Goal: Task Accomplishment & Management: Use online tool/utility

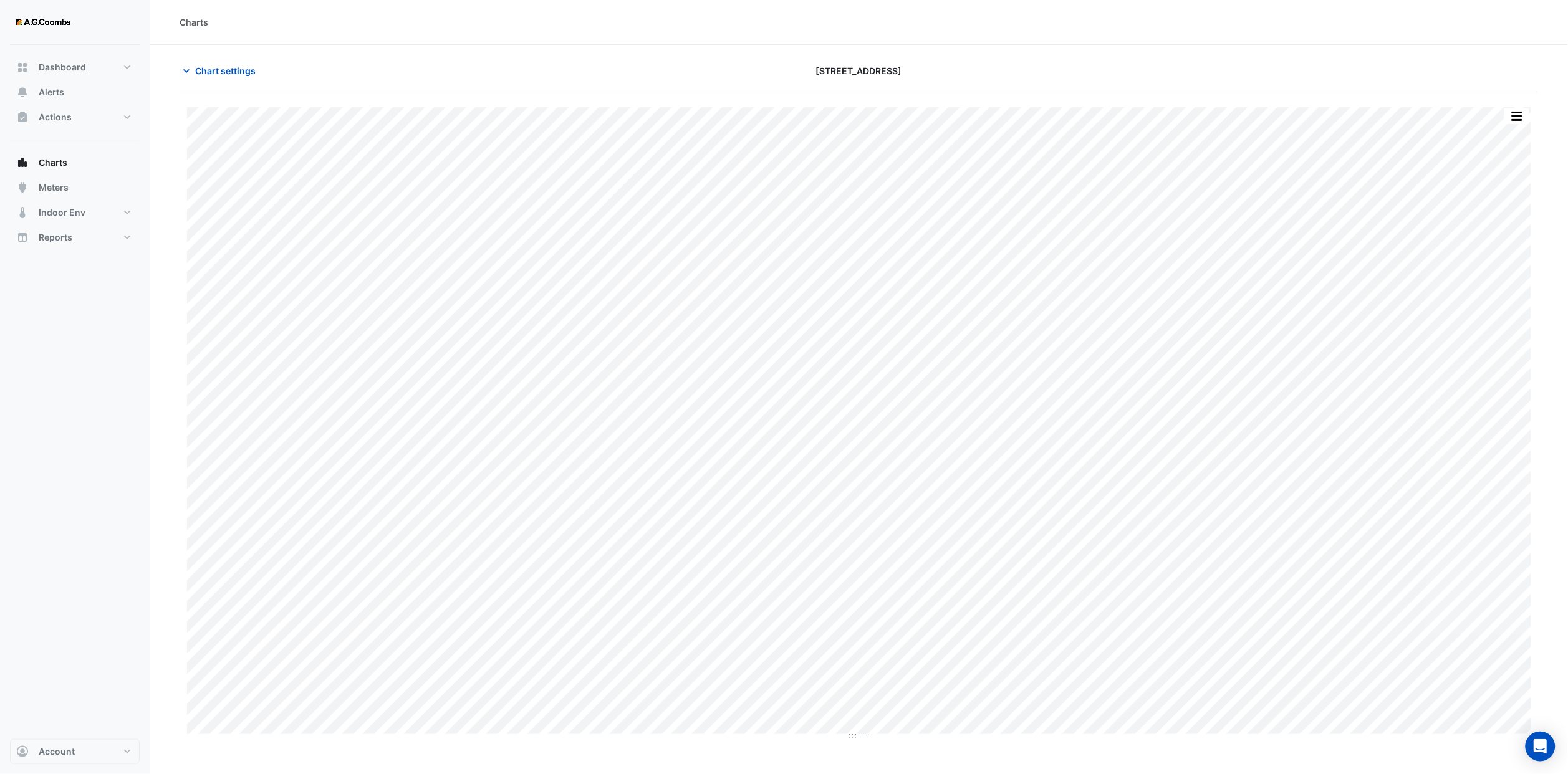
click at [273, 64] on div "Chart settings" at bounding box center [401, 71] width 458 height 22
click at [244, 71] on span "Chart settings" at bounding box center [225, 71] width 60 height 13
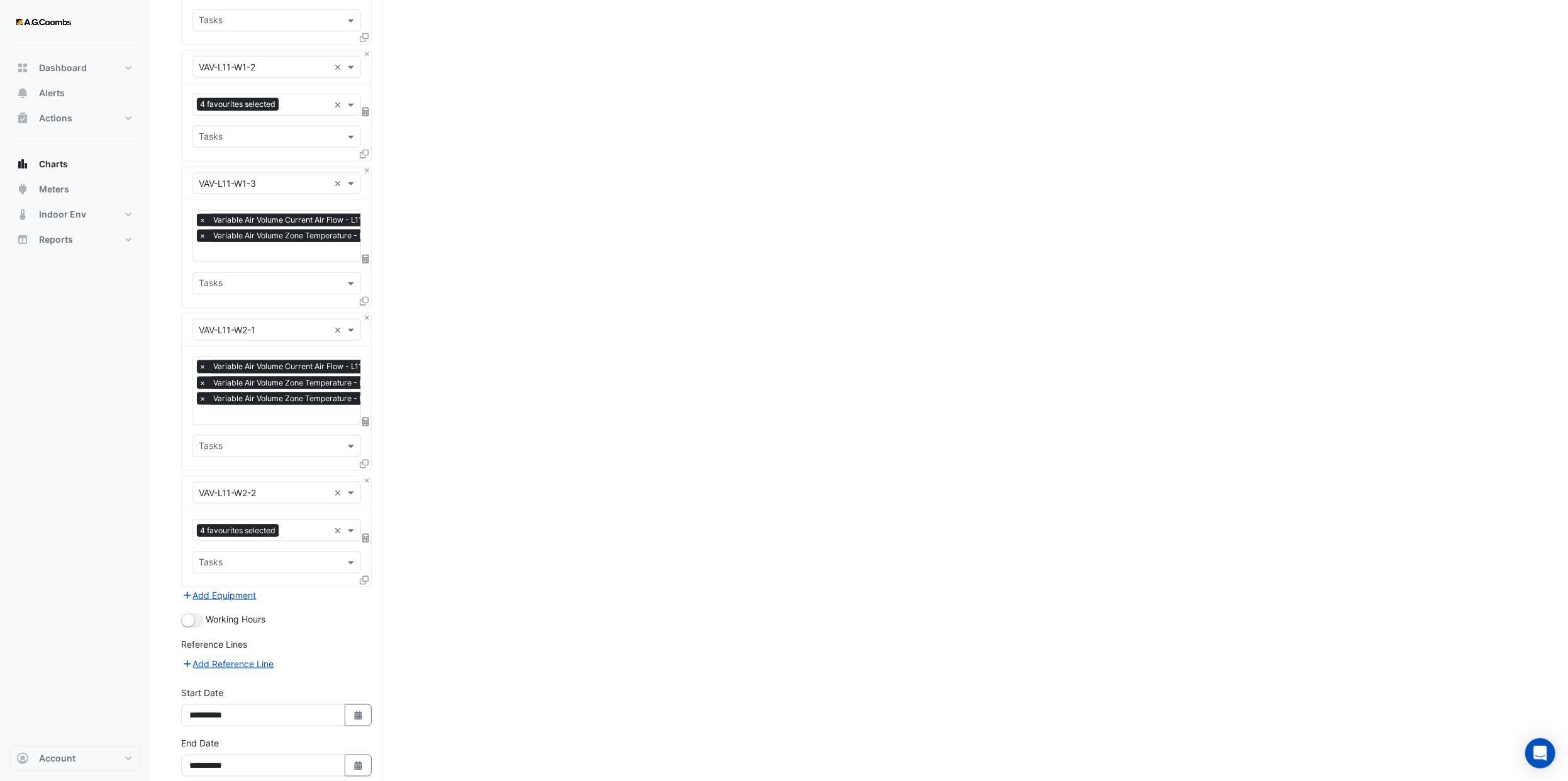
scroll to position [8540, 0]
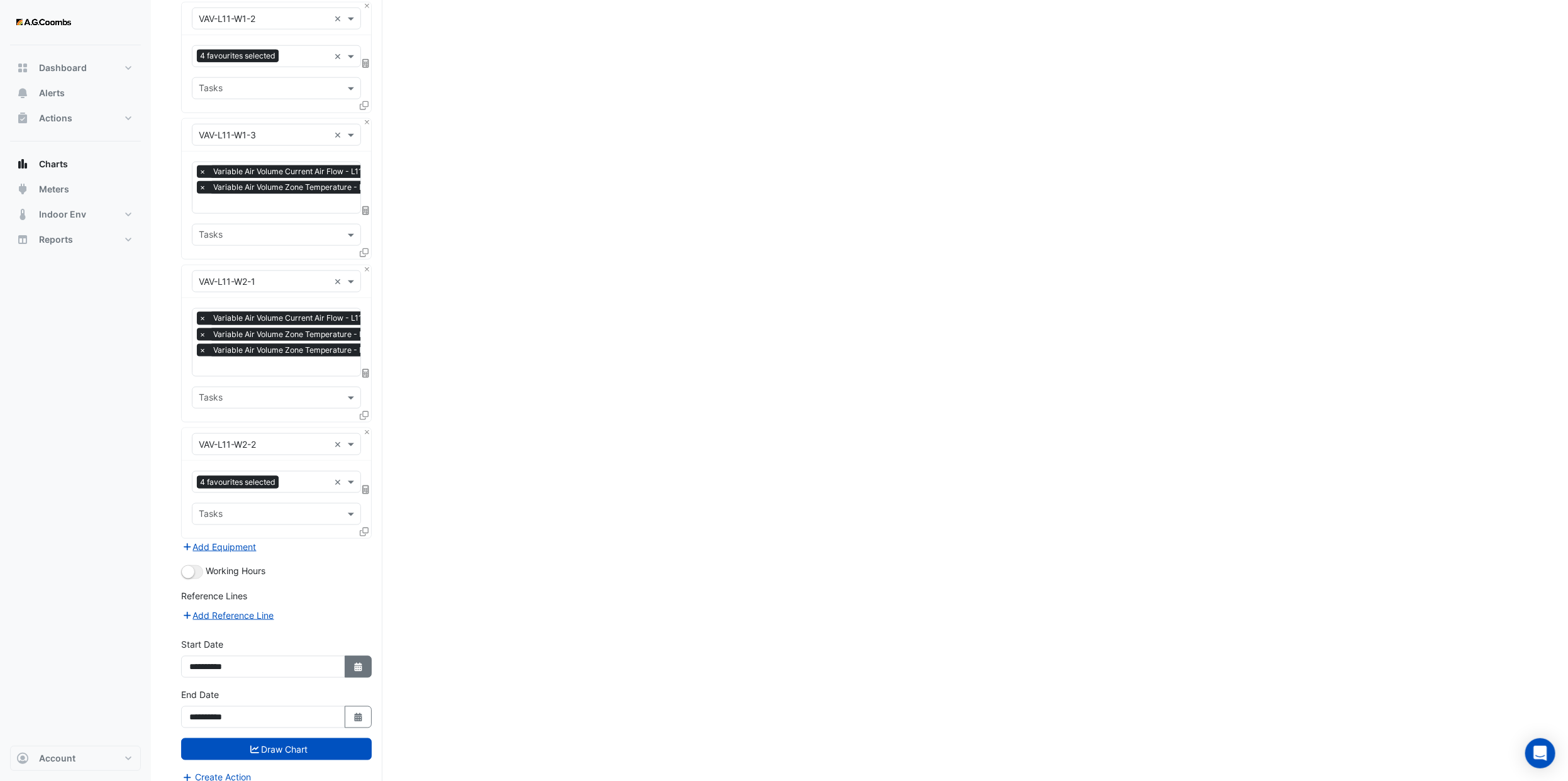
click at [353, 663] on icon "Select Date" at bounding box center [358, 667] width 11 height 9
select select "*"
select select "****"
click at [247, 485] on select "*** *** *** *** *** *** ***" at bounding box center [238, 485] width 48 height 19
select select "*"
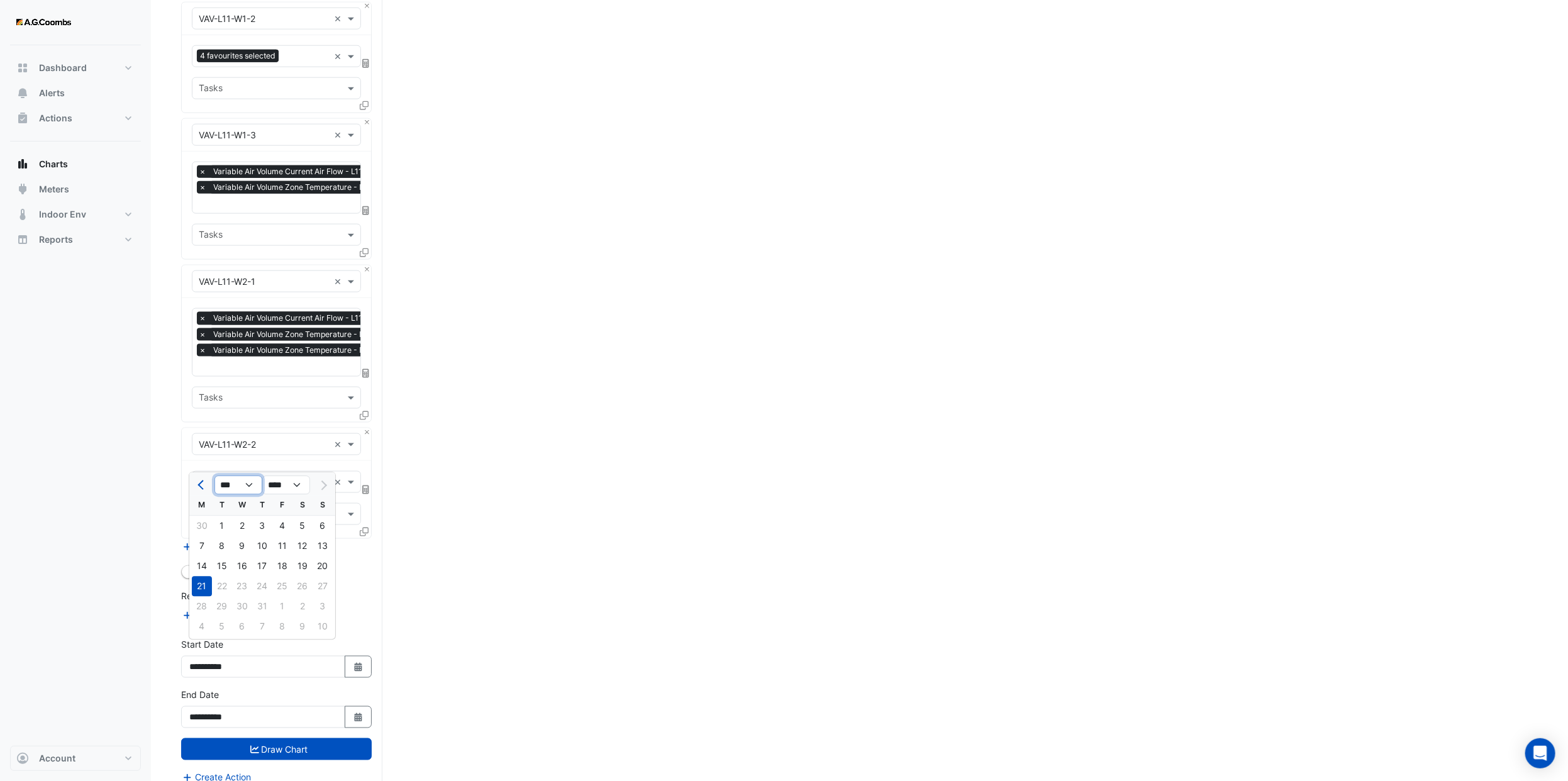
click at [214, 476] on select "*** *** *** *** *** *** ***" at bounding box center [238, 485] width 48 height 19
click at [204, 586] on div "16" at bounding box center [202, 587] width 20 height 20
type input "**********"
click at [351, 707] on button "Select Date" at bounding box center [358, 718] width 27 height 22
click at [230, 543] on select "*** *** *** *** *** *** ***" at bounding box center [238, 536] width 48 height 19
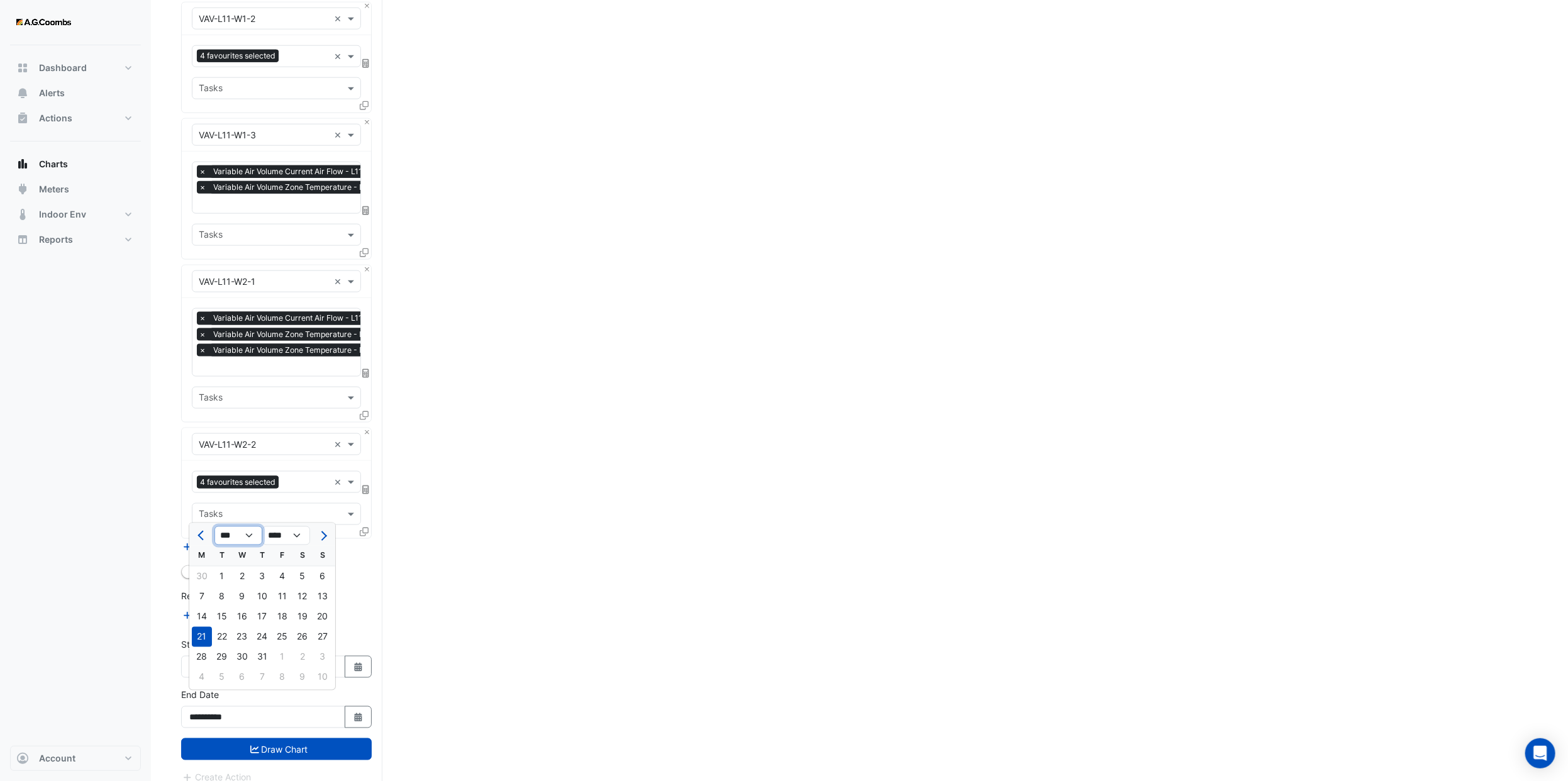
select select "*"
click at [214, 526] on select "*** *** *** *** *** *** ***" at bounding box center [238, 536] width 48 height 19
click at [208, 632] on div "16" at bounding box center [202, 637] width 20 height 20
type input "**********"
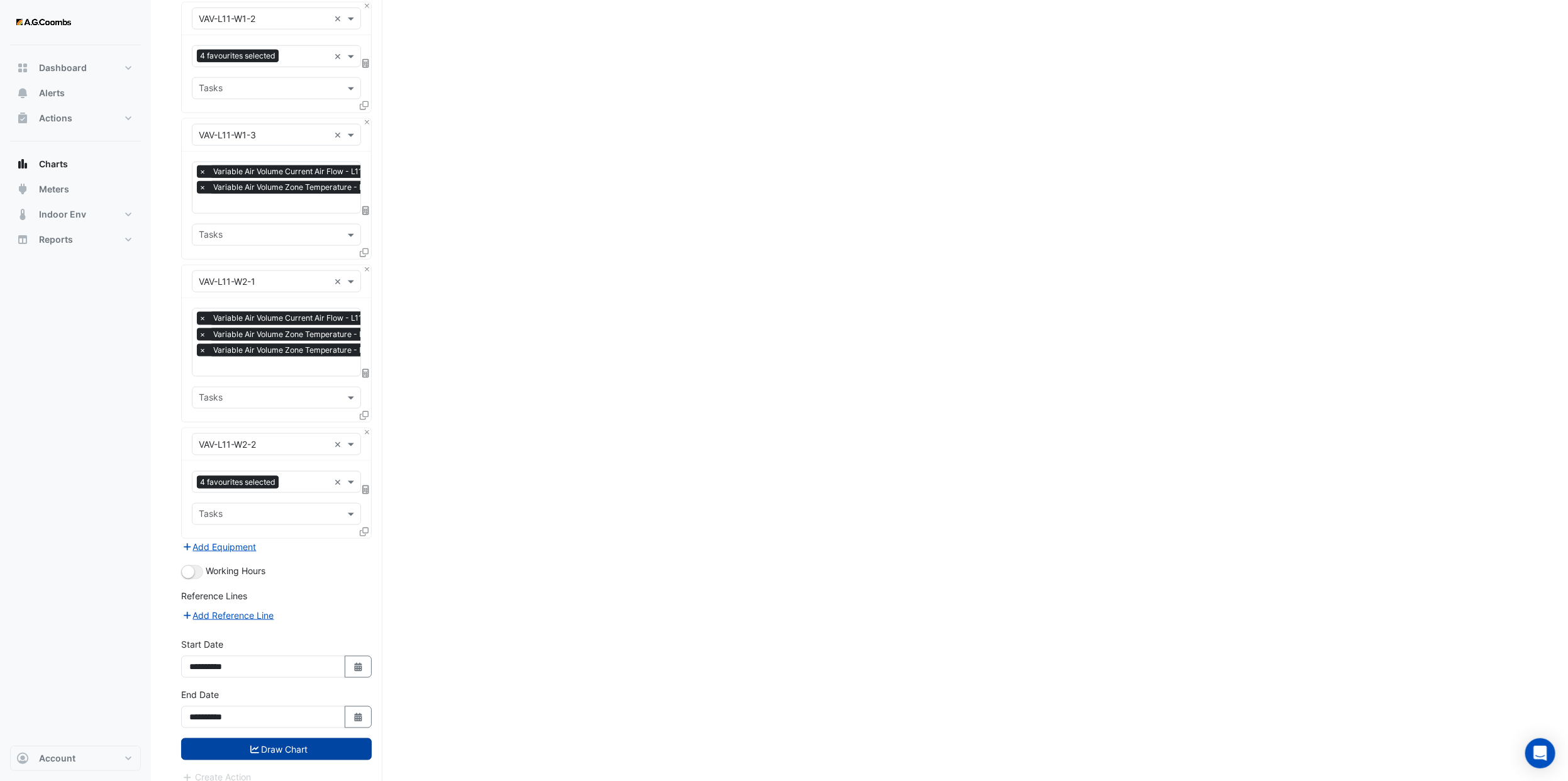
click at [311, 739] on button "Draw Chart" at bounding box center [277, 750] width 191 height 22
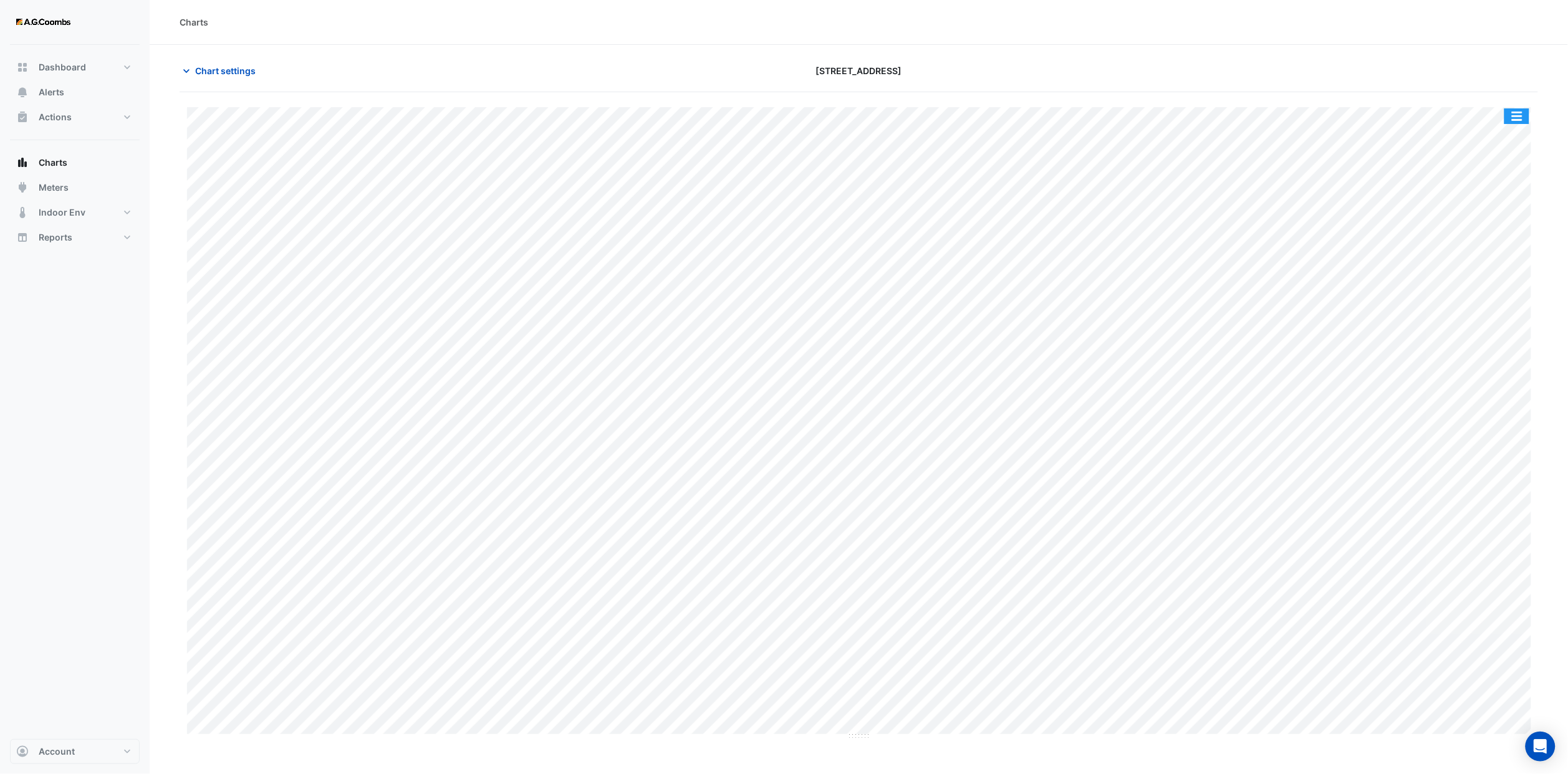
click at [1514, 119] on button "button" at bounding box center [1517, 116] width 25 height 15
click at [1494, 329] on div "Export CSV - Pivot" at bounding box center [1491, 332] width 75 height 30
click at [15, 542] on div "Dashboard Portfolio Ratings Performance Alerts Actions Site Manager Charts" at bounding box center [74, 392] width 129 height 694
click at [246, 69] on span "Chart settings" at bounding box center [225, 71] width 60 height 13
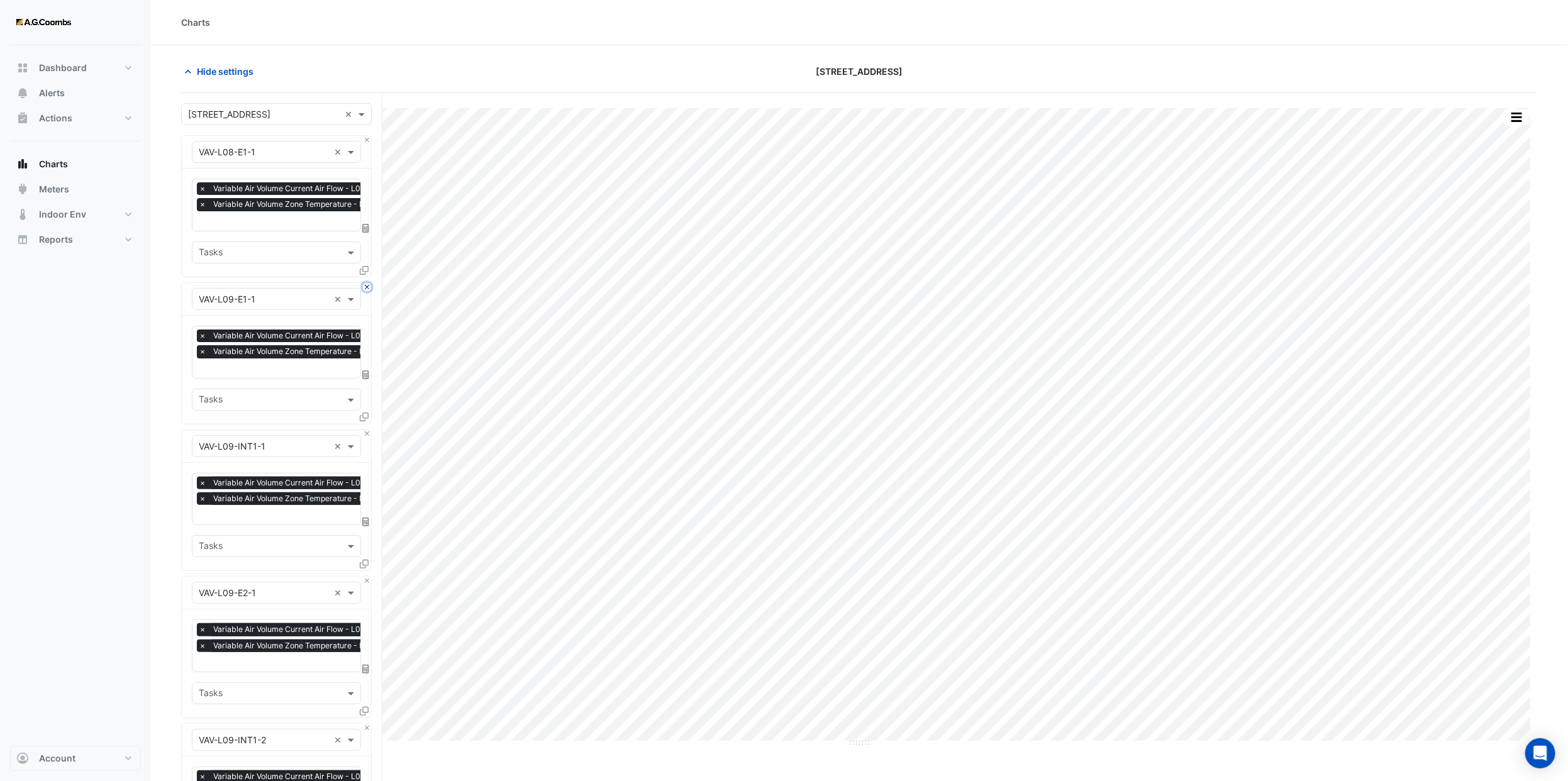
click at [364, 285] on button "Close" at bounding box center [367, 287] width 8 height 8
click at [364, 430] on button "Close" at bounding box center [367, 434] width 8 height 8
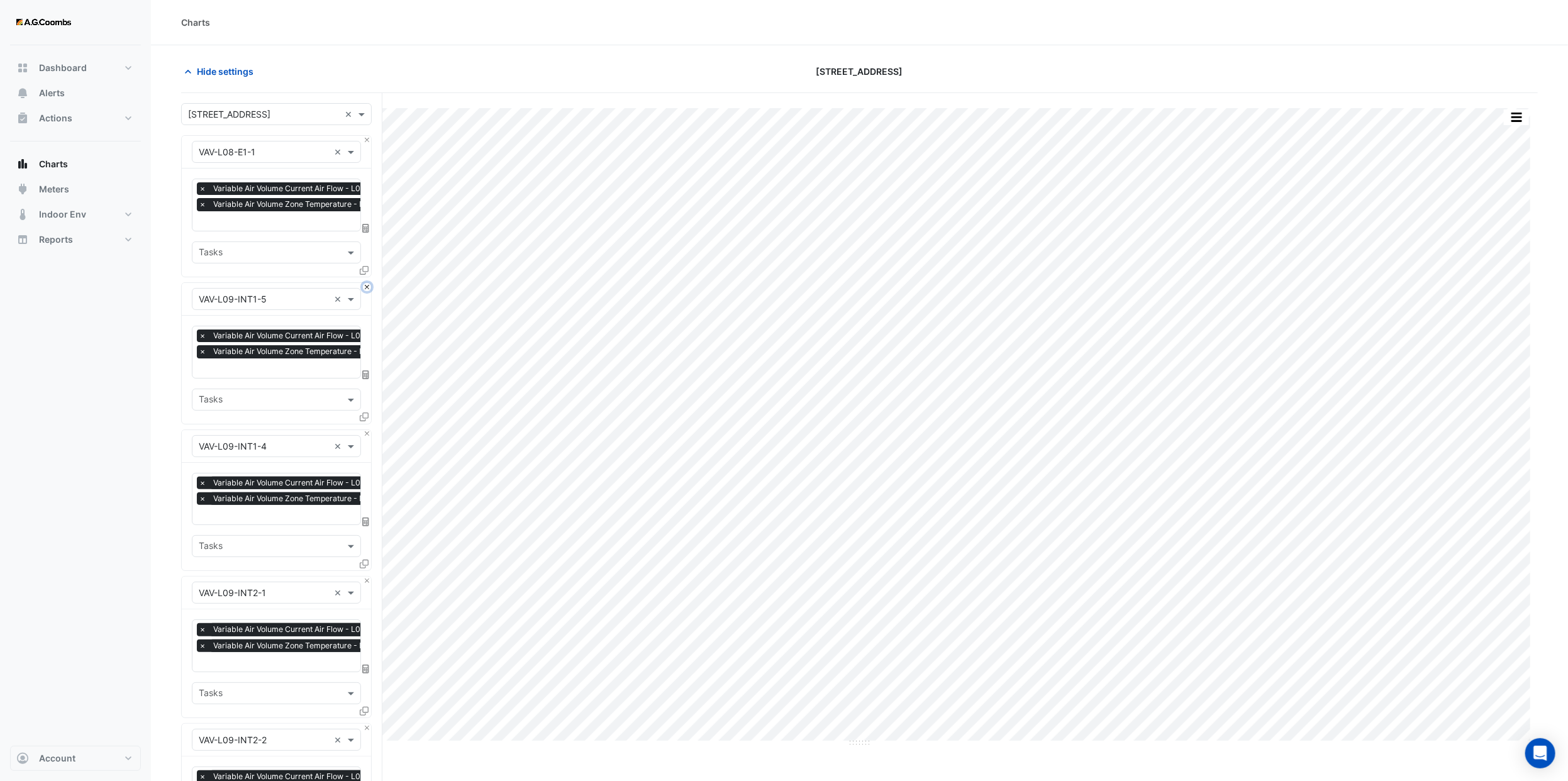
click at [364, 285] on button "Close" at bounding box center [367, 287] width 8 height 8
click at [364, 430] on button "Close" at bounding box center [367, 434] width 8 height 8
click at [364, 285] on button "Close" at bounding box center [367, 287] width 8 height 8
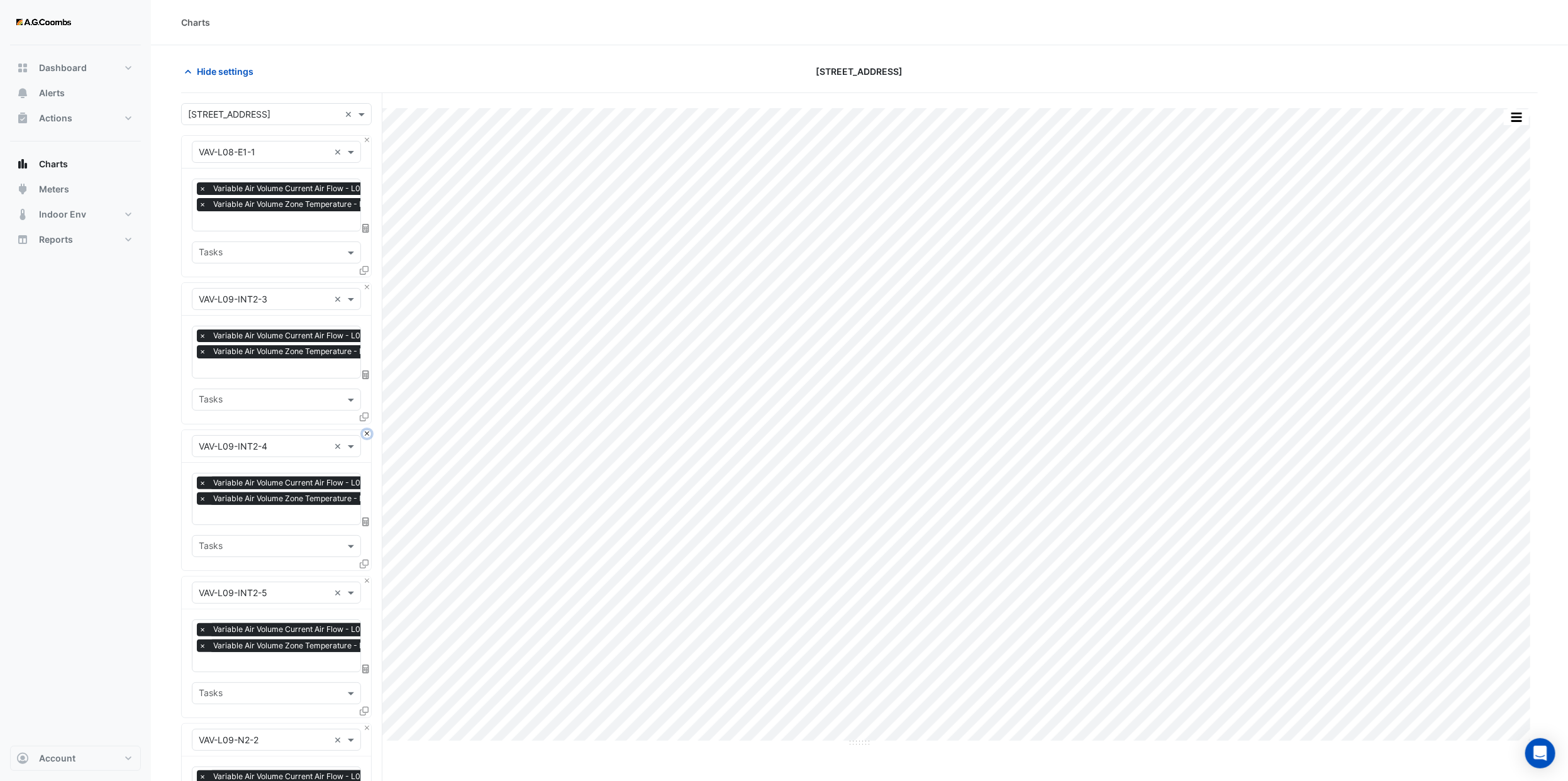
click at [364, 430] on button "Close" at bounding box center [367, 434] width 8 height 8
click at [364, 285] on button "Close" at bounding box center [367, 287] width 8 height 8
click at [364, 430] on button "Close" at bounding box center [367, 434] width 8 height 8
click at [364, 285] on button "Close" at bounding box center [367, 287] width 8 height 8
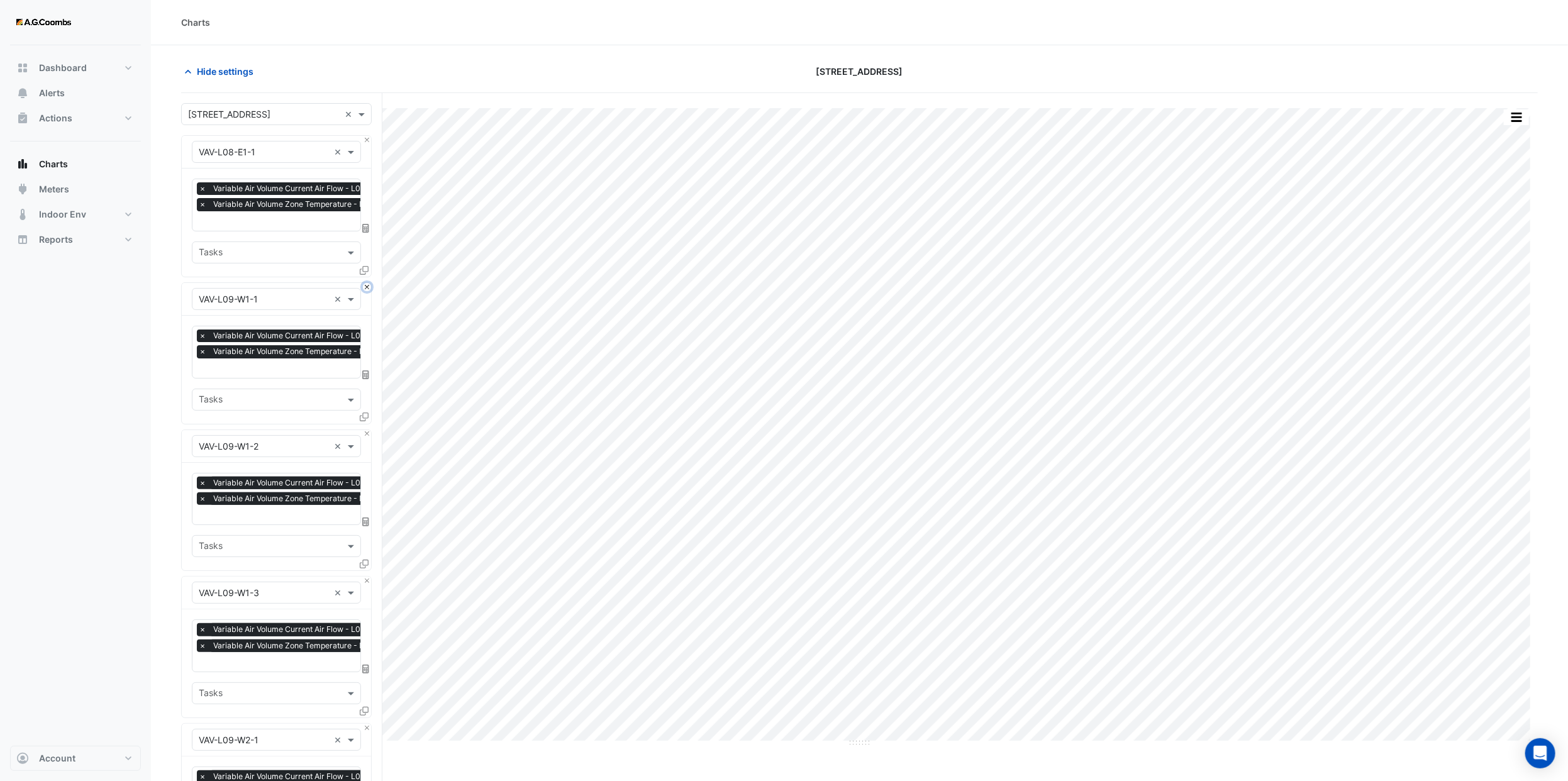
click at [364, 285] on button "Close" at bounding box center [367, 287] width 8 height 8
click at [364, 430] on button "Close" at bounding box center [367, 434] width 8 height 8
click at [364, 285] on button "Close" at bounding box center [367, 287] width 8 height 8
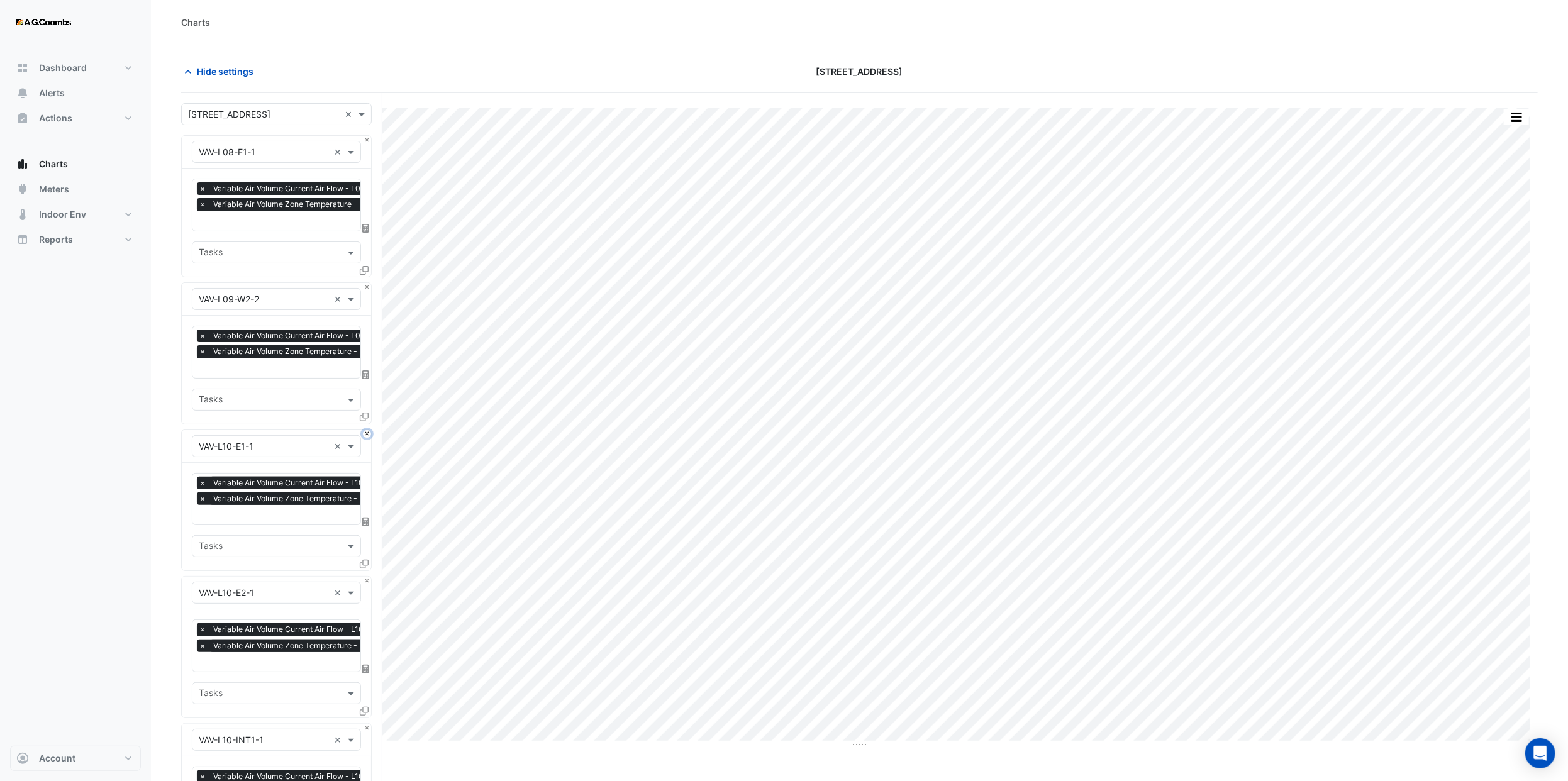
click at [364, 430] on button "Close" at bounding box center [367, 434] width 8 height 8
click at [364, 285] on button "Close" at bounding box center [367, 287] width 8 height 8
click at [364, 430] on button "Close" at bounding box center [367, 434] width 8 height 8
click at [364, 285] on button "Close" at bounding box center [367, 287] width 8 height 8
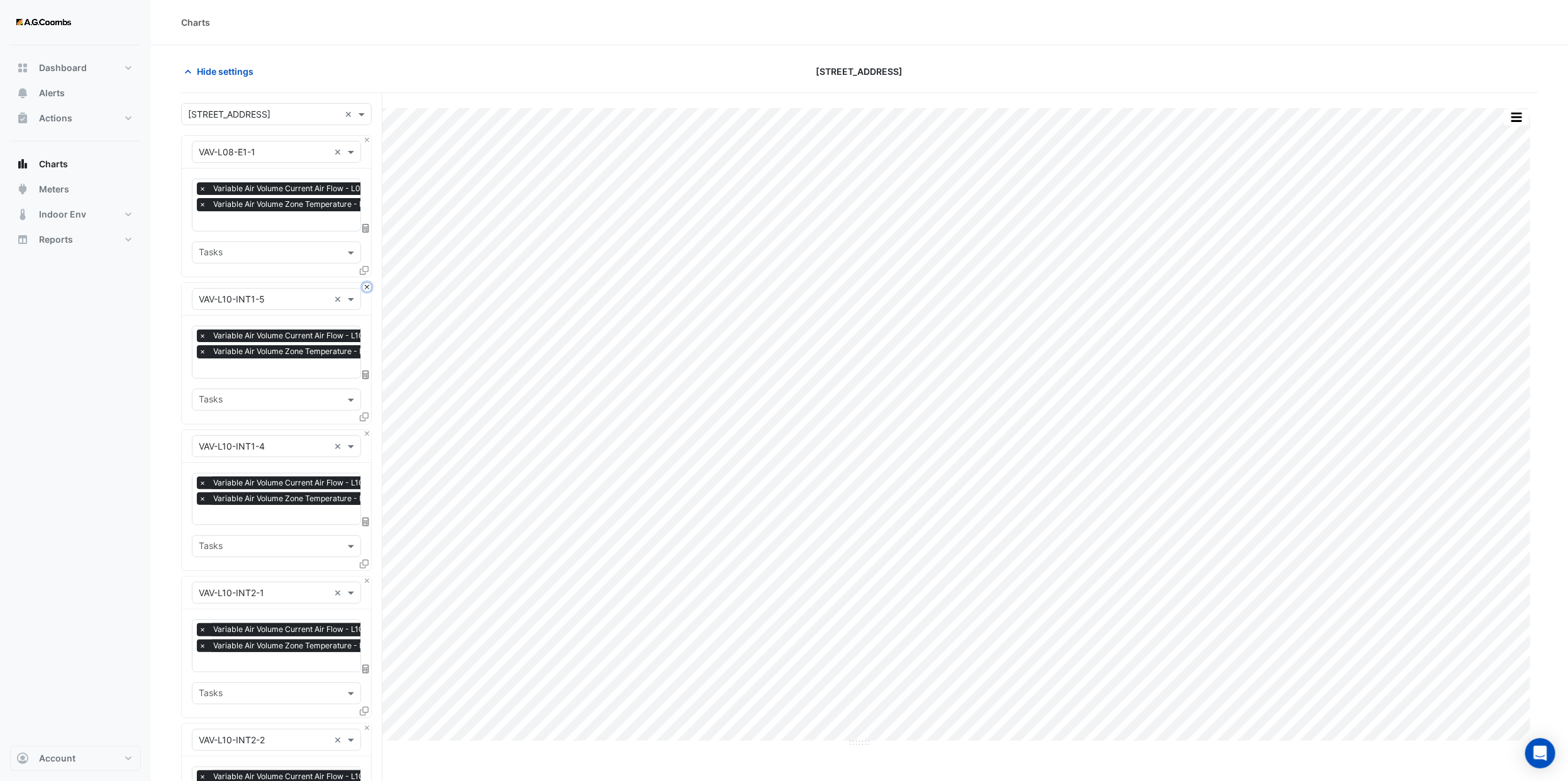
click at [364, 285] on button "Close" at bounding box center [367, 287] width 8 height 8
click at [364, 430] on button "Close" at bounding box center [367, 434] width 8 height 8
click at [364, 285] on button "Close" at bounding box center [367, 287] width 8 height 8
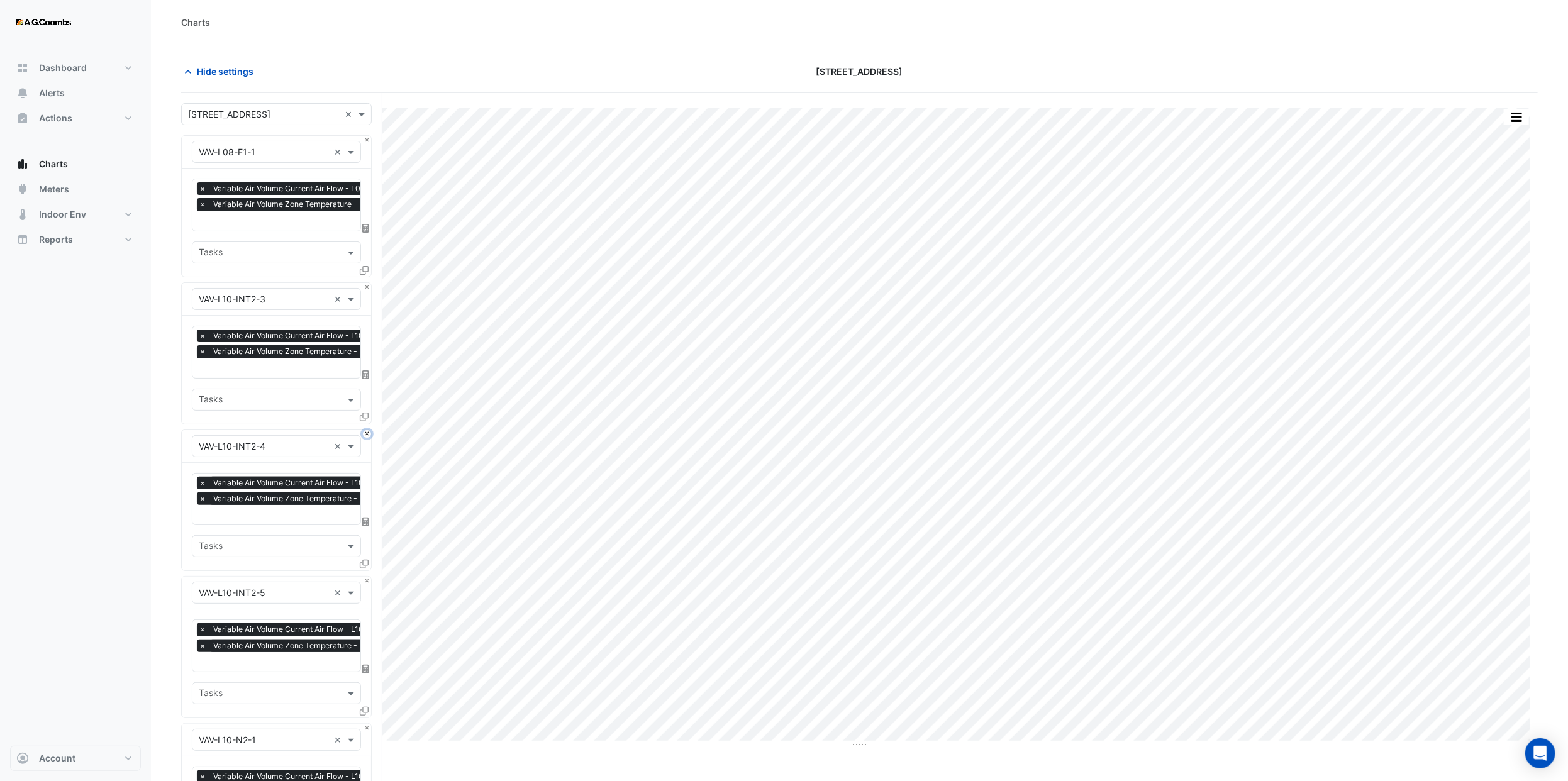
click at [364, 430] on button "Close" at bounding box center [367, 434] width 8 height 8
click at [364, 285] on button "Close" at bounding box center [367, 287] width 8 height 8
click at [364, 430] on button "Close" at bounding box center [367, 434] width 8 height 8
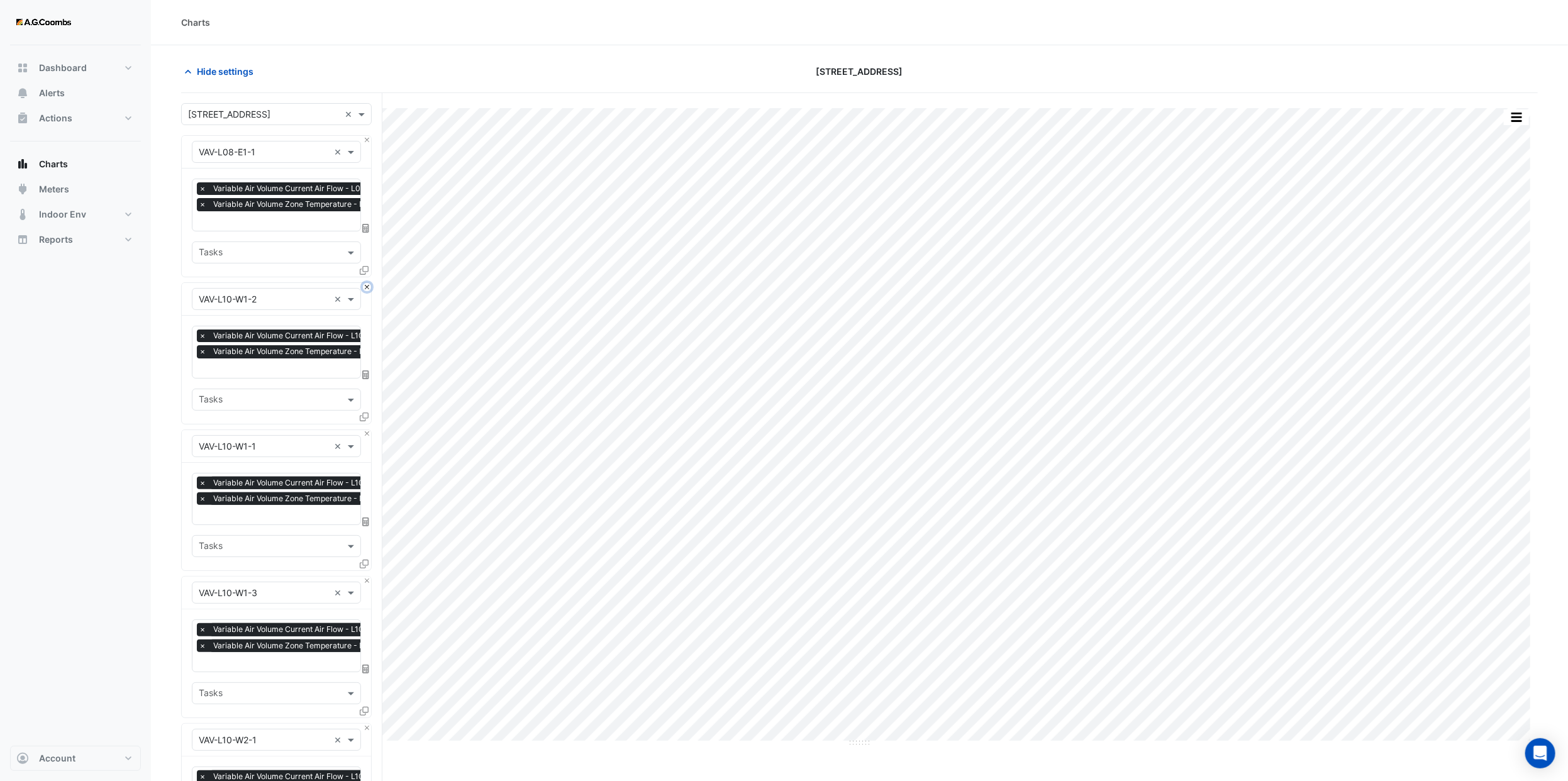
click at [364, 285] on button "Close" at bounding box center [367, 287] width 8 height 8
click at [364, 430] on button "Close" at bounding box center [367, 434] width 8 height 8
click at [364, 285] on button "Close" at bounding box center [367, 287] width 8 height 8
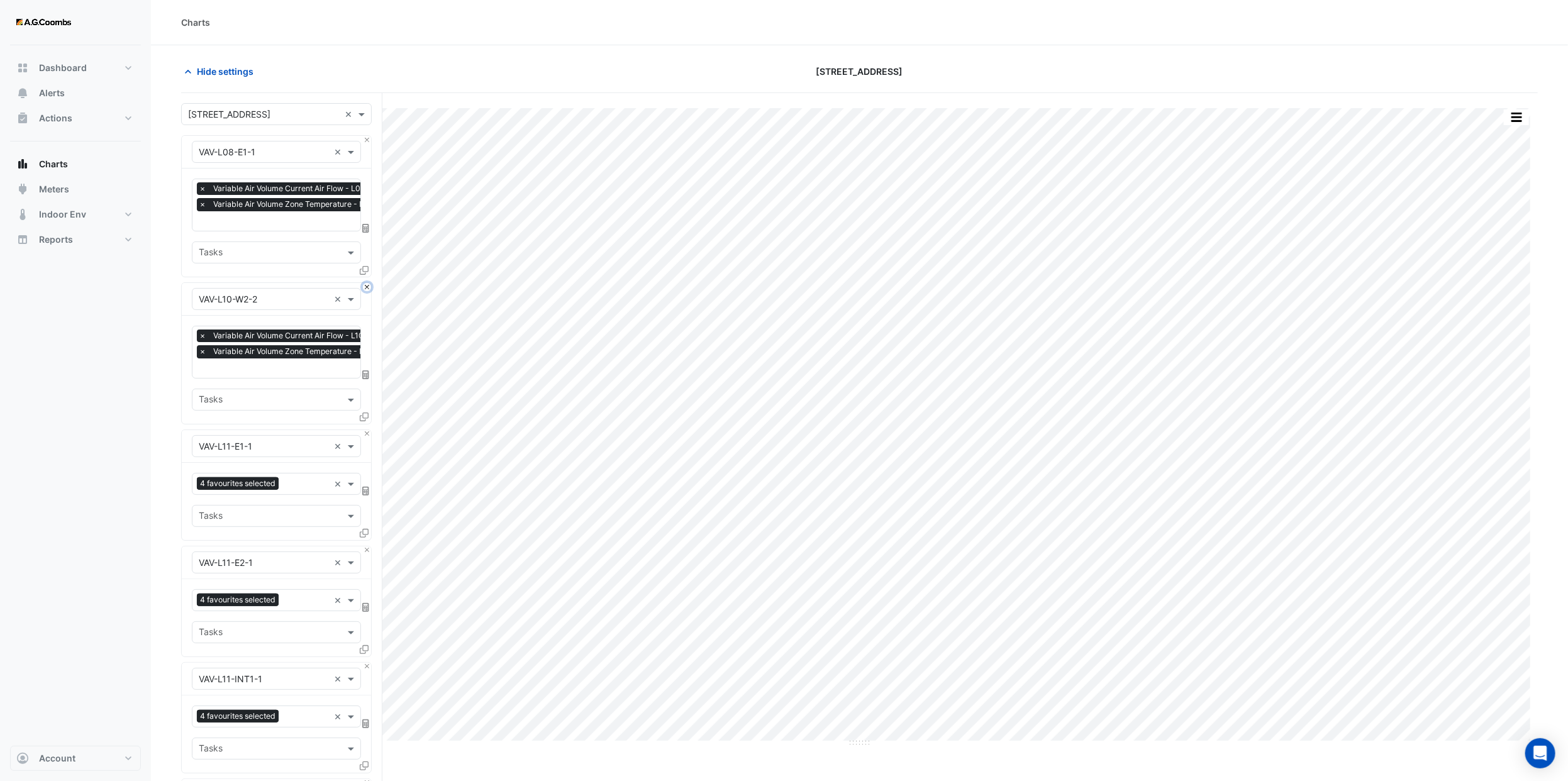
click at [364, 285] on button "Close" at bounding box center [367, 287] width 8 height 8
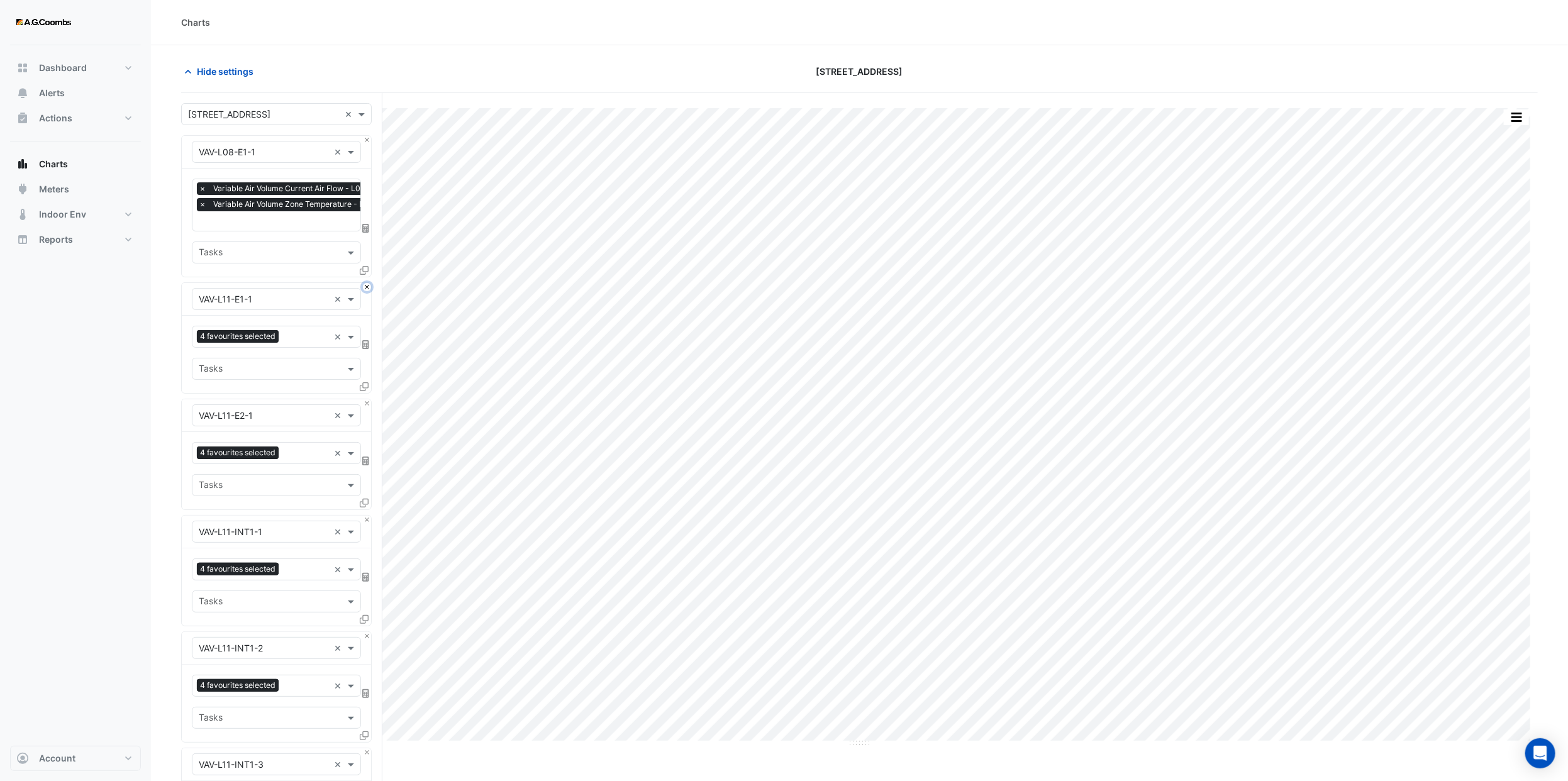
click at [364, 285] on button "Close" at bounding box center [367, 287] width 8 height 8
click at [364, 399] on button "Close" at bounding box center [367, 403] width 8 height 8
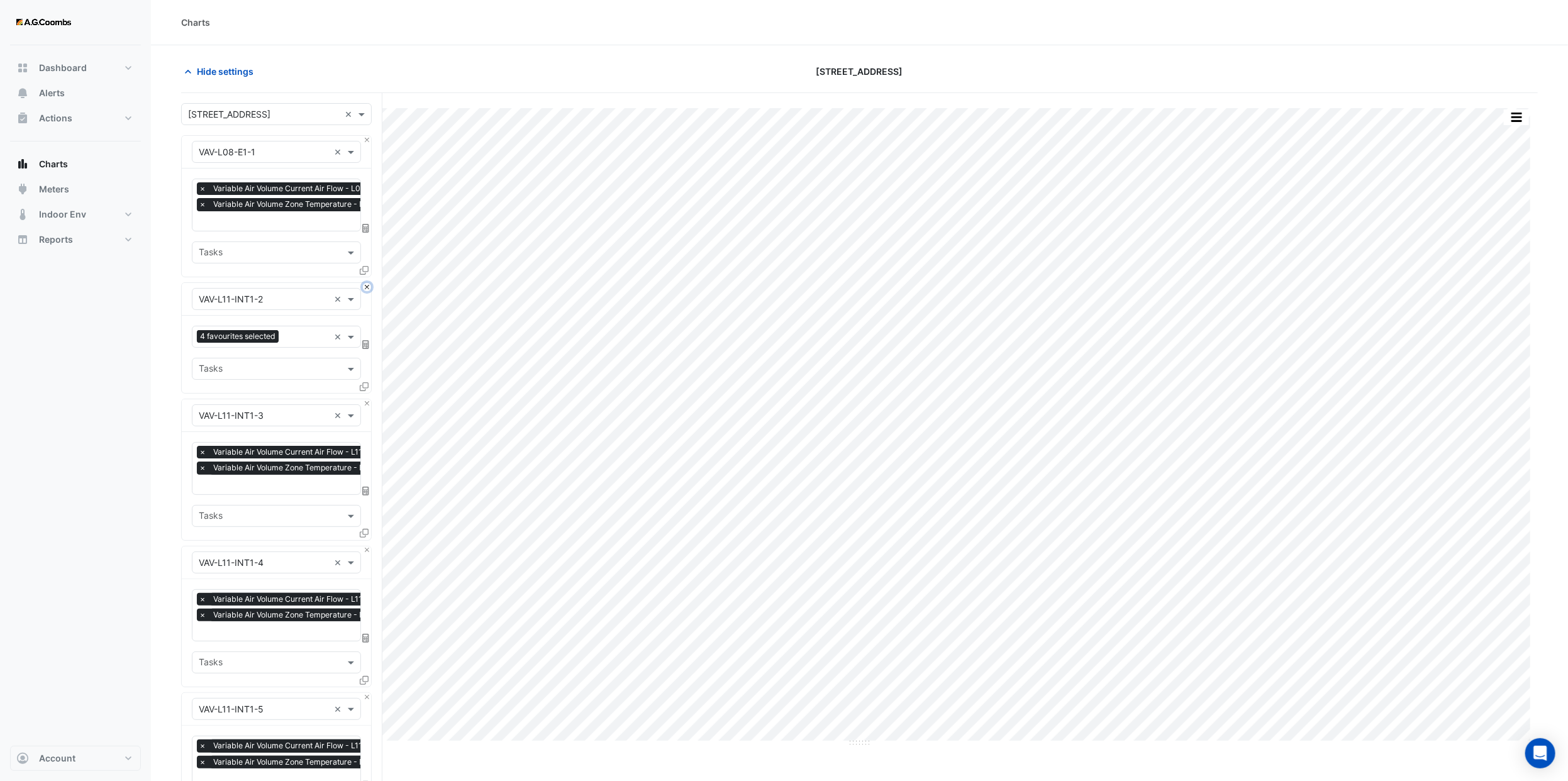
click at [364, 285] on button "Close" at bounding box center [367, 287] width 8 height 8
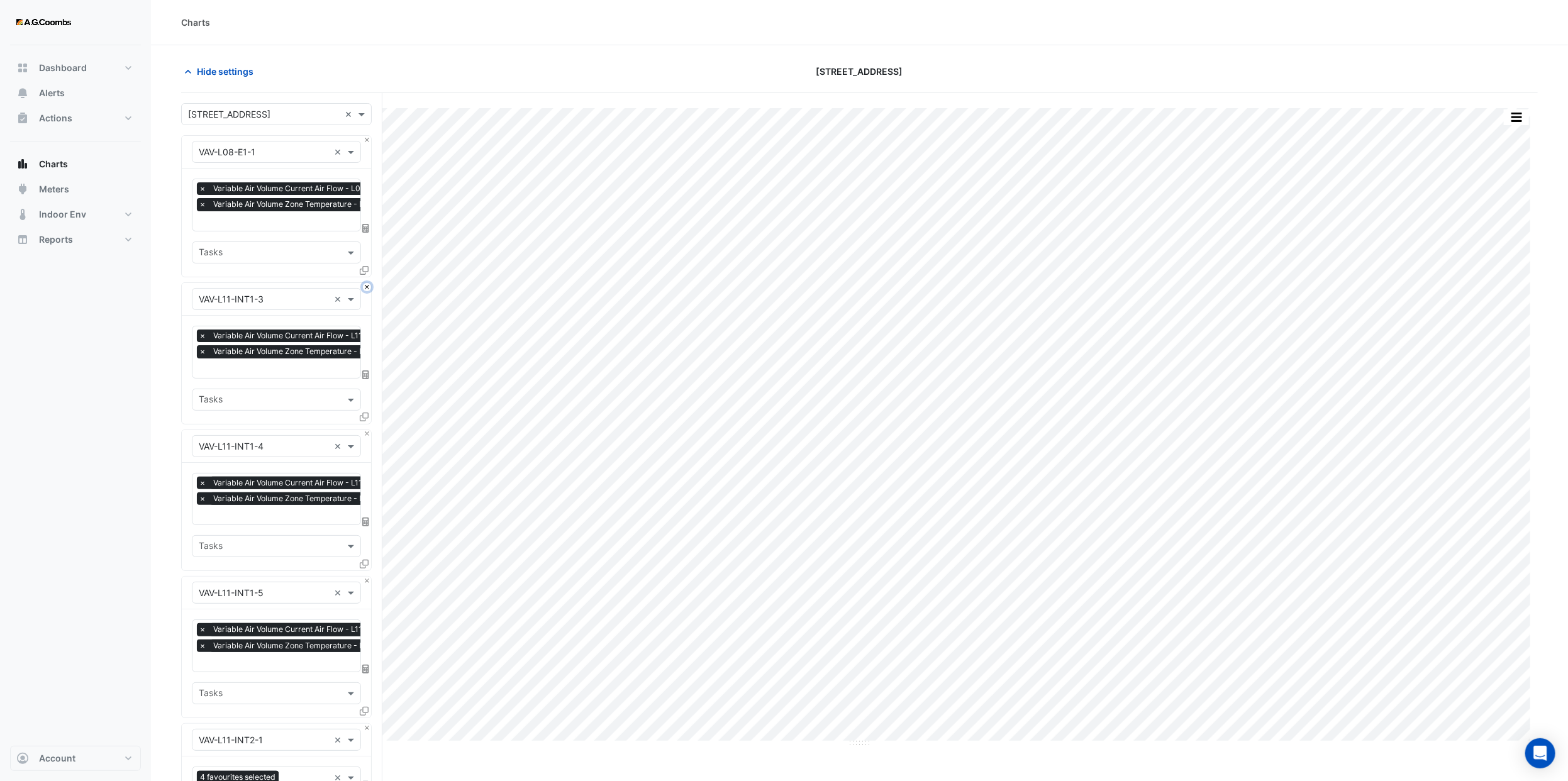
click at [364, 285] on button "Close" at bounding box center [367, 287] width 8 height 8
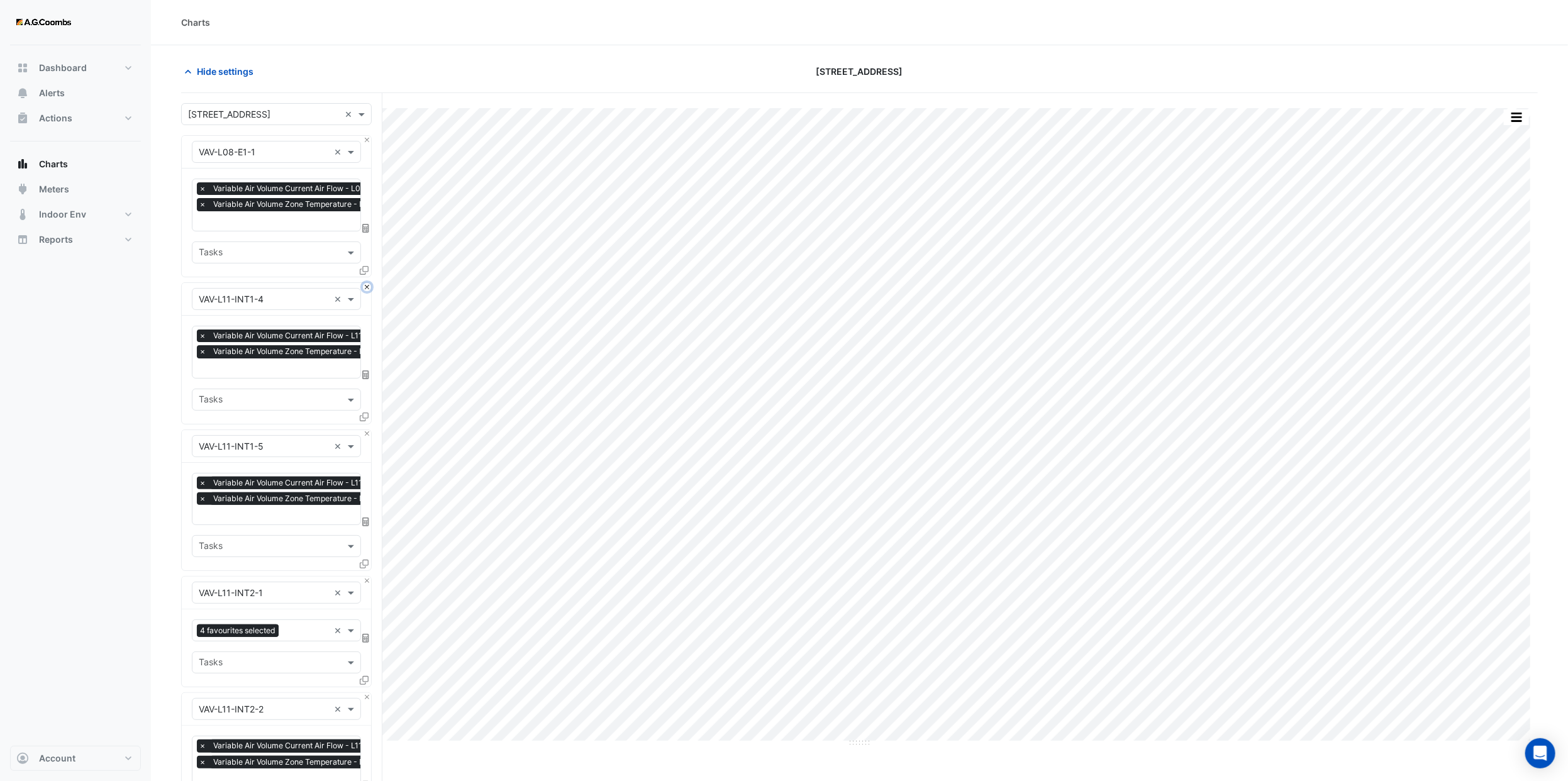
click at [364, 285] on button "Close" at bounding box center [367, 287] width 8 height 8
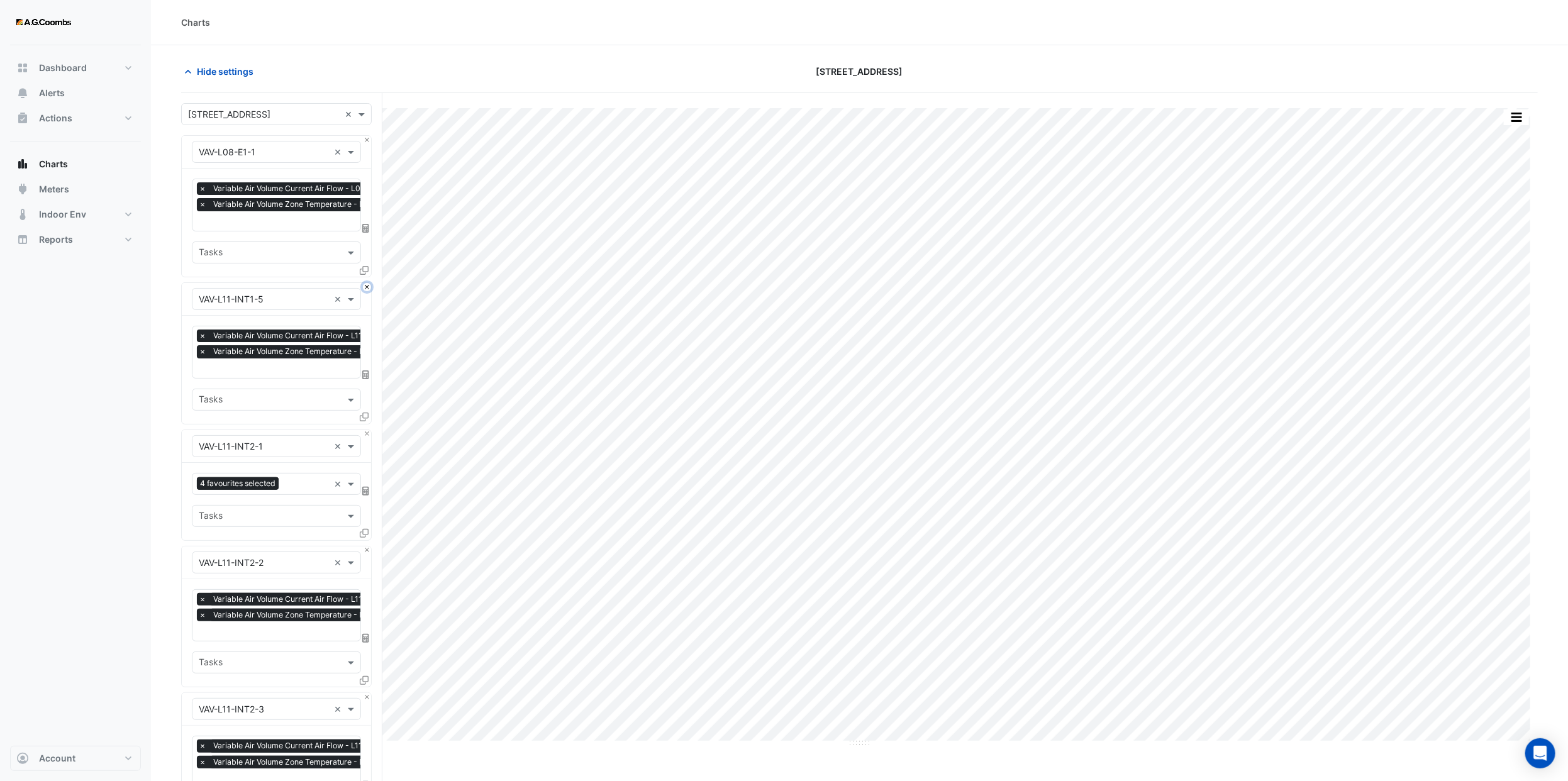
click at [364, 285] on button "Close" at bounding box center [367, 287] width 8 height 8
click at [364, 430] on button "Close" at bounding box center [367, 434] width 8 height 8
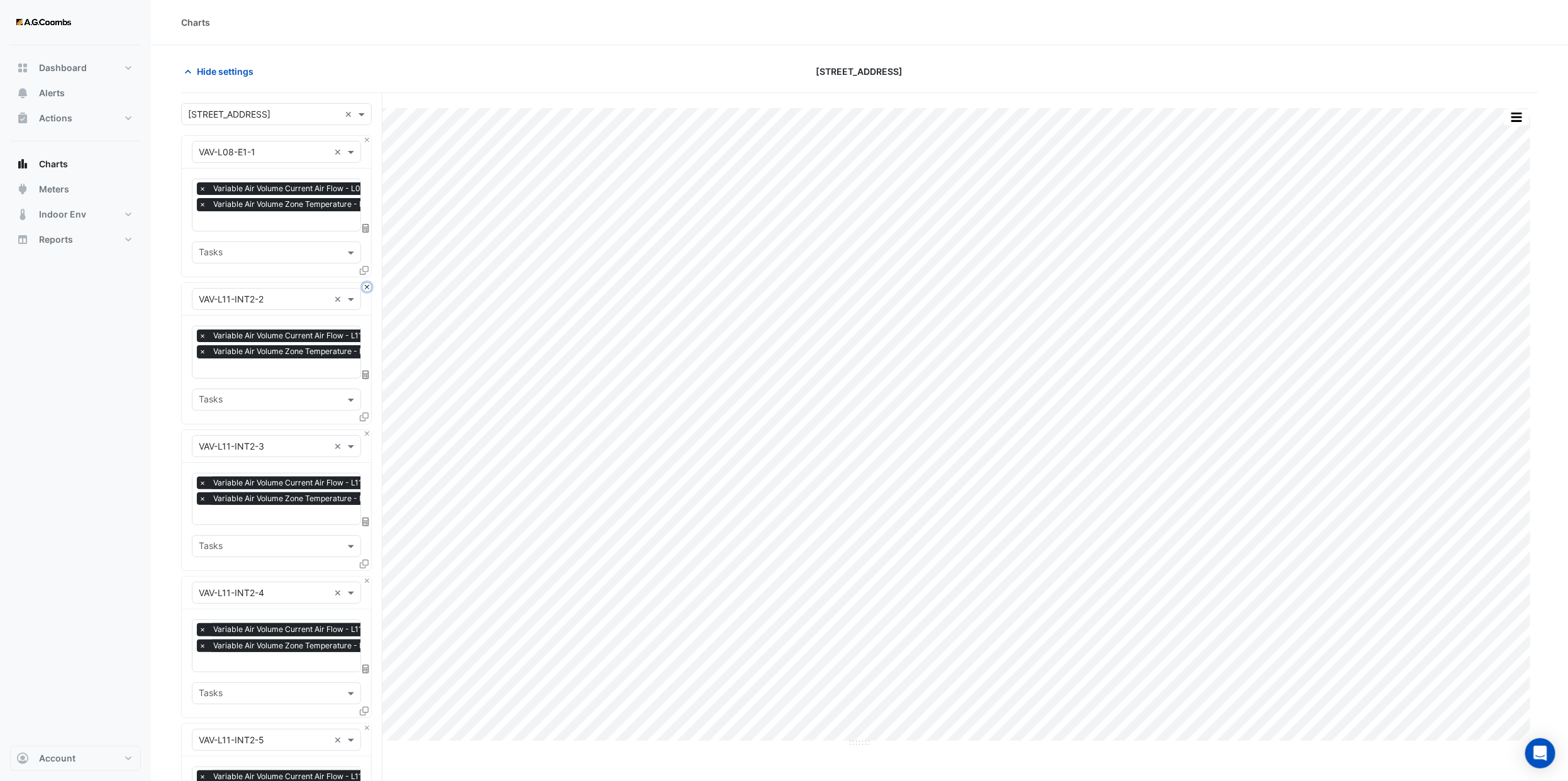
click at [364, 285] on button "Close" at bounding box center [367, 287] width 8 height 8
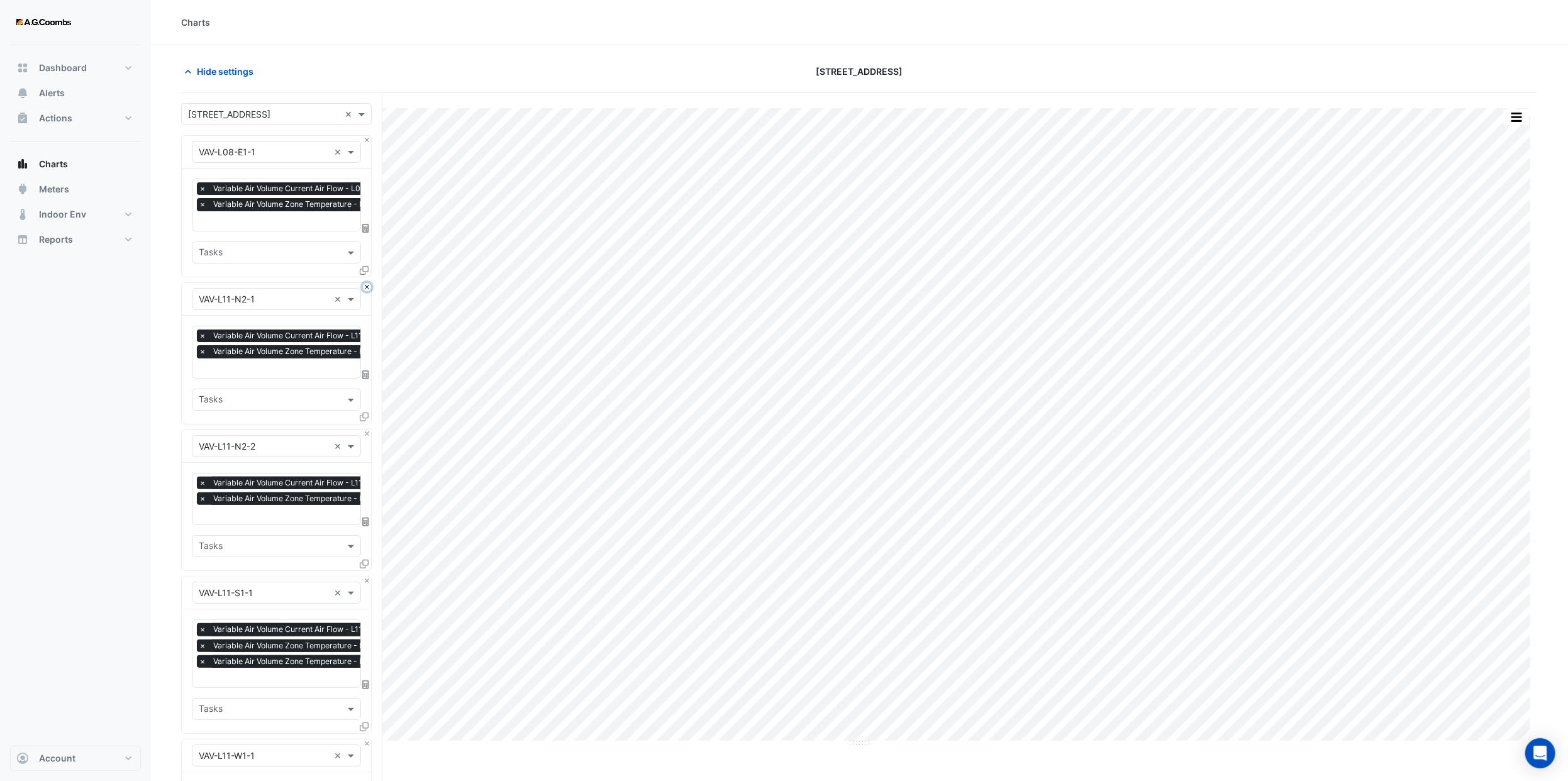
click at [364, 285] on button "Close" at bounding box center [367, 287] width 8 height 8
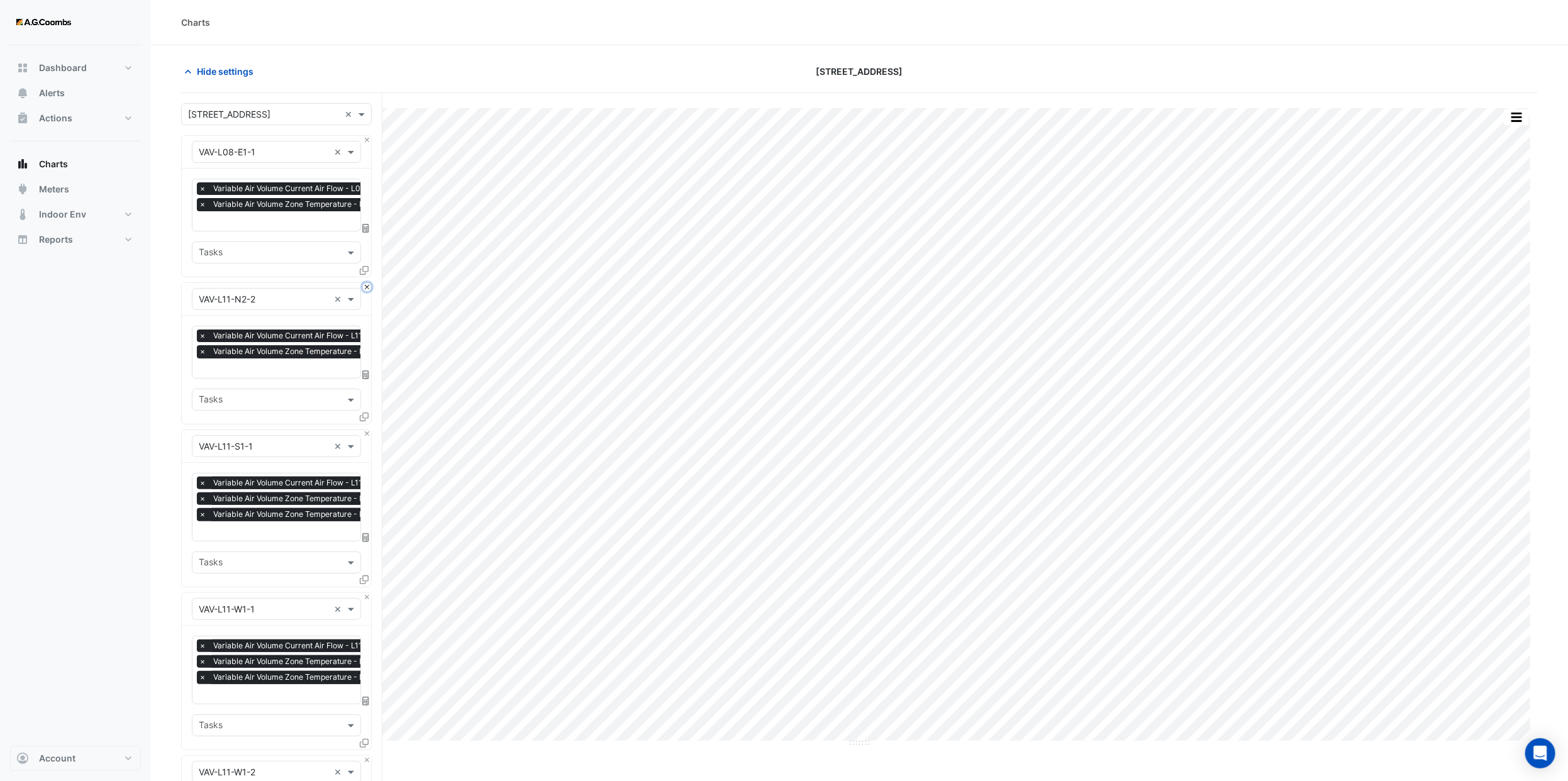
click at [364, 285] on button "Close" at bounding box center [367, 287] width 8 height 8
click at [364, 430] on button "Close" at bounding box center [367, 434] width 8 height 8
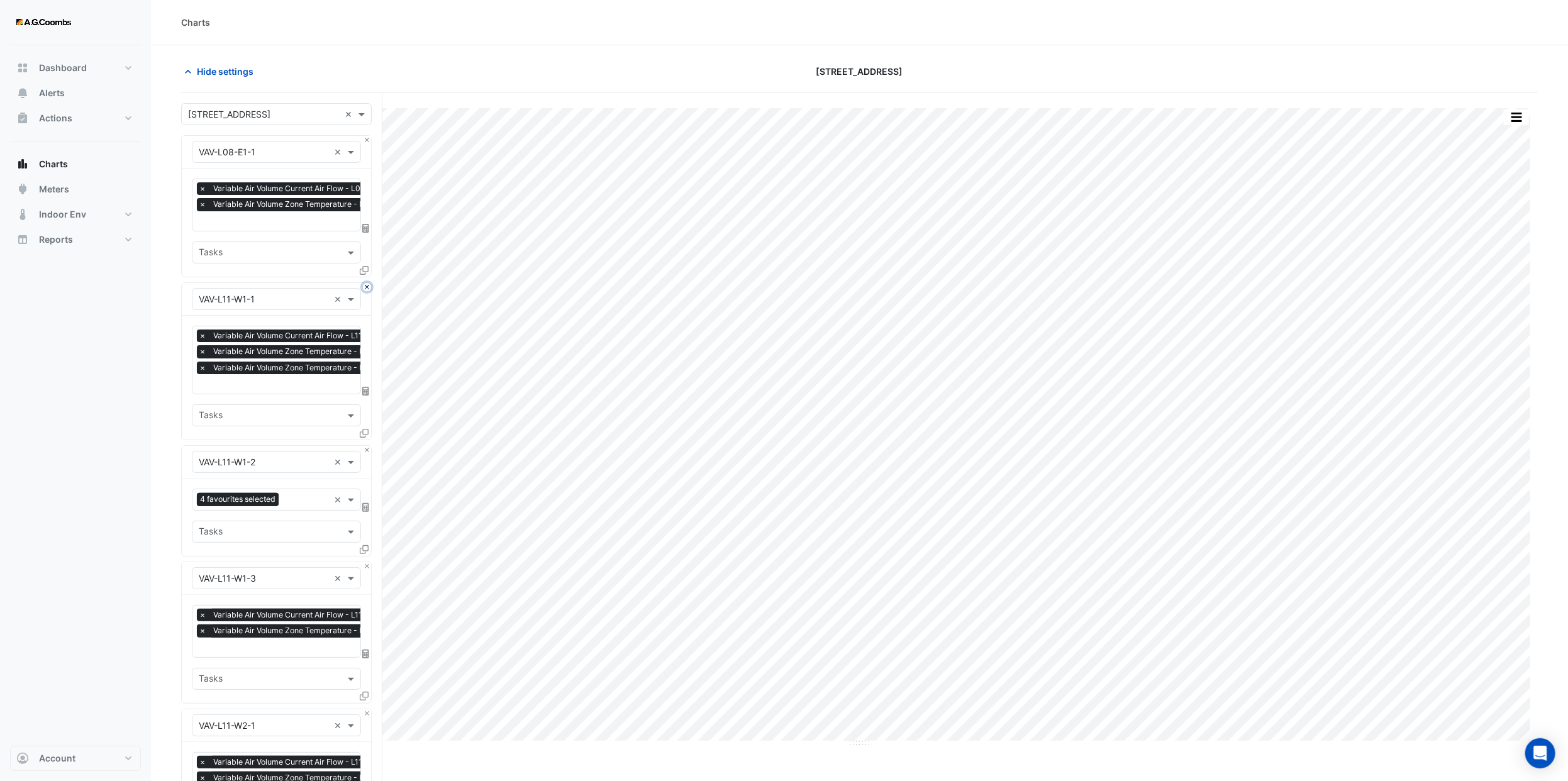
click at [364, 285] on button "Close" at bounding box center [367, 287] width 8 height 8
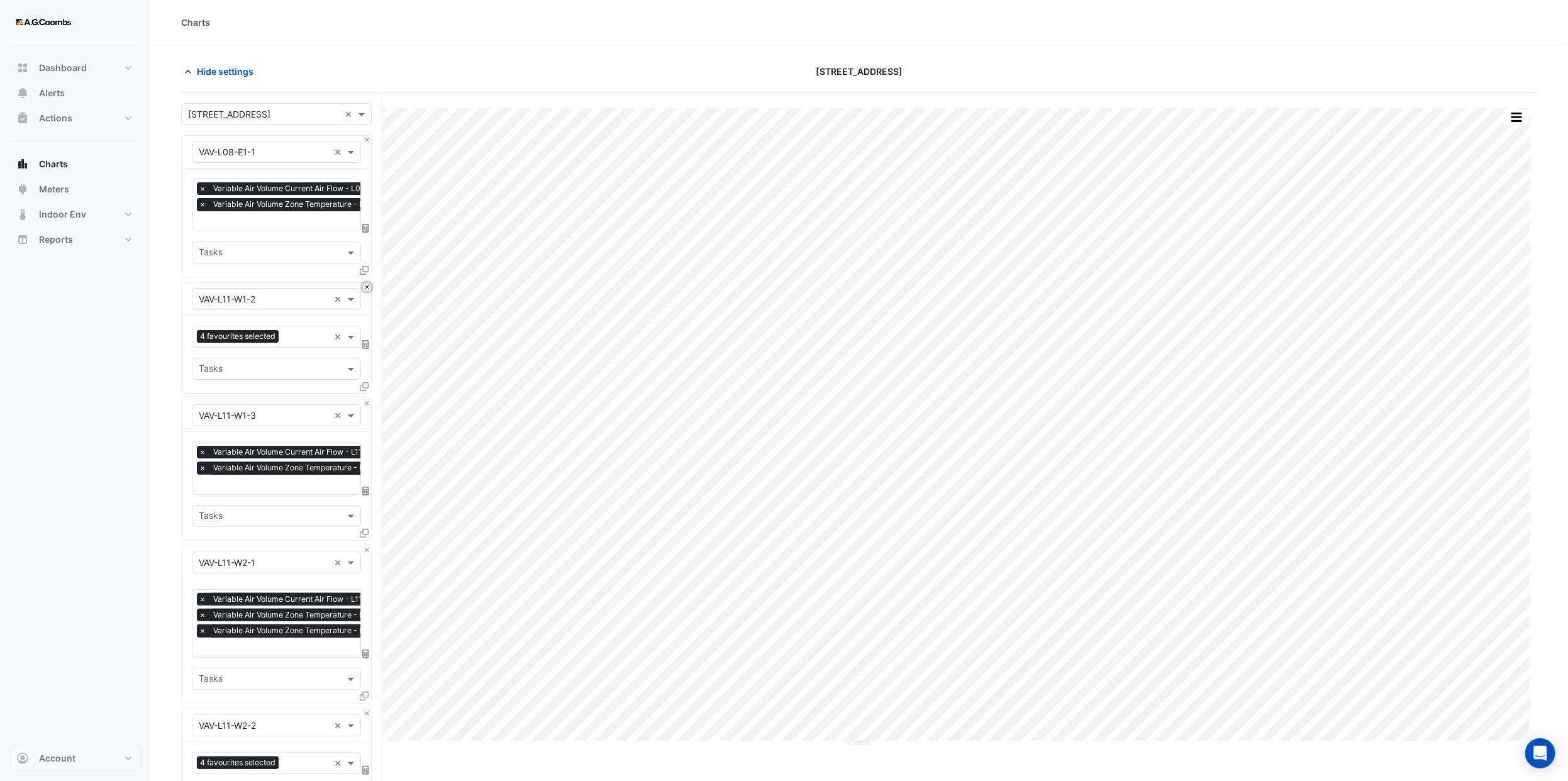
click at [364, 285] on button "Close" at bounding box center [367, 287] width 8 height 8
click at [364, 399] on button "Close" at bounding box center [367, 403] width 8 height 8
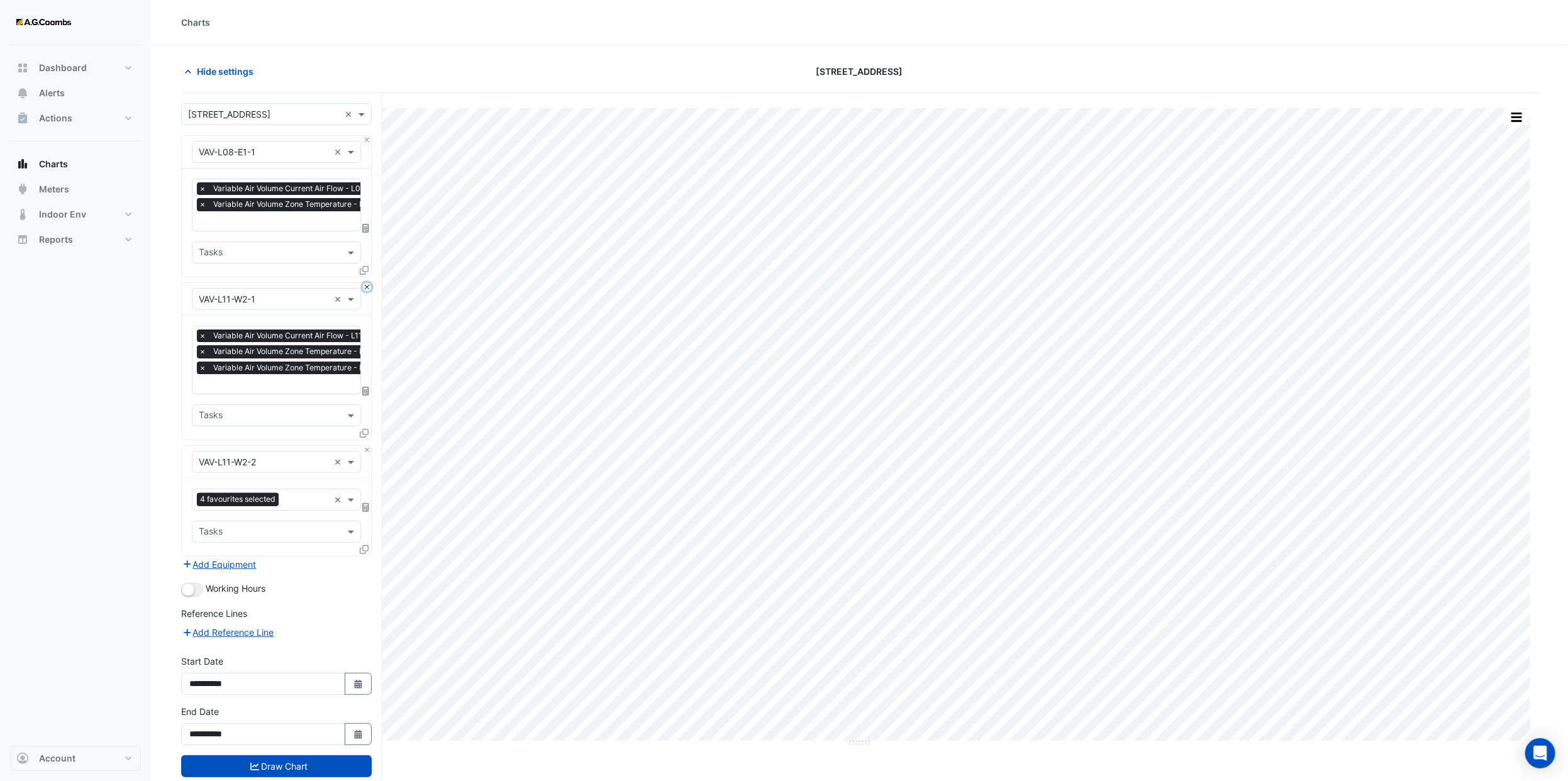
click at [364, 285] on button "Close" at bounding box center [367, 287] width 8 height 8
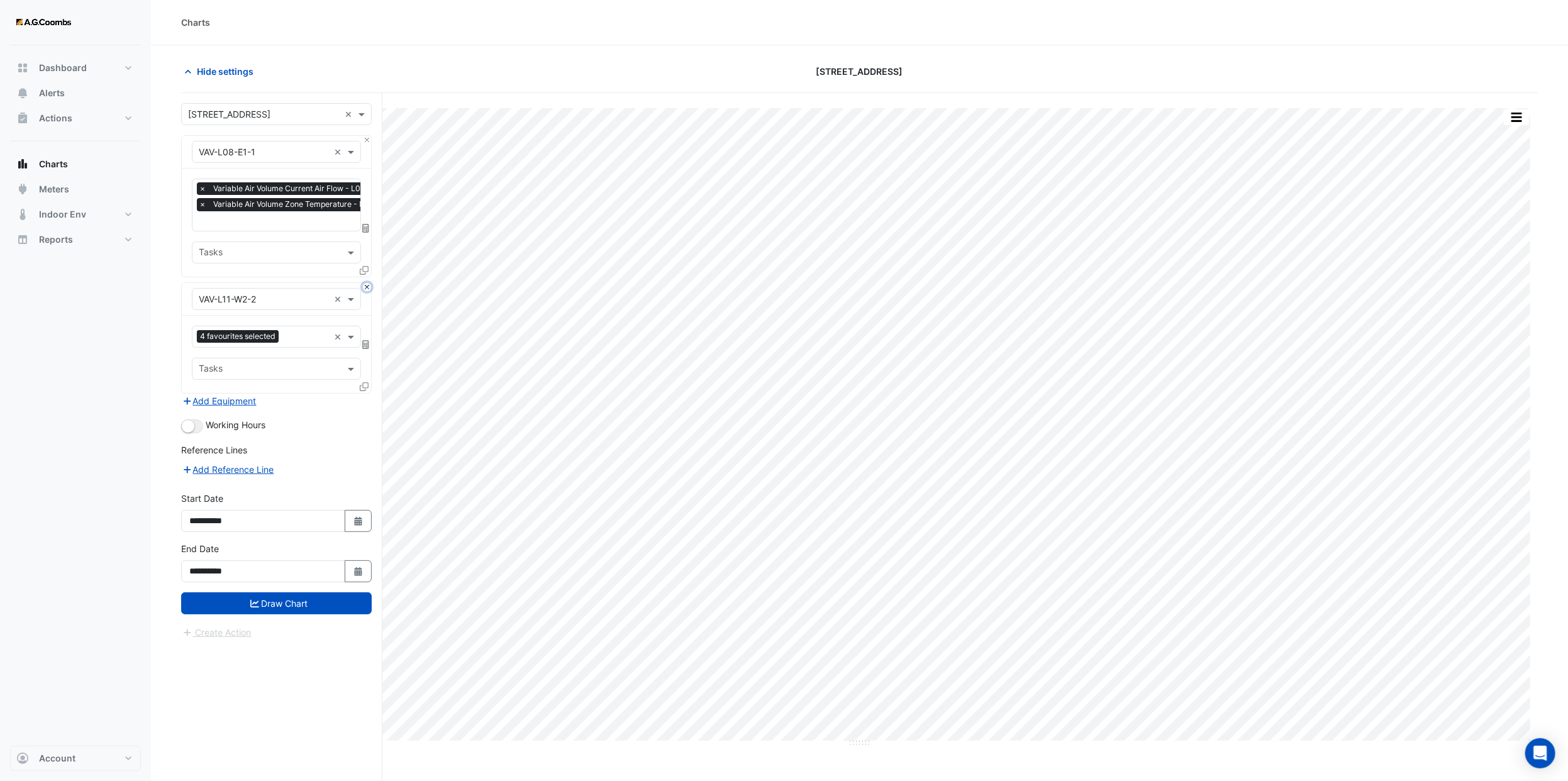
click at [364, 285] on button "Close" at bounding box center [367, 287] width 8 height 8
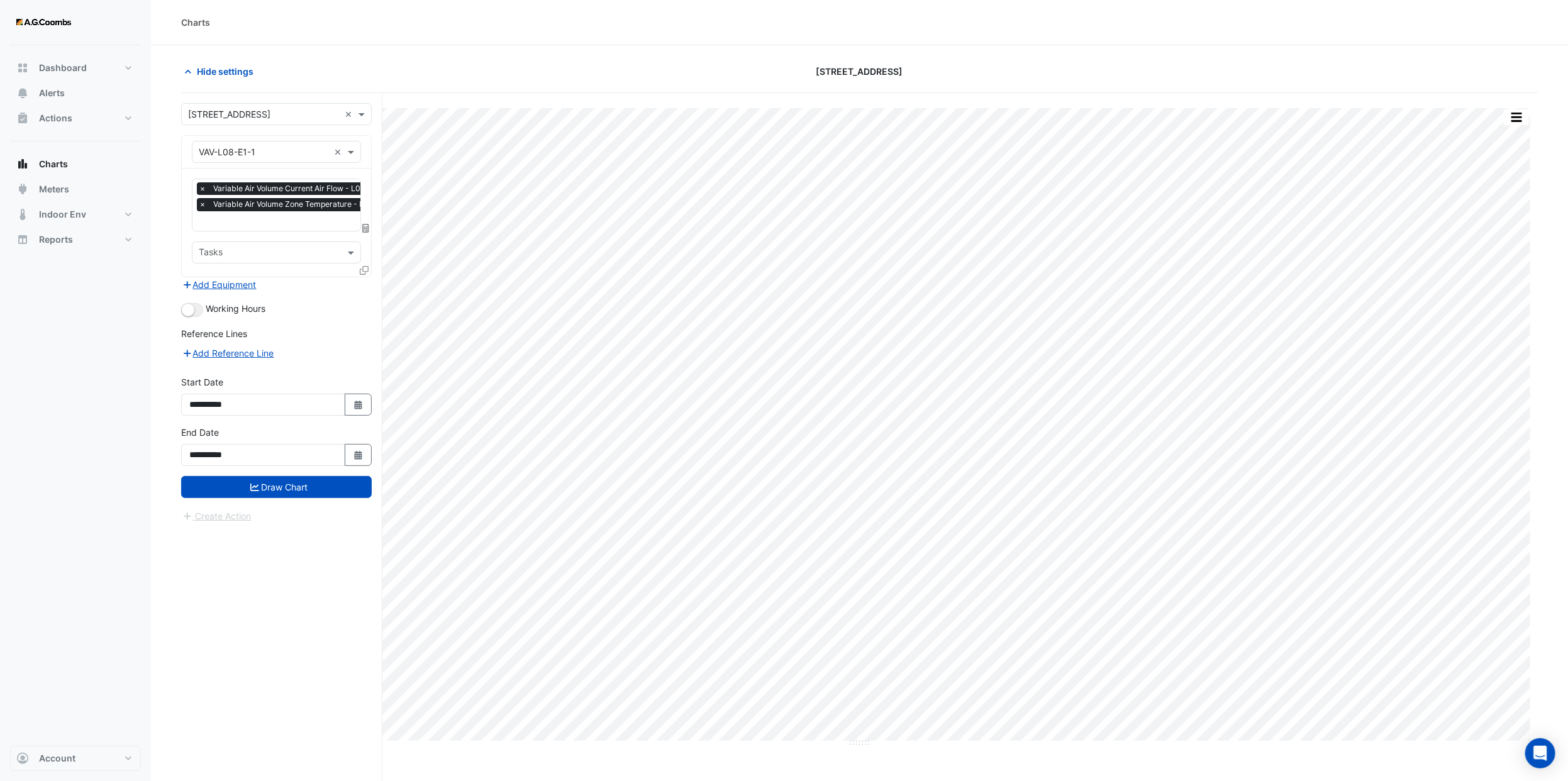
click at [366, 267] on icon at bounding box center [363, 270] width 9 height 9
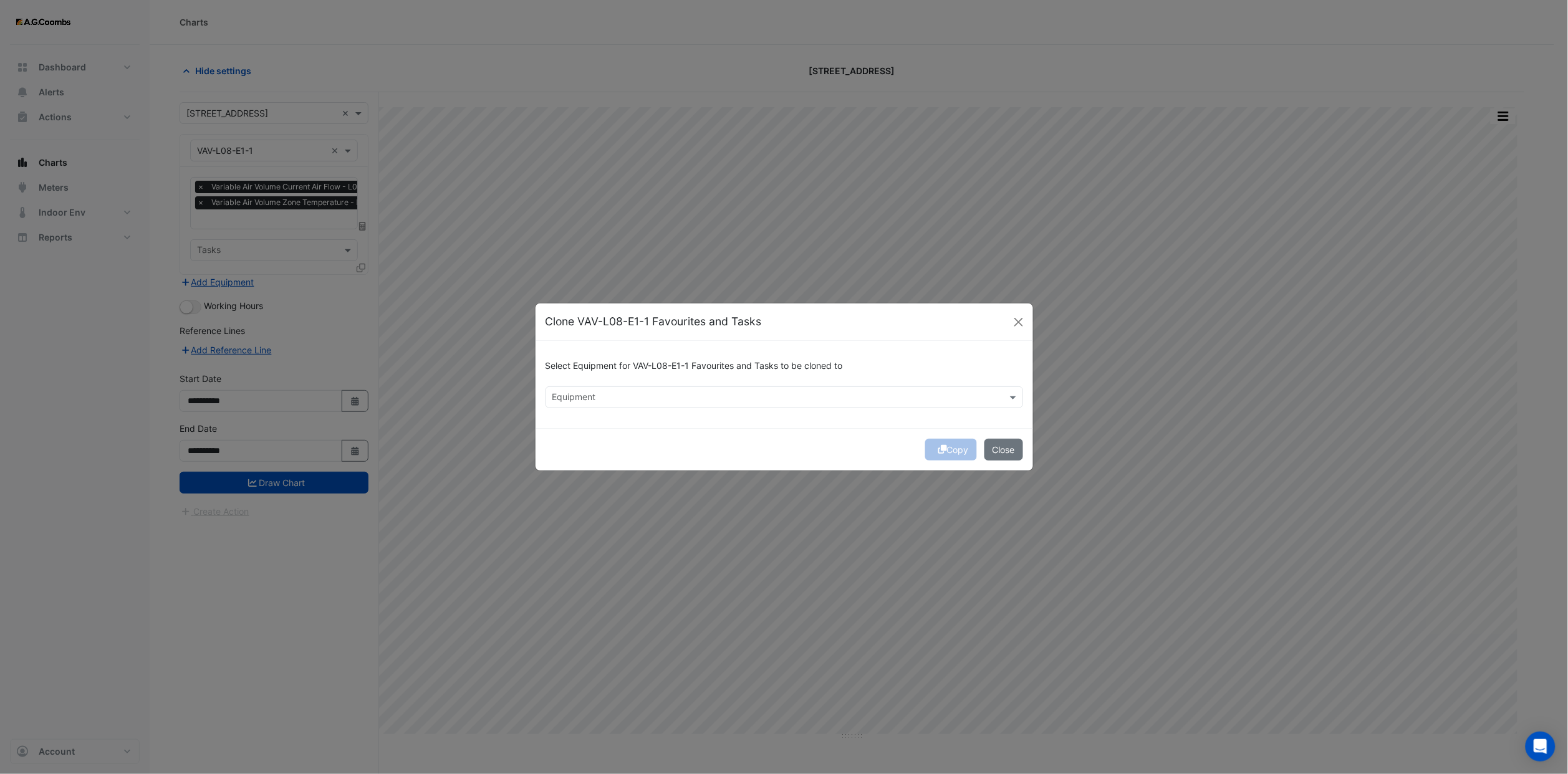
click at [685, 394] on input "text" at bounding box center [777, 398] width 449 height 13
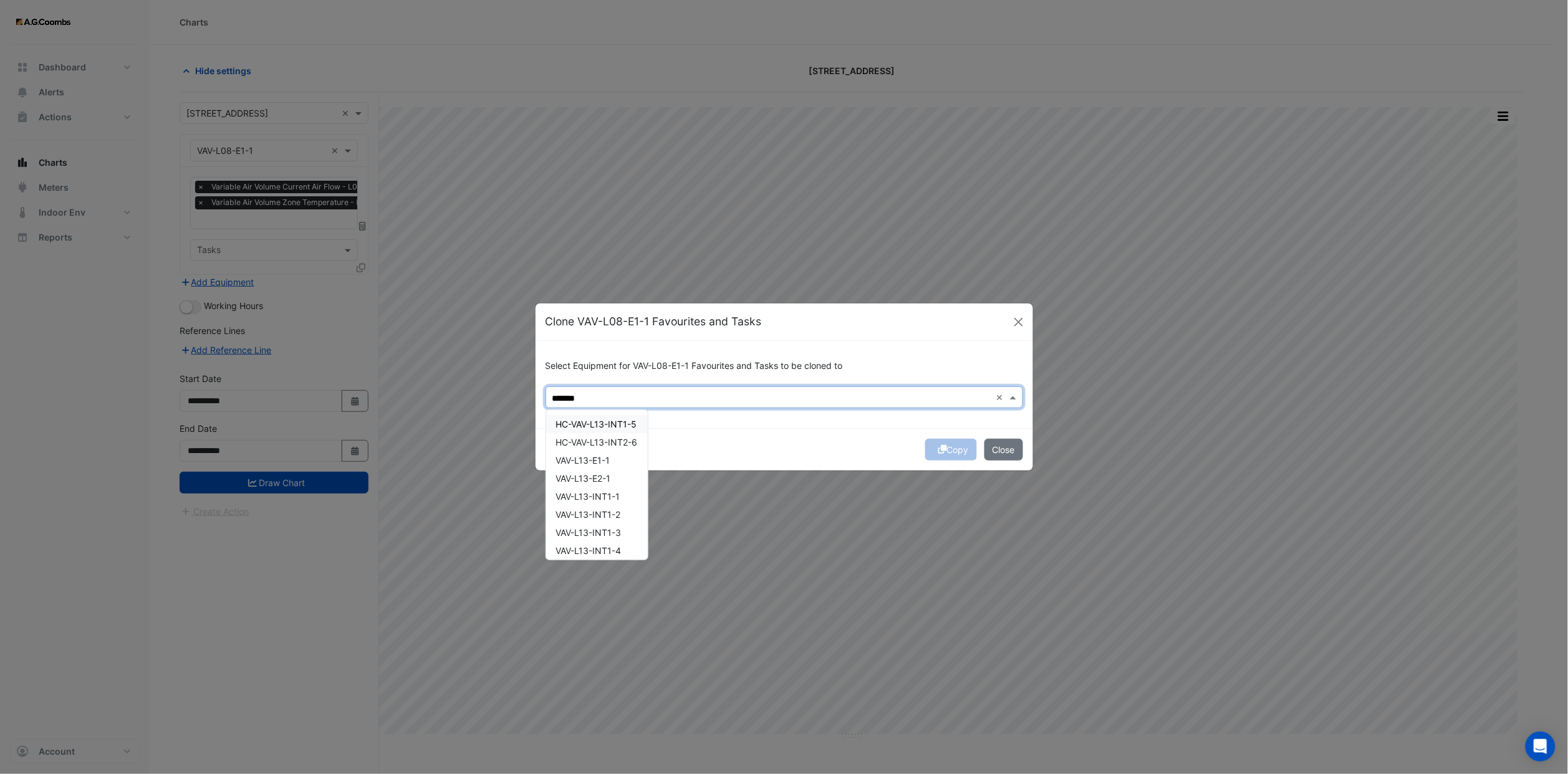
click at [611, 417] on div "HC-VAV-L13-INT1-5" at bounding box center [597, 424] width 101 height 18
click at [626, 437] on span "HC-VAV-L13-INT2-6" at bounding box center [597, 442] width 81 height 11
drag, startPoint x: 621, startPoint y: 452, endPoint x: 621, endPoint y: 471, distance: 19.0
click at [621, 454] on div "VAV-L13-E1-1" at bounding box center [597, 460] width 101 height 18
drag, startPoint x: 621, startPoint y: 471, endPoint x: 623, endPoint y: 480, distance: 9.2
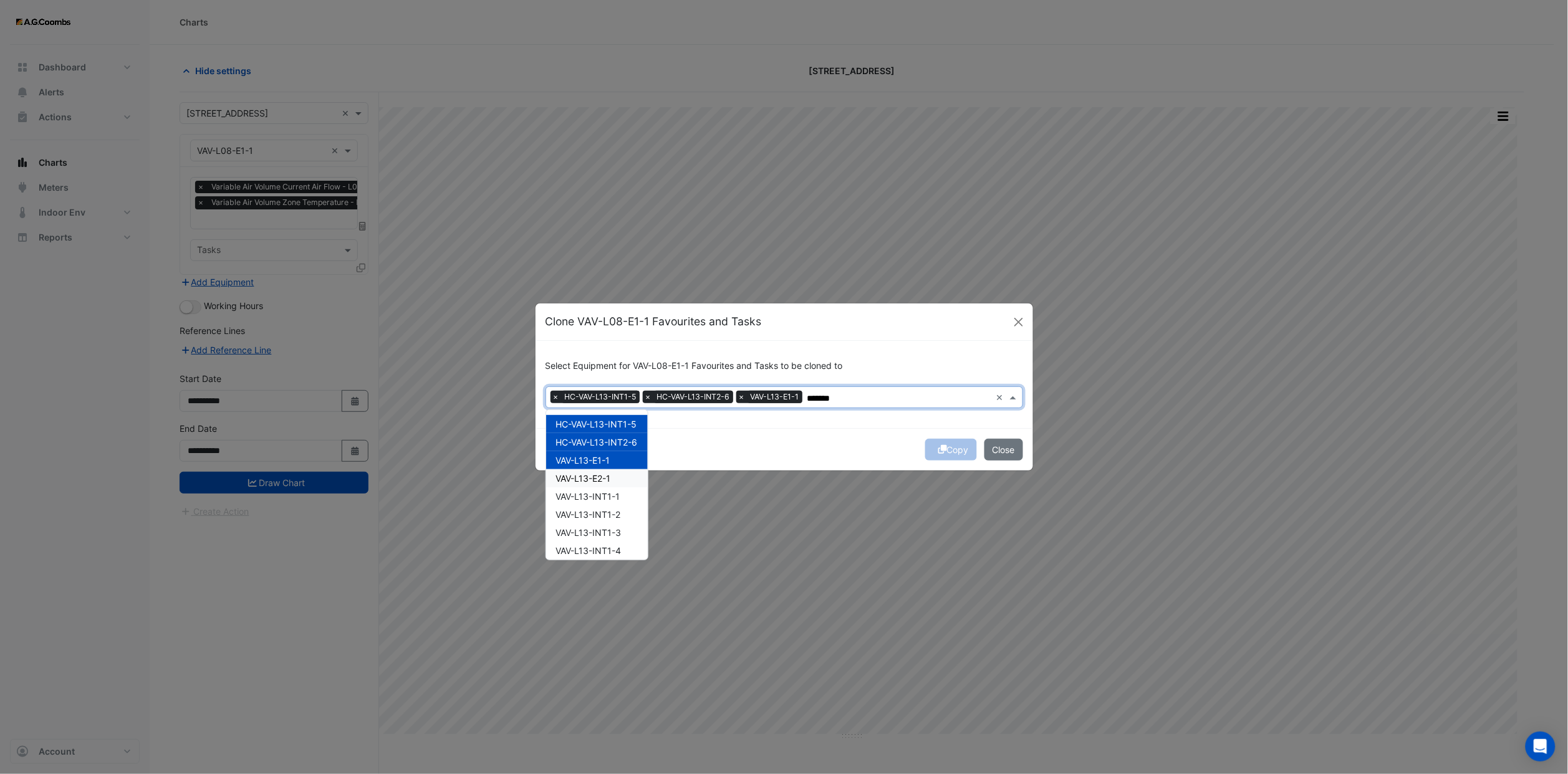
click at [623, 473] on div "VAV-L13-E2-1" at bounding box center [597, 478] width 101 height 18
drag, startPoint x: 623, startPoint y: 492, endPoint x: 621, endPoint y: 507, distance: 15.1
click at [623, 493] on div "VAV-L13-INT1-1" at bounding box center [597, 496] width 101 height 18
drag, startPoint x: 621, startPoint y: 509, endPoint x: 621, endPoint y: 525, distance: 16.0
click at [621, 511] on span "VAV-L13-INT1-2" at bounding box center [589, 514] width 65 height 11
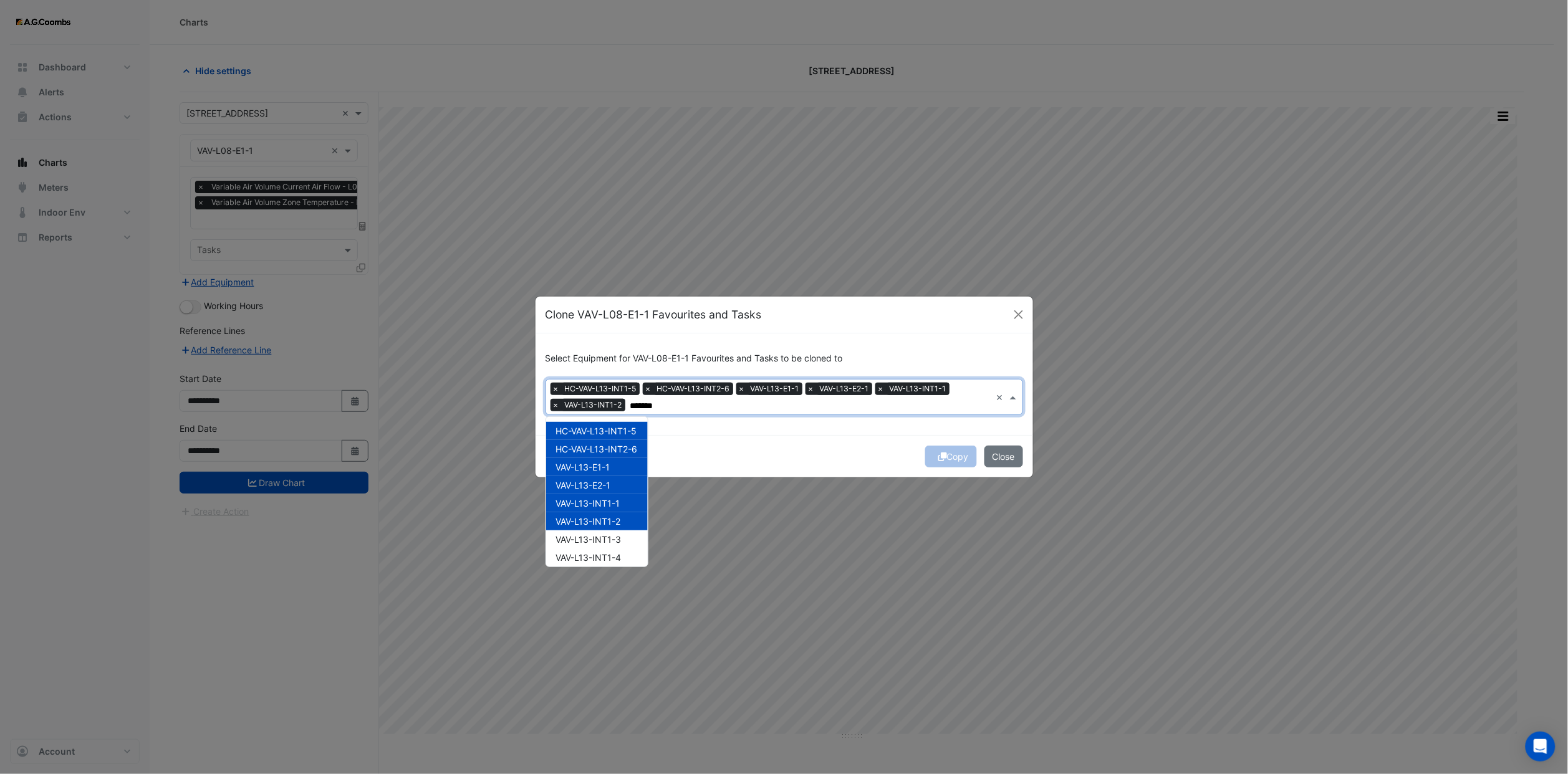
click at [621, 525] on span "VAV-L13-INT1-2" at bounding box center [589, 521] width 65 height 11
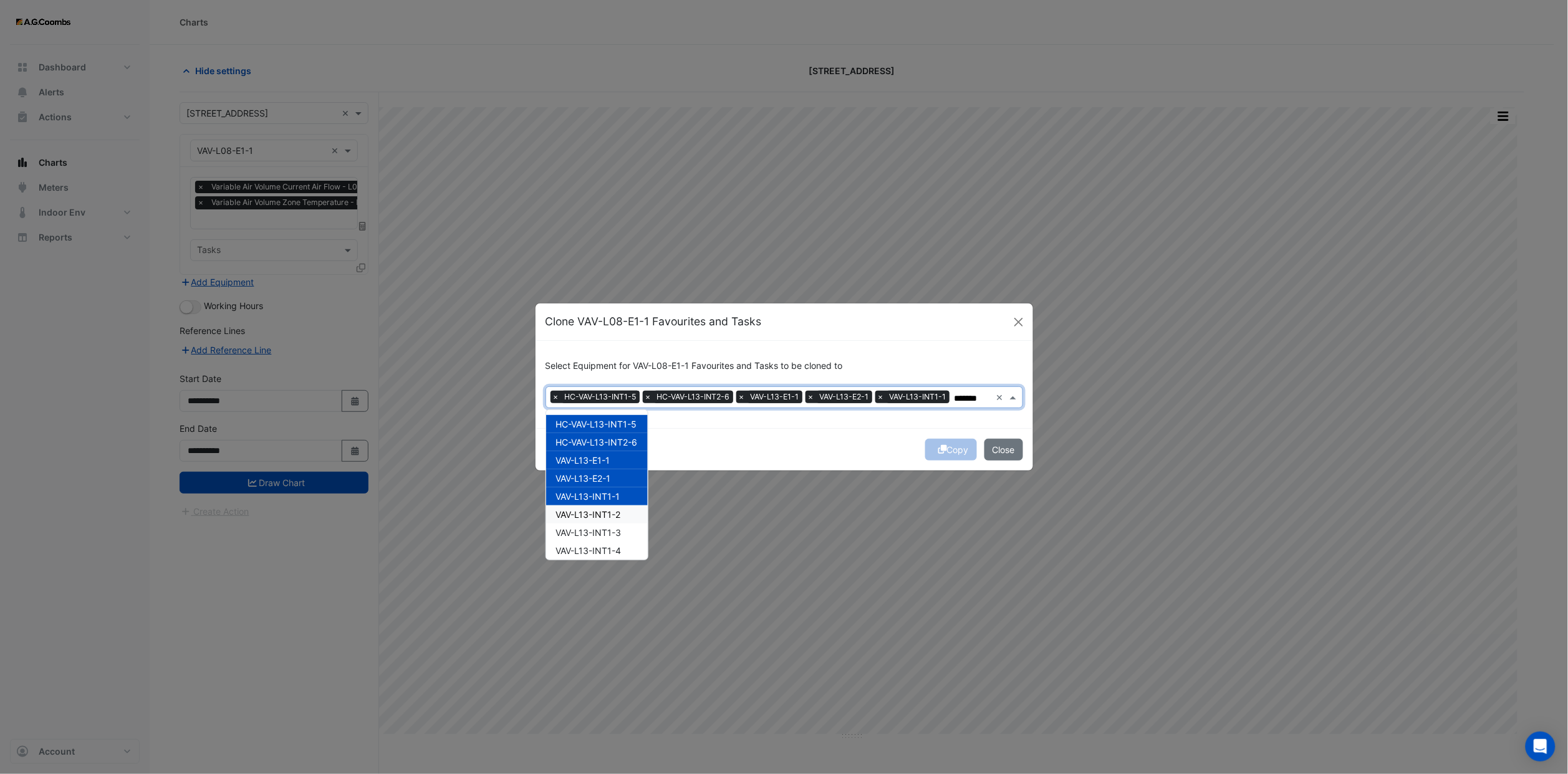
click at [611, 521] on div "VAV-L13-INT1-2" at bounding box center [597, 514] width 101 height 18
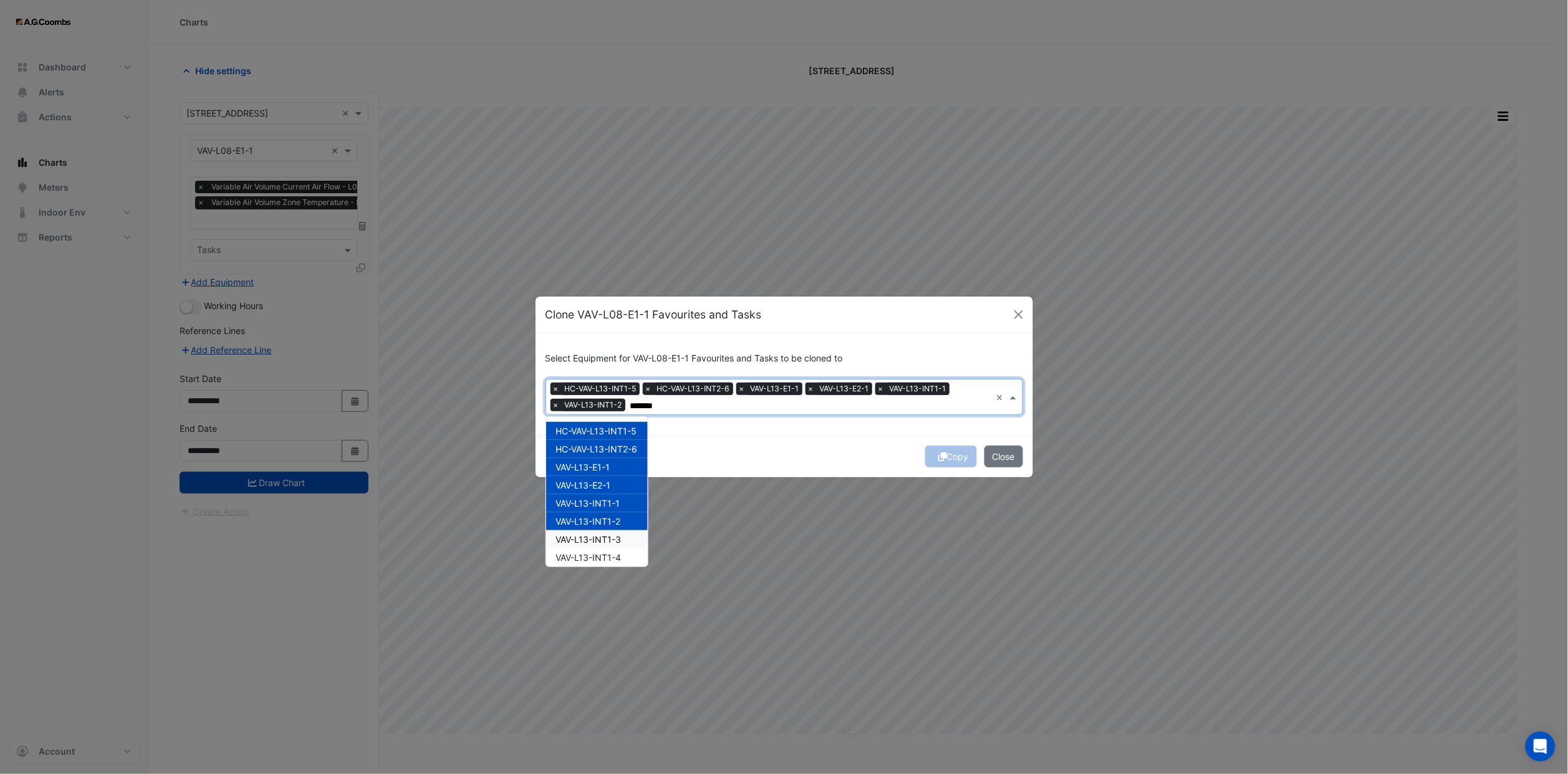
drag, startPoint x: 614, startPoint y: 536, endPoint x: 615, endPoint y: 553, distance: 17.0
click at [614, 538] on span "VAV-L13-INT1-3" at bounding box center [589, 540] width 65 height 11
click at [616, 556] on span "VAV-L13-INT1-4" at bounding box center [589, 558] width 65 height 11
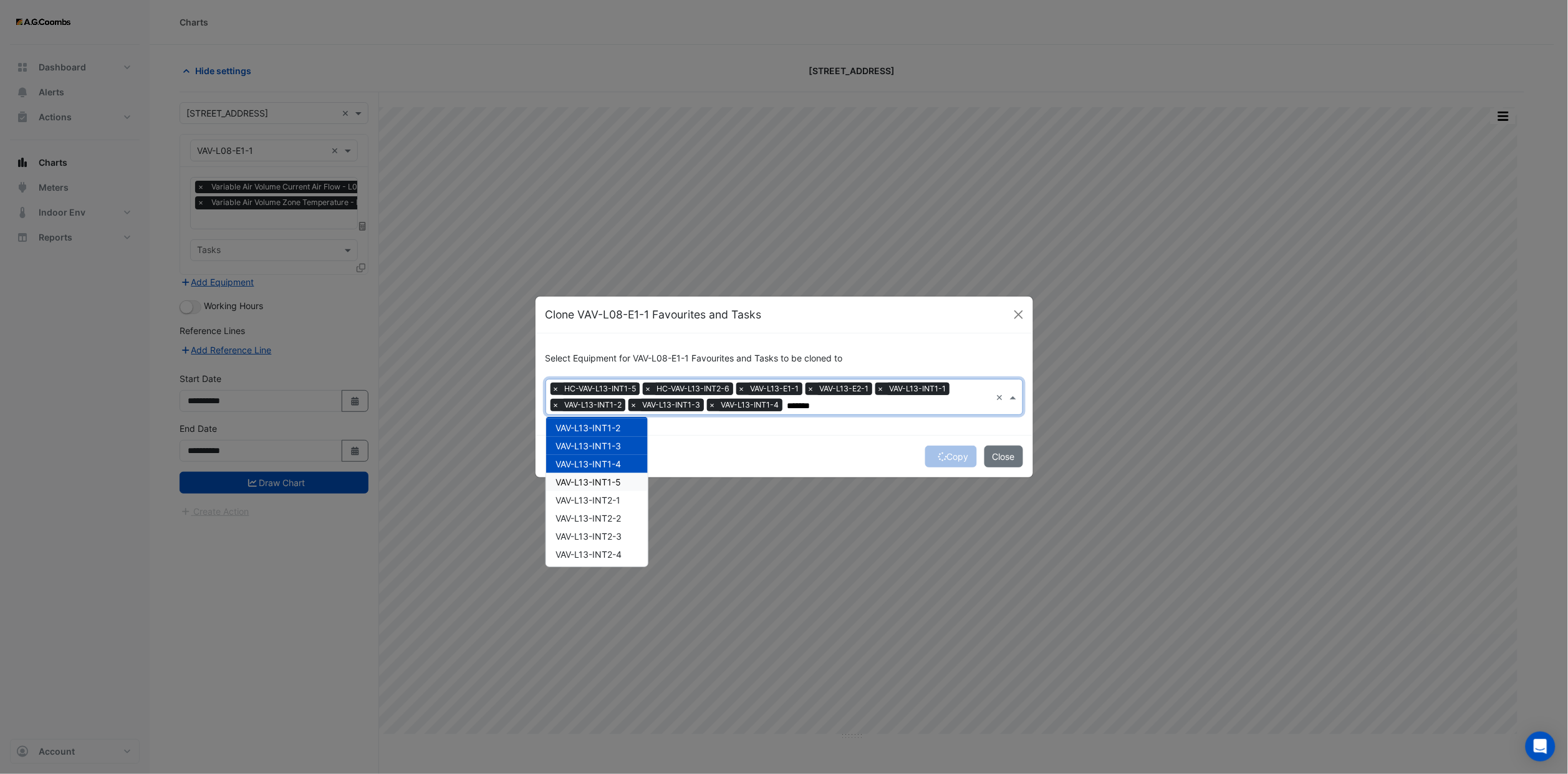
click at [612, 484] on span "VAV-L13-INT1-5" at bounding box center [589, 483] width 65 height 11
drag, startPoint x: 612, startPoint y: 501, endPoint x: 612, endPoint y: 515, distance: 14.0
click at [612, 503] on span "VAV-L13-INT2-1" at bounding box center [589, 501] width 65 height 11
click at [612, 515] on span "VAV-L13-INT2-2" at bounding box center [589, 518] width 65 height 11
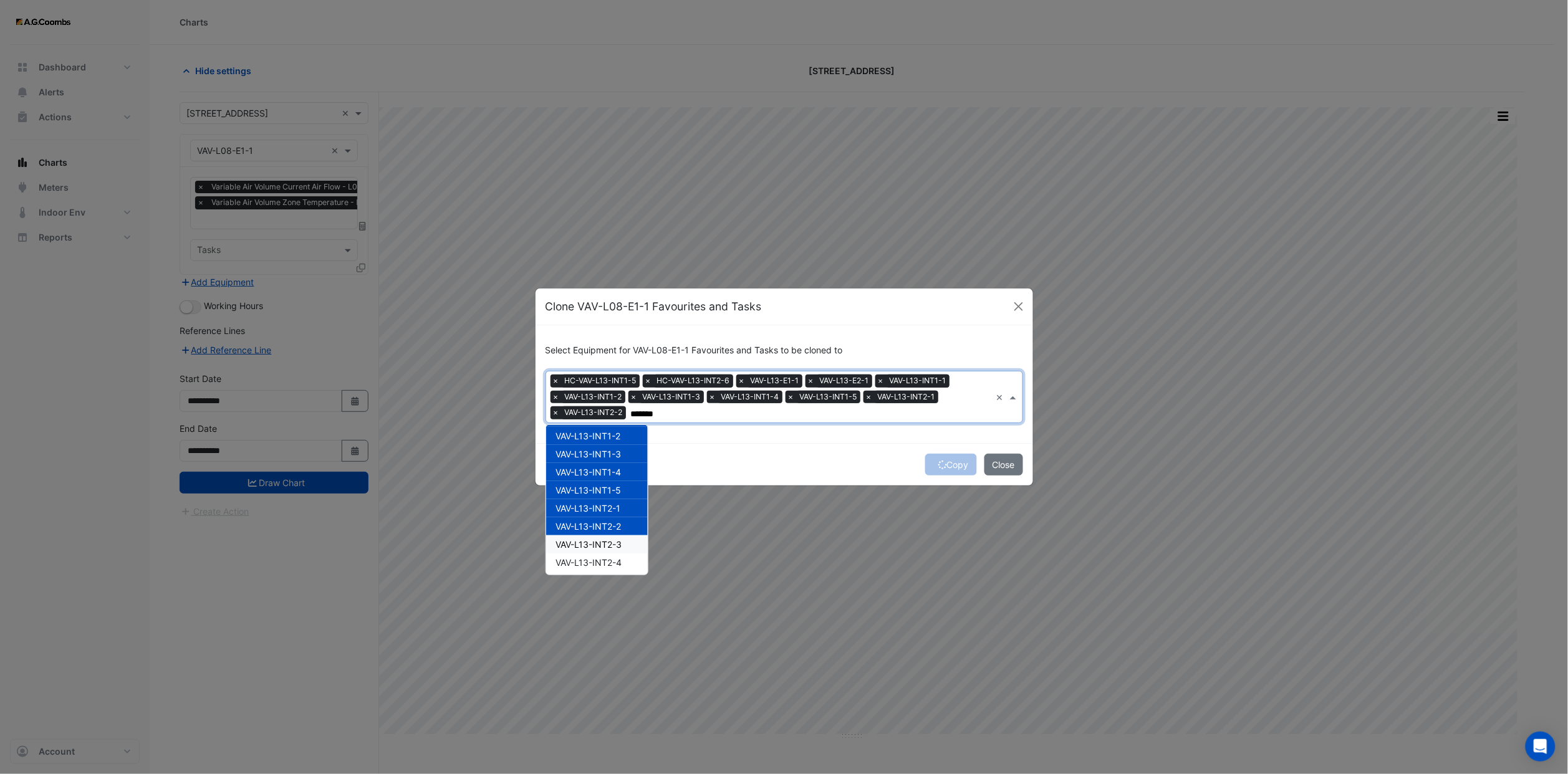
click at [614, 544] on span "VAV-L13-INT2-3" at bounding box center [589, 545] width 66 height 11
click at [614, 560] on span "VAV-L13-INT2-4" at bounding box center [589, 562] width 66 height 11
click at [608, 490] on span "VAV-L13-INT2-5" at bounding box center [589, 487] width 66 height 11
click at [610, 509] on span "VAV-L13-INT2-6" at bounding box center [589, 505] width 66 height 11
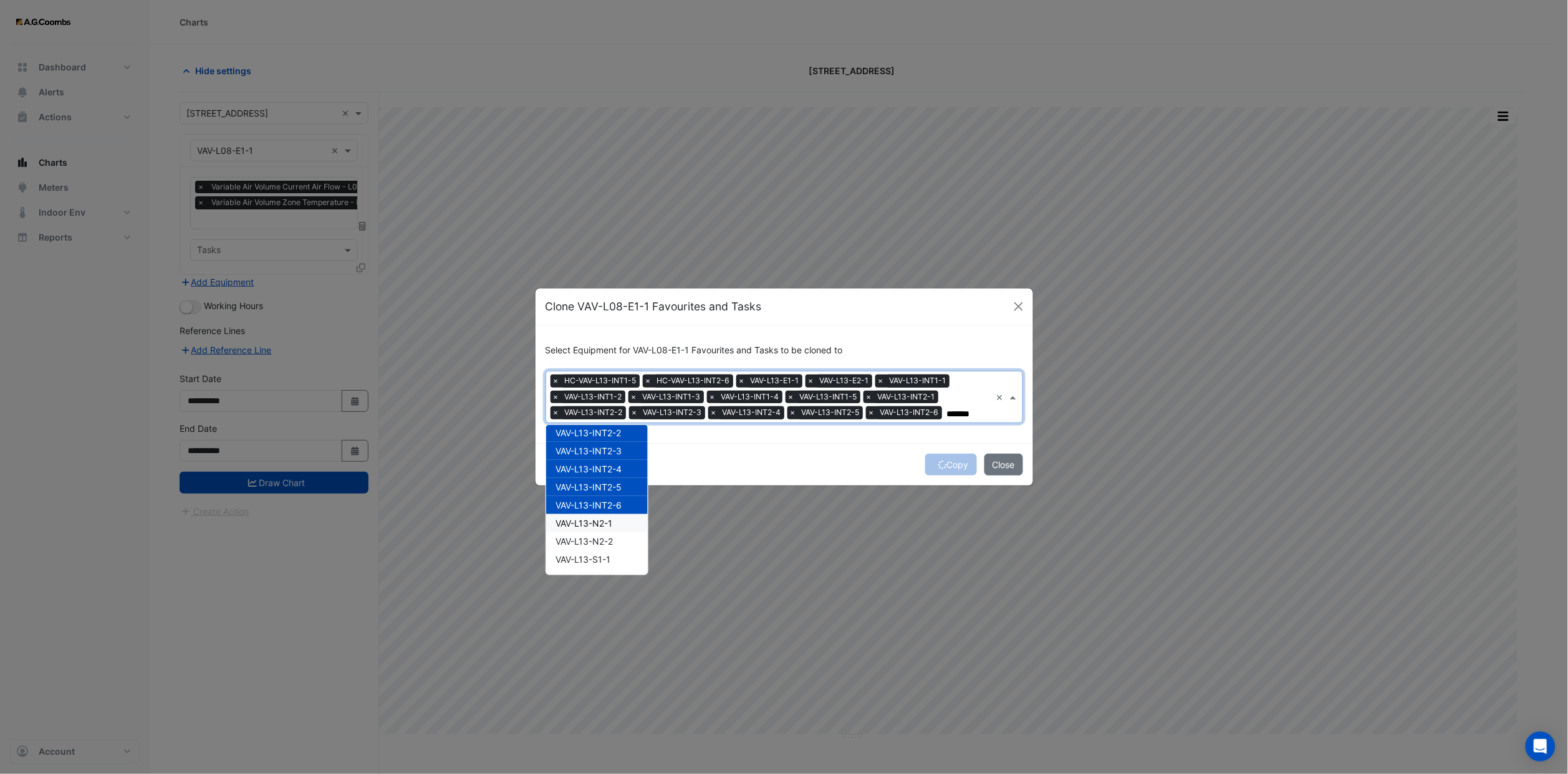
click at [612, 525] on span "VAV-L13-N2-1" at bounding box center [584, 524] width 57 height 11
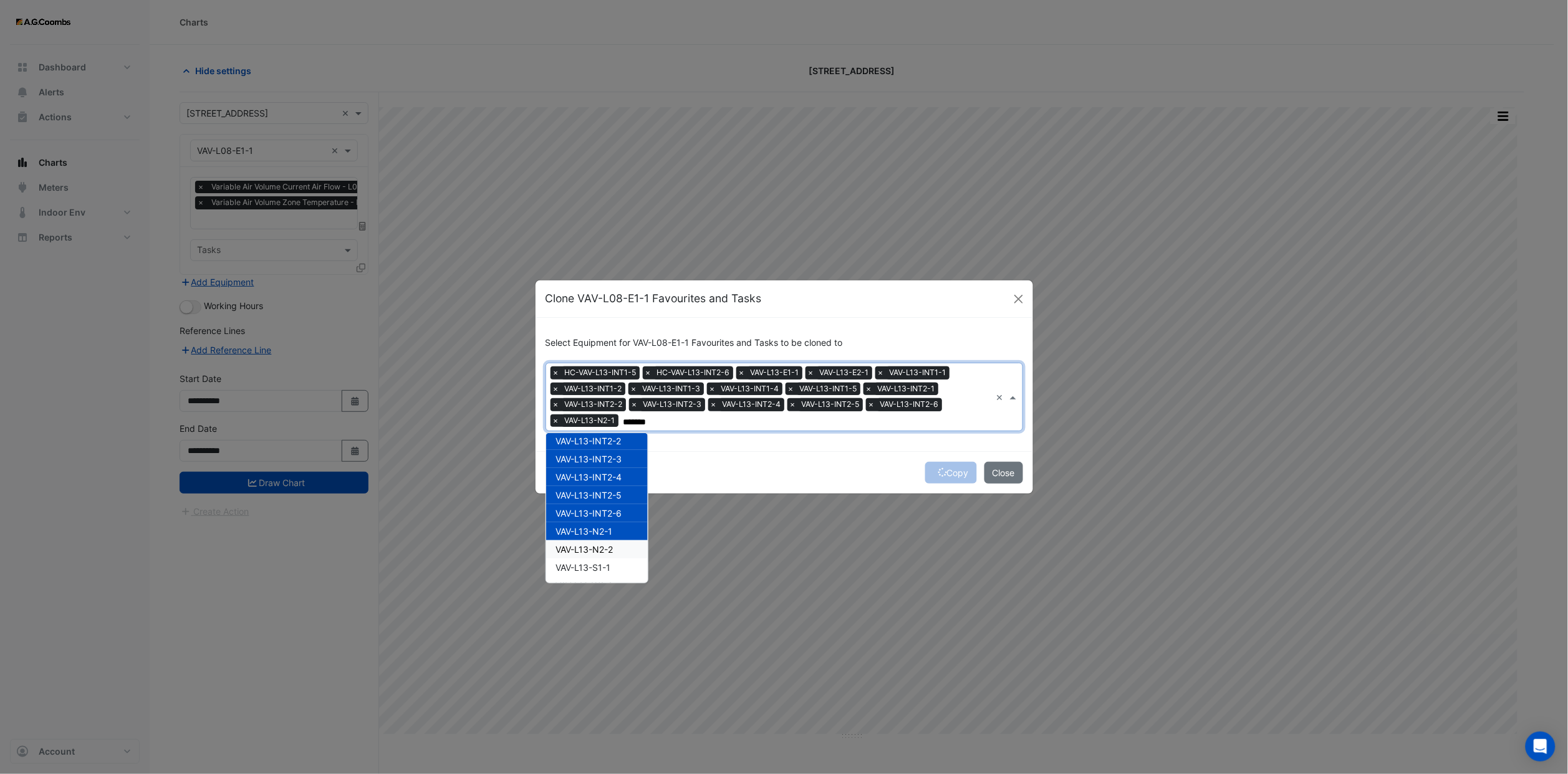
click at [611, 541] on div "VAV-L13-N2-2" at bounding box center [597, 549] width 101 height 18
drag, startPoint x: 611, startPoint y: 555, endPoint x: 611, endPoint y: 571, distance: 16.0
click at [611, 559] on div "HC-VAV-L13-INT1-5 HC-VAV-L13-INT2-6 VAV-L13-E1-1 VAV-L13-E2-1 VAV-L13-INT1-1 VA…" at bounding box center [597, 459] width 101 height 416
click at [611, 568] on span "VAV-L13-S1-1" at bounding box center [583, 568] width 55 height 11
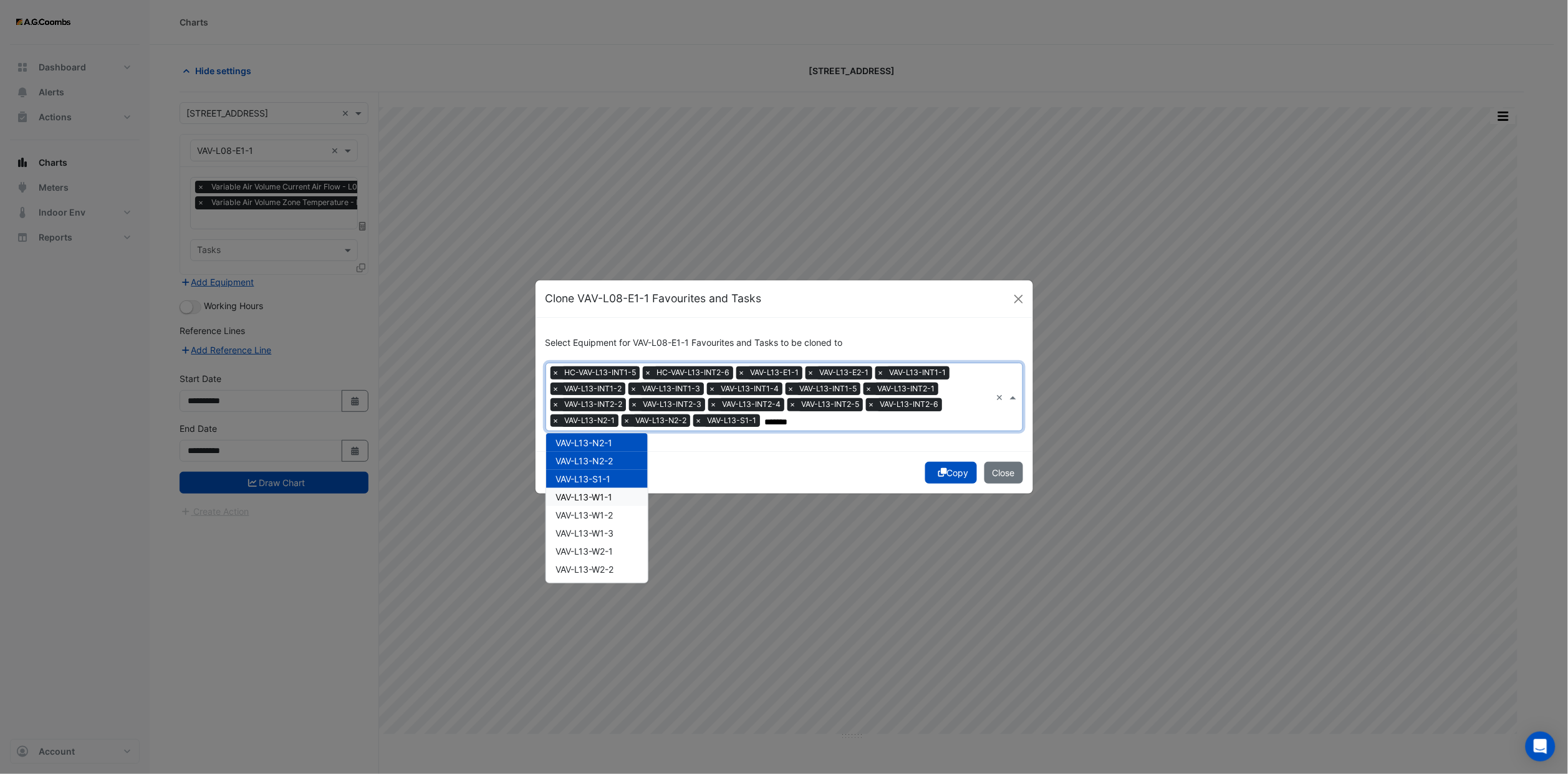
click at [611, 503] on div "VAV-L13-W1-1" at bounding box center [597, 497] width 101 height 18
click at [612, 526] on div "HC-VAV-L13-INT1-5 HC-VAV-L13-INT2-6 VAV-L13-E1-1 VAV-L13-E2-1 VAV-L13-INT1-1 VA…" at bounding box center [597, 370] width 101 height 416
click at [612, 547] on div "VAV-L13-W2-1" at bounding box center [597, 551] width 101 height 18
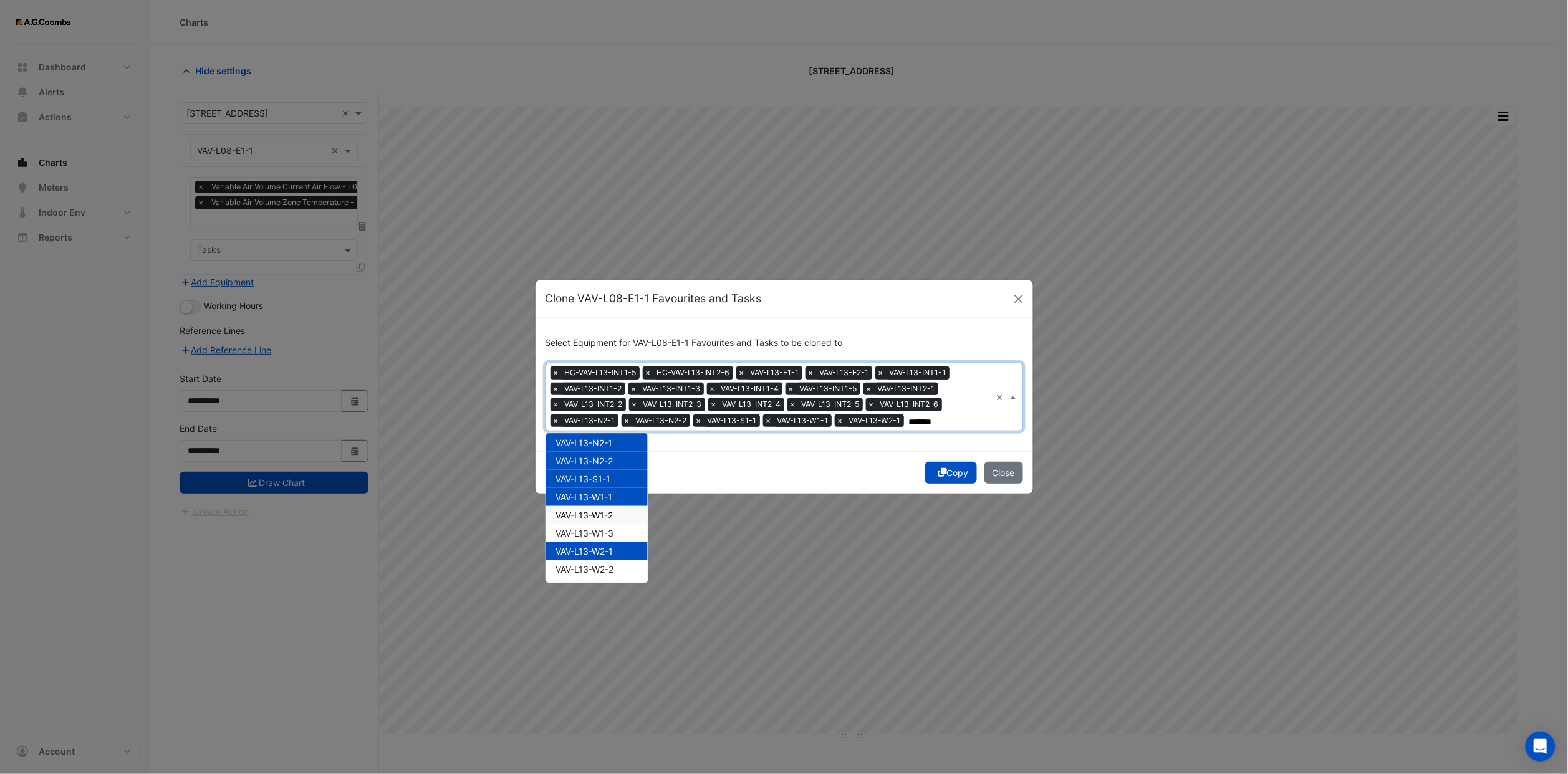
click at [597, 514] on span "VAV-L13-W1-2" at bounding box center [585, 515] width 57 height 11
drag, startPoint x: 602, startPoint y: 526, endPoint x: 611, endPoint y: 552, distance: 27.5
click at [602, 528] on span "VAV-L13-W1-3" at bounding box center [585, 533] width 58 height 11
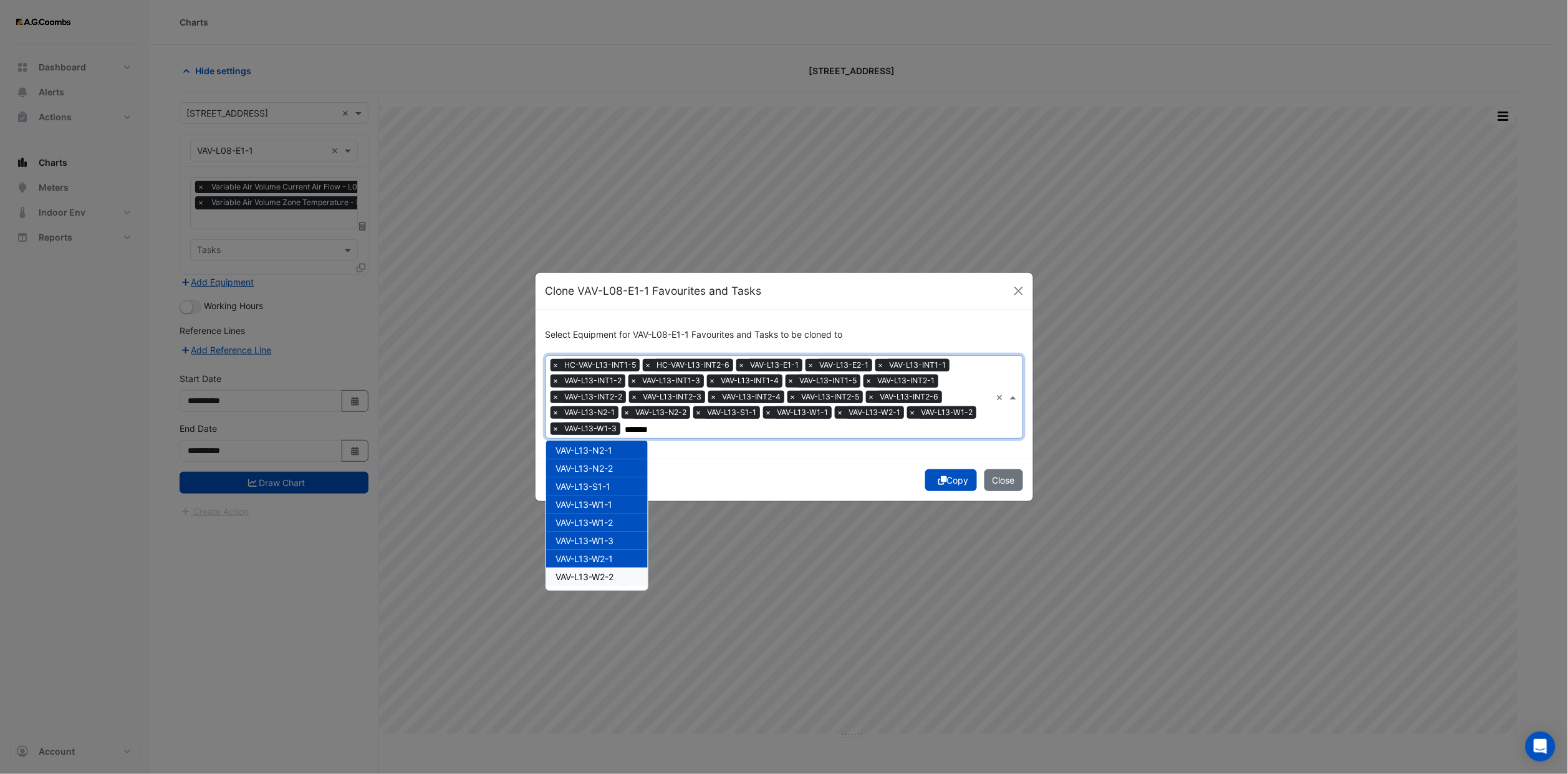
click at [612, 572] on span "VAV-L13-W2-2" at bounding box center [585, 577] width 58 height 11
type input "*******"
click at [758, 445] on div "Select Equipment for VAV-L08-E1-1 Favourites and Tasks to be cloned to Equipmen…" at bounding box center [784, 384] width 497 height 149
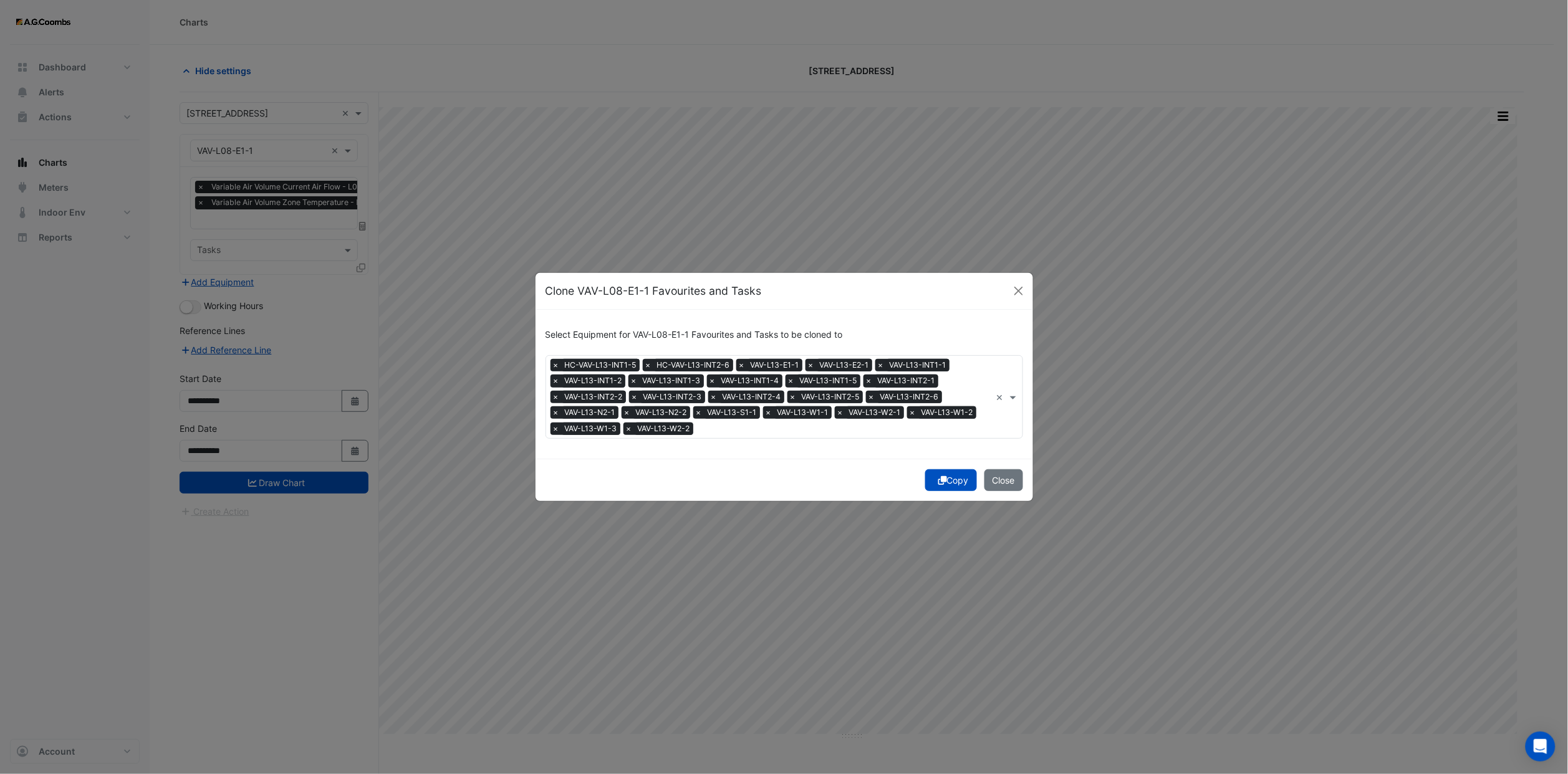
click at [755, 429] on input "text" at bounding box center [844, 429] width 293 height 13
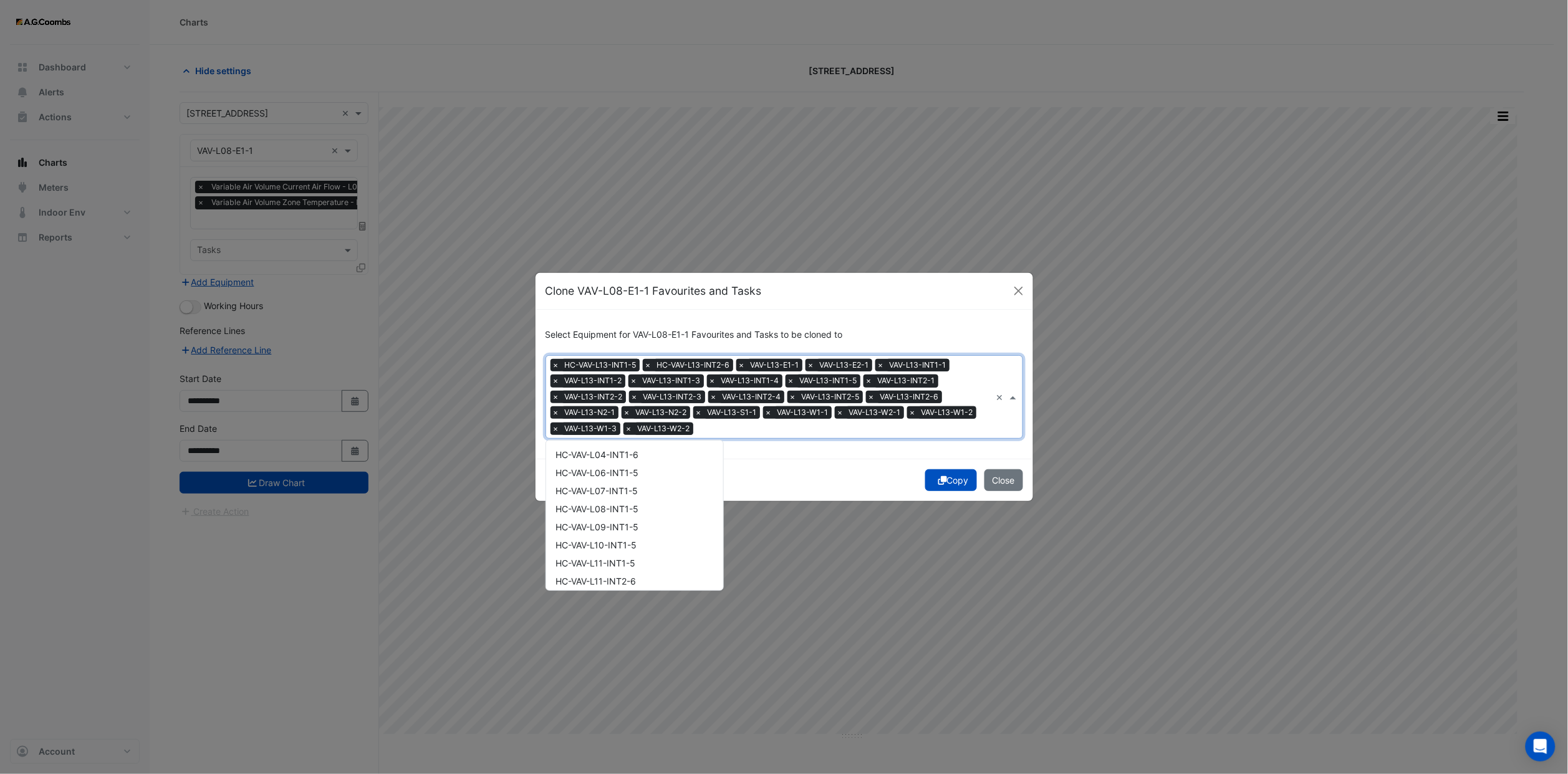
scroll to position [4375, 0]
click at [618, 467] on div "VAV-L14-E1-1" at bounding box center [634, 473] width 177 height 18
drag, startPoint x: 615, startPoint y: 477, endPoint x: 617, endPoint y: 496, distance: 19.1
click at [615, 482] on div "VAV-L14-E2-1" at bounding box center [634, 490] width 177 height 18
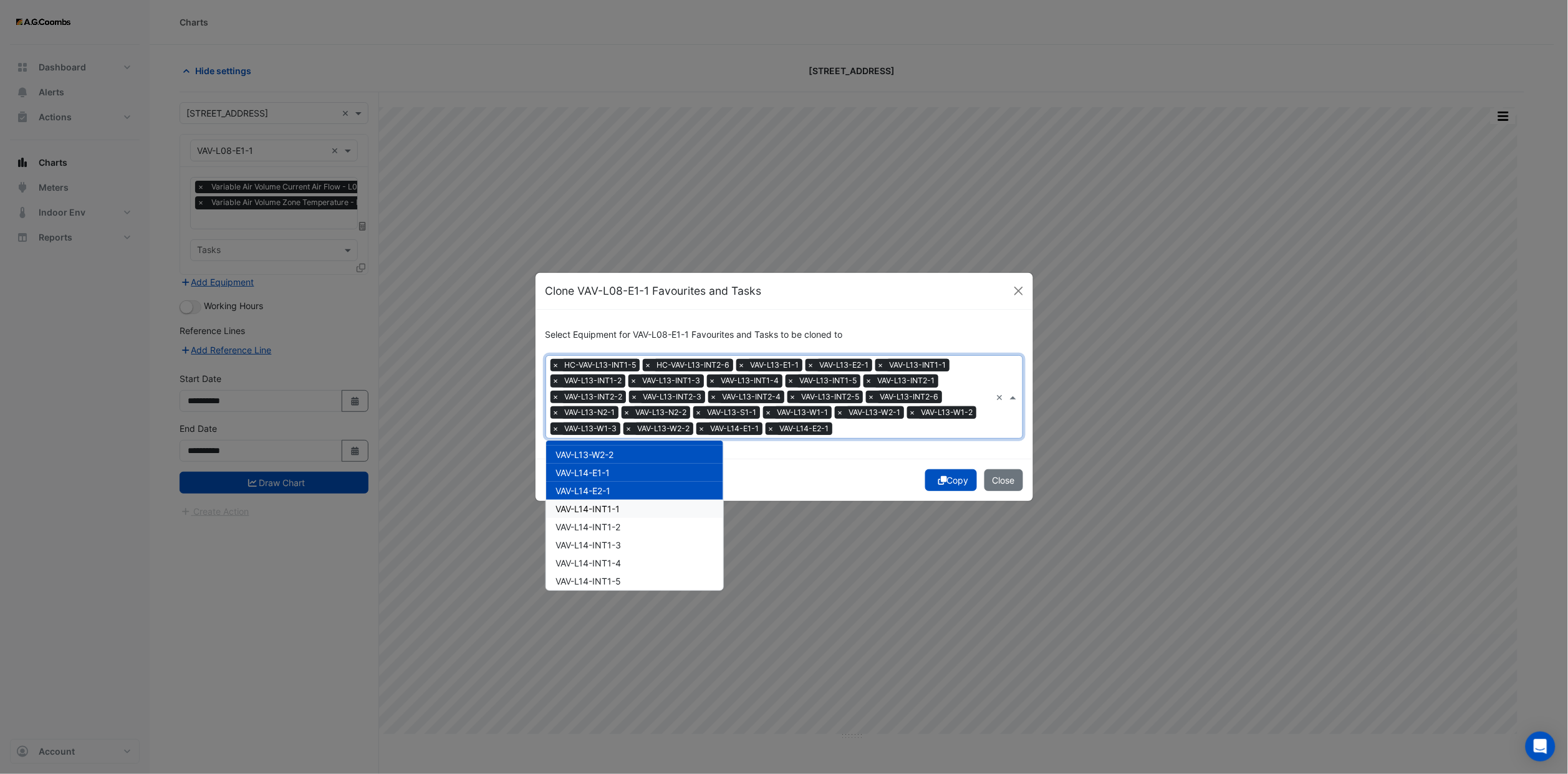
click at [617, 504] on span "VAV-L14-INT1-1" at bounding box center [588, 509] width 64 height 11
drag, startPoint x: 620, startPoint y: 515, endPoint x: 618, endPoint y: 538, distance: 23.1
click at [620, 521] on span "VAV-L14-INT1-2" at bounding box center [589, 527] width 65 height 11
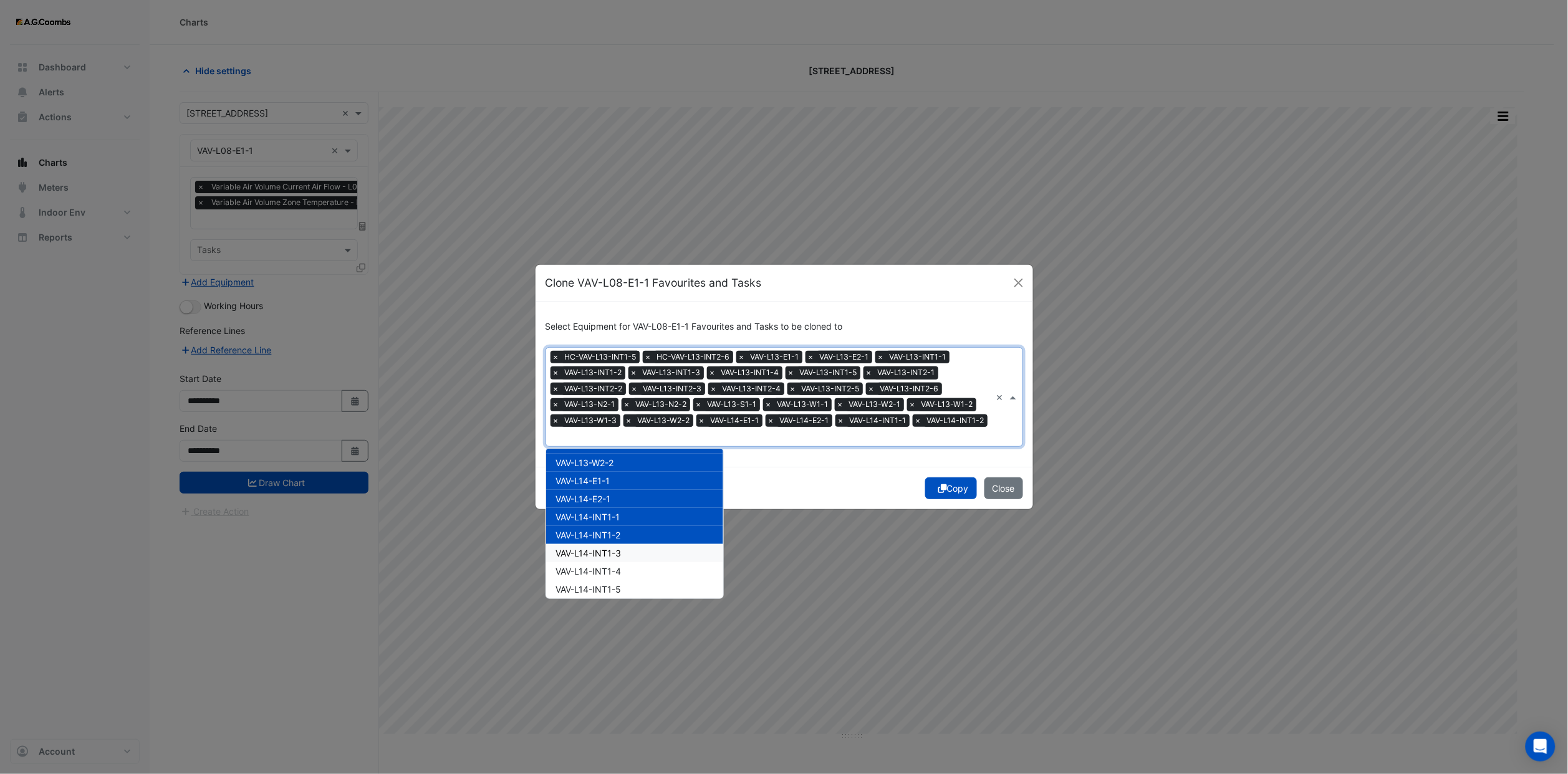
click at [618, 544] on div "VAV-L14-INT1-3" at bounding box center [634, 552] width 177 height 18
click at [617, 556] on div "VAV-L14-INT1-3" at bounding box center [634, 552] width 177 height 18
click at [615, 572] on div "VAV-L14-INT1-4" at bounding box center [634, 571] width 177 height 18
click at [608, 548] on span "VAV-L14-INT1-3" at bounding box center [589, 553] width 65 height 11
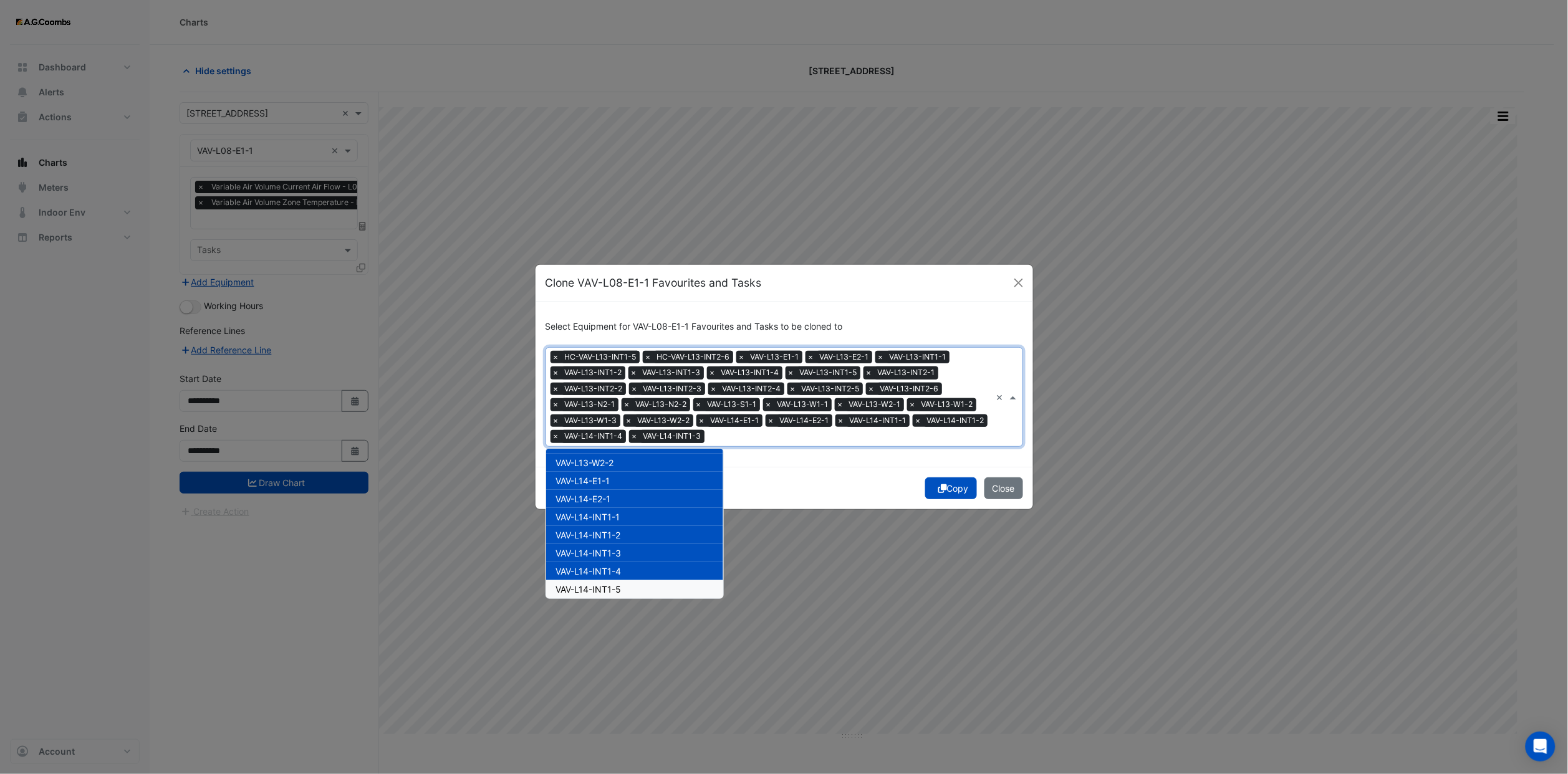
click at [611, 584] on span "VAV-L14-INT1-5" at bounding box center [589, 590] width 65 height 11
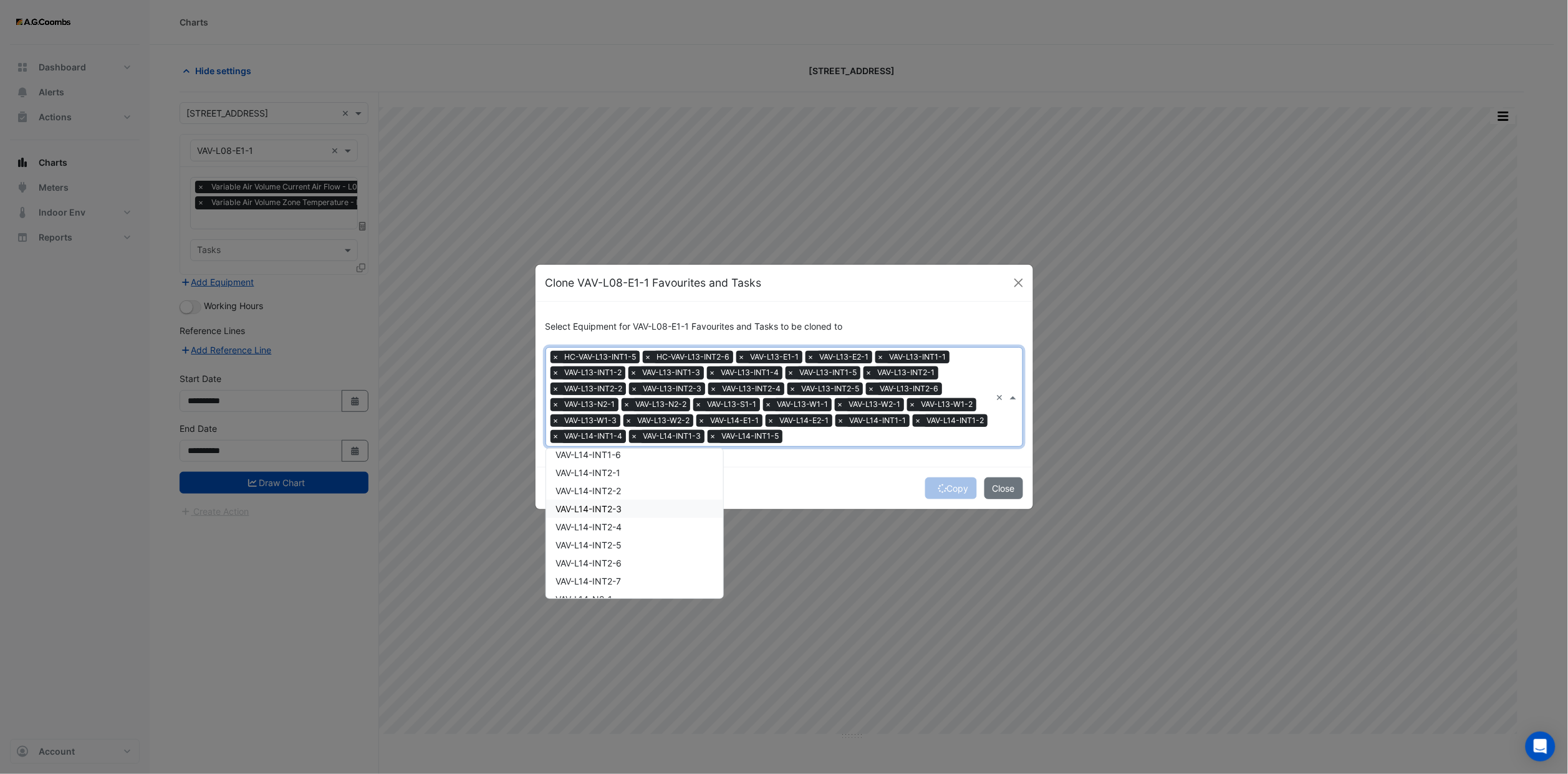
scroll to position [4468, 0]
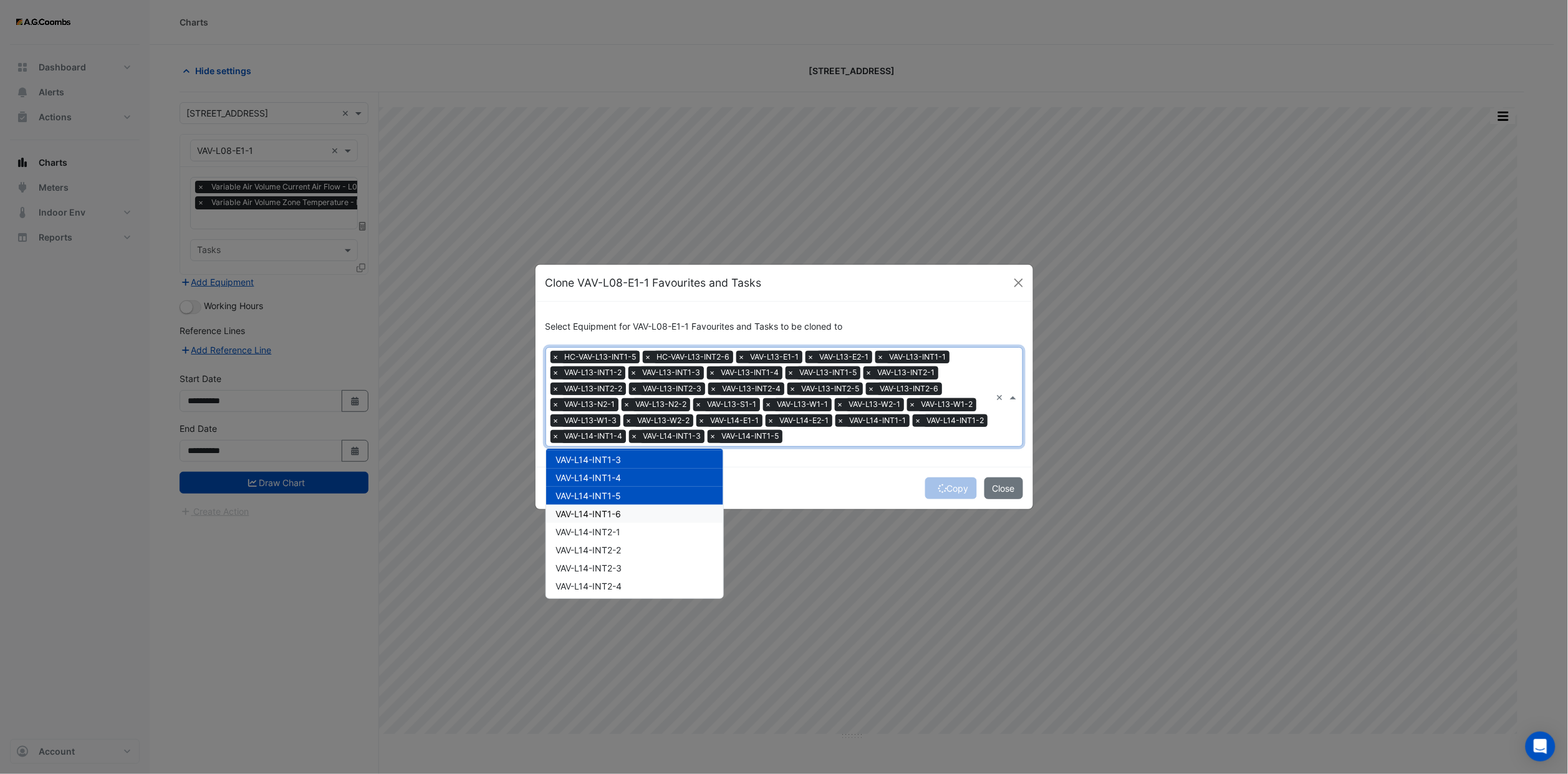
click at [617, 509] on span "VAV-L14-INT1-6" at bounding box center [589, 514] width 65 height 11
click at [617, 529] on span "VAV-L14-INT2-1" at bounding box center [589, 532] width 65 height 11
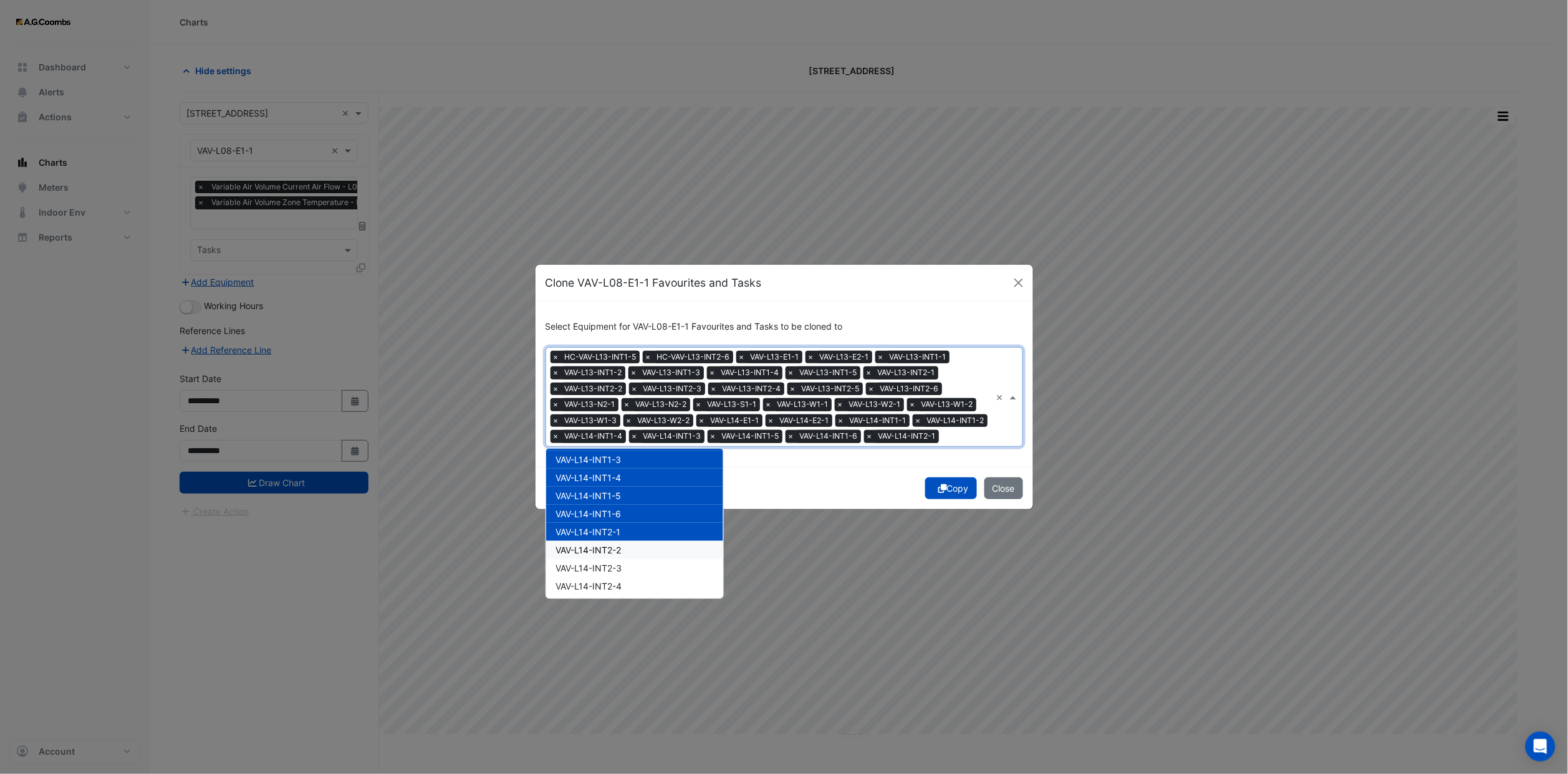
click at [617, 545] on div "VAV-L14-INT2-2" at bounding box center [634, 549] width 177 height 18
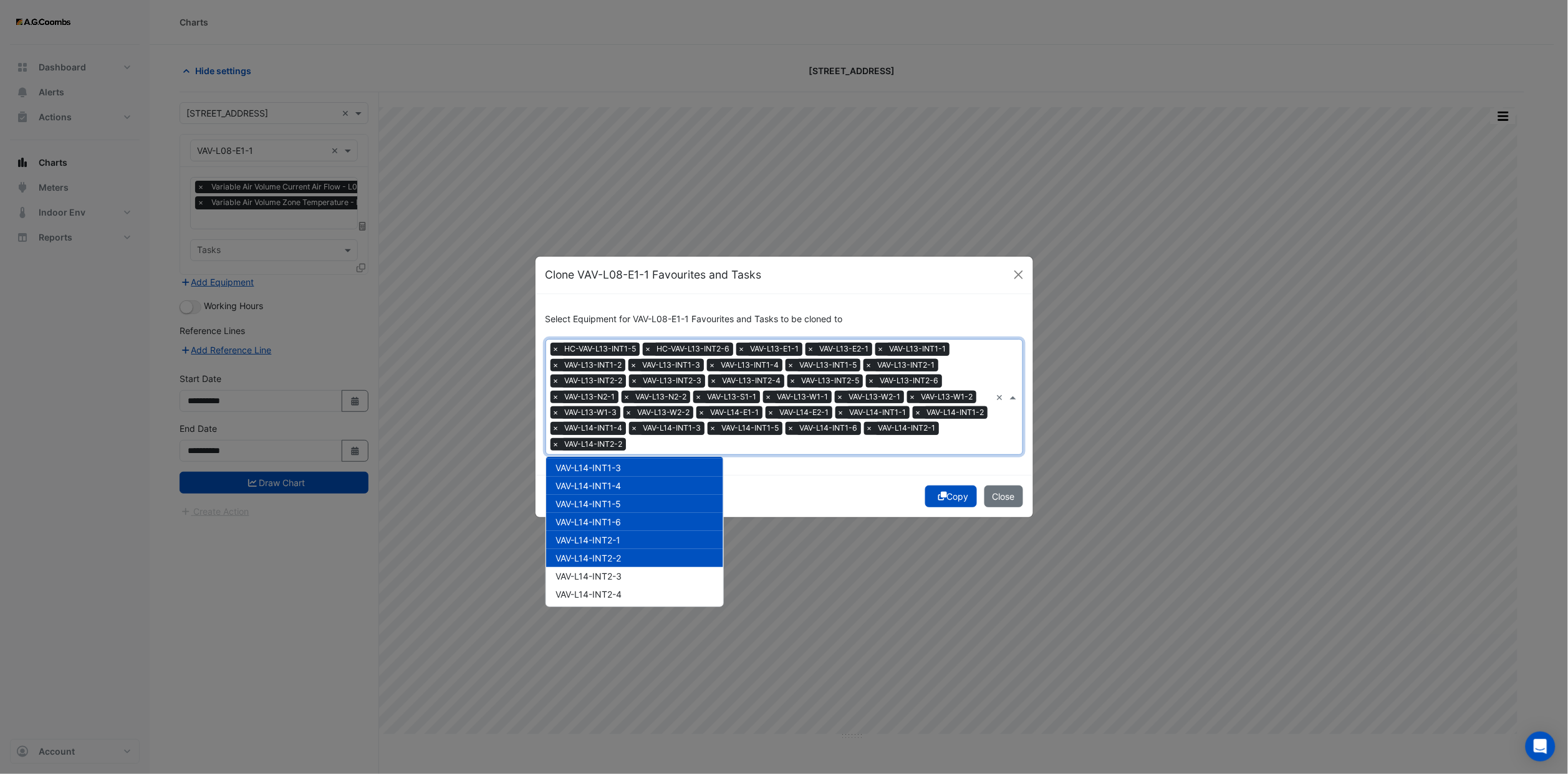
click at [617, 558] on div "VAV-L14-INT2-2" at bounding box center [634, 558] width 177 height 18
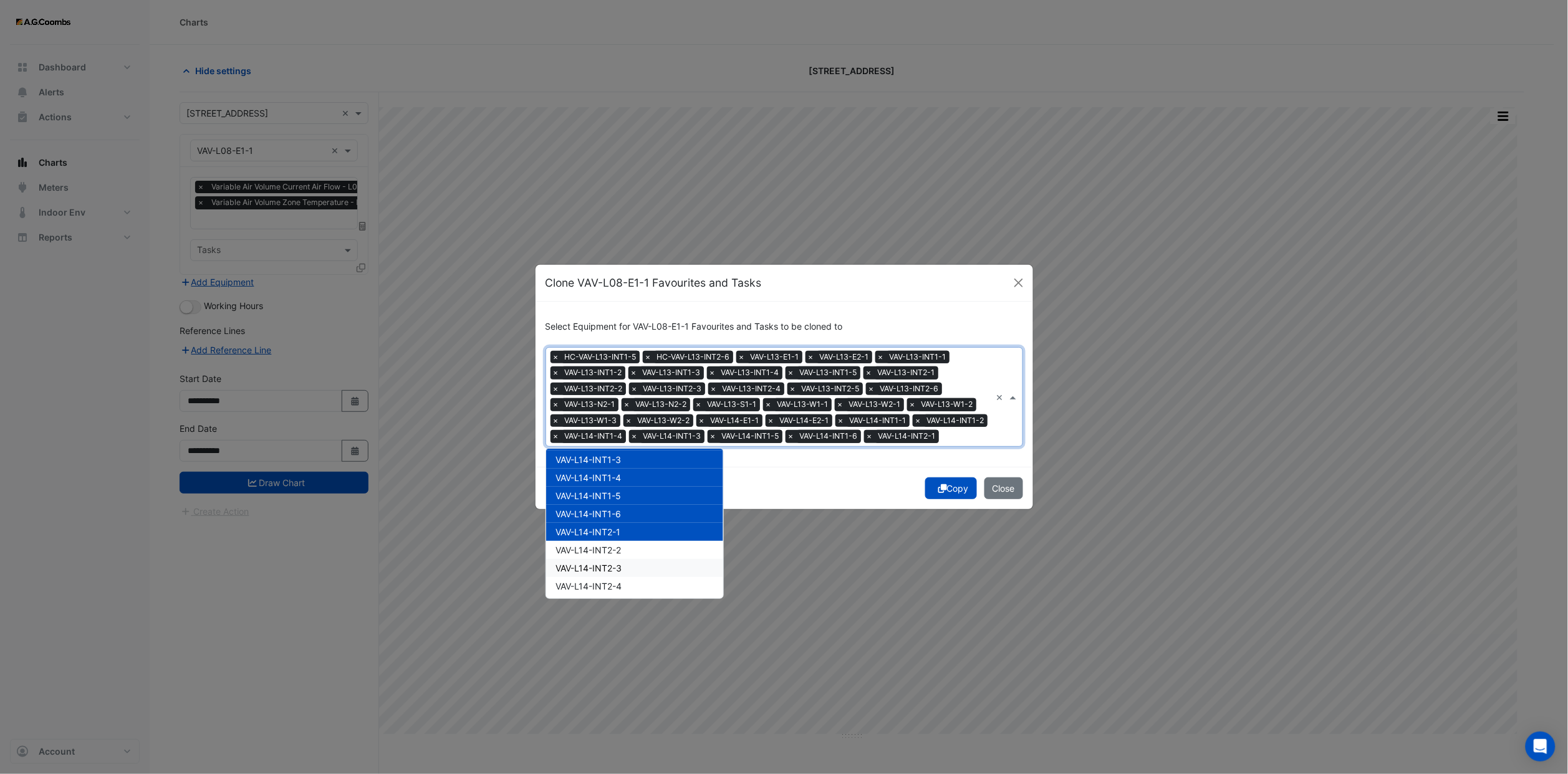
click at [621, 573] on span "VAV-L14-INT2-3" at bounding box center [589, 569] width 66 height 11
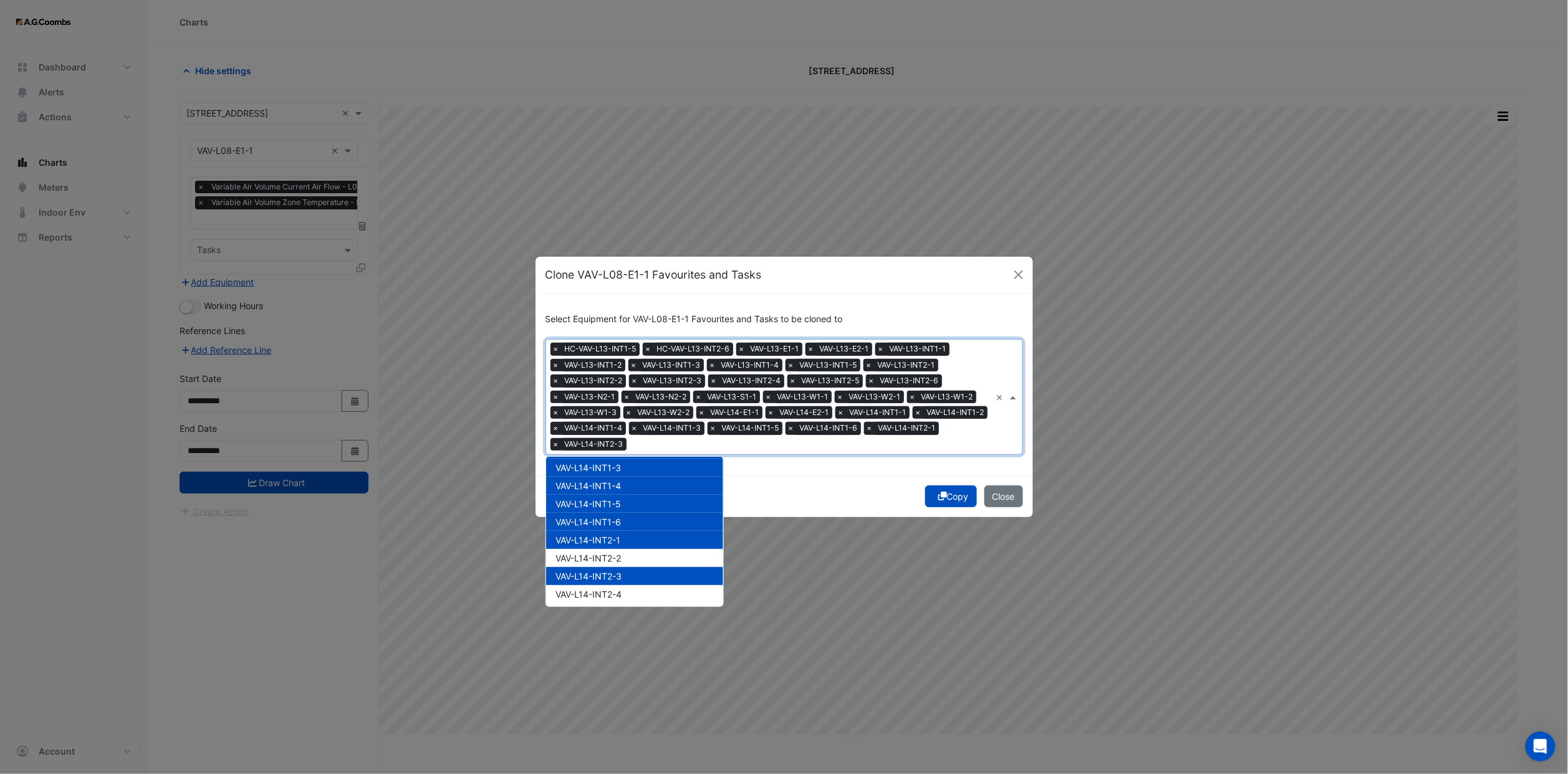
click at [614, 556] on span "VAV-L14-INT2-2" at bounding box center [589, 559] width 65 height 11
drag, startPoint x: 614, startPoint y: 583, endPoint x: 628, endPoint y: 566, distance: 22.0
click at [614, 589] on span "VAV-L14-INT2-4" at bounding box center [589, 594] width 66 height 11
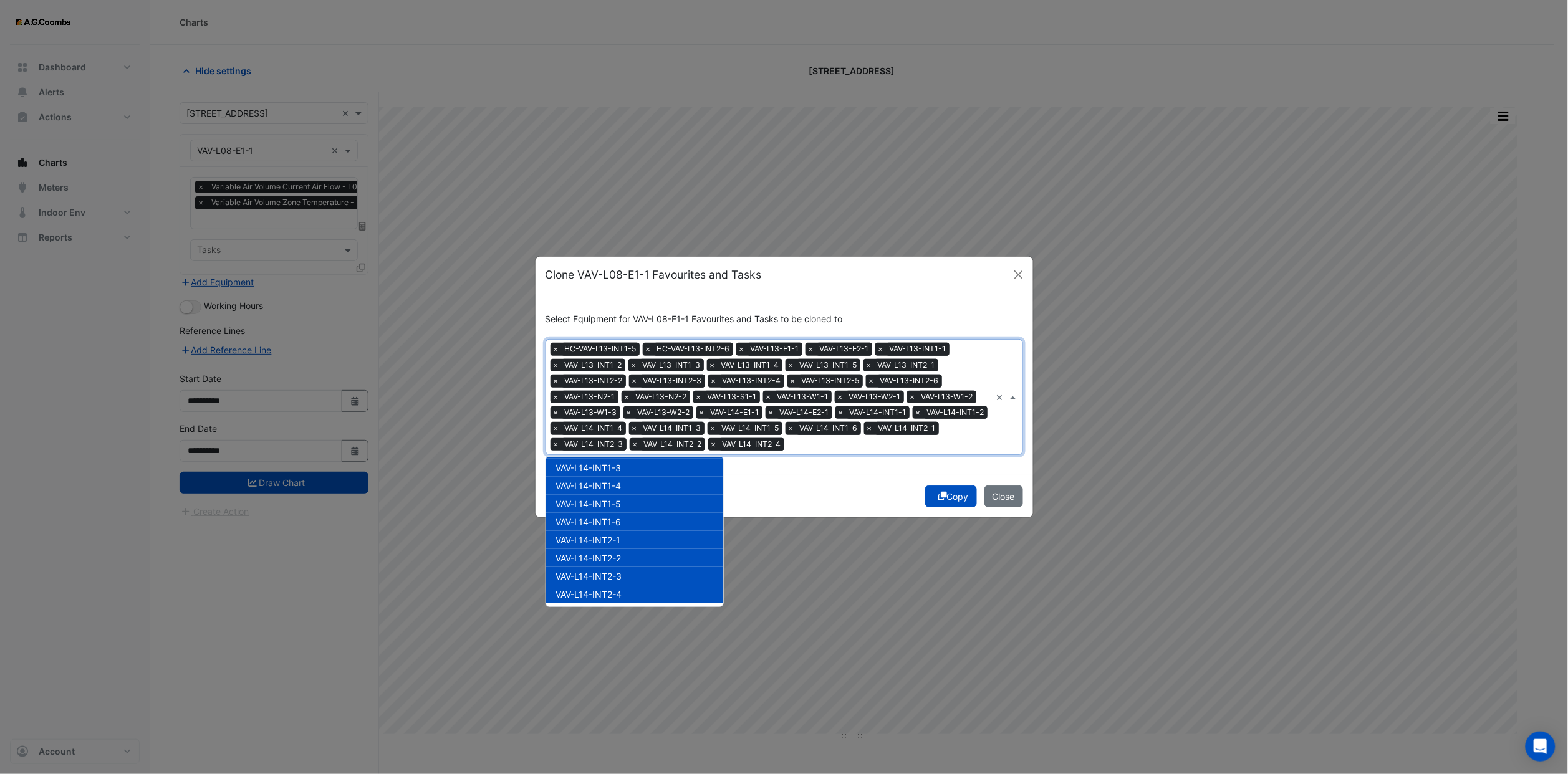
scroll to position [4562, 0]
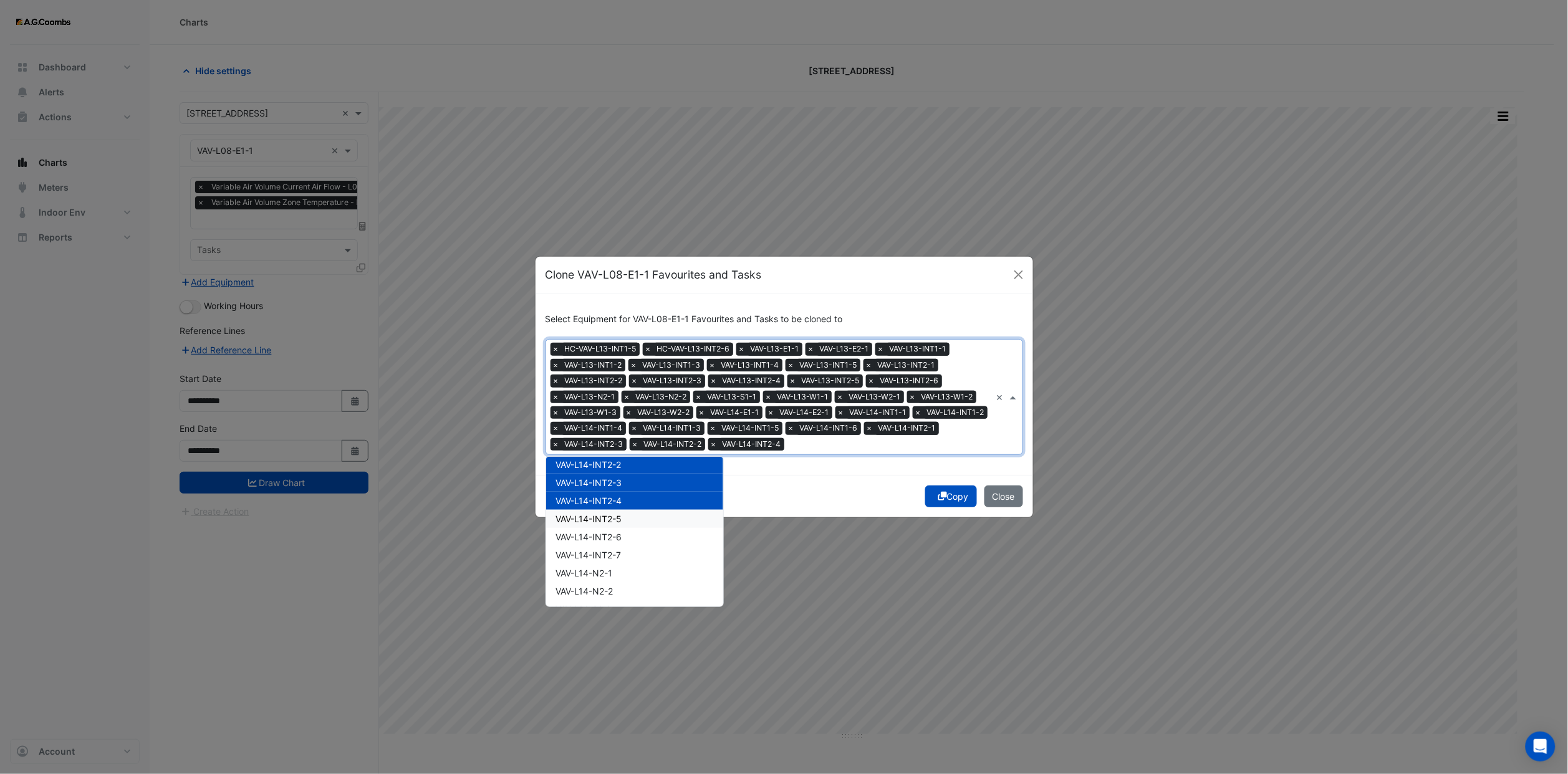
click at [615, 514] on span "VAV-L14-INT2-5" at bounding box center [589, 519] width 66 height 11
click at [614, 532] on span "VAV-L14-INT2-6" at bounding box center [589, 537] width 66 height 11
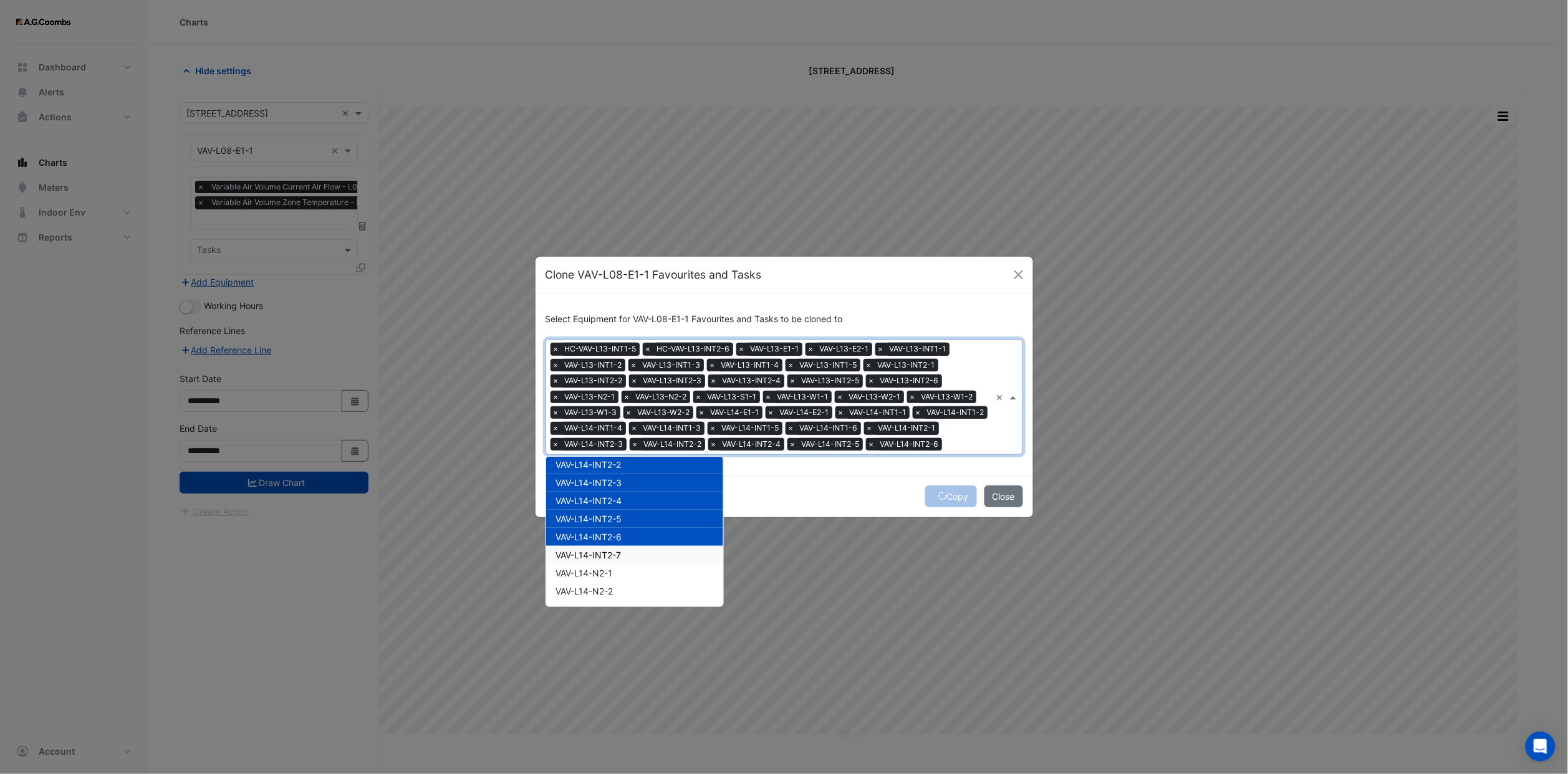
click at [617, 557] on span "VAV-L14-INT2-7" at bounding box center [589, 556] width 65 height 11
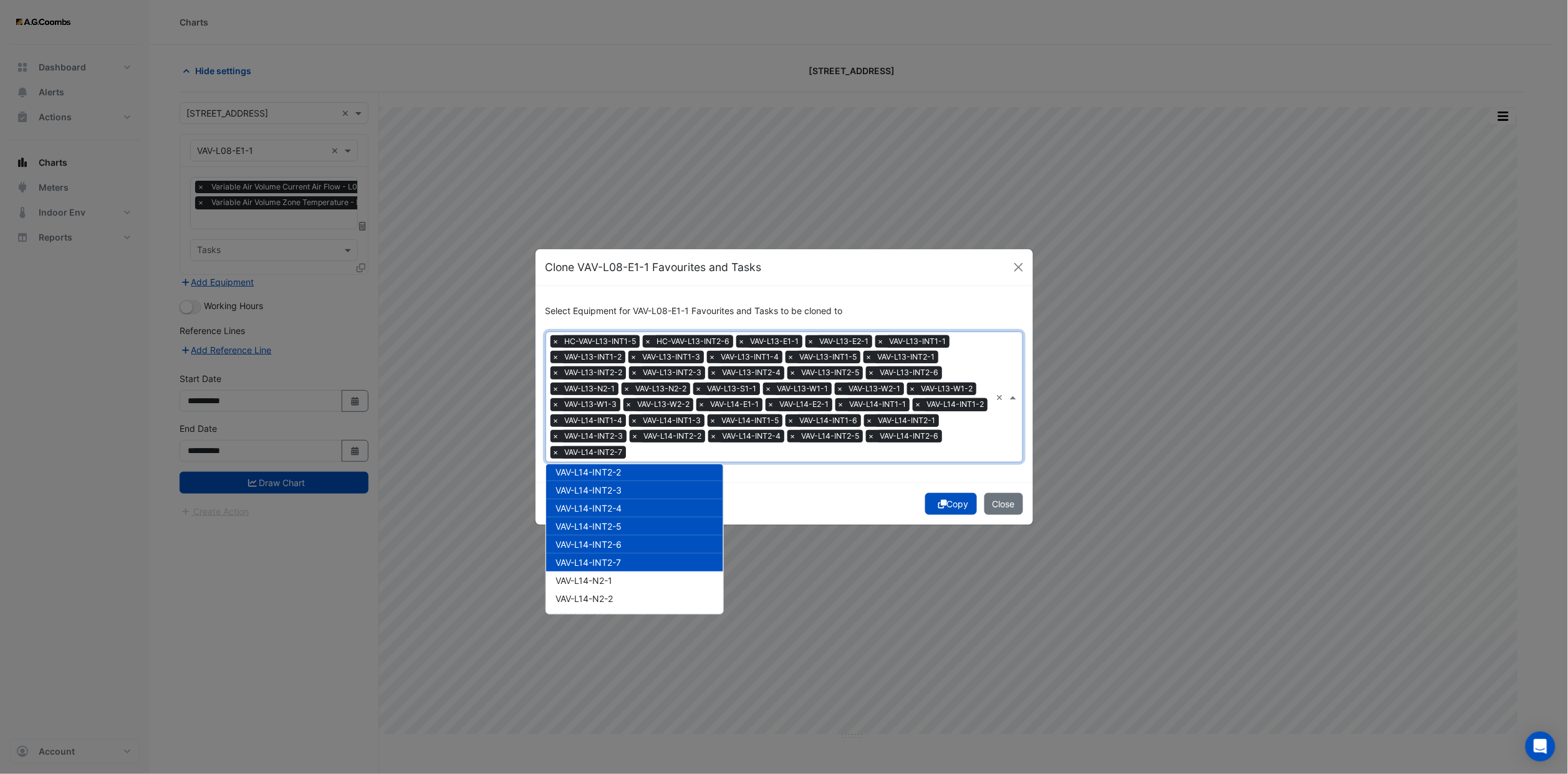
scroll to position [4656, 0]
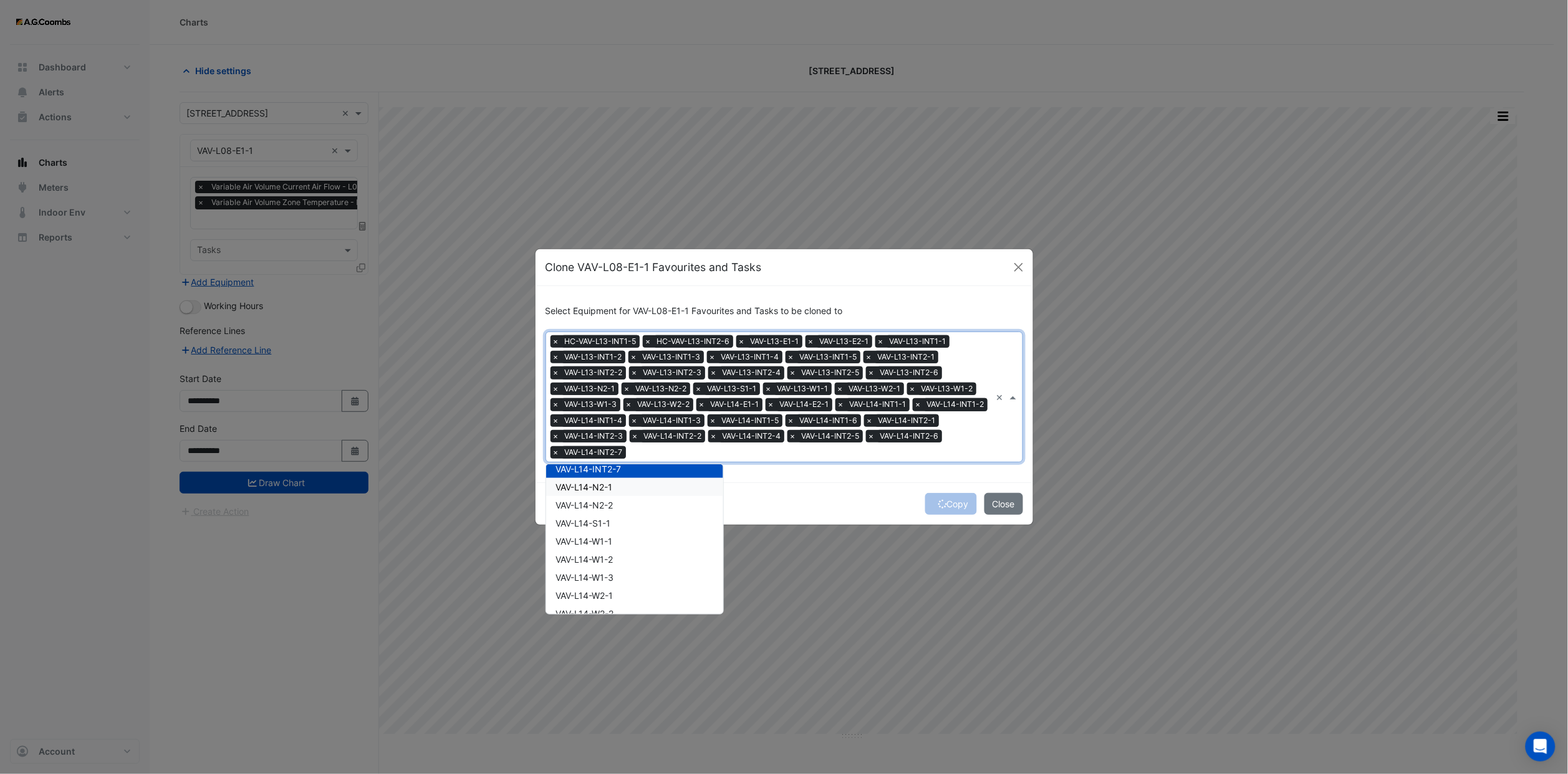
click at [600, 478] on div "VAV-L14-N2-1" at bounding box center [634, 487] width 177 height 18
drag, startPoint x: 600, startPoint y: 498, endPoint x: 602, endPoint y: 509, distance: 11.2
click at [600, 500] on span "VAV-L14-N2-2" at bounding box center [585, 505] width 57 height 11
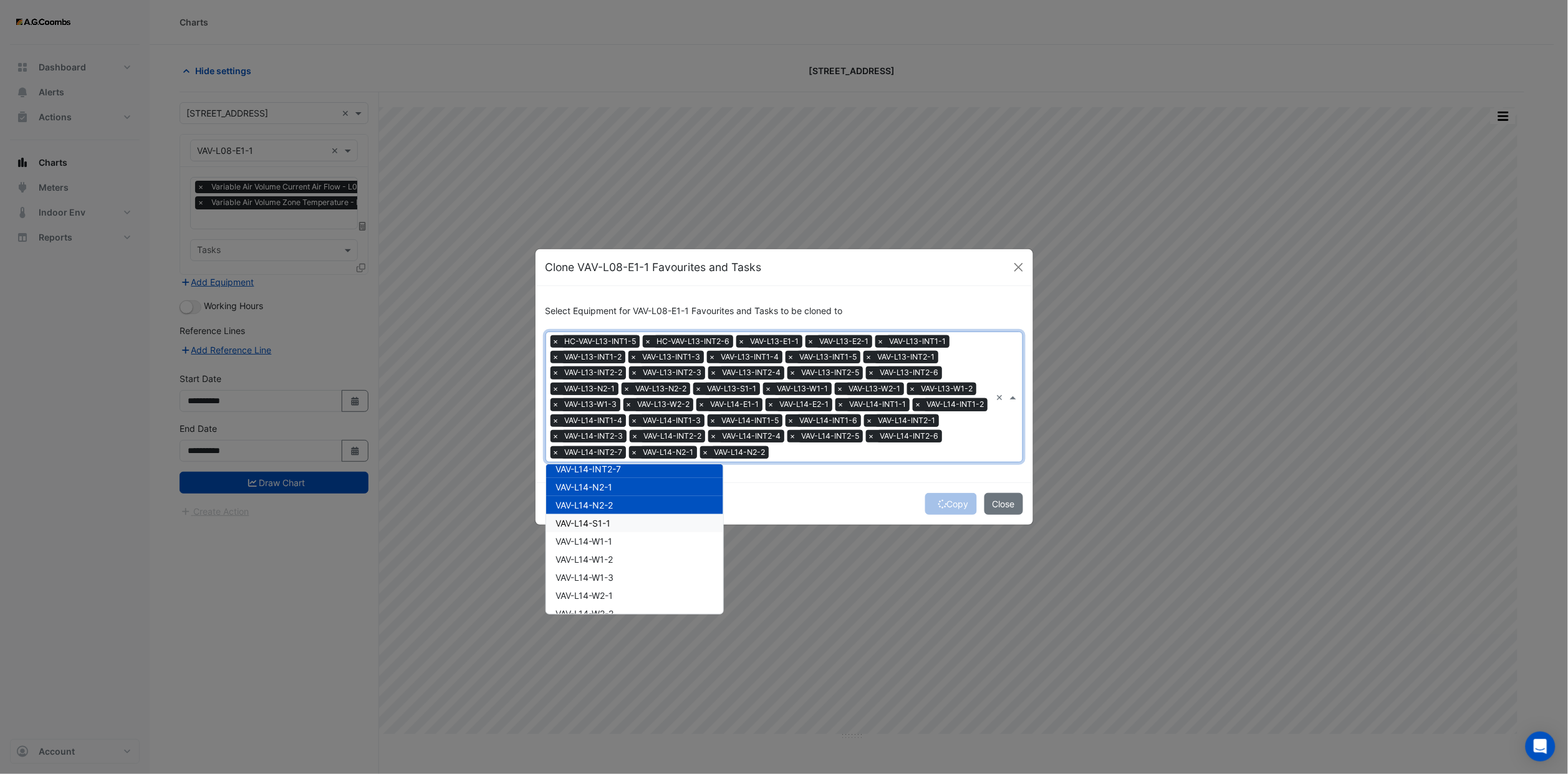
click at [604, 518] on span "VAV-L14-S1-1" at bounding box center [583, 524] width 55 height 11
drag, startPoint x: 608, startPoint y: 541, endPoint x: 610, endPoint y: 554, distance: 13.2
click at [608, 542] on div "VAV-L14-W1-1" at bounding box center [634, 541] width 177 height 18
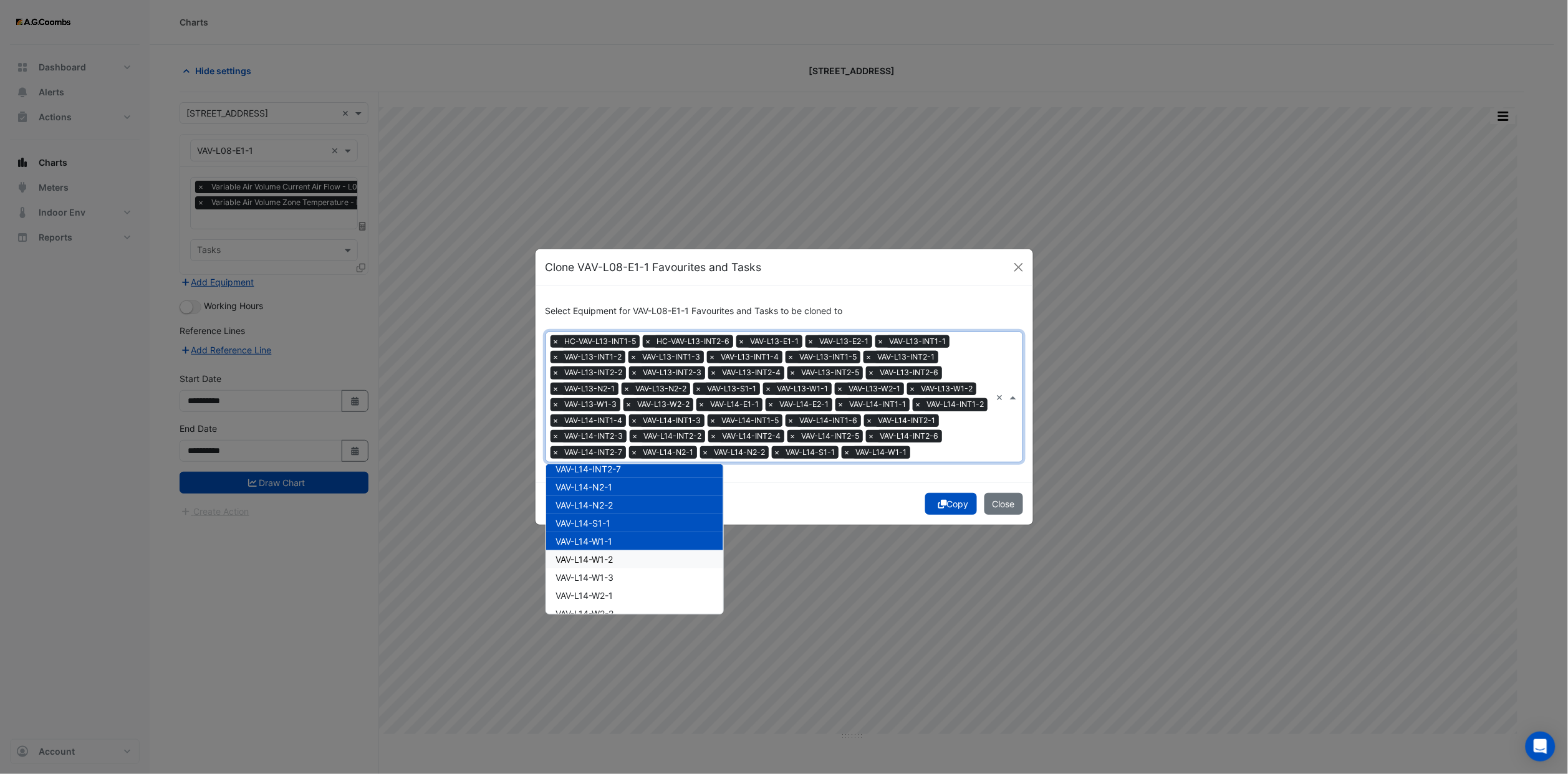
click at [608, 565] on span "VAV-L14-W1-2" at bounding box center [585, 559] width 57 height 11
click at [606, 583] on span "VAV-L14-W1-3" at bounding box center [585, 578] width 58 height 11
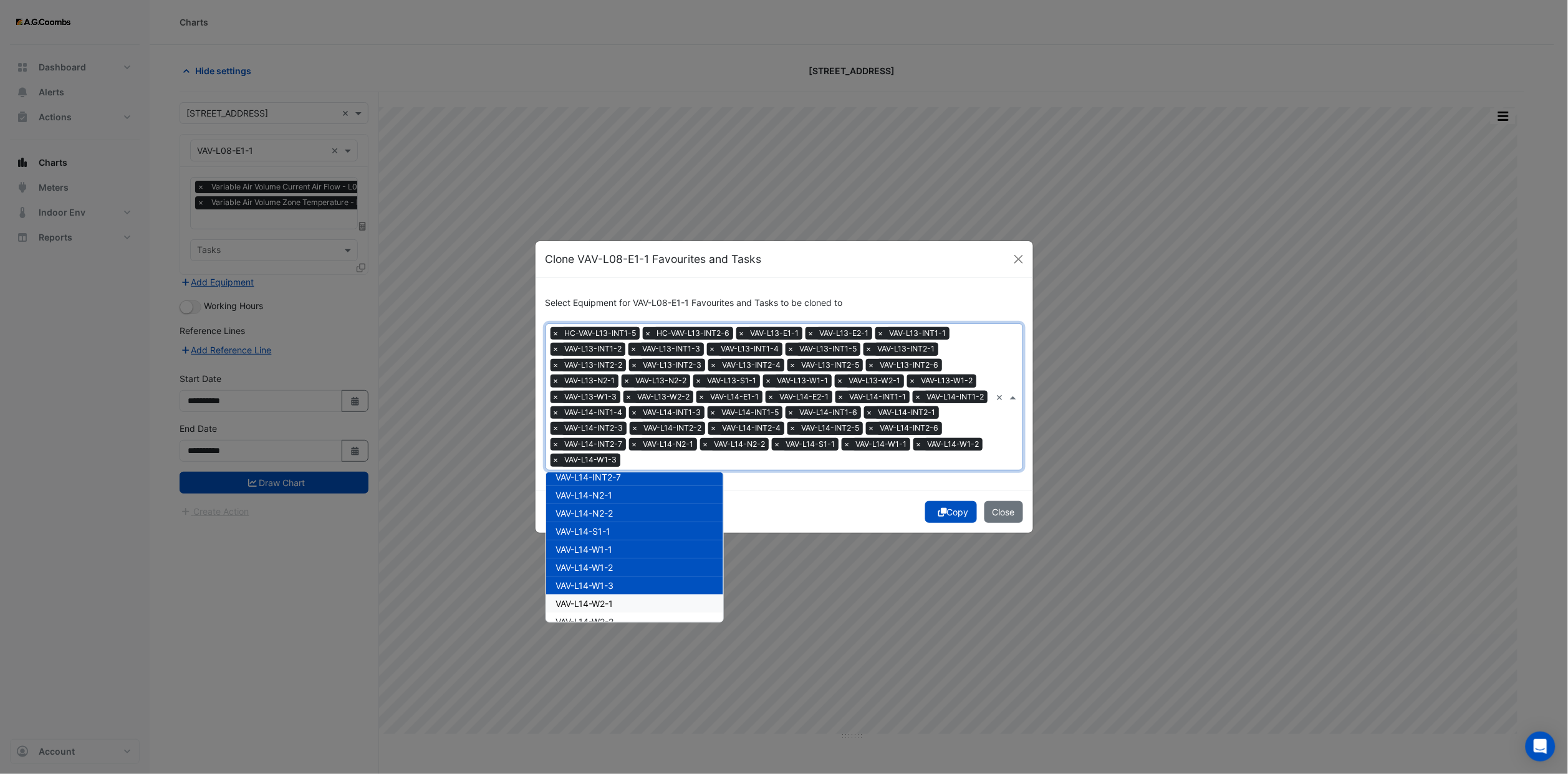
click at [608, 601] on span "VAV-L14-W2-1" at bounding box center [585, 604] width 57 height 11
click at [607, 613] on div "VAV-L14-W2-2" at bounding box center [634, 621] width 177 height 18
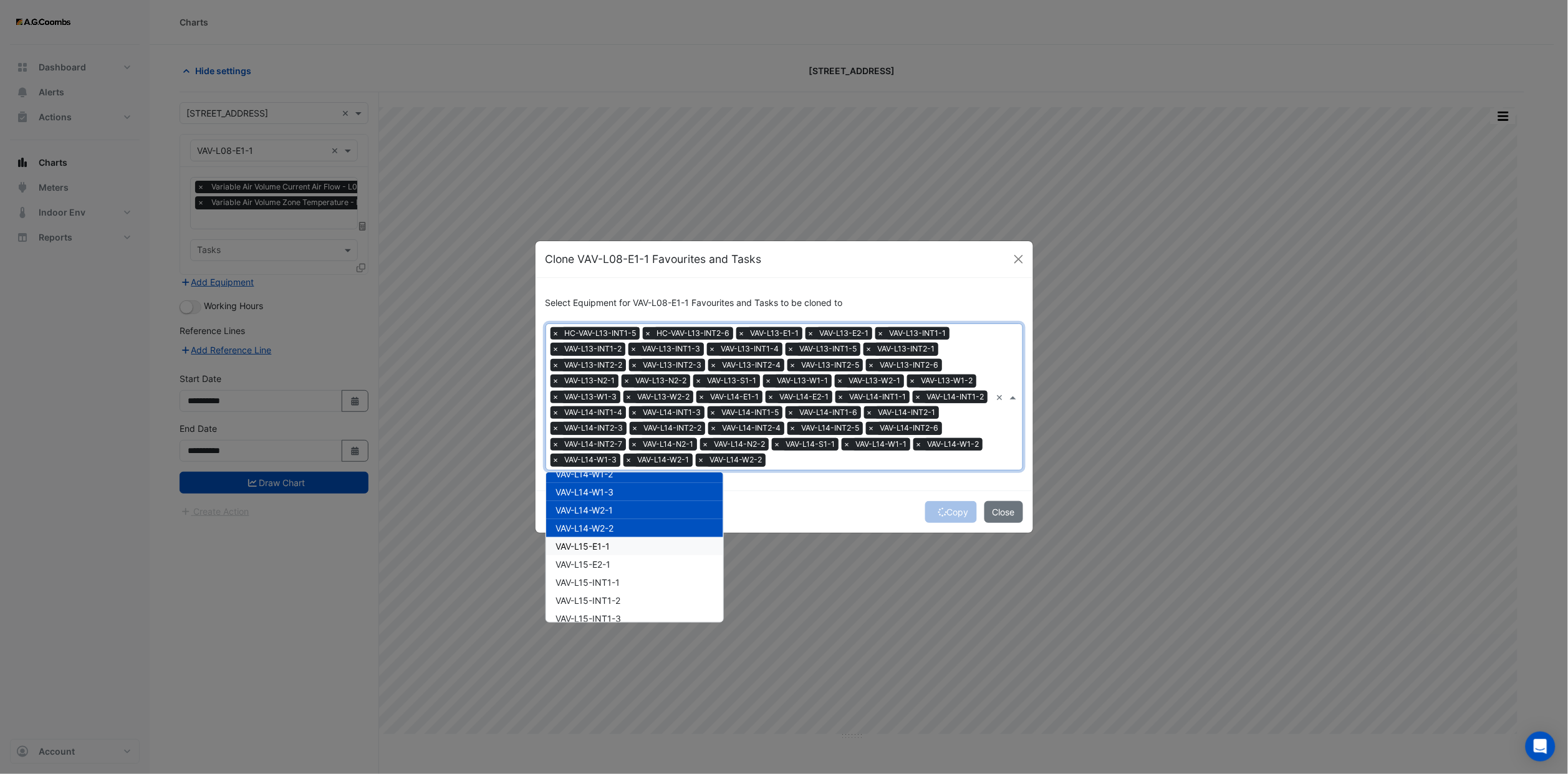
click at [614, 538] on div "VAV-L15-E1-1" at bounding box center [634, 546] width 177 height 18
drag, startPoint x: 607, startPoint y: 569, endPoint x: 607, endPoint y: 586, distance: 17.0
click at [607, 573] on div "VAV-L15-INT1-1" at bounding box center [634, 582] width 177 height 18
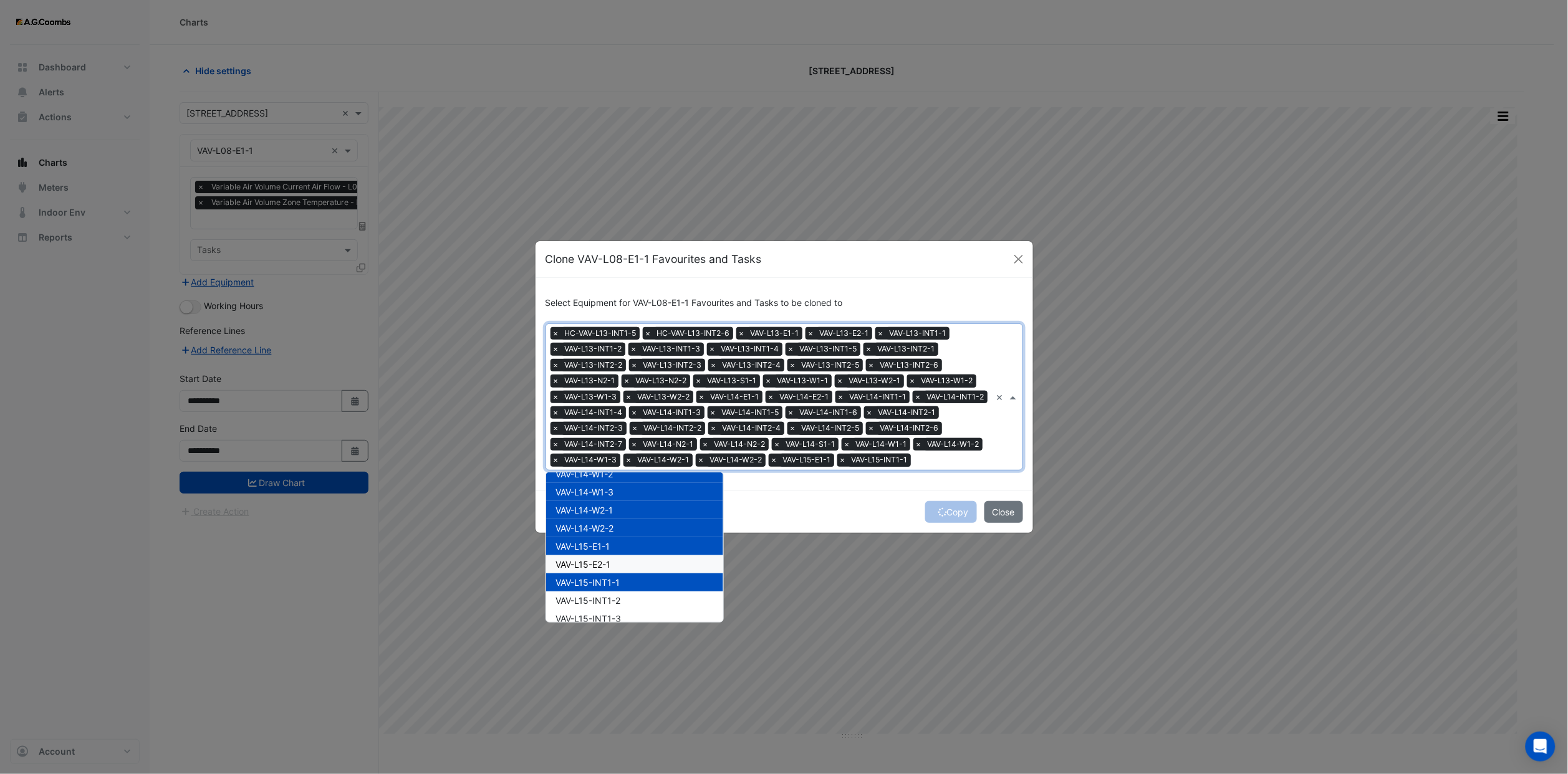
click at [601, 566] on span "VAV-L15-E2-1" at bounding box center [583, 565] width 55 height 11
click at [606, 593] on div "VAV-L15-INT1-2" at bounding box center [634, 600] width 177 height 18
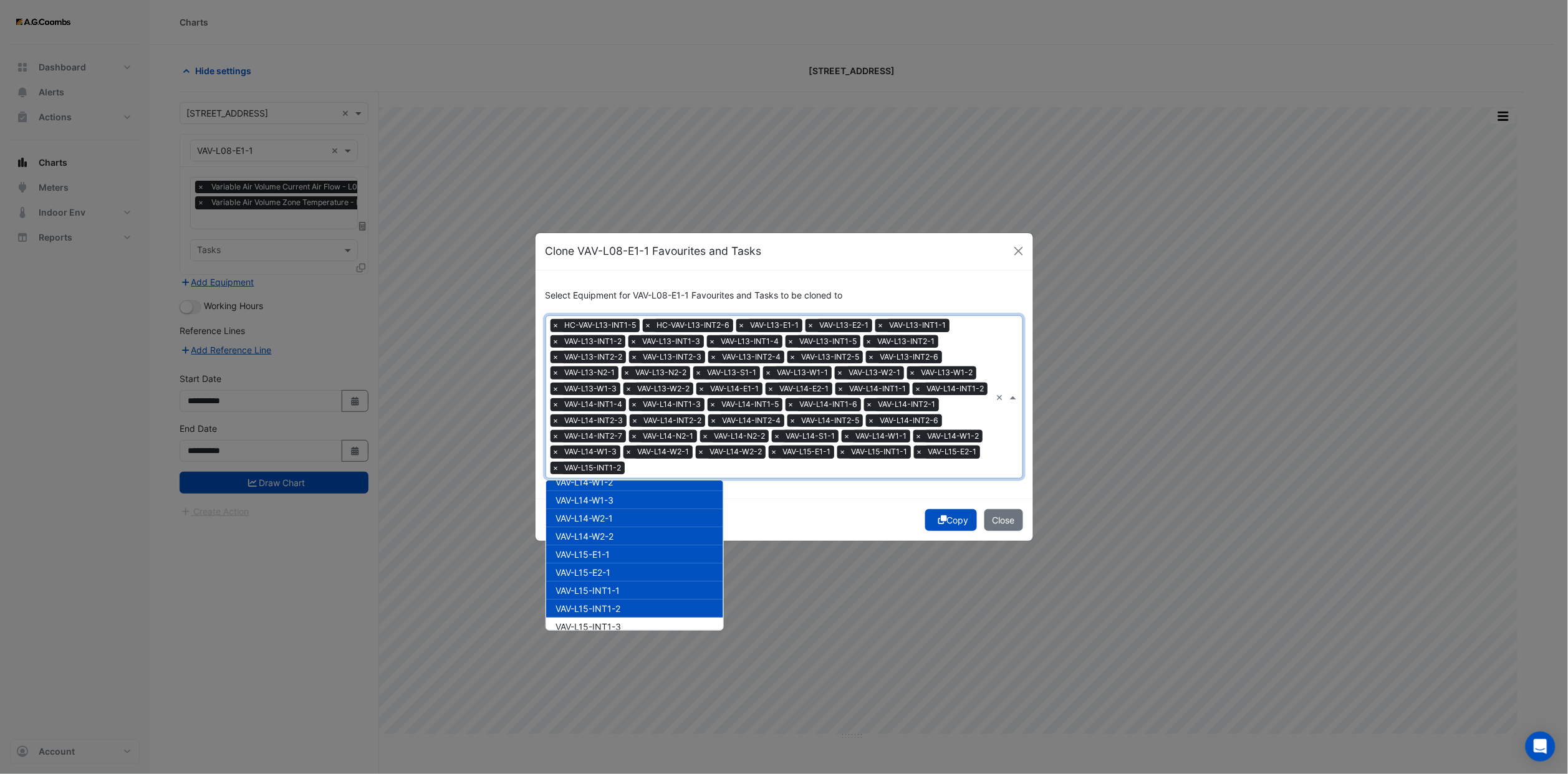
click at [608, 617] on div "VAV-L15-INT1-3" at bounding box center [634, 626] width 177 height 18
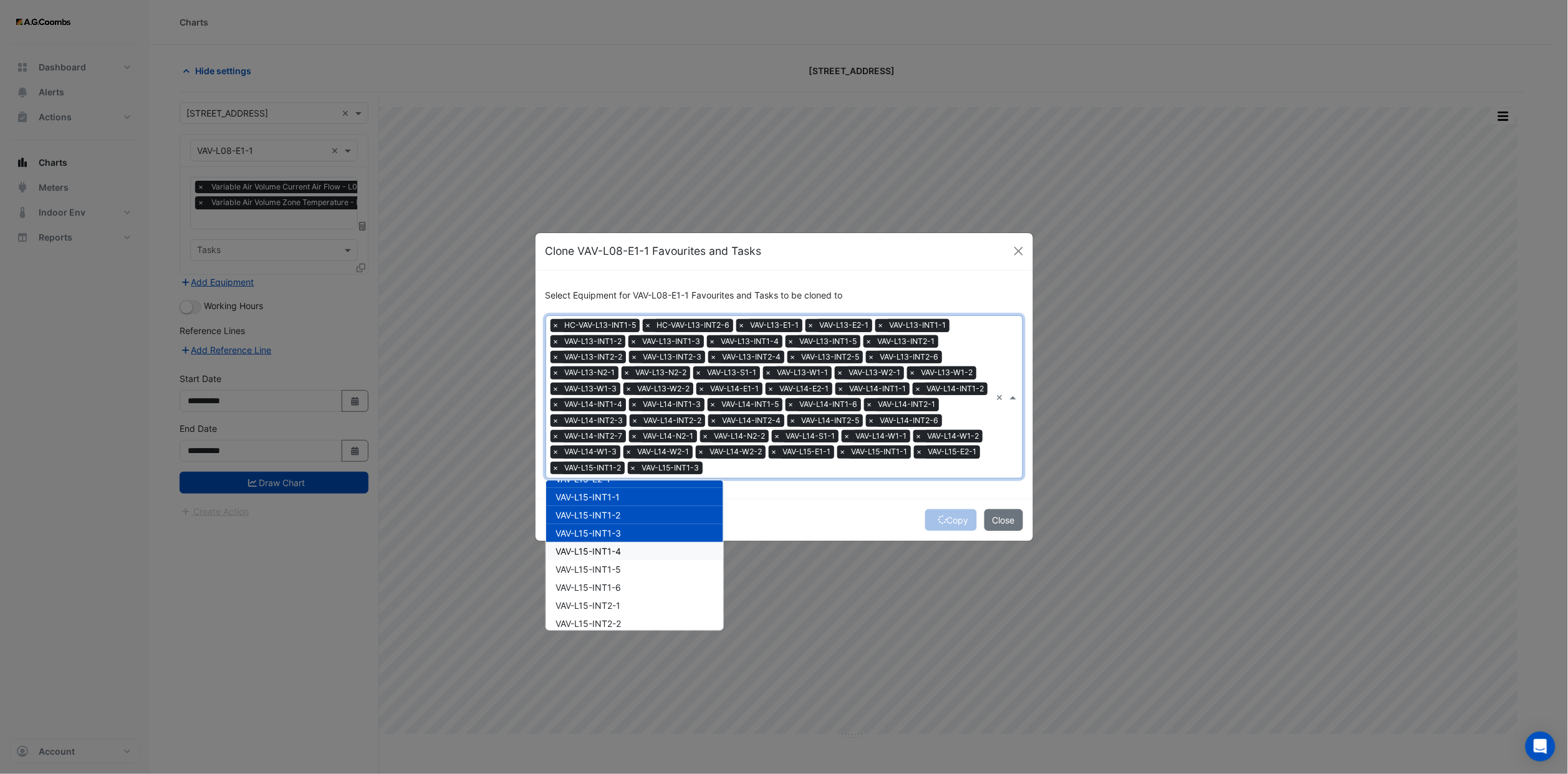
click at [604, 546] on span "VAV-L15-INT1-4" at bounding box center [589, 552] width 65 height 11
click at [604, 564] on span "VAV-L15-INT1-5" at bounding box center [589, 569] width 65 height 11
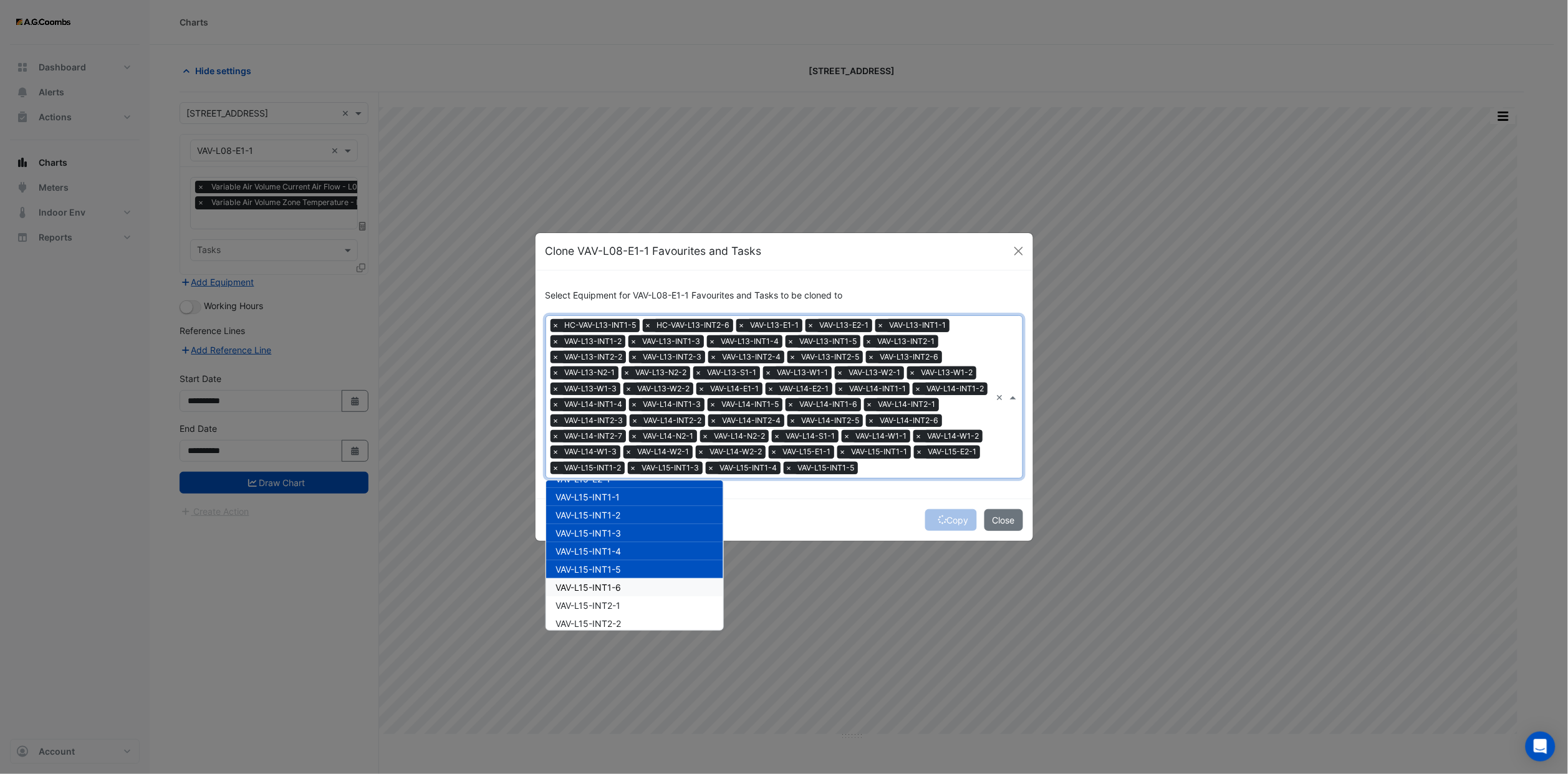
click at [607, 590] on span "VAV-L15-INT1-6" at bounding box center [589, 587] width 65 height 11
drag, startPoint x: 607, startPoint y: 613, endPoint x: 607, endPoint y: 634, distance: 21.0
click at [607, 614] on div "VAV-L15-INT2-1" at bounding box center [634, 605] width 177 height 18
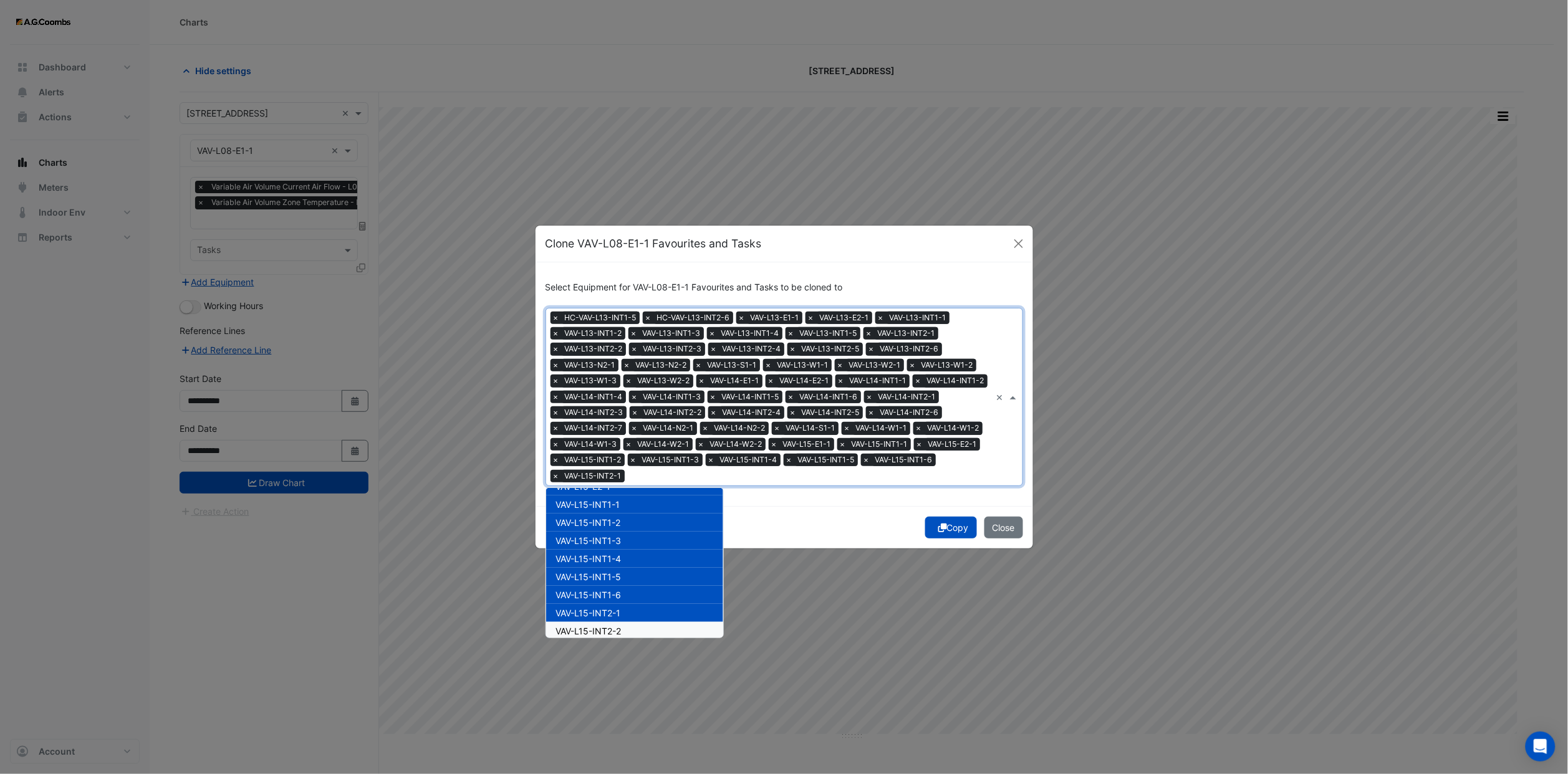
click at [602, 627] on span "VAV-L15-INT2-2" at bounding box center [589, 631] width 65 height 11
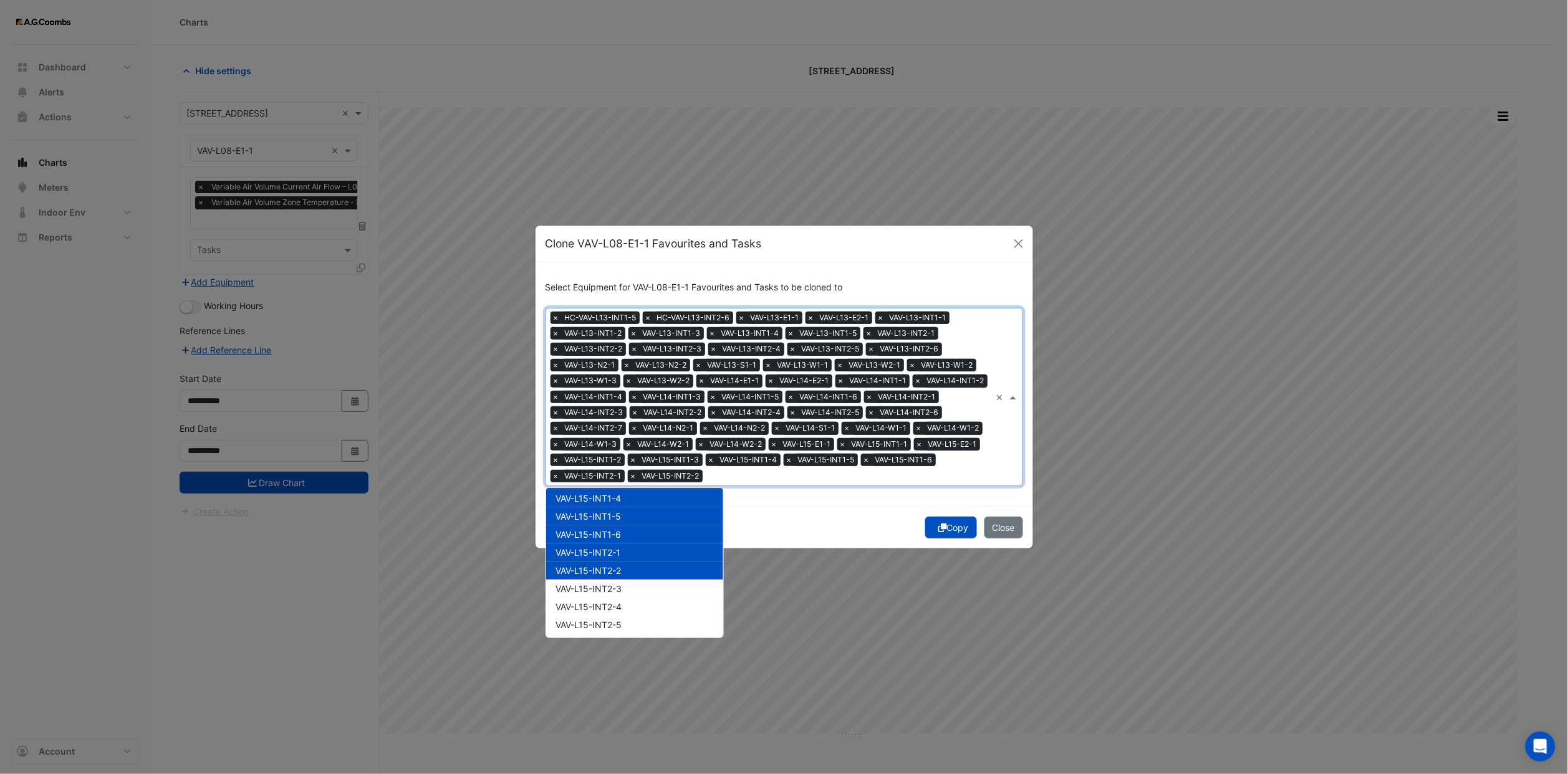
scroll to position [4936, 0]
drag, startPoint x: 603, startPoint y: 542, endPoint x: 603, endPoint y: 569, distance: 27.0
click at [603, 547] on div "VAV-L15-INT2-3" at bounding box center [634, 556] width 177 height 18
drag, startPoint x: 602, startPoint y: 571, endPoint x: 602, endPoint y: 584, distance: 13.0
click at [602, 576] on div "VAV-L15-INT2-4" at bounding box center [634, 573] width 177 height 18
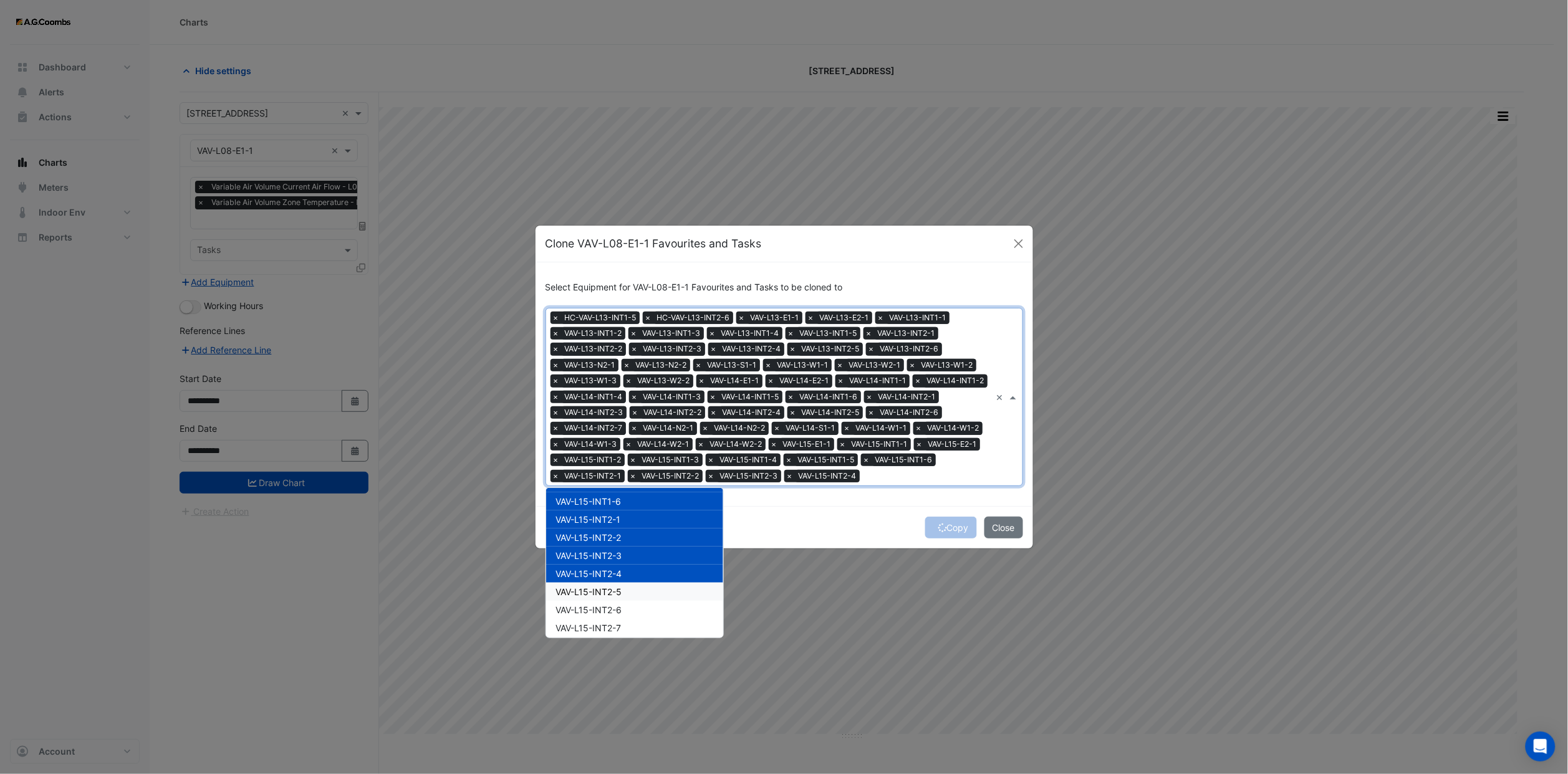
drag, startPoint x: 602, startPoint y: 584, endPoint x: 602, endPoint y: 607, distance: 23.0
click at [602, 586] on div "VAV-L15-INT2-5" at bounding box center [634, 591] width 177 height 18
click at [602, 607] on span "VAV-L15-INT2-6" at bounding box center [589, 610] width 66 height 11
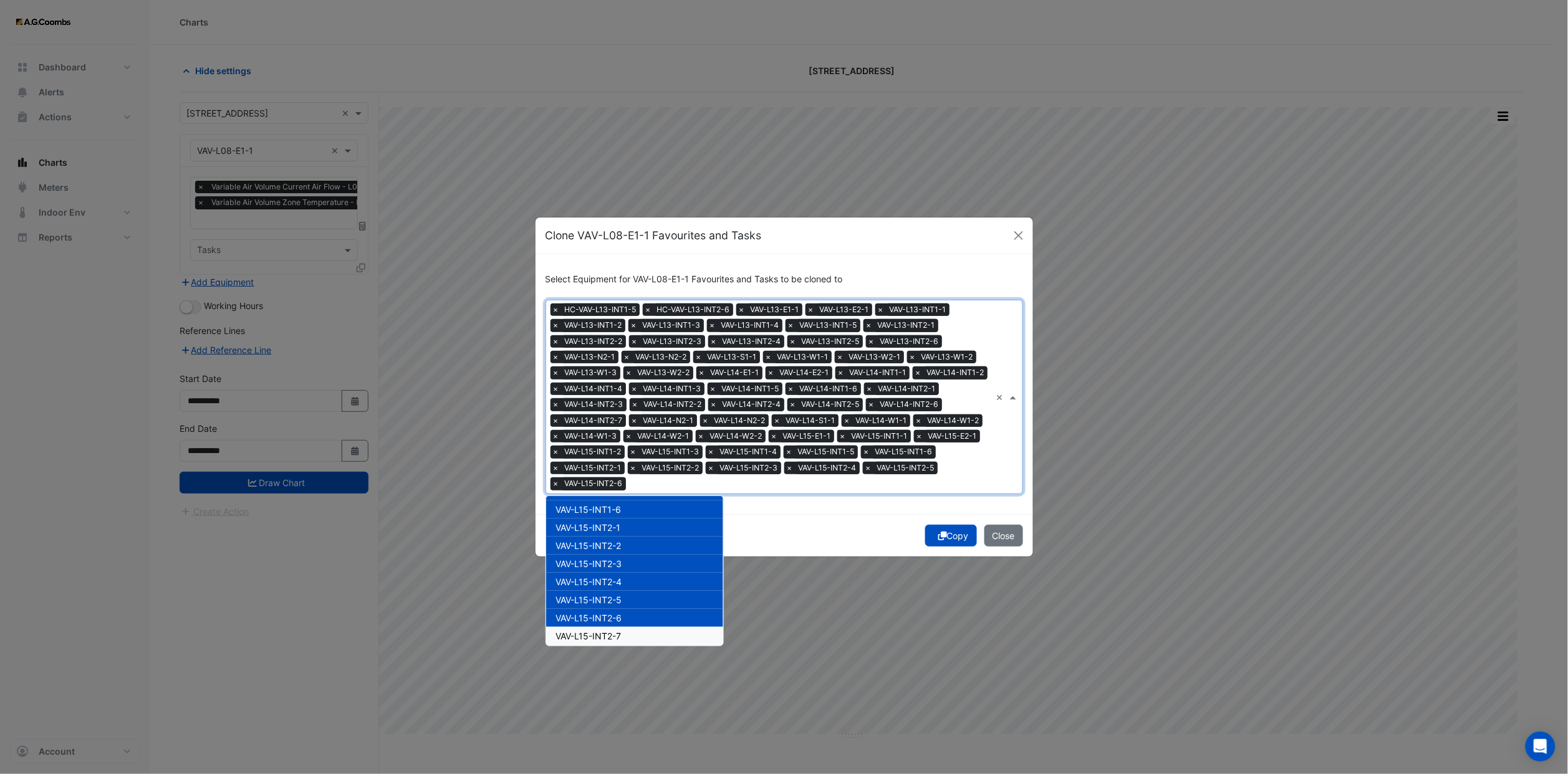
click at [601, 631] on span "VAV-L15-INT2-7" at bounding box center [589, 636] width 65 height 11
click at [601, 633] on span "VAV-L15-INT2-7" at bounding box center [589, 636] width 65 height 11
click at [601, 636] on div "VAV-L15-INT2-7" at bounding box center [634, 635] width 177 height 18
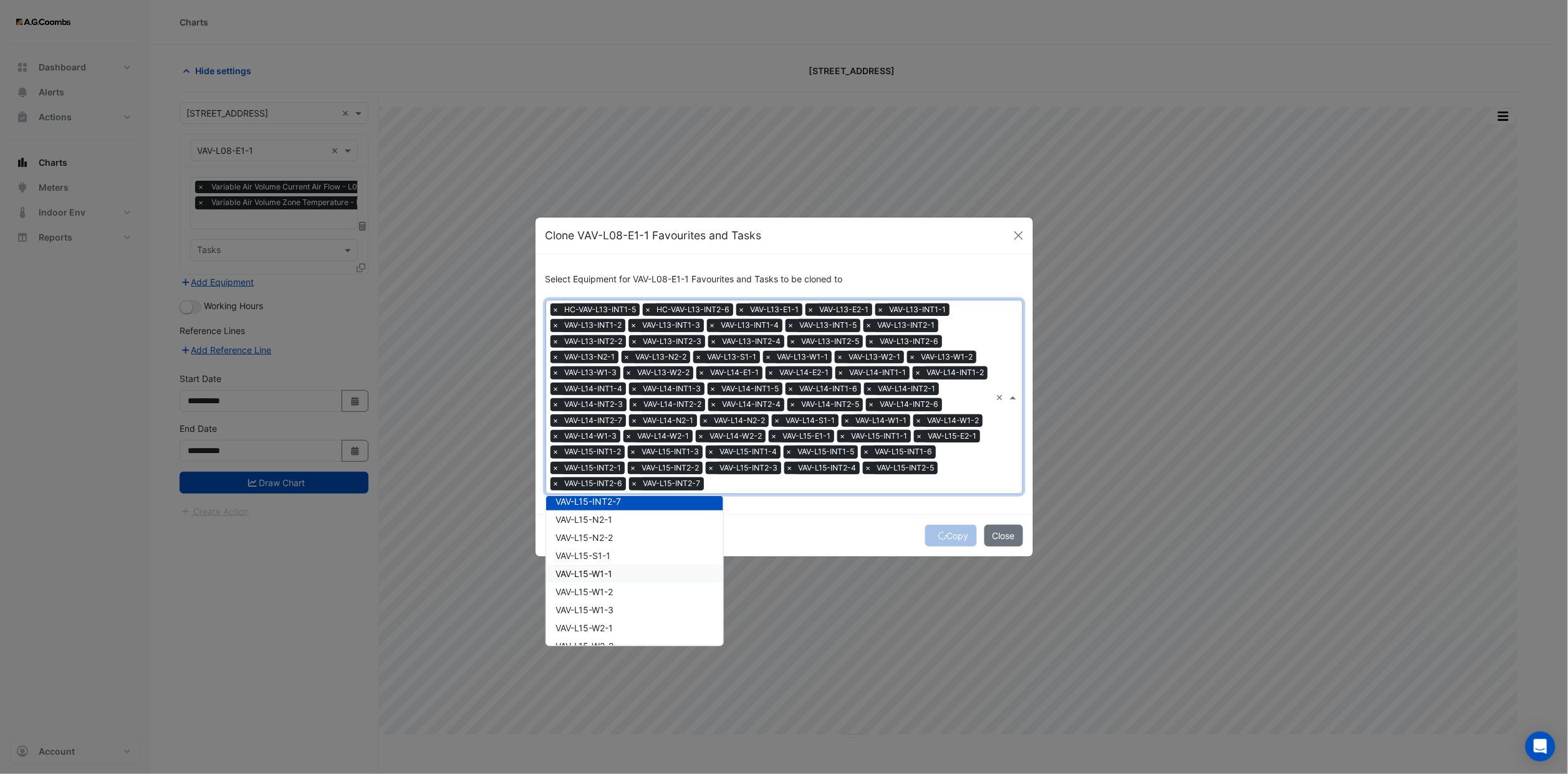
scroll to position [5030, 0]
click at [600, 556] on span "VAV-L15-N2-1" at bounding box center [584, 561] width 57 height 11
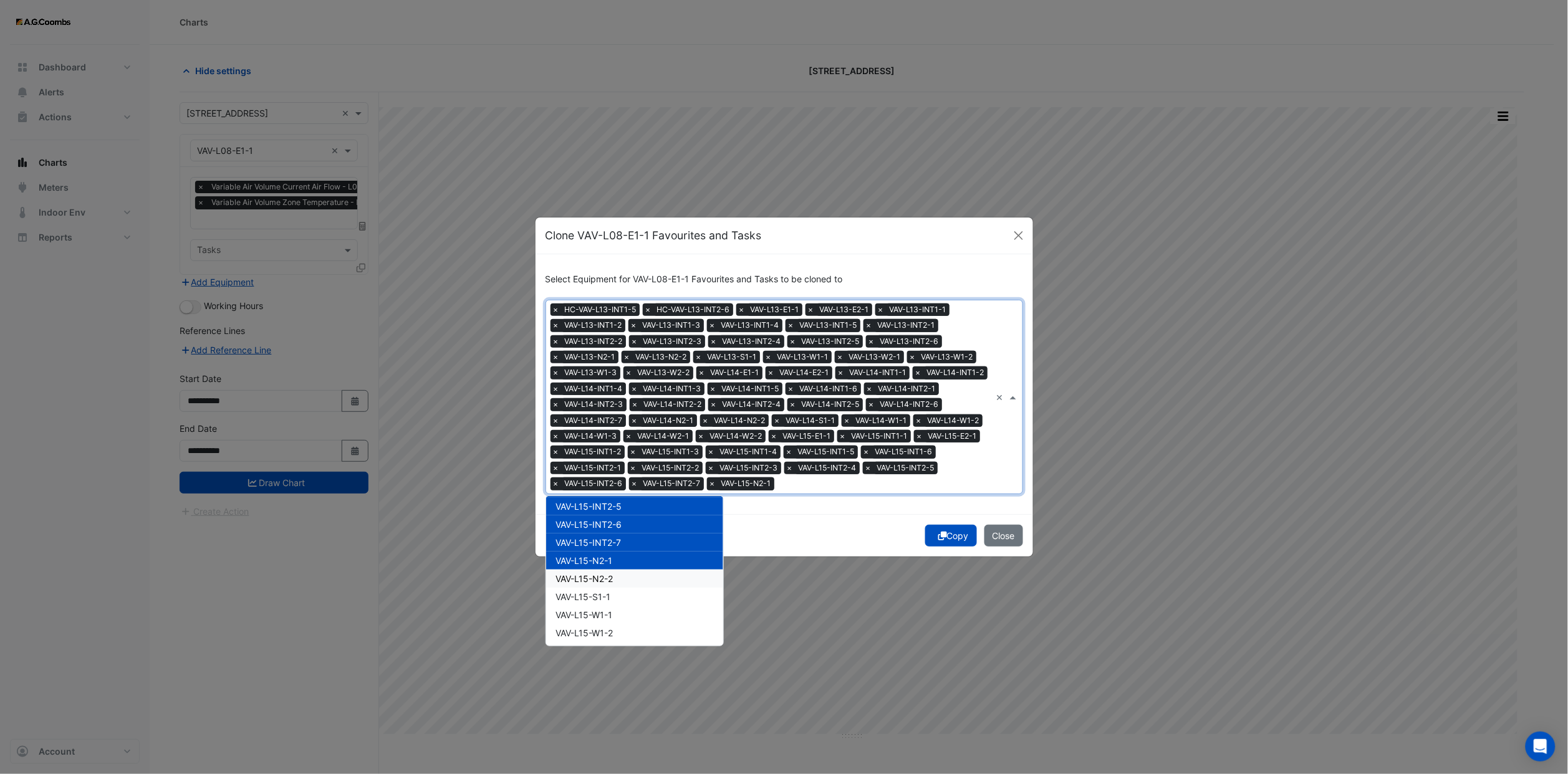
click at [602, 574] on span "VAV-L15-N2-2" at bounding box center [585, 579] width 57 height 11
click at [604, 597] on span "VAV-L15-S1-1" at bounding box center [583, 597] width 55 height 11
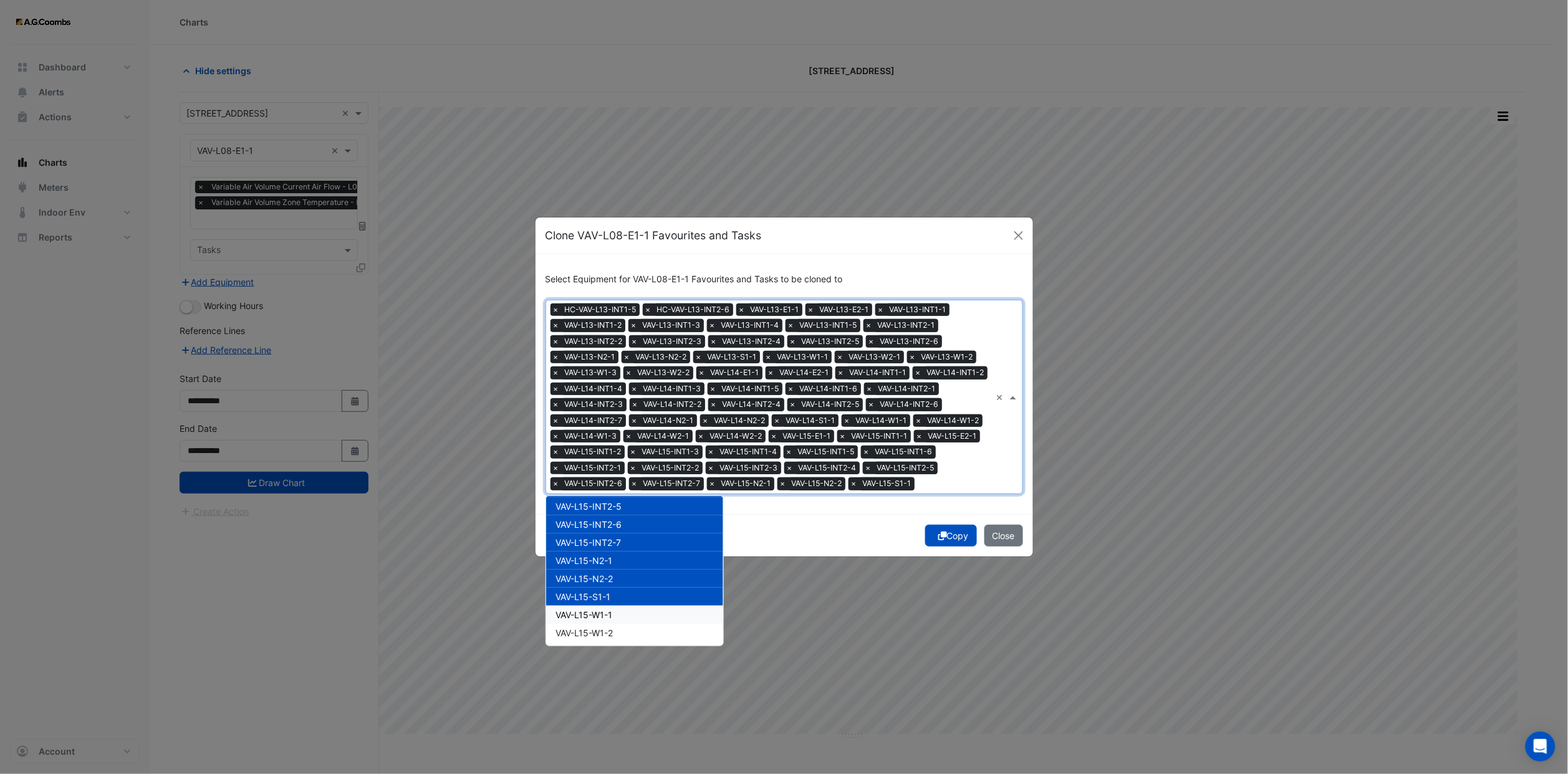
click at [604, 611] on span "VAV-L15-W1-1" at bounding box center [584, 615] width 57 height 11
click at [604, 632] on span "VAV-L15-W1-2" at bounding box center [585, 633] width 57 height 11
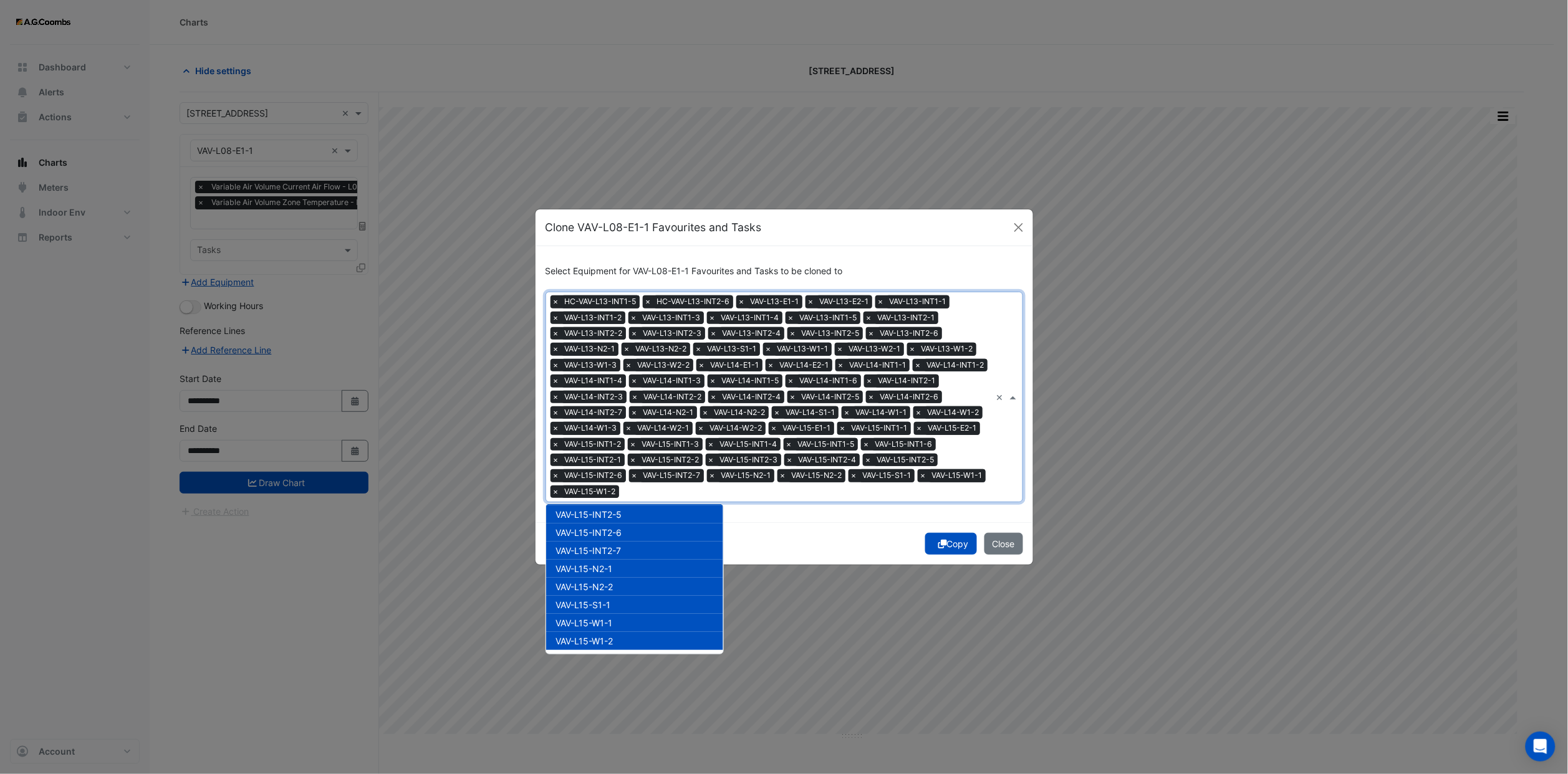
scroll to position [5123, 0]
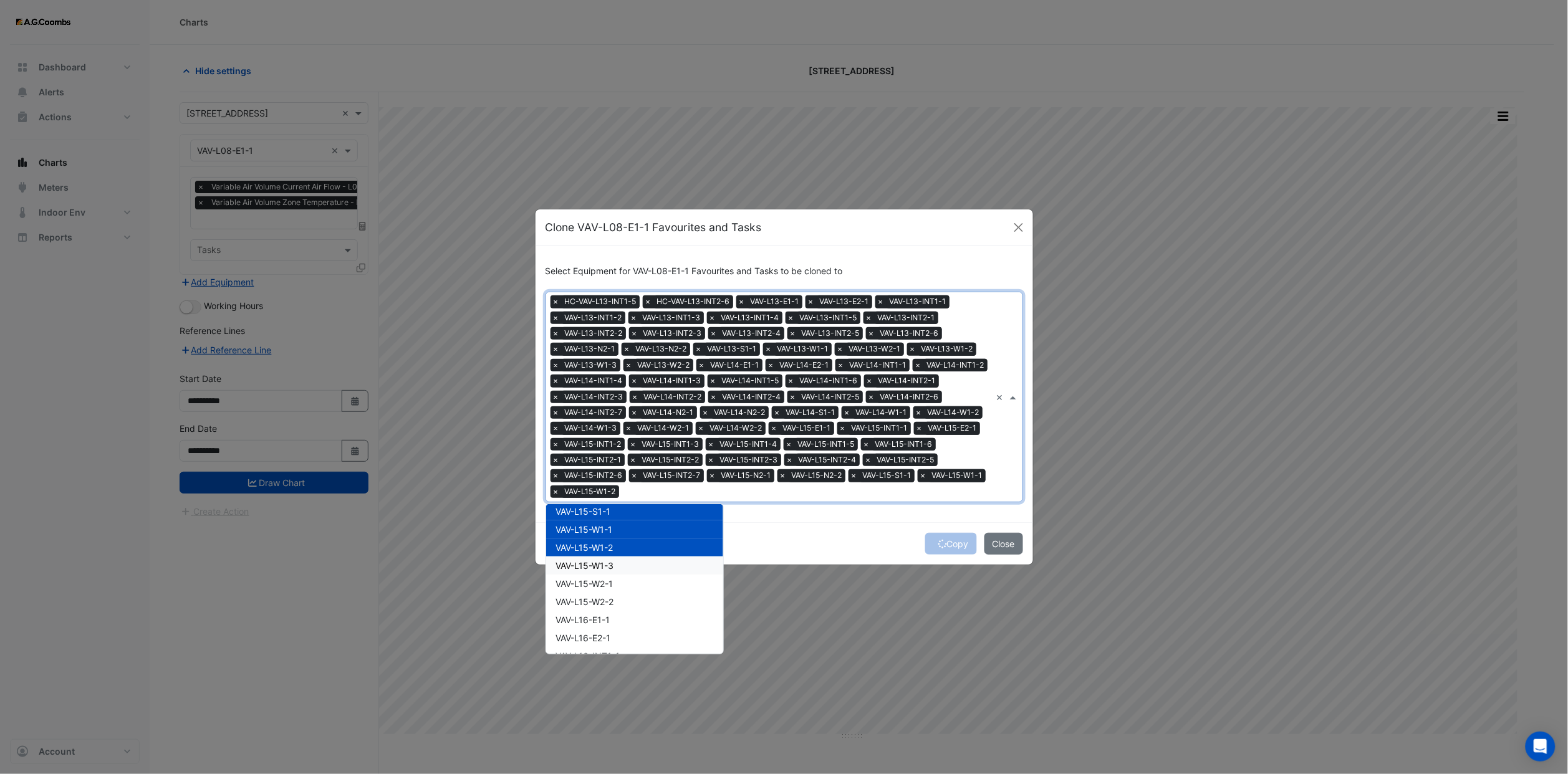
click at [599, 557] on div "VAV-L15-W1-3" at bounding box center [634, 566] width 177 height 18
drag, startPoint x: 600, startPoint y: 573, endPoint x: 600, endPoint y: 591, distance: 18.0
click at [600, 579] on span "VAV-L15-W2-1" at bounding box center [585, 584] width 57 height 11
click at [600, 597] on span "VAV-L15-W2-2" at bounding box center [585, 602] width 58 height 11
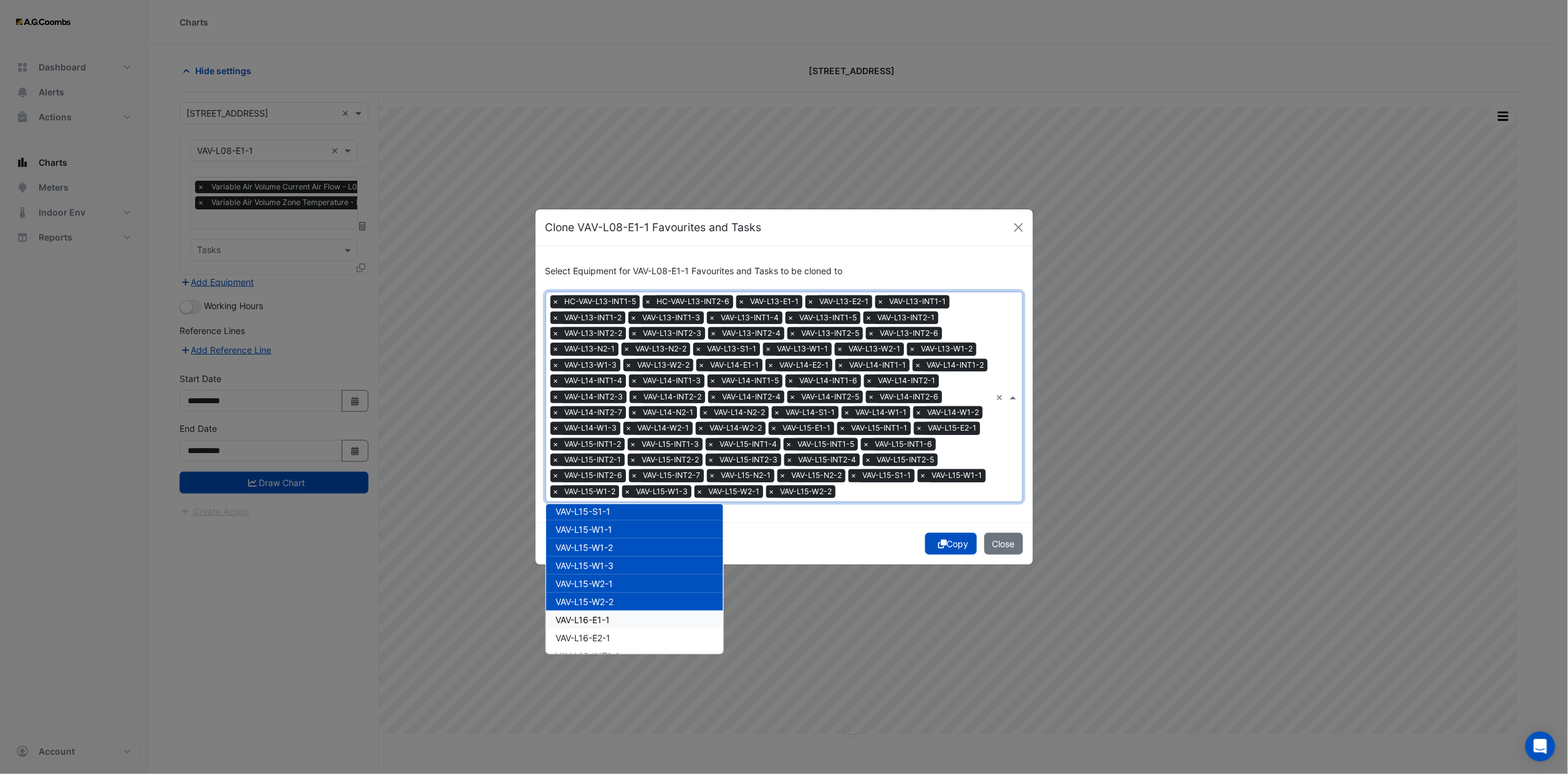
click at [602, 622] on span "VAV-L16-E1-1" at bounding box center [583, 620] width 54 height 11
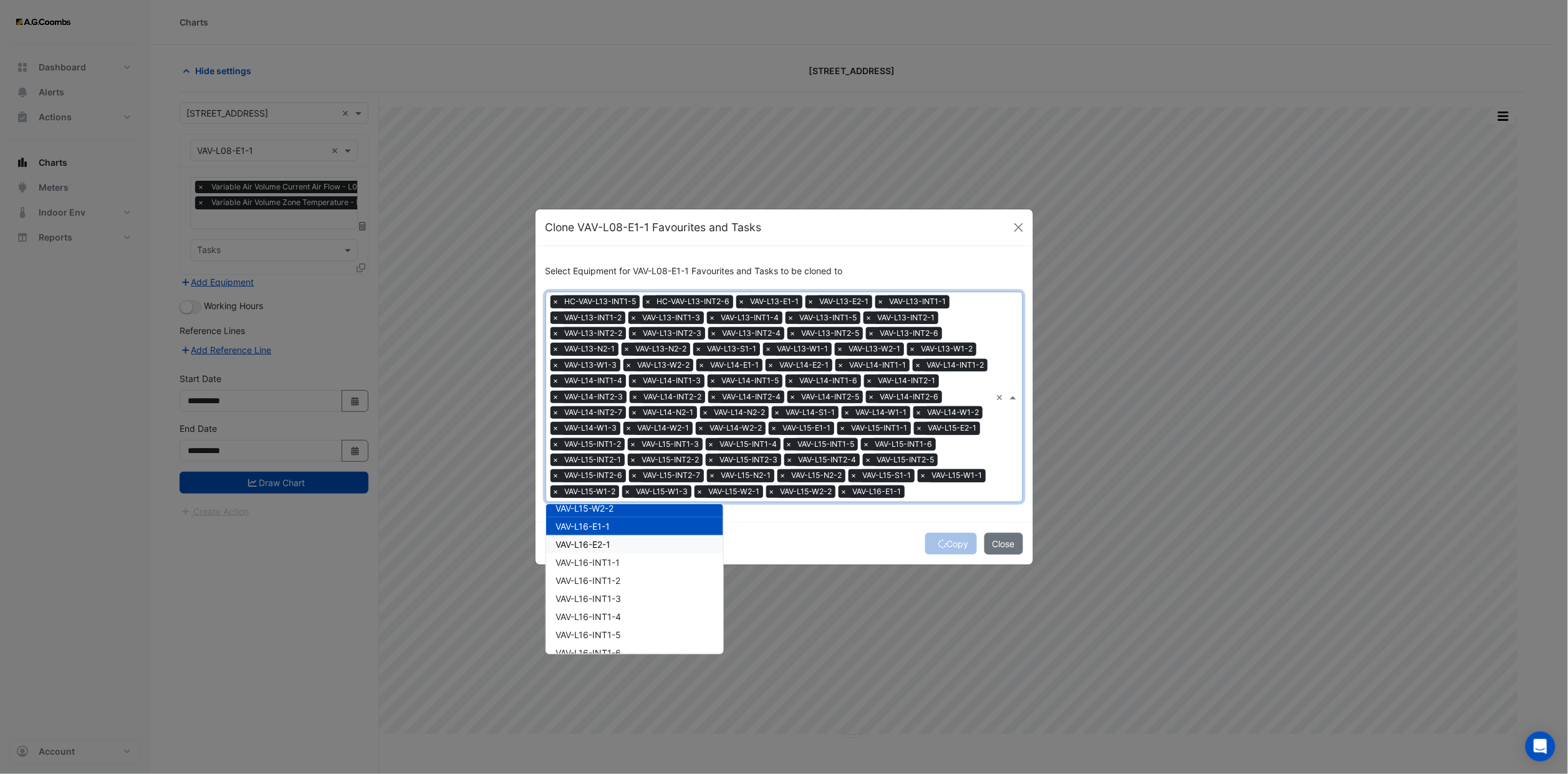
click at [604, 545] on span "VAV-L16-E2-1" at bounding box center [583, 545] width 55 height 11
click at [606, 566] on span "VAV-L16-INT1-1" at bounding box center [588, 562] width 64 height 11
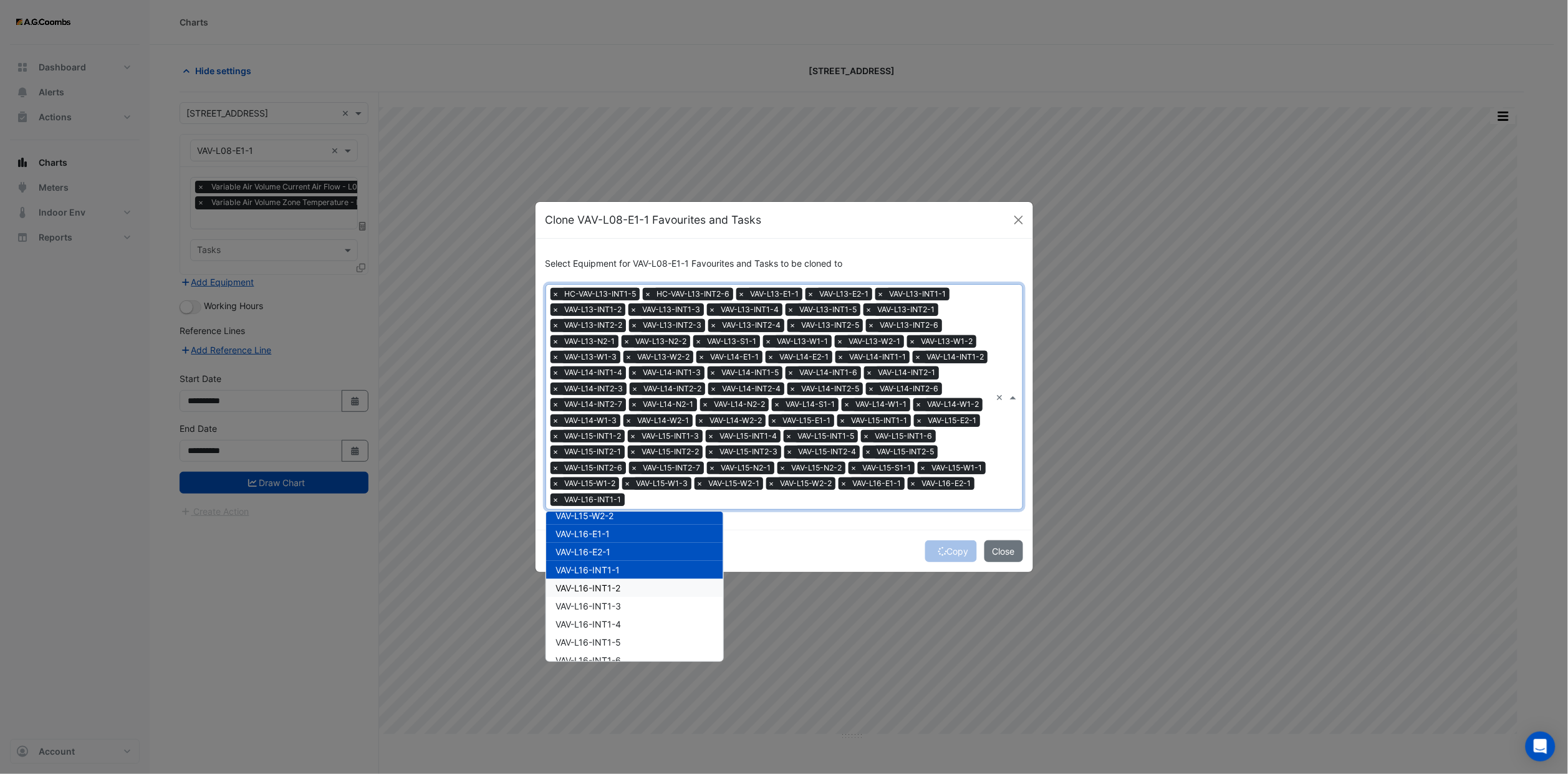
click at [607, 583] on span "VAV-L16-INT1-2" at bounding box center [589, 588] width 65 height 11
click at [607, 601] on span "VAV-L16-INT1-3" at bounding box center [589, 607] width 65 height 11
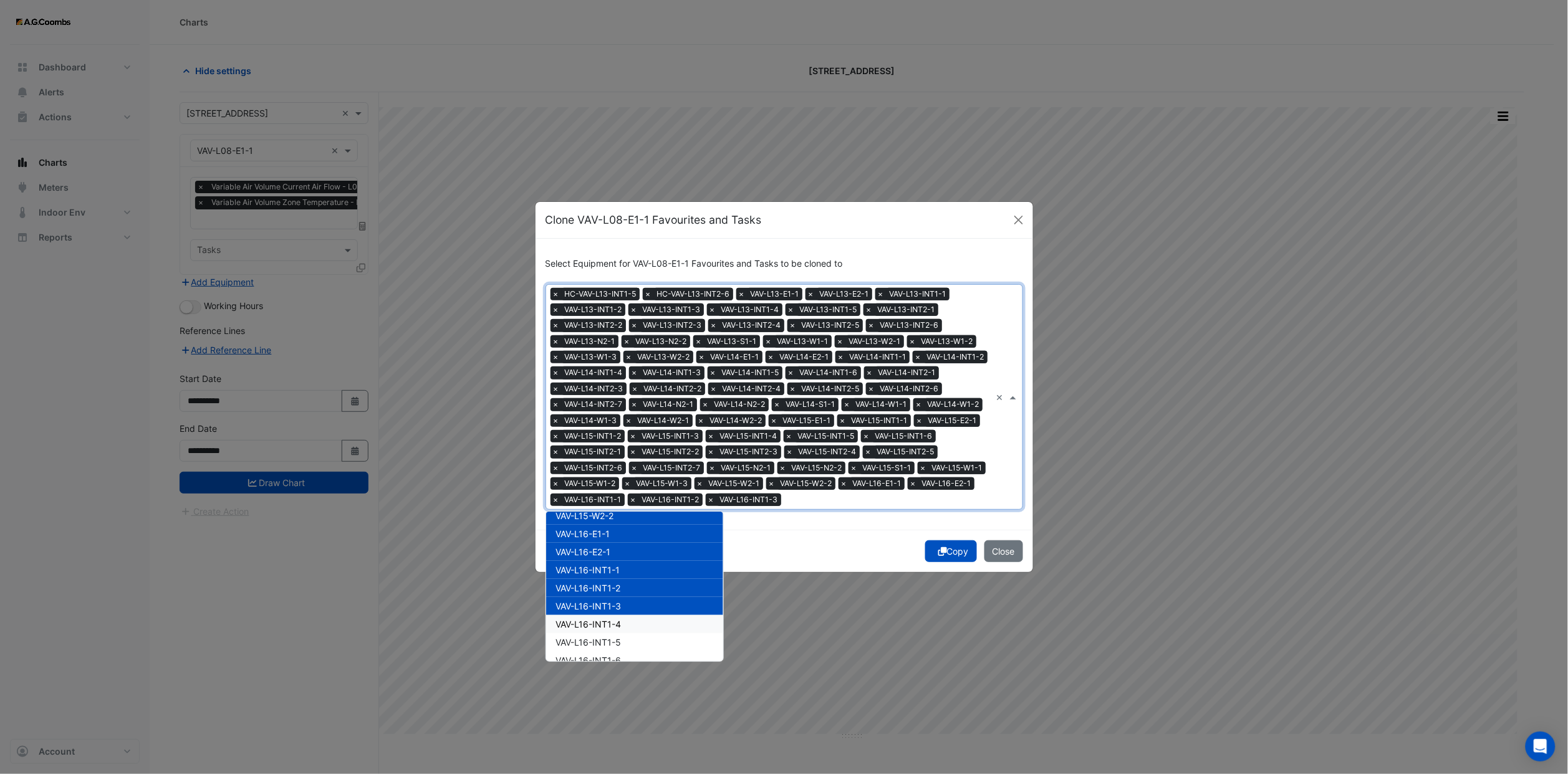
click at [605, 624] on span "VAV-L16-INT1-4" at bounding box center [589, 624] width 65 height 11
click at [604, 643] on span "VAV-L16-INT1-5" at bounding box center [589, 642] width 65 height 11
click at [602, 662] on span "VAV-L16-INT1-6" at bounding box center [589, 661] width 65 height 11
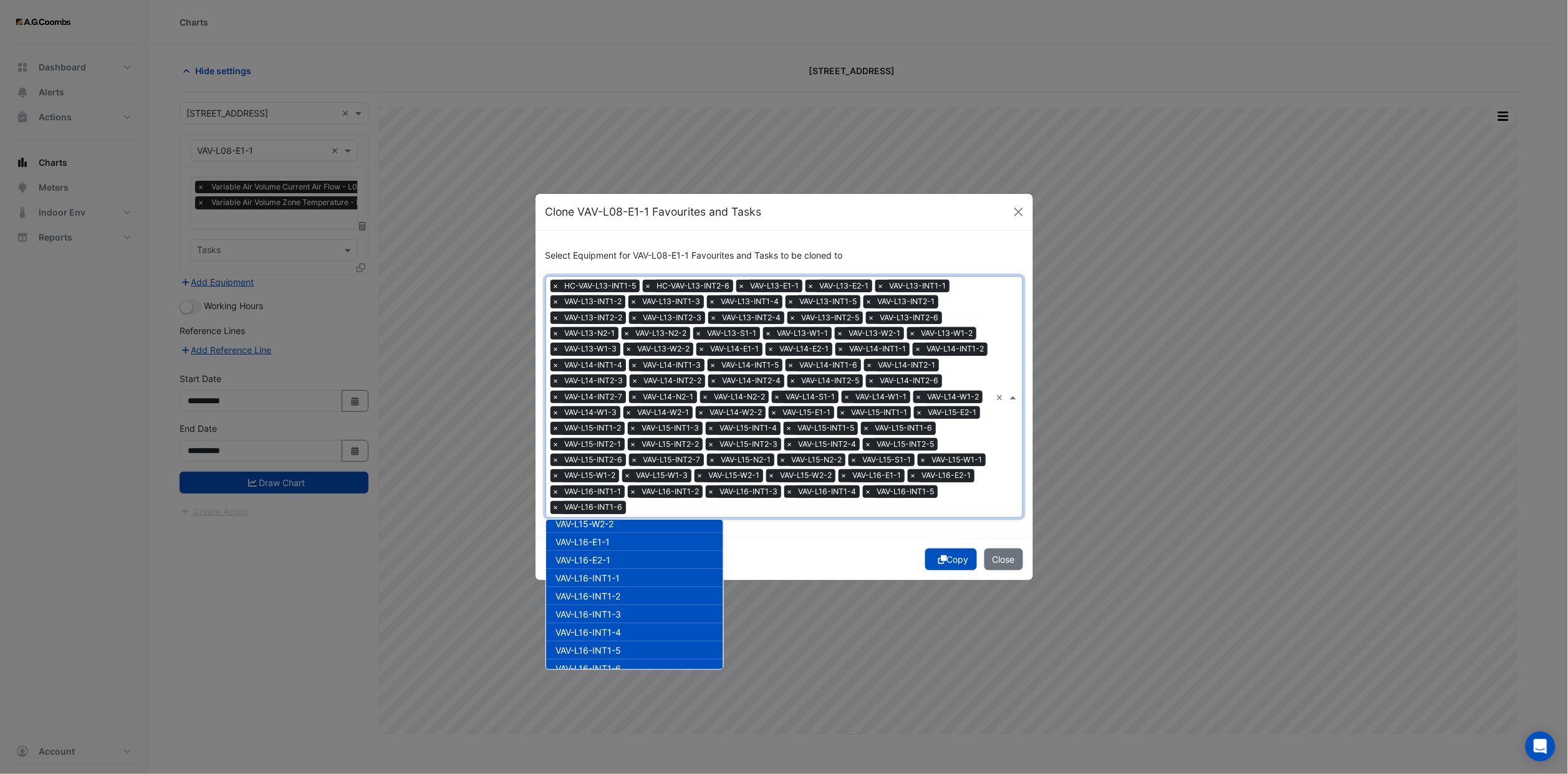
scroll to position [5310, 0]
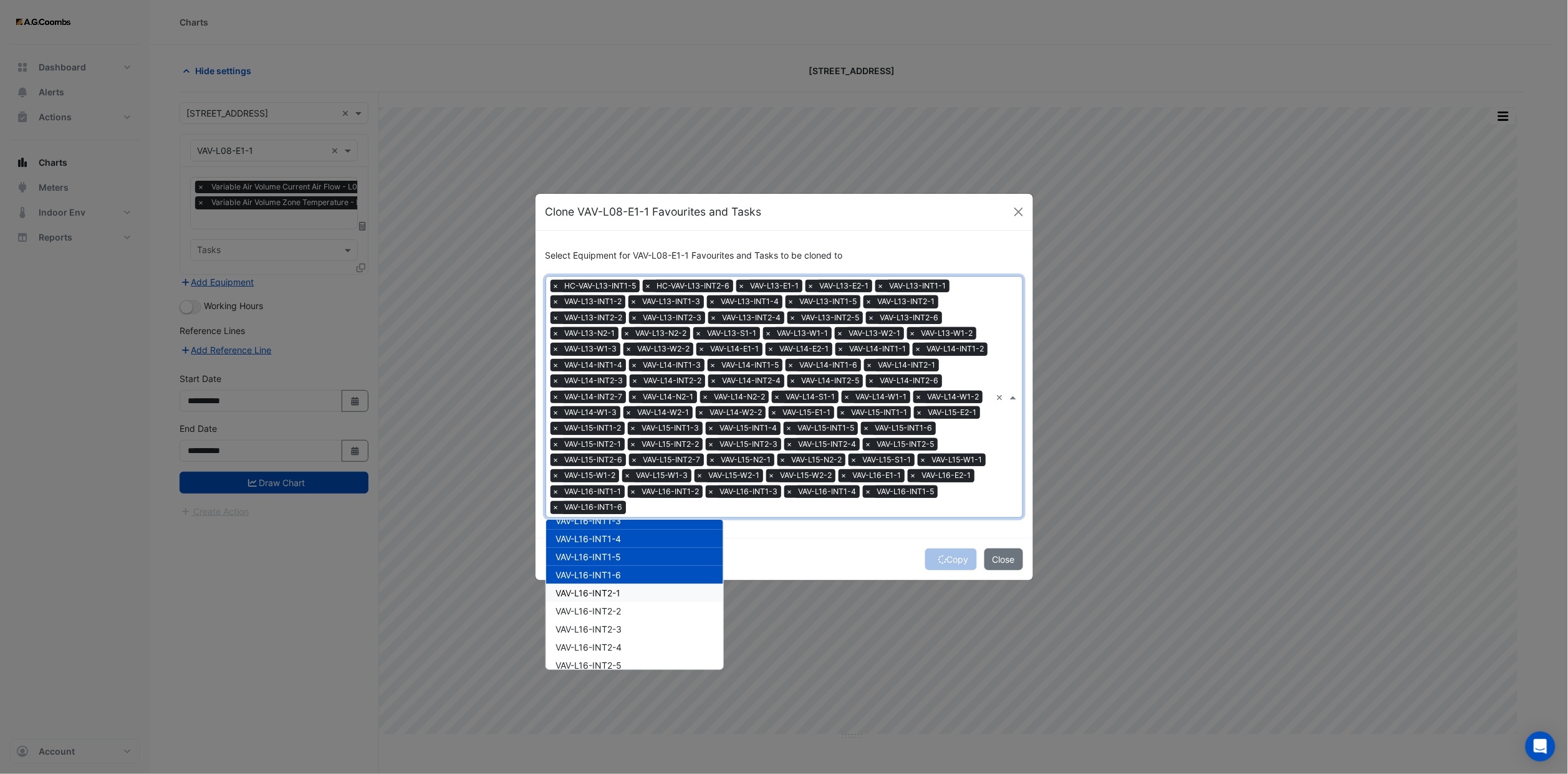
click at [602, 588] on span "VAV-L16-INT2-1" at bounding box center [589, 593] width 65 height 11
click at [603, 611] on div "VAV-L16-INT2-2" at bounding box center [634, 611] width 177 height 18
click at [604, 624] on div "VAV-L16-INT2-3" at bounding box center [634, 629] width 177 height 18
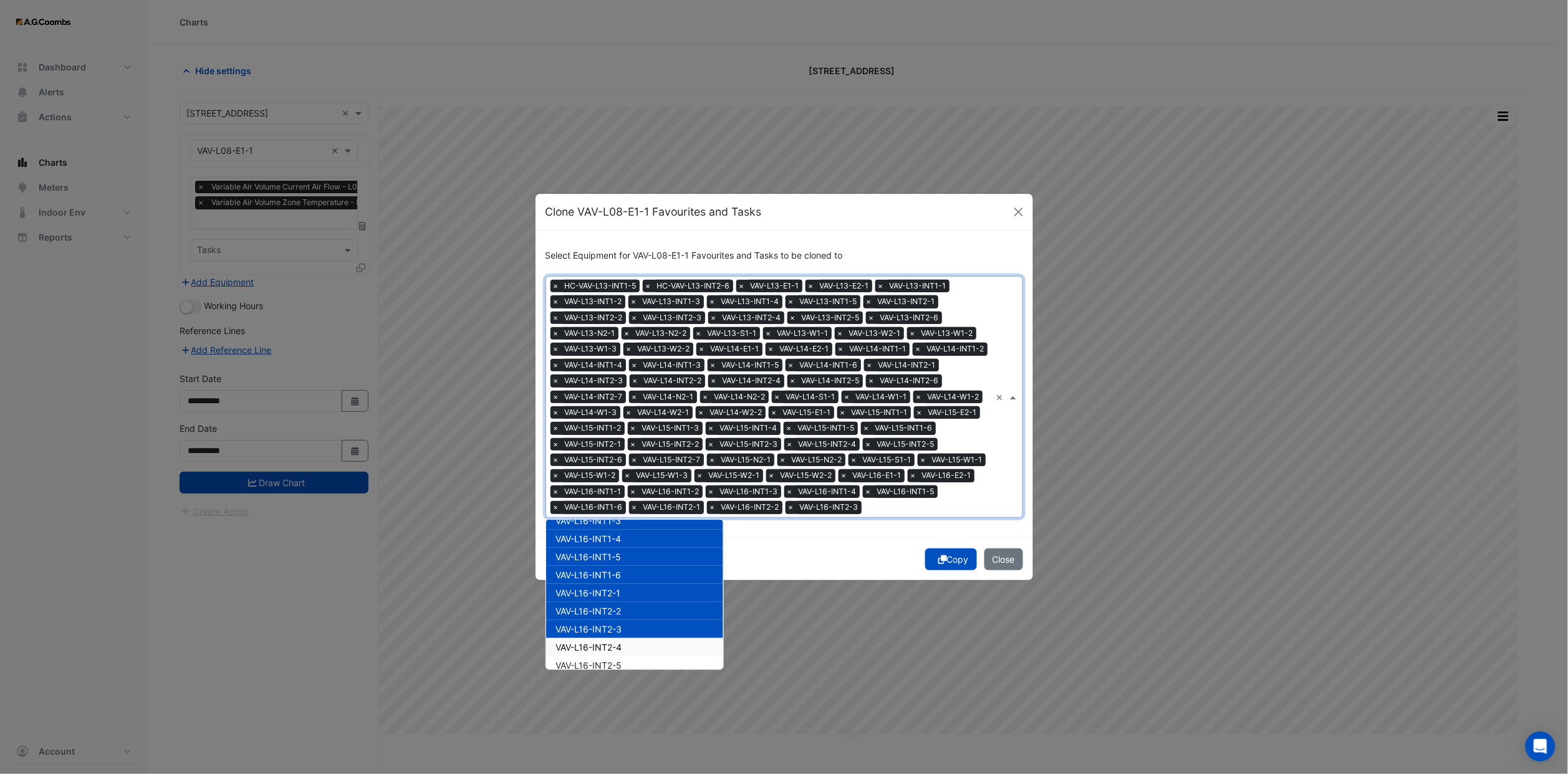
click at [603, 648] on span "VAV-L16-INT2-4" at bounding box center [589, 648] width 66 height 11
click at [603, 659] on div "VAV-L16-INT2-5" at bounding box center [634, 665] width 177 height 18
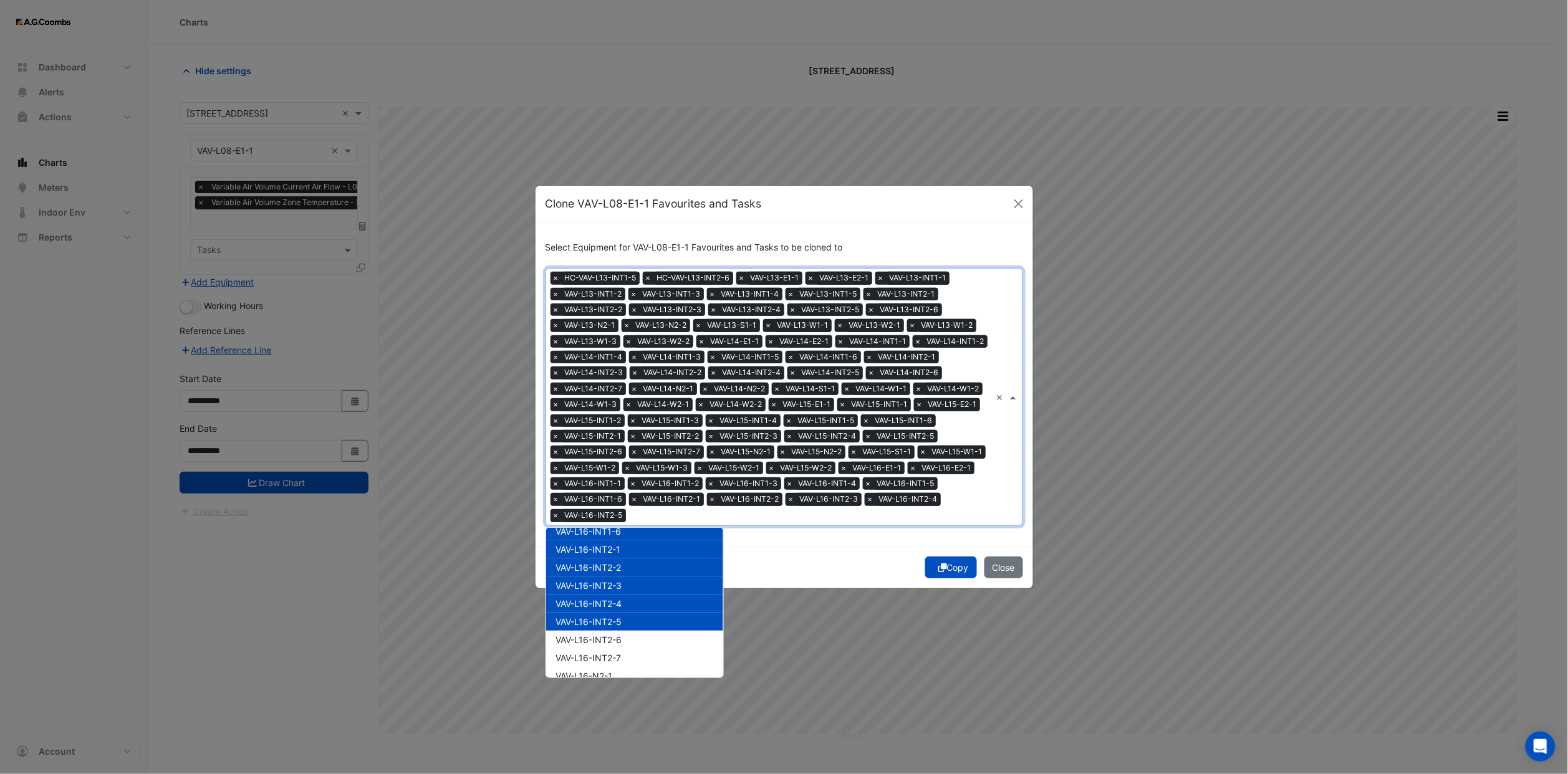
scroll to position [5403, 0]
click at [605, 593] on span "VAV-L16-INT2-6" at bounding box center [589, 598] width 66 height 11
click at [604, 611] on span "VAV-L16-INT2-7" at bounding box center [589, 617] width 65 height 11
click at [604, 633] on span "VAV-L16-N2-1" at bounding box center [584, 635] width 57 height 11
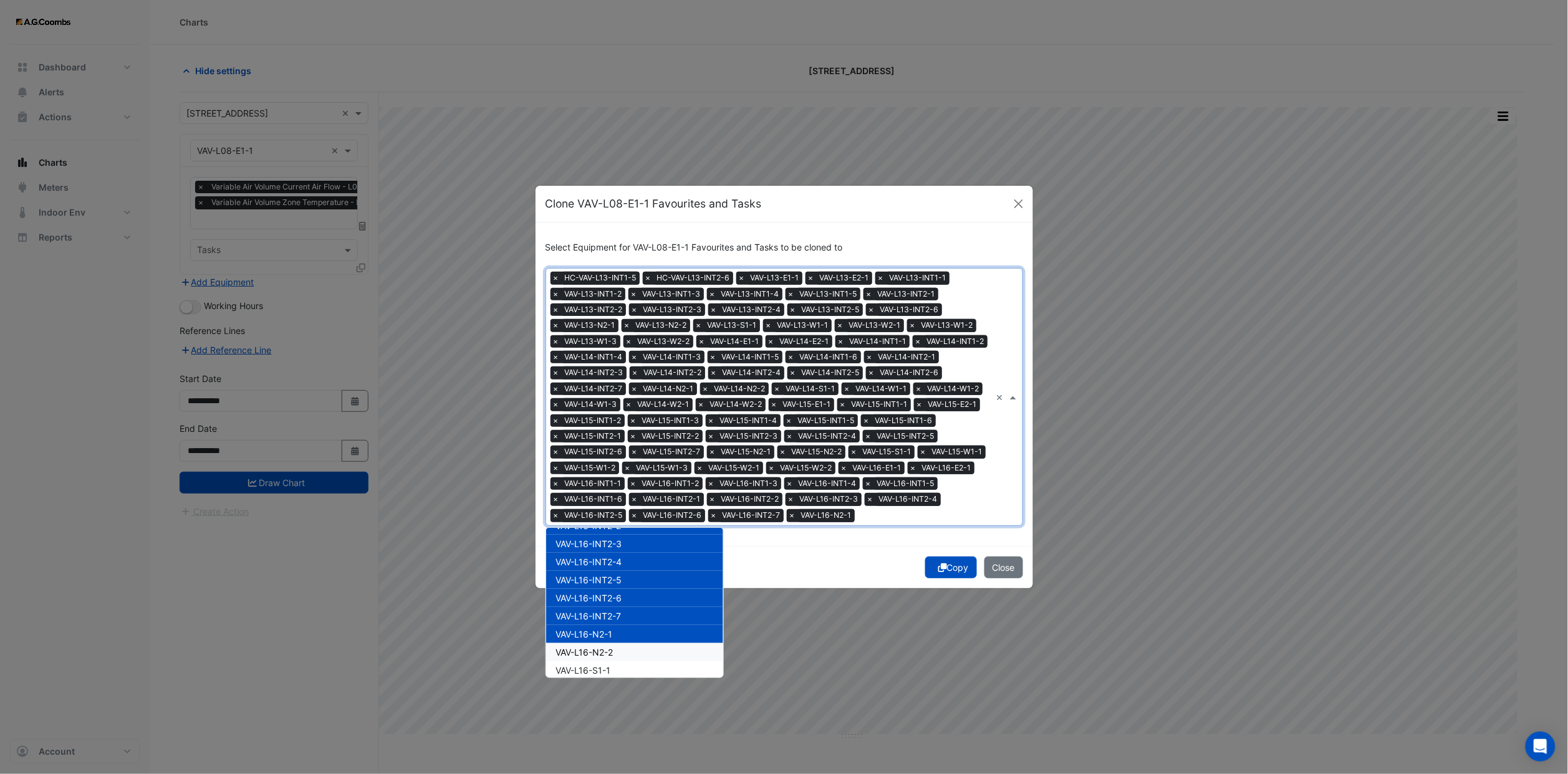
drag, startPoint x: 604, startPoint y: 652, endPoint x: 604, endPoint y: 662, distance: 10.0
click at [604, 655] on span "VAV-L16-N2-2" at bounding box center [585, 652] width 57 height 11
click at [604, 666] on div "VAV-L16-S1-1" at bounding box center [634, 670] width 177 height 18
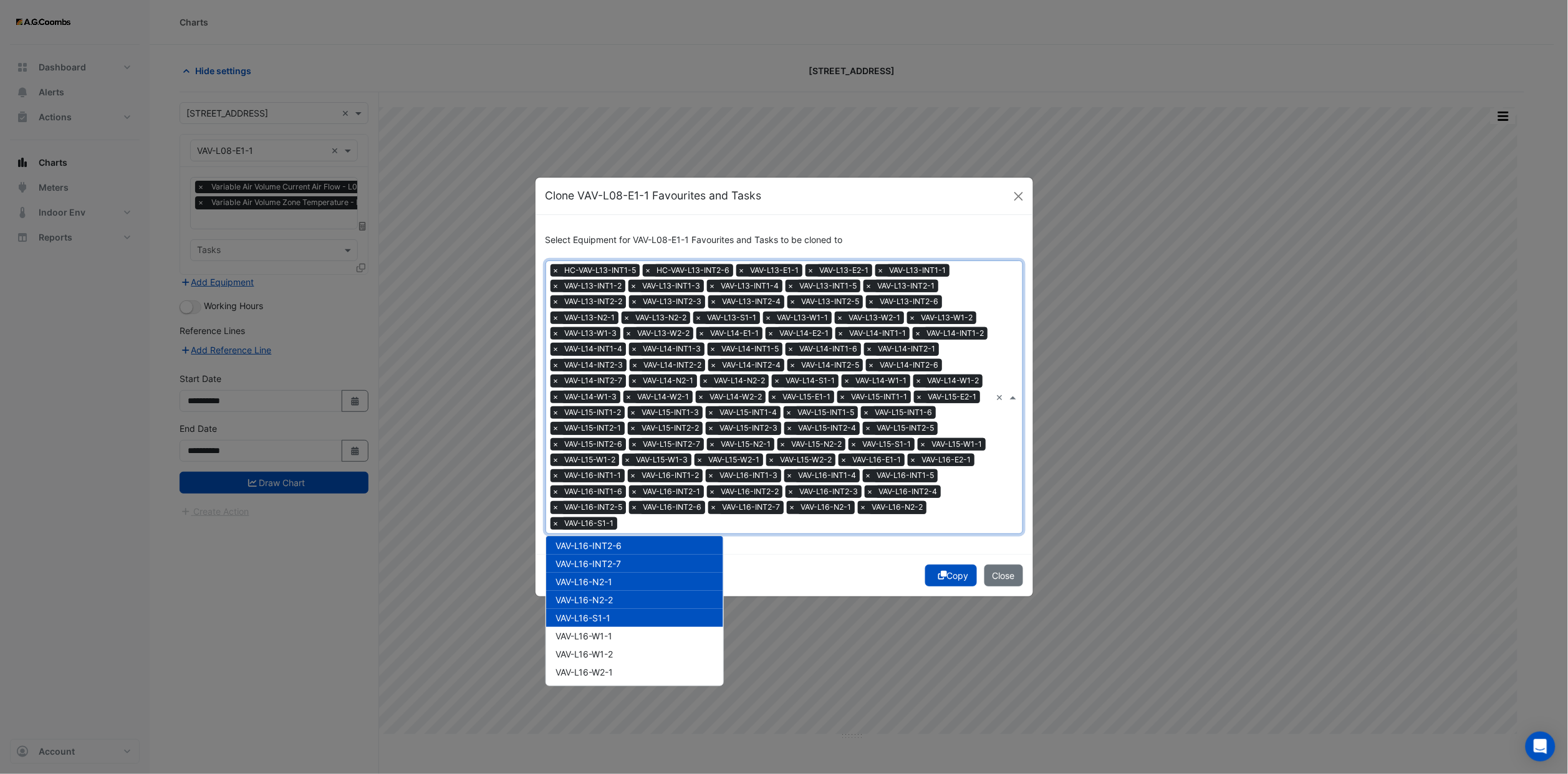
scroll to position [5497, 0]
click at [607, 601] on div "VAV-L16-W1-1" at bounding box center [634, 603] width 177 height 18
click at [605, 616] on span "VAV-L16-W1-2" at bounding box center [585, 621] width 57 height 11
click at [606, 634] on span "VAV-L16-W2-1" at bounding box center [585, 639] width 57 height 11
click at [604, 662] on span "VAV-L16-W2-2" at bounding box center [585, 658] width 58 height 11
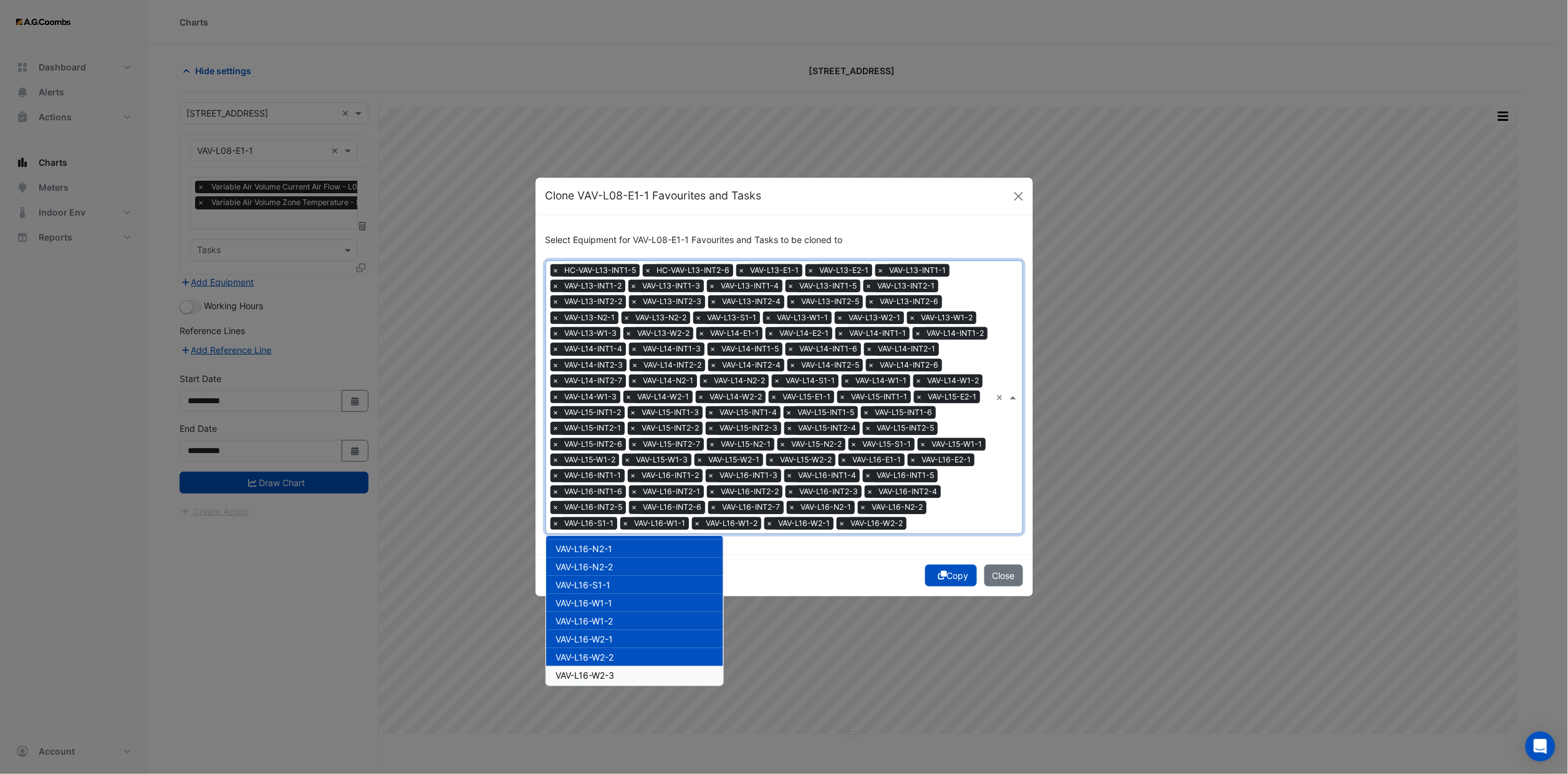
click at [604, 675] on span "VAV-L16-W2-3" at bounding box center [586, 676] width 59 height 11
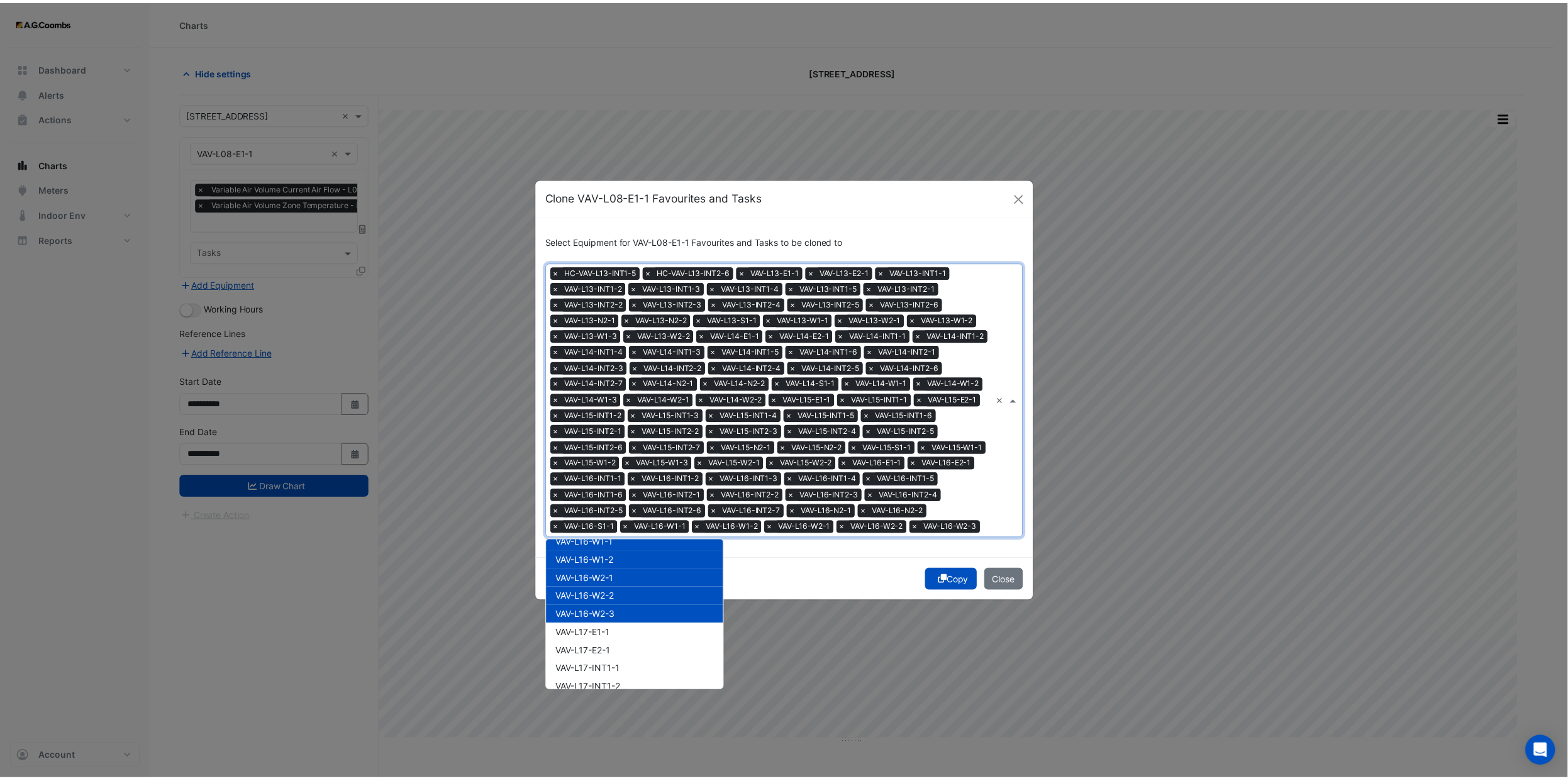
scroll to position [5641, 0]
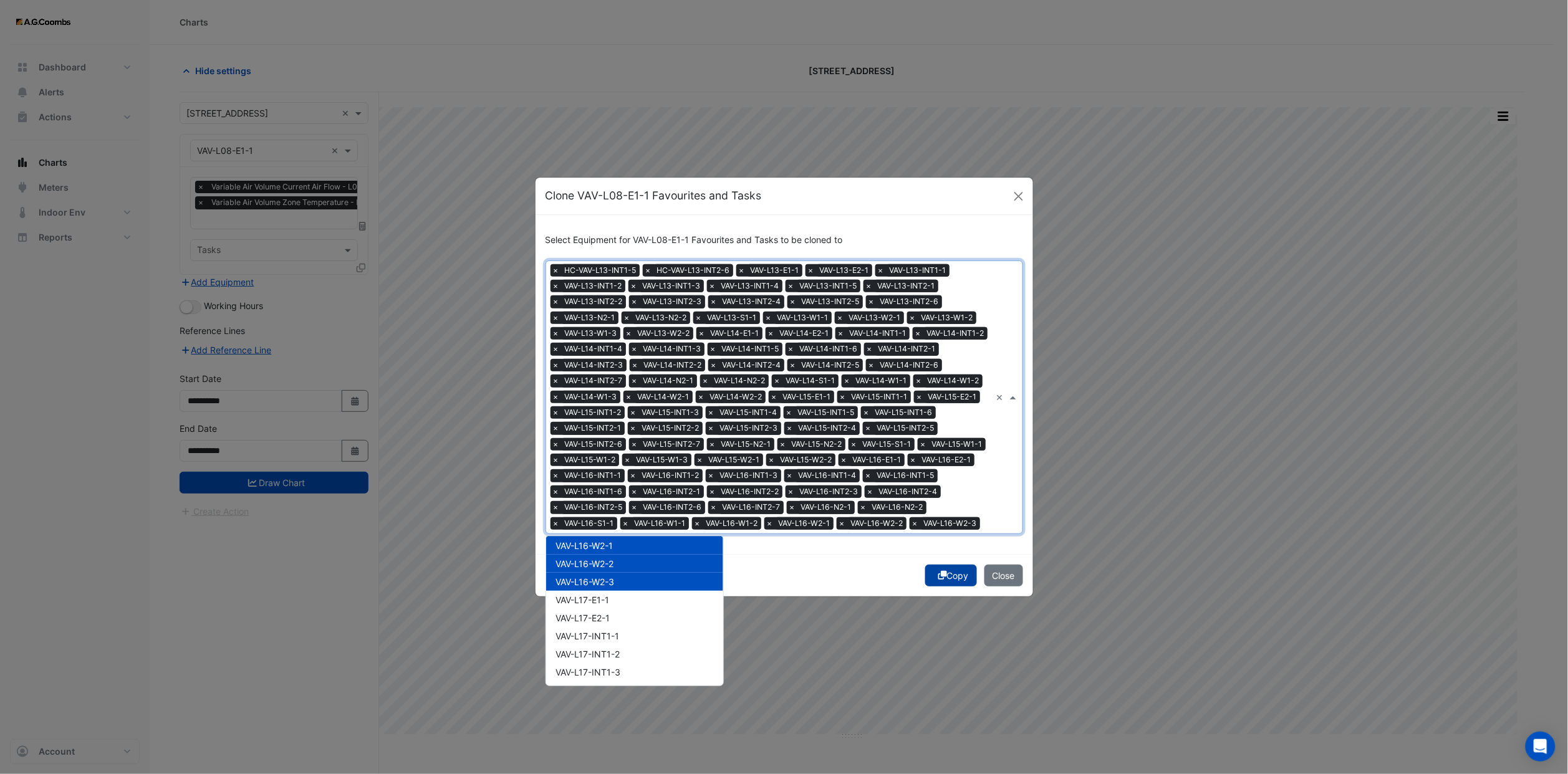
click at [942, 580] on icon "submit" at bounding box center [942, 575] width 9 height 9
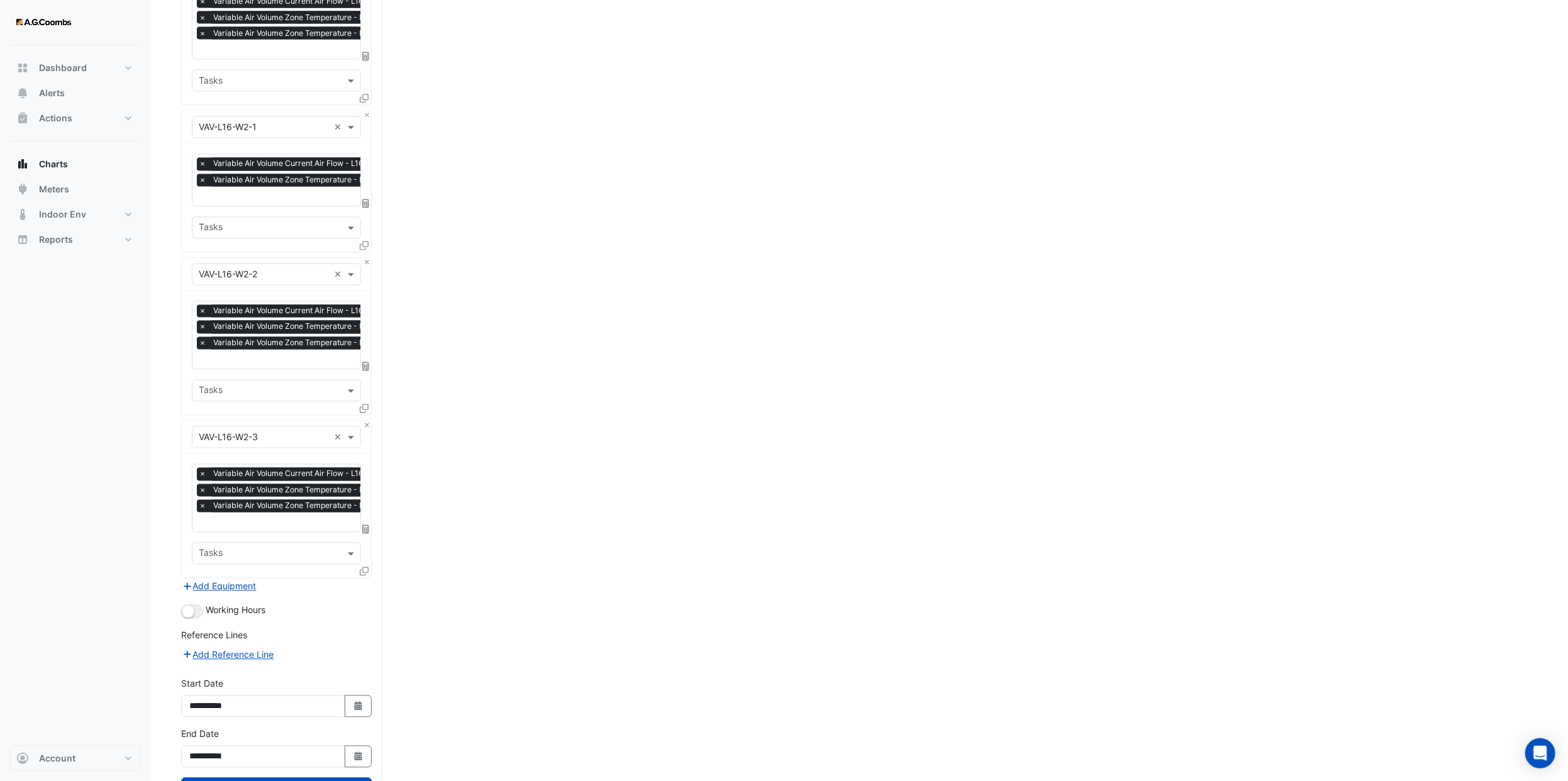
scroll to position [12966, 0]
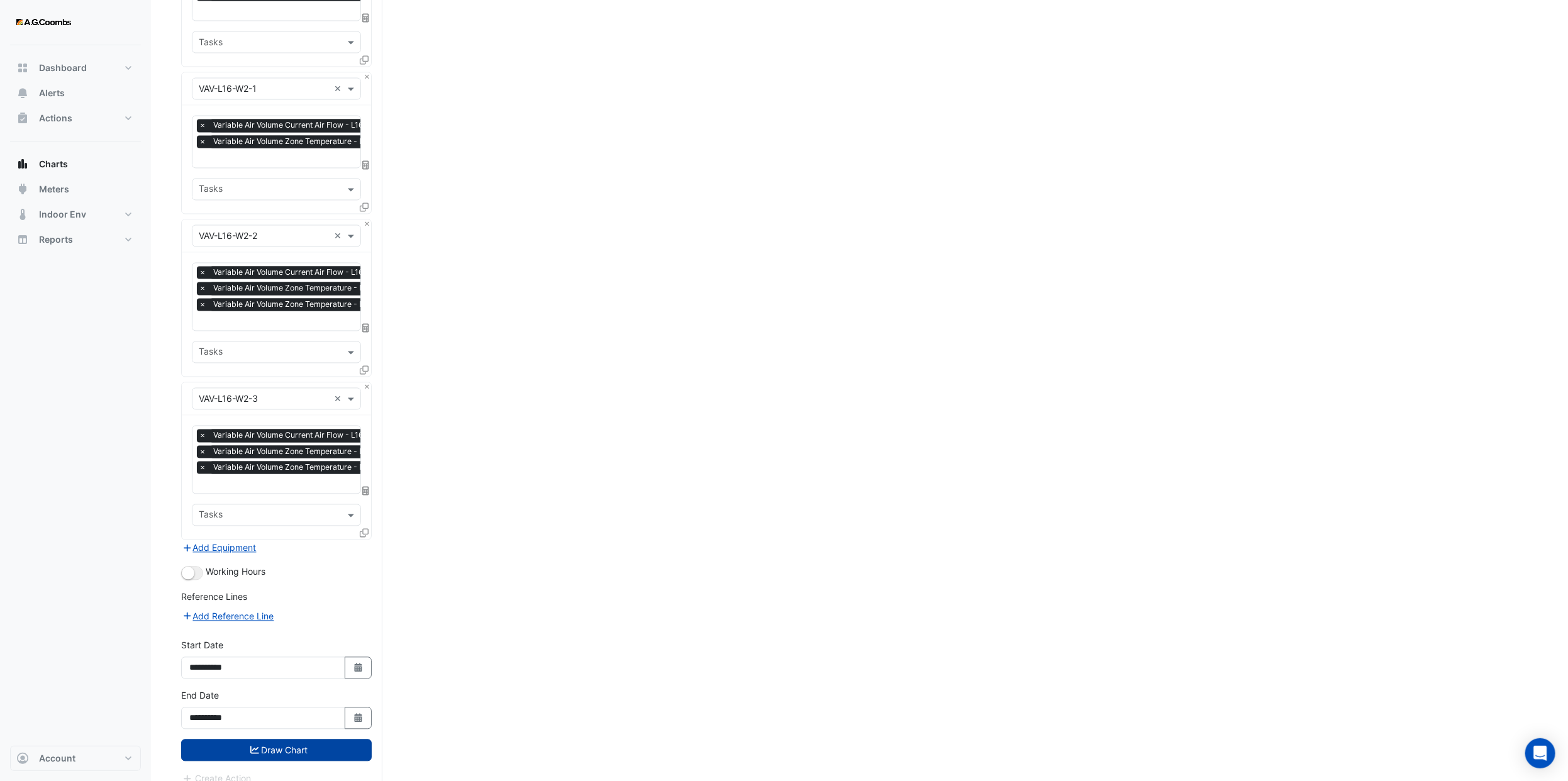
click at [311, 740] on button "Draw Chart" at bounding box center [277, 751] width 191 height 22
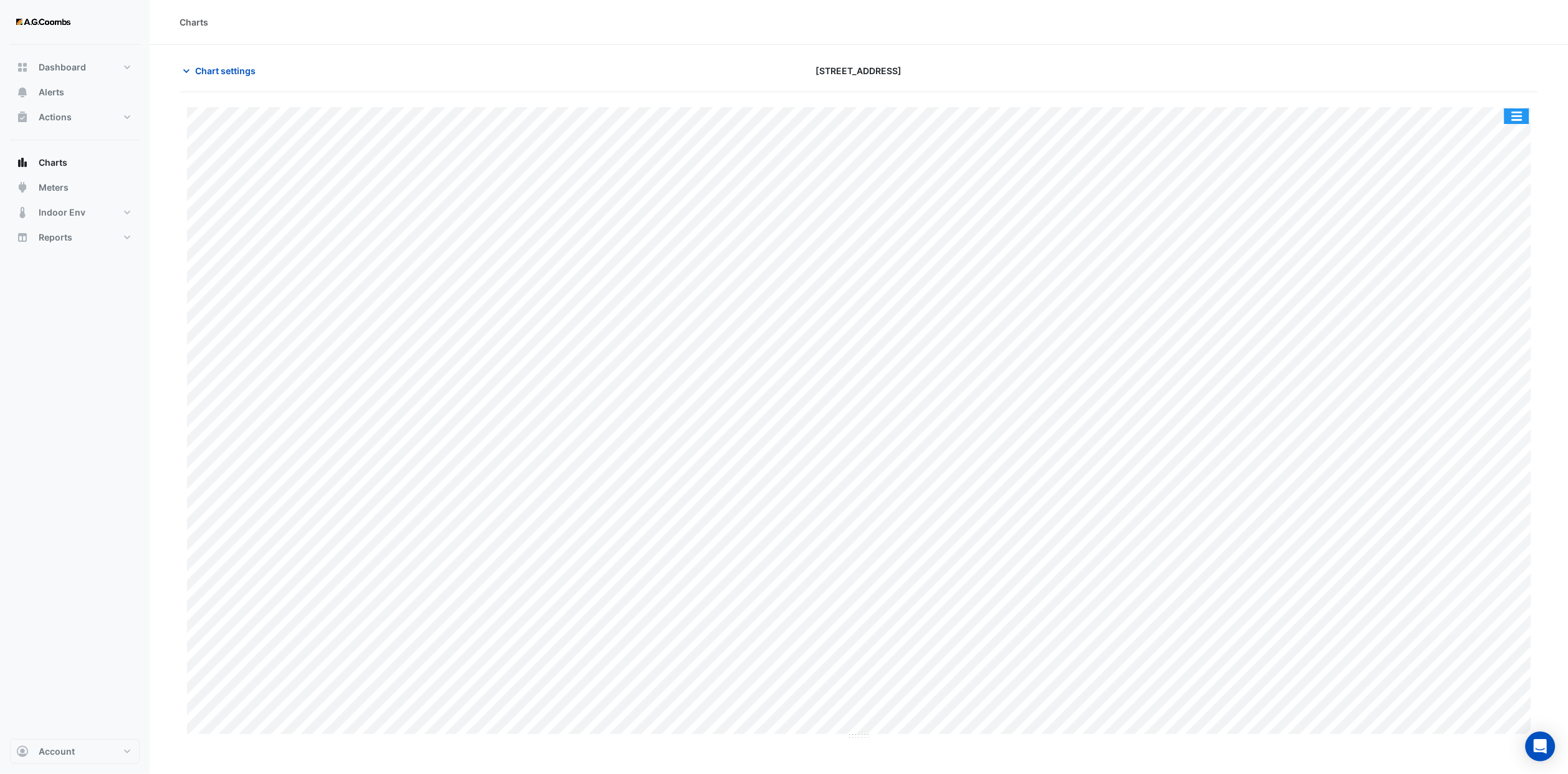
click at [1517, 119] on button "button" at bounding box center [1517, 116] width 25 height 15
click at [1334, 46] on section "Chart settings [STREET_ADDRESS] Split by Equip Split by Unit Split All Print Sa…" at bounding box center [858, 393] width 1418 height 696
click at [260, 73] on button "Chart settings" at bounding box center [222, 71] width 84 height 22
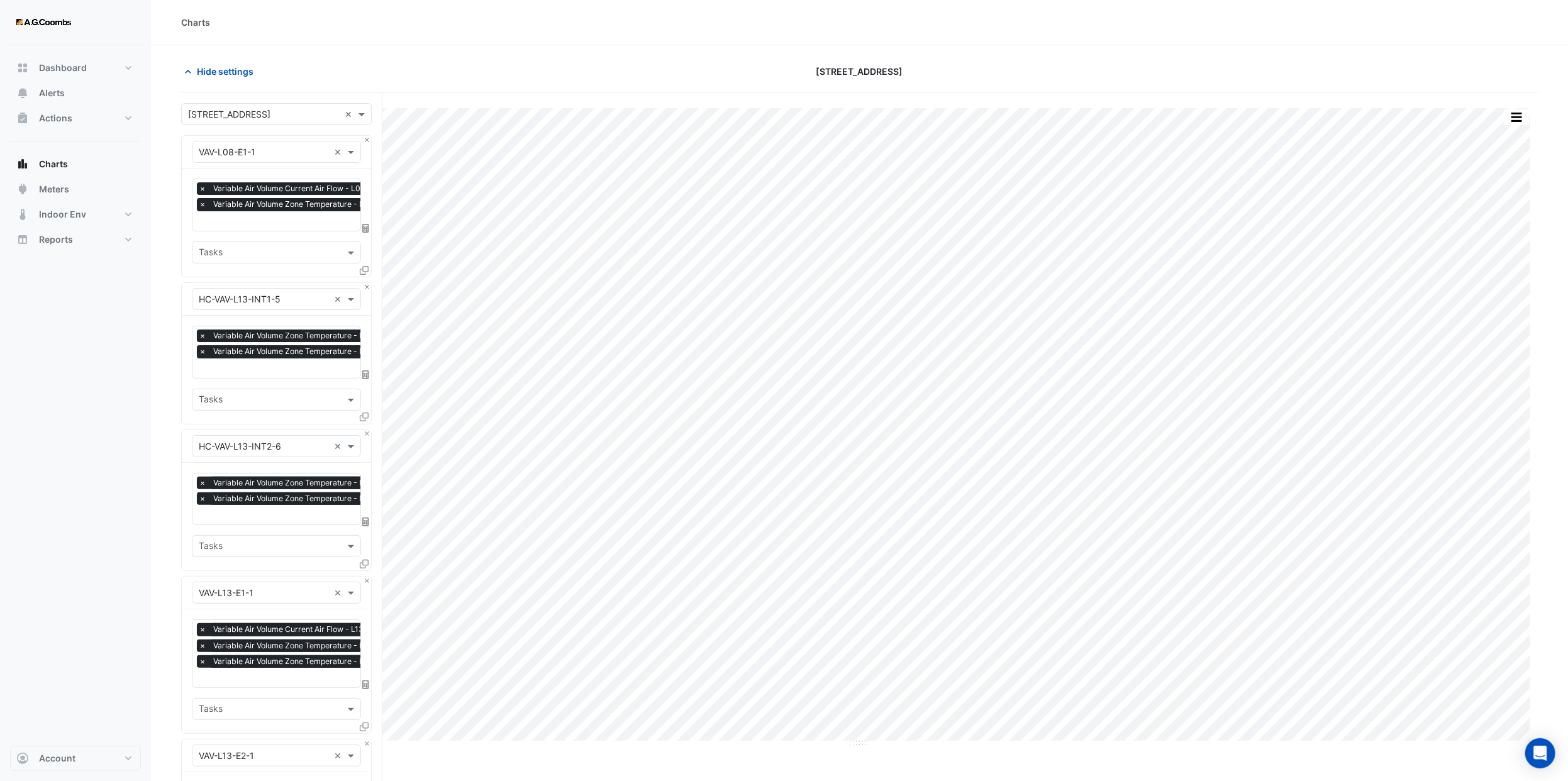
click at [542, 30] on div "Charts" at bounding box center [859, 23] width 1417 height 45
click at [1527, 113] on button "button" at bounding box center [1516, 117] width 25 height 16
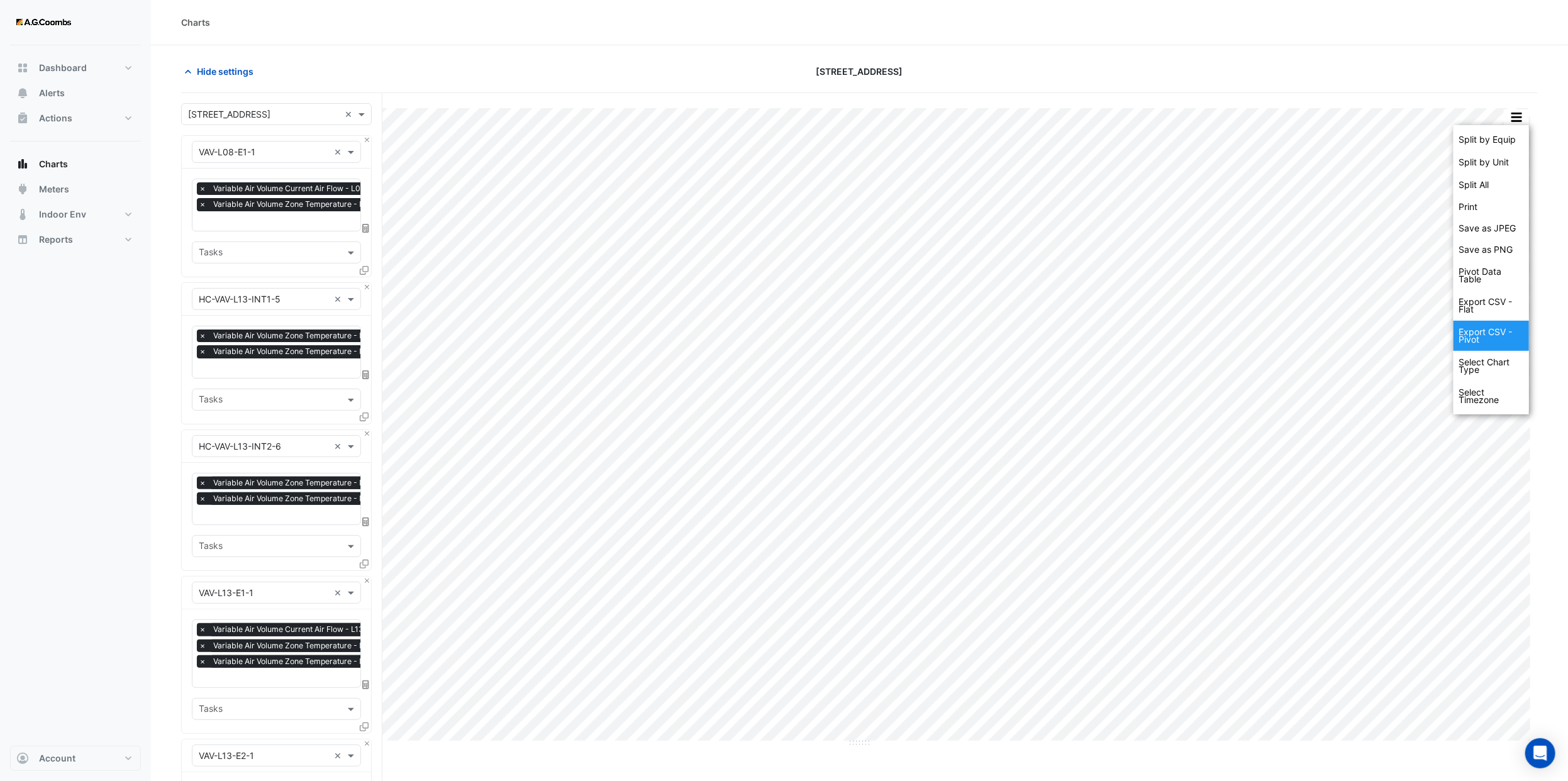
click at [1502, 331] on div "Export CSV - Pivot" at bounding box center [1491, 335] width 76 height 30
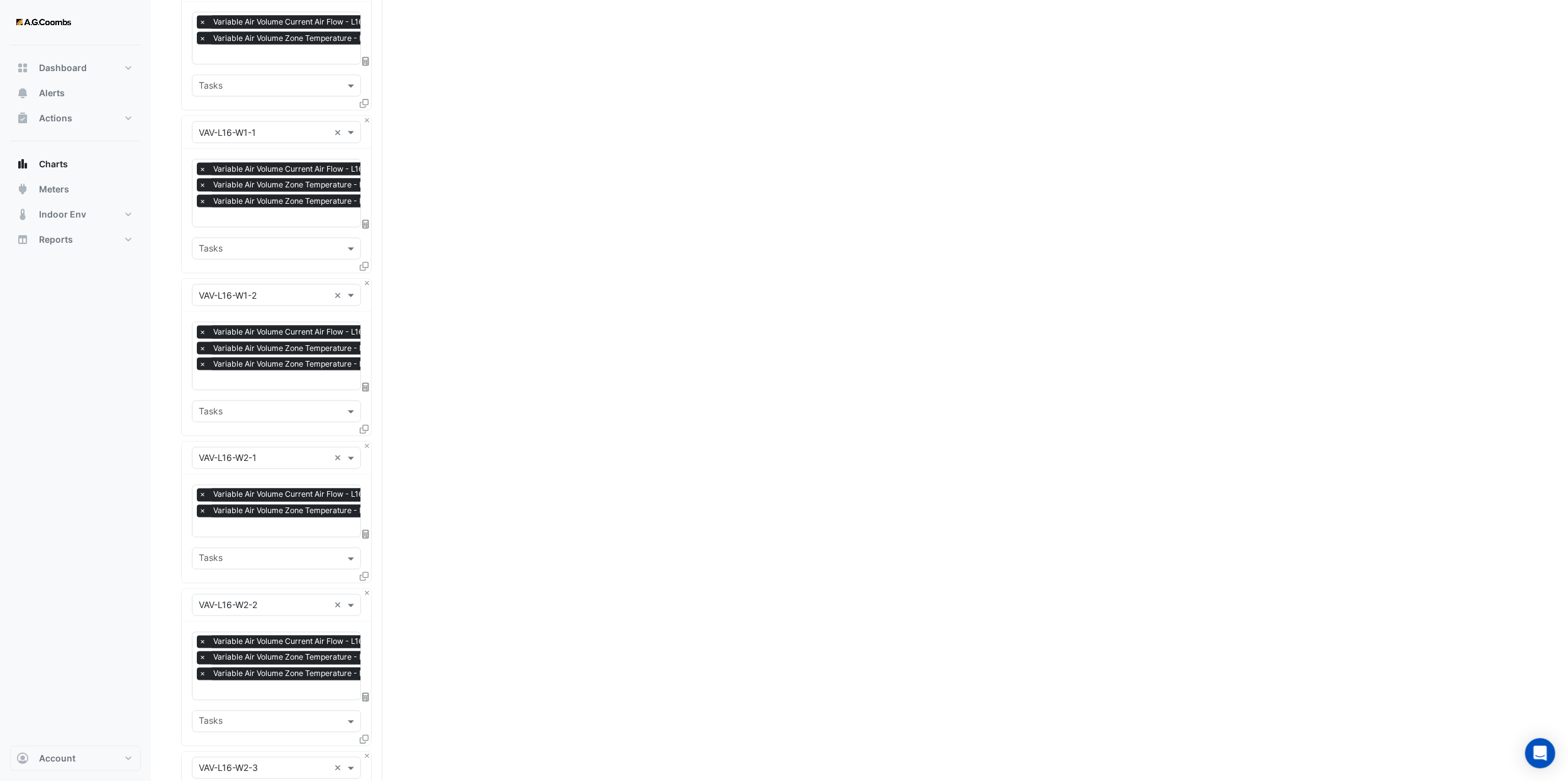
scroll to position [12966, 0]
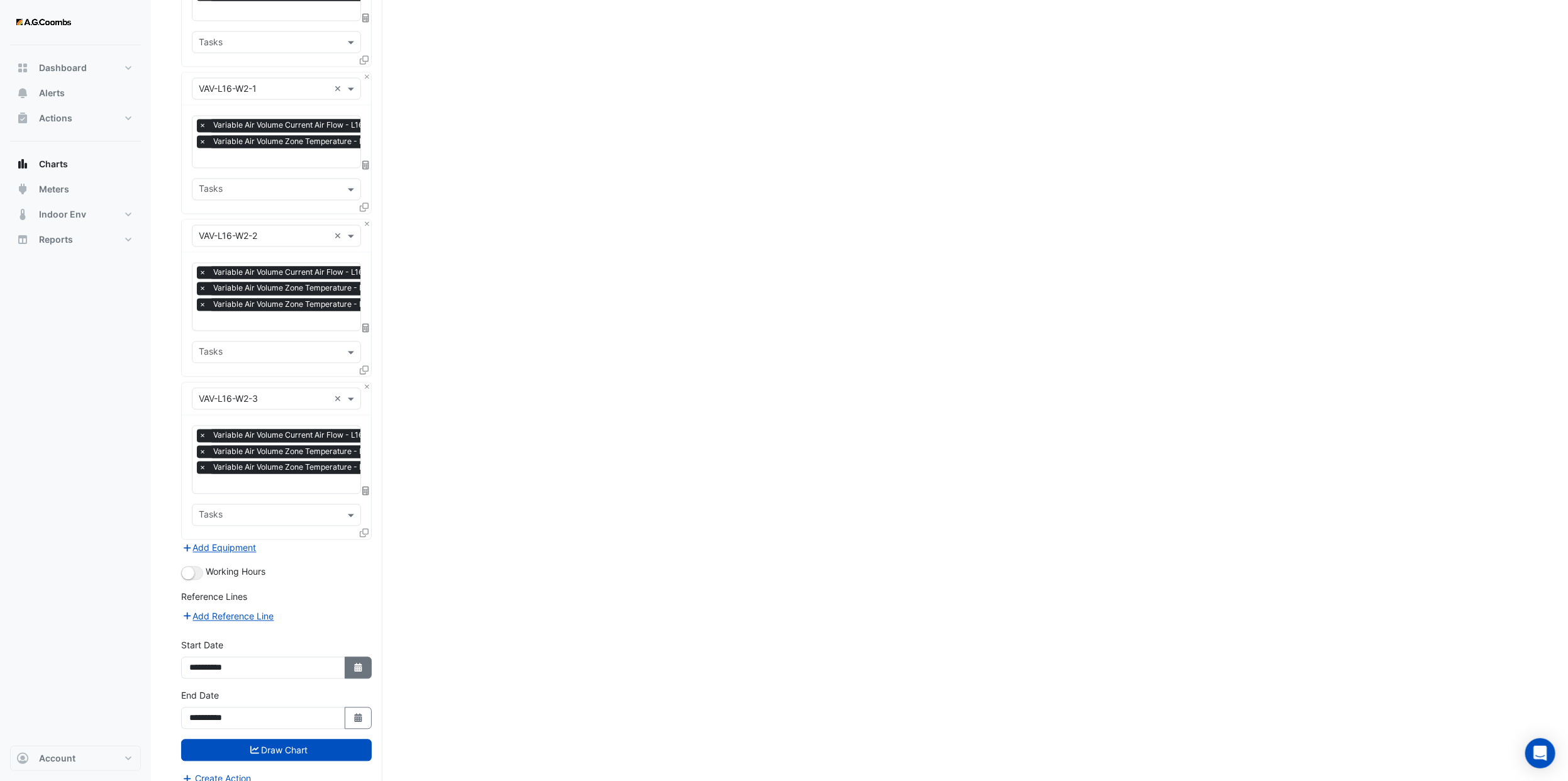
click at [354, 663] on fa-icon "Select Date" at bounding box center [358, 668] width 11 height 11
select select "*"
select select "****"
click at [354, 714] on icon "button" at bounding box center [358, 718] width 8 height 9
click at [249, 523] on div "*** *** *** *** *** *** *** **** **** **** **** **** **** **** **** **** **** *…" at bounding box center [262, 534] width 146 height 23
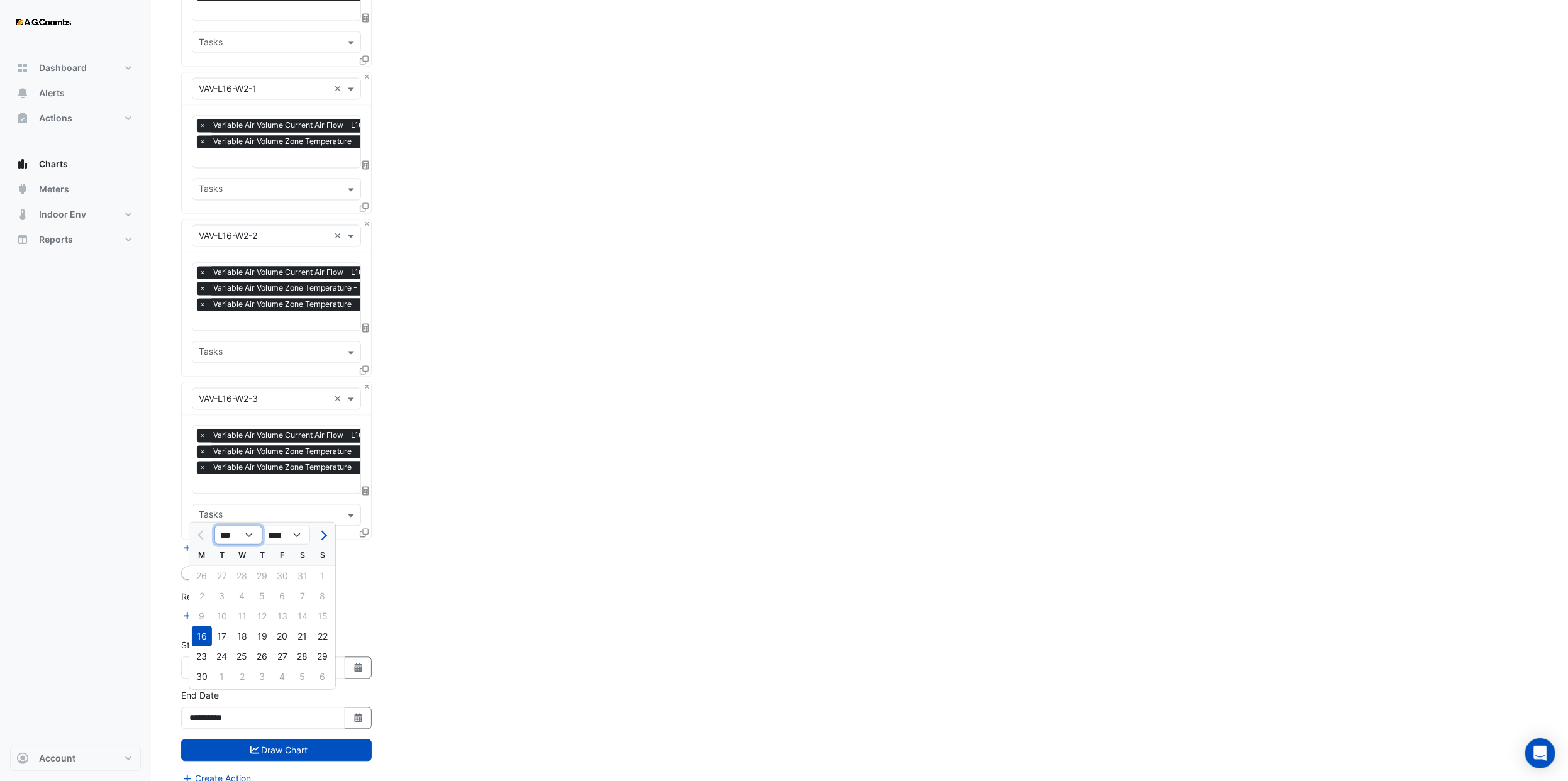
click at [243, 534] on select "*** *** *** *** *** *** ***" at bounding box center [238, 536] width 48 height 19
select select "*"
click at [214, 526] on select "*** *** *** *** *** *** ***" at bounding box center [238, 536] width 48 height 19
click at [199, 628] on div "21" at bounding box center [202, 636] width 20 height 20
type input "**********"
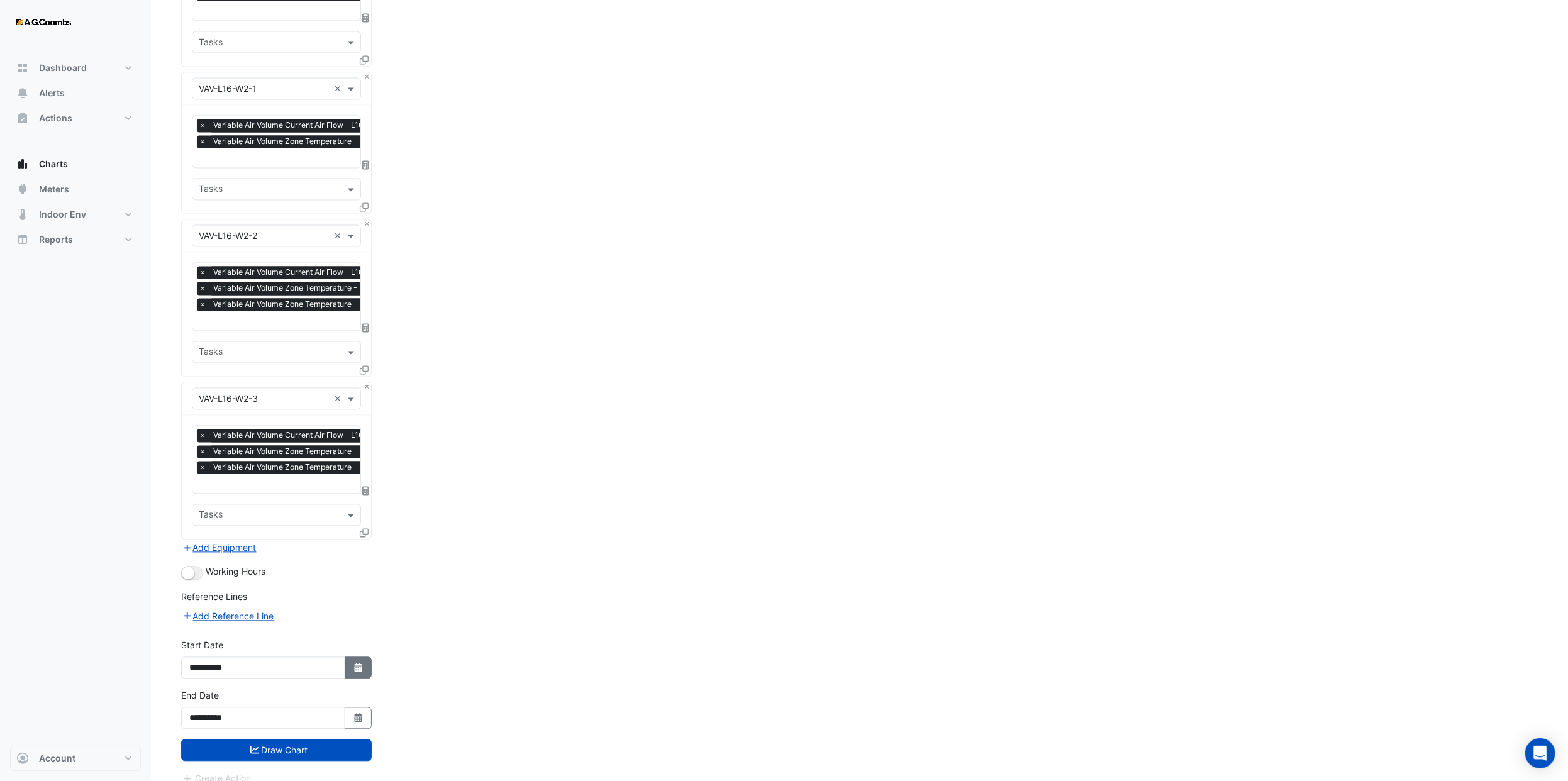
click at [368, 661] on button "Select Date" at bounding box center [358, 668] width 27 height 22
select select "*"
select select "****"
click at [246, 480] on select "*** *** *** *** *** *** ***" at bounding box center [238, 485] width 48 height 19
select select "*"
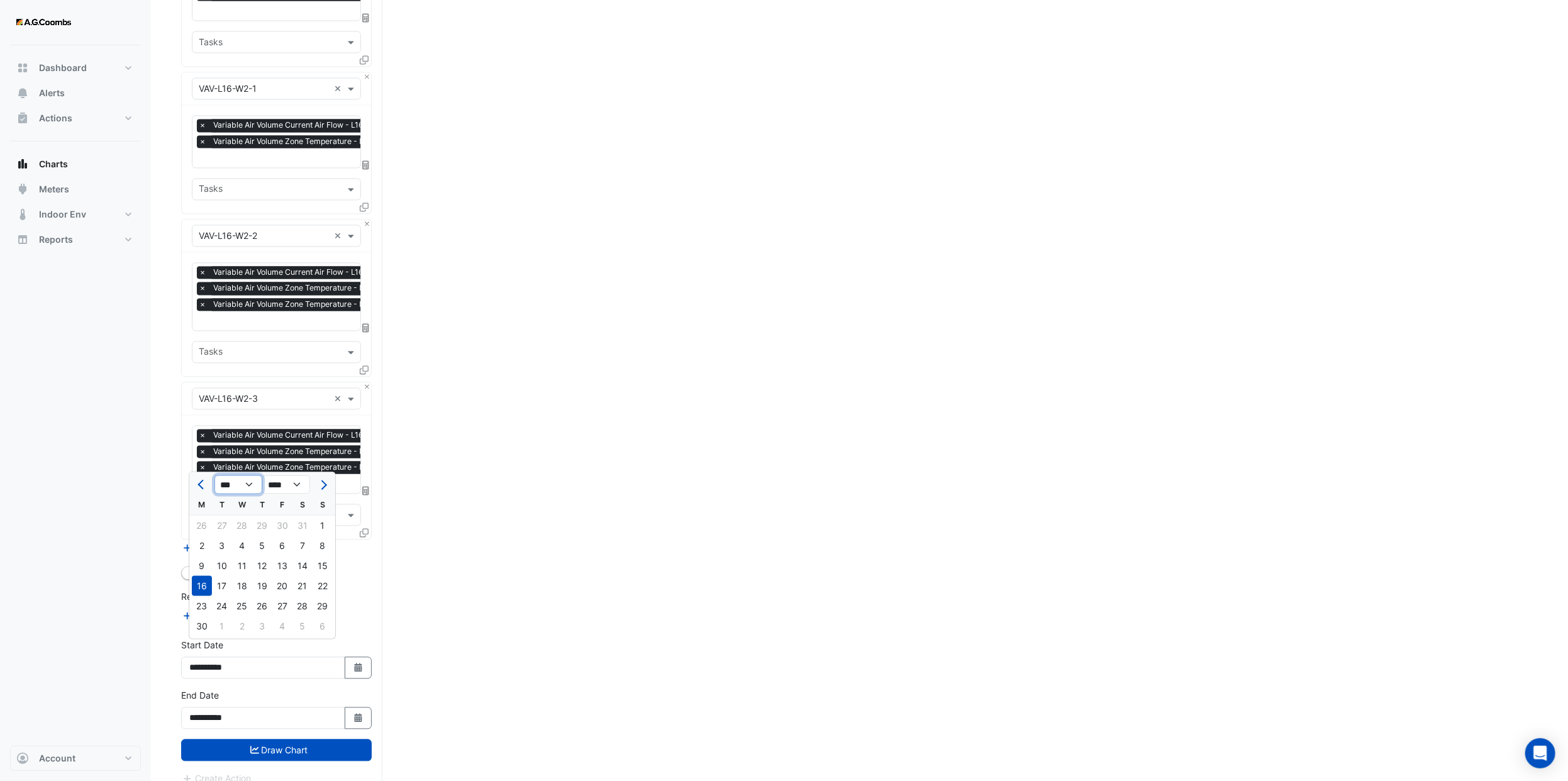
click at [214, 475] on select "*** *** *** *** *** *** ***" at bounding box center [238, 485] width 48 height 19
click at [196, 579] on div "21" at bounding box center [202, 586] width 20 height 20
type input "**********"
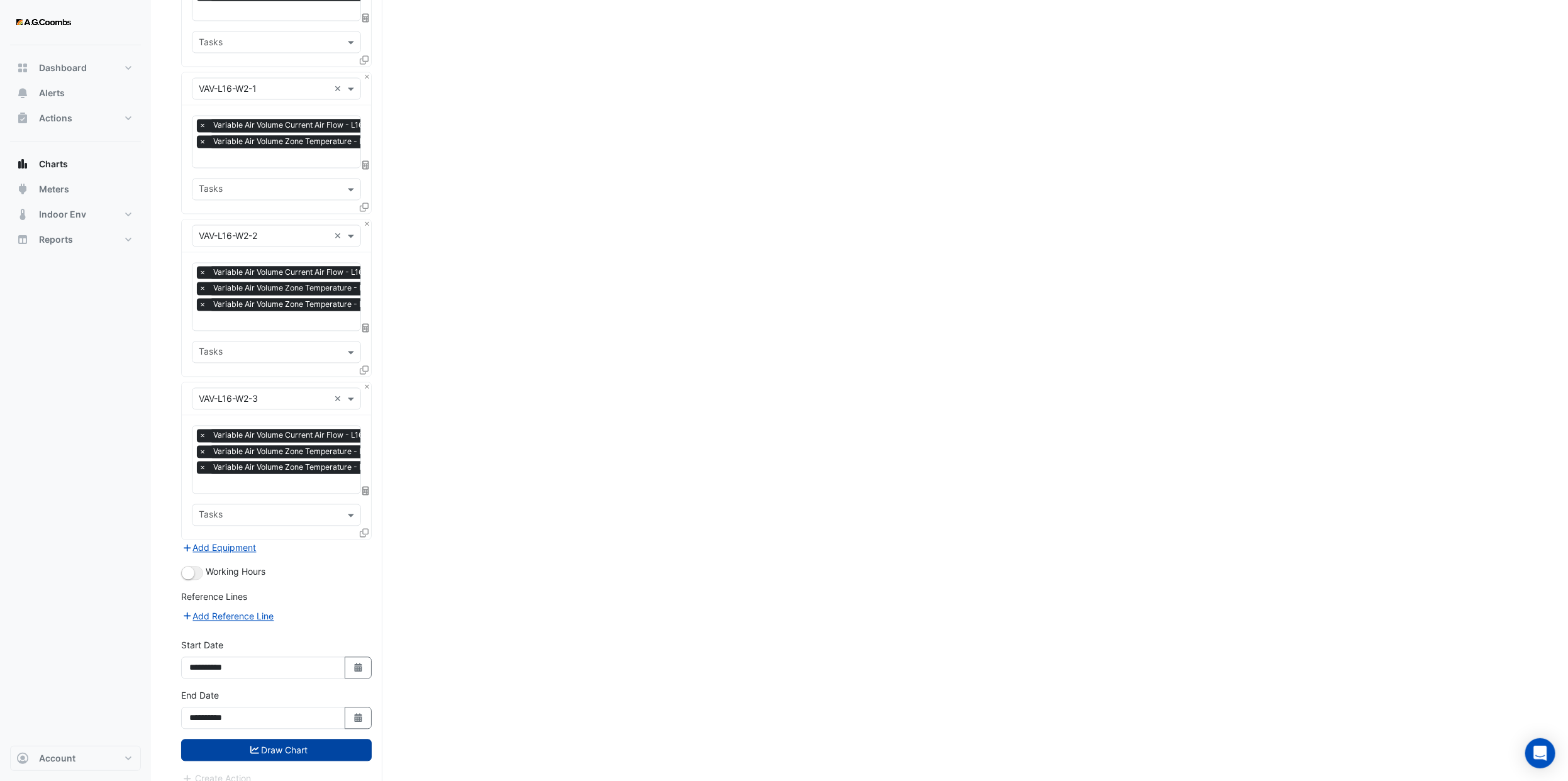
click at [290, 740] on button "Draw Chart" at bounding box center [277, 751] width 191 height 22
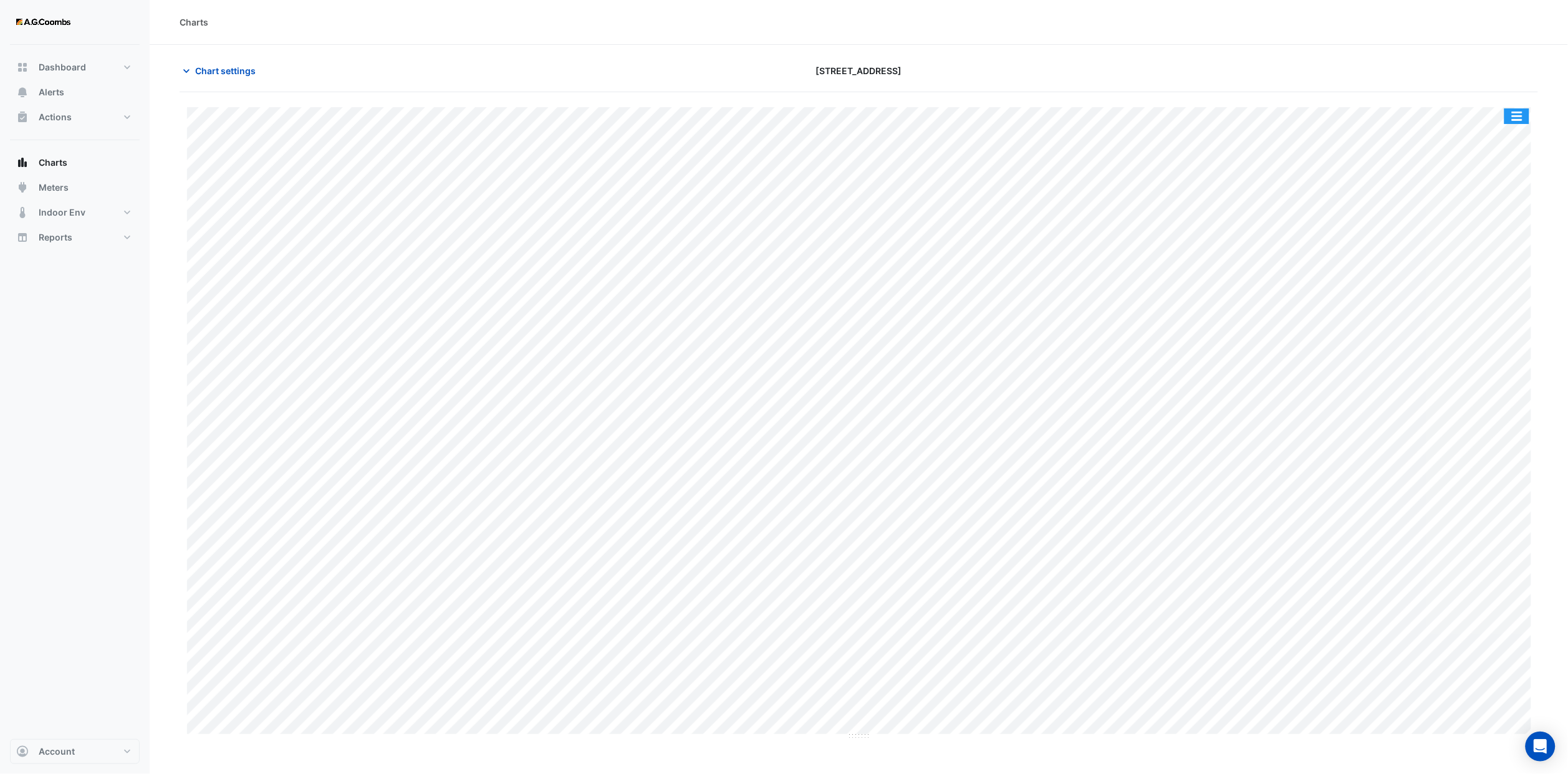
click at [1521, 116] on button "button" at bounding box center [1517, 116] width 25 height 15
click at [1493, 332] on div "Export CSV - Pivot" at bounding box center [1491, 332] width 75 height 30
click at [239, 69] on span "Chart settings" at bounding box center [225, 71] width 60 height 13
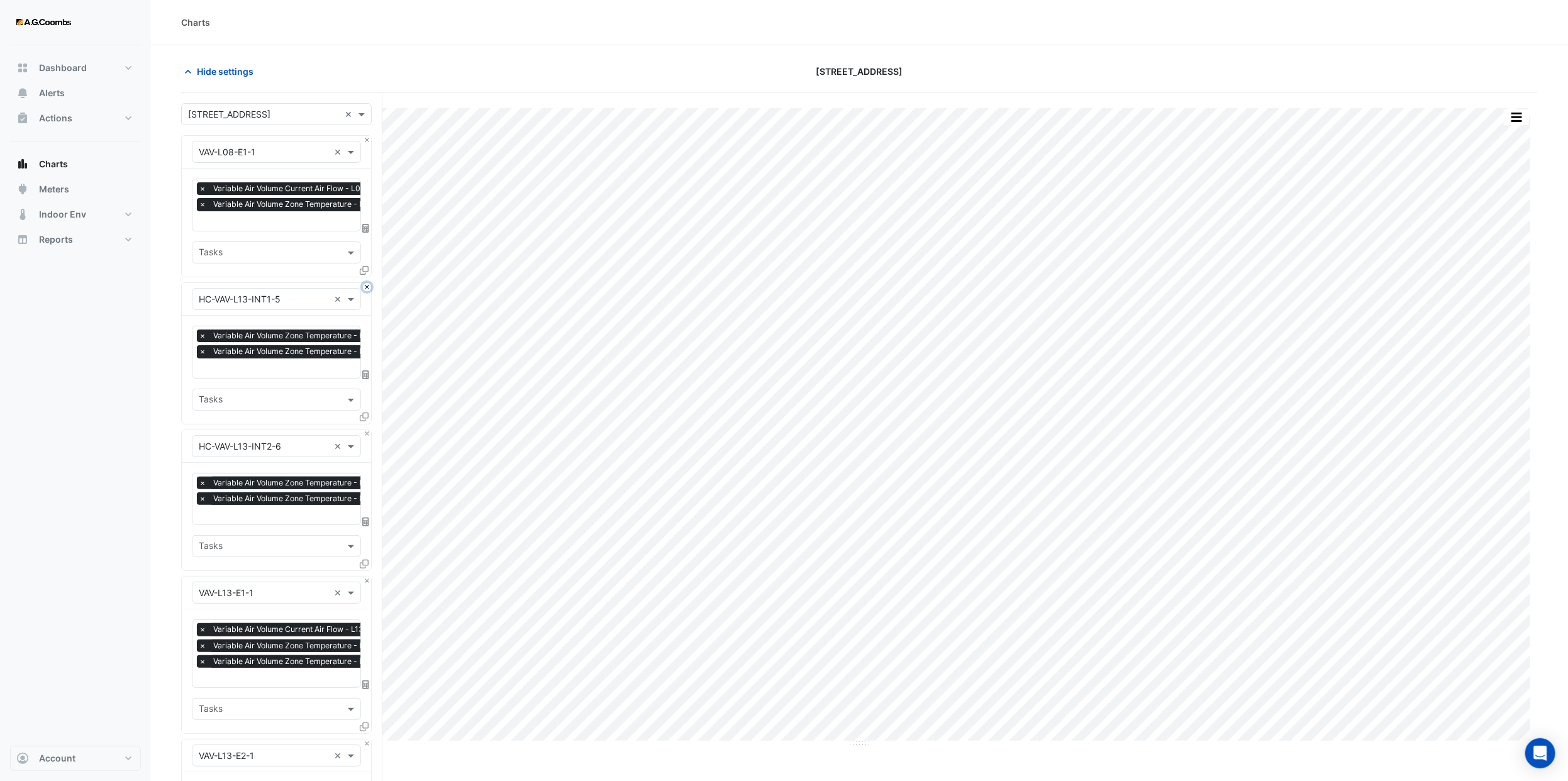
click at [367, 289] on button "Close" at bounding box center [367, 287] width 8 height 8
click at [367, 430] on button "Close" at bounding box center [367, 434] width 8 height 8
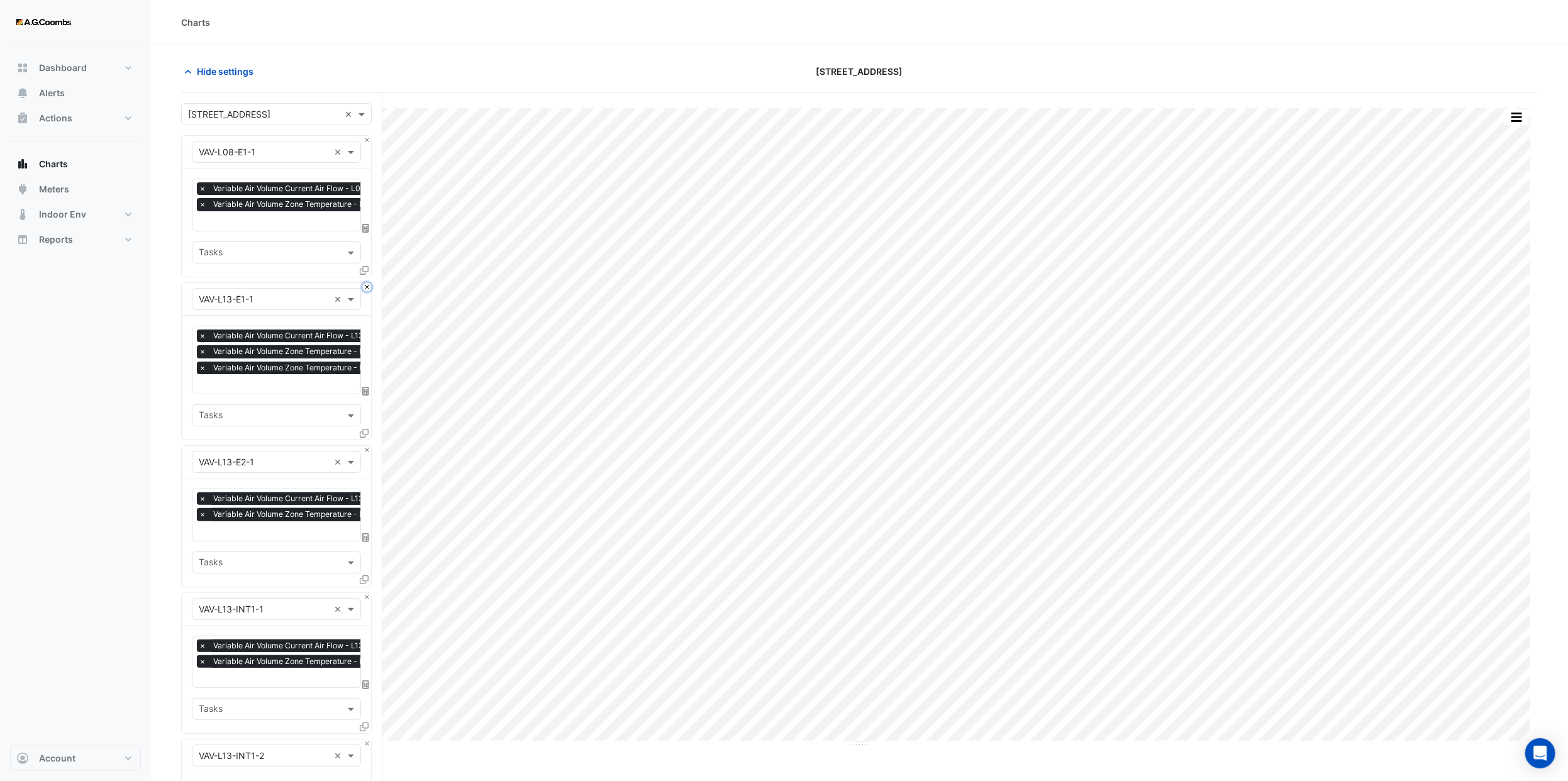
click at [367, 289] on button "Close" at bounding box center [367, 287] width 8 height 8
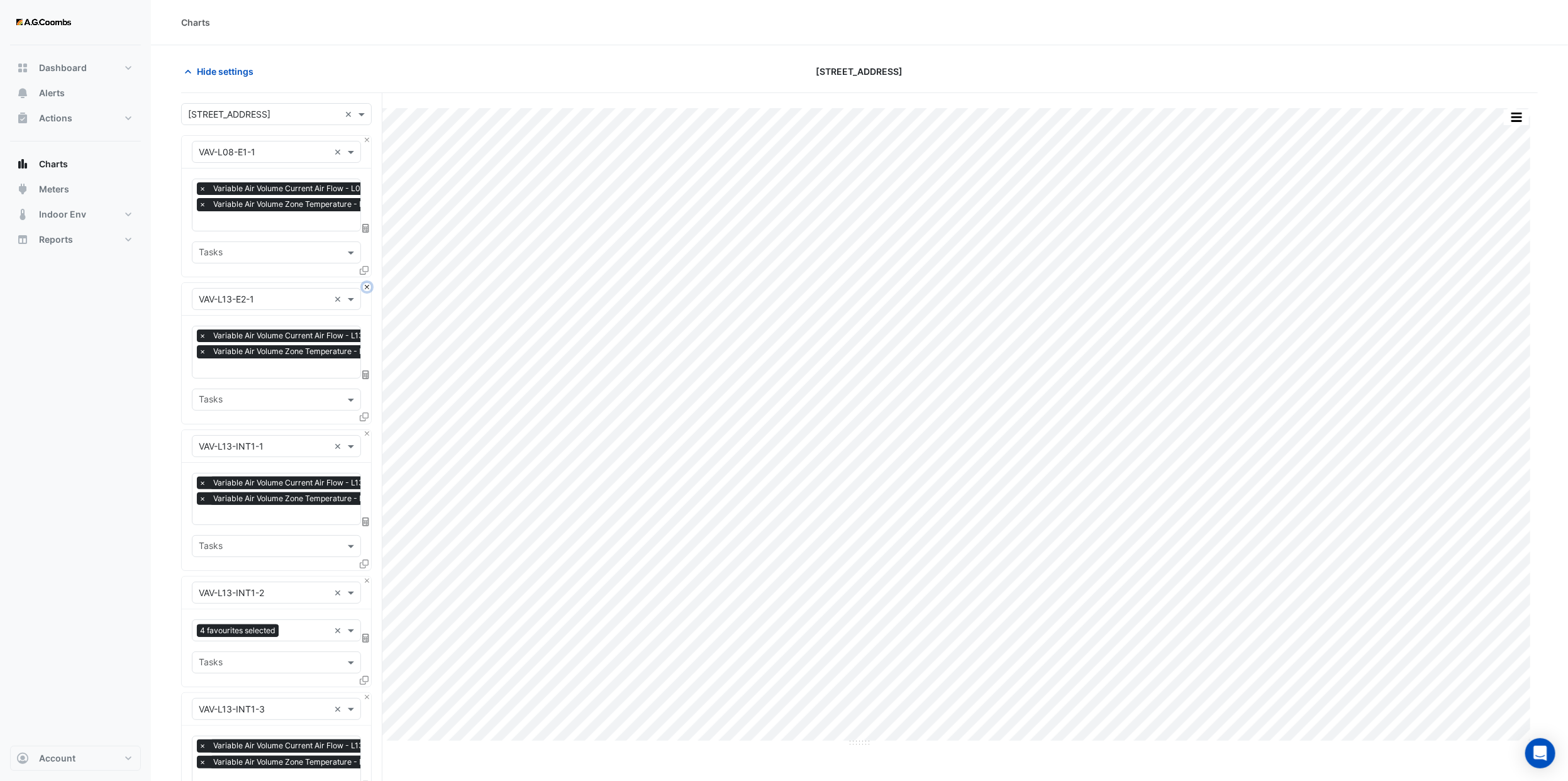
click at [367, 289] on button "Close" at bounding box center [367, 287] width 8 height 8
click at [367, 430] on button "Close" at bounding box center [367, 434] width 8 height 8
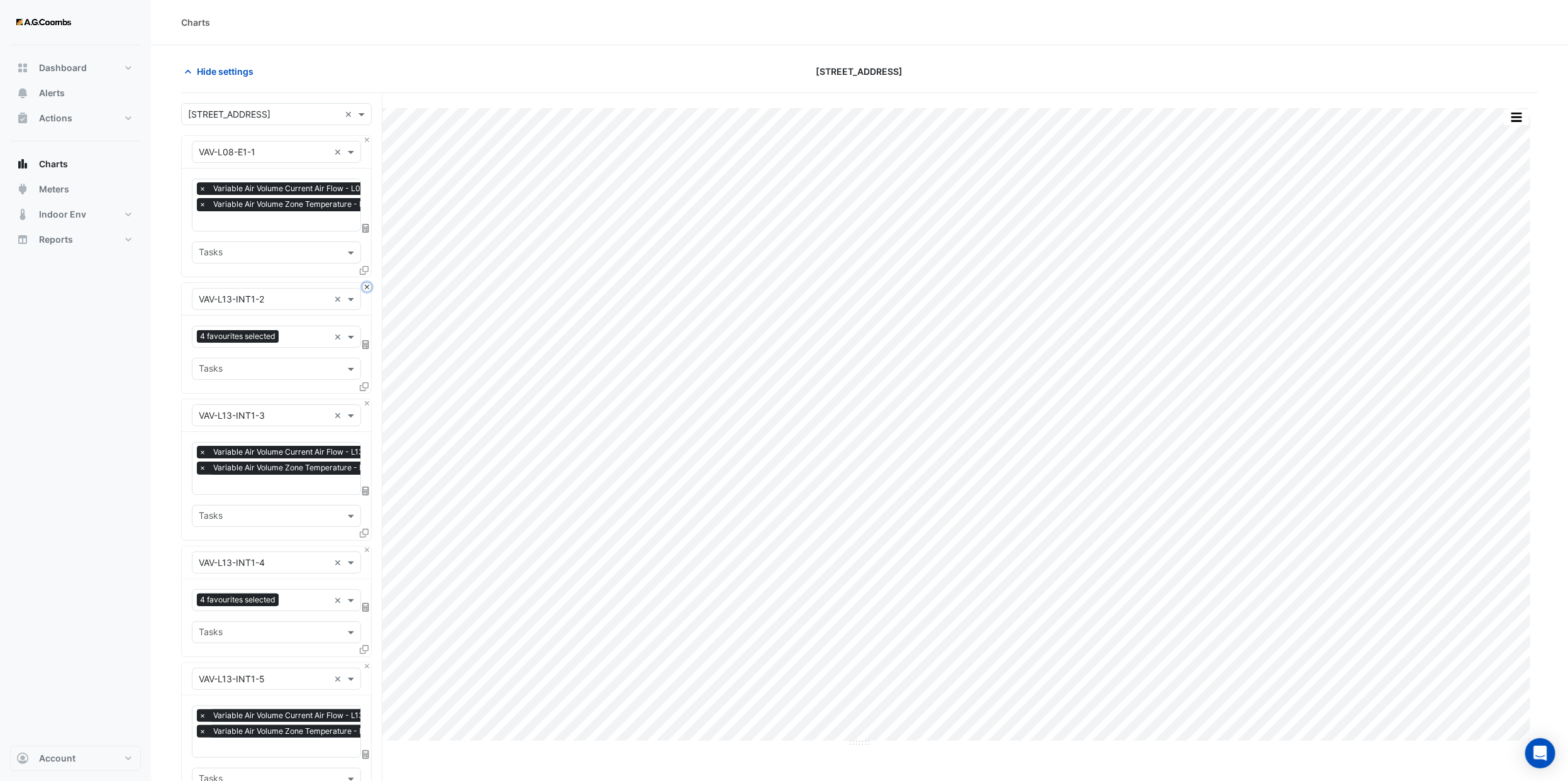
click at [367, 289] on button "Close" at bounding box center [367, 287] width 8 height 8
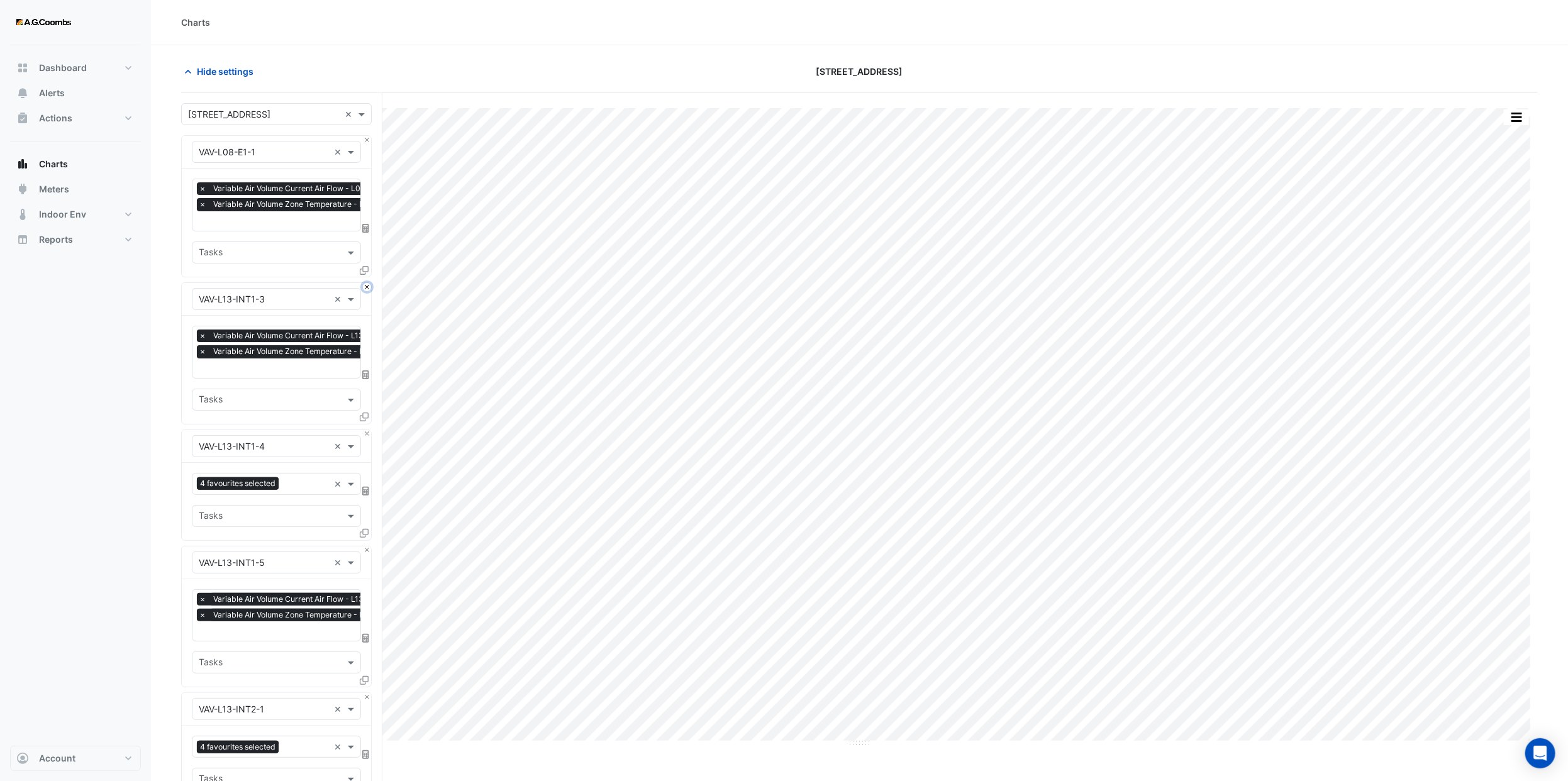
click at [367, 289] on button "Close" at bounding box center [367, 287] width 8 height 8
click at [367, 430] on button "Close" at bounding box center [367, 434] width 8 height 8
click at [367, 289] on button "Close" at bounding box center [367, 287] width 8 height 8
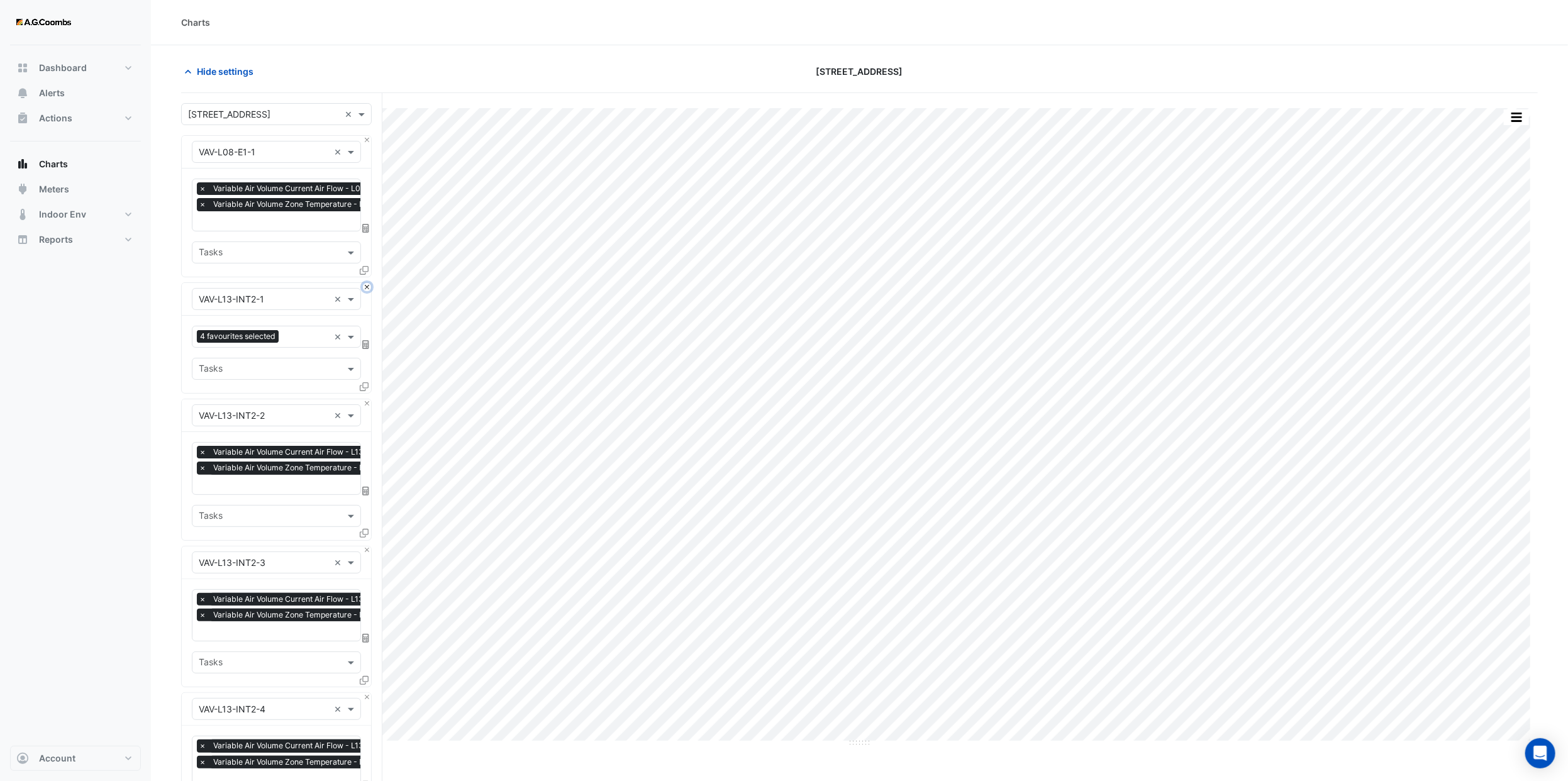
click at [367, 289] on button "Close" at bounding box center [367, 287] width 8 height 8
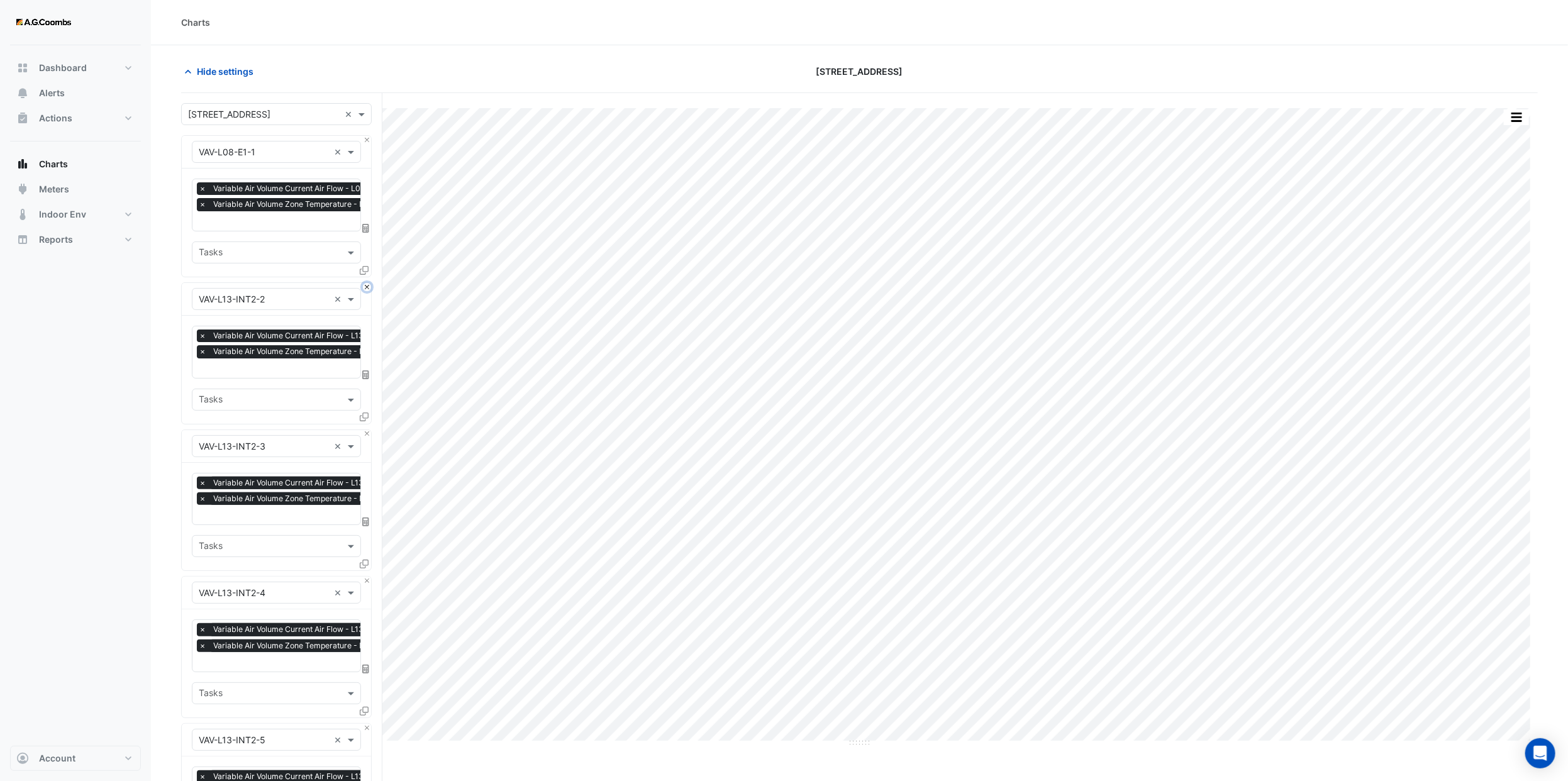
click at [367, 289] on button "Close" at bounding box center [367, 287] width 8 height 8
click at [367, 430] on button "Close" at bounding box center [367, 434] width 8 height 8
click at [367, 289] on button "Close" at bounding box center [367, 287] width 8 height 8
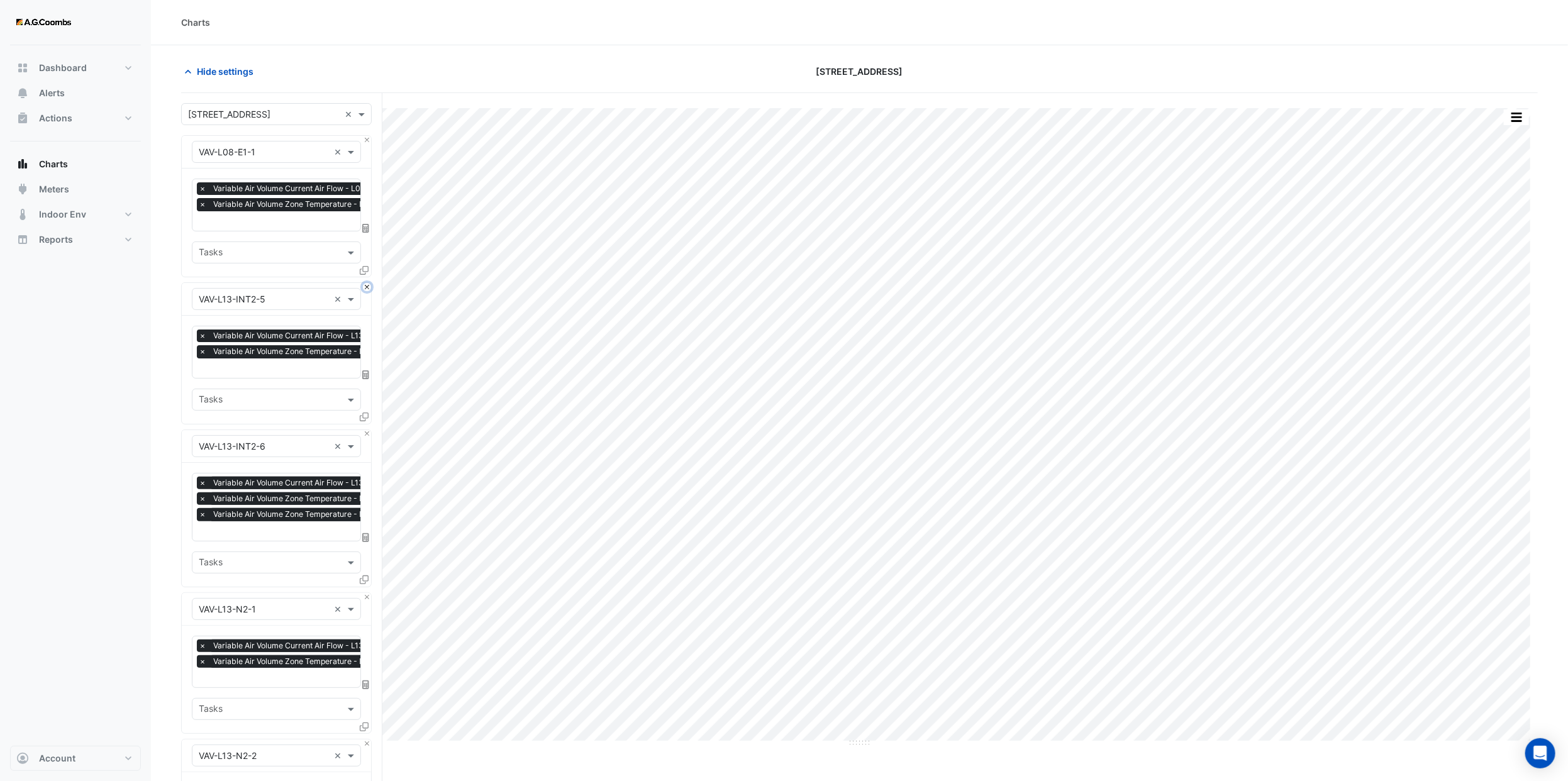
click at [367, 289] on button "Close" at bounding box center [367, 287] width 8 height 8
click at [367, 430] on button "Close" at bounding box center [367, 434] width 8 height 8
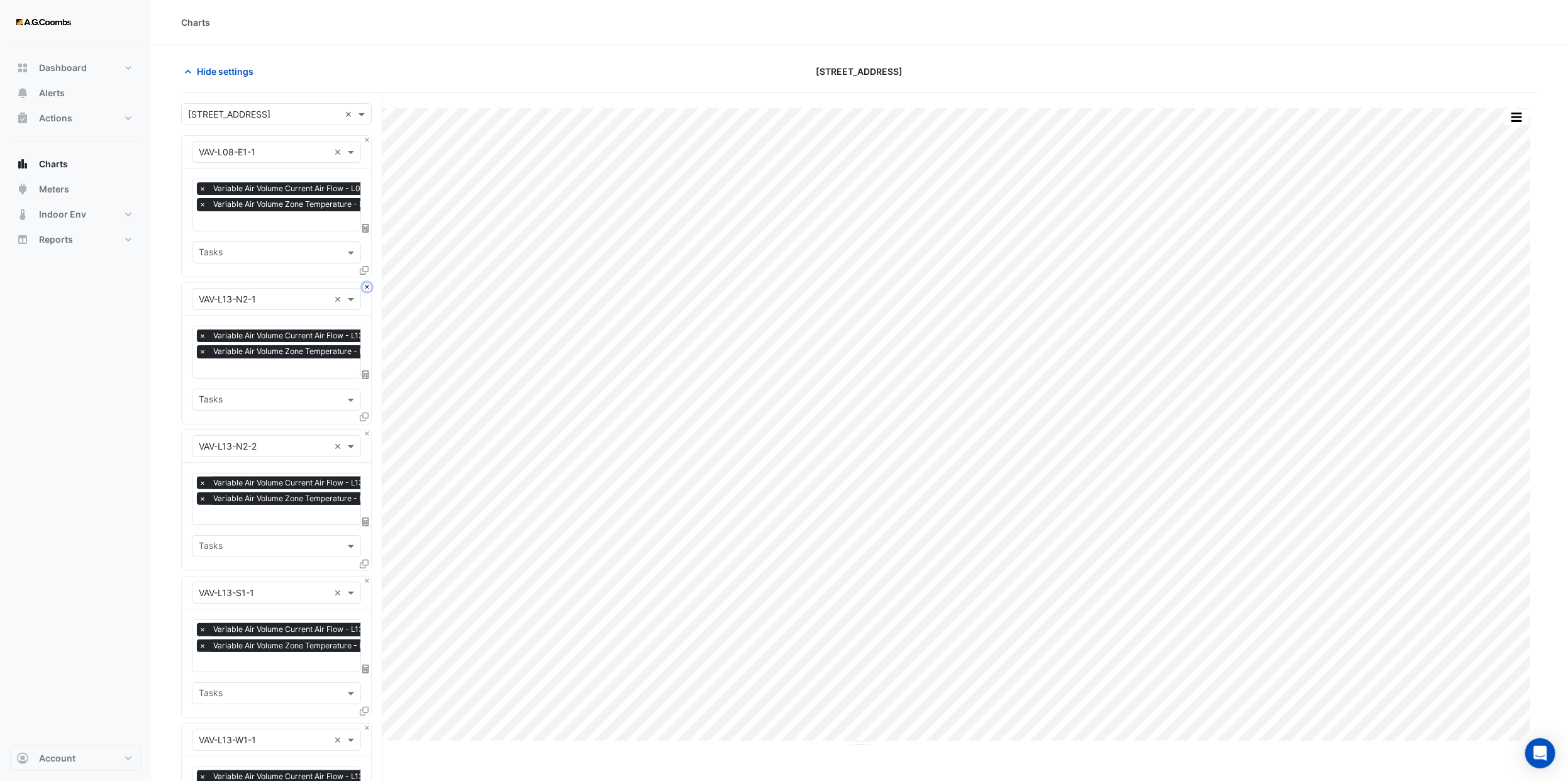
click at [367, 289] on button "Close" at bounding box center [367, 287] width 8 height 8
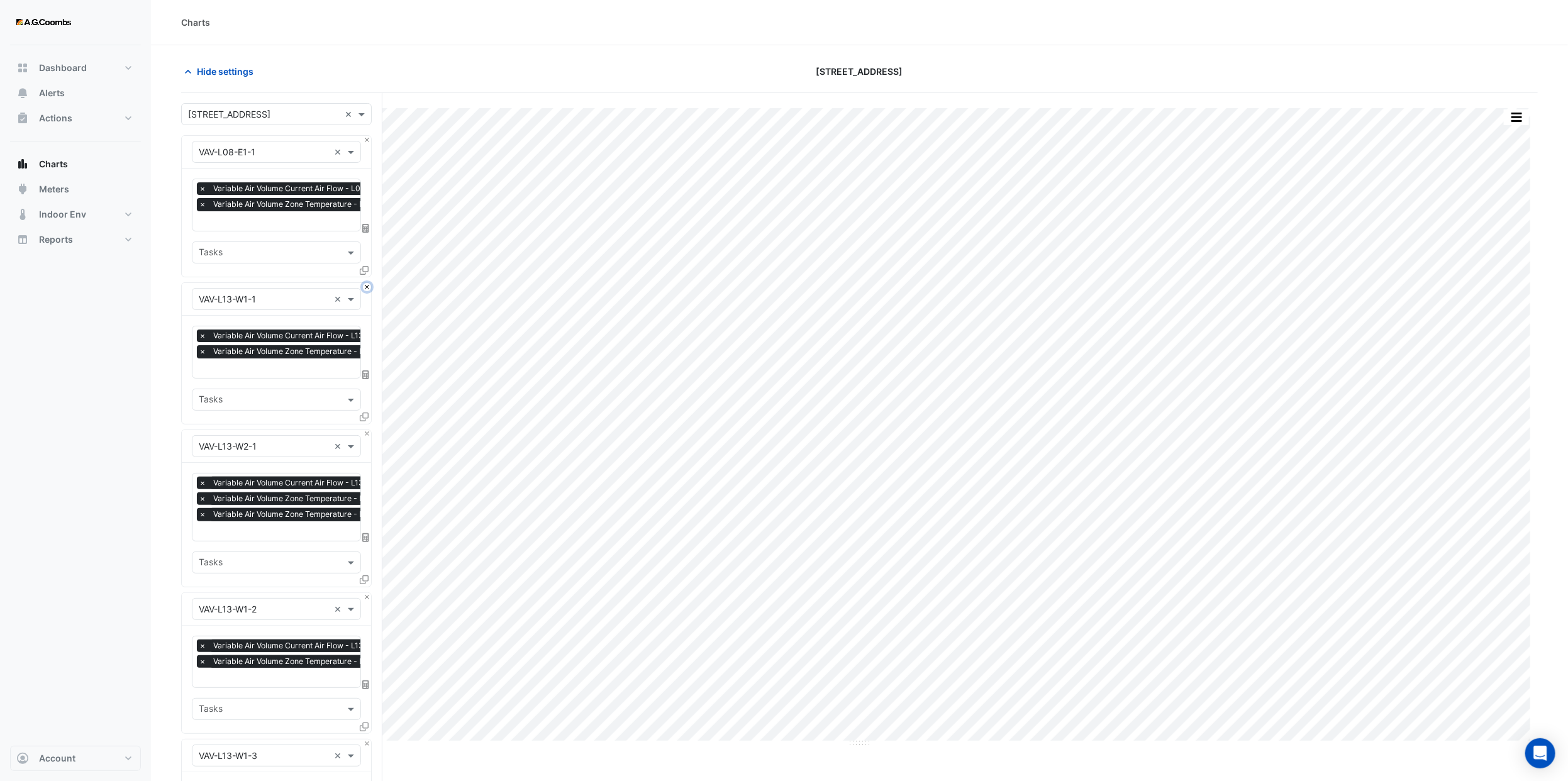
click at [367, 289] on button "Close" at bounding box center [367, 287] width 8 height 8
click at [367, 430] on button "Close" at bounding box center [367, 434] width 8 height 8
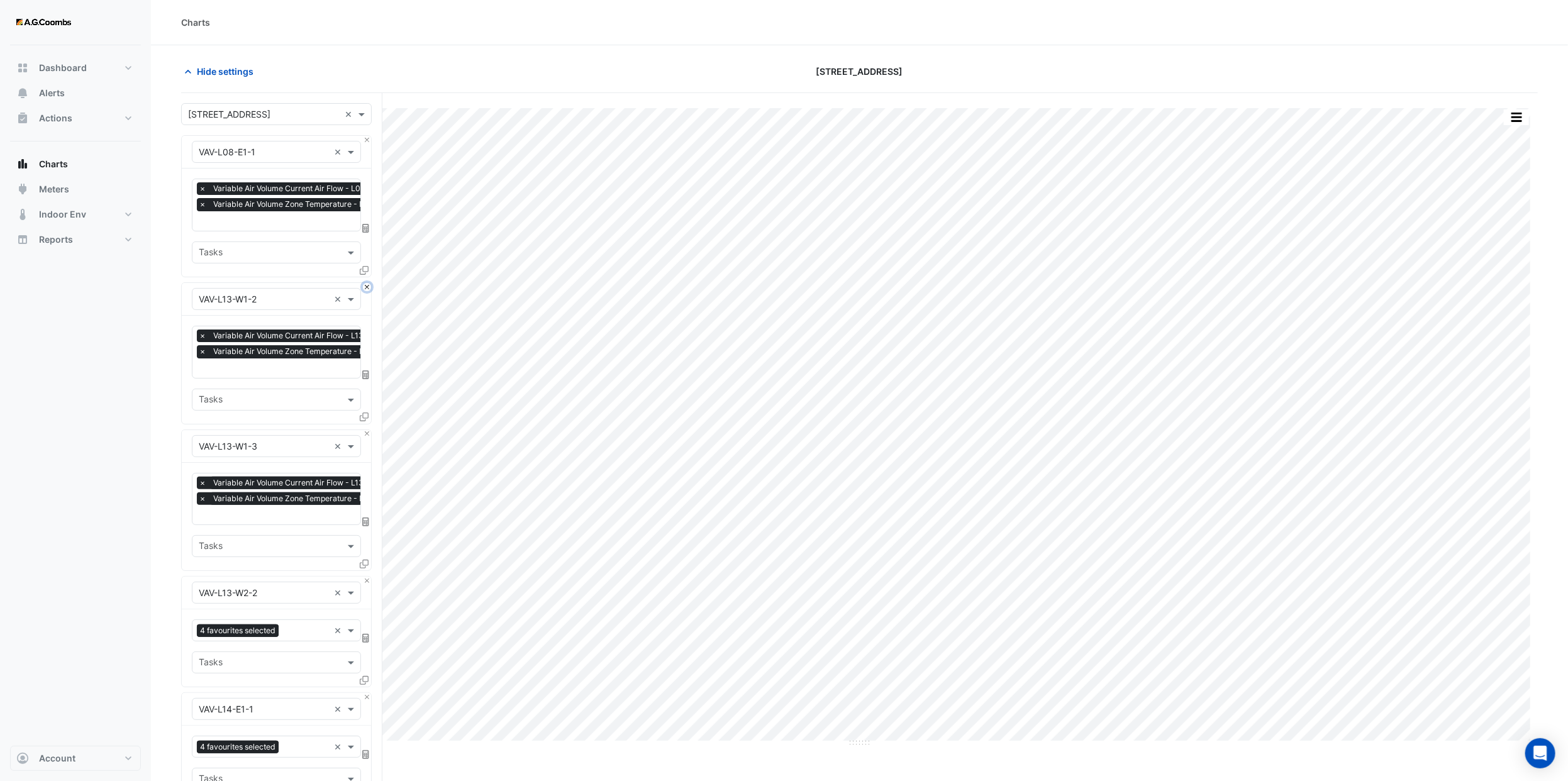
click at [367, 289] on button "Close" at bounding box center [367, 287] width 8 height 8
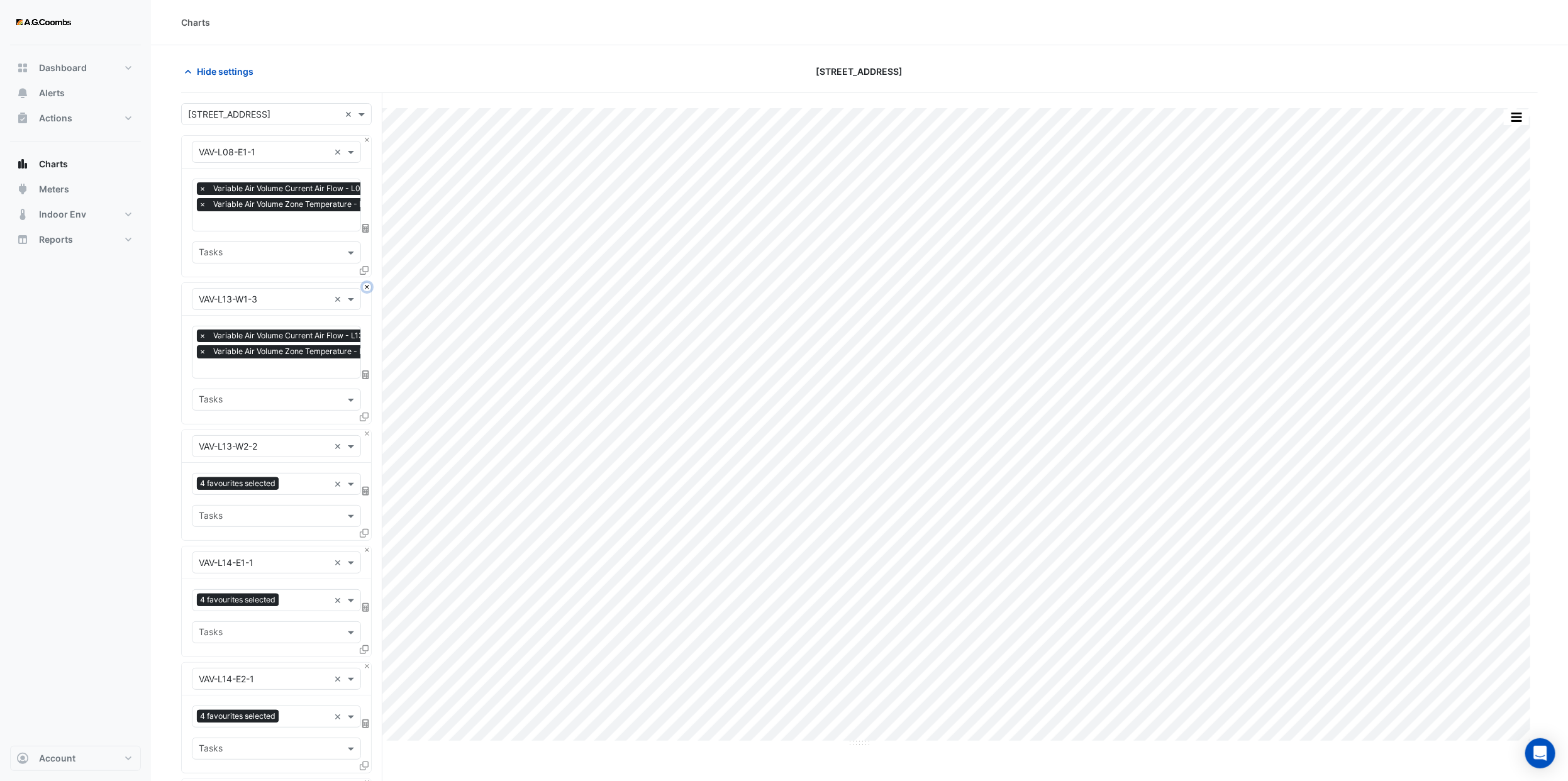
click at [367, 289] on button "Close" at bounding box center [367, 287] width 8 height 8
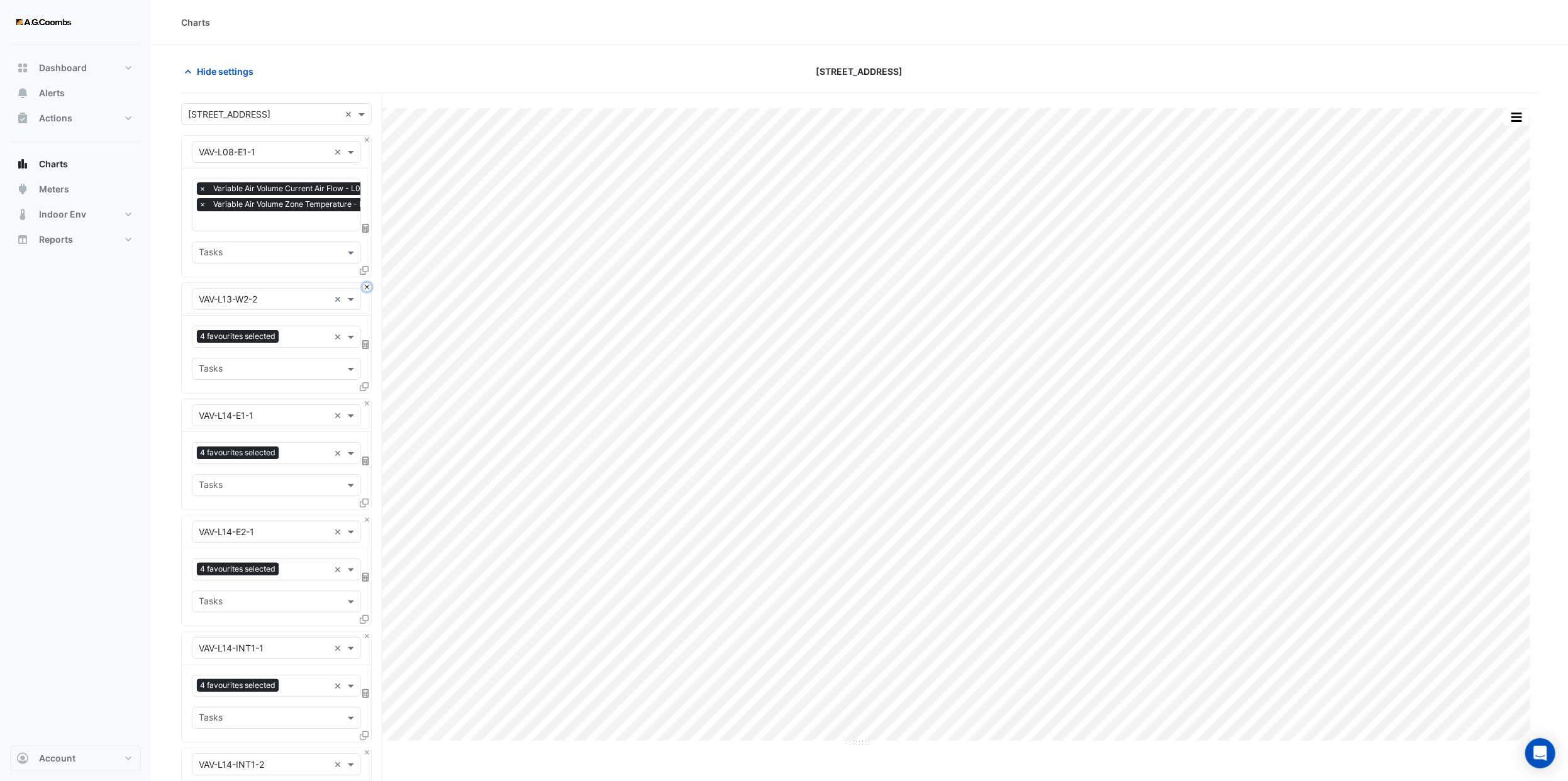
click at [367, 289] on button "Close" at bounding box center [367, 287] width 8 height 8
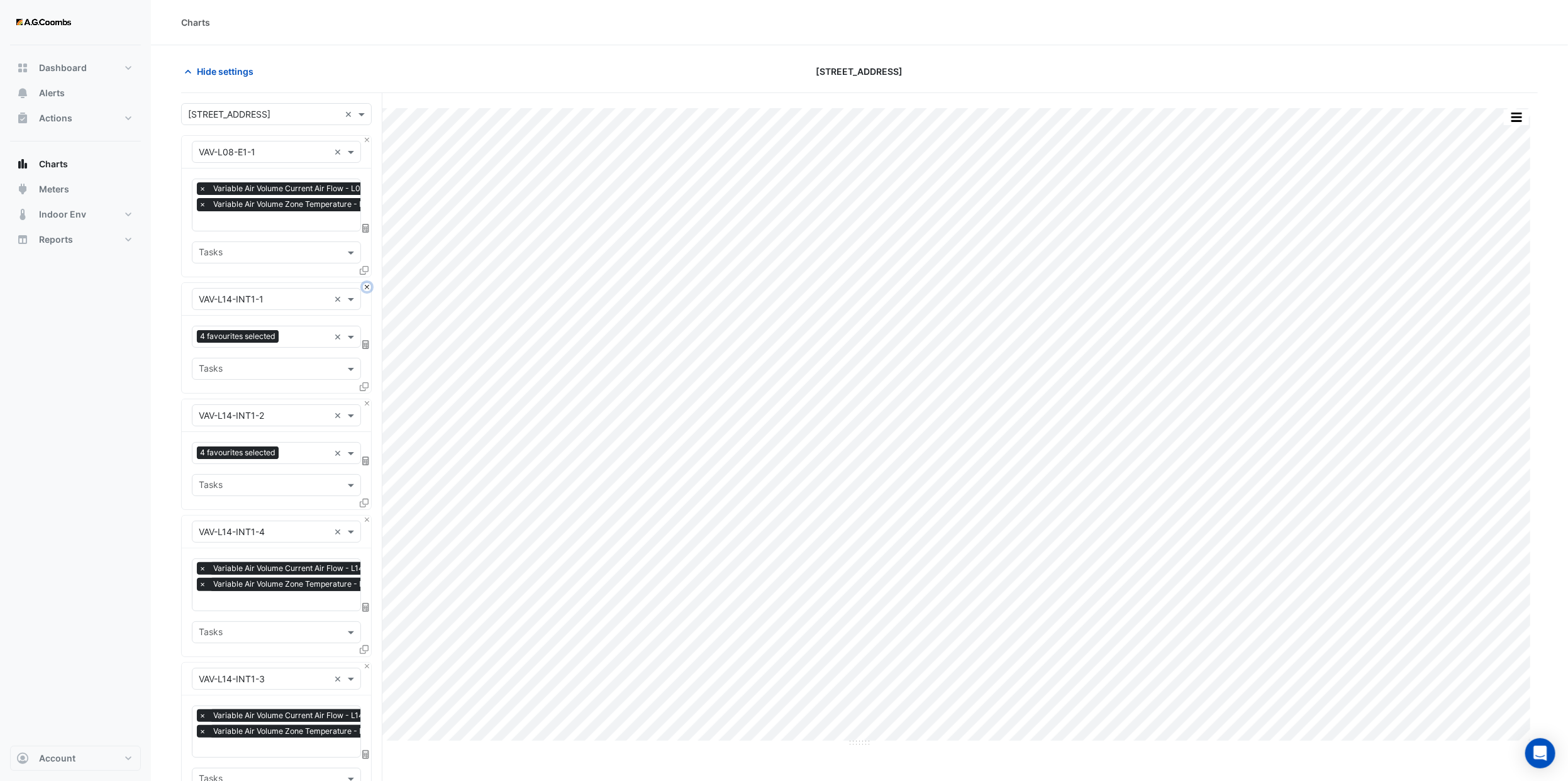
click at [367, 289] on button "Close" at bounding box center [367, 287] width 8 height 8
click at [367, 399] on button "Close" at bounding box center [367, 403] width 8 height 8
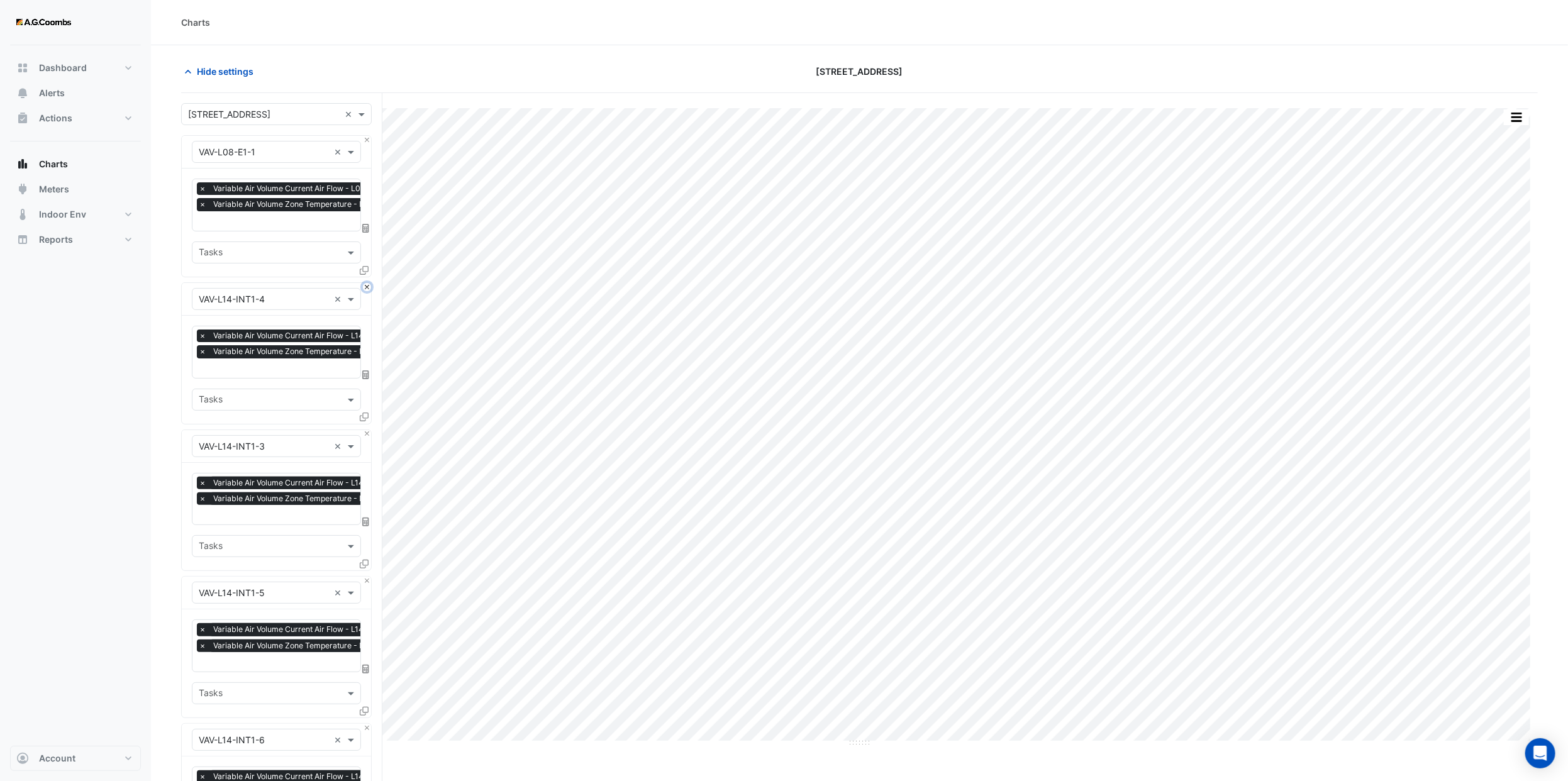
click at [367, 289] on button "Close" at bounding box center [367, 287] width 8 height 8
click at [367, 430] on button "Close" at bounding box center [367, 434] width 8 height 8
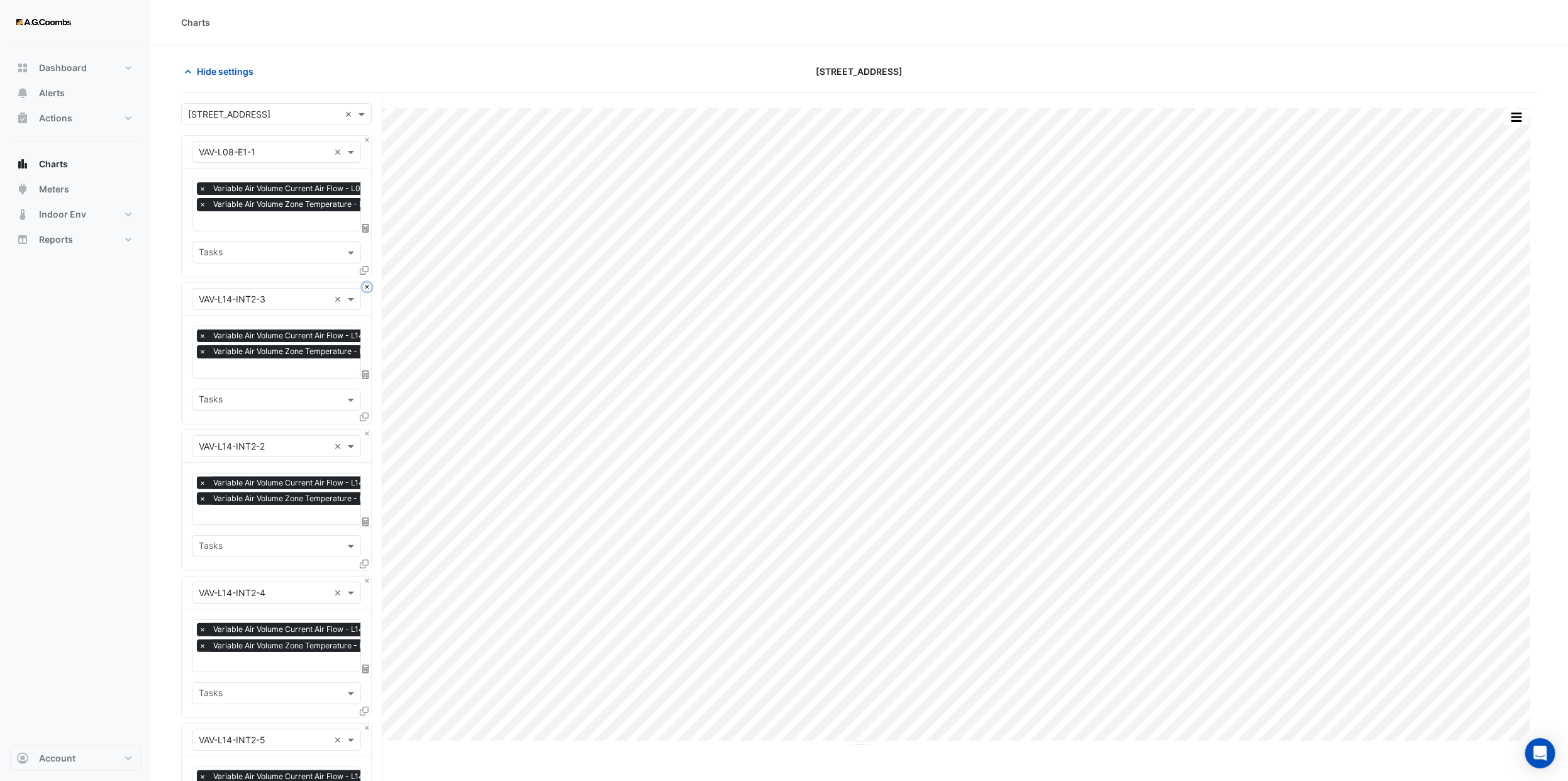
click at [367, 289] on button "Close" at bounding box center [367, 287] width 8 height 8
click at [366, 289] on button "Close" at bounding box center [367, 287] width 8 height 8
click at [366, 430] on button "Close" at bounding box center [367, 434] width 8 height 8
click at [366, 289] on button "Close" at bounding box center [367, 287] width 8 height 8
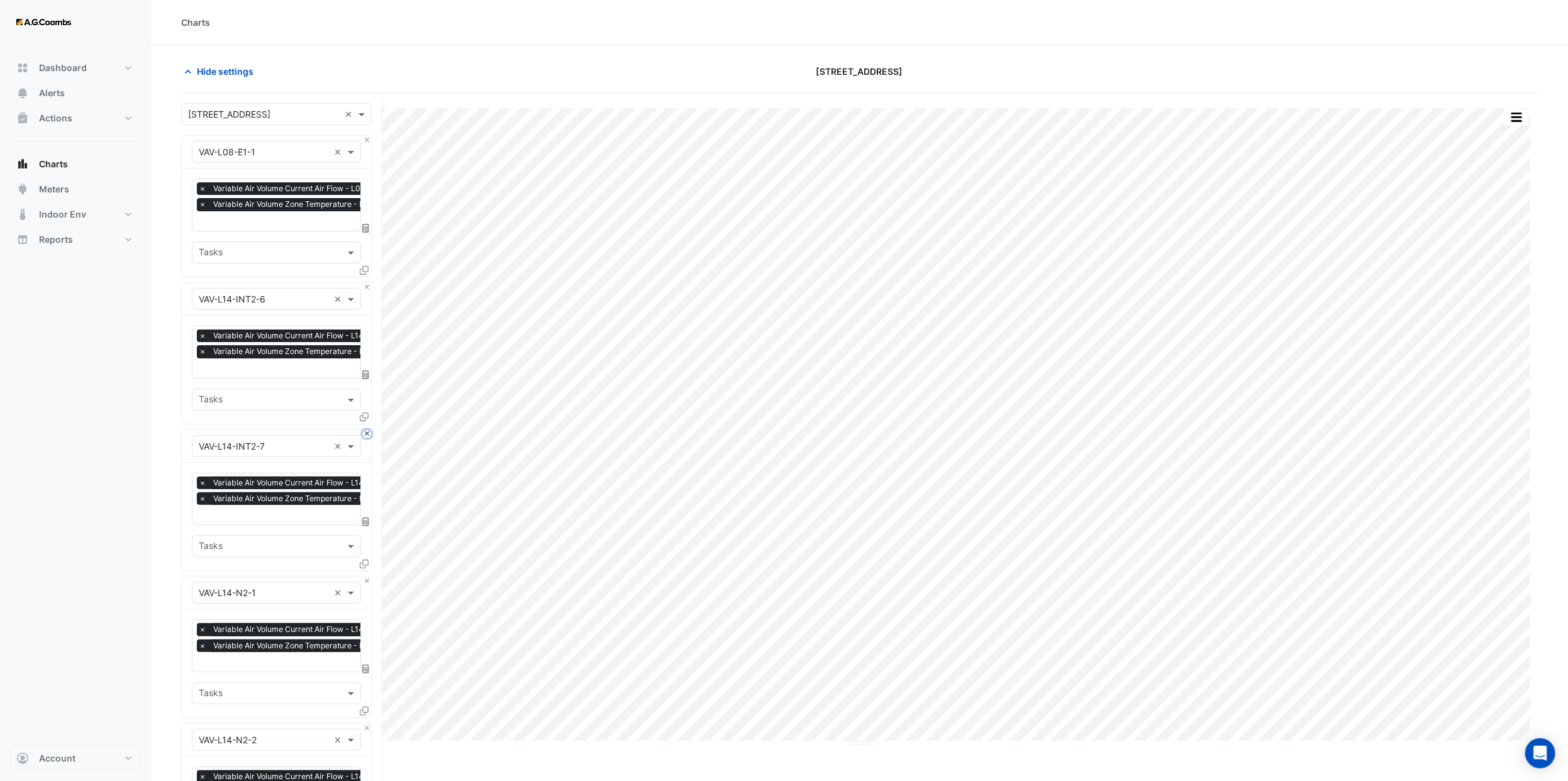
click at [366, 430] on button "Close" at bounding box center [367, 434] width 8 height 8
click at [366, 289] on button "Close" at bounding box center [367, 287] width 8 height 8
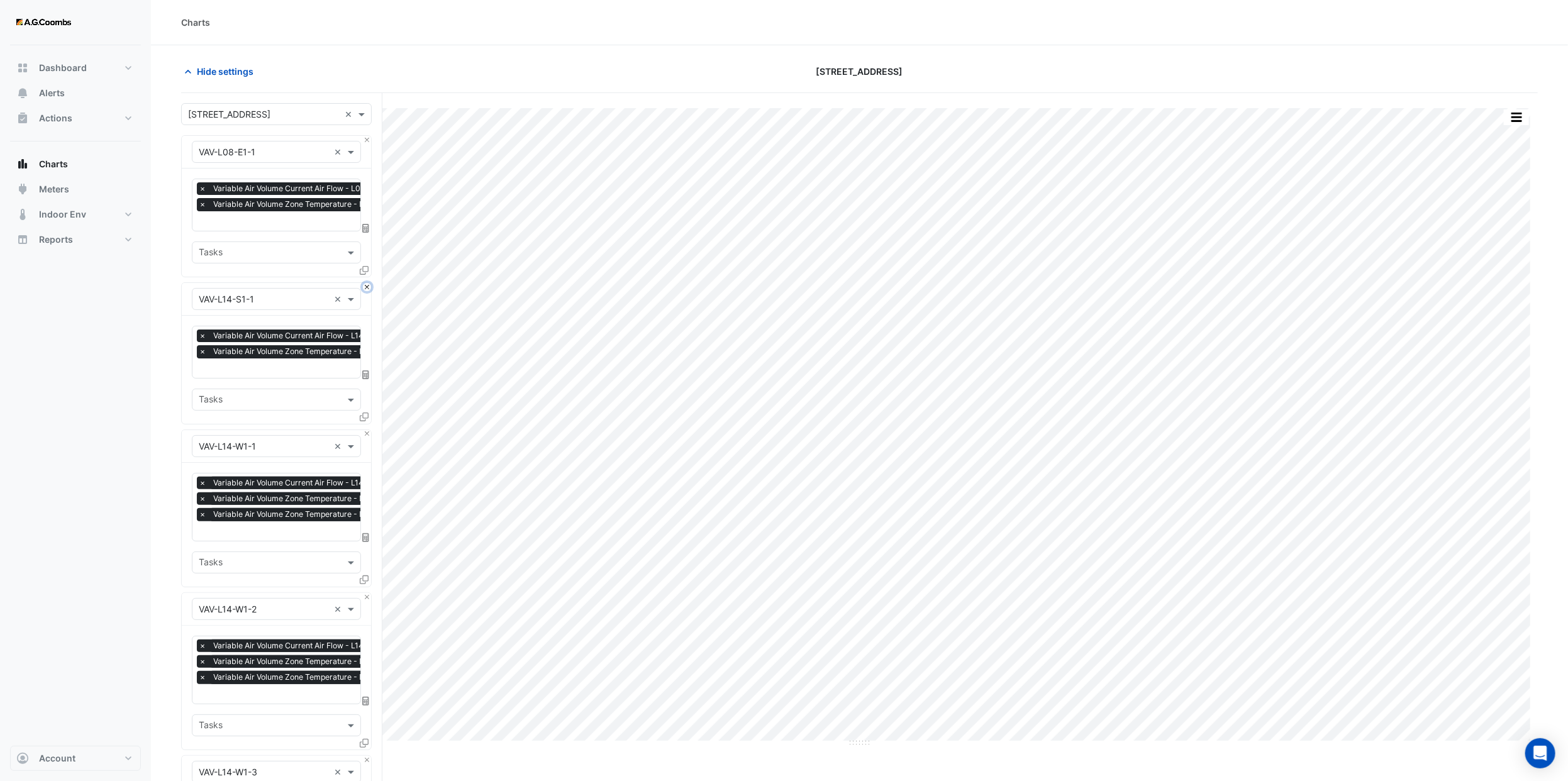
click at [366, 289] on button "Close" at bounding box center [367, 287] width 8 height 8
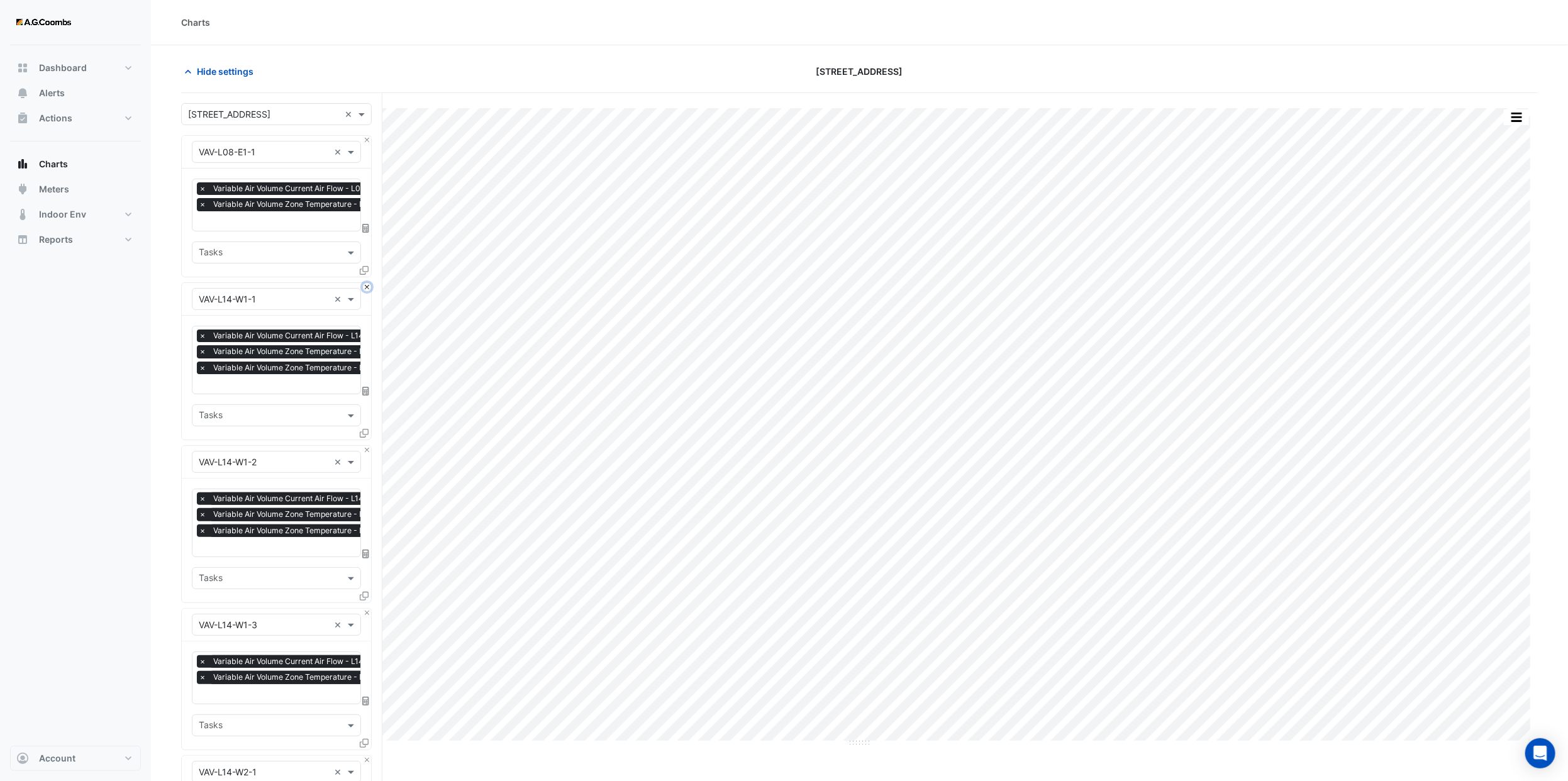
click at [366, 289] on button "Close" at bounding box center [367, 287] width 8 height 8
click at [366, 446] on button "Close" at bounding box center [367, 450] width 8 height 8
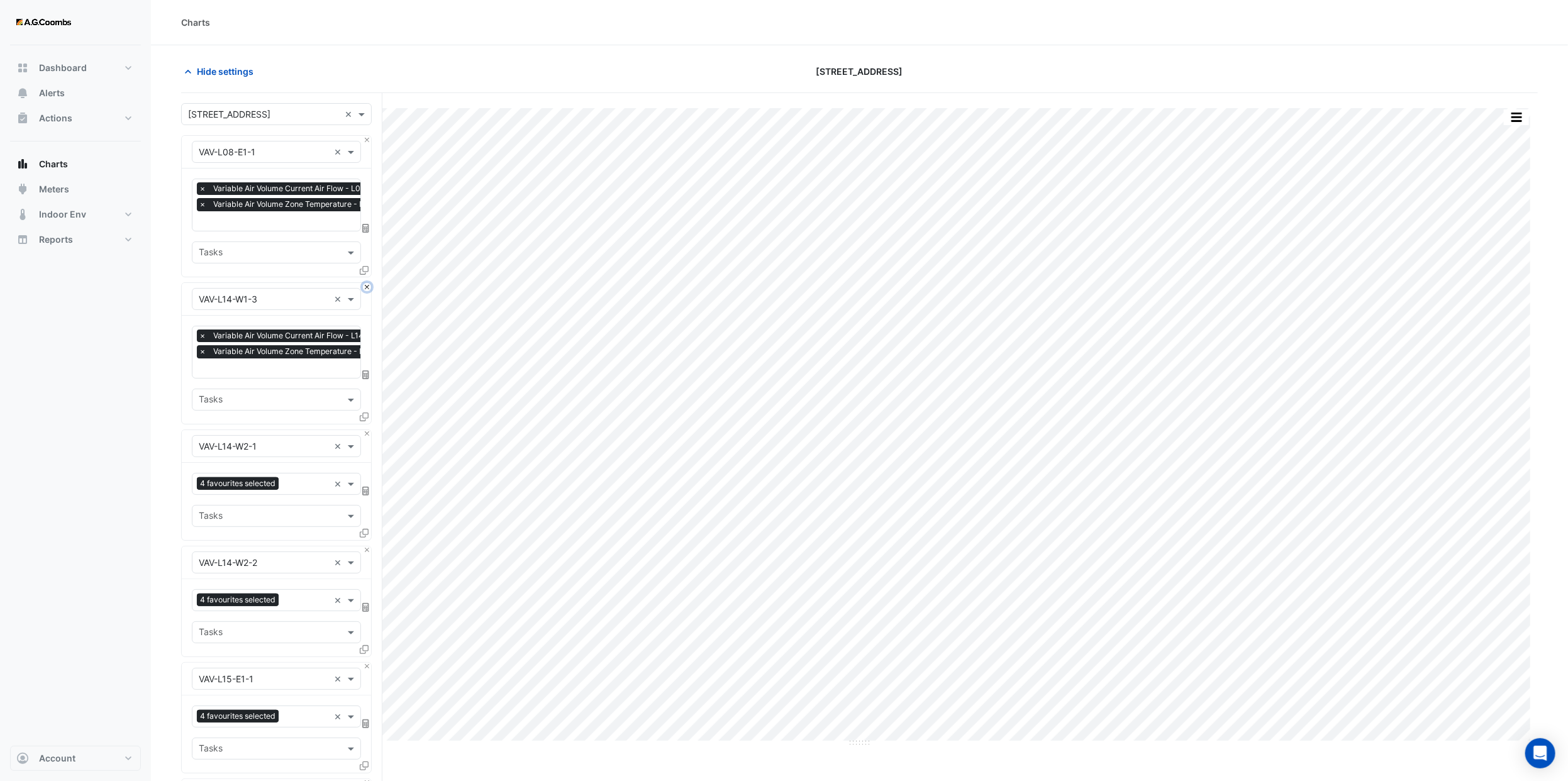
click at [366, 289] on button "Close" at bounding box center [367, 287] width 8 height 8
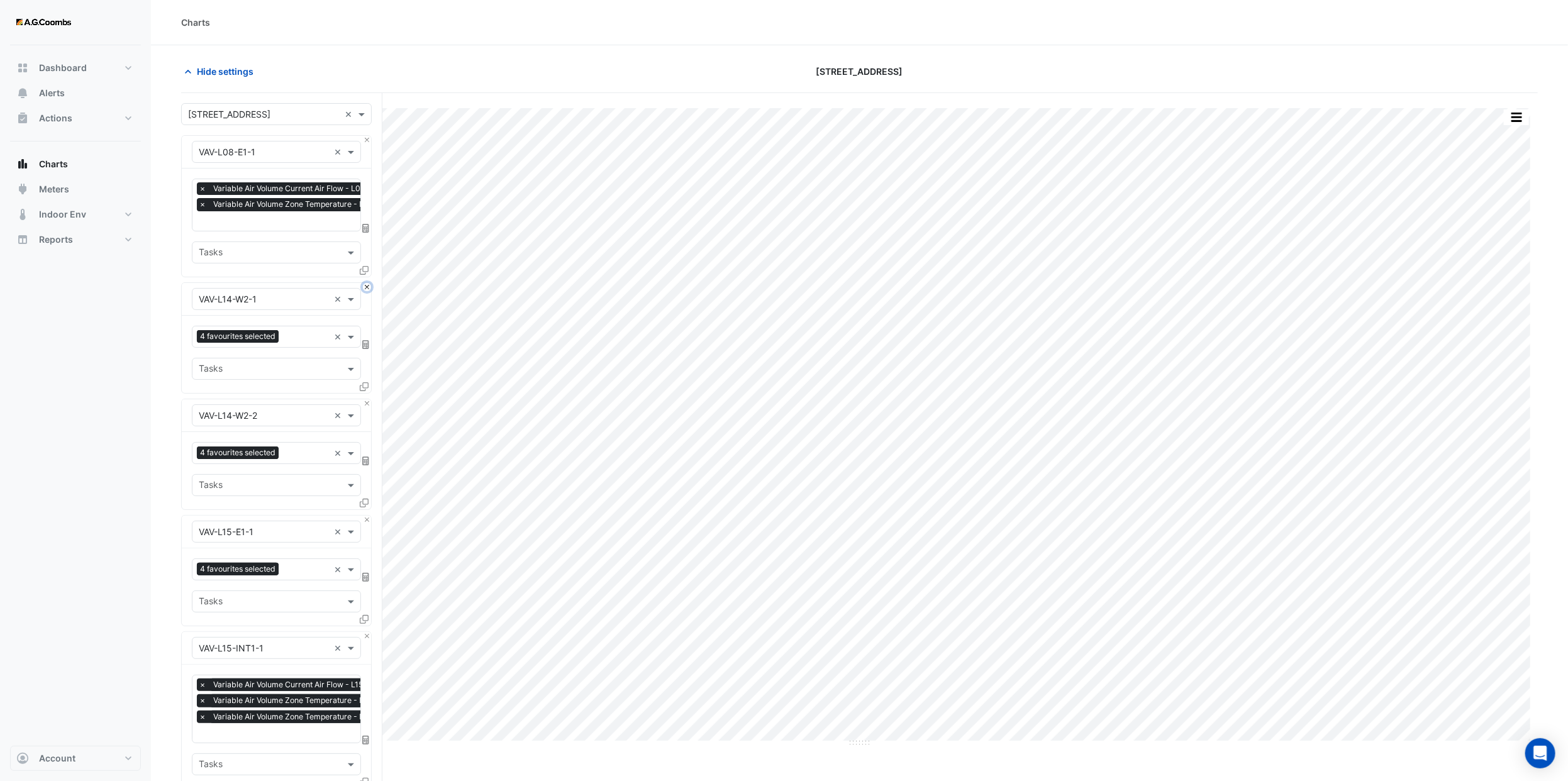
click at [366, 289] on button "Close" at bounding box center [367, 287] width 8 height 8
click at [366, 399] on button "Close" at bounding box center [367, 403] width 8 height 8
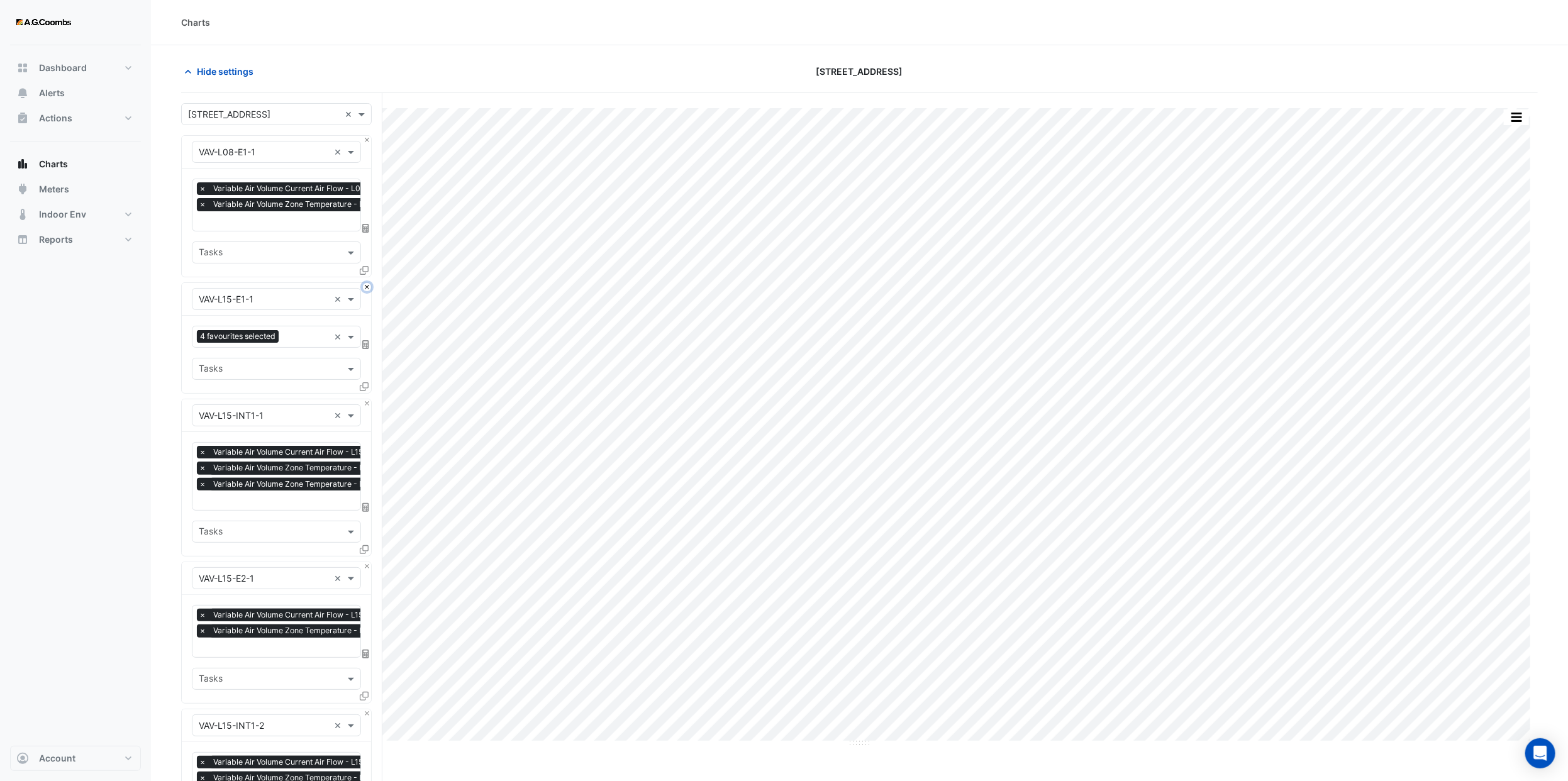
click at [366, 289] on button "Close" at bounding box center [367, 287] width 8 height 8
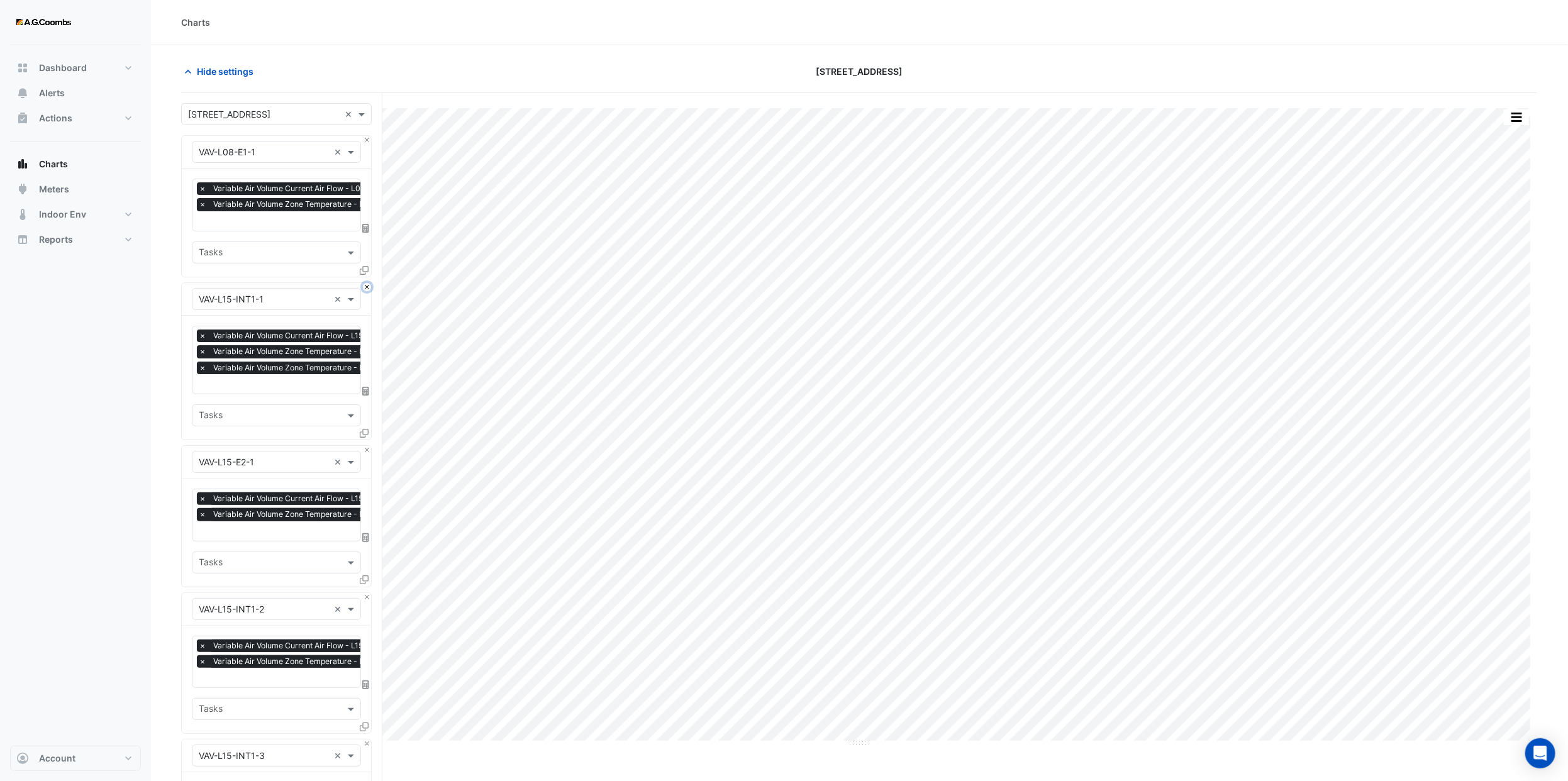
click at [366, 289] on button "Close" at bounding box center [367, 287] width 8 height 8
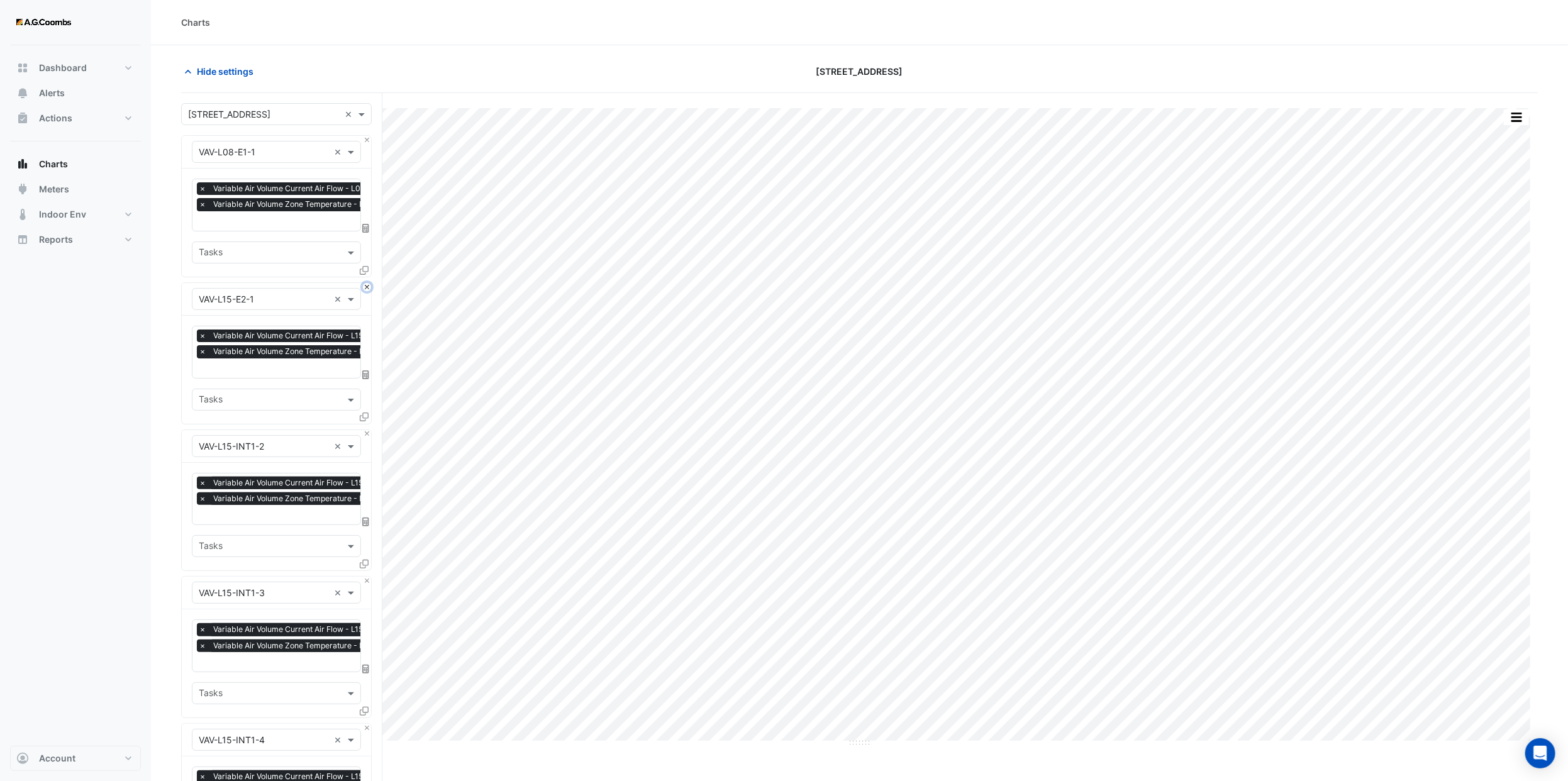
click at [366, 289] on button "Close" at bounding box center [367, 287] width 8 height 8
click at [366, 430] on button "Close" at bounding box center [367, 434] width 8 height 8
click at [366, 289] on button "Close" at bounding box center [367, 287] width 8 height 8
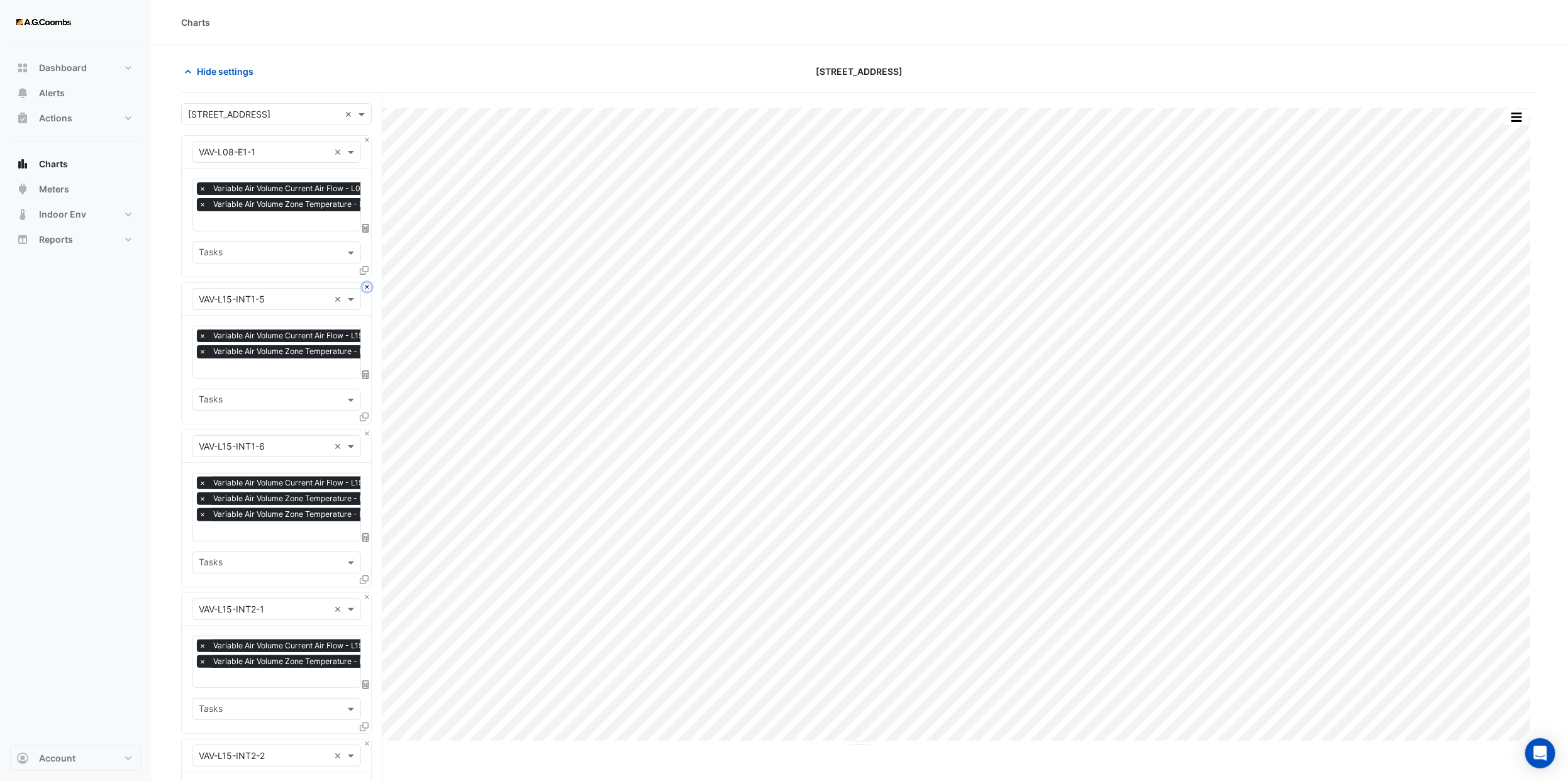
click at [366, 289] on button "Close" at bounding box center [367, 287] width 8 height 8
click at [366, 430] on button "Close" at bounding box center [367, 434] width 8 height 8
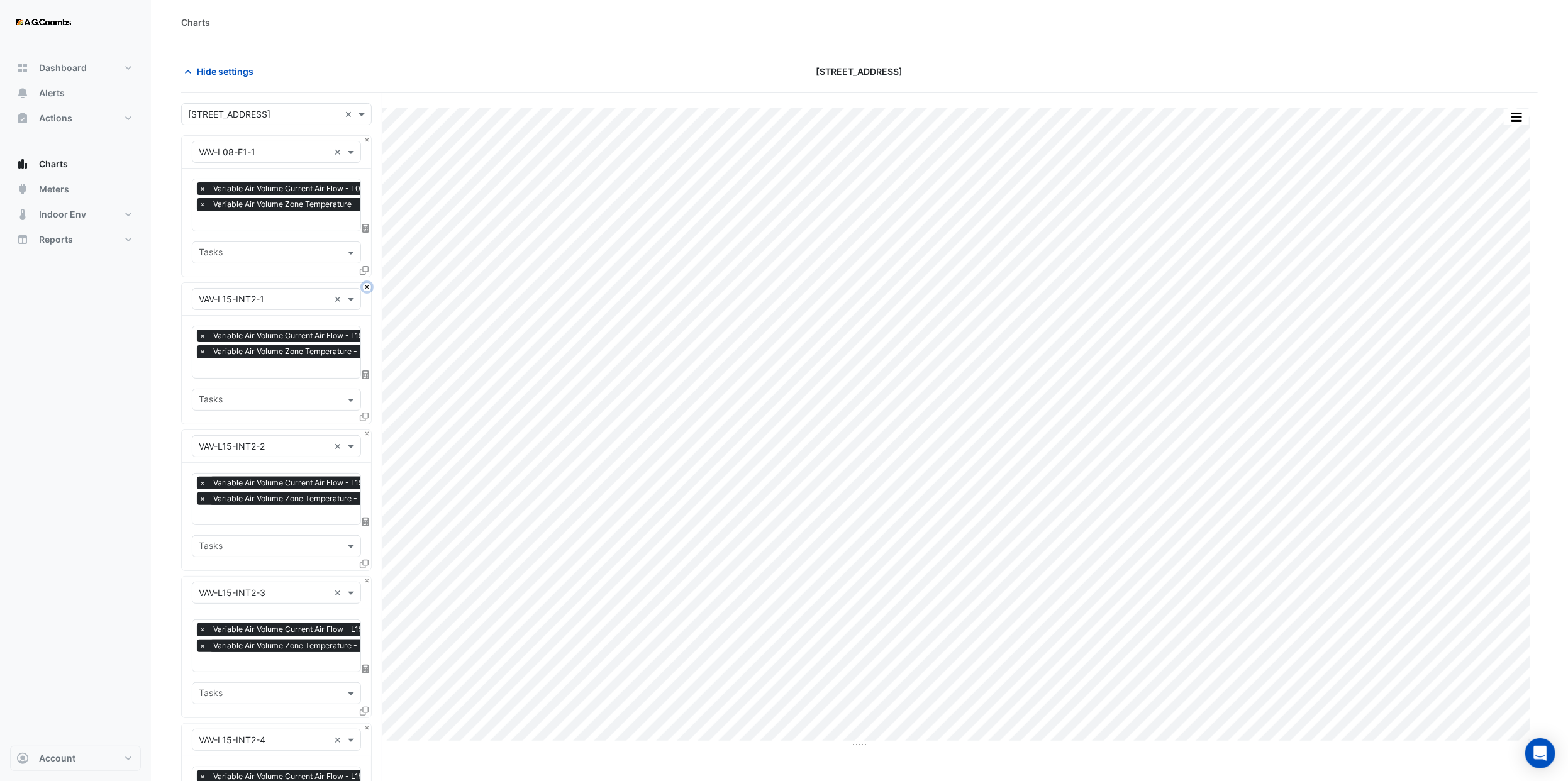
click at [366, 289] on button "Close" at bounding box center [367, 287] width 8 height 8
click at [366, 430] on button "Close" at bounding box center [367, 434] width 8 height 8
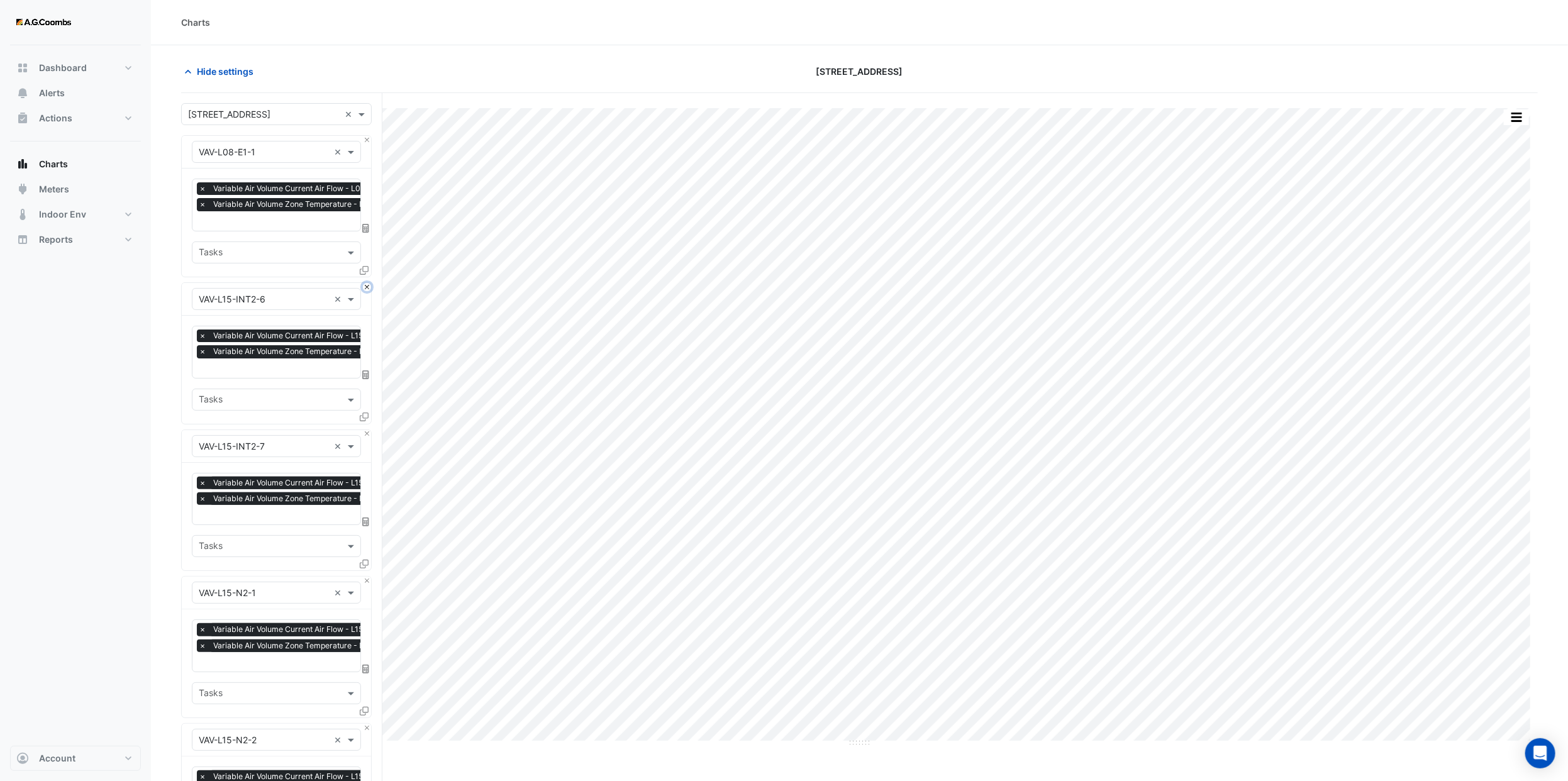
click at [366, 289] on button "Close" at bounding box center [367, 287] width 8 height 8
click at [366, 430] on button "Close" at bounding box center [367, 434] width 8 height 8
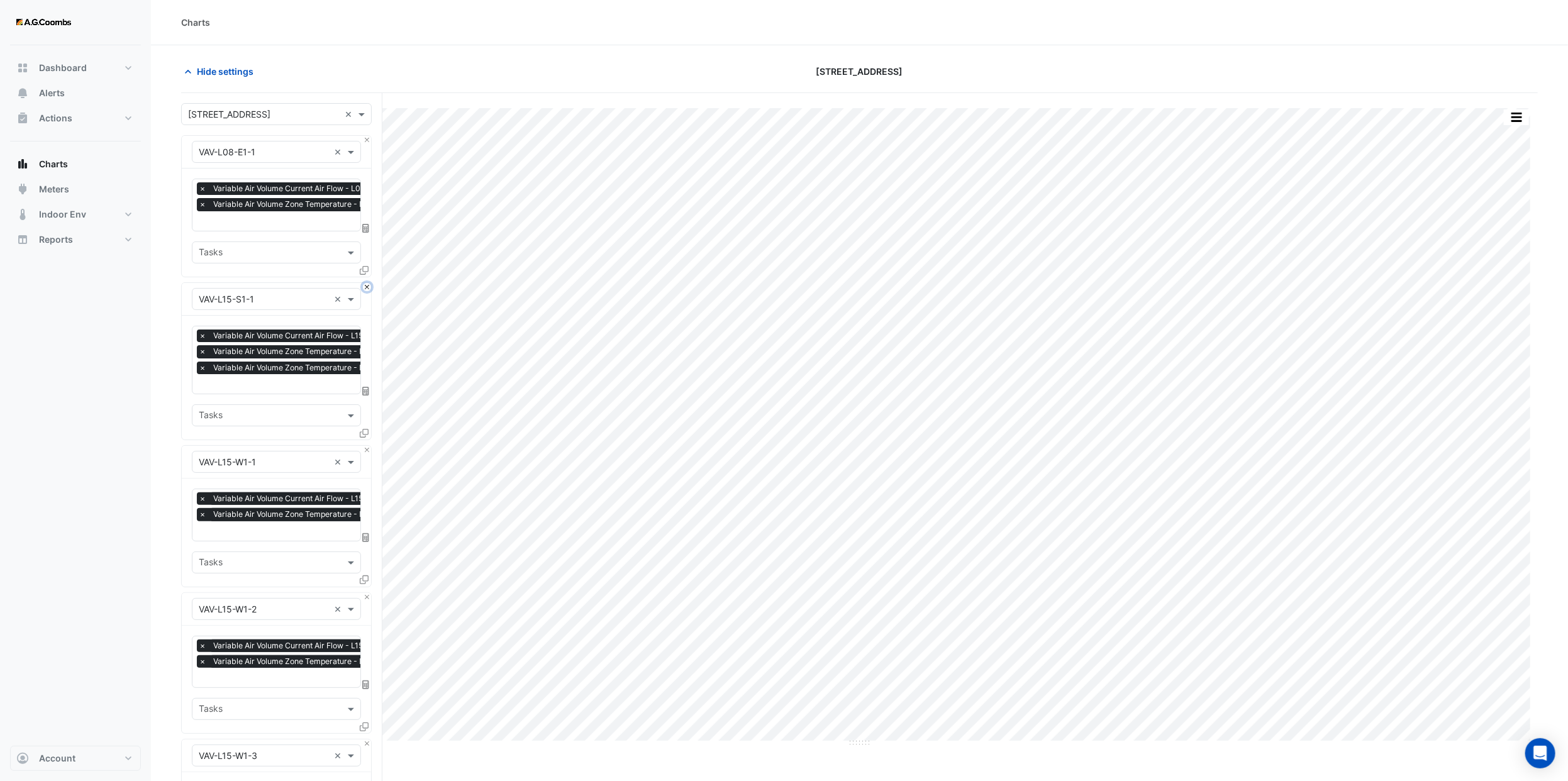
click at [366, 289] on button "Close" at bounding box center [367, 287] width 8 height 8
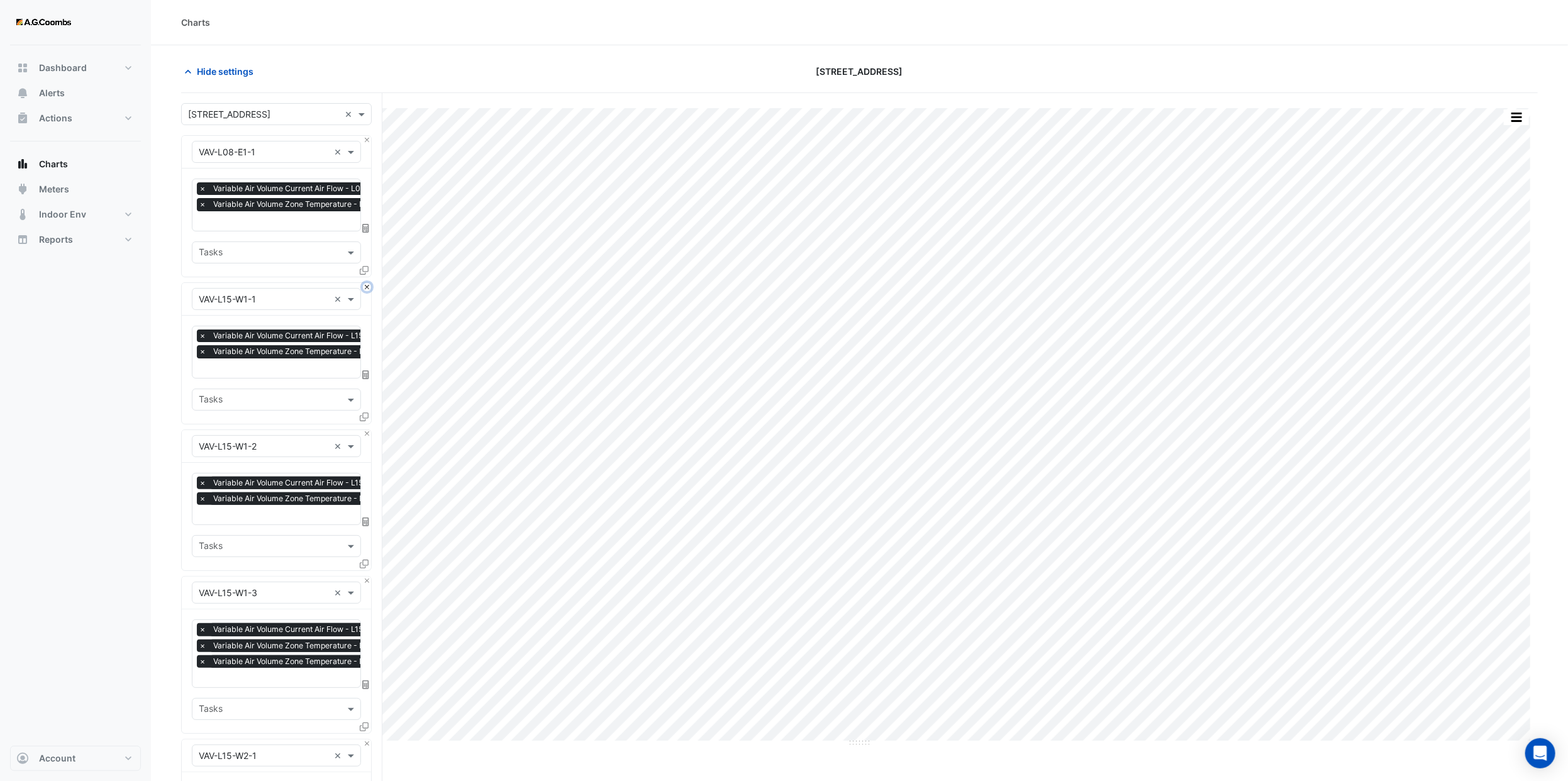
click at [366, 289] on button "Close" at bounding box center [367, 287] width 8 height 8
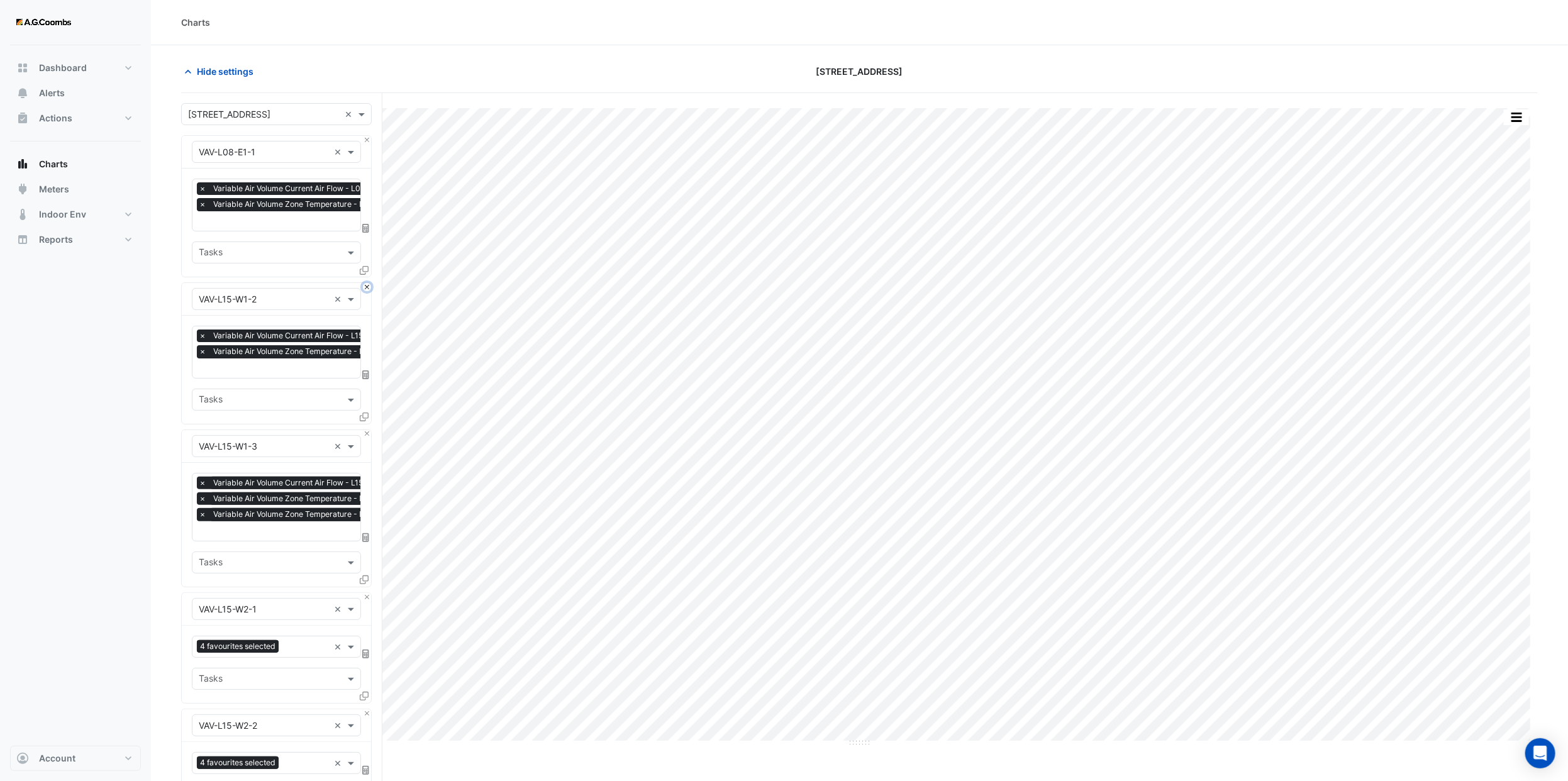
click at [366, 289] on button "Close" at bounding box center [367, 287] width 8 height 8
click at [366, 430] on button "Close" at bounding box center [367, 434] width 8 height 8
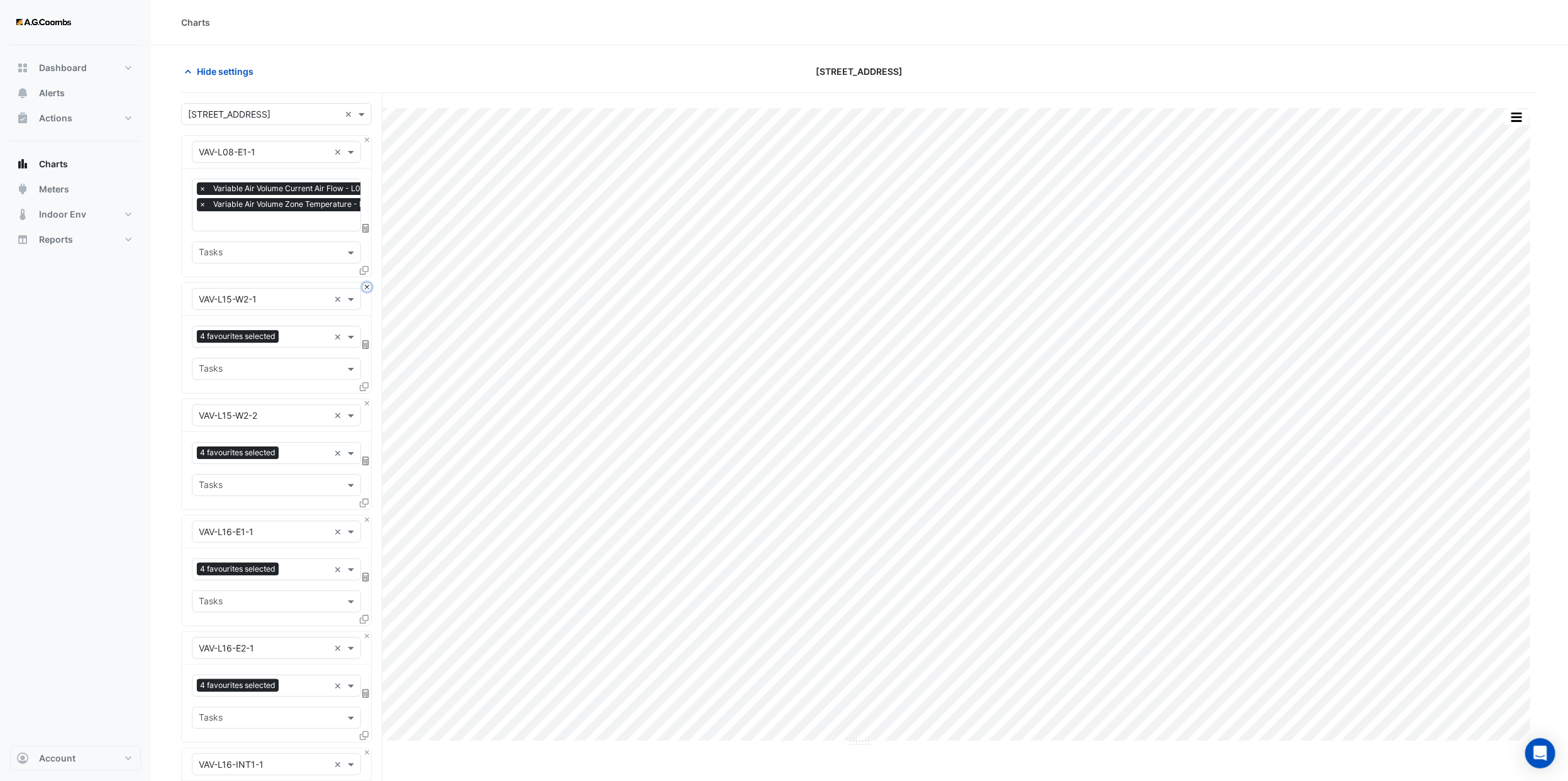
click at [366, 289] on button "Close" at bounding box center [367, 287] width 8 height 8
click at [366, 399] on button "Close" at bounding box center [367, 403] width 8 height 8
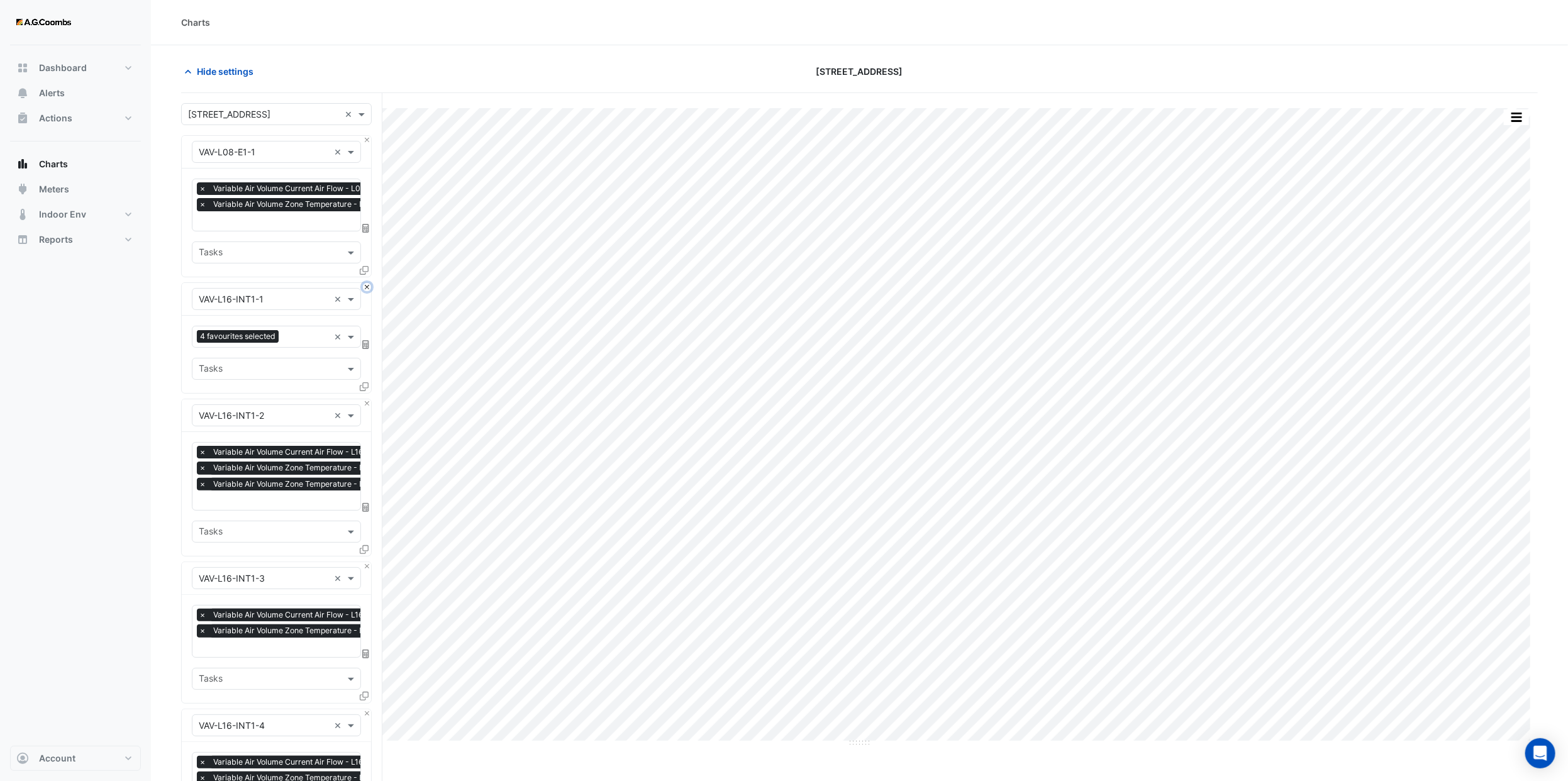
click at [366, 289] on button "Close" at bounding box center [367, 287] width 8 height 8
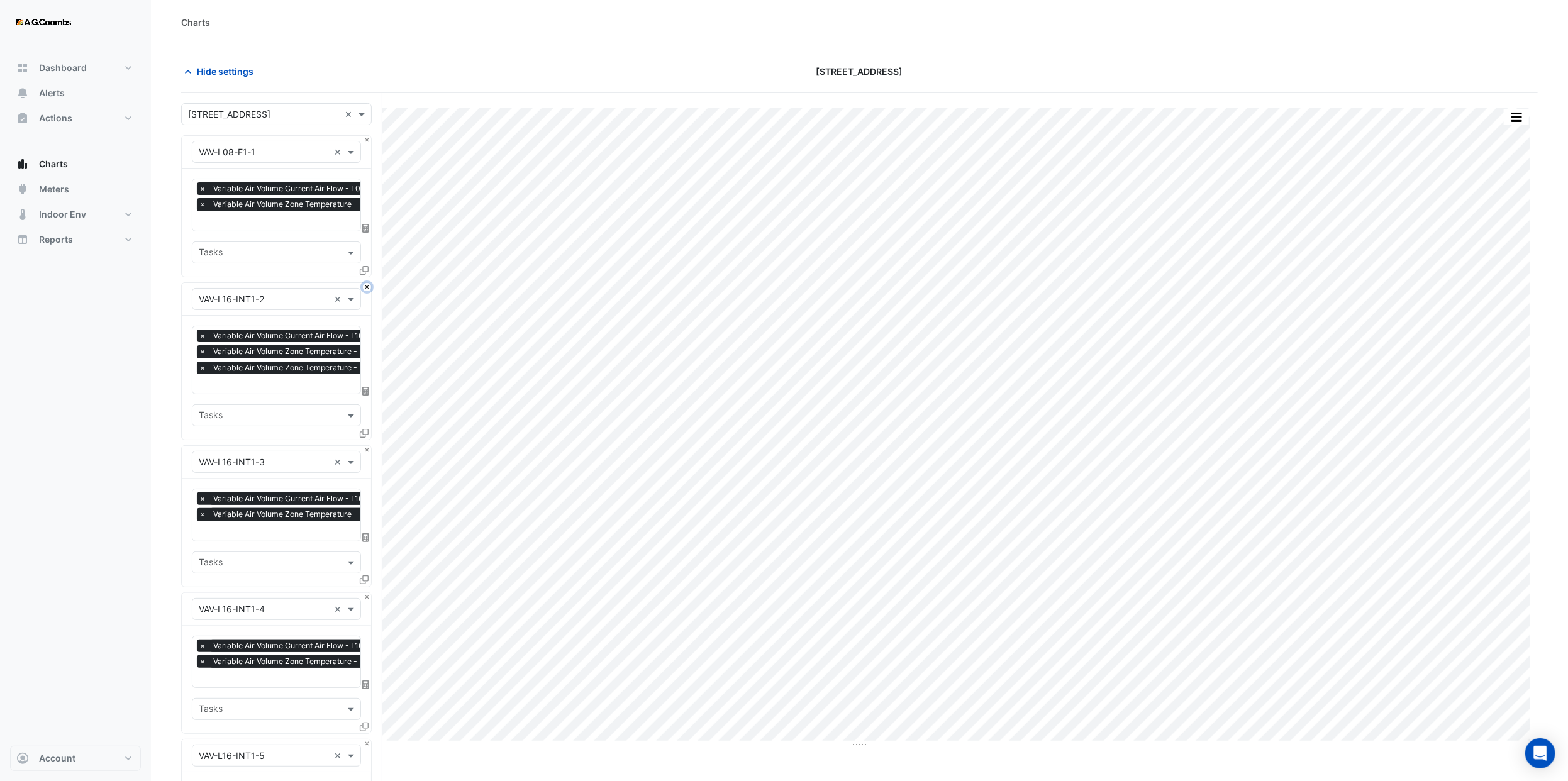
click at [366, 289] on button "Close" at bounding box center [367, 287] width 8 height 8
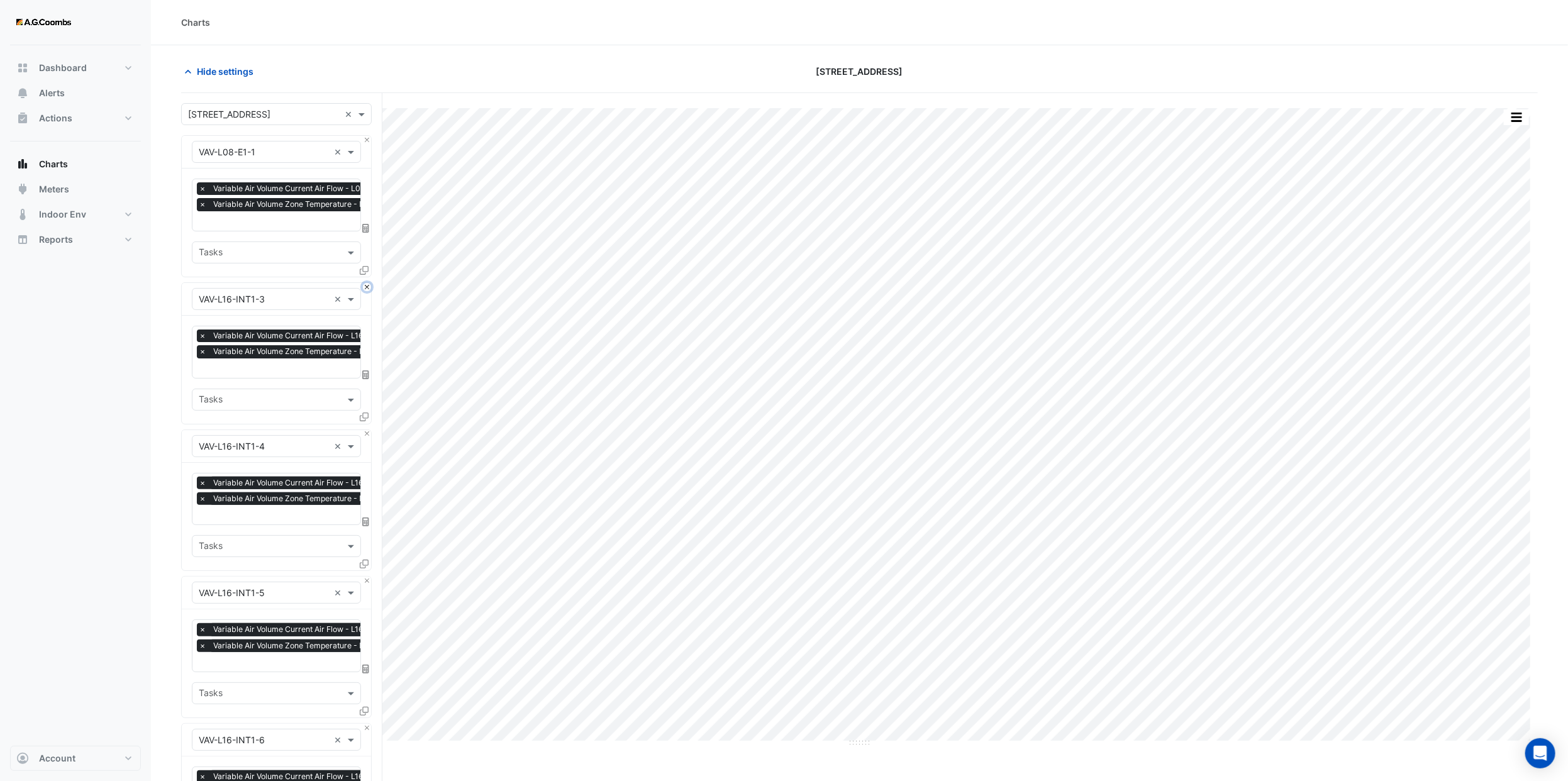
click at [366, 289] on button "Close" at bounding box center [367, 287] width 8 height 8
click at [366, 430] on button "Close" at bounding box center [367, 434] width 8 height 8
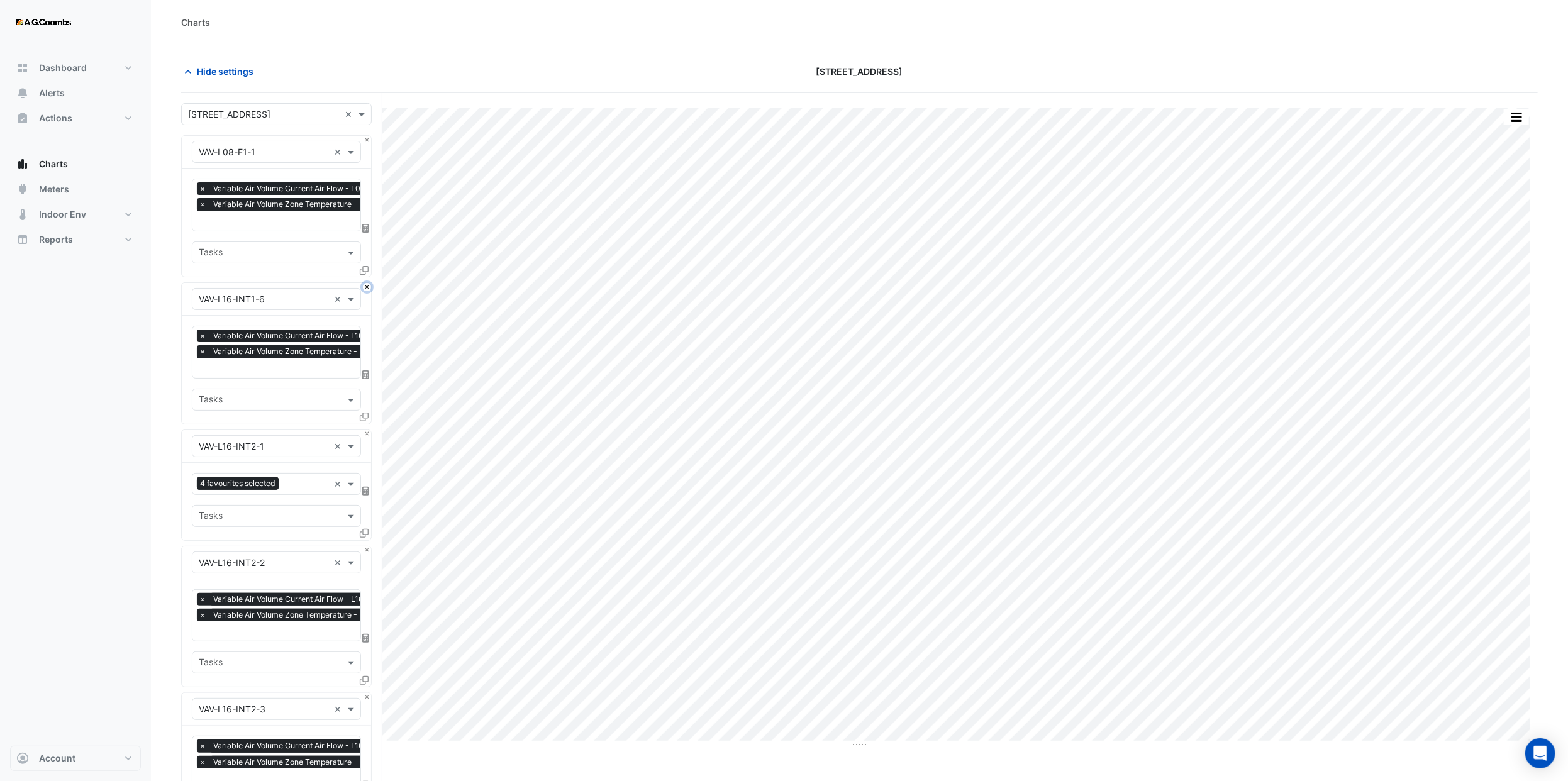
click at [366, 289] on button "Close" at bounding box center [367, 287] width 8 height 8
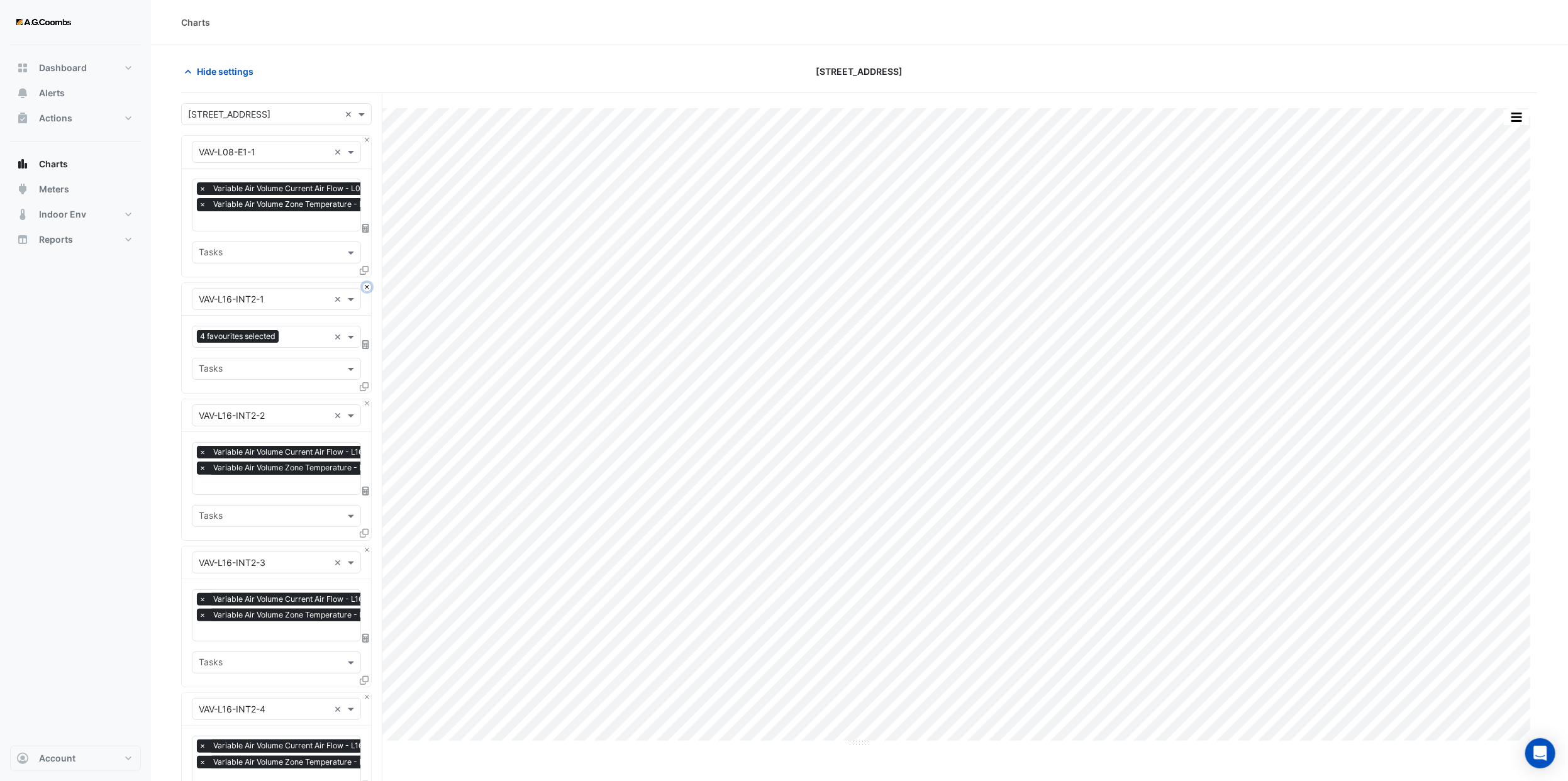
click at [366, 289] on button "Close" at bounding box center [367, 287] width 8 height 8
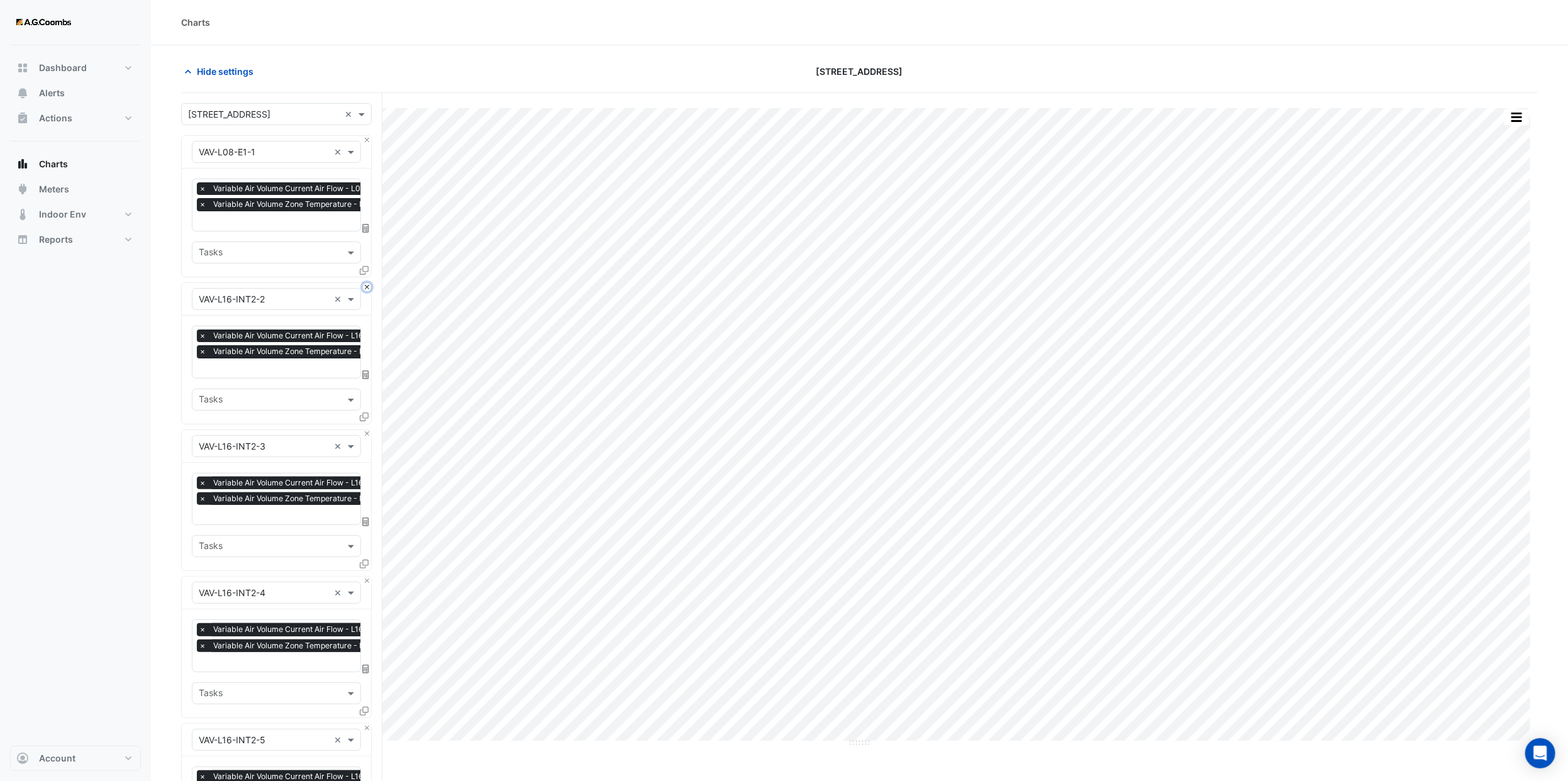
click at [366, 289] on button "Close" at bounding box center [367, 287] width 8 height 8
click at [366, 430] on button "Close" at bounding box center [367, 434] width 8 height 8
click at [366, 289] on button "Close" at bounding box center [367, 287] width 8 height 8
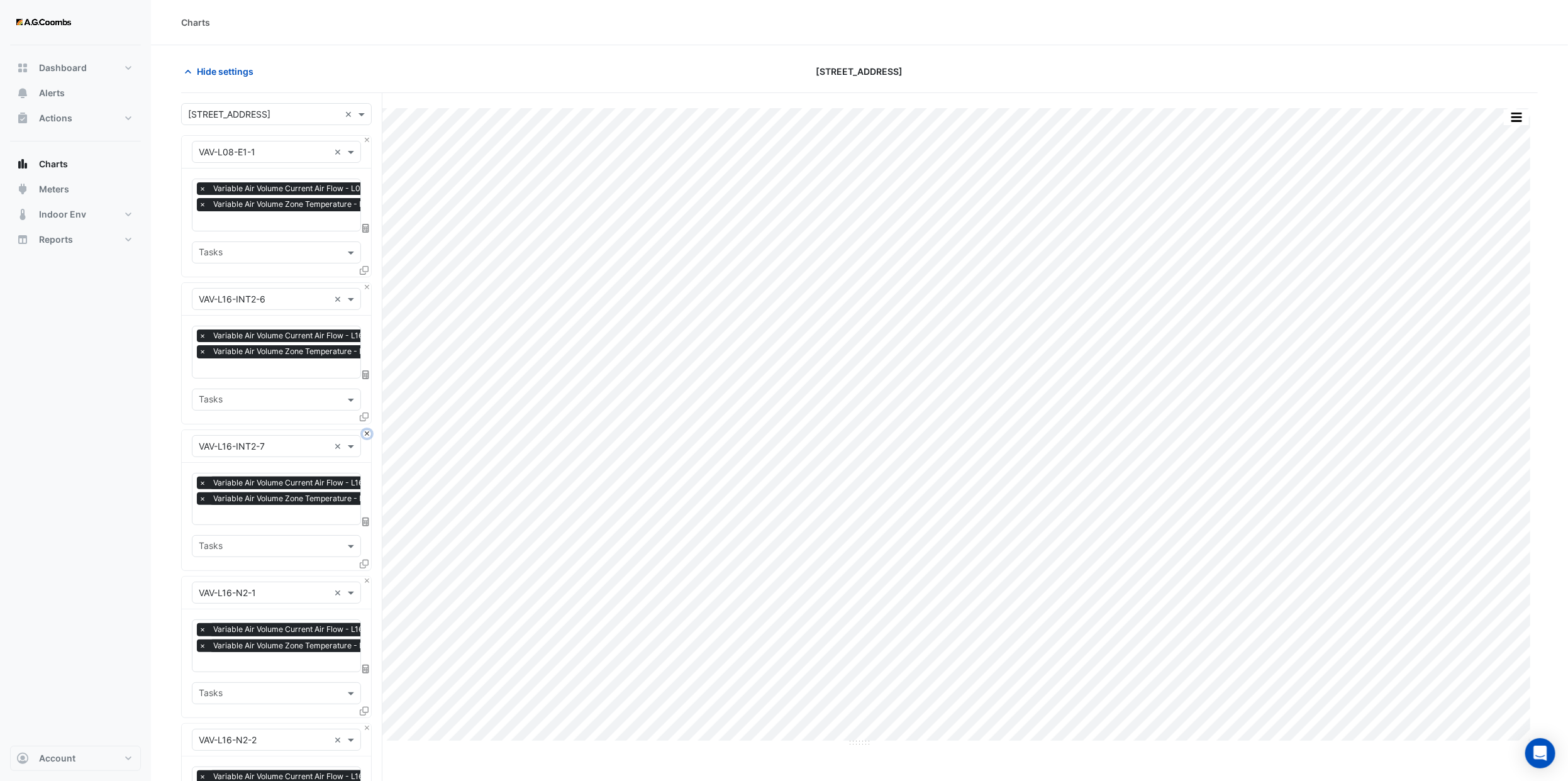
click at [366, 430] on button "Close" at bounding box center [367, 434] width 8 height 8
click at [366, 289] on button "Close" at bounding box center [367, 287] width 8 height 8
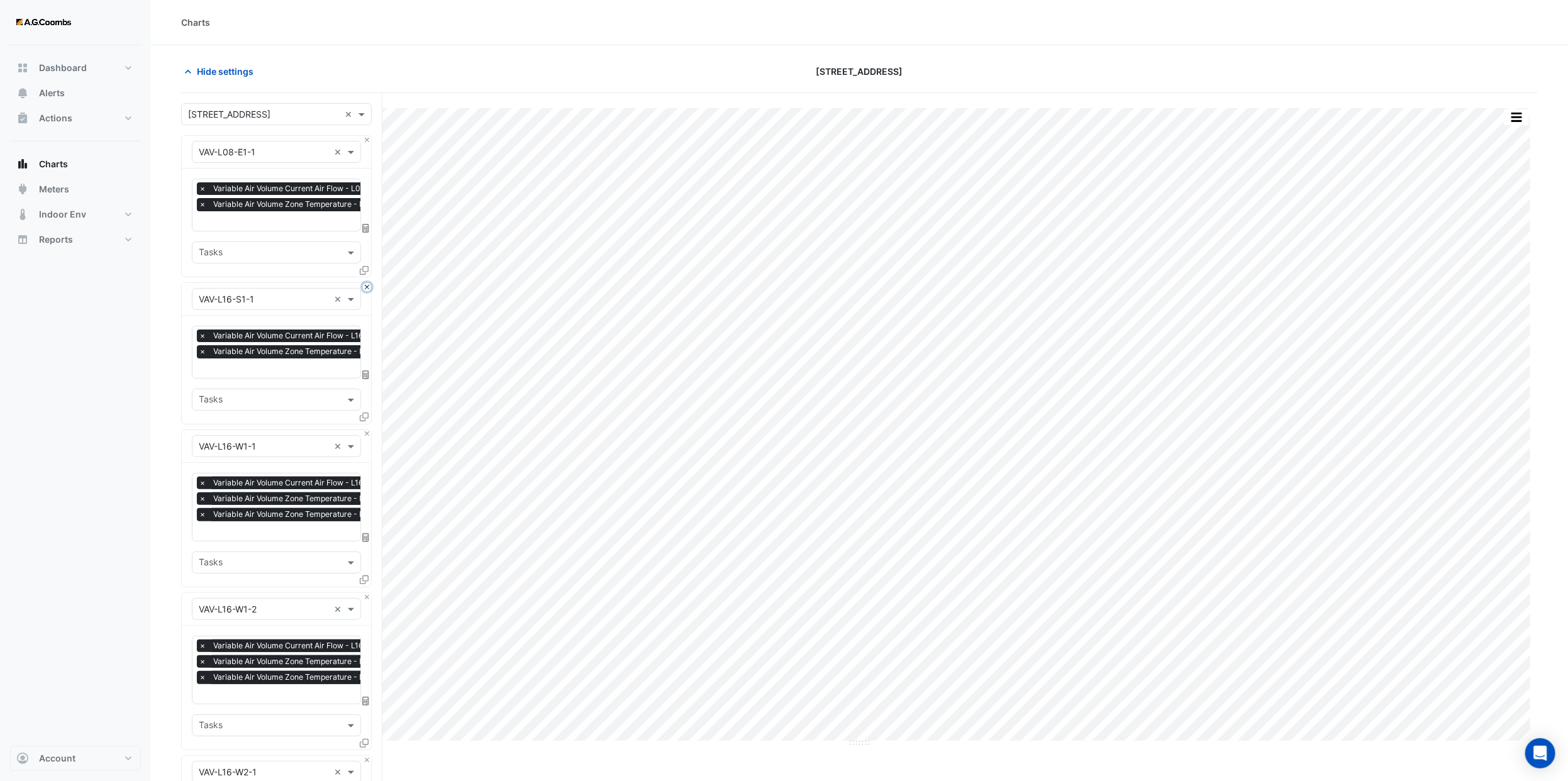
click at [366, 289] on button "Close" at bounding box center [367, 287] width 8 height 8
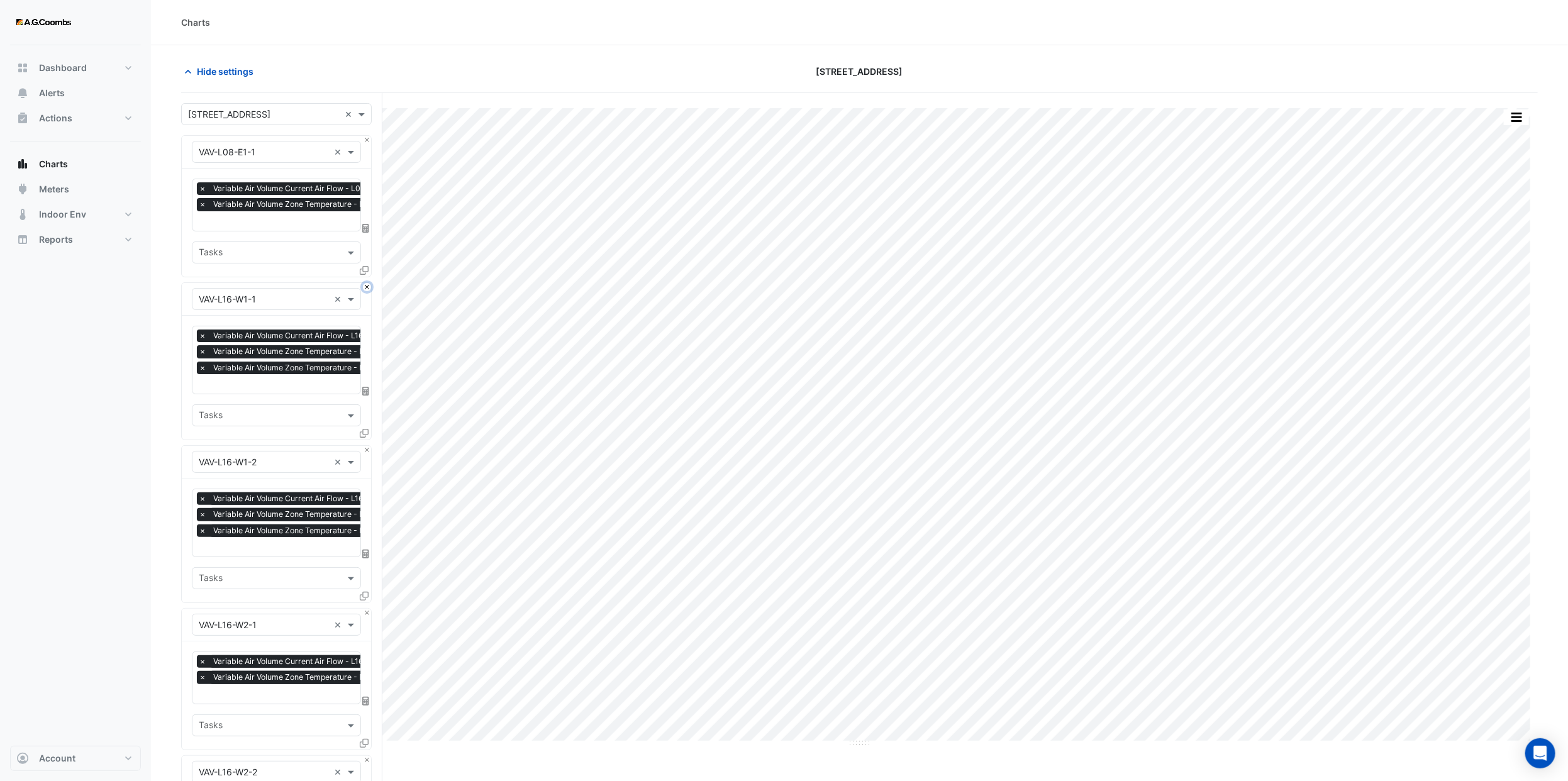
click at [366, 289] on button "Close" at bounding box center [367, 287] width 8 height 8
click at [366, 446] on button "Close" at bounding box center [367, 450] width 8 height 8
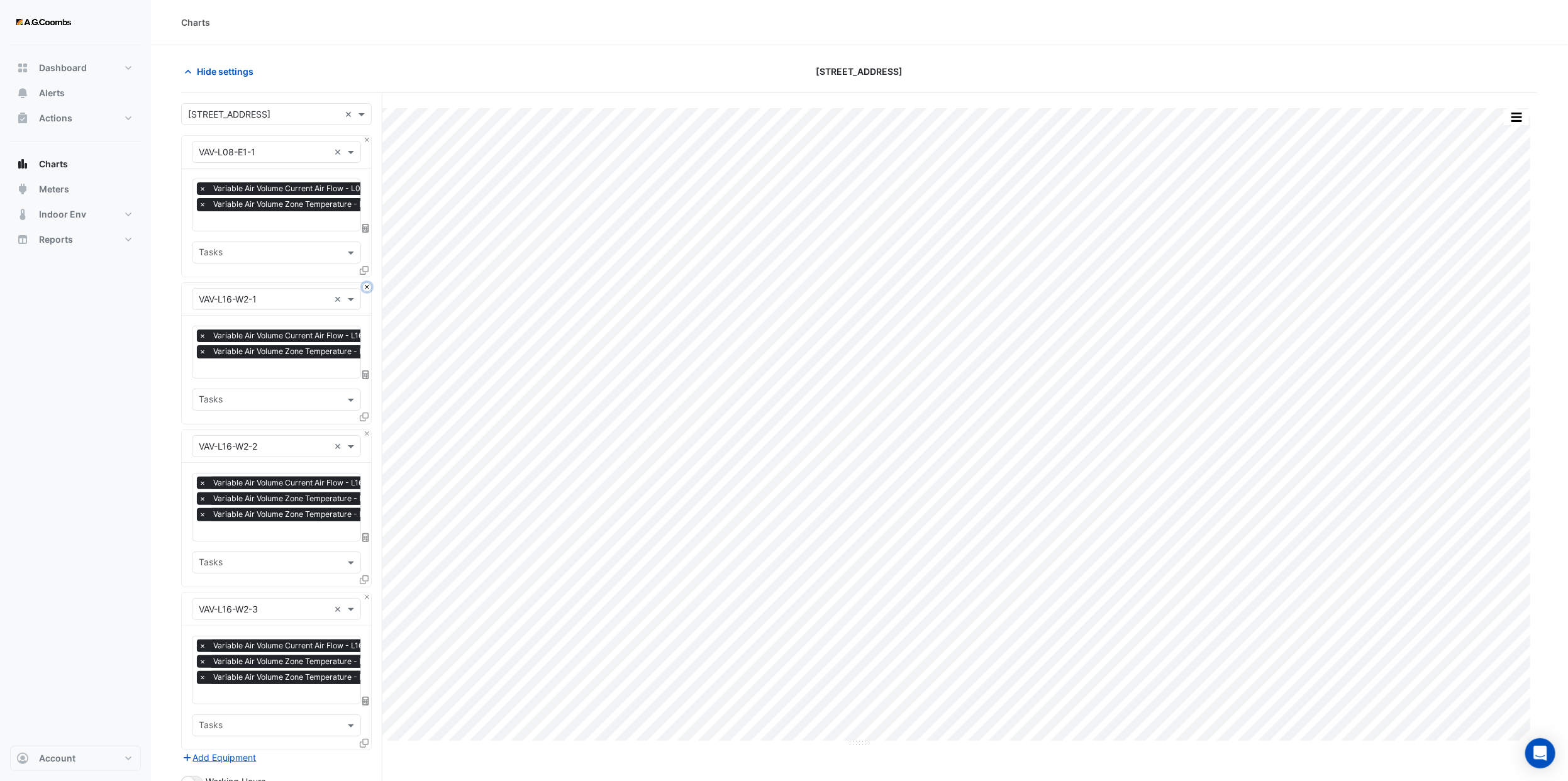
click at [366, 289] on button "Close" at bounding box center [367, 287] width 8 height 8
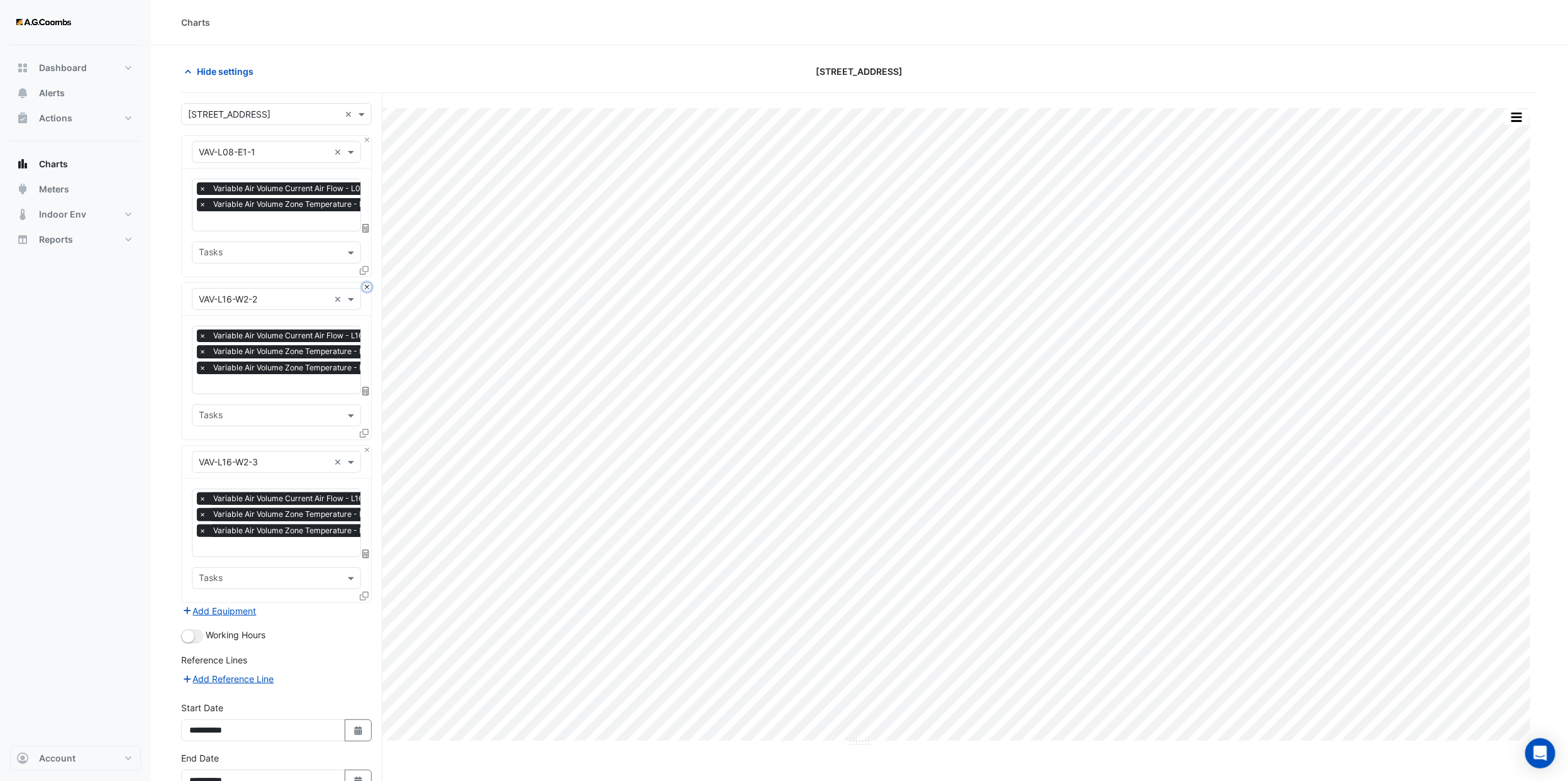
click at [366, 289] on button "Close" at bounding box center [367, 287] width 8 height 8
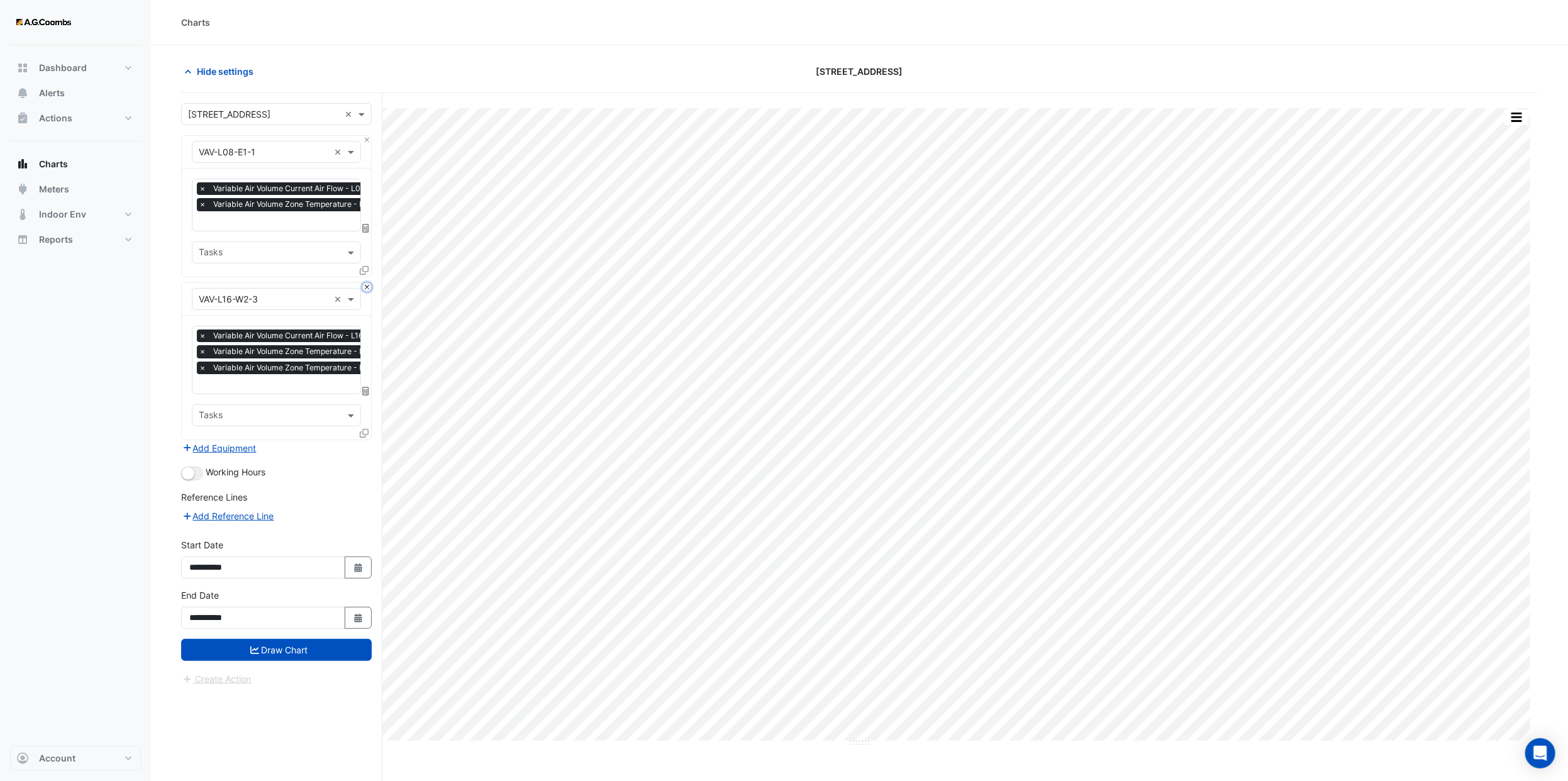
click at [366, 289] on button "Close" at bounding box center [367, 287] width 8 height 8
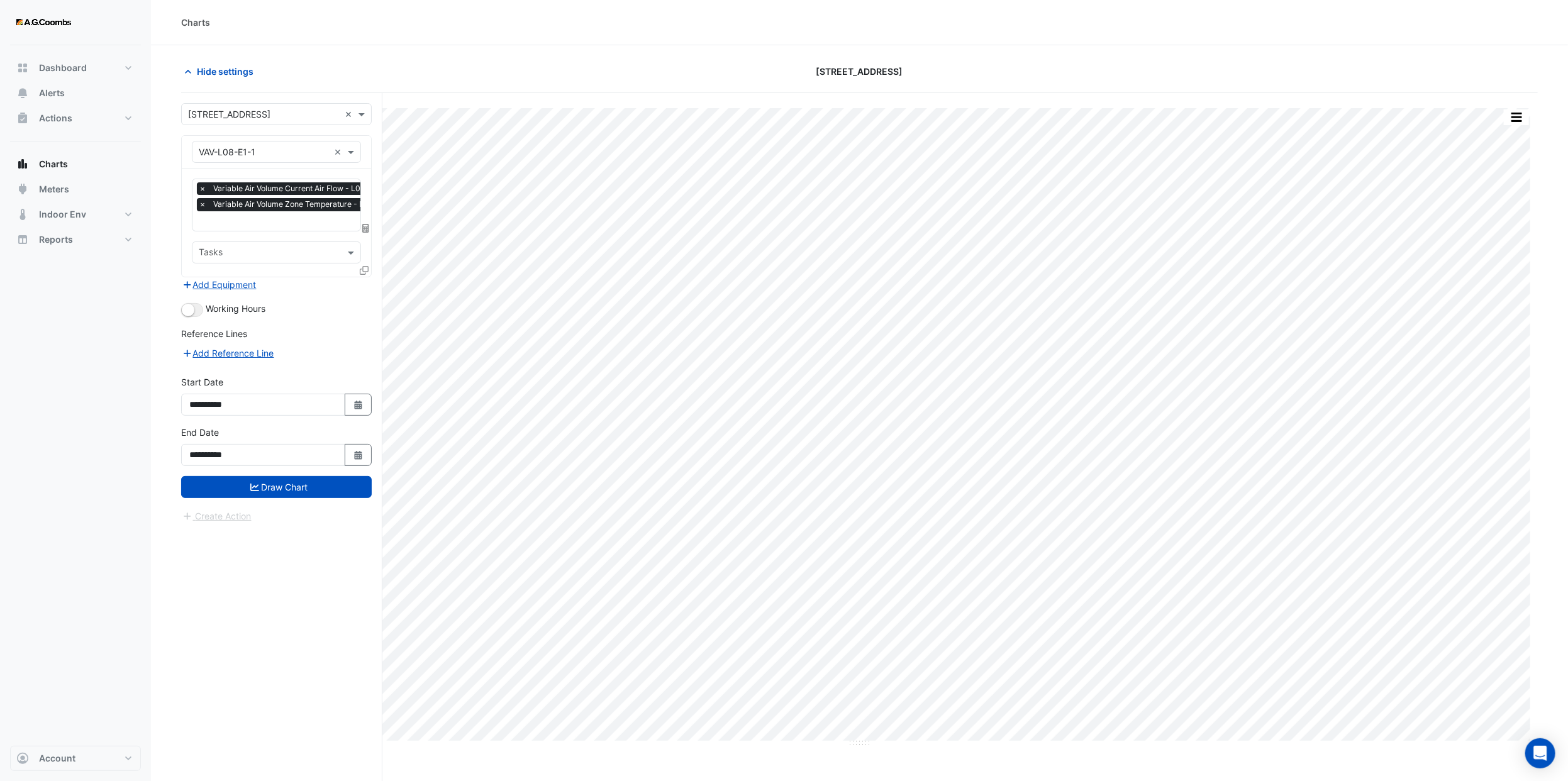
click at [367, 267] on icon at bounding box center [363, 270] width 9 height 9
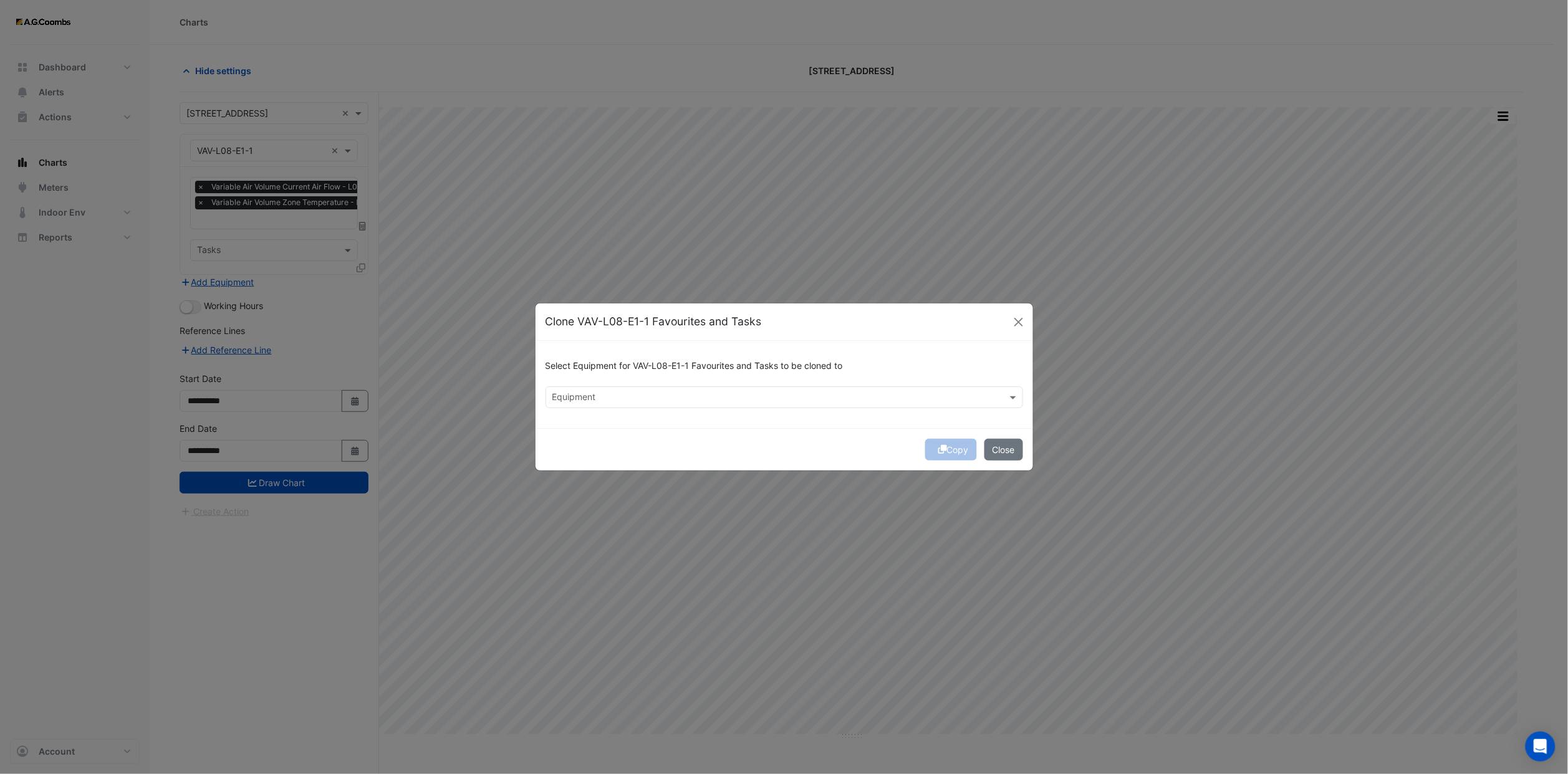
click at [656, 394] on input "text" at bounding box center [777, 398] width 449 height 13
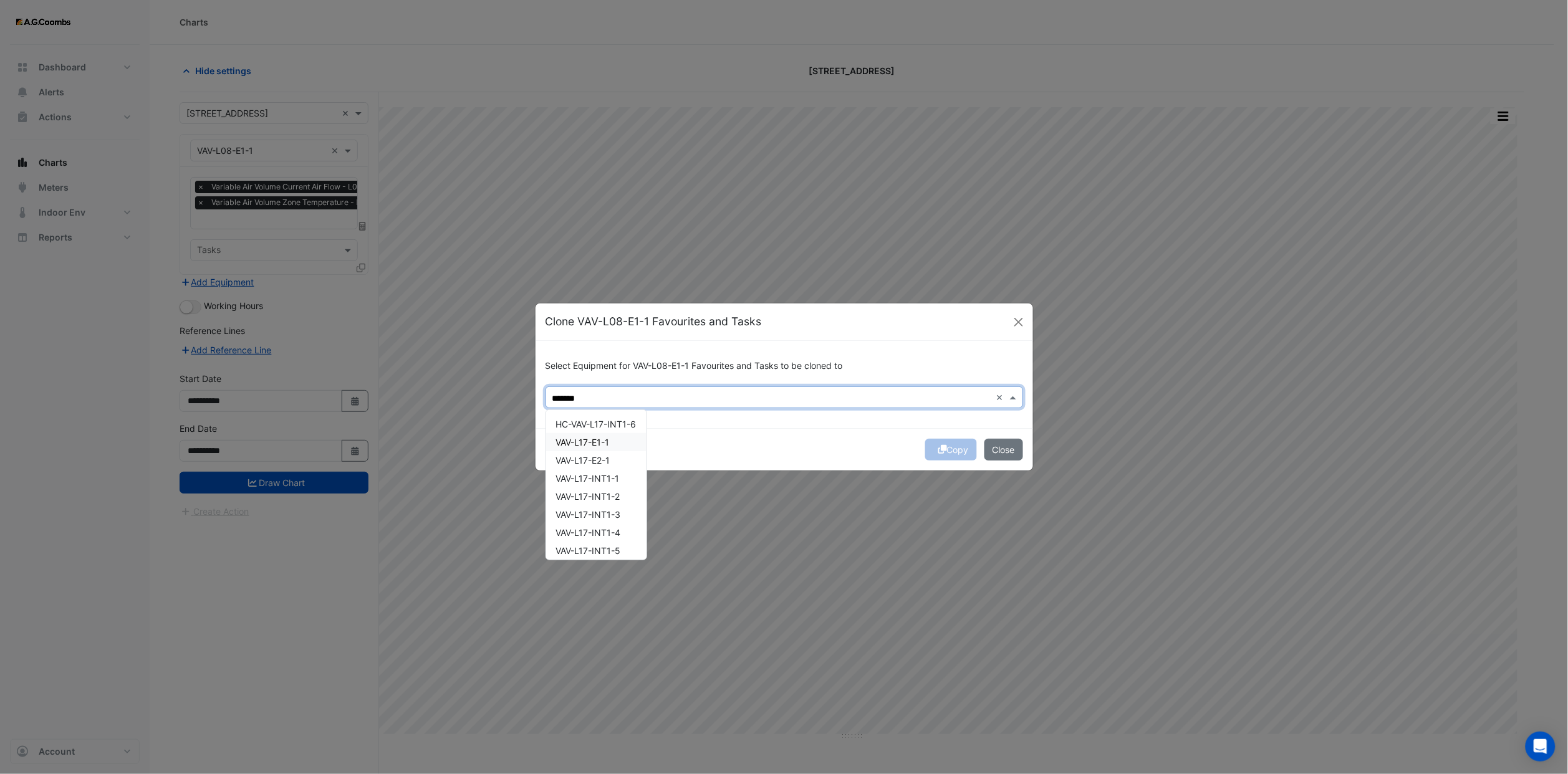
click at [598, 439] on span "VAV-L17-E1-1" at bounding box center [583, 442] width 53 height 11
click at [610, 462] on span "VAV-L17-E2-1" at bounding box center [583, 460] width 54 height 11
drag, startPoint x: 610, startPoint y: 477, endPoint x: 610, endPoint y: 496, distance: 19.0
click at [610, 480] on span "VAV-L17-INT1-1" at bounding box center [588, 479] width 64 height 11
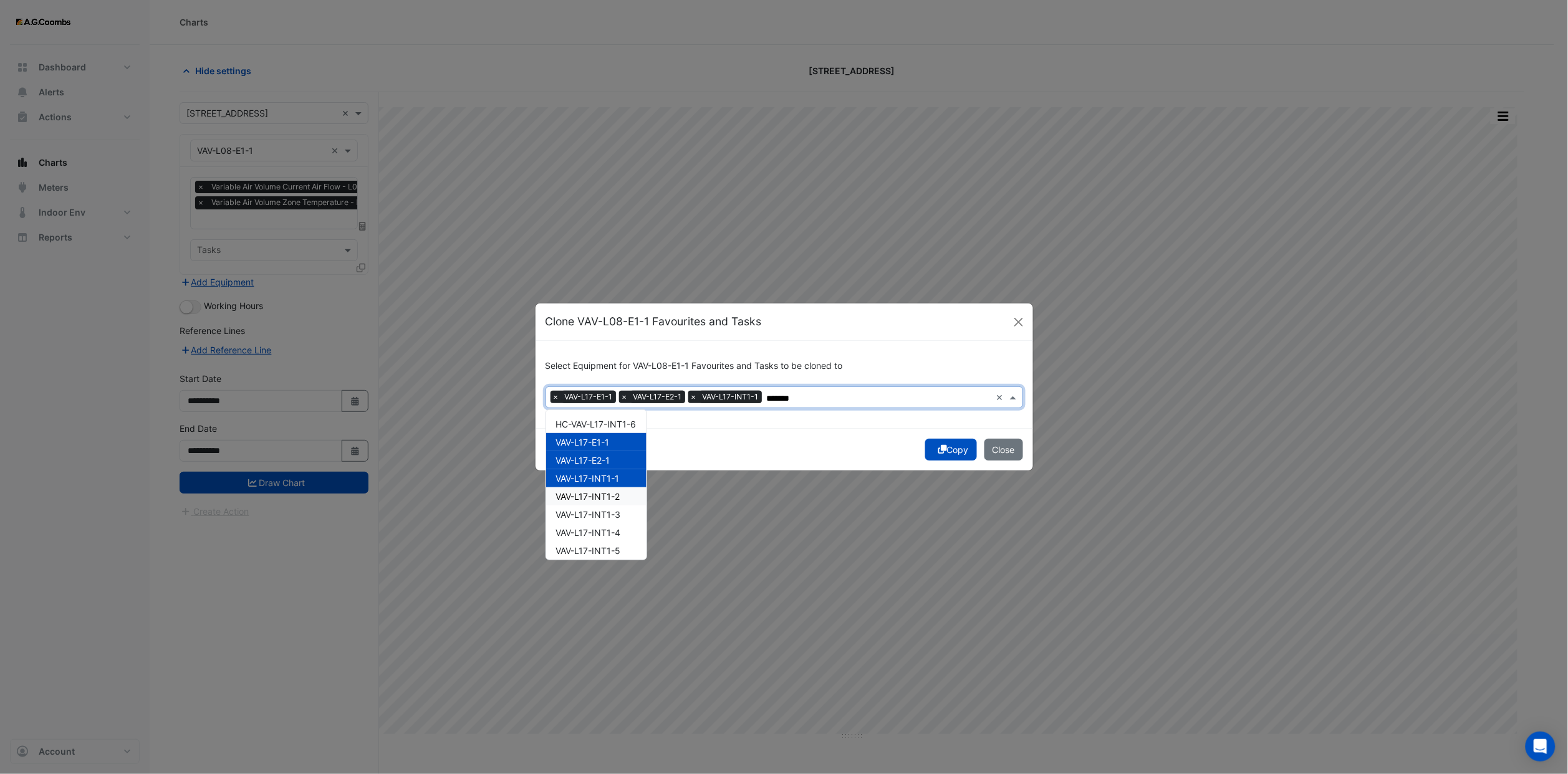
click at [610, 496] on span "VAV-L17-INT1-2" at bounding box center [588, 497] width 64 height 11
drag, startPoint x: 611, startPoint y: 506, endPoint x: 613, endPoint y: 521, distance: 15.1
click at [611, 511] on div "VAV-L17-INT1-3" at bounding box center [597, 514] width 101 height 18
drag, startPoint x: 613, startPoint y: 521, endPoint x: 614, endPoint y: 531, distance: 10.0
click at [614, 524] on div "HC-VAV-L17-INT1-6 VAV-L17-E1-1 VAV-L17-E2-1 VAV-L17-INT1-1 VAV-L17-INT1-2 VAV-L…" at bounding box center [597, 632] width 101 height 434
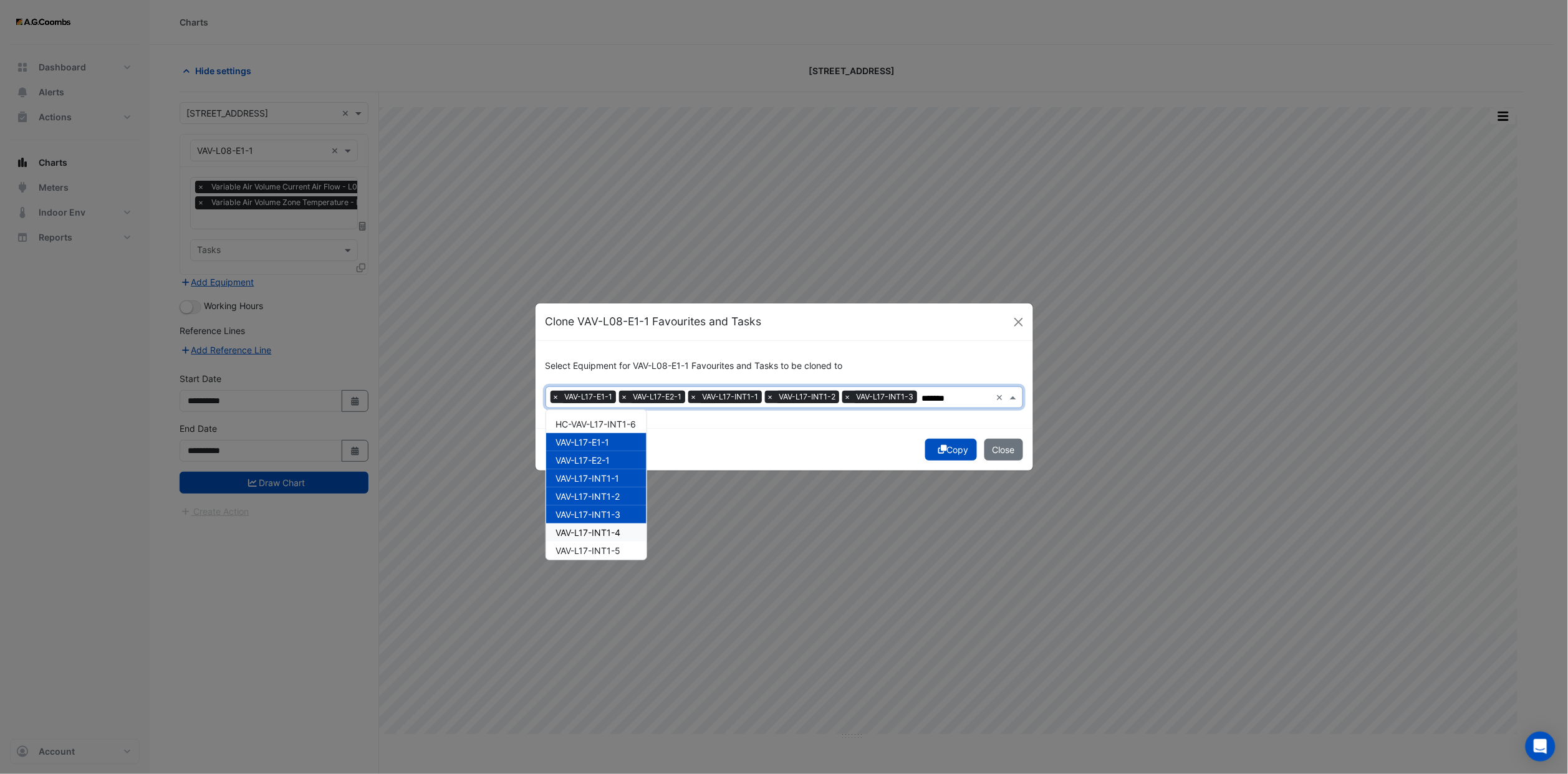
click at [614, 531] on span "VAV-L17-INT1-4" at bounding box center [589, 533] width 65 height 11
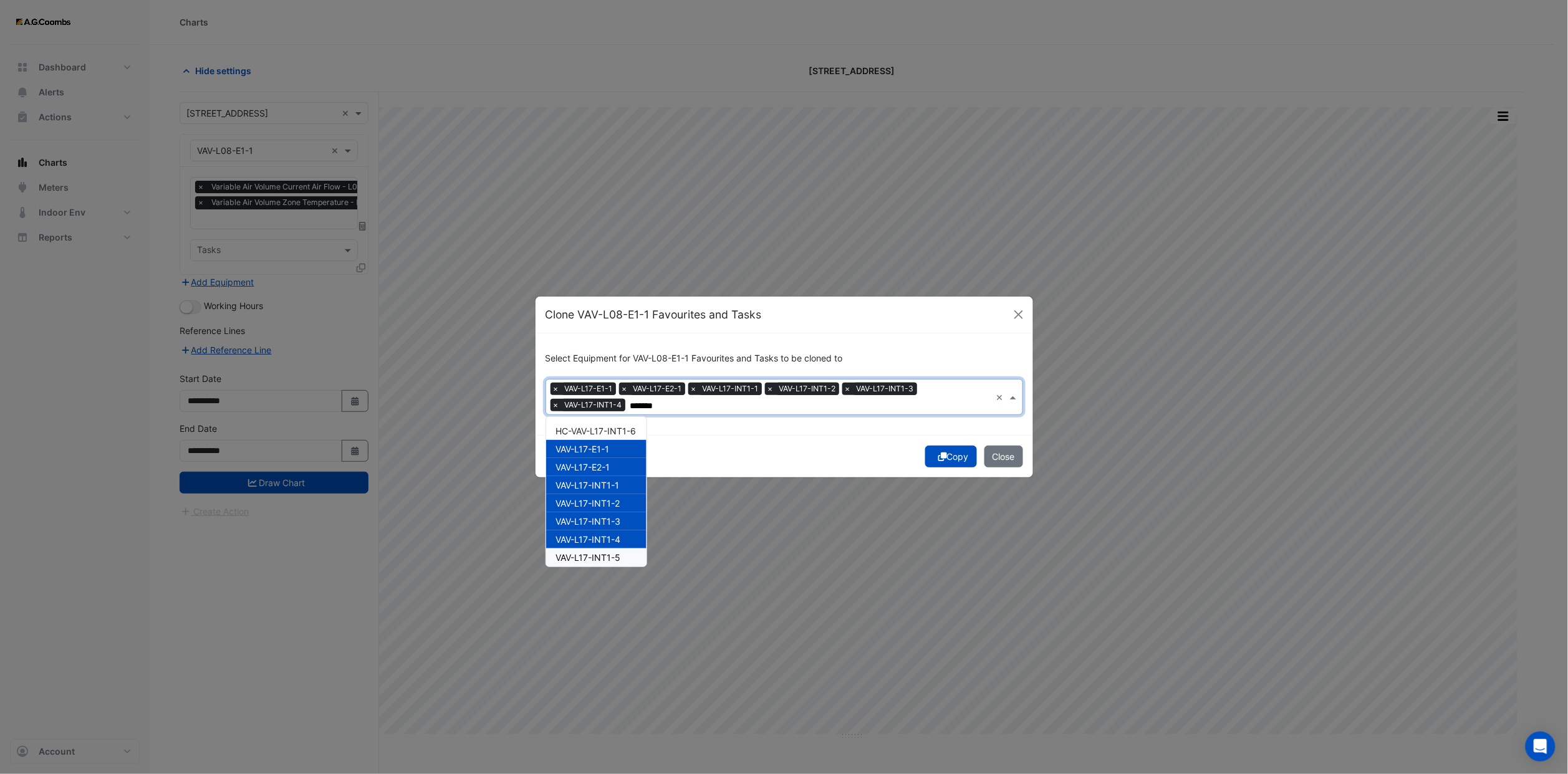
click at [614, 549] on div "VAV-L17-INT1-5" at bounding box center [597, 557] width 101 height 18
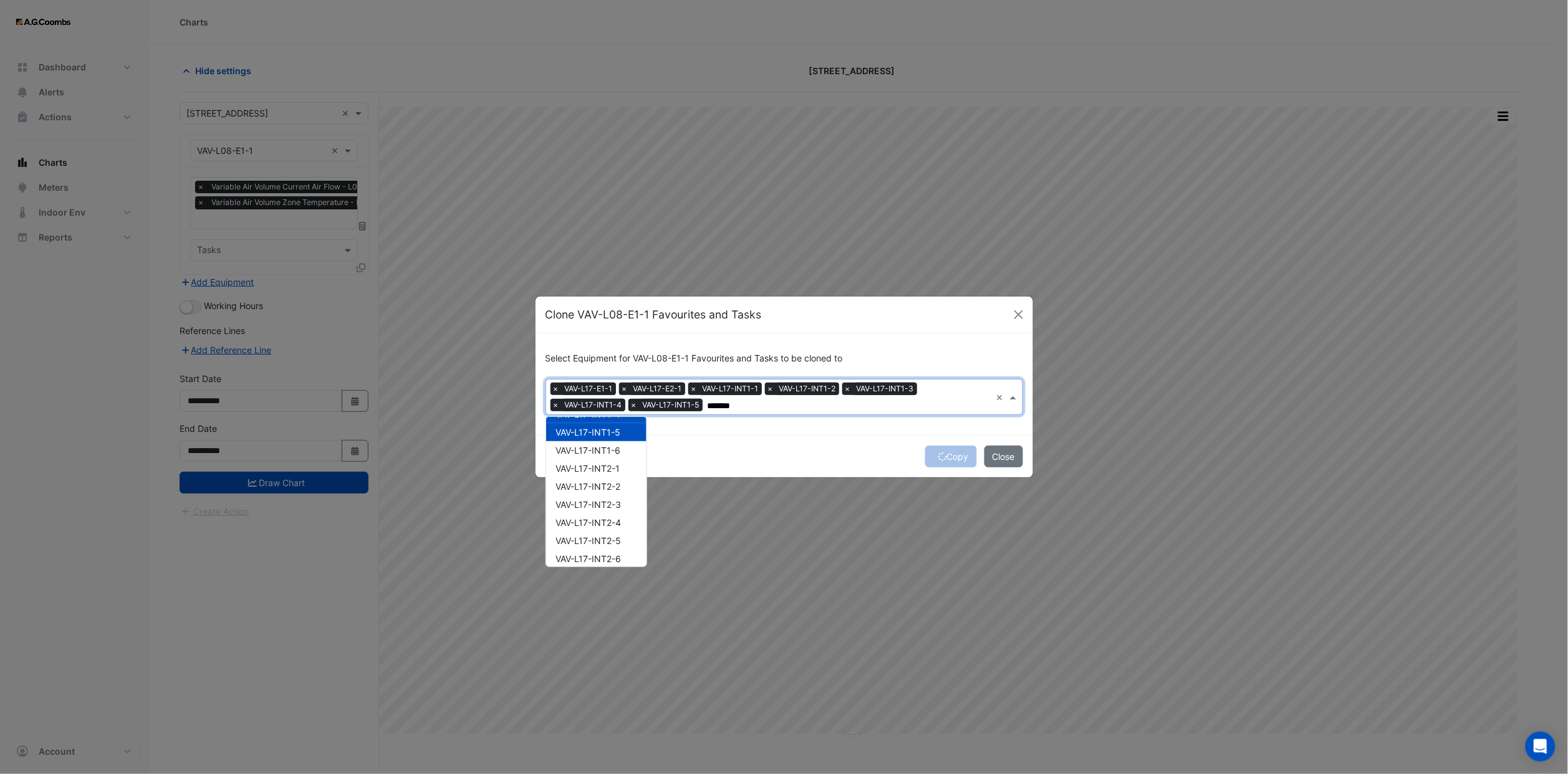
scroll to position [94, 0]
drag, startPoint x: 620, startPoint y: 480, endPoint x: 620, endPoint y: 503, distance: 23.0
click at [621, 480] on span "VAV-L17-INT1-6" at bounding box center [589, 483] width 65 height 11
click at [620, 504] on span "VAV-L17-INT2-1" at bounding box center [588, 501] width 64 height 11
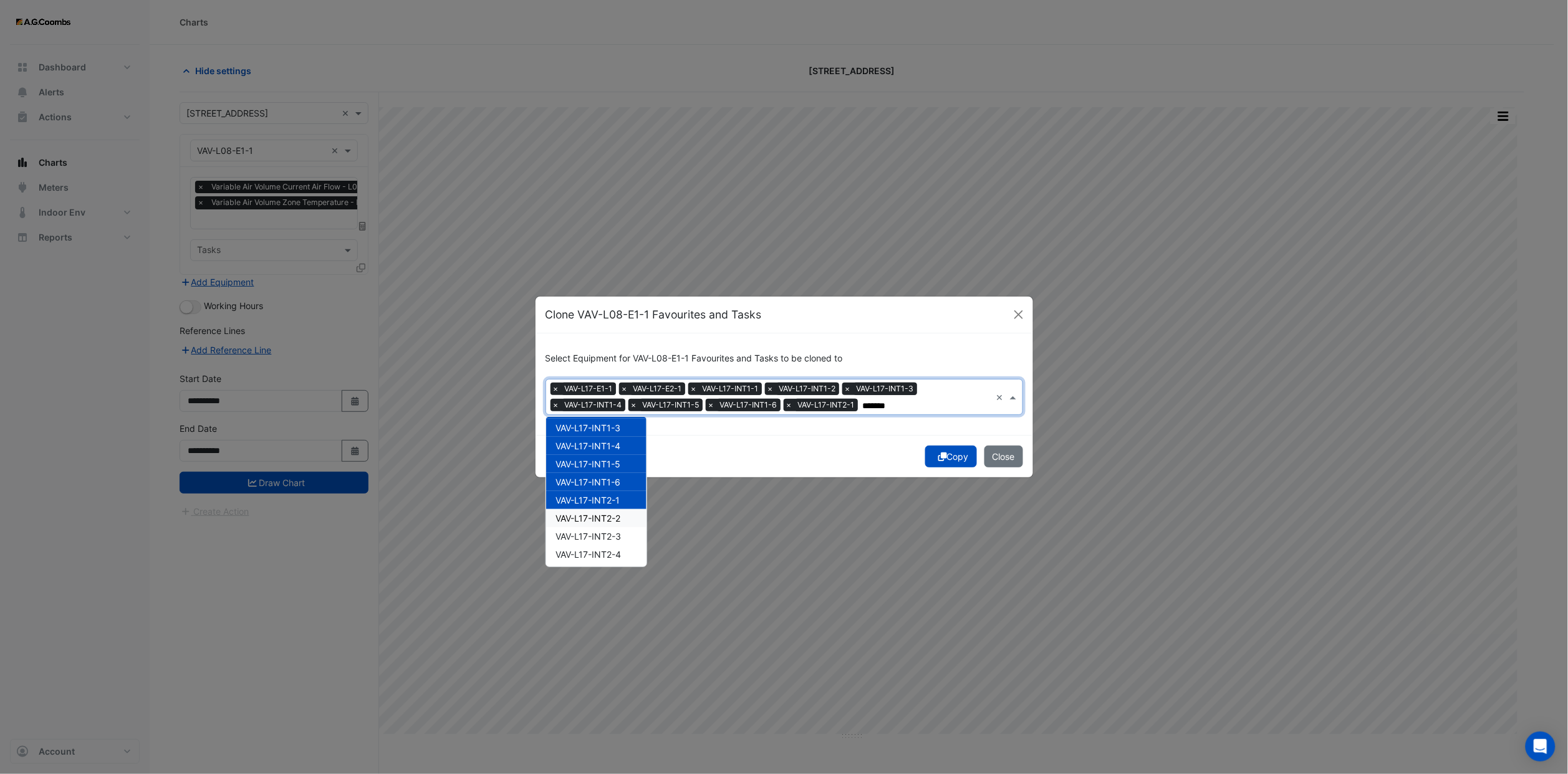
drag, startPoint x: 620, startPoint y: 518, endPoint x: 617, endPoint y: 532, distance: 14.3
click at [620, 519] on span "VAV-L17-INT2-2" at bounding box center [589, 518] width 65 height 11
drag, startPoint x: 617, startPoint y: 532, endPoint x: 616, endPoint y: 545, distance: 13.0
click at [617, 535] on span "VAV-L17-INT2-3" at bounding box center [589, 537] width 65 height 11
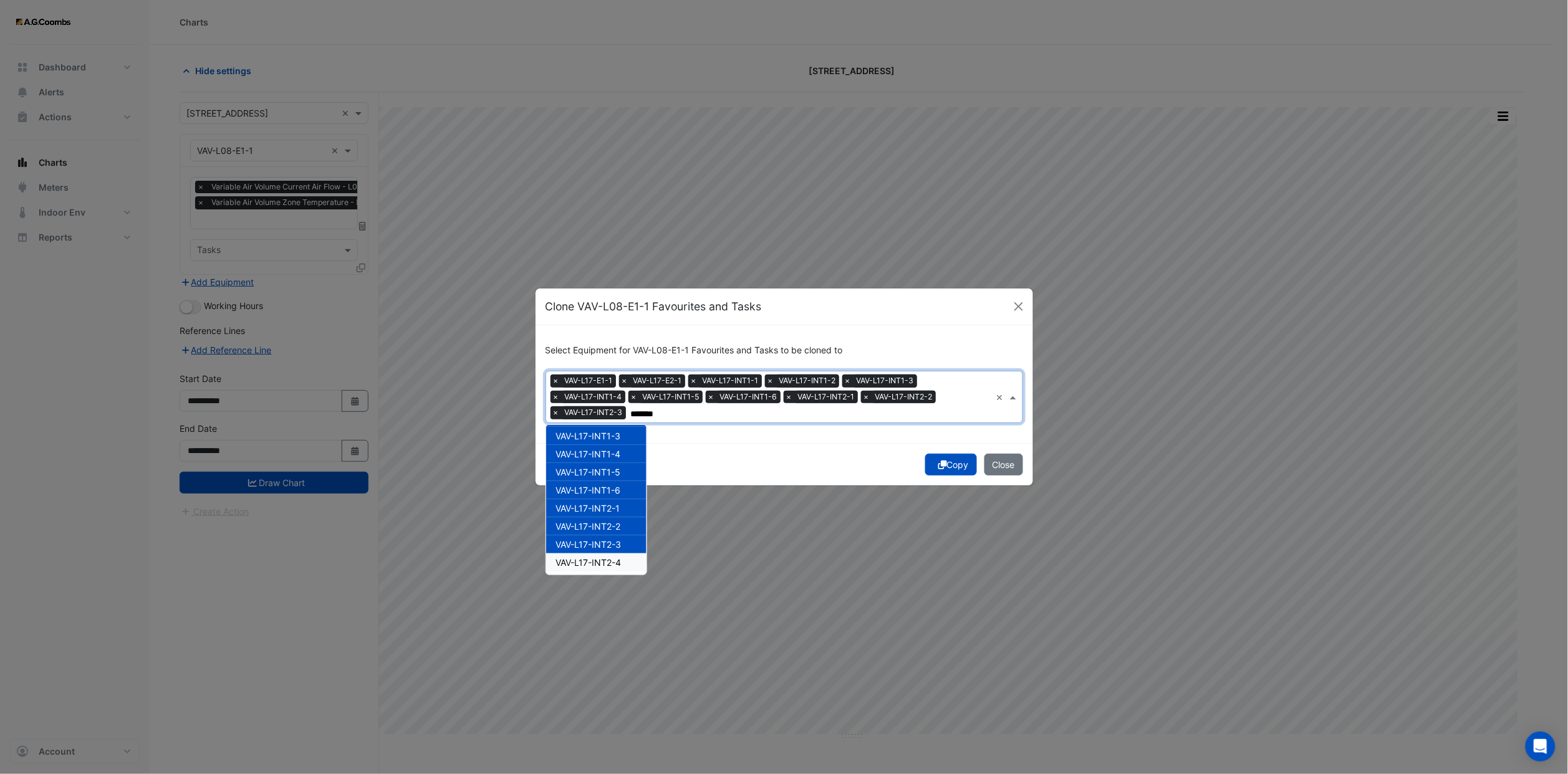
click at [618, 559] on span "VAV-L17-INT2-4" at bounding box center [589, 562] width 65 height 11
drag, startPoint x: 613, startPoint y: 487, endPoint x: 613, endPoint y: 500, distance: 13.0
click at [613, 487] on span "VAV-L17-INT2-5" at bounding box center [589, 487] width 65 height 11
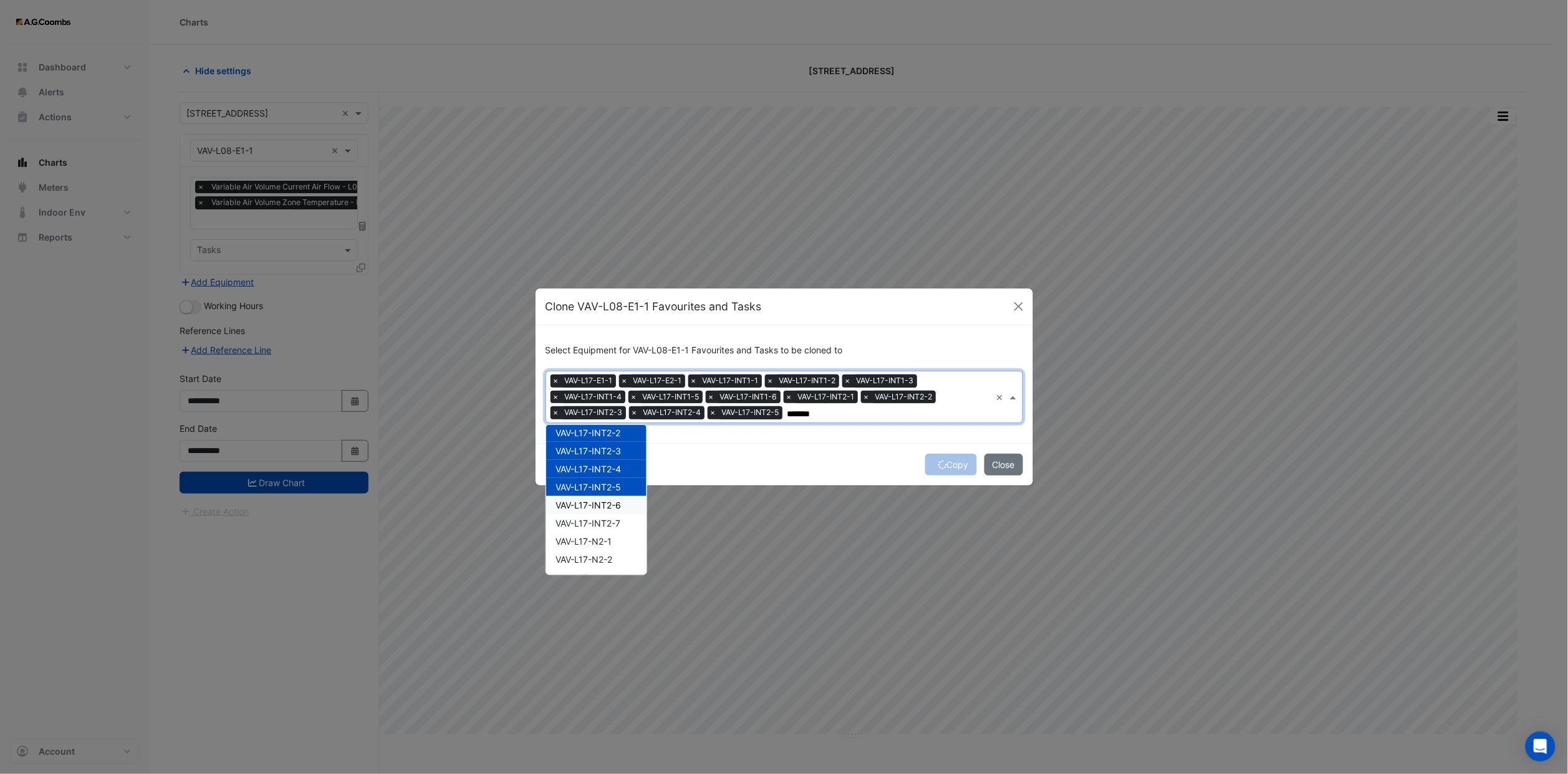
drag, startPoint x: 612, startPoint y: 503, endPoint x: 612, endPoint y: 514, distance: 11.0
click at [612, 505] on span "VAV-L17-INT2-6" at bounding box center [589, 505] width 65 height 11
drag, startPoint x: 612, startPoint y: 518, endPoint x: 612, endPoint y: 531, distance: 13.0
click at [612, 525] on span "VAV-L17-INT2-7" at bounding box center [589, 524] width 65 height 11
drag, startPoint x: 613, startPoint y: 538, endPoint x: 616, endPoint y: 552, distance: 14.3
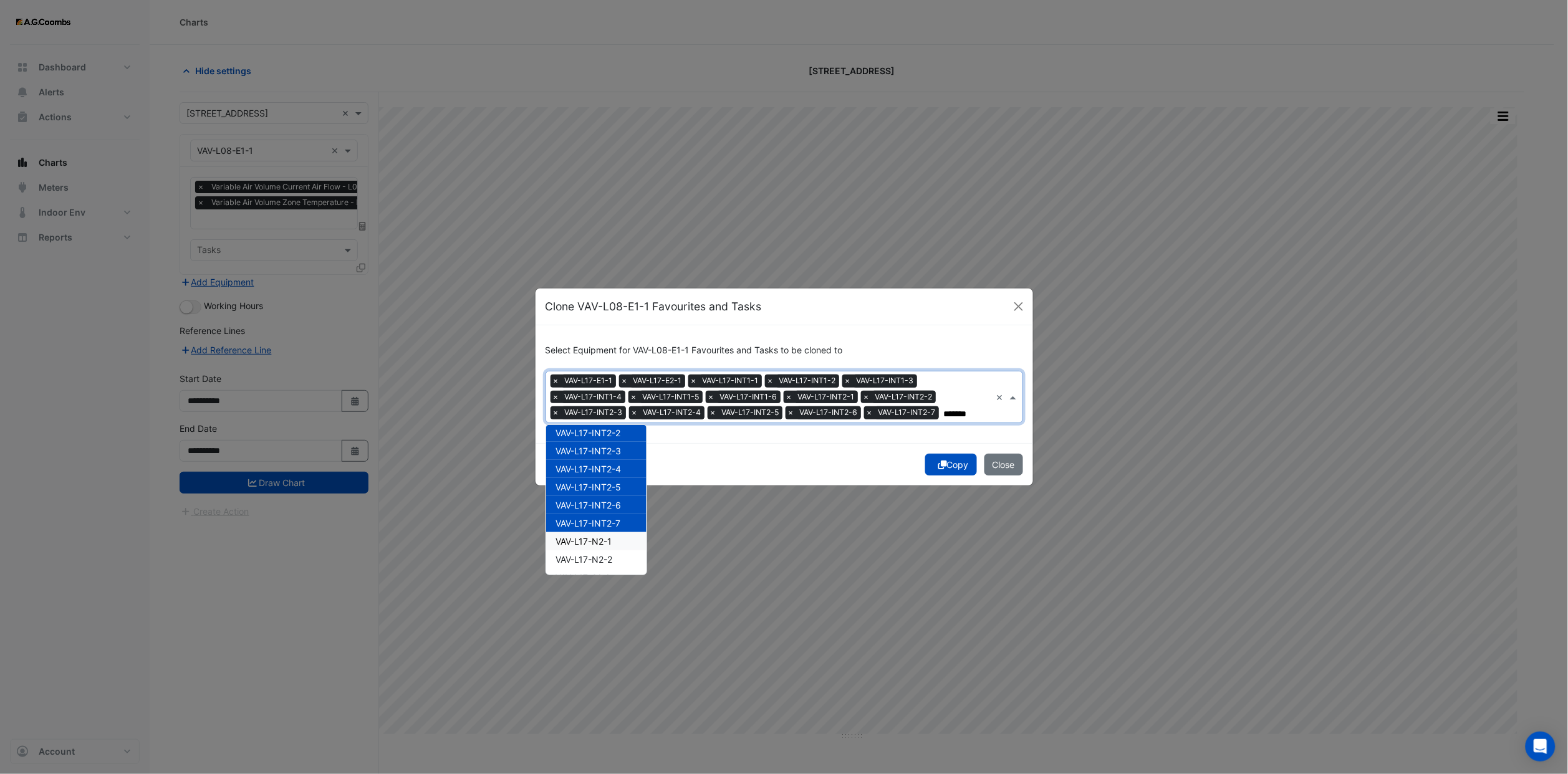
click at [615, 545] on div "VAV-L17-N2-1" at bounding box center [597, 541] width 101 height 18
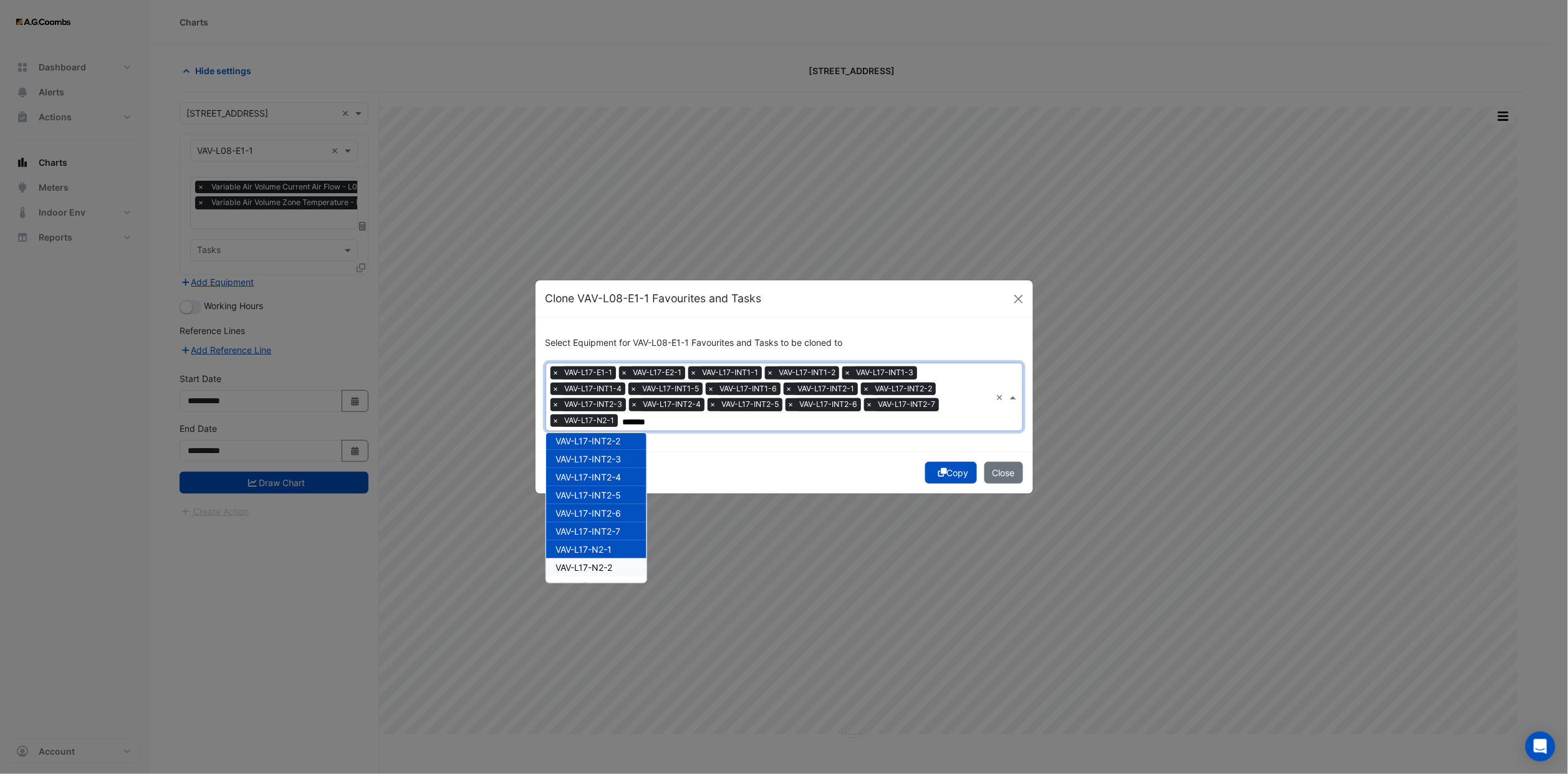
click at [617, 563] on div "VAV-L17-N2-2" at bounding box center [597, 567] width 101 height 18
click at [601, 493] on span "VAV-L17-S1-1" at bounding box center [583, 492] width 54 height 11
drag, startPoint x: 602, startPoint y: 512, endPoint x: 602, endPoint y: 530, distance: 18.0
click at [602, 514] on div "VAV-L17-W1-1" at bounding box center [597, 510] width 101 height 18
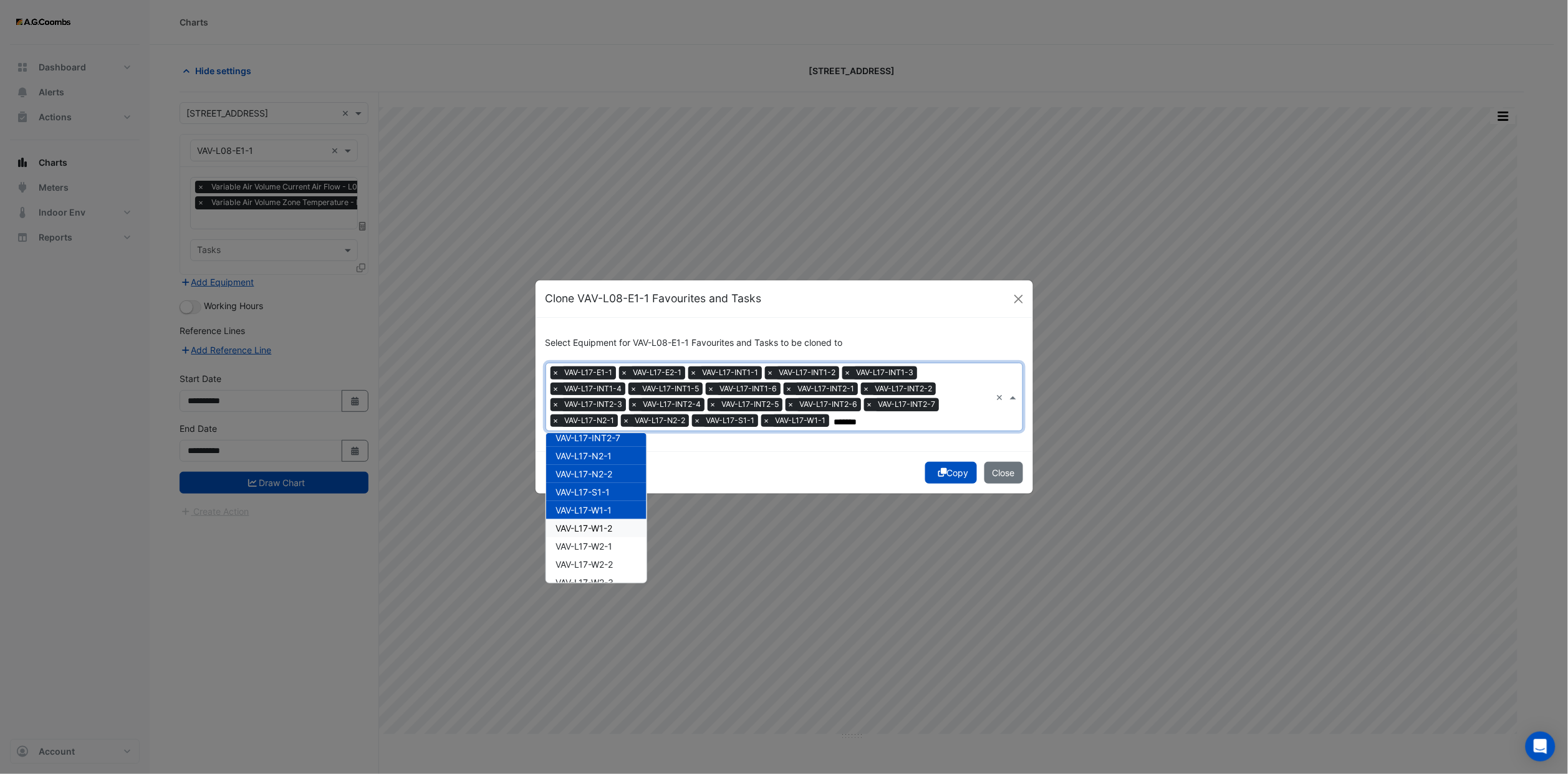
drag, startPoint x: 602, startPoint y: 532, endPoint x: 604, endPoint y: 544, distance: 12.2
click at [602, 534] on div "VAV-L17-W1-2" at bounding box center [597, 528] width 101 height 18
drag, startPoint x: 604, startPoint y: 544, endPoint x: 605, endPoint y: 558, distance: 14.0
click at [605, 550] on div "VAV-L17-W2-1" at bounding box center [597, 546] width 101 height 18
click at [607, 566] on span "VAV-L17-W2-2" at bounding box center [585, 565] width 57 height 11
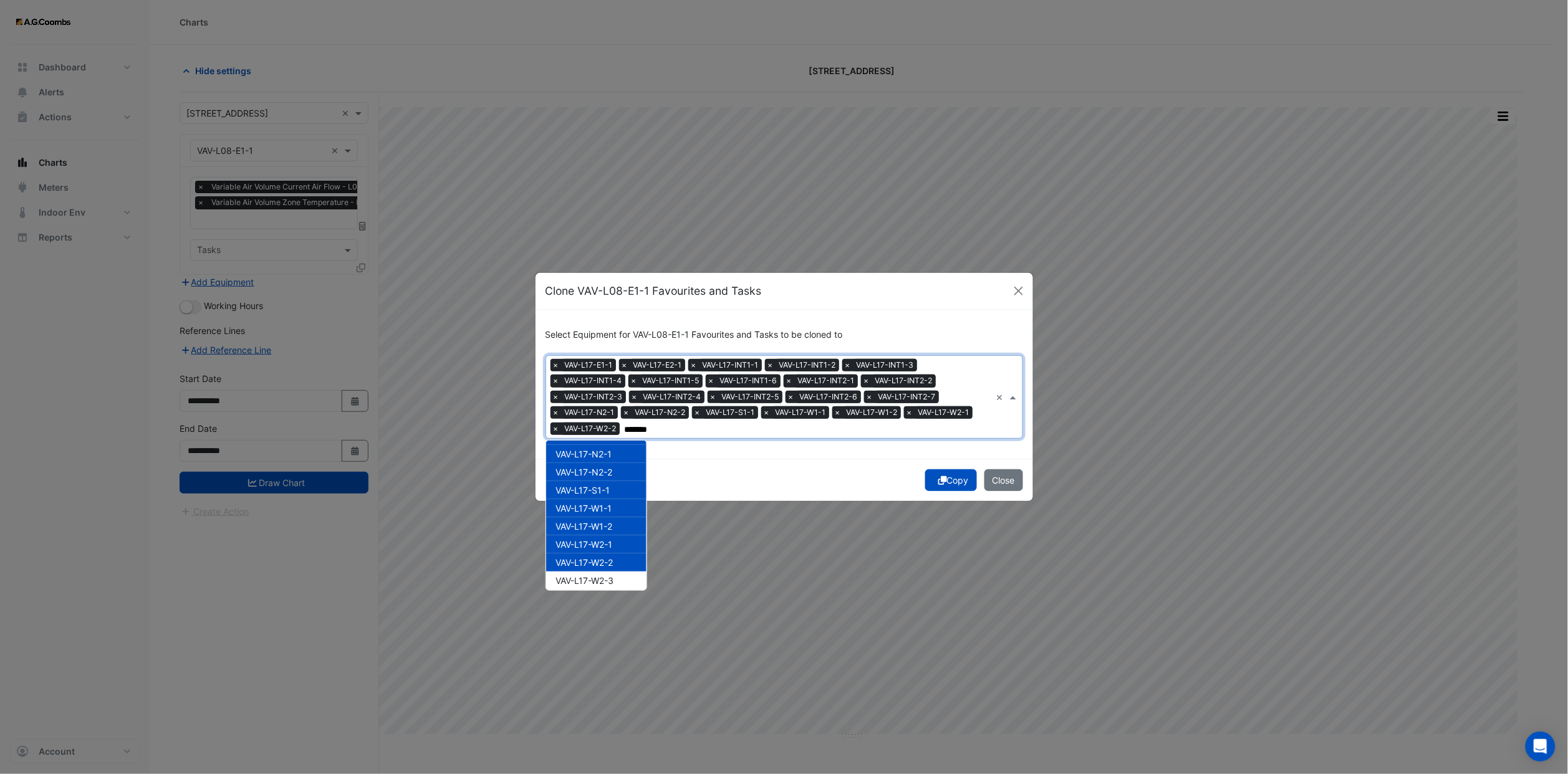
scroll to position [294, 0]
click at [611, 574] on span "VAV-L17-W2-3" at bounding box center [585, 577] width 58 height 11
click at [760, 431] on input "*******" at bounding box center [844, 429] width 294 height 13
type input "*******"
click at [758, 444] on div "Select Equipment for VAV-L08-E1-1 Favourites and Tasks to be cloned to Equipmen…" at bounding box center [784, 384] width 497 height 149
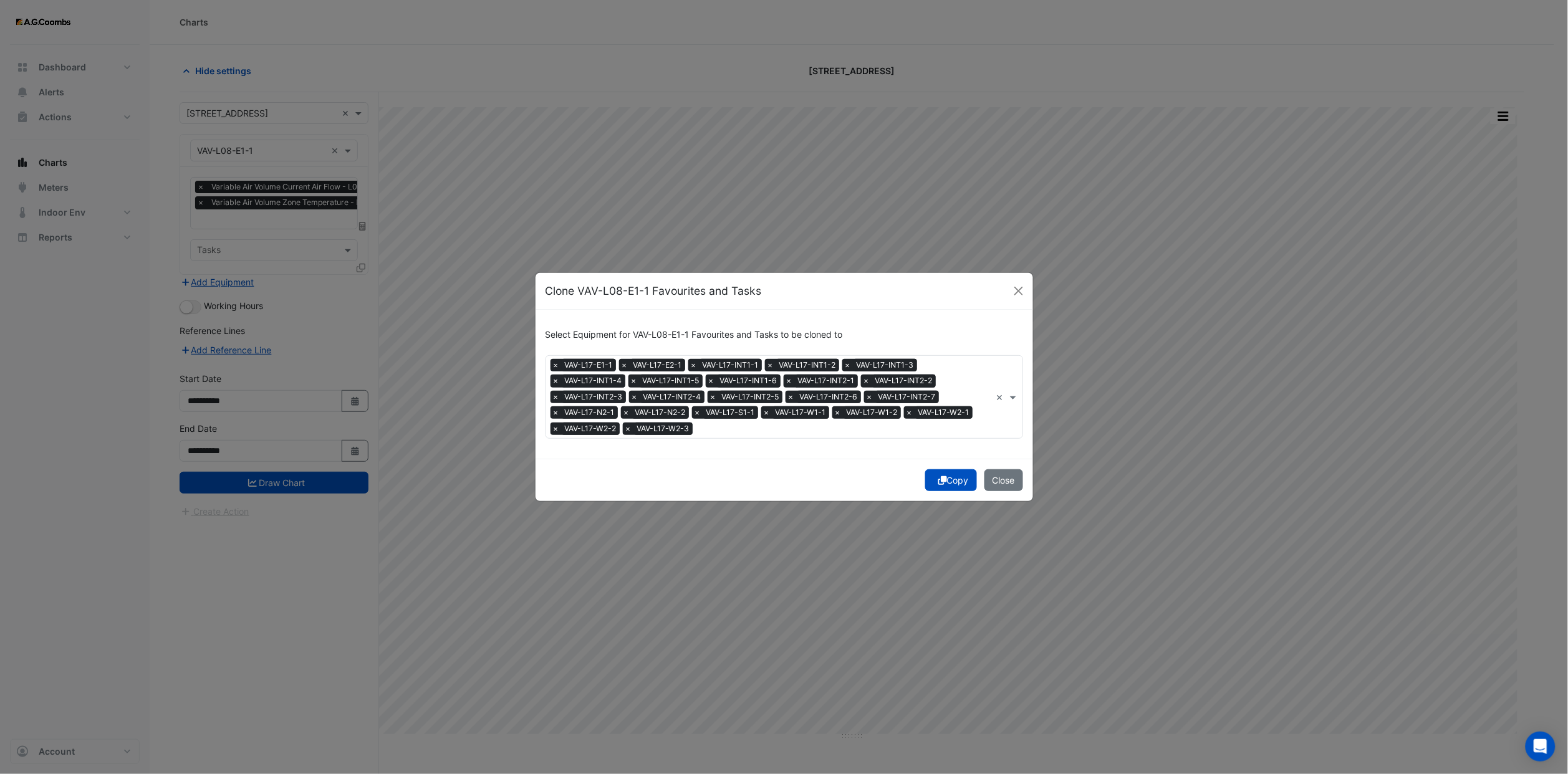
click at [741, 428] on input "text" at bounding box center [844, 429] width 294 height 13
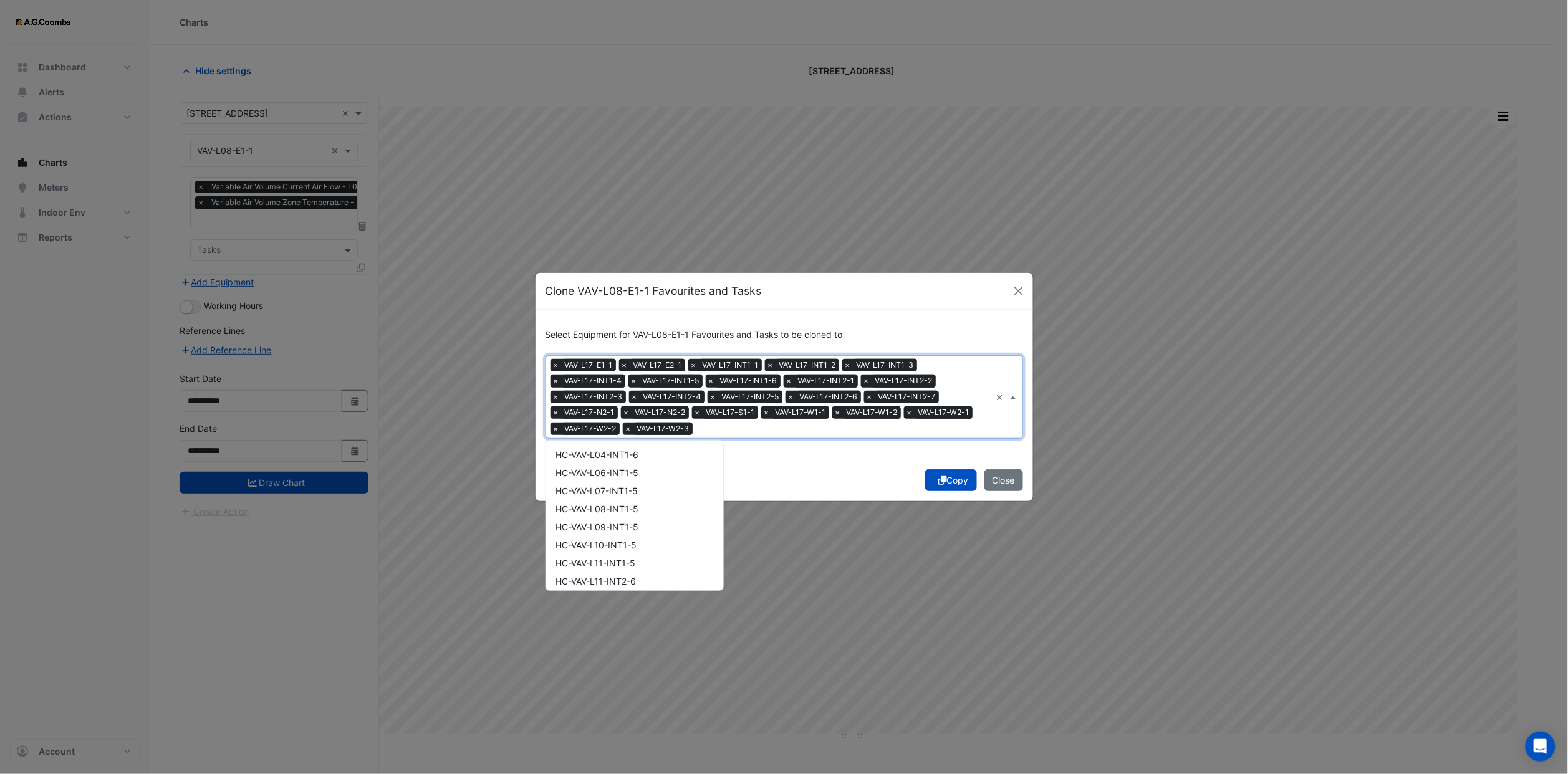
scroll to position [6035, 0]
click at [613, 470] on div "VAV-L18-E1-1" at bounding box center [634, 475] width 177 height 18
drag, startPoint x: 611, startPoint y: 486, endPoint x: 610, endPoint y: 500, distance: 14.0
click at [611, 488] on span "VAV-L18-E2-1" at bounding box center [583, 494] width 55 height 11
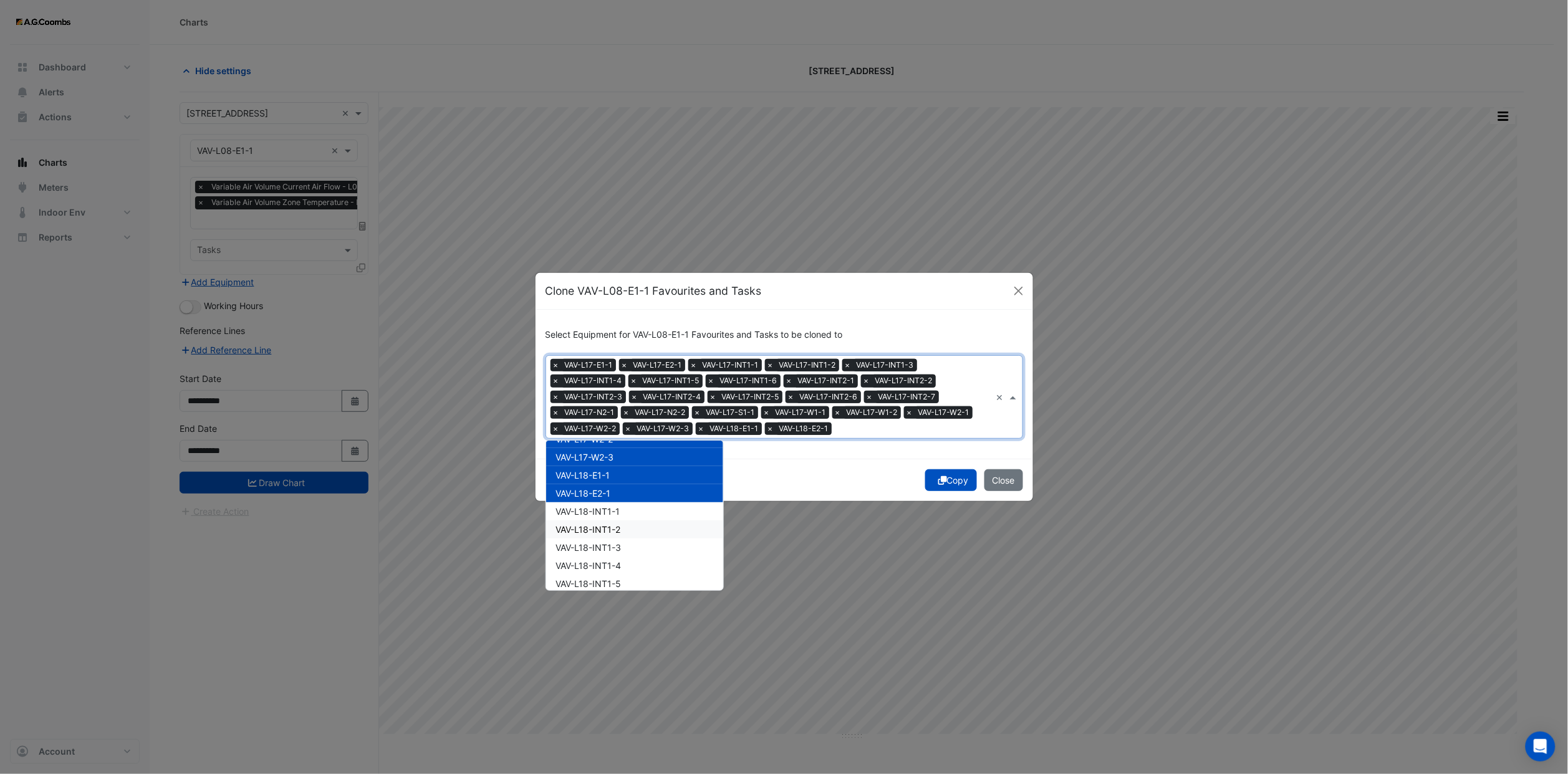
click at [605, 525] on span "VAV-L18-INT1-2" at bounding box center [589, 530] width 65 height 11
click at [607, 542] on span "VAV-L18-INT1-3" at bounding box center [589, 548] width 65 height 11
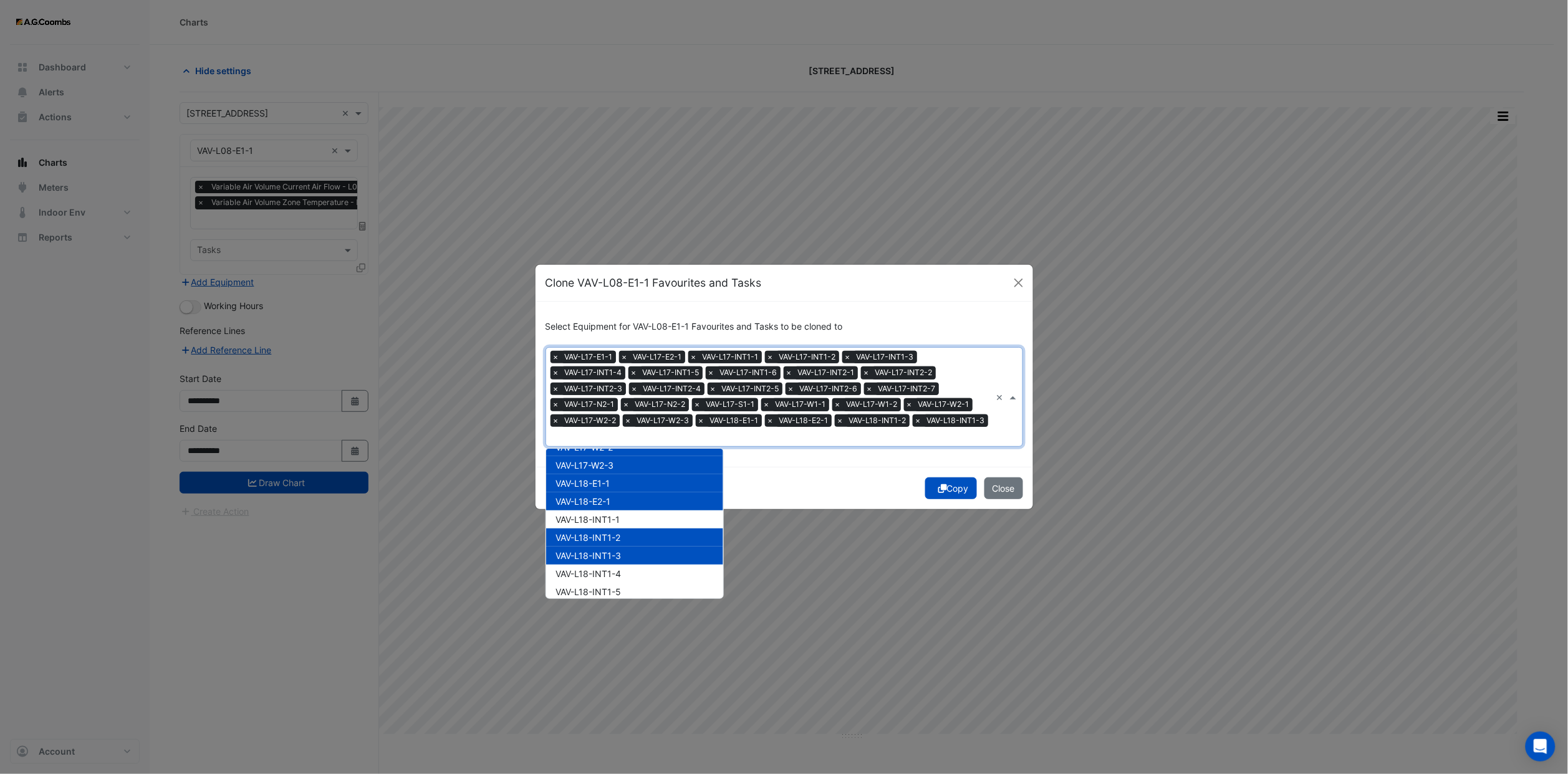
click at [605, 514] on span "VAV-L18-INT1-1" at bounding box center [588, 520] width 64 height 11
click at [599, 583] on div "VAV-L18-INT1-5" at bounding box center [634, 591] width 177 height 18
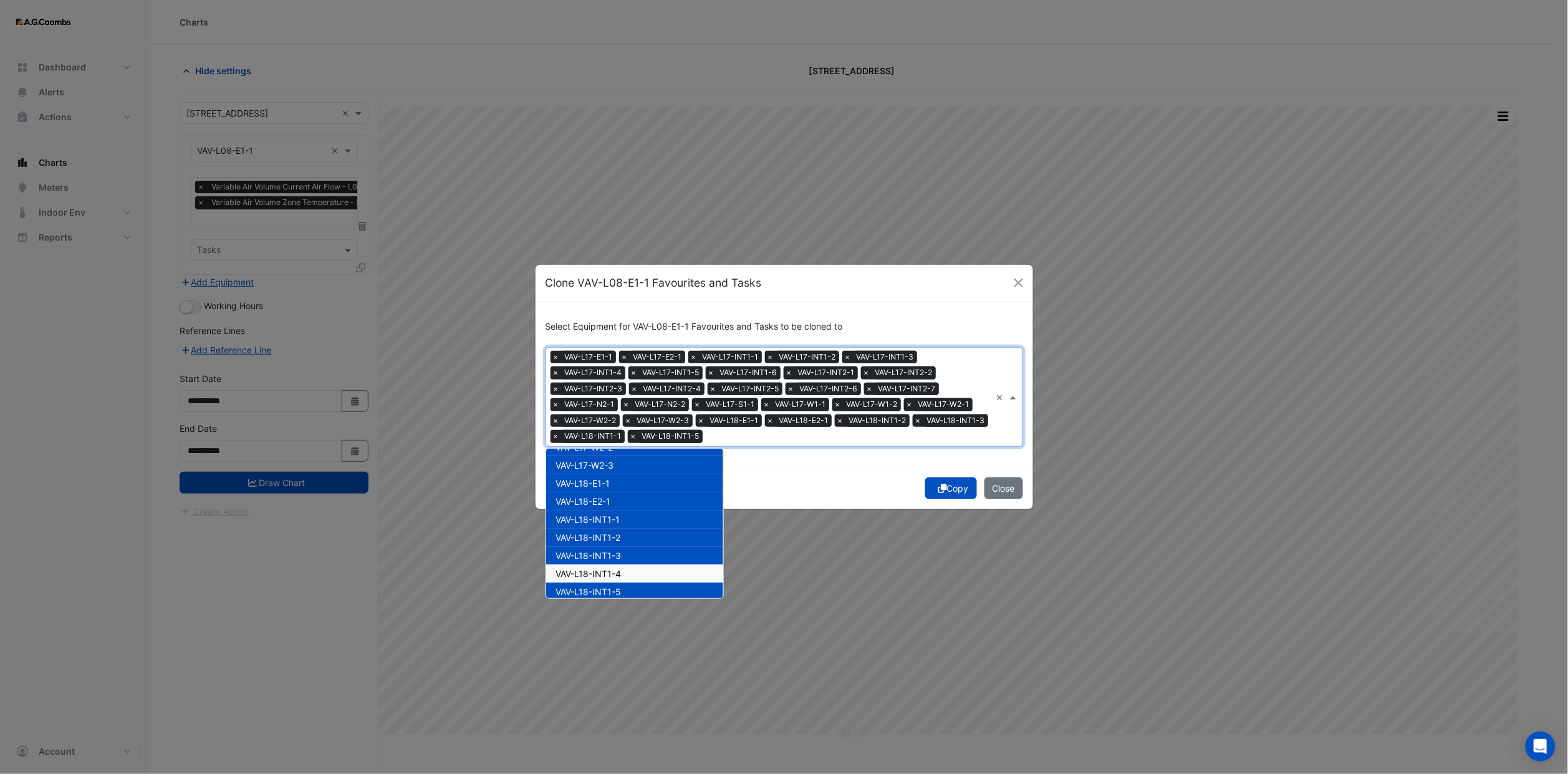
click at [604, 569] on span "VAV-L18-INT1-4" at bounding box center [589, 574] width 65 height 11
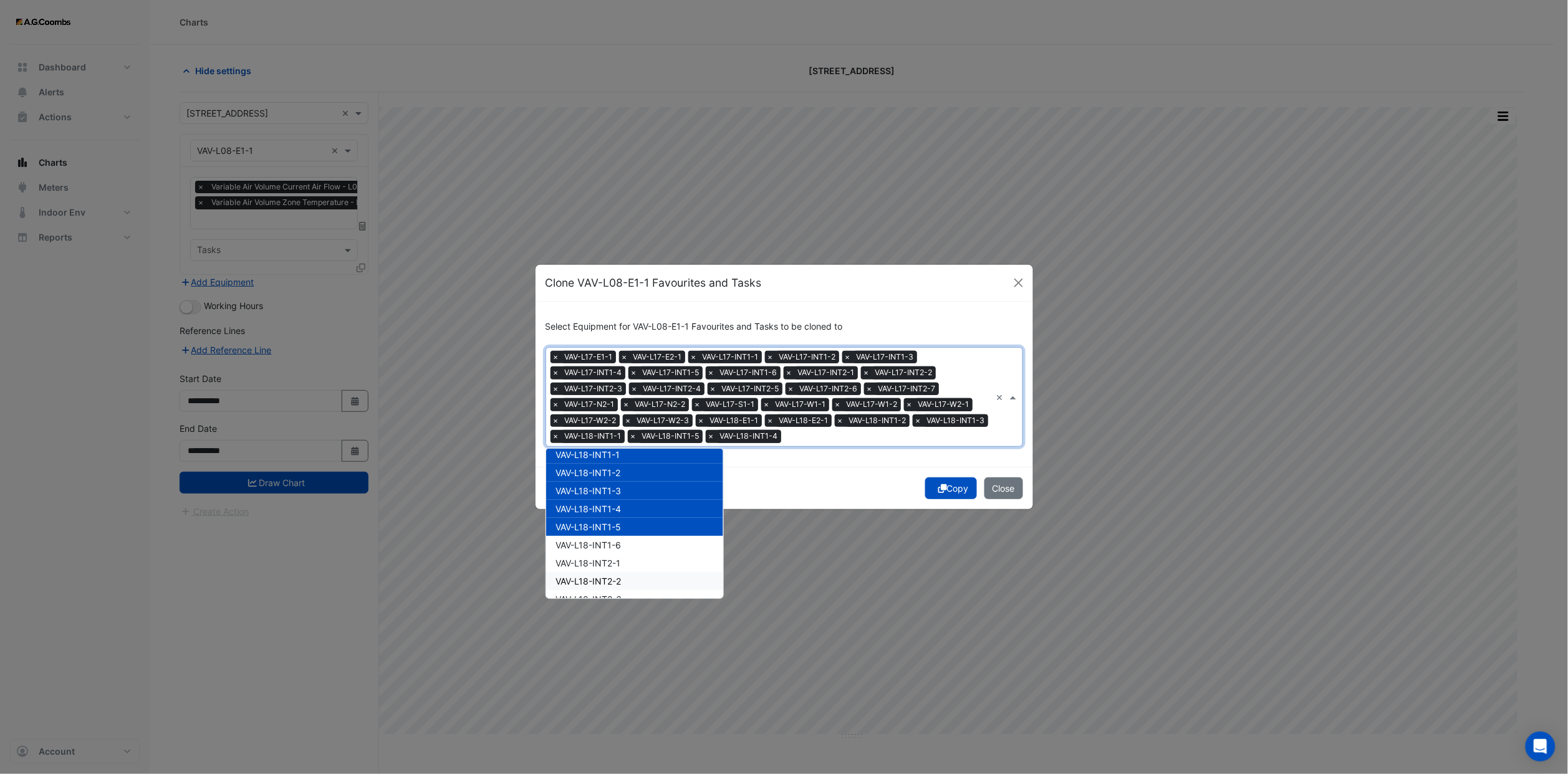
scroll to position [6129, 0]
click at [621, 511] on span "VAV-L18-INT1-6" at bounding box center [589, 517] width 65 height 11
drag, startPoint x: 617, startPoint y: 528, endPoint x: 617, endPoint y: 538, distance: 10.0
click at [617, 529] on span "VAV-L18-INT2-1" at bounding box center [589, 535] width 65 height 11
drag, startPoint x: 617, startPoint y: 538, endPoint x: 617, endPoint y: 567, distance: 29.0
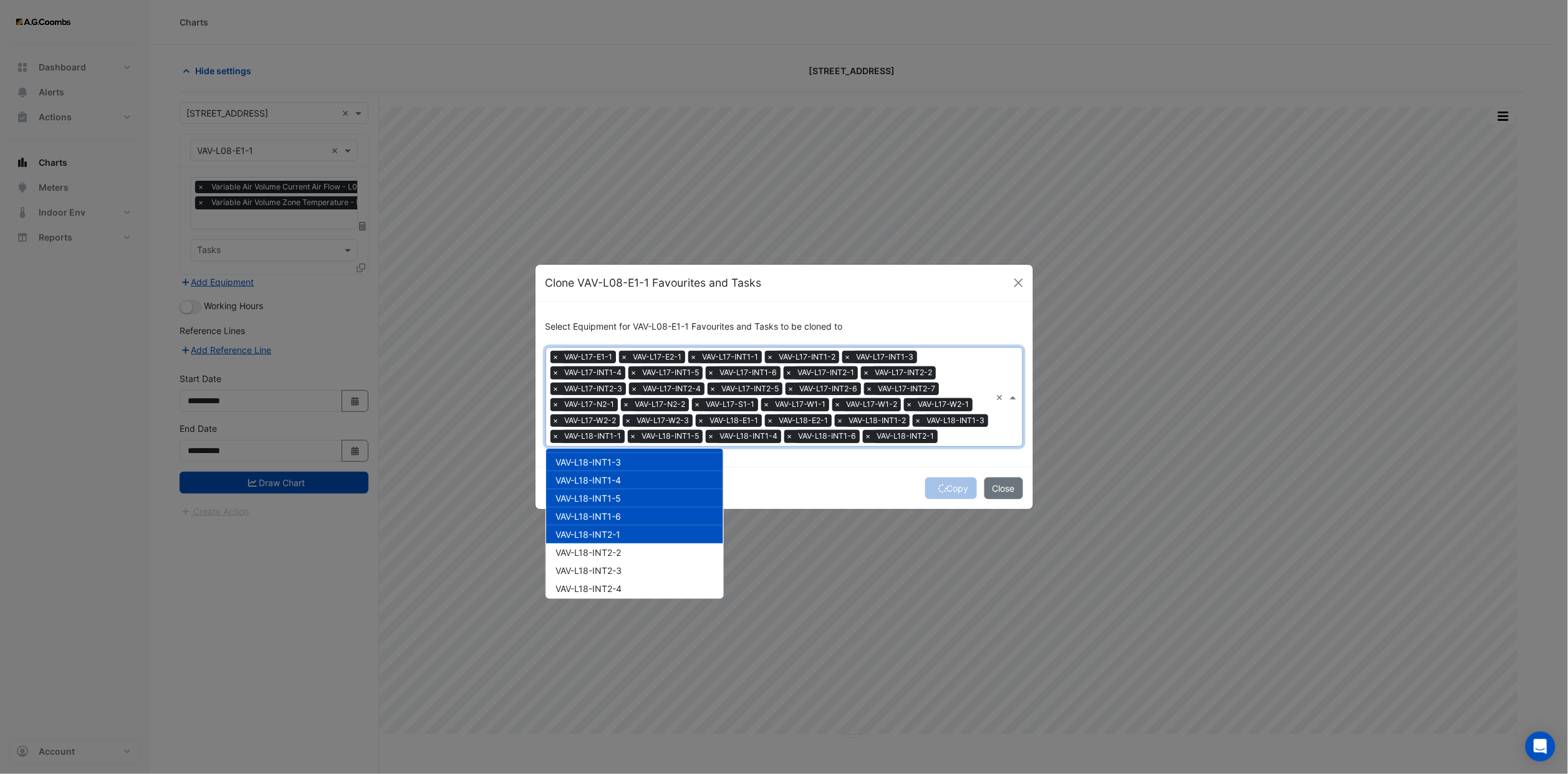
drag, startPoint x: 616, startPoint y: 552, endPoint x: 614, endPoint y: 570, distance: 18.1
click at [615, 554] on span "VAV-L18-INT2-2" at bounding box center [589, 552] width 65 height 11
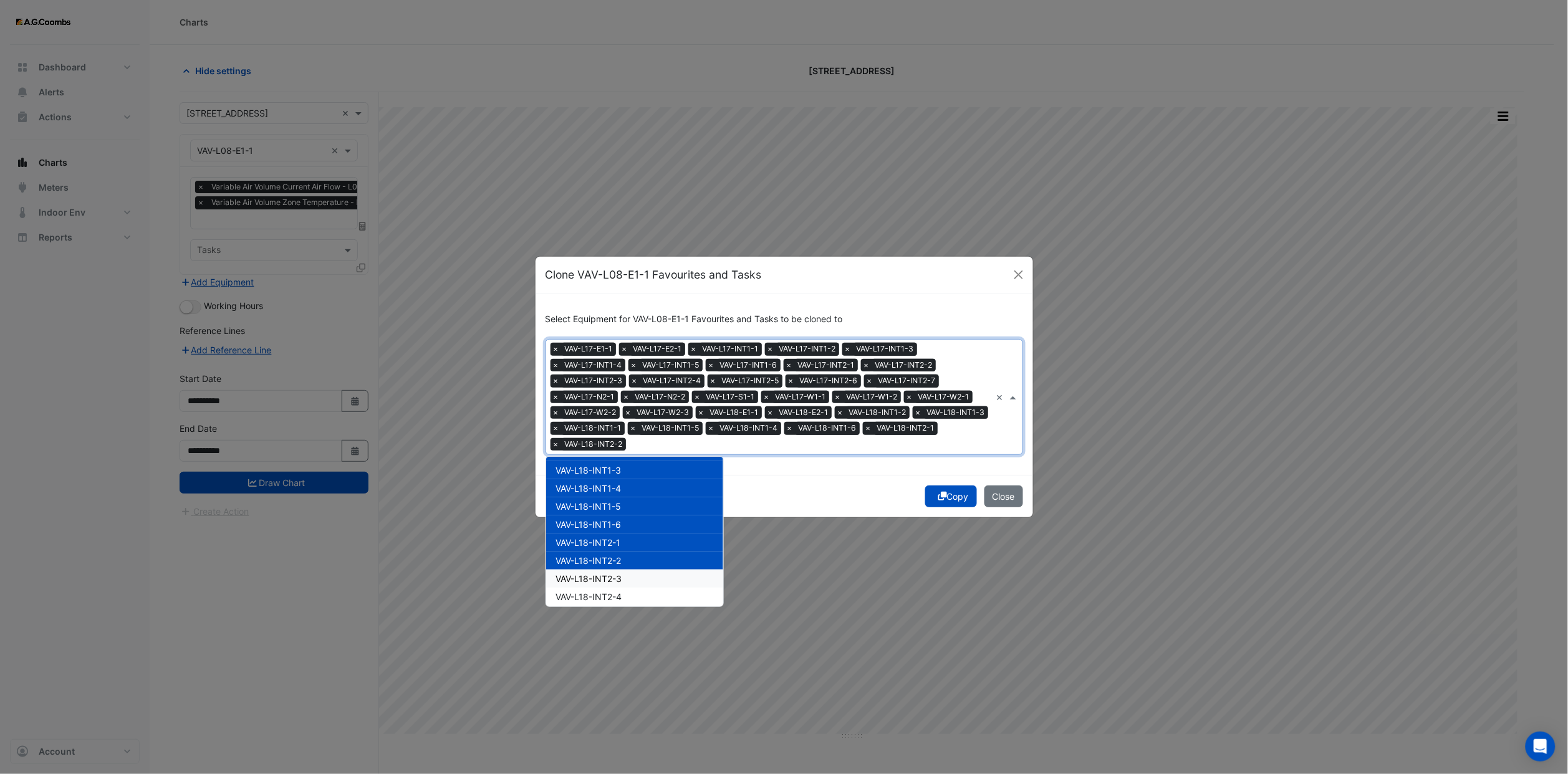
drag, startPoint x: 614, startPoint y: 570, endPoint x: 617, endPoint y: 590, distance: 20.2
click at [614, 573] on span "VAV-L18-INT2-3" at bounding box center [589, 579] width 66 height 11
click at [617, 592] on span "VAV-L18-INT2-4" at bounding box center [589, 597] width 66 height 11
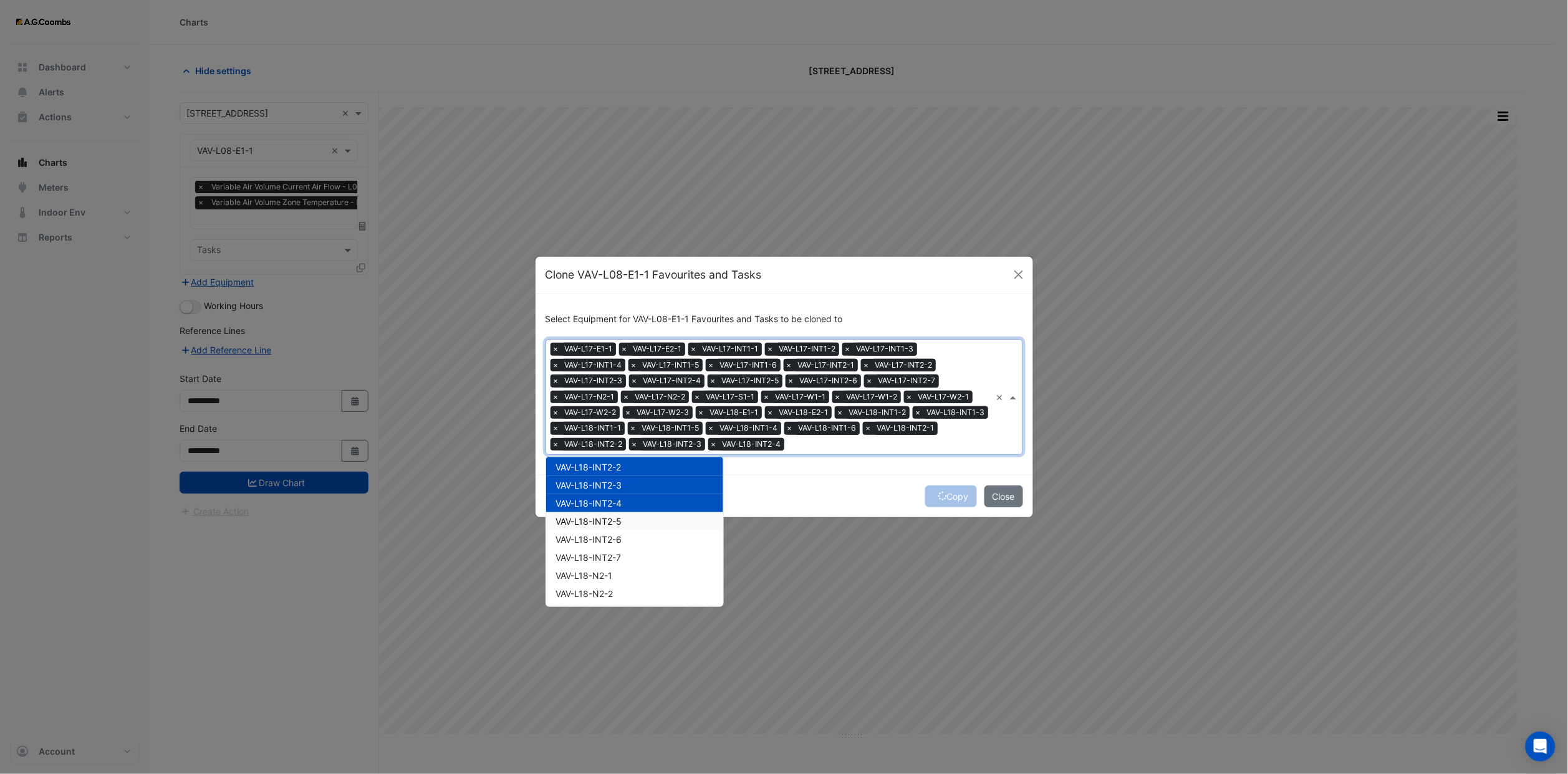
click at [611, 516] on span "VAV-L18-INT2-5" at bounding box center [589, 521] width 66 height 11
click at [610, 537] on div "VAV-L18-INT2-6" at bounding box center [634, 539] width 177 height 18
drag, startPoint x: 611, startPoint y: 547, endPoint x: 614, endPoint y: 560, distance: 13.3
click at [612, 549] on div "HC-VAV-L04-INT1-6 HC-VAV-L06-INT1-5 HC-VAV-L07-INT1-5 HC-VAV-L08-INT1-5 HC-VAV-…" at bounding box center [634, 783] width 177 height 13088
click at [614, 557] on span "VAV-L18-INT2-7" at bounding box center [589, 558] width 65 height 11
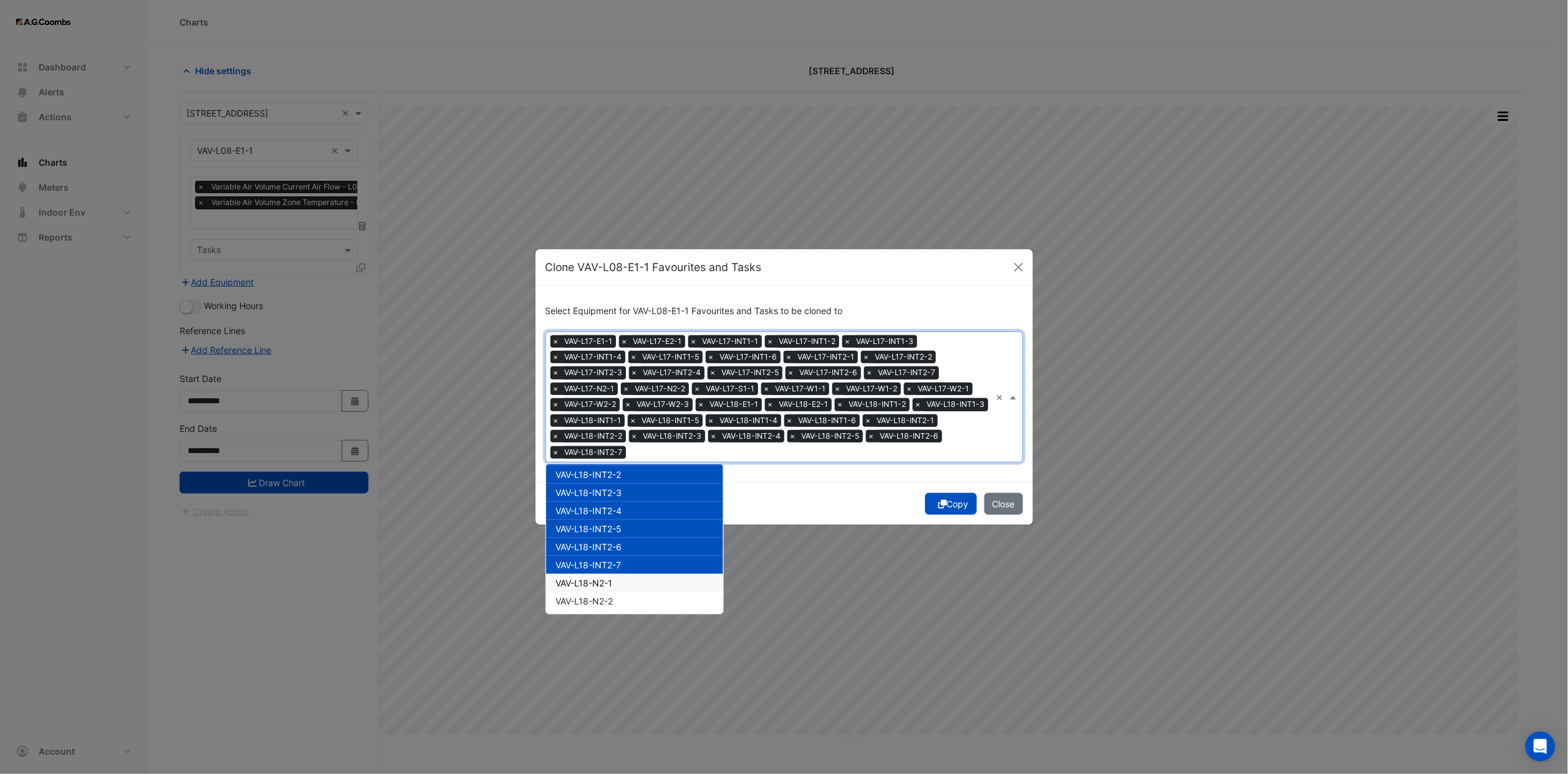
click at [614, 574] on div "VAV-L18-N2-1" at bounding box center [634, 583] width 177 height 18
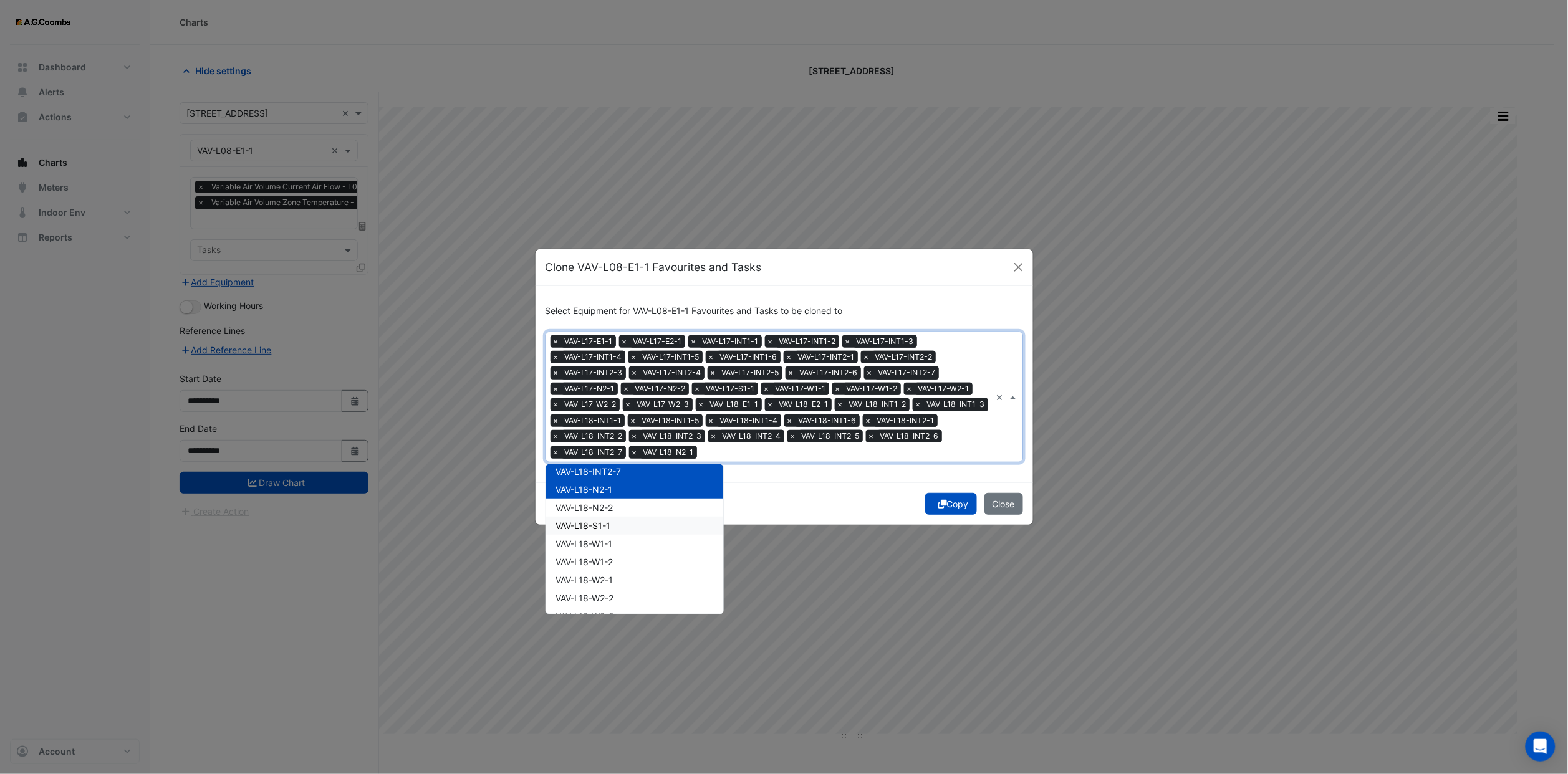
click at [606, 504] on span "VAV-L18-N2-2" at bounding box center [585, 508] width 57 height 11
click at [610, 535] on div "VAV-L18-W1-1" at bounding box center [634, 543] width 177 height 18
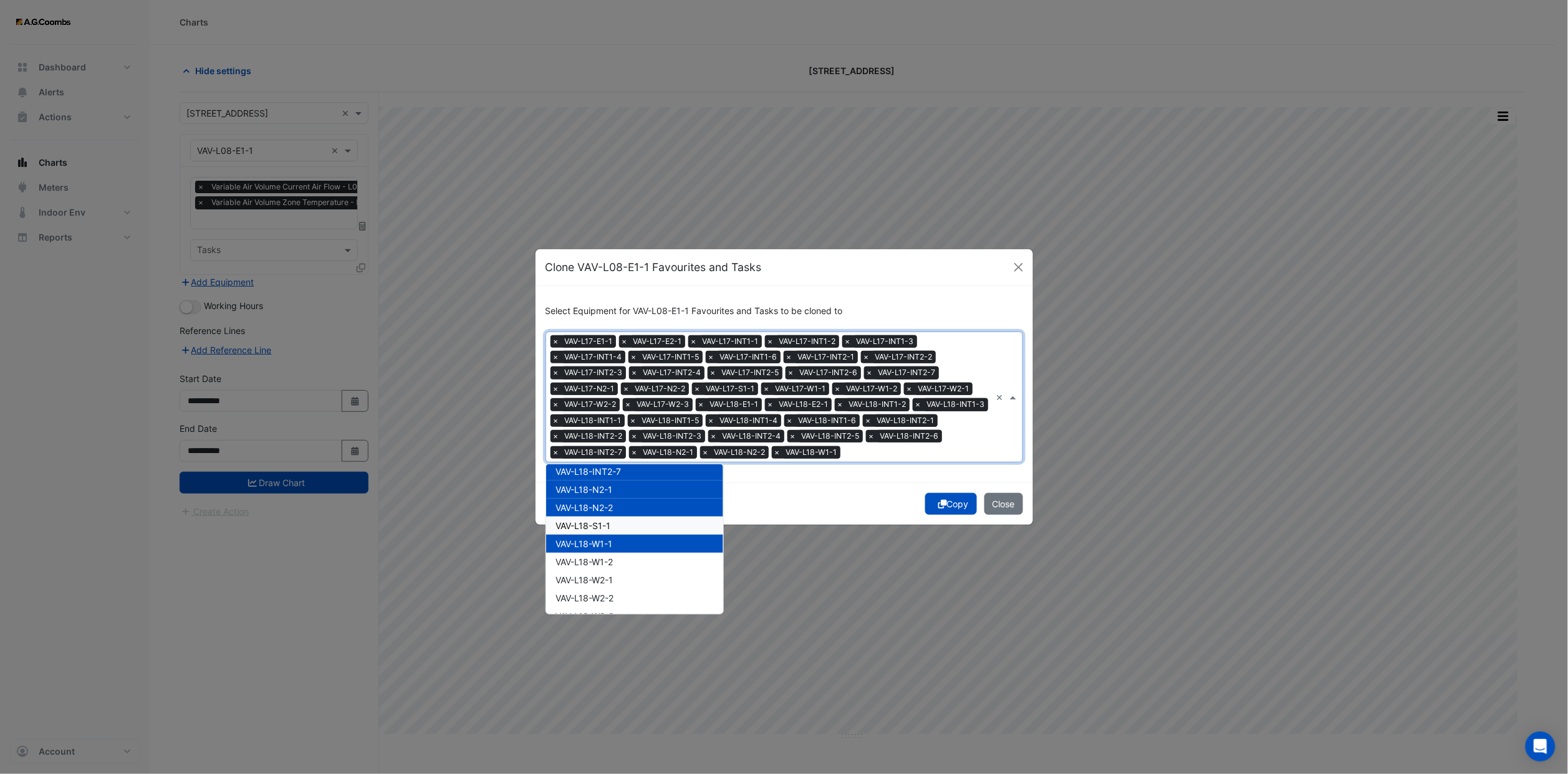
click at [610, 521] on span "VAV-L18-S1-1" at bounding box center [583, 526] width 55 height 11
click at [614, 552] on div "VAV-L18-W1-1" at bounding box center [634, 543] width 177 height 18
click at [611, 542] on div "VAV-L18-W1-1" at bounding box center [634, 543] width 177 height 18
drag, startPoint x: 611, startPoint y: 562, endPoint x: 611, endPoint y: 578, distance: 16.0
click at [611, 566] on span "VAV-L18-W1-2" at bounding box center [585, 562] width 57 height 11
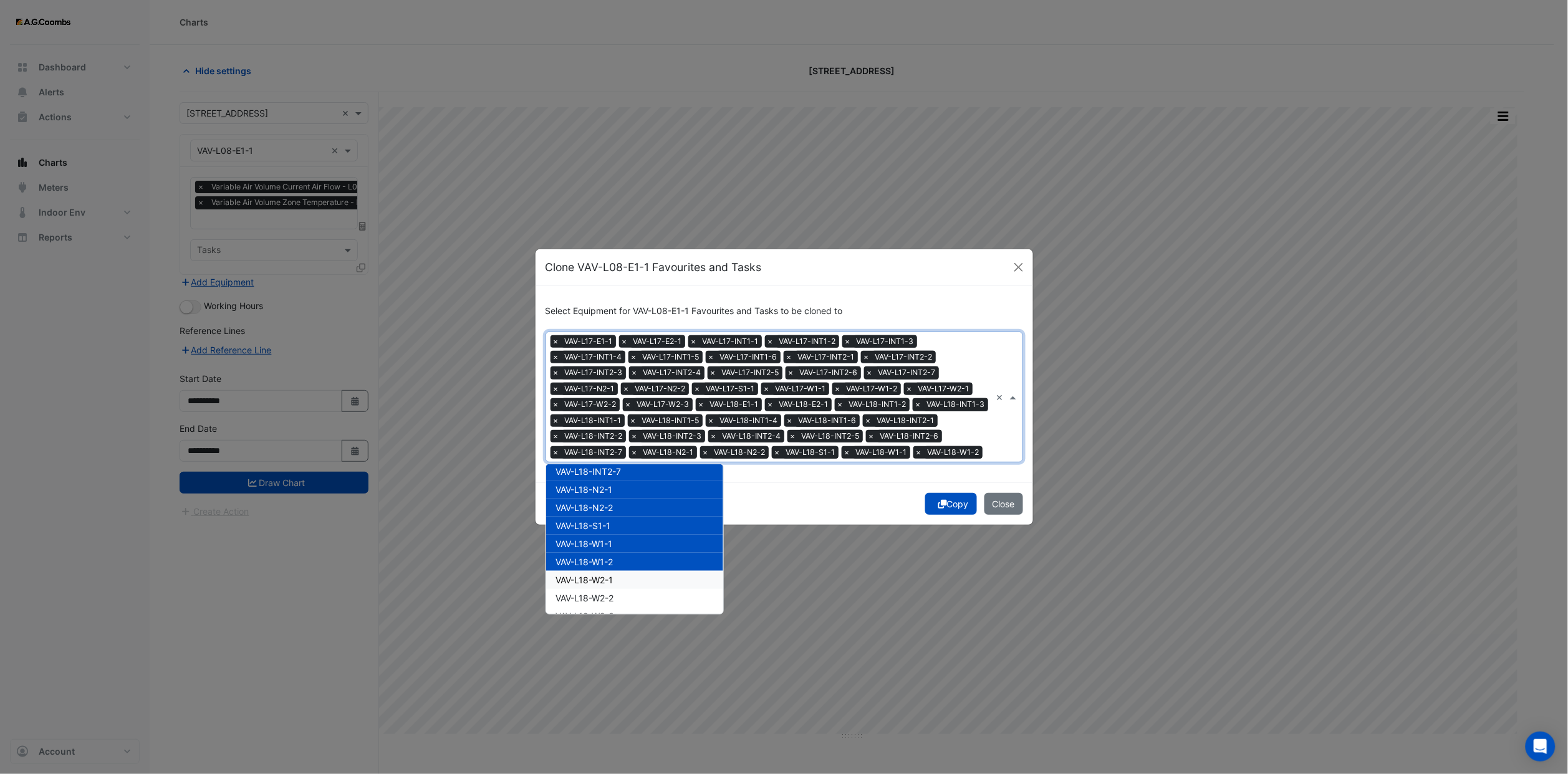
drag, startPoint x: 611, startPoint y: 578, endPoint x: 613, endPoint y: 586, distance: 8.2
click at [611, 579] on span "VAV-L18-W2-1" at bounding box center [585, 580] width 57 height 11
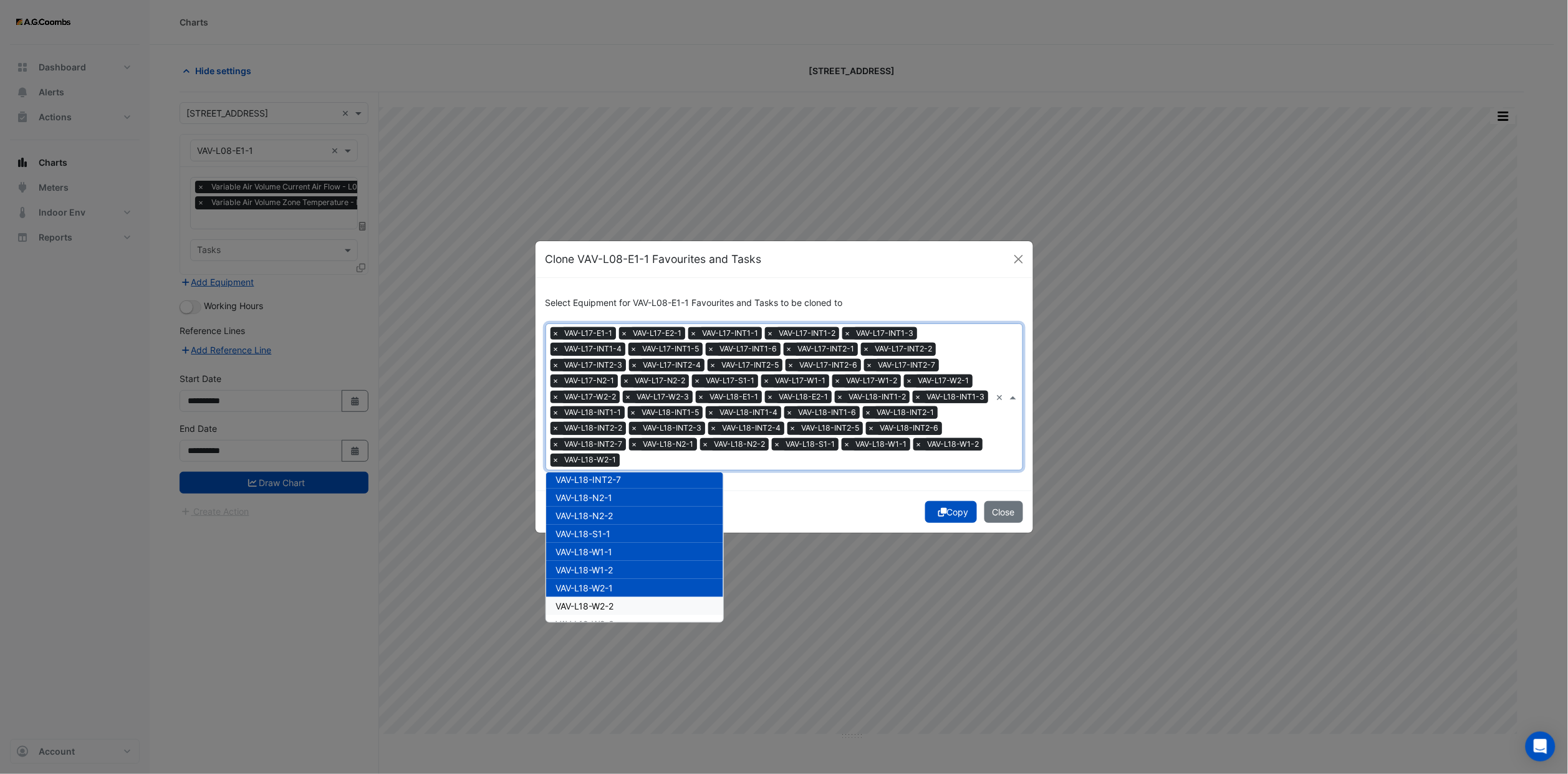
click at [615, 597] on div "VAV-L18-W2-2" at bounding box center [634, 606] width 177 height 18
click at [617, 615] on div "VAV-L18-W2-3" at bounding box center [634, 624] width 177 height 18
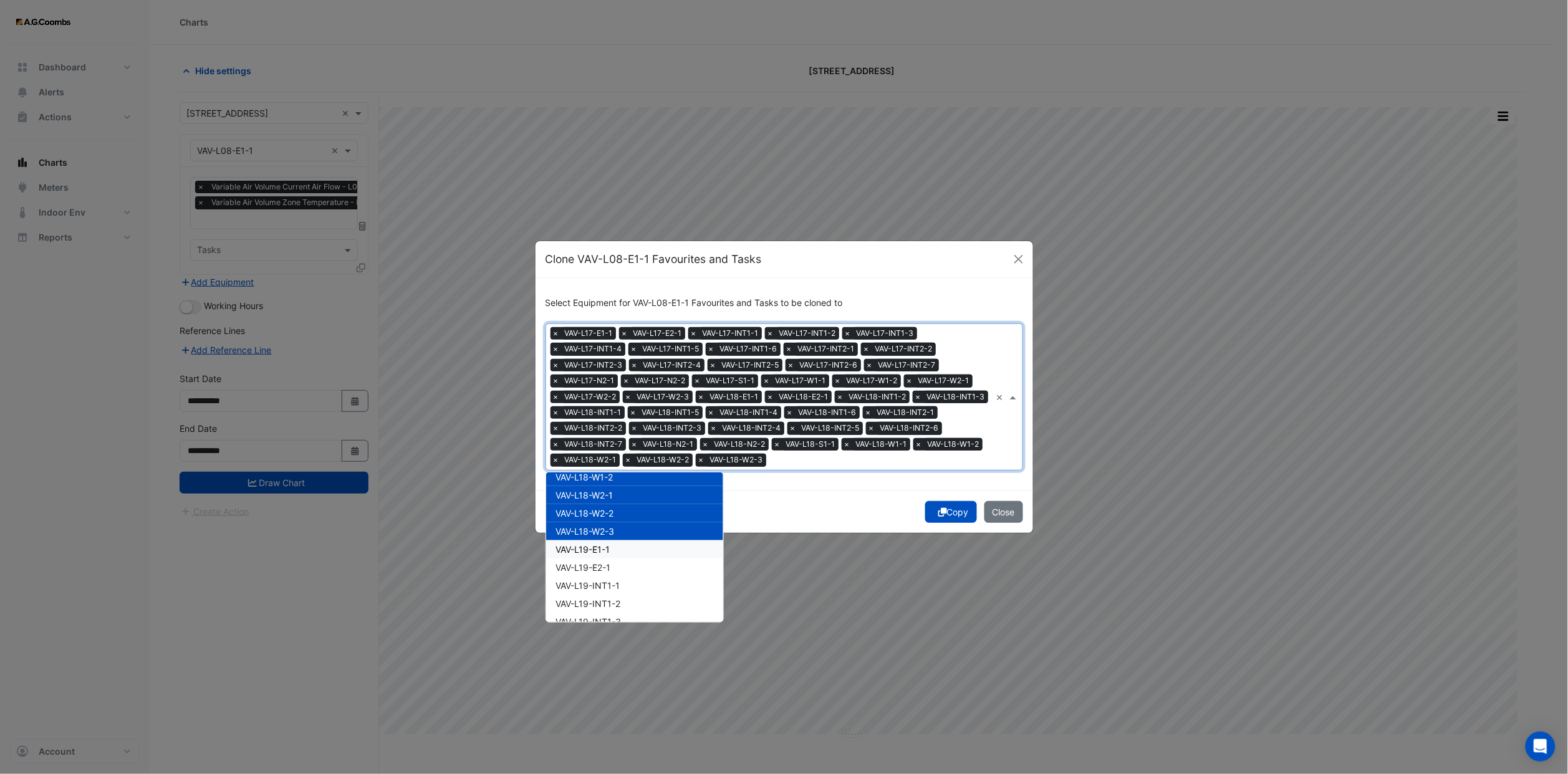
scroll to position [6410, 0]
click at [614, 542] on div "VAV-L19-E1-1" at bounding box center [634, 549] width 177 height 18
click at [616, 560] on div "VAV-L19-E2-1" at bounding box center [634, 566] width 177 height 18
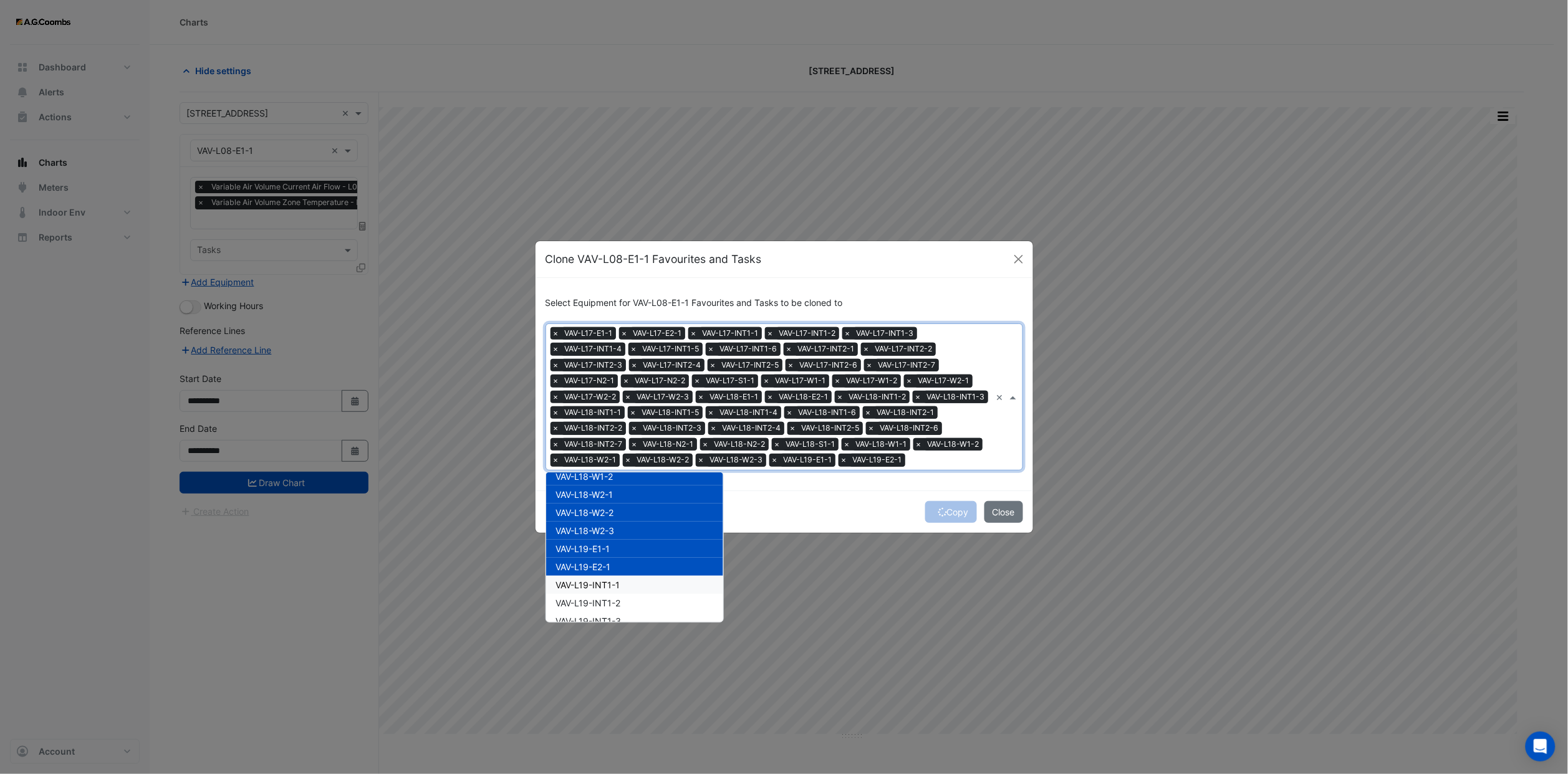
click at [616, 593] on div "HC-VAV-L04-INT1-6 HC-VAV-L06-INT1-5 HC-VAV-L07-INT1-5 HC-VAV-L08-INT1-5 HC-VAV-…" at bounding box center [634, 611] width 177 height 13088
click at [610, 586] on span "VAV-L19-INT1-1" at bounding box center [588, 585] width 64 height 11
click at [613, 600] on span "VAV-L19-INT1-2" at bounding box center [589, 604] width 65 height 11
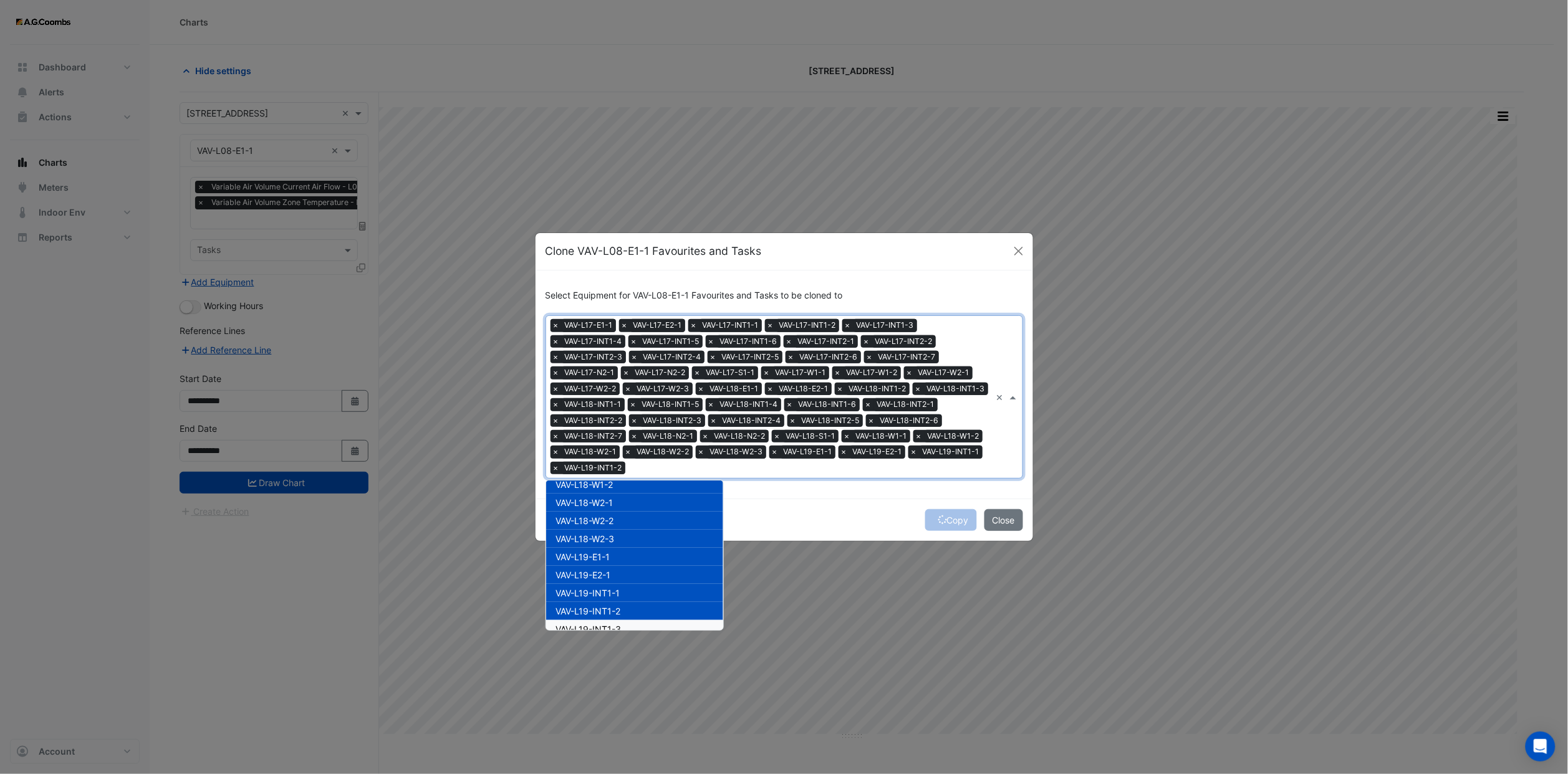
click at [616, 625] on span "VAV-L19-INT1-3" at bounding box center [589, 629] width 65 height 11
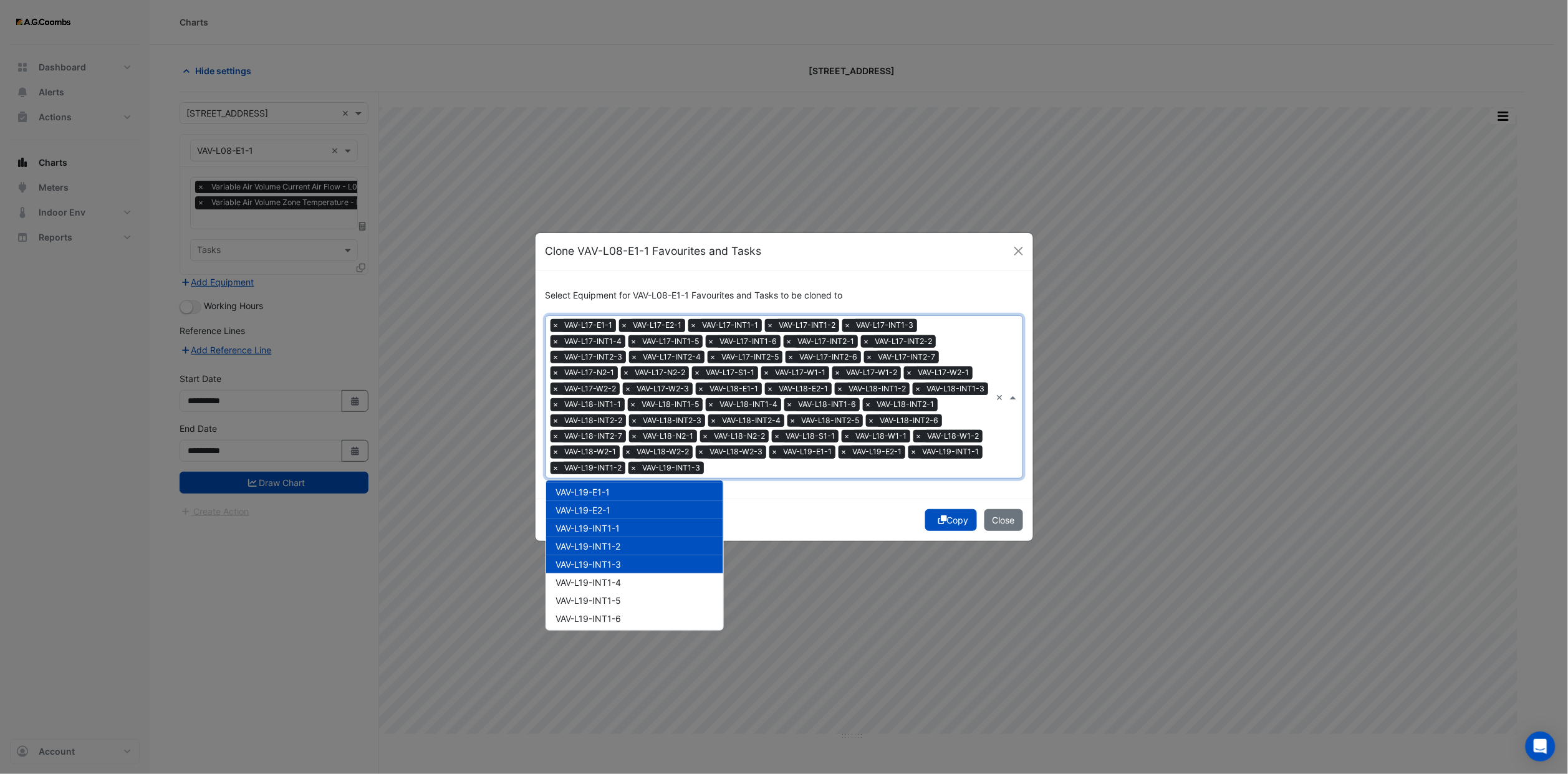
scroll to position [6503, 0]
click at [600, 549] on span "VAV-L19-INT1-4" at bounding box center [589, 554] width 65 height 11
drag, startPoint x: 601, startPoint y: 561, endPoint x: 602, endPoint y: 582, distance: 21.0
click at [601, 566] on span "VAV-L19-INT1-5" at bounding box center [589, 572] width 65 height 11
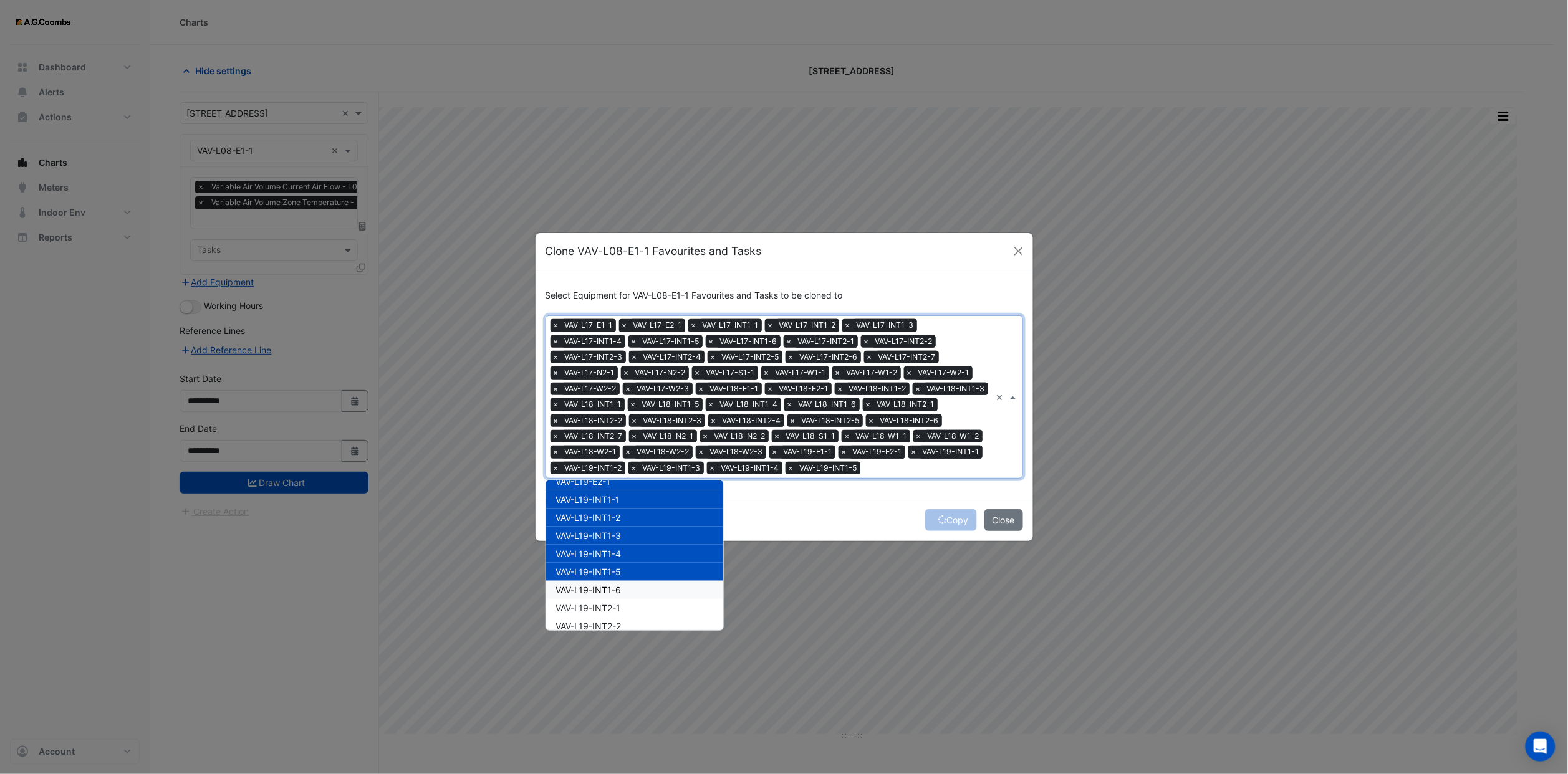
click at [602, 582] on div "VAV-L19-INT1-6" at bounding box center [634, 590] width 177 height 18
drag, startPoint x: 604, startPoint y: 598, endPoint x: 608, endPoint y: 611, distance: 13.6
click at [605, 599] on div "VAV-L19-INT2-1" at bounding box center [634, 607] width 177 height 18
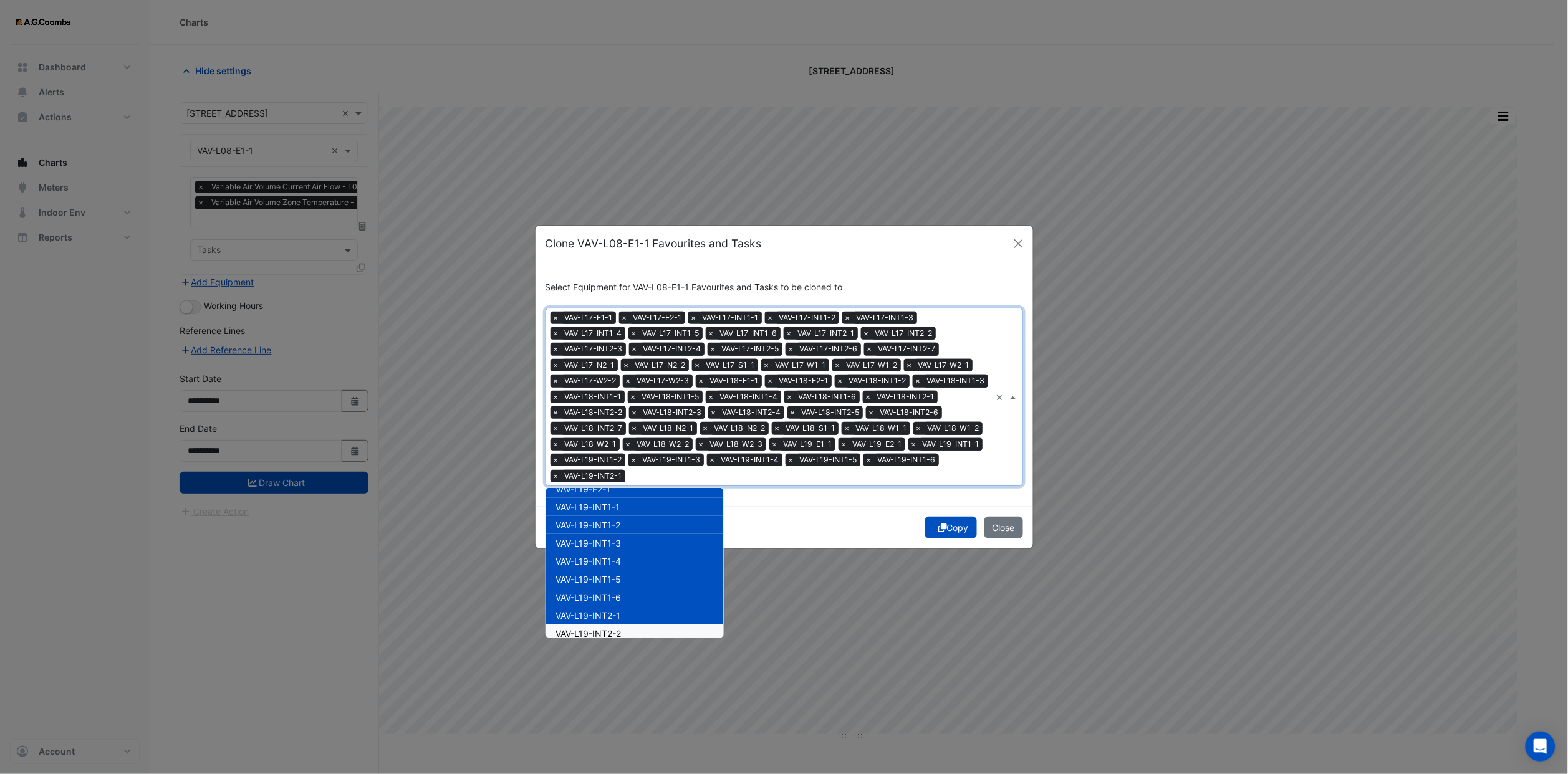
click at [610, 628] on span "VAV-L19-INT2-2" at bounding box center [589, 634] width 65 height 11
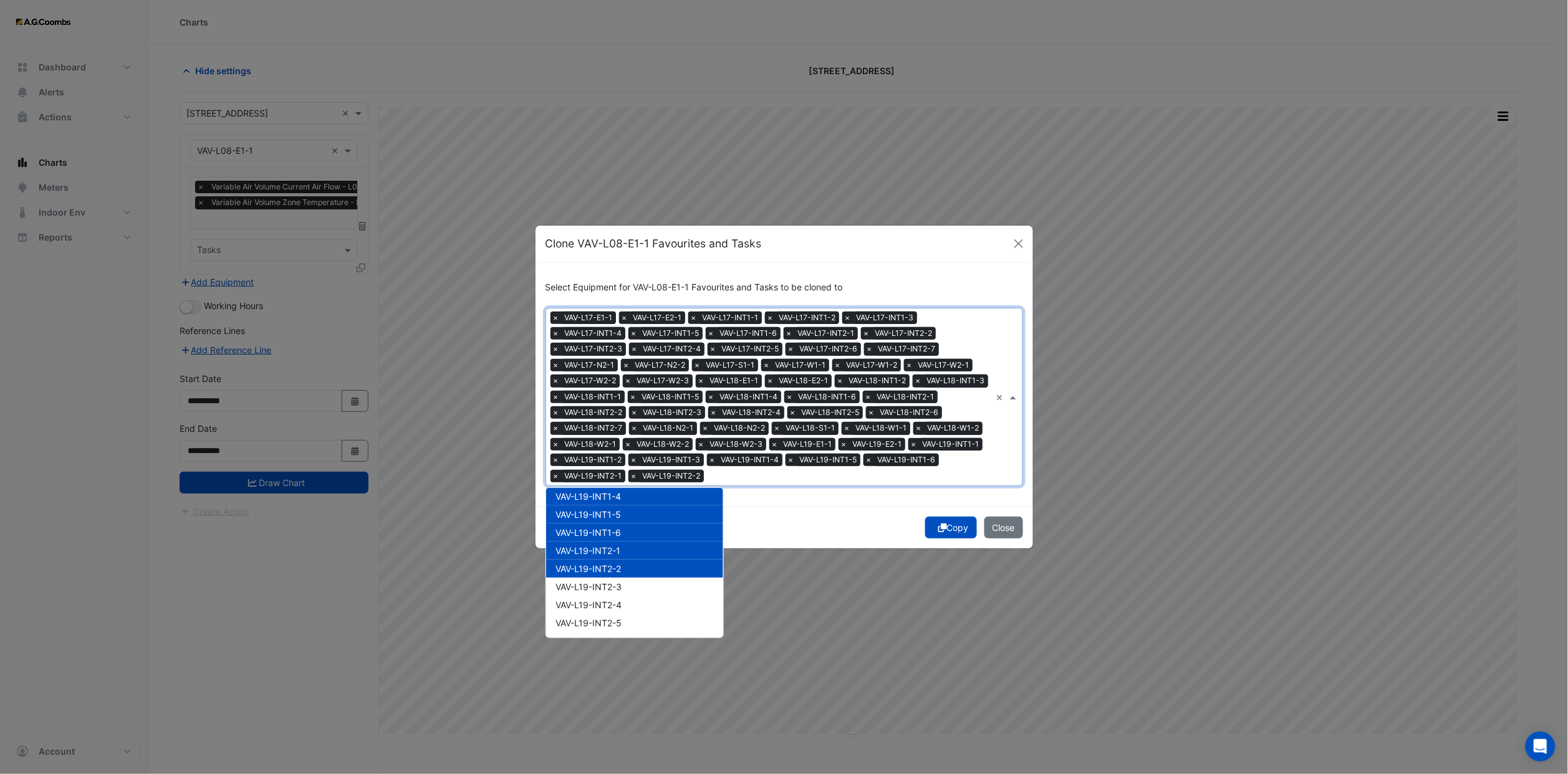
scroll to position [6596, 0]
click at [610, 553] on span "VAV-L19-INT2-3" at bounding box center [589, 559] width 66 height 11
drag, startPoint x: 608, startPoint y: 569, endPoint x: 608, endPoint y: 583, distance: 14.0
click at [608, 573] on span "VAV-L19-INT2-4" at bounding box center [589, 576] width 66 height 11
click at [610, 596] on span "VAV-L19-INT2-5" at bounding box center [589, 594] width 66 height 11
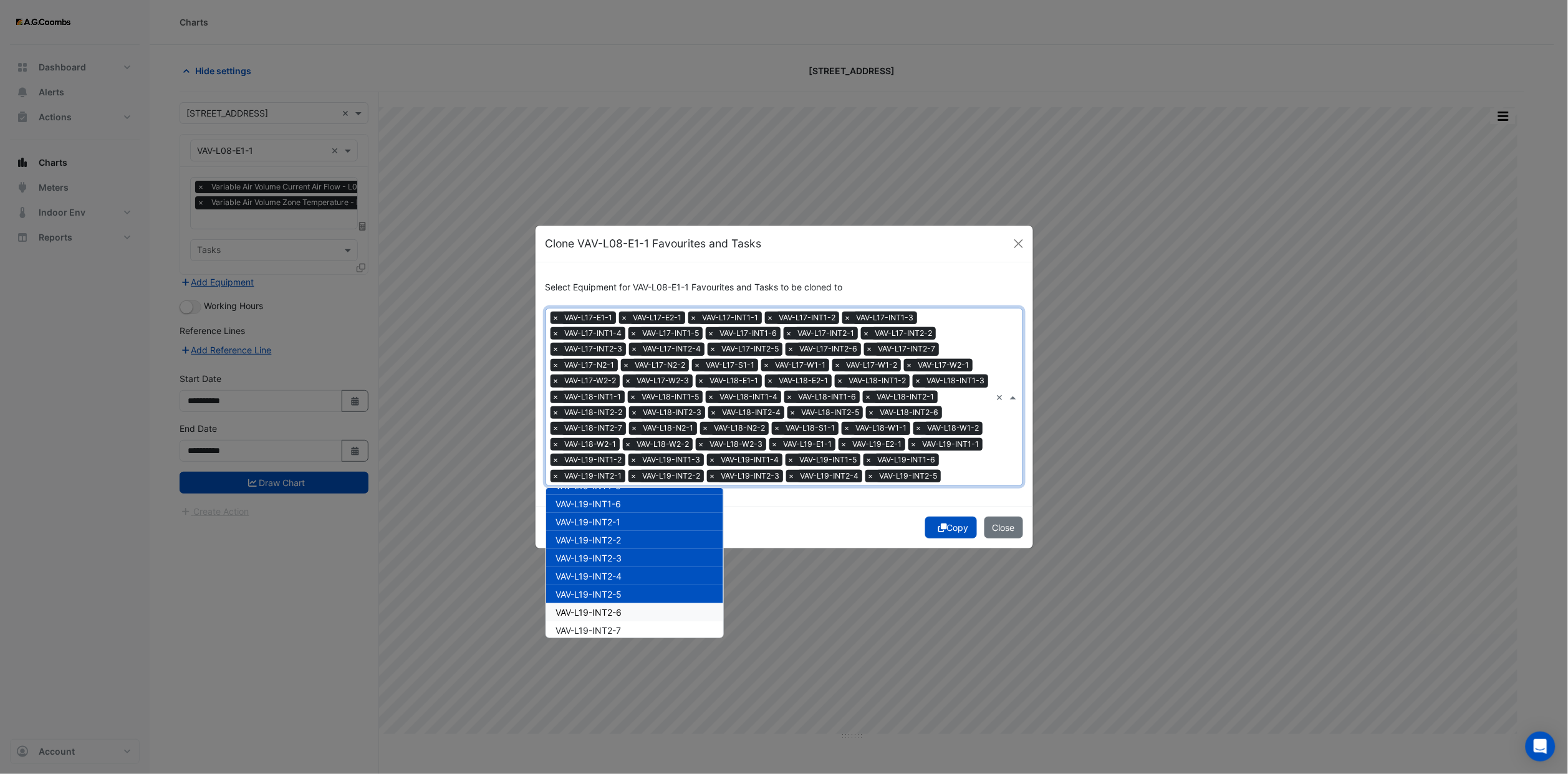
click at [608, 609] on span "VAV-L19-INT2-6" at bounding box center [589, 613] width 66 height 11
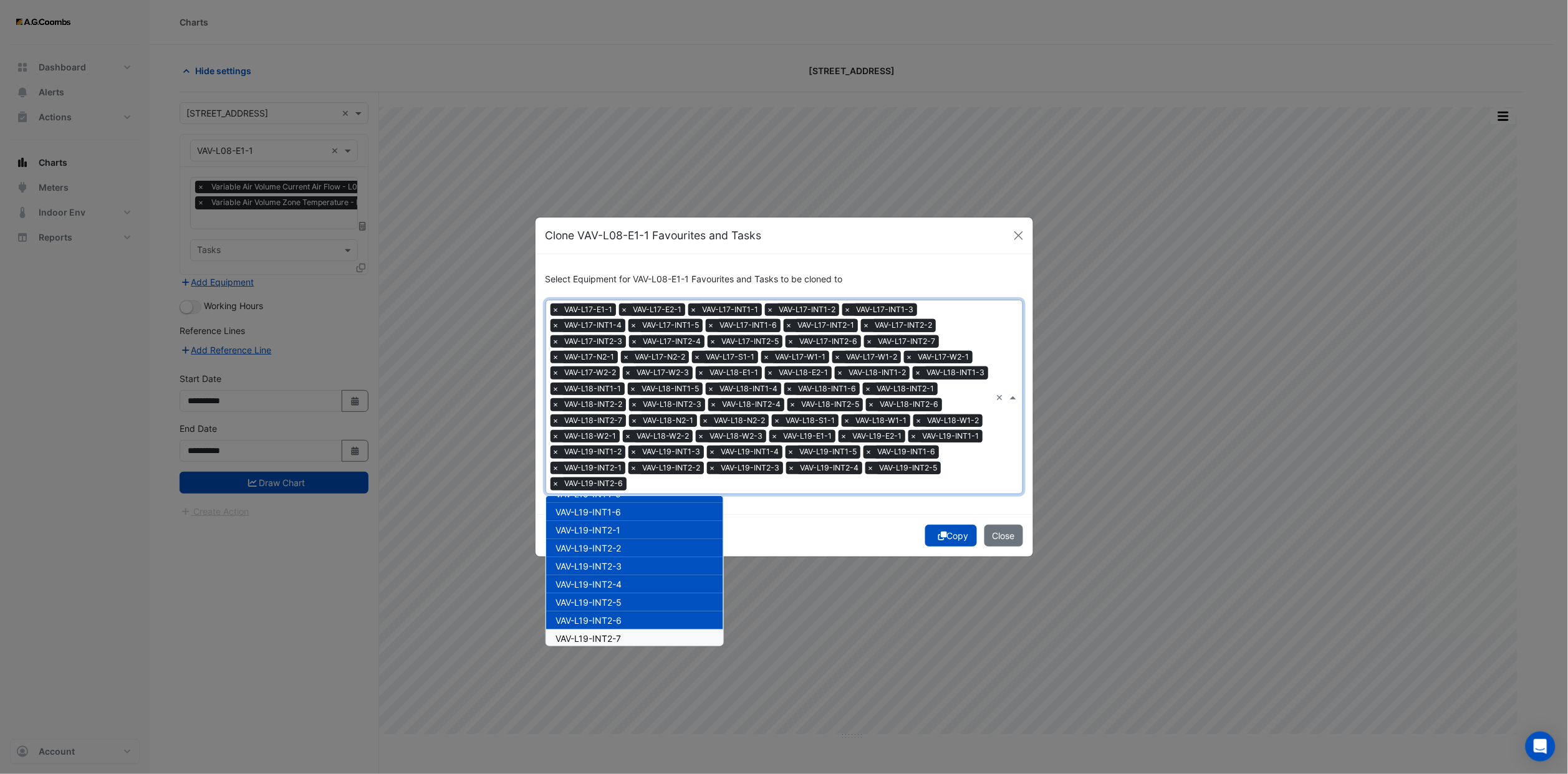
click at [608, 633] on span "VAV-L19-INT2-7" at bounding box center [589, 638] width 65 height 11
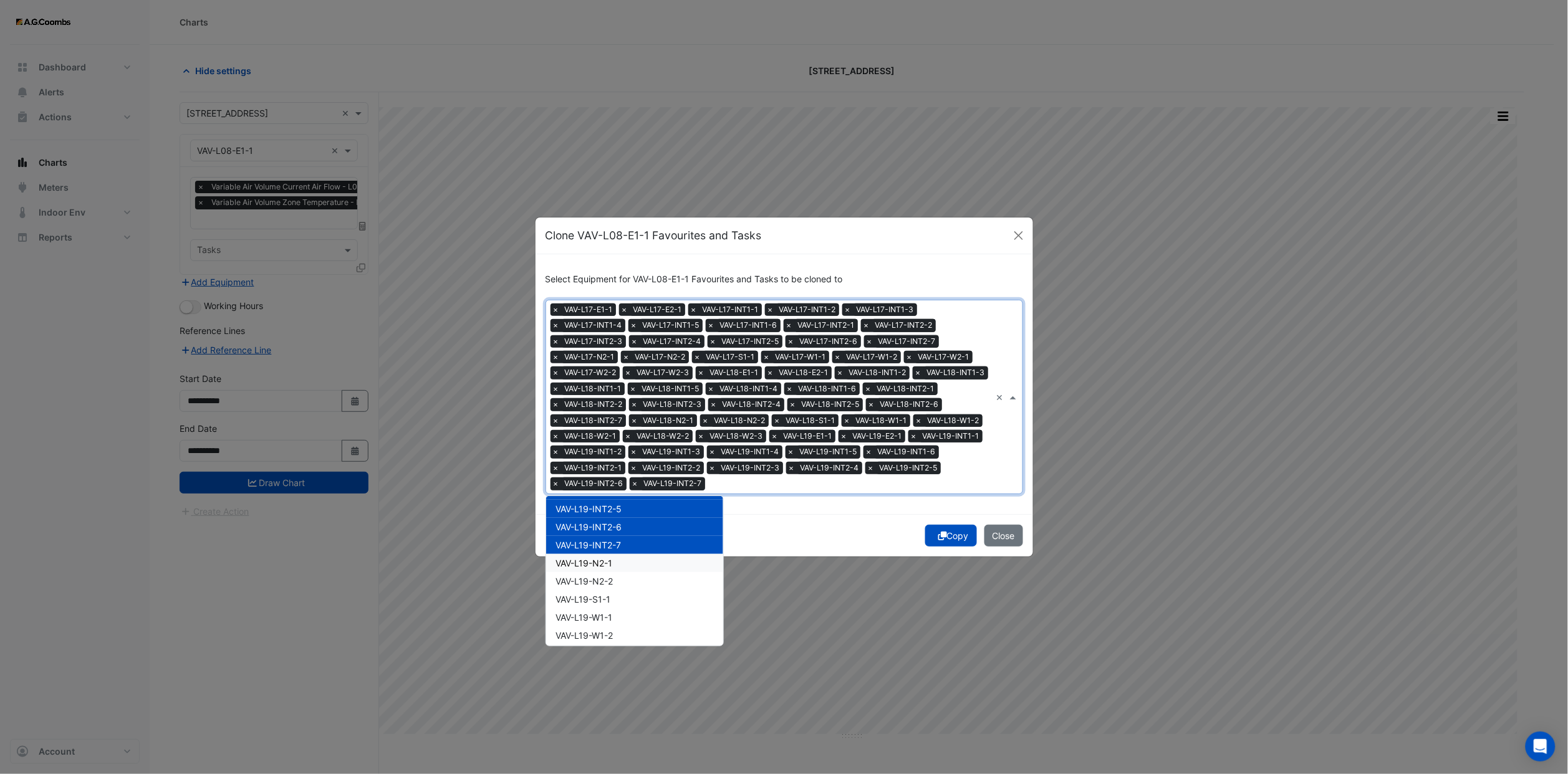
drag, startPoint x: 608, startPoint y: 547, endPoint x: 610, endPoint y: 565, distance: 18.1
click at [610, 556] on div "VAV-L19-N2-1" at bounding box center [634, 562] width 177 height 18
click at [608, 580] on div "VAV-L19-N2-2" at bounding box center [634, 581] width 177 height 18
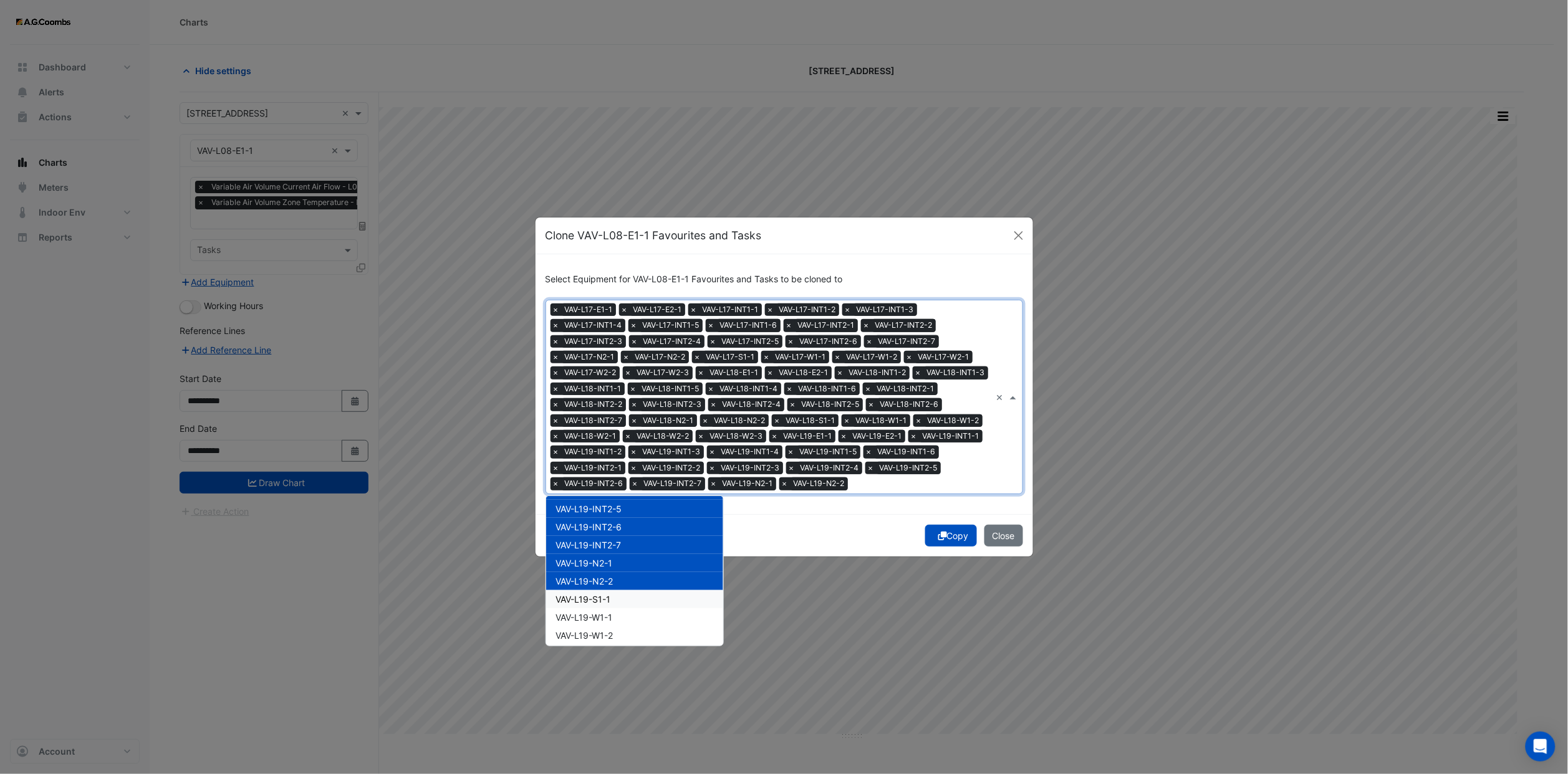
click at [606, 602] on span "VAV-L19-S1-1" at bounding box center [583, 600] width 55 height 11
click at [604, 615] on span "VAV-L19-W1-1" at bounding box center [584, 617] width 57 height 11
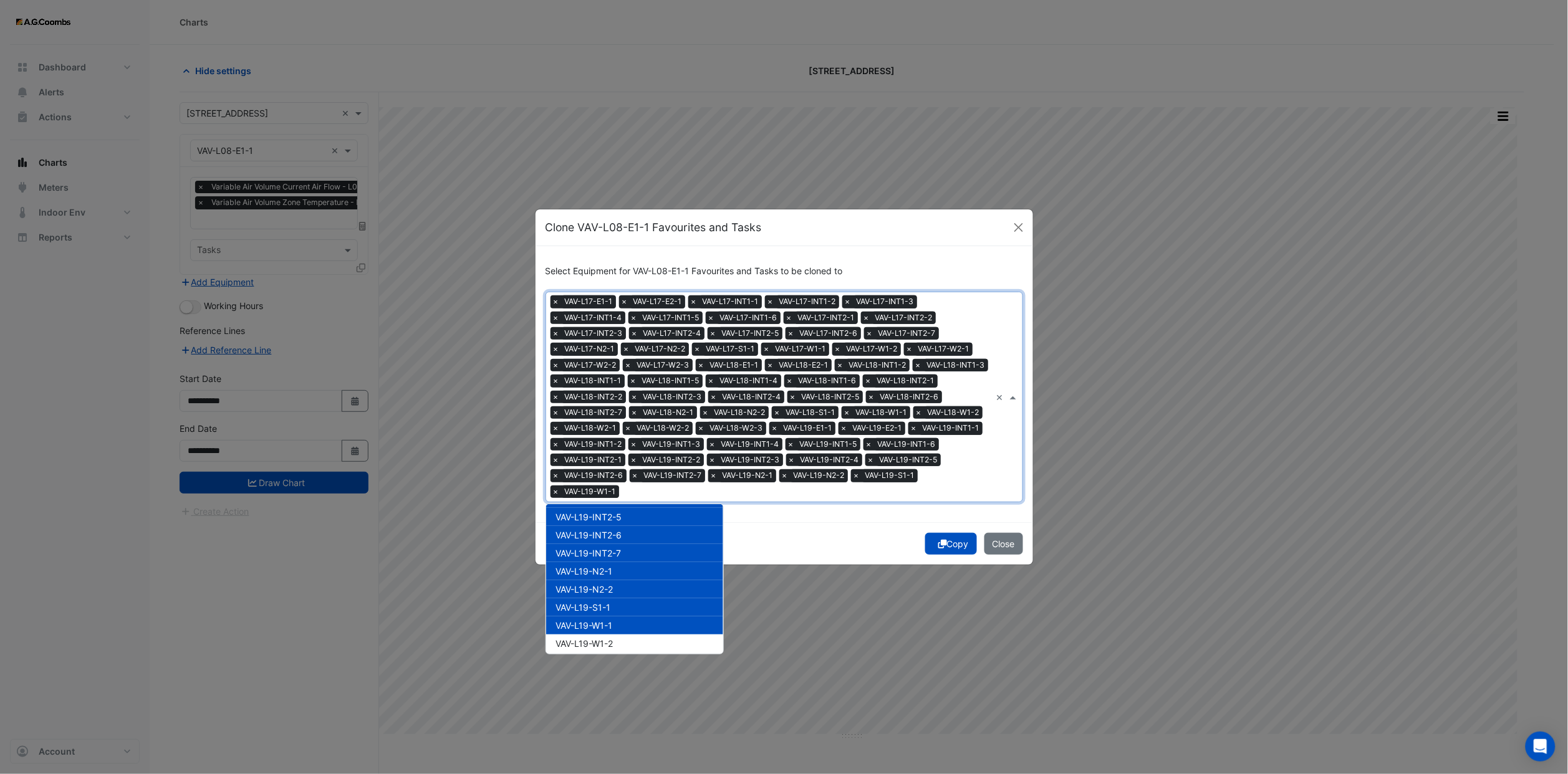
scroll to position [6784, 0]
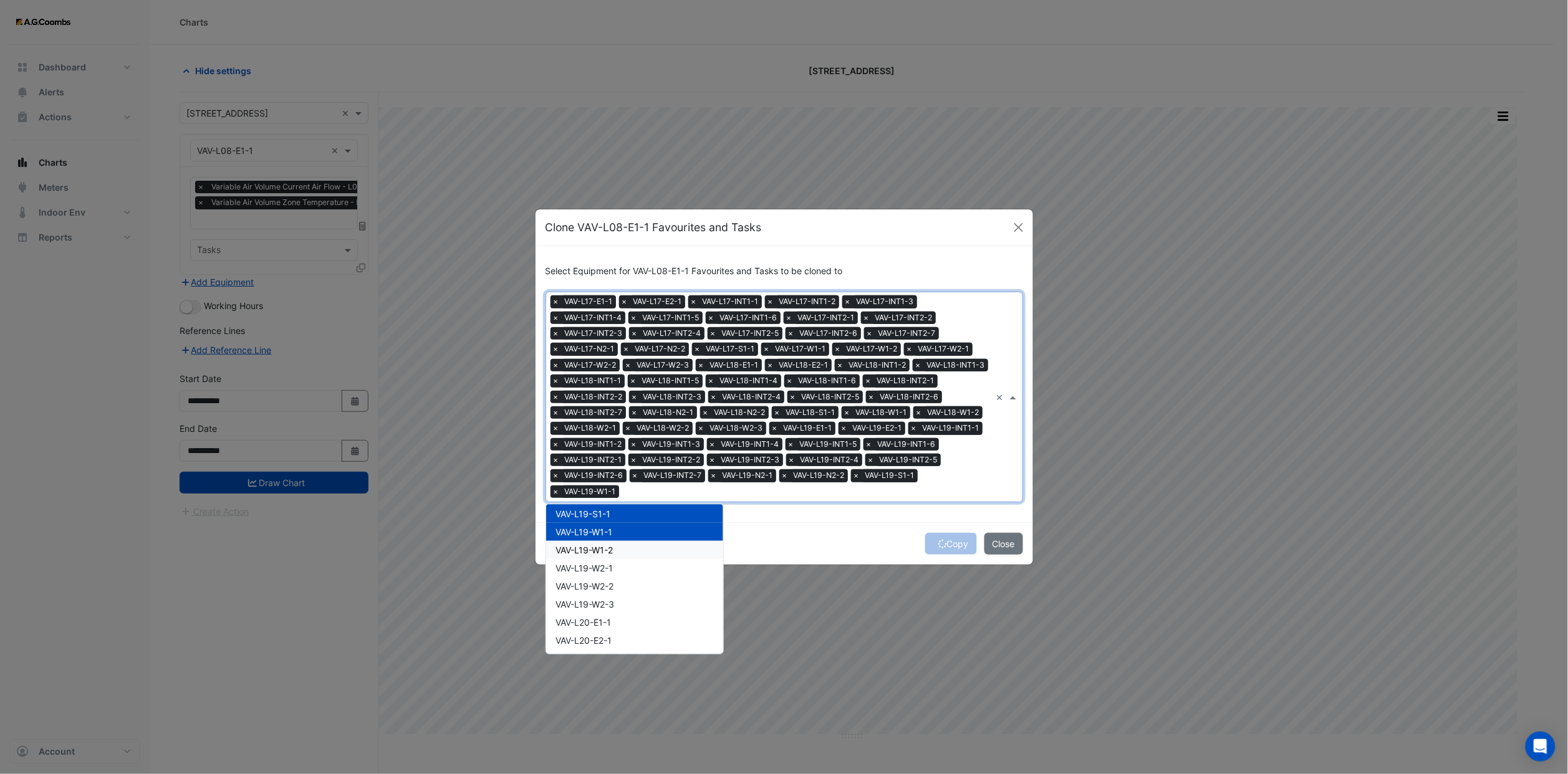
drag, startPoint x: 608, startPoint y: 541, endPoint x: 608, endPoint y: 550, distance: 9.0
click at [608, 545] on span "VAV-L19-W1-2" at bounding box center [585, 550] width 57 height 11
click at [607, 563] on span "VAV-L19-W2-1" at bounding box center [585, 569] width 57 height 11
click at [607, 581] on span "VAV-L19-W2-2" at bounding box center [585, 587] width 58 height 11
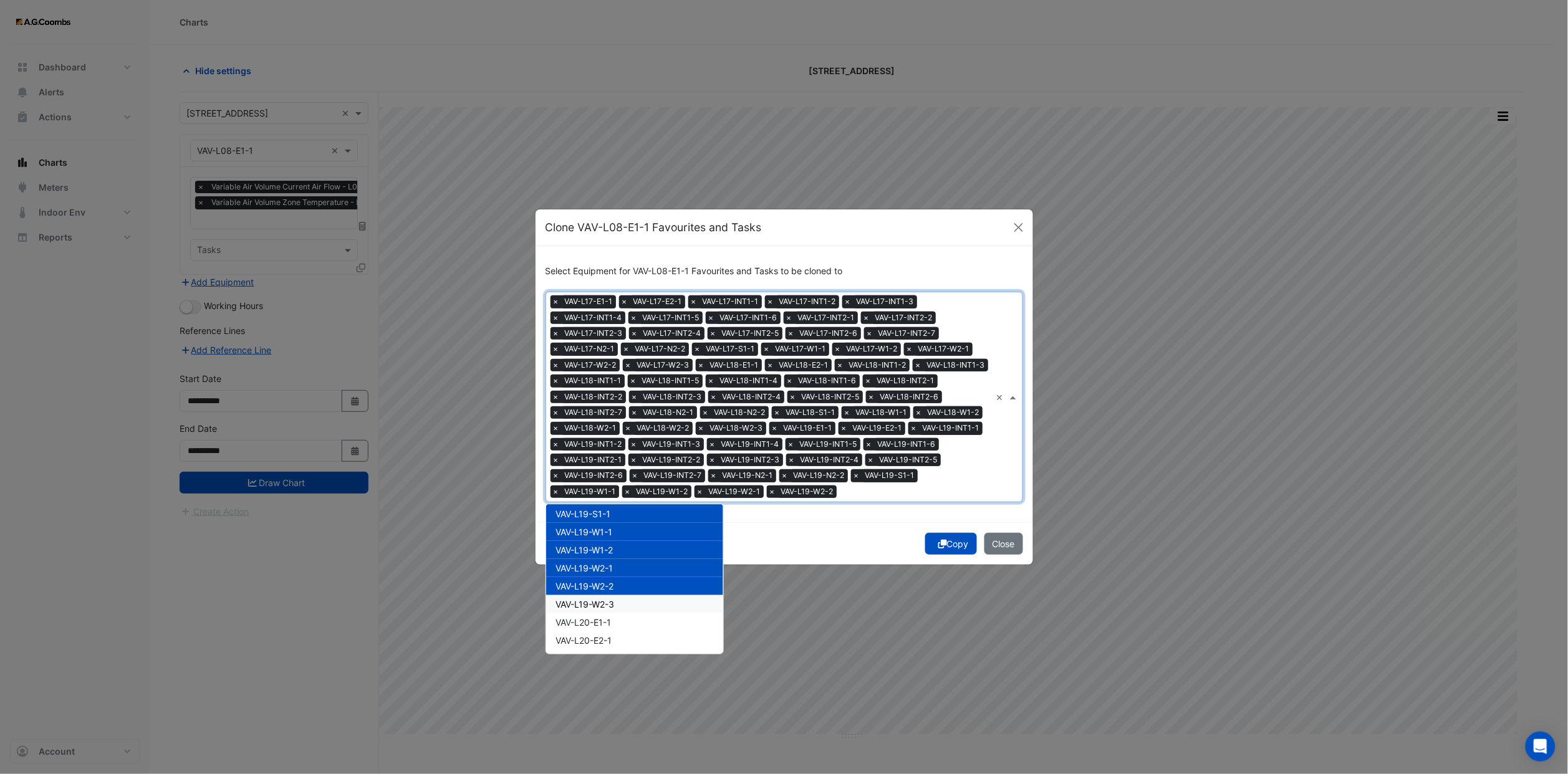
click at [610, 595] on div "VAV-L19-W2-3" at bounding box center [634, 604] width 177 height 18
click at [612, 614] on div "VAV-L20-E1-1" at bounding box center [634, 622] width 177 height 18
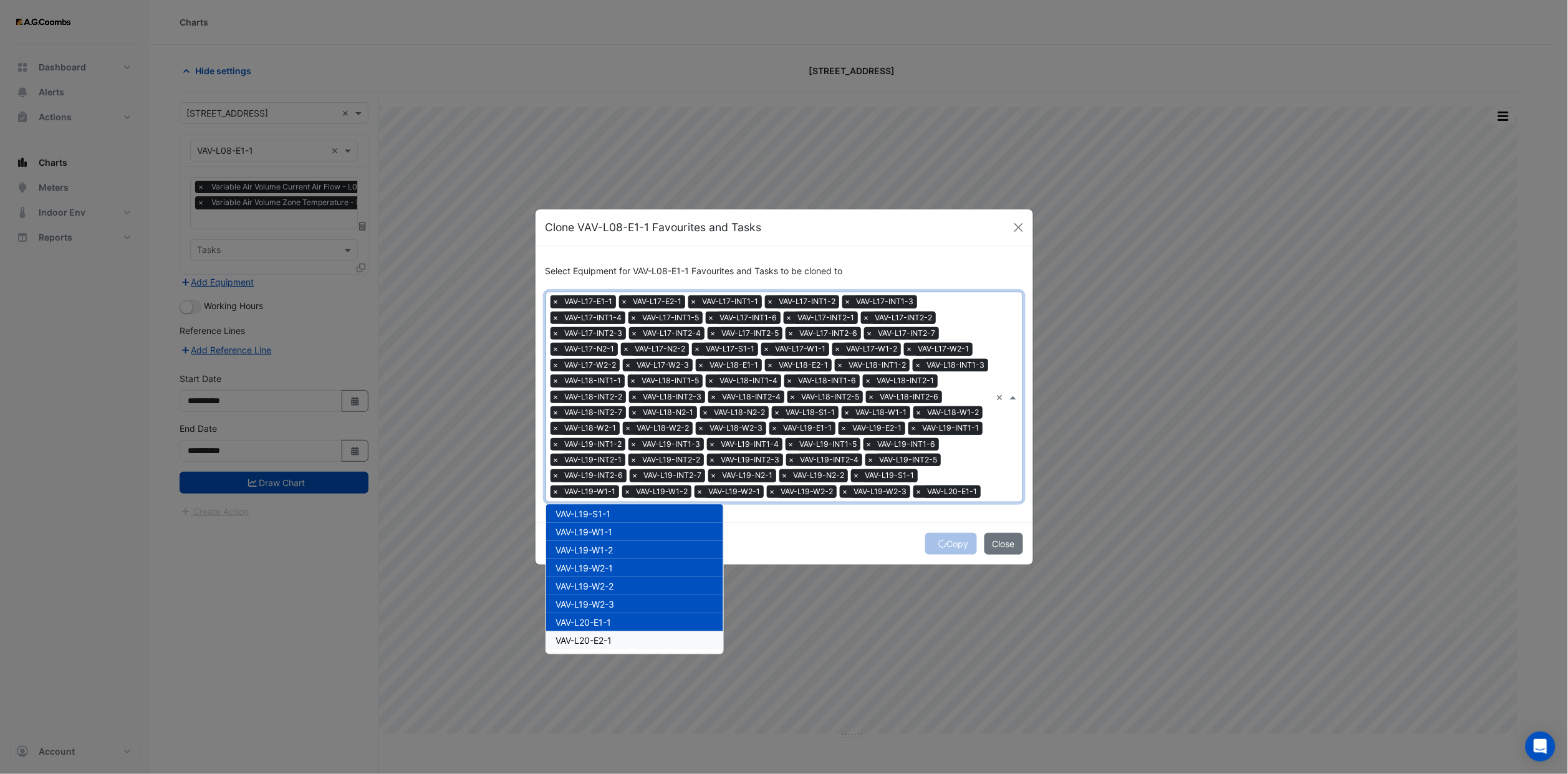
click at [612, 639] on span "VAV-L20-E2-1" at bounding box center [584, 641] width 56 height 11
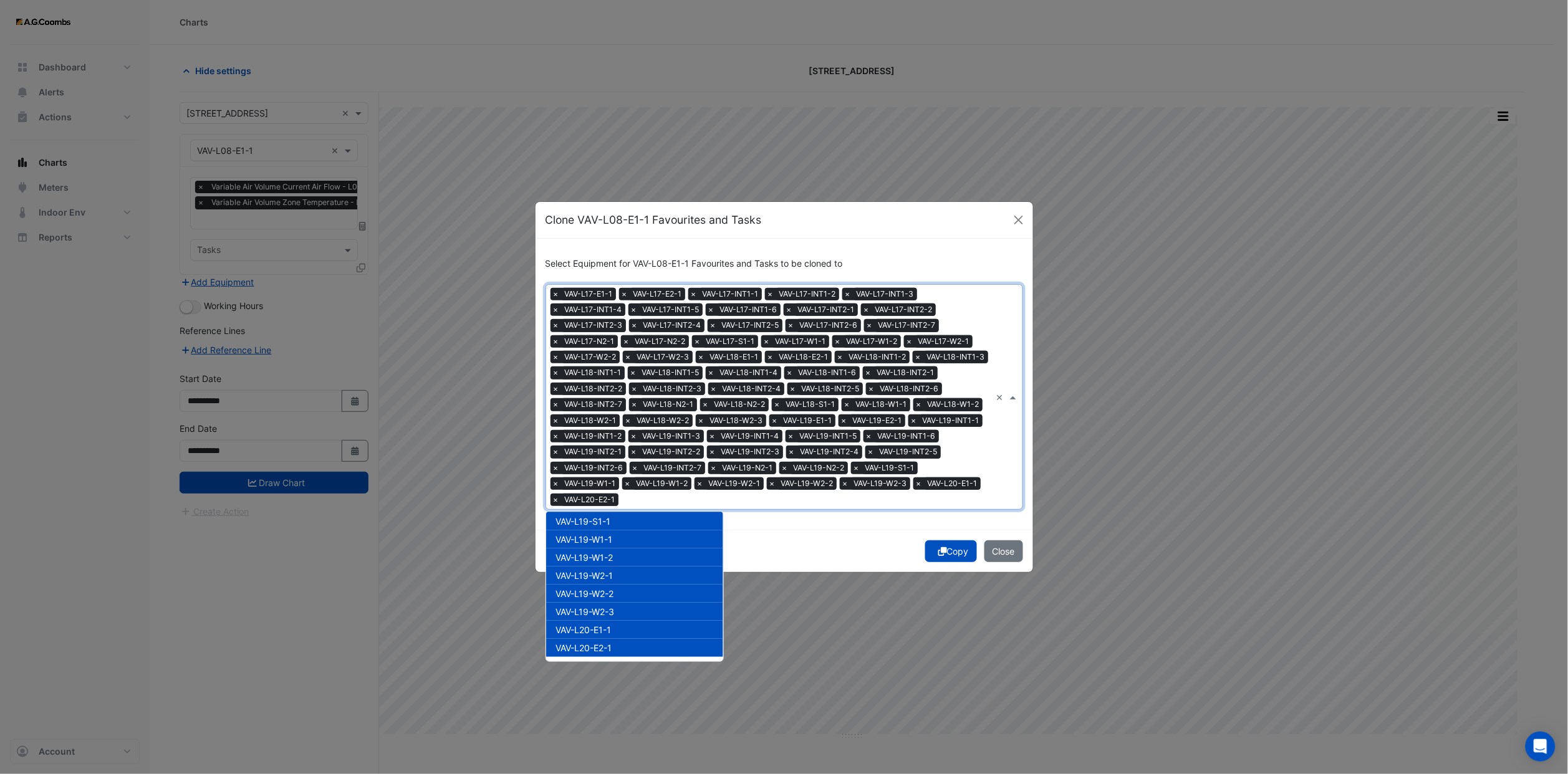
scroll to position [6877, 0]
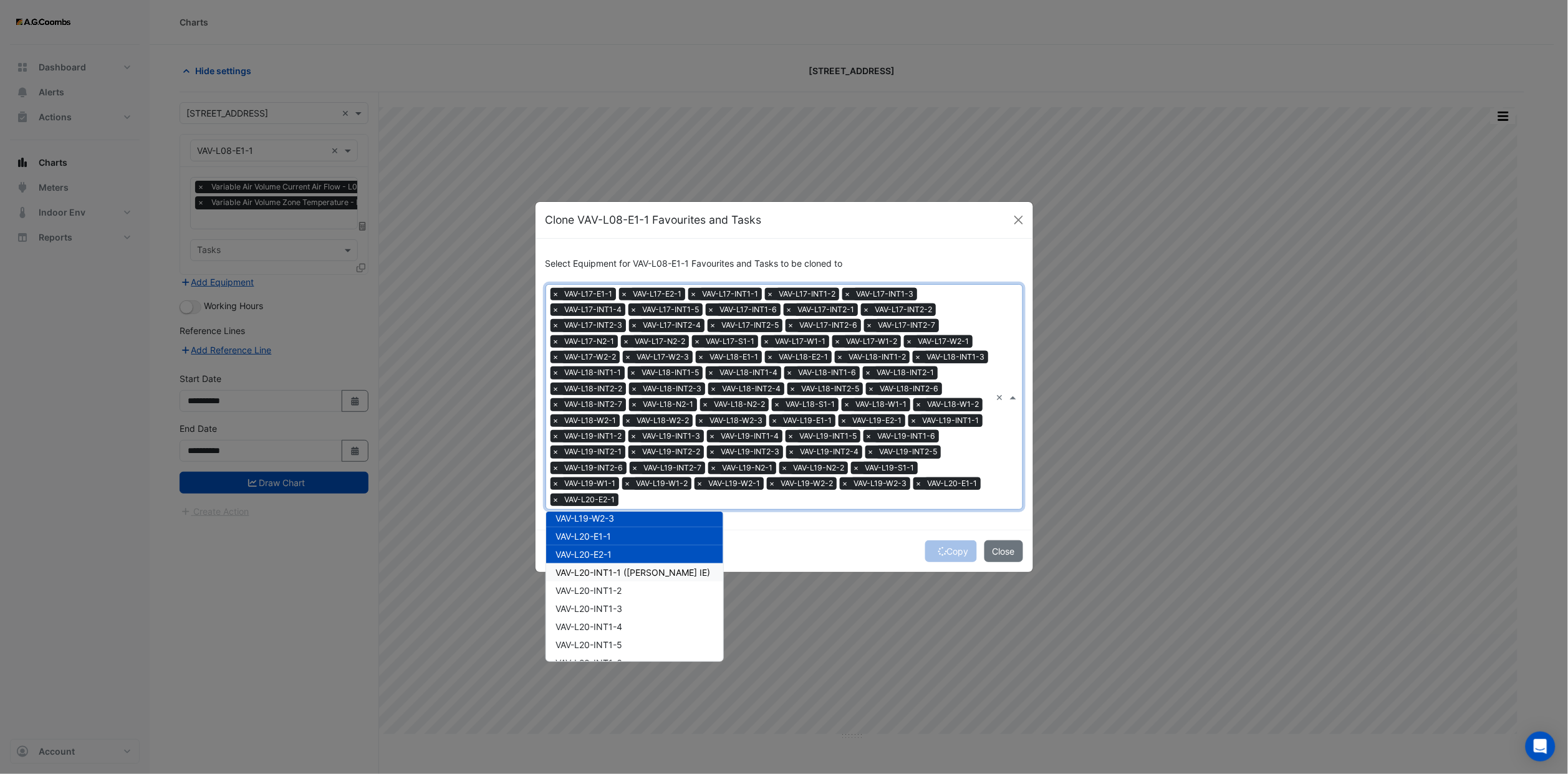
click at [637, 567] on span "VAV-L20-INT1-1 ([PERSON_NAME] IE)" at bounding box center [634, 573] width 155 height 11
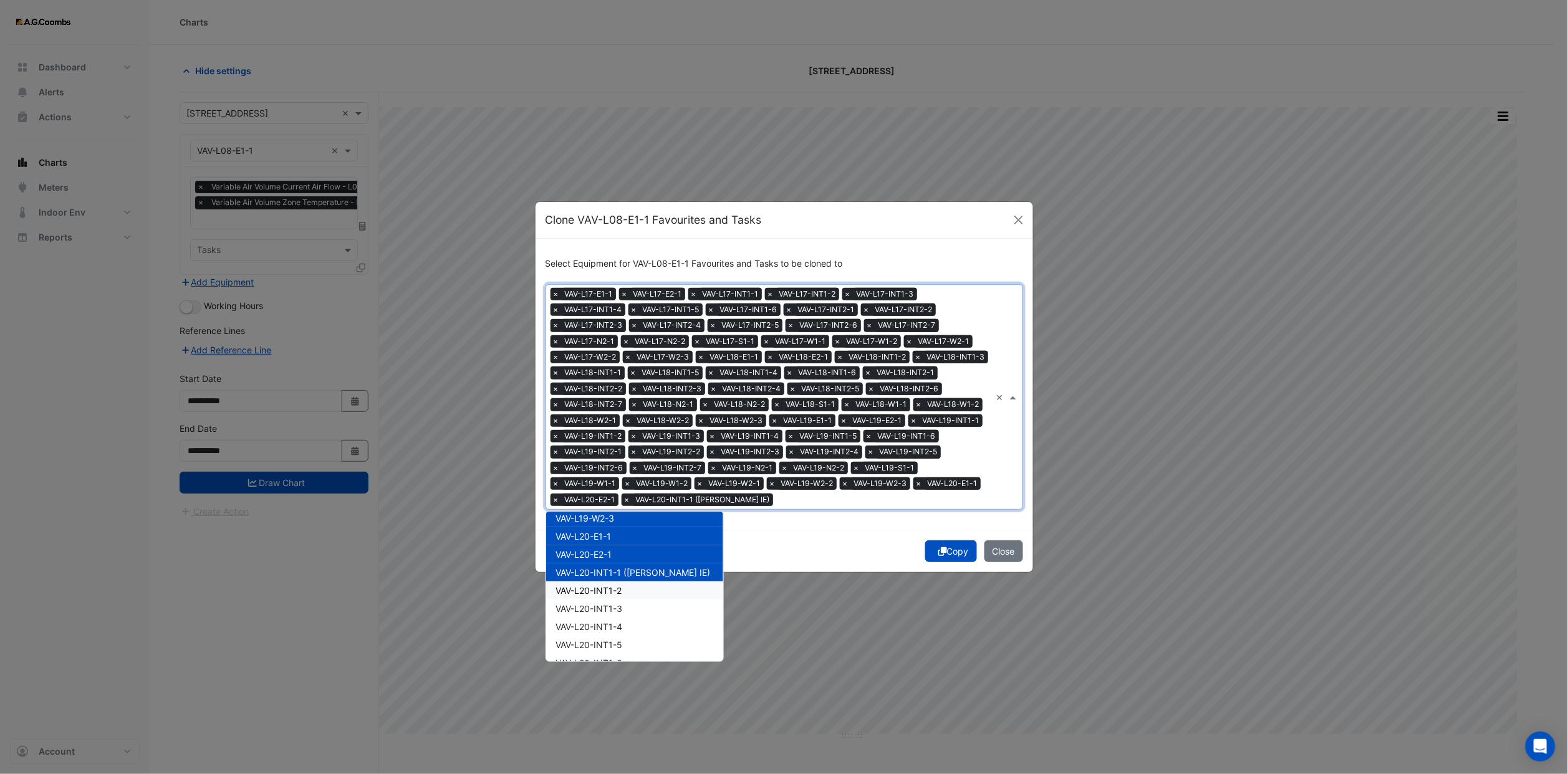
click at [625, 582] on div "VAV-L20-INT1-2" at bounding box center [634, 590] width 177 height 18
click at [621, 604] on span "VAV-L20-INT1-3" at bounding box center [590, 609] width 67 height 11
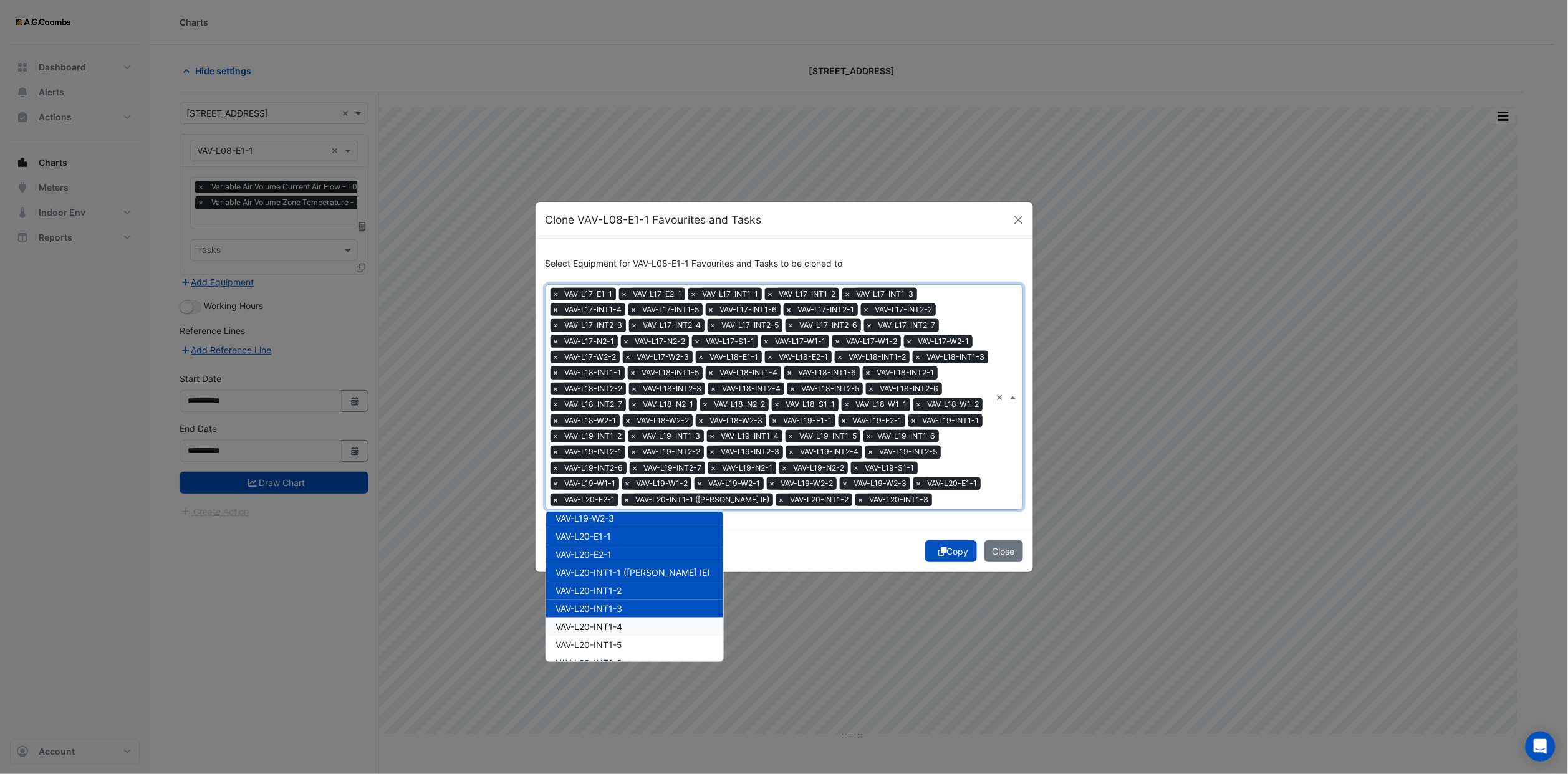
click at [615, 628] on span "VAV-L20-INT1-4" at bounding box center [590, 627] width 67 height 11
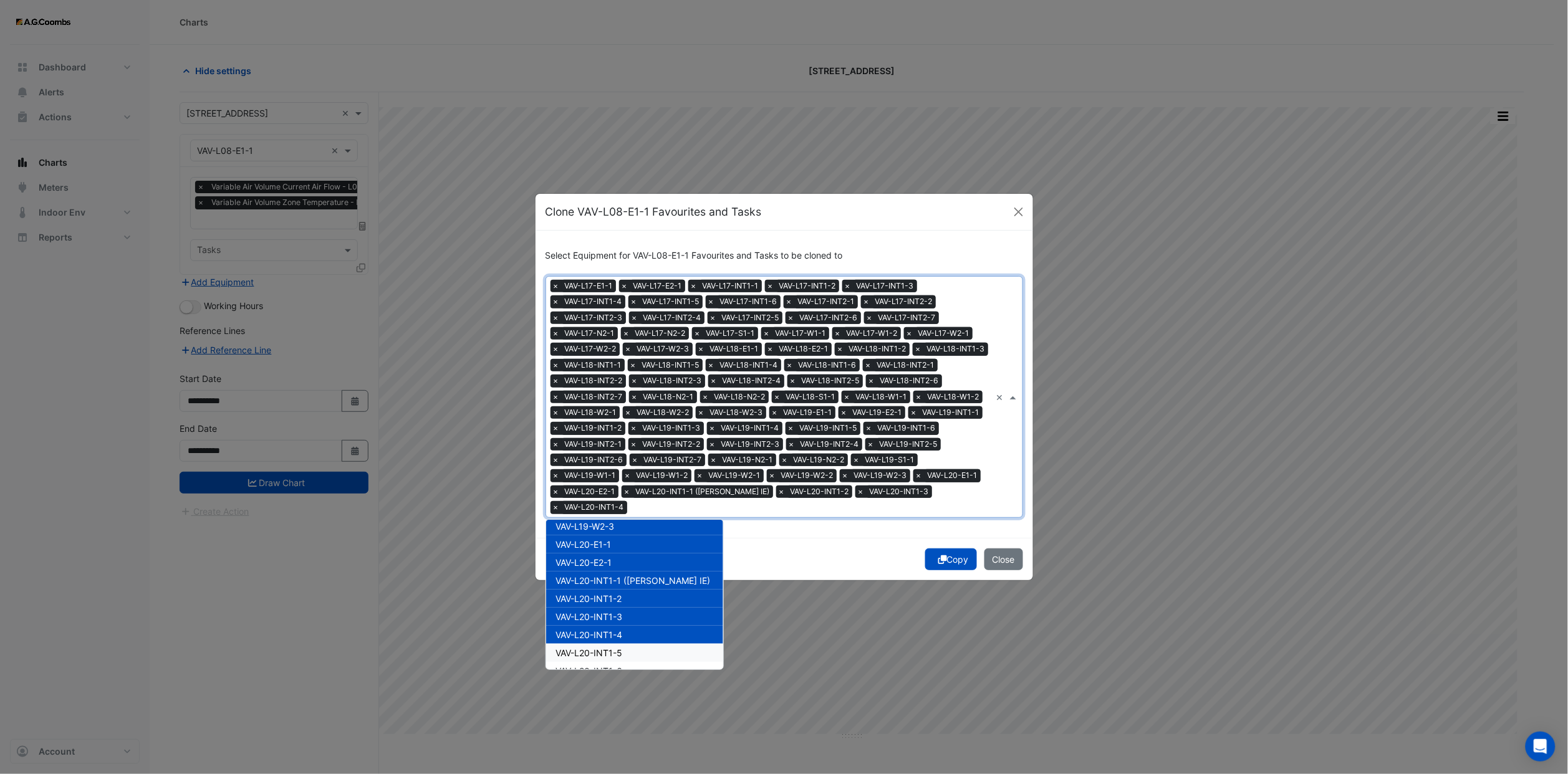
click at [614, 649] on span "VAV-L20-INT1-5" at bounding box center [590, 653] width 67 height 11
click at [614, 666] on span "VAV-L20-INT1-6" at bounding box center [590, 671] width 67 height 11
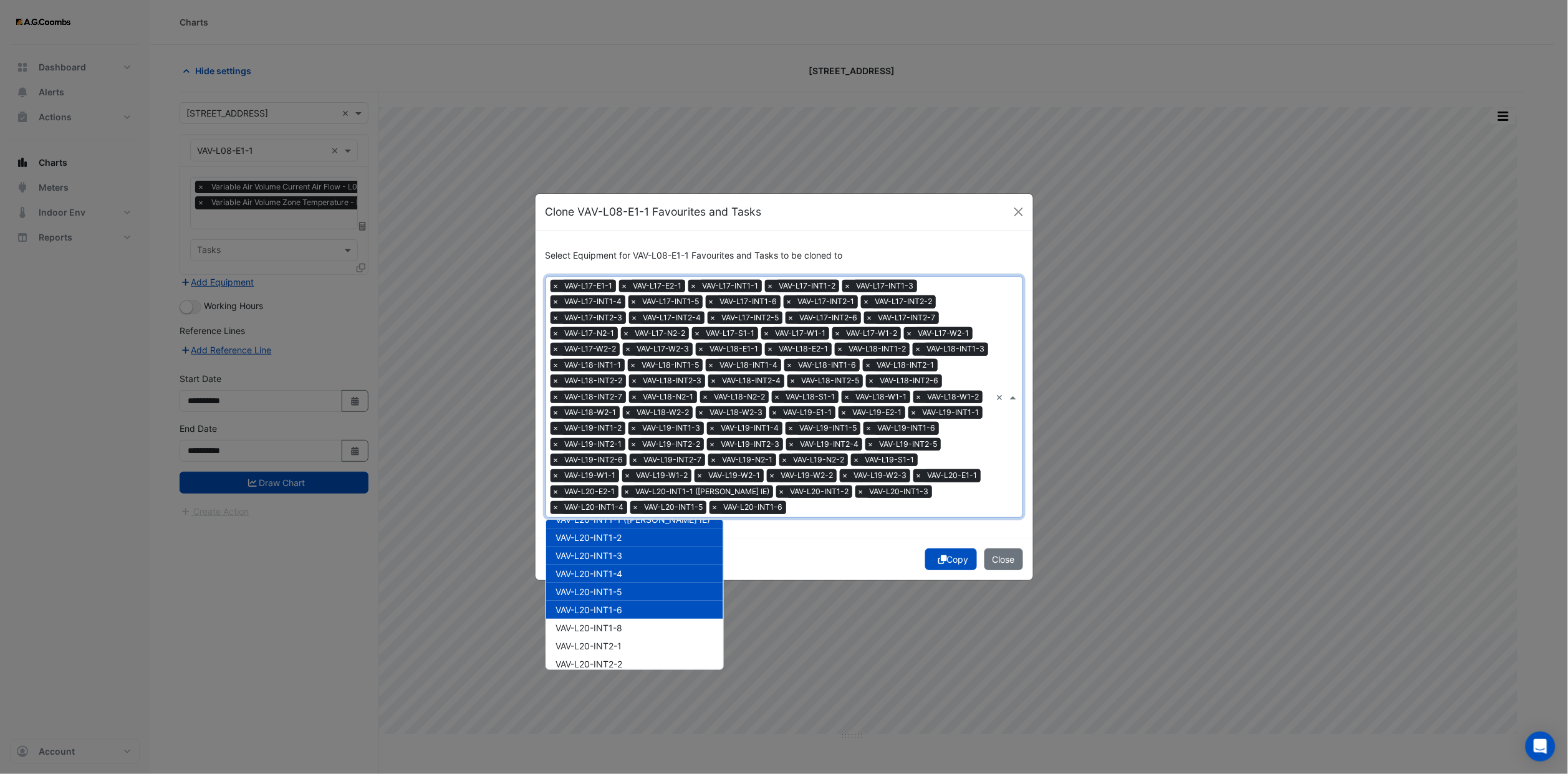
scroll to position [6971, 0]
click at [621, 587] on div "VAV-L20-INT1-8" at bounding box center [634, 595] width 177 height 18
click at [621, 608] on span "VAV-L20-INT2-1" at bounding box center [589, 614] width 66 height 11
click at [621, 616] on span "VAV-L20-INT2-1" at bounding box center [589, 614] width 66 height 11
click at [621, 631] on div "VAV-L20-INT2-2" at bounding box center [634, 631] width 177 height 18
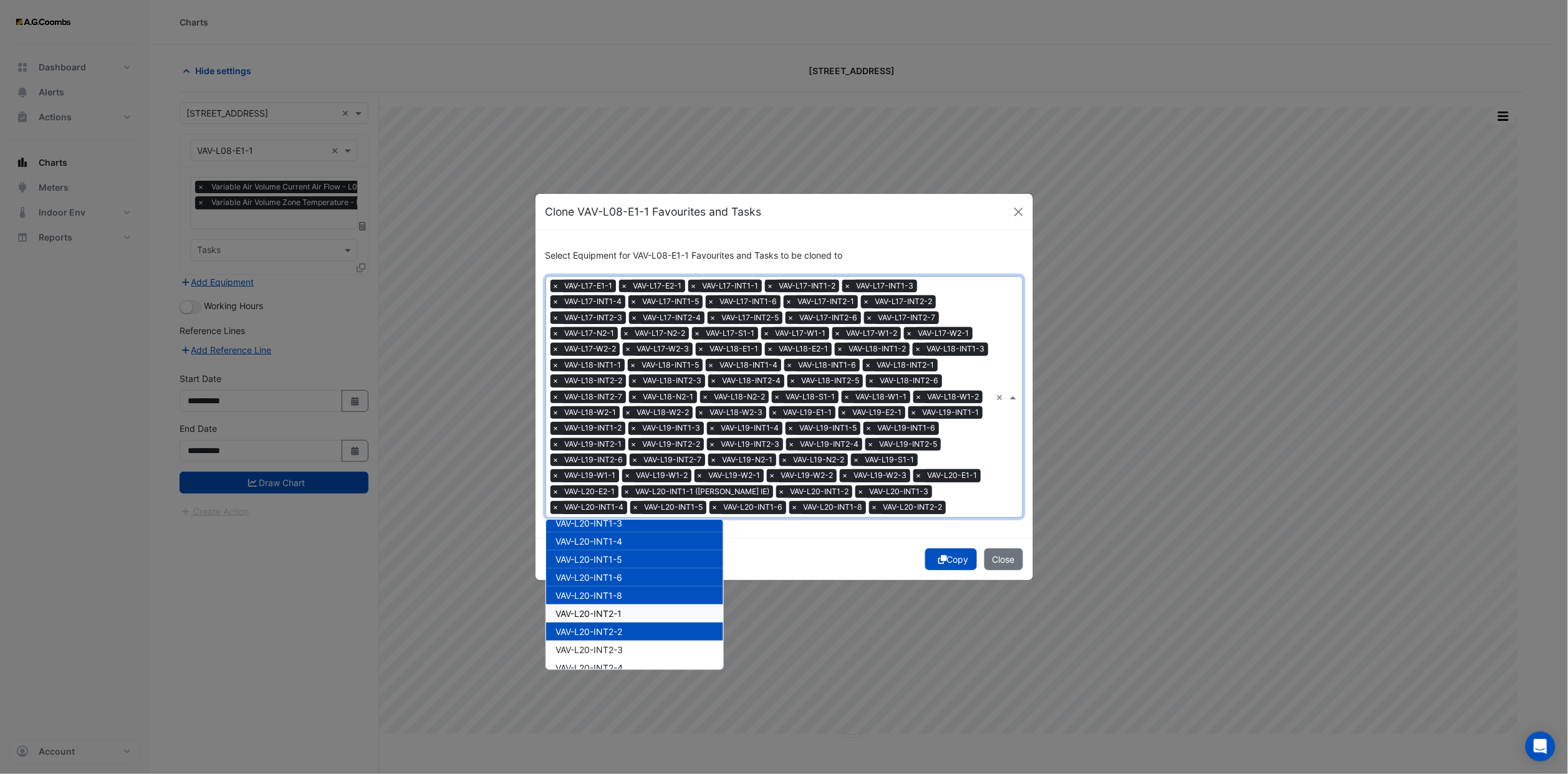
click at [613, 605] on div "VAV-L20-INT2-1" at bounding box center [634, 613] width 177 height 18
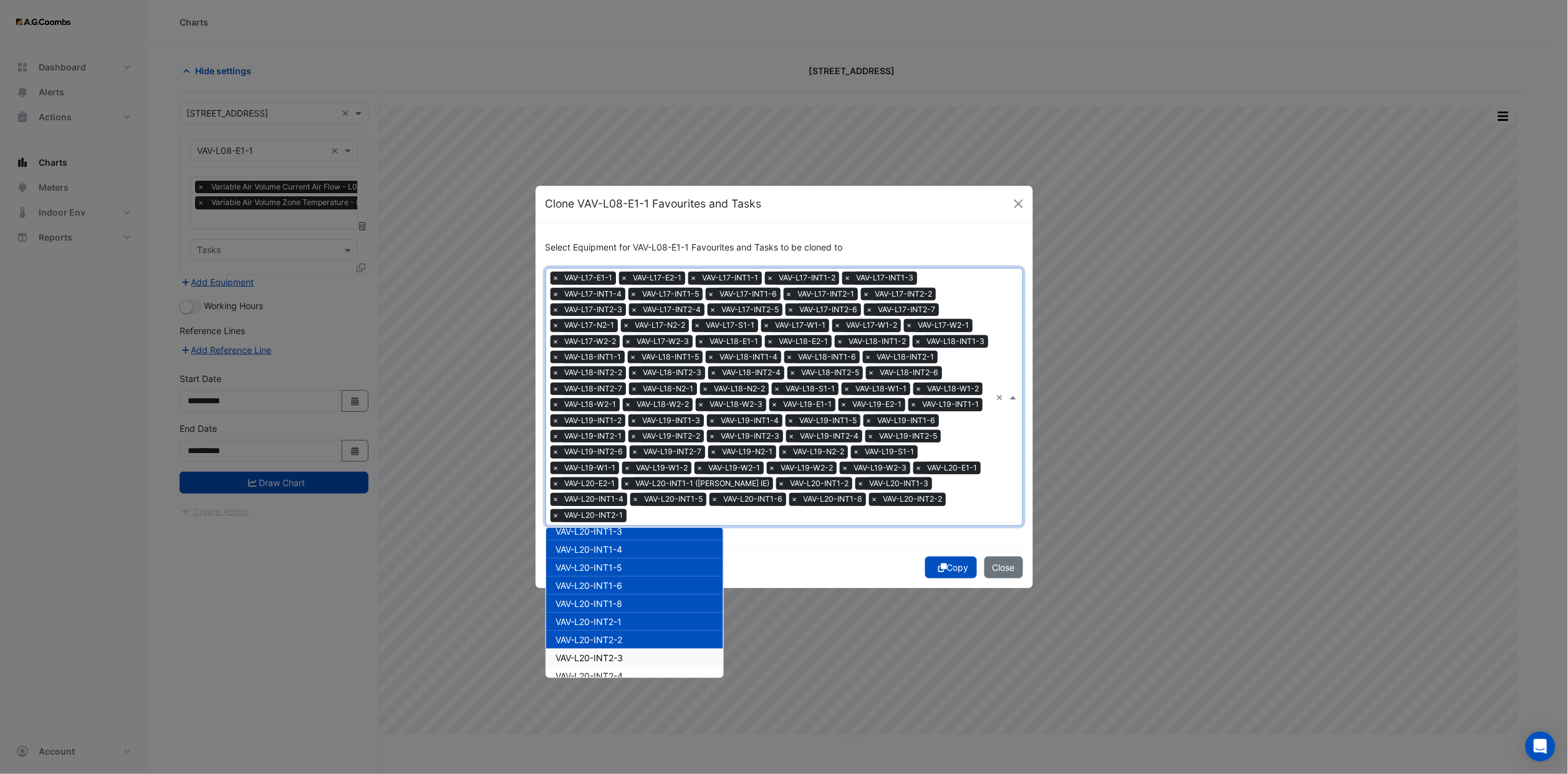
click at [623, 652] on span "VAV-L20-INT2-3" at bounding box center [590, 658] width 67 height 11
click at [624, 671] on span "VAV-L20-INT2-4" at bounding box center [590, 676] width 67 height 11
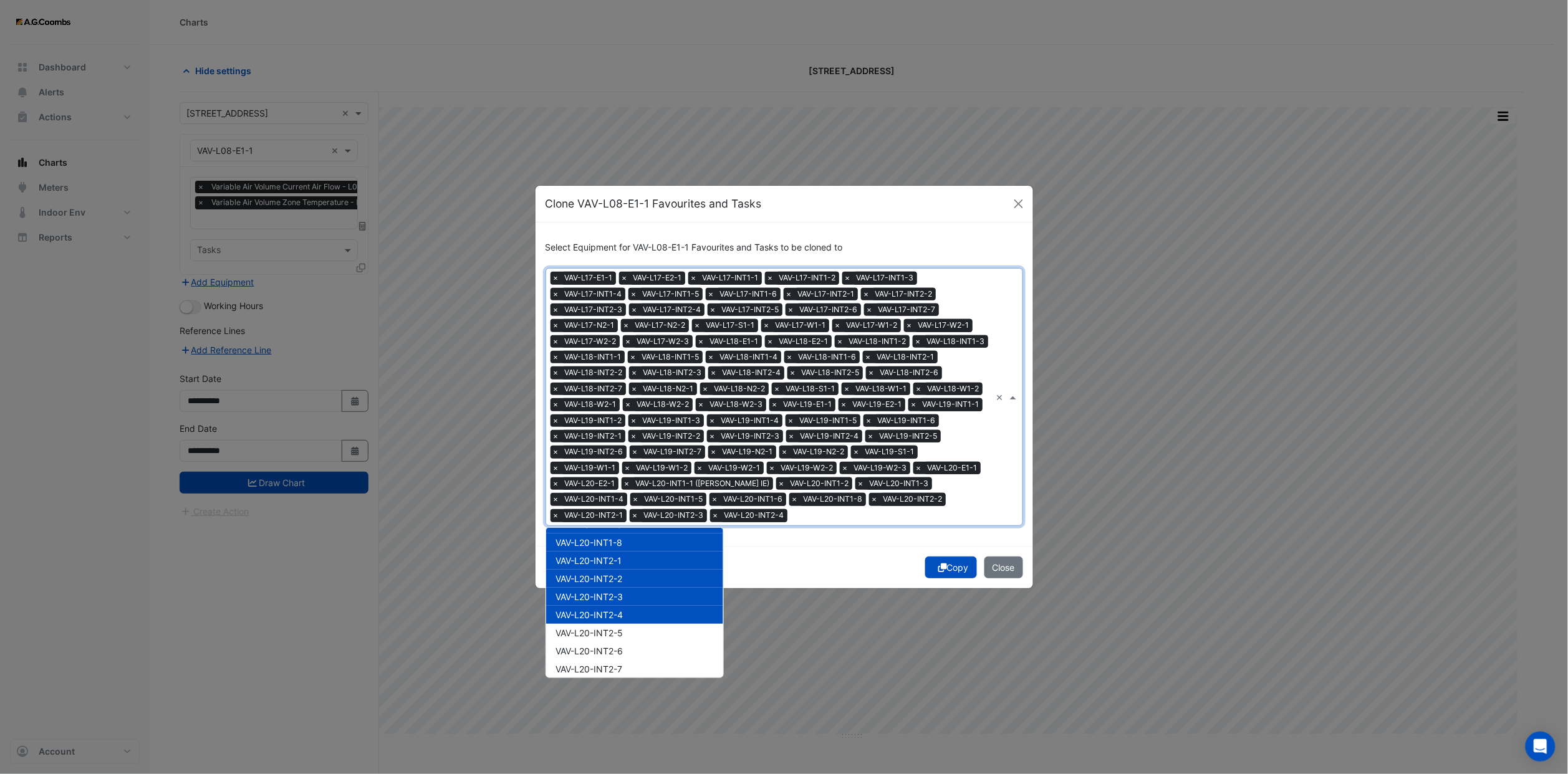
scroll to position [7064, 0]
click at [612, 595] on span "VAV-L20-INT2-5" at bounding box center [590, 600] width 67 height 11
click at [612, 616] on div "VAV-L20-INT2-6" at bounding box center [634, 618] width 177 height 18
drag, startPoint x: 613, startPoint y: 631, endPoint x: 615, endPoint y: 645, distance: 14.1
click at [614, 634] on span "VAV-L20-INT2-7" at bounding box center [590, 637] width 67 height 11
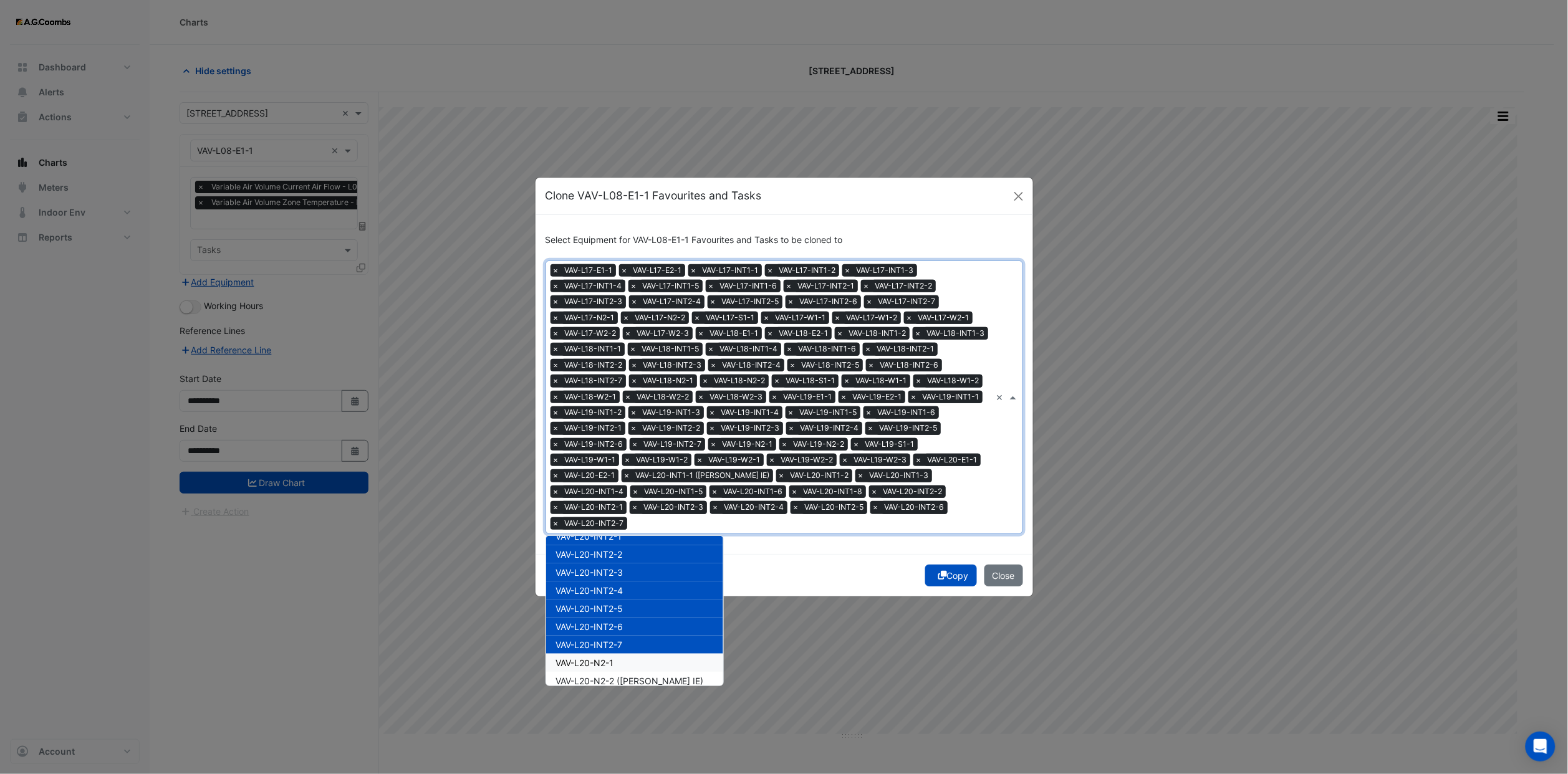
click at [615, 654] on div "VAV-L20-N2-1" at bounding box center [634, 662] width 177 height 18
click at [612, 676] on span "VAV-L20-N2-2 ([PERSON_NAME] IE)" at bounding box center [630, 681] width 148 height 11
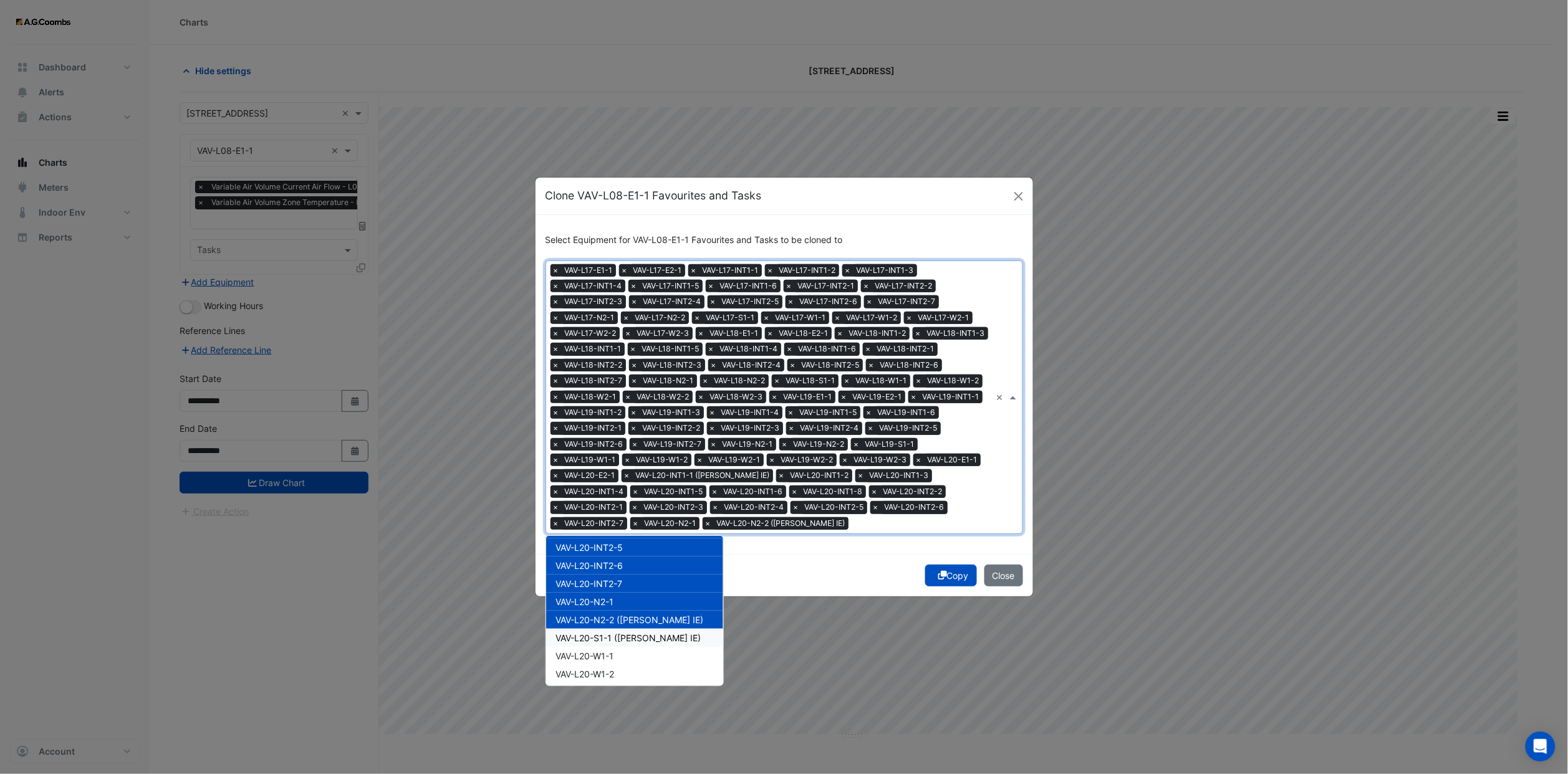
scroll to position [7157, 0]
drag, startPoint x: 608, startPoint y: 592, endPoint x: 607, endPoint y: 609, distance: 17.0
click at [608, 600] on span "VAV-L20-S1-1 ([PERSON_NAME] IE)" at bounding box center [628, 606] width 145 height 11
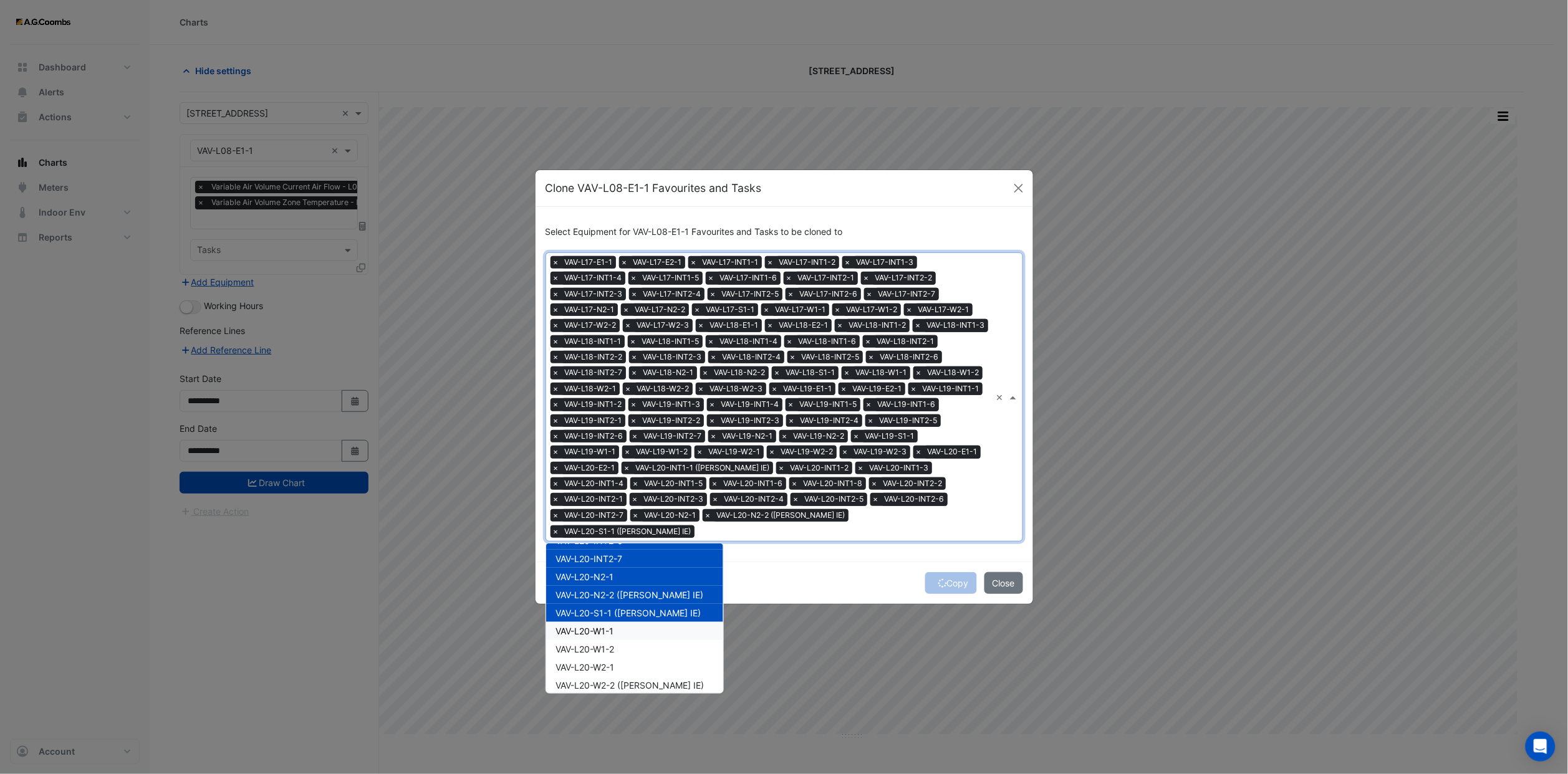
drag, startPoint x: 607, startPoint y: 617, endPoint x: 610, endPoint y: 633, distance: 16.3
click at [607, 626] on span "VAV-L20-W1-1" at bounding box center [585, 631] width 58 height 11
click at [610, 644] on span "VAV-L20-W1-2" at bounding box center [586, 649] width 59 height 11
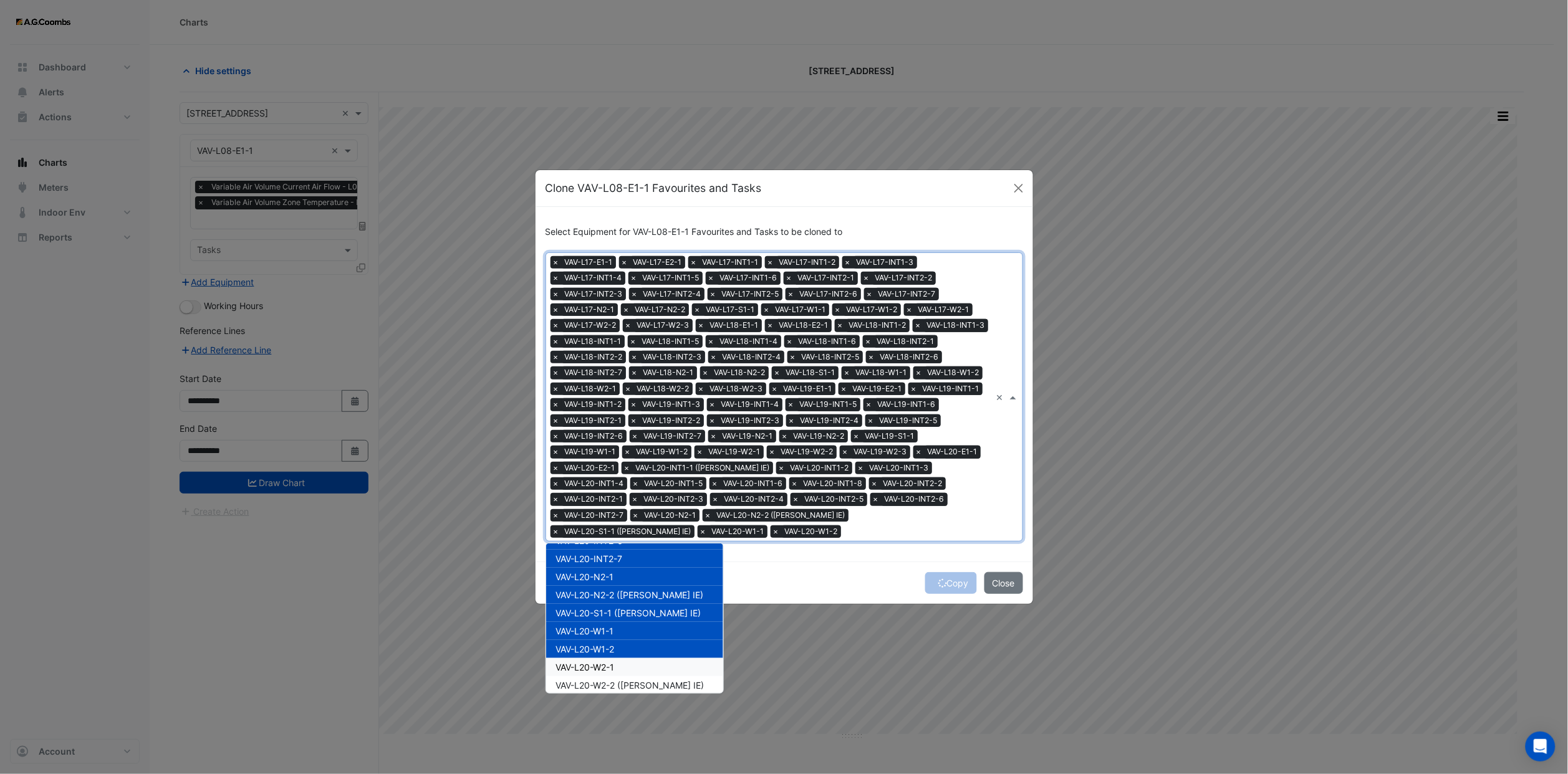
drag, startPoint x: 613, startPoint y: 656, endPoint x: 613, endPoint y: 665, distance: 9.0
click at [613, 662] on span "VAV-L20-W2-1" at bounding box center [586, 667] width 59 height 11
click at [613, 666] on div "VAV-L20-W2-1" at bounding box center [634, 667] width 177 height 18
click at [614, 680] on span "VAV-L20-W2-2 ([PERSON_NAME] IE)" at bounding box center [630, 686] width 148 height 11
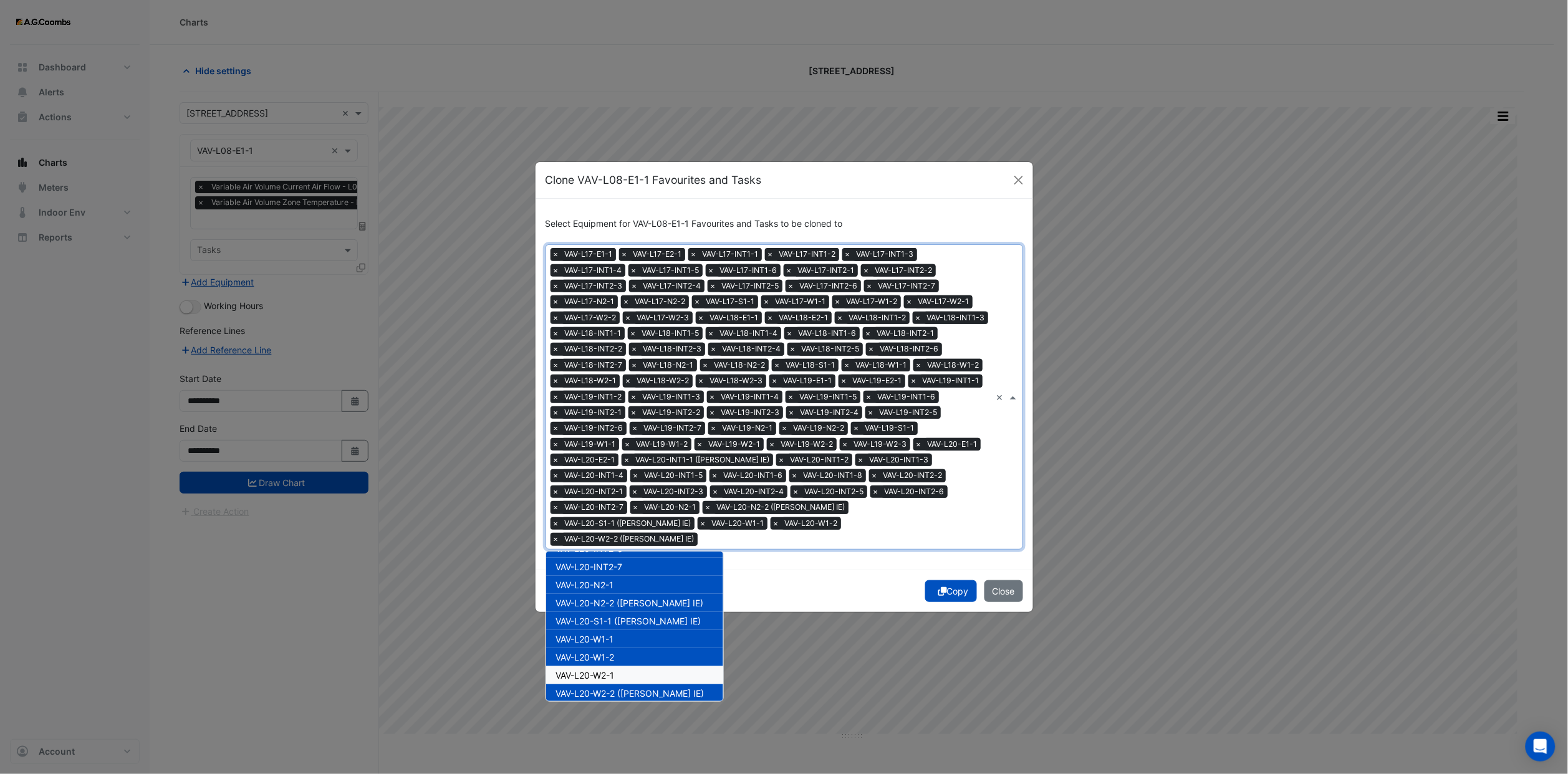
click at [606, 670] on span "VAV-L20-W2-1" at bounding box center [586, 676] width 59 height 11
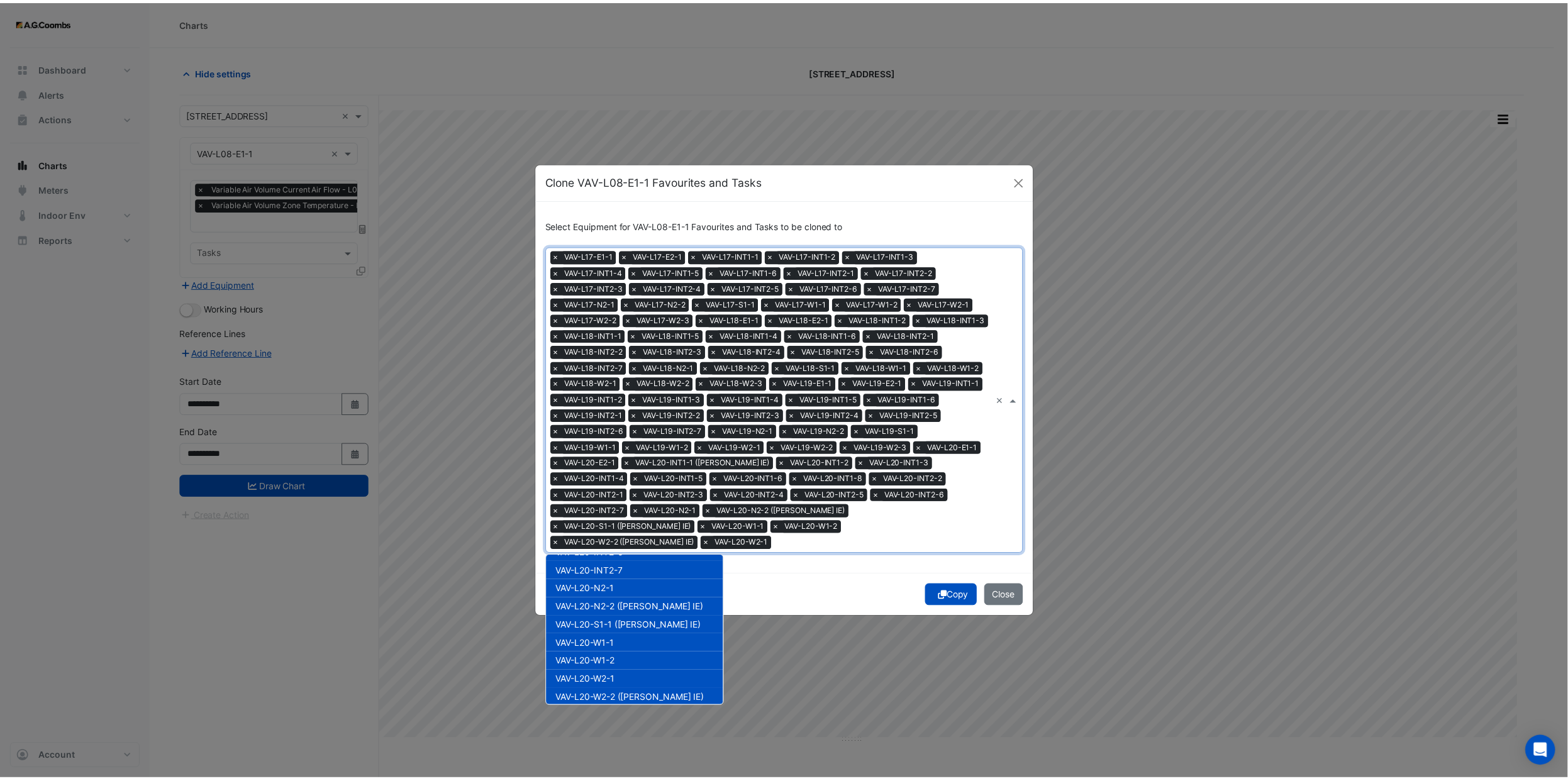
scroll to position [7317, 0]
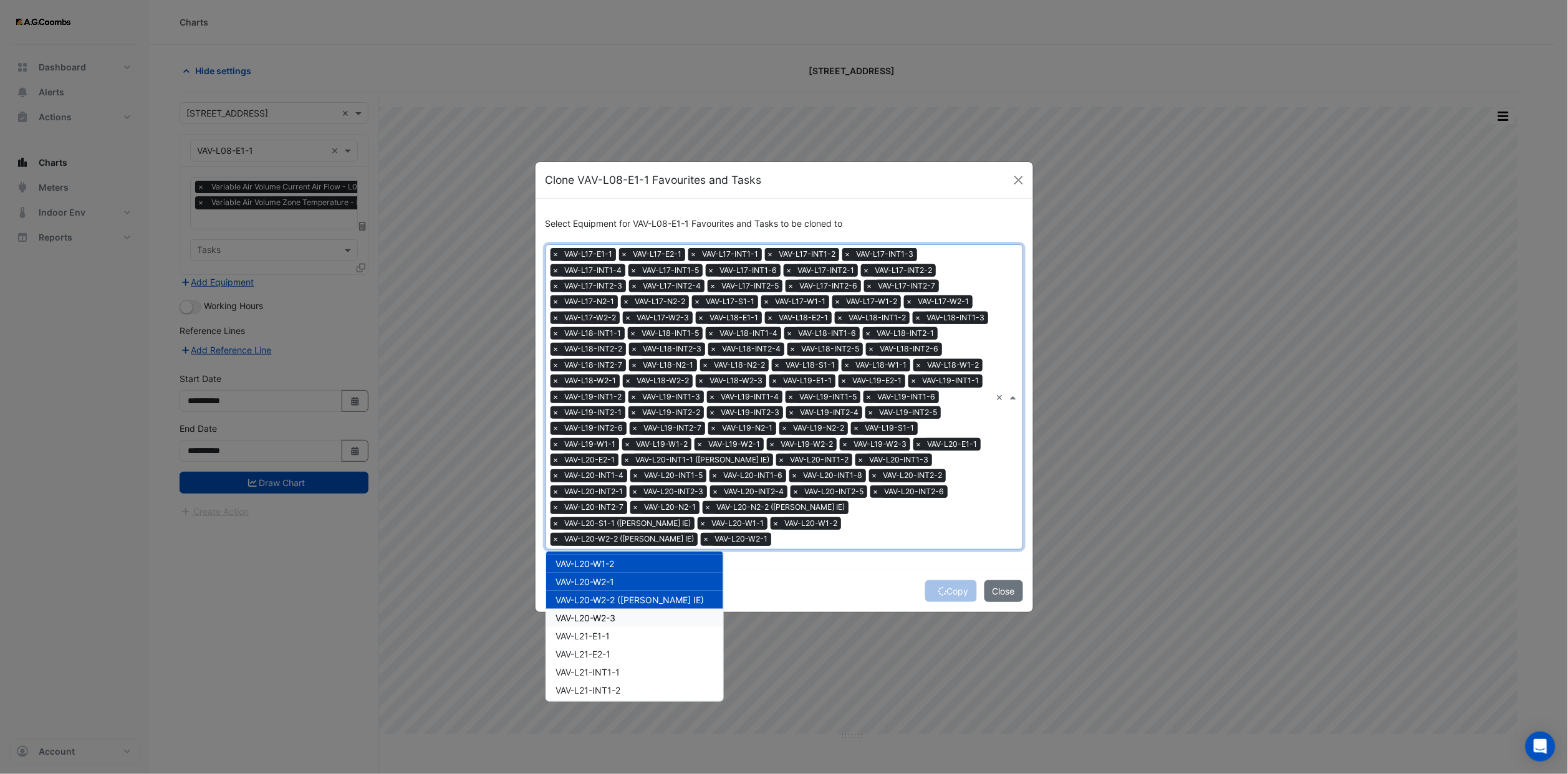
click at [630, 609] on div "VAV-L20-W2-3" at bounding box center [634, 617] width 177 height 18
click at [948, 590] on button "Copy" at bounding box center [951, 591] width 52 height 22
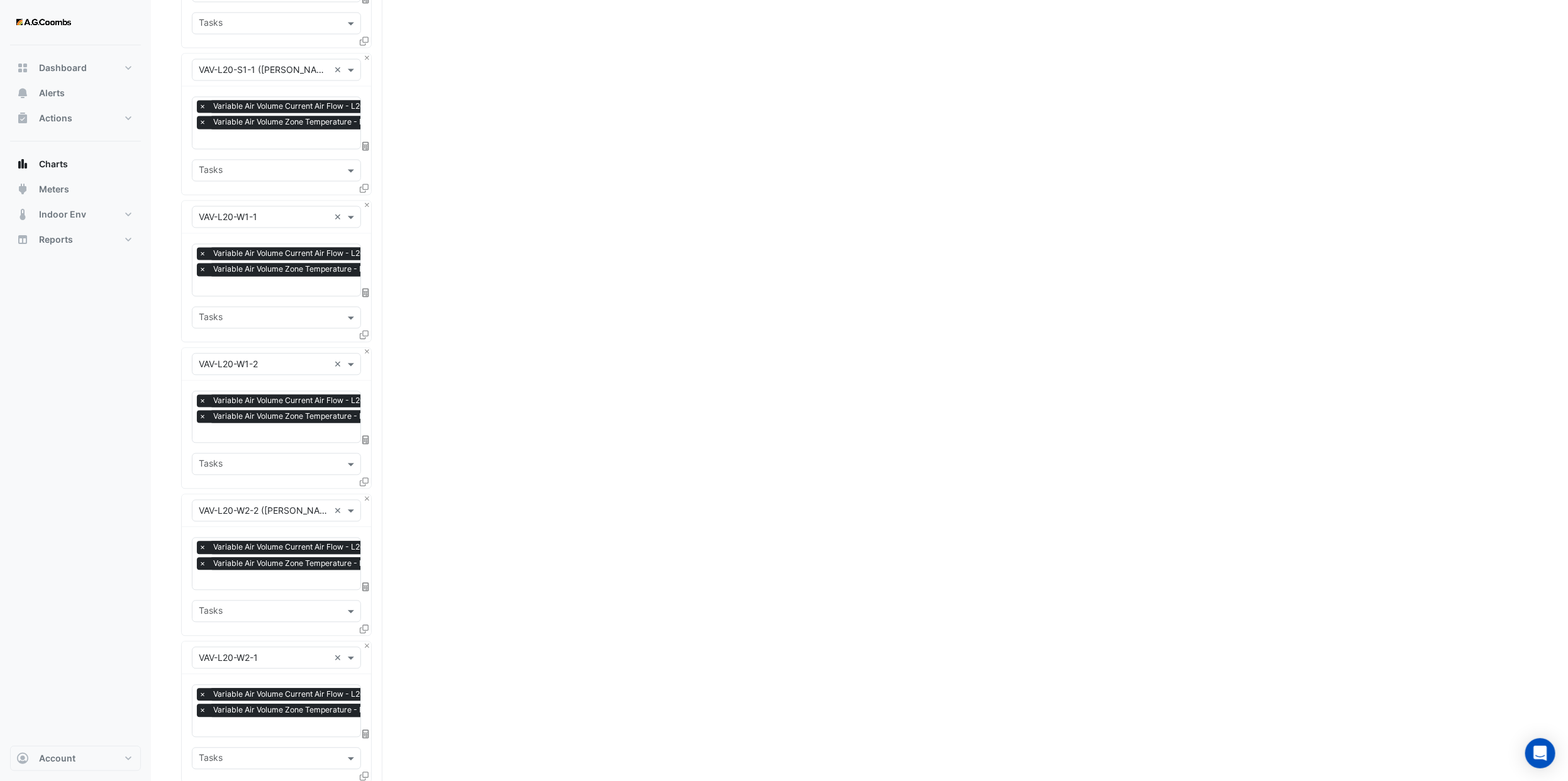
scroll to position [13394, 0]
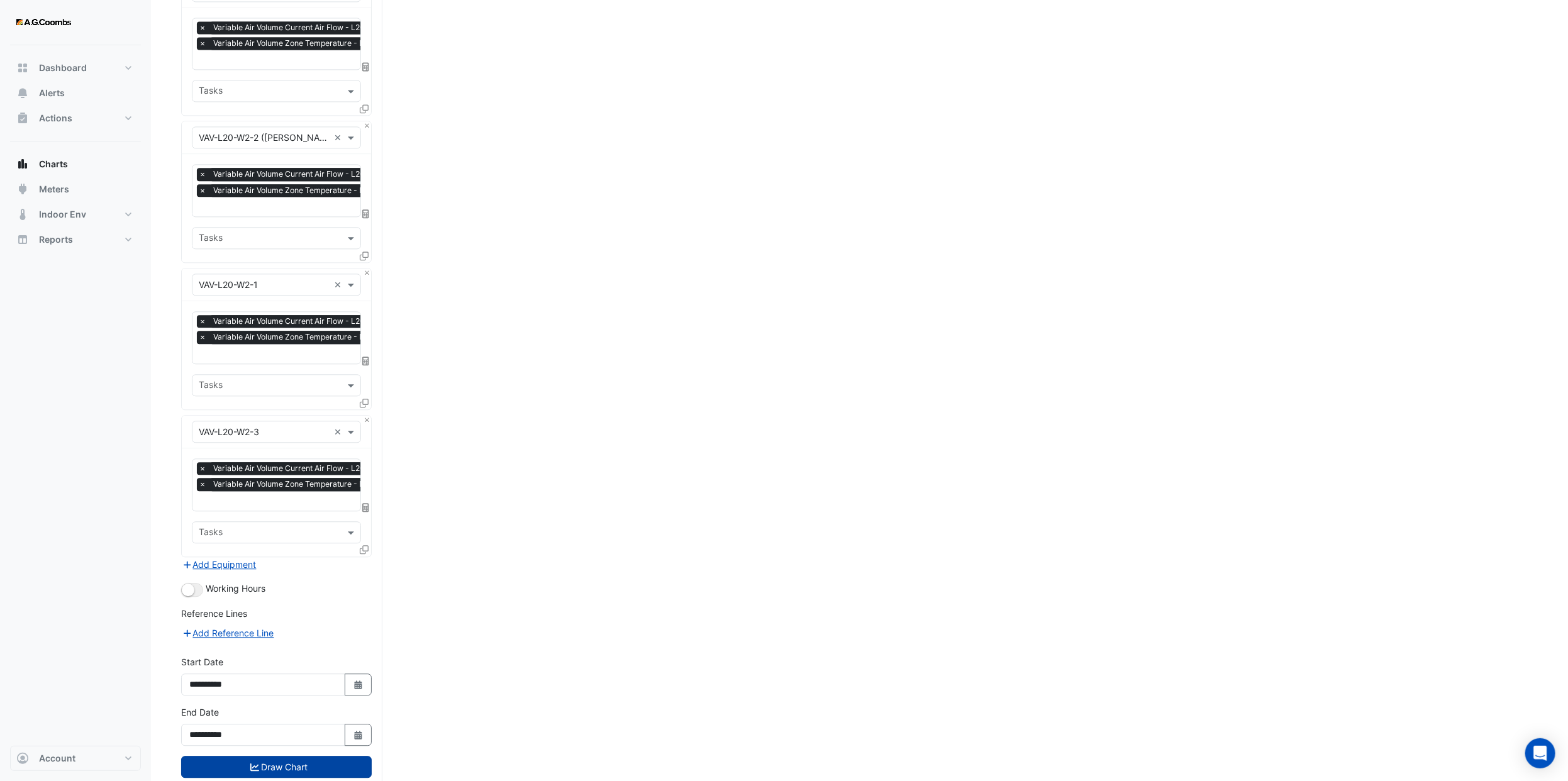
click at [273, 756] on button "Draw Chart" at bounding box center [277, 767] width 191 height 22
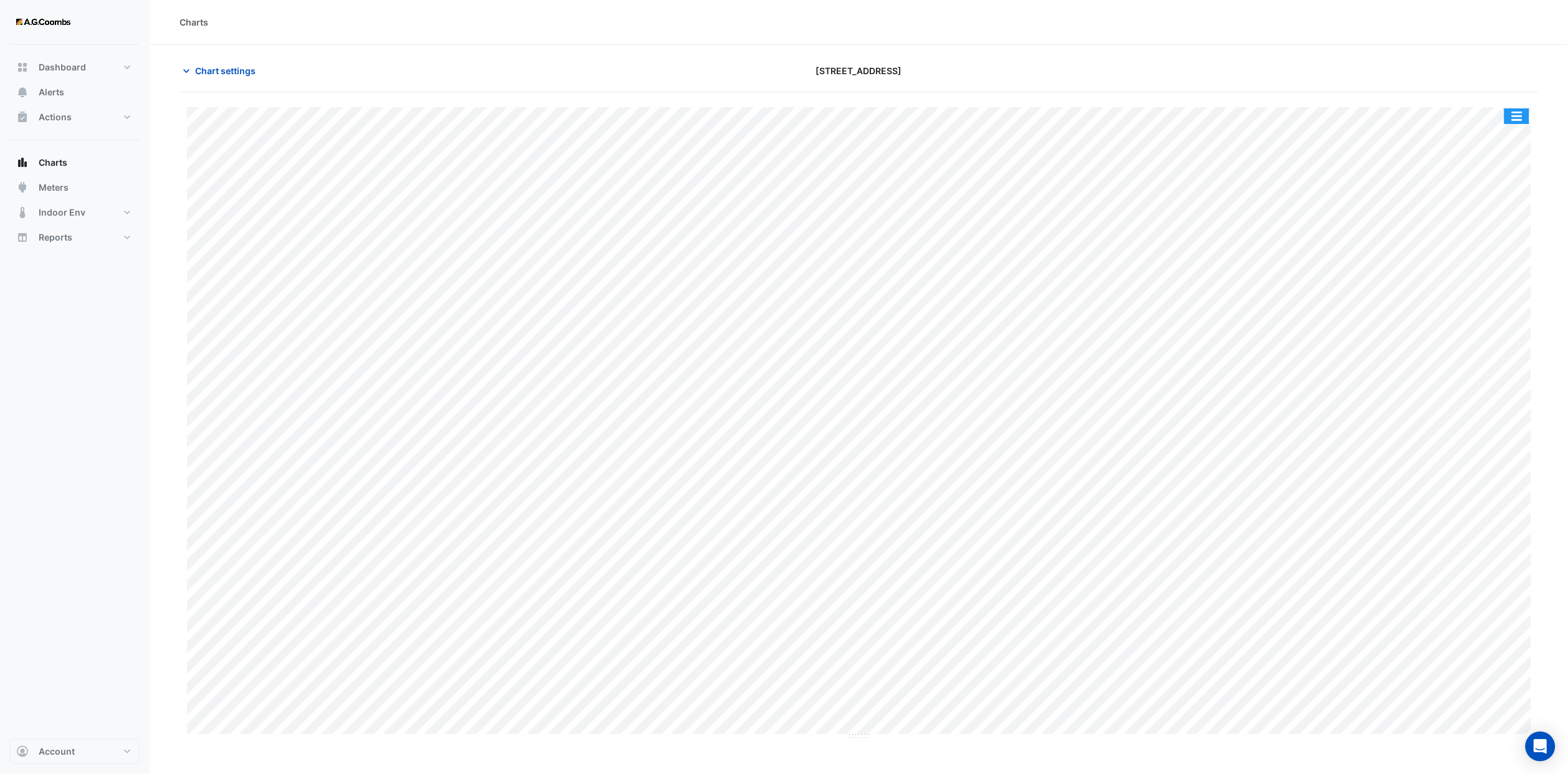
click at [1515, 121] on button "button" at bounding box center [1517, 116] width 25 height 15
click at [1507, 331] on div "Export CSV - Pivot" at bounding box center [1491, 332] width 75 height 30
click at [210, 64] on span "Chart settings" at bounding box center [225, 71] width 60 height 13
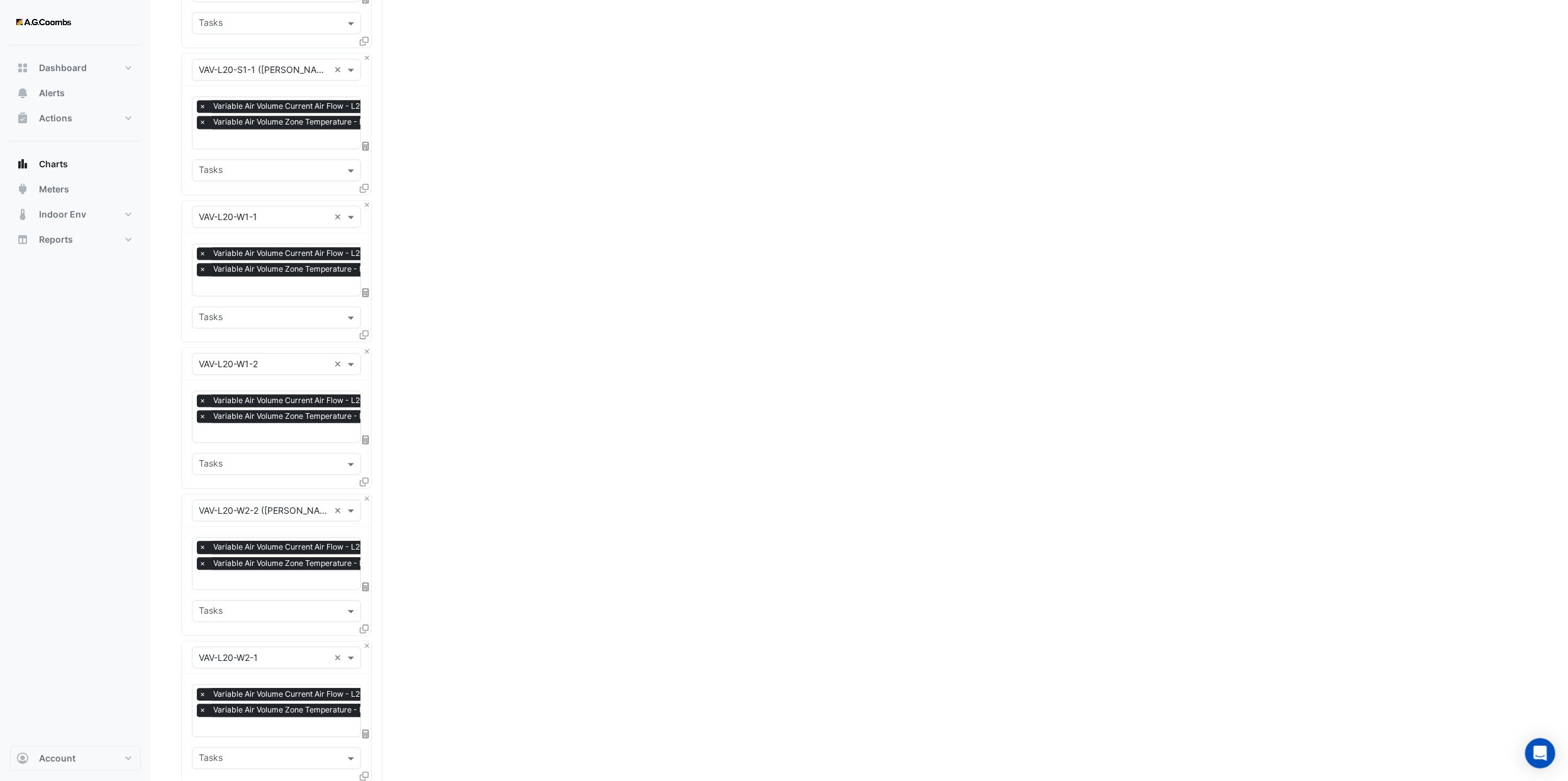
scroll to position [13394, 0]
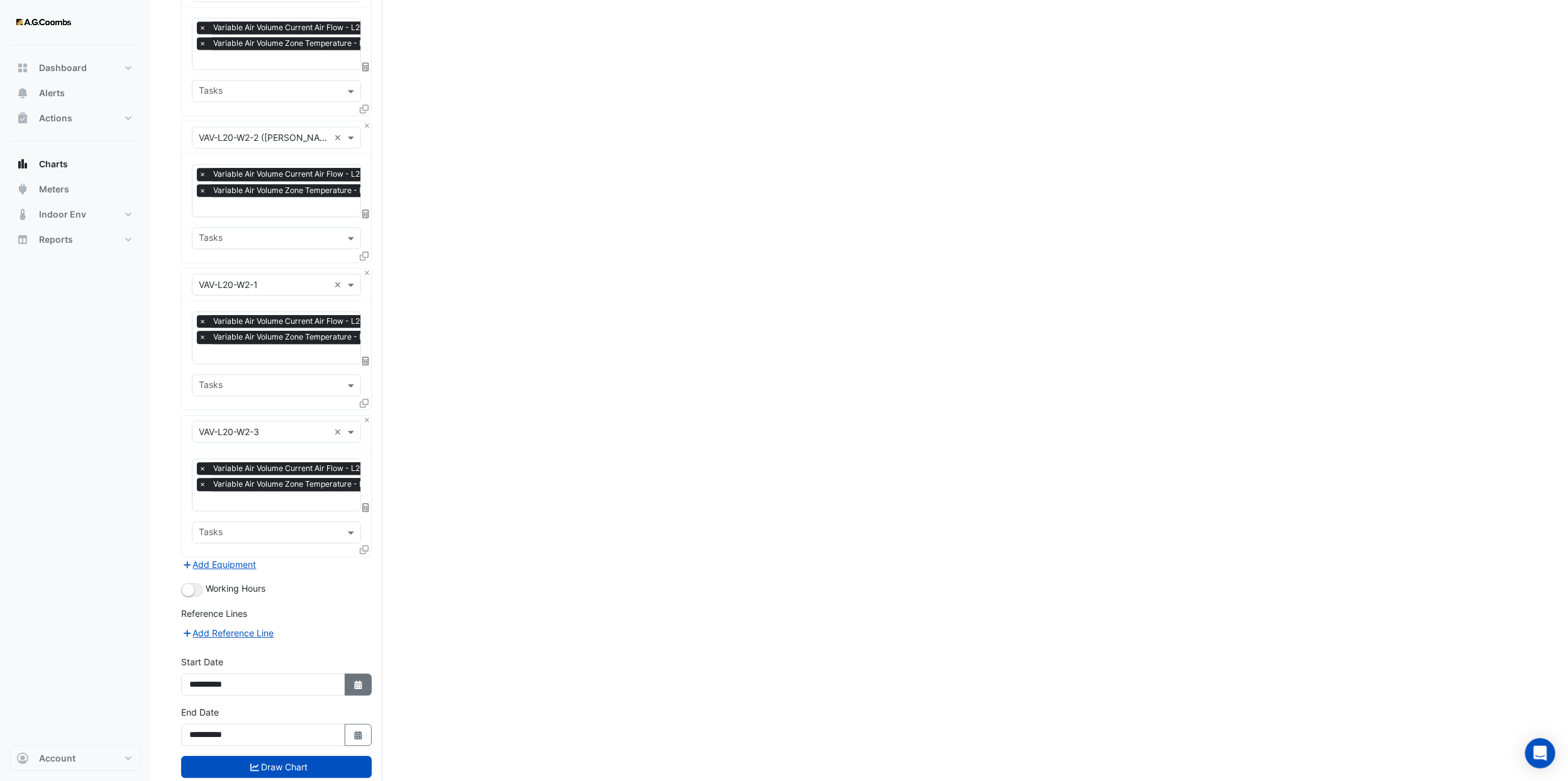
click at [354, 679] on fa-icon "Select Date" at bounding box center [358, 685] width 11 height 11
select select "*"
select select "****"
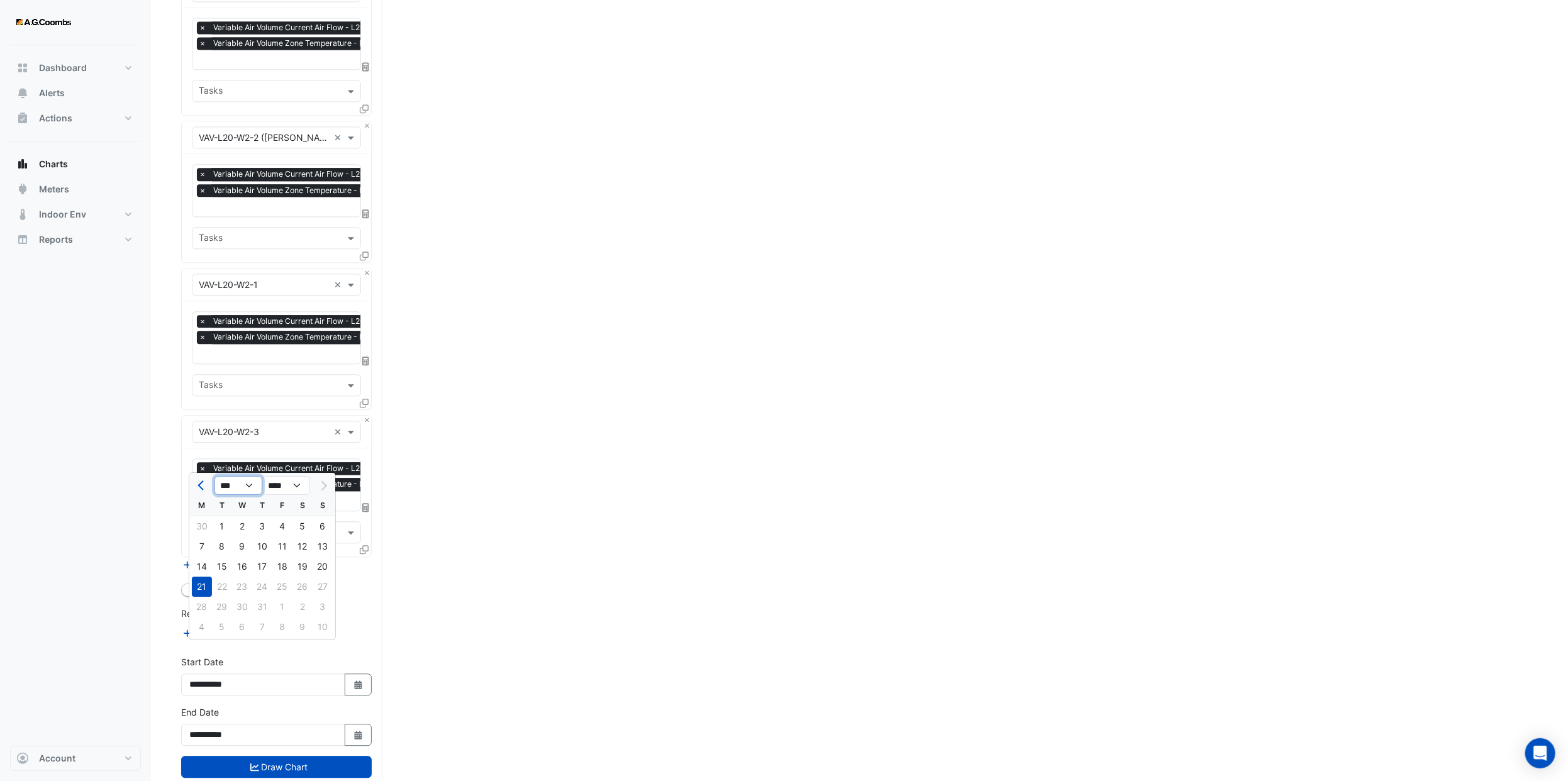
click at [232, 485] on select "*** *** *** *** *** *** ***" at bounding box center [238, 485] width 48 height 19
select select "*"
click at [214, 476] on select "*** *** *** *** *** *** ***" at bounding box center [238, 485] width 48 height 19
click at [204, 581] on div "16" at bounding box center [202, 587] width 20 height 20
type input "**********"
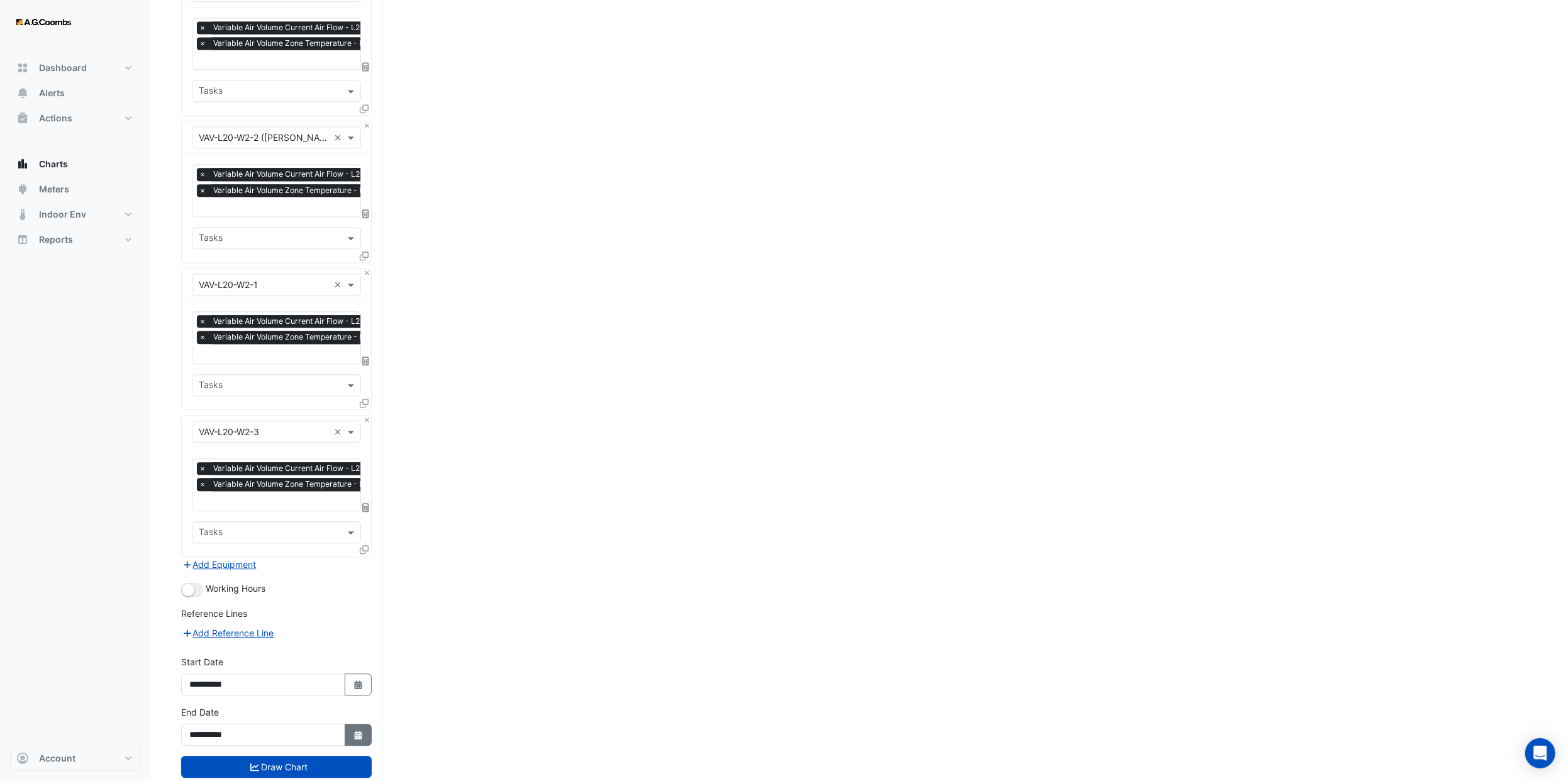
drag, startPoint x: 363, startPoint y: 701, endPoint x: 344, endPoint y: 691, distance: 21.5
click at [364, 724] on button "Select Date" at bounding box center [358, 735] width 27 height 22
click at [242, 535] on select "*** *** *** *** *** *** ***" at bounding box center [238, 537] width 48 height 19
select select "*"
click at [214, 528] on select "*** *** *** *** *** *** ***" at bounding box center [238, 537] width 48 height 19
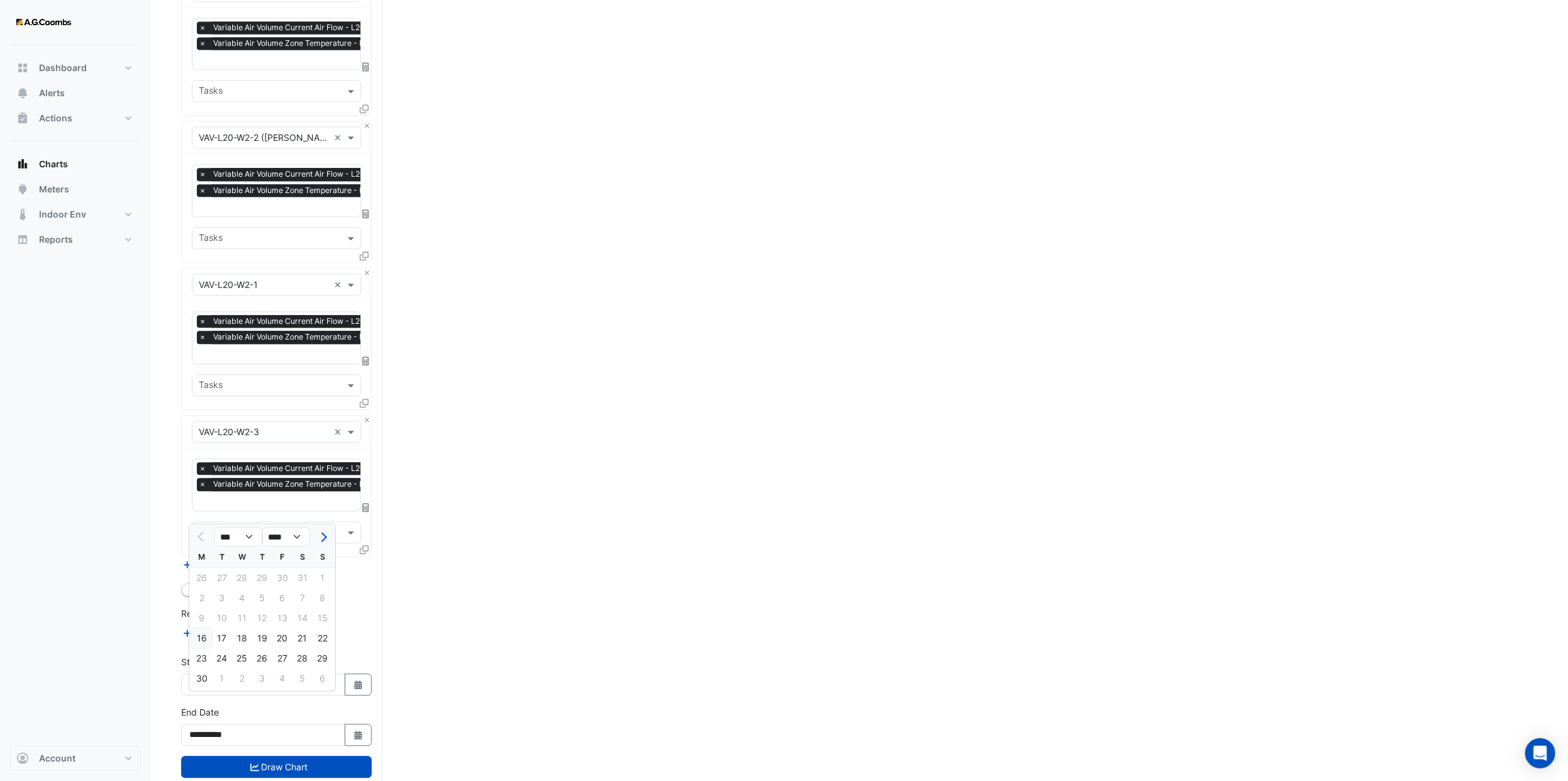
click at [202, 636] on div "16" at bounding box center [202, 638] width 20 height 20
type input "**********"
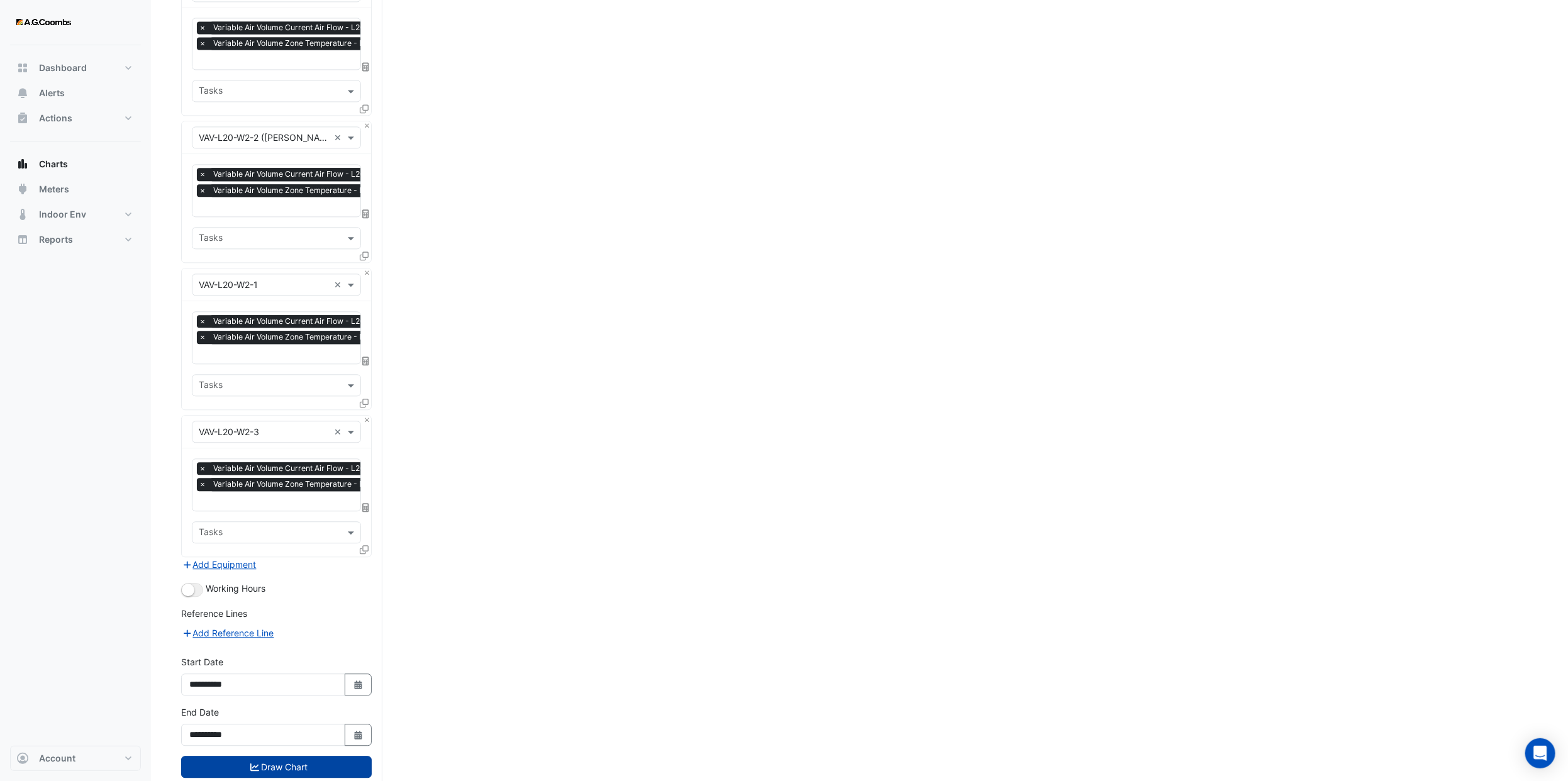
click at [288, 756] on button "Draw Chart" at bounding box center [277, 767] width 191 height 22
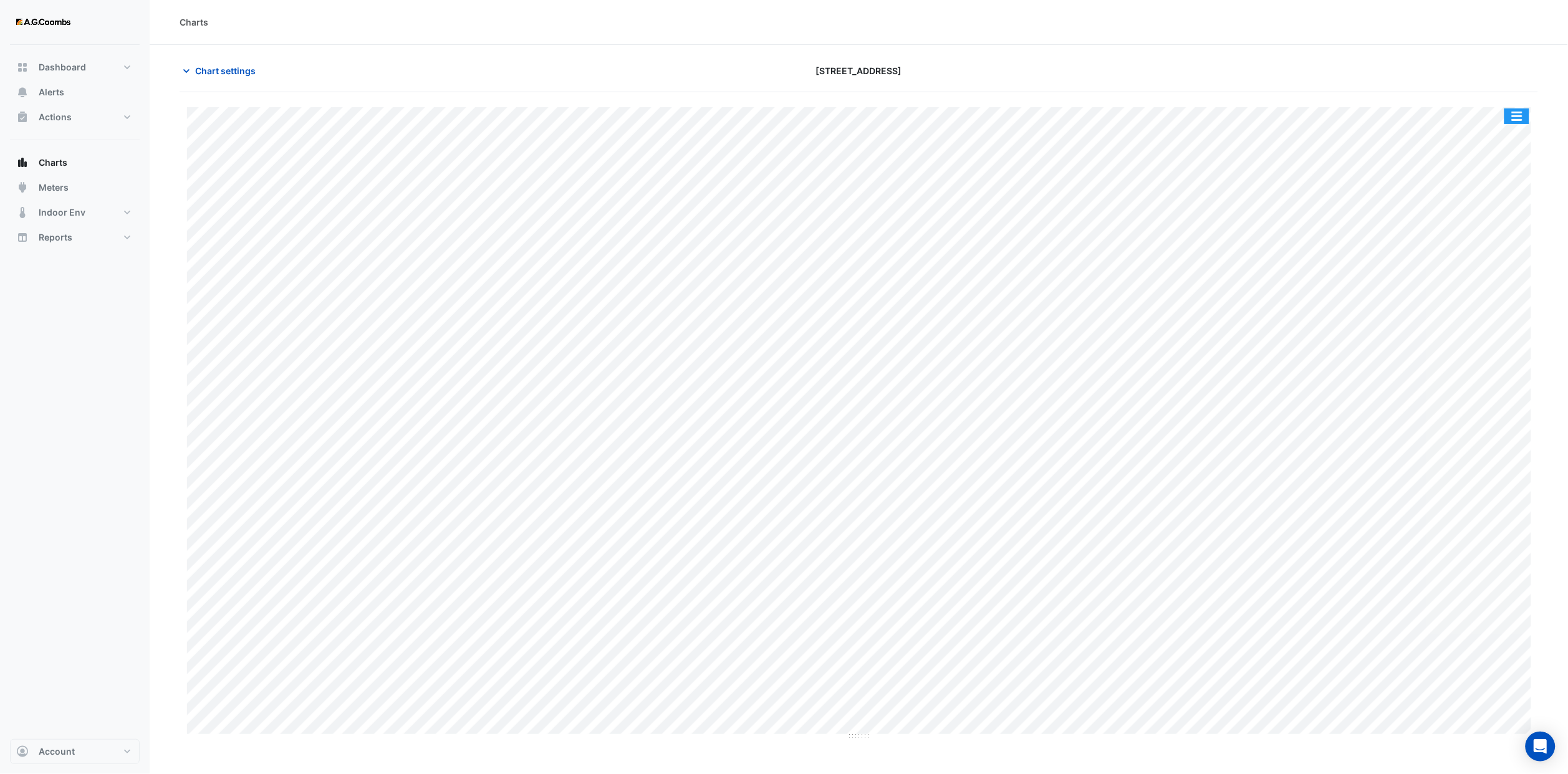
click at [1525, 119] on button "button" at bounding box center [1517, 116] width 25 height 15
click at [1507, 329] on div "Export CSV - Pivot" at bounding box center [1491, 332] width 75 height 30
click at [229, 66] on span "Chart settings" at bounding box center [225, 71] width 60 height 13
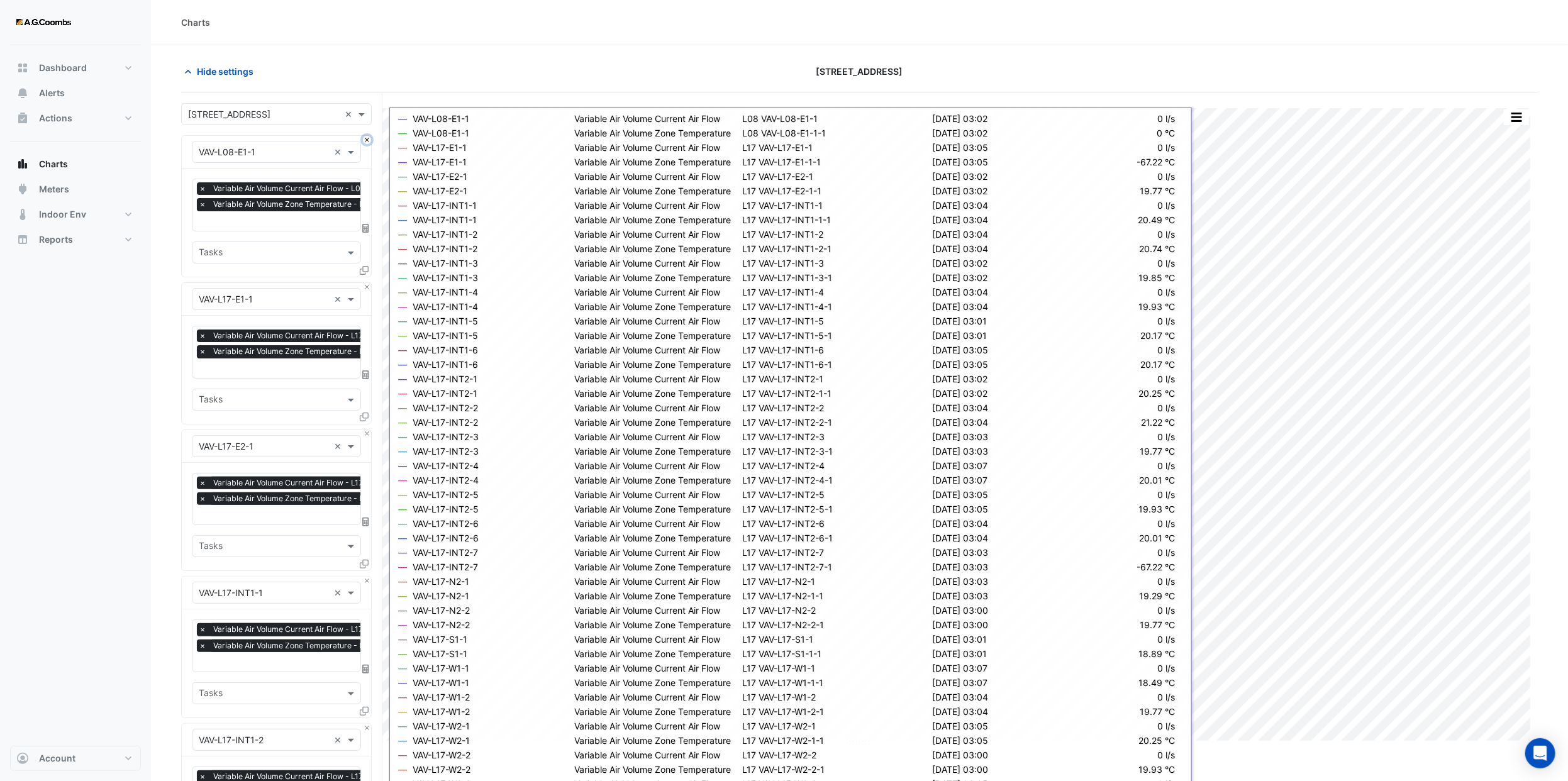
click at [366, 141] on button "Close" at bounding box center [367, 140] width 8 height 8
click at [365, 288] on button "Close" at bounding box center [367, 287] width 8 height 8
click at [365, 430] on button "Close" at bounding box center [367, 434] width 8 height 8
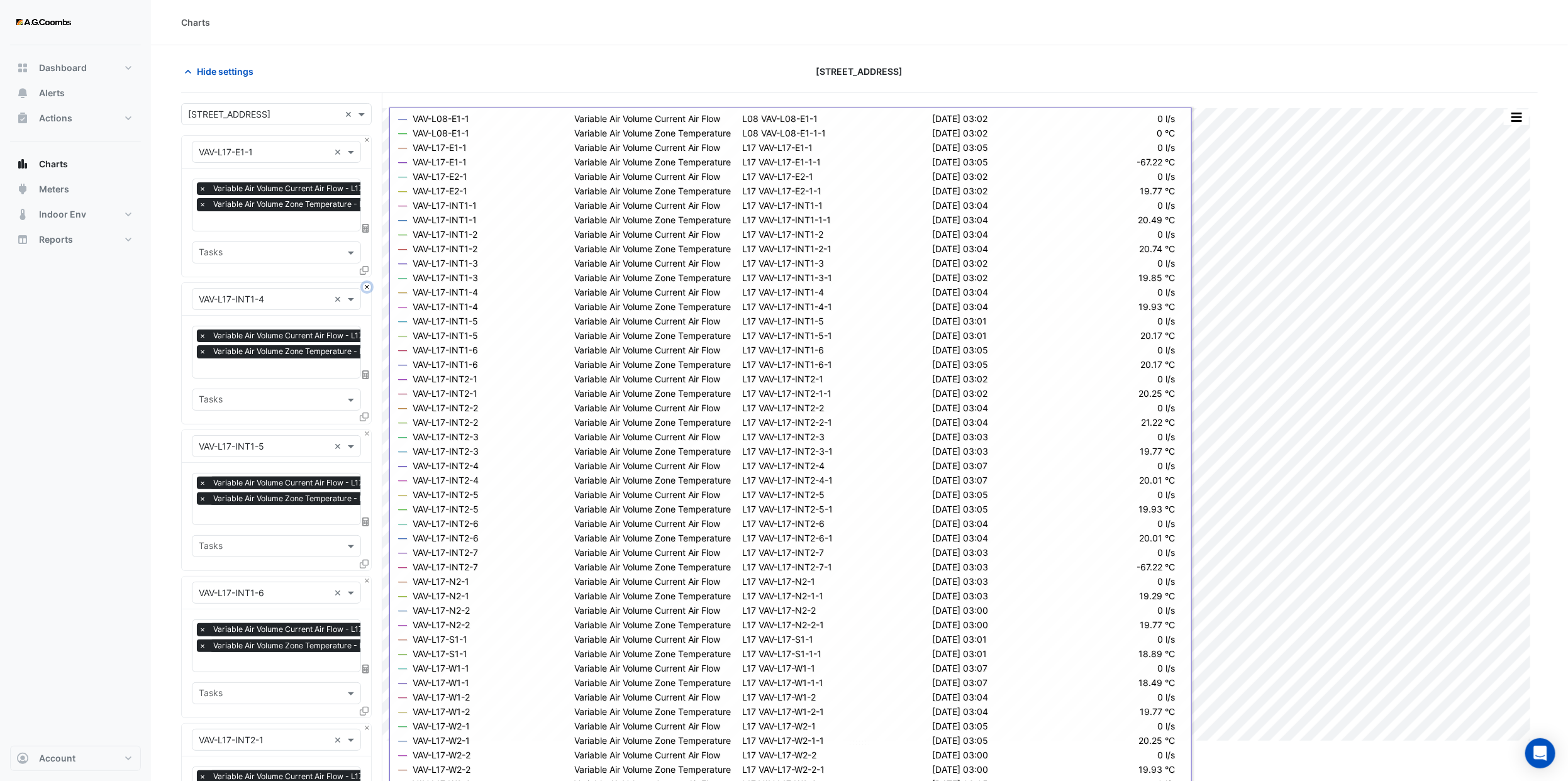
click at [365, 288] on button "Close" at bounding box center [367, 287] width 8 height 8
click at [365, 430] on button "Close" at bounding box center [367, 434] width 8 height 8
click at [365, 288] on button "Close" at bounding box center [367, 287] width 8 height 8
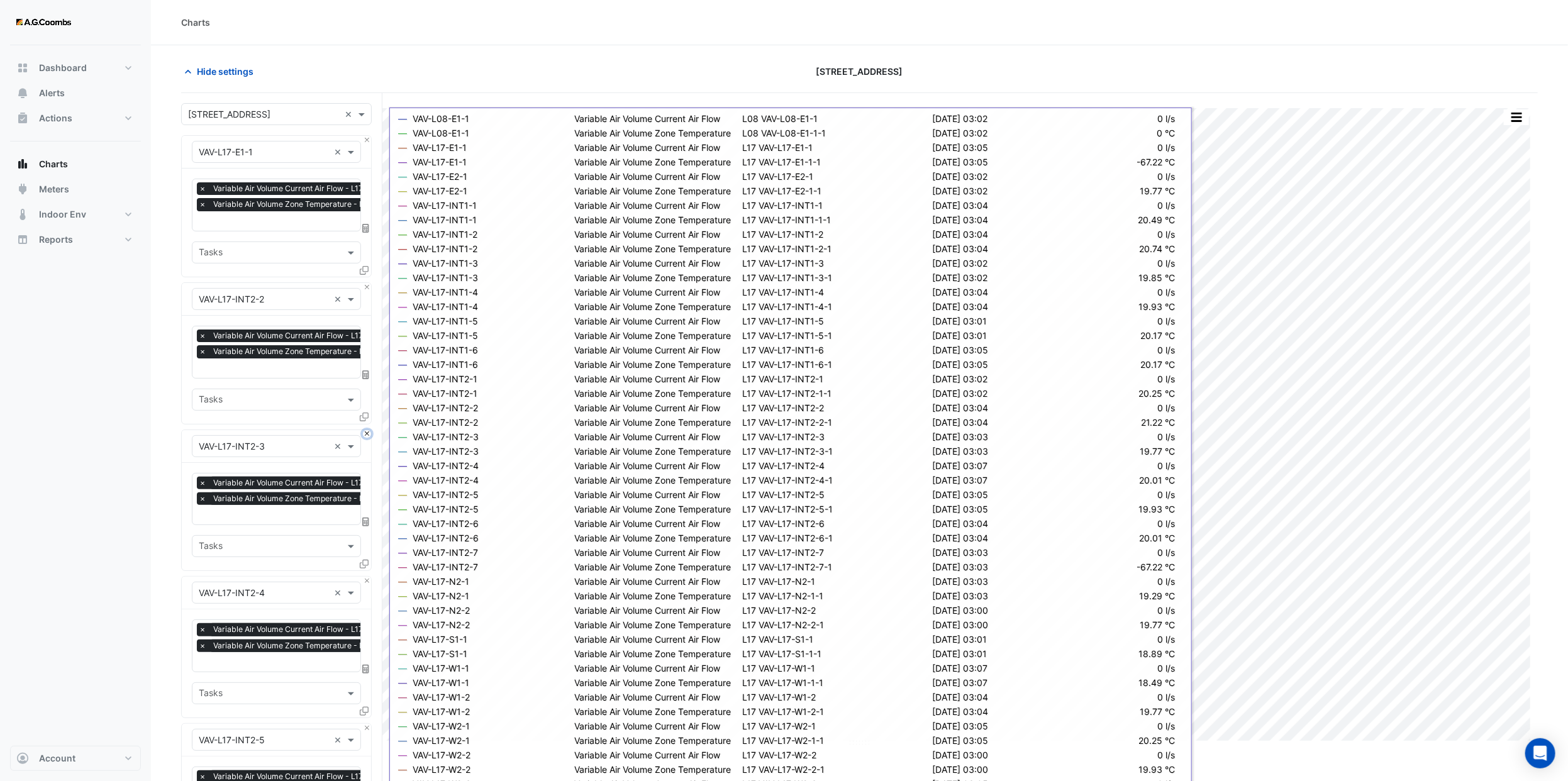
click at [365, 430] on button "Close" at bounding box center [367, 434] width 8 height 8
click at [365, 288] on button "Close" at bounding box center [367, 287] width 8 height 8
click at [365, 430] on button "Close" at bounding box center [367, 434] width 8 height 8
click at [365, 288] on button "Close" at bounding box center [367, 287] width 8 height 8
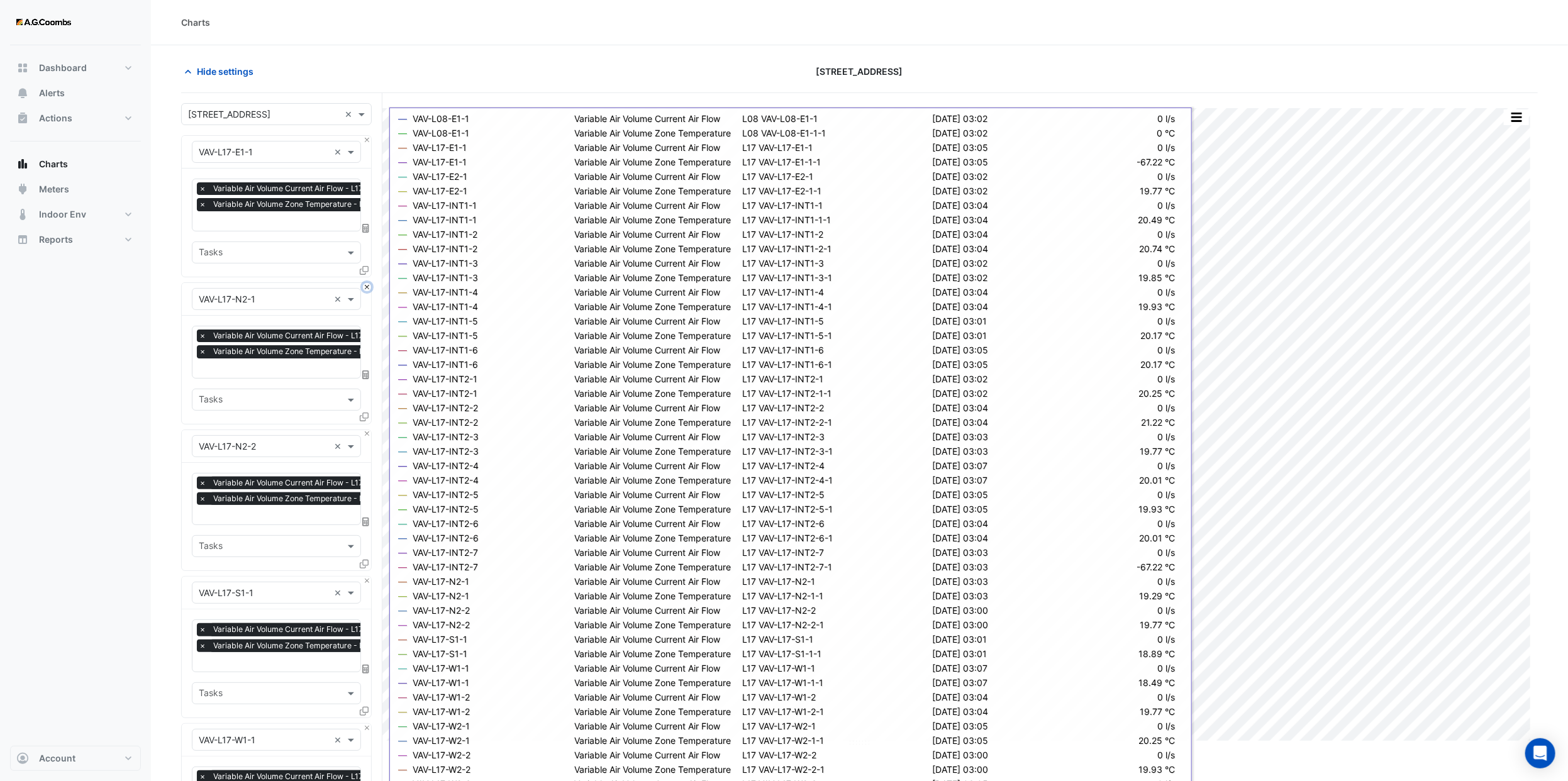
click at [365, 288] on button "Close" at bounding box center [367, 287] width 8 height 8
click at [365, 430] on button "Close" at bounding box center [367, 434] width 8 height 8
click at [365, 288] on button "Close" at bounding box center [367, 287] width 8 height 8
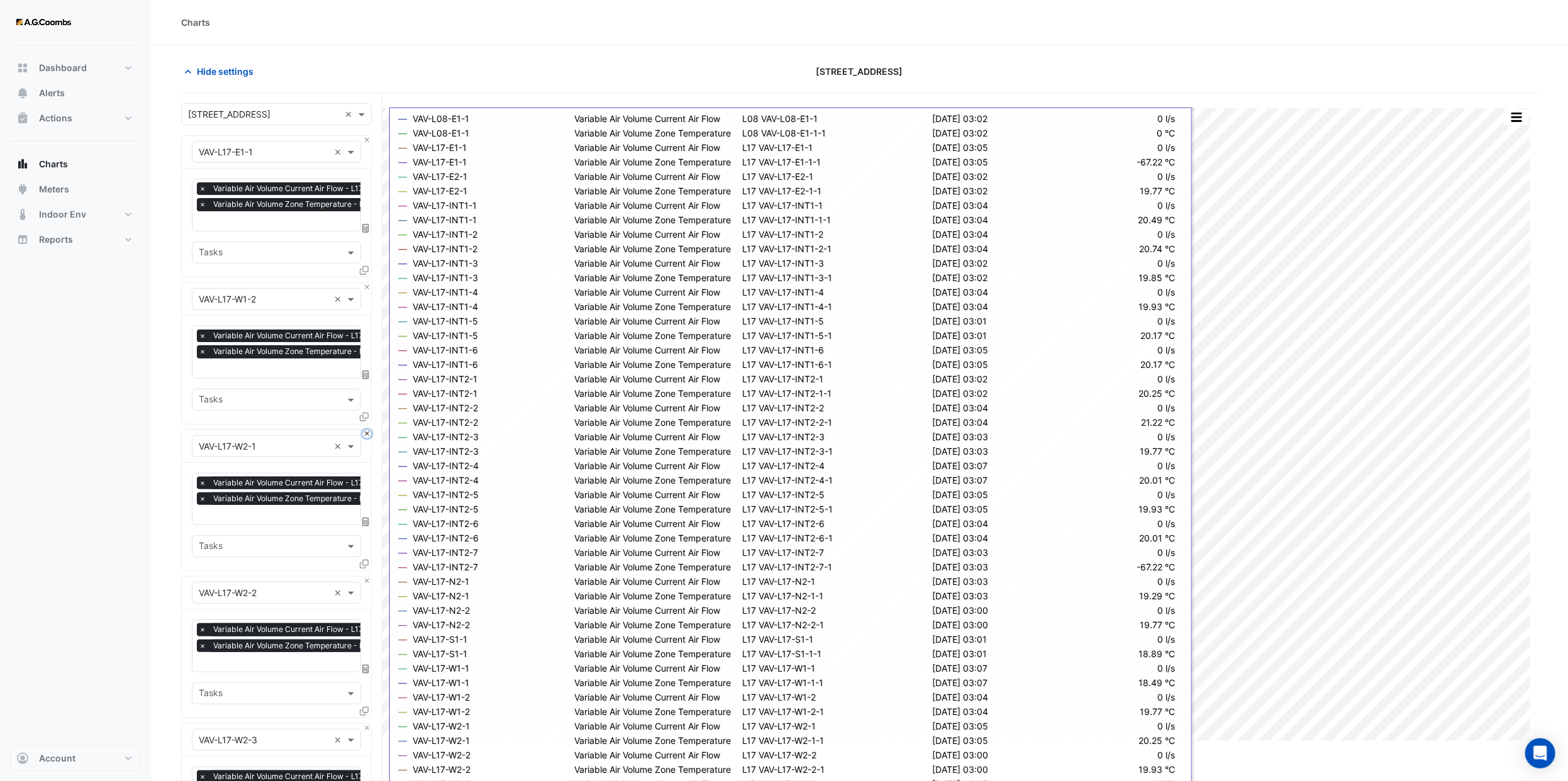
click at [365, 430] on button "Close" at bounding box center [367, 434] width 8 height 8
click at [365, 288] on button "Close" at bounding box center [367, 287] width 8 height 8
click at [365, 430] on button "Close" at bounding box center [367, 434] width 8 height 8
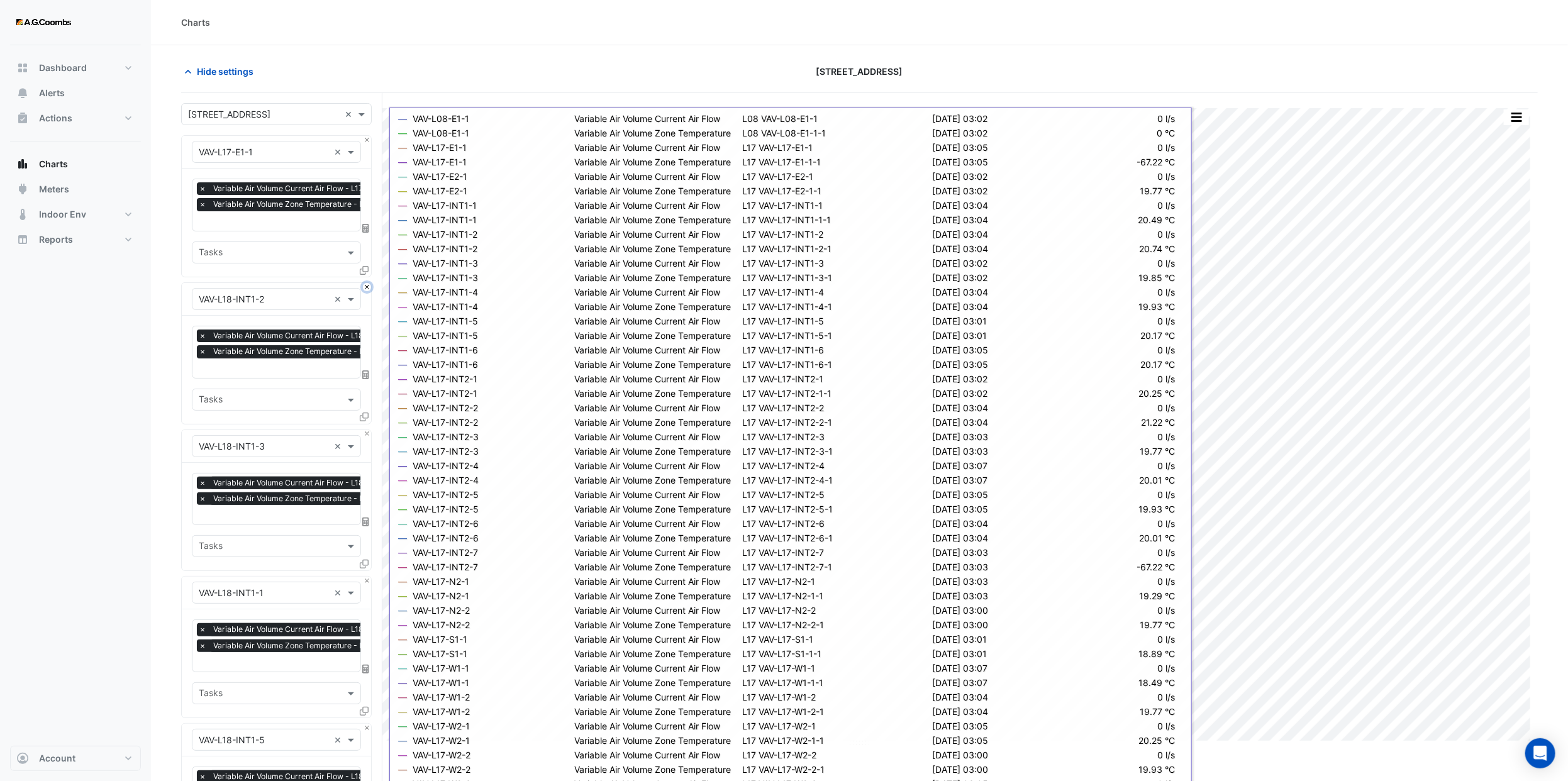
click at [365, 288] on button "Close" at bounding box center [367, 287] width 8 height 8
click at [365, 430] on button "Close" at bounding box center [367, 434] width 8 height 8
click at [365, 288] on button "Close" at bounding box center [367, 287] width 8 height 8
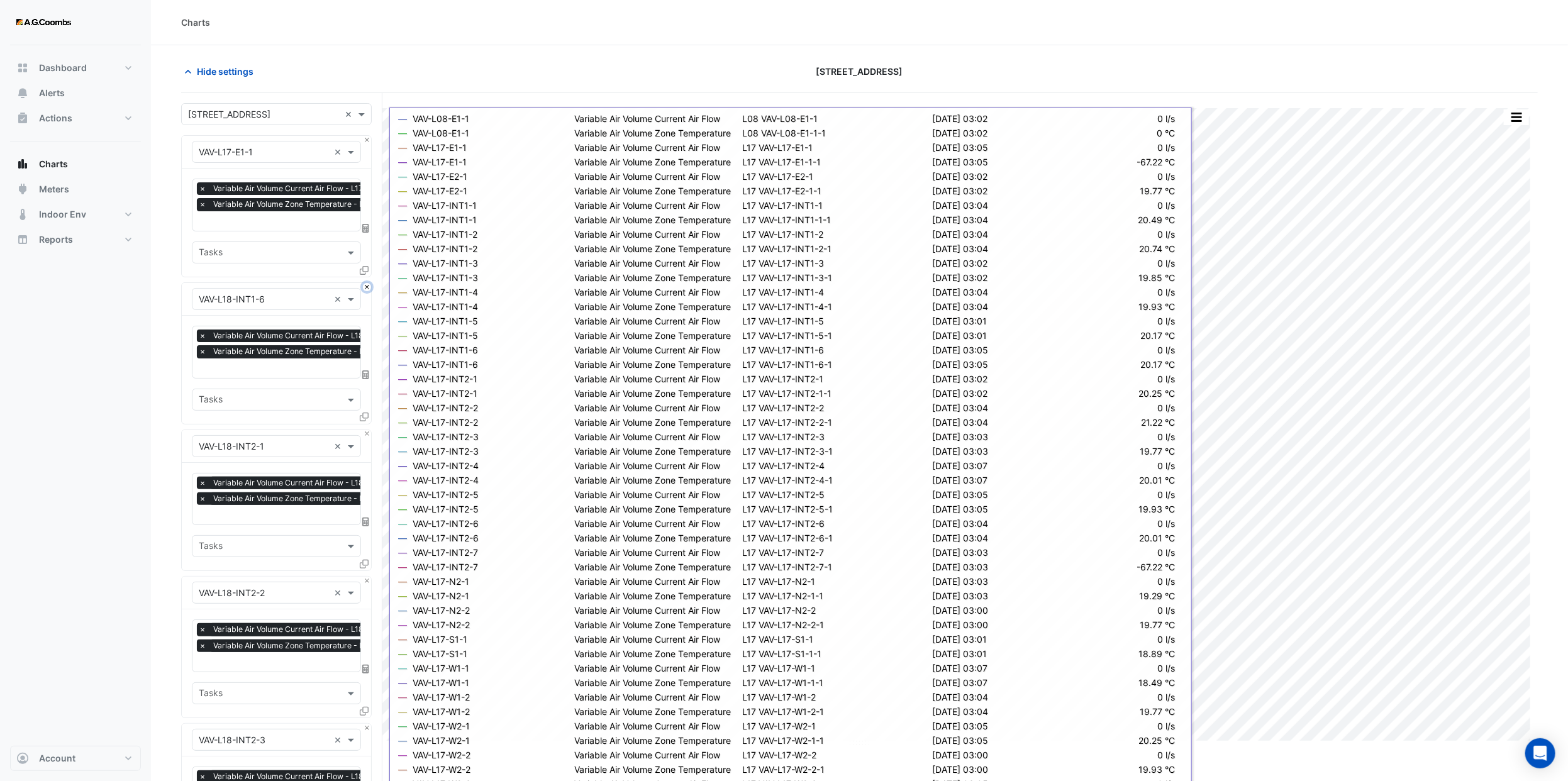
click at [365, 288] on button "Close" at bounding box center [367, 287] width 8 height 8
click at [365, 430] on button "Close" at bounding box center [367, 434] width 8 height 8
click at [365, 288] on button "Close" at bounding box center [367, 287] width 8 height 8
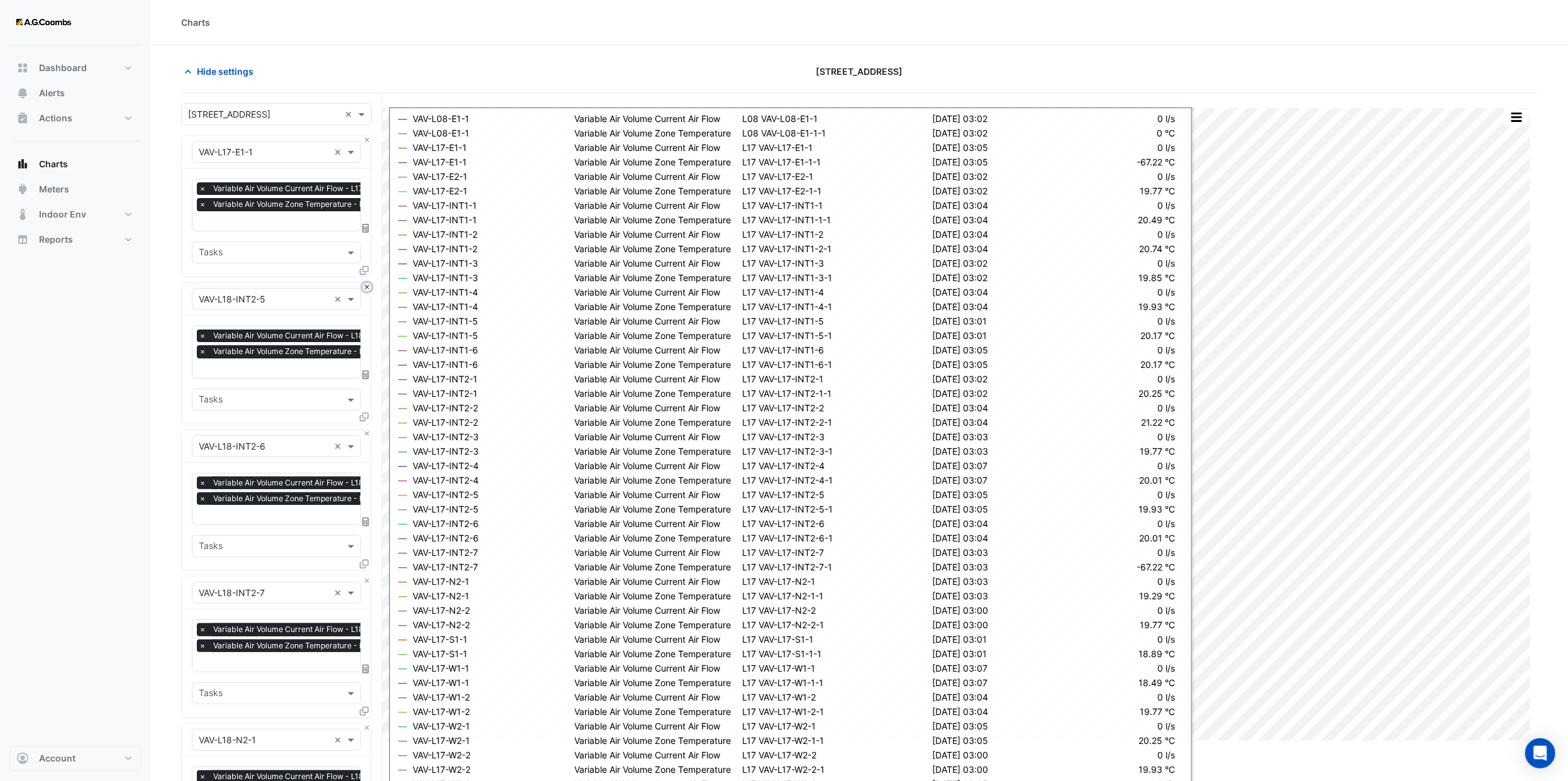
click at [365, 288] on button "Close" at bounding box center [367, 287] width 8 height 8
click at [365, 430] on button "Close" at bounding box center [367, 434] width 8 height 8
click at [365, 288] on button "Close" at bounding box center [367, 287] width 8 height 8
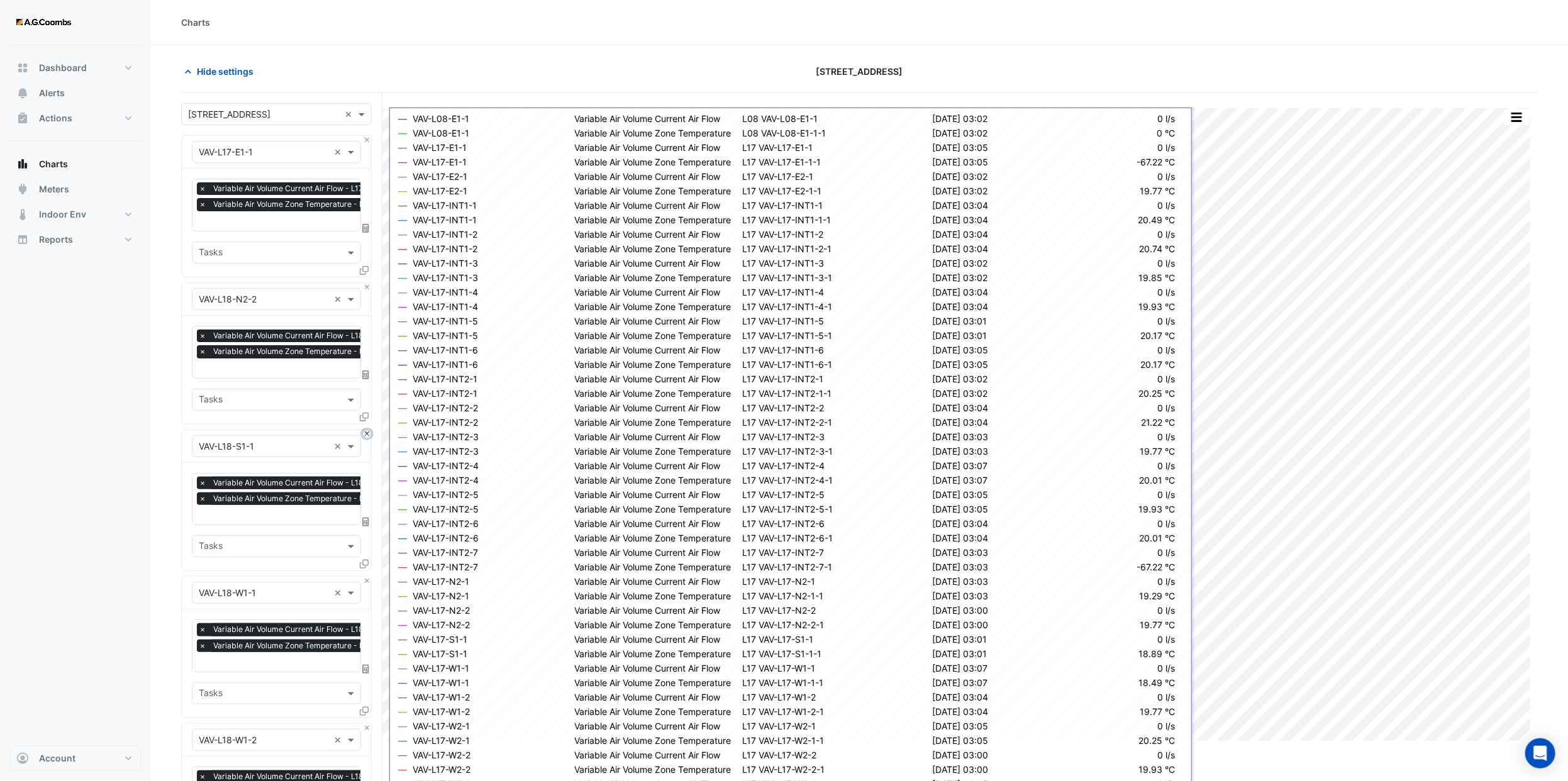
click at [365, 430] on button "Close" at bounding box center [367, 434] width 8 height 8
click at [365, 288] on button "Close" at bounding box center [367, 287] width 8 height 8
click at [365, 430] on button "Close" at bounding box center [367, 434] width 8 height 8
click at [365, 288] on button "Close" at bounding box center [367, 287] width 8 height 8
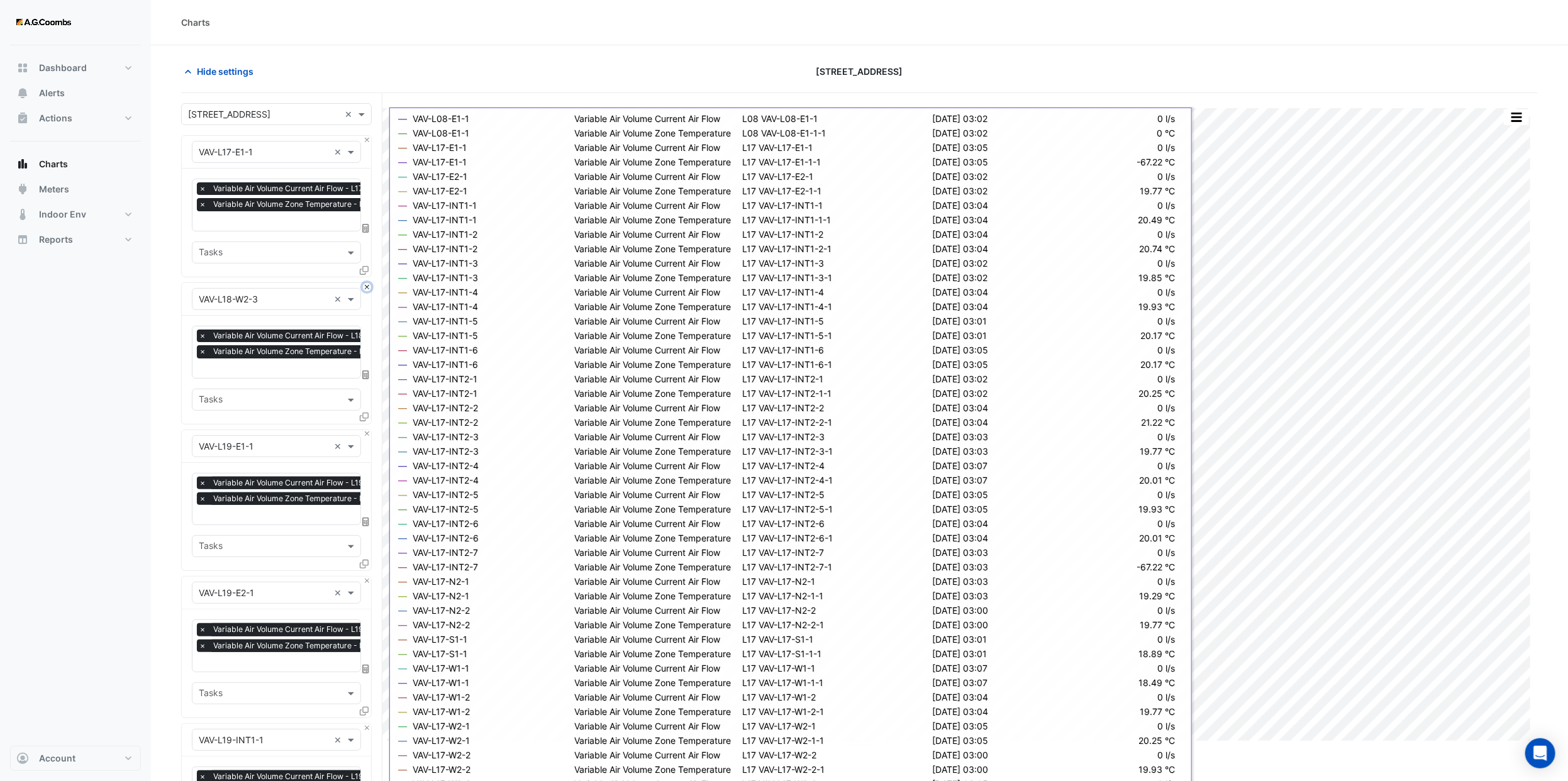
click at [365, 288] on button "Close" at bounding box center [367, 287] width 8 height 8
click at [365, 430] on button "Close" at bounding box center [367, 434] width 8 height 8
click at [365, 288] on button "Close" at bounding box center [367, 287] width 8 height 8
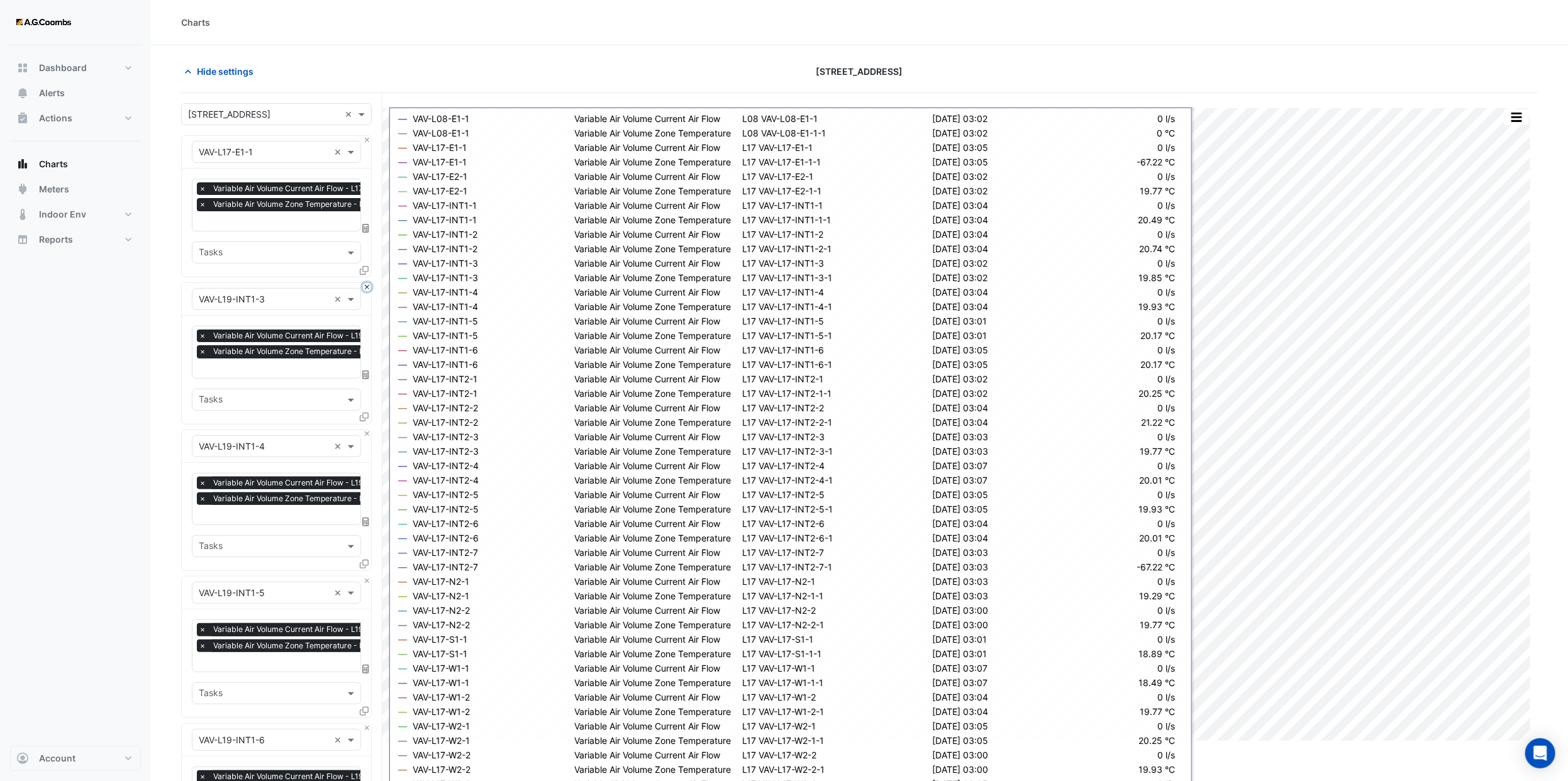
click at [365, 288] on button "Close" at bounding box center [367, 287] width 8 height 8
click at [365, 430] on button "Close" at bounding box center [367, 434] width 8 height 8
click at [365, 288] on button "Close" at bounding box center [367, 287] width 8 height 8
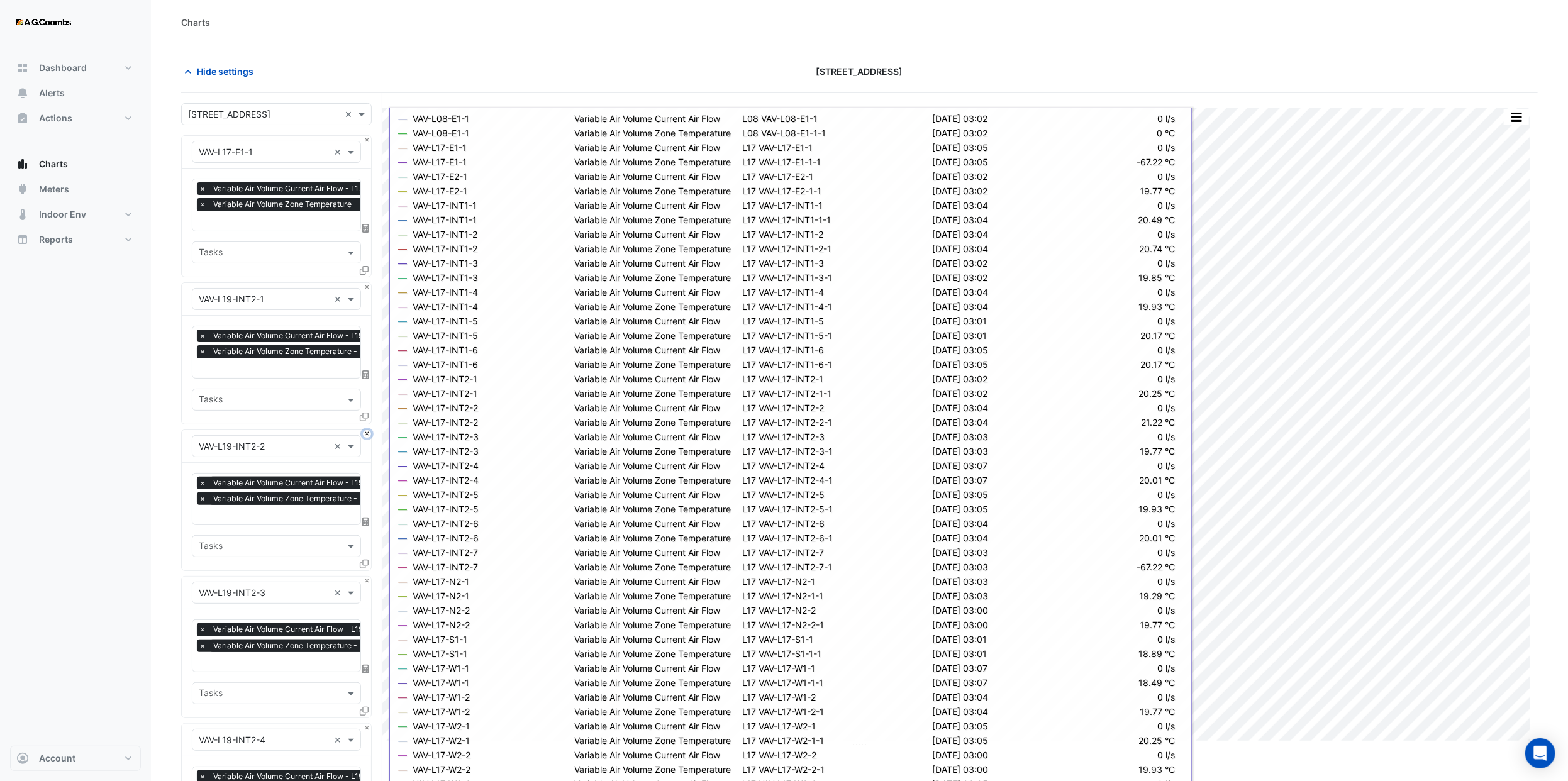
click at [365, 430] on button "Close" at bounding box center [367, 434] width 8 height 8
click at [365, 288] on button "Close" at bounding box center [367, 287] width 8 height 8
click at [365, 430] on button "Close" at bounding box center [367, 434] width 8 height 8
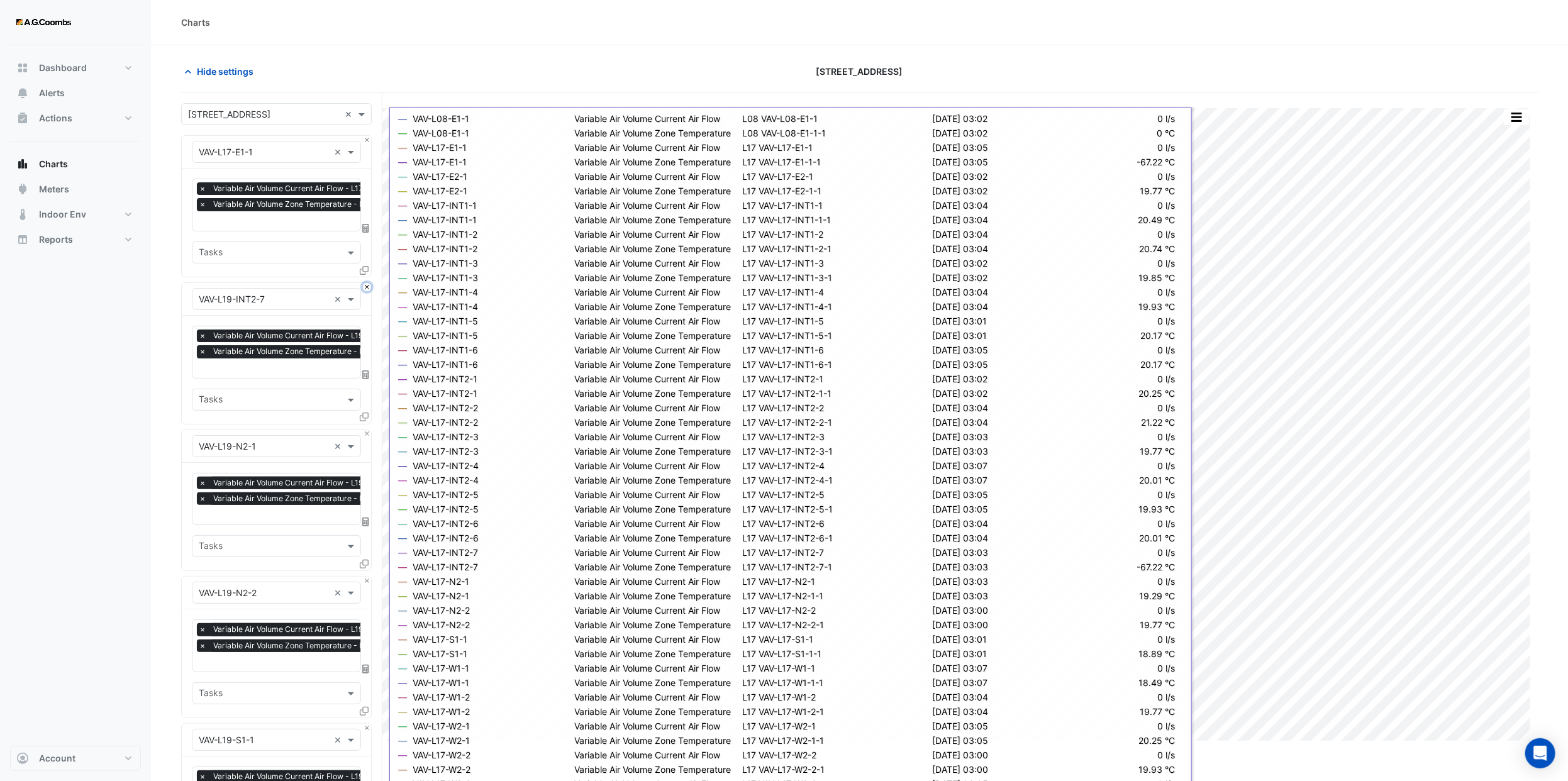
click at [365, 288] on button "Close" at bounding box center [367, 287] width 8 height 8
click at [365, 430] on button "Close" at bounding box center [367, 434] width 8 height 8
click at [365, 288] on button "Close" at bounding box center [367, 287] width 8 height 8
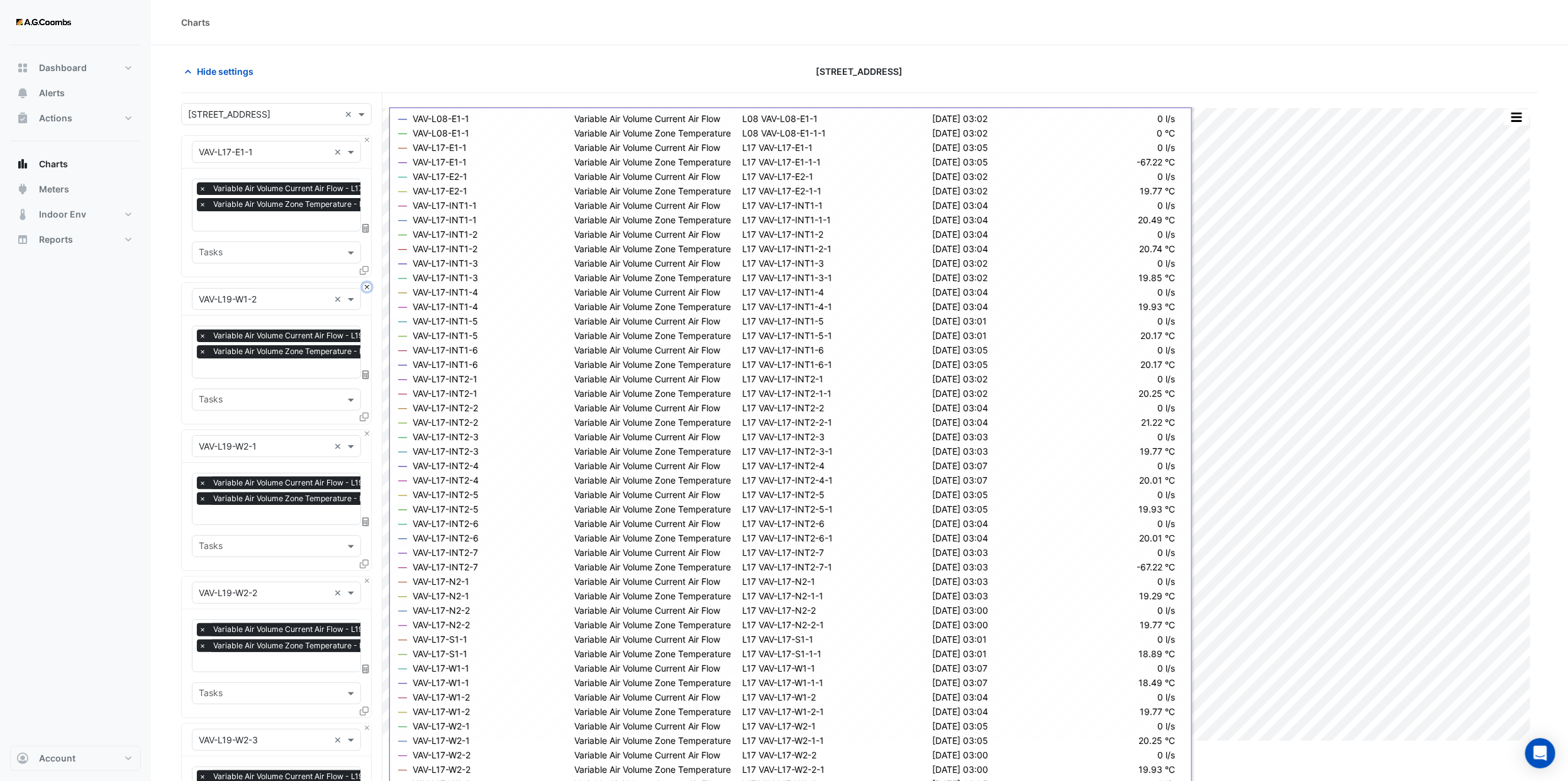
click at [365, 288] on button "Close" at bounding box center [367, 287] width 8 height 8
click at [365, 430] on button "Close" at bounding box center [367, 434] width 8 height 8
click at [365, 288] on button "Close" at bounding box center [367, 287] width 8 height 8
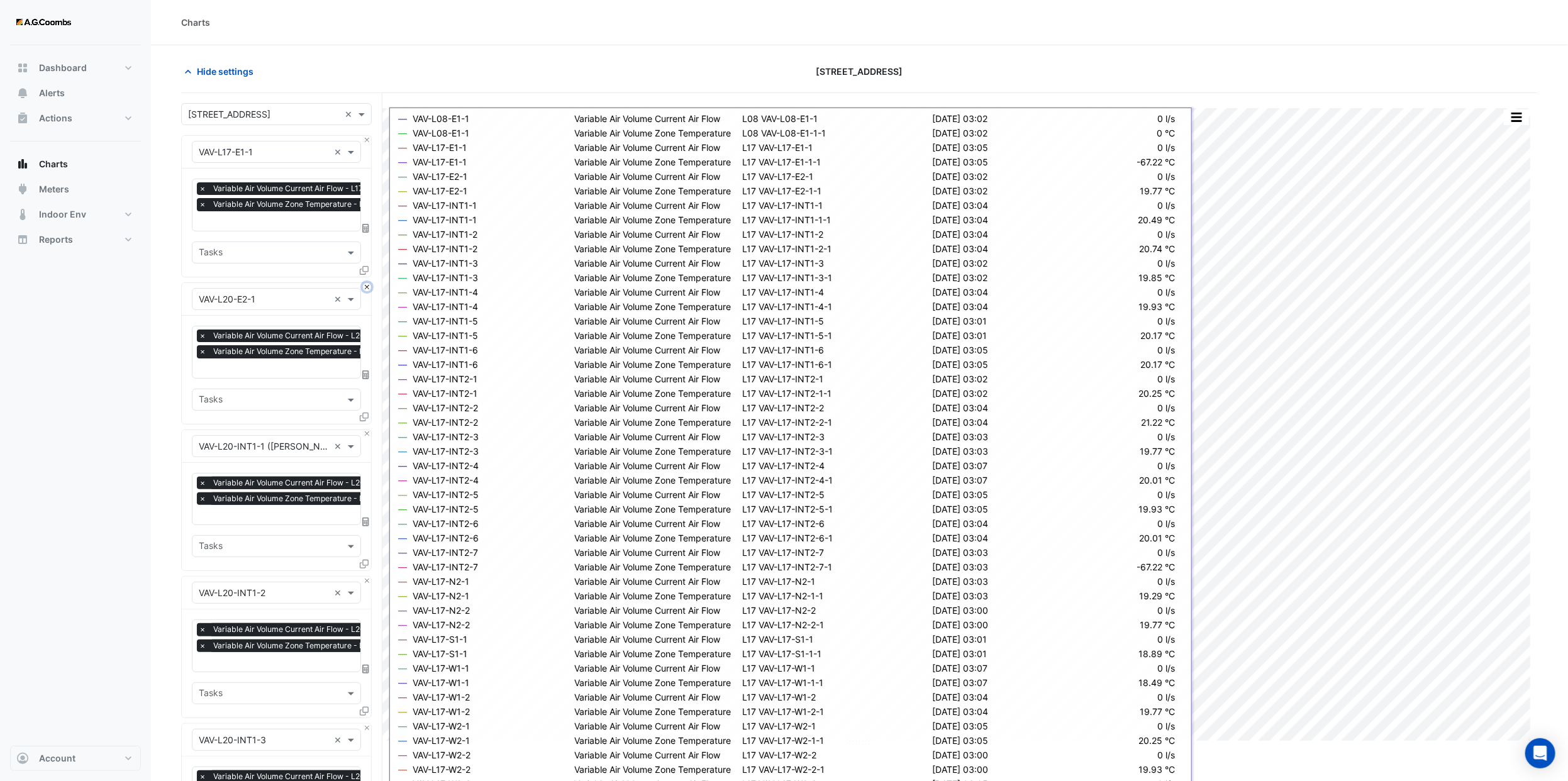
click at [365, 288] on button "Close" at bounding box center [367, 287] width 8 height 8
click at [365, 430] on button "Close" at bounding box center [367, 434] width 8 height 8
click at [365, 288] on button "Close" at bounding box center [367, 287] width 8 height 8
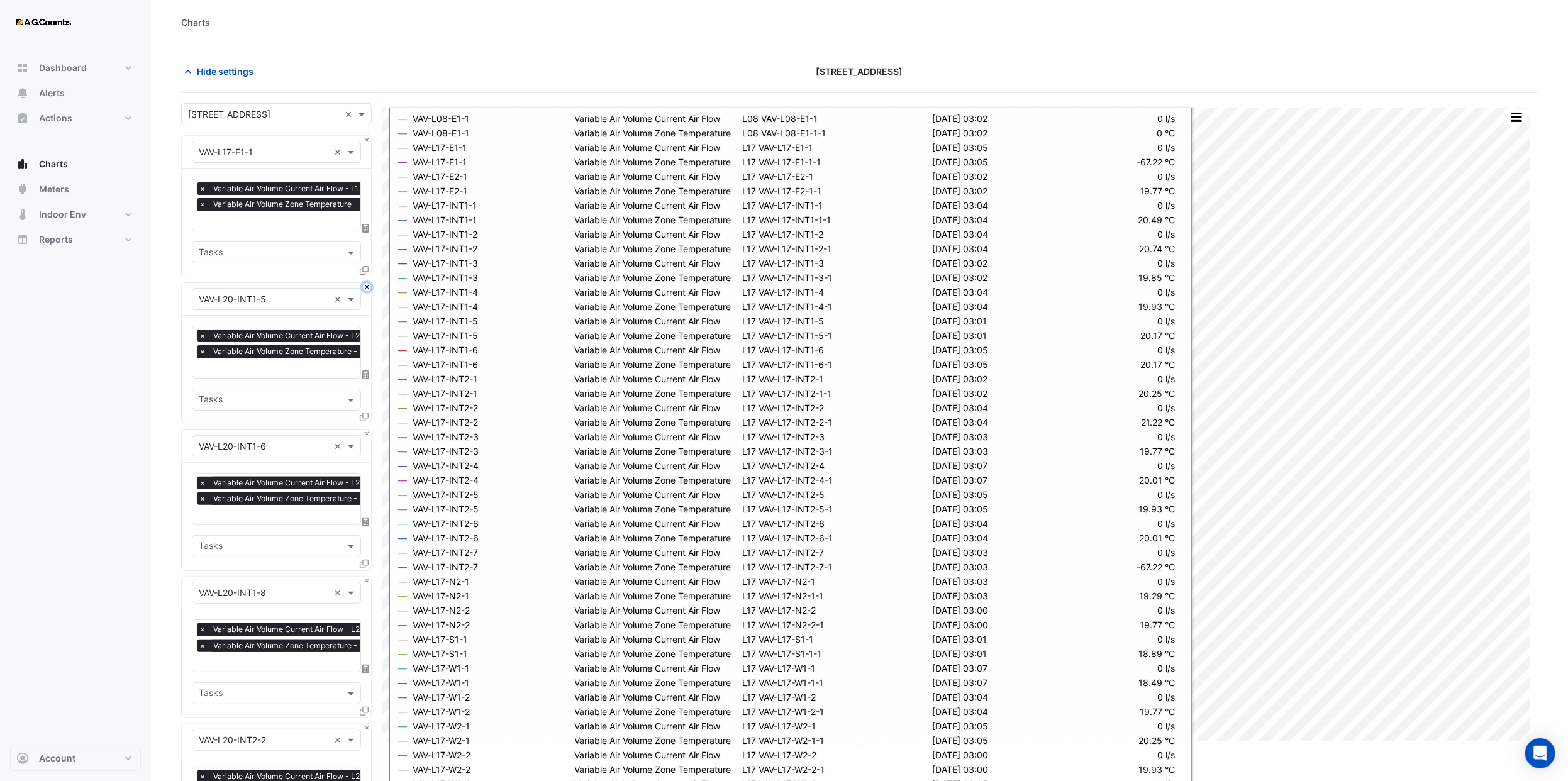
click at [365, 288] on button "Close" at bounding box center [367, 287] width 8 height 8
click at [365, 430] on button "Close" at bounding box center [367, 434] width 8 height 8
click at [365, 288] on button "Close" at bounding box center [367, 287] width 8 height 8
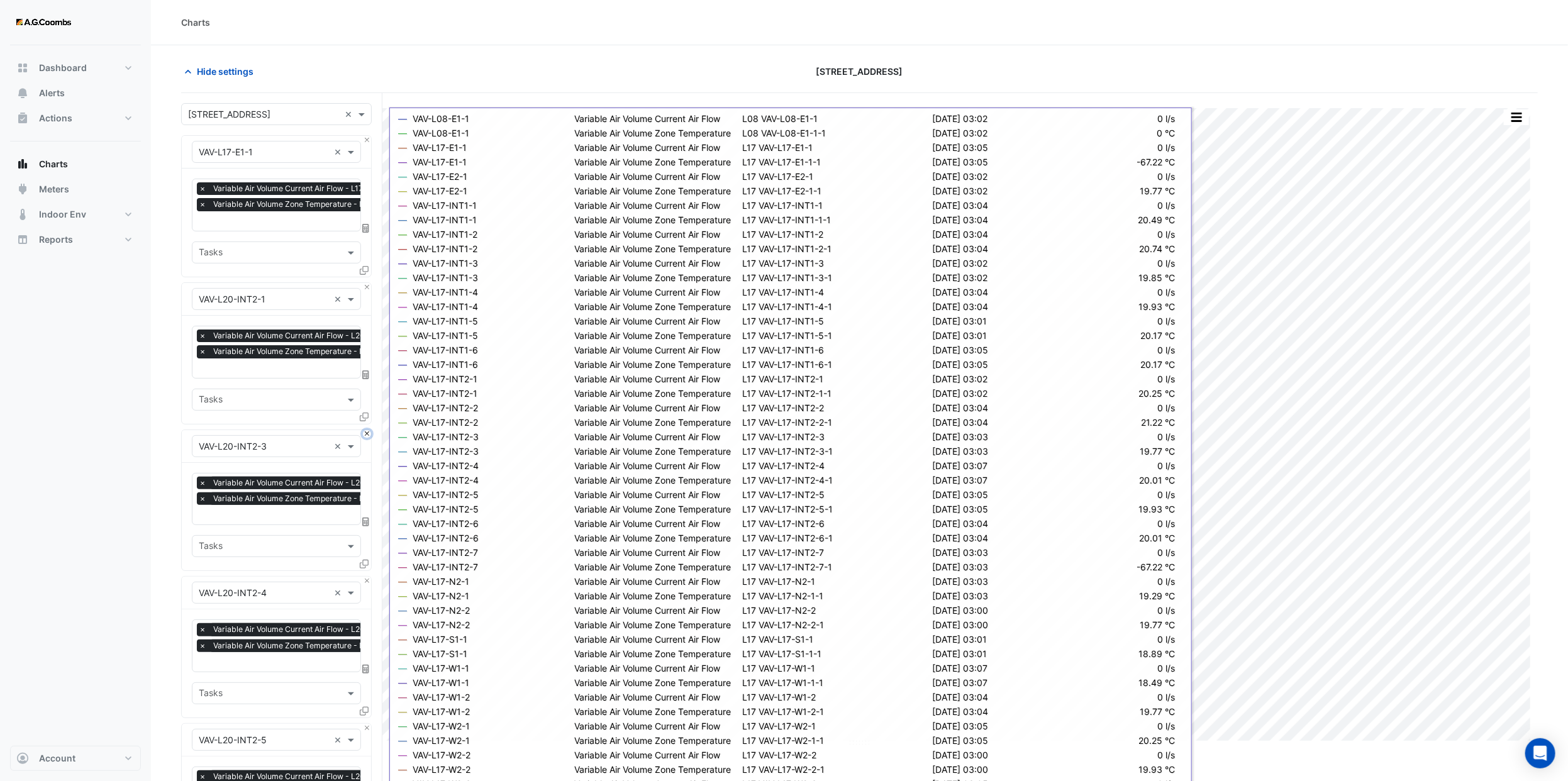
click at [365, 430] on button "Close" at bounding box center [367, 434] width 8 height 8
click at [365, 288] on button "Close" at bounding box center [367, 287] width 8 height 8
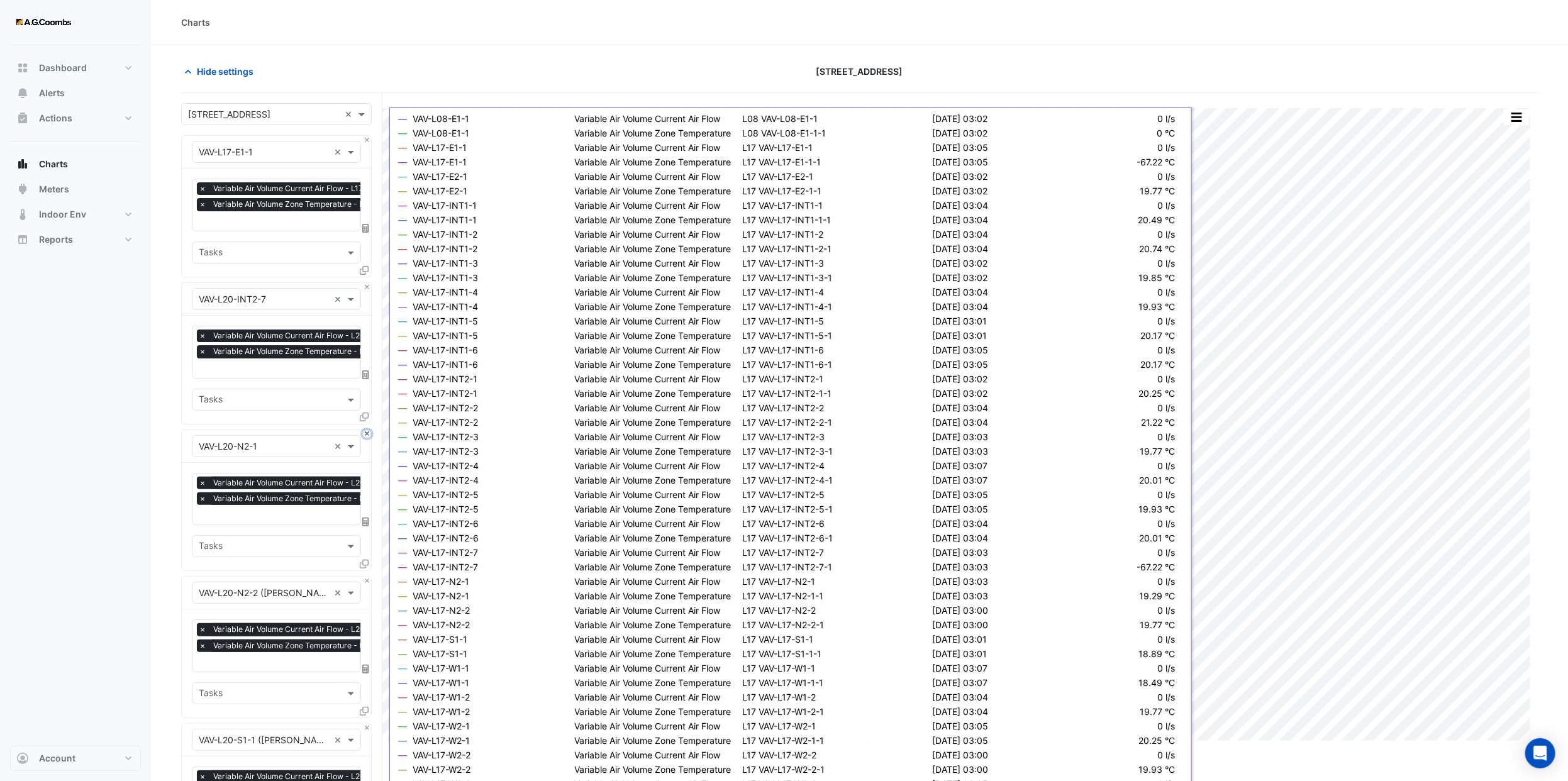
click at [365, 430] on button "Close" at bounding box center [367, 434] width 8 height 8
click at [365, 288] on button "Close" at bounding box center [367, 287] width 8 height 8
click at [365, 430] on button "Close" at bounding box center [367, 434] width 8 height 8
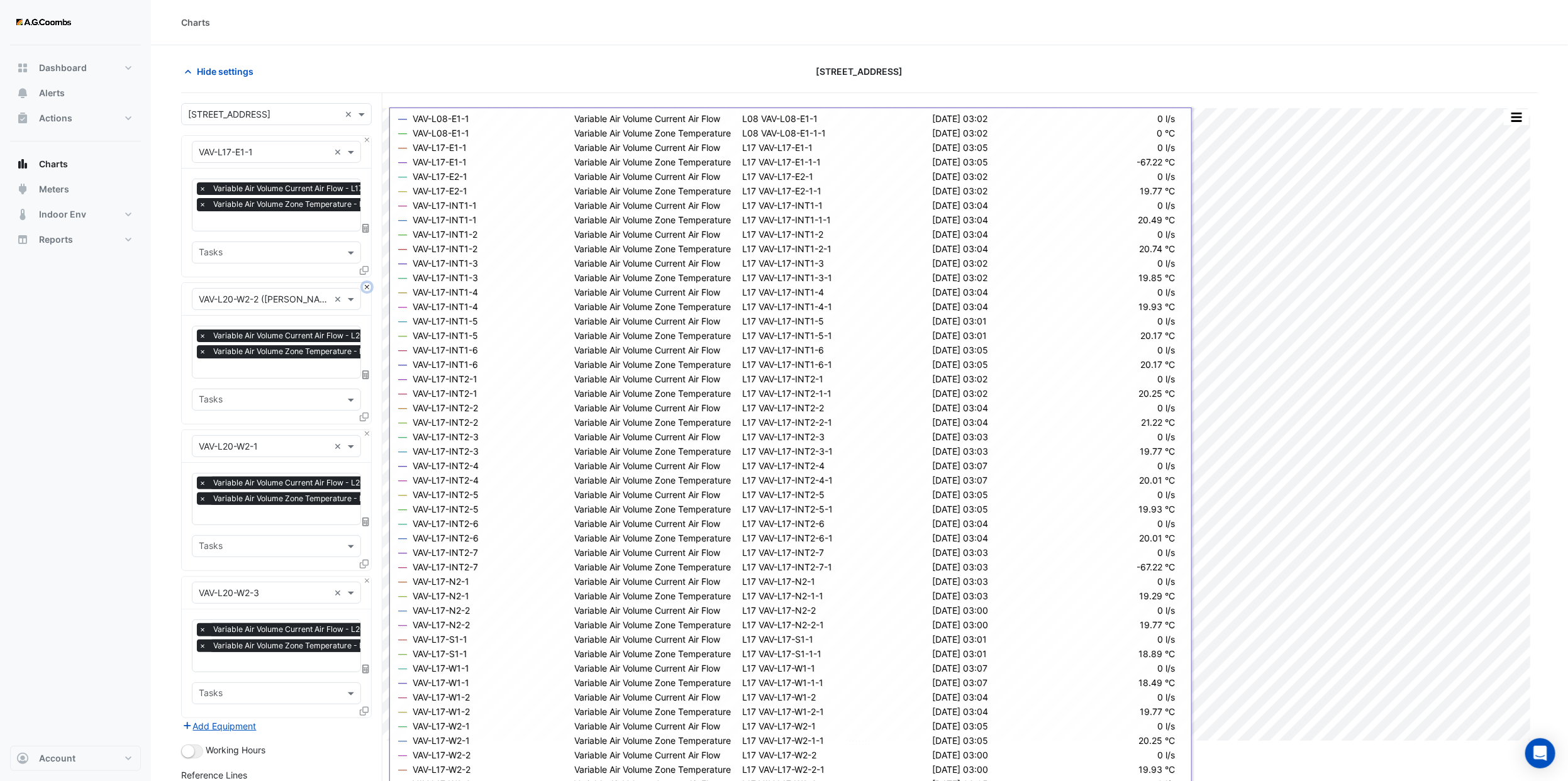
click at [365, 288] on button "Close" at bounding box center [367, 287] width 8 height 8
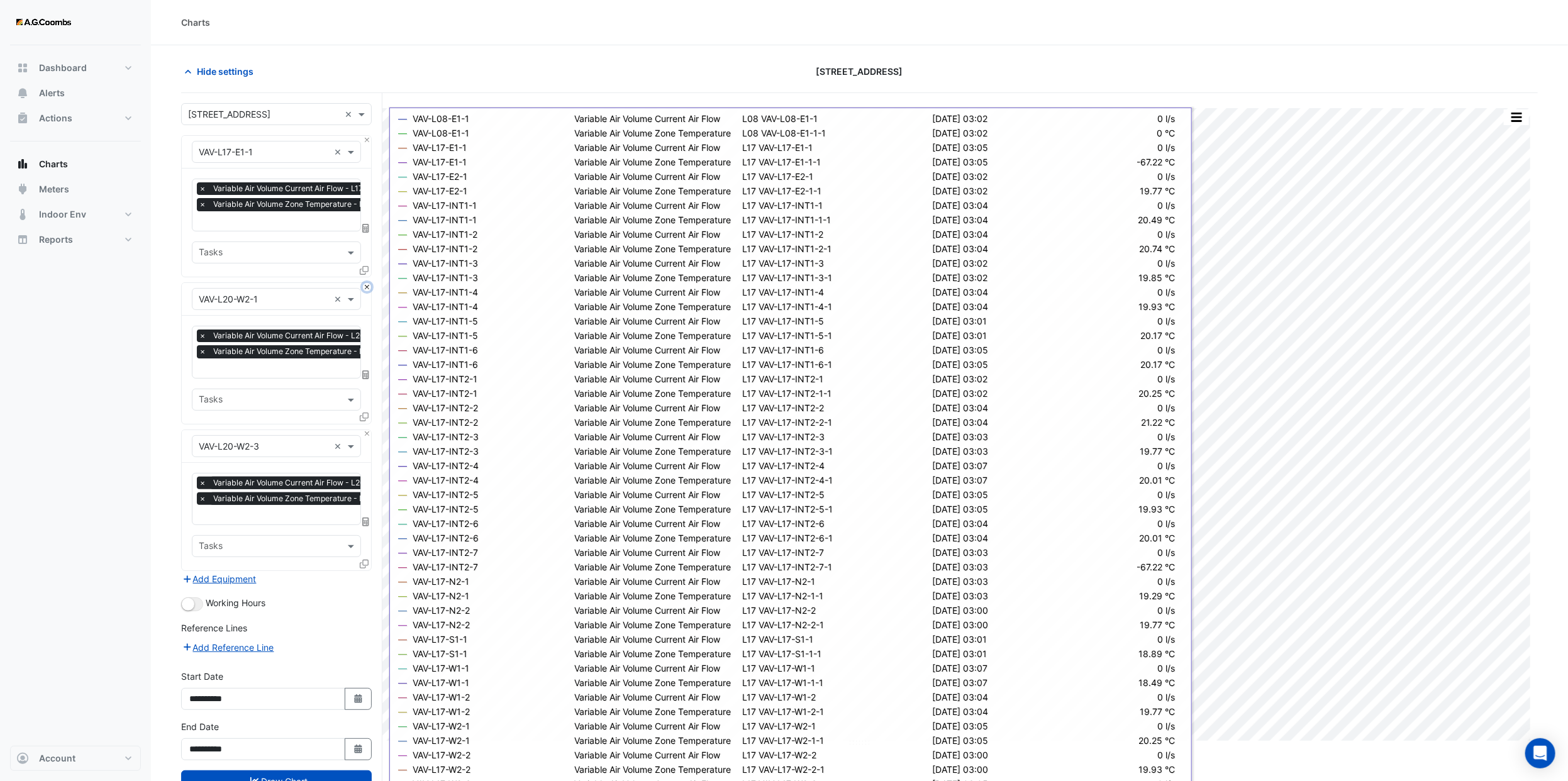
click at [365, 288] on button "Close" at bounding box center [367, 287] width 8 height 8
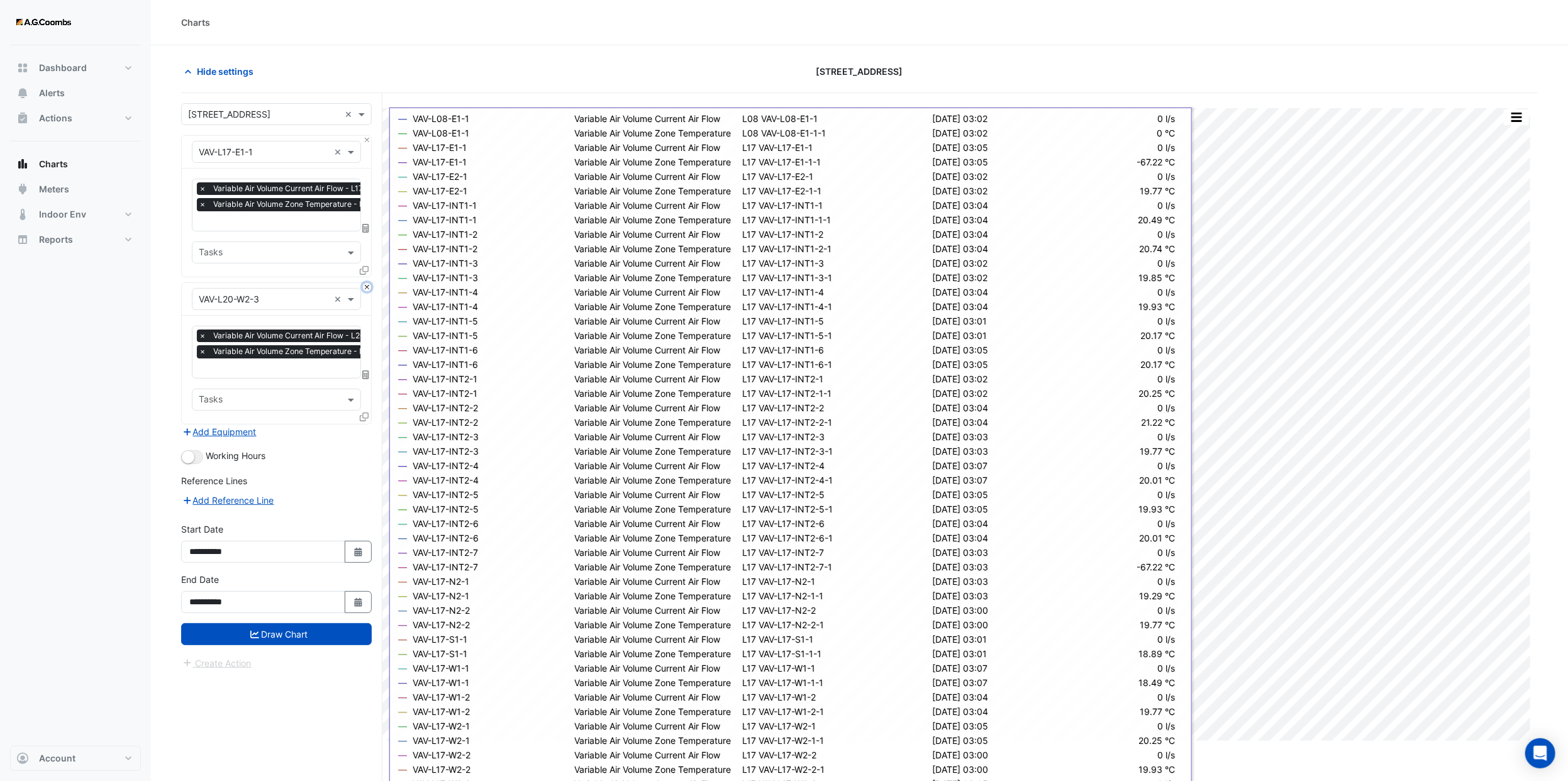
click at [365, 288] on button "Close" at bounding box center [367, 287] width 8 height 8
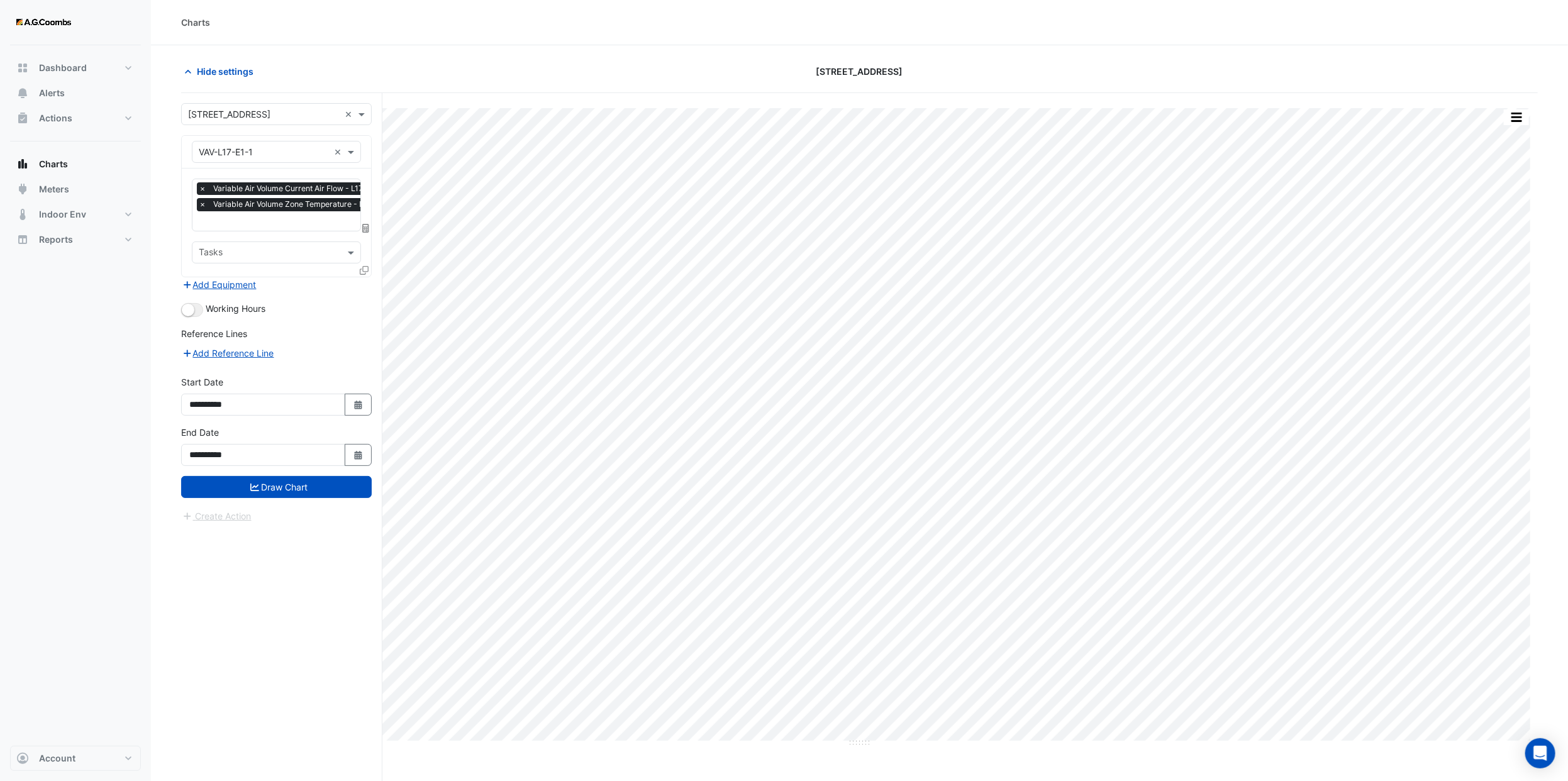
click at [365, 270] on icon at bounding box center [363, 270] width 9 height 9
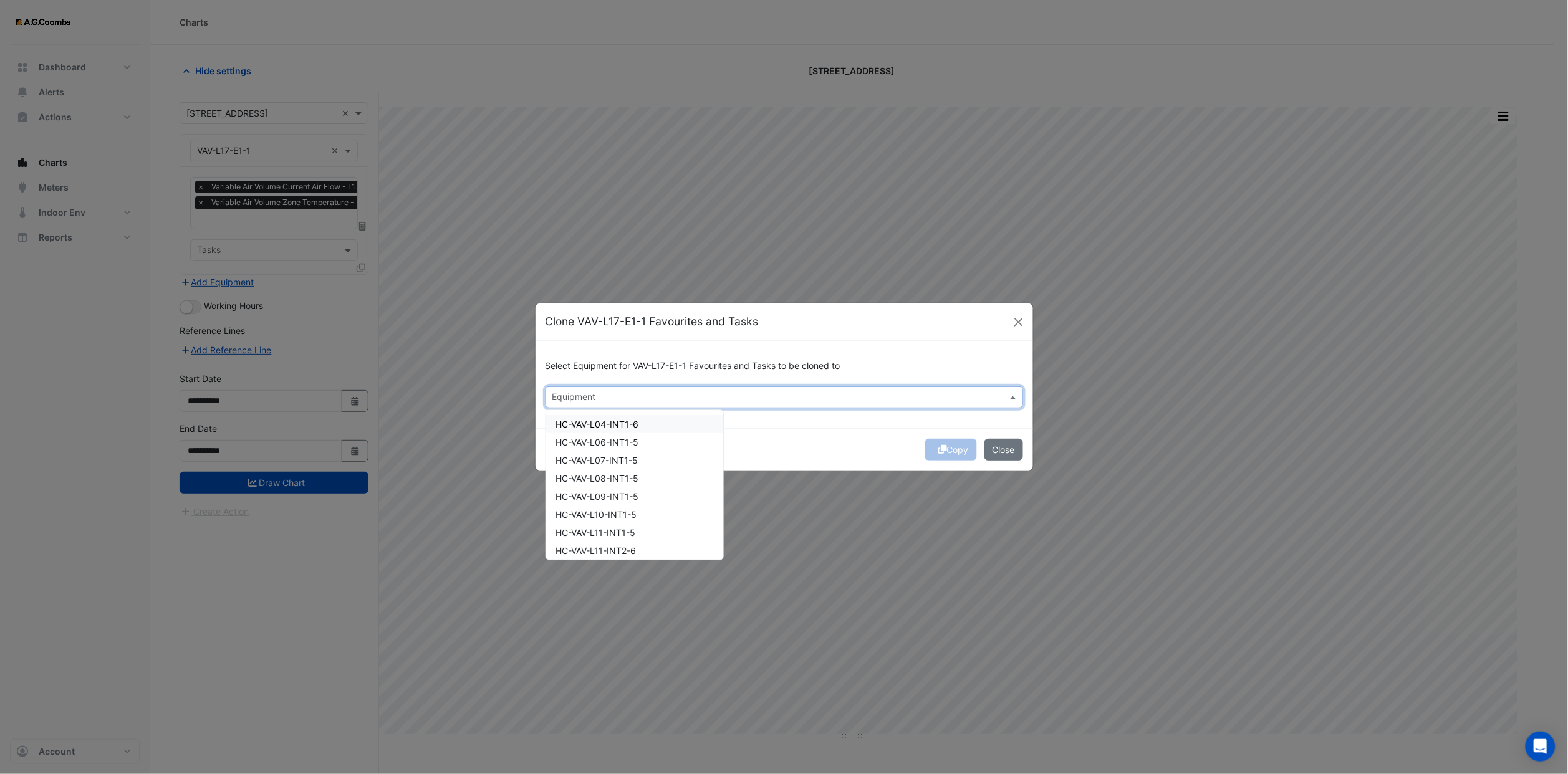
click at [703, 388] on div "Equipment" at bounding box center [774, 397] width 456 height 19
click at [1004, 447] on button "Close" at bounding box center [1003, 449] width 39 height 22
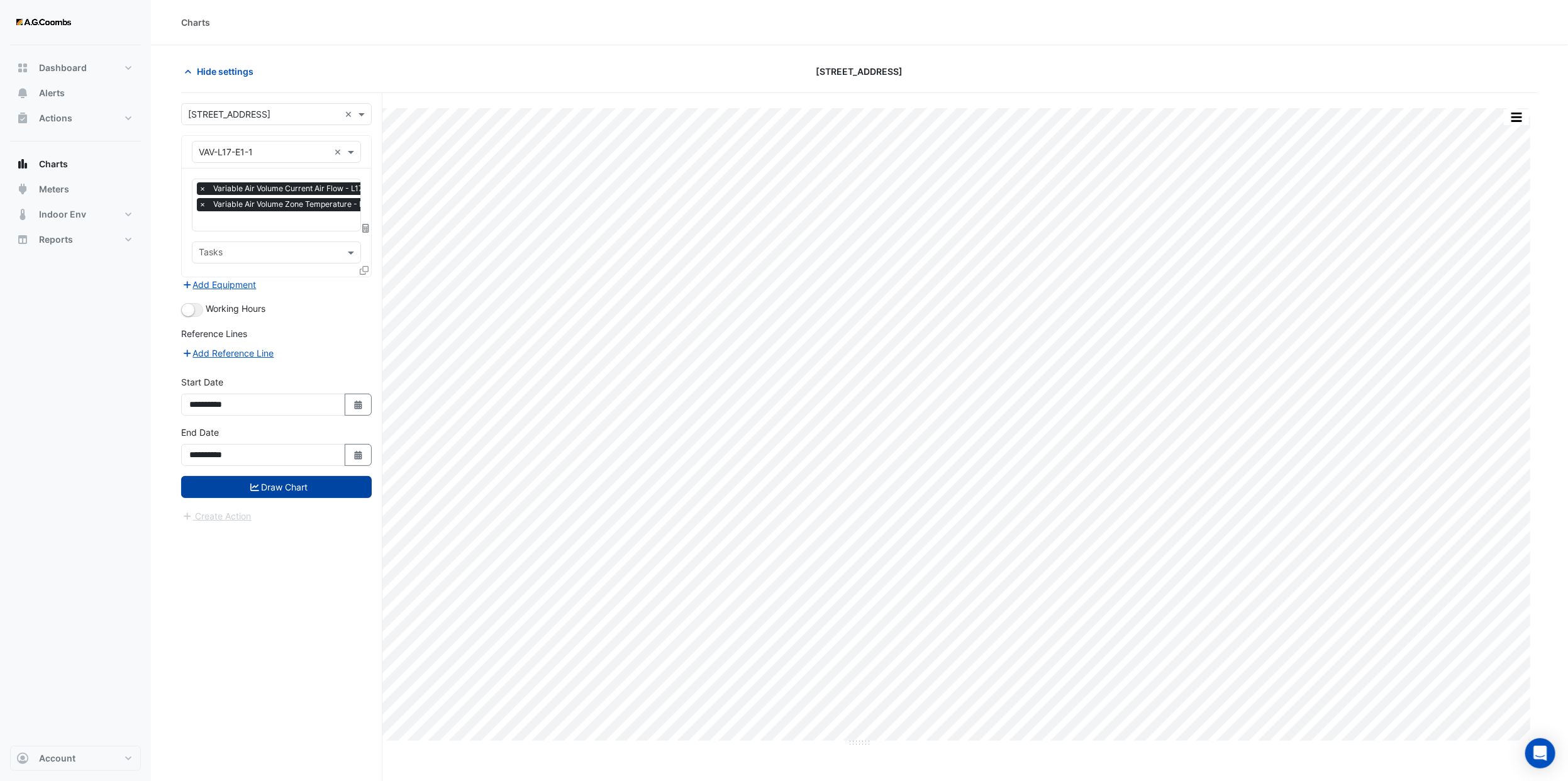
click at [310, 486] on button "Draw Chart" at bounding box center [277, 487] width 191 height 22
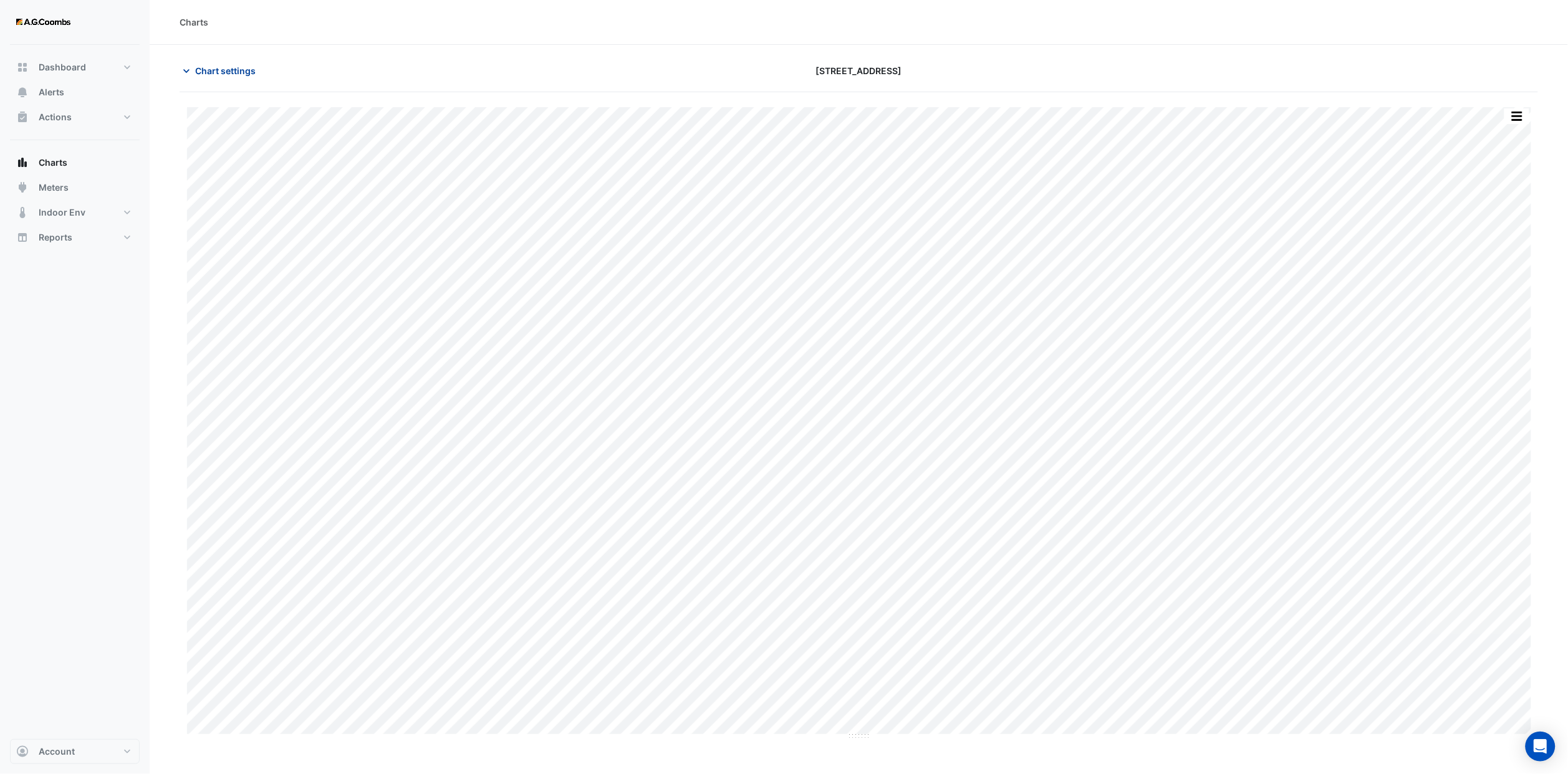
click at [244, 75] on span "Chart settings" at bounding box center [225, 71] width 60 height 13
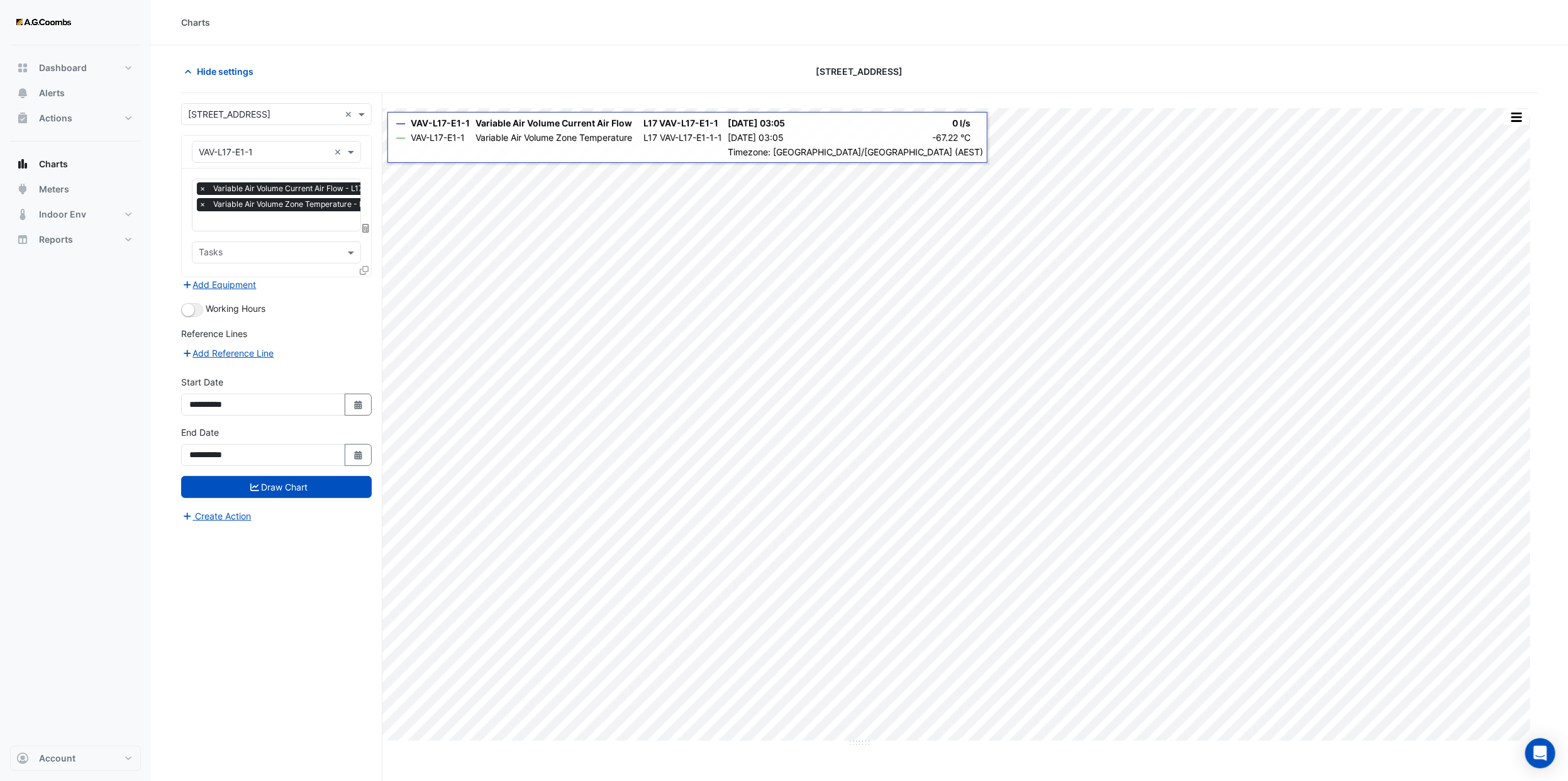
click at [361, 269] on icon at bounding box center [363, 270] width 9 height 9
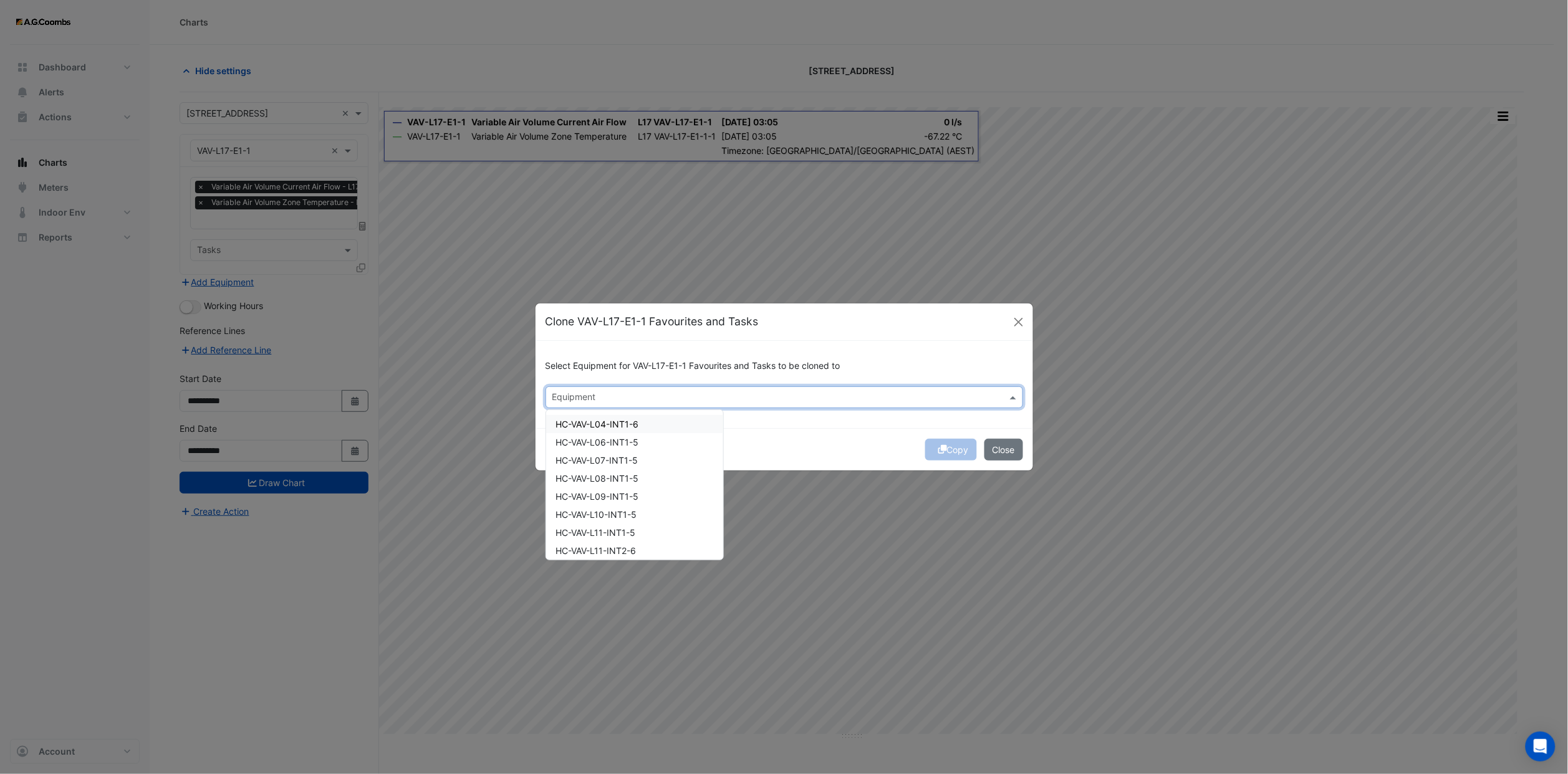
click at [697, 394] on input "text" at bounding box center [777, 398] width 449 height 13
click at [634, 440] on div "VAV-L21-E1-1" at bounding box center [597, 442] width 101 height 18
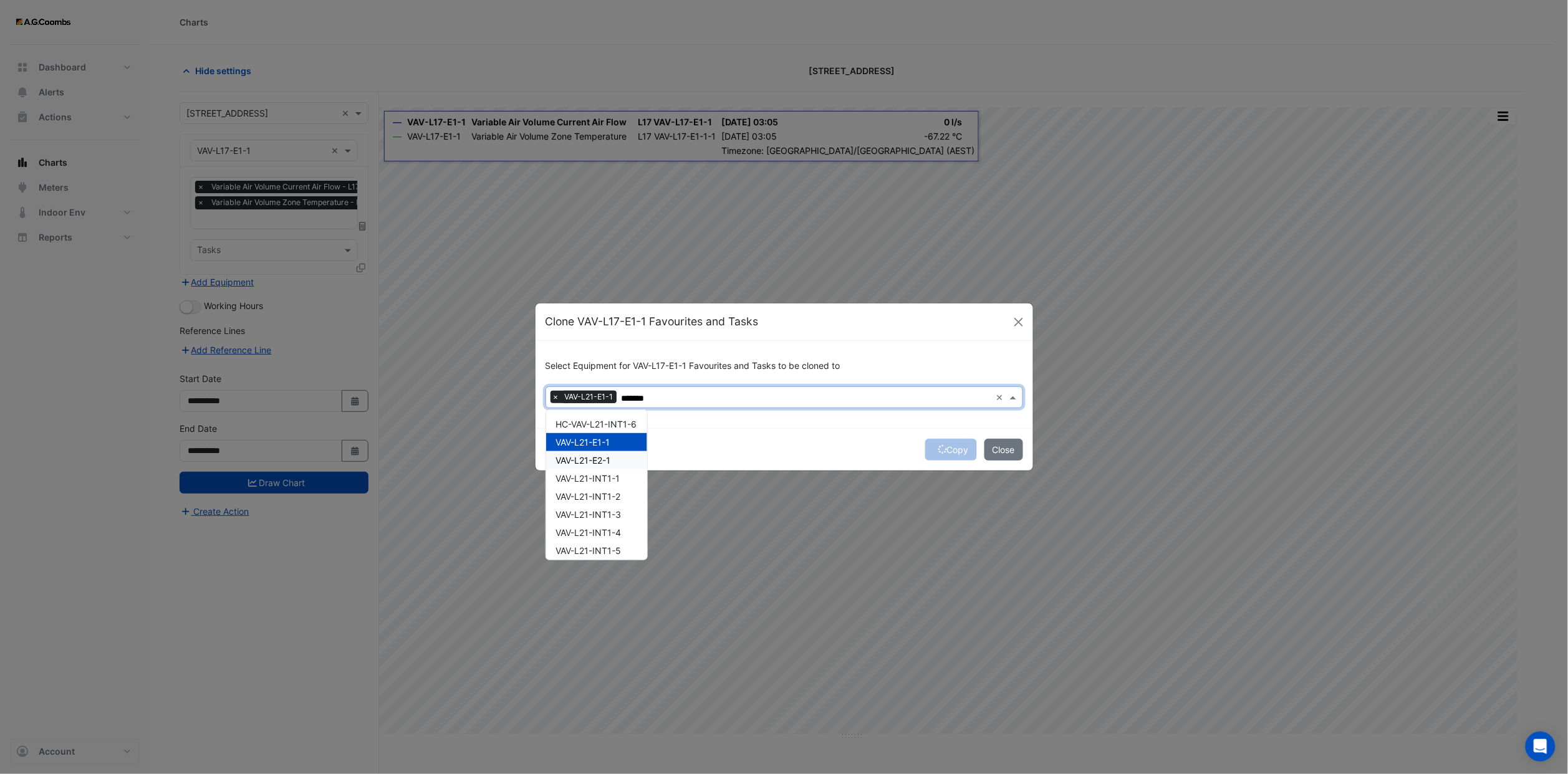
click at [608, 456] on span "VAV-L21-E2-1" at bounding box center [583, 460] width 55 height 11
click at [614, 474] on span "VAV-L21-INT1-1" at bounding box center [588, 479] width 64 height 11
drag, startPoint x: 621, startPoint y: 490, endPoint x: 625, endPoint y: 504, distance: 14.6
click at [621, 493] on span "VAV-L21-INT1-2" at bounding box center [589, 497] width 65 height 11
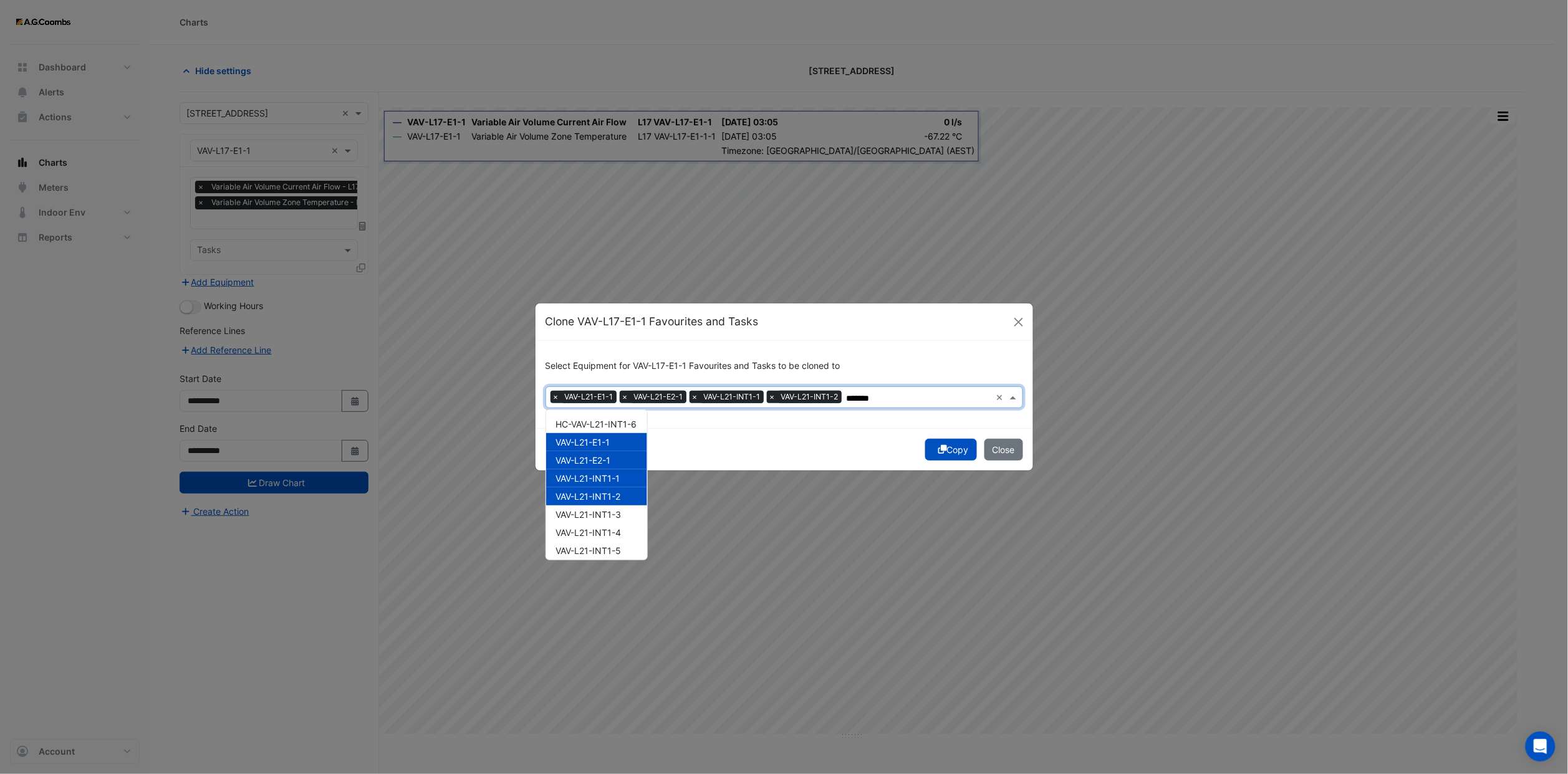
click at [625, 504] on div "VAV-L21-INT1-2" at bounding box center [597, 496] width 101 height 18
click at [621, 521] on div "VAV-L21-INT1-3" at bounding box center [597, 514] width 101 height 18
click at [614, 497] on span "VAV-L21-INT1-2" at bounding box center [589, 497] width 65 height 11
click at [614, 532] on span "VAV-L21-INT1-4" at bounding box center [589, 533] width 65 height 11
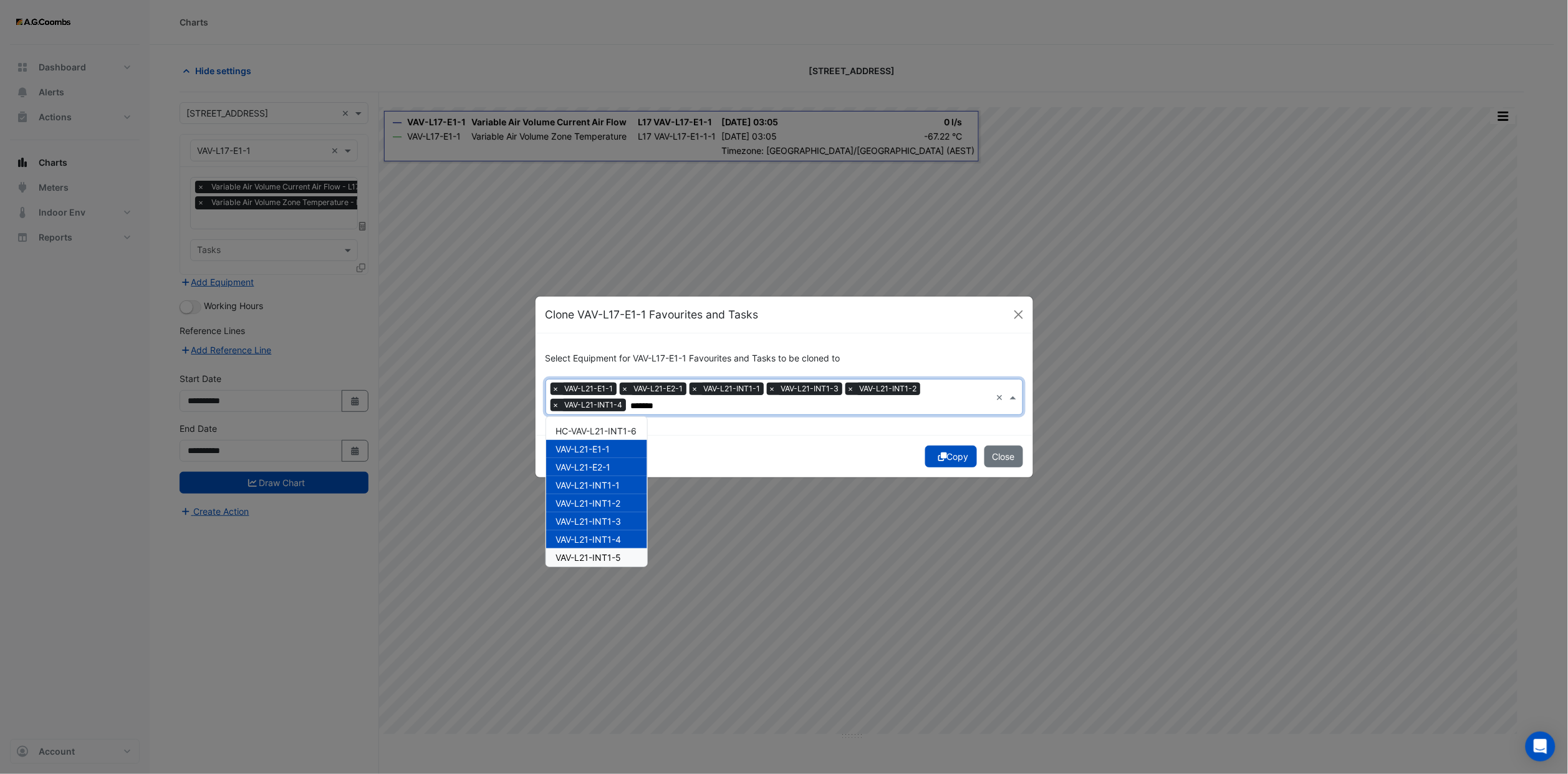
click at [617, 556] on span "VAV-L21-INT1-5" at bounding box center [589, 558] width 65 height 11
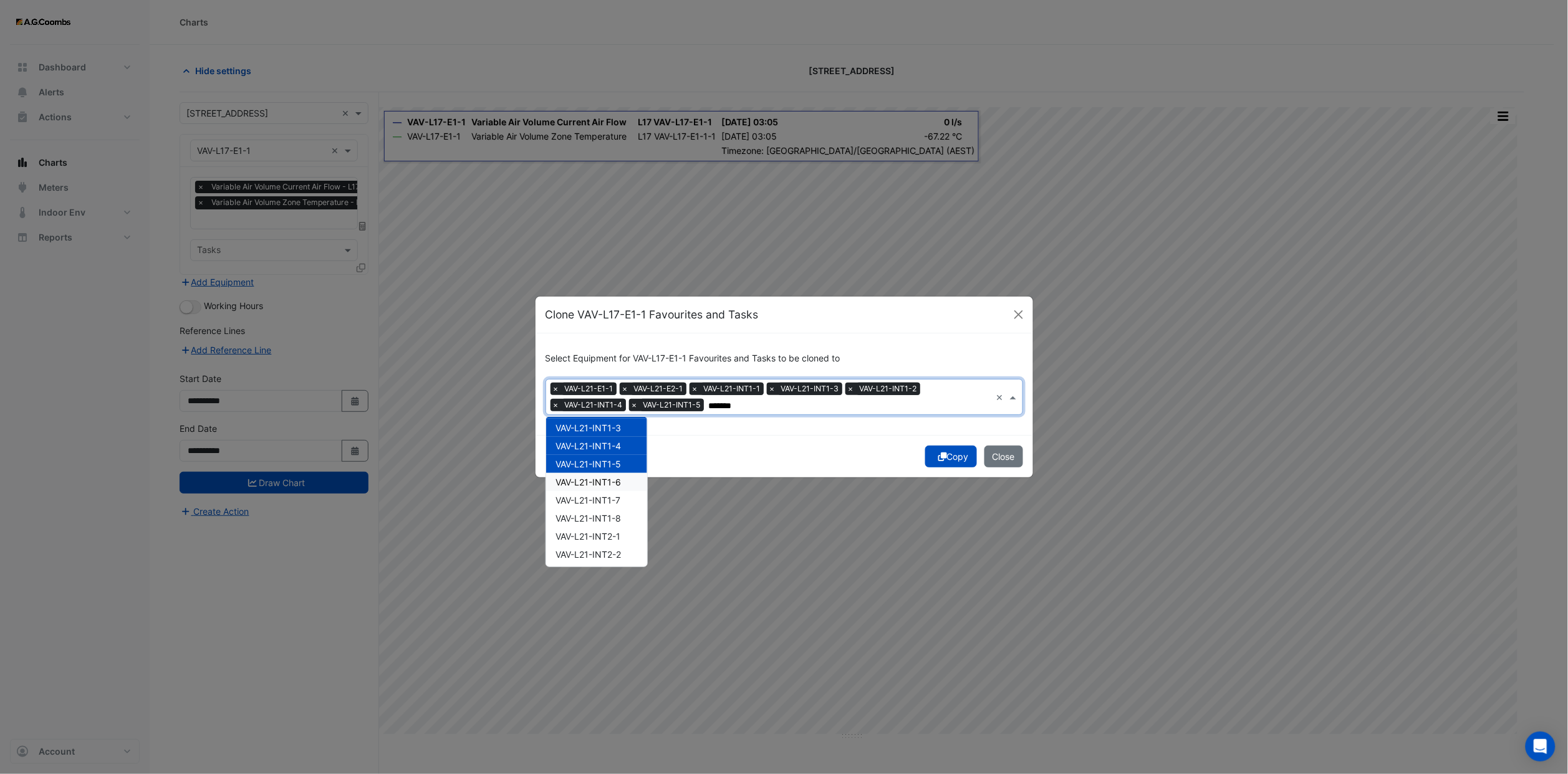
click at [621, 482] on span "VAV-L21-INT1-6" at bounding box center [589, 483] width 65 height 11
click at [621, 504] on span "VAV-L21-INT1-7" at bounding box center [589, 501] width 65 height 11
click at [621, 516] on span "VAV-L21-INT1-8" at bounding box center [589, 518] width 65 height 11
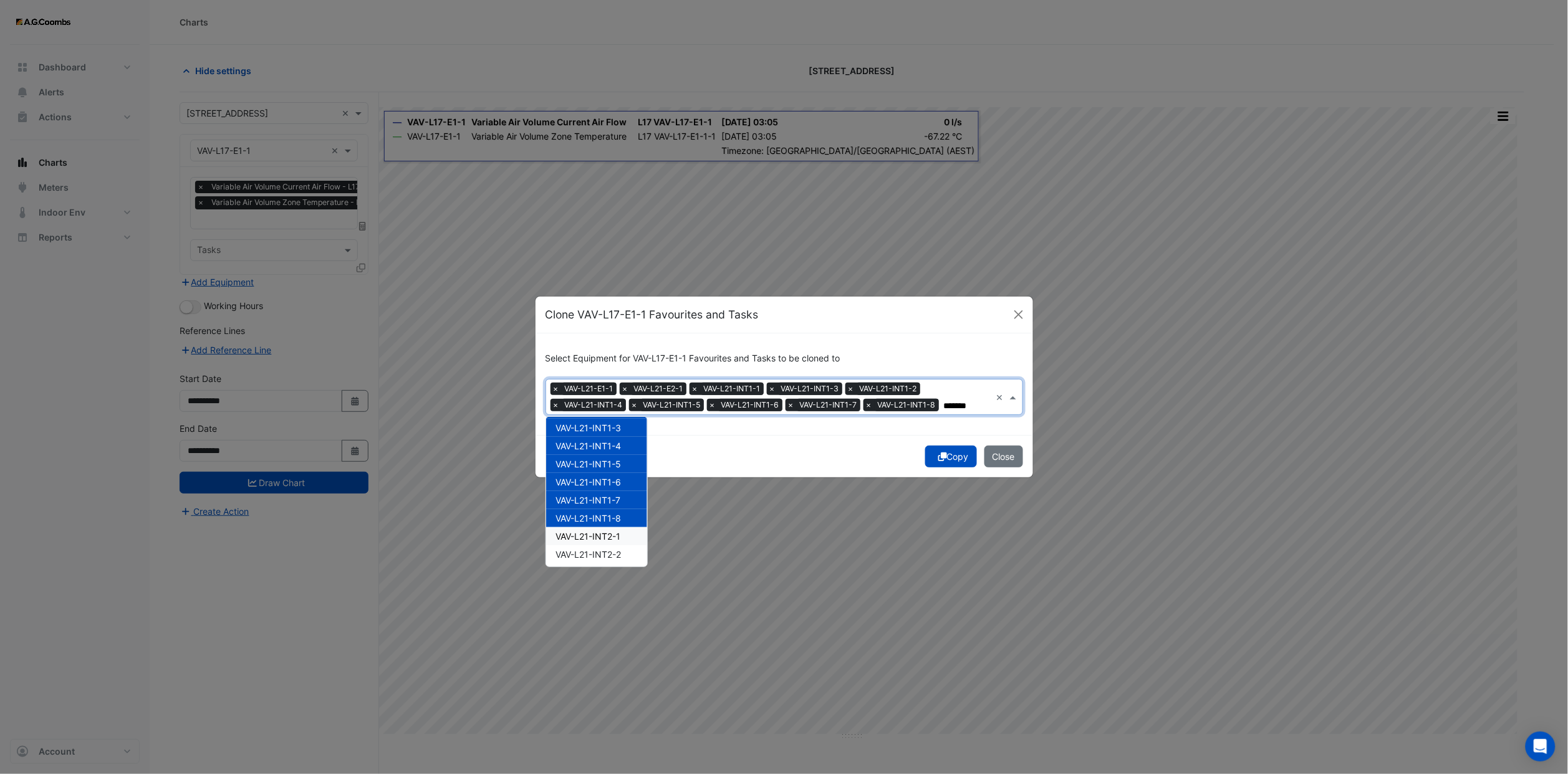
click at [621, 531] on span "VAV-L21-INT2-1" at bounding box center [589, 537] width 65 height 11
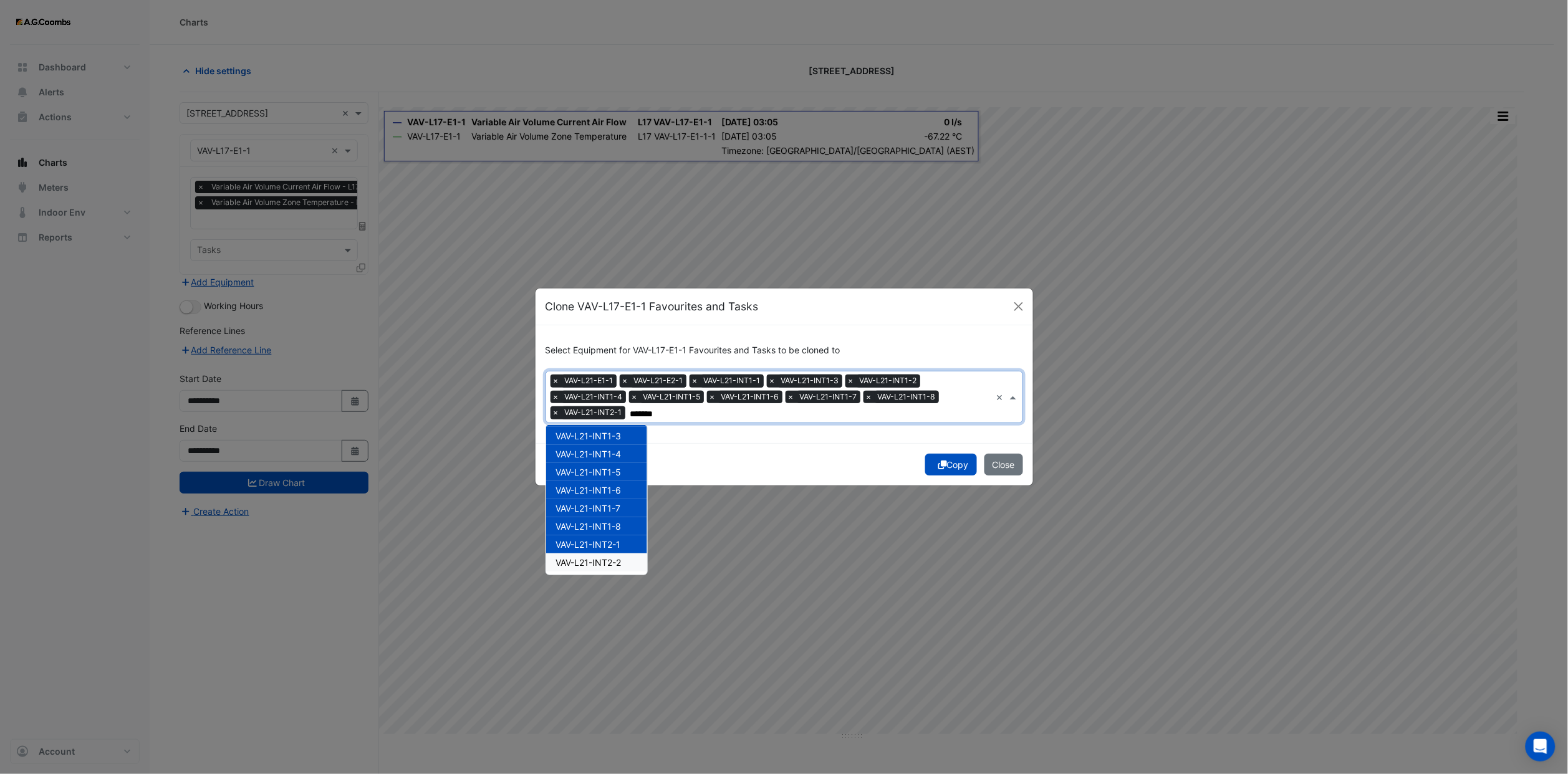
click at [614, 557] on span "VAV-L21-INT2-2" at bounding box center [589, 562] width 65 height 11
click at [605, 488] on span "VAV-L21-INT2-3" at bounding box center [589, 487] width 66 height 11
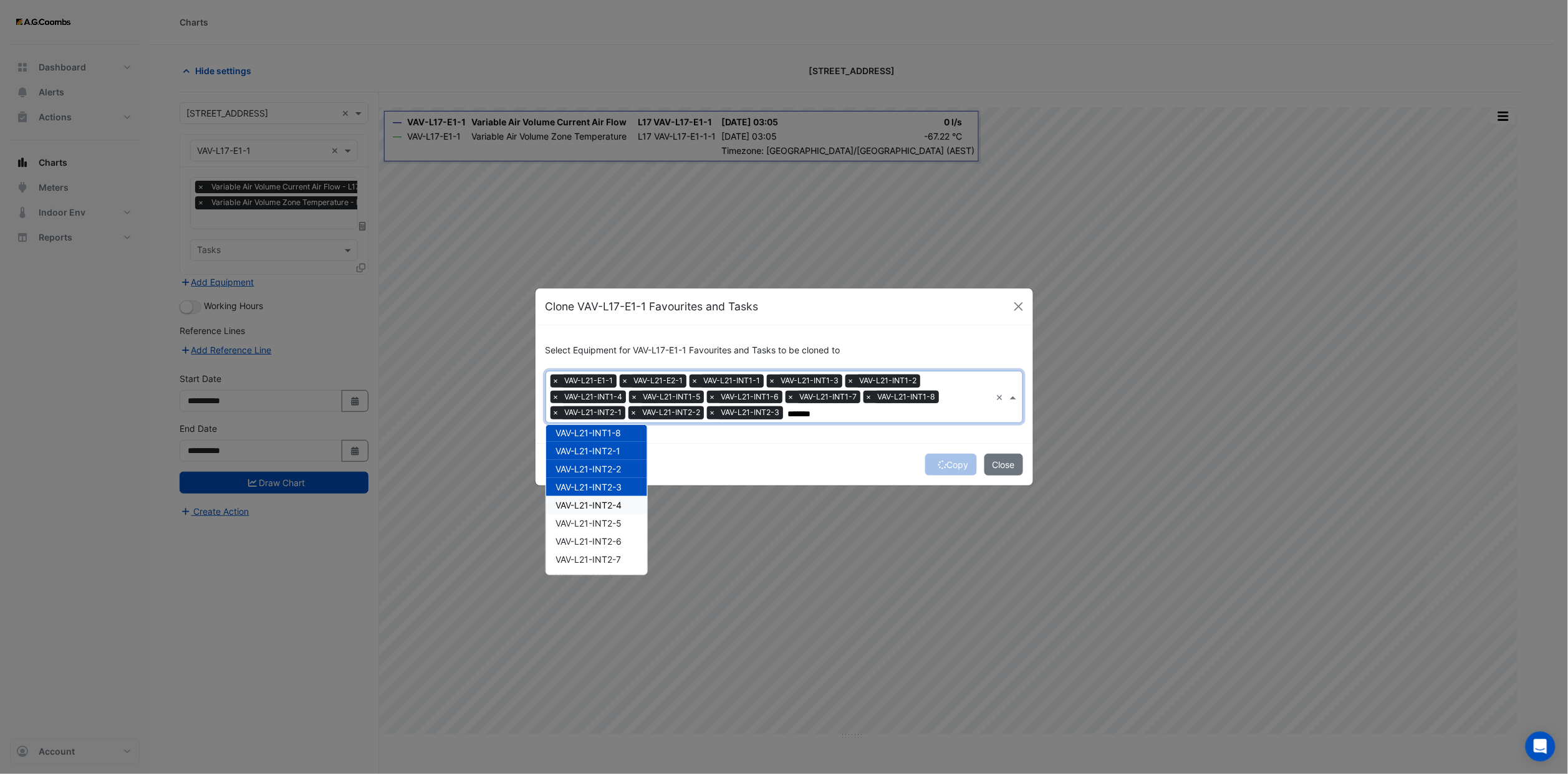
click at [606, 511] on div "VAV-L21-INT2-4" at bounding box center [597, 504] width 101 height 18
drag, startPoint x: 607, startPoint y: 528, endPoint x: 607, endPoint y: 541, distance: 13.0
click at [607, 529] on div "VAV-L21-INT2-5" at bounding box center [597, 523] width 101 height 18
drag, startPoint x: 607, startPoint y: 543, endPoint x: 607, endPoint y: 552, distance: 9.0
click at [607, 547] on div "VAV-L21-INT2-6" at bounding box center [597, 541] width 101 height 18
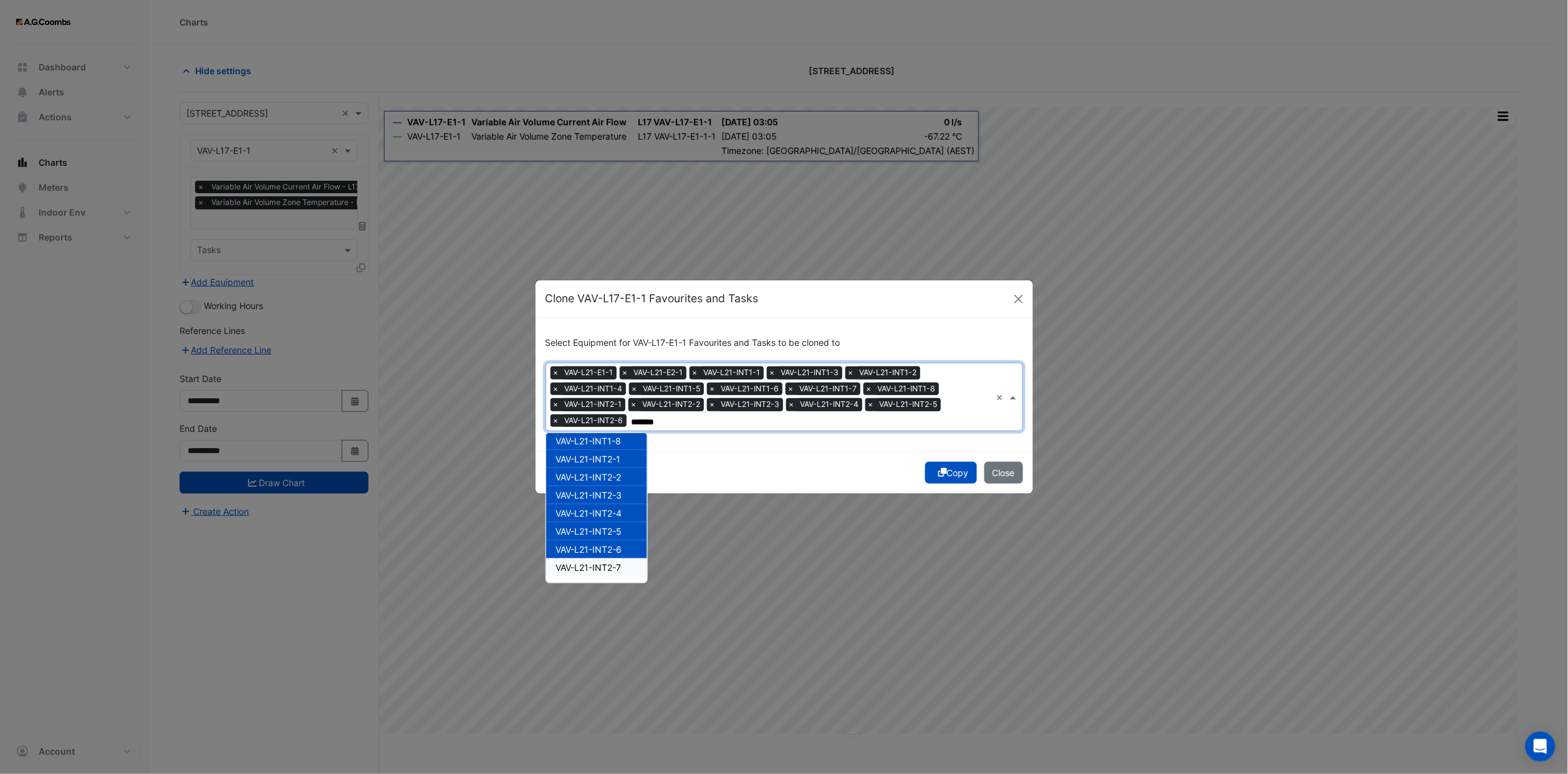
click at [607, 566] on span "VAV-L21-INT2-7" at bounding box center [589, 568] width 65 height 11
click at [606, 484] on div "VAV-L21-N2-1" at bounding box center [597, 492] width 101 height 18
click at [606, 506] on span "VAV-L21-N2-2" at bounding box center [585, 511] width 57 height 11
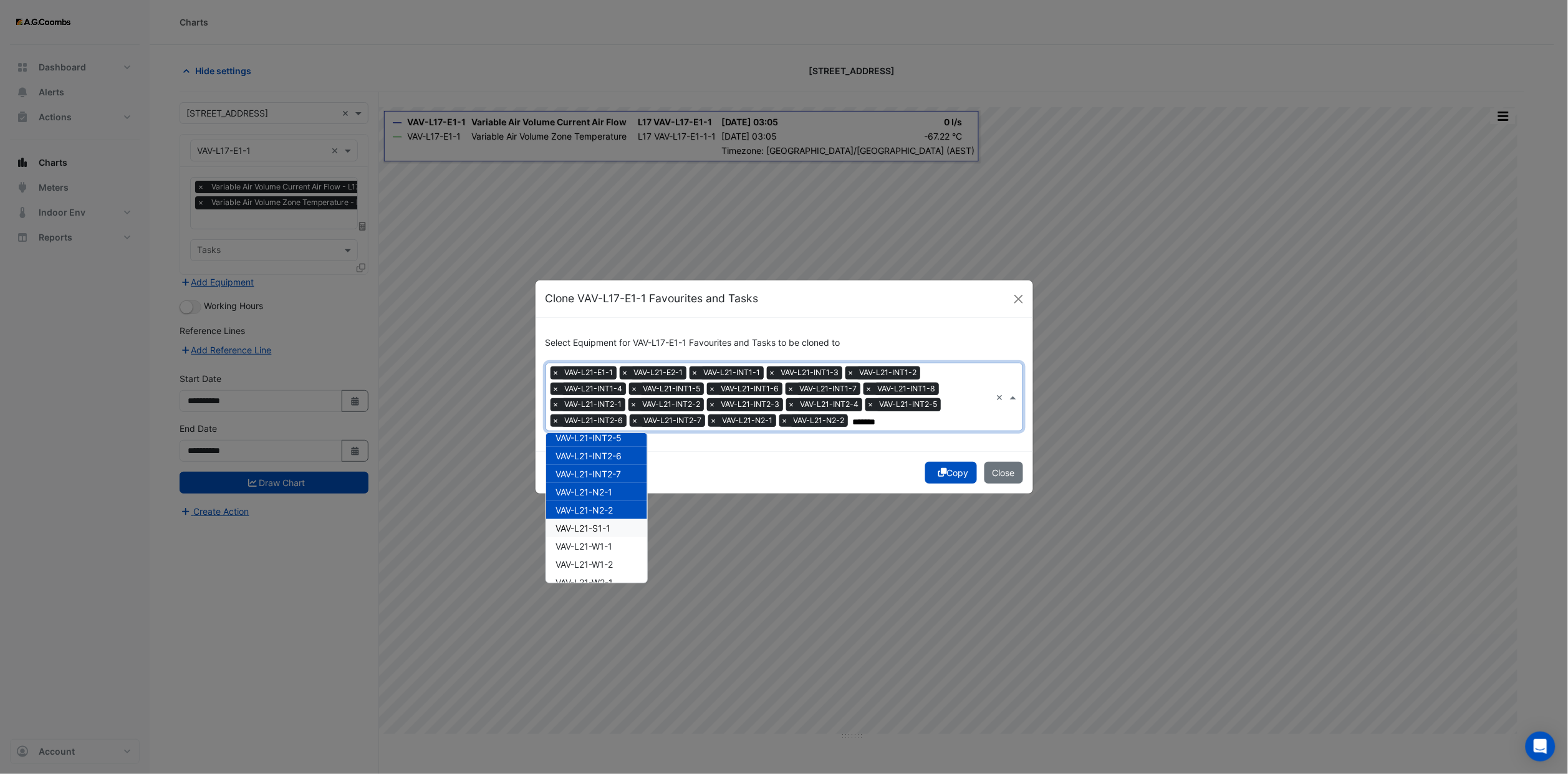
click at [606, 534] on div "VAV-L21-S1-1" at bounding box center [597, 528] width 101 height 18
drag, startPoint x: 605, startPoint y: 545, endPoint x: 604, endPoint y: 555, distance: 10.0
click at [604, 549] on span "VAV-L21-W1-1" at bounding box center [584, 546] width 57 height 11
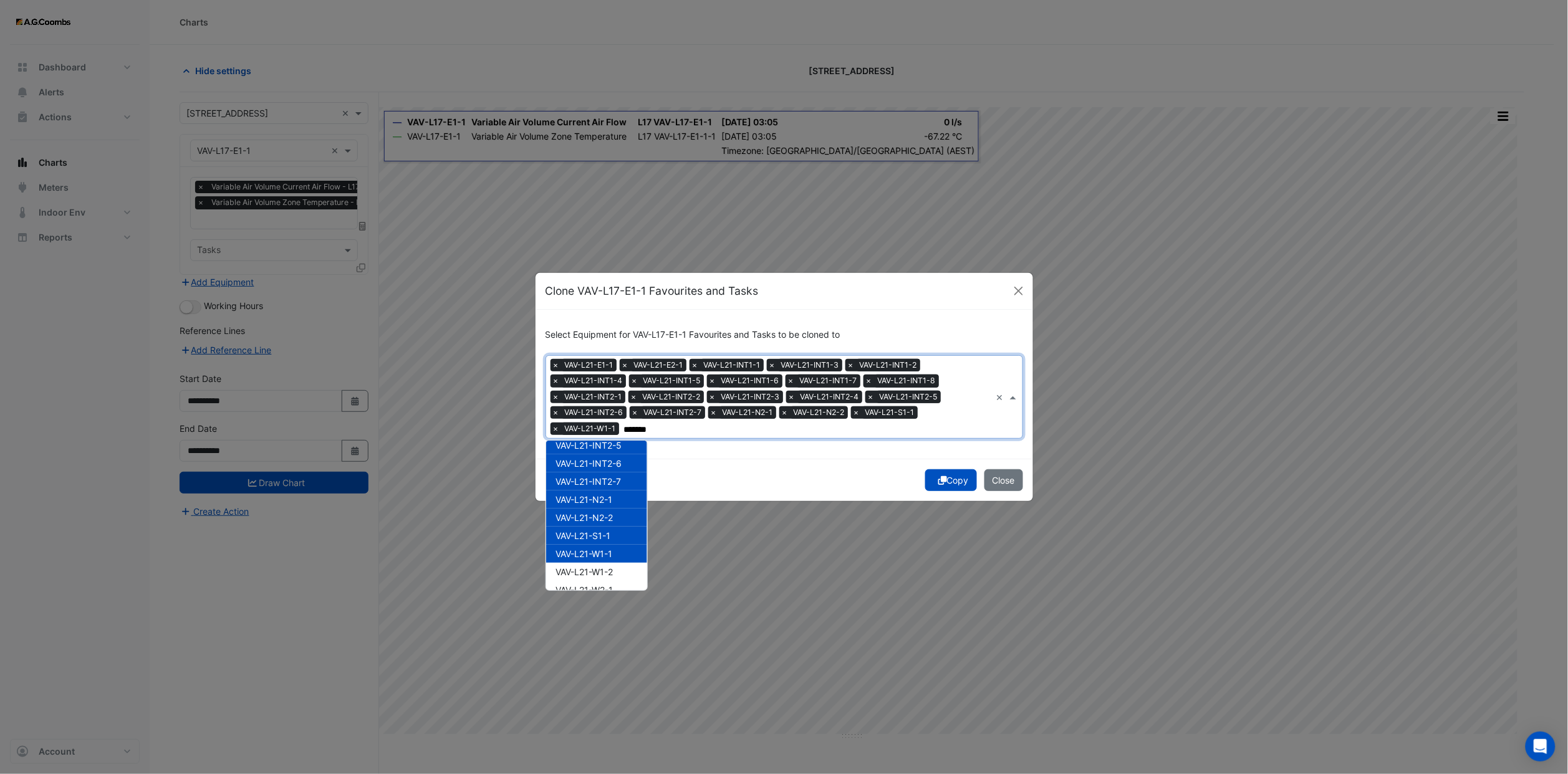
click at [604, 556] on span "VAV-L21-W1-1" at bounding box center [584, 554] width 57 height 11
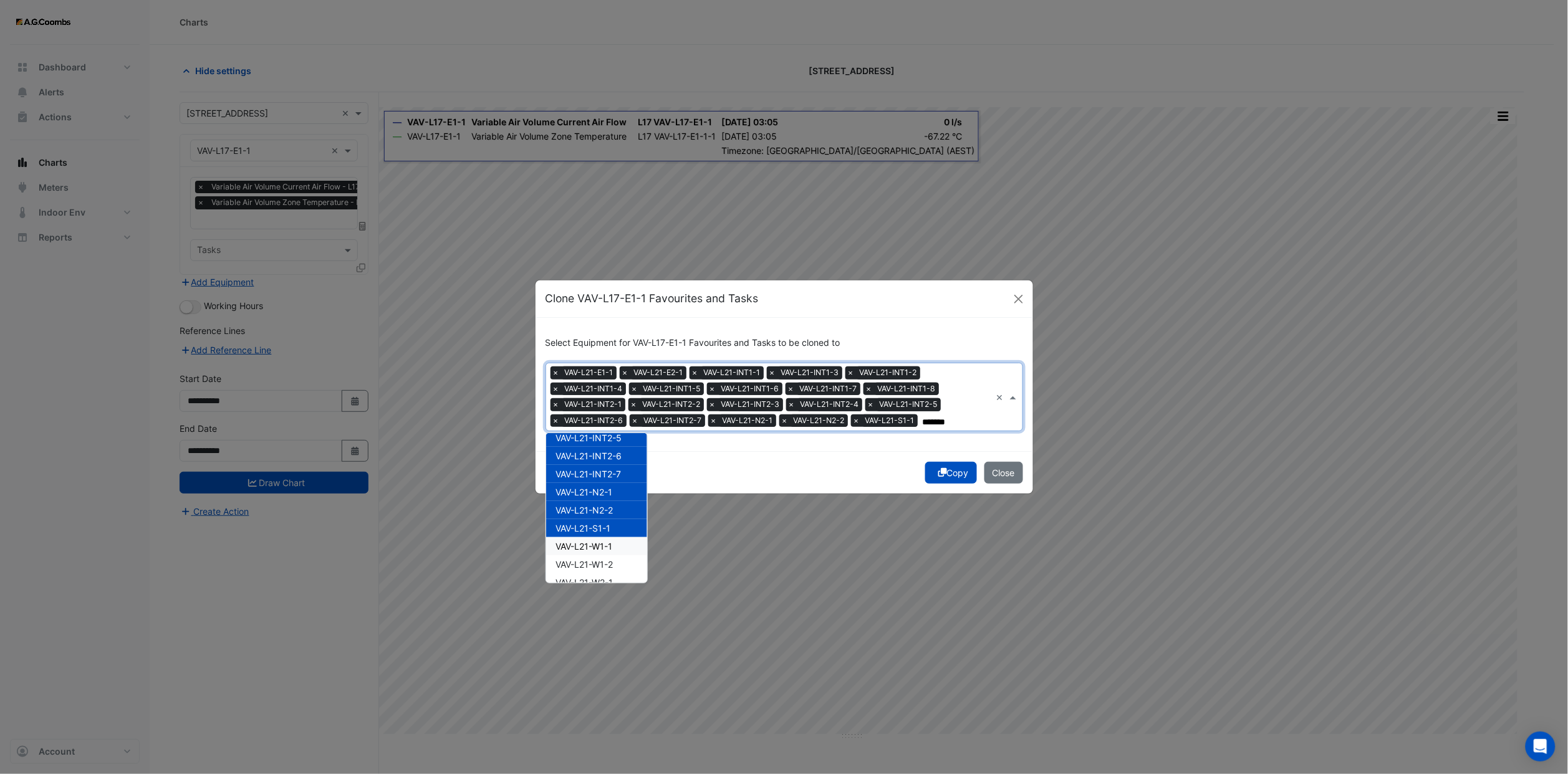
click at [605, 550] on div "VAV-L21-W1-1" at bounding box center [597, 546] width 101 height 18
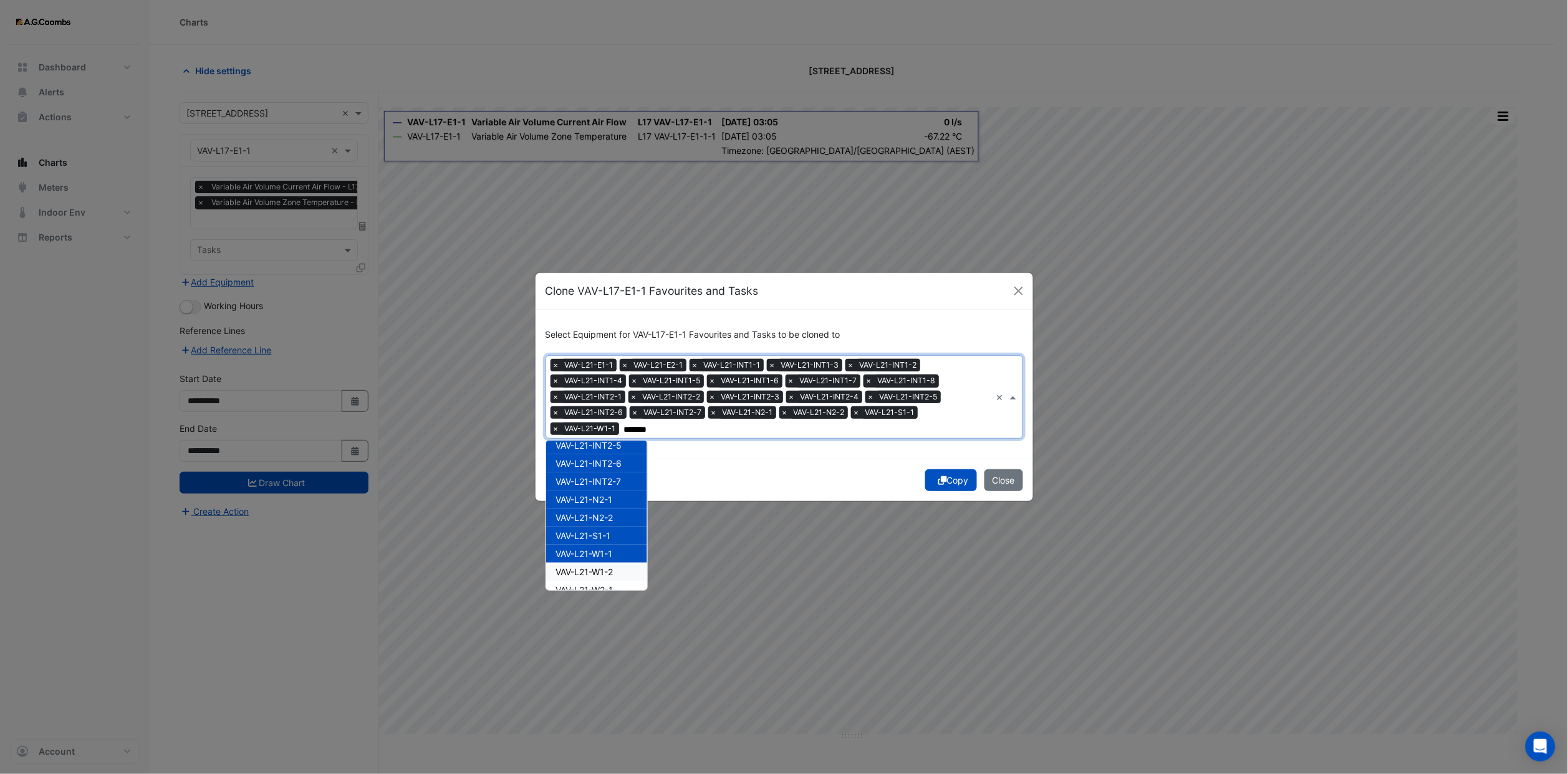
click at [605, 566] on span "VAV-L21-W1-2" at bounding box center [585, 572] width 57 height 11
click at [600, 538] on span "VAV-L21-W2-1" at bounding box center [585, 542] width 57 height 11
drag, startPoint x: 602, startPoint y: 560, endPoint x: 604, endPoint y: 576, distance: 16.1
click at [604, 576] on div "HC-VAV-L21-INT1-6 VAV-L21-E1-1 VAV-L21-E2-1 VAV-L21-INT1-1 VAV-L21-INT1-2 VAV-L…" at bounding box center [597, 351] width 101 height 470
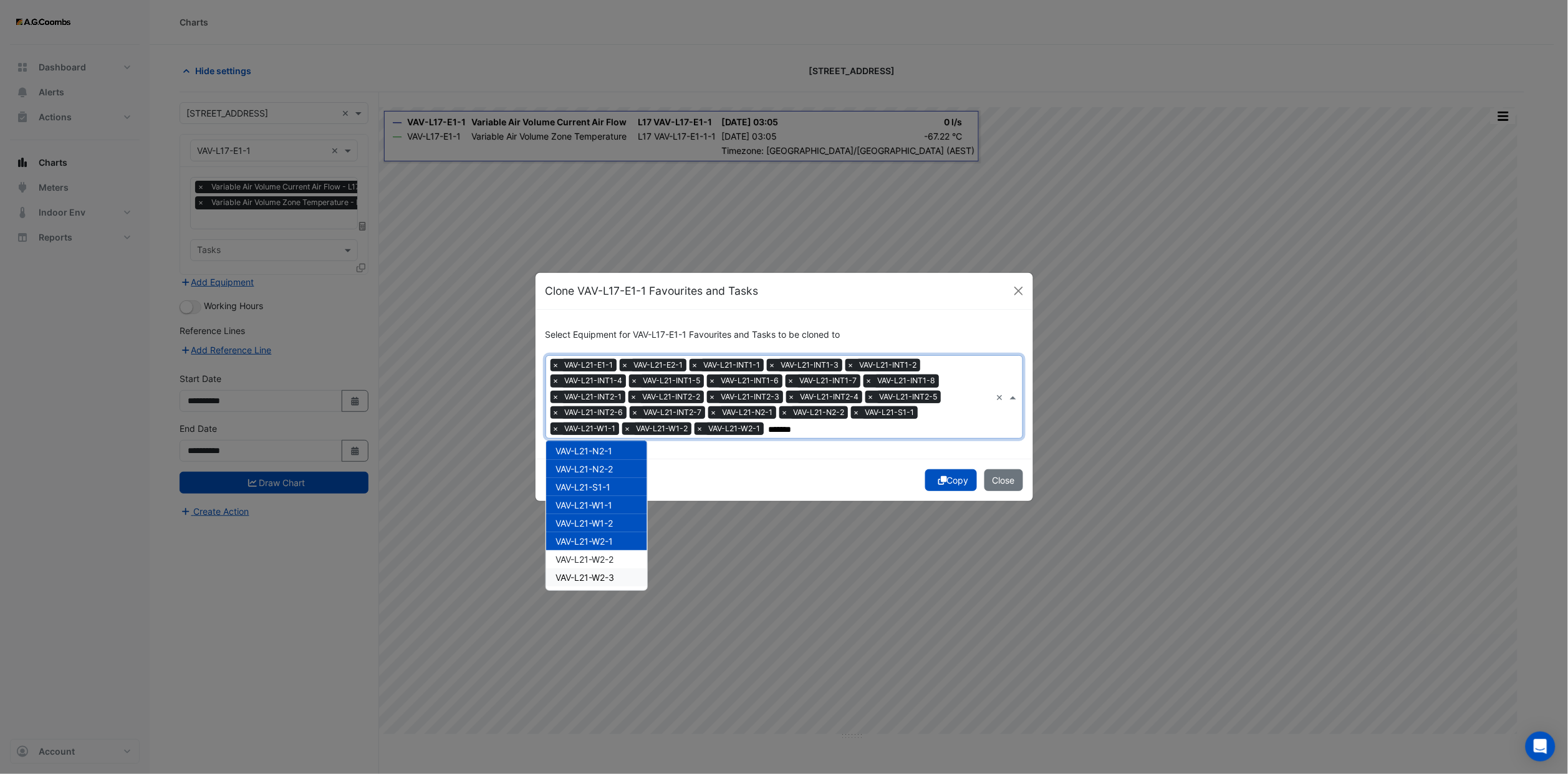
click at [604, 576] on span "VAV-L21-W2-3" at bounding box center [586, 578] width 59 height 11
click at [602, 558] on span "VAV-L21-W2-2" at bounding box center [585, 559] width 58 height 11
click at [963, 425] on input "*******" at bounding box center [953, 429] width 76 height 13
click at [944, 430] on input "*******" at bounding box center [953, 429] width 76 height 13
click at [973, 434] on input "*******" at bounding box center [953, 429] width 76 height 13
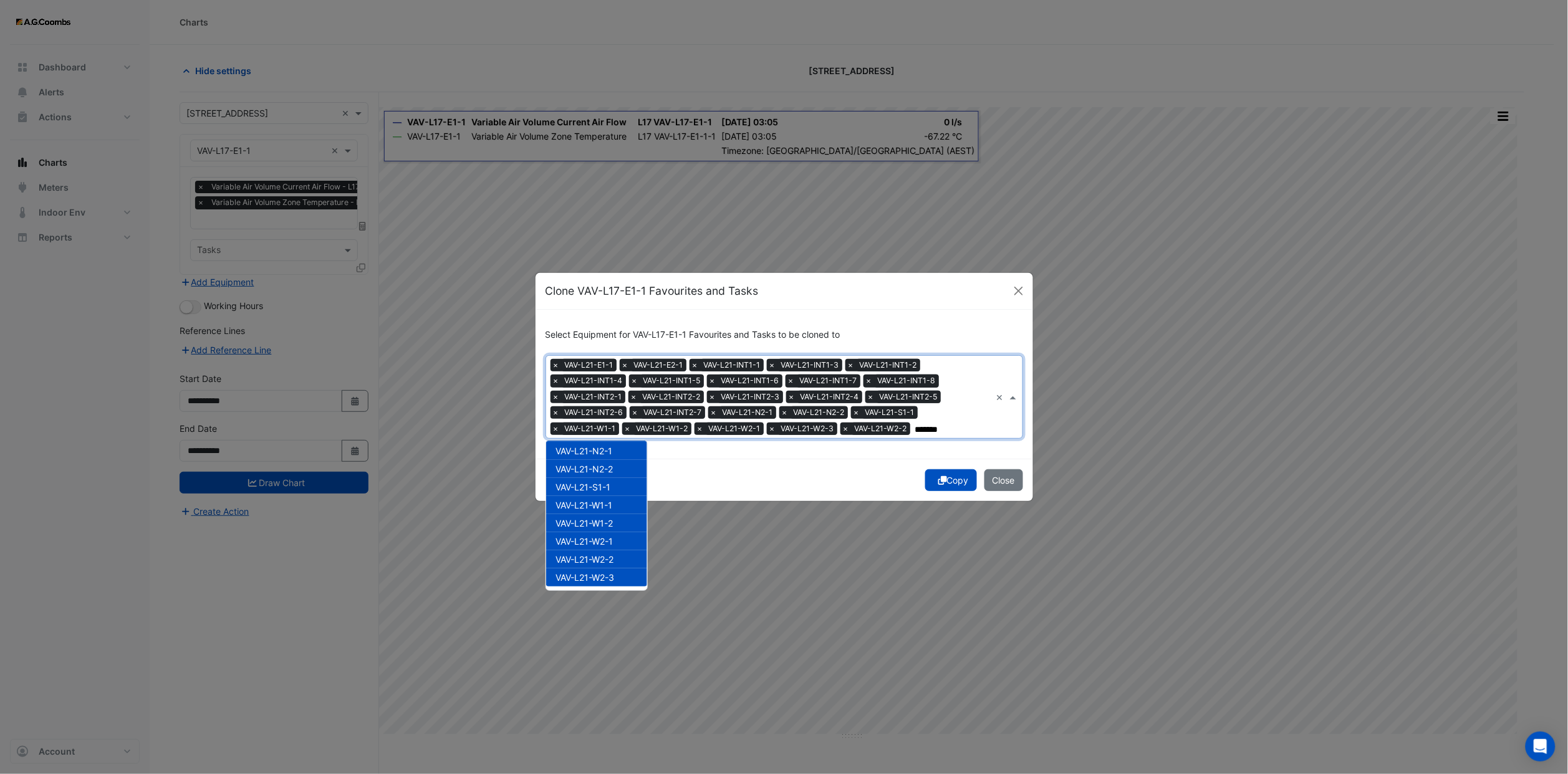
click at [971, 427] on input "*******" at bounding box center [953, 429] width 76 height 13
type input "*******"
click at [794, 471] on div "Copy Close" at bounding box center [784, 480] width 497 height 43
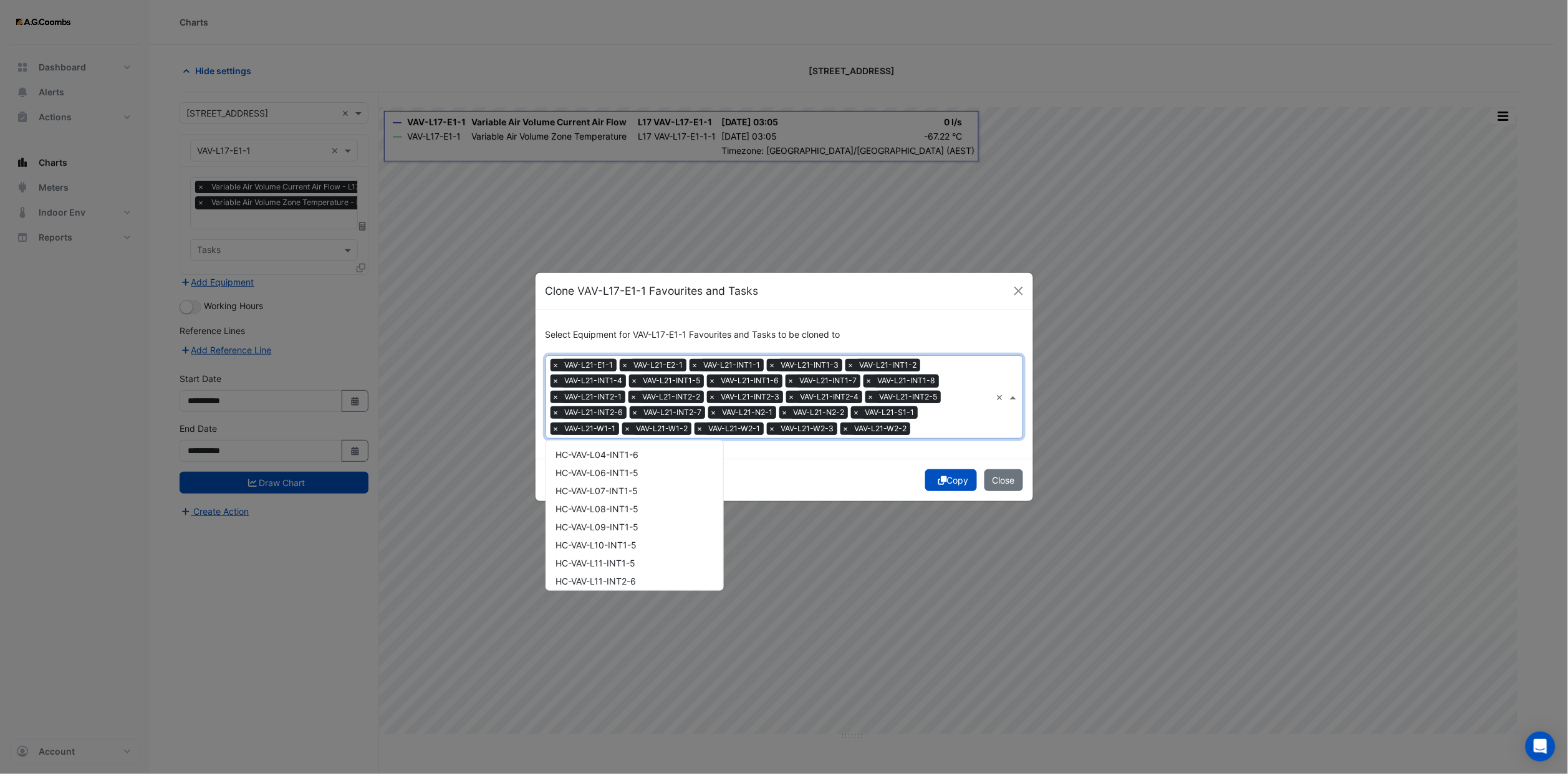
click at [925, 428] on input "text" at bounding box center [953, 429] width 76 height 13
click at [624, 486] on div "VAV-L22-E1-1" at bounding box center [634, 494] width 177 height 18
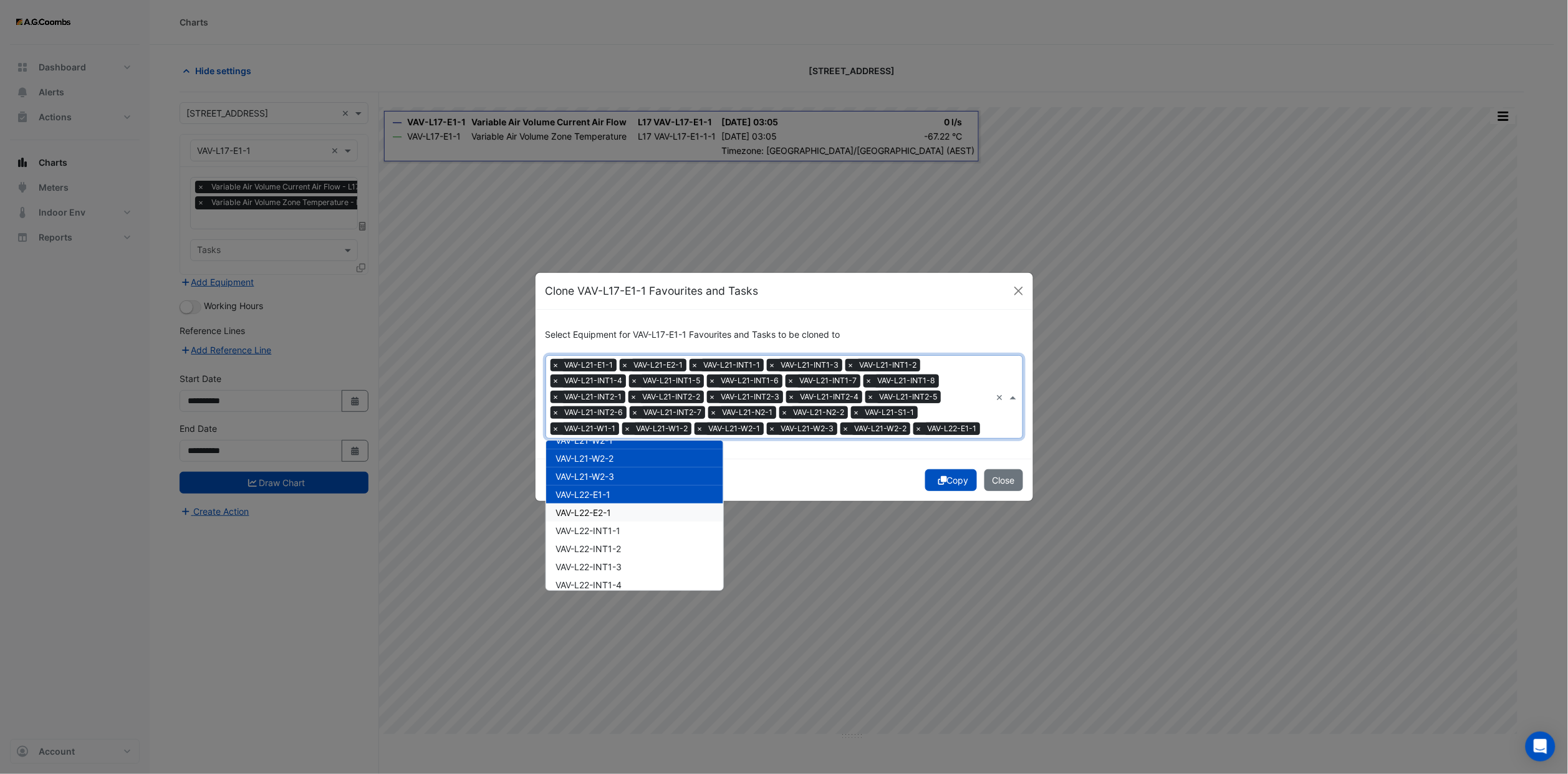
click at [614, 521] on div "VAV-L22-INT1-1" at bounding box center [634, 530] width 177 height 18
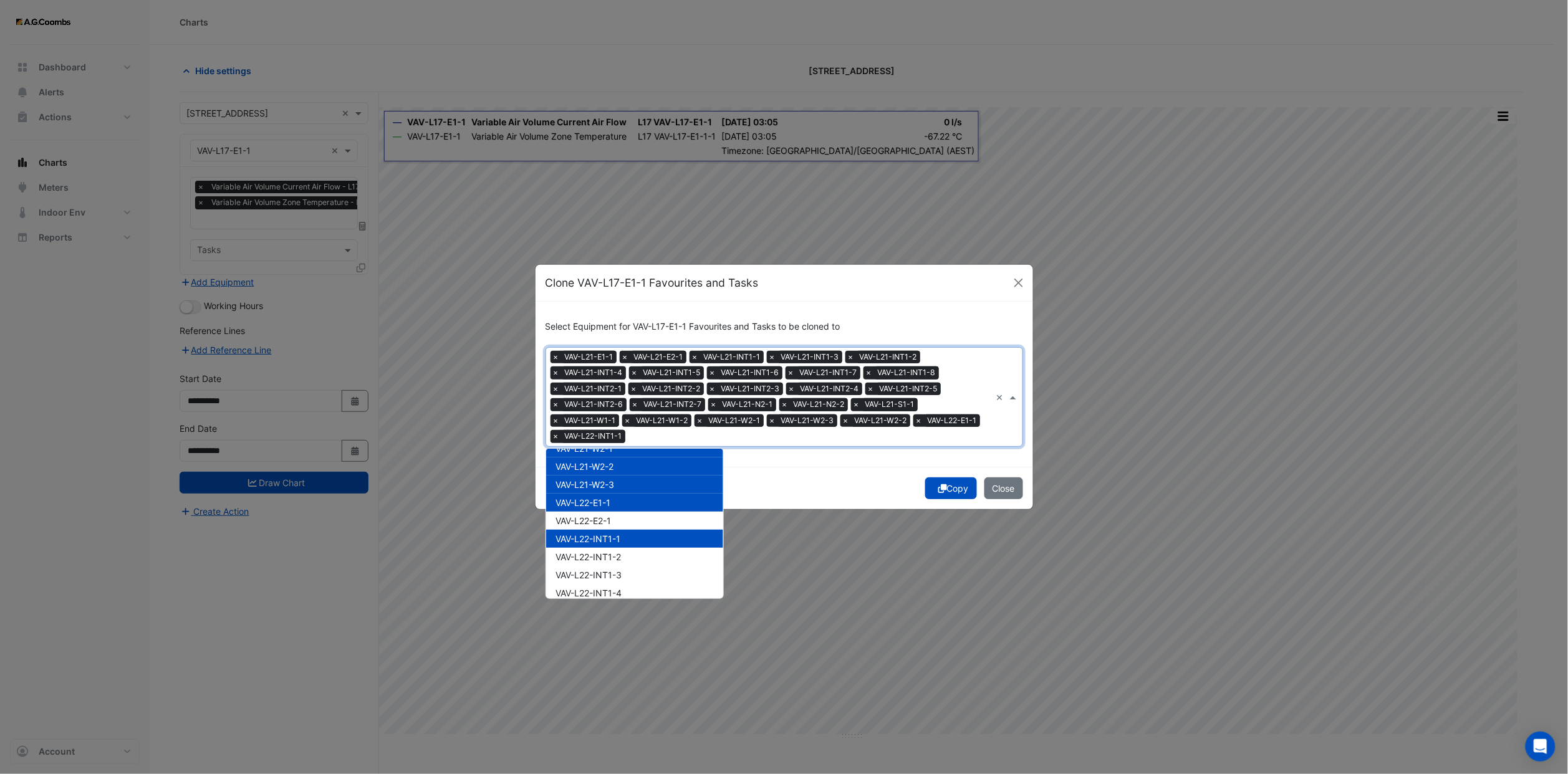
click at [614, 530] on div "VAV-L22-INT1-1" at bounding box center [634, 538] width 177 height 18
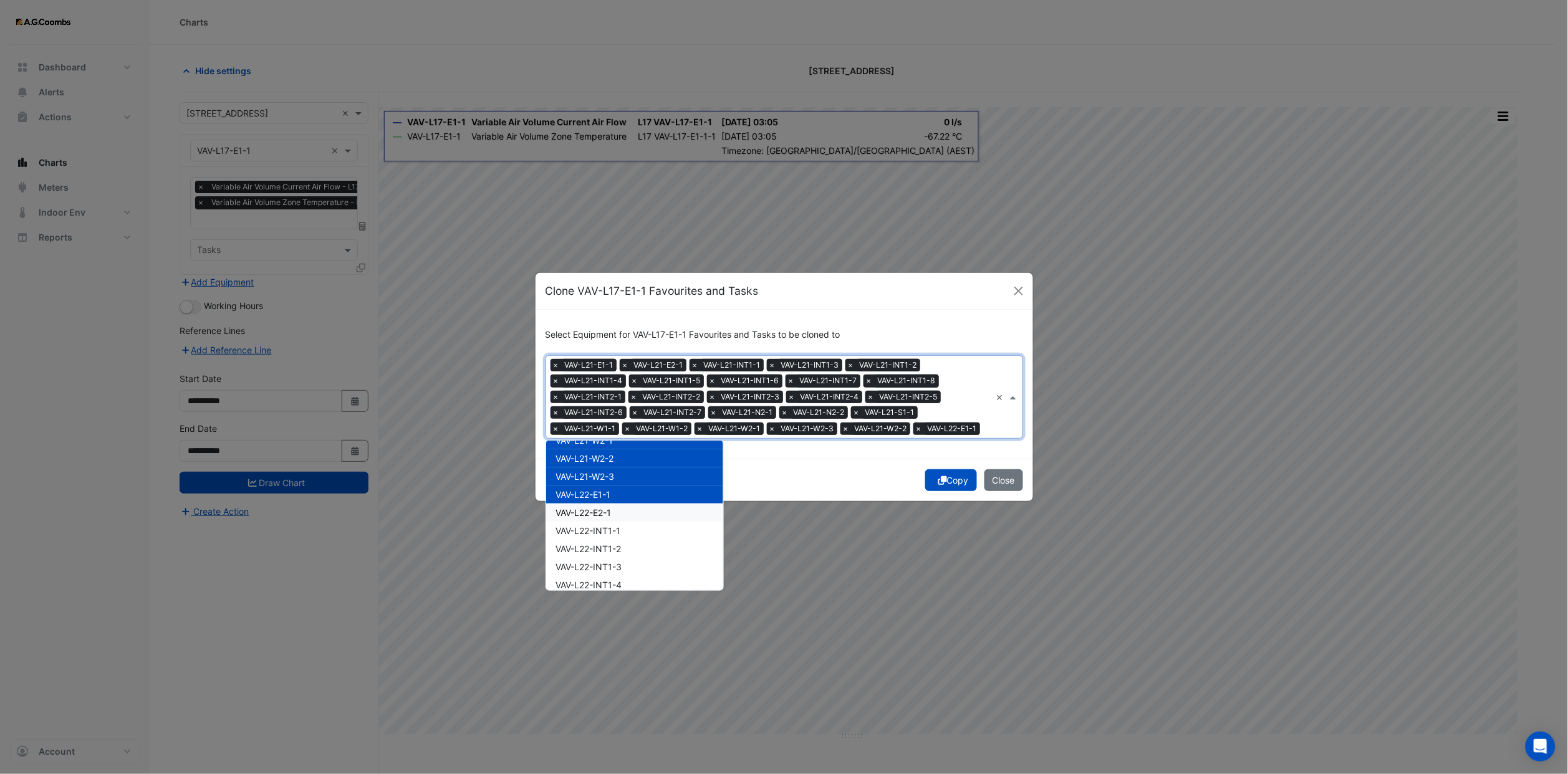
click at [611, 507] on span "VAV-L22-E2-1" at bounding box center [584, 513] width 56 height 11
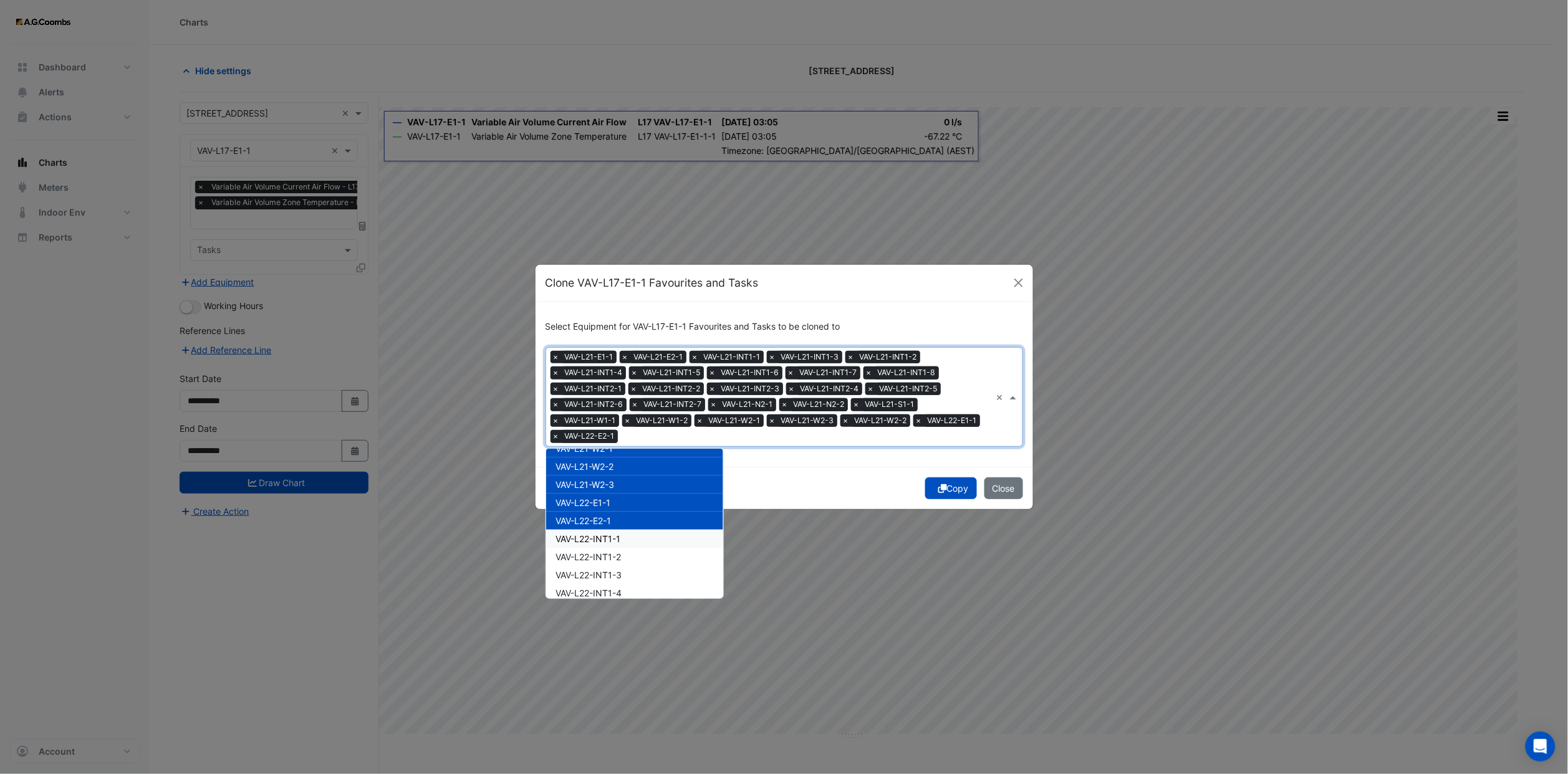
drag, startPoint x: 612, startPoint y: 526, endPoint x: 612, endPoint y: 538, distance: 12.0
click at [612, 534] on span "VAV-L22-INT1-1" at bounding box center [589, 539] width 65 height 11
drag, startPoint x: 612, startPoint y: 538, endPoint x: 613, endPoint y: 548, distance: 10.0
click at [612, 548] on div "VAV-L22-INT1-2" at bounding box center [634, 556] width 177 height 18
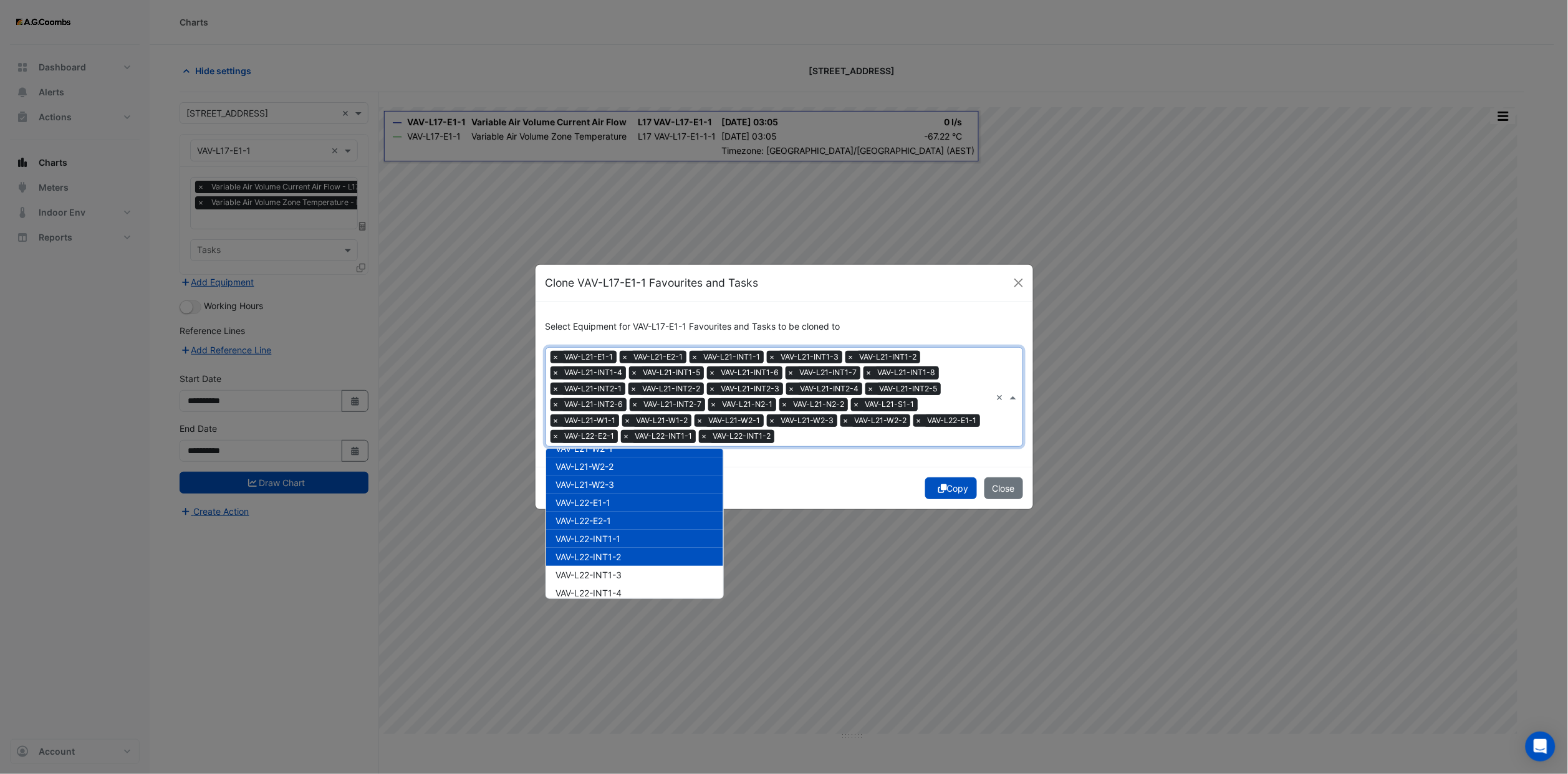
click at [613, 569] on span "VAV-L22-INT1-3" at bounding box center [589, 575] width 66 height 11
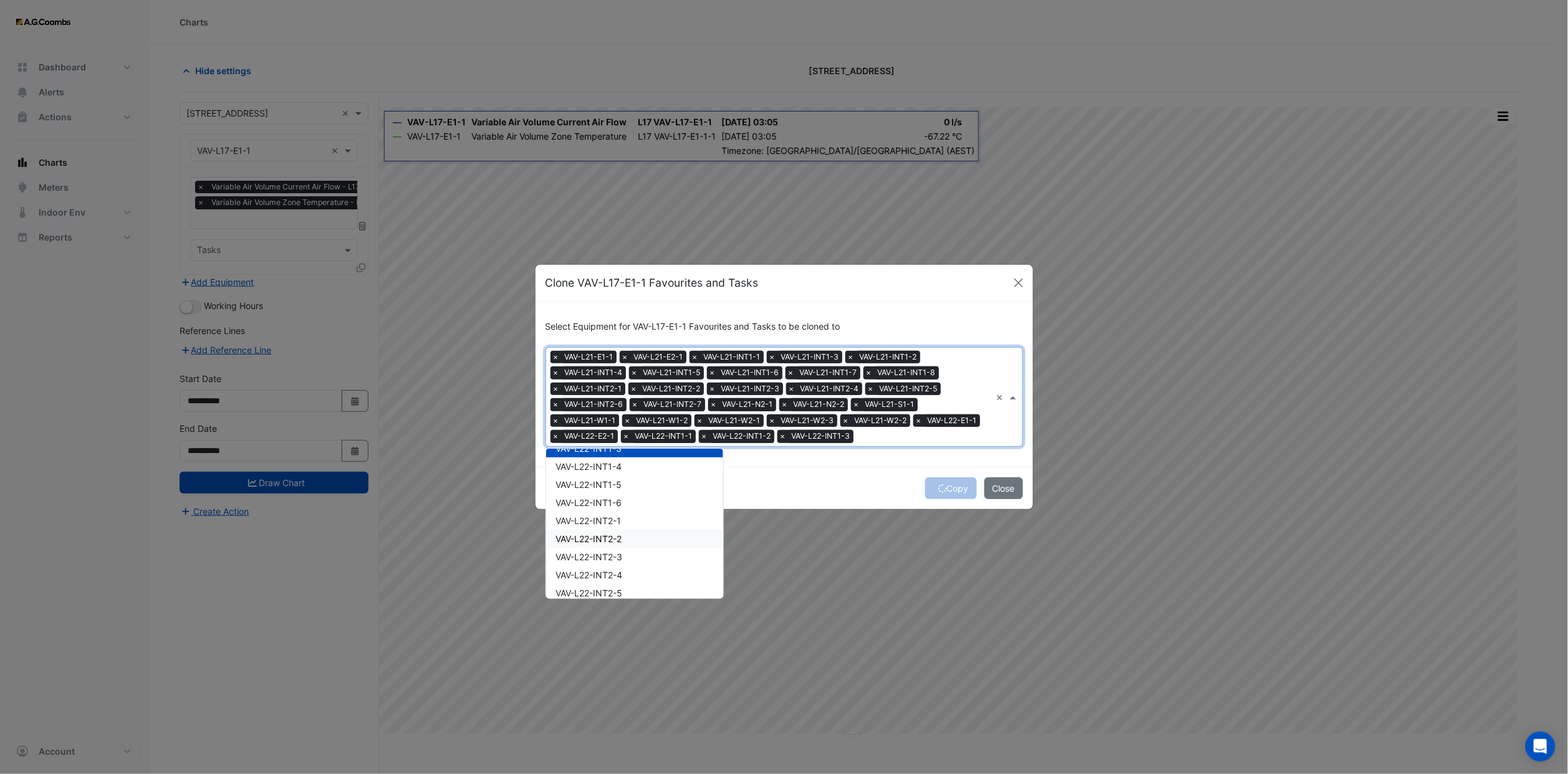
scroll to position [7828, 0]
click at [621, 494] on span "VAV-L22-INT1-4" at bounding box center [589, 500] width 66 height 11
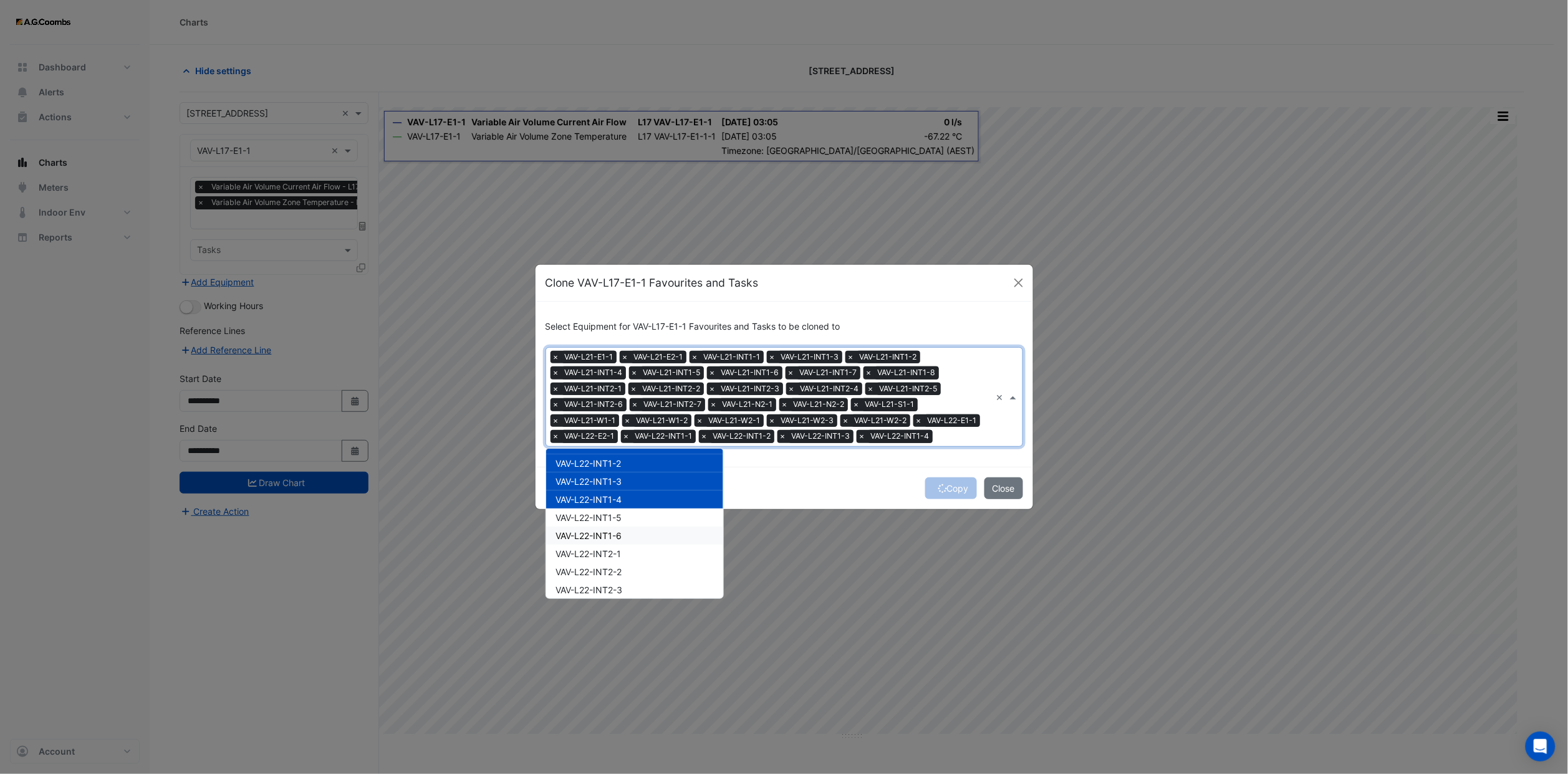
click at [617, 527] on div "VAV-L22-INT1-6" at bounding box center [634, 535] width 177 height 18
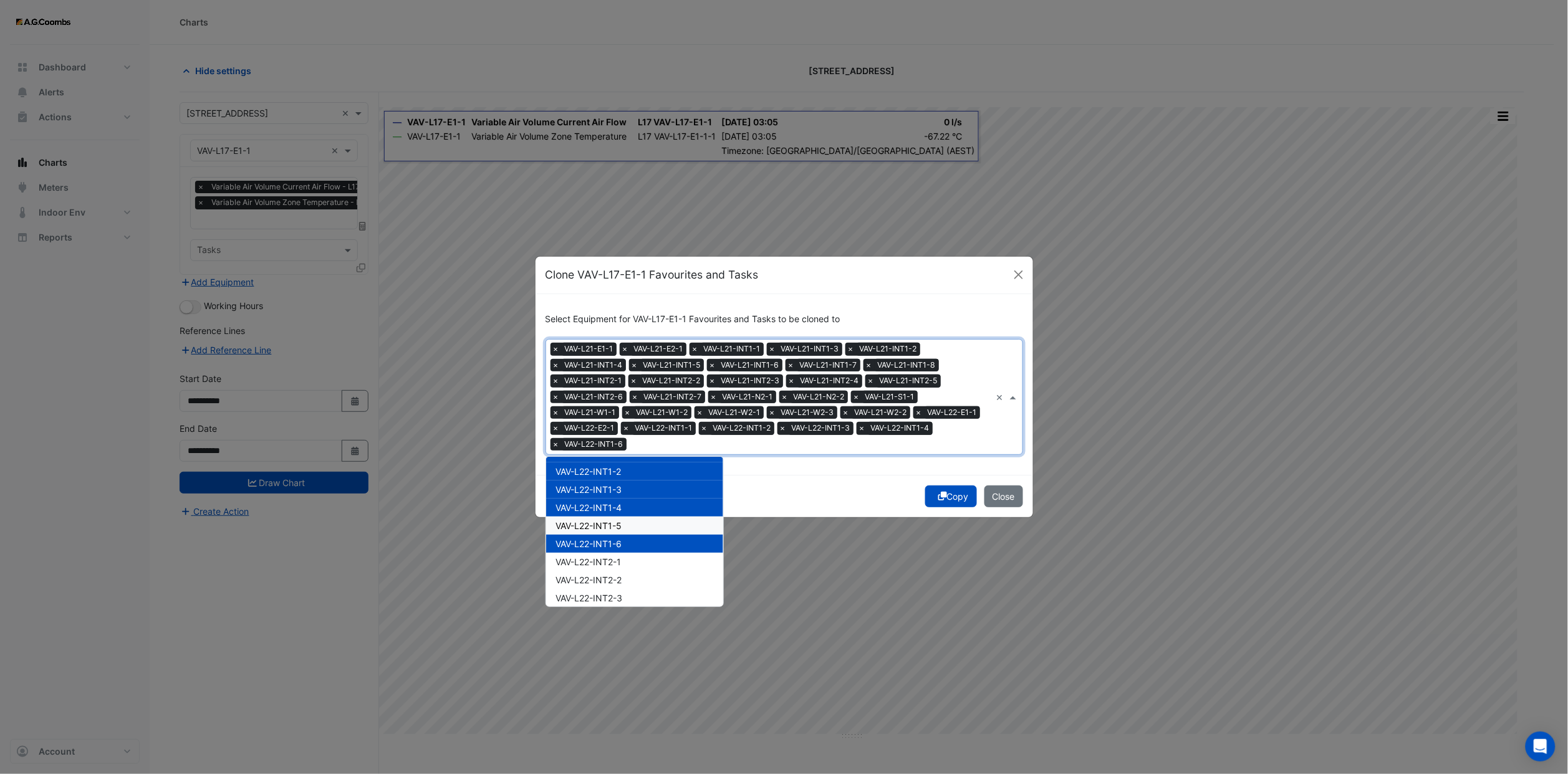
click at [614, 521] on span "VAV-L22-INT1-5" at bounding box center [589, 526] width 66 height 11
click at [616, 557] on span "VAV-L22-INT2-1" at bounding box center [589, 562] width 65 height 11
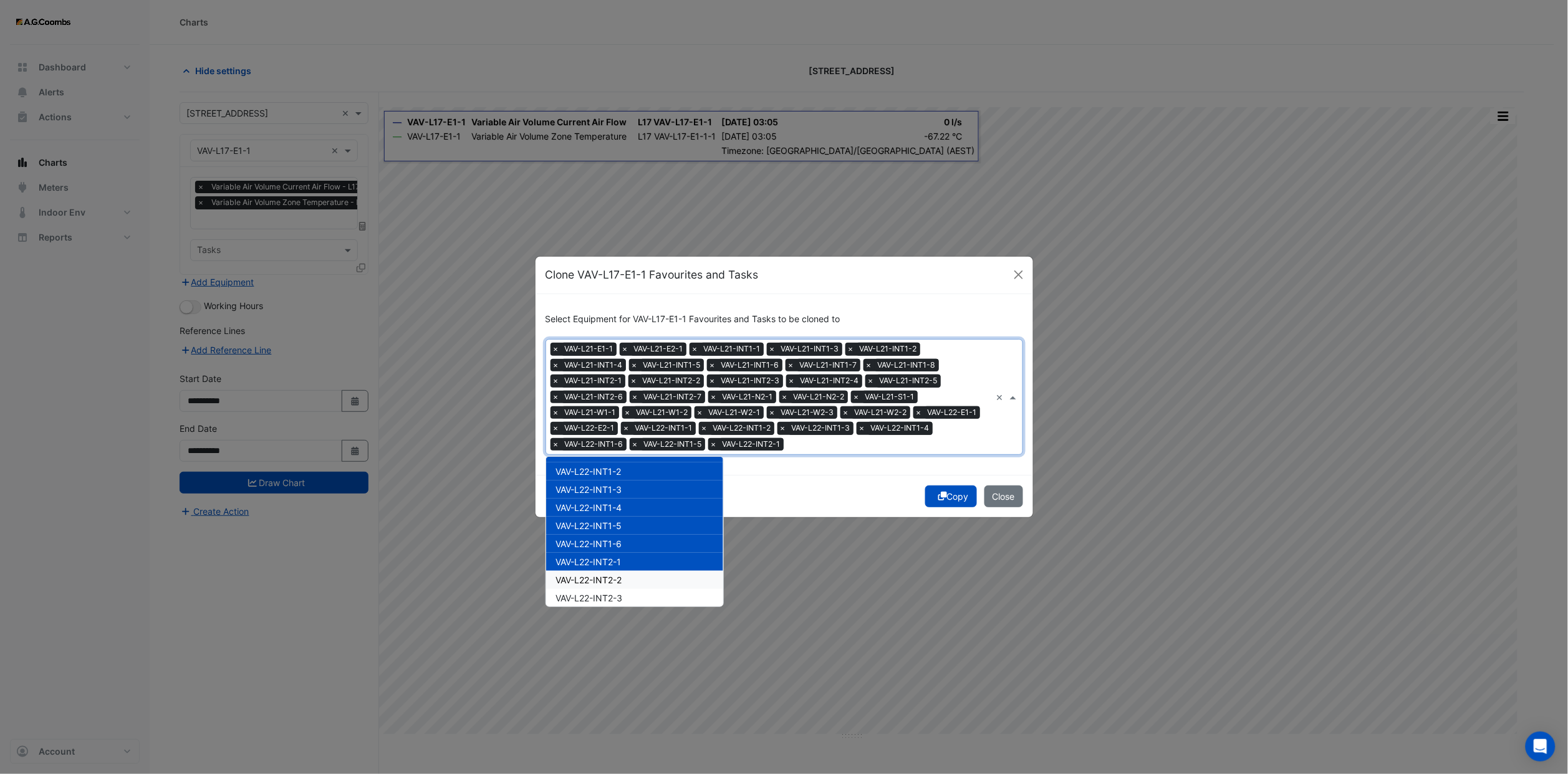
drag, startPoint x: 617, startPoint y: 566, endPoint x: 621, endPoint y: 583, distance: 17.5
click at [617, 575] on span "VAV-L22-INT2-2" at bounding box center [589, 580] width 66 height 11
click at [621, 593] on span "VAV-L22-INT2-3" at bounding box center [590, 598] width 67 height 11
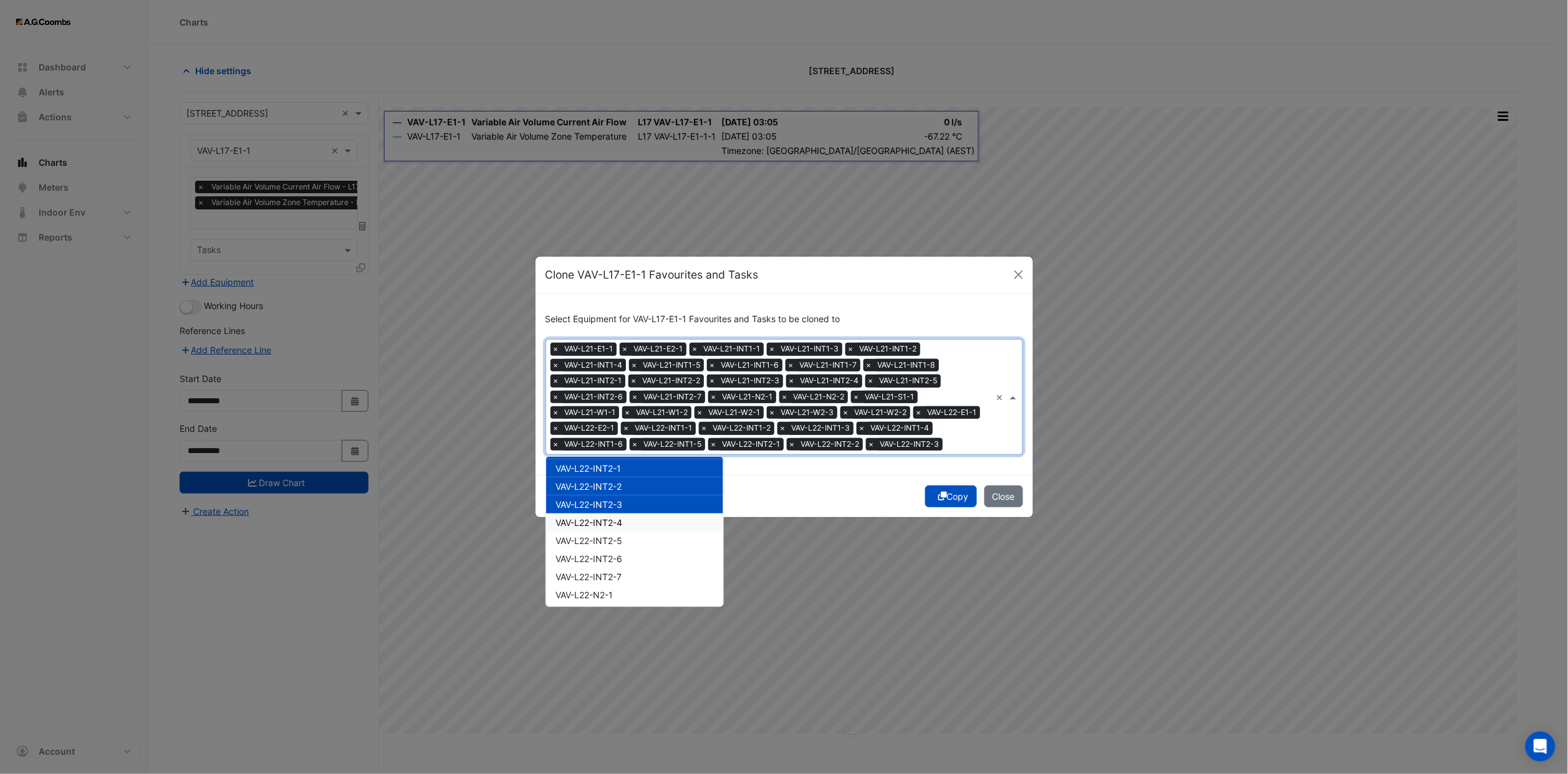
click at [617, 518] on span "VAV-L22-INT2-4" at bounding box center [590, 523] width 67 height 11
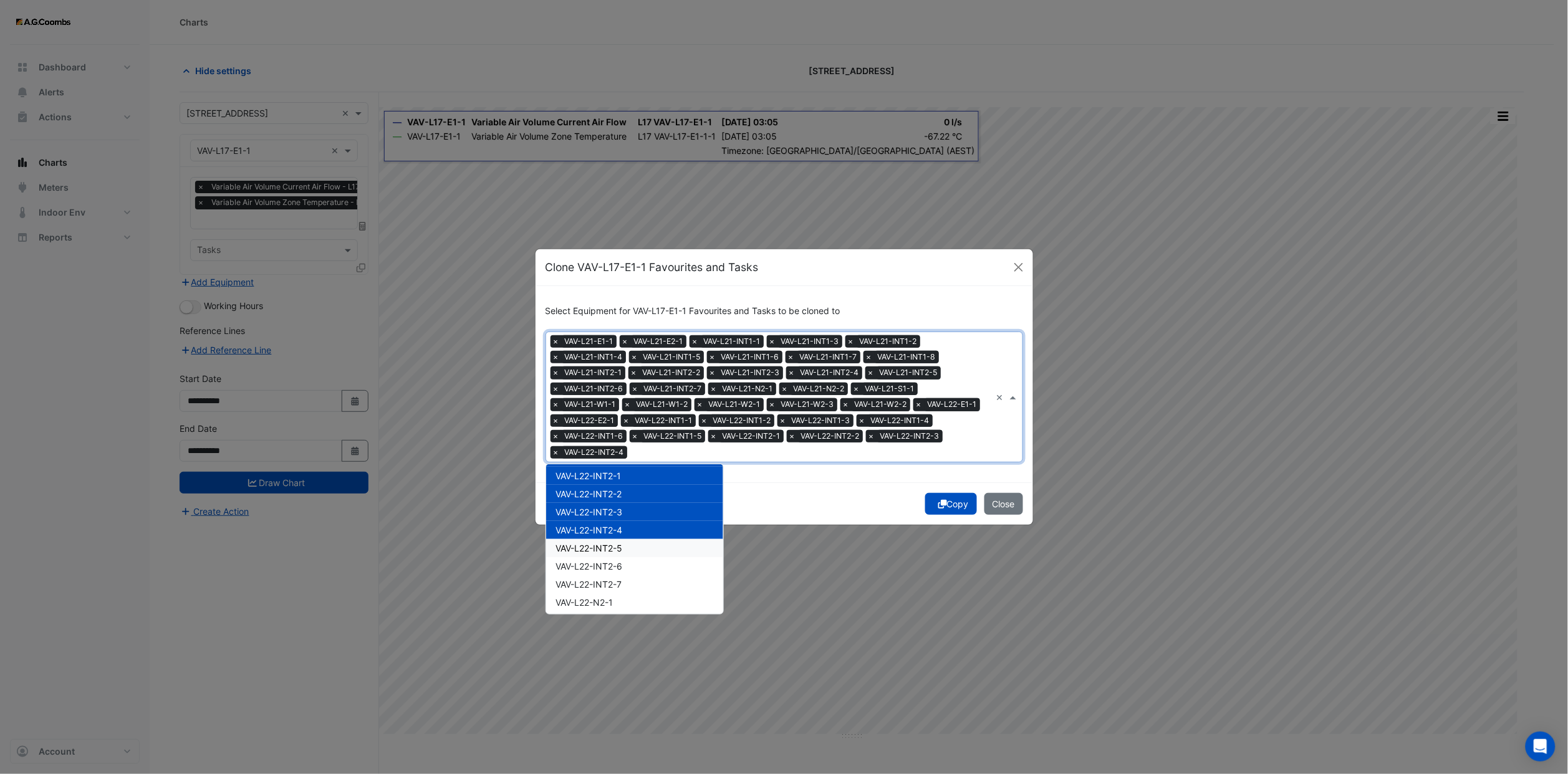
click at [616, 543] on span "VAV-L22-INT2-5" at bounding box center [590, 549] width 67 height 11
click at [616, 561] on span "VAV-L22-INT2-6" at bounding box center [590, 566] width 67 height 11
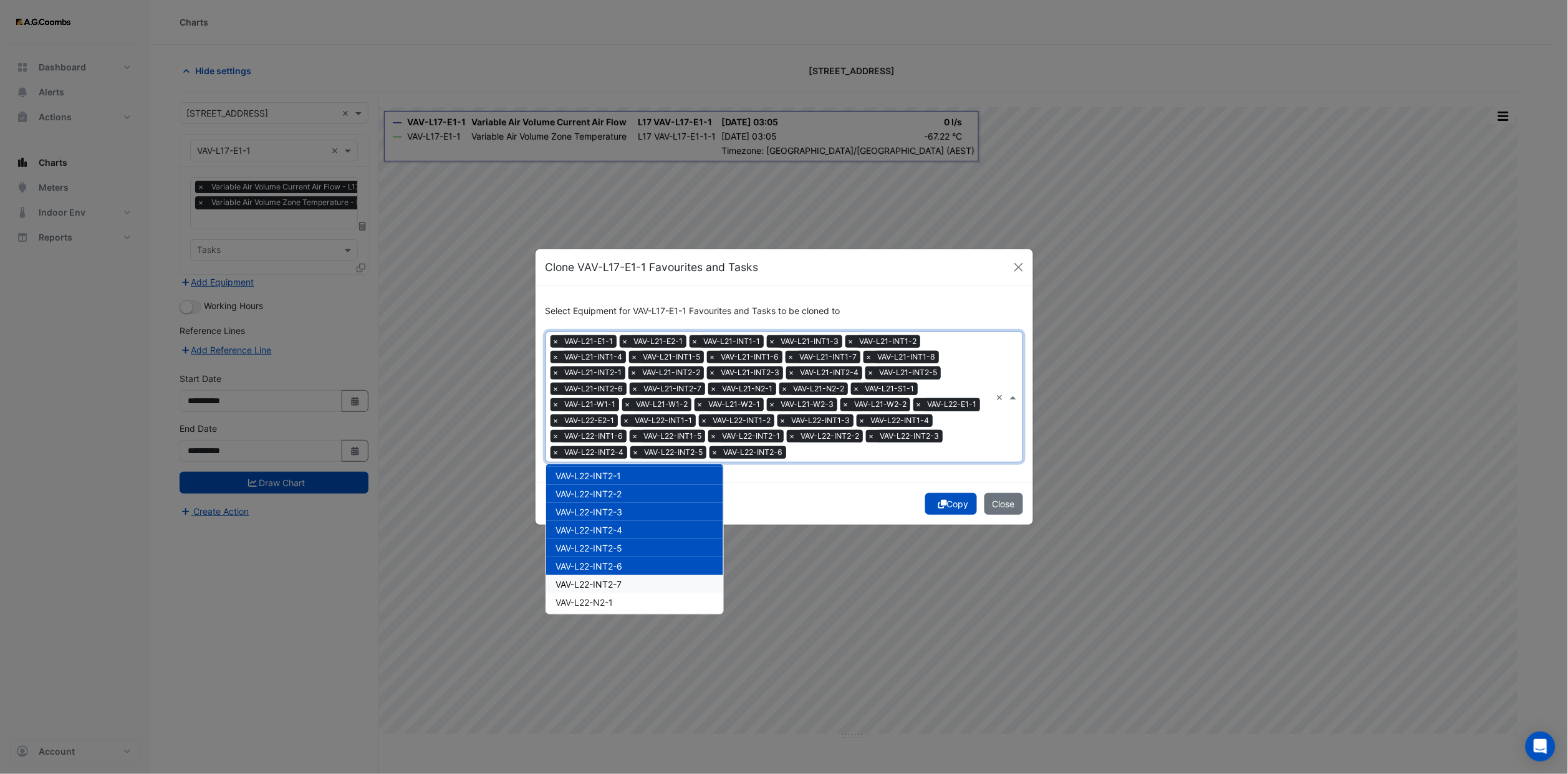
click at [620, 579] on span "VAV-L22-INT2-7" at bounding box center [589, 584] width 66 height 11
click at [624, 593] on div "VAV-L22-N2-1" at bounding box center [634, 602] width 177 height 18
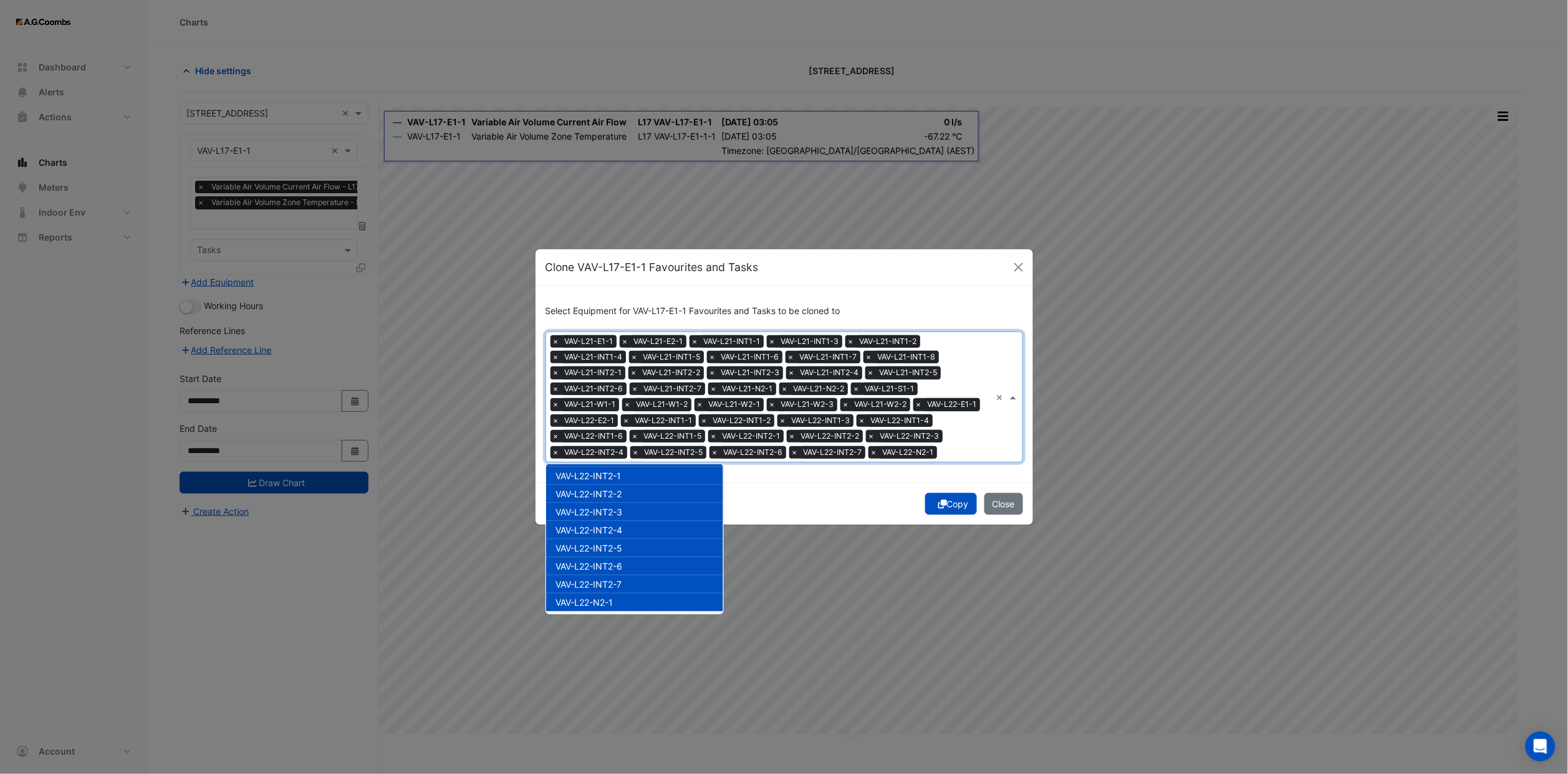
scroll to position [8014, 0]
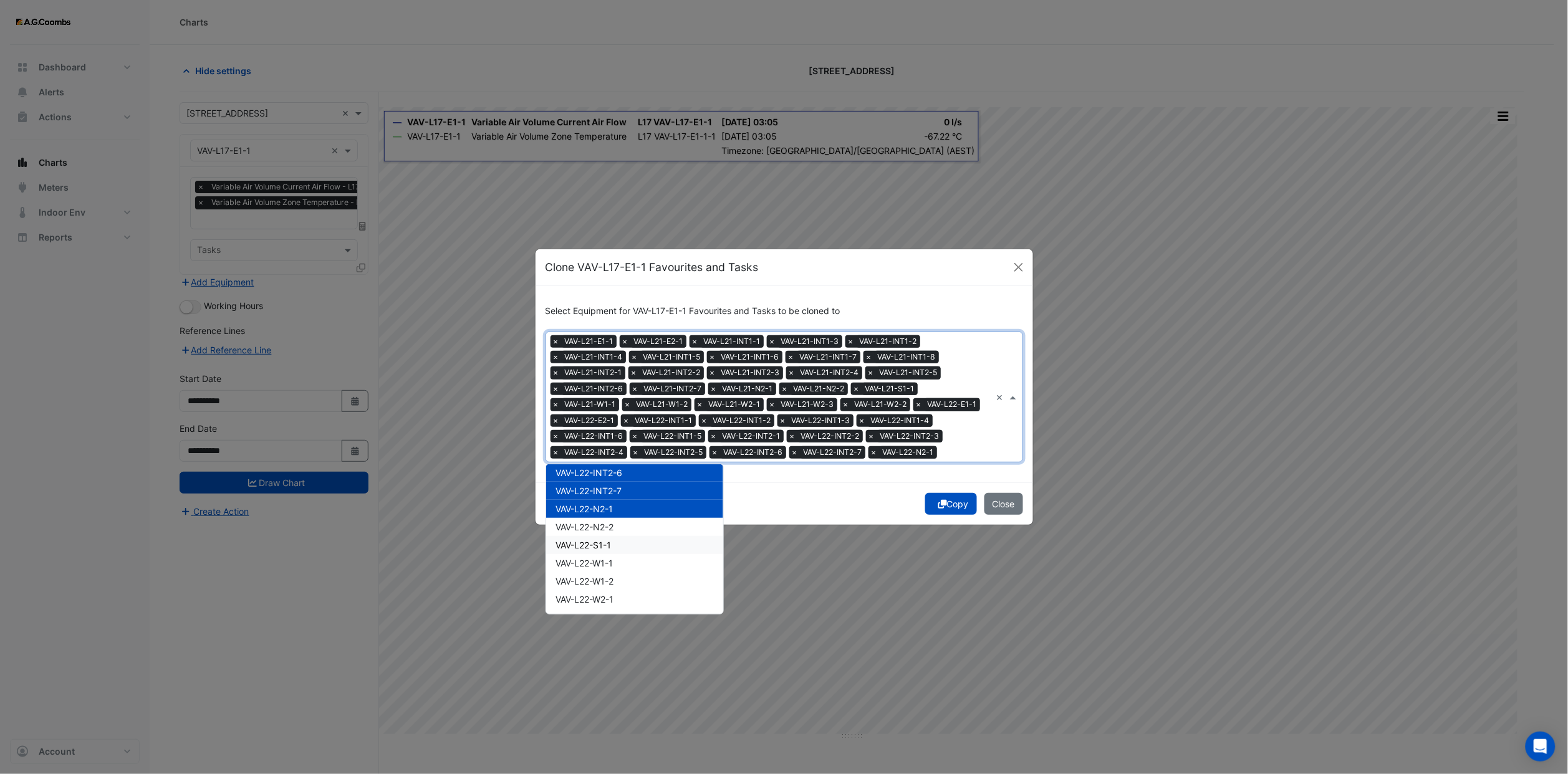
click at [621, 524] on div "VAV-L22-N2-2" at bounding box center [634, 527] width 177 height 18
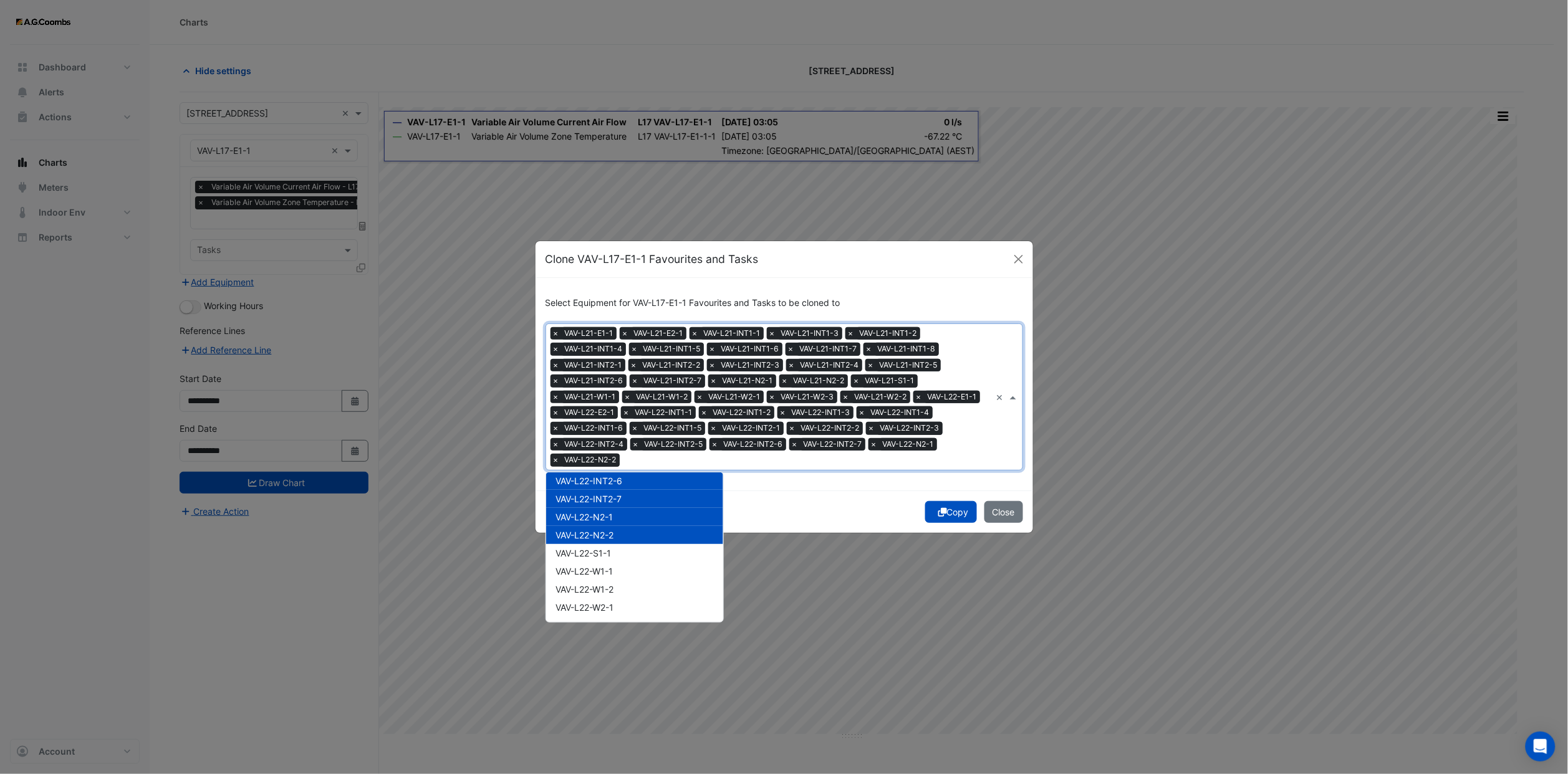
click at [620, 544] on div "VAV-L22-S1-1" at bounding box center [634, 552] width 177 height 18
click at [618, 562] on div "VAV-L22-W1-1" at bounding box center [634, 571] width 177 height 18
click at [618, 580] on div "VAV-L22-W1-2" at bounding box center [634, 589] width 177 height 18
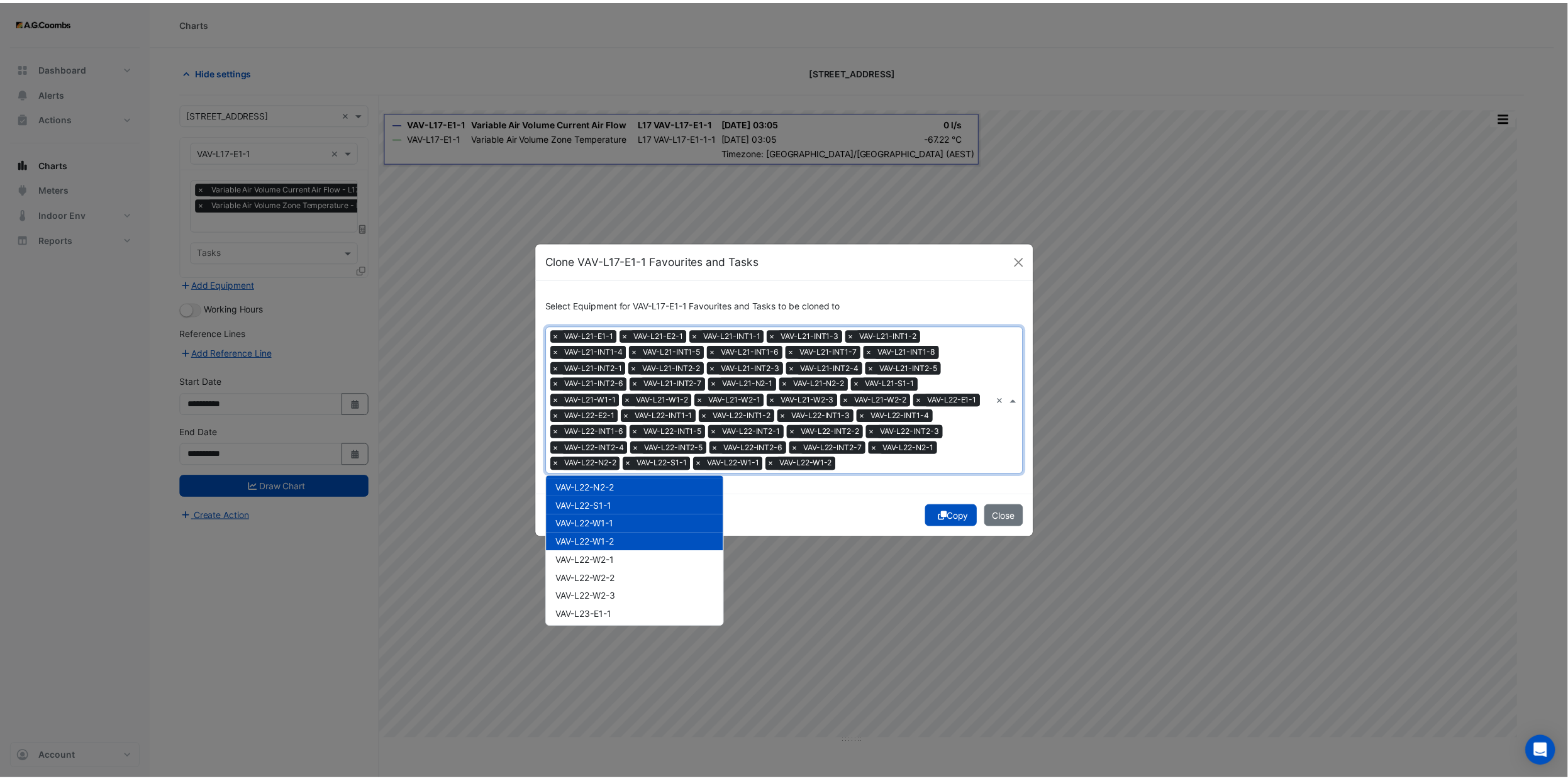
scroll to position [8181, 0]
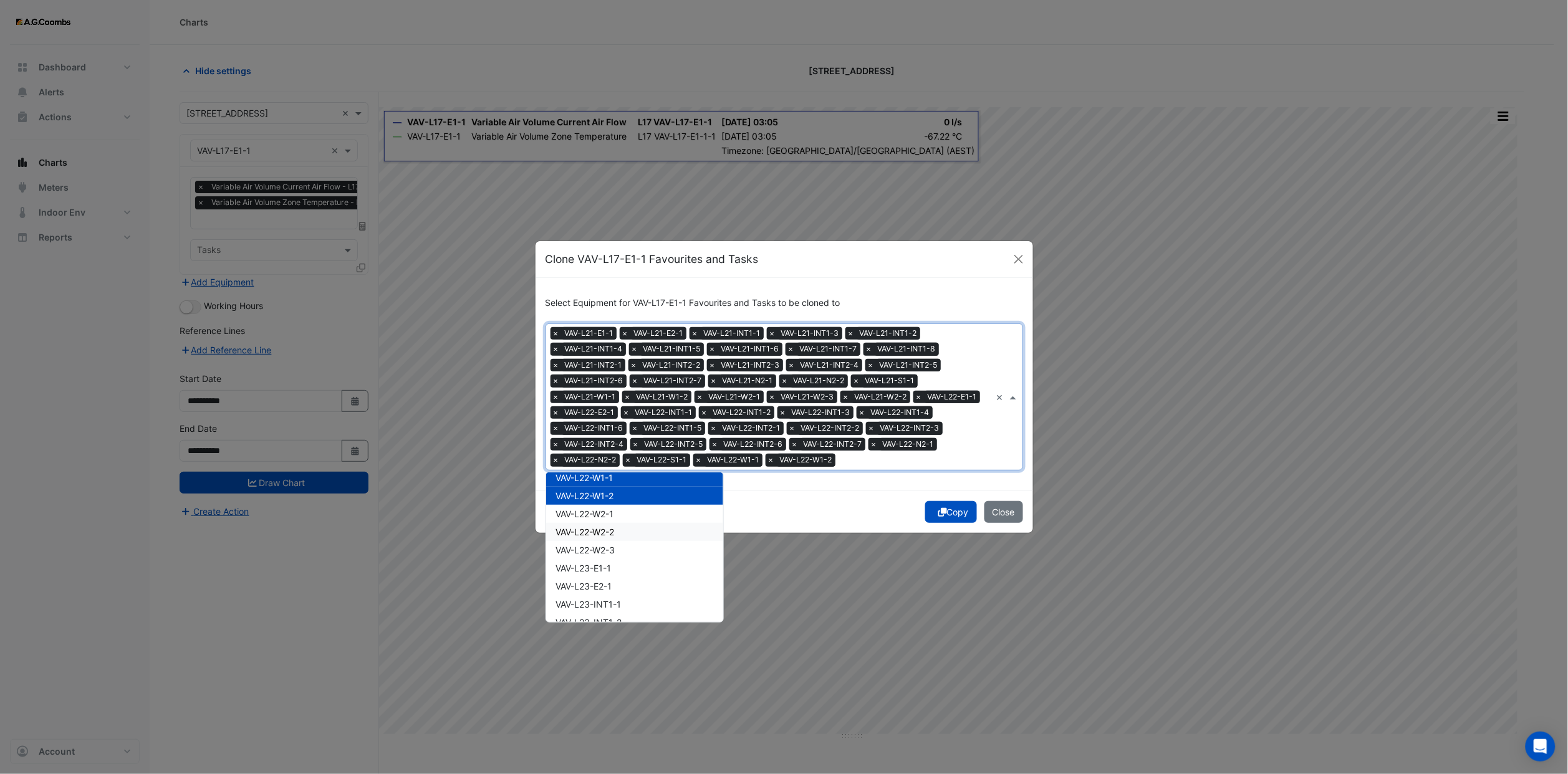
click at [608, 523] on div "VAV-L22-W2-2" at bounding box center [634, 531] width 177 height 18
click at [614, 541] on div "VAV-L22-W2-3" at bounding box center [634, 549] width 177 height 18
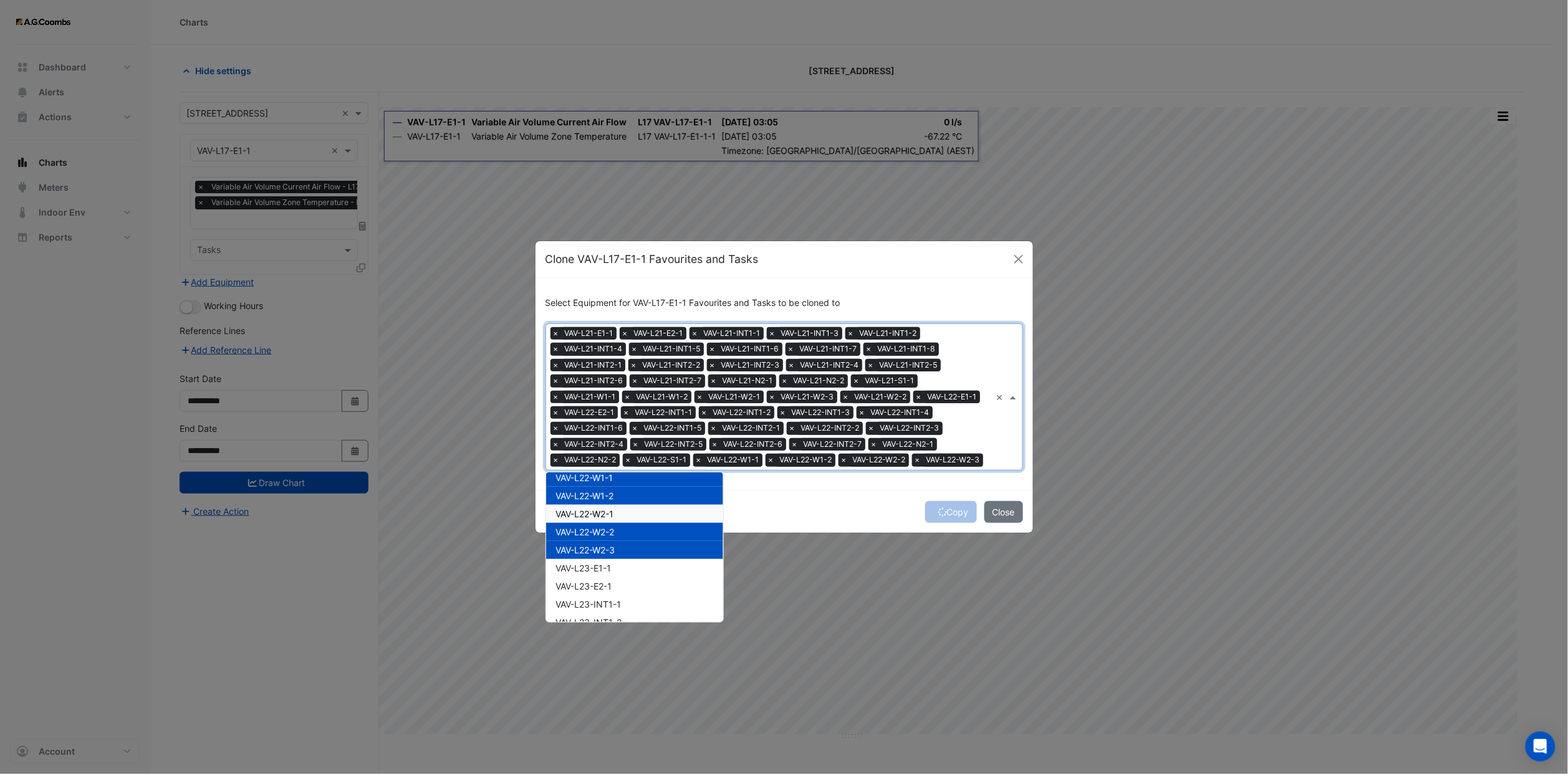
click at [612, 509] on span "VAV-L22-W2-1" at bounding box center [585, 514] width 58 height 11
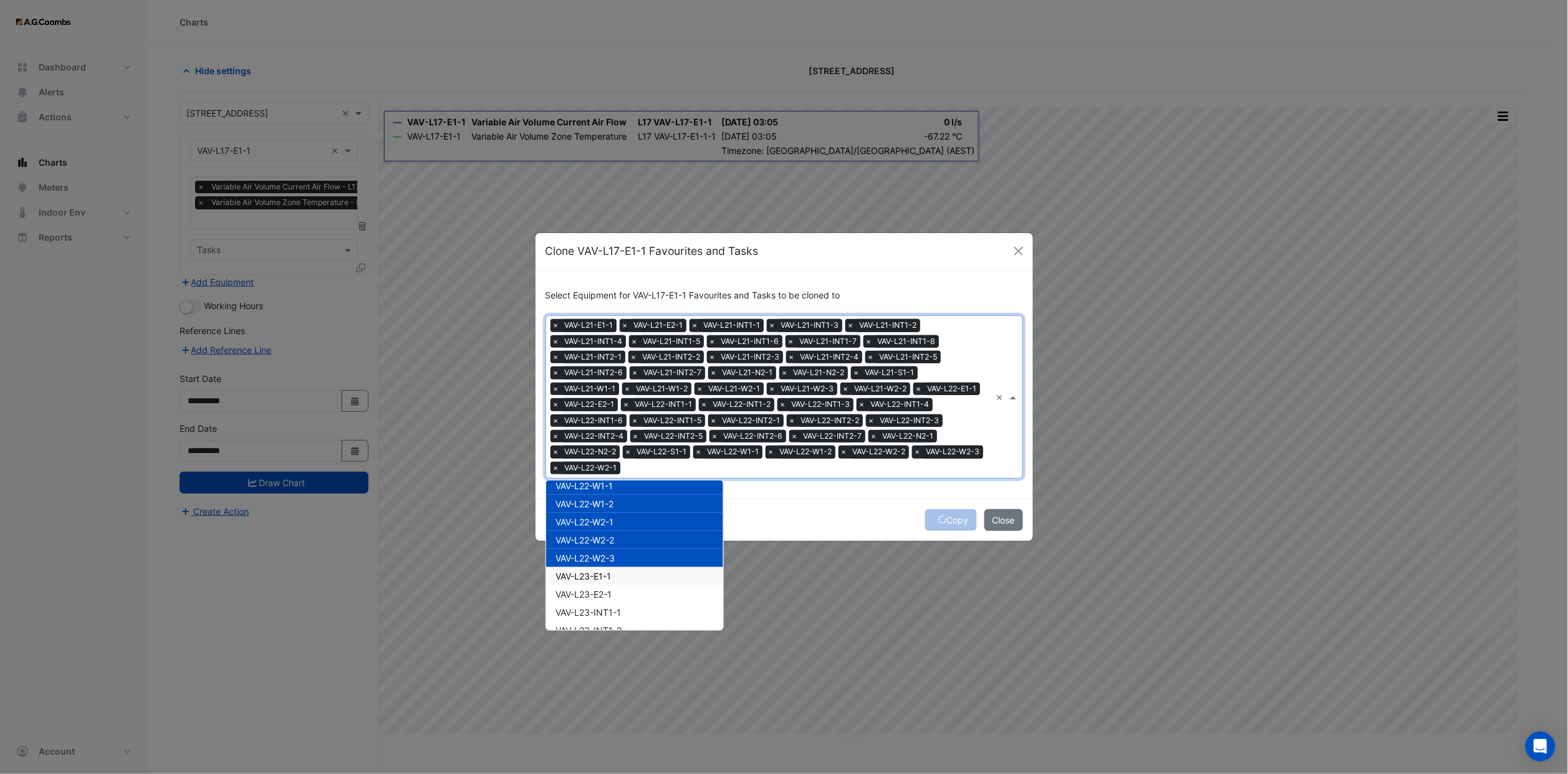
click at [621, 571] on div "VAV-L23-E1-1" at bounding box center [634, 576] width 177 height 18
click at [614, 567] on div "VAV-L23-E1-1" at bounding box center [634, 576] width 177 height 18
click at [956, 519] on button "Copy" at bounding box center [951, 520] width 52 height 22
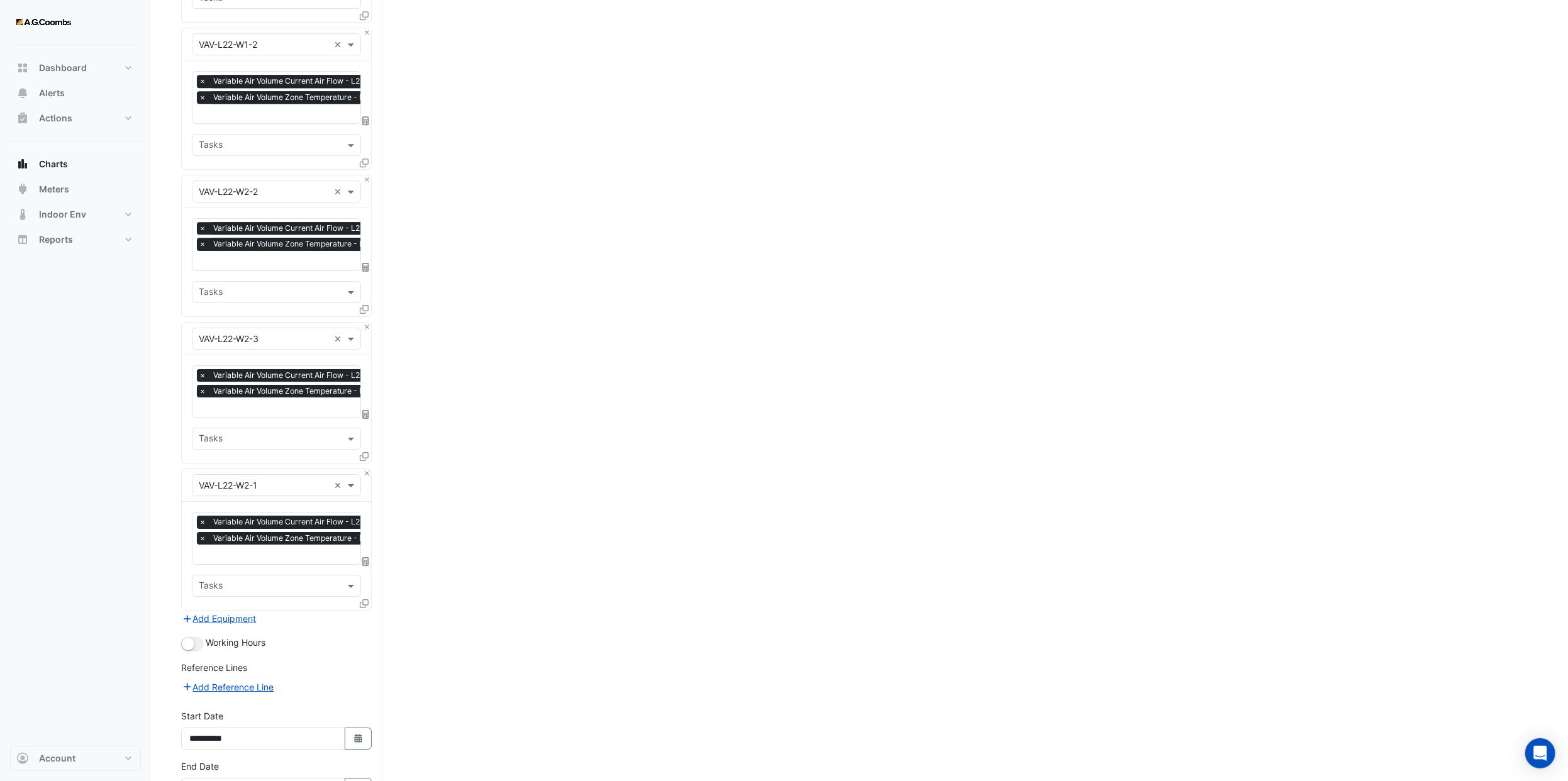
scroll to position [6810, 0]
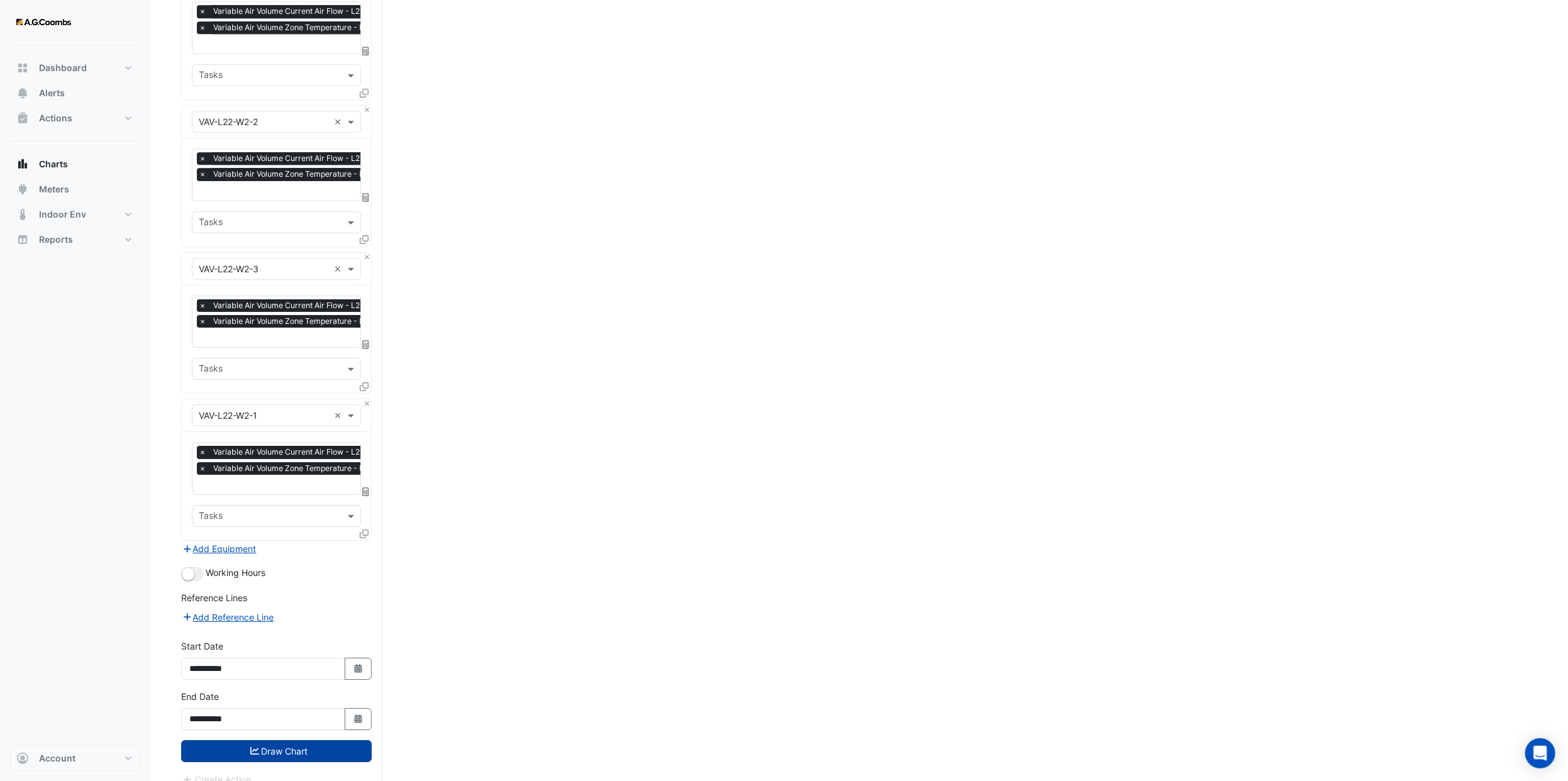
click at [295, 740] on button "Draw Chart" at bounding box center [277, 751] width 191 height 22
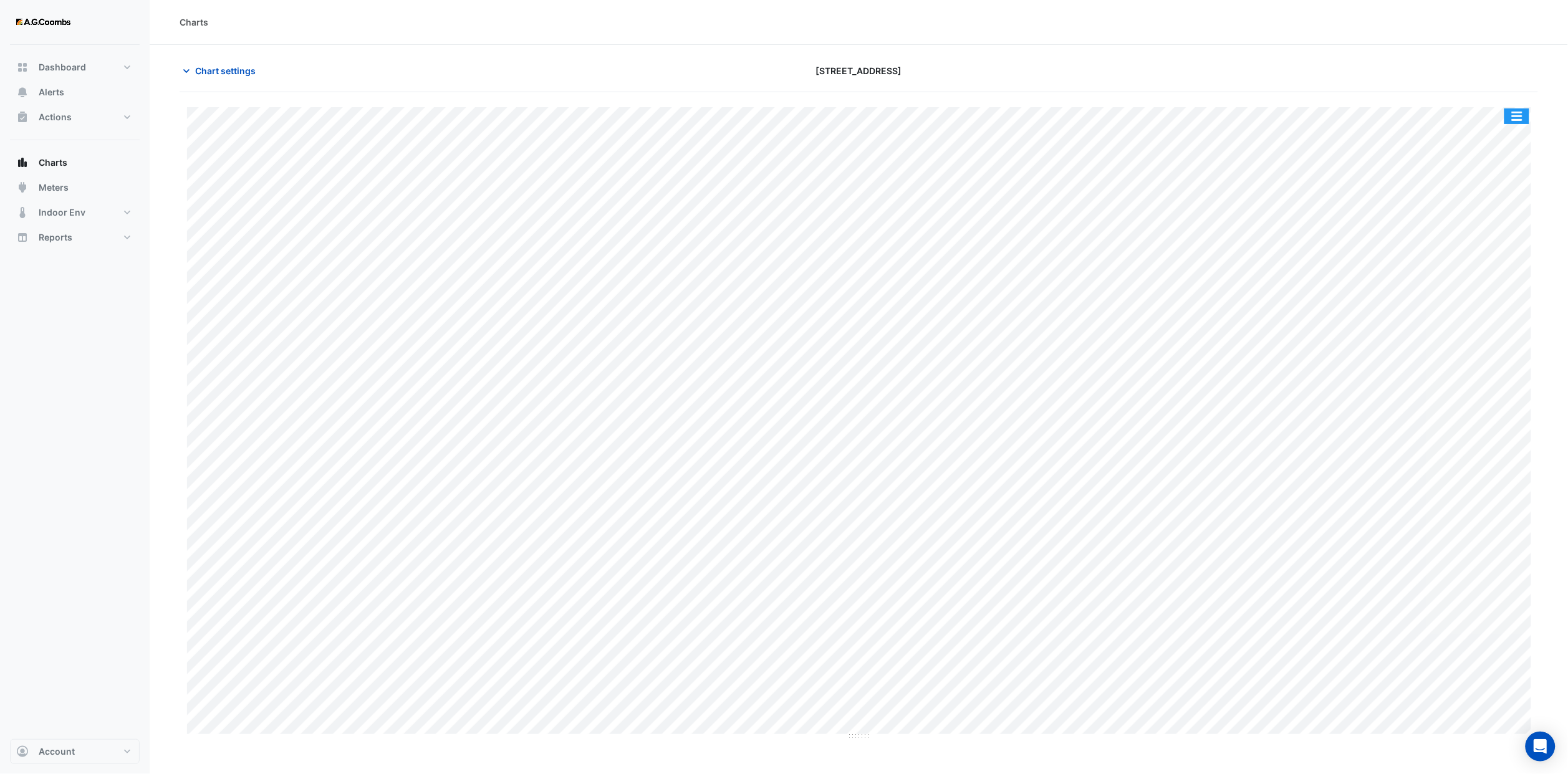
click at [1522, 113] on button "button" at bounding box center [1517, 116] width 25 height 15
click at [1510, 332] on div "Export CSV - Pivot" at bounding box center [1491, 332] width 75 height 30
click at [235, 72] on span "Chart settings" at bounding box center [225, 71] width 60 height 13
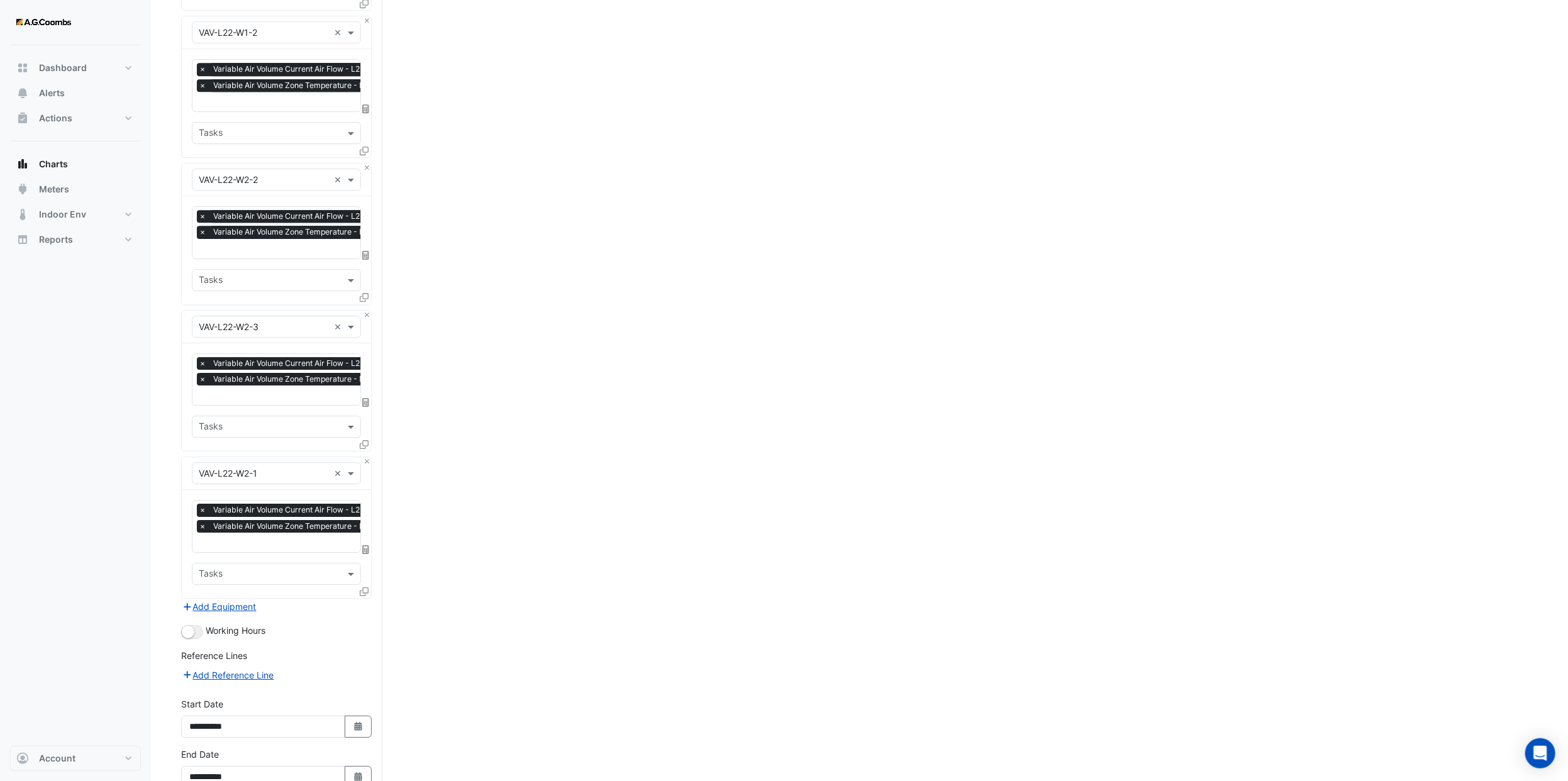
scroll to position [6810, 0]
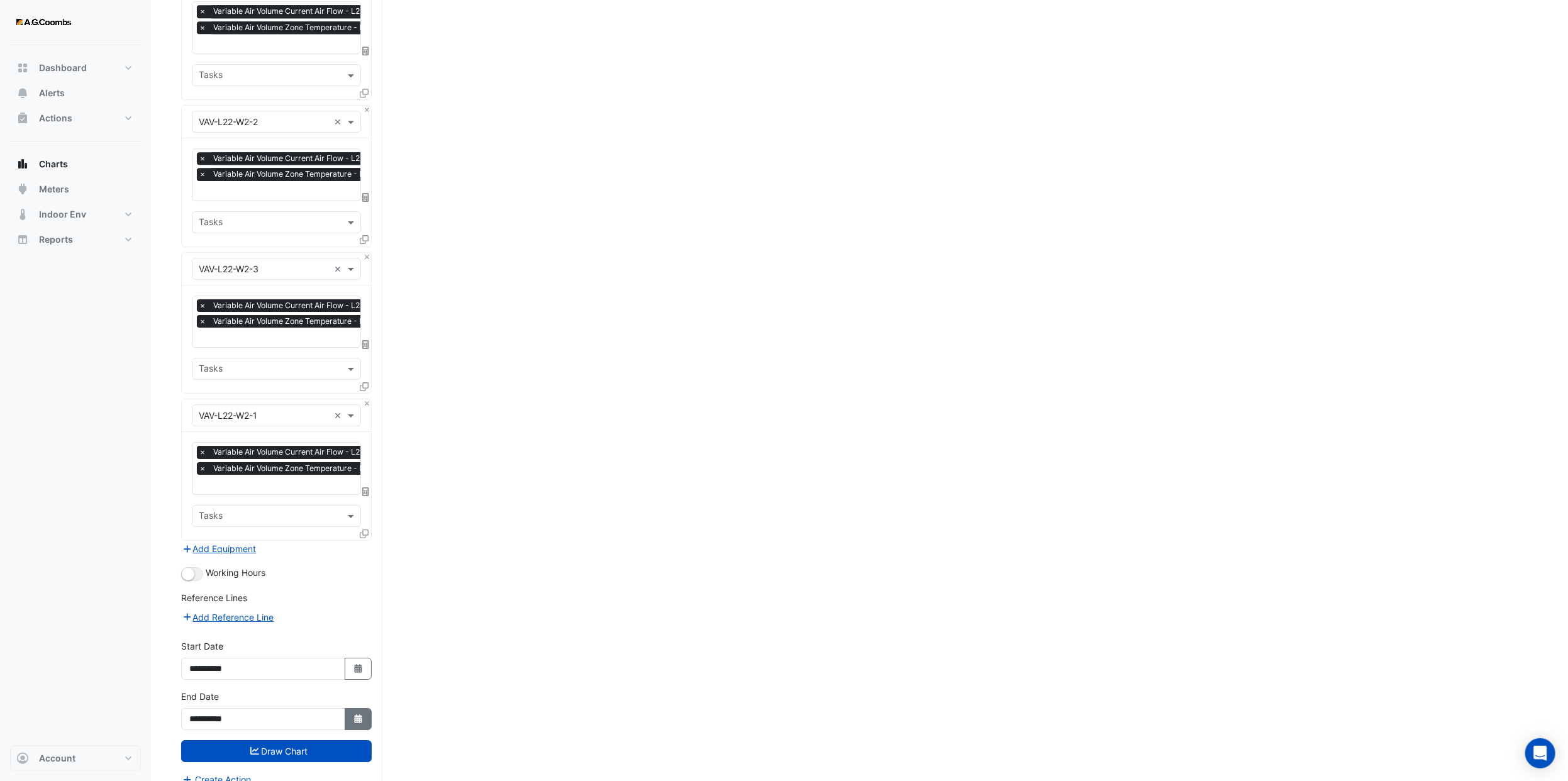
click at [362, 708] on button "Select Date" at bounding box center [358, 719] width 27 height 22
click at [242, 532] on select "*** *** *** *** *** *** ***" at bounding box center [238, 536] width 48 height 19
select select "*"
click at [214, 526] on select "*** *** *** *** *** *** ***" at bounding box center [238, 536] width 48 height 19
click at [199, 636] on div "21" at bounding box center [202, 637] width 20 height 20
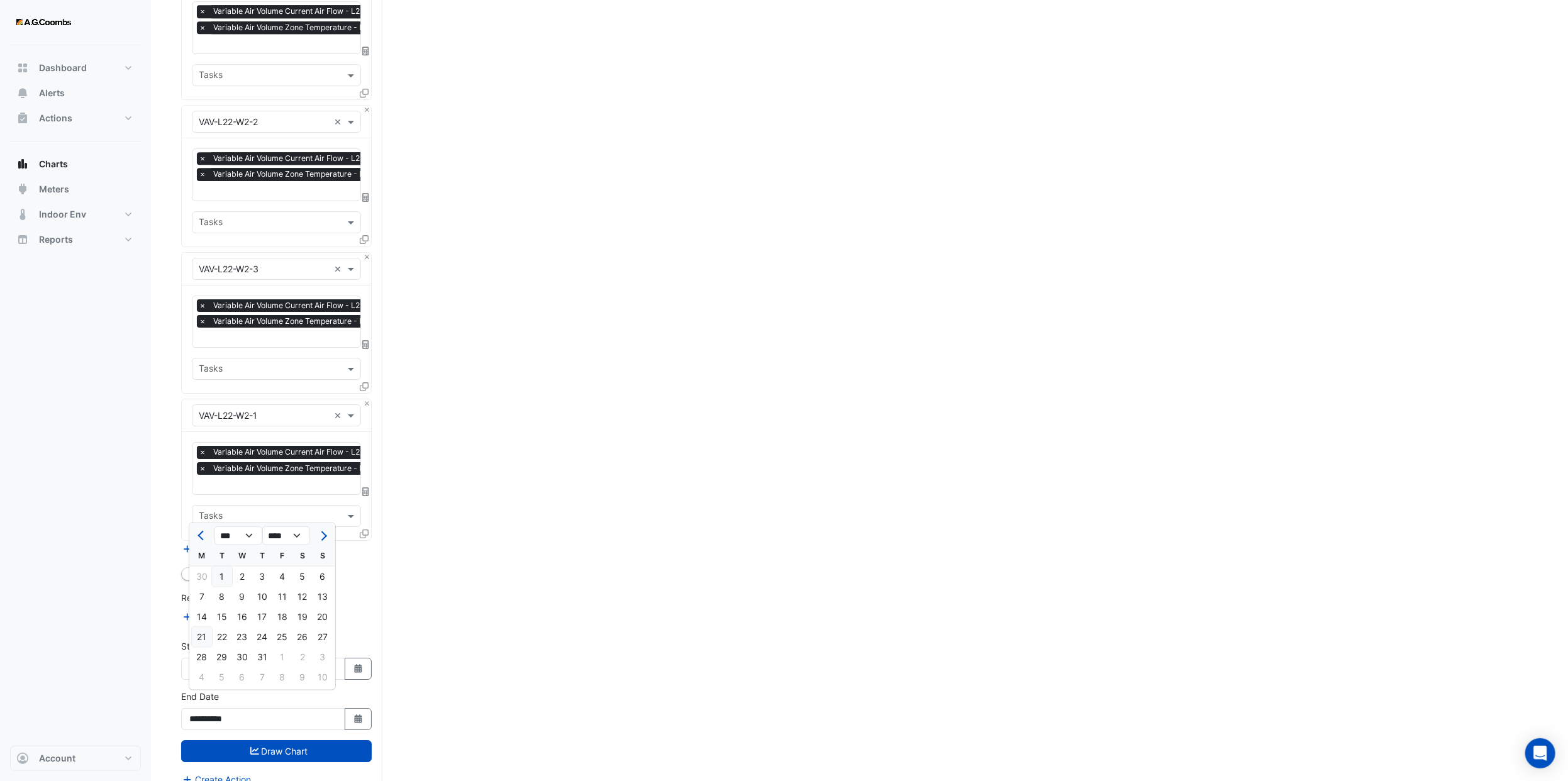
type input "**********"
click at [367, 658] on button "Select Date" at bounding box center [358, 669] width 27 height 22
select select "*"
select select "****"
click at [230, 482] on select "*** *** *** *** *** *** ***" at bounding box center [238, 485] width 48 height 19
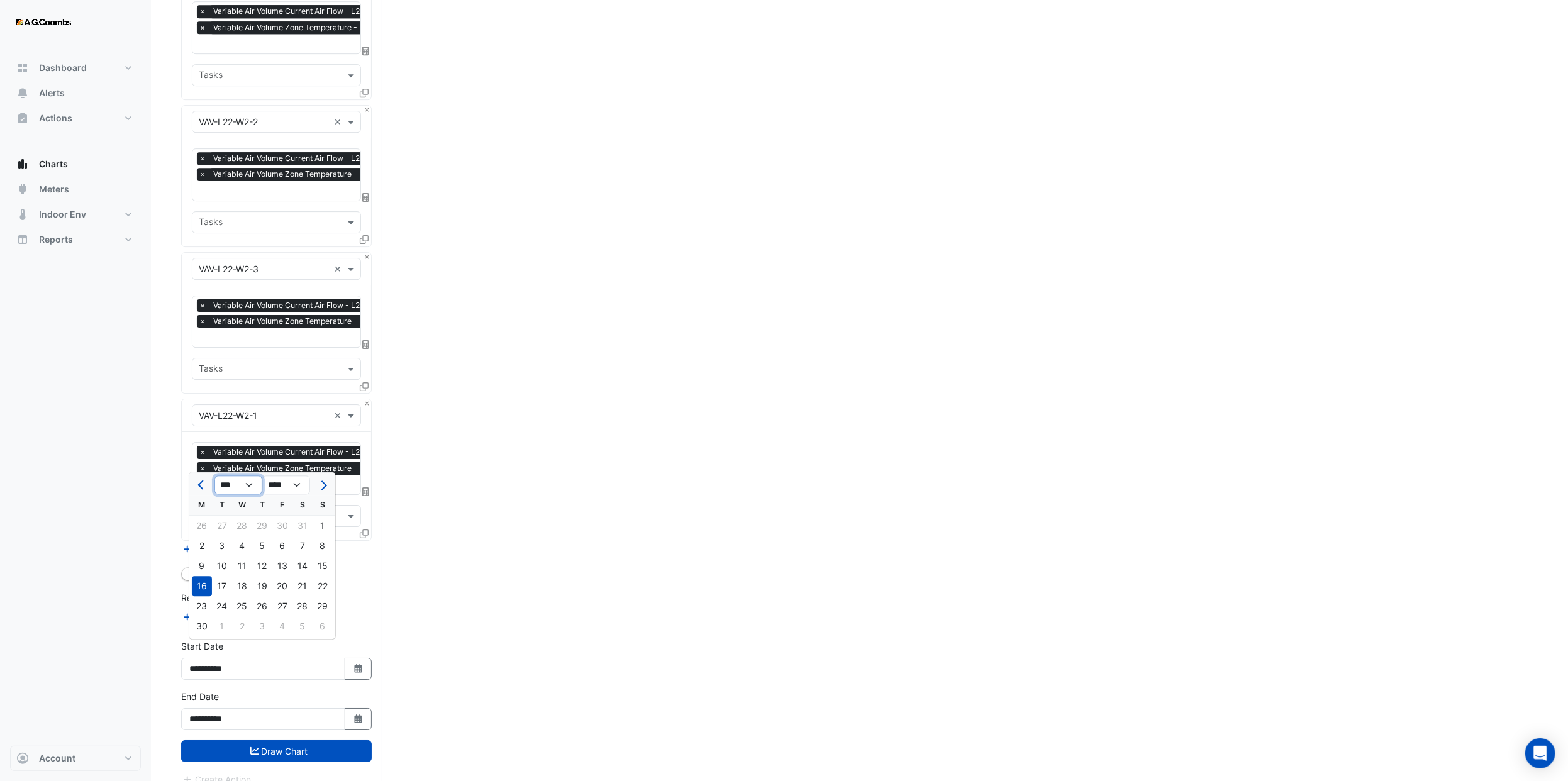
select select "*"
click at [214, 476] on select "*** *** *** *** *** *** ***" at bounding box center [238, 485] width 48 height 19
click at [199, 579] on div "21" at bounding box center [202, 586] width 20 height 20
type input "**********"
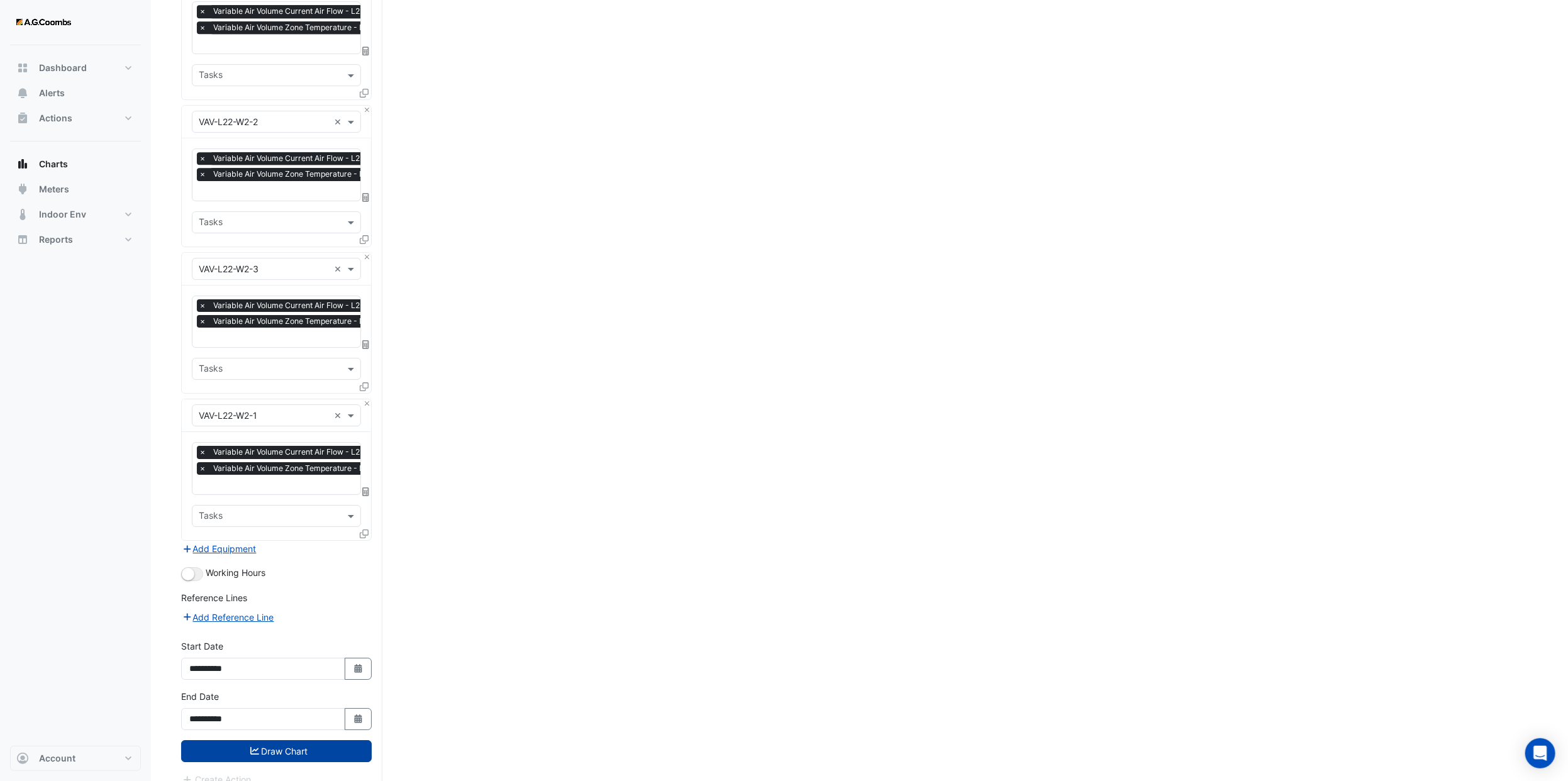
click at [314, 740] on button "Draw Chart" at bounding box center [277, 751] width 191 height 22
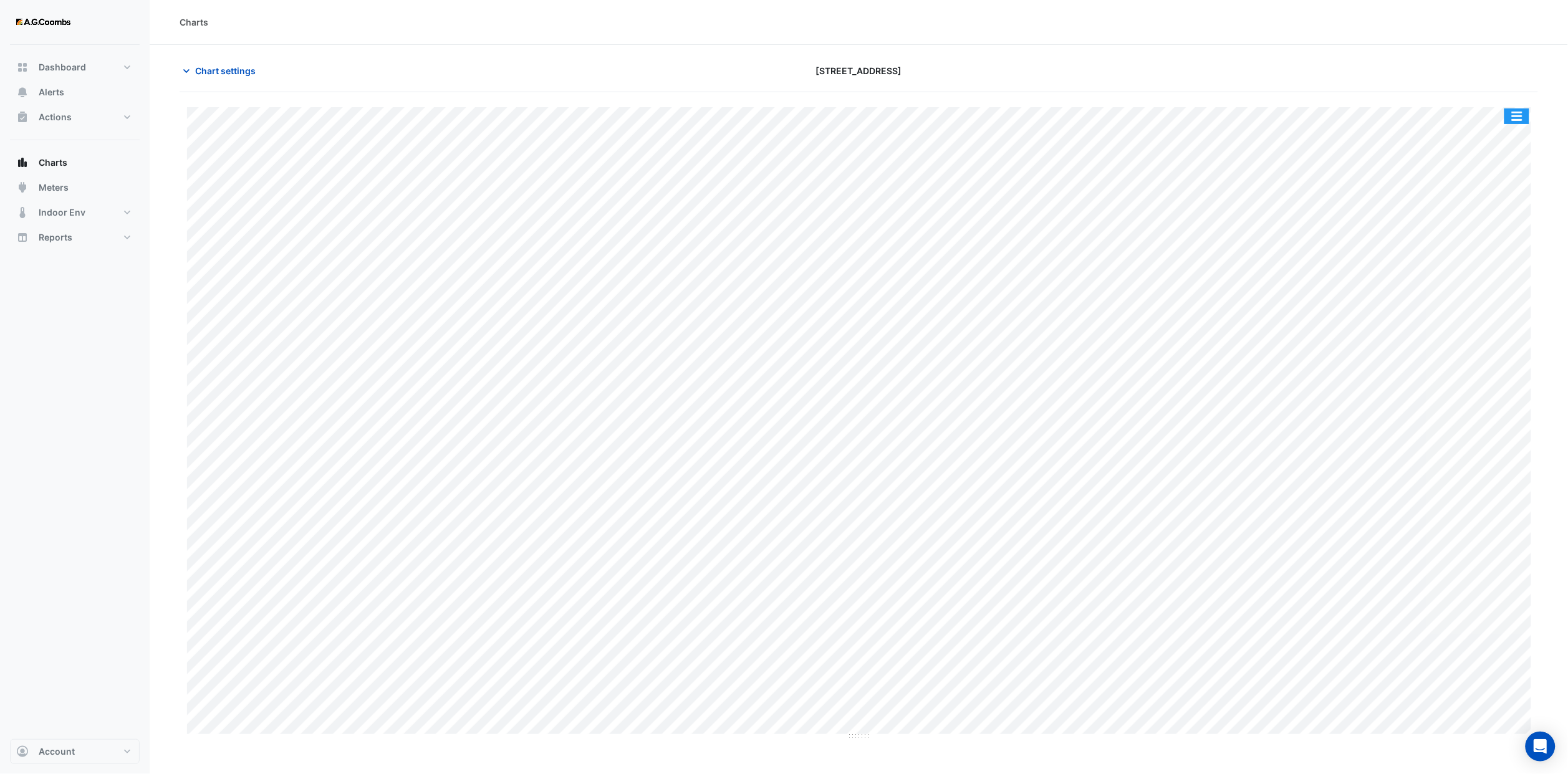
click at [1522, 114] on button "button" at bounding box center [1517, 116] width 25 height 15
click at [1490, 334] on div "Export CSV - Pivot" at bounding box center [1491, 332] width 75 height 30
click at [218, 64] on span "Chart settings" at bounding box center [225, 71] width 60 height 13
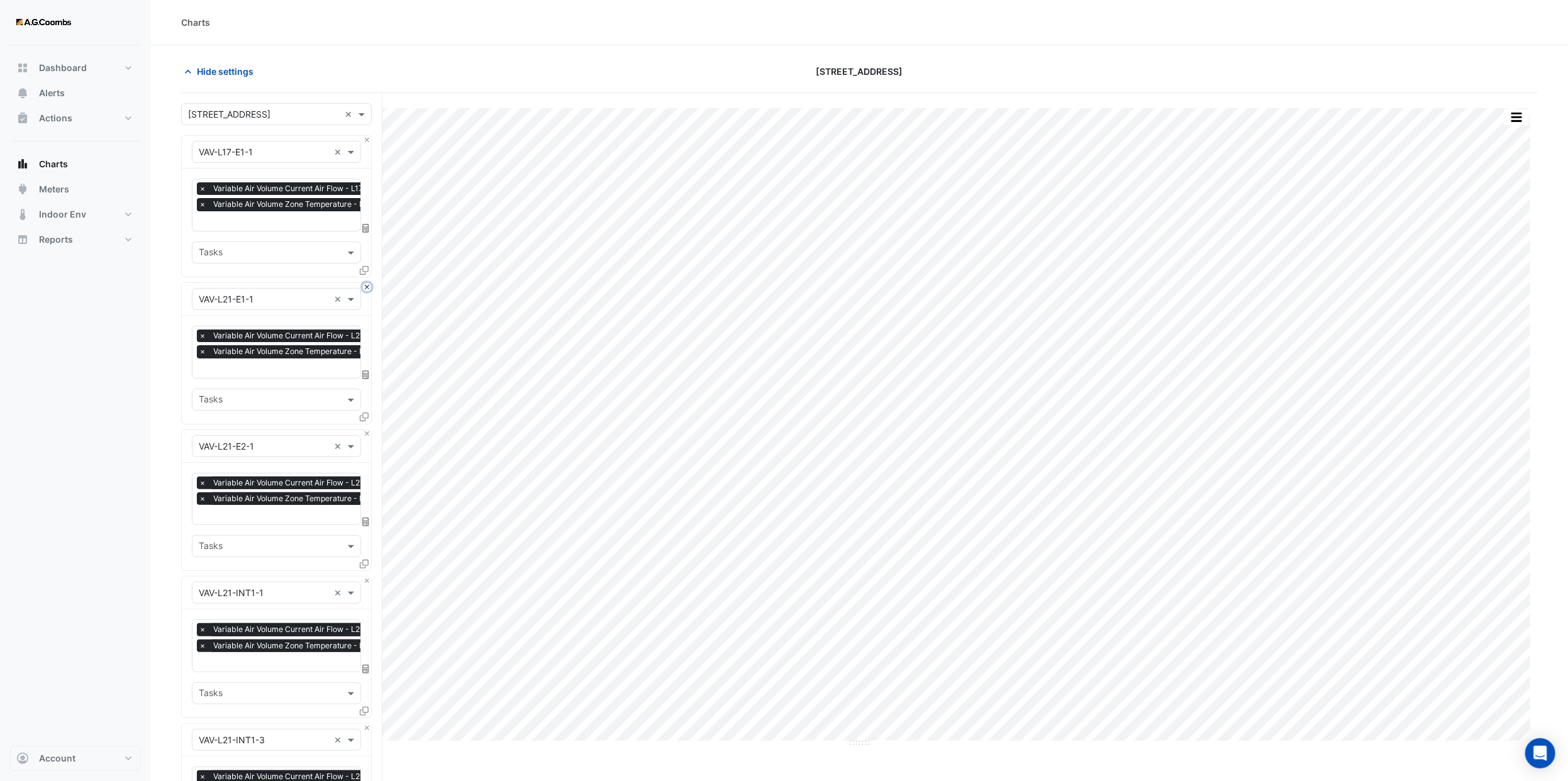
click at [367, 289] on button "Close" at bounding box center [367, 287] width 8 height 8
click at [367, 430] on button "Close" at bounding box center [367, 434] width 8 height 8
click at [367, 289] on button "Close" at bounding box center [367, 287] width 8 height 8
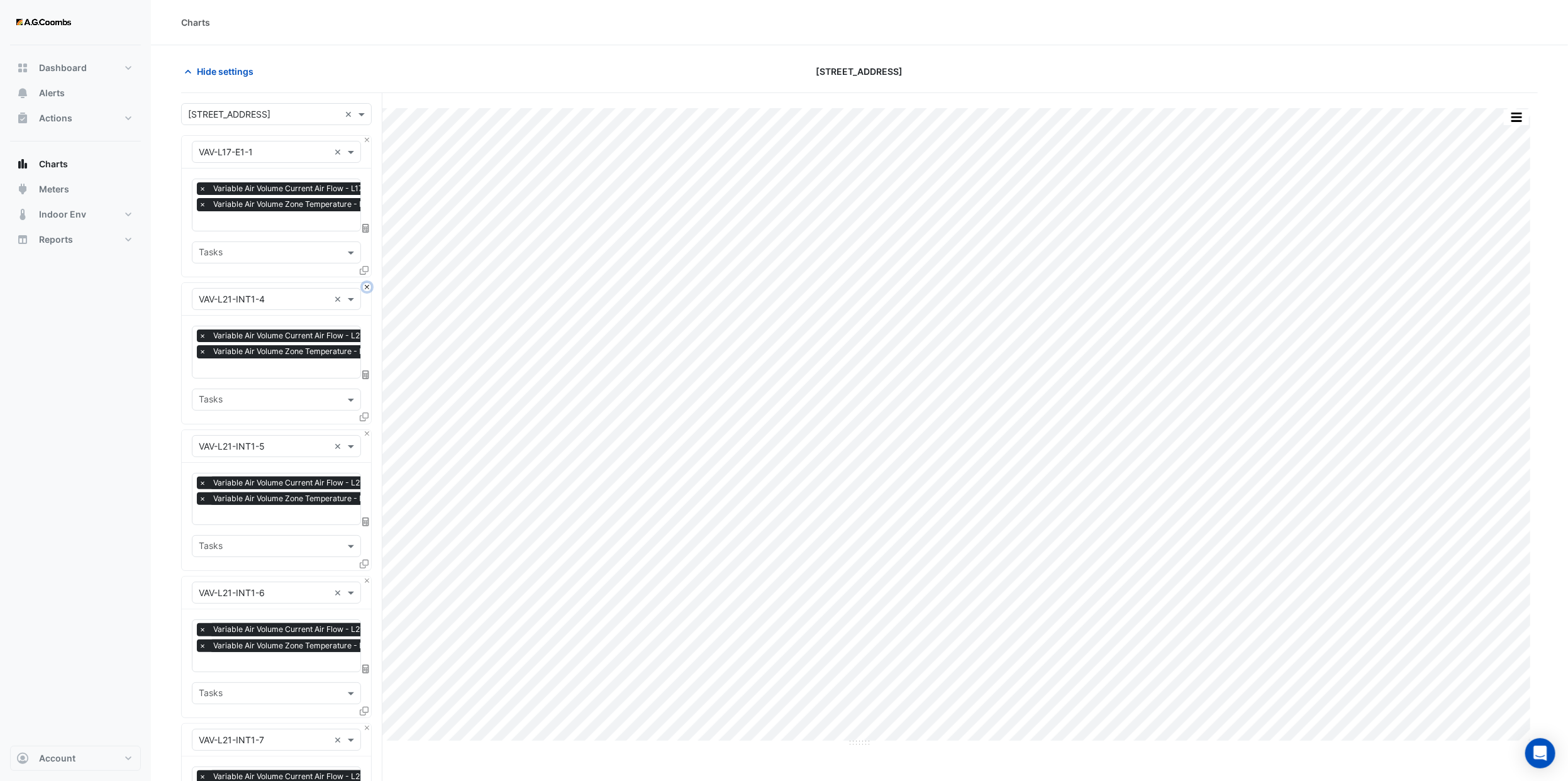
click at [367, 289] on button "Close" at bounding box center [367, 287] width 8 height 8
click at [367, 430] on button "Close" at bounding box center [367, 434] width 8 height 8
click at [367, 289] on button "Close" at bounding box center [367, 287] width 8 height 8
click at [367, 430] on button "Close" at bounding box center [367, 434] width 8 height 8
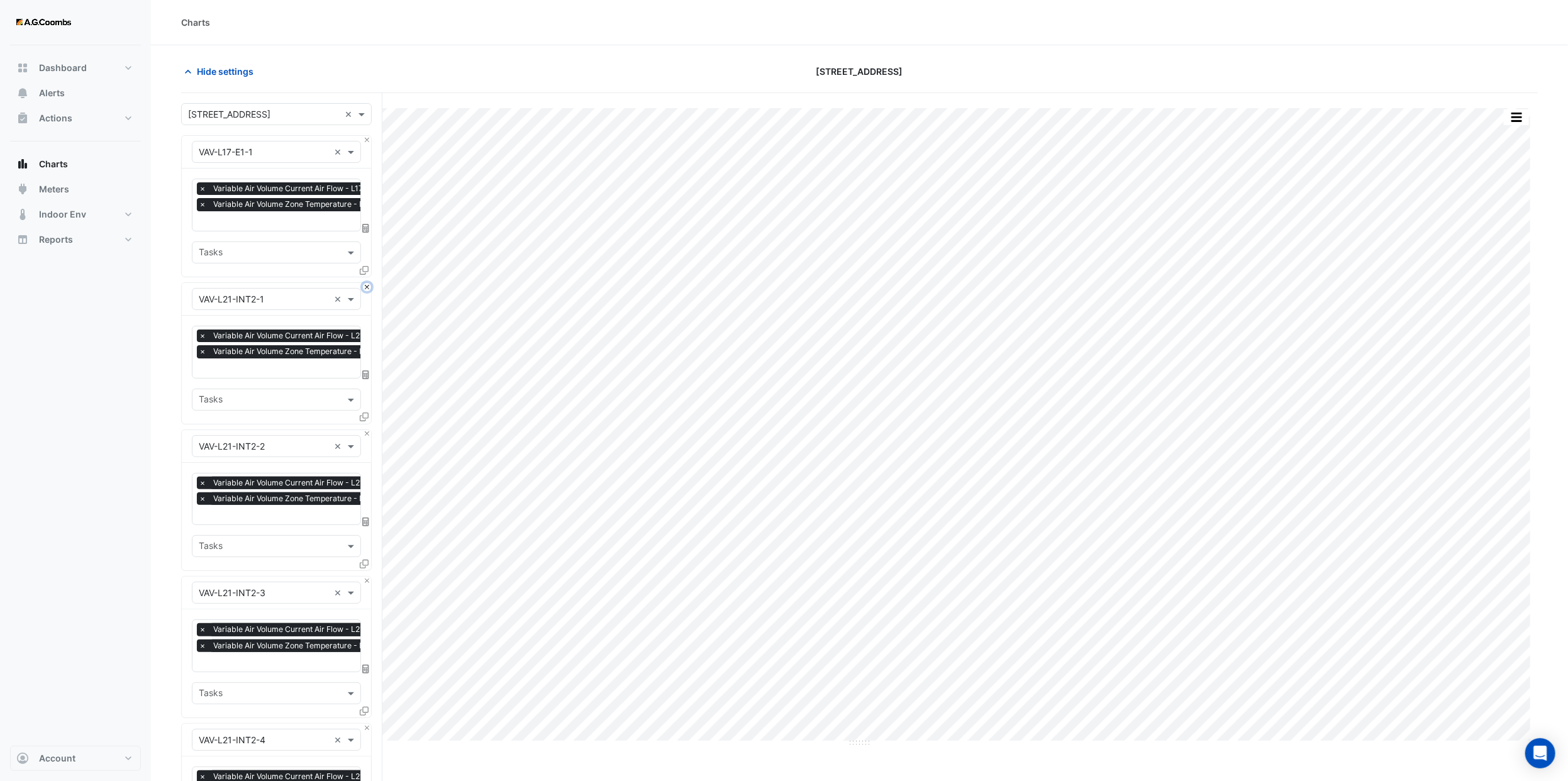
click at [367, 289] on button "Close" at bounding box center [367, 287] width 8 height 8
click at [367, 430] on button "Close" at bounding box center [367, 434] width 8 height 8
click at [367, 289] on button "Close" at bounding box center [367, 287] width 8 height 8
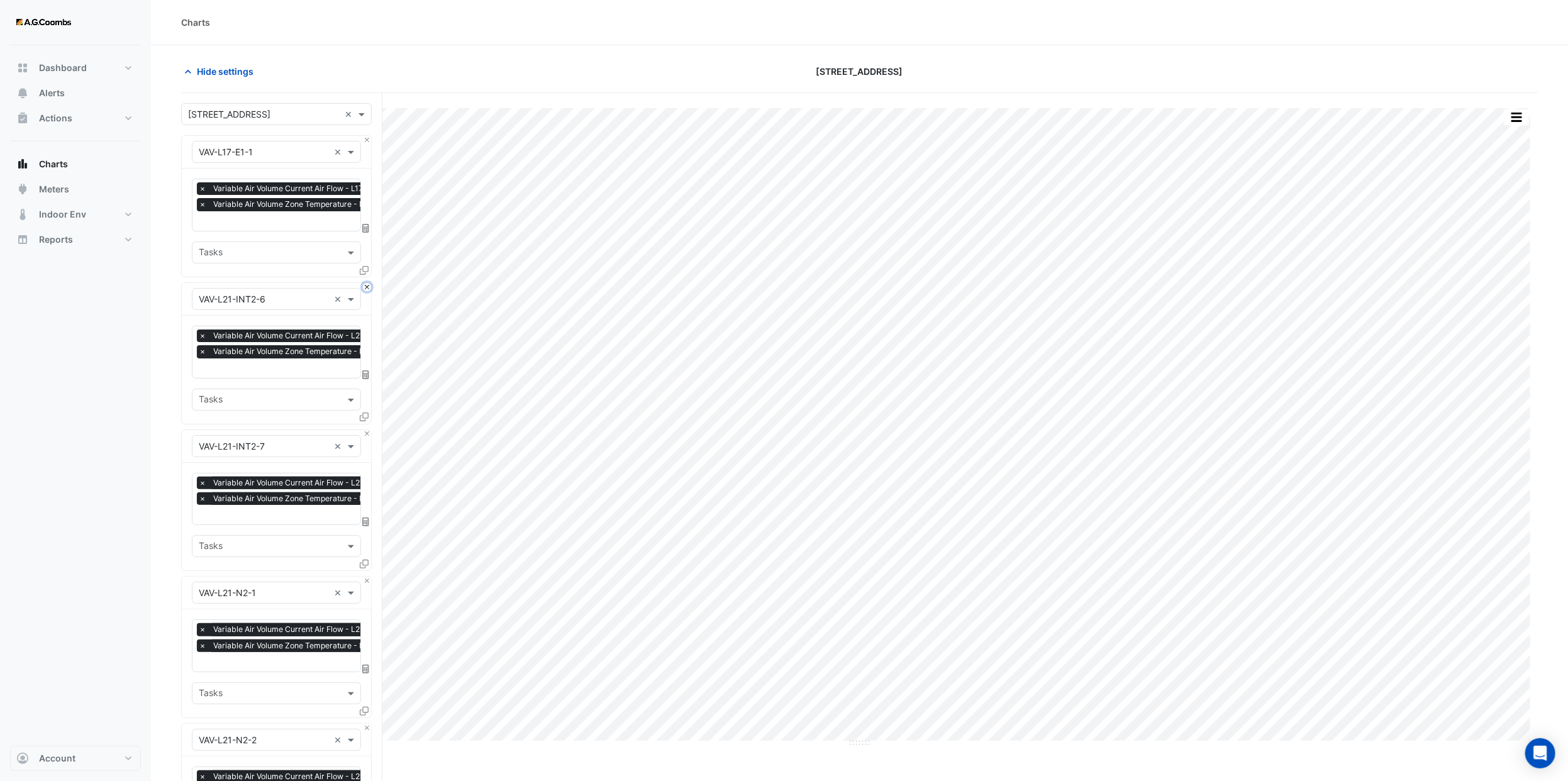
click at [367, 289] on button "Close" at bounding box center [367, 287] width 8 height 8
click at [367, 430] on button "Close" at bounding box center [367, 434] width 8 height 8
click at [367, 289] on button "Close" at bounding box center [367, 287] width 8 height 8
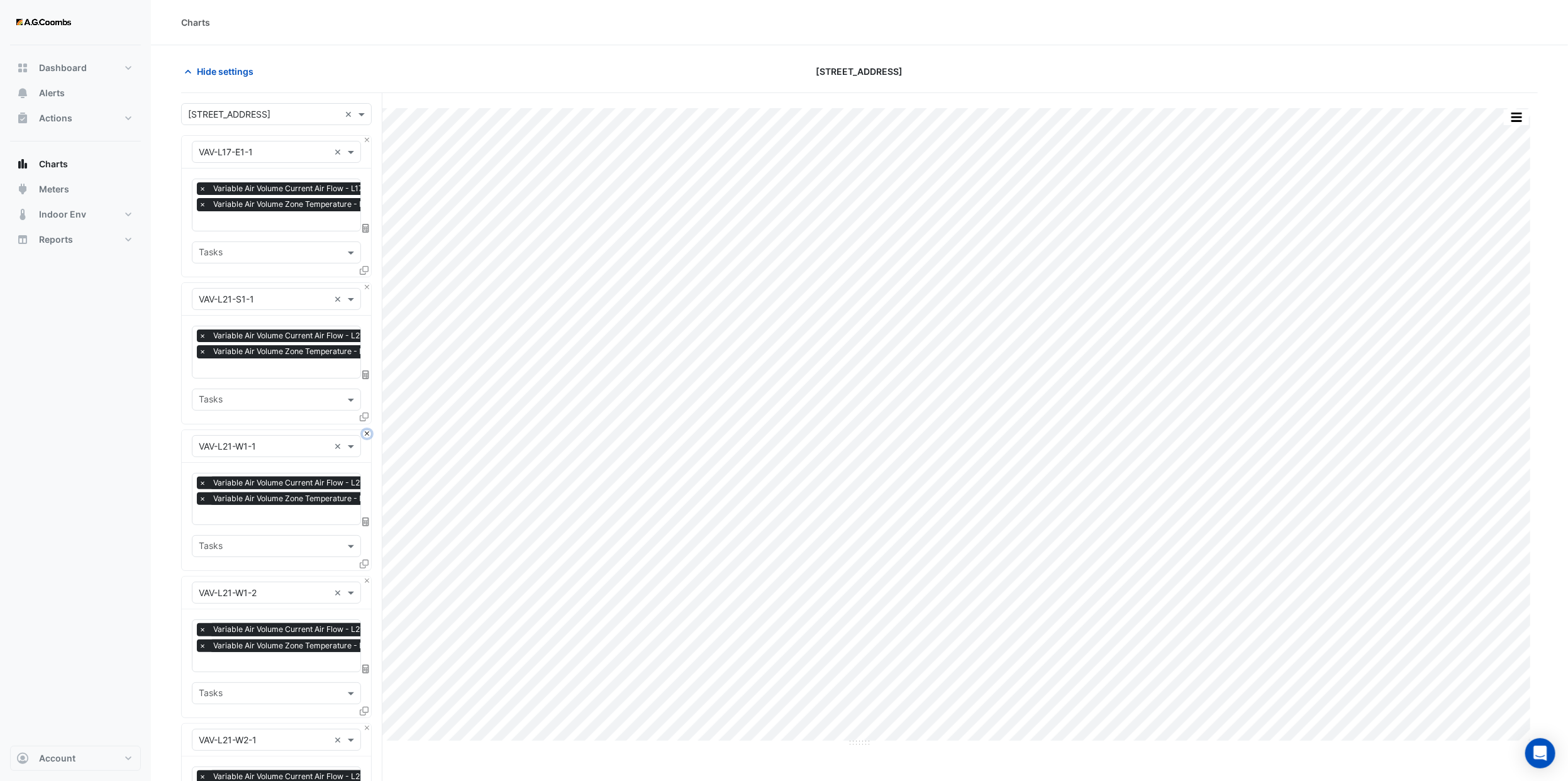
click at [367, 430] on button "Close" at bounding box center [367, 434] width 8 height 8
click at [367, 289] on button "Close" at bounding box center [367, 287] width 8 height 8
click at [367, 430] on button "Close" at bounding box center [367, 434] width 8 height 8
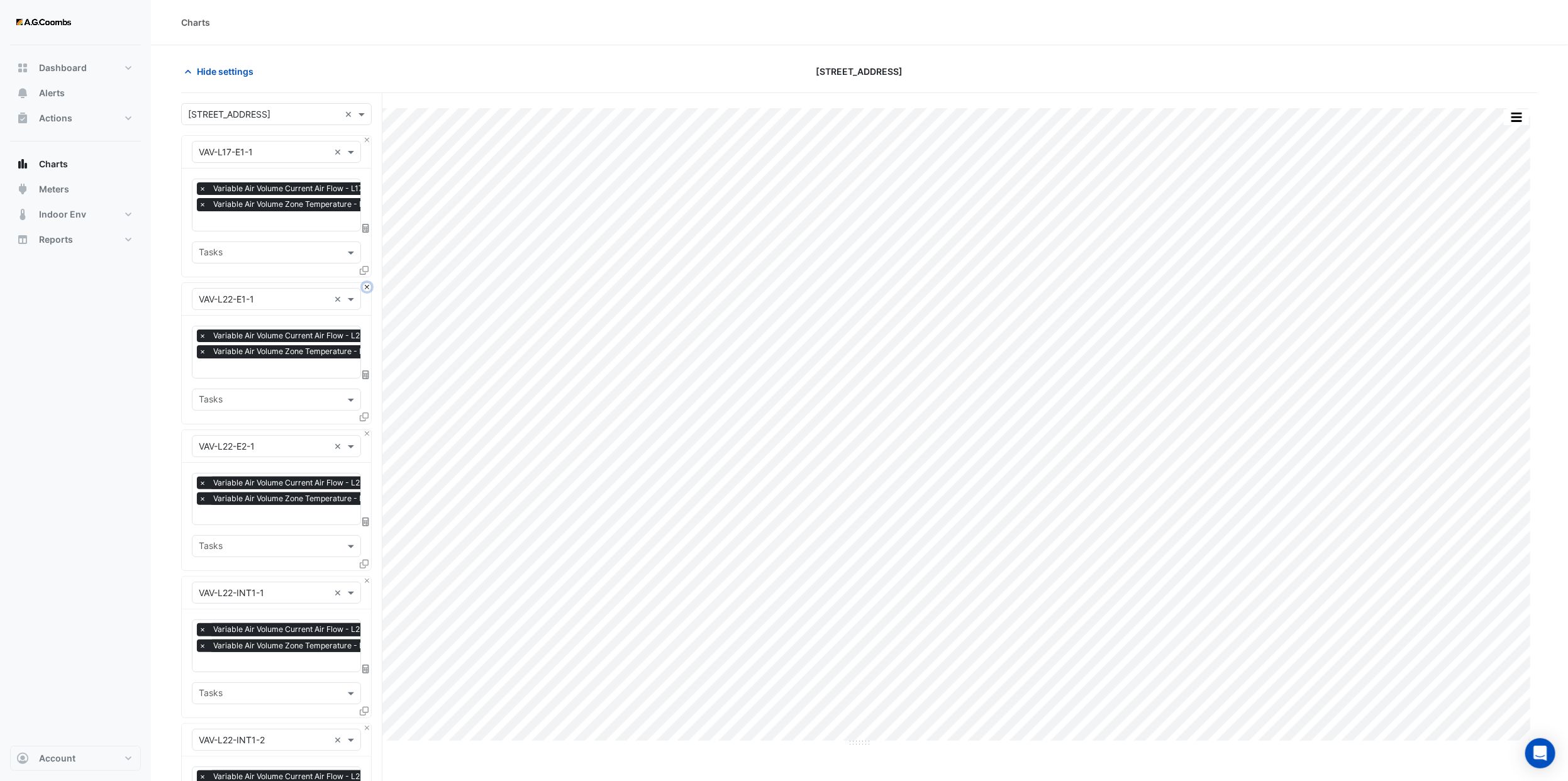
click at [367, 289] on button "Close" at bounding box center [367, 287] width 8 height 8
click at [367, 430] on button "Close" at bounding box center [367, 434] width 8 height 8
click at [367, 289] on button "Close" at bounding box center [367, 287] width 8 height 8
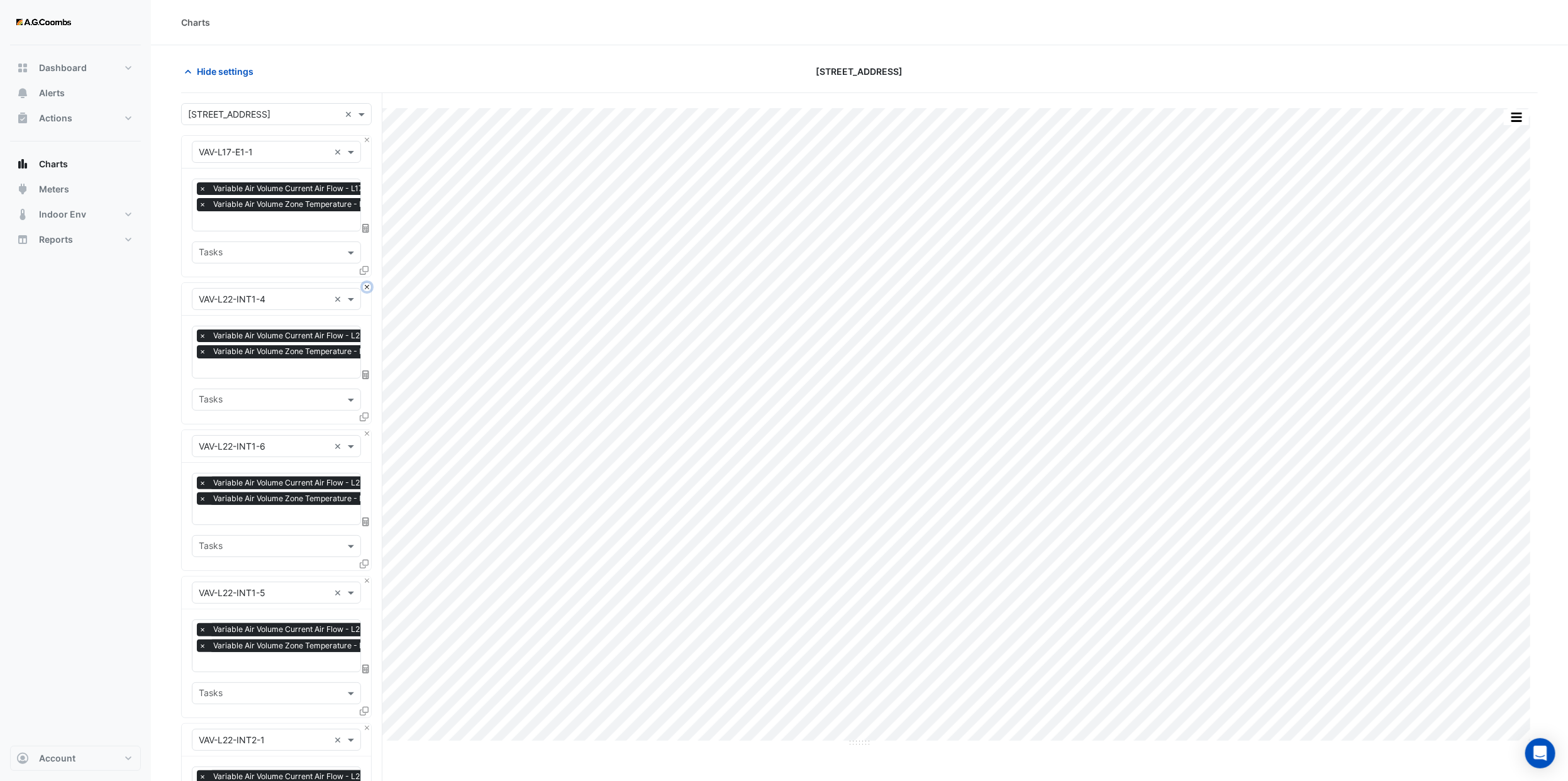
click at [367, 289] on button "Close" at bounding box center [367, 287] width 8 height 8
click at [367, 430] on button "Close" at bounding box center [367, 434] width 8 height 8
click at [367, 289] on button "Close" at bounding box center [367, 287] width 8 height 8
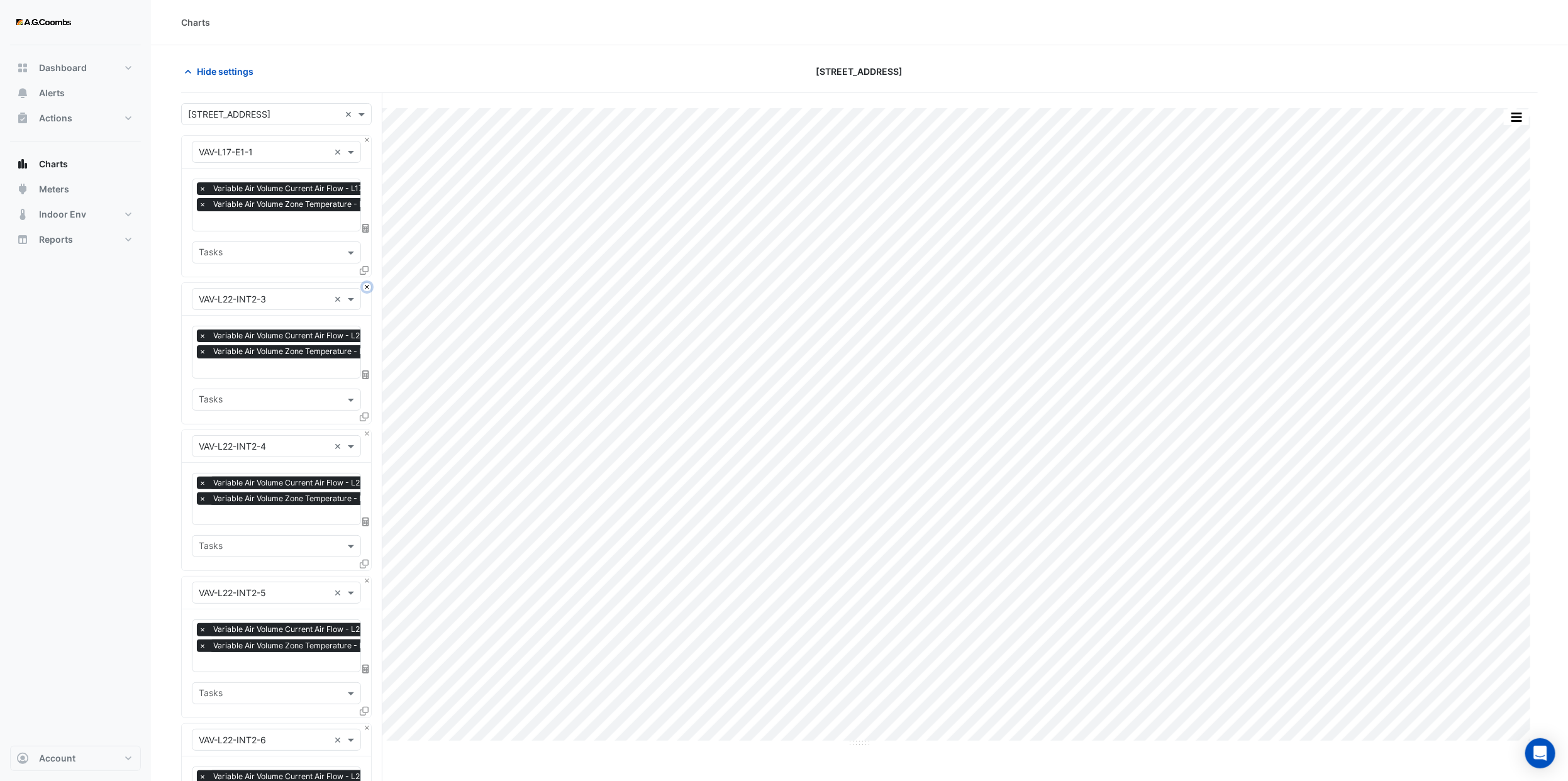
click at [367, 289] on button "Close" at bounding box center [367, 287] width 8 height 8
click at [367, 430] on button "Close" at bounding box center [367, 434] width 8 height 8
click at [367, 289] on button "Close" at bounding box center [367, 287] width 8 height 8
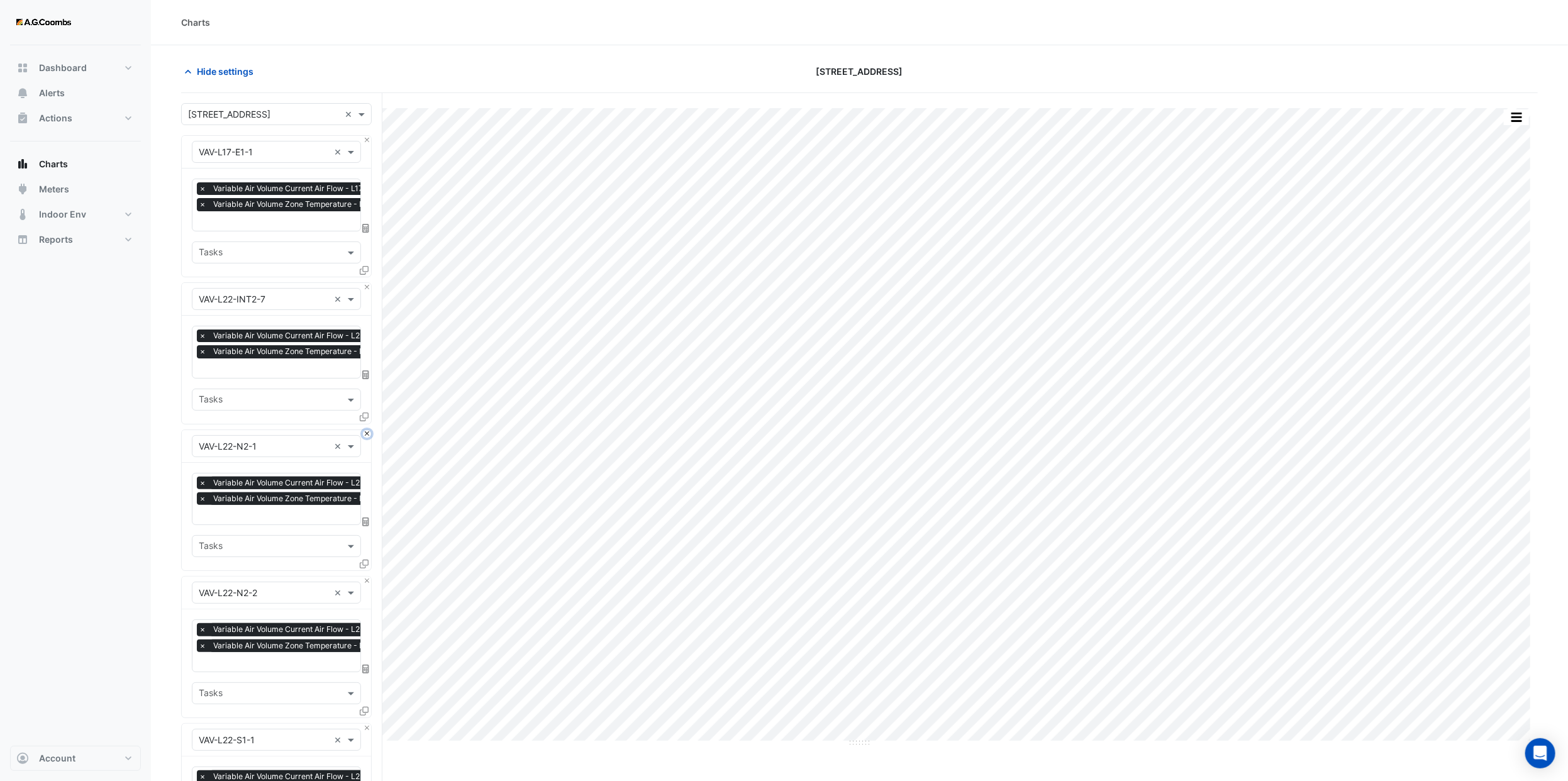
click at [367, 430] on button "Close" at bounding box center [367, 434] width 8 height 8
click at [367, 289] on button "Close" at bounding box center [367, 287] width 8 height 8
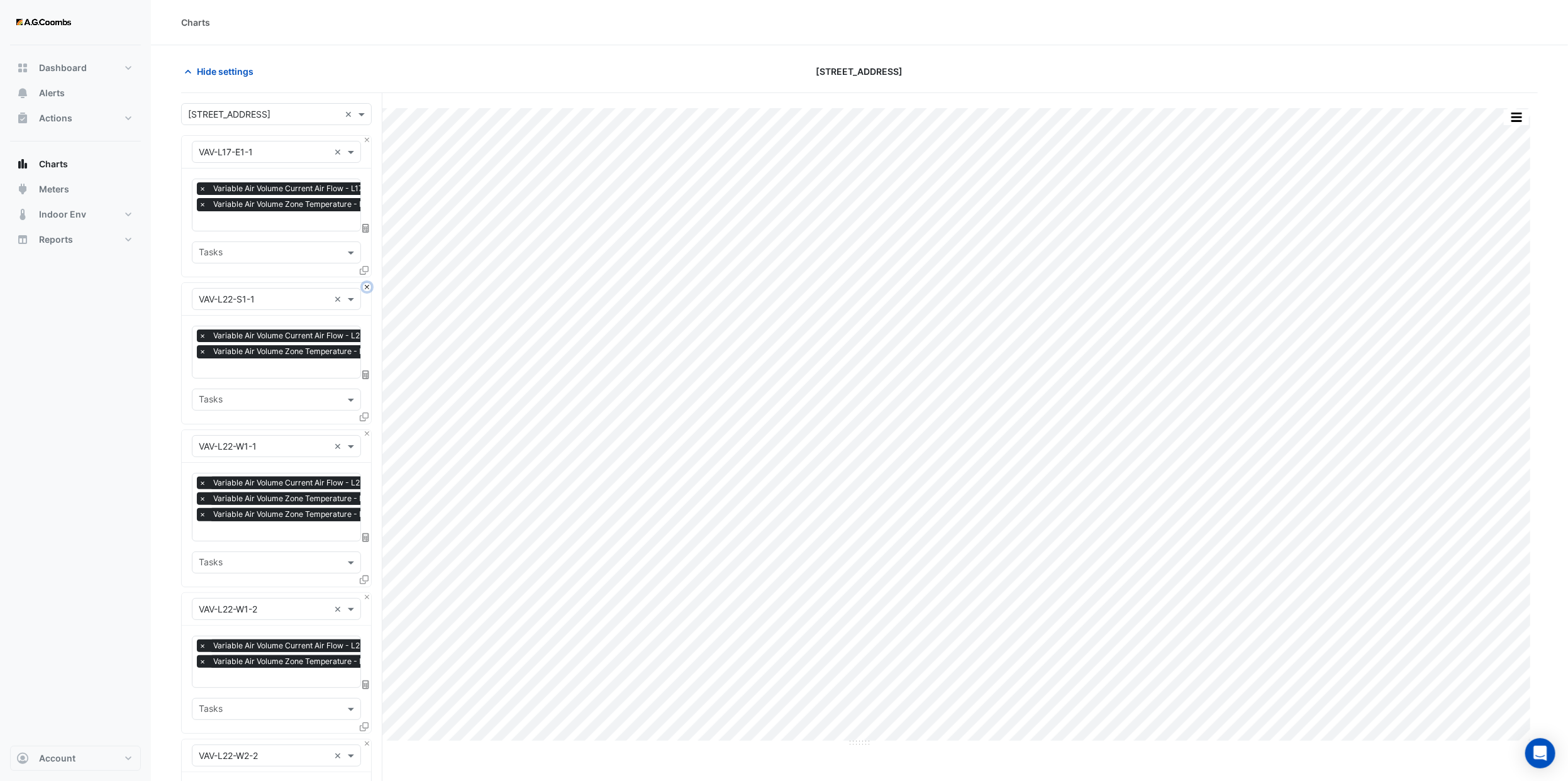
click at [367, 289] on button "Close" at bounding box center [367, 287] width 8 height 8
click at [367, 446] on button "Close" at bounding box center [367, 450] width 8 height 8
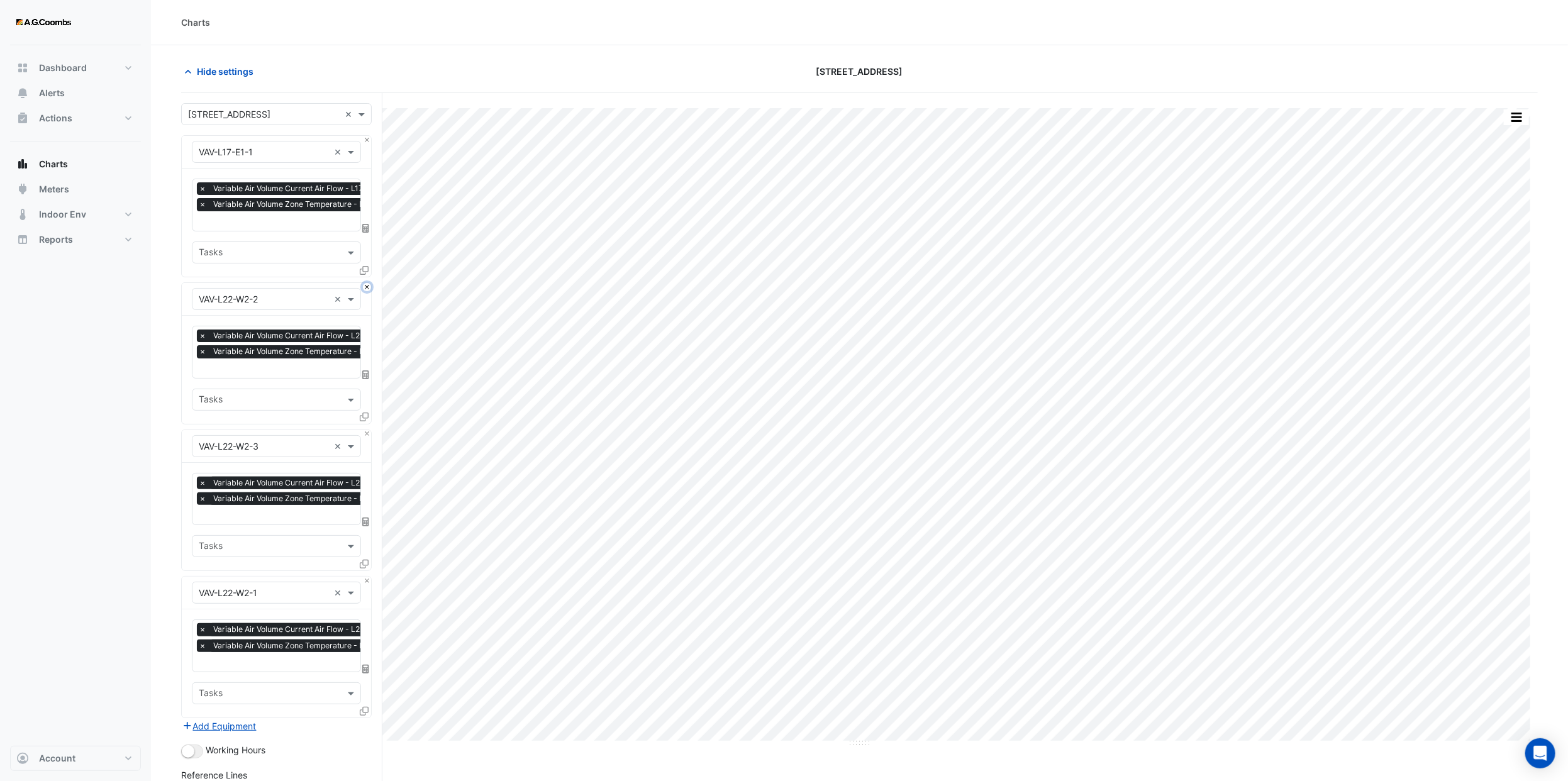
click at [367, 289] on button "Close" at bounding box center [367, 287] width 8 height 8
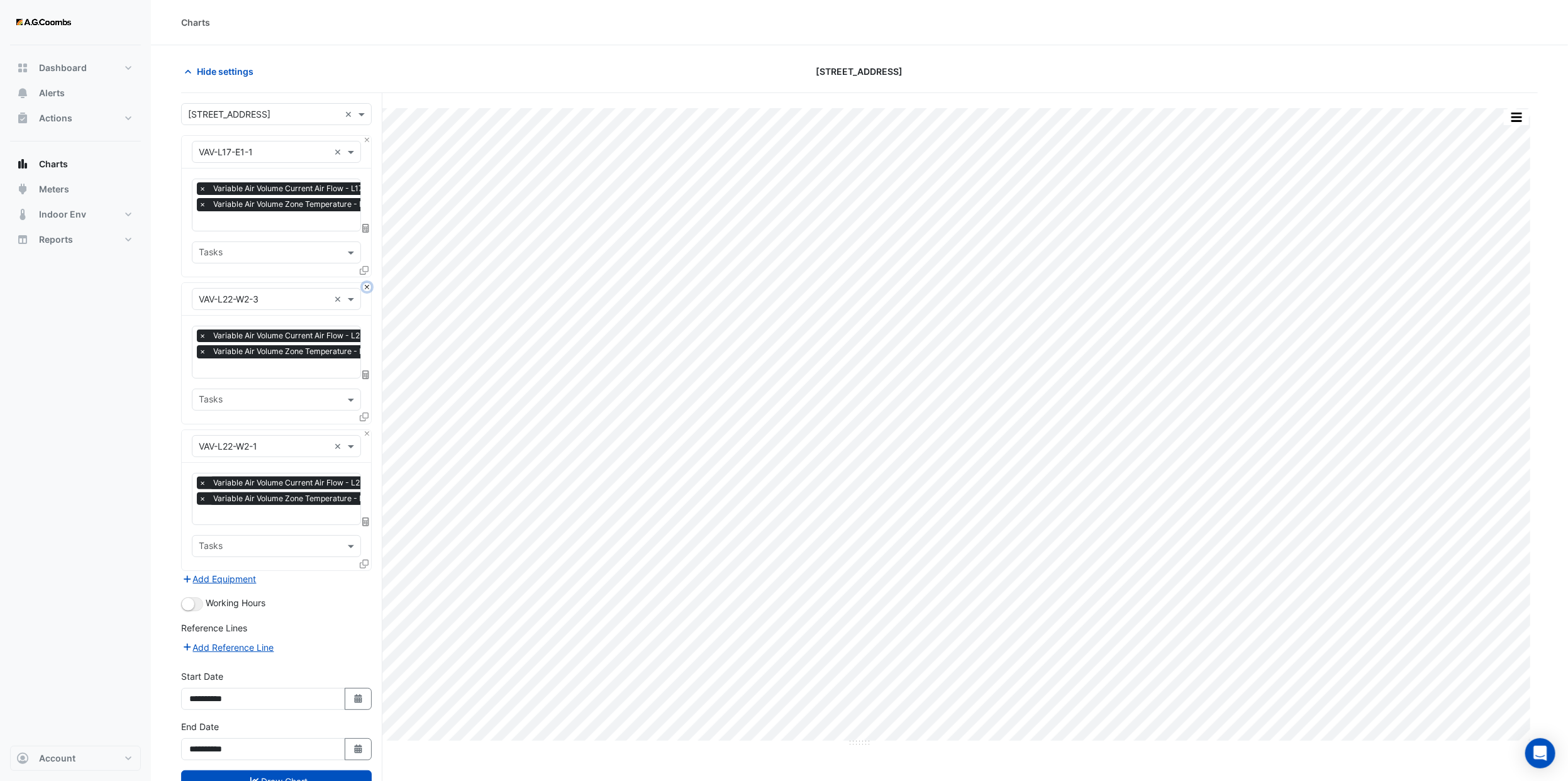
click at [367, 289] on button "Close" at bounding box center [367, 287] width 8 height 8
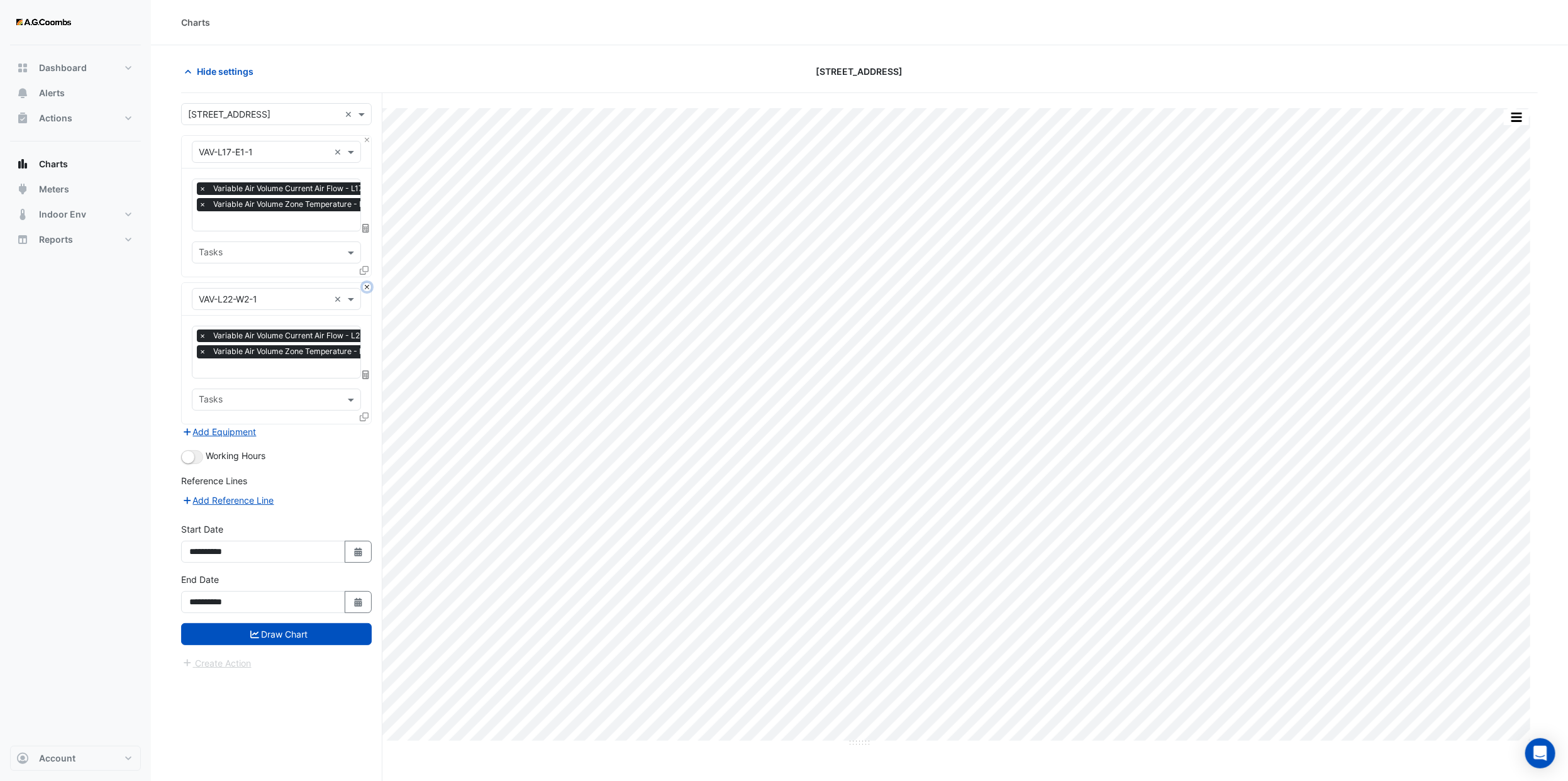
click at [367, 289] on button "Close" at bounding box center [367, 287] width 8 height 8
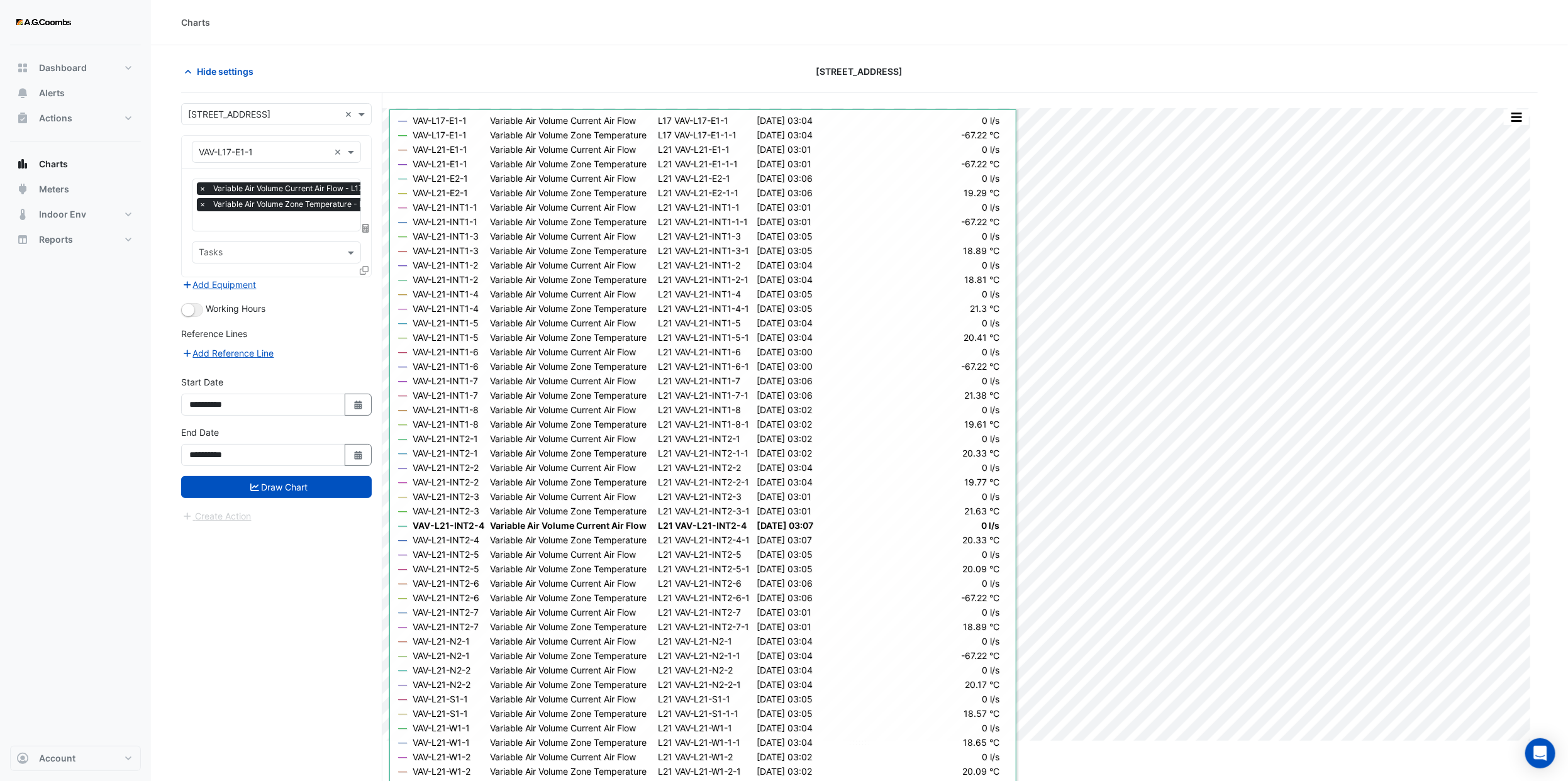
click at [364, 270] on icon at bounding box center [363, 270] width 9 height 9
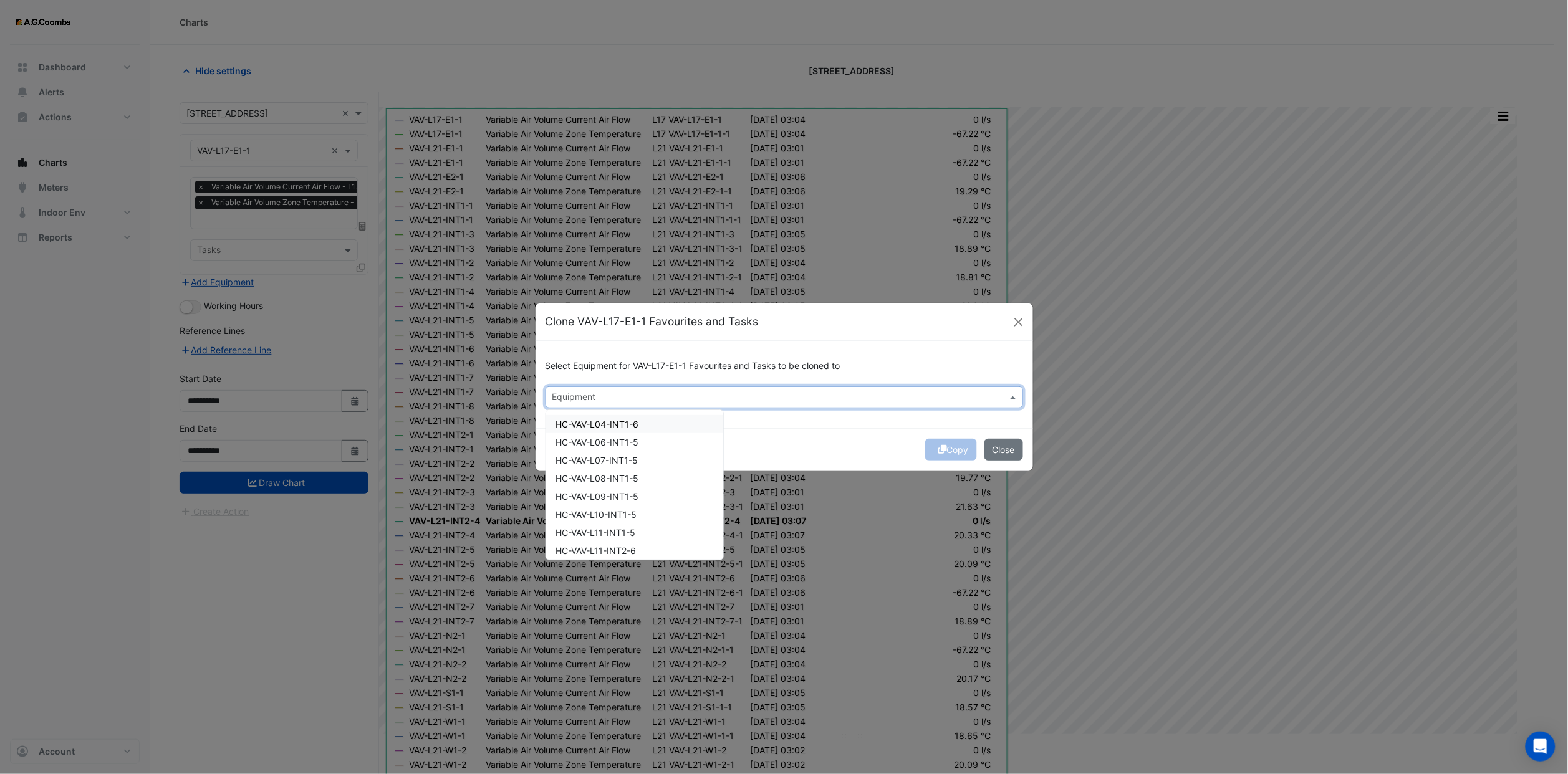
click at [667, 399] on input "text" at bounding box center [777, 398] width 449 height 13
click at [617, 440] on div "VAV-L24-E1-1" at bounding box center [597, 442] width 103 height 18
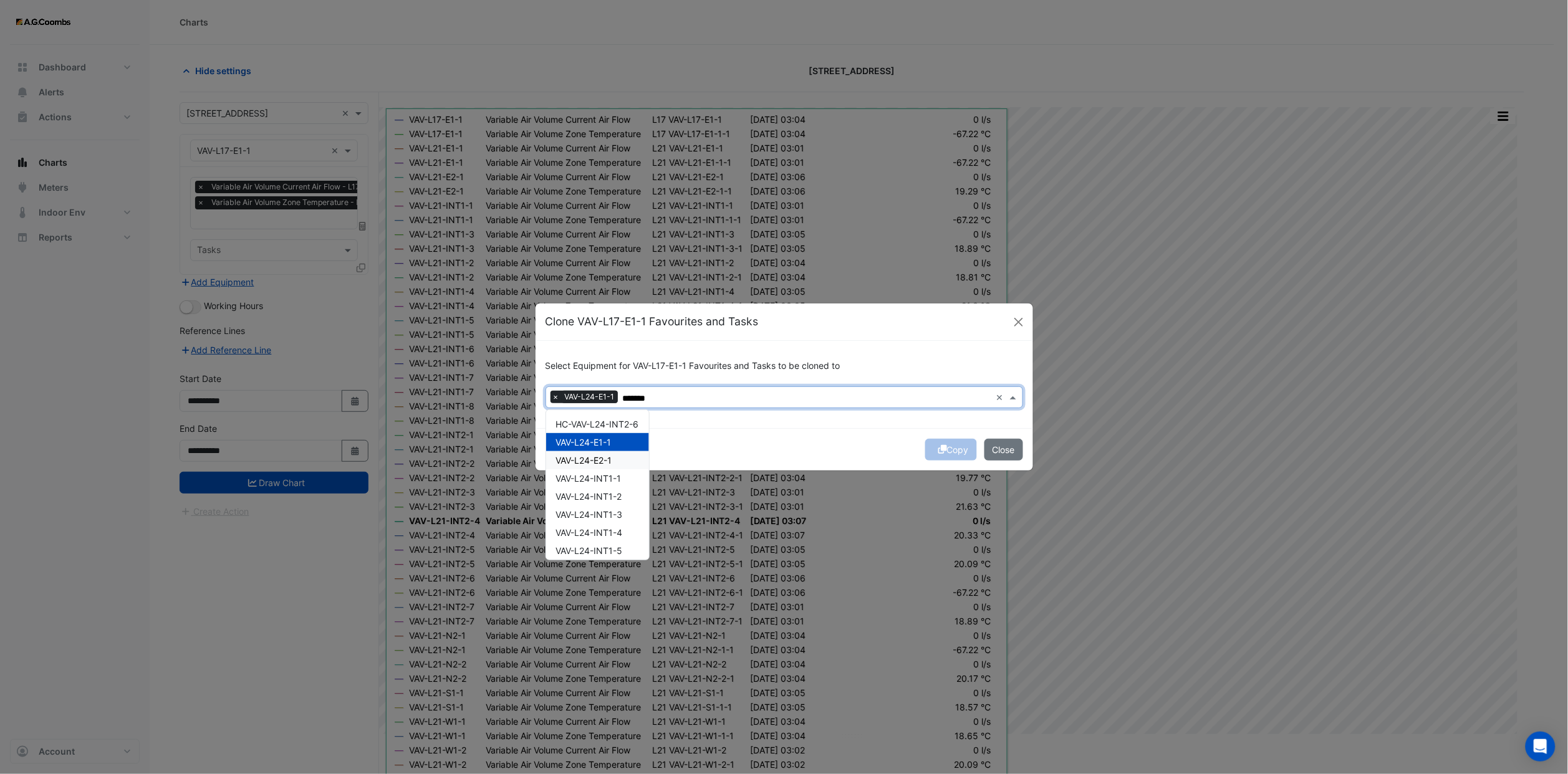
drag, startPoint x: 621, startPoint y: 461, endPoint x: 617, endPoint y: 473, distance: 12.6
click at [621, 461] on div "VAV-L24-E2-1" at bounding box center [597, 460] width 103 height 18
click at [617, 474] on span "VAV-L24-INT1-1" at bounding box center [589, 479] width 65 height 11
click at [618, 501] on div "VAV-L24-INT1-2" at bounding box center [597, 496] width 103 height 18
click at [617, 518] on span "VAV-L24-INT1-3" at bounding box center [590, 514] width 67 height 11
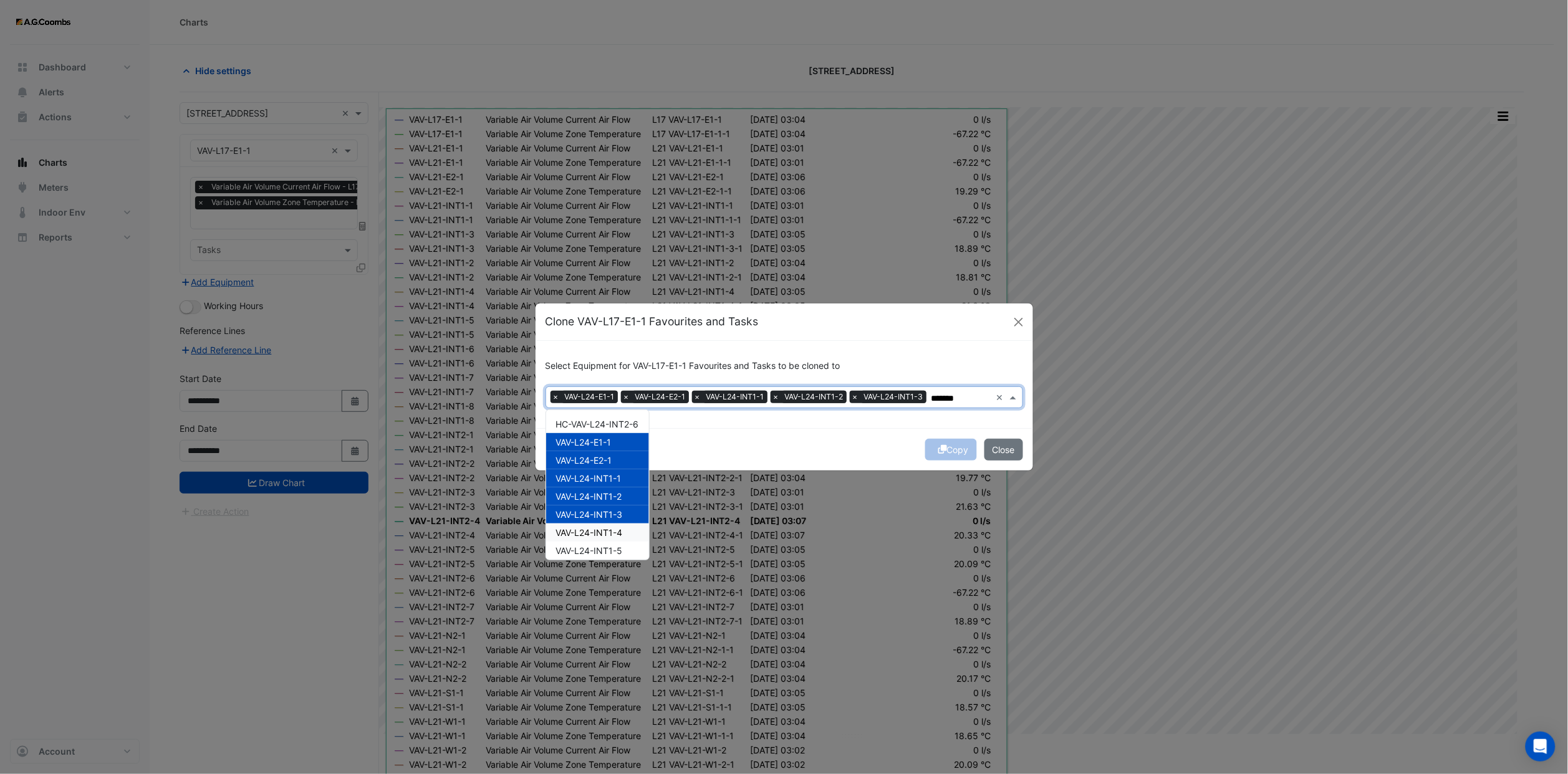
click at [616, 534] on span "VAV-L24-INT1-4" at bounding box center [590, 533] width 67 height 11
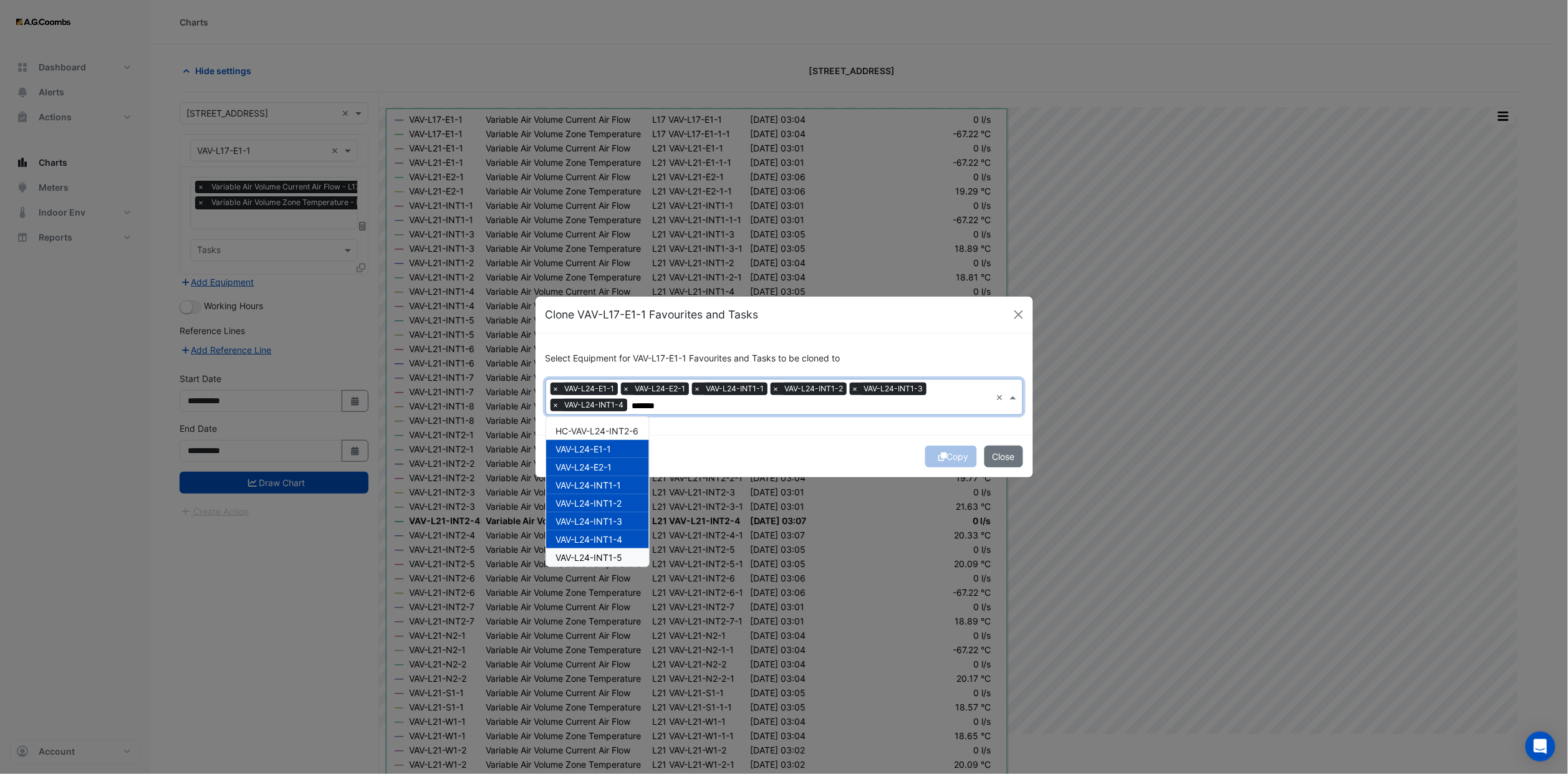
click at [608, 558] on span "VAV-L24-INT1-5" at bounding box center [590, 558] width 67 height 11
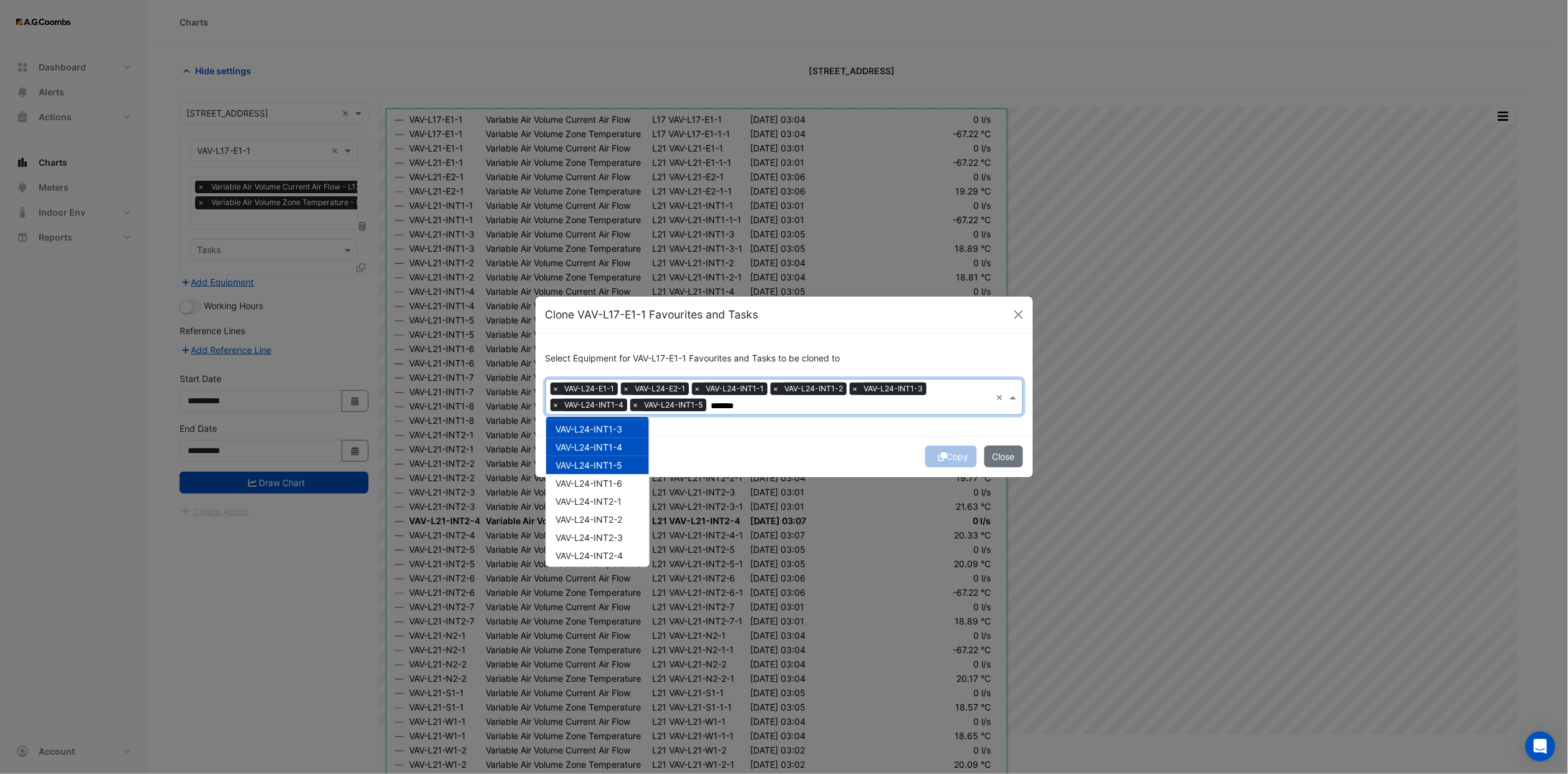
scroll to position [94, 0]
click at [610, 484] on span "VAV-L24-INT1-6" at bounding box center [590, 483] width 67 height 11
click at [614, 508] on div "VAV-L24-INT2-1" at bounding box center [597, 500] width 103 height 18
click at [613, 517] on span "VAV-L24-INT2-2" at bounding box center [590, 518] width 67 height 11
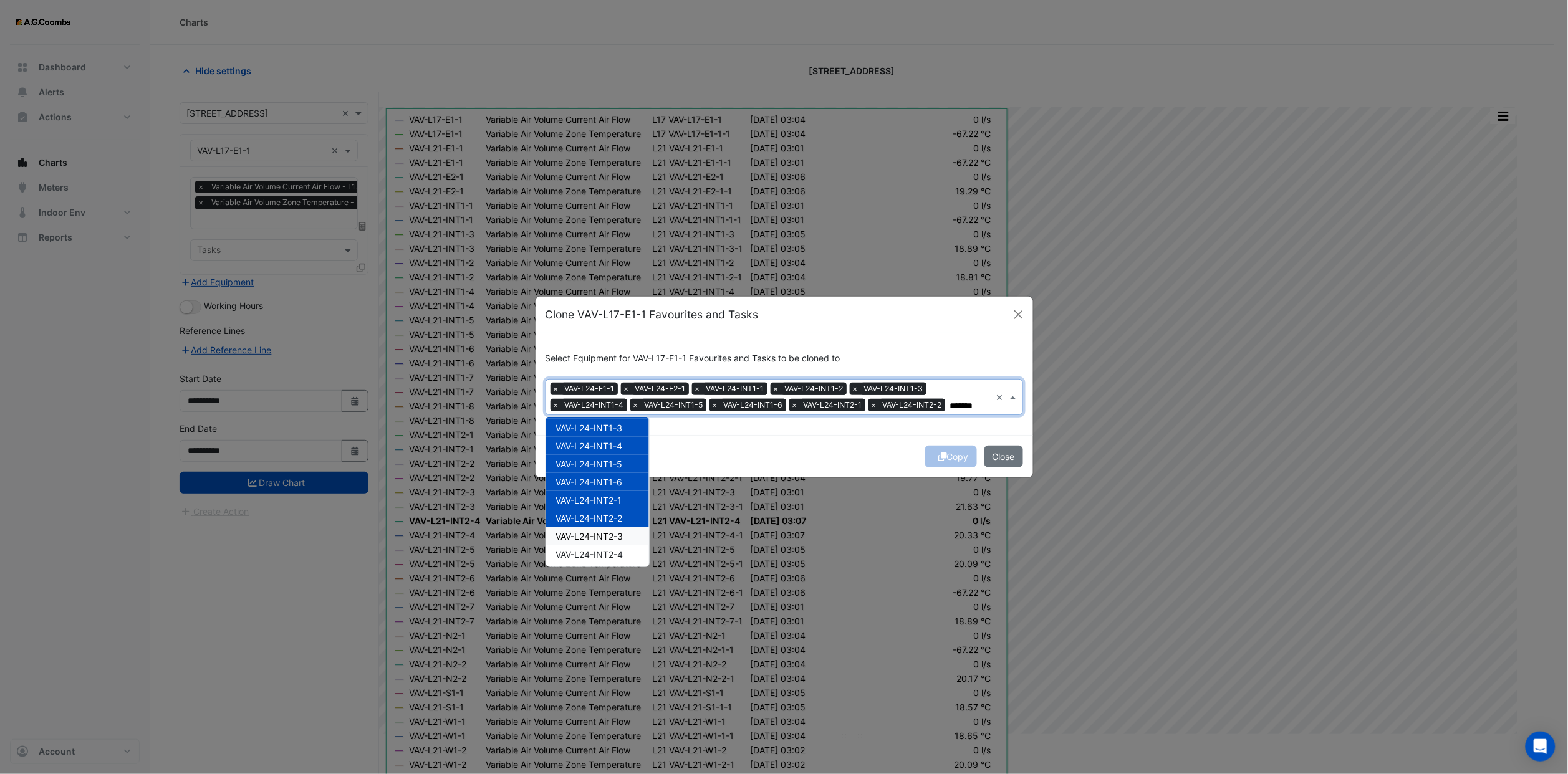
click at [610, 531] on span "VAV-L24-INT2-3" at bounding box center [590, 537] width 67 height 11
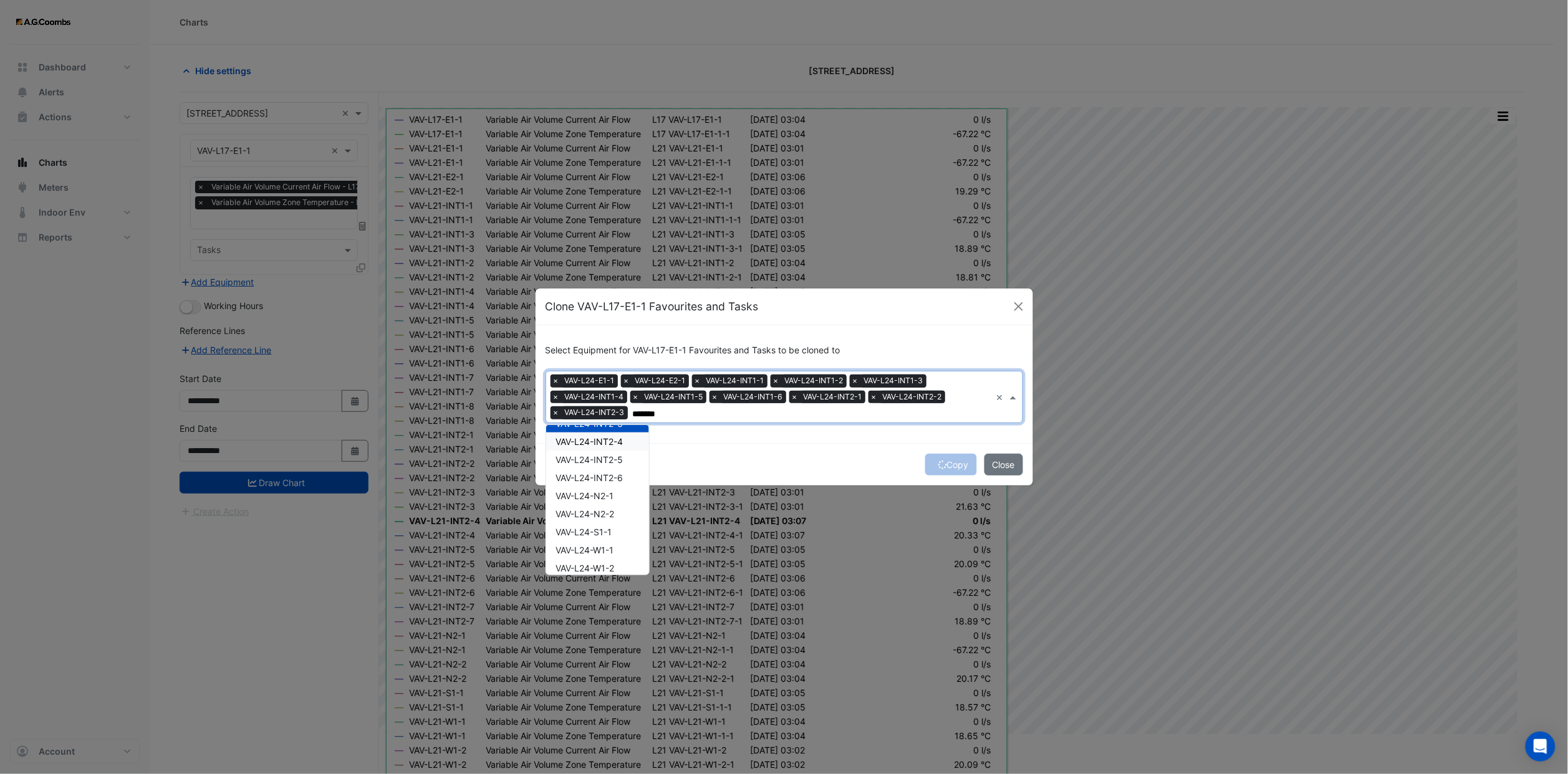
scroll to position [182, 0]
click at [610, 470] on span "VAV-L24-INT2-4" at bounding box center [590, 474] width 67 height 11
click at [610, 494] on span "VAV-L24-INT2-5" at bounding box center [590, 492] width 67 height 11
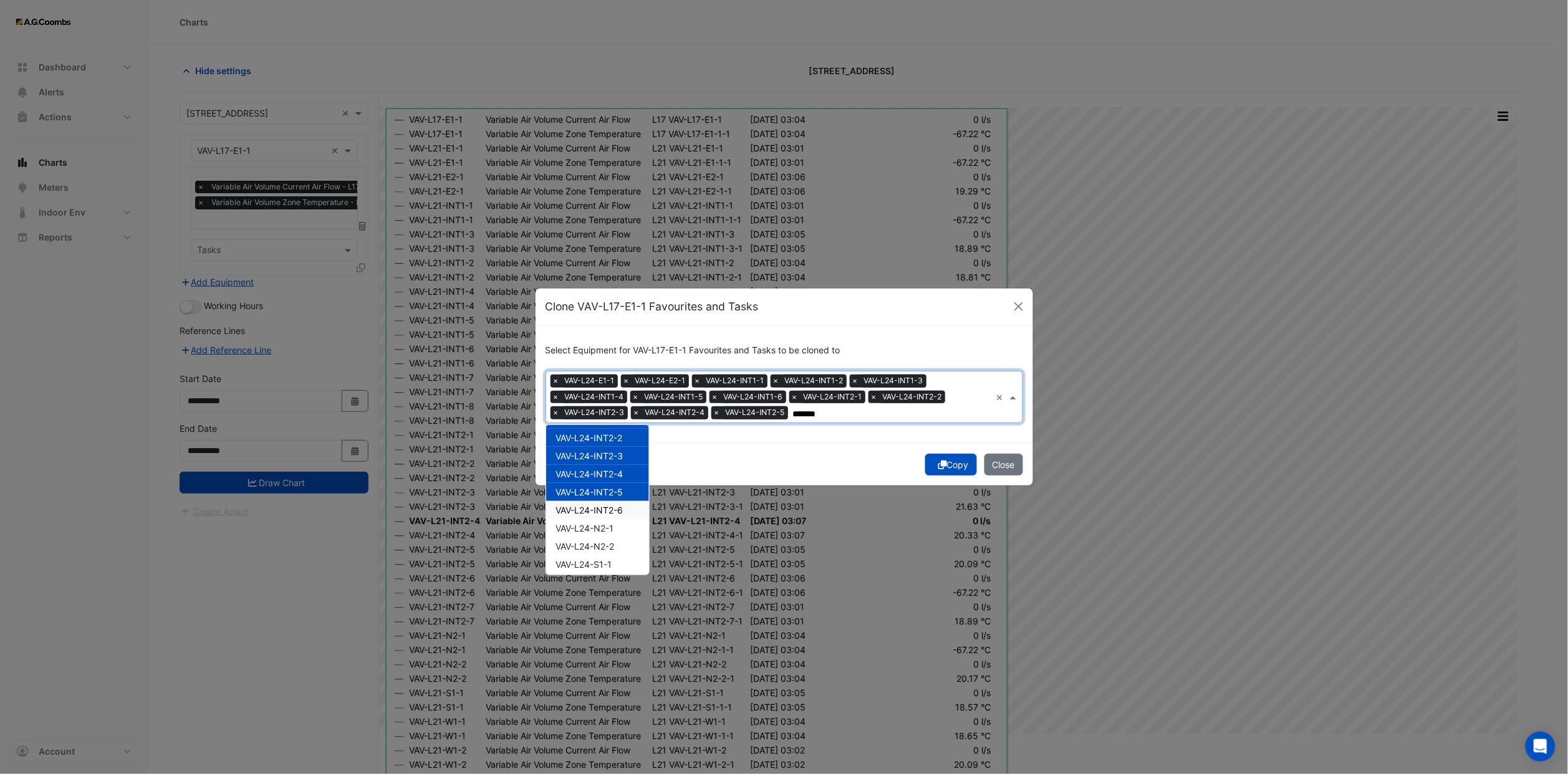
click at [610, 505] on span "VAV-L24-INT2-6" at bounding box center [590, 511] width 67 height 11
click at [610, 519] on div "VAV-L24-N2-1" at bounding box center [597, 528] width 103 height 18
click at [614, 556] on div "VAV-L24-S1-1" at bounding box center [597, 564] width 103 height 18
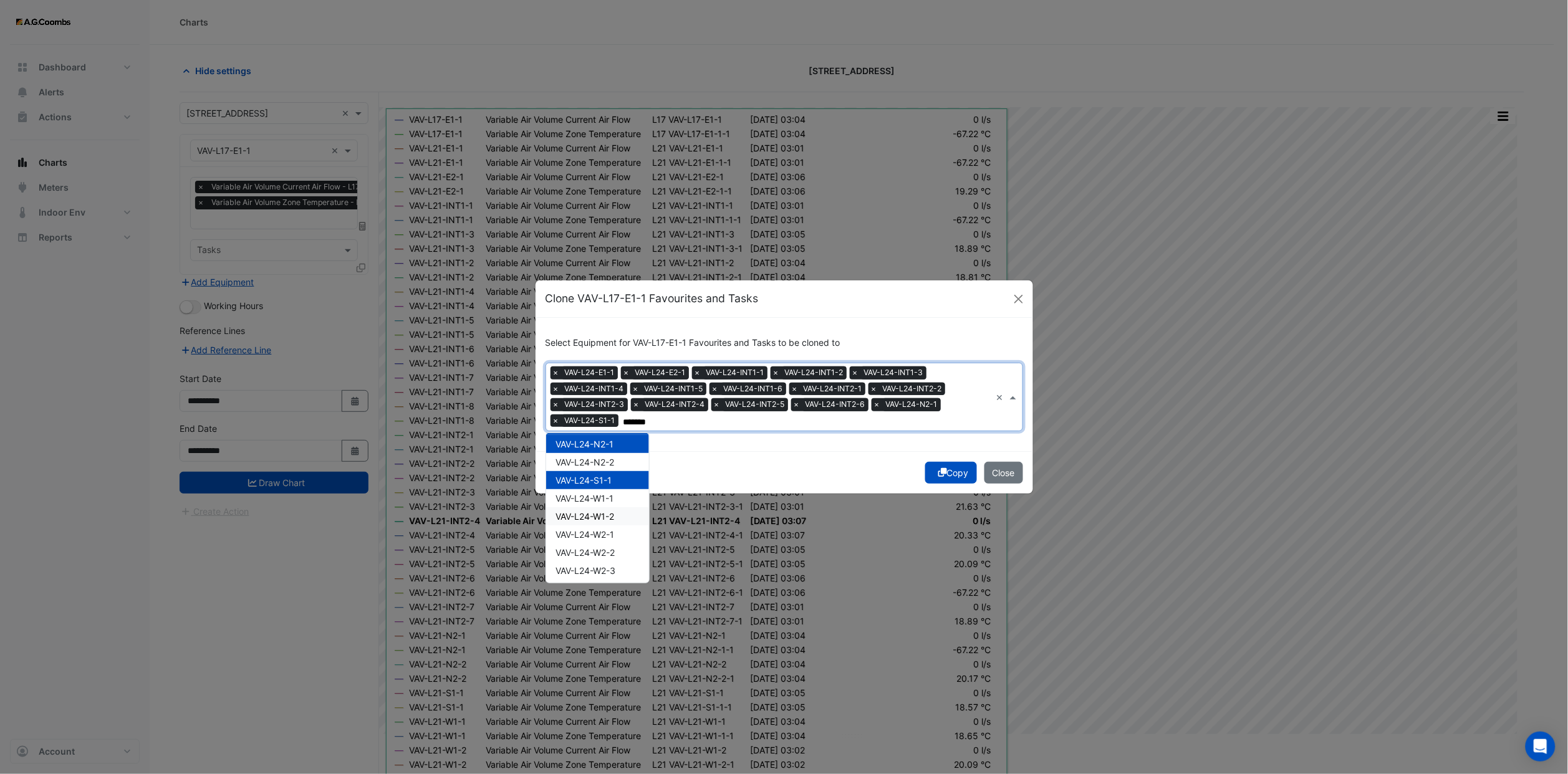
scroll to position [276, 0]
click at [617, 456] on div "VAV-L24-N2-2" at bounding box center [597, 460] width 103 height 18
click at [614, 495] on span "VAV-L24-W1-1" at bounding box center [585, 497] width 58 height 11
click at [614, 518] on span "VAV-L24-W1-2" at bounding box center [586, 515] width 59 height 11
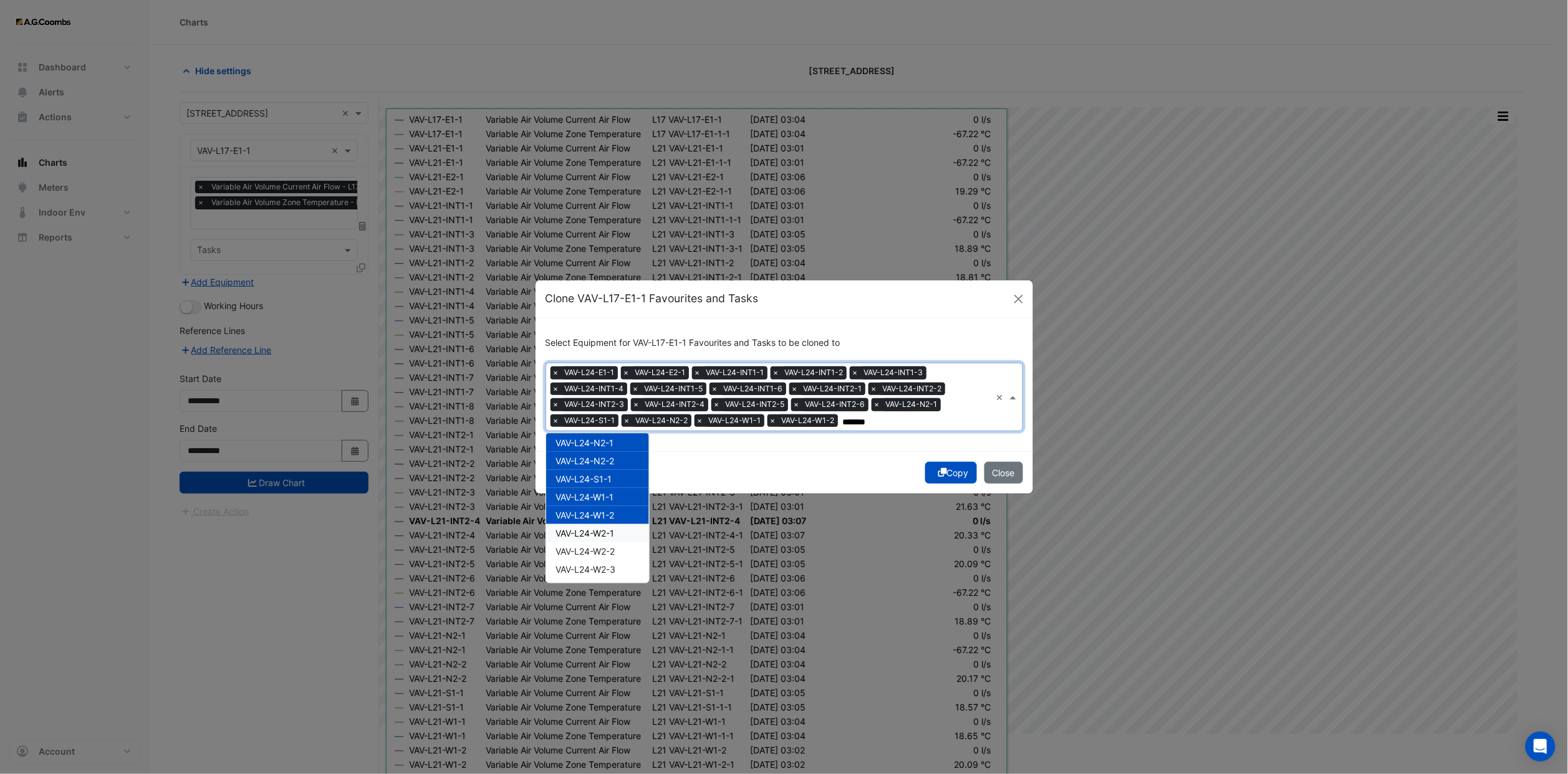
click at [614, 534] on span "VAV-L24-W2-1" at bounding box center [586, 533] width 59 height 11
click at [615, 546] on span "VAV-L24-W2-2" at bounding box center [586, 552] width 59 height 11
click at [618, 576] on div "VAV-L24-W2-3" at bounding box center [597, 569] width 103 height 18
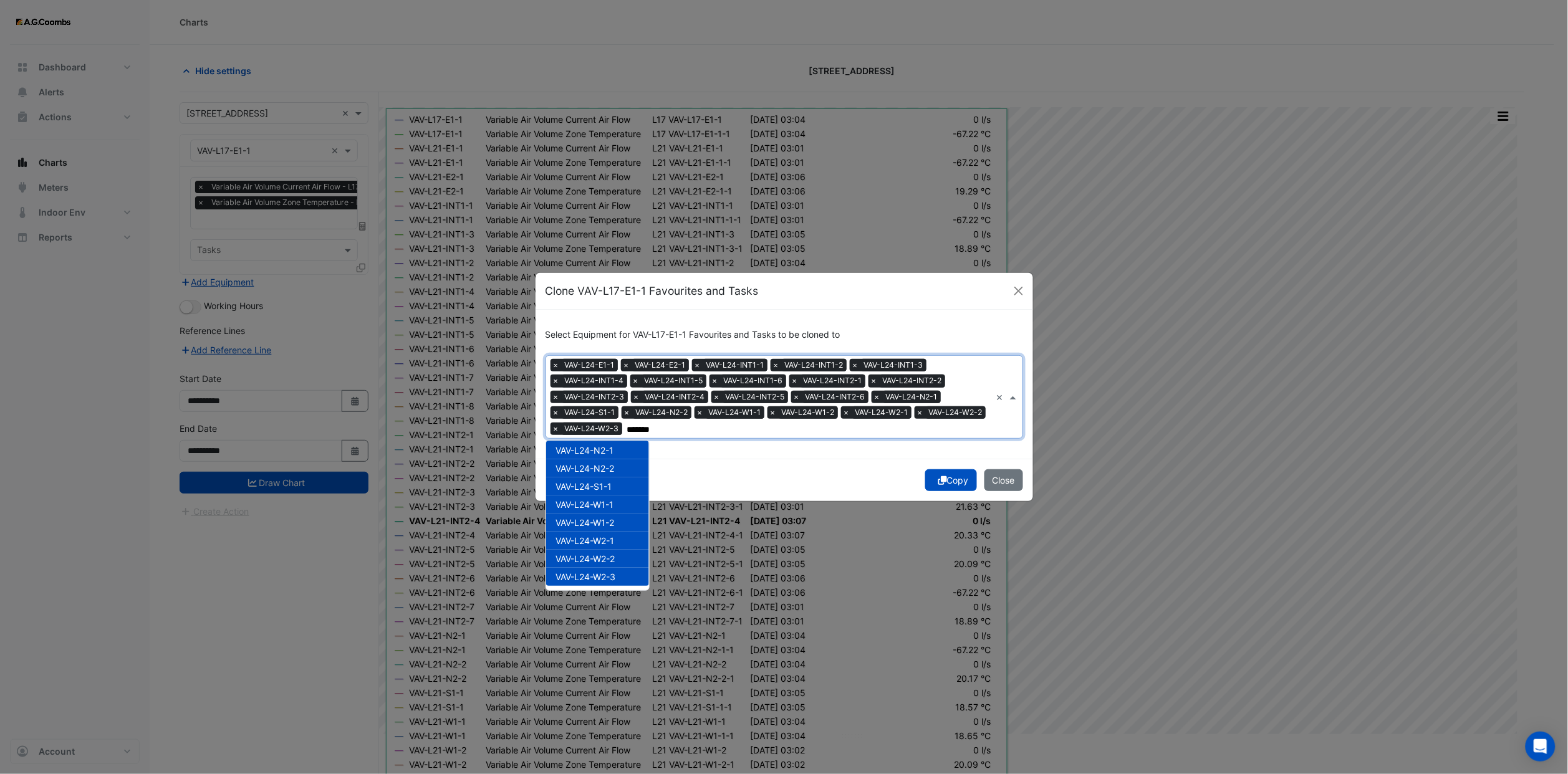
click at [744, 429] on input "*******" at bounding box center [809, 429] width 364 height 13
type input "*******"
click at [743, 471] on div "Copy Close" at bounding box center [784, 480] width 497 height 43
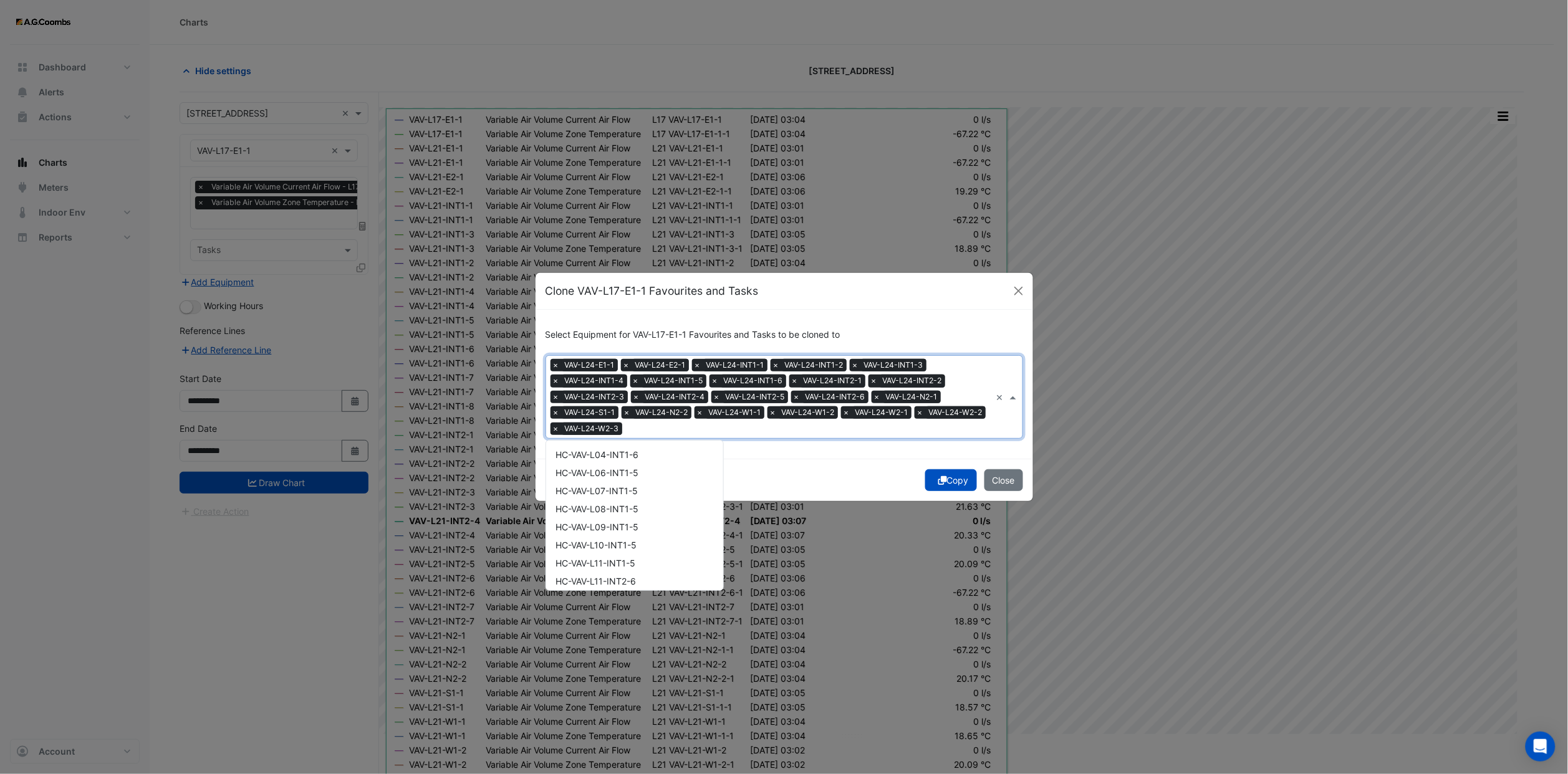
click at [685, 428] on input "text" at bounding box center [809, 429] width 364 height 13
click at [628, 469] on div "VAV-L25-E1-1" at bounding box center [634, 477] width 177 height 18
click at [628, 488] on div "VAV-L25-E2-1" at bounding box center [634, 495] width 177 height 18
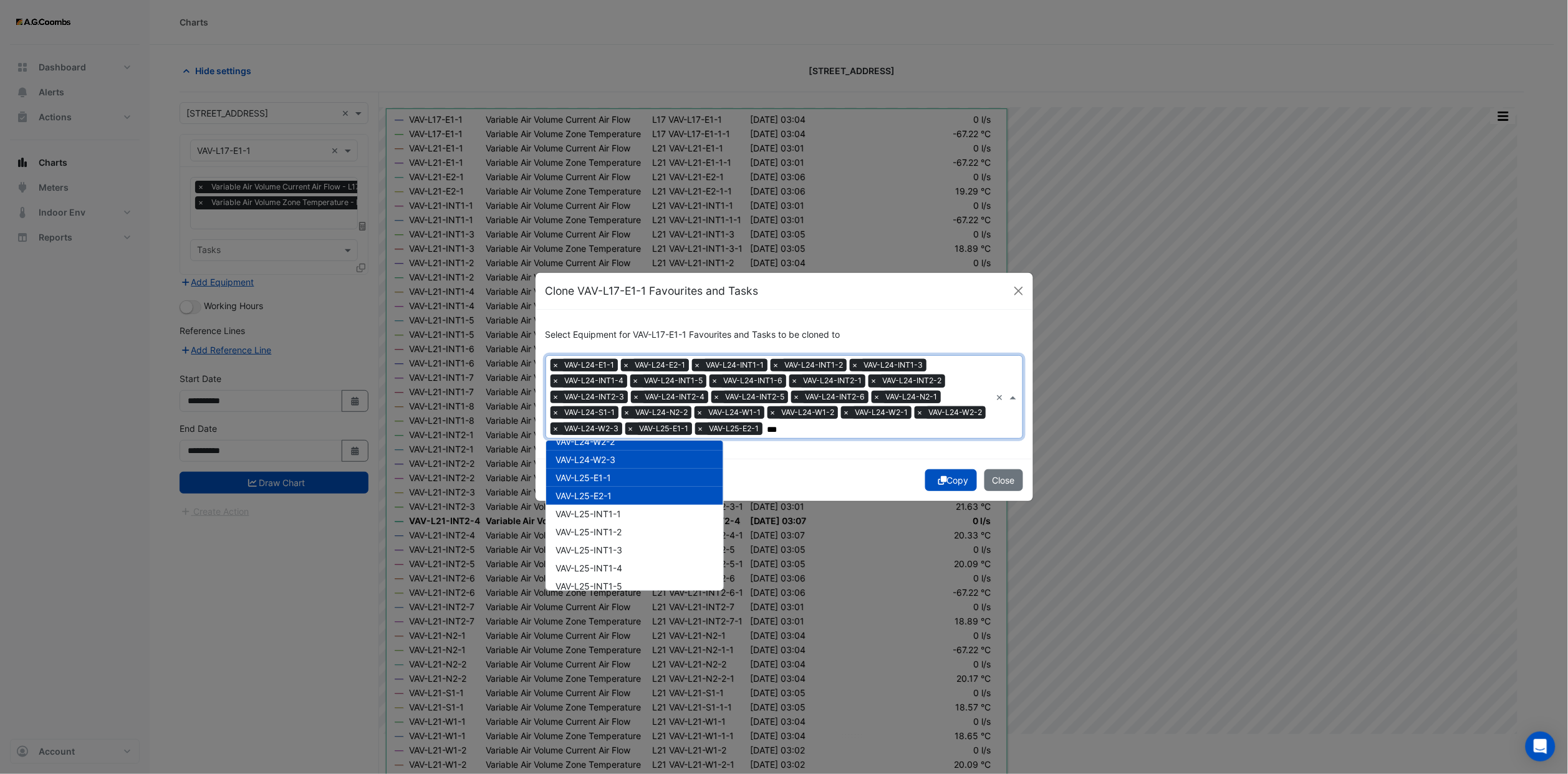
drag, startPoint x: 631, startPoint y: 506, endPoint x: 631, endPoint y: 518, distance: 12.0
click at [631, 509] on div "VAV-L25-INT1-1" at bounding box center [634, 514] width 177 height 18
click at [633, 525] on div "VAV-L25-INT1-2" at bounding box center [634, 531] width 177 height 18
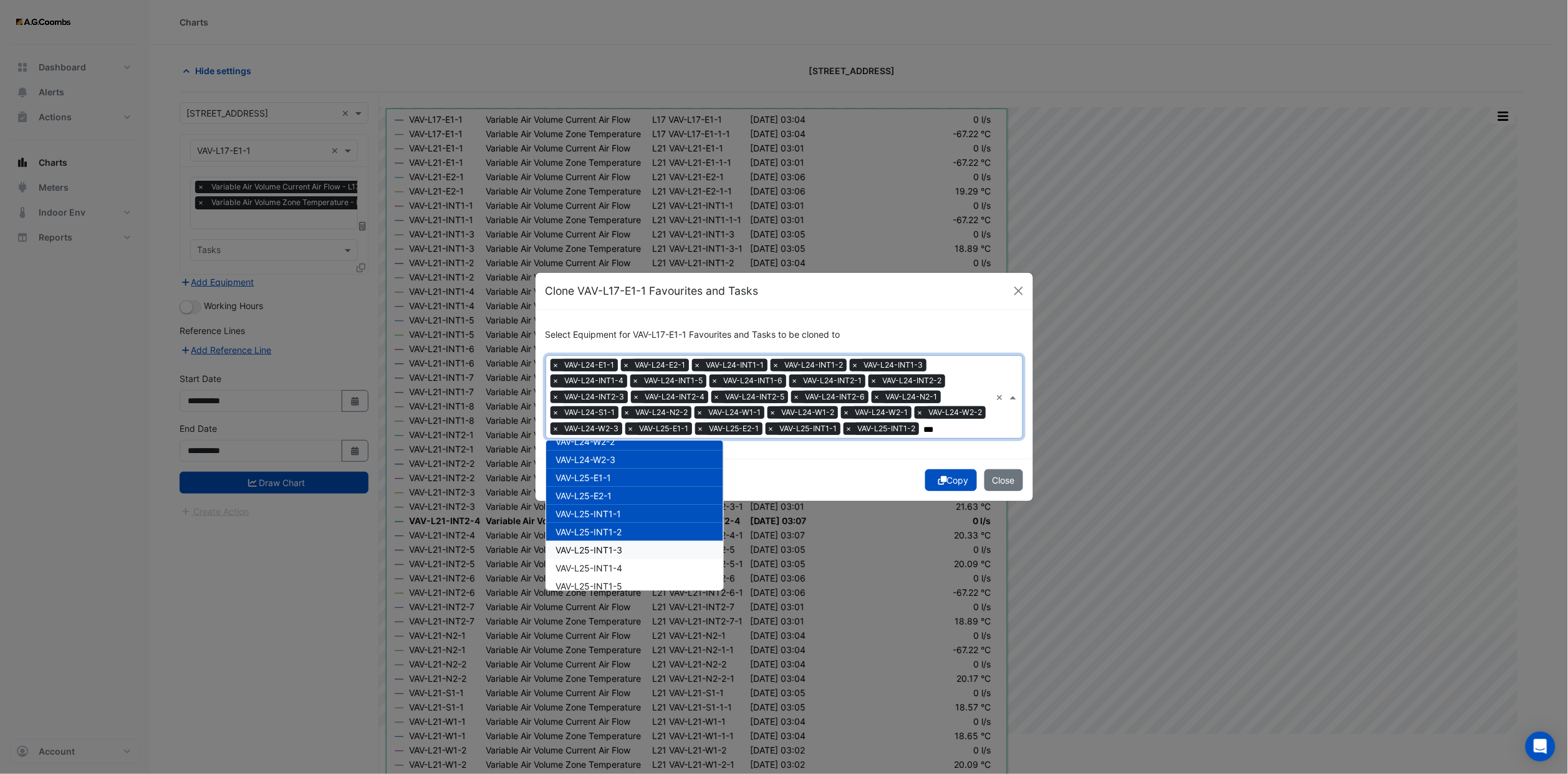
click at [634, 542] on div "VAV-L25-INT1-3" at bounding box center [634, 549] width 177 height 18
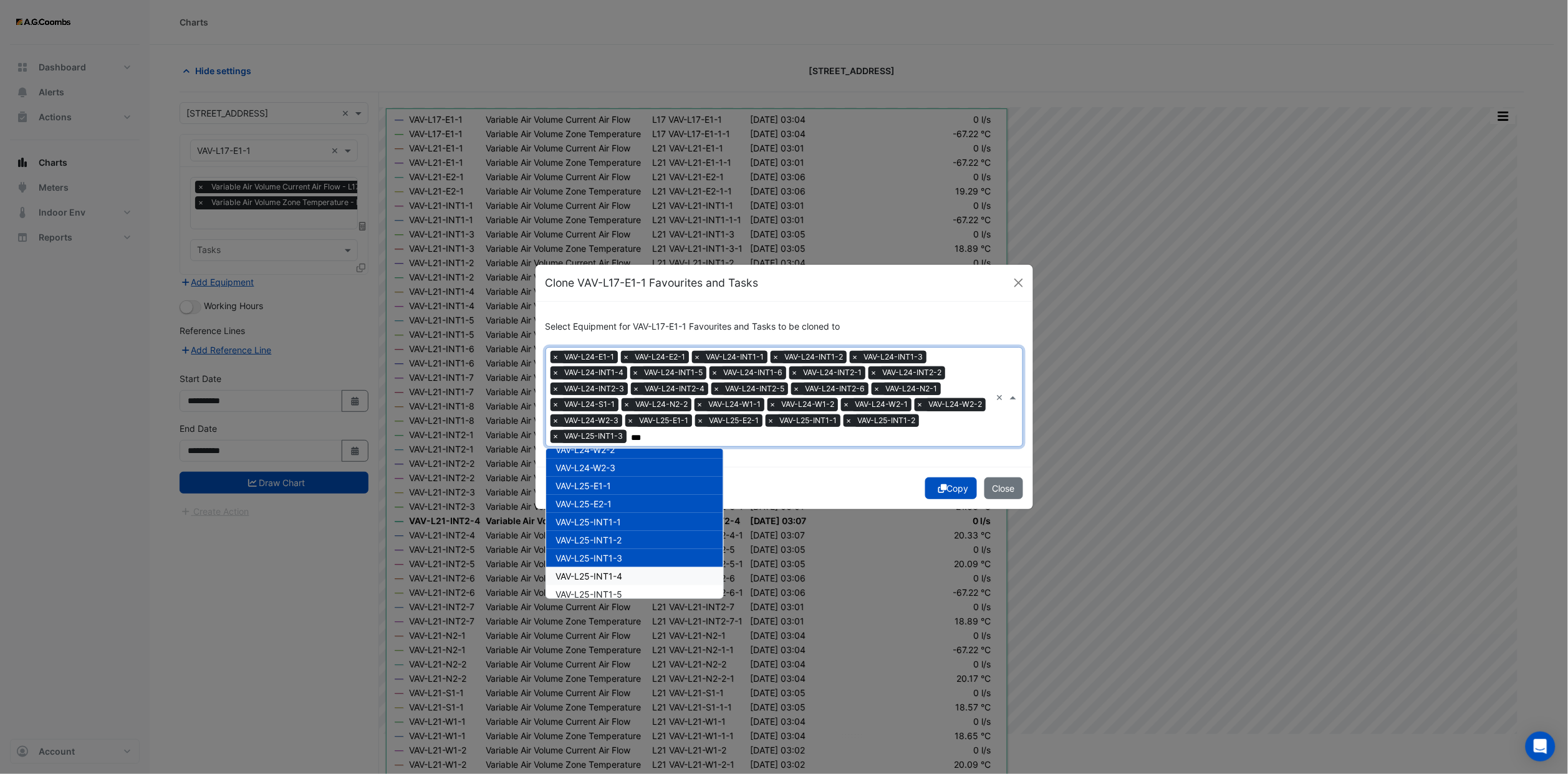
click at [634, 567] on div "VAV-L25-INT1-4" at bounding box center [634, 576] width 177 height 18
click at [633, 586] on div "VAV-L25-INT1-5" at bounding box center [634, 594] width 177 height 18
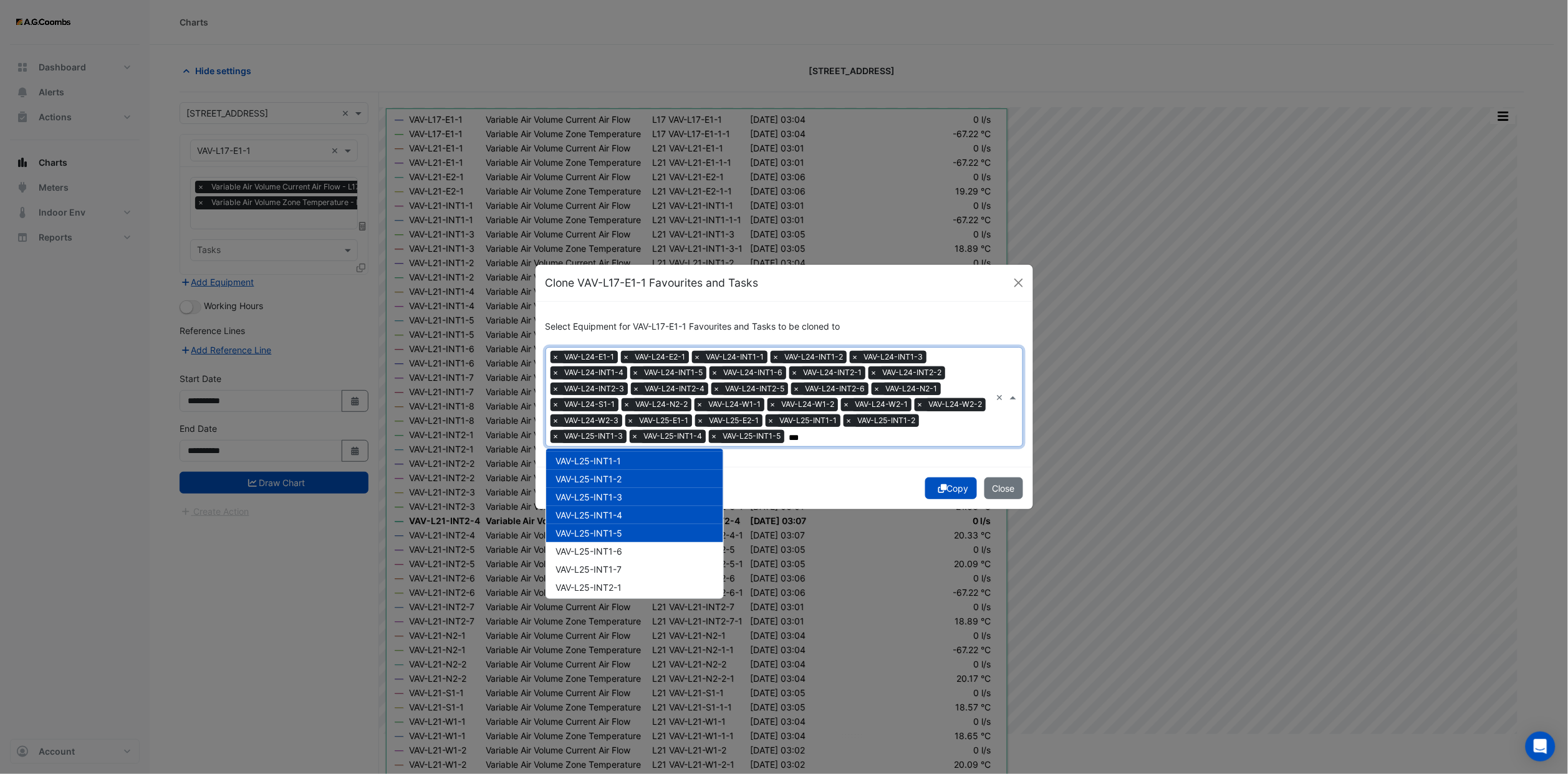
scroll to position [9073, 0]
click at [620, 514] on span "VAV-L25-INT1-6" at bounding box center [590, 519] width 67 height 11
click at [620, 531] on span "VAV-L25-INT1-7" at bounding box center [589, 537] width 66 height 11
click at [621, 550] on div "VAV-L25-INT2-1" at bounding box center [634, 555] width 177 height 18
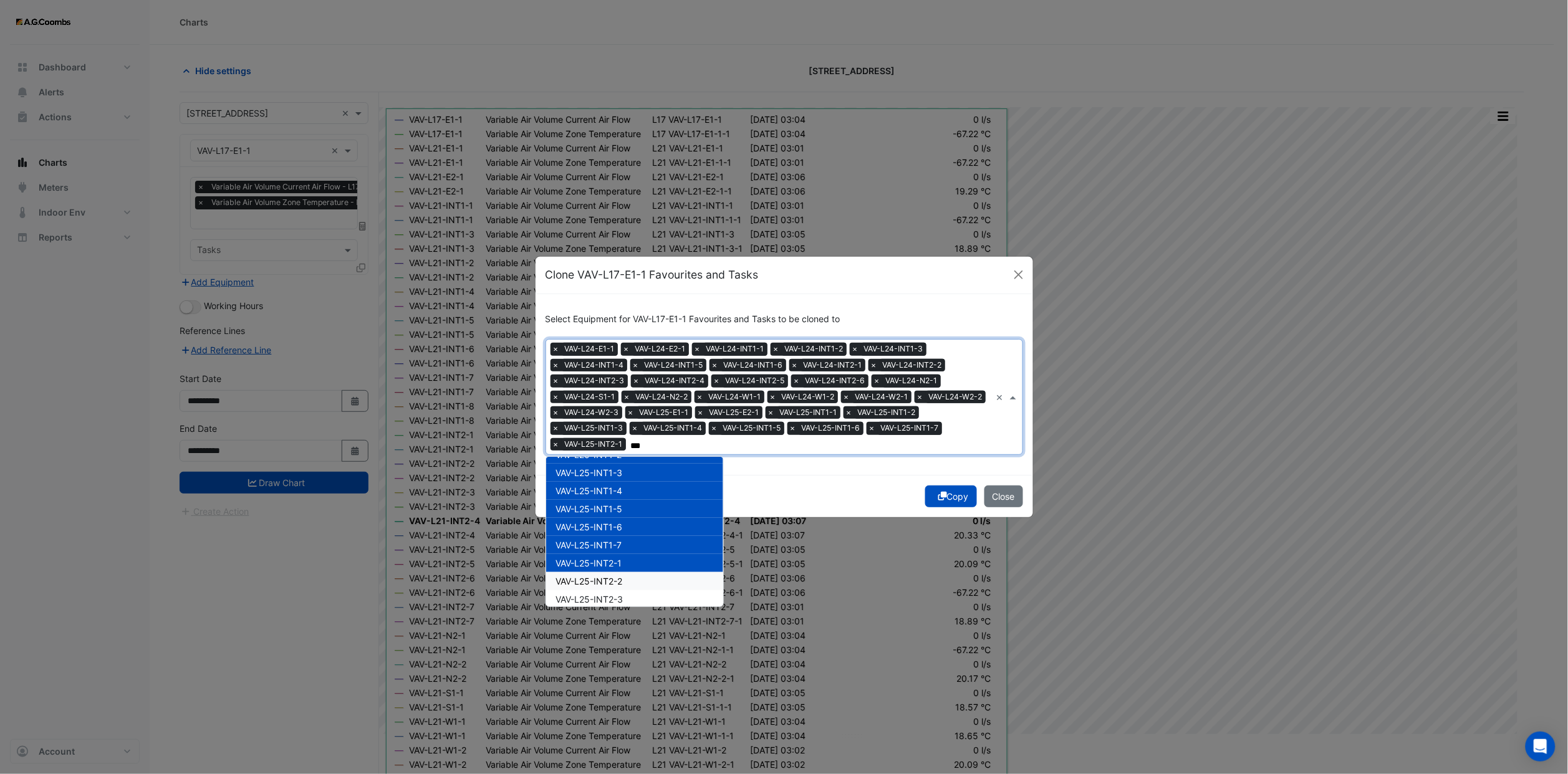
drag, startPoint x: 621, startPoint y: 562, endPoint x: 621, endPoint y: 580, distance: 18.0
click at [621, 573] on div "VAV-L25-INT2-2" at bounding box center [634, 581] width 177 height 18
click at [623, 590] on div "VAV-L25-INT2-3" at bounding box center [634, 599] width 177 height 18
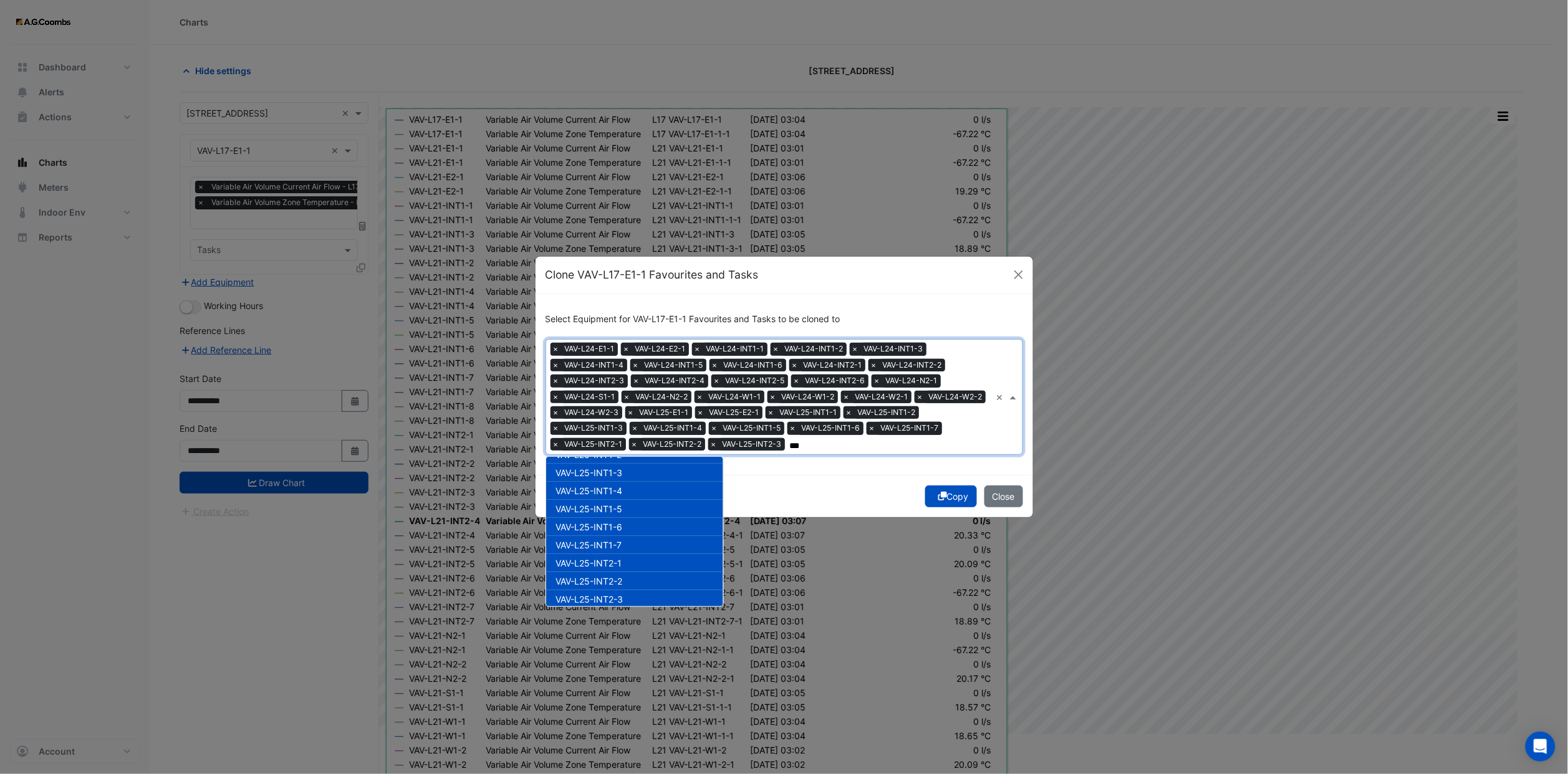
click at [624, 597] on div "VAV-L25-INT2-3" at bounding box center [634, 599] width 177 height 18
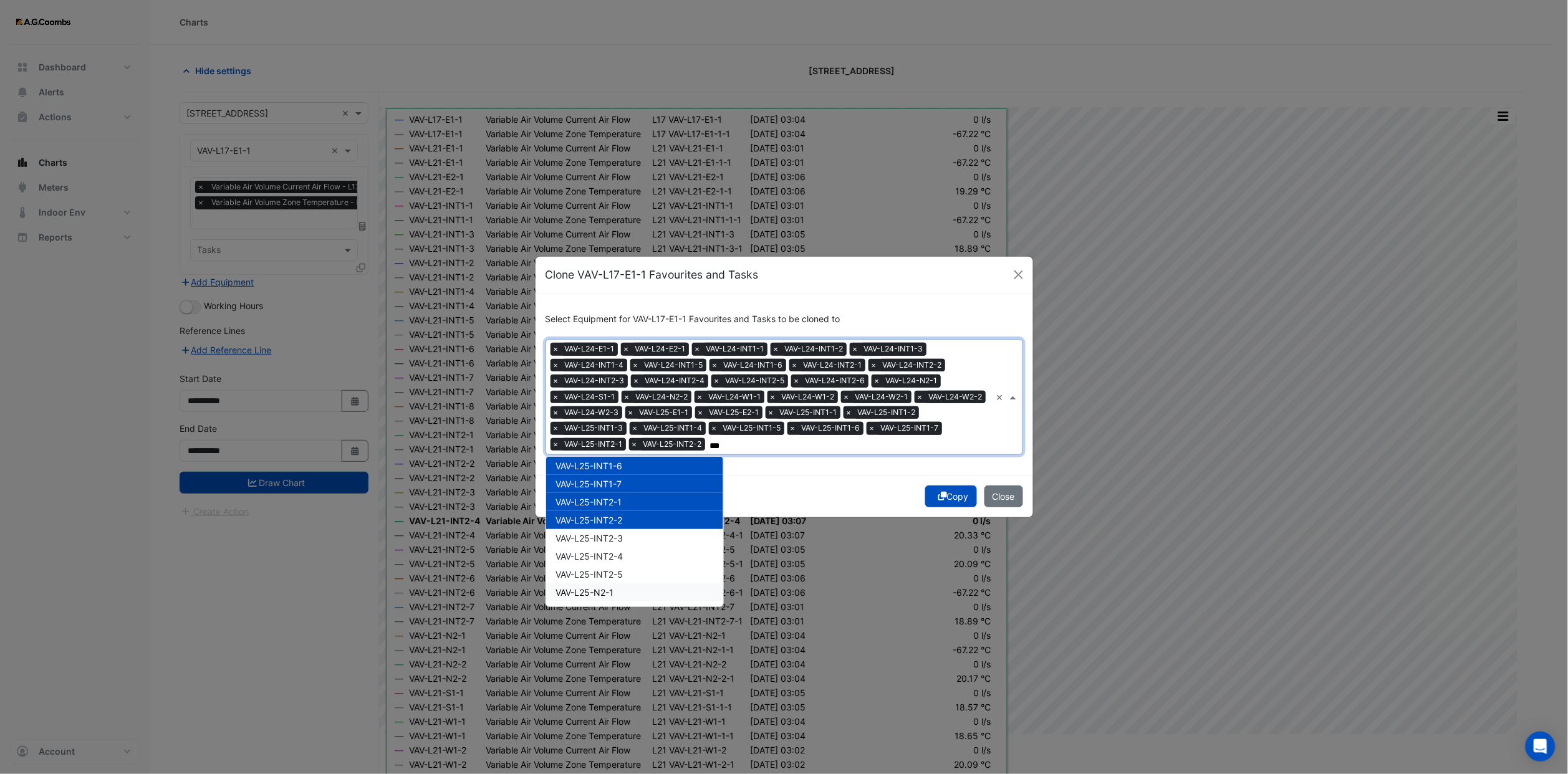
scroll to position [9167, 0]
drag, startPoint x: 620, startPoint y: 496, endPoint x: 623, endPoint y: 515, distance: 19.2
click at [620, 501] on span "VAV-L25-INT2-3" at bounding box center [590, 506] width 67 height 11
click at [624, 518] on span "VAV-L25-INT2-4" at bounding box center [590, 524] width 67 height 11
click at [626, 534] on div "VAV-L25-INT2-5" at bounding box center [634, 542] width 177 height 18
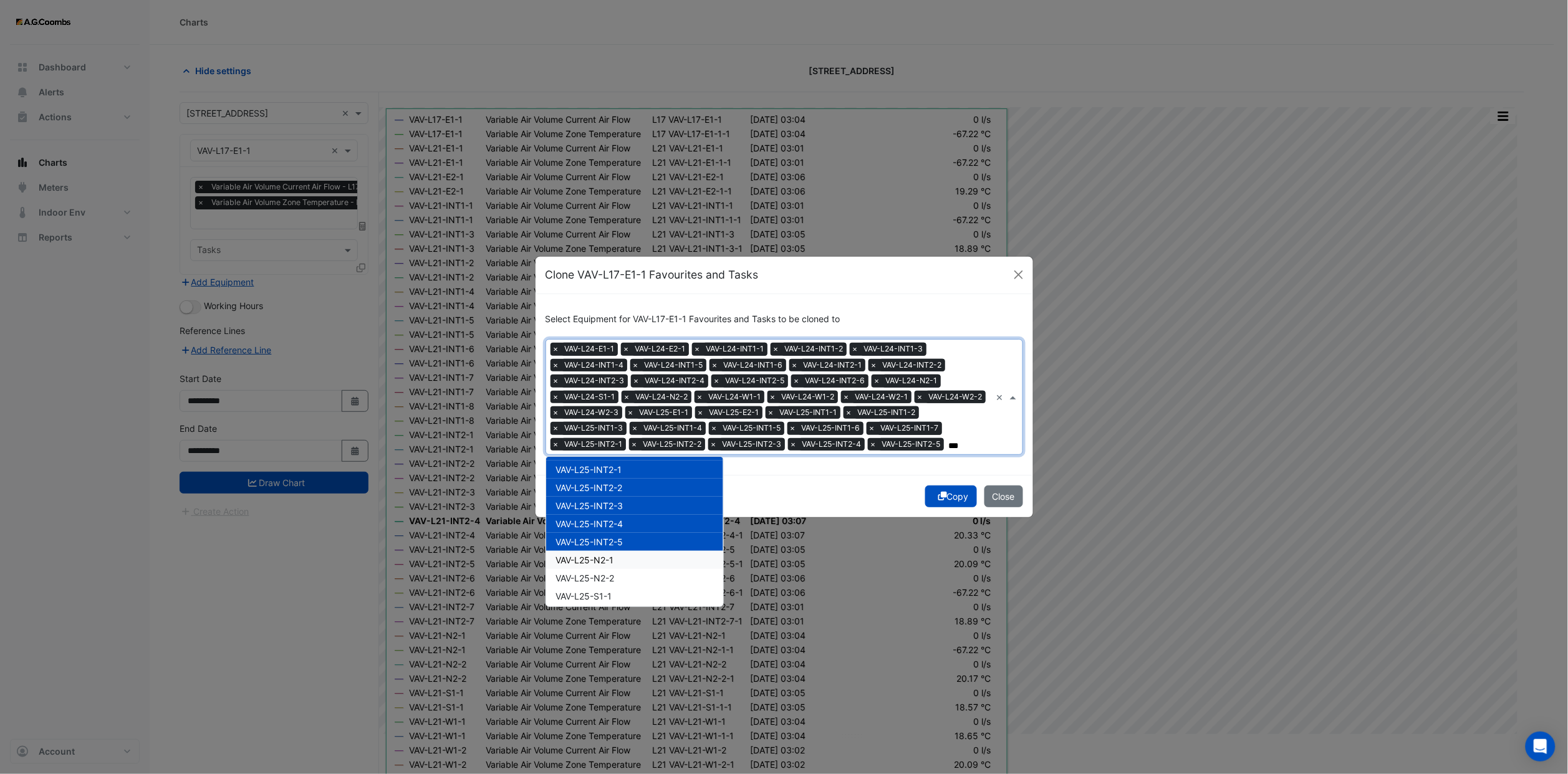
click at [628, 551] on div "VAV-L25-N2-1" at bounding box center [634, 559] width 177 height 18
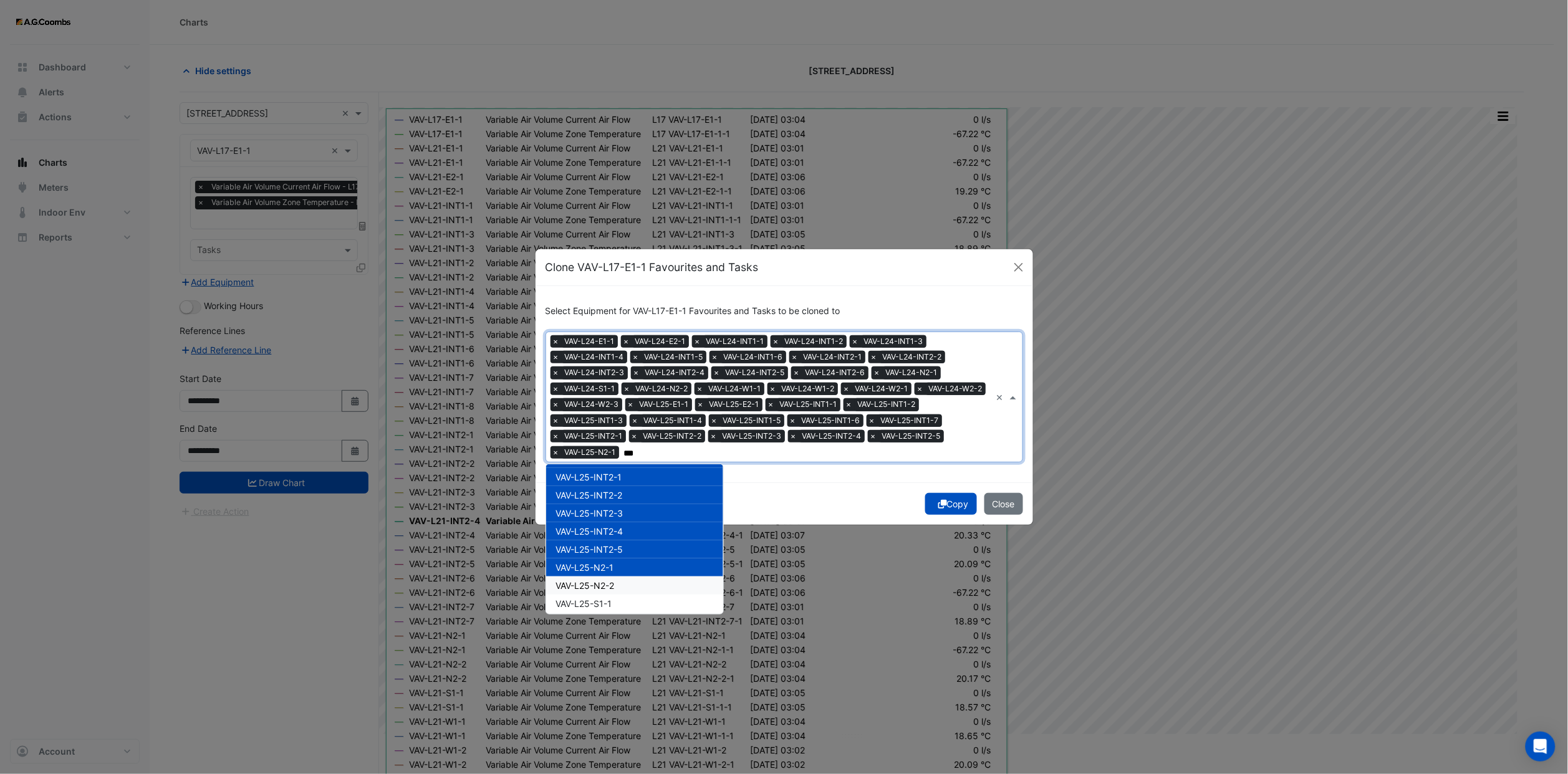
click at [628, 576] on div "VAV-L25-N2-2" at bounding box center [634, 585] width 177 height 18
click at [628, 583] on div "VAV-L25-N2-2" at bounding box center [634, 585] width 177 height 18
click at [627, 595] on div "VAV-L25-S1-1" at bounding box center [634, 604] width 177 height 18
click at [628, 576] on div "VAV-L25-N2-2" at bounding box center [634, 585] width 177 height 18
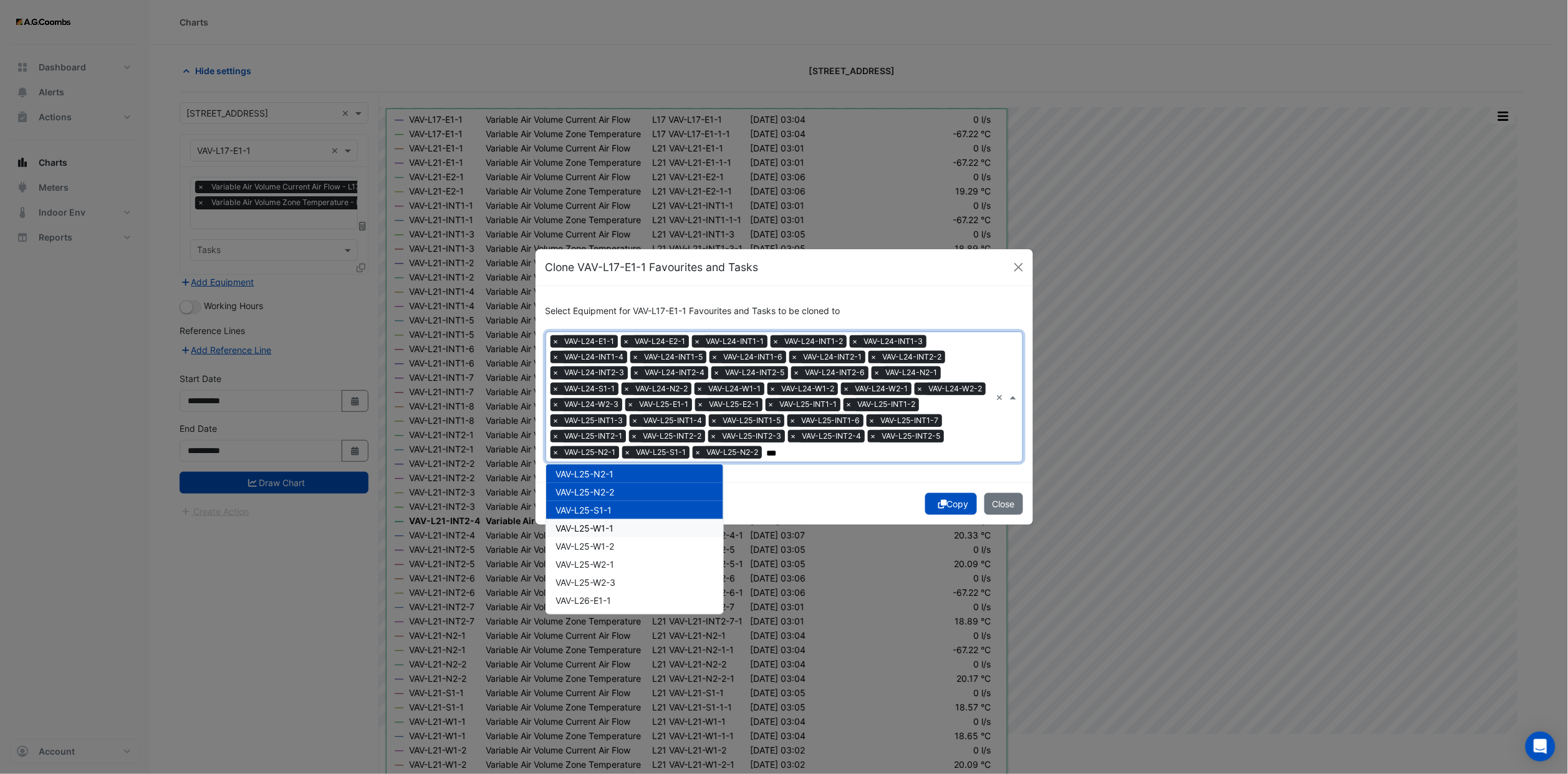
click at [608, 523] on span "VAV-L25-W1-1" at bounding box center [585, 528] width 58 height 11
click at [613, 542] on div "VAV-L25-W1-2" at bounding box center [634, 546] width 177 height 18
click at [614, 559] on span "VAV-L25-W2-1" at bounding box center [586, 565] width 59 height 11
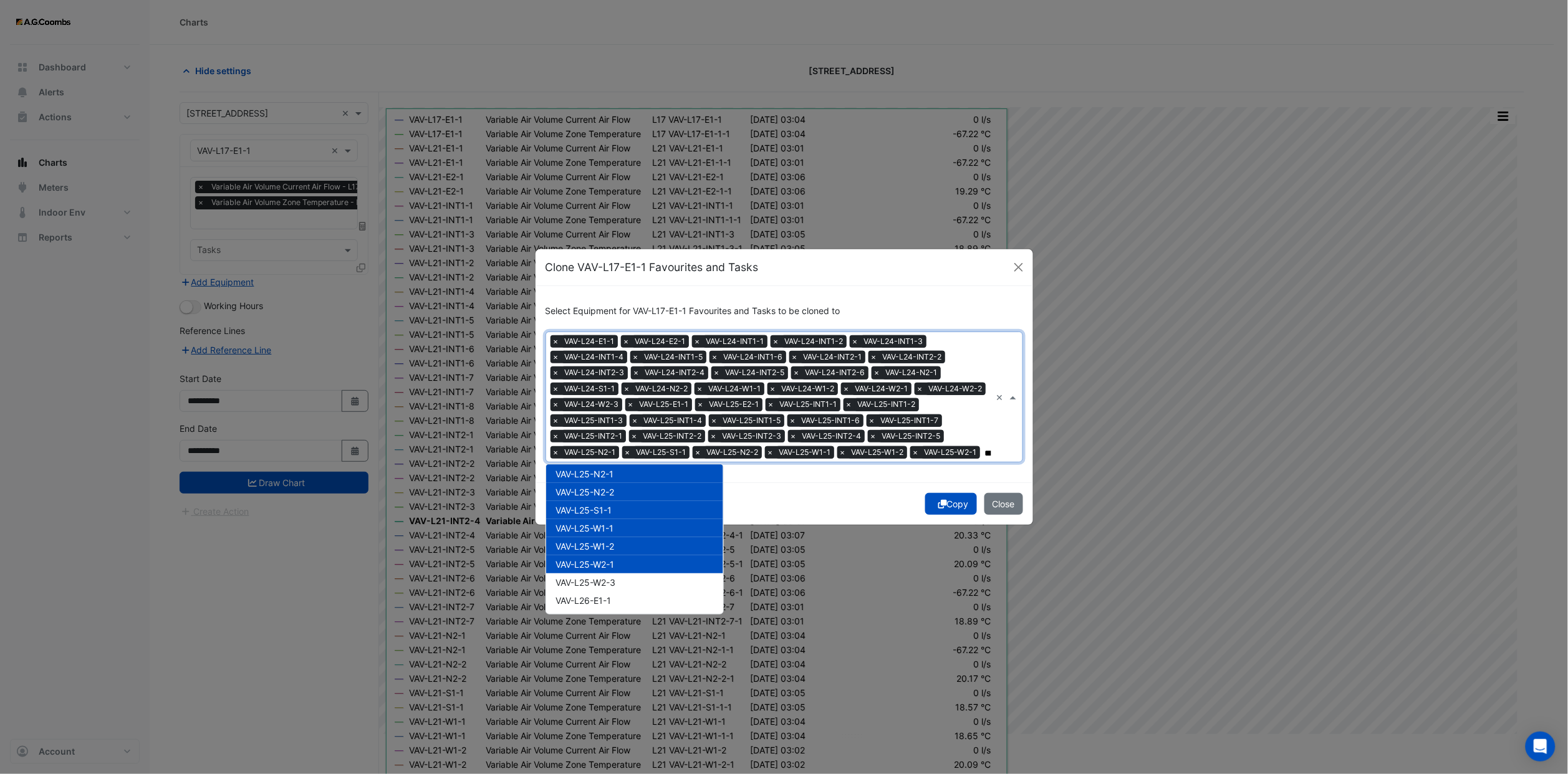
drag, startPoint x: 617, startPoint y: 566, endPoint x: 618, endPoint y: 576, distance: 10.0
click at [616, 577] on span "VAV-L25-W2-3" at bounding box center [586, 583] width 60 height 11
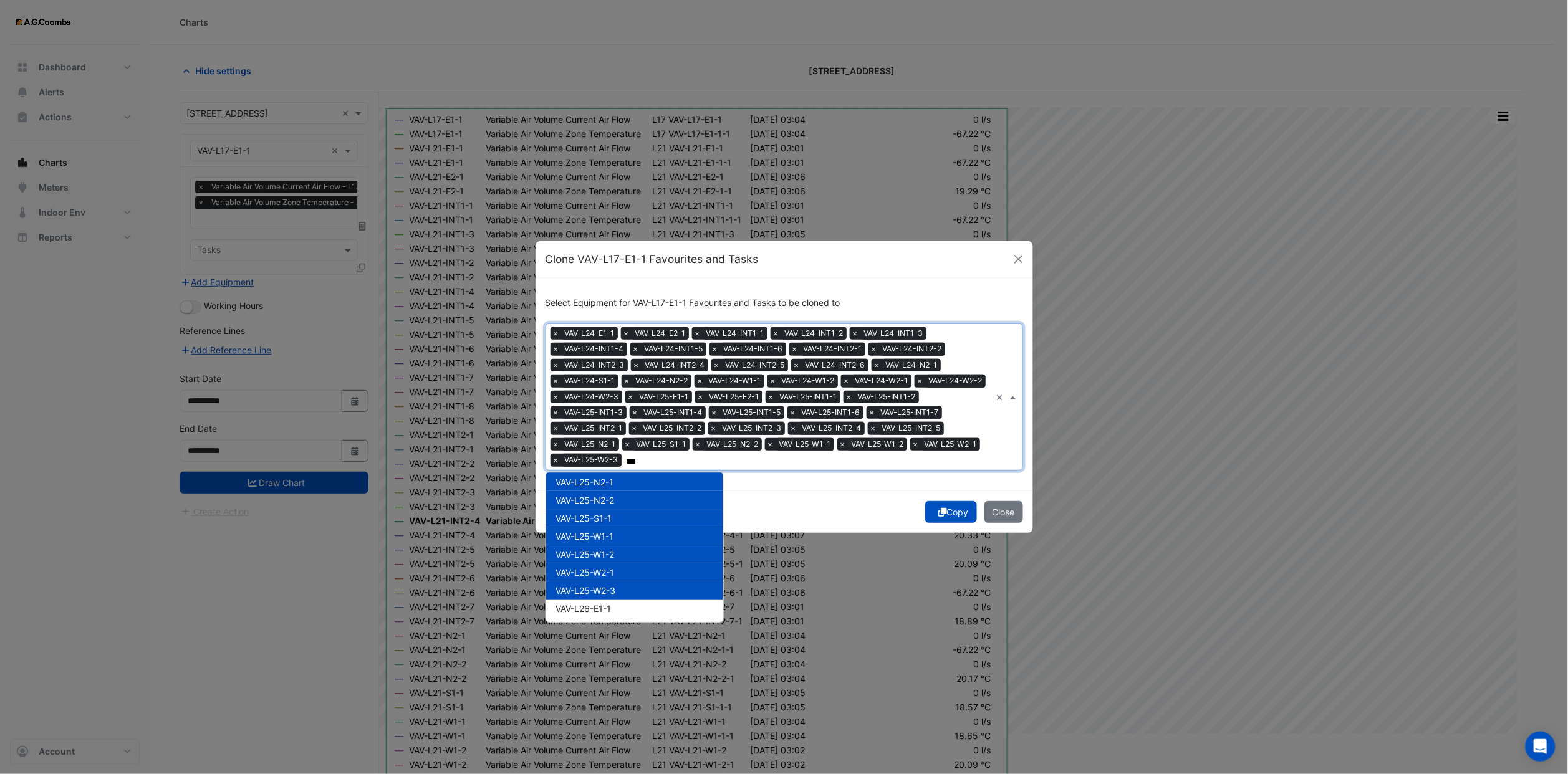
click at [618, 582] on div "VAV-L25-W2-3" at bounding box center [634, 590] width 177 height 18
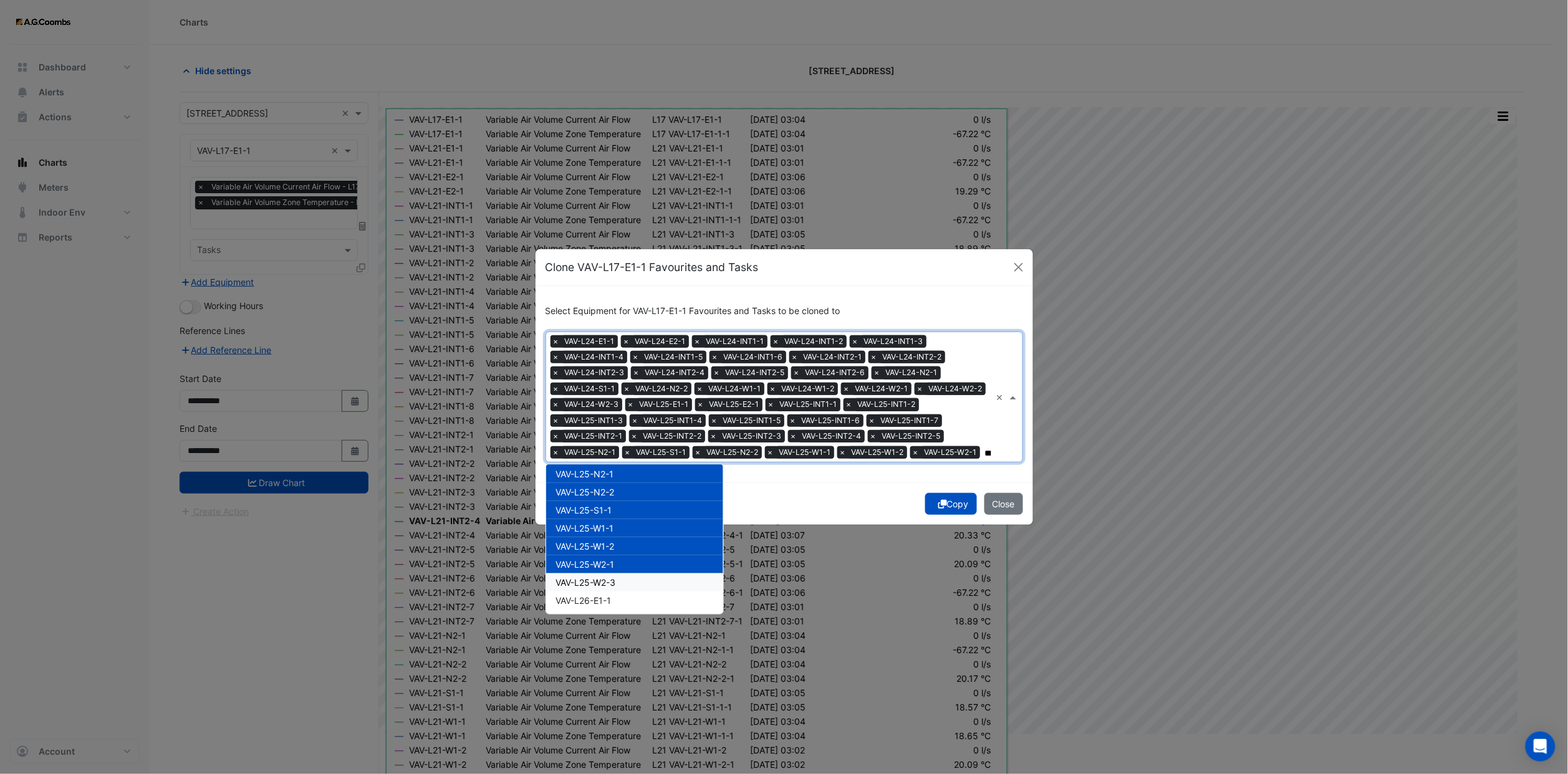
drag, startPoint x: 621, startPoint y: 563, endPoint x: 621, endPoint y: 573, distance: 10.0
click at [621, 573] on div "VAV-L25-W2-3" at bounding box center [634, 582] width 177 height 18
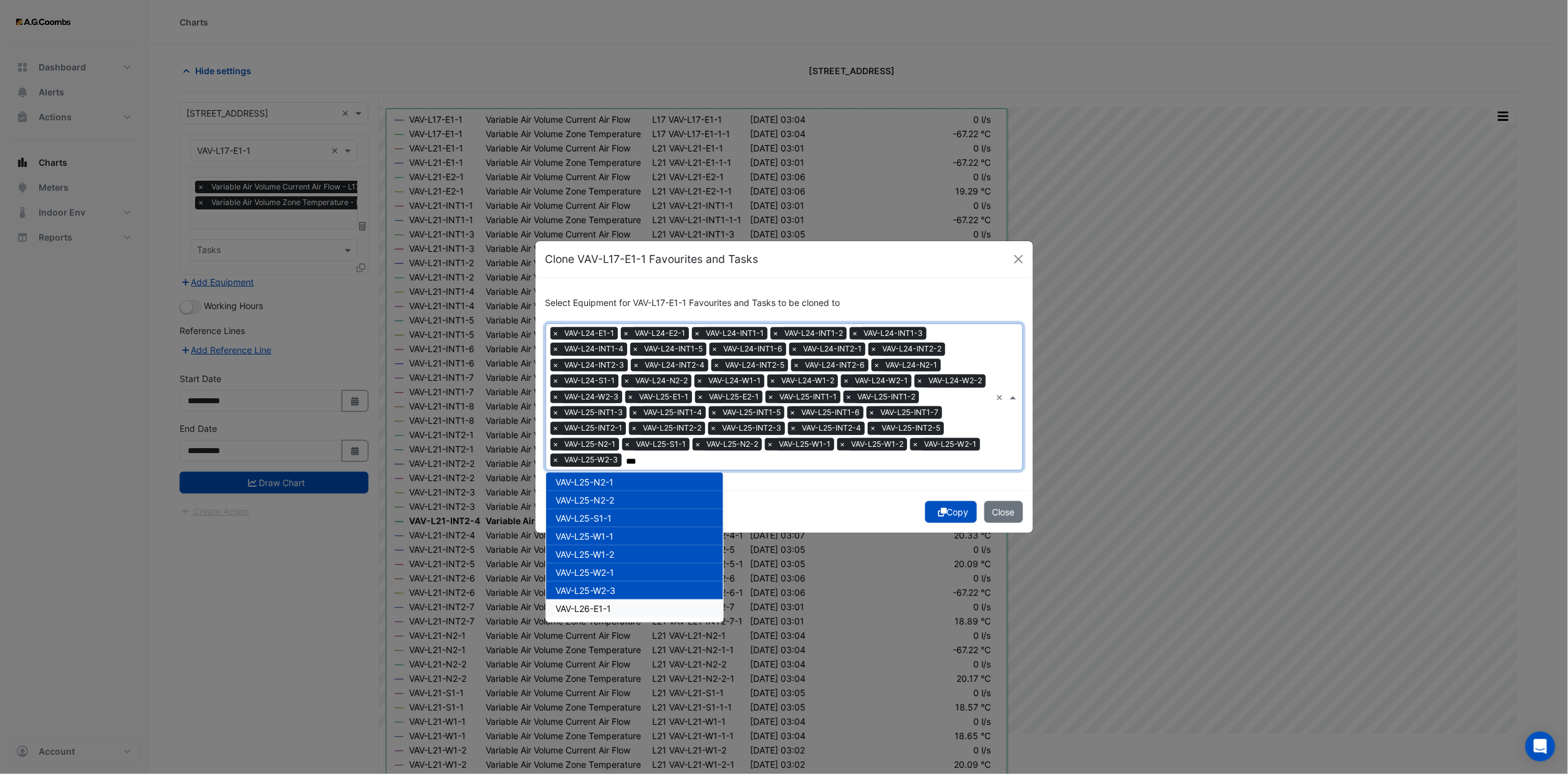
click at [621, 600] on div "VAV-L26-E1-1" at bounding box center [634, 608] width 177 height 18
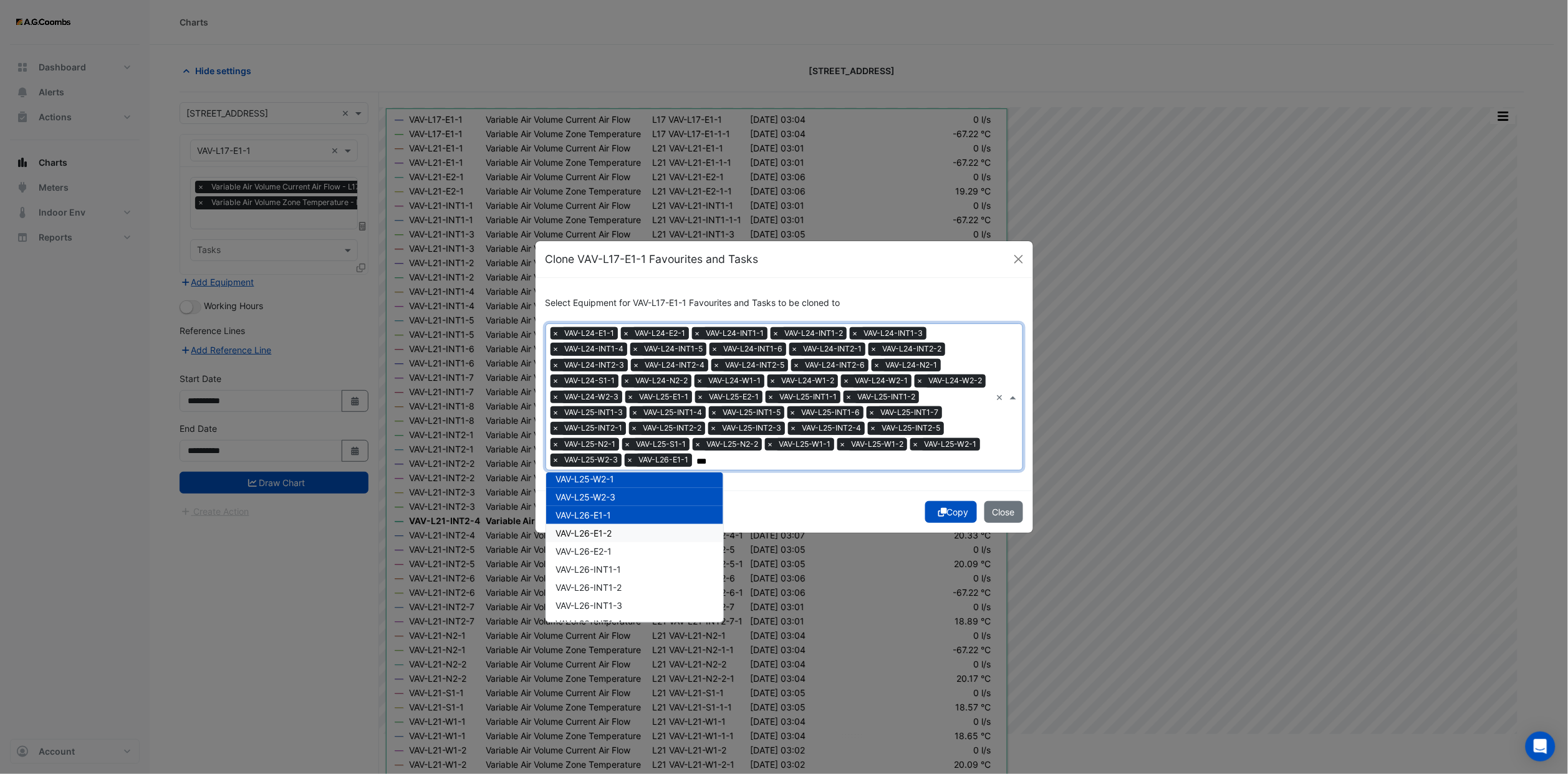
click at [610, 528] on span "VAV-L26-E1-2" at bounding box center [584, 533] width 56 height 11
drag, startPoint x: 617, startPoint y: 550, endPoint x: 621, endPoint y: 560, distance: 10.8
click at [617, 560] on div "VAV-L26-INT1-1" at bounding box center [634, 569] width 177 height 18
click at [621, 564] on span "VAV-L26-INT1-1" at bounding box center [589, 569] width 65 height 11
click at [625, 579] on div "VAV-L26-INT1-2" at bounding box center [634, 587] width 177 height 18
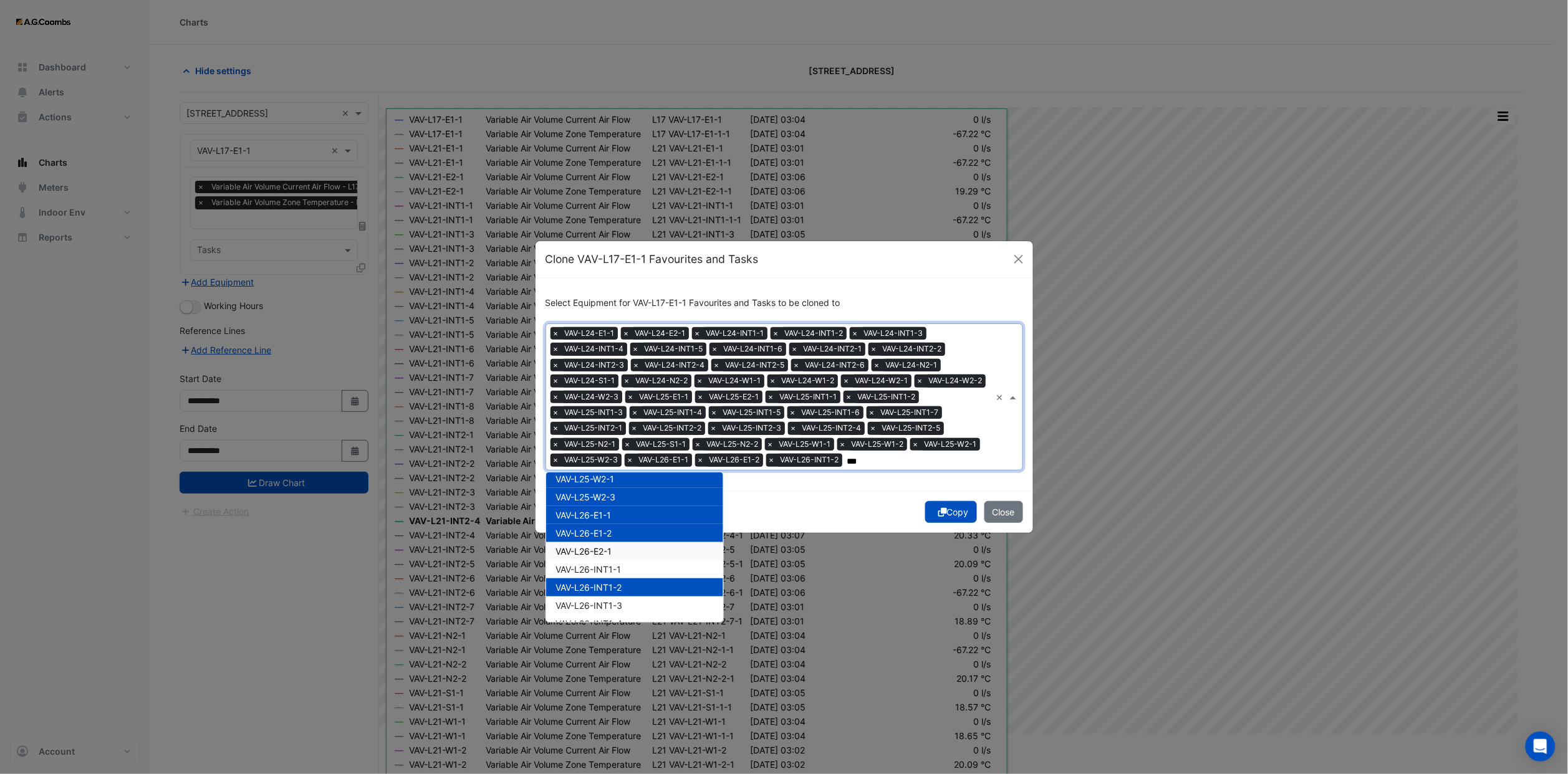
click at [621, 542] on div "VAV-L26-E2-1" at bounding box center [634, 551] width 177 height 18
click at [621, 564] on span "VAV-L26-INT1-1" at bounding box center [589, 569] width 65 height 11
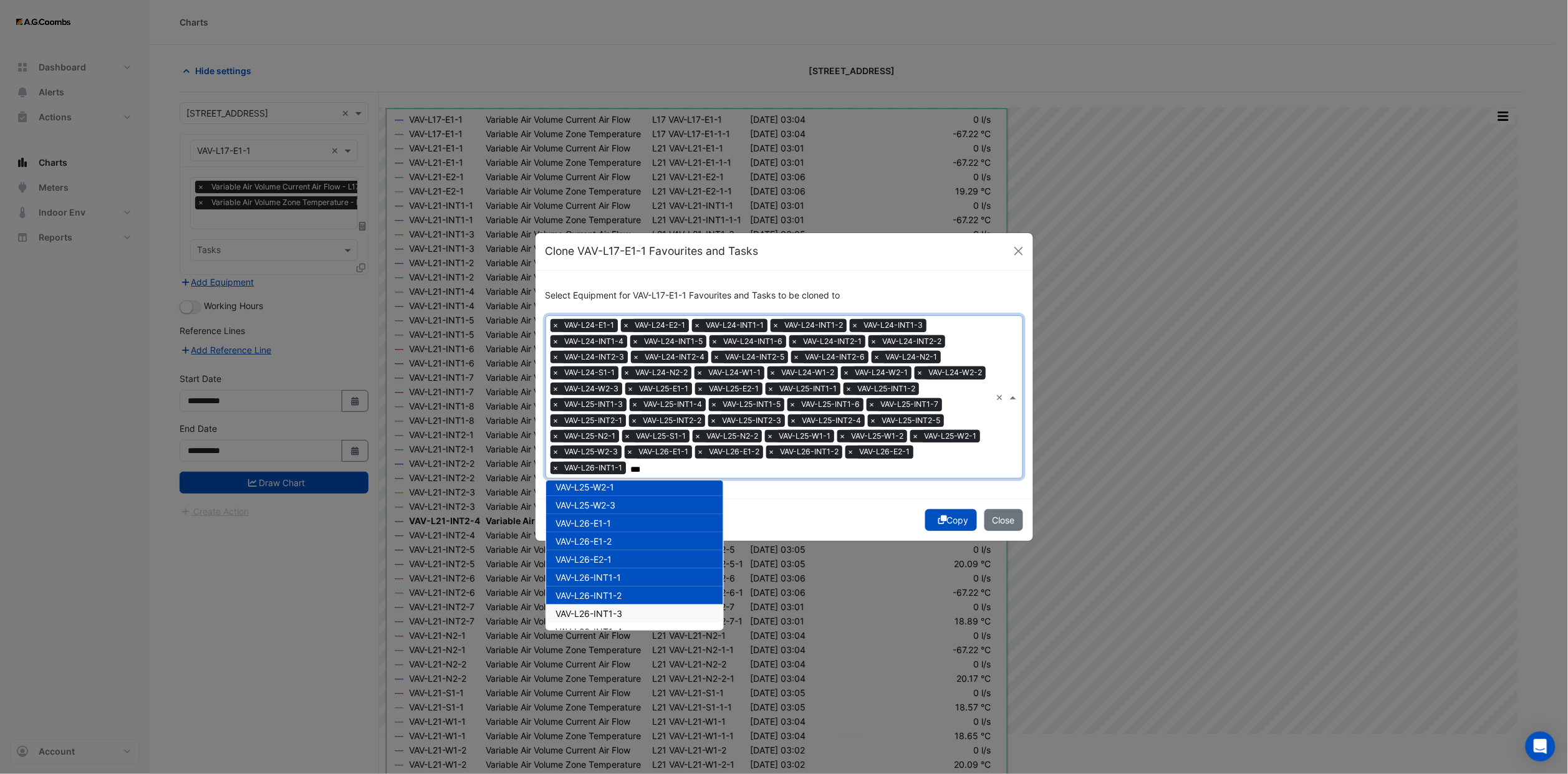
click at [624, 604] on div "VAV-L26-INT1-3" at bounding box center [634, 613] width 177 height 18
click at [620, 627] on span "VAV-L26-INT1-4" at bounding box center [590, 632] width 67 height 11
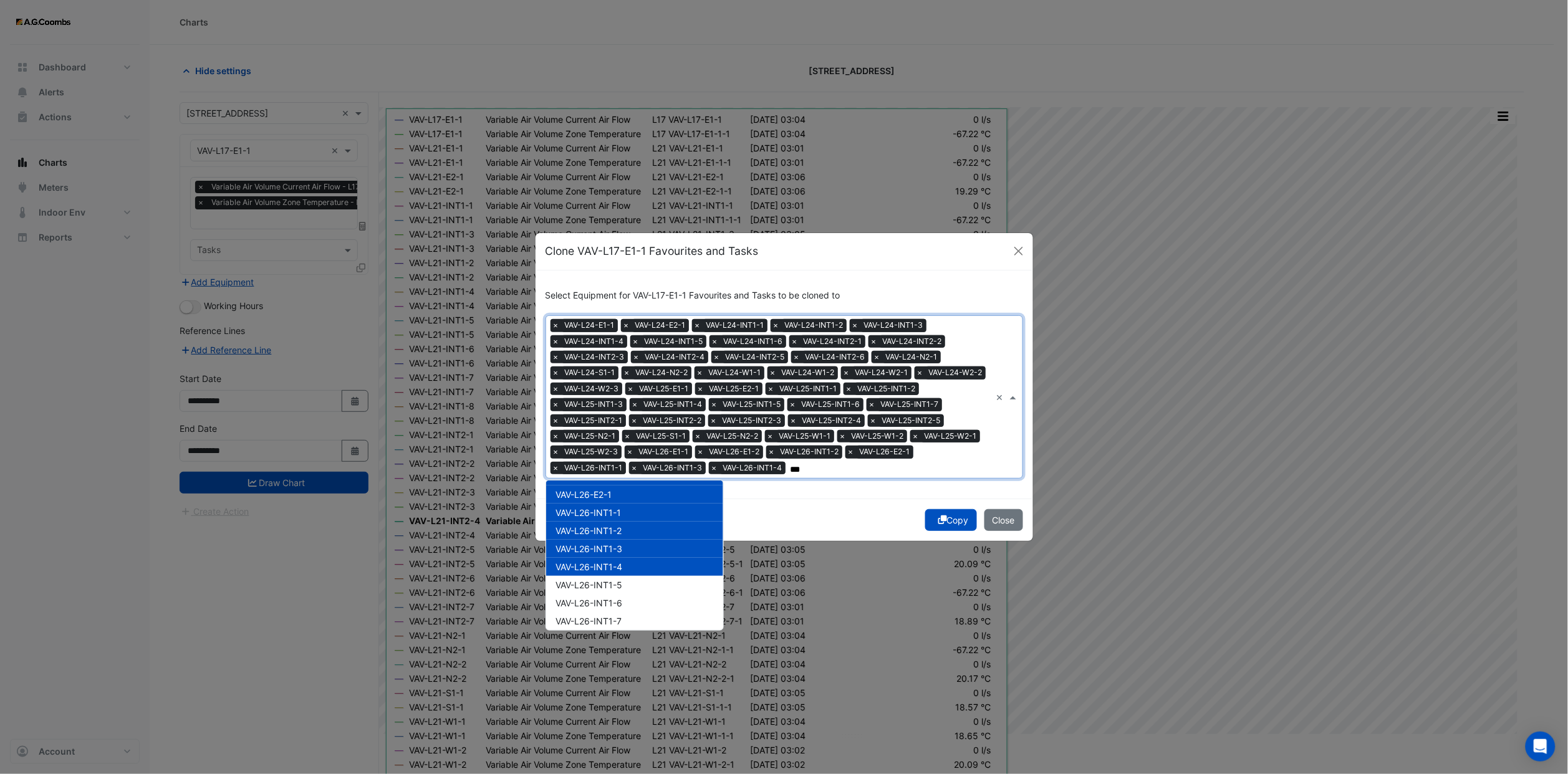
scroll to position [9448, 0]
click at [615, 551] on span "VAV-L26-INT1-5" at bounding box center [590, 556] width 67 height 11
drag, startPoint x: 615, startPoint y: 563, endPoint x: 617, endPoint y: 579, distance: 16.1
click at [615, 569] on span "VAV-L26-INT1-6" at bounding box center [590, 575] width 67 height 11
click at [617, 587] on span "VAV-L26-INT1-7" at bounding box center [589, 593] width 66 height 11
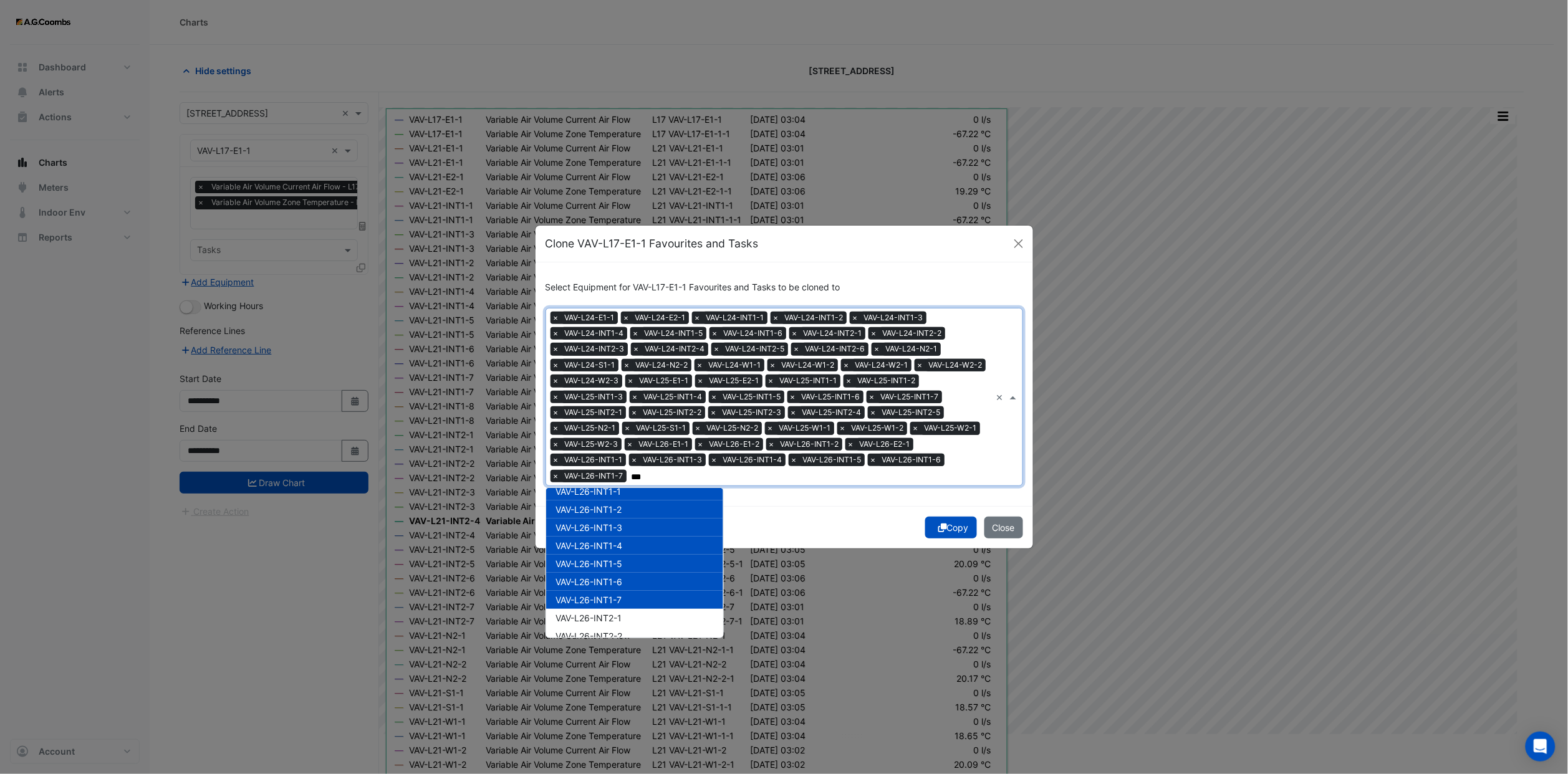
drag, startPoint x: 618, startPoint y: 592, endPoint x: 621, endPoint y: 607, distance: 15.3
click at [623, 615] on div "VAV-L26-INT2-1" at bounding box center [634, 617] width 177 height 18
click at [623, 631] on span "VAV-L26-INT2-2" at bounding box center [590, 636] width 67 height 11
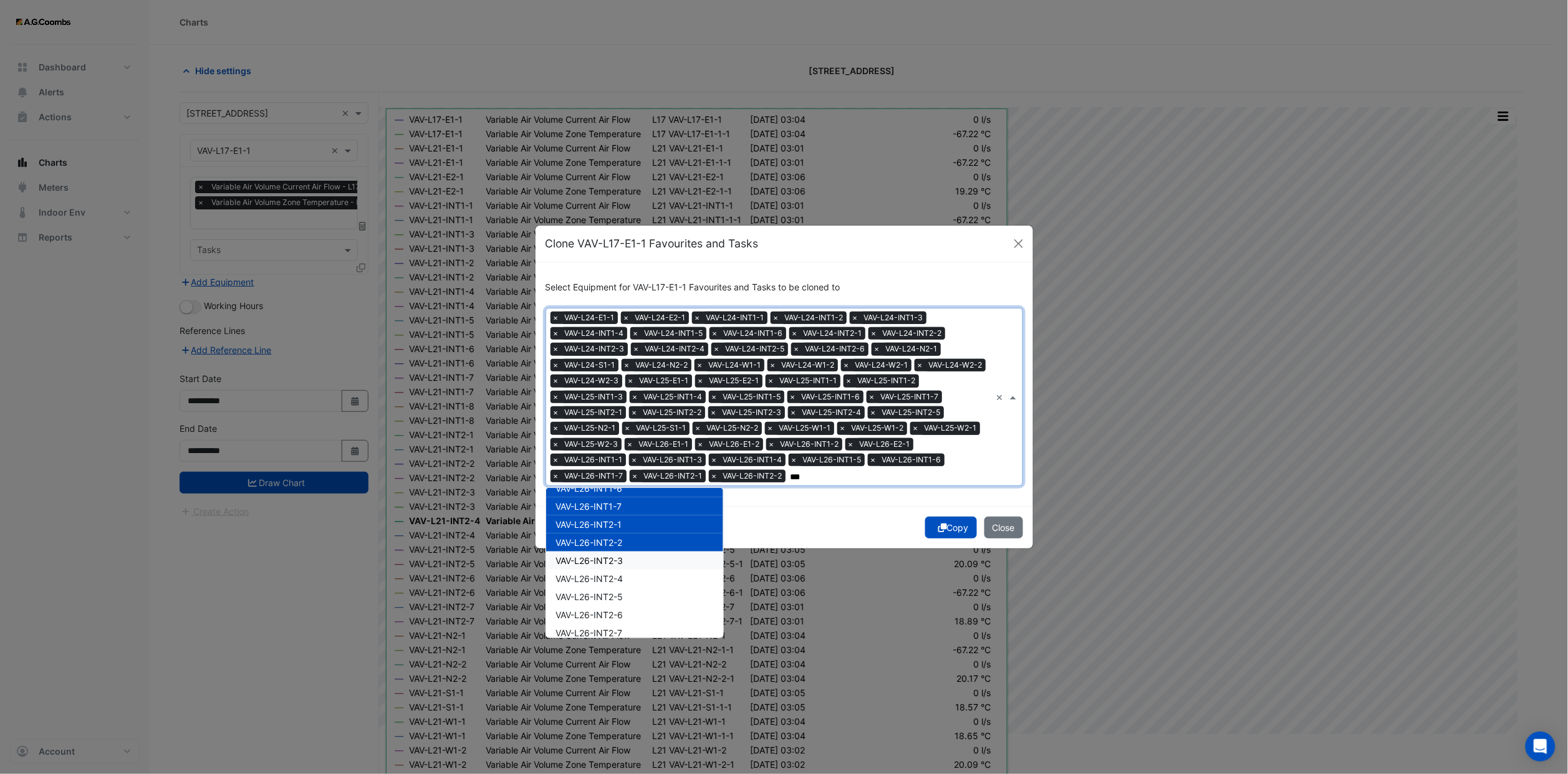
click at [617, 556] on span "VAV-L26-INT2-3" at bounding box center [590, 561] width 67 height 11
drag, startPoint x: 617, startPoint y: 569, endPoint x: 617, endPoint y: 579, distance: 10.0
click at [617, 573] on span "VAV-L26-INT2-4" at bounding box center [590, 579] width 67 height 11
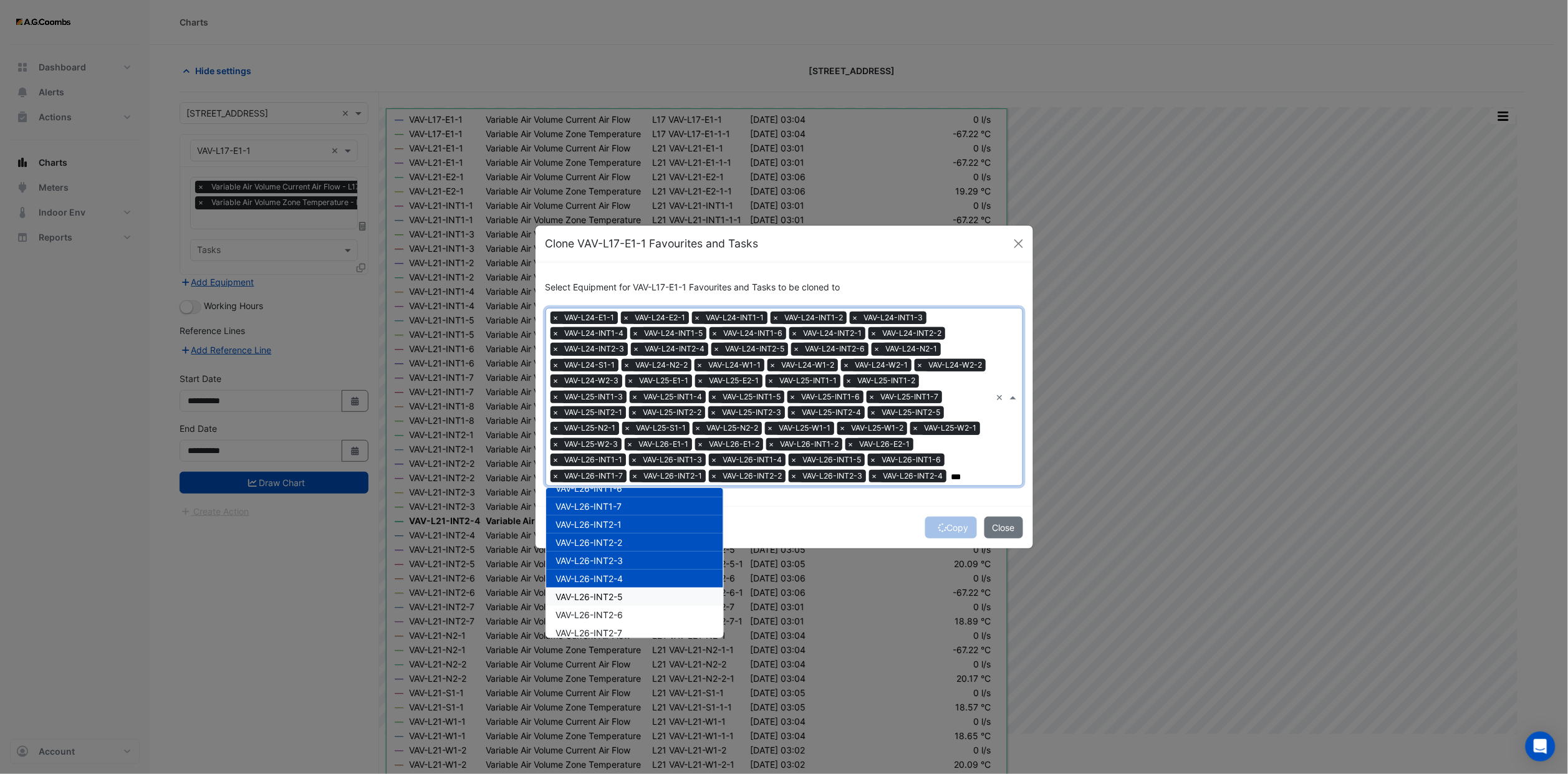
drag, startPoint x: 617, startPoint y: 579, endPoint x: 617, endPoint y: 594, distance: 15.0
click at [617, 588] on div "VAV-L26-INT2-5" at bounding box center [634, 597] width 177 height 18
click at [617, 600] on div "VAV-L26-INT2-5" at bounding box center [634, 597] width 177 height 18
click at [621, 624] on div "VAV-L26-INT2-7" at bounding box center [634, 632] width 177 height 18
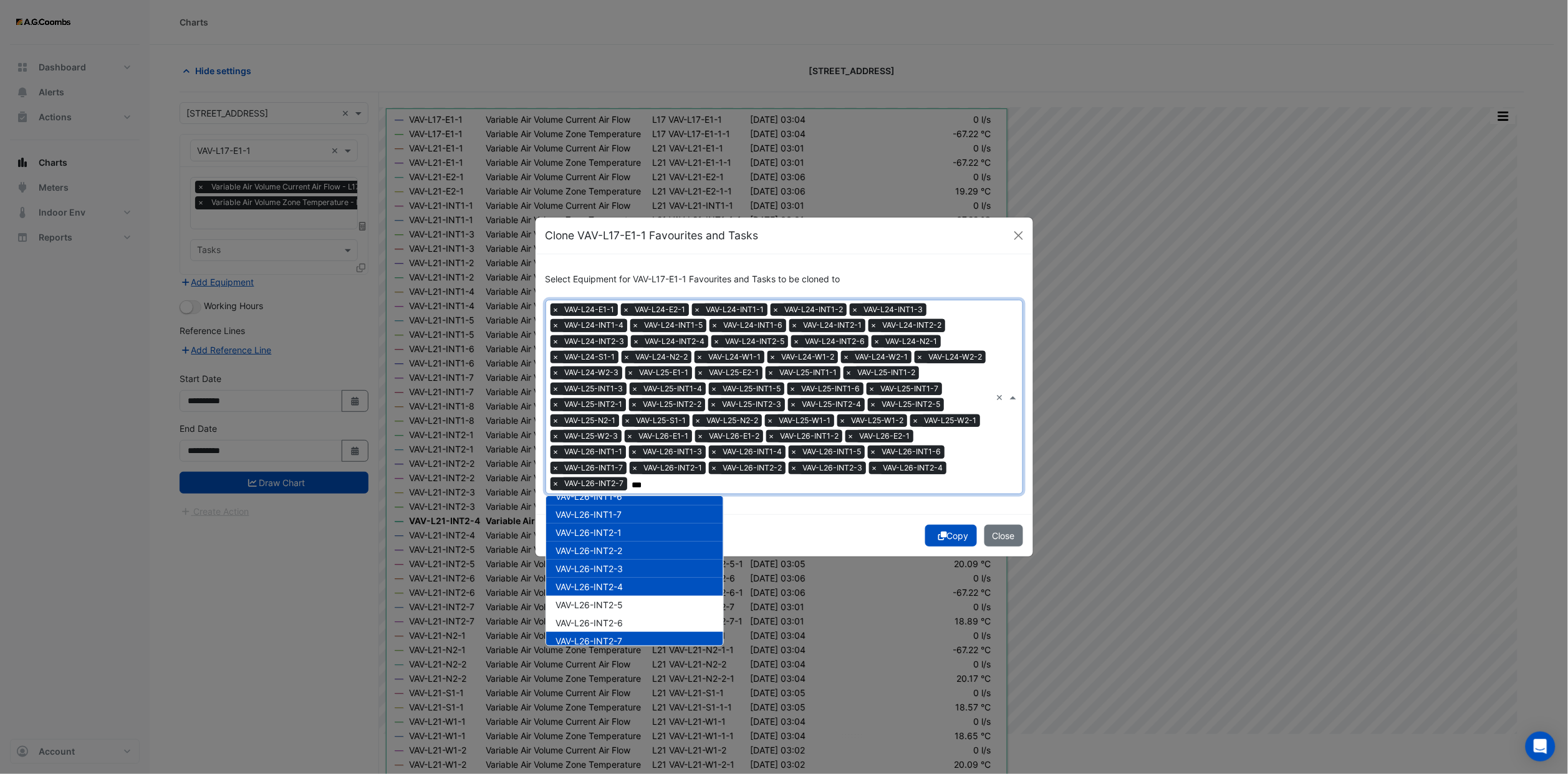
drag, startPoint x: 615, startPoint y: 583, endPoint x: 617, endPoint y: 594, distance: 11.2
click at [615, 583] on div "VAV-L26-INT2-4" at bounding box center [634, 587] width 177 height 18
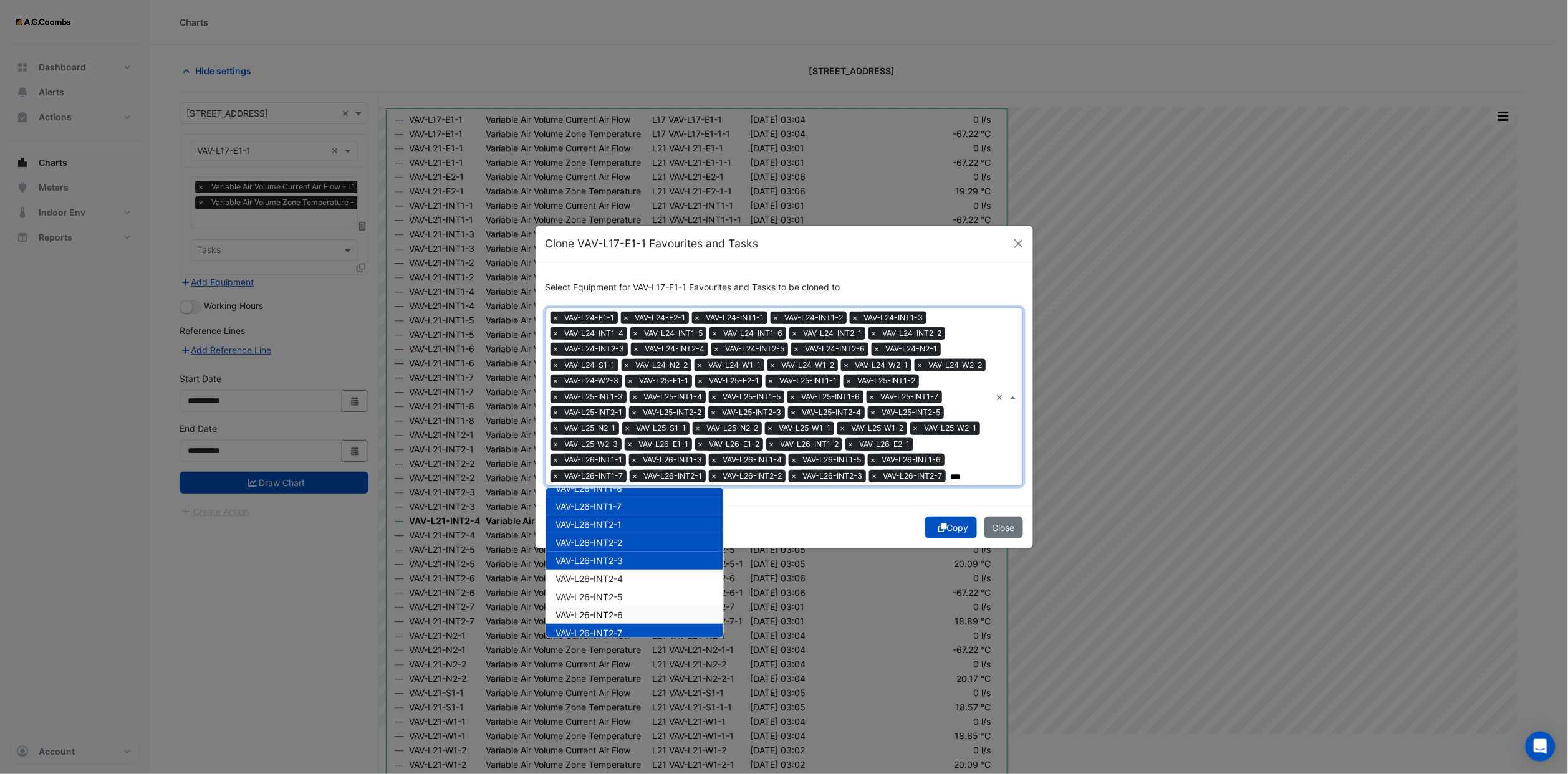
click at [617, 606] on div "VAV-L26-INT2-6" at bounding box center [634, 614] width 177 height 18
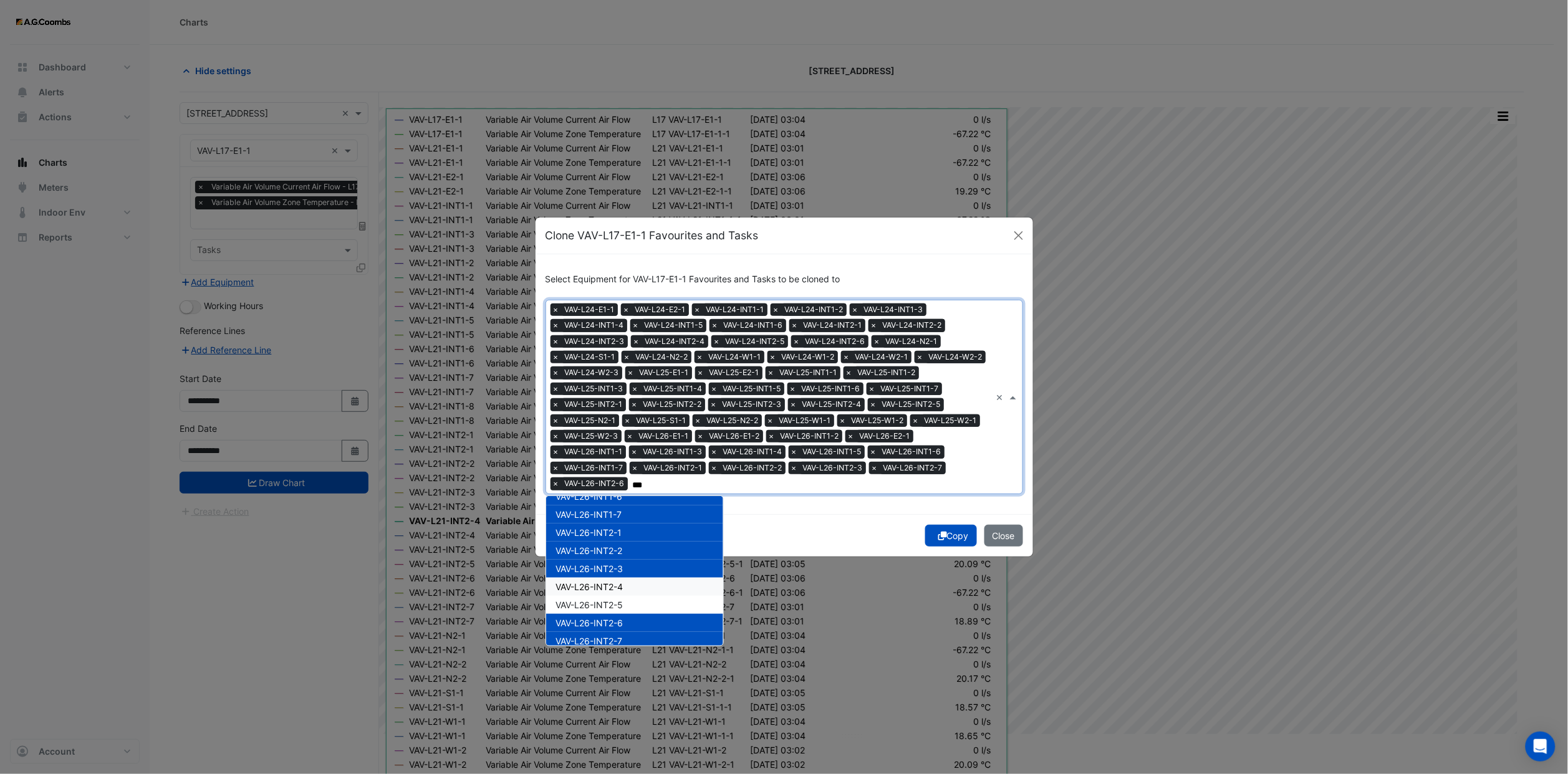
click at [616, 582] on span "VAV-L26-INT2-4" at bounding box center [590, 587] width 67 height 11
click at [616, 600] on span "VAV-L26-INT2-5" at bounding box center [590, 605] width 67 height 11
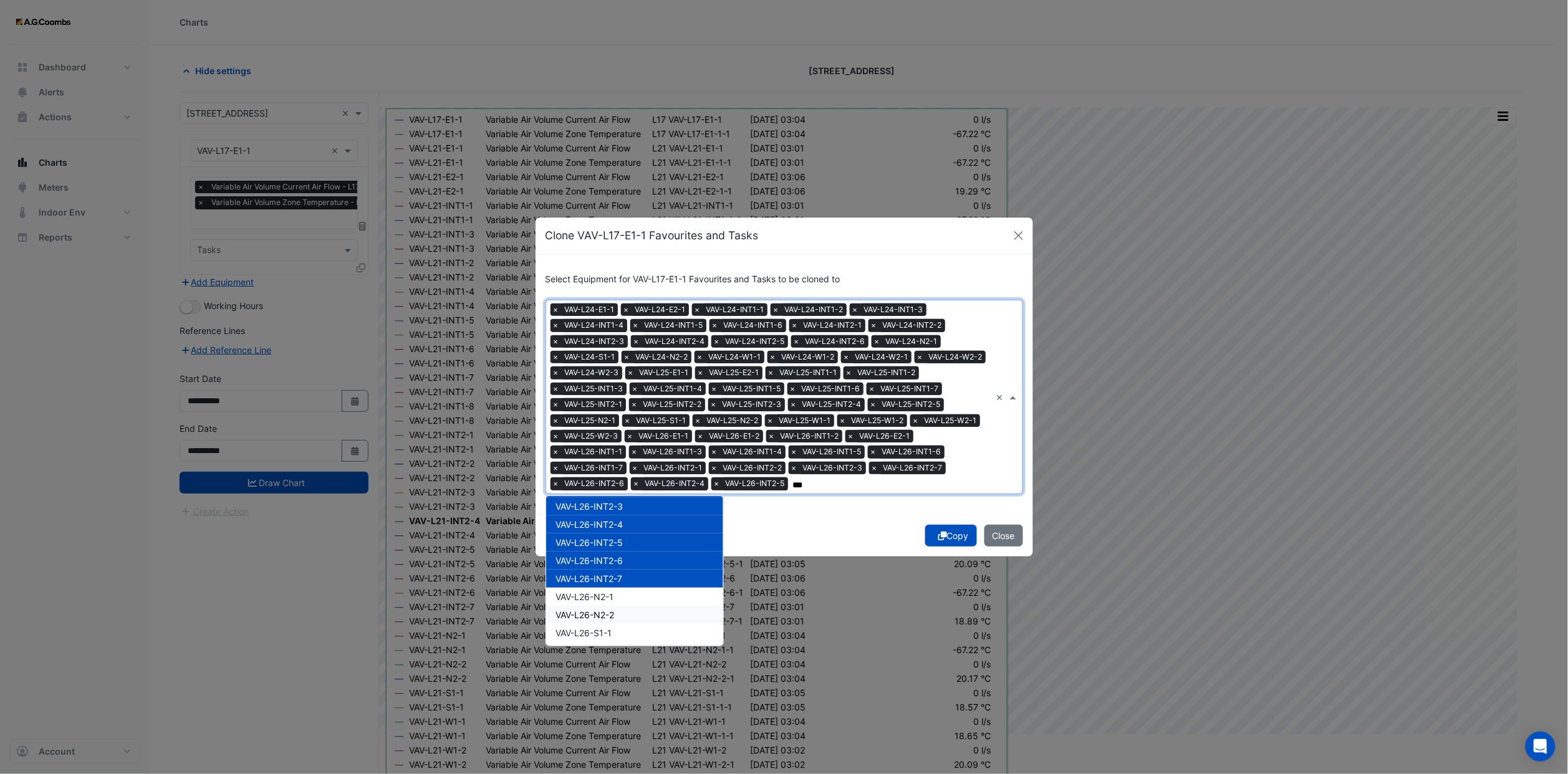
scroll to position [9634, 0]
click at [611, 560] on span "VAV-L26-N2-1" at bounding box center [585, 566] width 58 height 11
drag, startPoint x: 610, startPoint y: 569, endPoint x: 610, endPoint y: 579, distance: 10.0
click at [610, 579] on span "VAV-L26-N2-2" at bounding box center [586, 584] width 59 height 11
click at [610, 579] on div "VAV-L26-N2-2" at bounding box center [634, 583] width 177 height 18
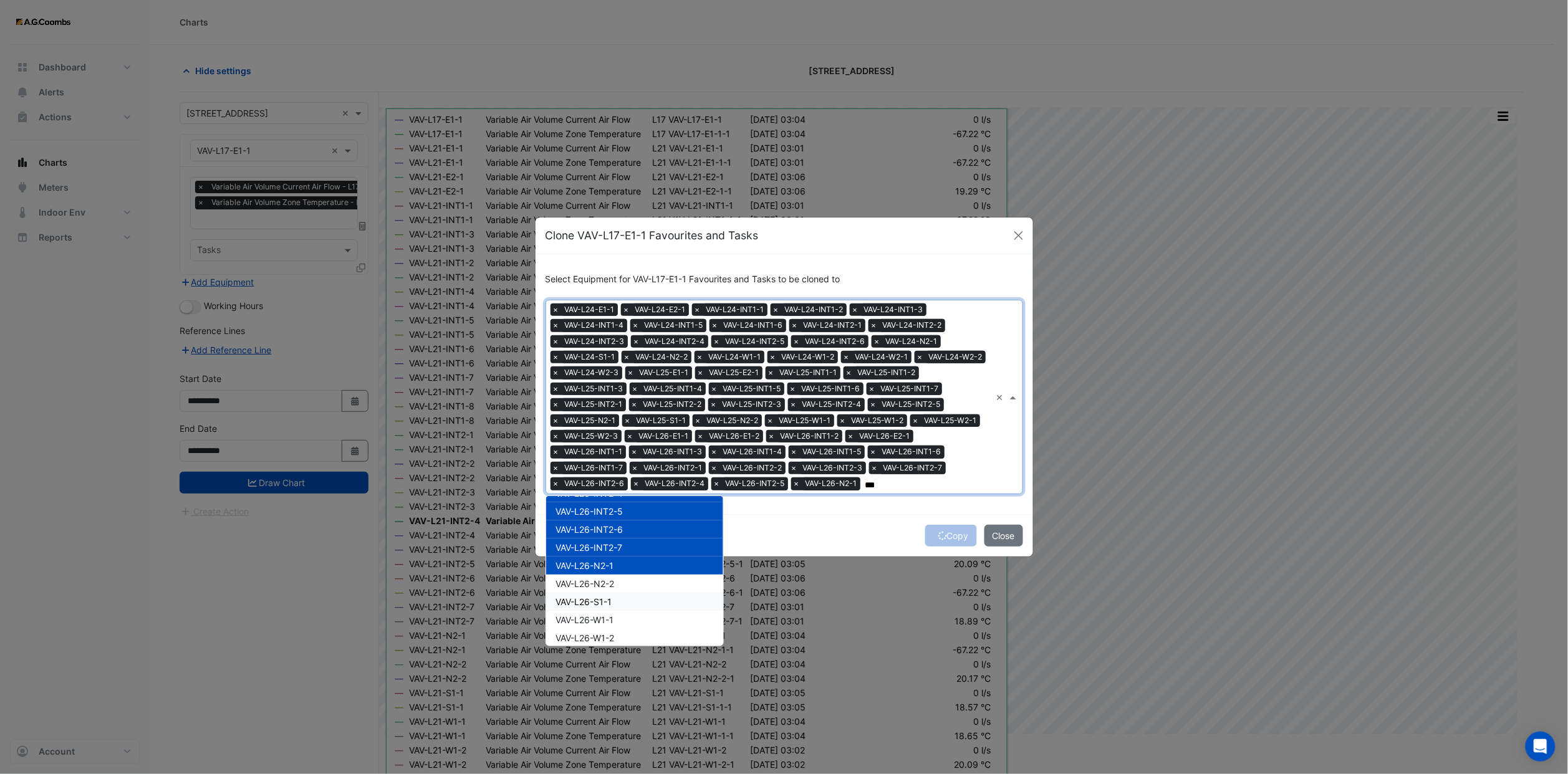
click at [611, 597] on span "VAV-L26-S1-1" at bounding box center [584, 602] width 56 height 11
click at [613, 579] on span "VAV-L26-N2-2" at bounding box center [586, 584] width 59 height 11
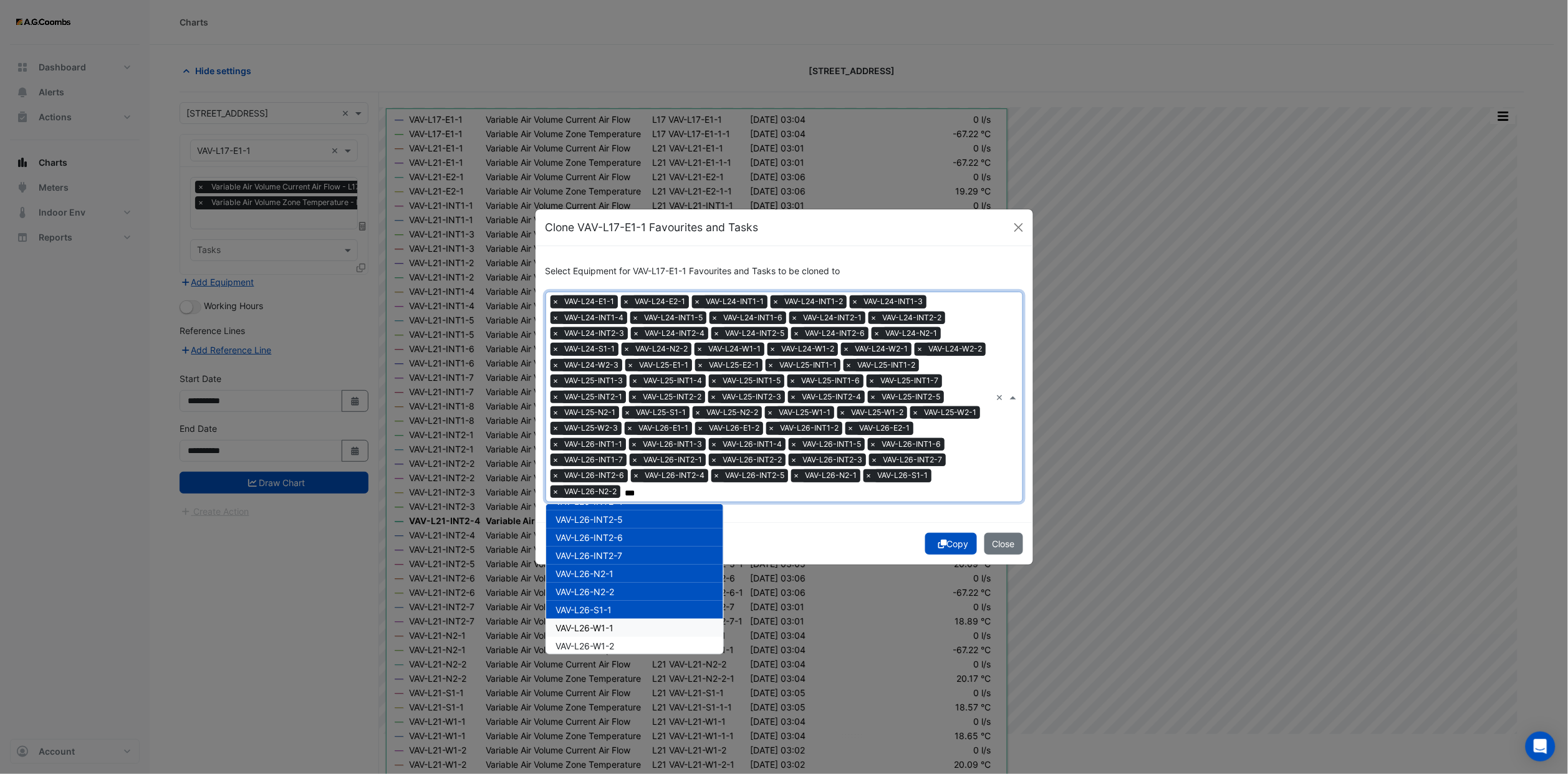
click at [618, 619] on div "VAV-L26-W1-1" at bounding box center [634, 628] width 177 height 18
click at [617, 655] on div "VAV-L26-W2-1" at bounding box center [634, 664] width 177 height 18
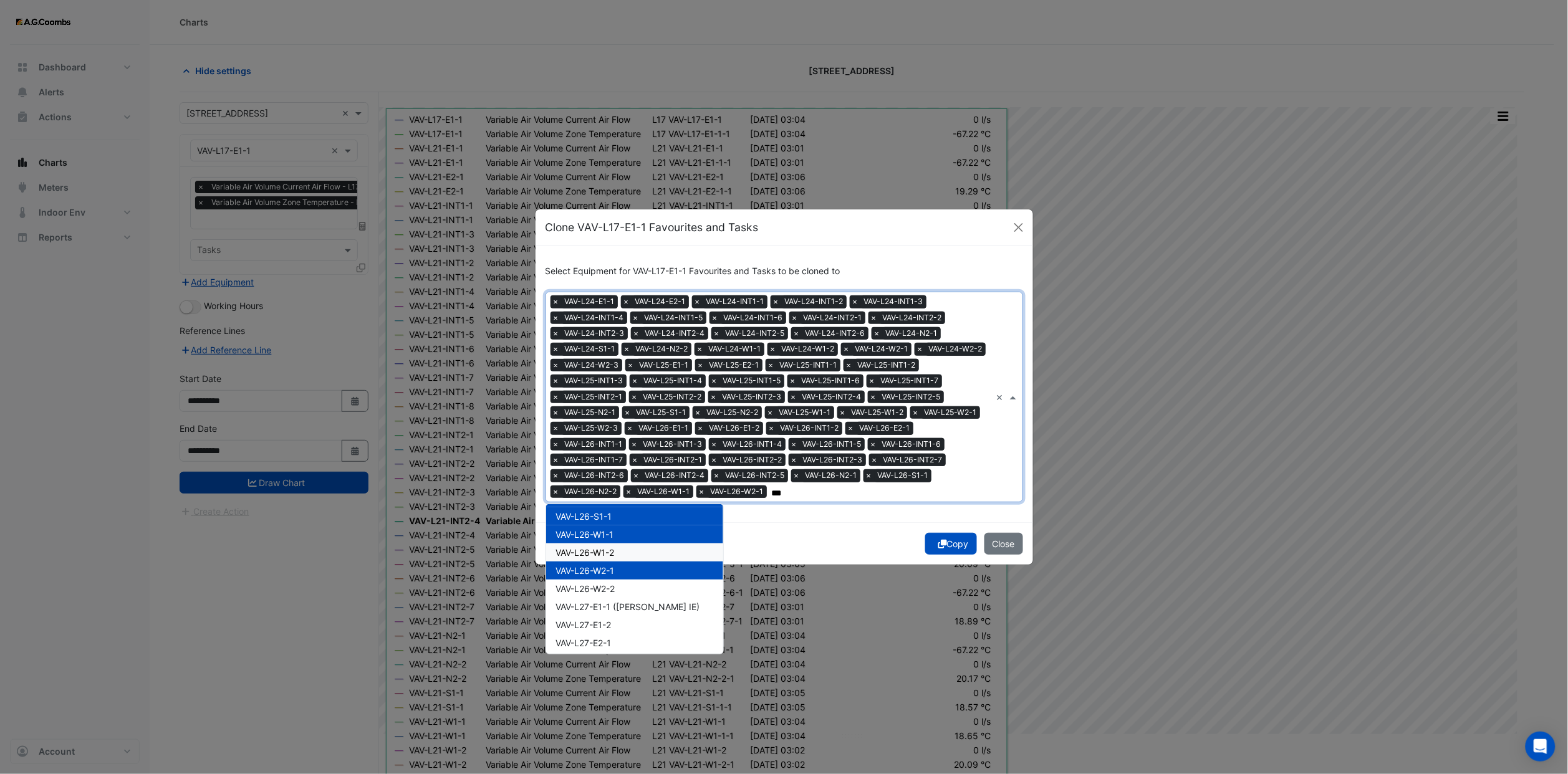
click at [612, 547] on span "VAV-L26-W1-2" at bounding box center [586, 552] width 59 height 11
click at [611, 583] on span "VAV-L26-W2-2" at bounding box center [586, 589] width 59 height 11
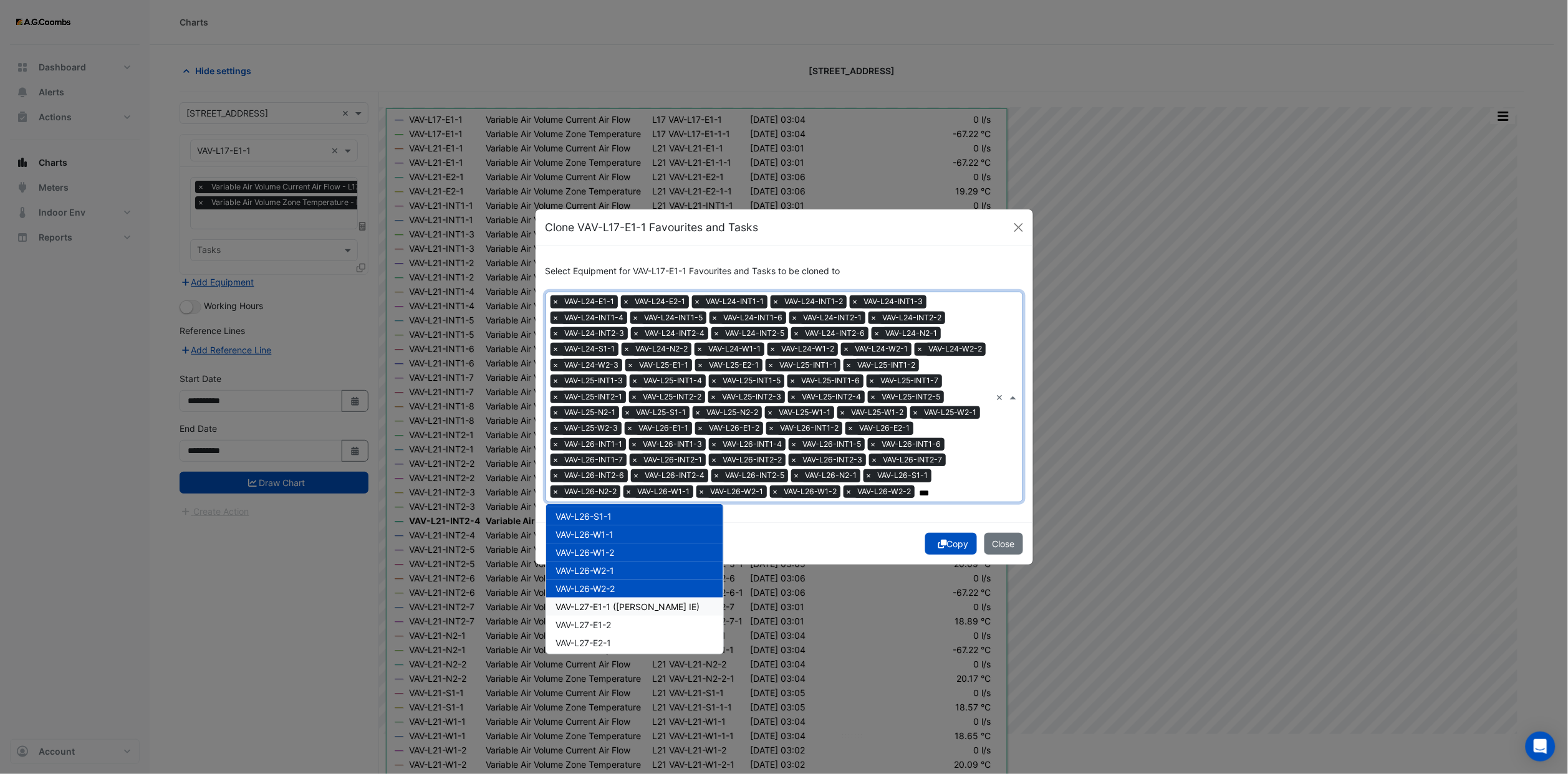
click at [610, 598] on div "VAV-L27-E1-1 ([PERSON_NAME] IE)" at bounding box center [634, 607] width 177 height 18
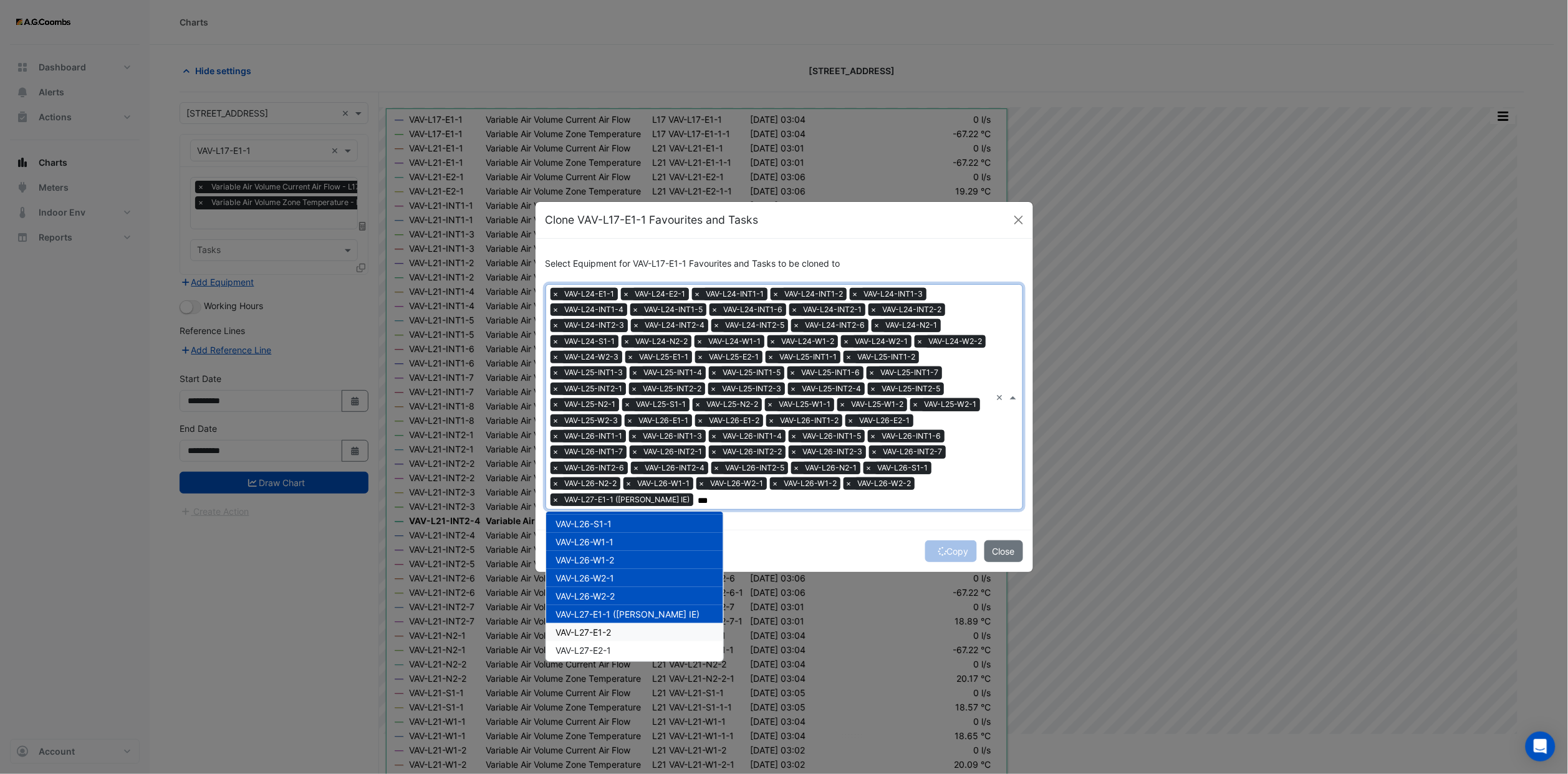
click at [615, 624] on div "VAV-L27-E1-2" at bounding box center [634, 632] width 177 height 18
click at [623, 642] on div "VAV-L27-E2-1" at bounding box center [634, 650] width 177 height 18
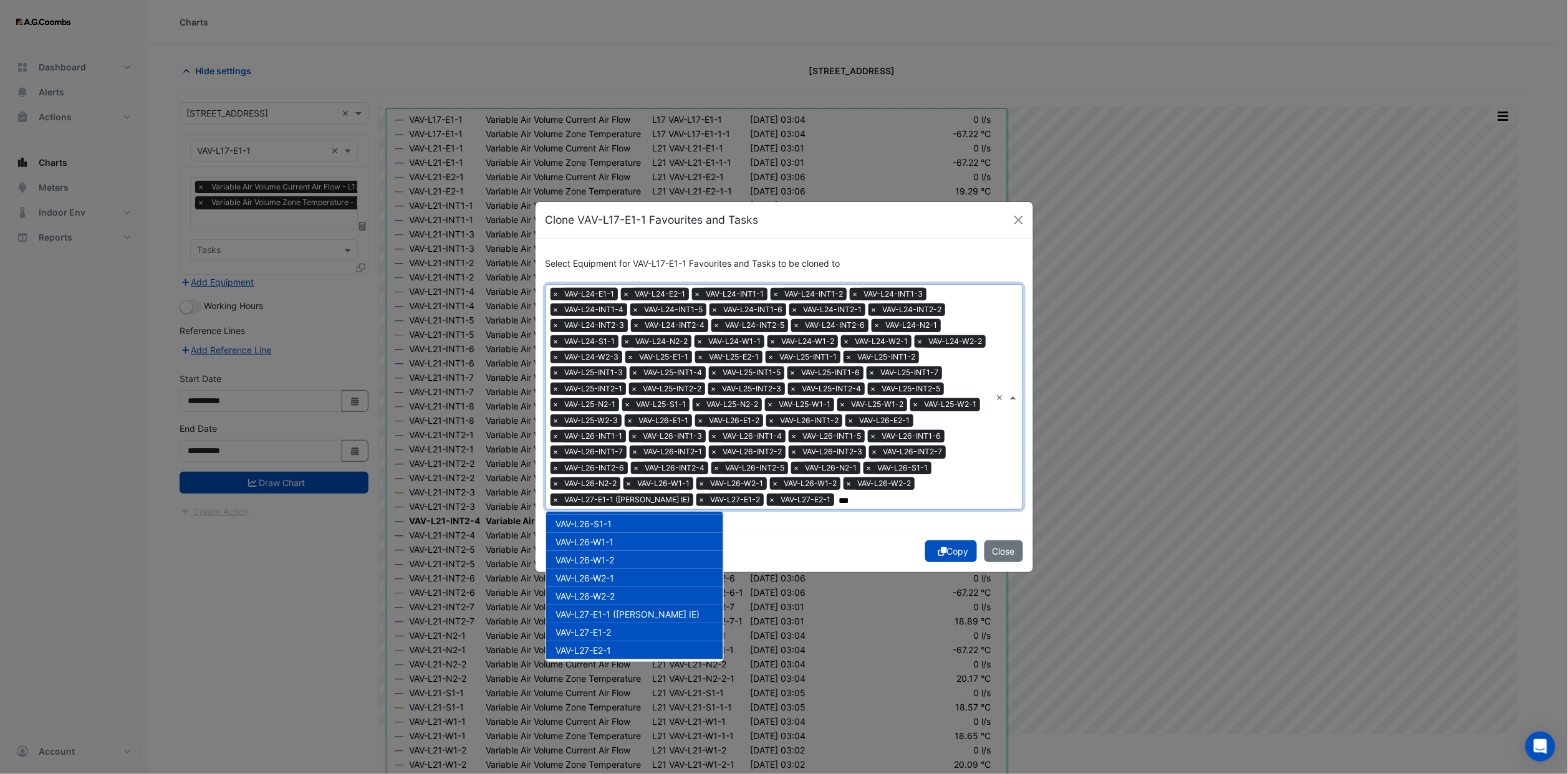
click at [626, 659] on div "VAV-L27-INT1-1" at bounding box center [634, 668] width 177 height 18
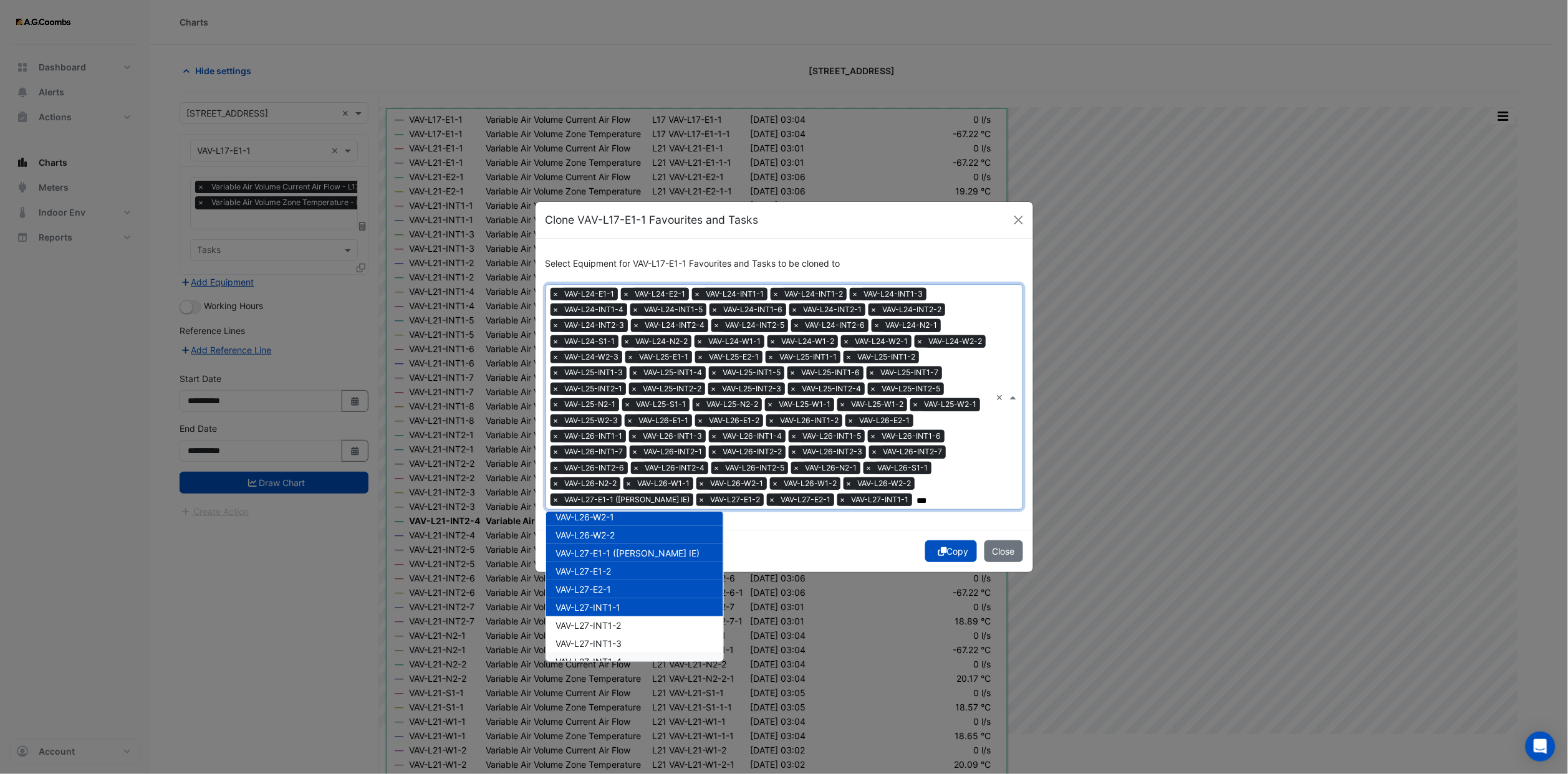
scroll to position [9821, 0]
click at [608, 588] on span "VAV-L27-INT1-2" at bounding box center [589, 593] width 65 height 11
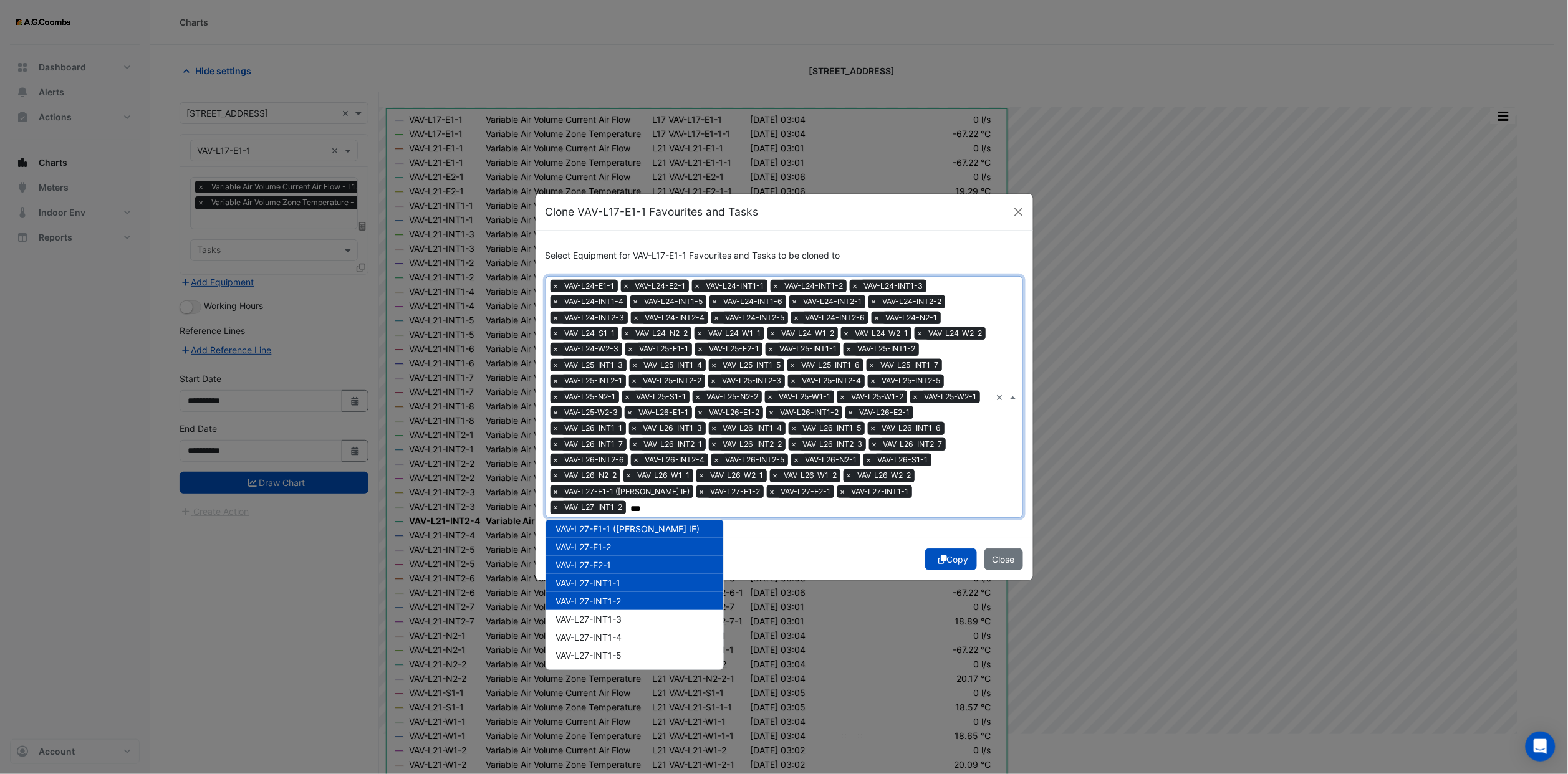
click at [607, 628] on div "VAV-L27-INT1-4" at bounding box center [634, 637] width 177 height 18
click at [606, 614] on span "VAV-L27-INT1-3" at bounding box center [589, 620] width 66 height 11
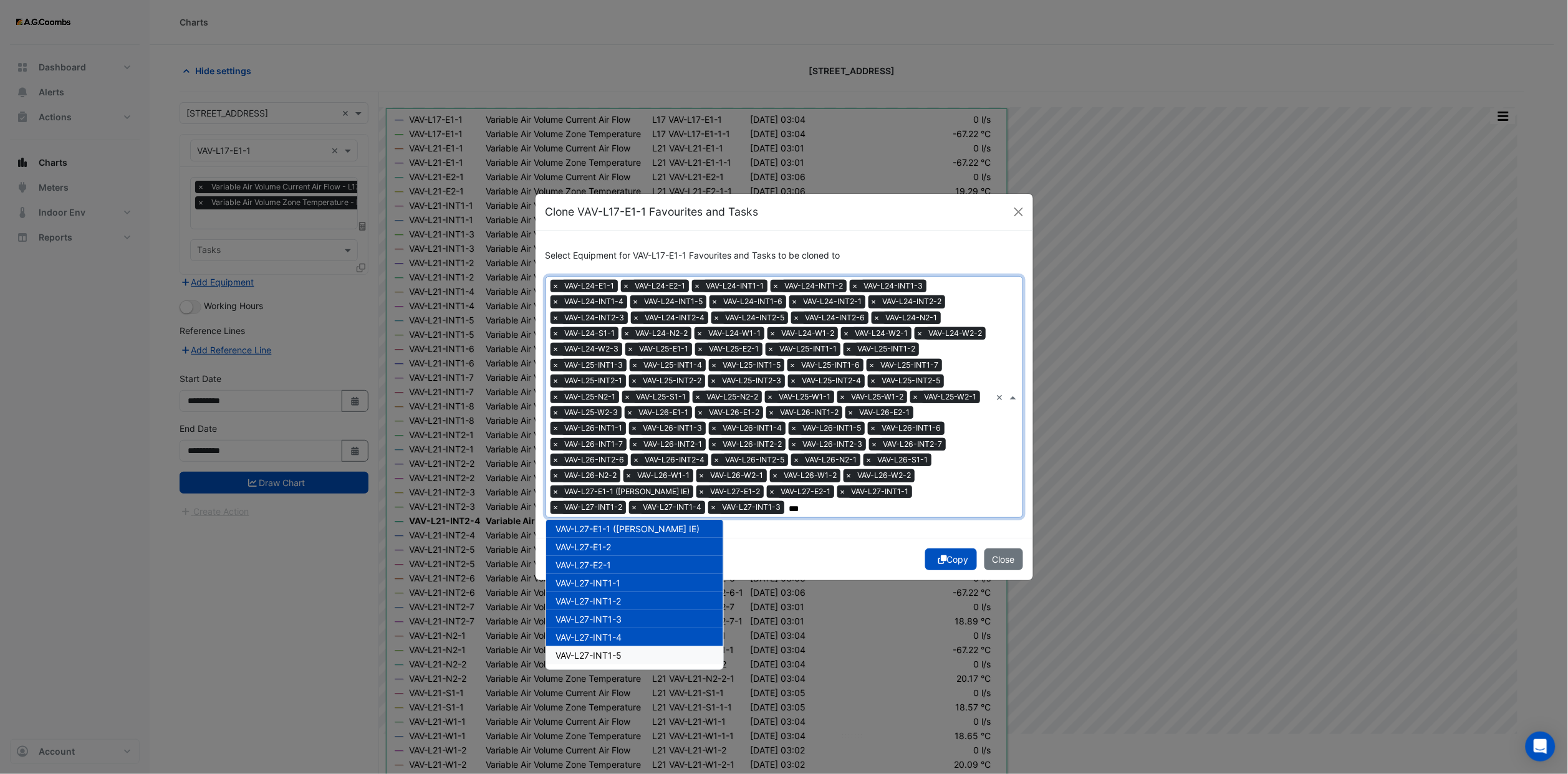
click at [615, 650] on span "VAV-L27-INT1-5" at bounding box center [589, 655] width 66 height 11
click at [615, 665] on div "VAV-L27-INT1-6" at bounding box center [634, 673] width 177 height 18
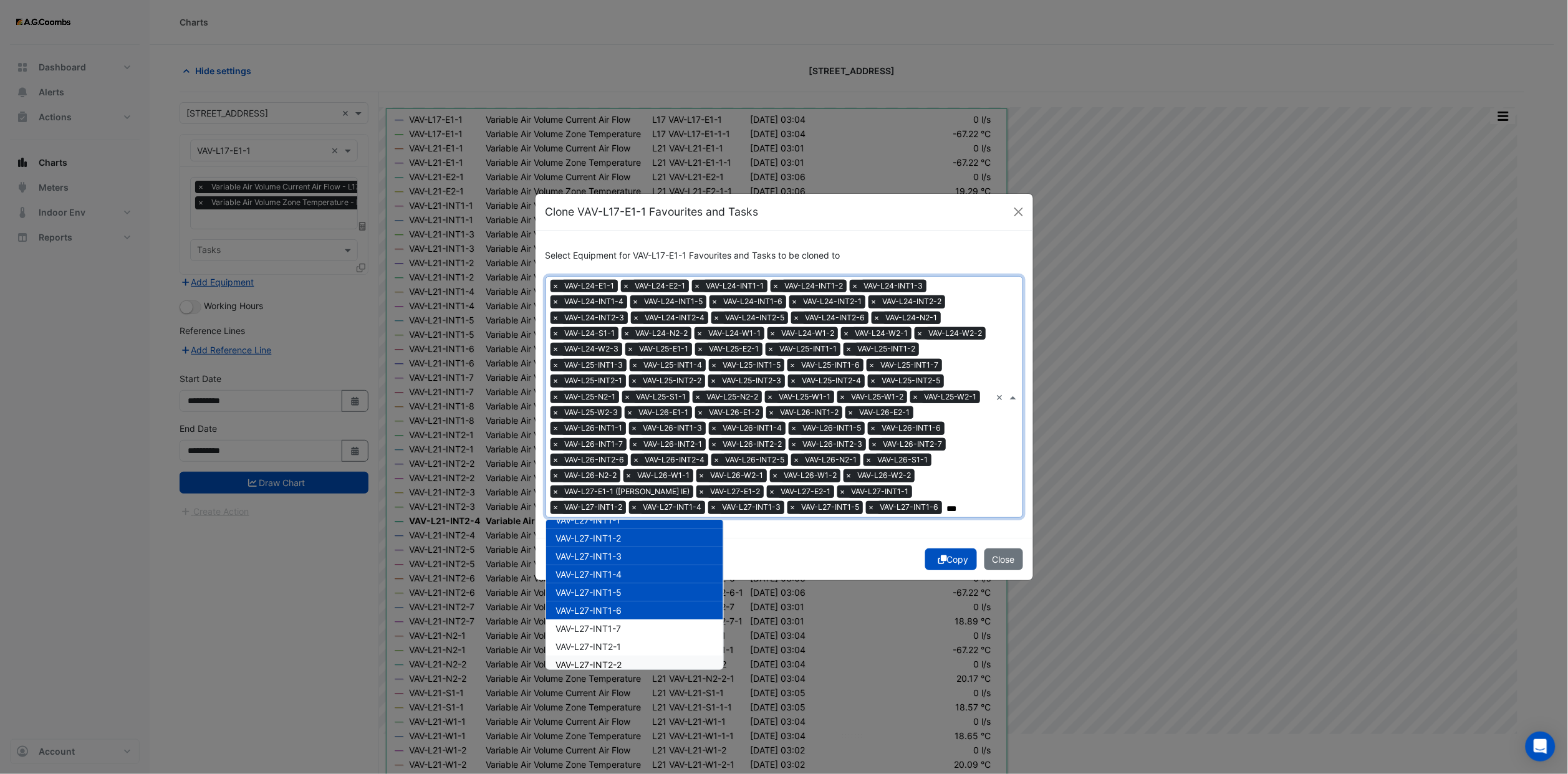
scroll to position [9915, 0]
click at [613, 593] on span "VAV-L27-INT1-7" at bounding box center [589, 598] width 65 height 11
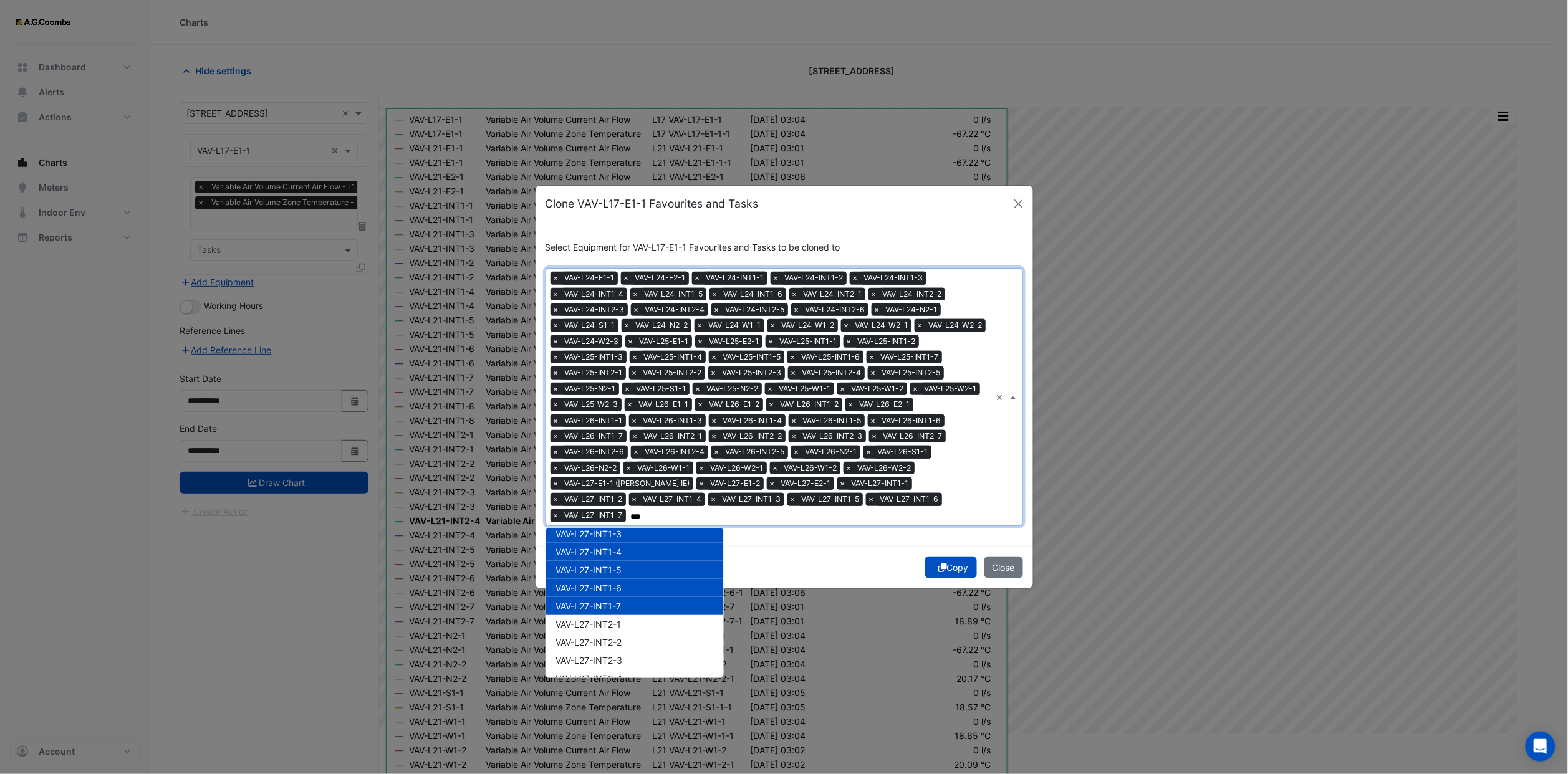
click at [614, 619] on span "VAV-L27-INT2-1" at bounding box center [589, 624] width 65 height 11
click at [614, 621] on div "VAV-L27-INT2-1" at bounding box center [634, 624] width 177 height 18
click at [615, 619] on span "VAV-L27-INT2-1" at bounding box center [589, 624] width 65 height 11
click at [612, 637] on span "VAV-L27-INT2-2" at bounding box center [589, 642] width 66 height 11
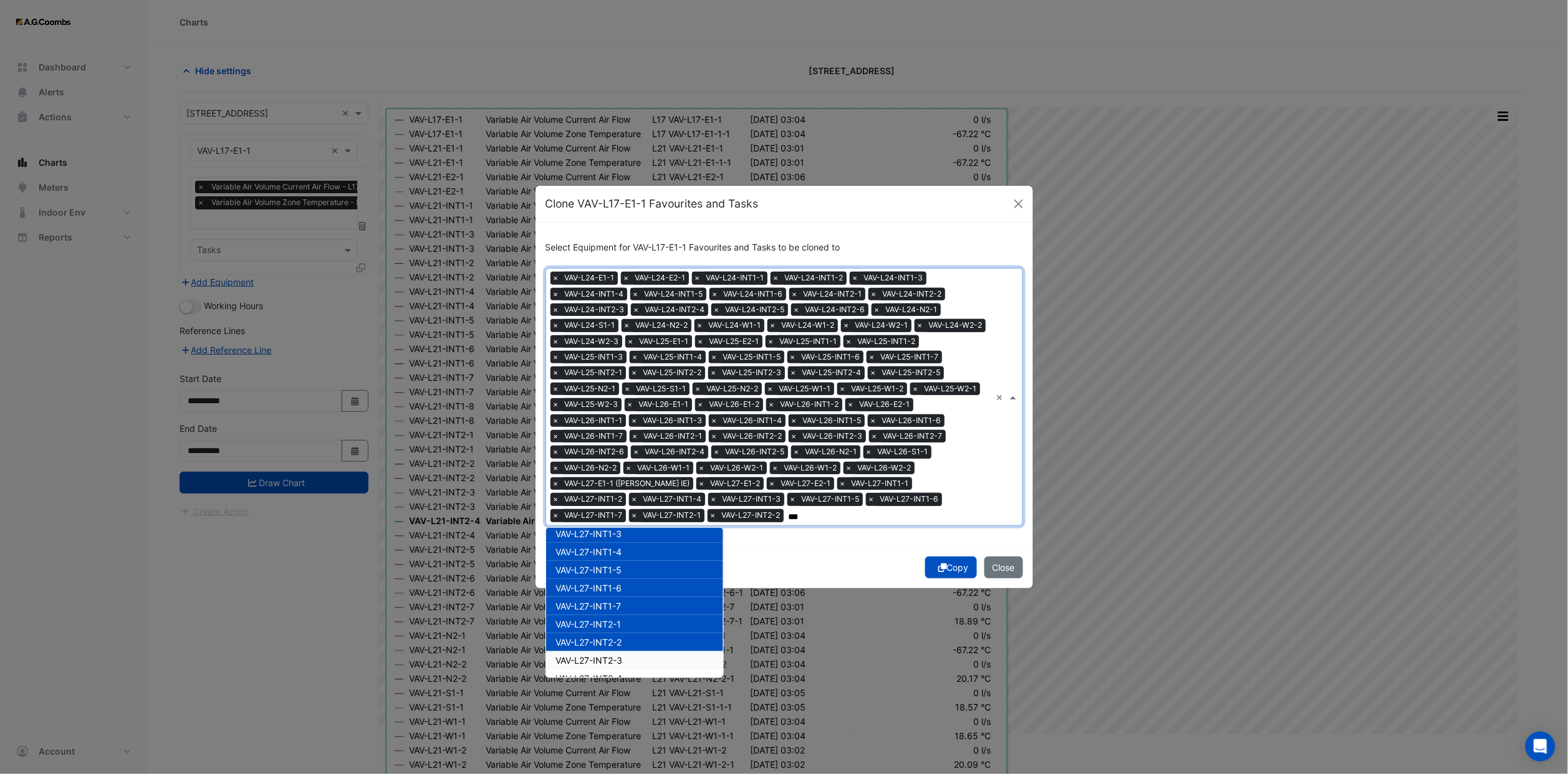
click at [616, 655] on div "VAV-L27-INT2-3" at bounding box center [634, 660] width 177 height 18
click at [617, 673] on span "VAV-L27-INT2-4" at bounding box center [590, 679] width 67 height 11
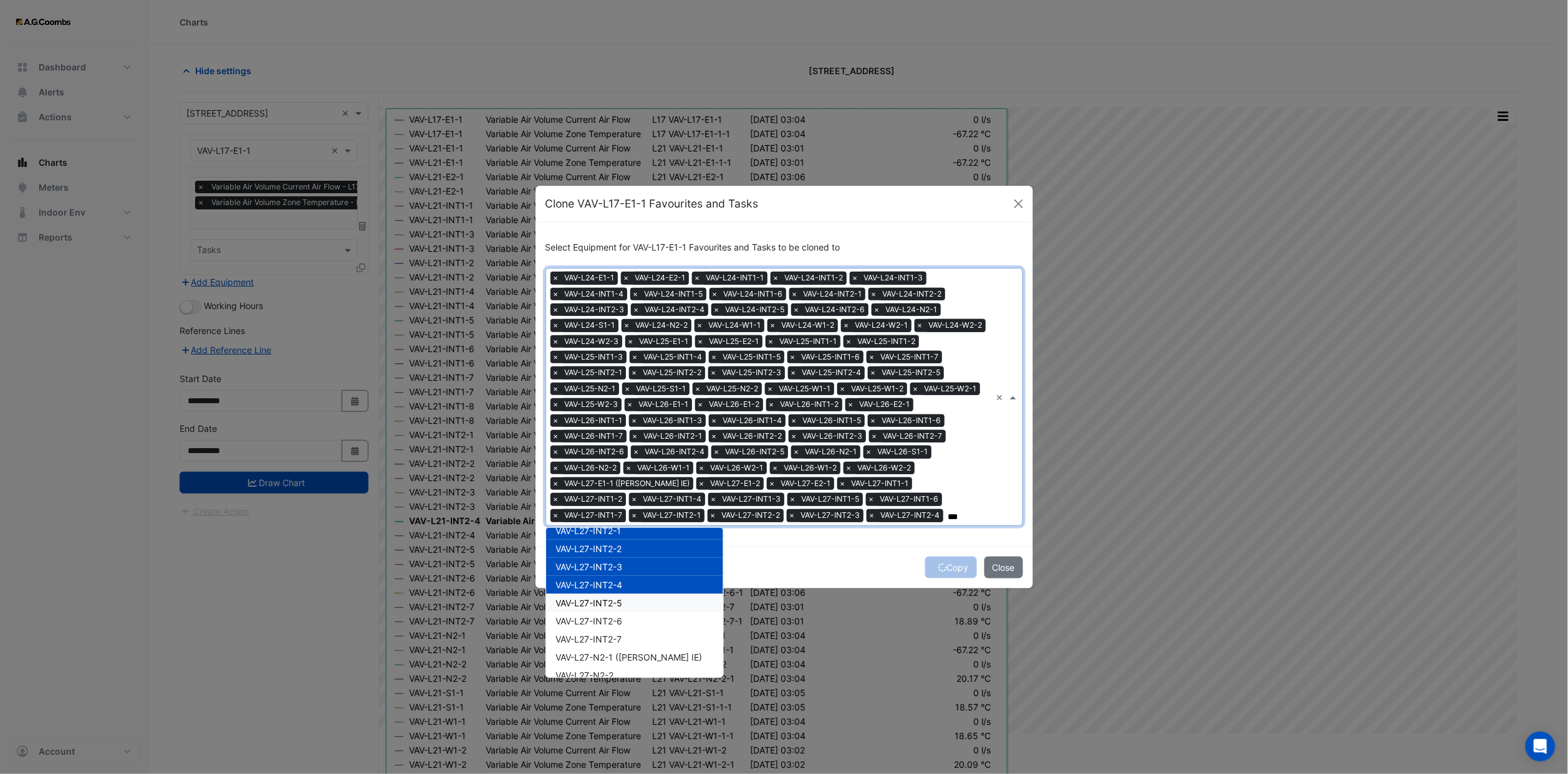
click at [624, 594] on div "VAV-L27-INT2-5" at bounding box center [634, 603] width 177 height 18
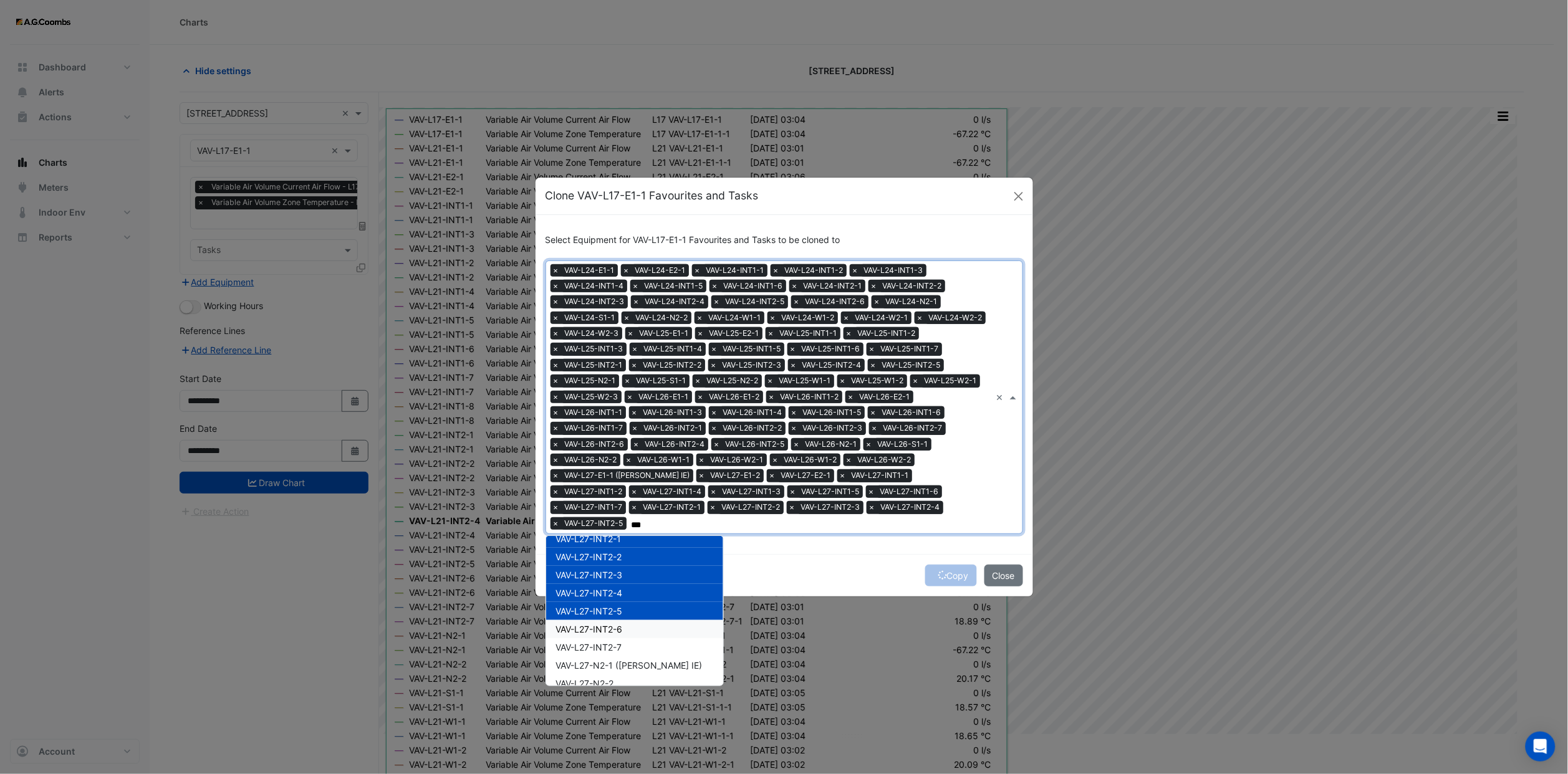
drag, startPoint x: 621, startPoint y: 609, endPoint x: 621, endPoint y: 621, distance: 12.0
click at [621, 624] on span "VAV-L27-INT2-6" at bounding box center [590, 629] width 67 height 11
drag, startPoint x: 621, startPoint y: 621, endPoint x: 621, endPoint y: 638, distance: 17.0
click at [621, 625] on div "VAV-L27-INT2-6" at bounding box center [634, 629] width 177 height 18
click at [623, 660] on span "VAV-L27-N2-1 ([PERSON_NAME] IE)" at bounding box center [629, 666] width 146 height 11
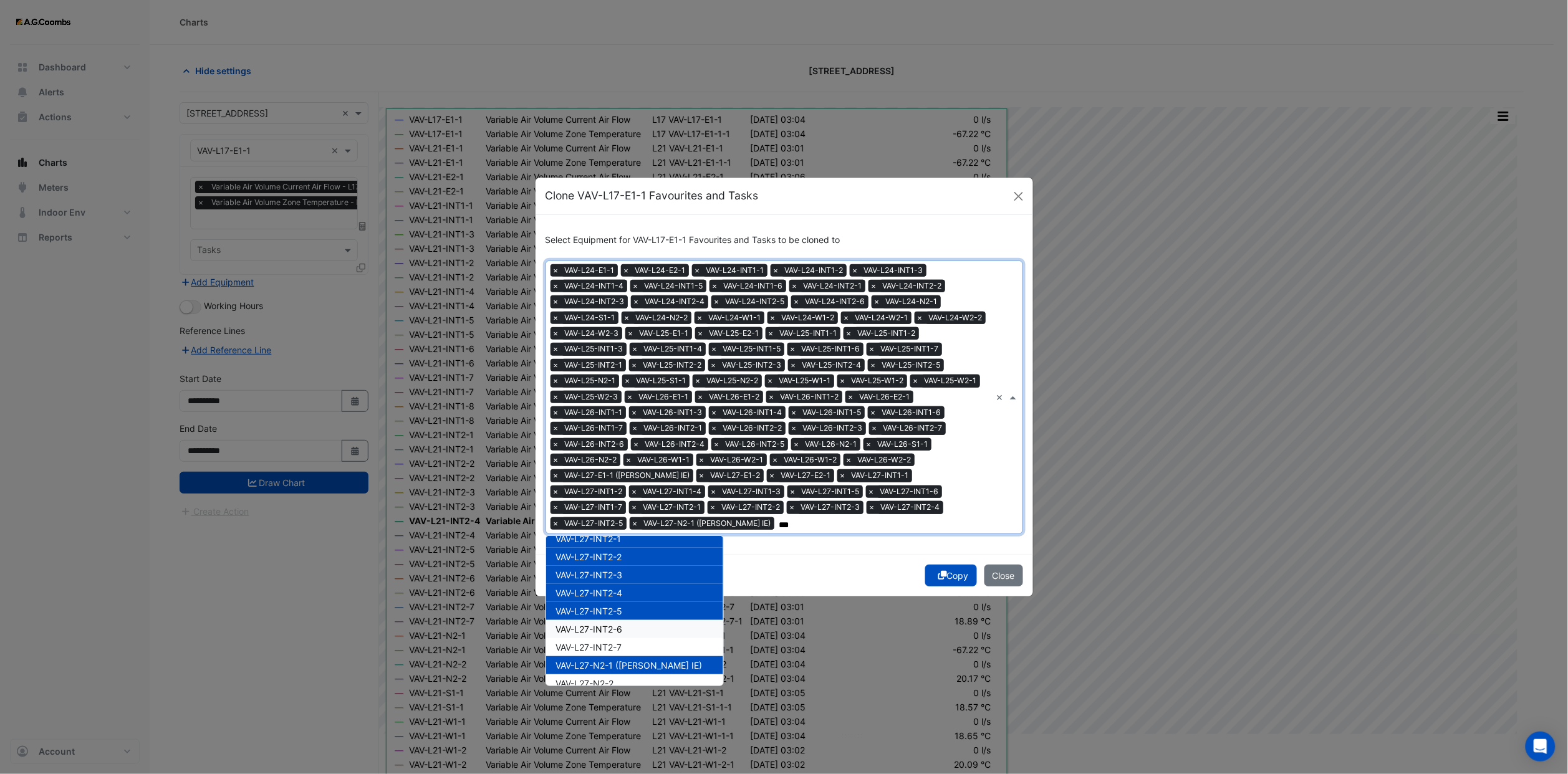
click at [621, 624] on span "VAV-L27-INT2-6" at bounding box center [590, 629] width 67 height 11
click at [617, 642] on span "VAV-L27-INT2-7" at bounding box center [589, 648] width 66 height 11
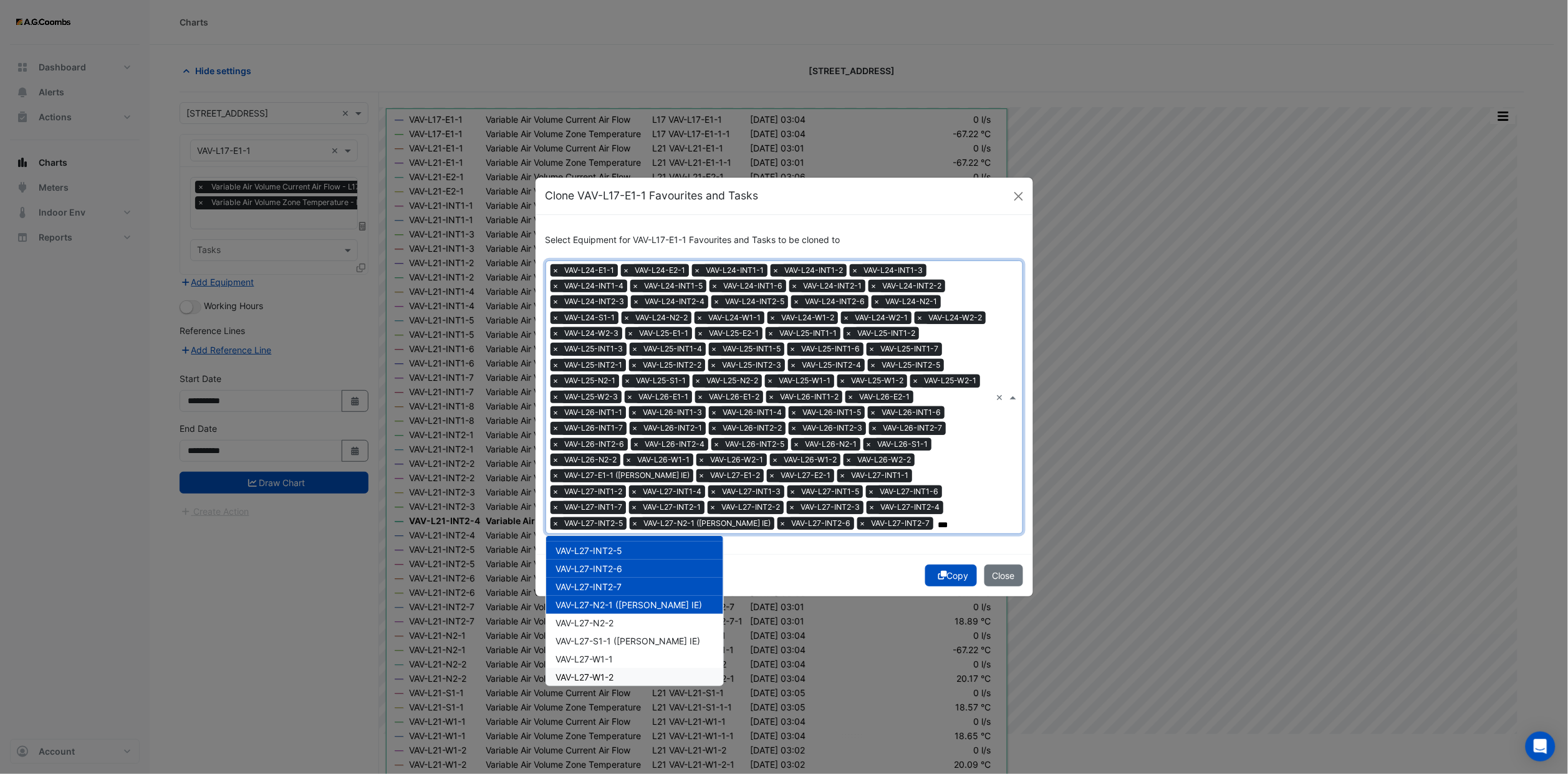
scroll to position [10102, 0]
click at [595, 585] on span "VAV-L27-N2-2" at bounding box center [585, 590] width 58 height 11
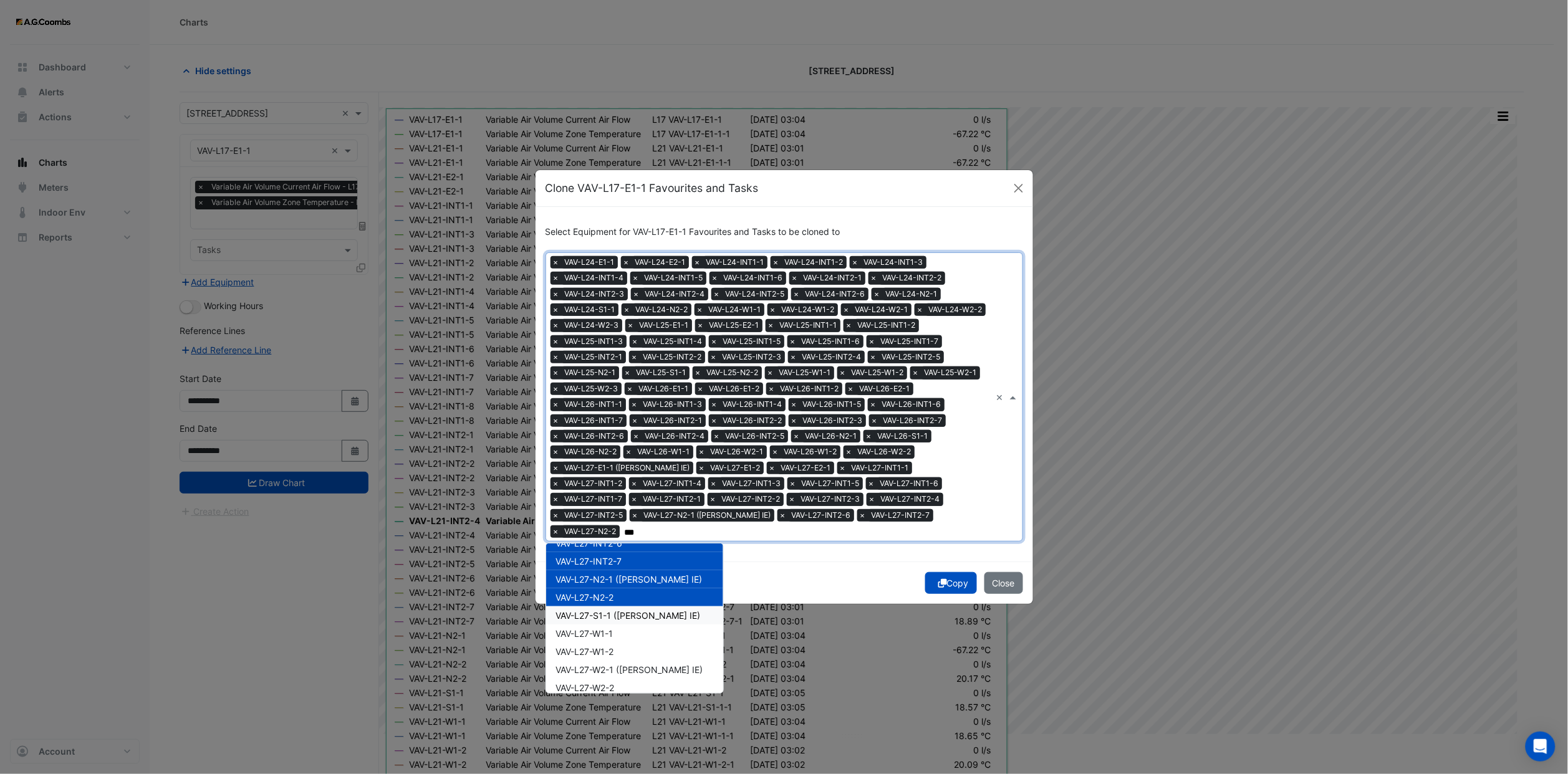
drag, startPoint x: 599, startPoint y: 596, endPoint x: 604, endPoint y: 614, distance: 18.7
click at [599, 611] on span "VAV-L27-S1-1 ([PERSON_NAME] IE)" at bounding box center [628, 616] width 145 height 11
click at [604, 624] on div "VAV-L27-W1-1" at bounding box center [634, 633] width 177 height 18
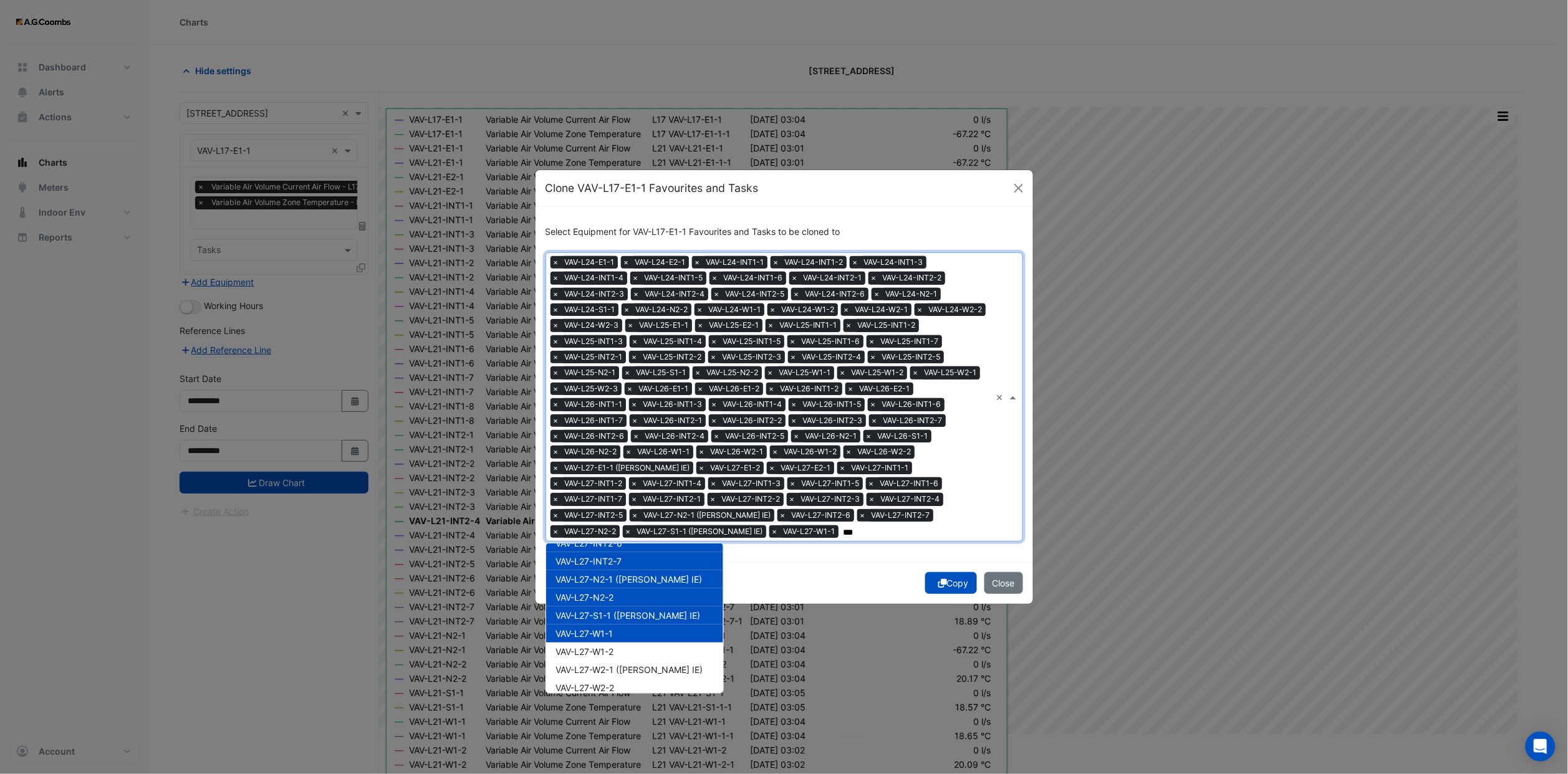
drag, startPoint x: 607, startPoint y: 626, endPoint x: 610, endPoint y: 633, distance: 7.6
click at [607, 630] on div "VAV-L27-W1-1" at bounding box center [634, 633] width 177 height 18
click at [611, 646] on span "VAV-L27-W1-2" at bounding box center [585, 652] width 58 height 11
click at [610, 628] on span "VAV-L27-W1-1" at bounding box center [585, 634] width 57 height 11
click at [617, 665] on span "VAV-L27-W2-1 ([PERSON_NAME] IE)" at bounding box center [630, 670] width 147 height 11
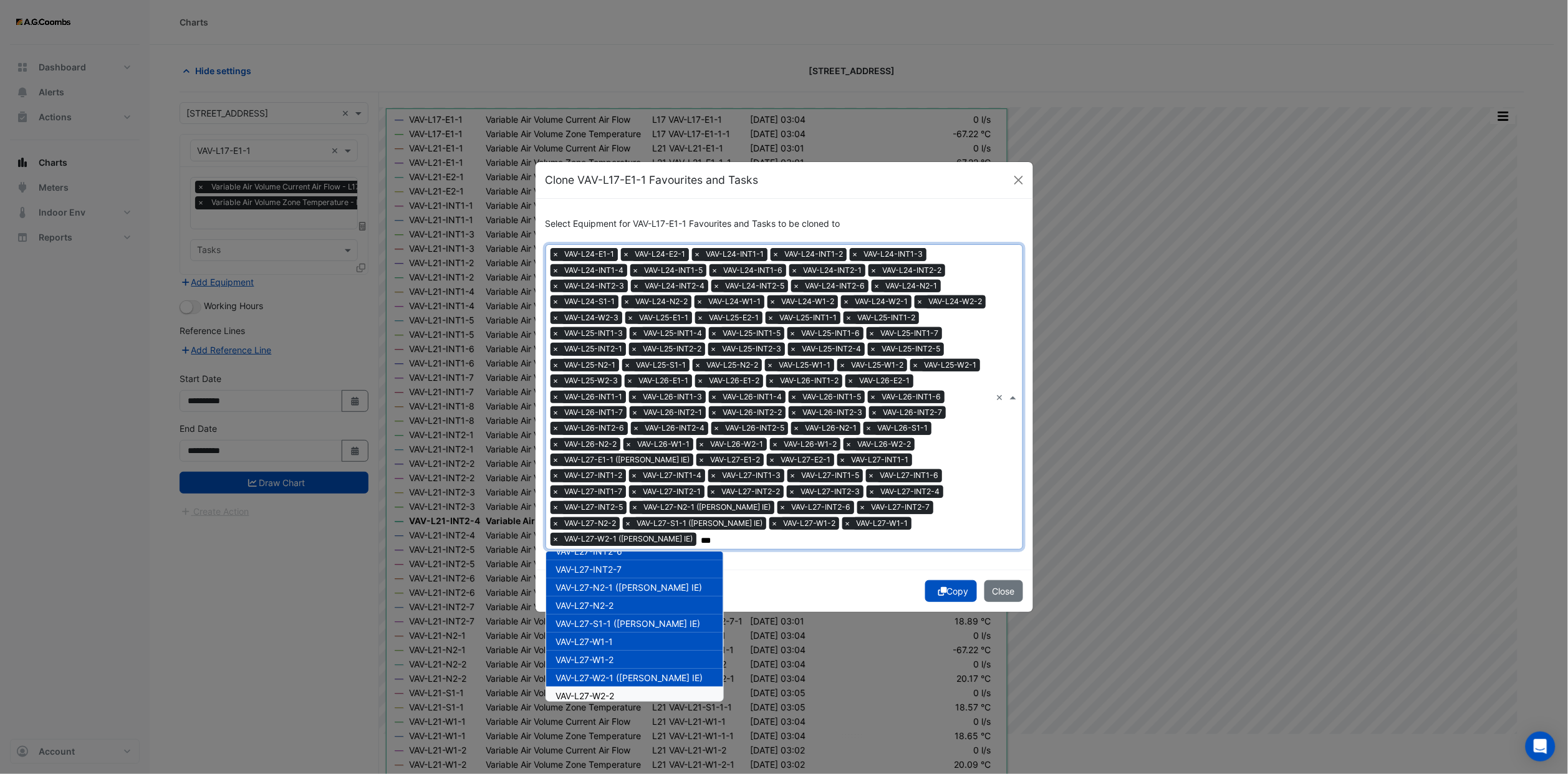
click at [618, 687] on div "VAV-L27-W2-2" at bounding box center [634, 696] width 177 height 18
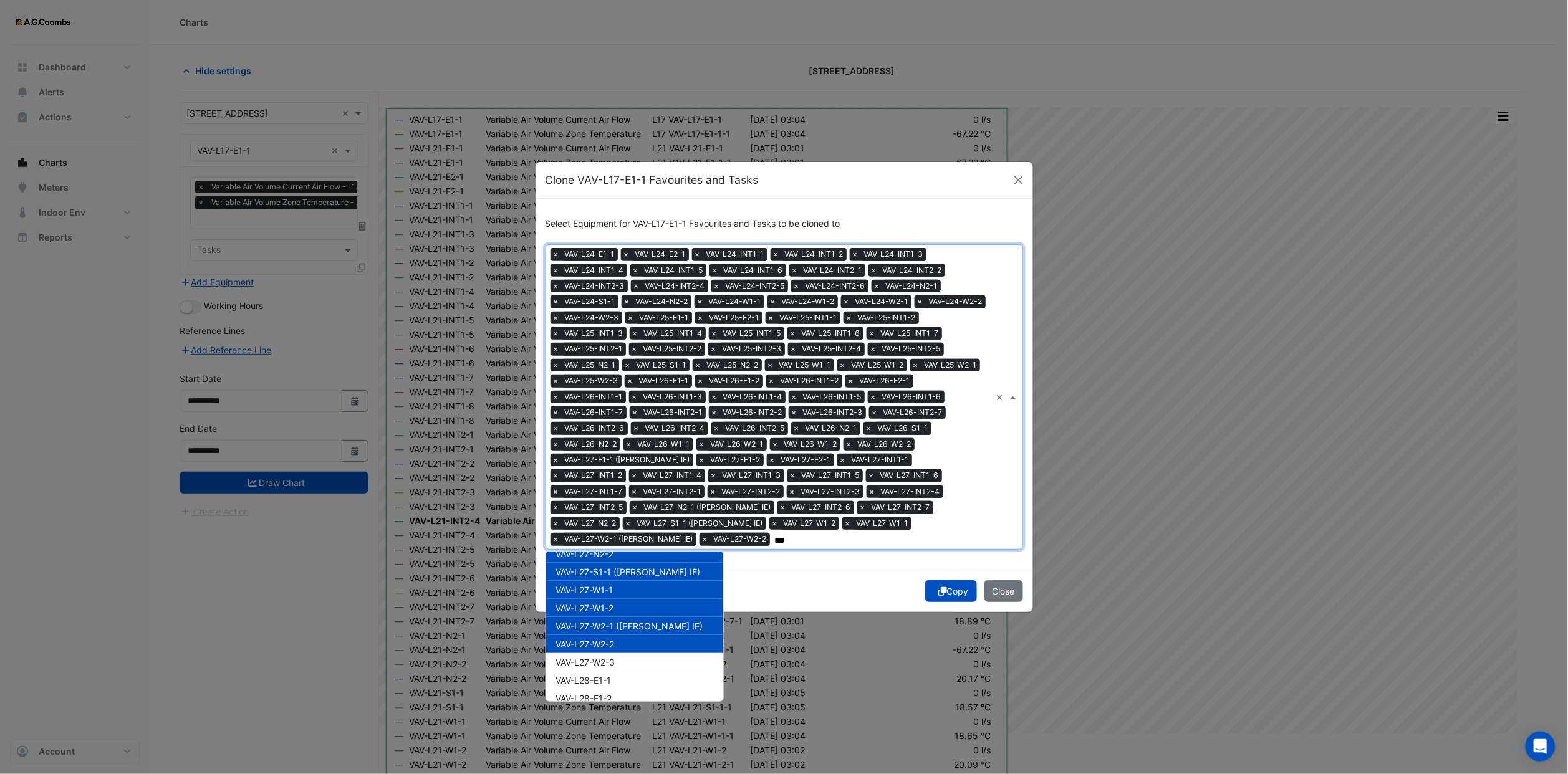
scroll to position [10195, 0]
click at [608, 615] on span "VAV-L27-W2-3" at bounding box center [586, 621] width 59 height 11
click at [607, 633] on span "VAV-L28-E1-1" at bounding box center [584, 638] width 56 height 11
drag, startPoint x: 607, startPoint y: 643, endPoint x: 610, endPoint y: 657, distance: 14.3
click at [607, 652] on span "VAV-L28-E1-2" at bounding box center [584, 657] width 56 height 11
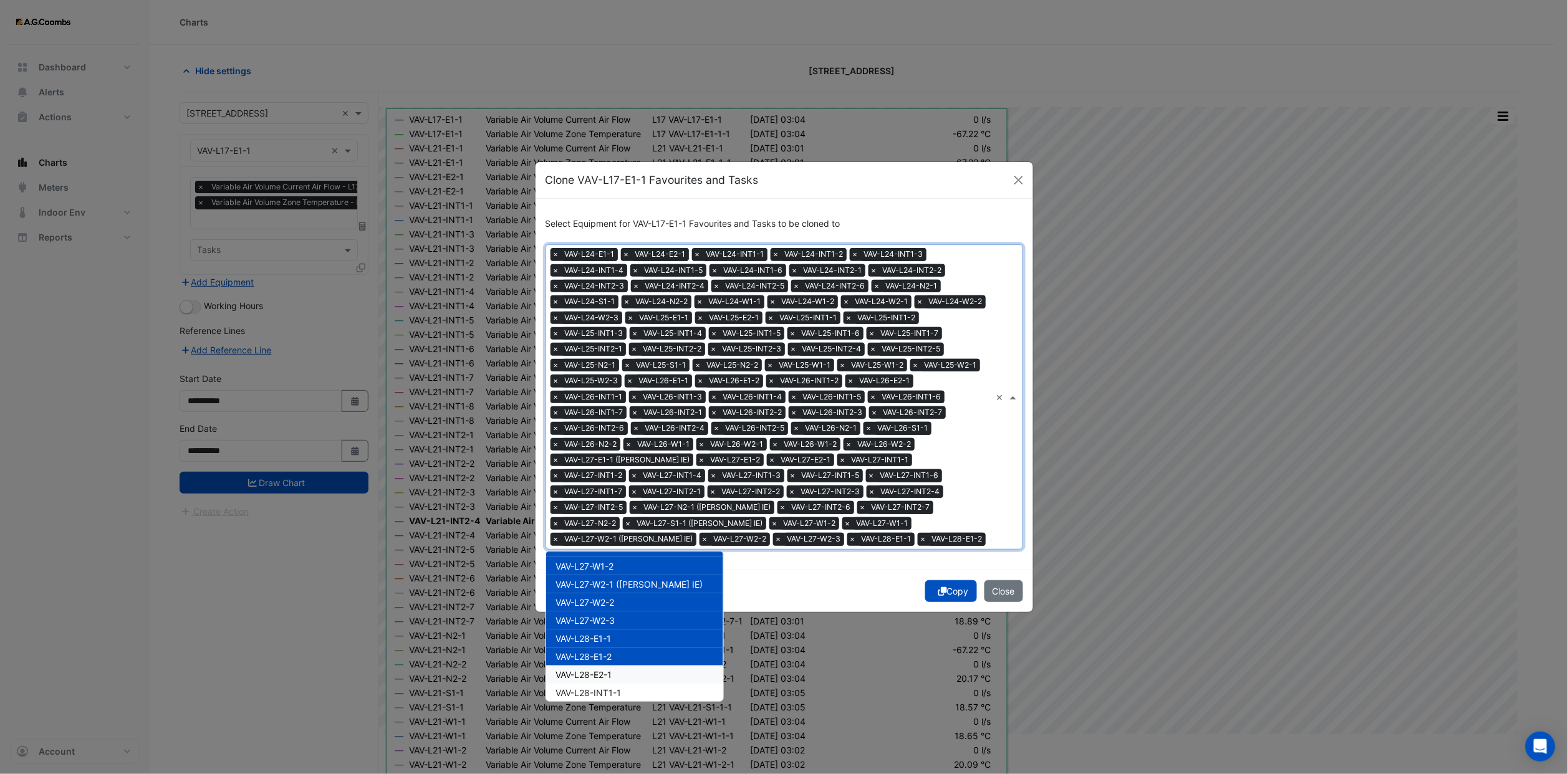
click at [610, 669] on span "VAV-L28-E2-1" at bounding box center [584, 675] width 56 height 11
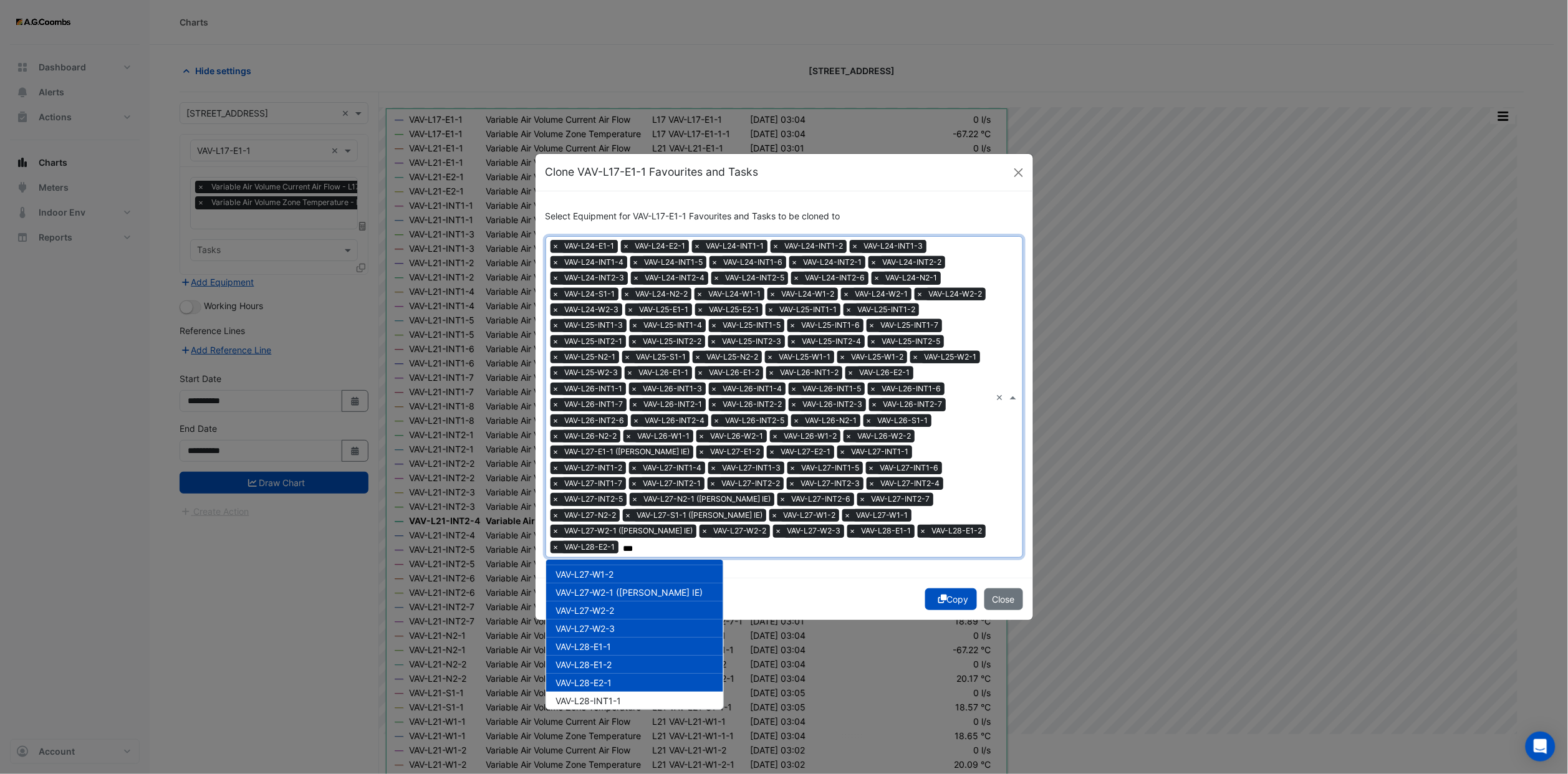
click at [612, 674] on div "VAV-L28-E2-1" at bounding box center [634, 683] width 177 height 18
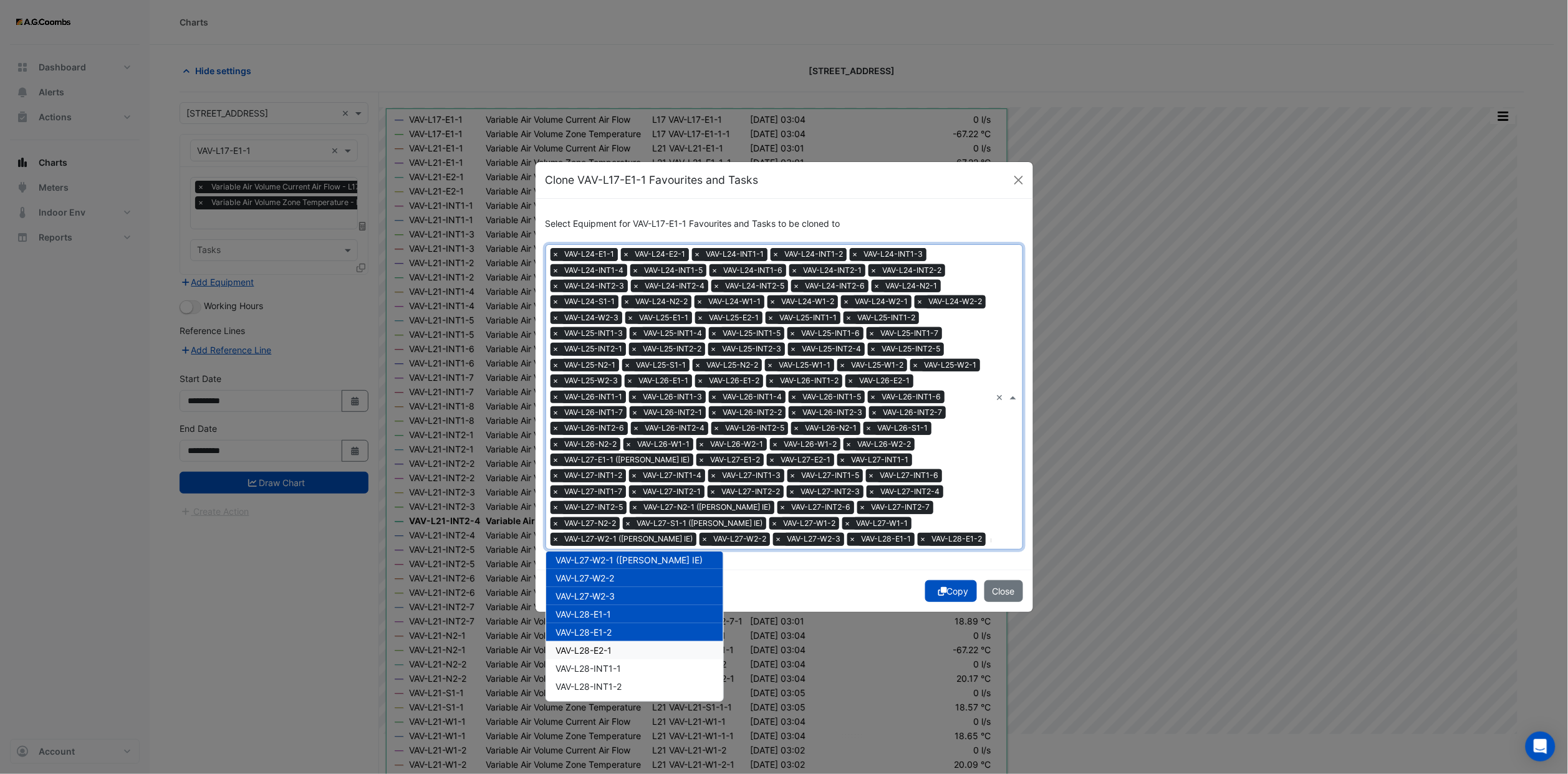
scroll to position [10289, 0]
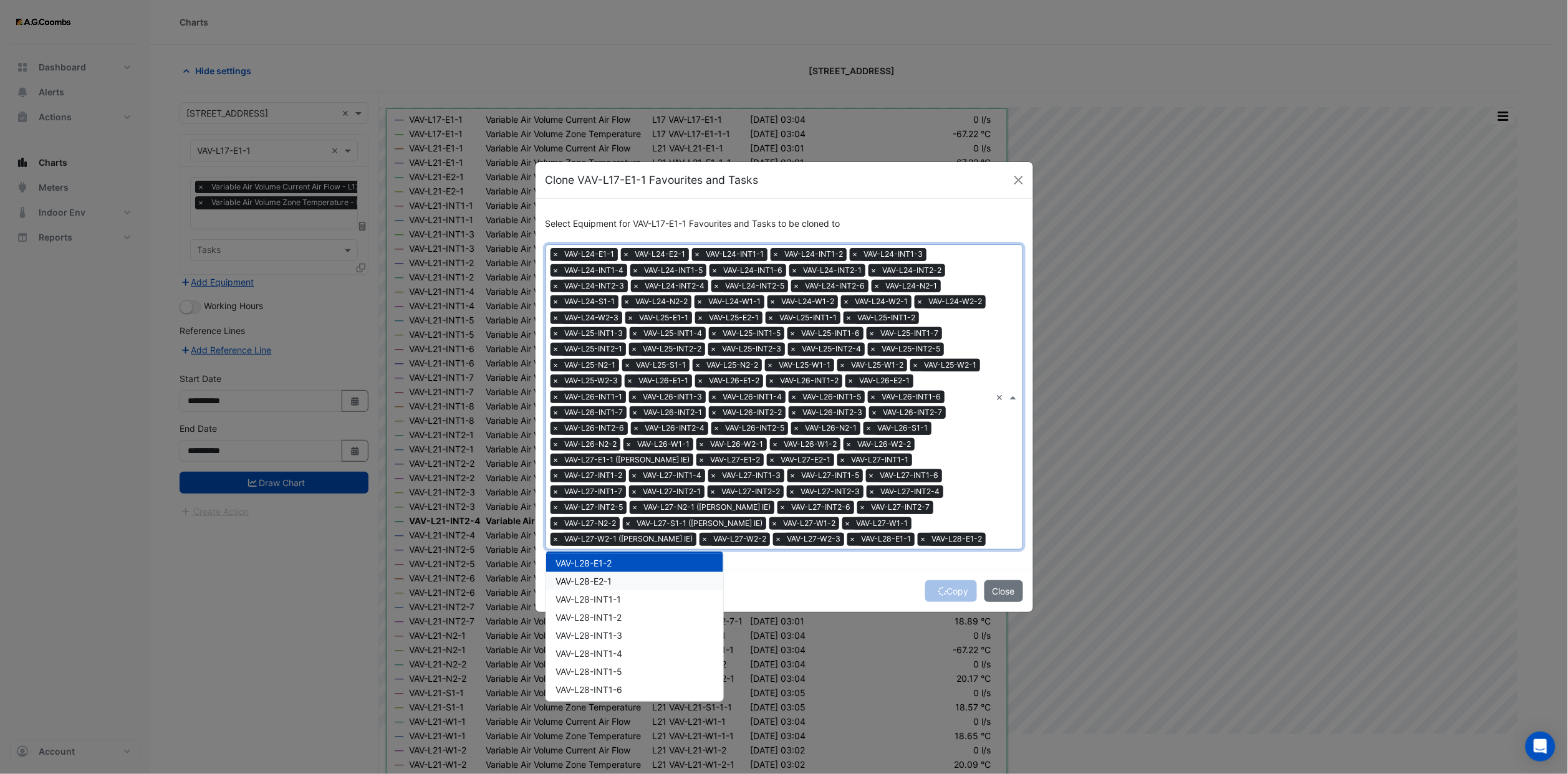
click at [618, 573] on div "VAV-L28-E2-1" at bounding box center [634, 581] width 177 height 18
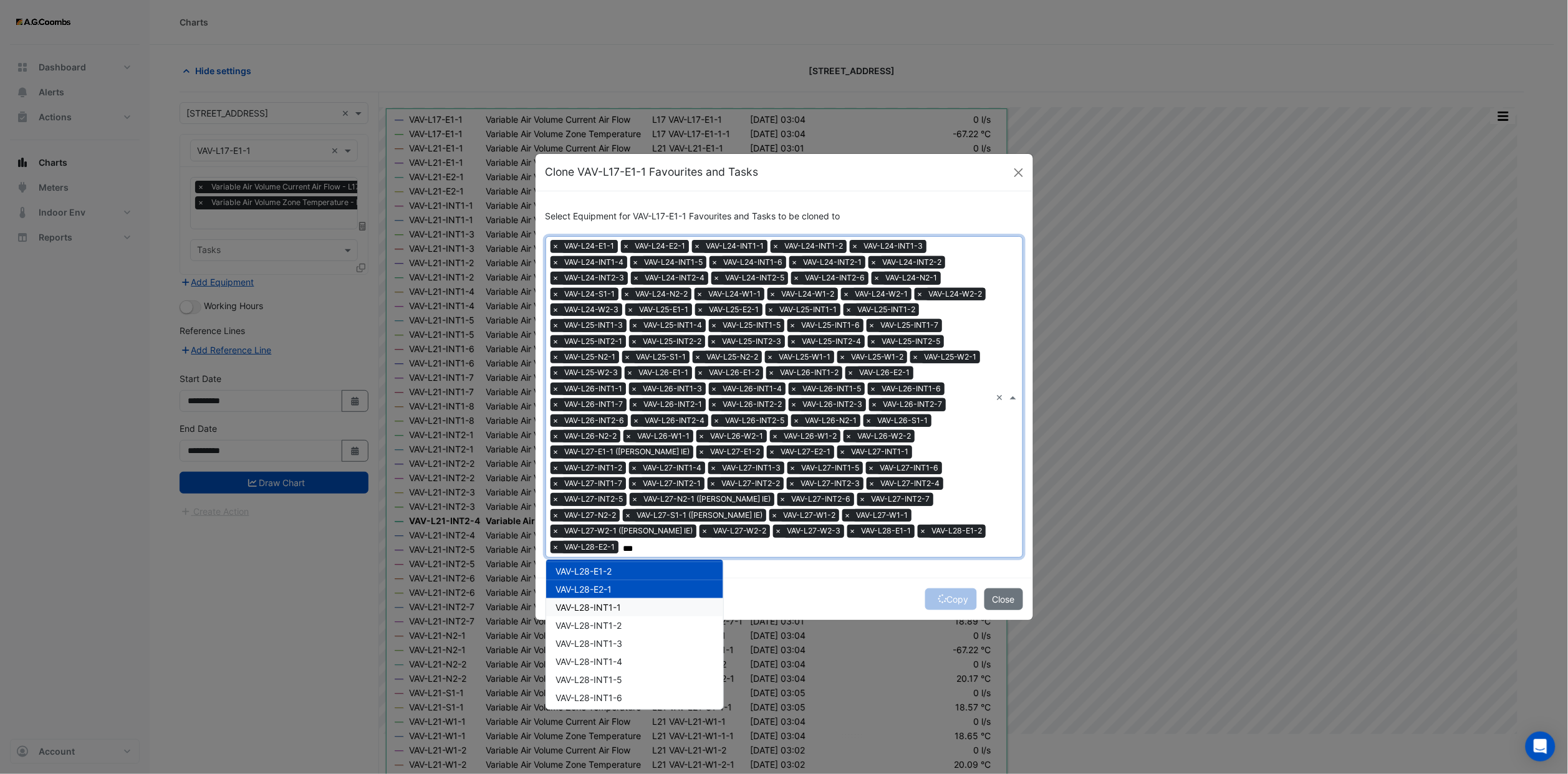
click at [610, 602] on span "VAV-L28-INT1-1" at bounding box center [589, 607] width 65 height 11
drag, startPoint x: 607, startPoint y: 601, endPoint x: 611, endPoint y: 623, distance: 22.4
click at [607, 602] on div "VAV-L28-INT1-1" at bounding box center [634, 607] width 177 height 18
click at [610, 602] on span "VAV-L28-INT1-1" at bounding box center [589, 607] width 65 height 11
click at [605, 621] on span "VAV-L28-INT1-2" at bounding box center [589, 626] width 66 height 11
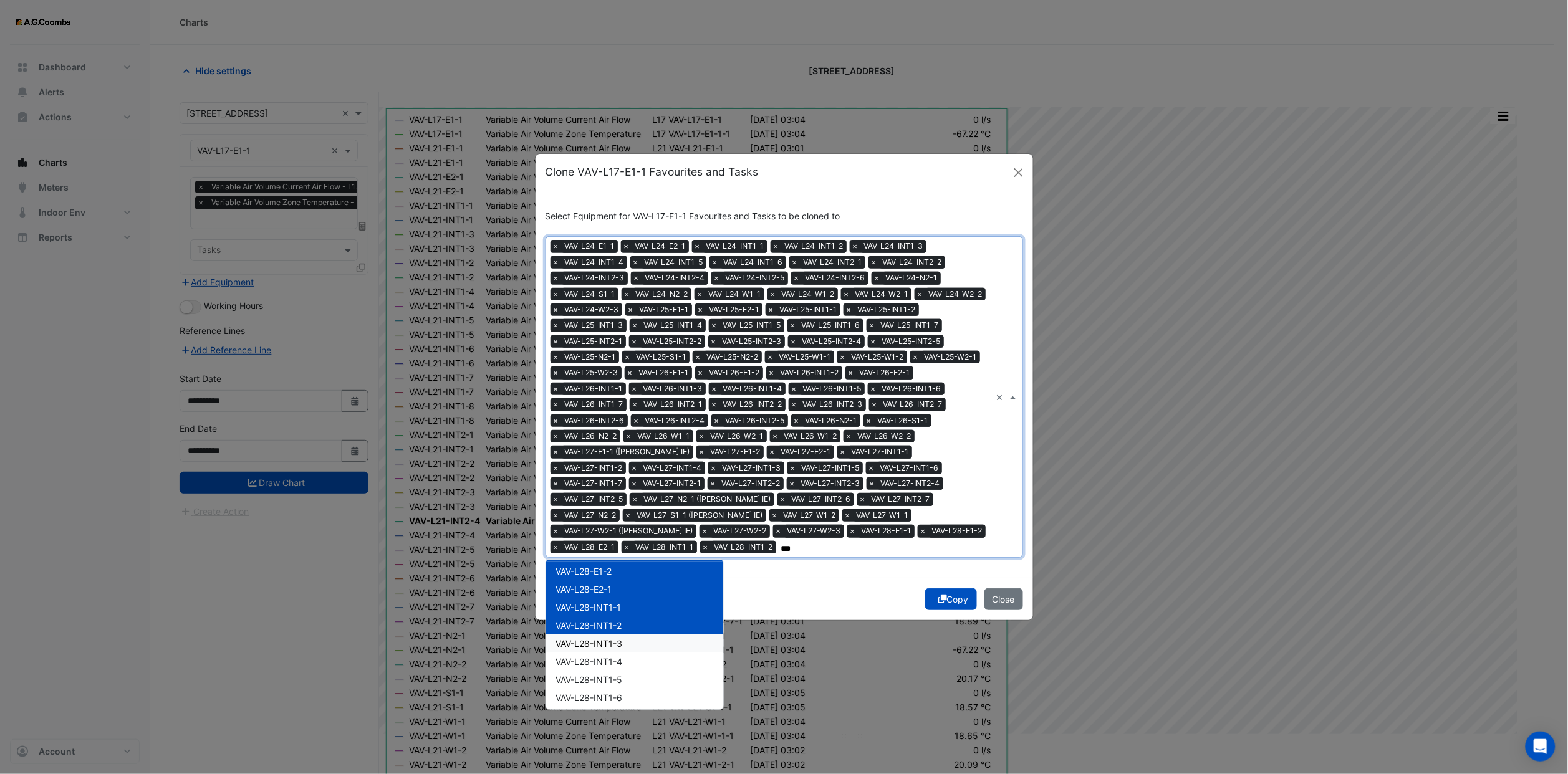
drag, startPoint x: 605, startPoint y: 621, endPoint x: 607, endPoint y: 633, distance: 12.2
click at [607, 638] on span "VAV-L28-INT1-3" at bounding box center [590, 644] width 67 height 11
click at [608, 656] on span "VAV-L28-INT1-4" at bounding box center [590, 662] width 67 height 11
click at [610, 675] on span "VAV-L28-INT1-5" at bounding box center [590, 680] width 67 height 11
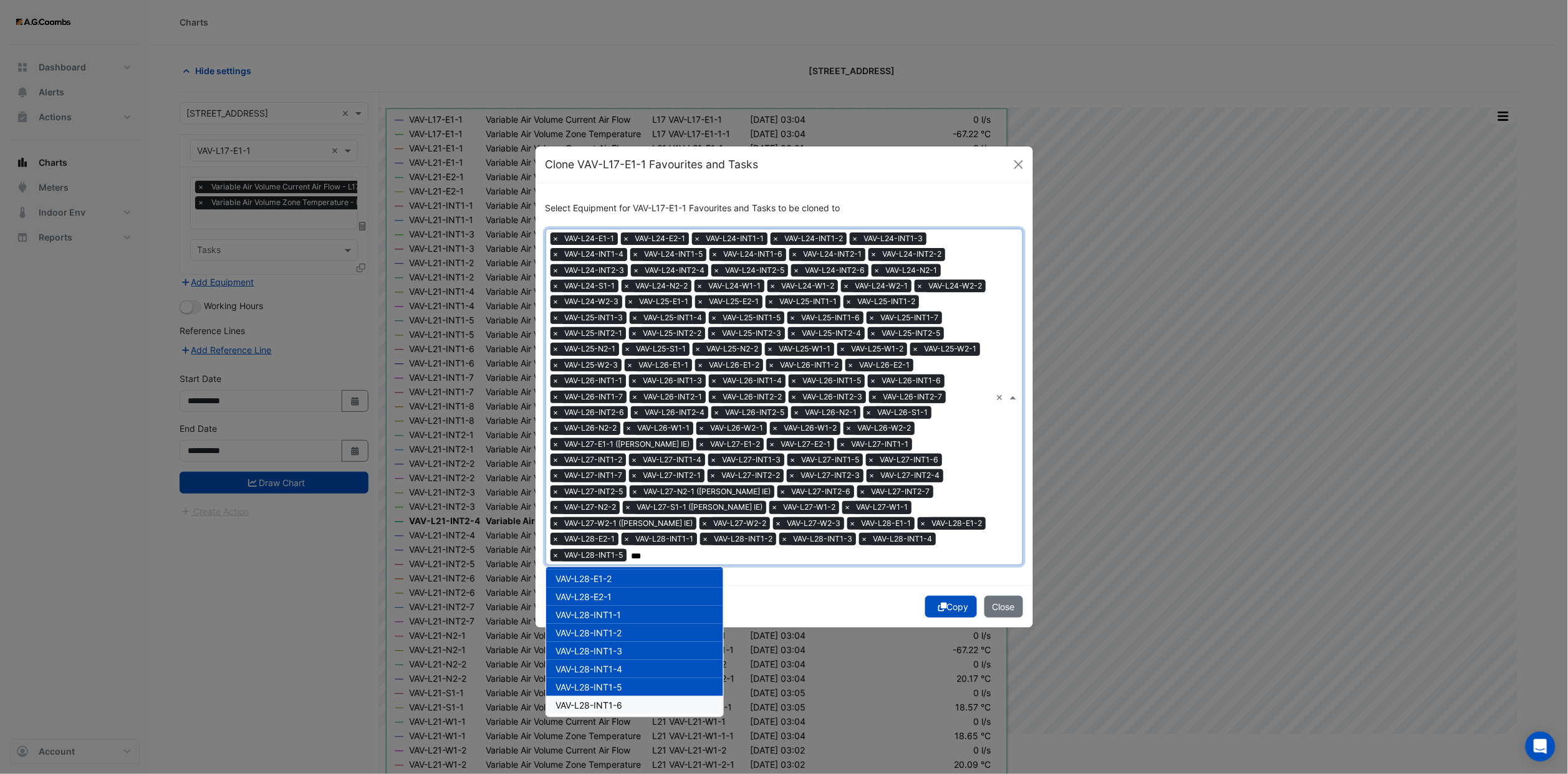
click at [610, 700] on span "VAV-L28-INT1-6" at bounding box center [590, 706] width 67 height 11
click at [610, 714] on div "VAV-L28-INT1-7" at bounding box center [634, 723] width 177 height 18
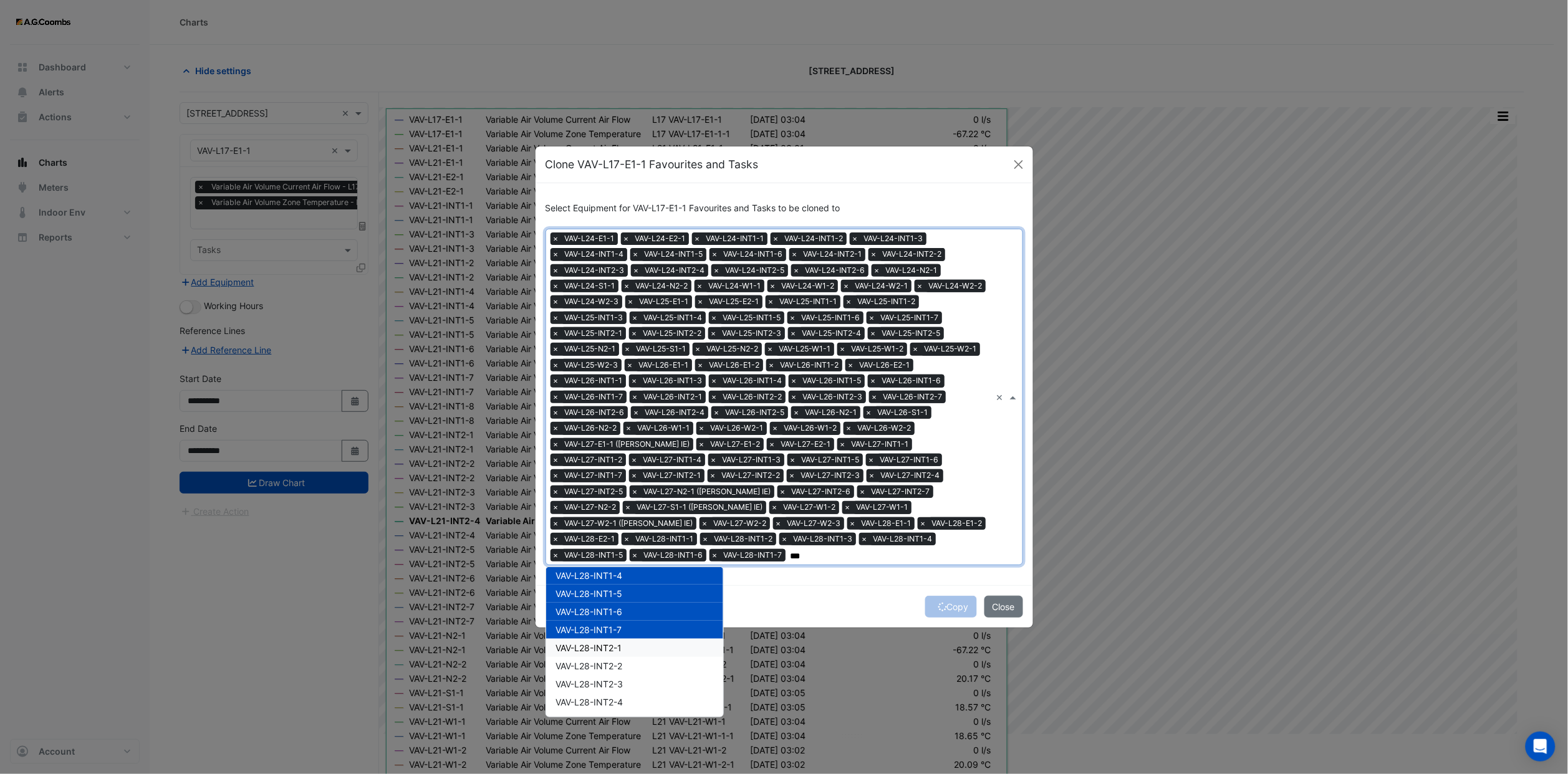
click at [610, 643] on span "VAV-L28-INT2-1" at bounding box center [589, 648] width 66 height 11
drag, startPoint x: 610, startPoint y: 652, endPoint x: 610, endPoint y: 659, distance: 7.0
click at [610, 661] on span "VAV-L28-INT2-2" at bounding box center [590, 666] width 67 height 11
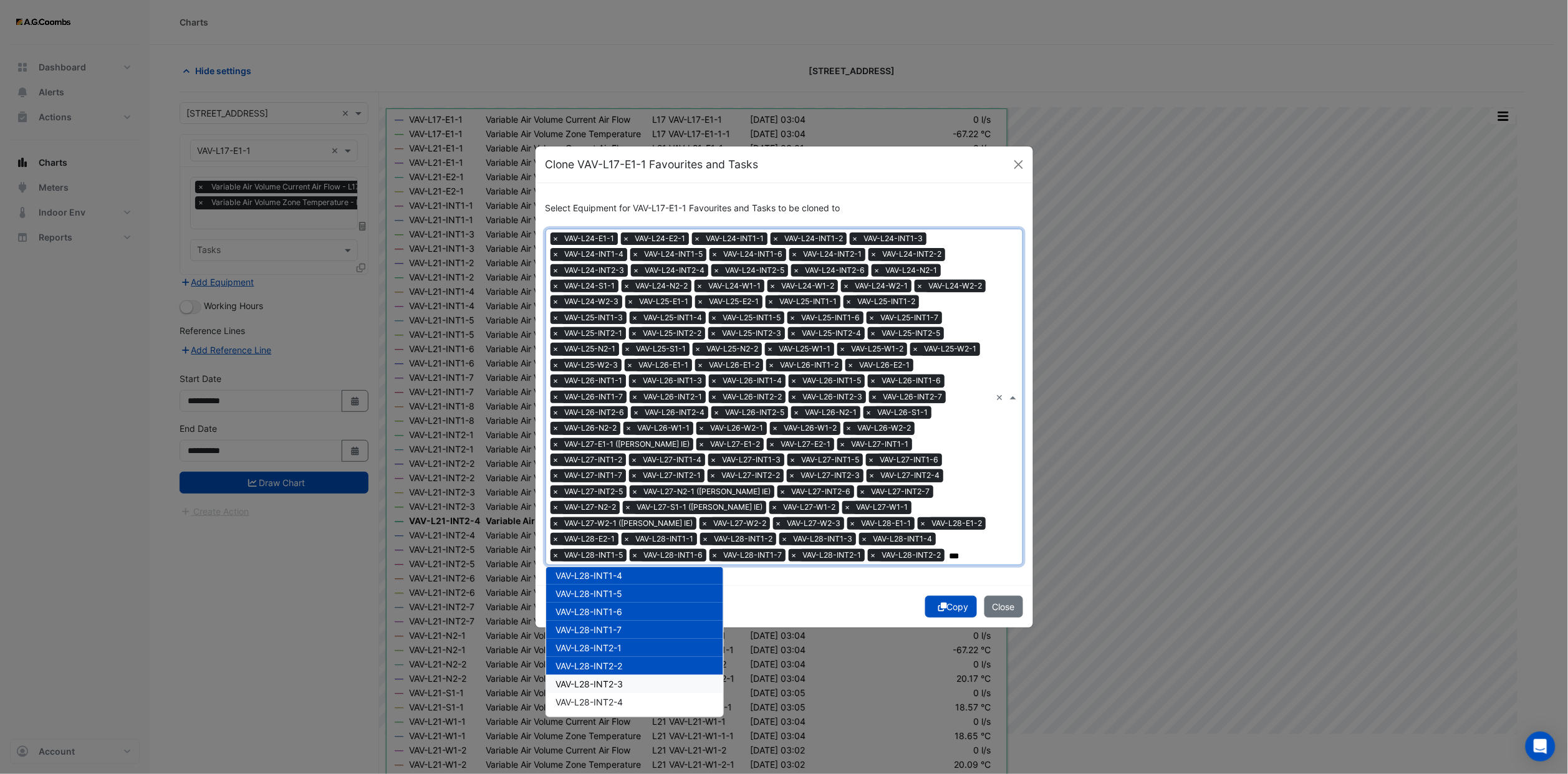
click at [611, 675] on div "VAV-L28-INT2-3" at bounding box center [634, 683] width 177 height 18
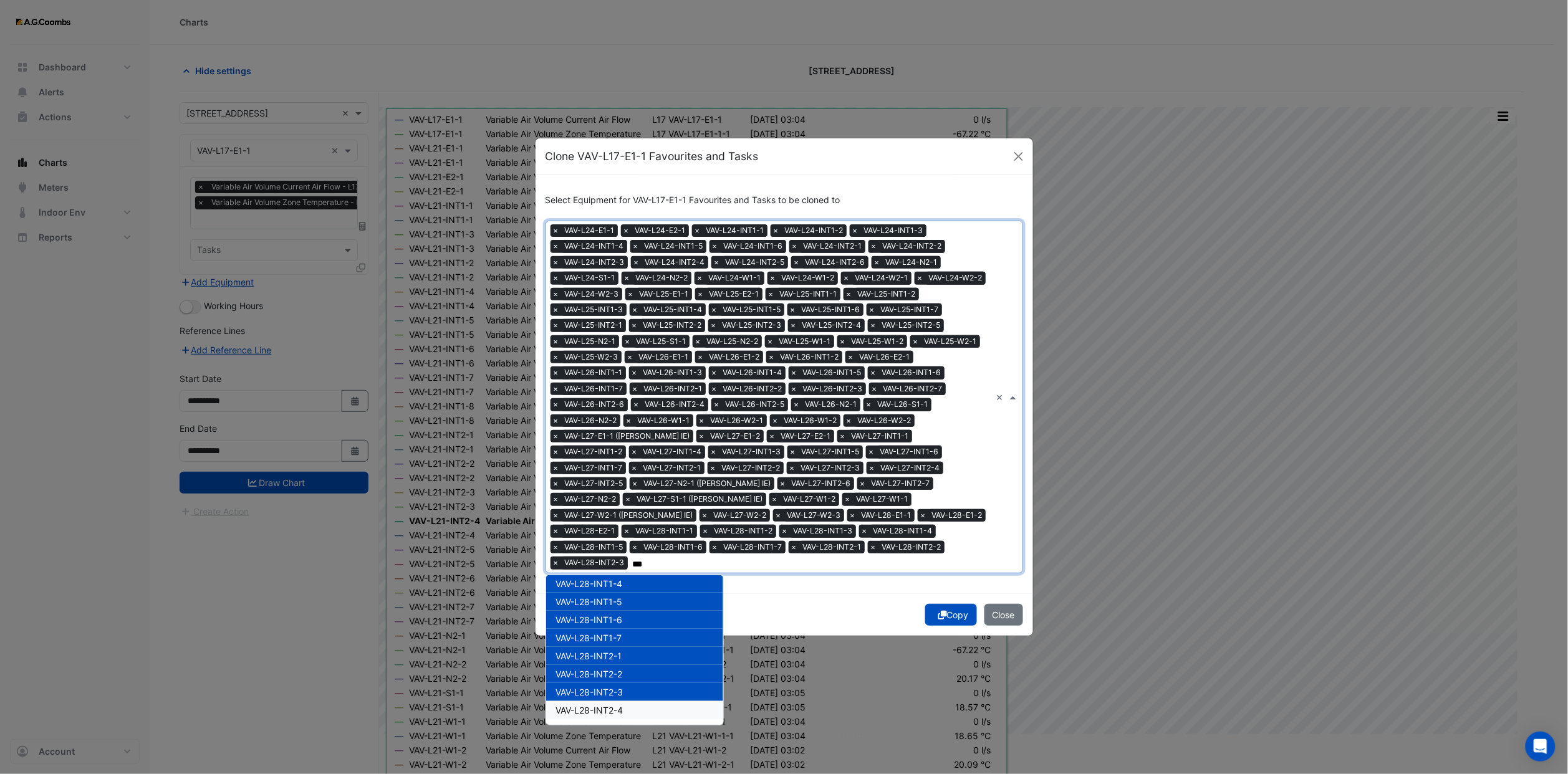
click at [614, 705] on span "VAV-L28-INT2-4" at bounding box center [590, 710] width 67 height 11
click at [616, 723] on span "VAV-L28-INT2-5" at bounding box center [590, 728] width 67 height 11
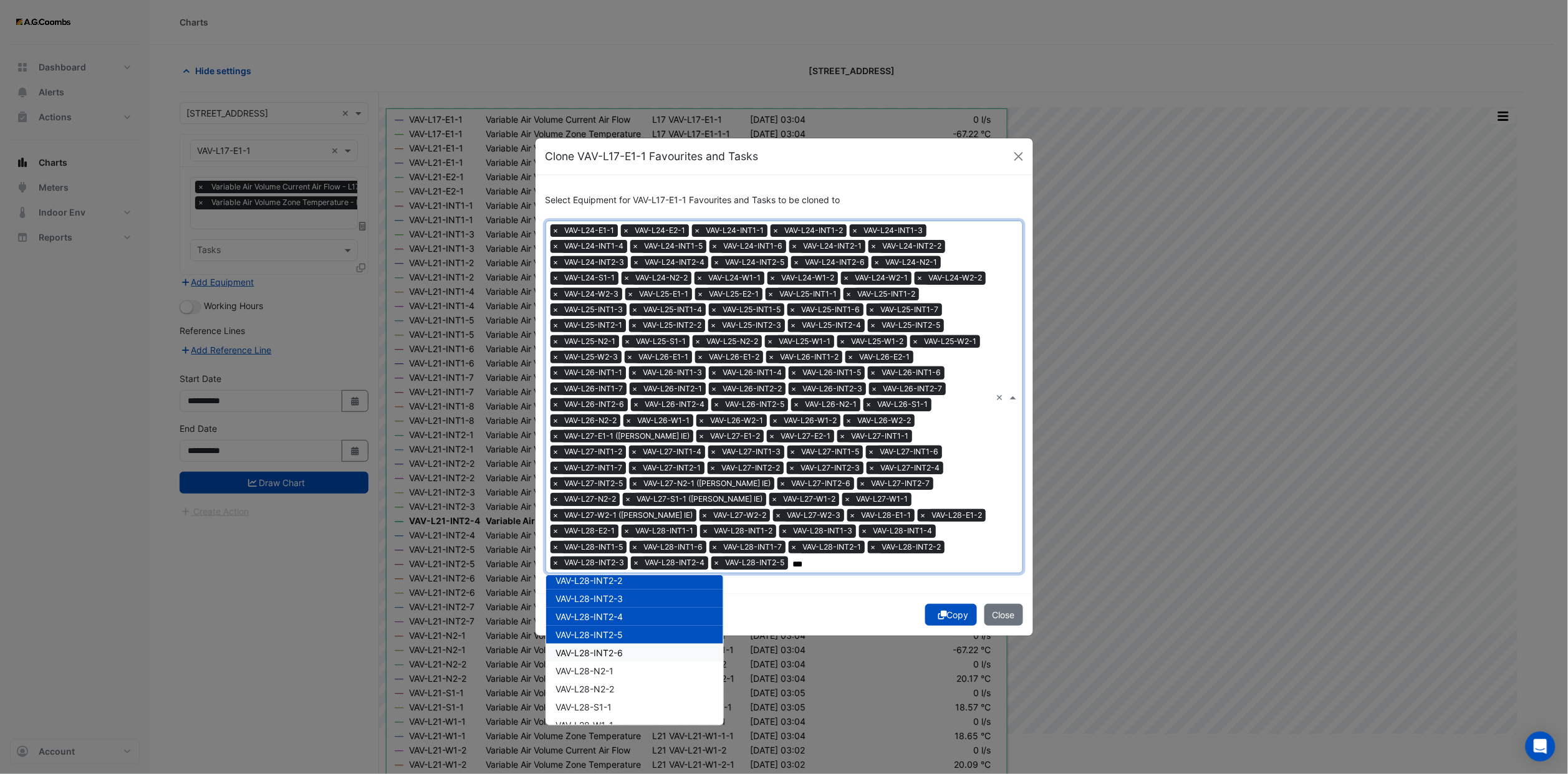
drag, startPoint x: 614, startPoint y: 638, endPoint x: 614, endPoint y: 646, distance: 8.0
click at [614, 648] on span "VAV-L28-INT2-6" at bounding box center [590, 653] width 67 height 11
drag, startPoint x: 614, startPoint y: 659, endPoint x: 614, endPoint y: 677, distance: 18.0
click at [614, 666] on div "VAV-L28-N2-1" at bounding box center [634, 670] width 177 height 18
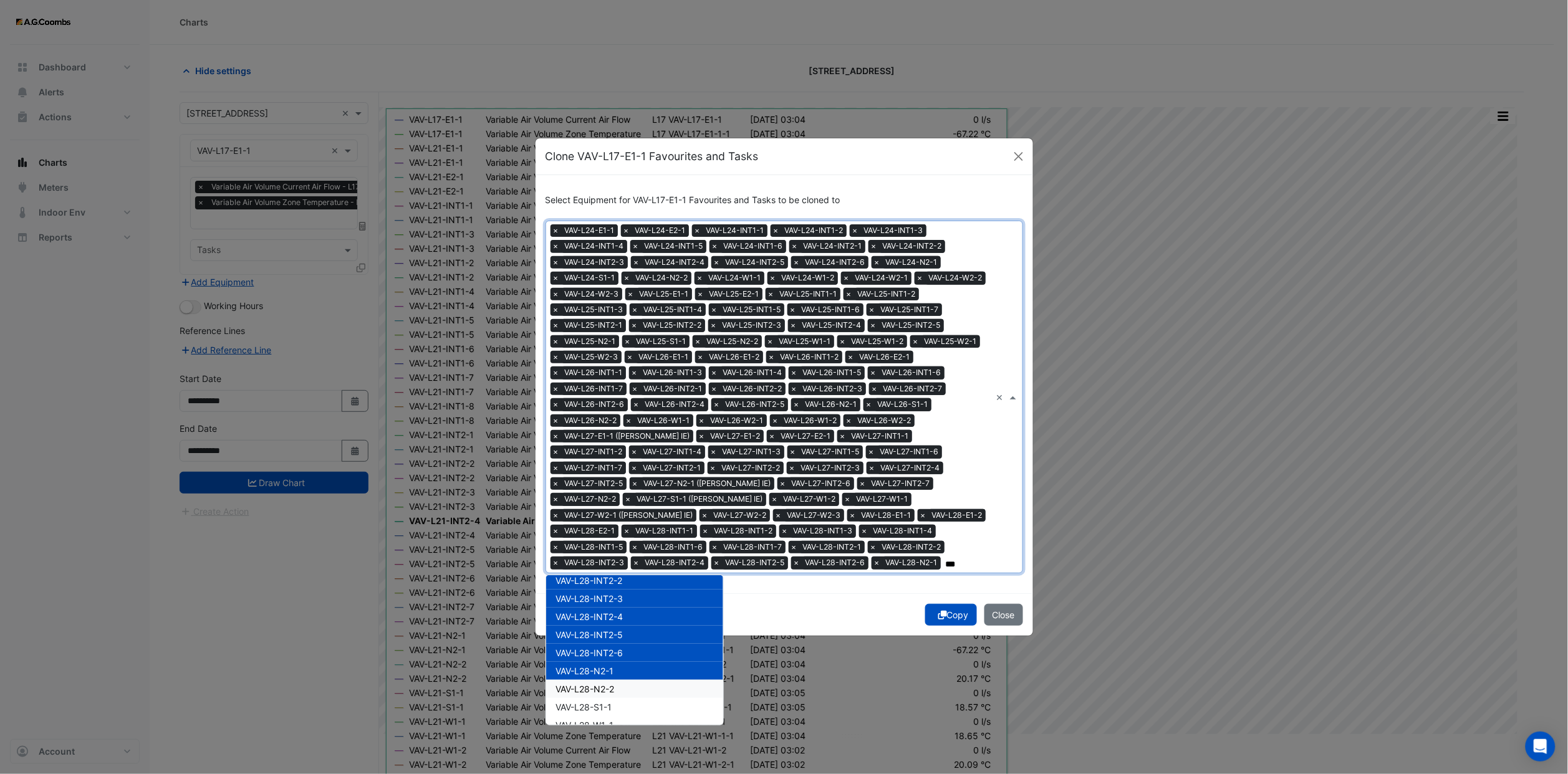
click at [613, 684] on span "VAV-L28-N2-2" at bounding box center [586, 690] width 59 height 11
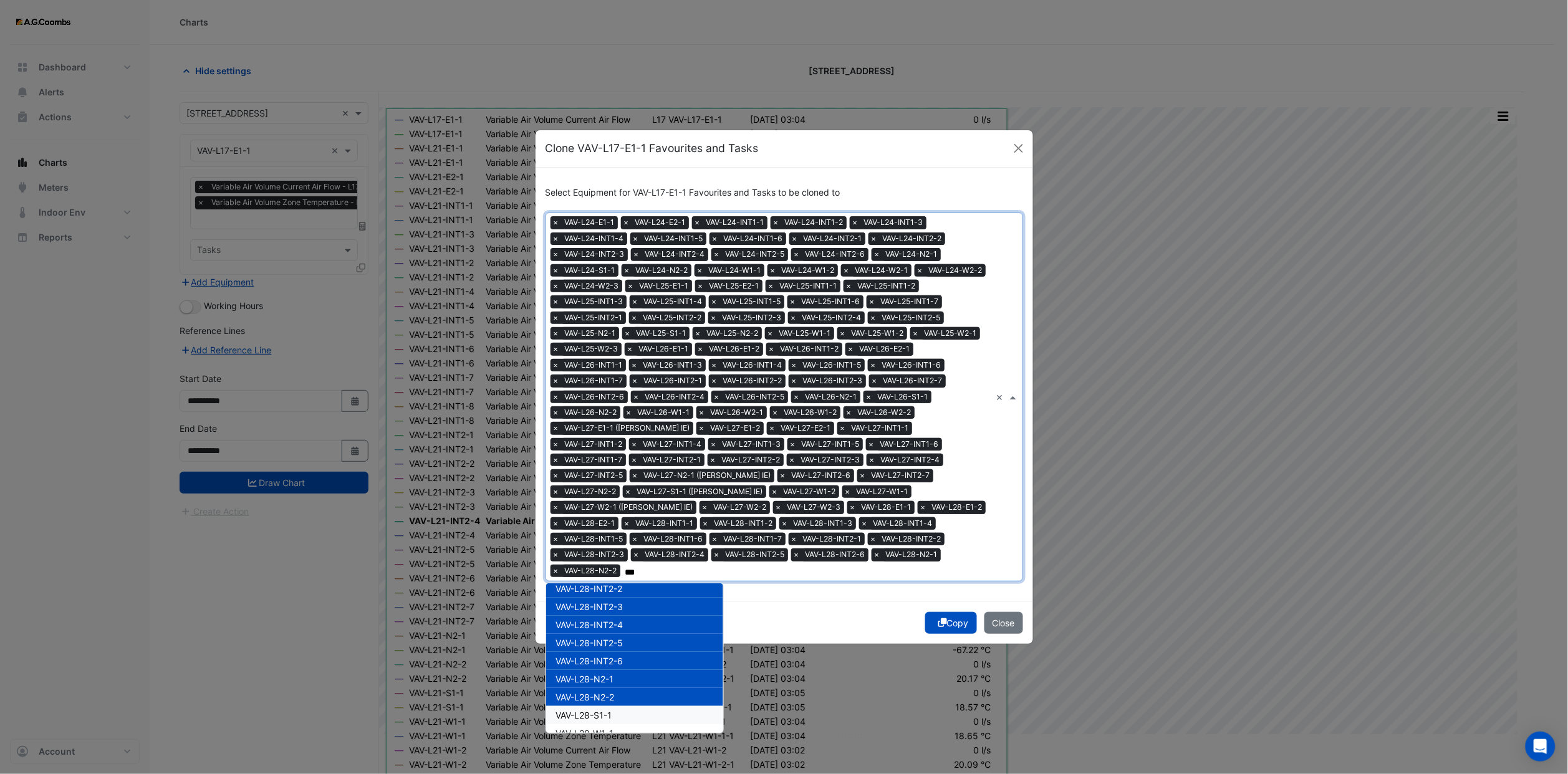
click at [614, 707] on div "VAV-L28-S1-1" at bounding box center [634, 715] width 177 height 18
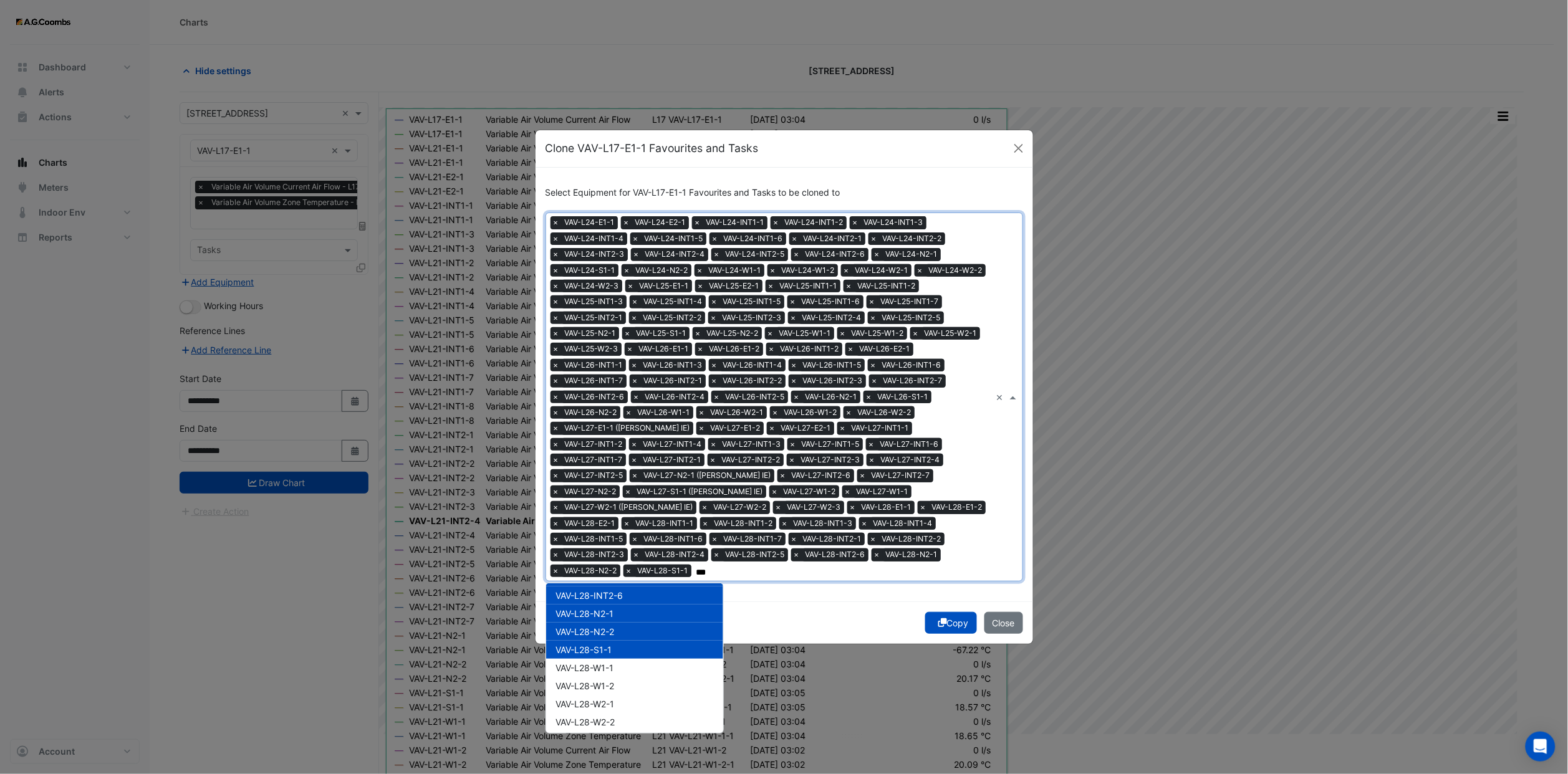
scroll to position [10569, 0]
click at [604, 635] on div "VAV-L28-W1-1" at bounding box center [634, 639] width 177 height 18
click at [610, 667] on div "VAV-L28-W2-1" at bounding box center [634, 676] width 177 height 18
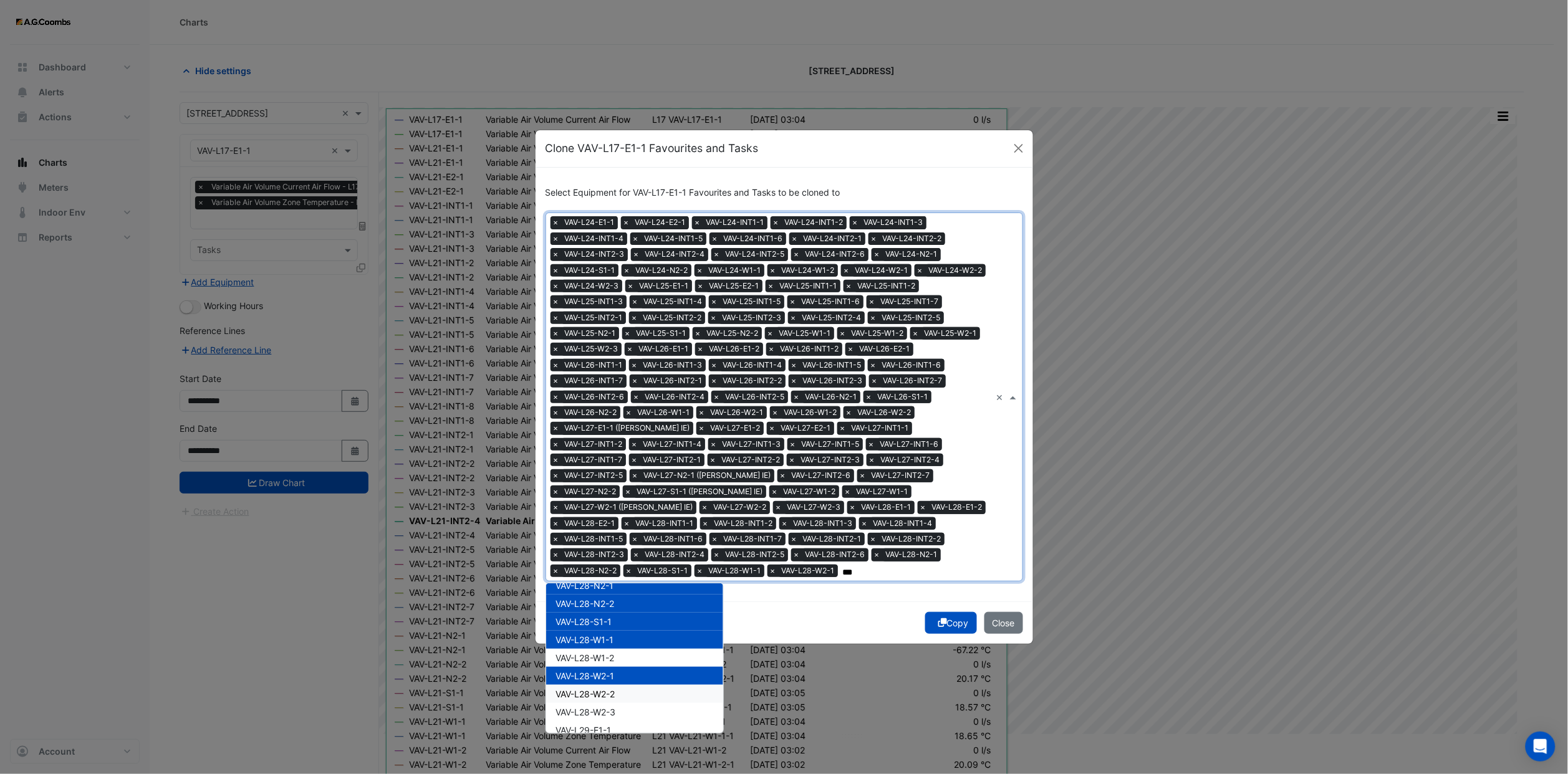
drag, startPoint x: 610, startPoint y: 672, endPoint x: 604, endPoint y: 656, distance: 17.1
click at [603, 652] on span "VAV-L28-W1-2" at bounding box center [586, 658] width 59 height 11
click at [606, 689] on span "VAV-L28-W2-2" at bounding box center [586, 694] width 59 height 11
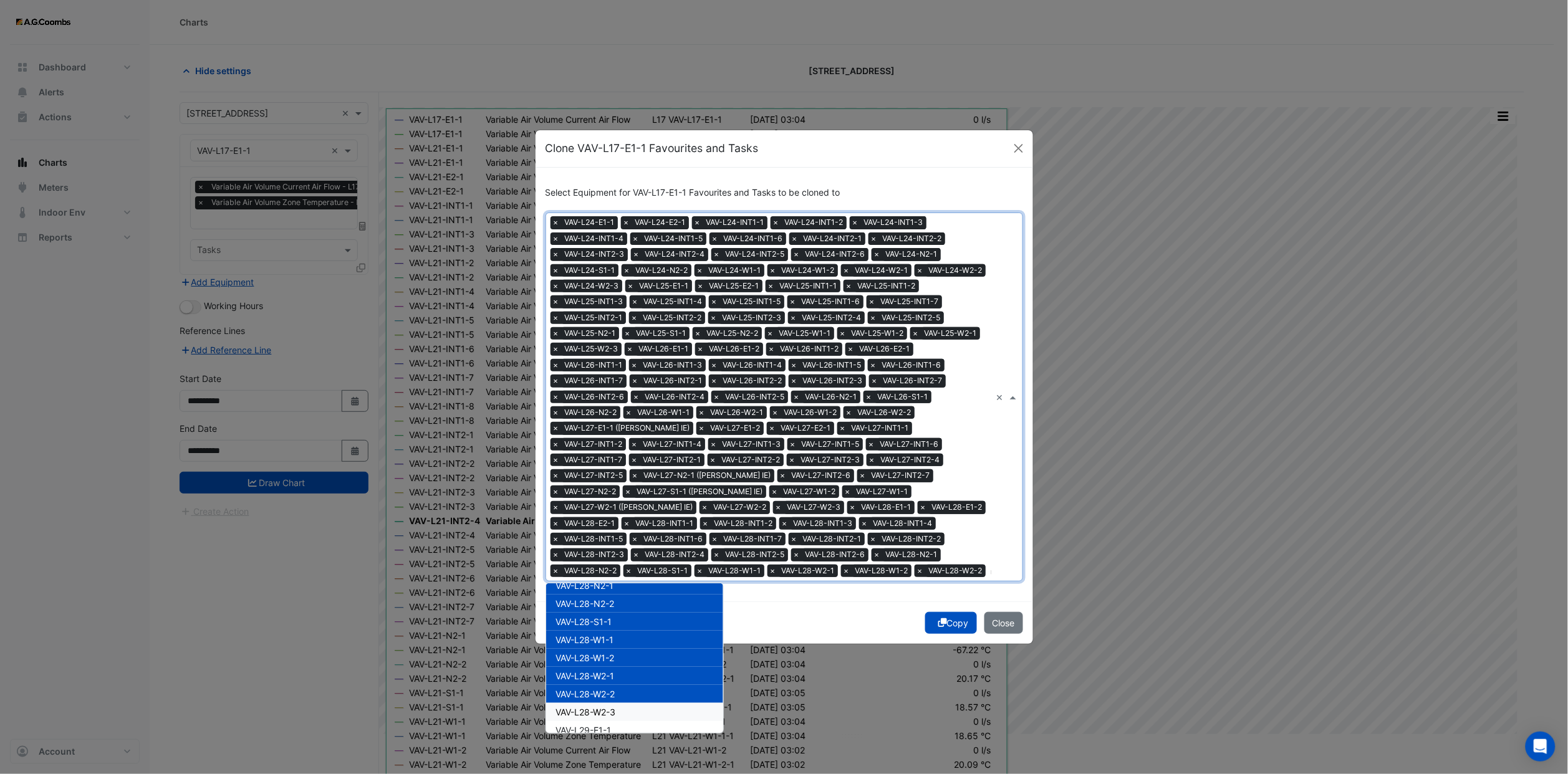
drag, startPoint x: 607, startPoint y: 695, endPoint x: 610, endPoint y: 705, distance: 10.4
click at [610, 707] on span "VAV-L28-W2-3" at bounding box center [586, 712] width 60 height 11
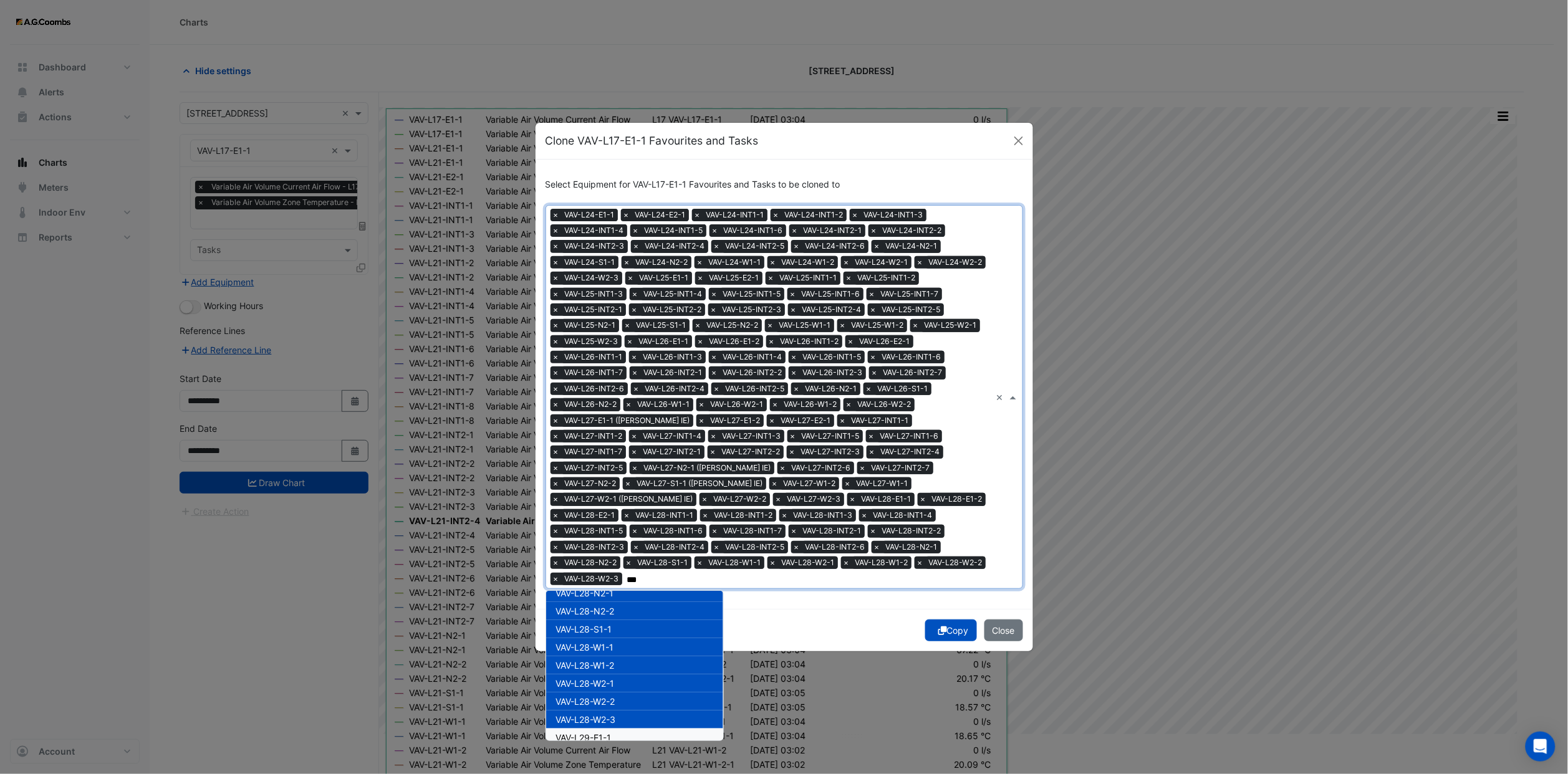
click at [608, 732] on span "VAV-L29-E1-1" at bounding box center [584, 738] width 56 height 11
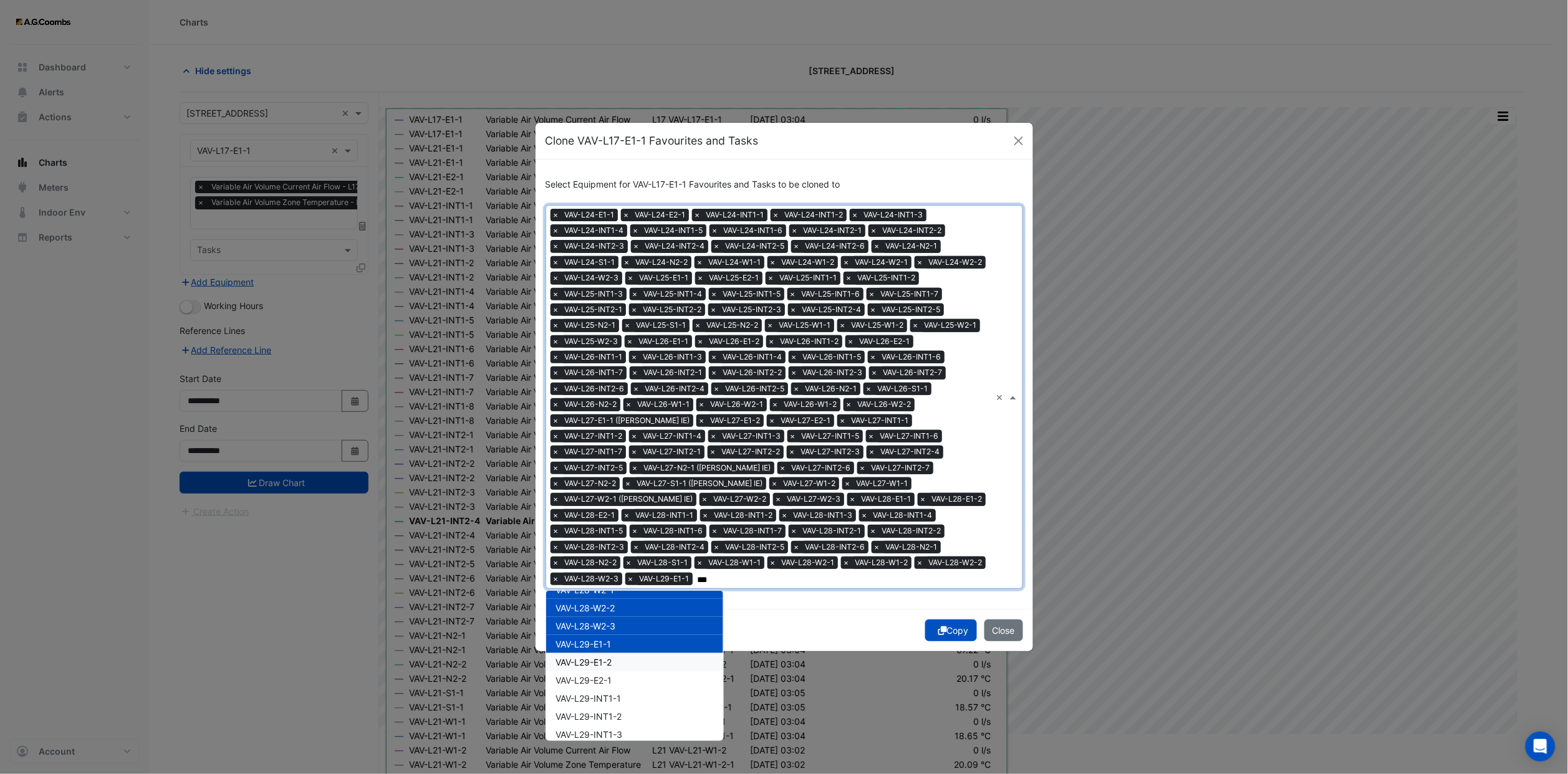
click at [607, 657] on span "VAV-L29-E1-2" at bounding box center [584, 662] width 56 height 11
click at [604, 675] on span "VAV-L29-E2-1" at bounding box center [584, 680] width 56 height 11
click at [604, 693] on span "VAV-L29-INT1-1" at bounding box center [589, 699] width 65 height 11
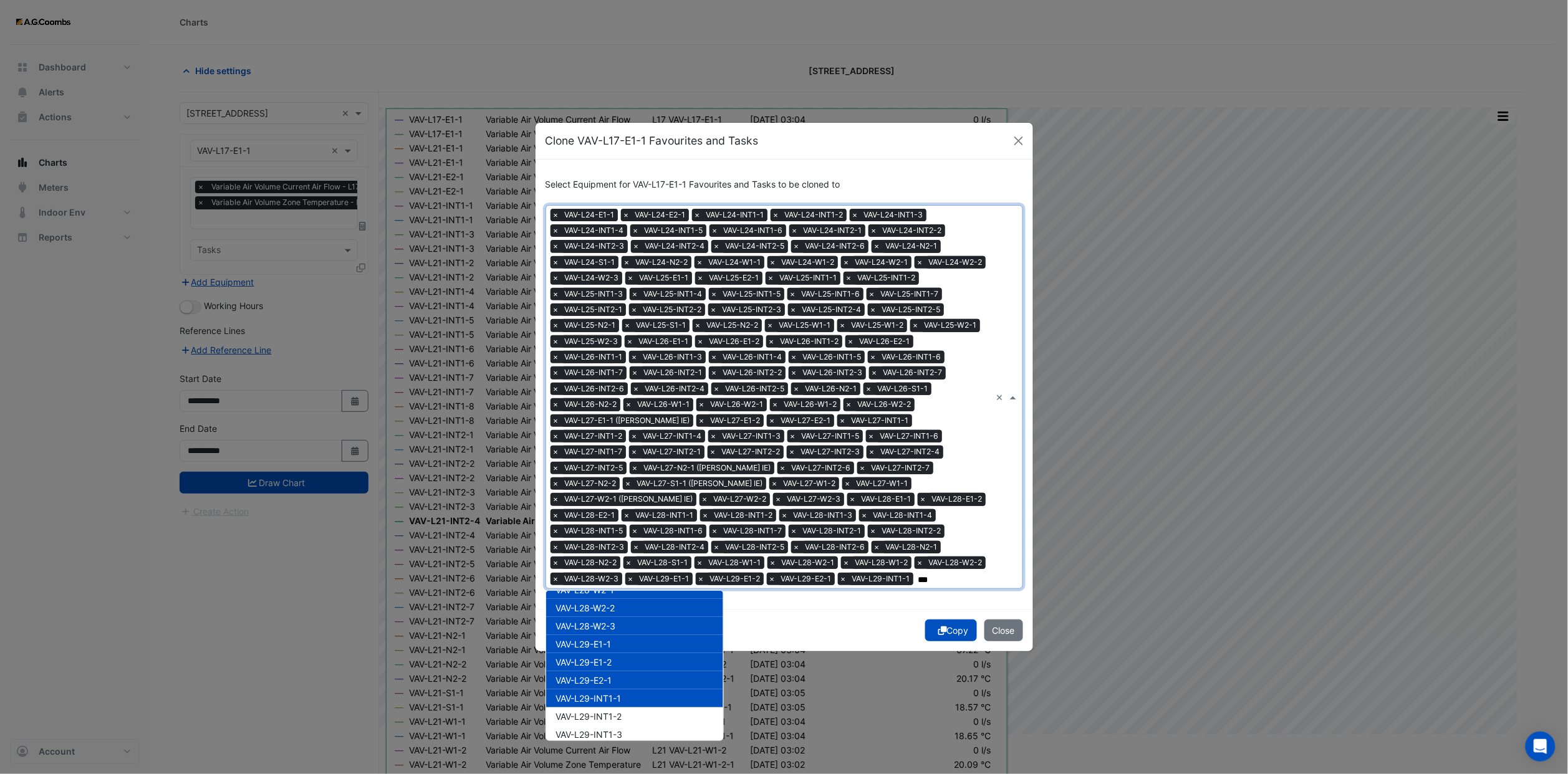
click at [604, 693] on div "VAV-L29-INT1-1" at bounding box center [634, 698] width 177 height 18
click at [607, 711] on span "VAV-L29-INT1-2" at bounding box center [589, 717] width 66 height 11
click at [603, 693] on span "VAV-L29-INT1-1" at bounding box center [589, 699] width 65 height 11
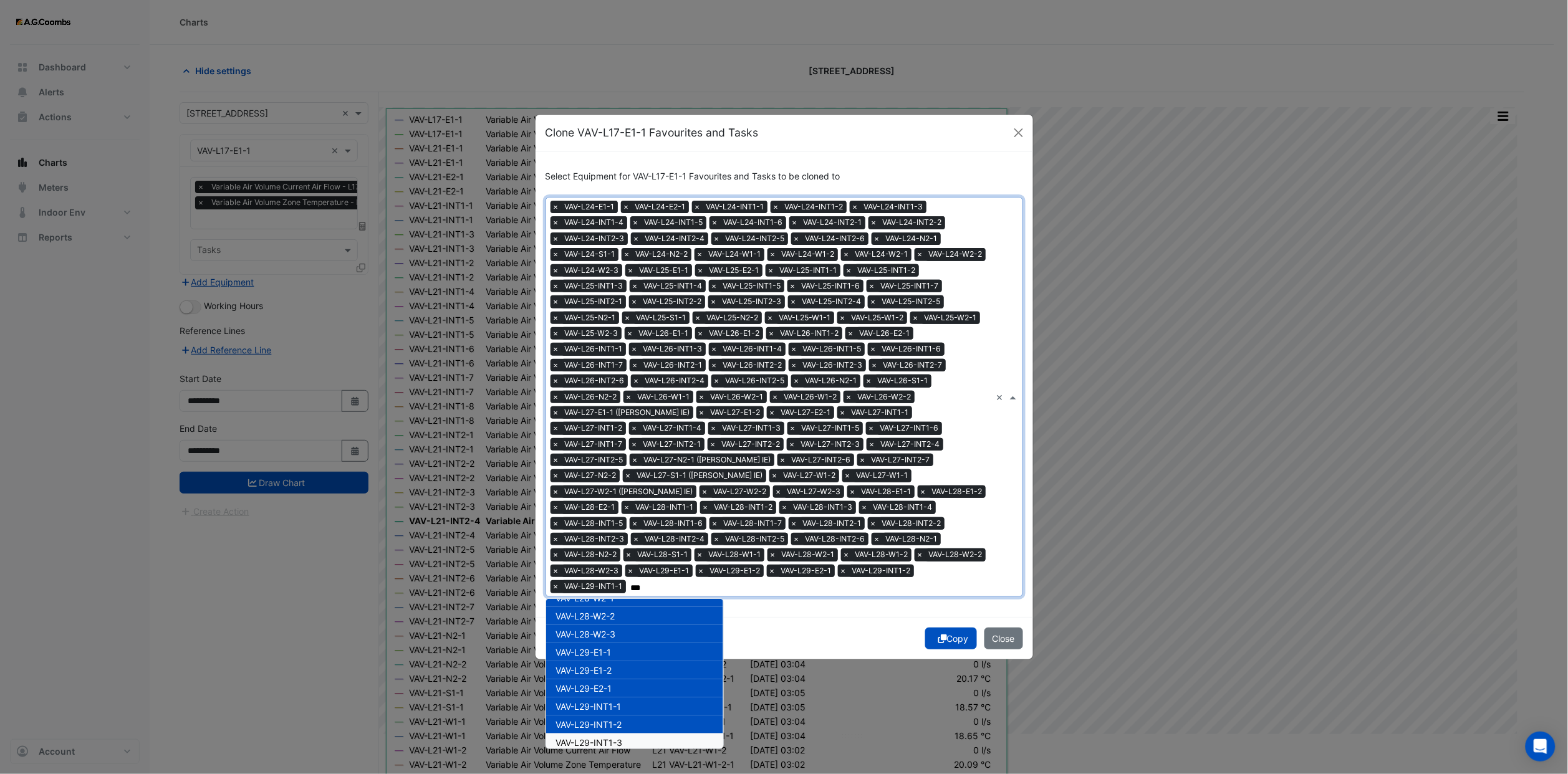
click at [606, 738] on span "VAV-L29-INT1-3" at bounding box center [590, 743] width 67 height 11
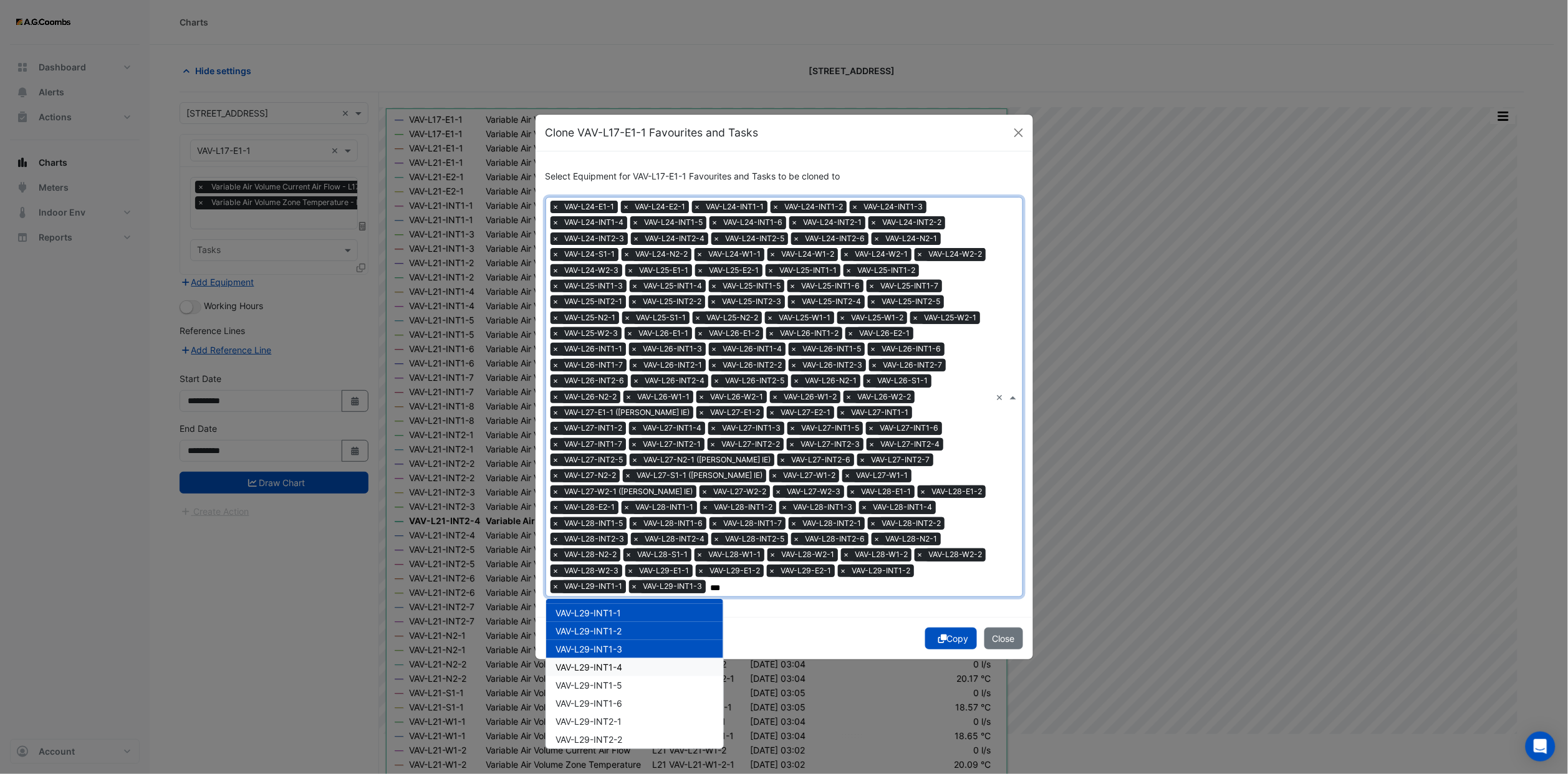
drag, startPoint x: 606, startPoint y: 654, endPoint x: 608, endPoint y: 685, distance: 31.1
click at [606, 662] on span "VAV-L29-INT1-4" at bounding box center [590, 667] width 67 height 11
click at [608, 698] on span "VAV-L29-INT1-6" at bounding box center [590, 703] width 67 height 11
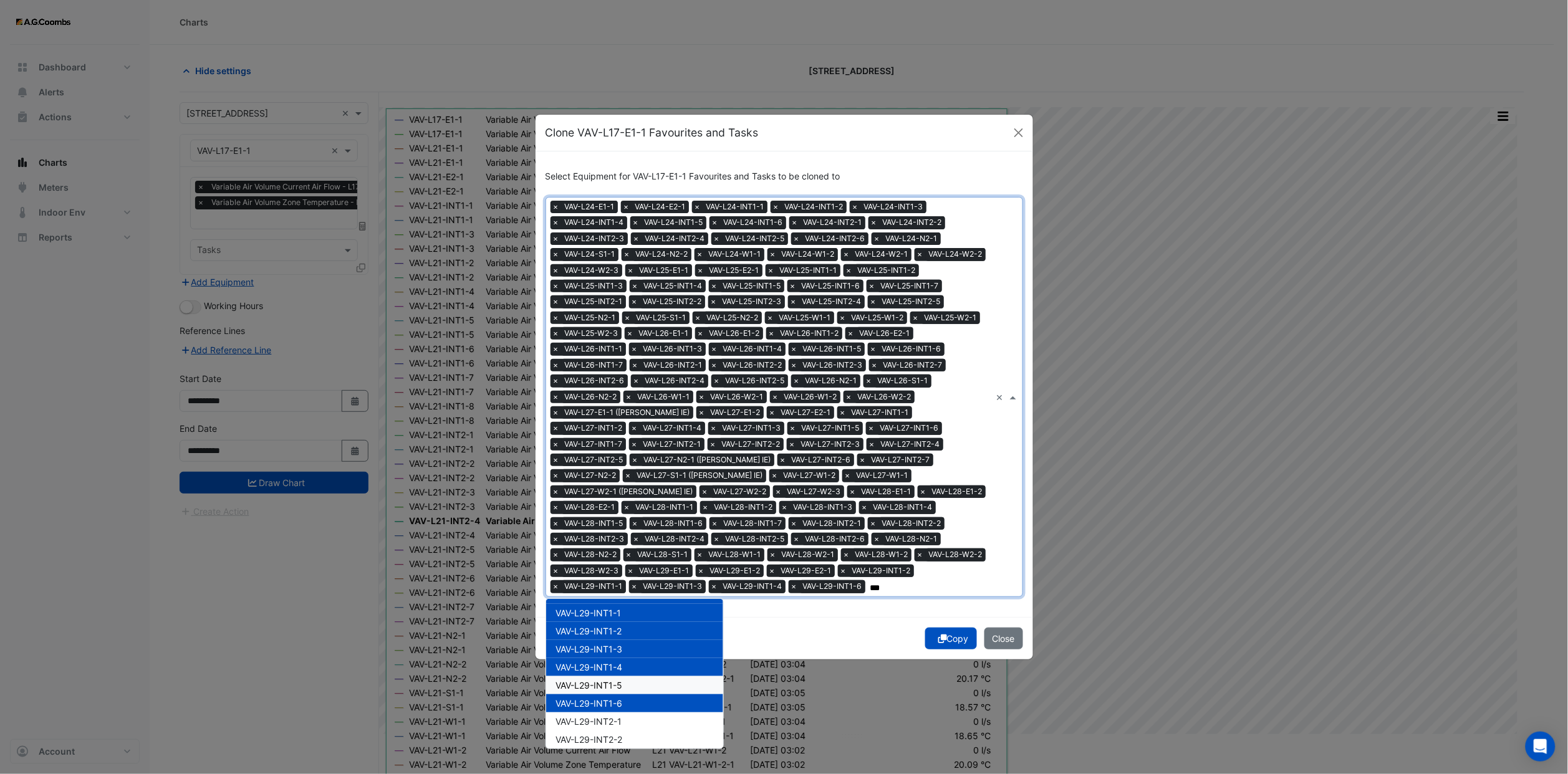
click at [604, 680] on span "VAV-L29-INT1-5" at bounding box center [590, 686] width 67 height 11
click at [612, 716] on span "VAV-L29-INT2-1" at bounding box center [589, 721] width 66 height 11
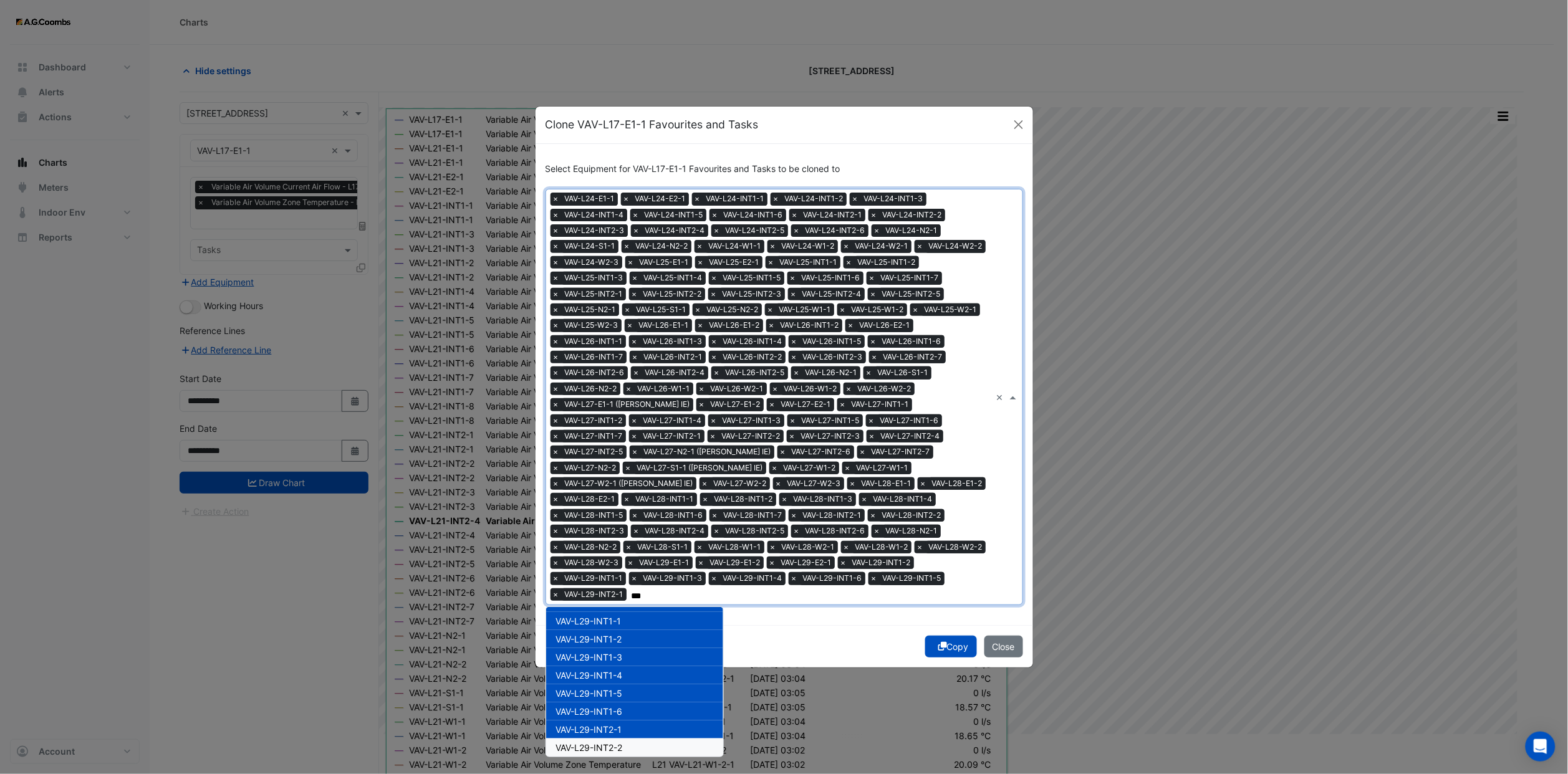
click at [612, 742] on span "VAV-L29-INT2-2" at bounding box center [590, 748] width 67 height 11
click at [614, 757] on div "VAV-L29-INT2-3" at bounding box center [634, 765] width 177 height 18
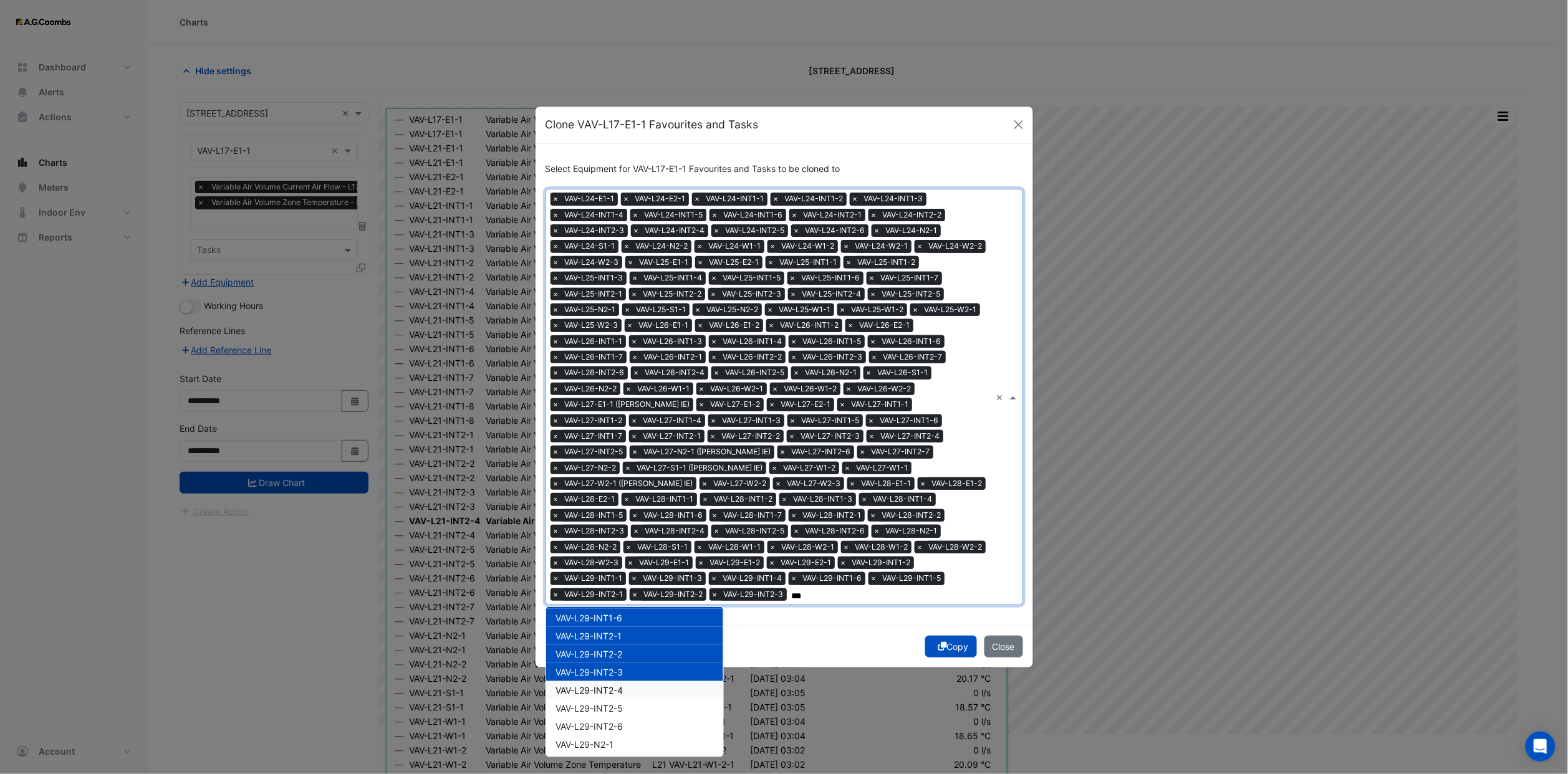
click at [610, 685] on span "VAV-L29-INT2-4" at bounding box center [590, 690] width 67 height 11
click at [607, 703] on span "VAV-L29-INT2-5" at bounding box center [590, 709] width 67 height 11
drag, startPoint x: 607, startPoint y: 713, endPoint x: 607, endPoint y: 722, distance: 9.0
click at [607, 721] on span "VAV-L29-INT2-6" at bounding box center [590, 727] width 67 height 11
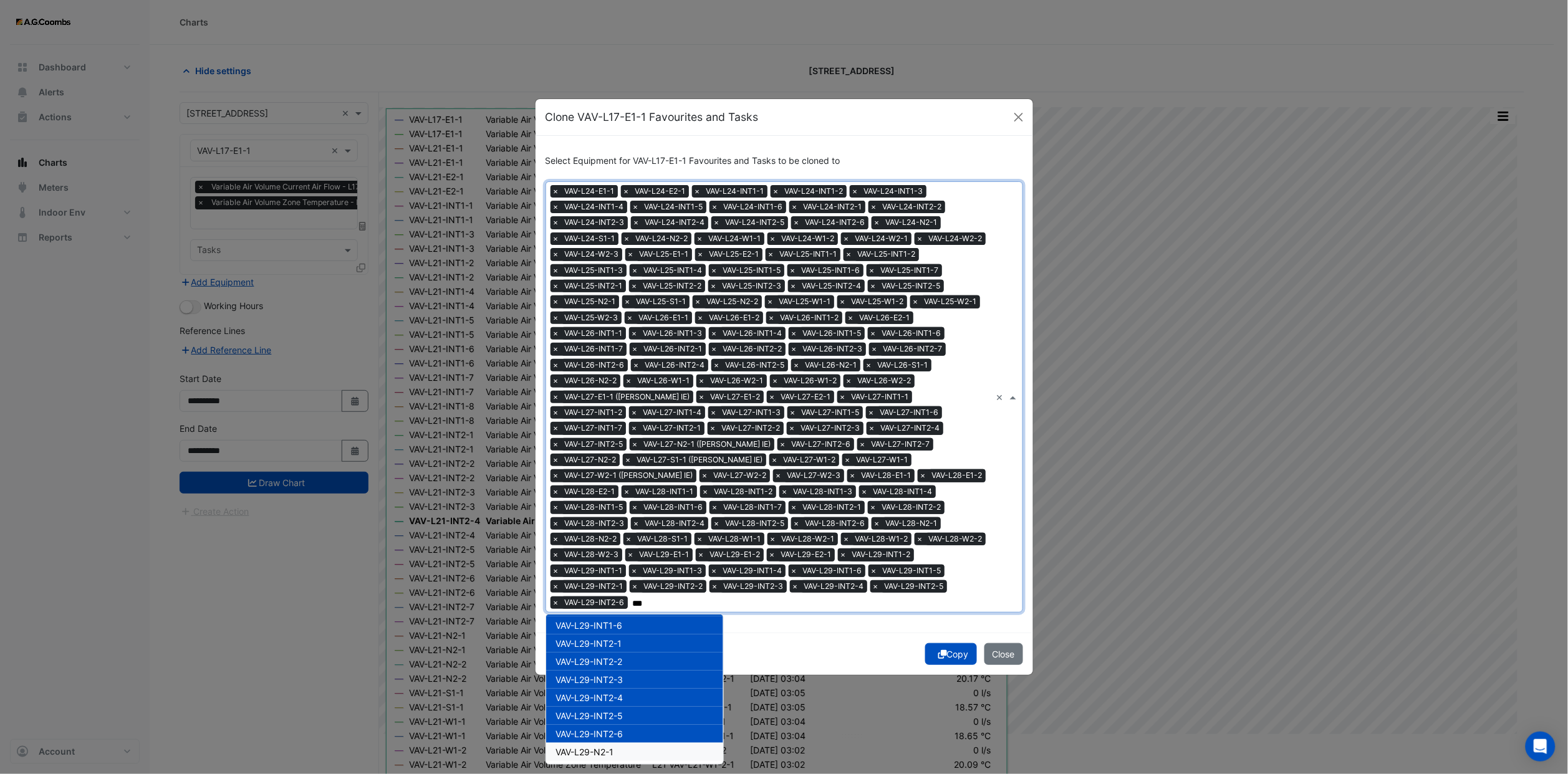
click at [607, 747] on span "VAV-L29-N2-1" at bounding box center [585, 752] width 58 height 11
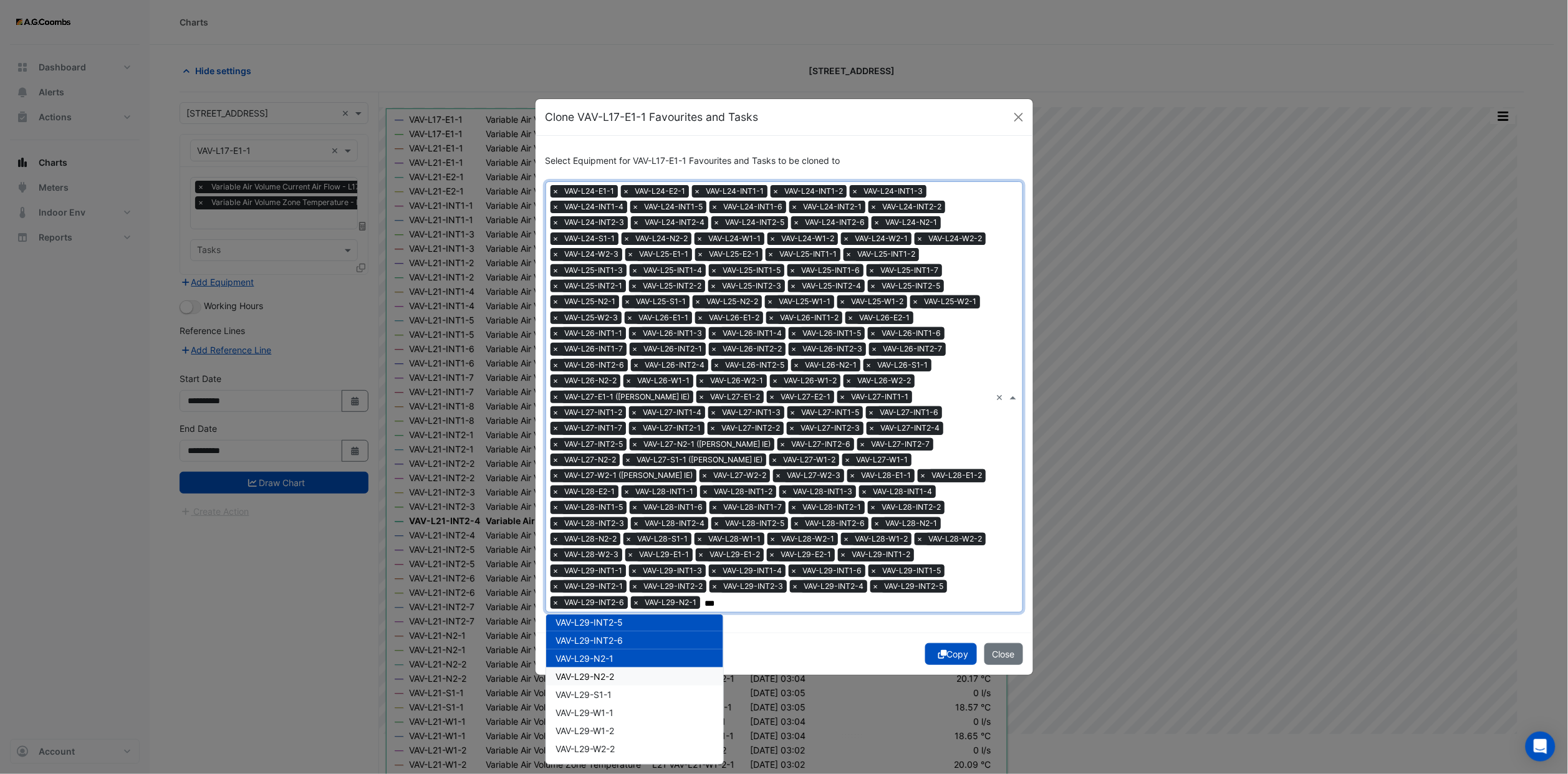
click at [600, 668] on div "VAV-L29-N2-2" at bounding box center [634, 676] width 177 height 18
click at [600, 690] on span "VAV-L29-S1-1" at bounding box center [584, 695] width 56 height 11
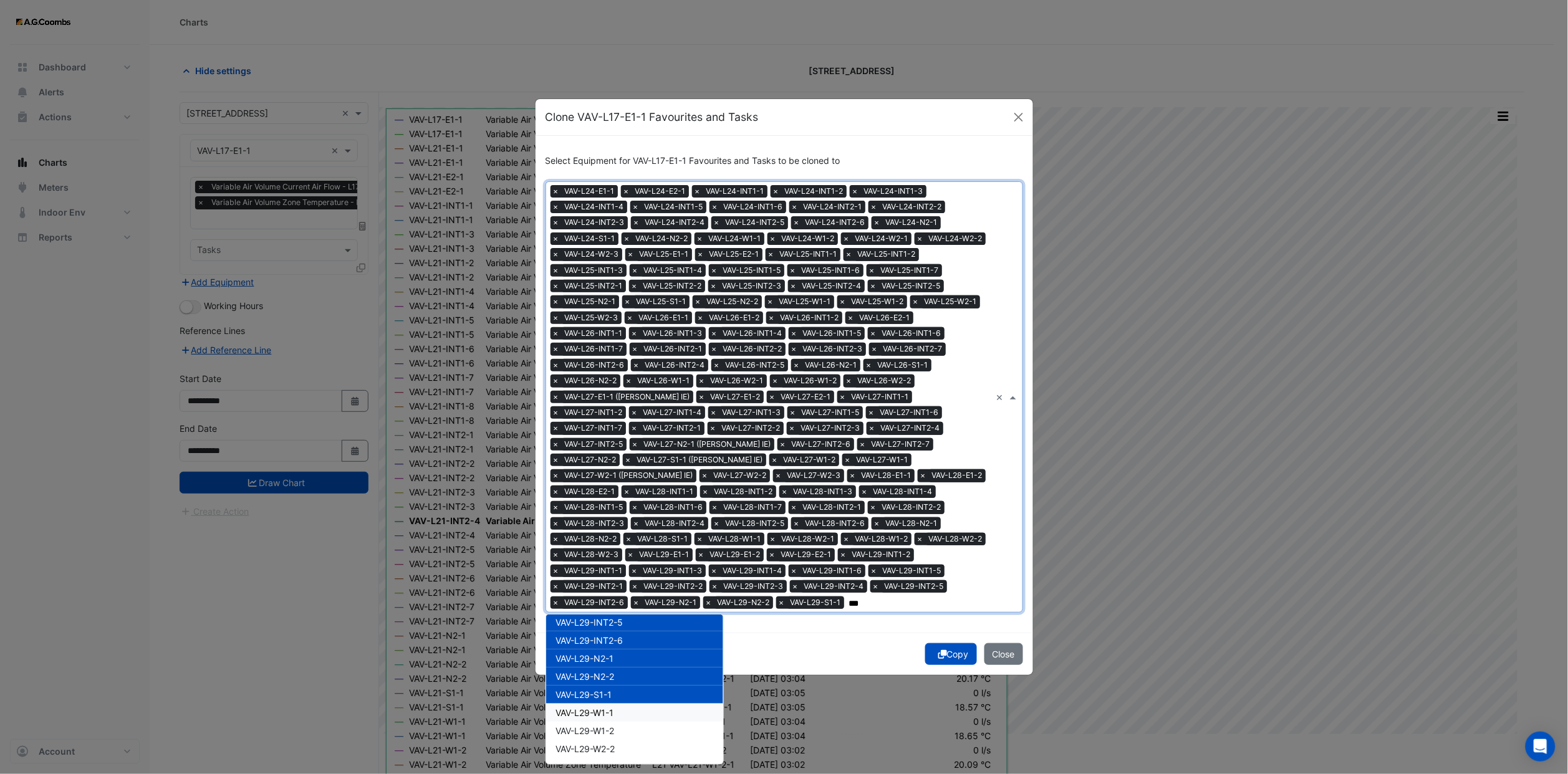
click at [601, 703] on div "VAV-L29-W1-1" at bounding box center [634, 712] width 177 height 18
drag, startPoint x: 603, startPoint y: 705, endPoint x: 603, endPoint y: 718, distance: 13.0
click at [603, 707] on div "VAV-L29-W1-1" at bounding box center [634, 712] width 177 height 18
click at [603, 726] on span "VAV-L29-W1-2" at bounding box center [586, 731] width 59 height 11
click at [597, 707] on span "VAV-L29-W1-1" at bounding box center [585, 713] width 58 height 11
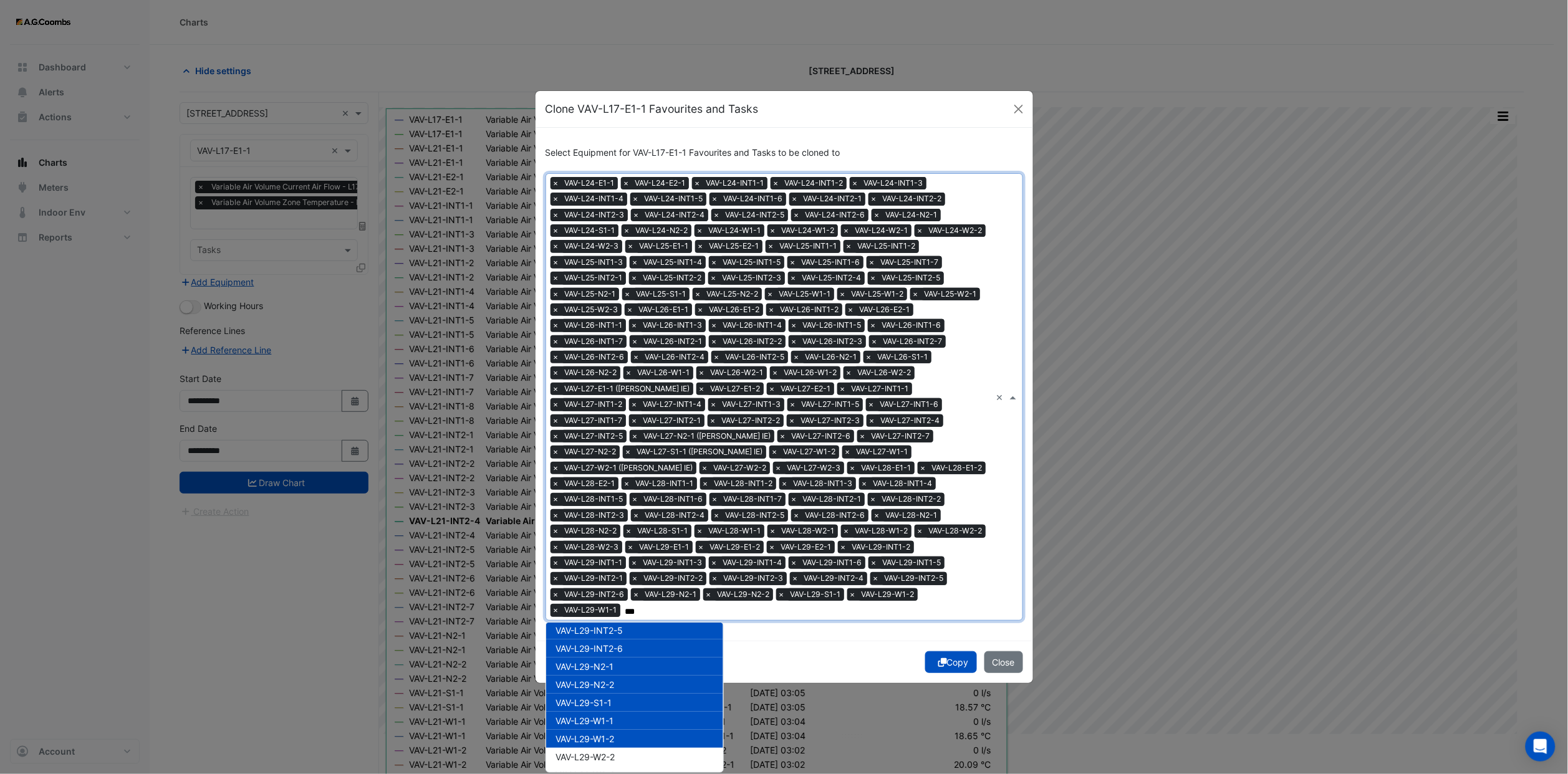
click at [599, 734] on span "VAV-L29-W1-2" at bounding box center [586, 739] width 59 height 11
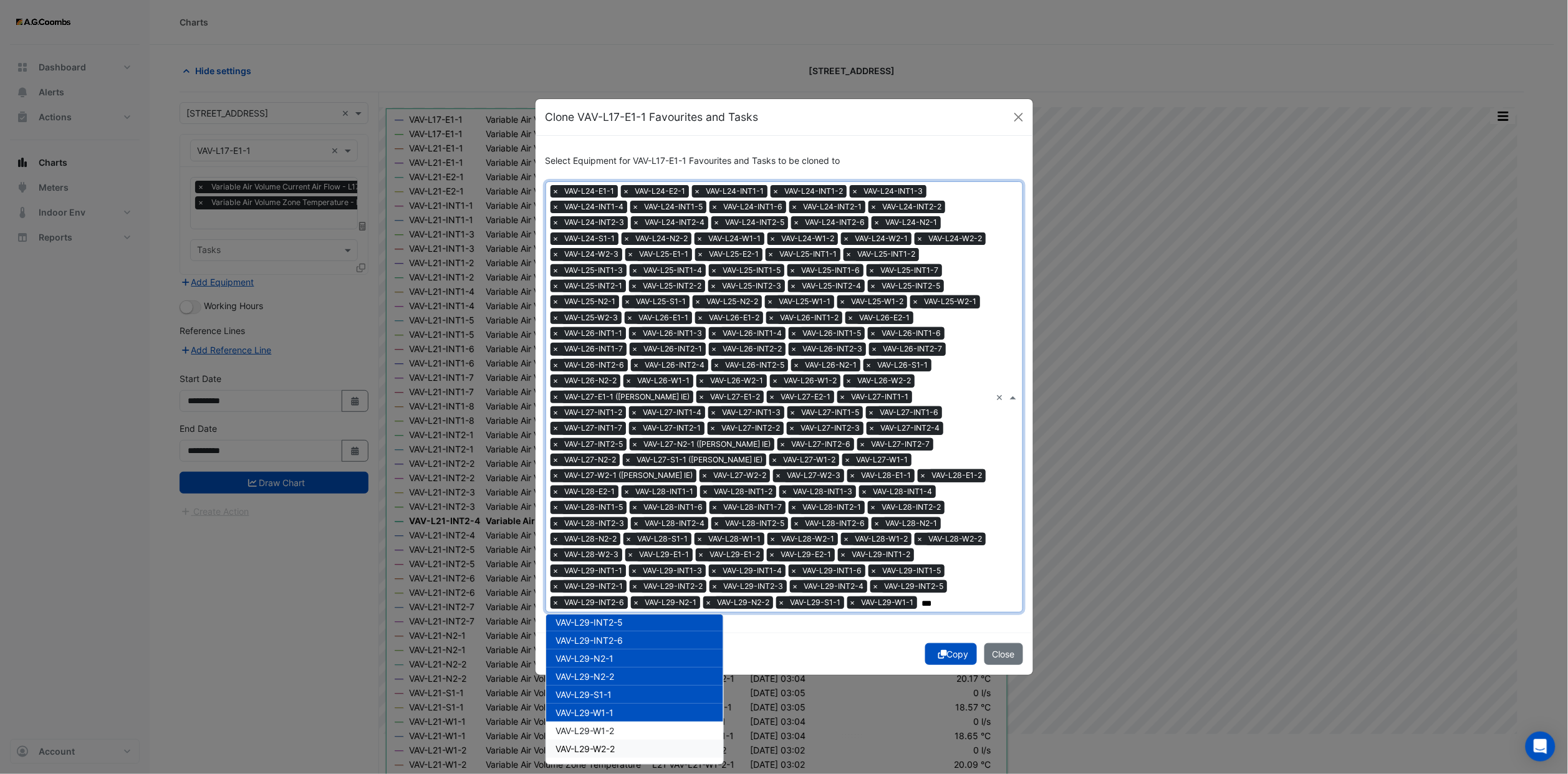
drag, startPoint x: 598, startPoint y: 732, endPoint x: 595, endPoint y: 712, distance: 20.2
click at [598, 744] on span "VAV-L29-W2-2" at bounding box center [586, 749] width 59 height 11
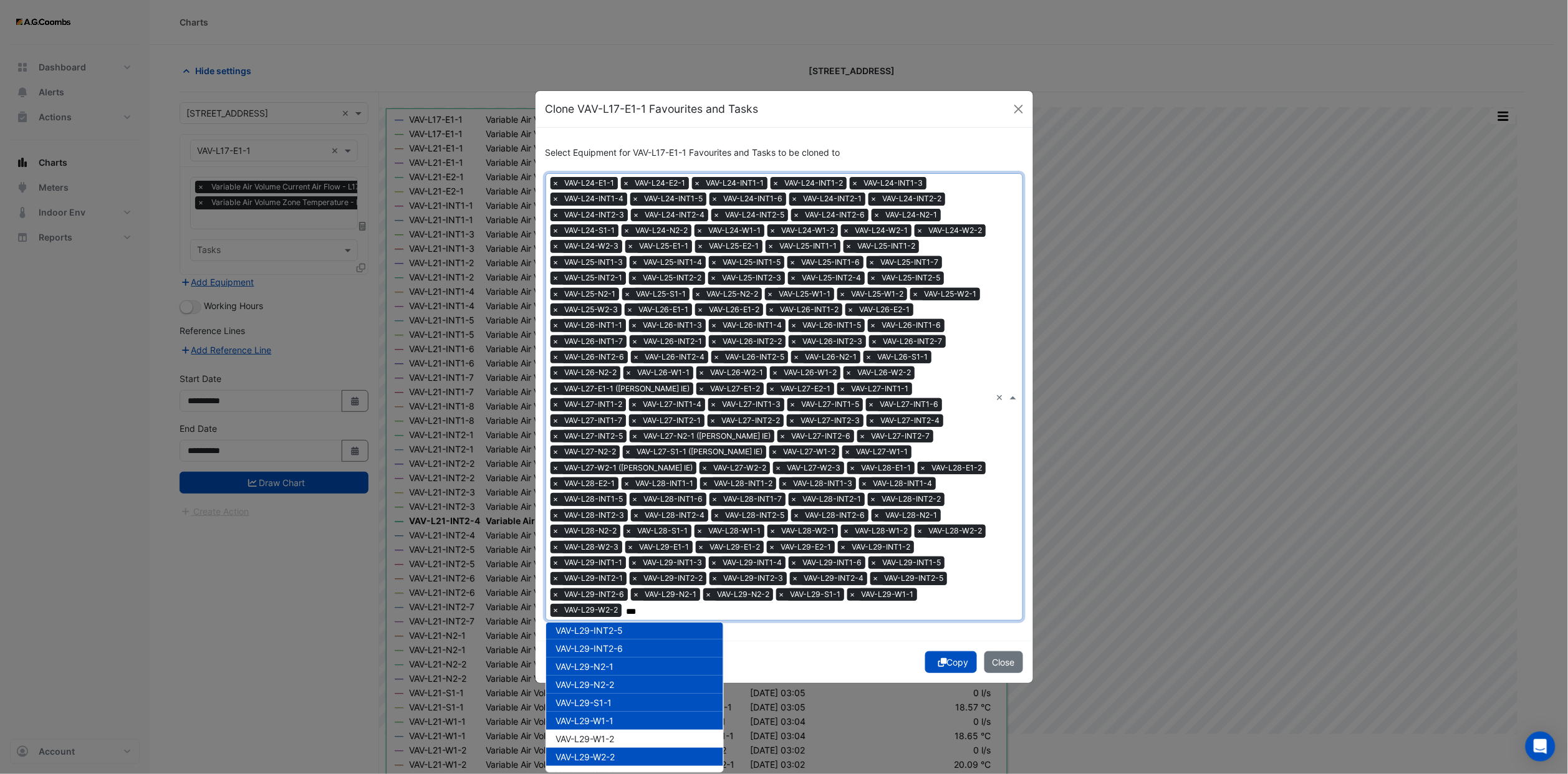
click at [595, 716] on span "VAV-L29-W1-1" at bounding box center [585, 721] width 58 height 11
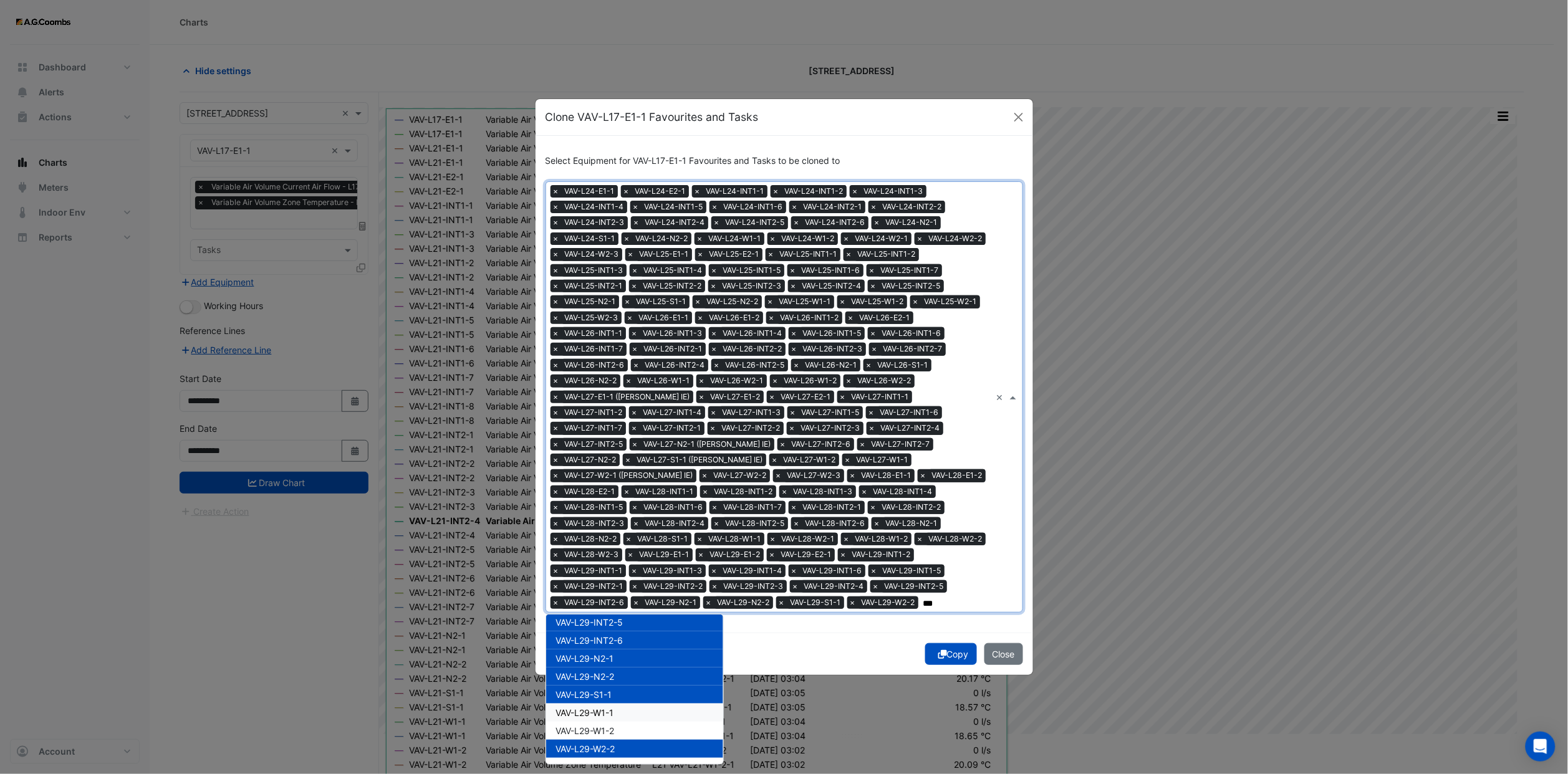
click at [595, 707] on span "VAV-L29-W1-1" at bounding box center [585, 713] width 58 height 11
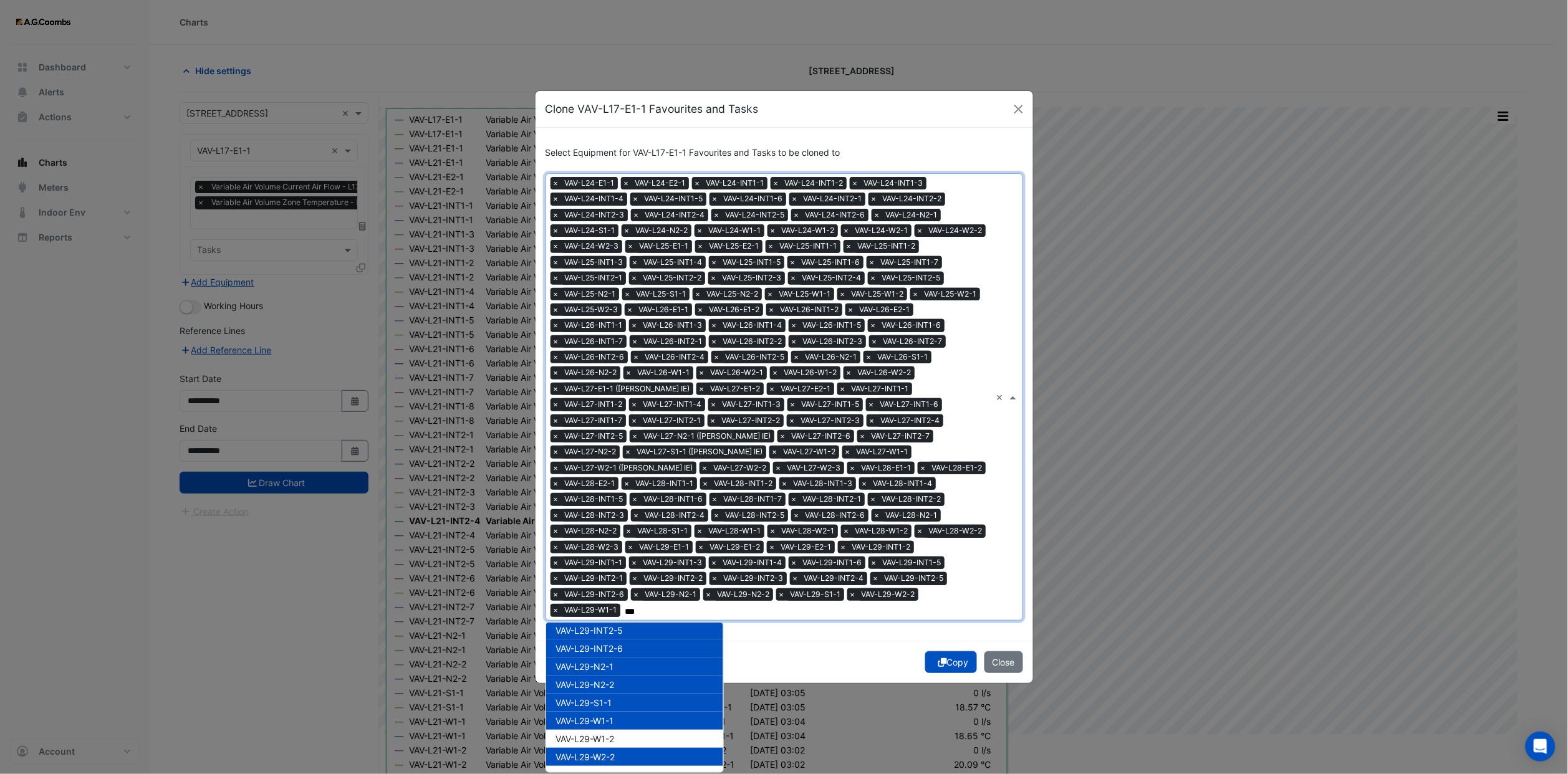
click at [598, 716] on div "VAV-L29-W1-1" at bounding box center [634, 721] width 177 height 18
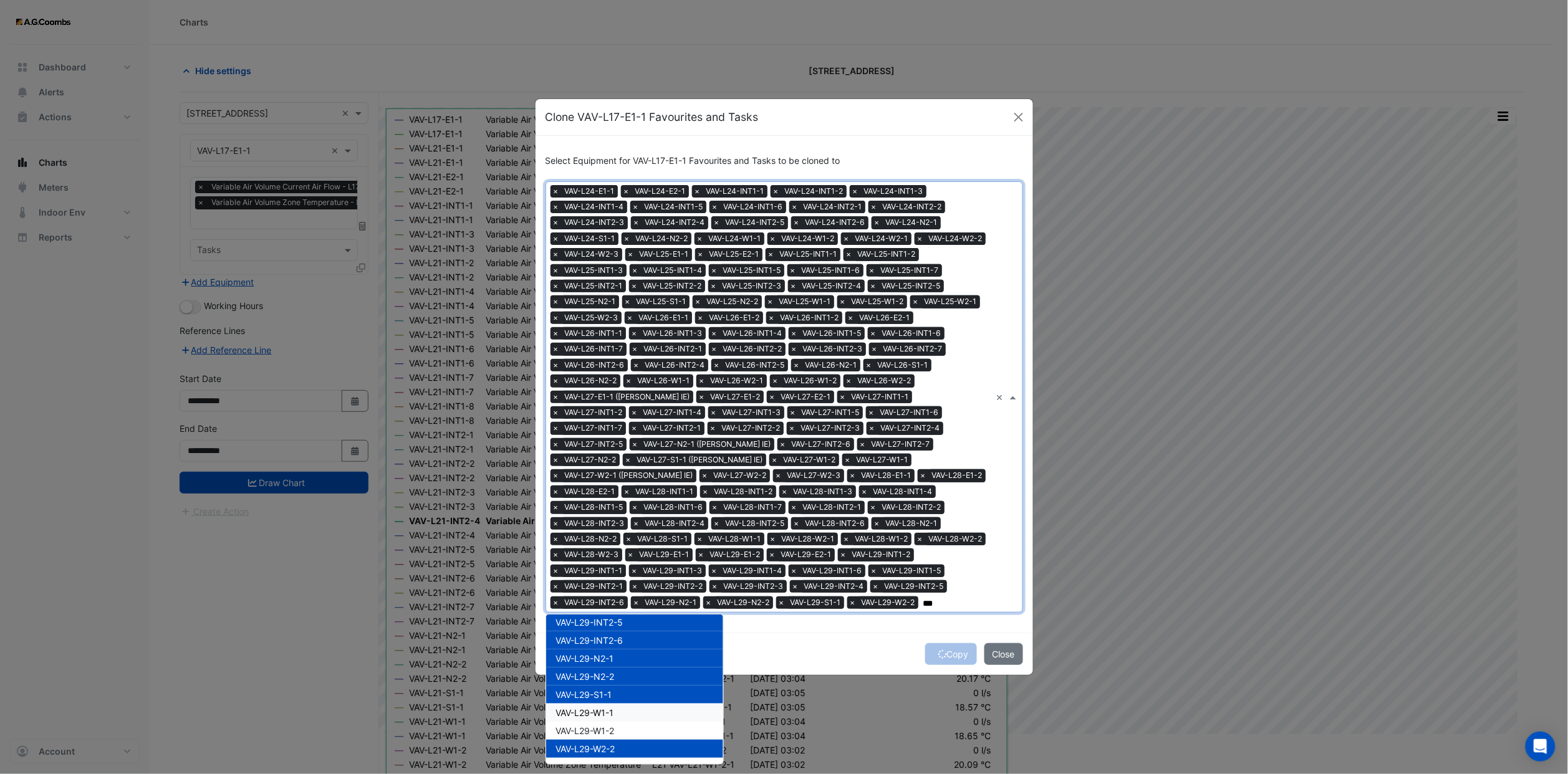
drag, startPoint x: 603, startPoint y: 698, endPoint x: 602, endPoint y: 710, distance: 12.0
click at [602, 707] on span "VAV-L29-W1-1" at bounding box center [585, 713] width 58 height 11
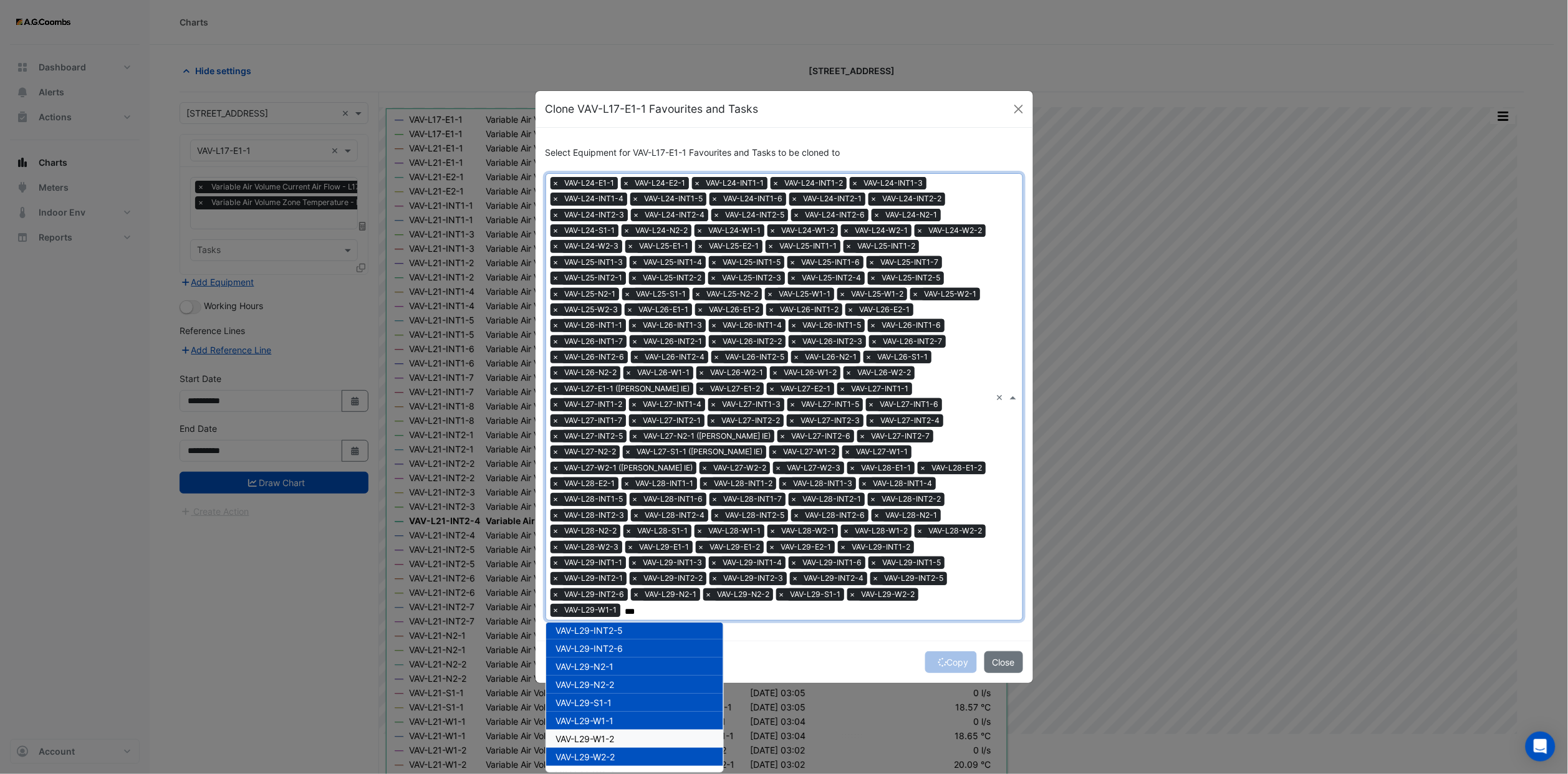
click at [602, 734] on span "VAV-L29-W1-2" at bounding box center [586, 739] width 59 height 11
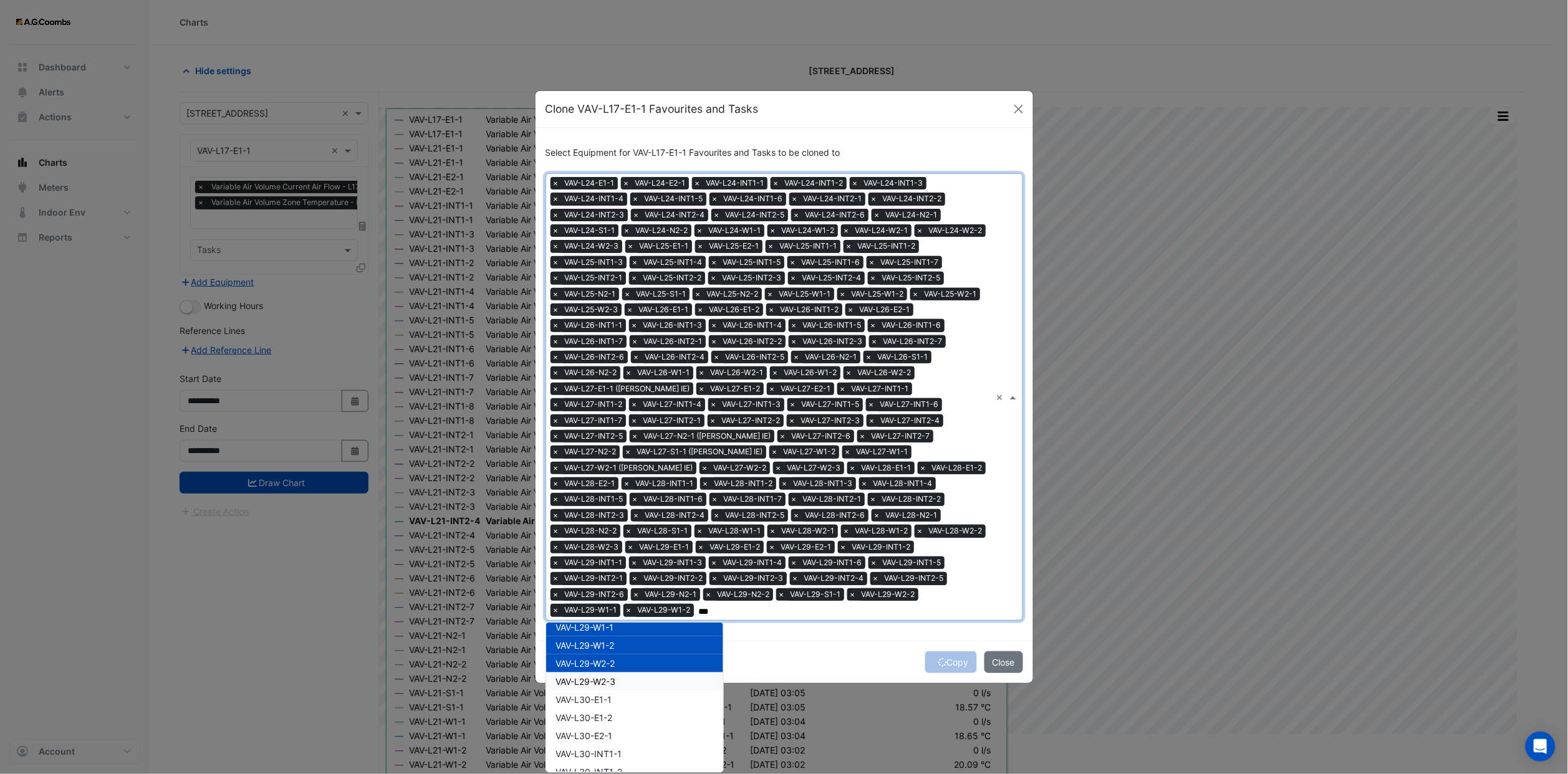
click at [601, 676] on span "VAV-L29-W2-3" at bounding box center [586, 682] width 60 height 11
click at [597, 709] on div "VAV-L30-E1-2" at bounding box center [634, 717] width 177 height 18
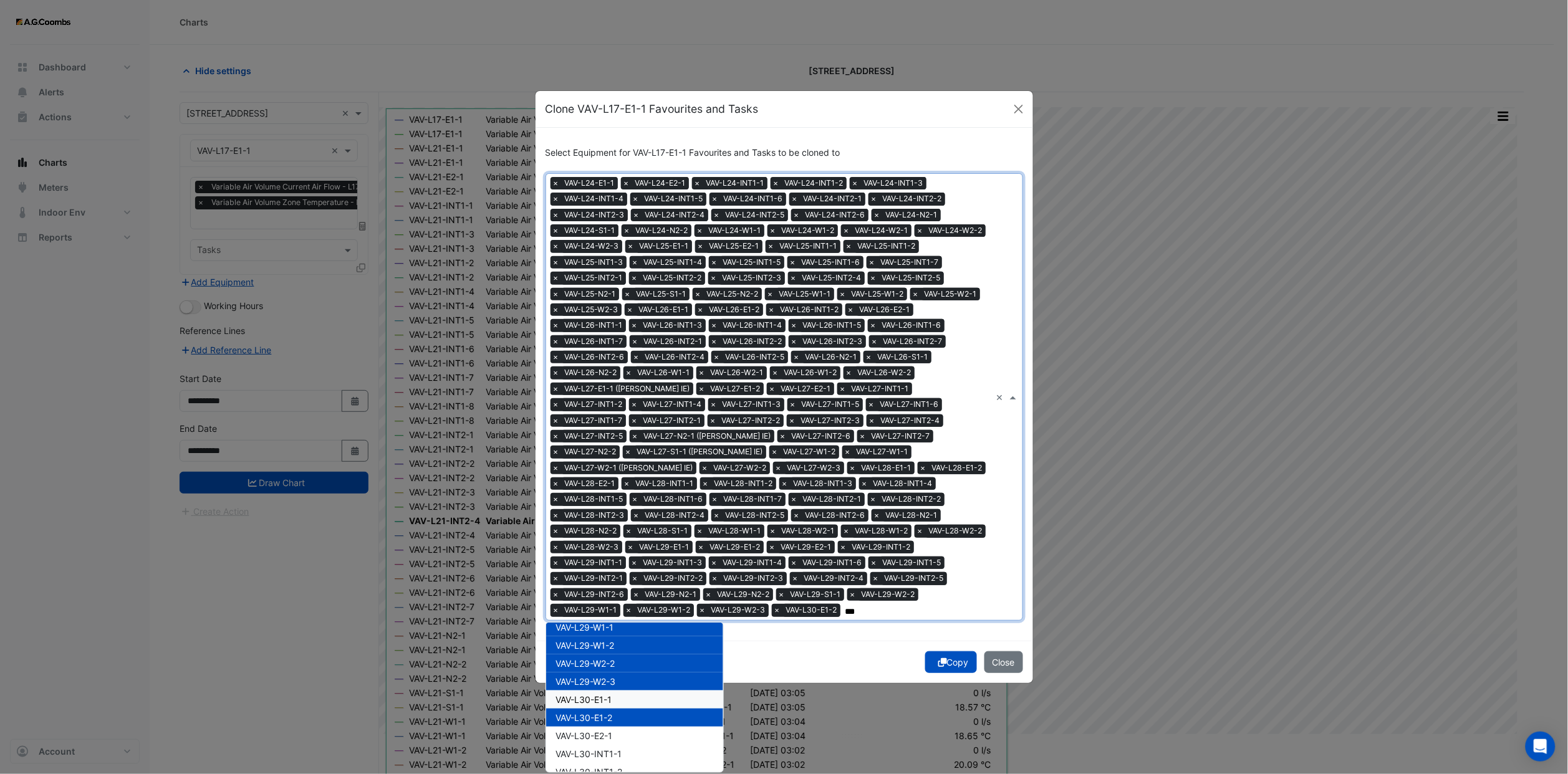
click at [602, 694] on span "VAV-L30-E1-1" at bounding box center [584, 700] width 56 height 11
click at [602, 711] on div "VAV-L30-E1-2" at bounding box center [634, 717] width 177 height 18
click at [604, 745] on div "VAV-L30-INT1-1" at bounding box center [634, 753] width 177 height 18
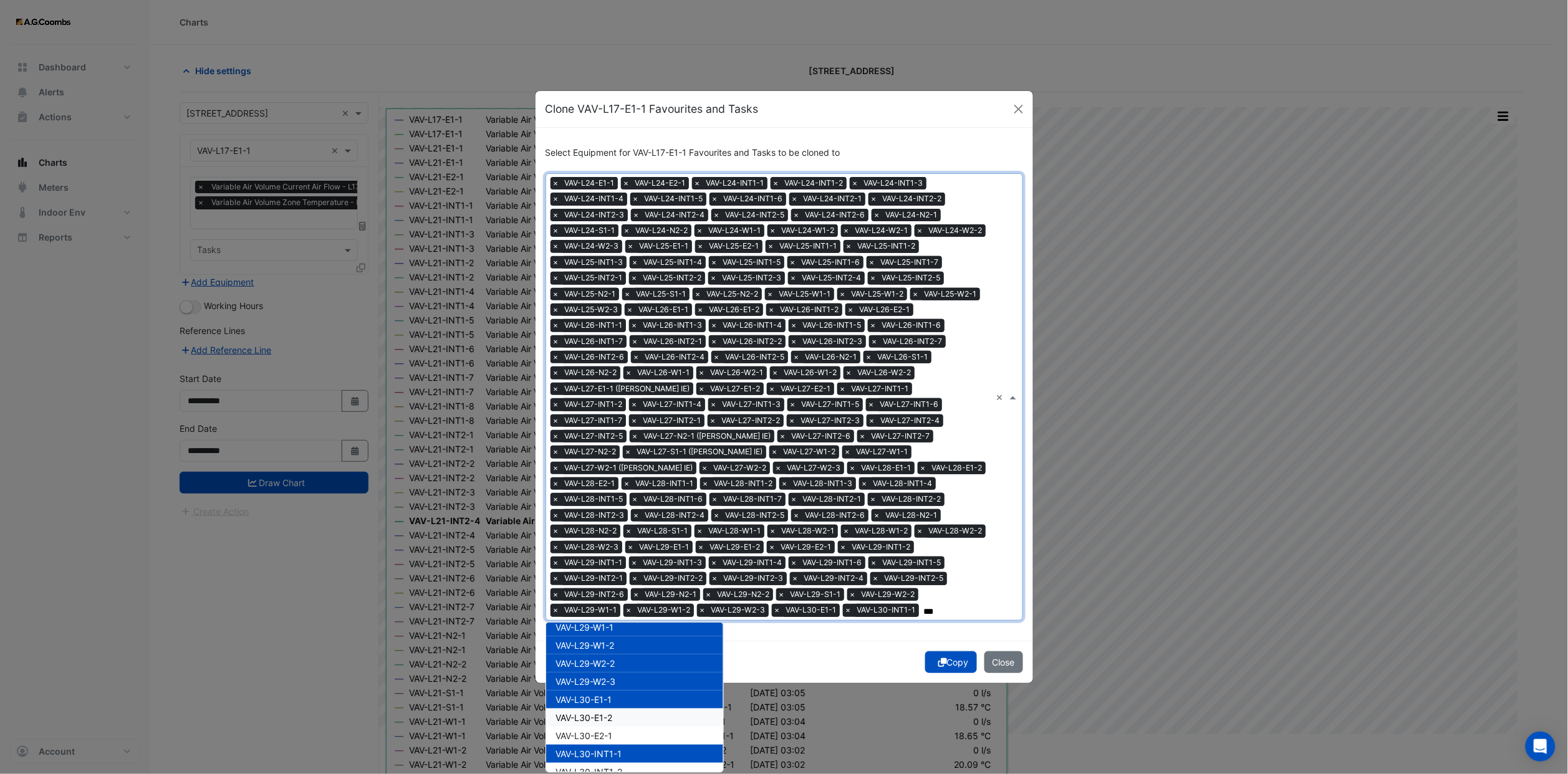
click at [603, 713] on span "VAV-L30-E1-2" at bounding box center [584, 718] width 57 height 11
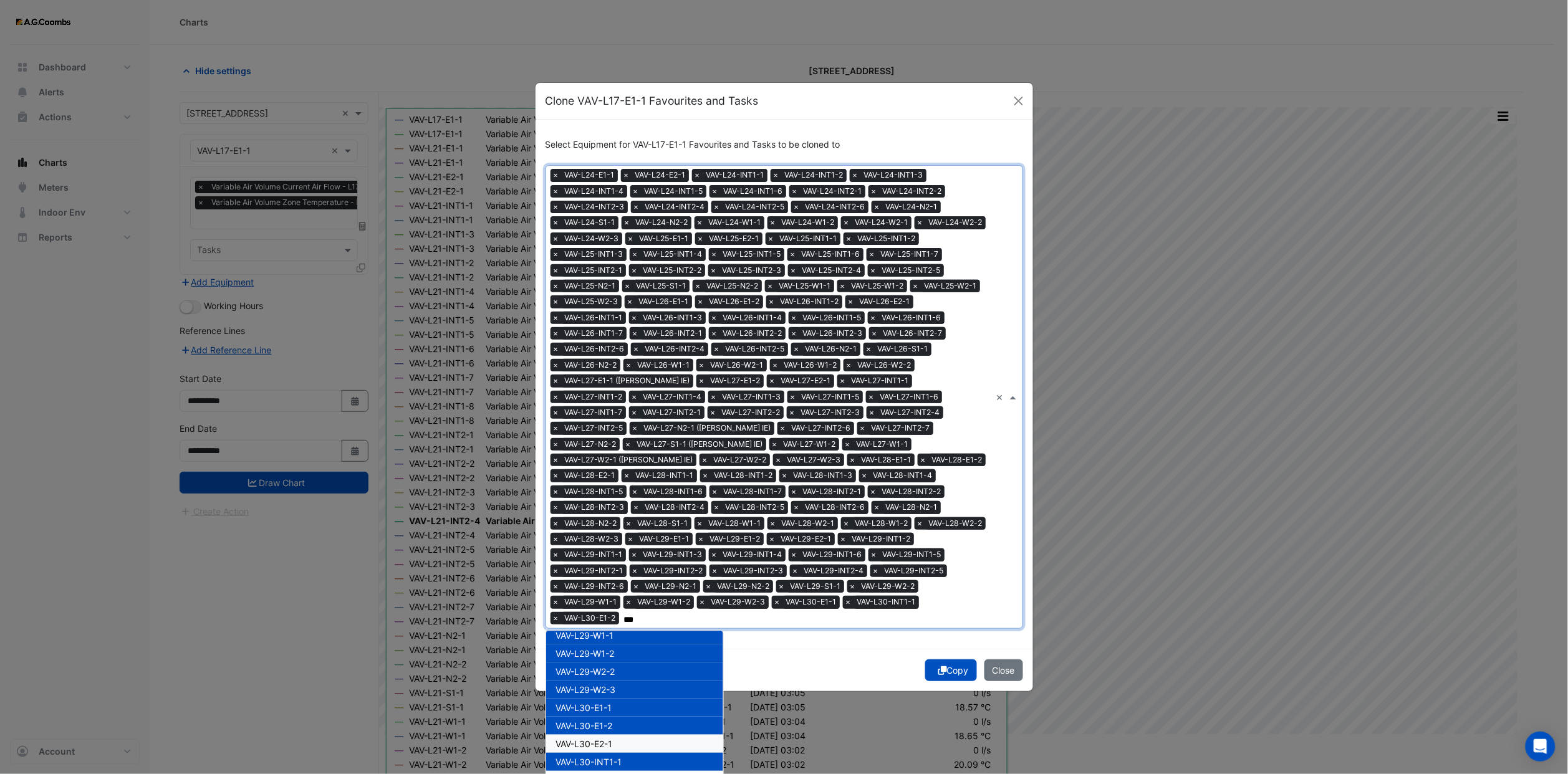
click at [603, 735] on div "VAV-L30-E2-1" at bounding box center [634, 744] width 177 height 18
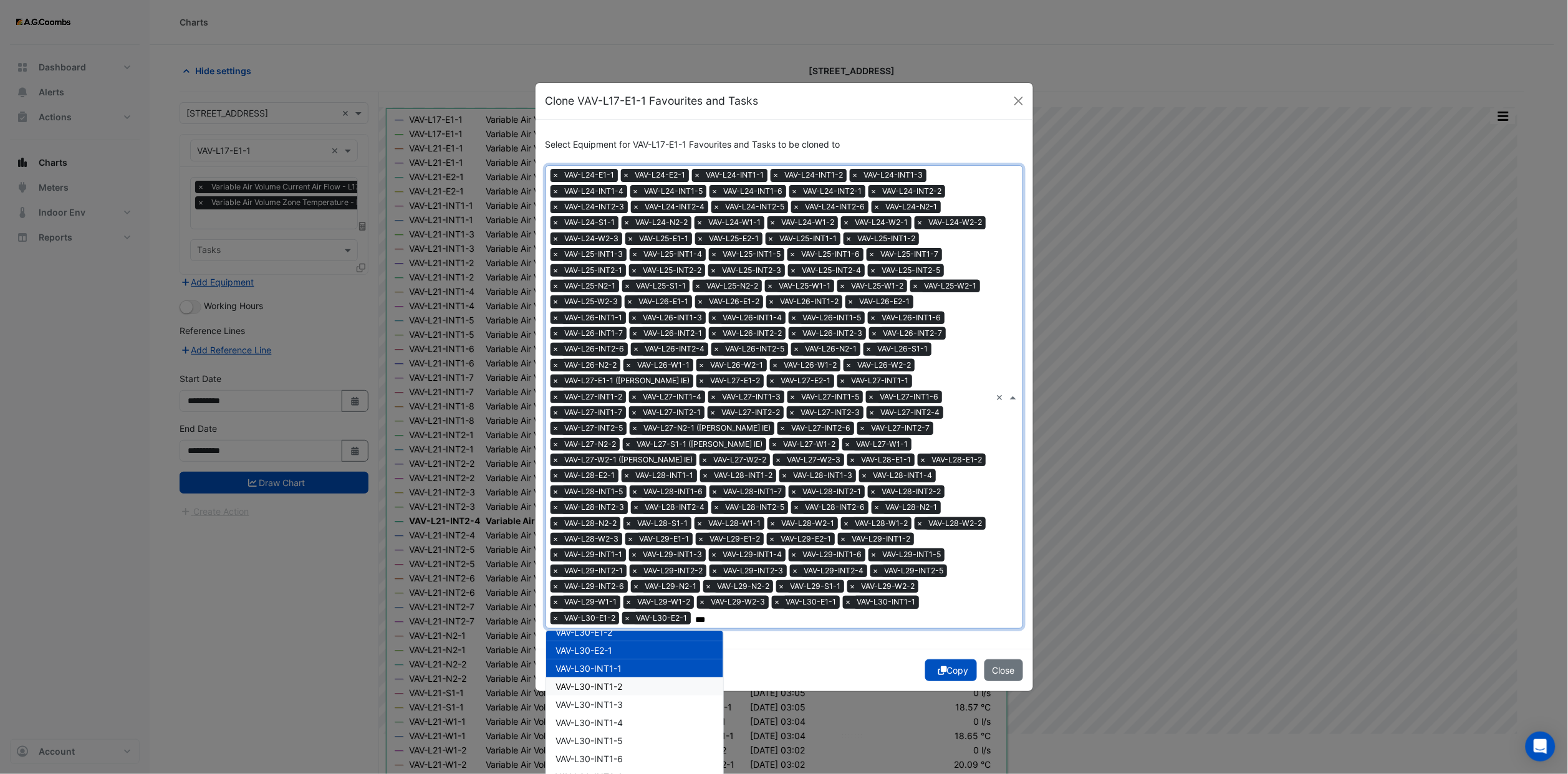
click at [620, 678] on div "VAV-L30-INT1-2" at bounding box center [634, 686] width 177 height 18
click at [620, 696] on div "VAV-L30-INT1-3" at bounding box center [634, 704] width 177 height 18
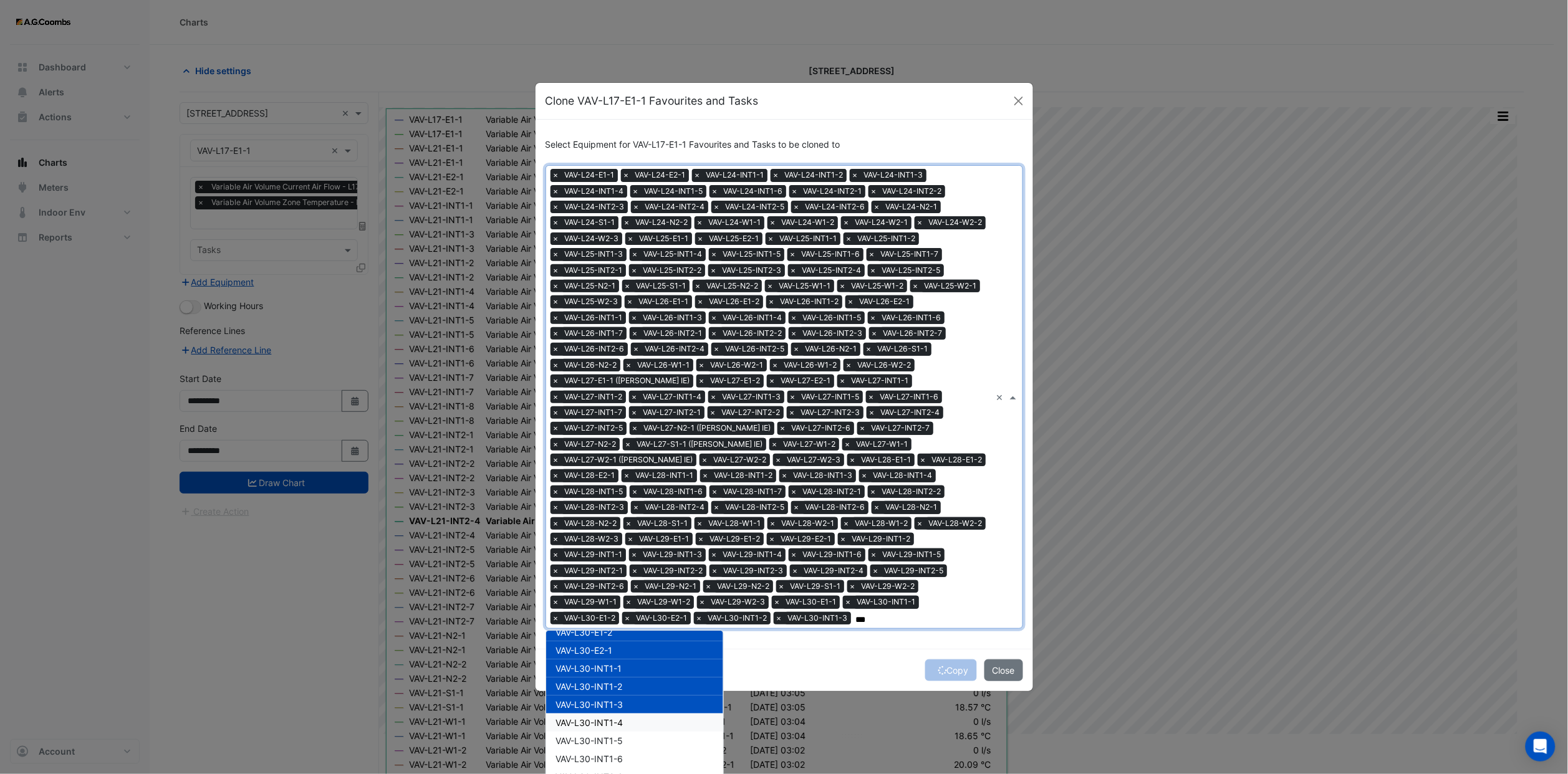
click at [620, 714] on div "VAV-L30-INT1-4" at bounding box center [634, 722] width 177 height 18
click at [621, 732] on div "VAV-L30-INT1-5" at bounding box center [634, 741] width 177 height 18
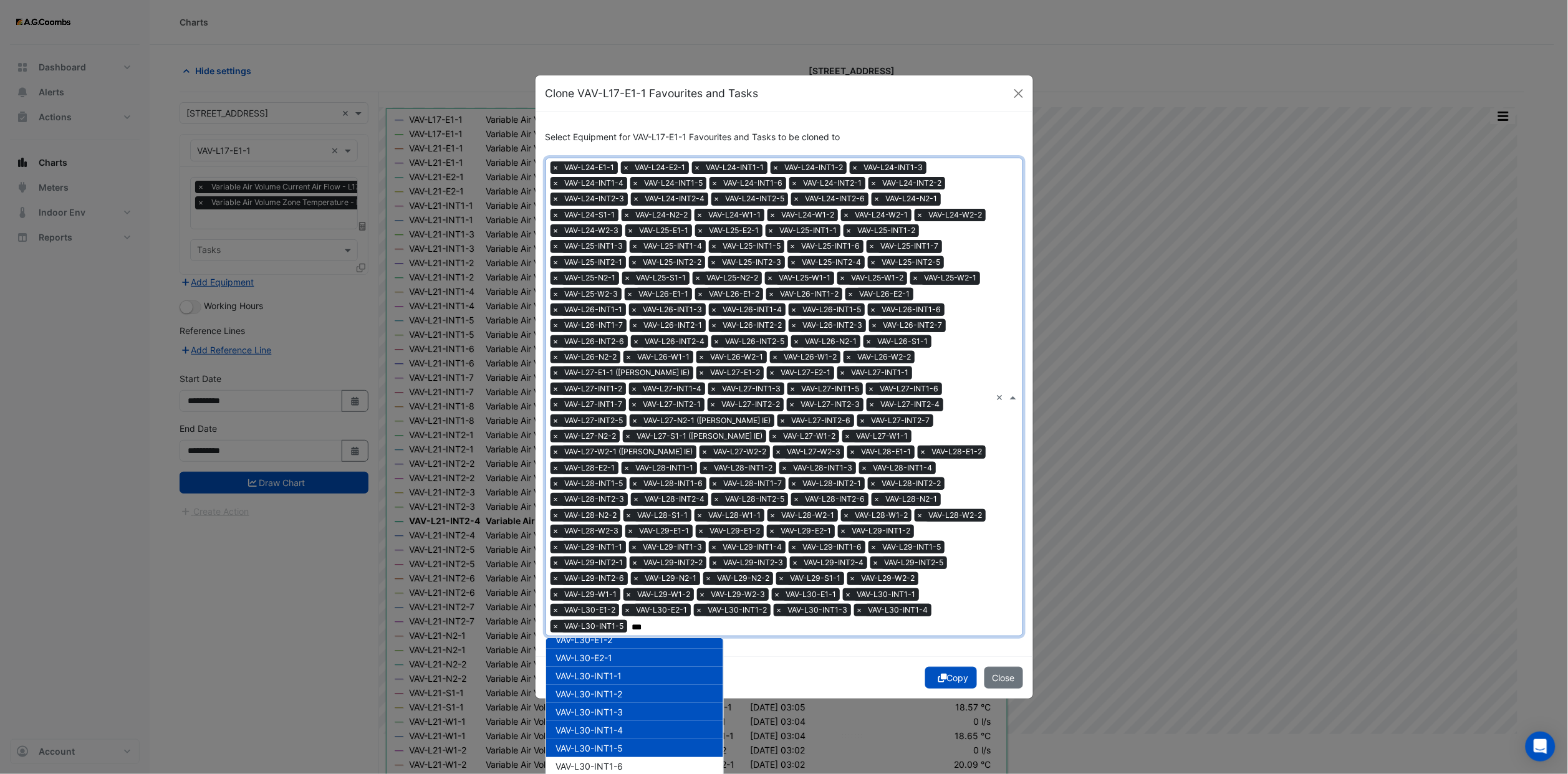
click at [621, 743] on div "VAV-L30-INT1-5" at bounding box center [634, 748] width 177 height 18
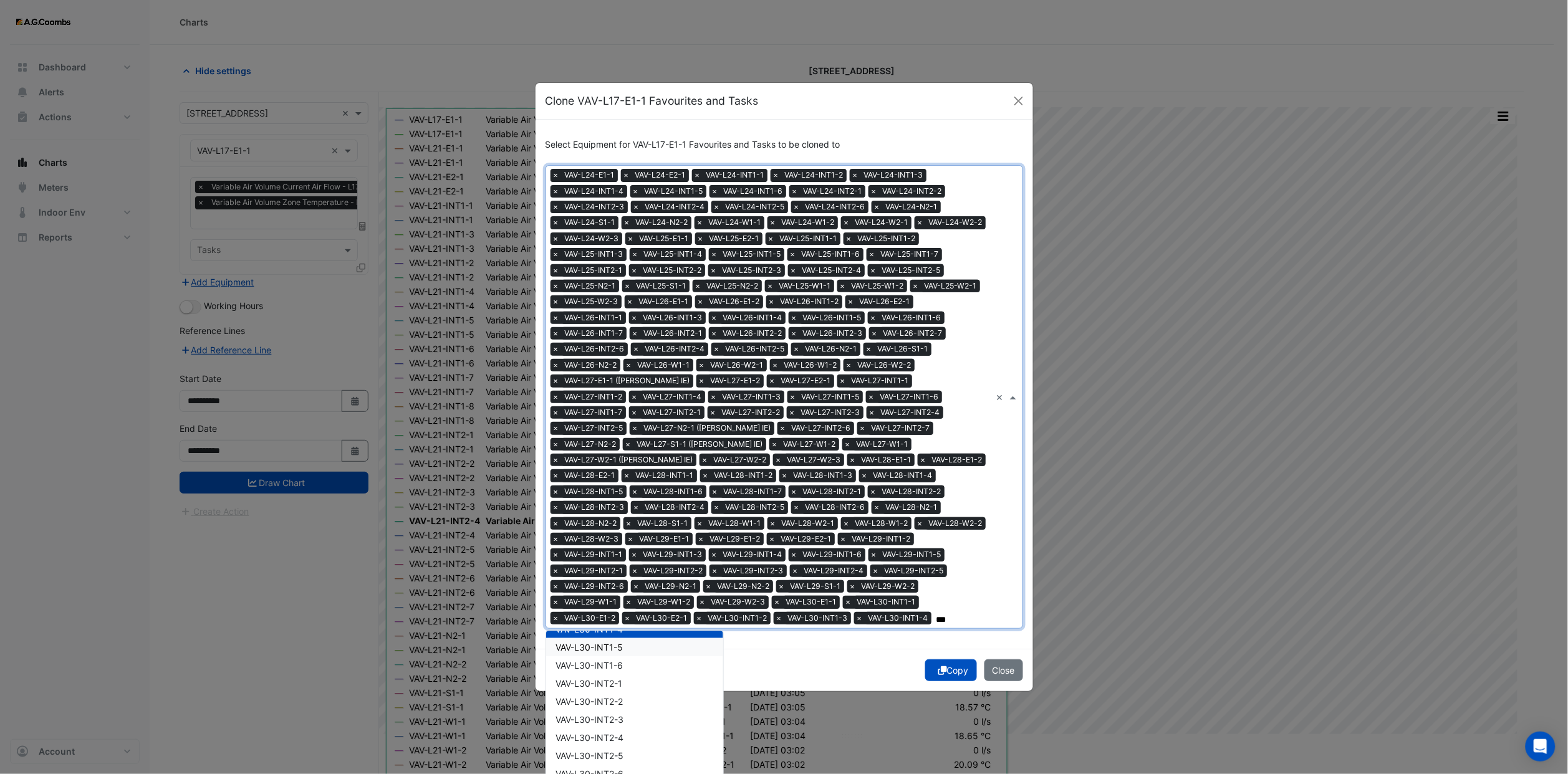
drag, startPoint x: 607, startPoint y: 633, endPoint x: 620, endPoint y: 652, distance: 23.0
click at [610, 642] on span "VAV-L30-INT1-5" at bounding box center [590, 648] width 67 height 11
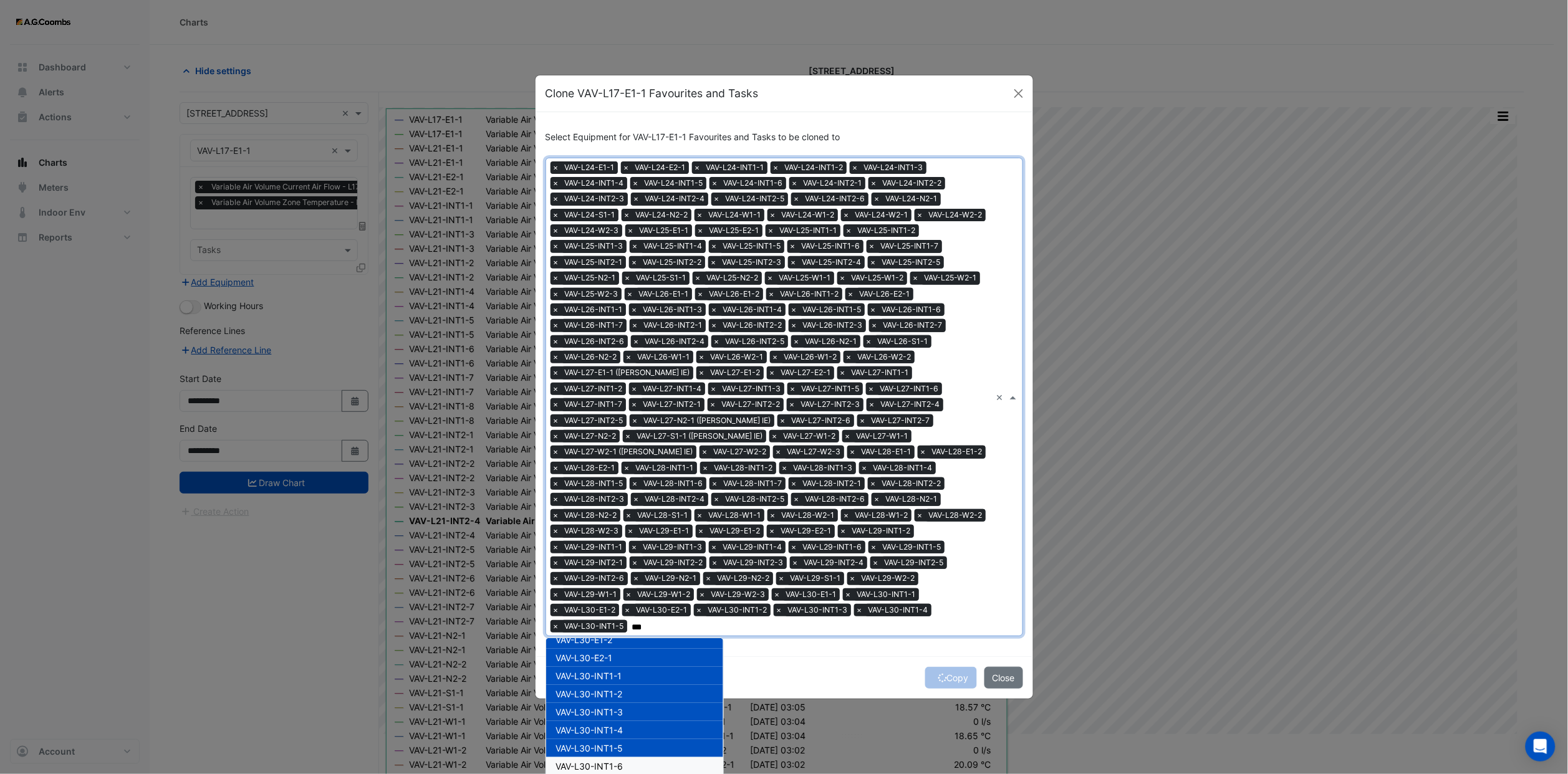
click at [621, 758] on div "VAV-L30-INT1-6" at bounding box center [634, 766] width 177 height 18
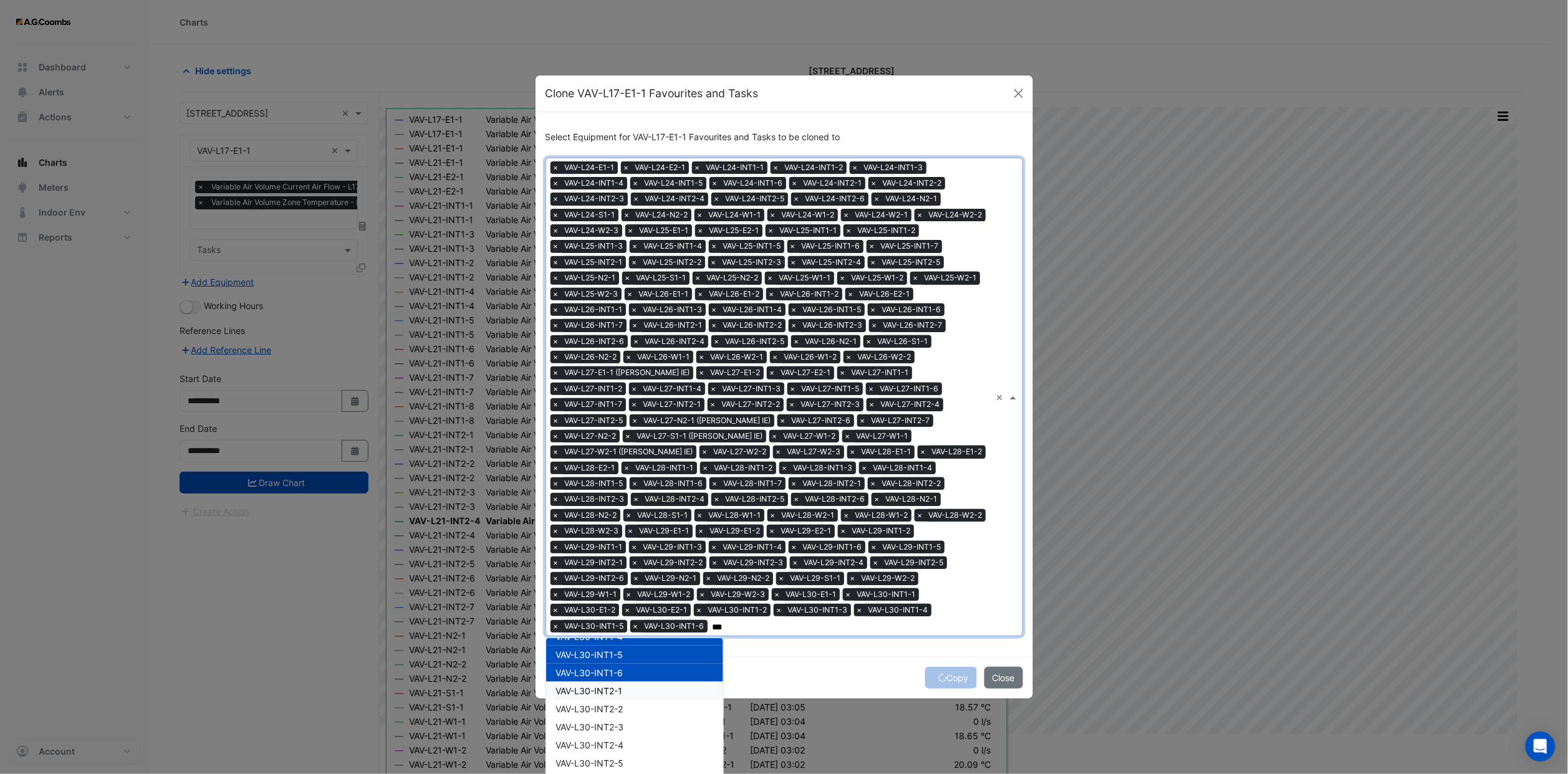
click at [615, 686] on span "VAV-L30-INT2-1" at bounding box center [590, 691] width 67 height 11
click at [614, 703] on span "VAV-L30-INT2-2" at bounding box center [590, 709] width 67 height 11
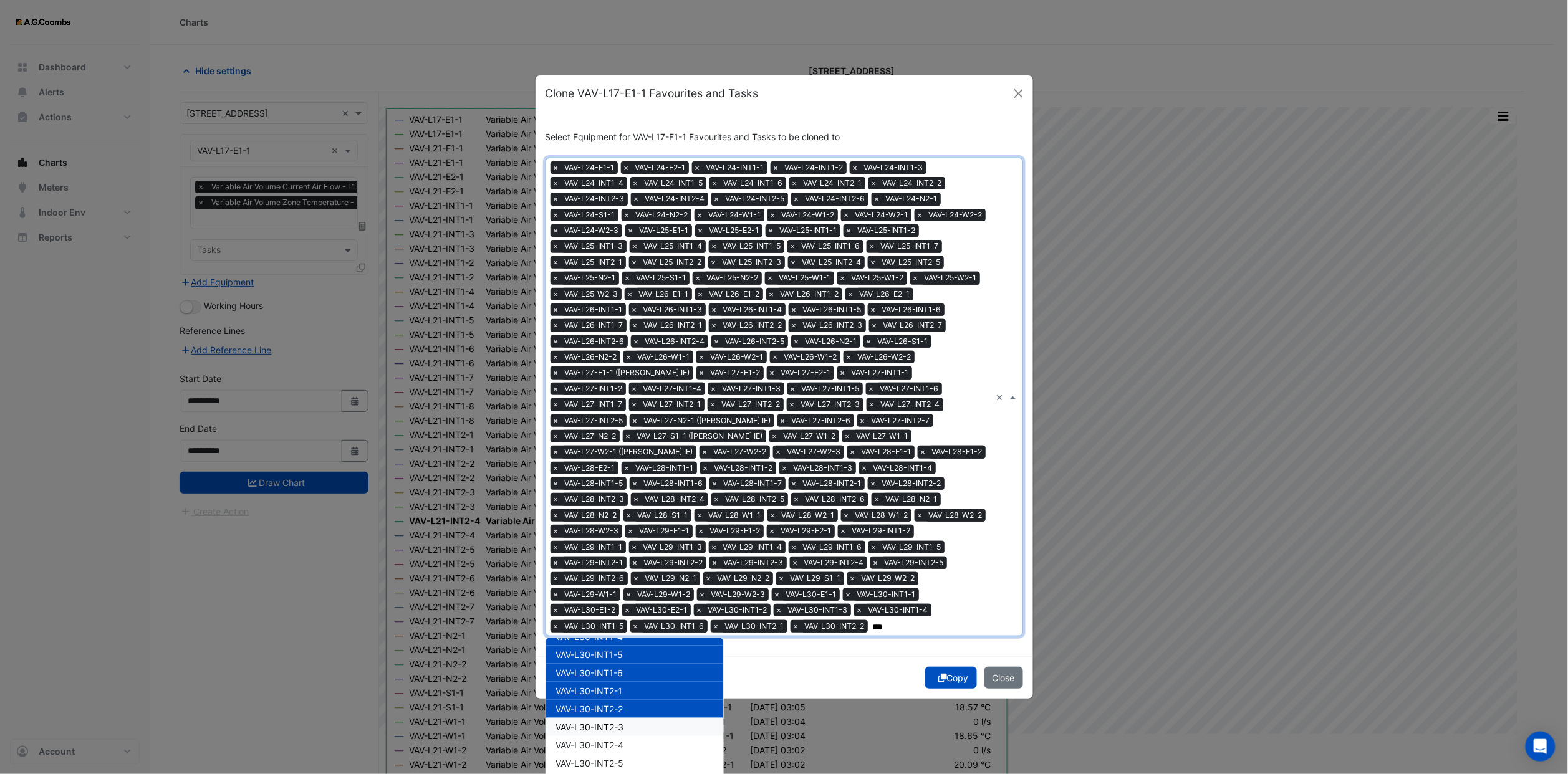
click at [615, 722] on span "VAV-L30-INT2-3" at bounding box center [590, 728] width 68 height 11
click at [616, 740] on span "VAV-L30-INT2-4" at bounding box center [590, 745] width 68 height 11
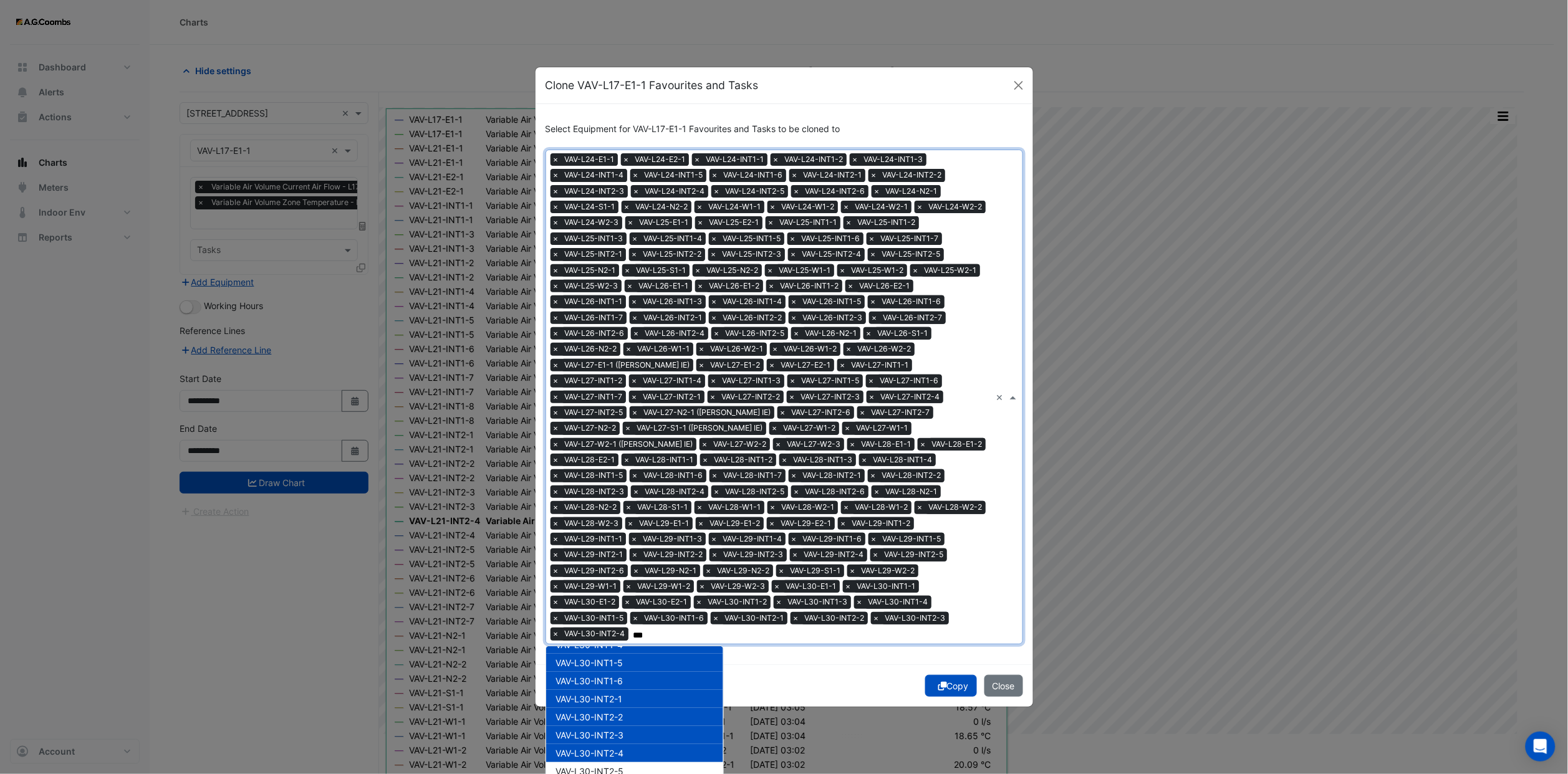
click at [614, 748] on span "VAV-L30-INT2-4" at bounding box center [590, 754] width 68 height 11
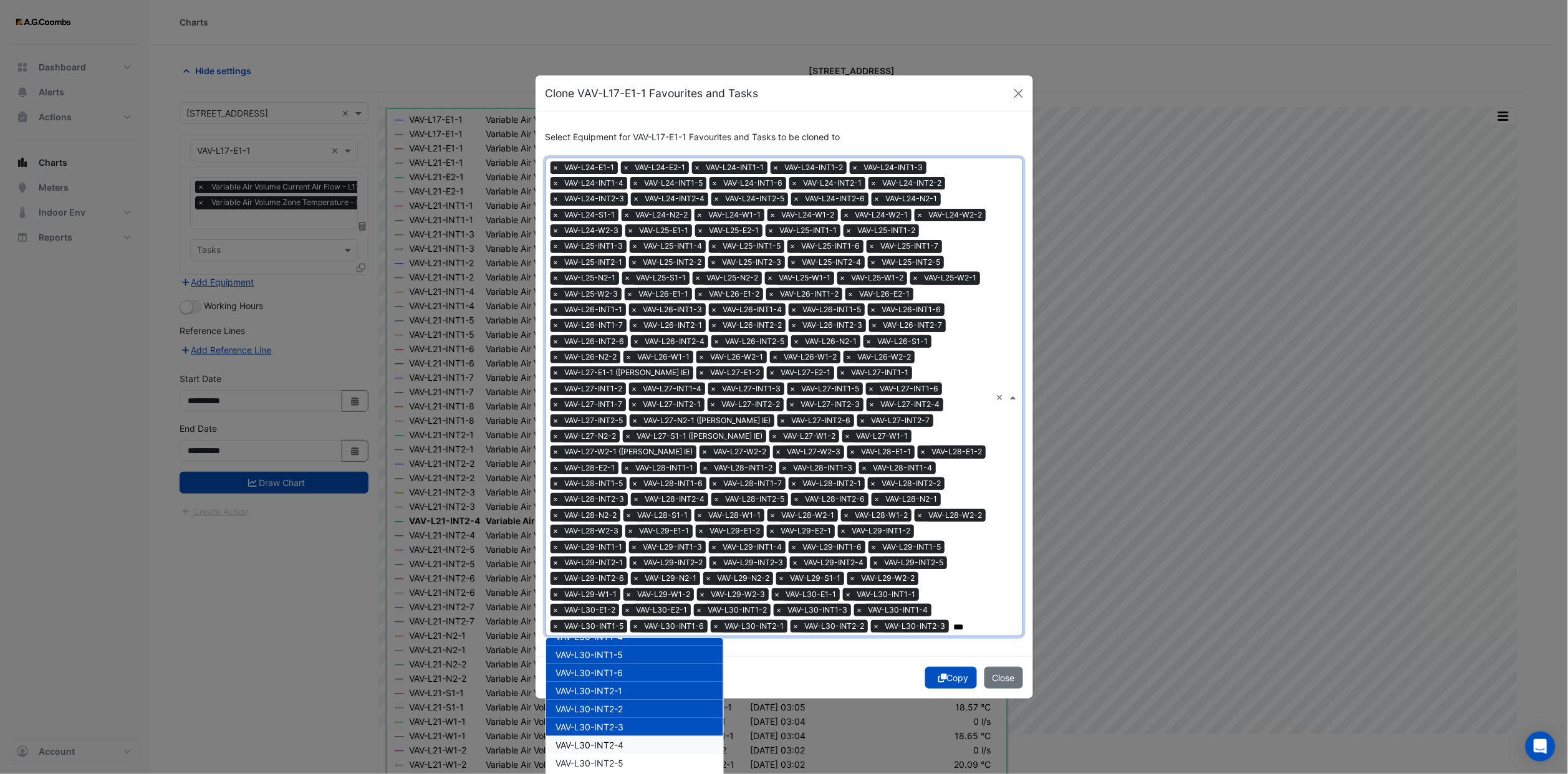
click at [615, 740] on span "VAV-L30-INT2-4" at bounding box center [590, 745] width 68 height 11
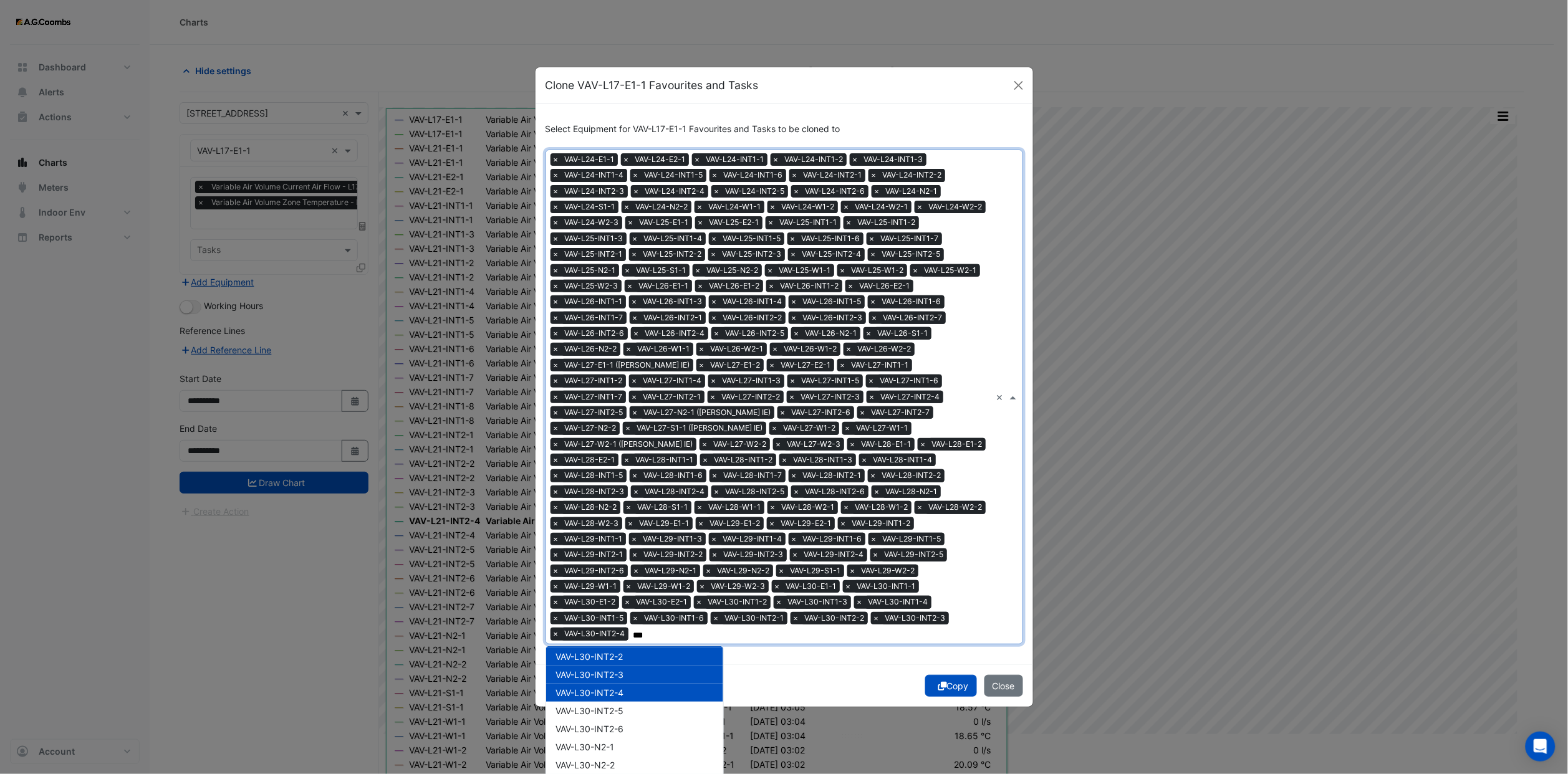
scroll to position [11318, 0]
drag, startPoint x: 616, startPoint y: 666, endPoint x: 614, endPoint y: 685, distance: 19.1
click at [615, 673] on span "VAV-L30-INT2-5" at bounding box center [590, 678] width 68 height 11
drag, startPoint x: 614, startPoint y: 685, endPoint x: 616, endPoint y: 700, distance: 15.1
click at [614, 690] on span "VAV-L30-INT2-6" at bounding box center [590, 696] width 68 height 11
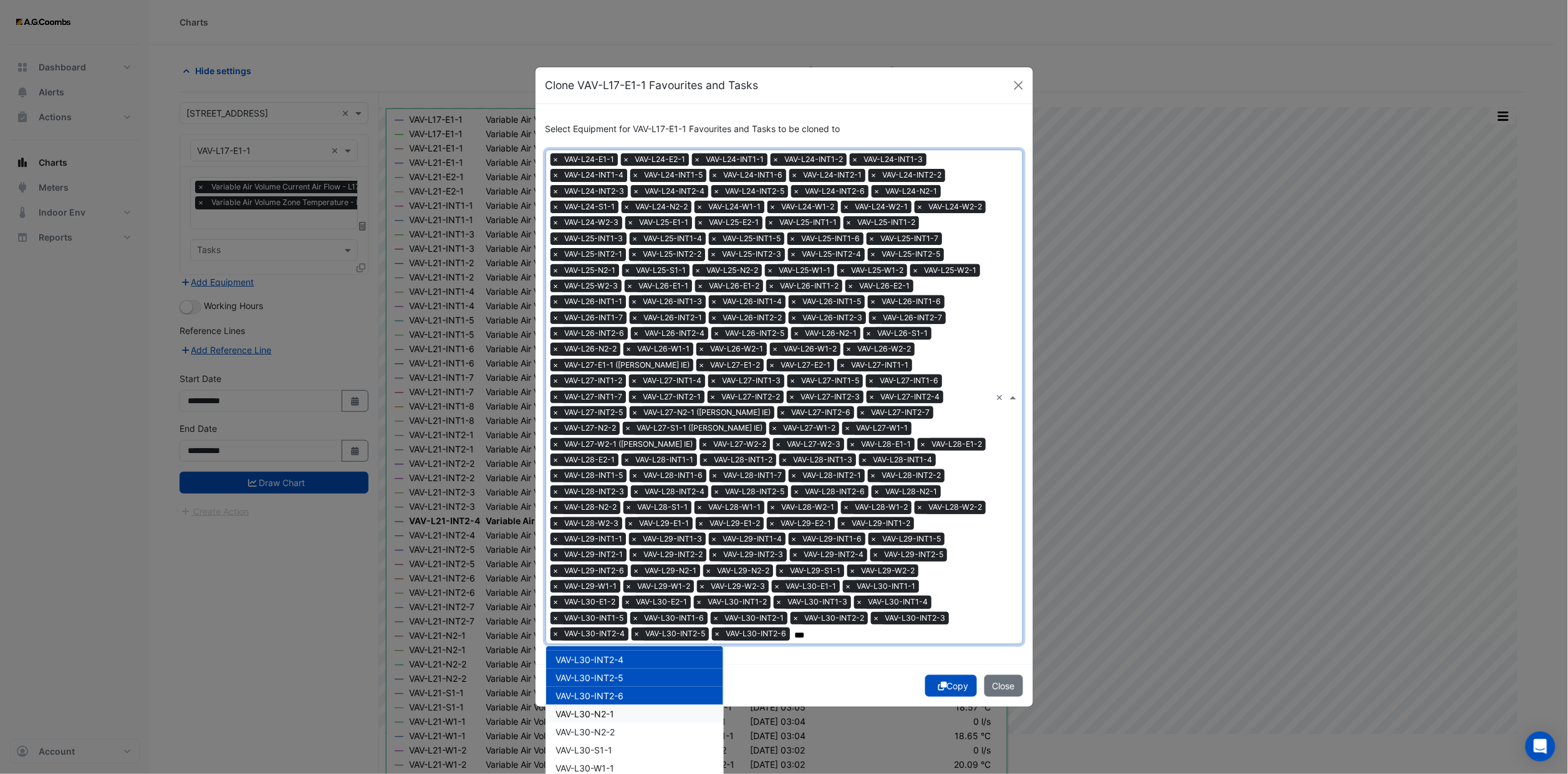
click at [616, 705] on div "VAV-L30-N2-1" at bounding box center [634, 714] width 177 height 18
click at [617, 727] on div "VAV-L30-N2-2" at bounding box center [634, 731] width 177 height 18
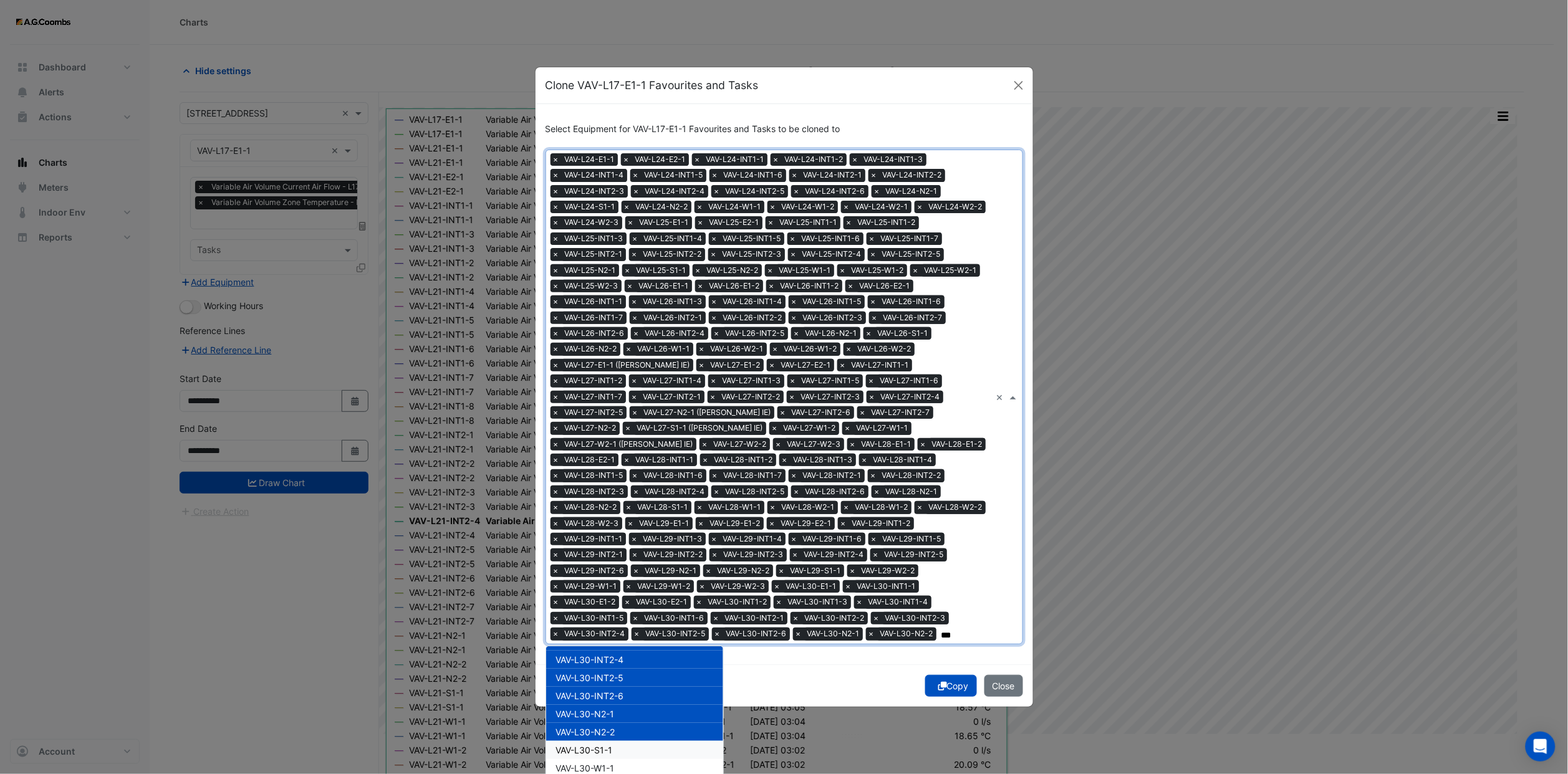
click at [617, 741] on div "VAV-L30-S1-1" at bounding box center [634, 750] width 177 height 18
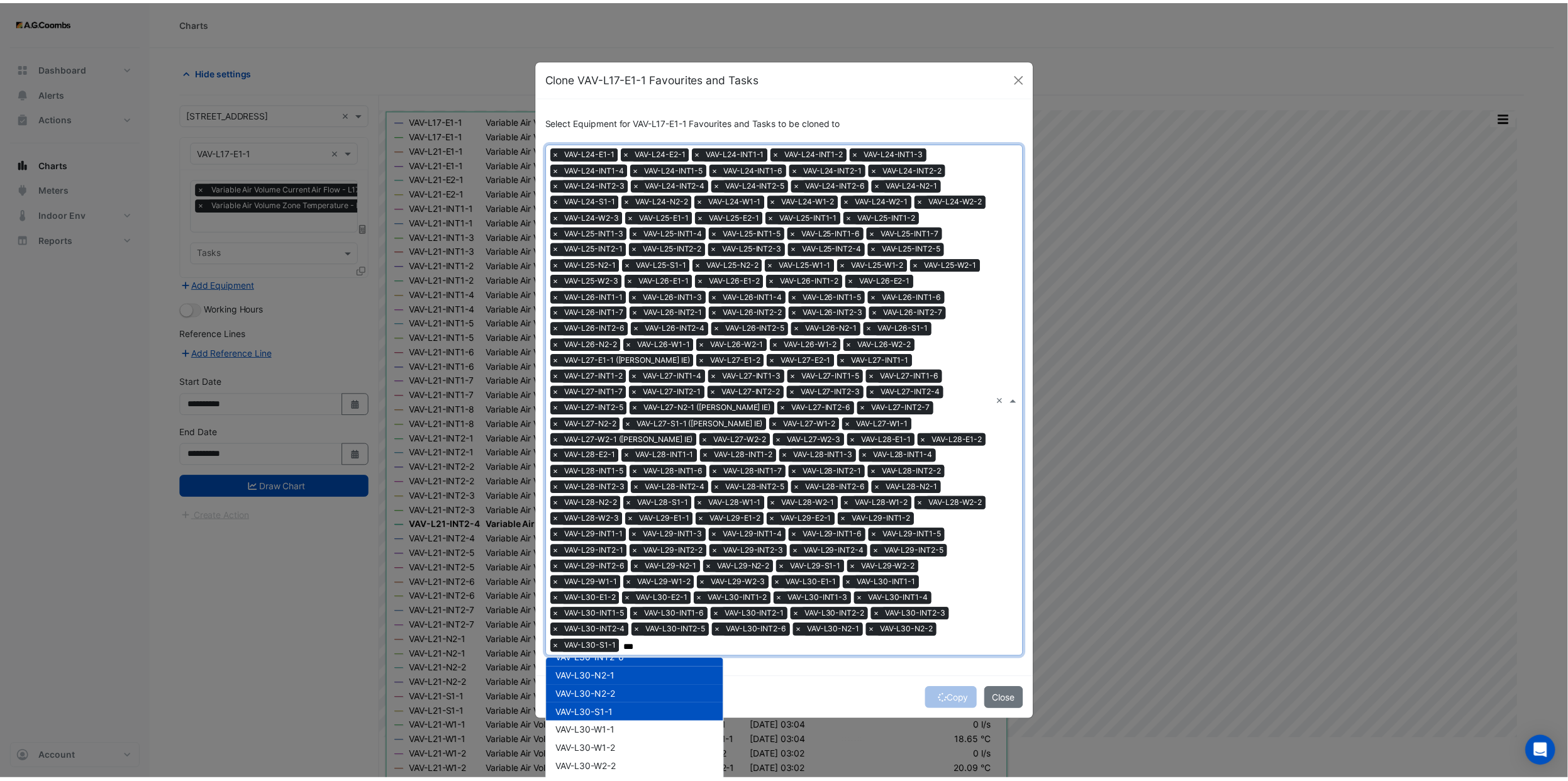
scroll to position [11514, 0]
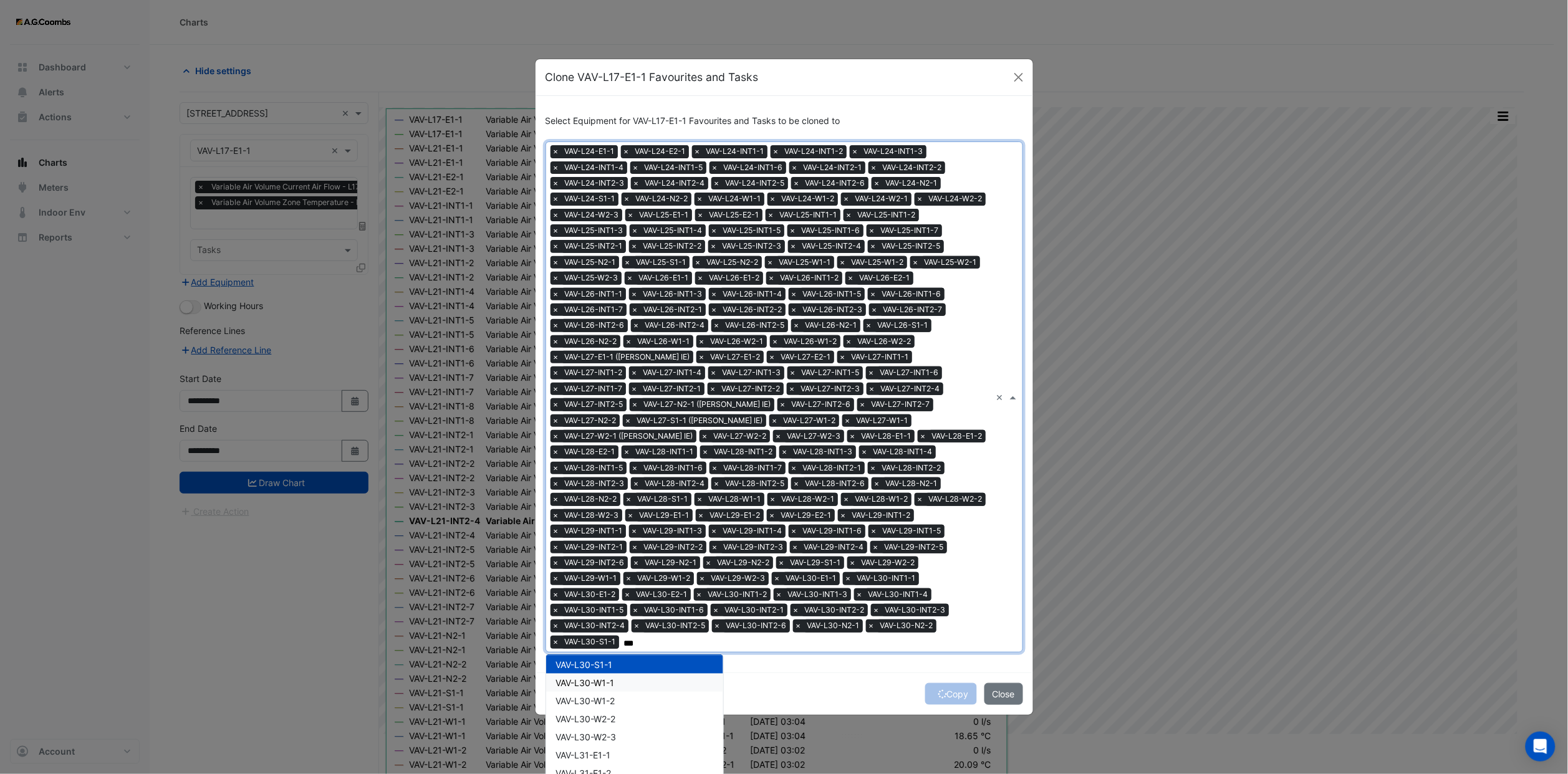
click at [603, 678] on span "VAV-L30-W1-1" at bounding box center [586, 683] width 59 height 11
click at [603, 696] on span "VAV-L30-W1-2" at bounding box center [586, 701] width 59 height 11
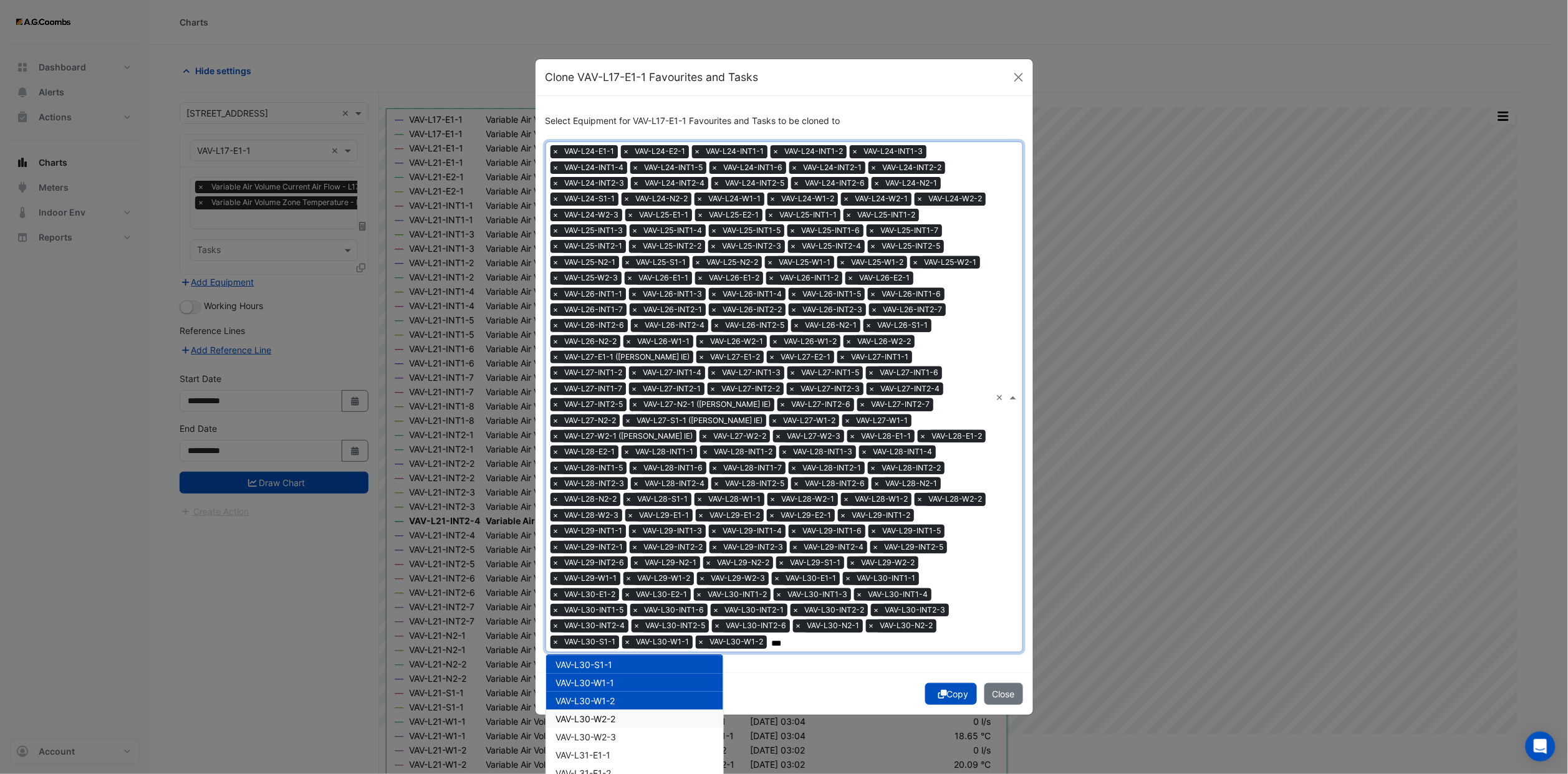
click at [604, 714] on span "VAV-L30-W2-2" at bounding box center [586, 719] width 60 height 11
click at [604, 732] on span "VAV-L30-W2-3" at bounding box center [586, 738] width 60 height 11
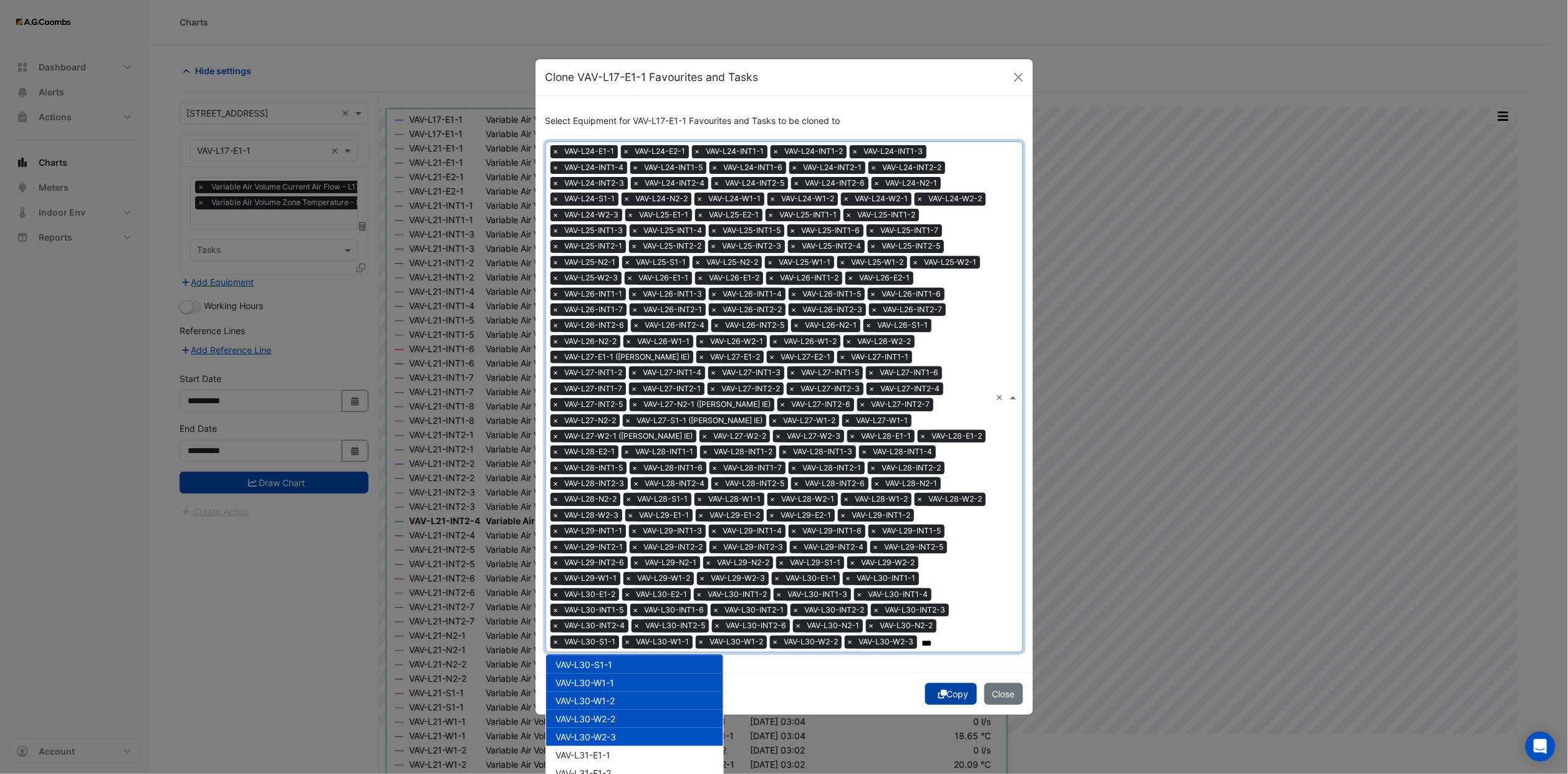
type input "***"
click at [938, 695] on button "Copy" at bounding box center [951, 694] width 52 height 22
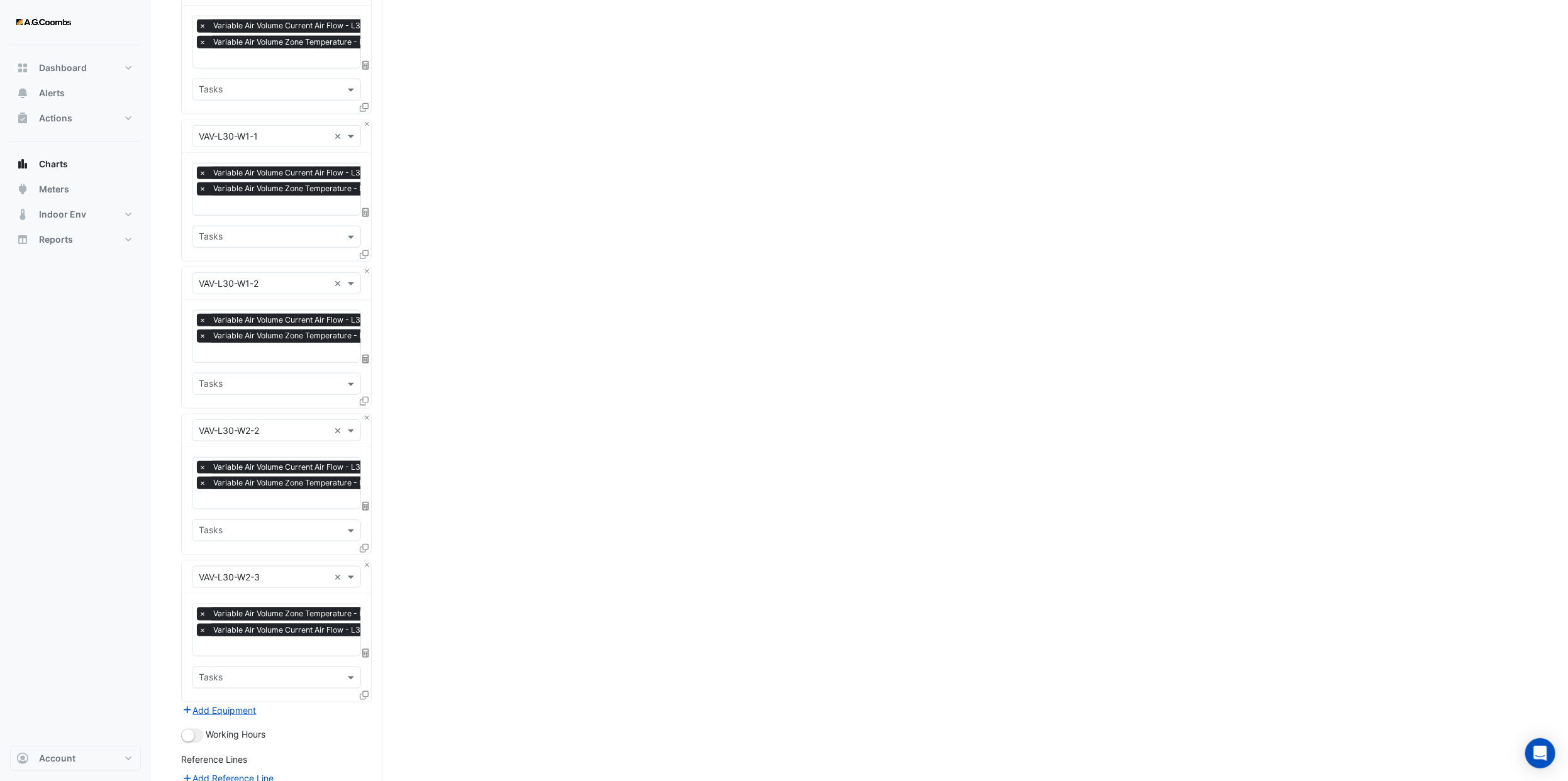
scroll to position [23325, 0]
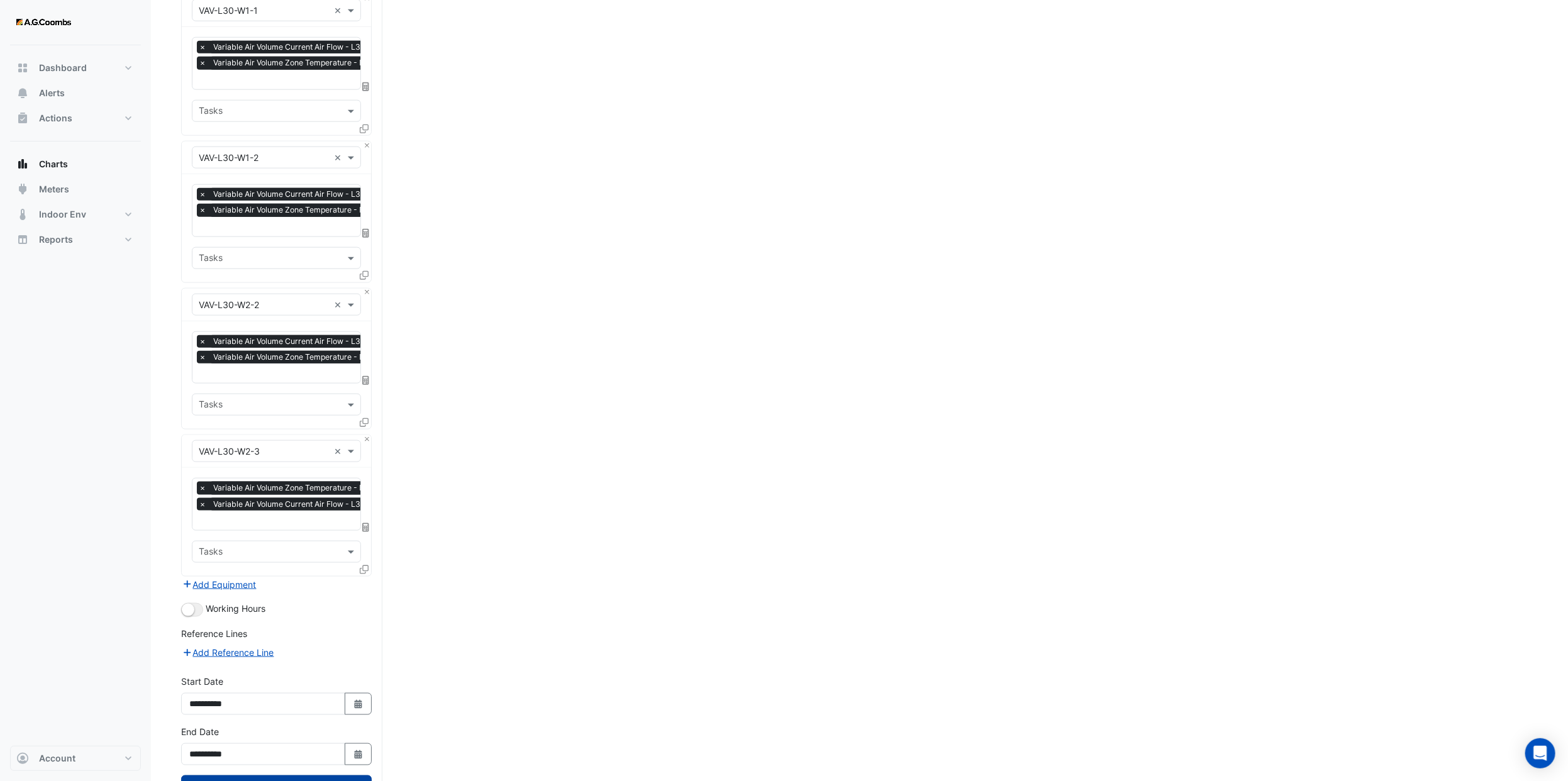
click at [327, 776] on button "Draw Chart" at bounding box center [277, 786] width 191 height 22
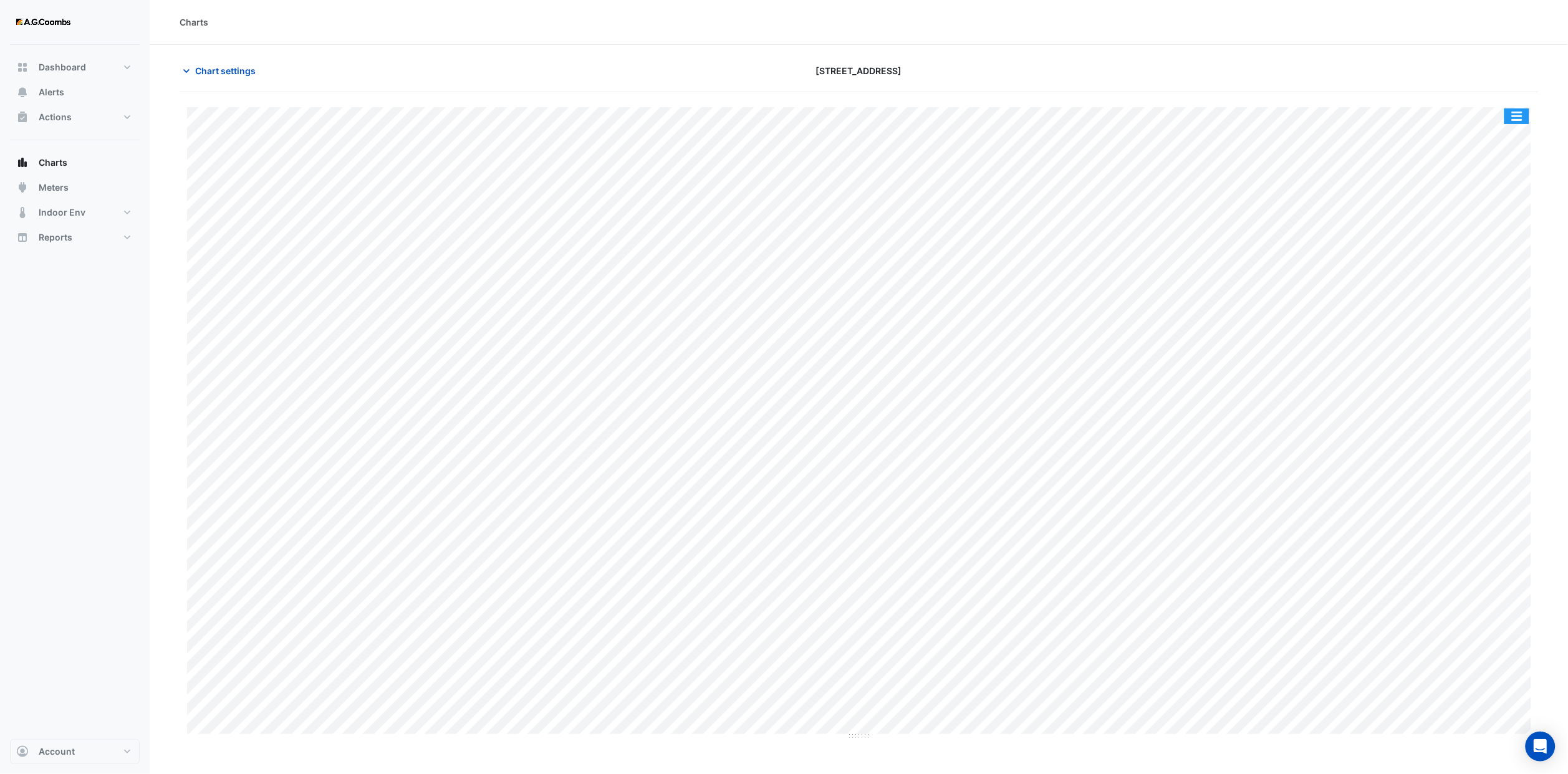
click at [1518, 113] on button "button" at bounding box center [1517, 116] width 25 height 15
click at [1503, 331] on div "Export CSV - Pivot" at bounding box center [1491, 332] width 75 height 30
click at [213, 75] on span "Chart settings" at bounding box center [225, 71] width 60 height 13
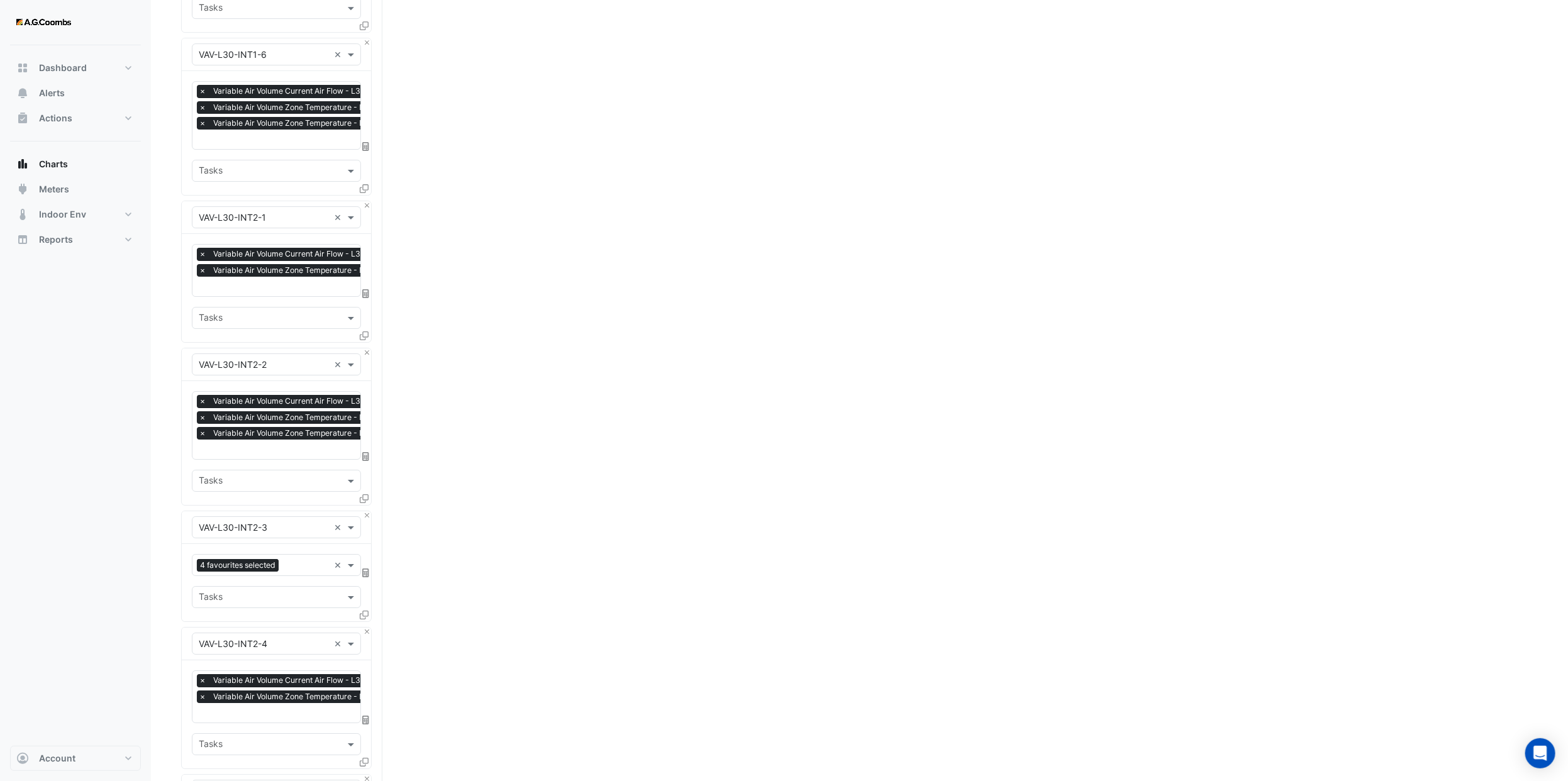
scroll to position [23325, 0]
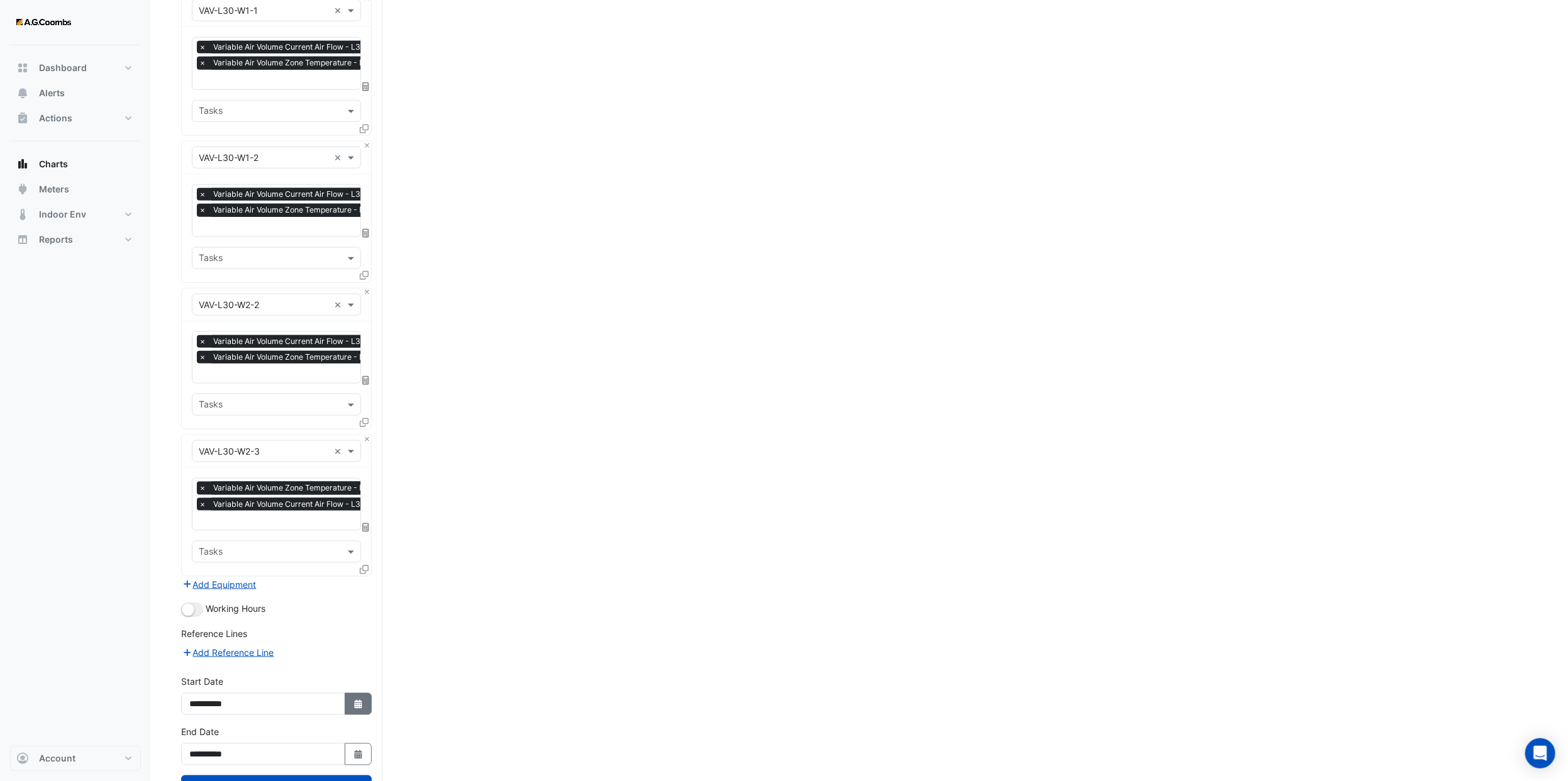
click at [356, 700] on icon "button" at bounding box center [358, 704] width 8 height 9
select select "*"
select select "****"
click at [235, 489] on select "*** *** *** *** *** *** ***" at bounding box center [238, 485] width 48 height 19
select select "*"
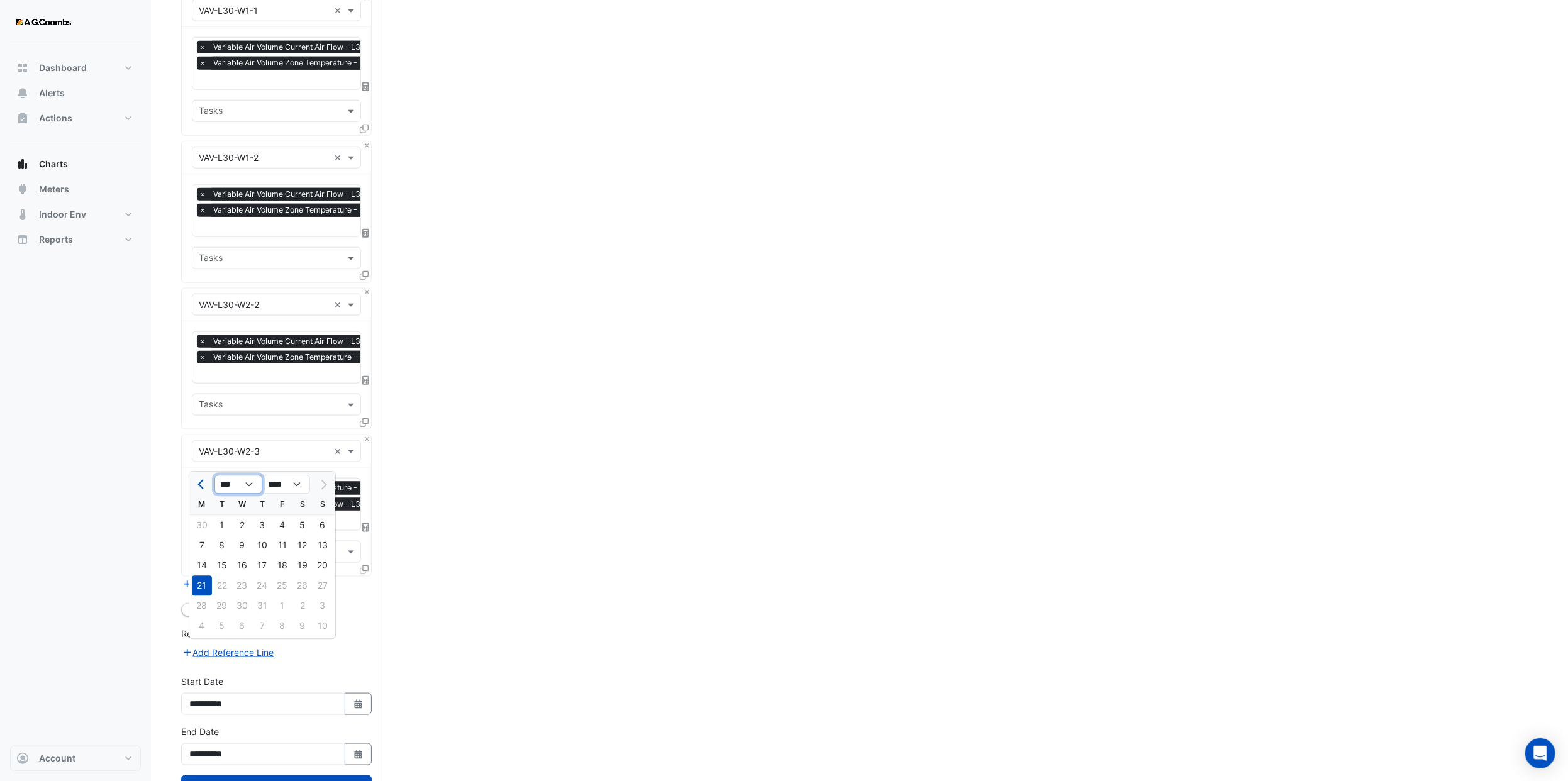
click at [214, 475] on select "*** *** *** *** *** *** ***" at bounding box center [238, 485] width 48 height 19
click at [202, 583] on div "16" at bounding box center [202, 586] width 20 height 20
type input "**********"
click at [346, 743] on button "Select Date" at bounding box center [358, 754] width 27 height 22
drag, startPoint x: 240, startPoint y: 532, endPoint x: 241, endPoint y: 539, distance: 7.1
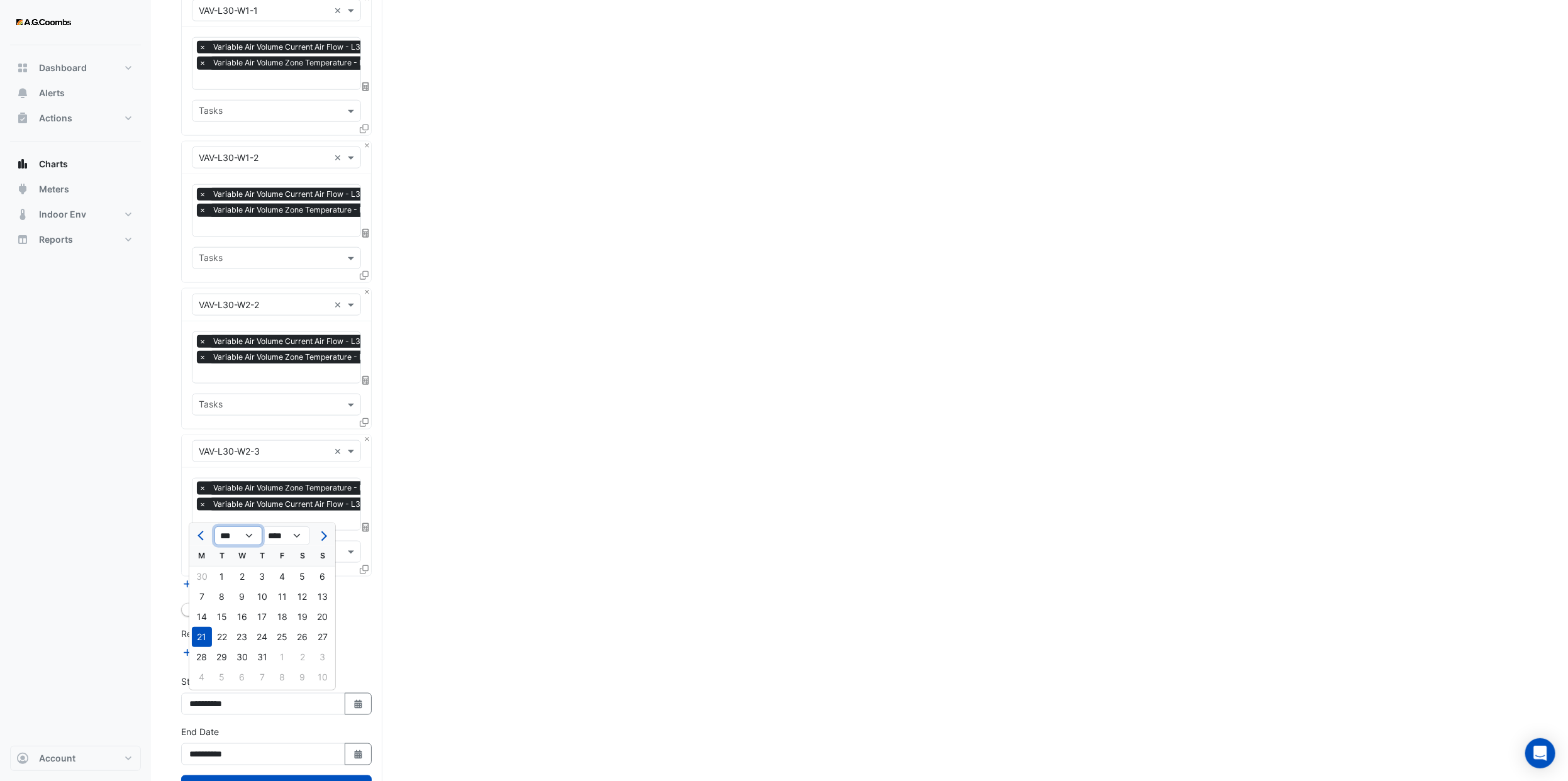
click at [240, 532] on select "*** *** *** *** *** *** ***" at bounding box center [238, 536] width 48 height 19
select select "*"
click at [214, 526] on select "*** *** *** *** *** *** ***" at bounding box center [238, 536] width 48 height 19
click at [201, 639] on div "16" at bounding box center [202, 637] width 20 height 20
type input "**********"
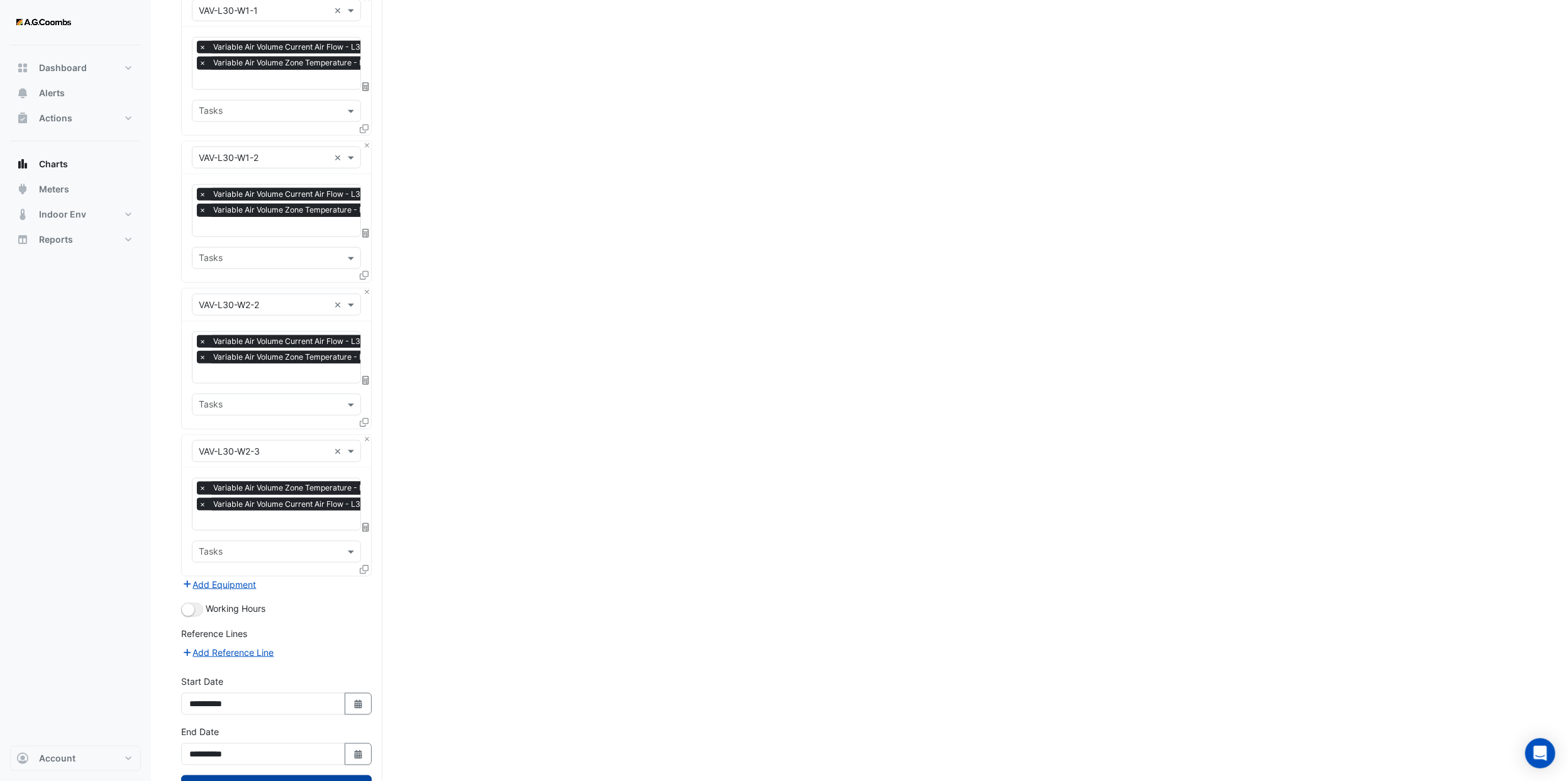
click at [273, 776] on button "Draw Chart" at bounding box center [277, 786] width 191 height 22
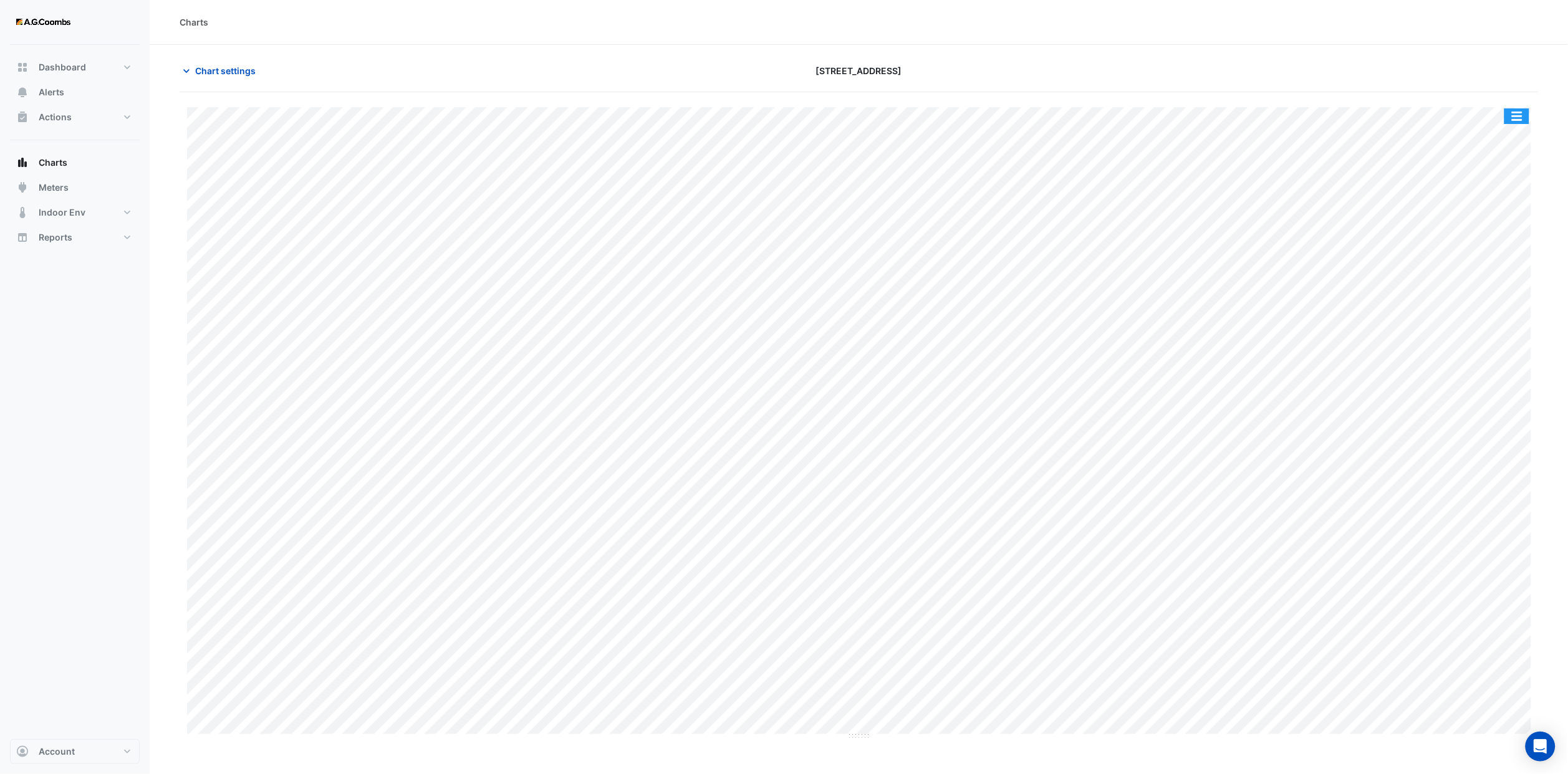
click at [1523, 114] on button "button" at bounding box center [1517, 116] width 25 height 15
click at [1501, 333] on div "Export CSV - Pivot" at bounding box center [1491, 332] width 75 height 30
click at [220, 69] on span "Chart settings" at bounding box center [225, 71] width 60 height 13
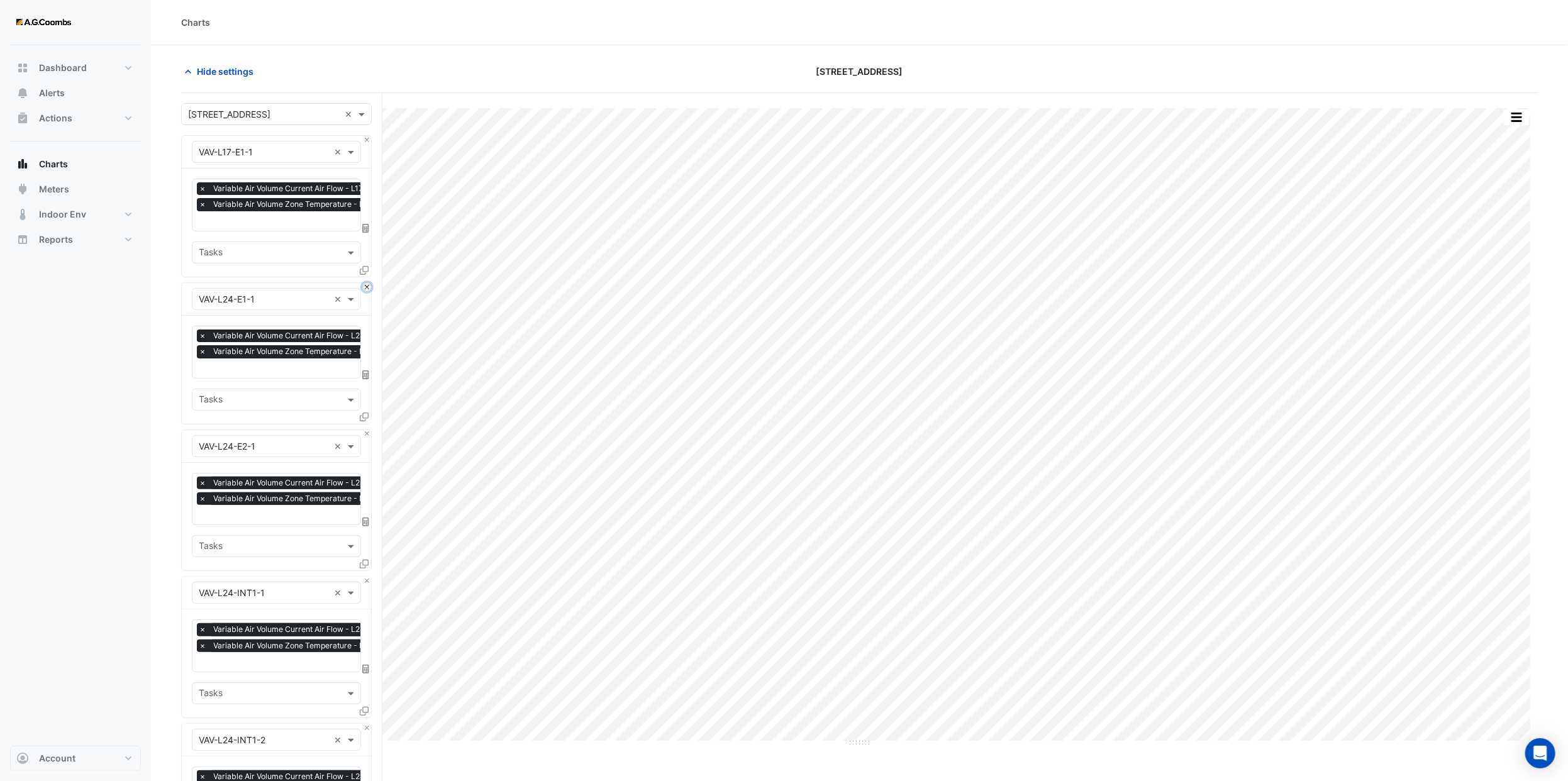
click at [364, 285] on button "Close" at bounding box center [367, 287] width 8 height 8
click at [364, 430] on button "Close" at bounding box center [367, 434] width 8 height 8
click at [364, 285] on button "Close" at bounding box center [367, 287] width 8 height 8
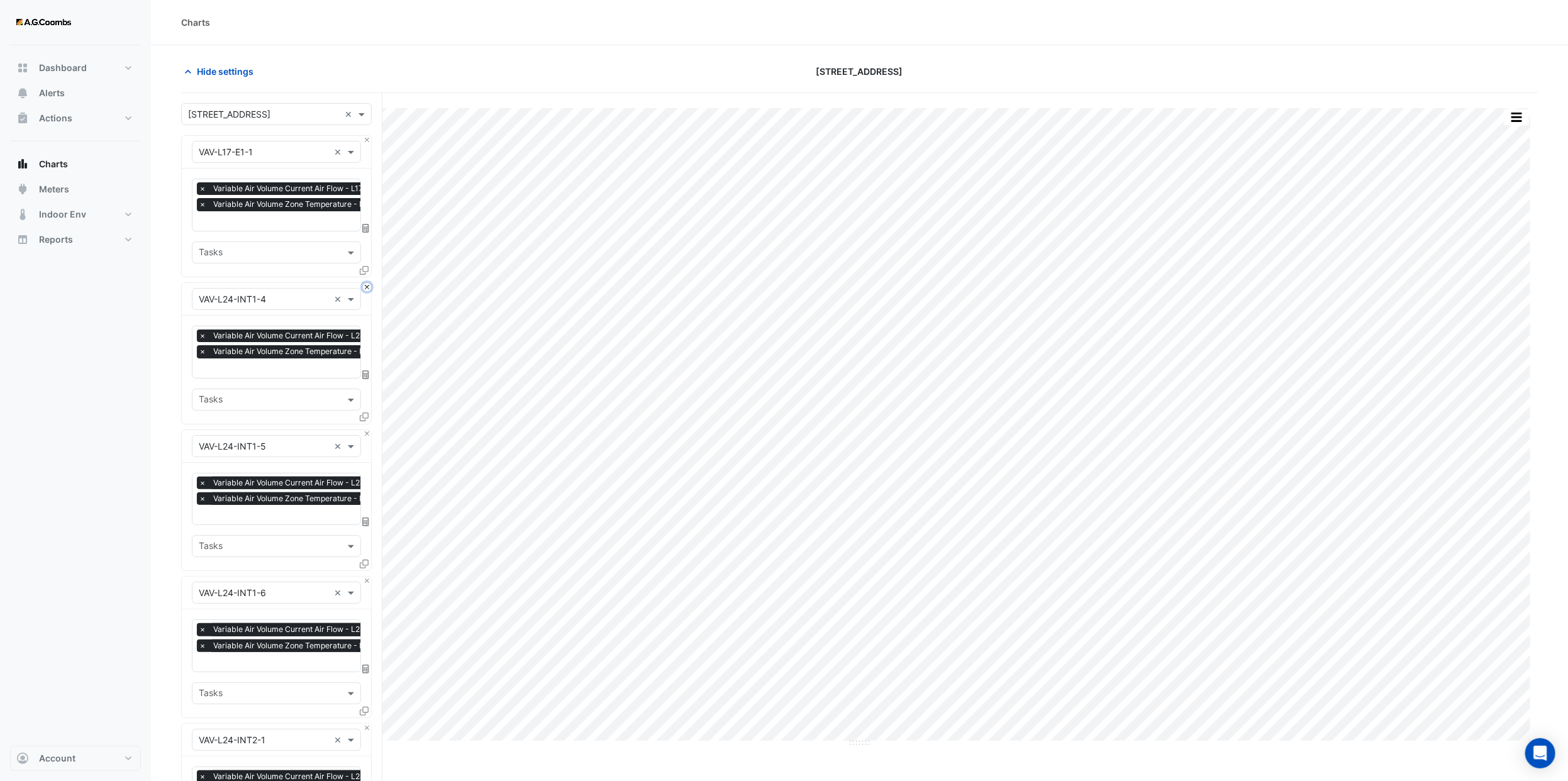
click at [364, 285] on button "Close" at bounding box center [367, 287] width 8 height 8
click at [364, 430] on button "Close" at bounding box center [367, 434] width 8 height 8
click at [364, 285] on button "Close" at bounding box center [367, 287] width 8 height 8
click at [364, 430] on button "Close" at bounding box center [367, 434] width 8 height 8
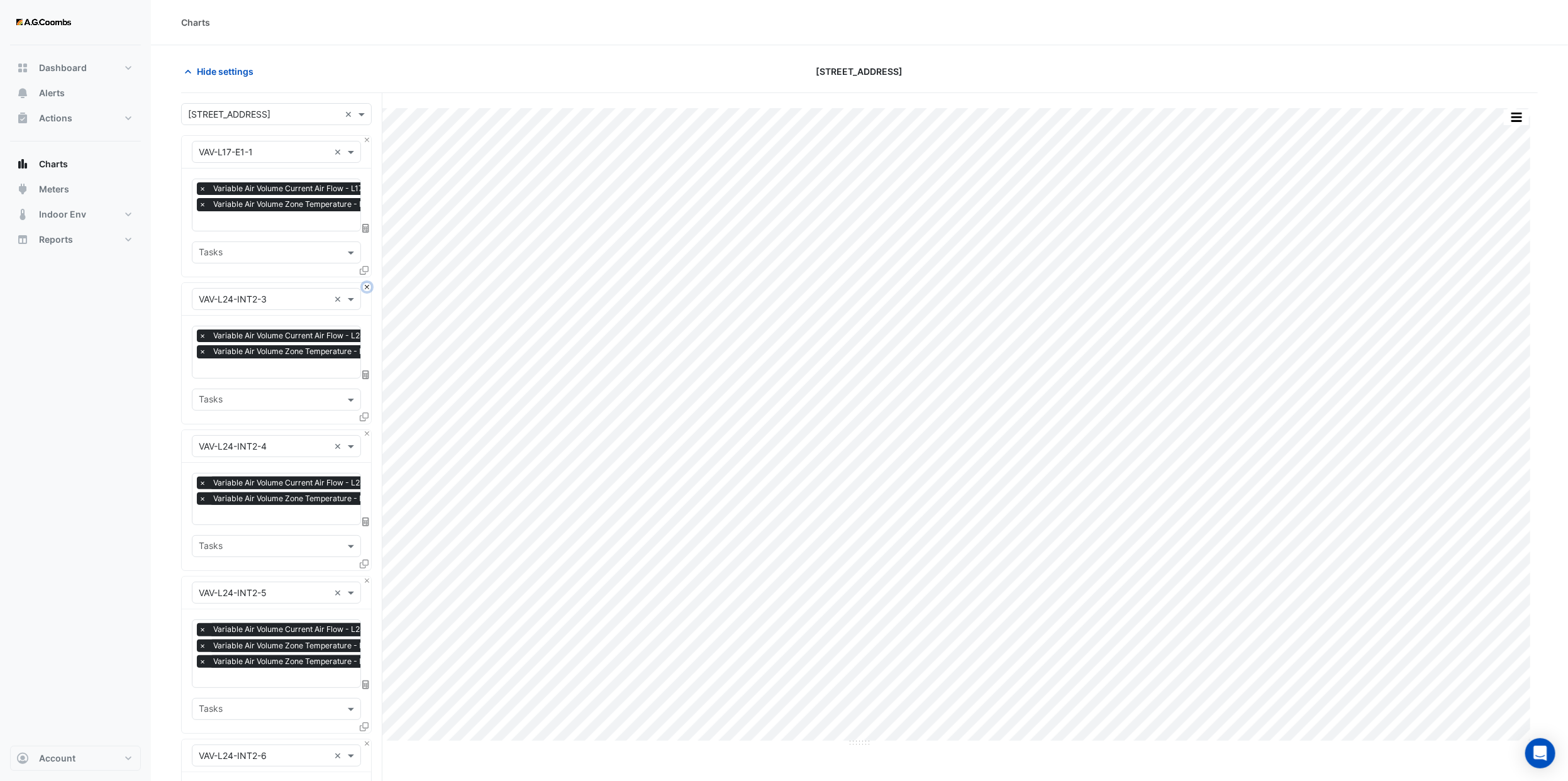
click at [364, 285] on button "Close" at bounding box center [367, 287] width 8 height 8
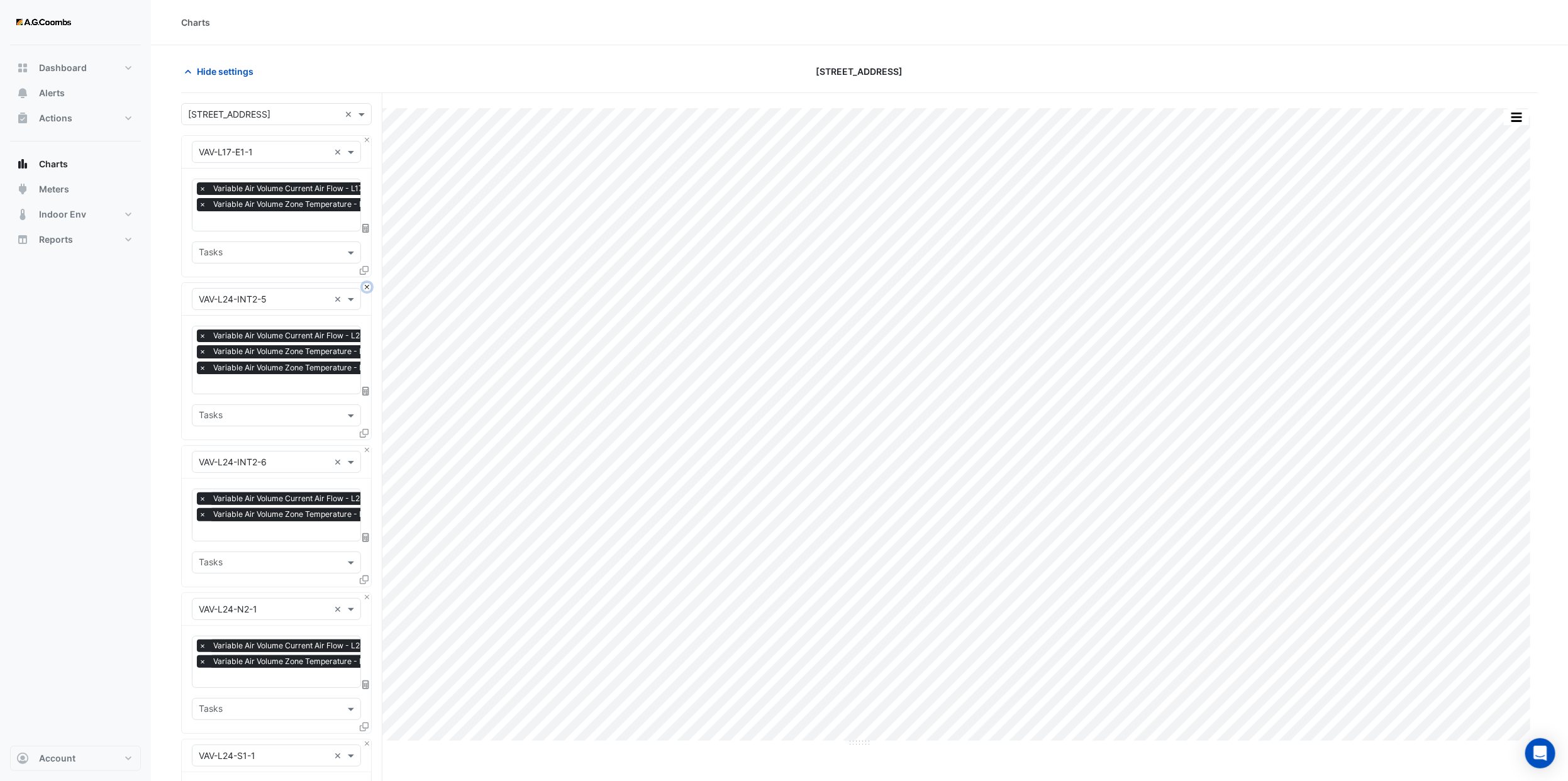
click at [364, 285] on button "Close" at bounding box center [367, 287] width 8 height 8
click at [364, 446] on button "Close" at bounding box center [367, 450] width 8 height 8
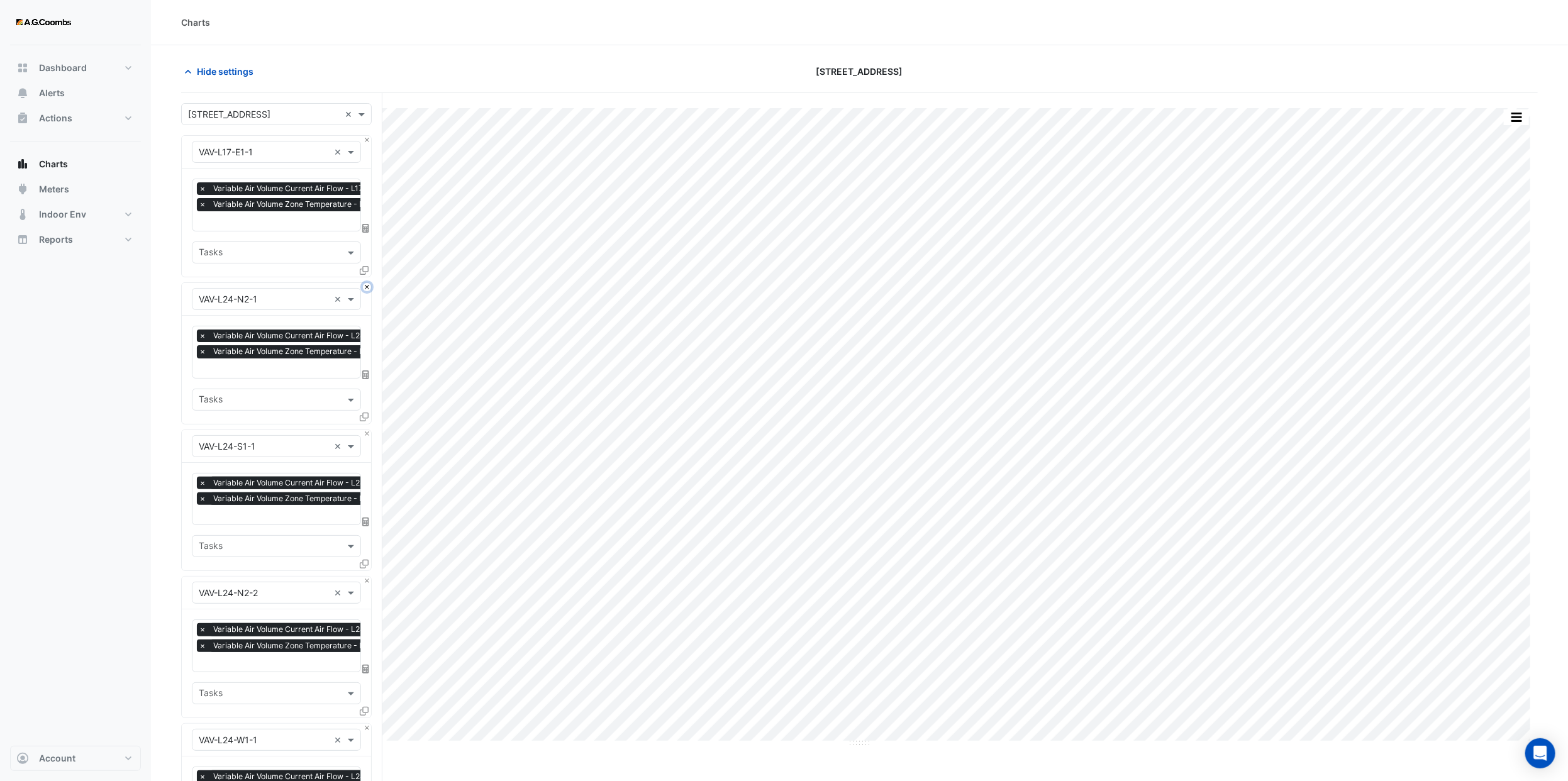
click at [364, 285] on button "Close" at bounding box center [367, 287] width 8 height 8
click at [364, 430] on button "Close" at bounding box center [367, 434] width 8 height 8
click at [364, 285] on button "Close" at bounding box center [367, 287] width 8 height 8
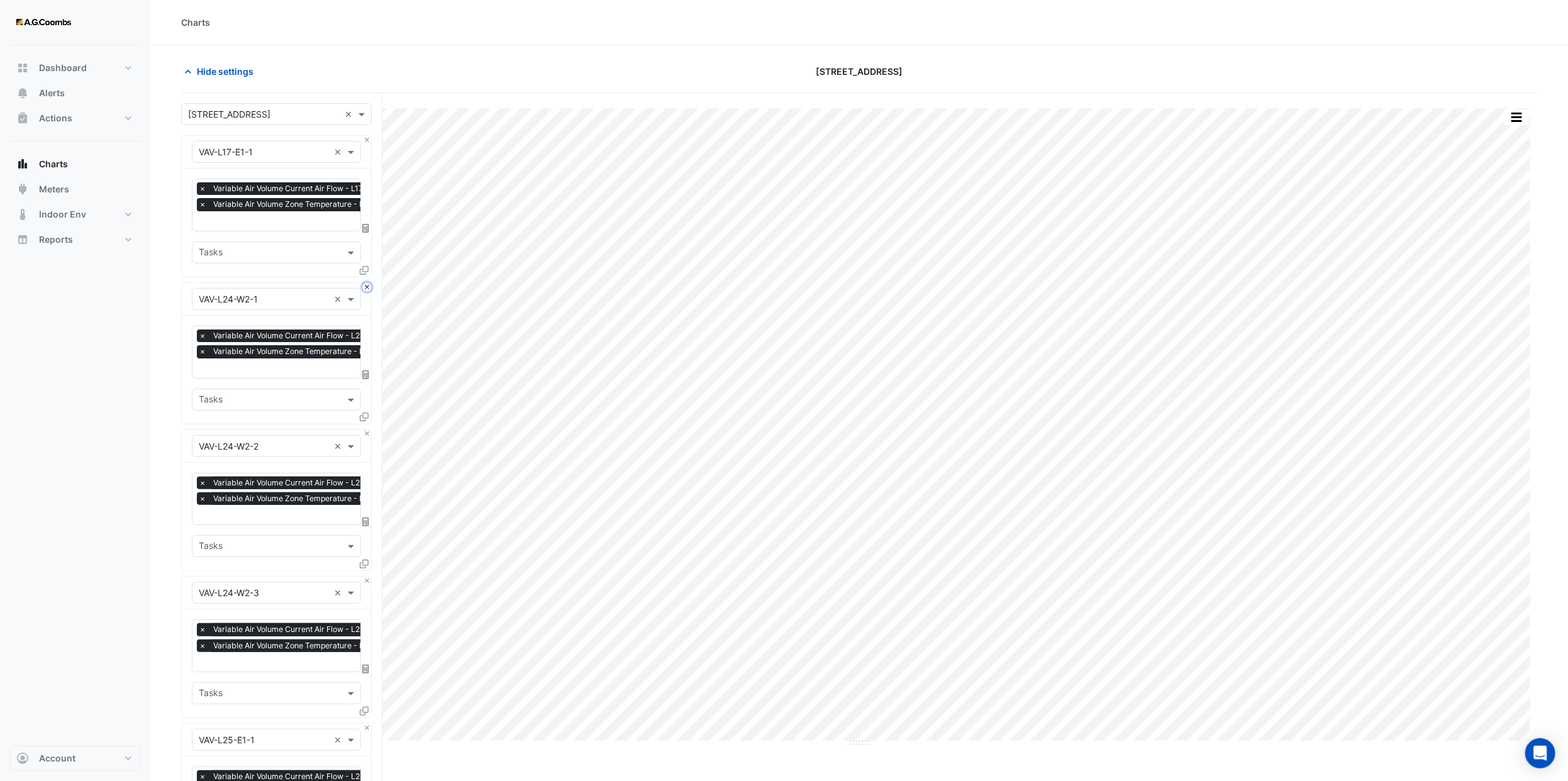
click at [364, 285] on button "Close" at bounding box center [367, 287] width 8 height 8
click at [364, 430] on button "Close" at bounding box center [367, 434] width 8 height 8
click at [364, 285] on button "Close" at bounding box center [367, 287] width 8 height 8
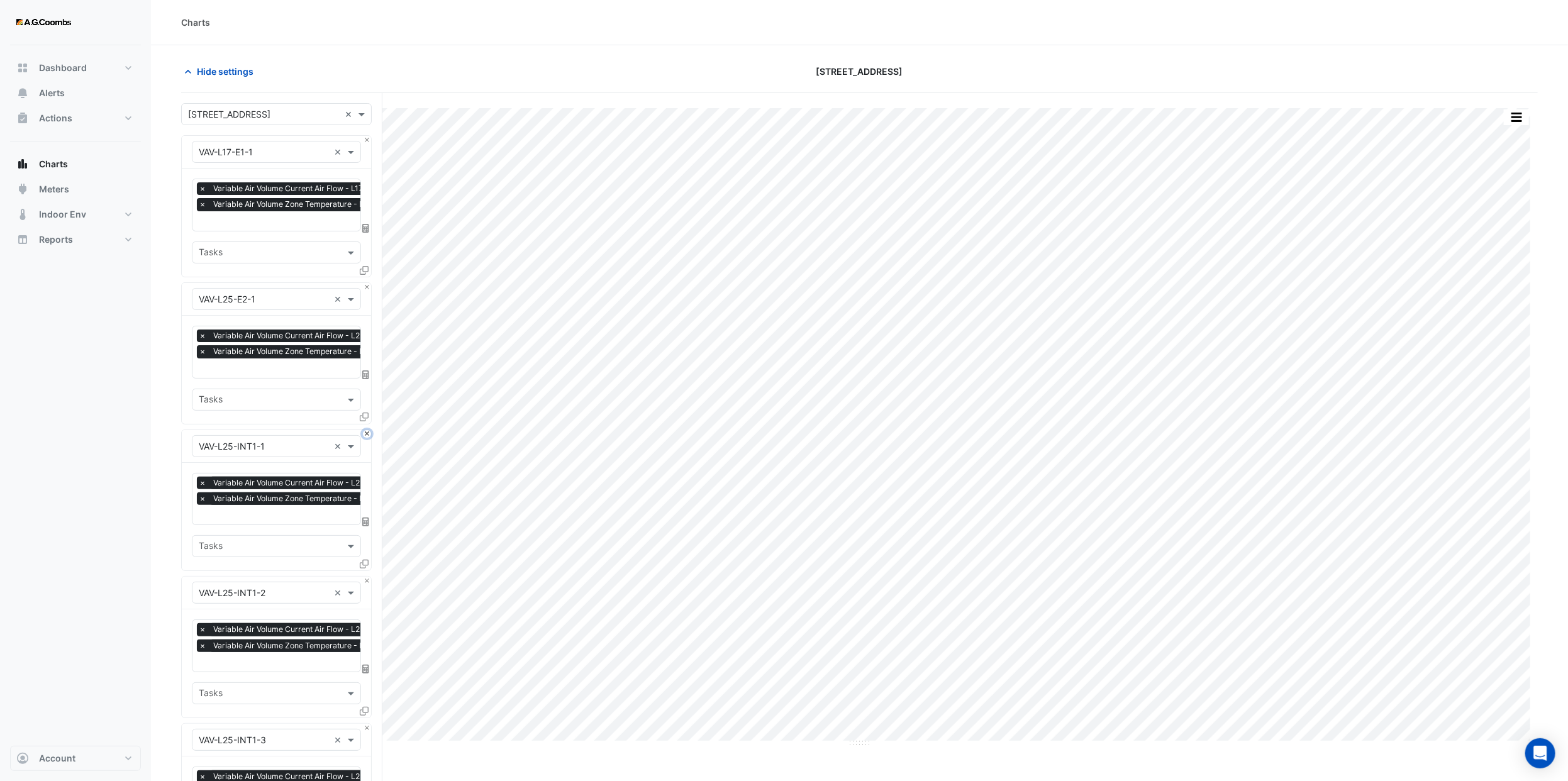
click at [364, 430] on button "Close" at bounding box center [367, 434] width 8 height 8
click at [364, 285] on button "Close" at bounding box center [367, 287] width 8 height 8
click at [364, 430] on button "Close" at bounding box center [367, 434] width 8 height 8
click at [364, 285] on button "Close" at bounding box center [367, 287] width 8 height 8
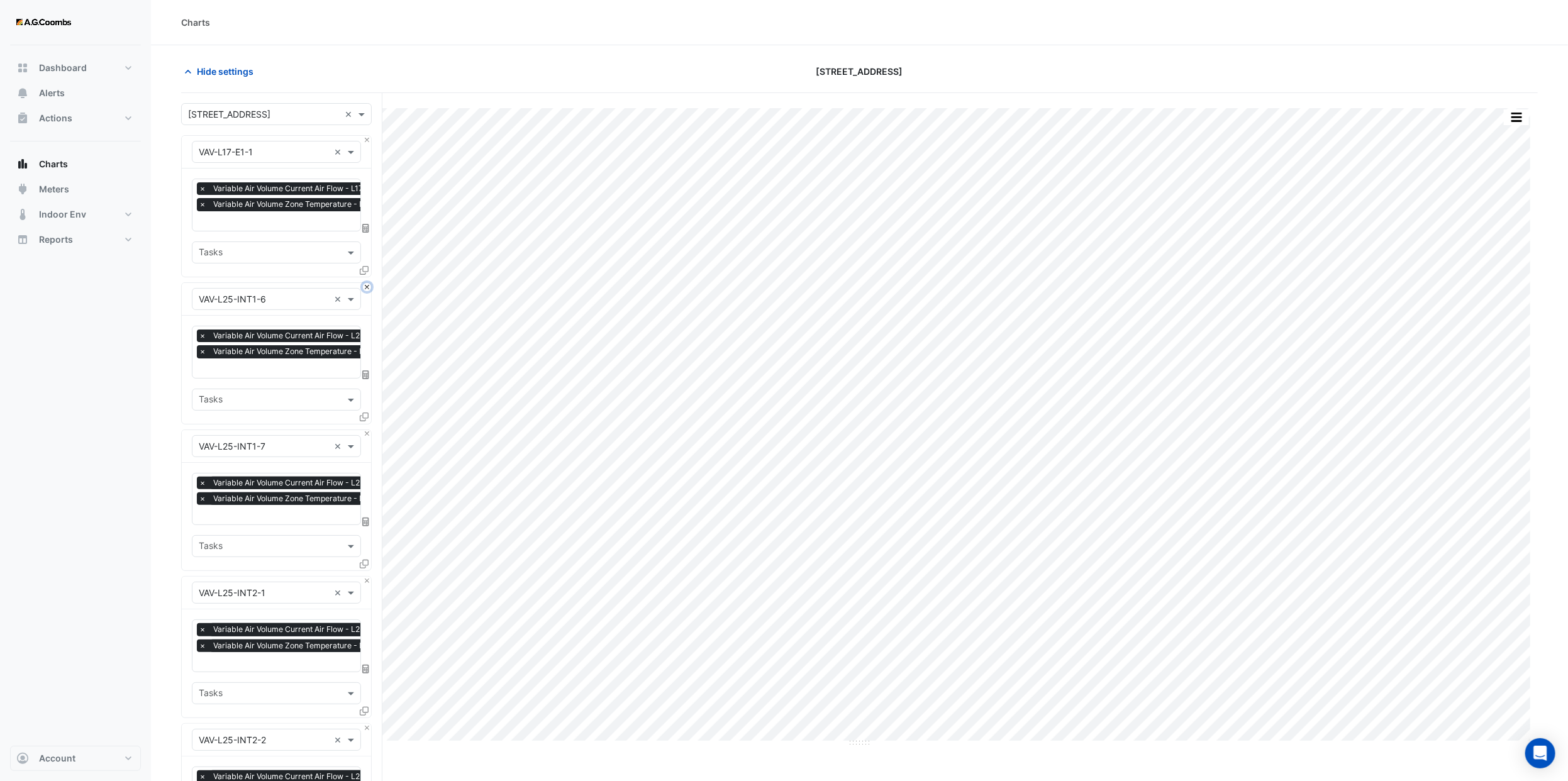
click at [364, 285] on button "Close" at bounding box center [367, 287] width 8 height 8
click at [364, 430] on button "Close" at bounding box center [367, 434] width 8 height 8
click at [364, 285] on button "Close" at bounding box center [367, 287] width 8 height 8
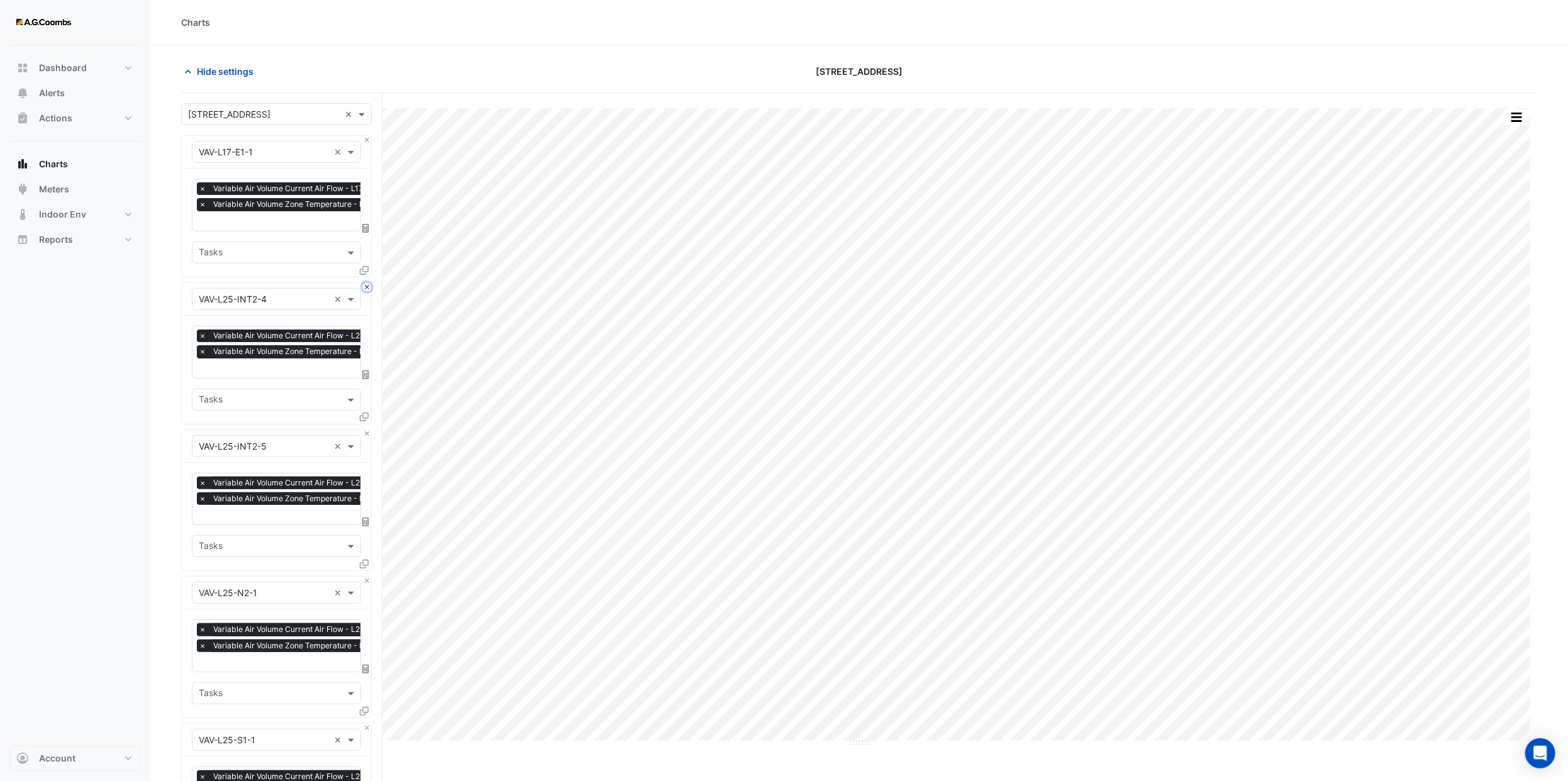
click at [364, 285] on button "Close" at bounding box center [367, 287] width 8 height 8
click at [364, 430] on button "Close" at bounding box center [367, 434] width 8 height 8
click at [364, 285] on button "Close" at bounding box center [367, 287] width 8 height 8
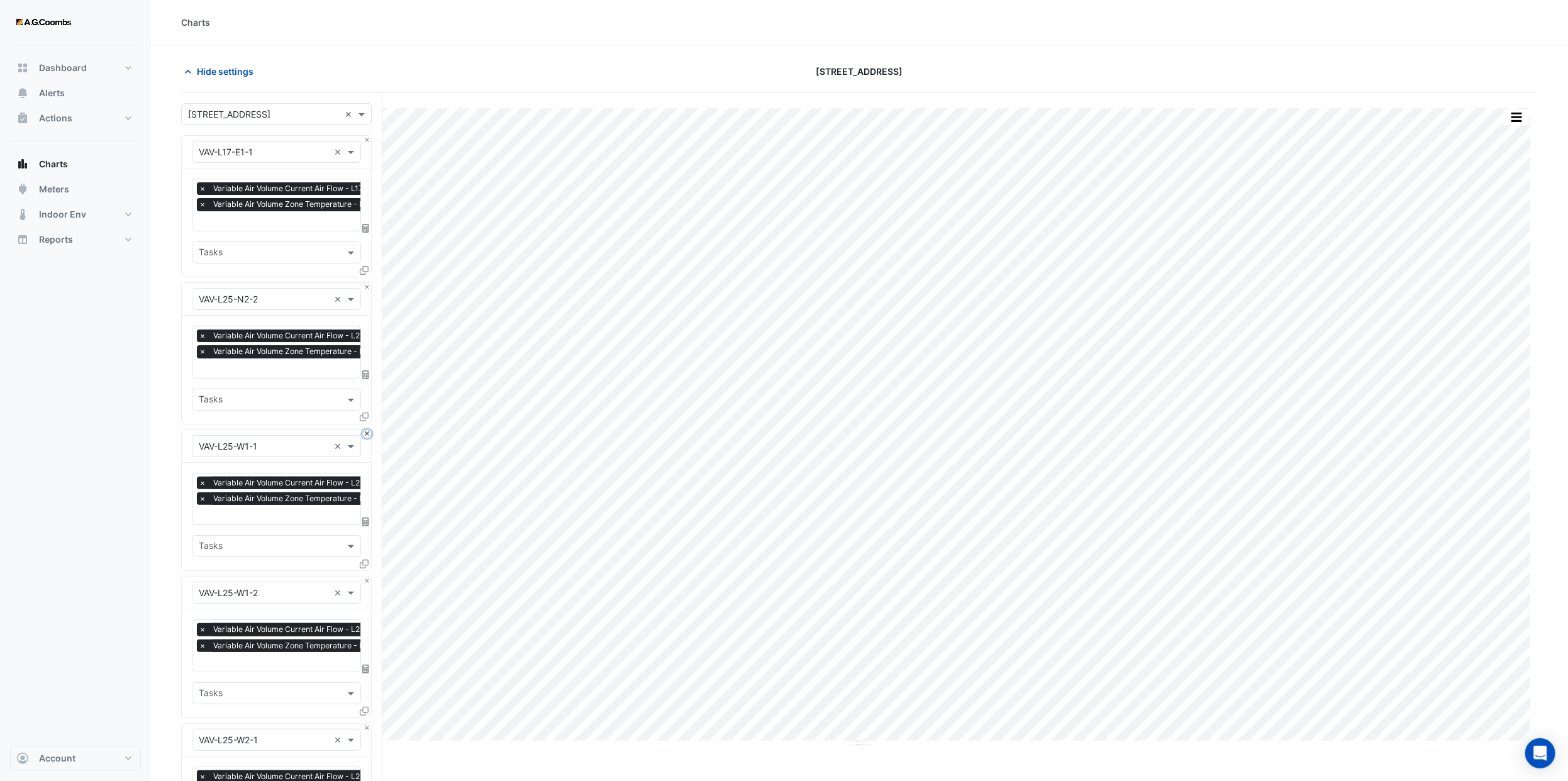
click at [364, 430] on button "Close" at bounding box center [367, 434] width 8 height 8
click at [364, 285] on button "Close" at bounding box center [367, 287] width 8 height 8
click at [364, 430] on button "Close" at bounding box center [367, 434] width 8 height 8
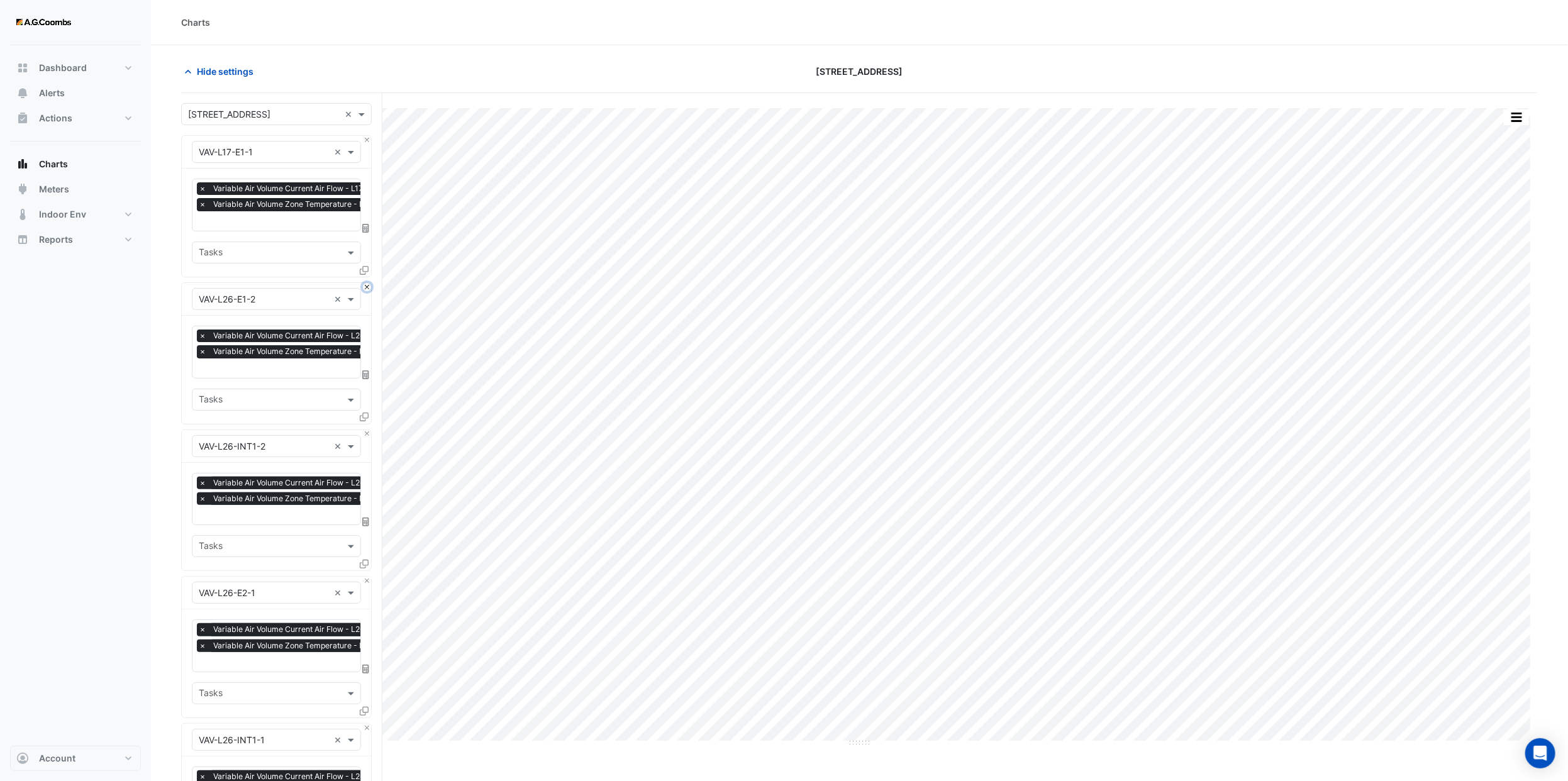
click at [364, 285] on button "Close" at bounding box center [367, 287] width 8 height 8
click at [364, 430] on button "Close" at bounding box center [367, 434] width 8 height 8
click at [364, 285] on button "Close" at bounding box center [367, 287] width 8 height 8
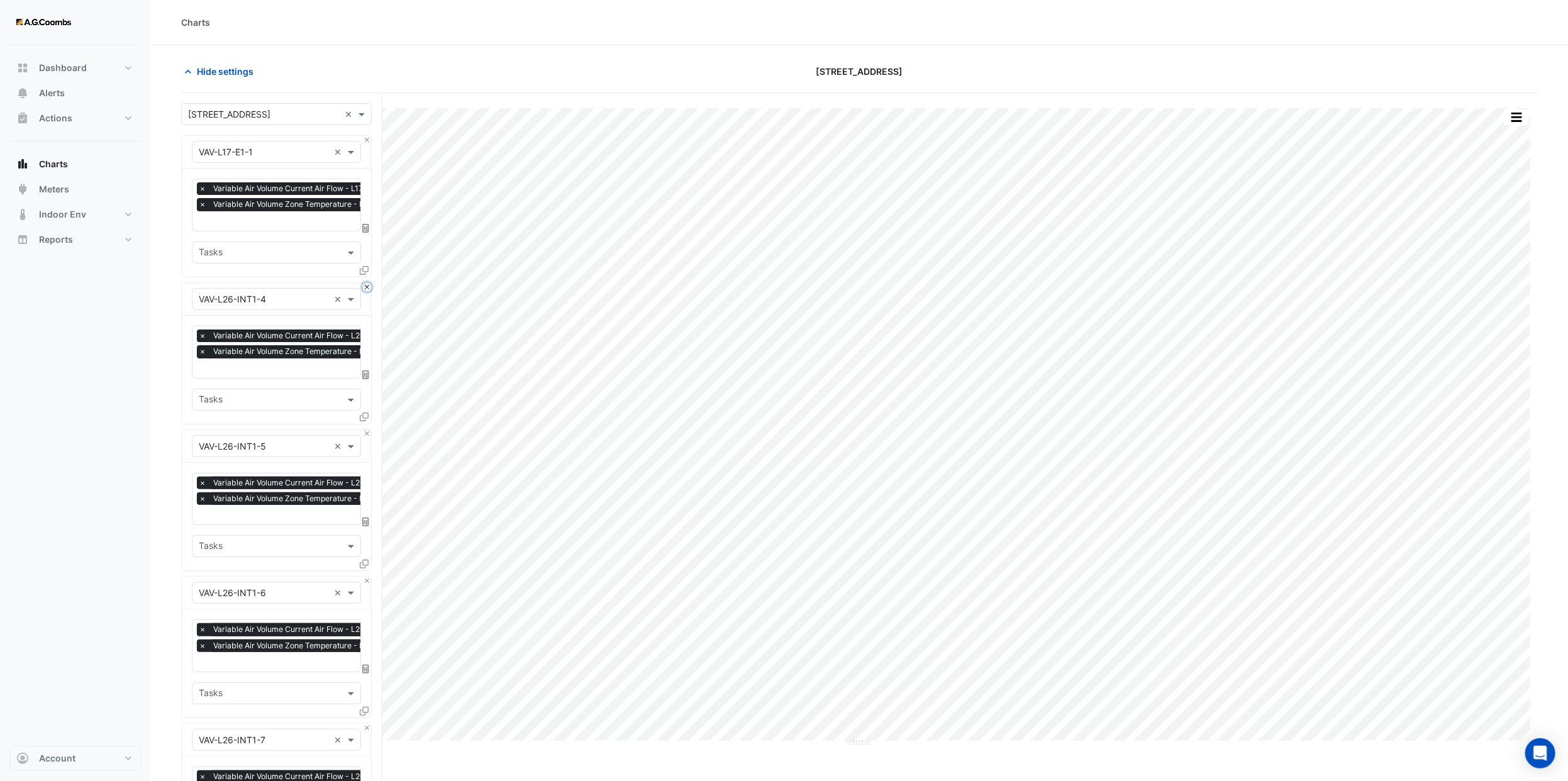
click at [364, 285] on button "Close" at bounding box center [367, 287] width 8 height 8
click at [364, 430] on button "Close" at bounding box center [367, 434] width 8 height 8
click at [364, 285] on button "Close" at bounding box center [367, 287] width 8 height 8
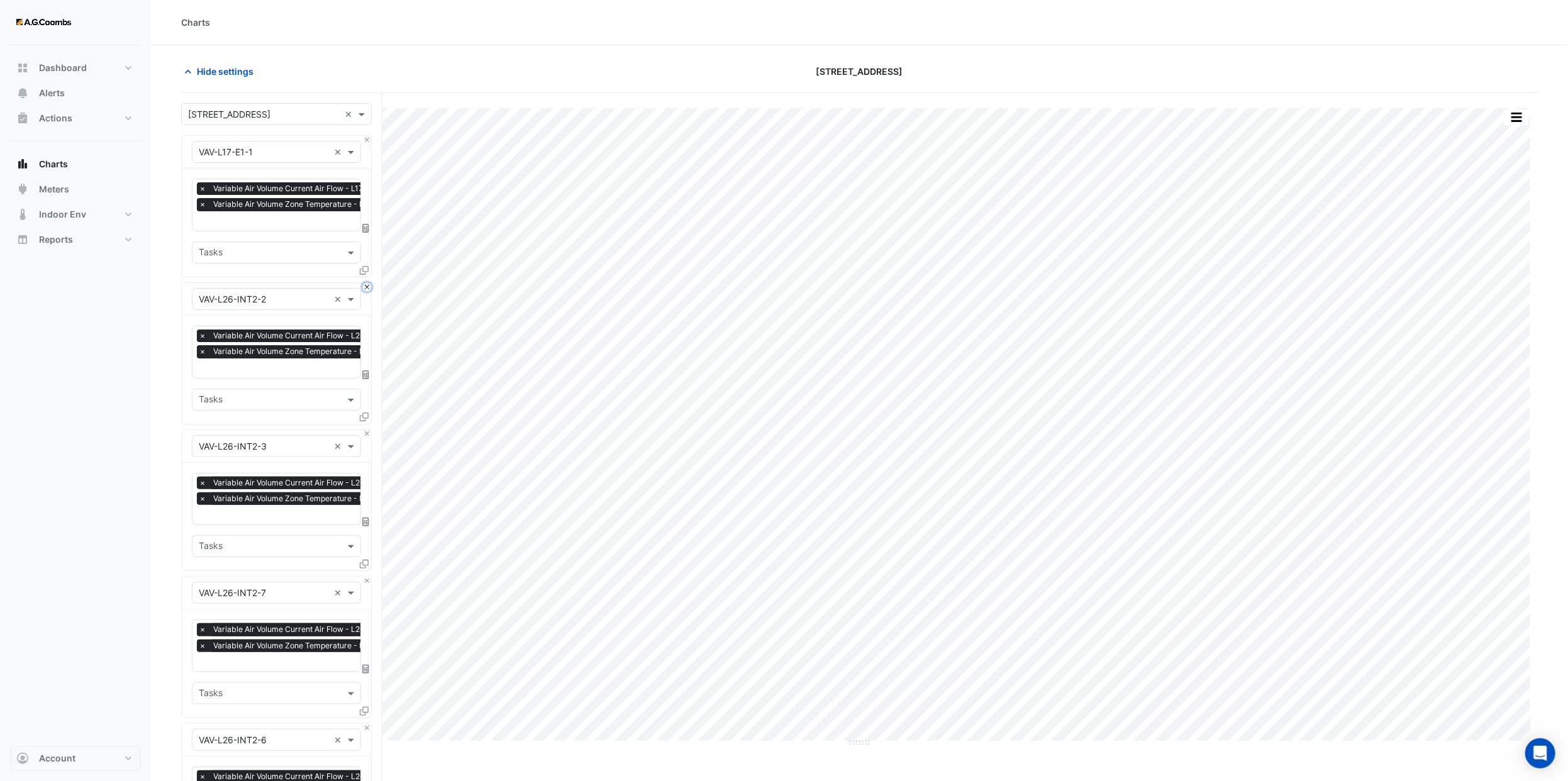
click at [364, 285] on button "Close" at bounding box center [367, 287] width 8 height 8
click at [364, 430] on button "Close" at bounding box center [367, 434] width 8 height 8
click at [364, 285] on button "Close" at bounding box center [367, 287] width 8 height 8
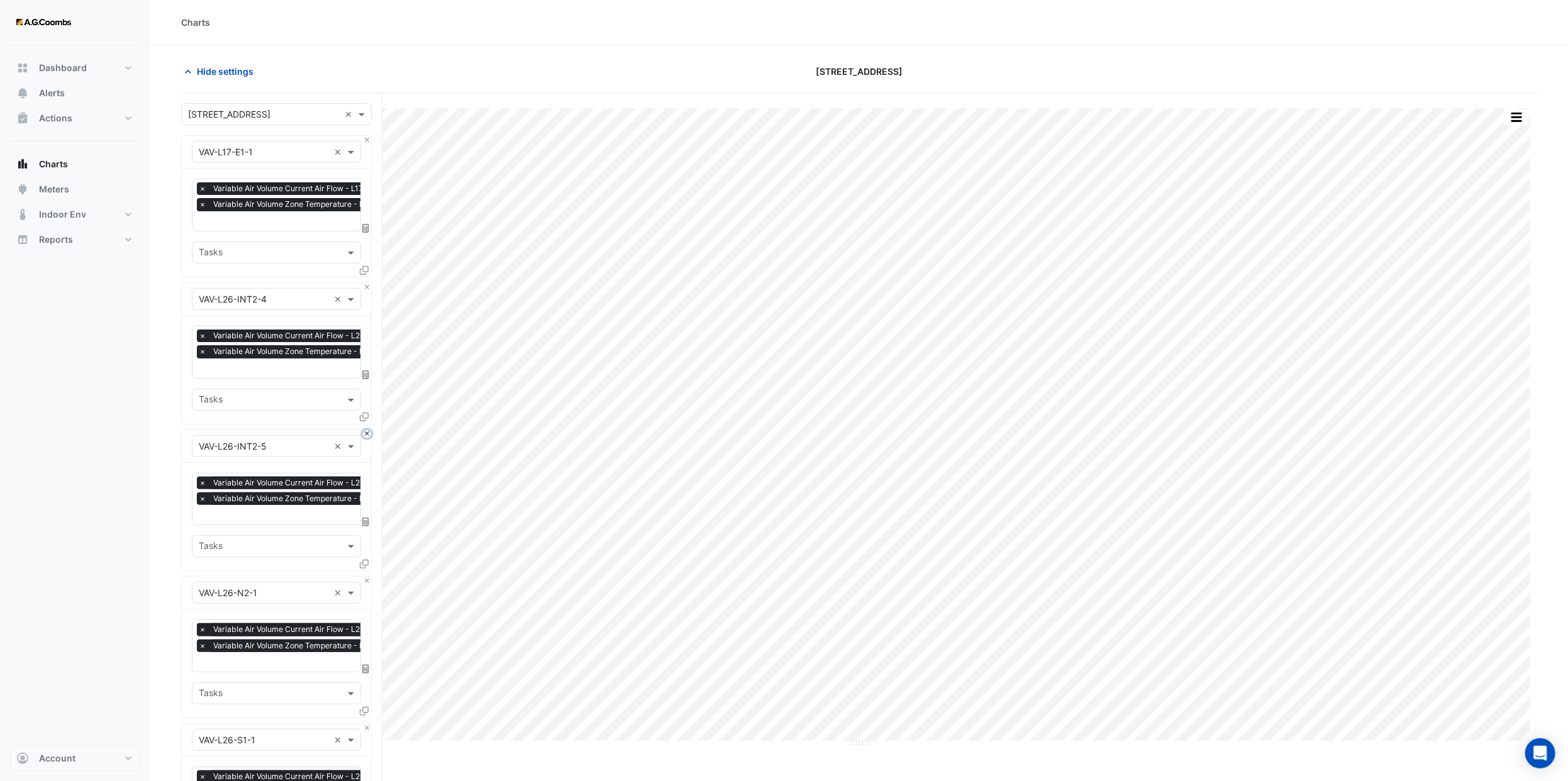
click at [364, 430] on button "Close" at bounding box center [367, 434] width 8 height 8
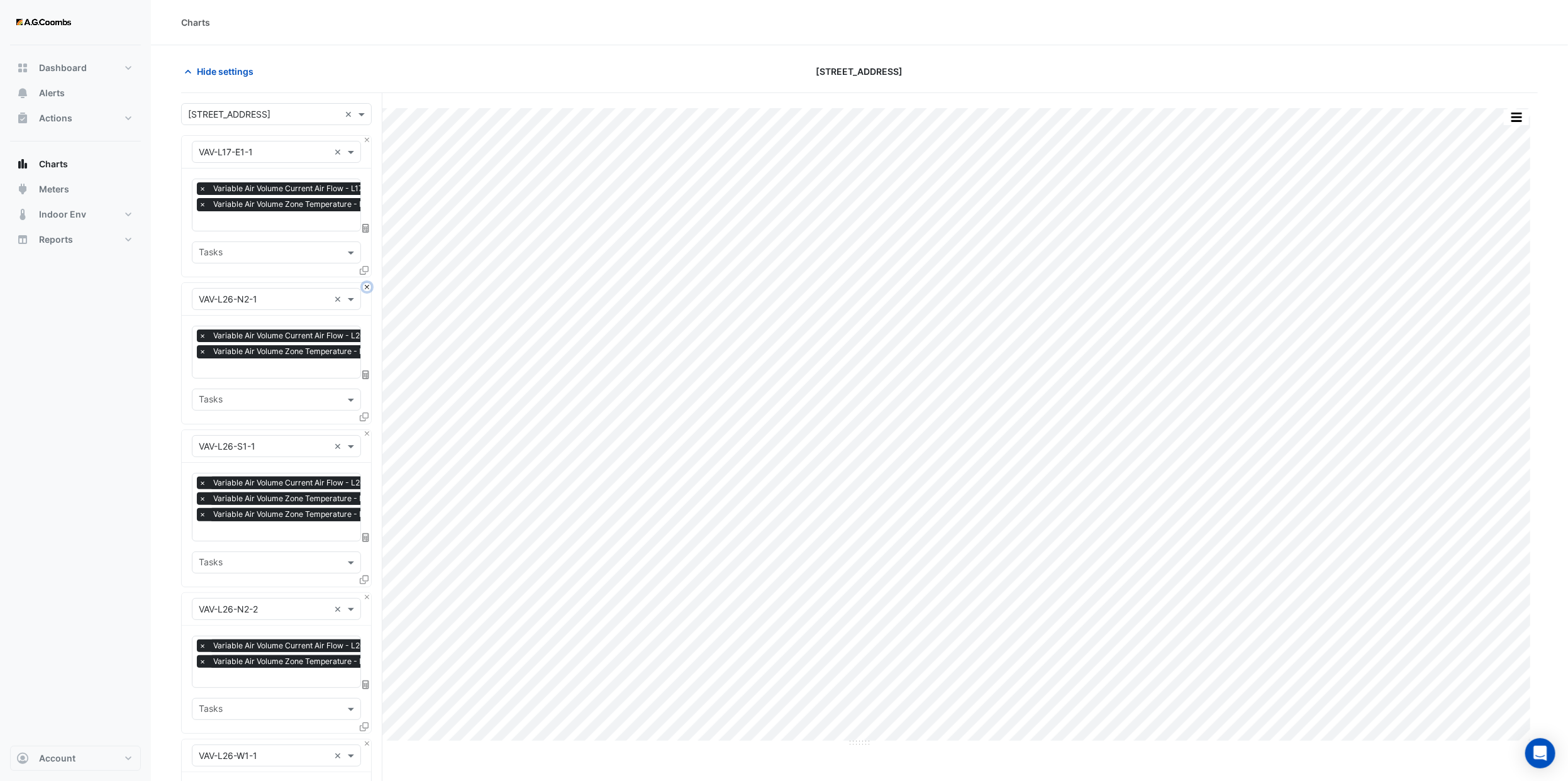
click at [364, 285] on button "Close" at bounding box center [367, 287] width 8 height 8
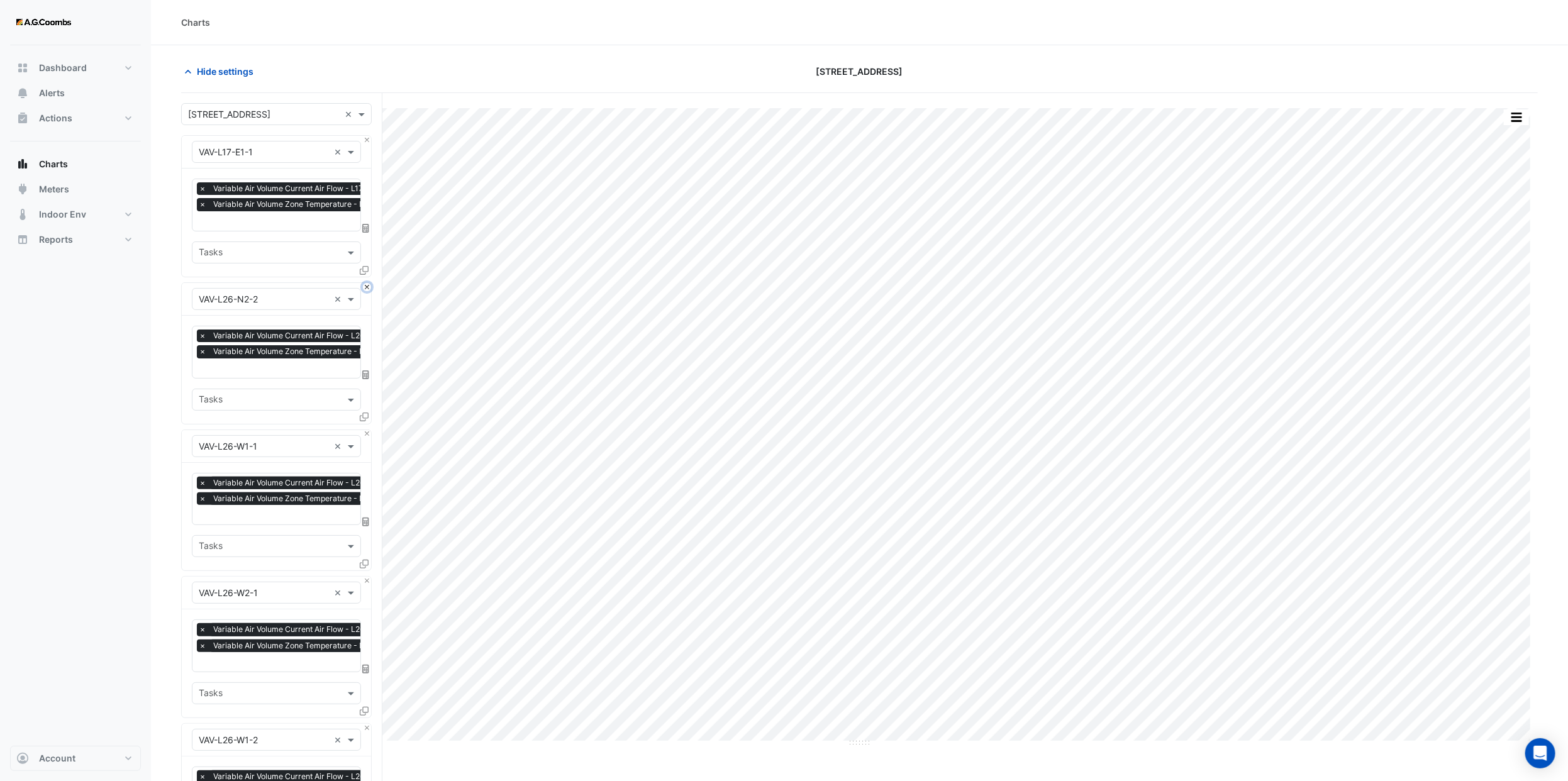
click at [364, 285] on button "Close" at bounding box center [367, 287] width 8 height 8
click at [364, 430] on button "Close" at bounding box center [367, 434] width 8 height 8
click at [364, 285] on button "Close" at bounding box center [367, 287] width 8 height 8
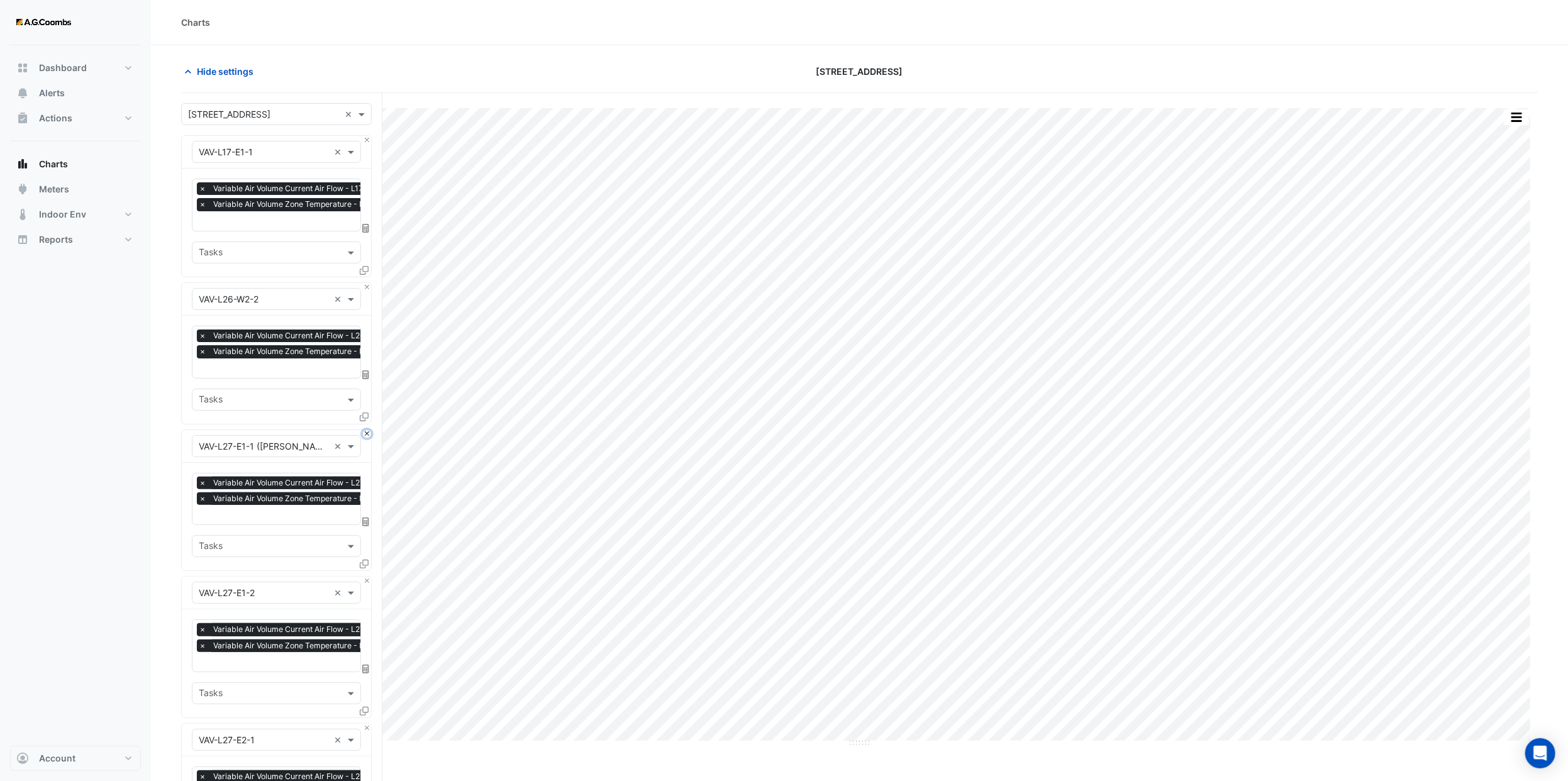
click at [364, 430] on button "Close" at bounding box center [367, 434] width 8 height 8
click at [364, 285] on button "Close" at bounding box center [367, 287] width 8 height 8
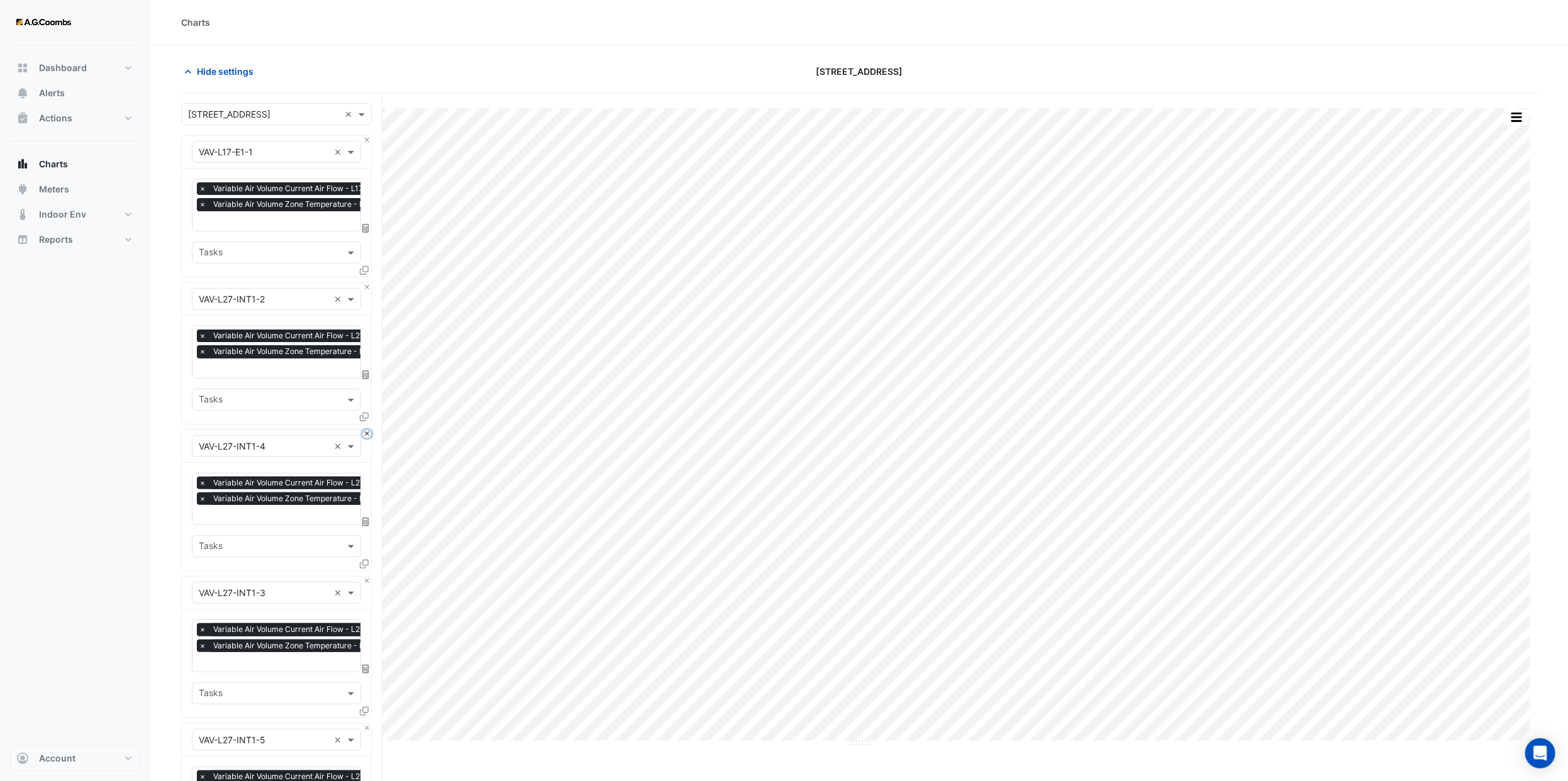
click at [364, 430] on button "Close" at bounding box center [367, 434] width 8 height 8
click at [364, 285] on button "Close" at bounding box center [367, 287] width 8 height 8
click at [364, 430] on button "Close" at bounding box center [367, 434] width 8 height 8
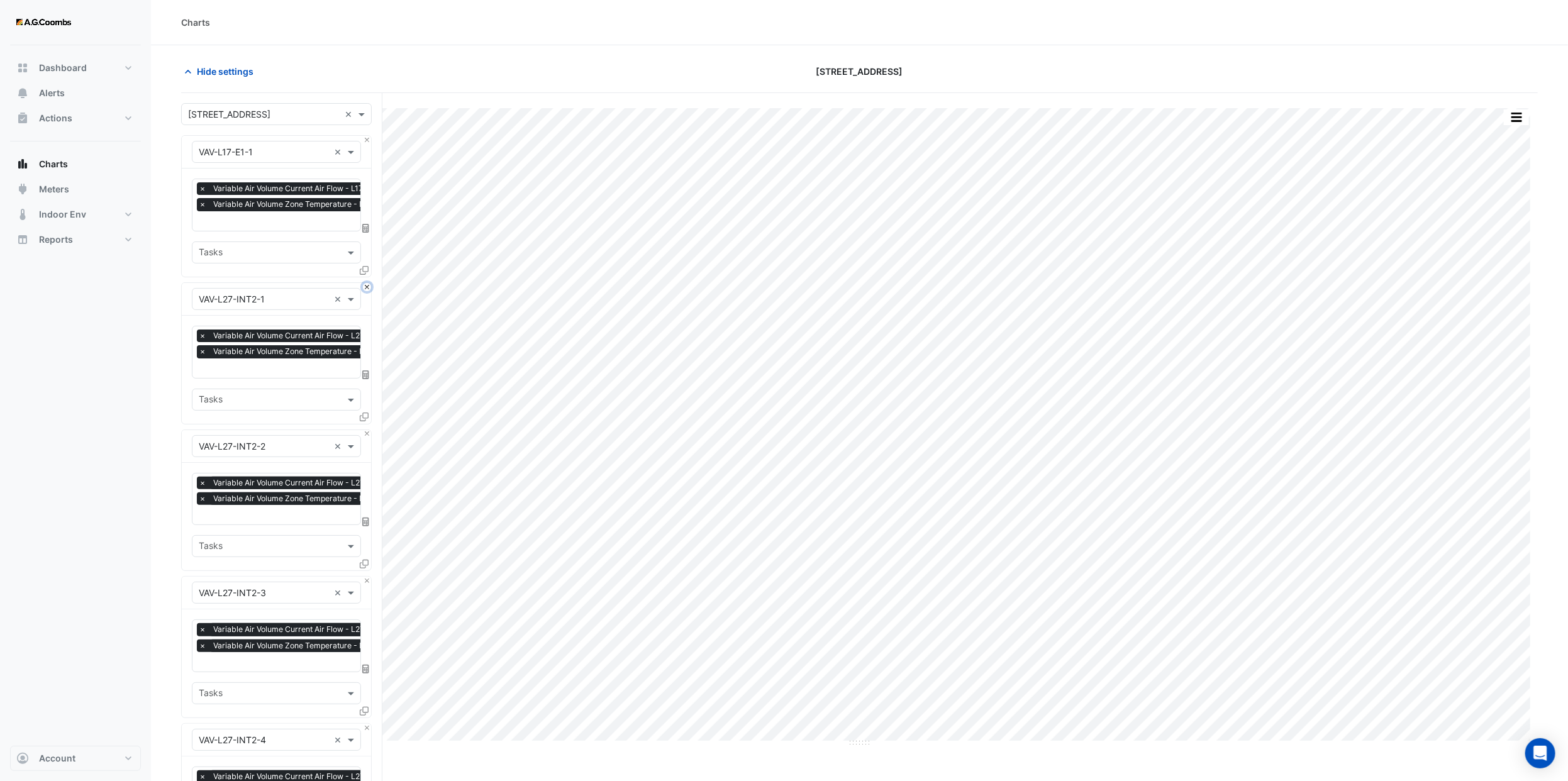
click at [364, 285] on button "Close" at bounding box center [367, 287] width 8 height 8
click at [364, 430] on button "Close" at bounding box center [367, 434] width 8 height 8
click at [364, 285] on button "Close" at bounding box center [367, 287] width 8 height 8
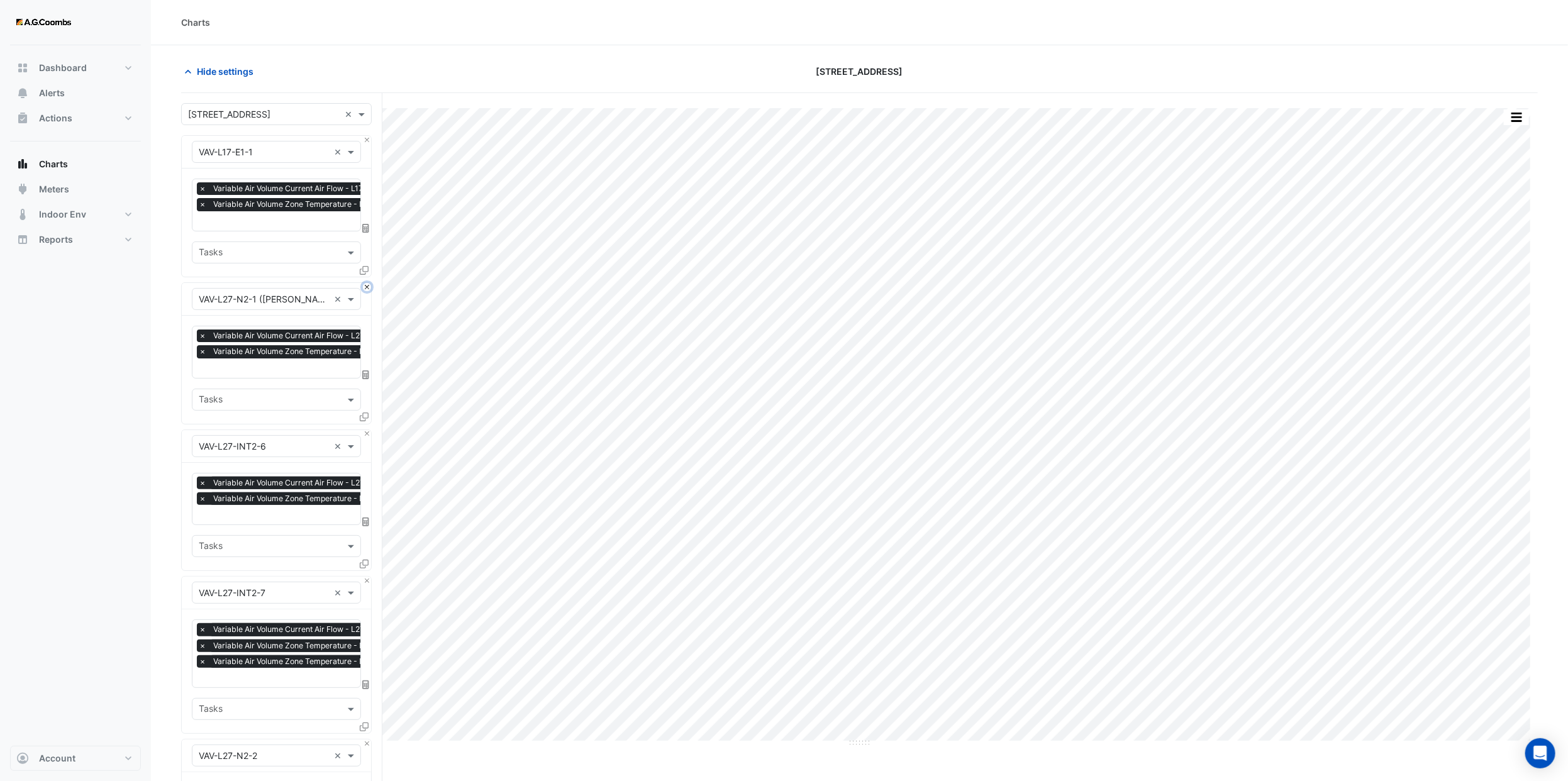
click at [364, 285] on button "Close" at bounding box center [367, 287] width 8 height 8
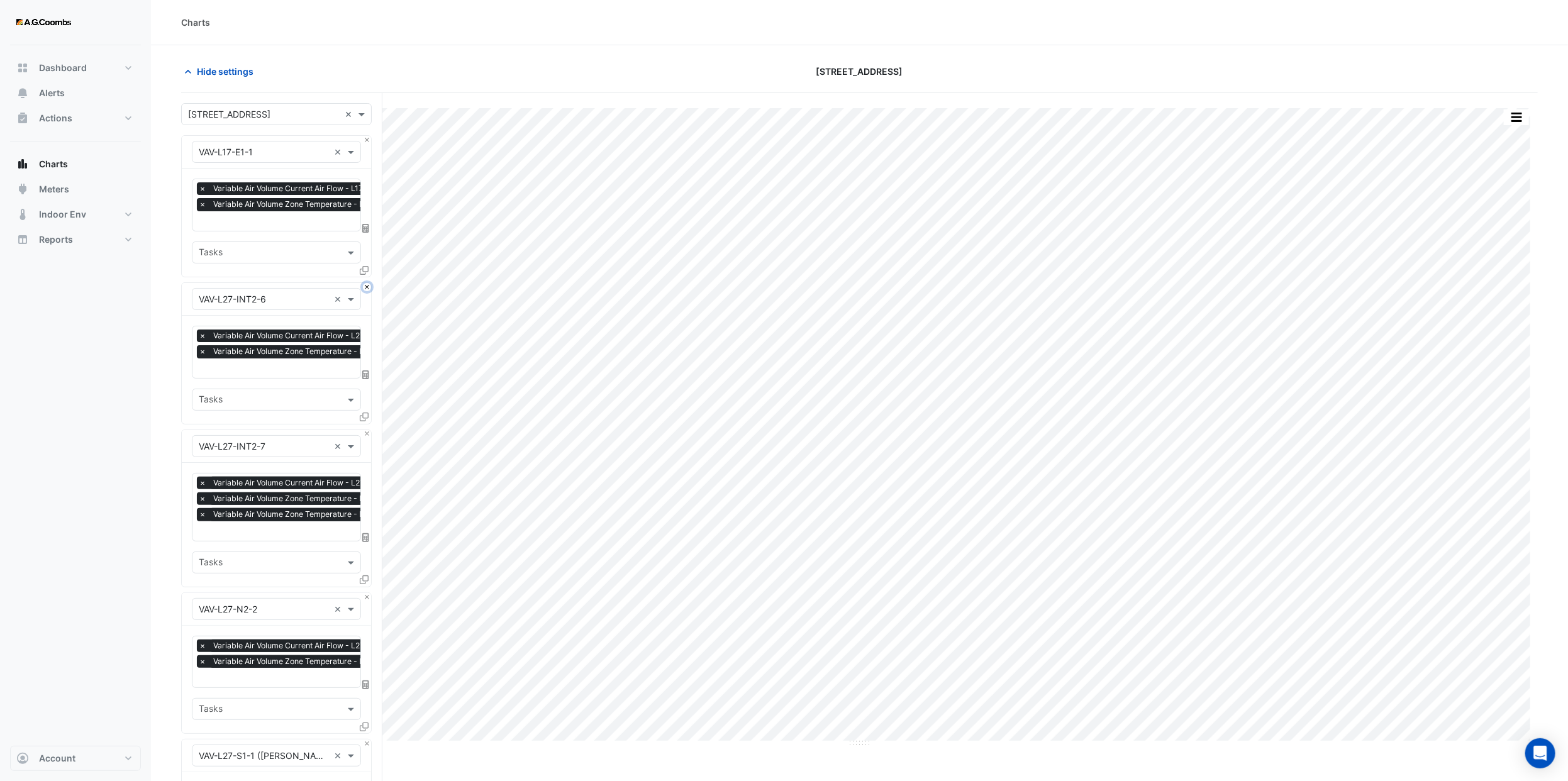
click at [364, 285] on button "Close" at bounding box center [367, 287] width 8 height 8
click at [364, 430] on button "Close" at bounding box center [367, 434] width 8 height 8
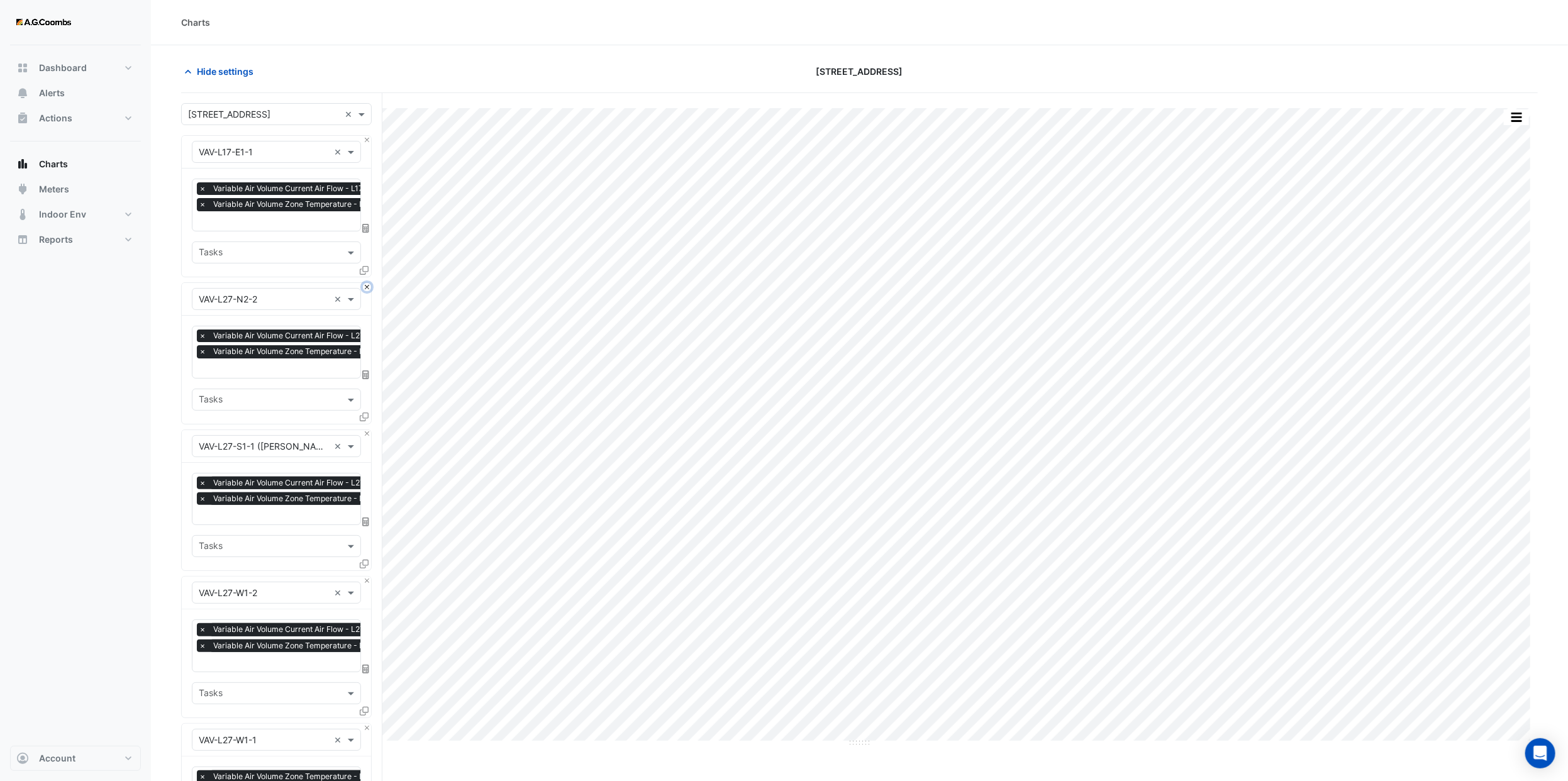
click at [364, 285] on button "Close" at bounding box center [367, 287] width 8 height 8
click at [364, 430] on button "Close" at bounding box center [367, 434] width 8 height 8
click at [364, 285] on button "Close" at bounding box center [367, 287] width 8 height 8
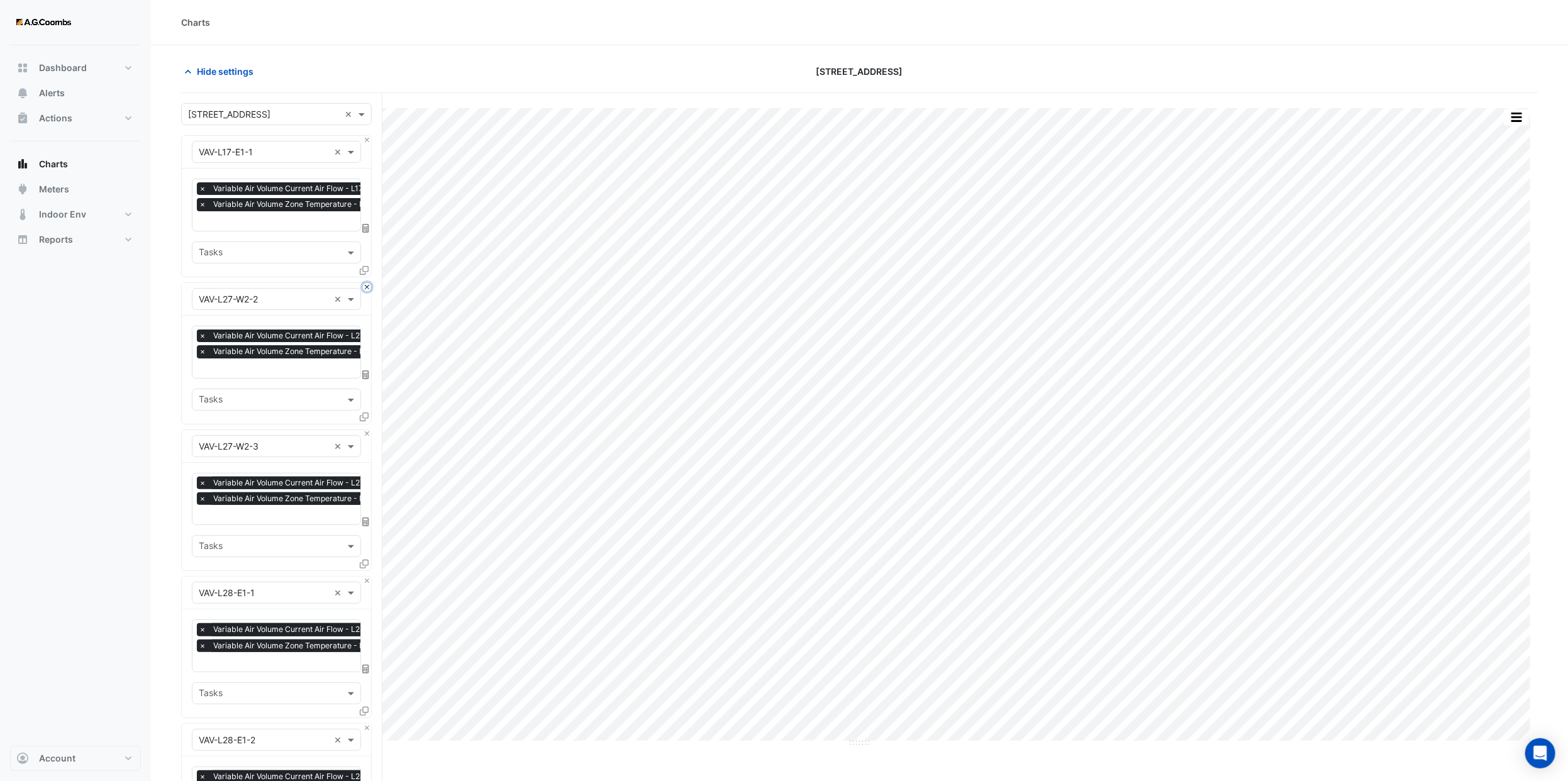
click at [364, 285] on button "Close" at bounding box center [367, 287] width 8 height 8
click at [364, 430] on button "Close" at bounding box center [367, 434] width 8 height 8
click at [364, 285] on button "Close" at bounding box center [367, 287] width 8 height 8
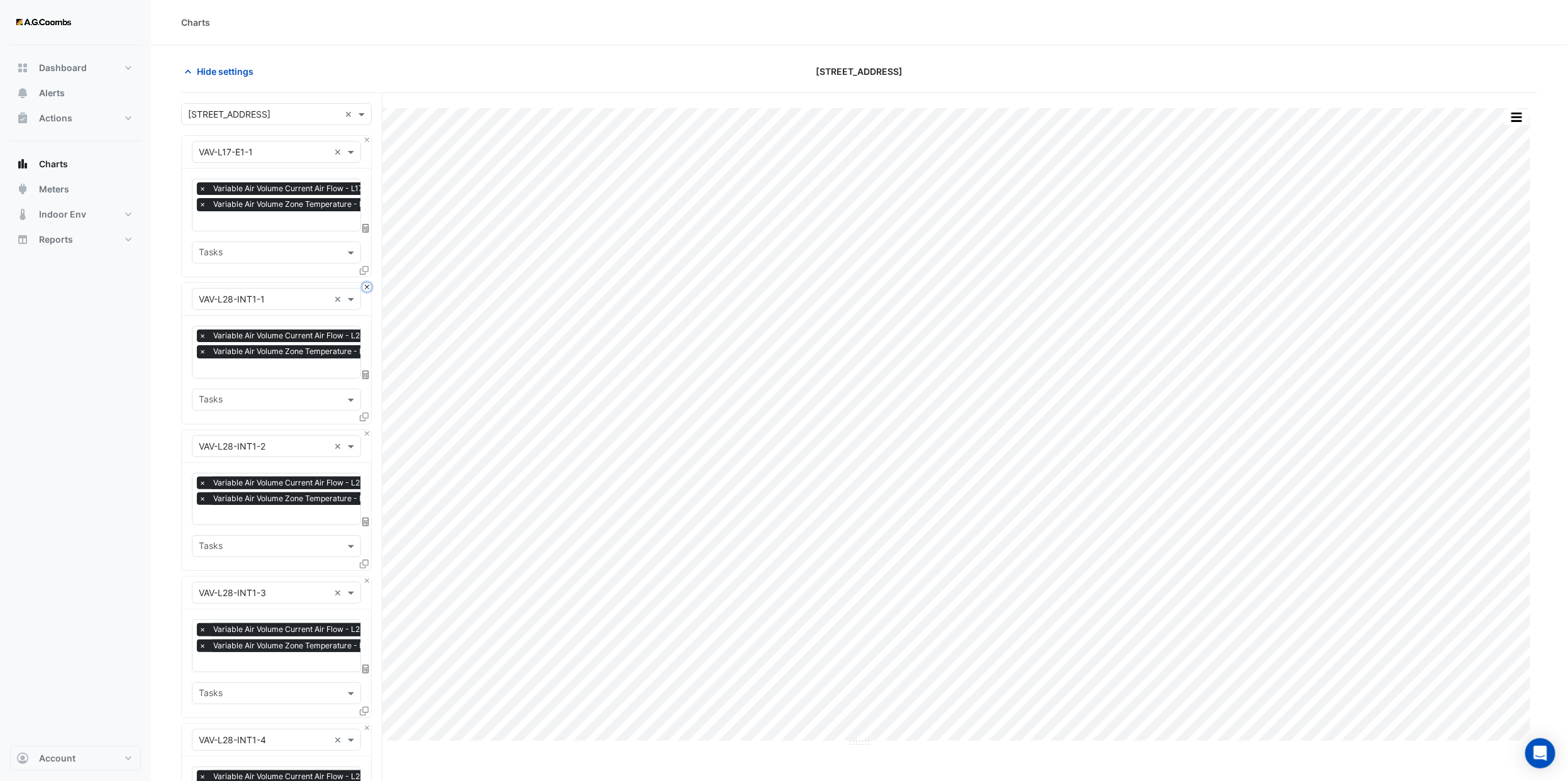
click at [364, 285] on button "Close" at bounding box center [367, 287] width 8 height 8
click at [364, 430] on button "Close" at bounding box center [367, 434] width 8 height 8
click at [364, 285] on button "Close" at bounding box center [367, 287] width 8 height 8
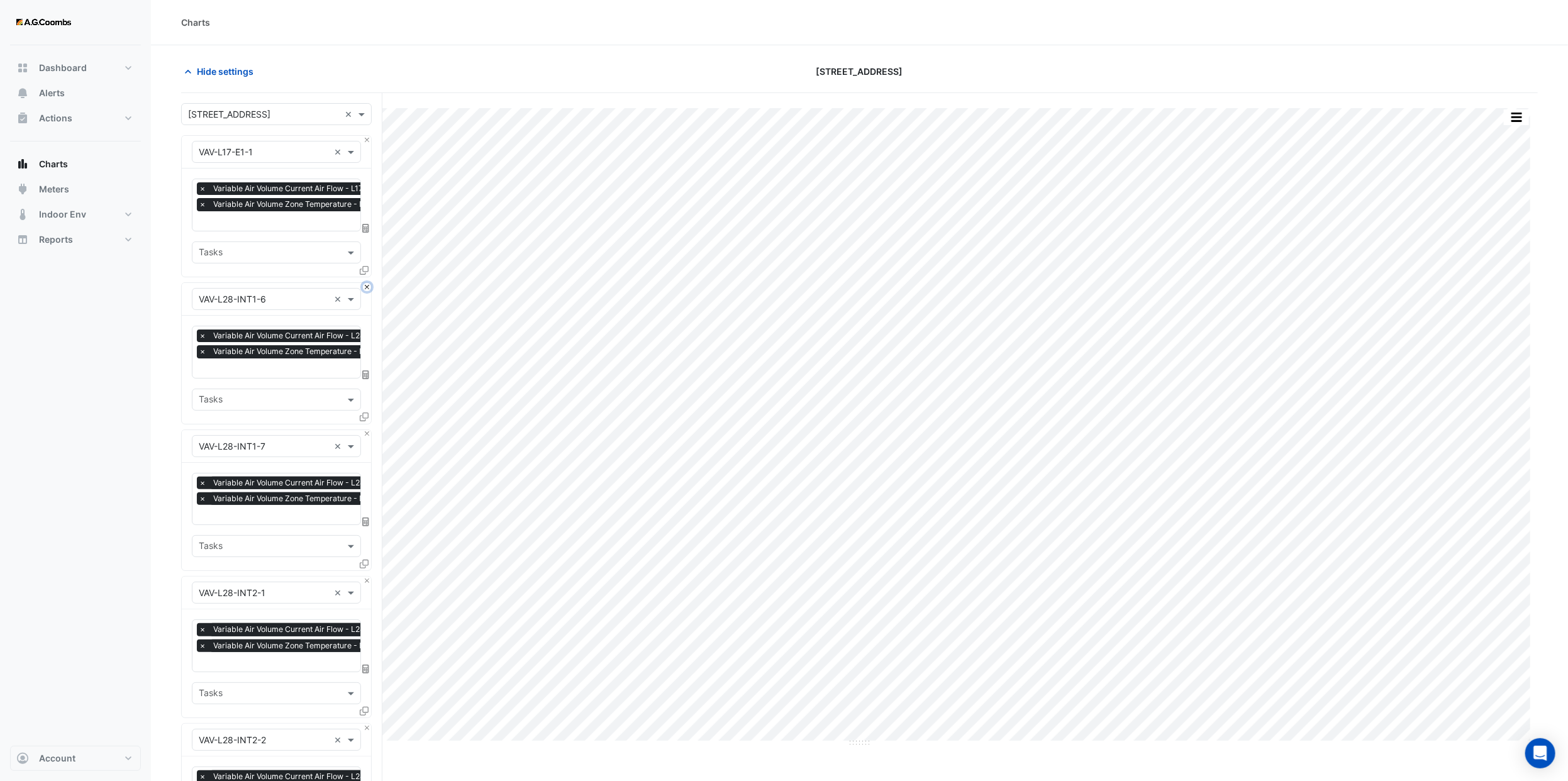
click at [364, 285] on button "Close" at bounding box center [367, 287] width 8 height 8
click at [364, 430] on button "Close" at bounding box center [367, 434] width 8 height 8
click at [364, 285] on button "Close" at bounding box center [367, 287] width 8 height 8
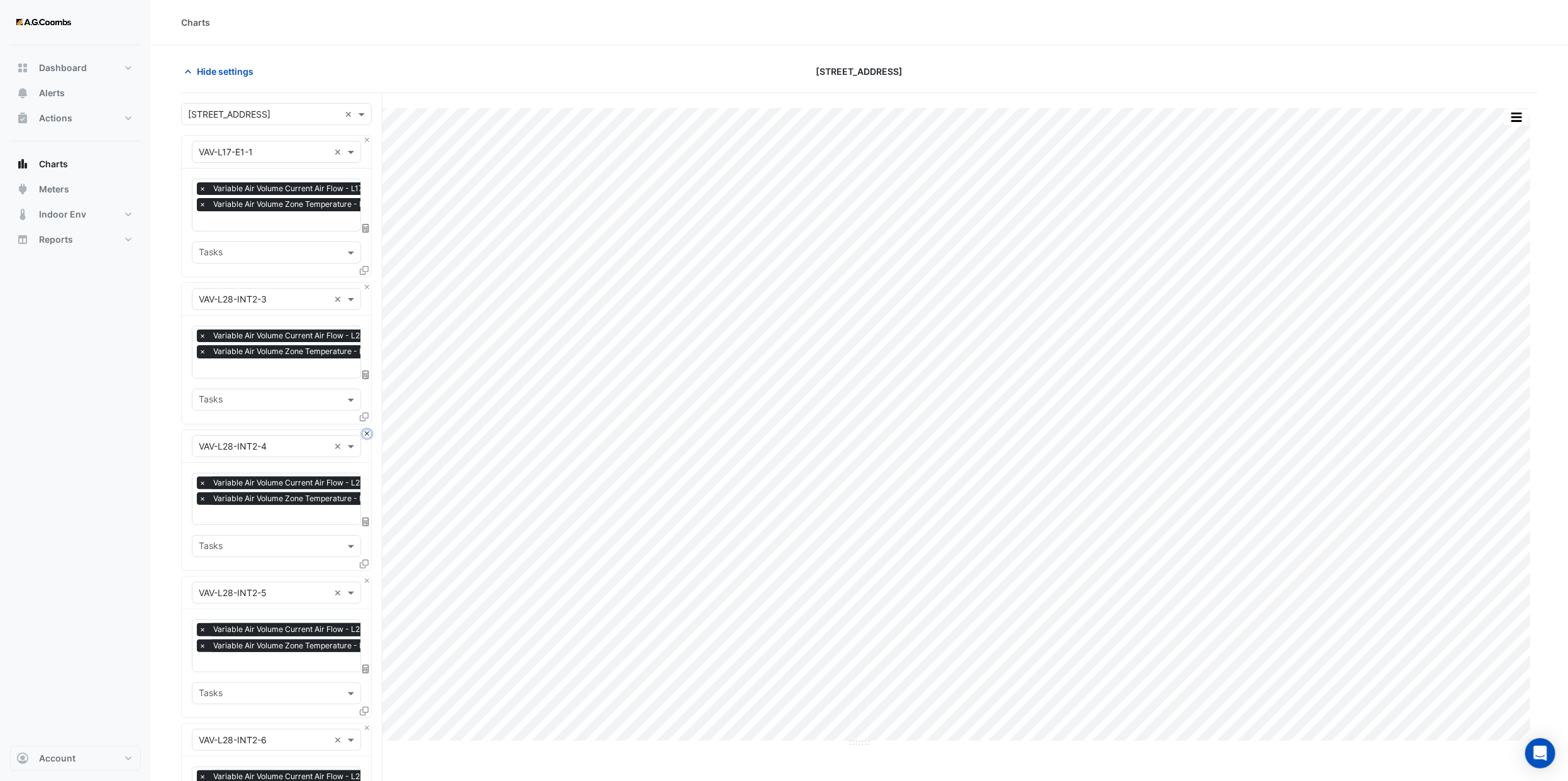
click at [364, 430] on button "Close" at bounding box center [367, 434] width 8 height 8
click at [364, 285] on button "Close" at bounding box center [367, 287] width 8 height 8
click at [364, 430] on button "Close" at bounding box center [367, 434] width 8 height 8
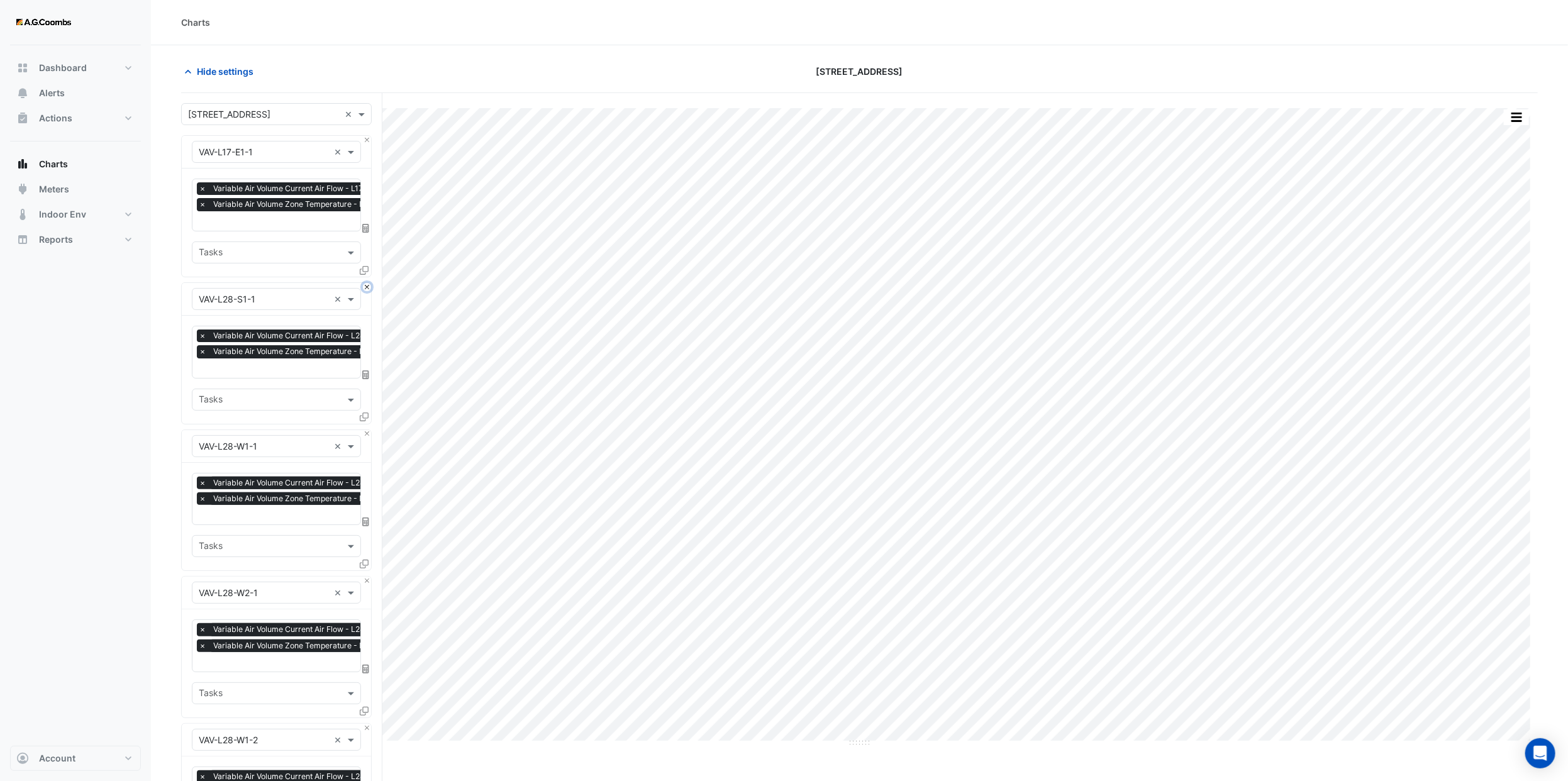
click at [364, 285] on button "Close" at bounding box center [367, 287] width 8 height 8
click at [364, 430] on button "Close" at bounding box center [367, 434] width 8 height 8
click at [364, 285] on button "Close" at bounding box center [367, 287] width 8 height 8
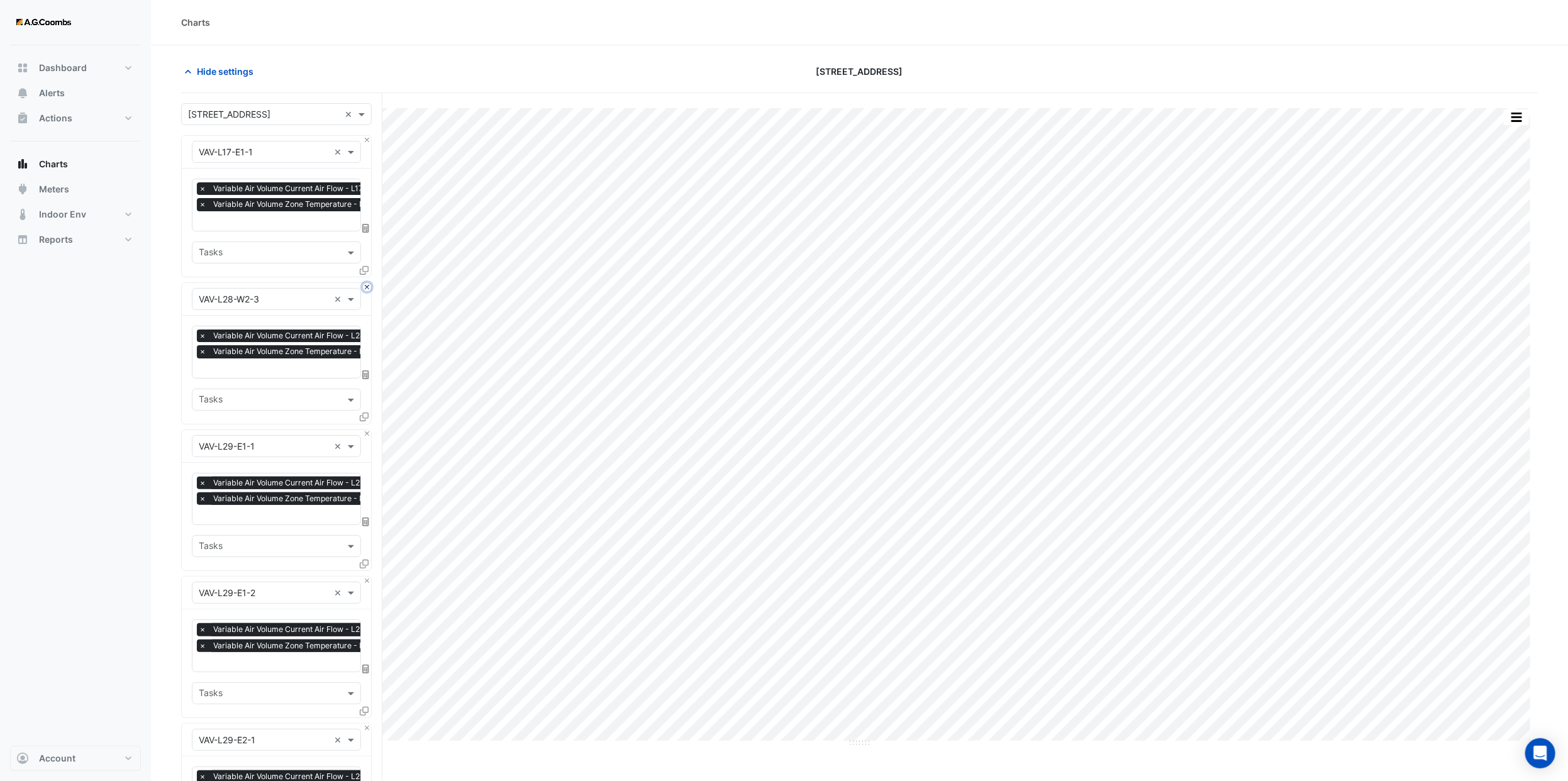
click at [364, 285] on button "Close" at bounding box center [367, 287] width 8 height 8
click at [364, 430] on button "Close" at bounding box center [367, 434] width 8 height 8
click at [364, 285] on button "Close" at bounding box center [367, 287] width 8 height 8
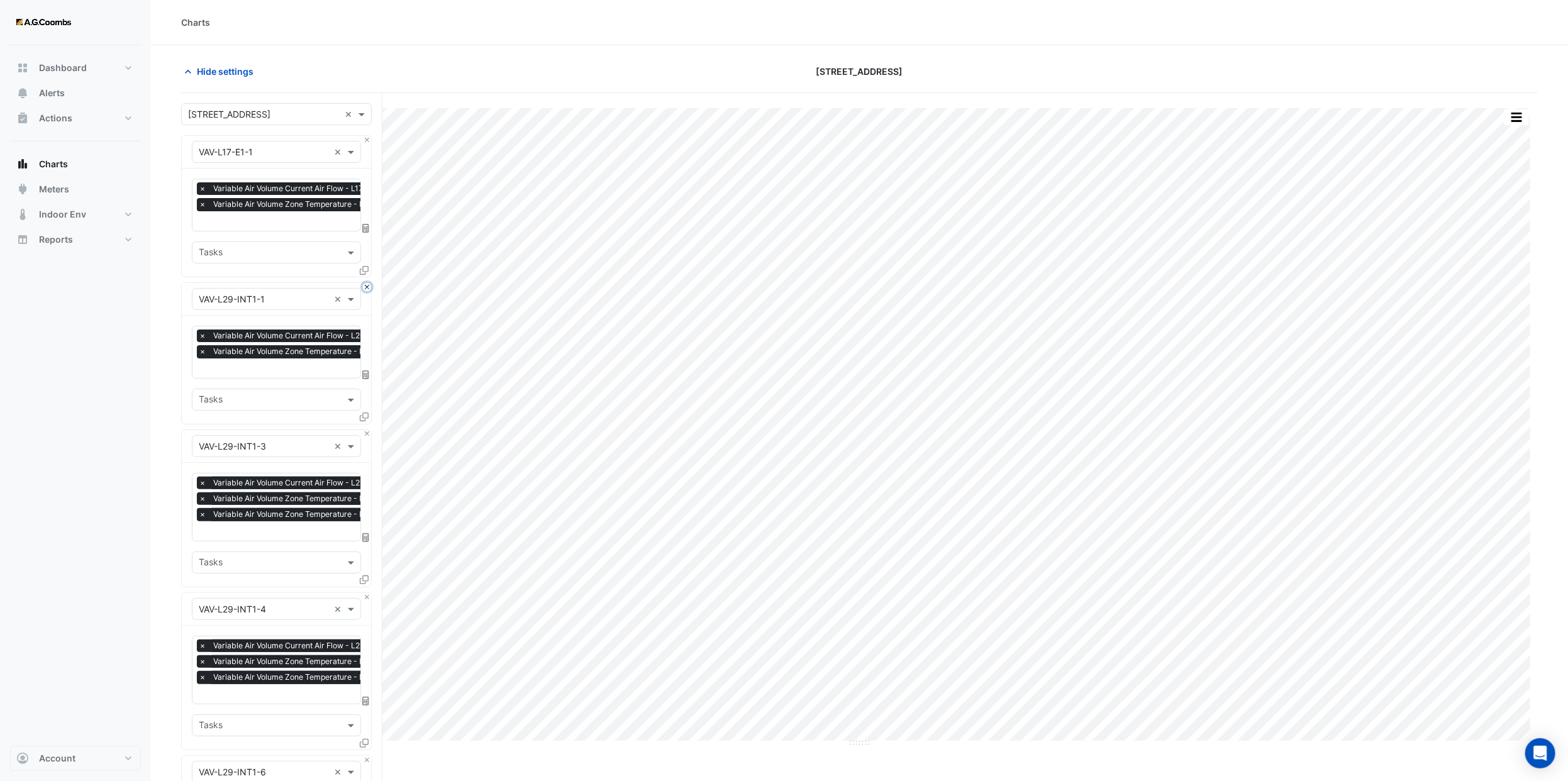
click at [364, 285] on button "Close" at bounding box center [367, 287] width 8 height 8
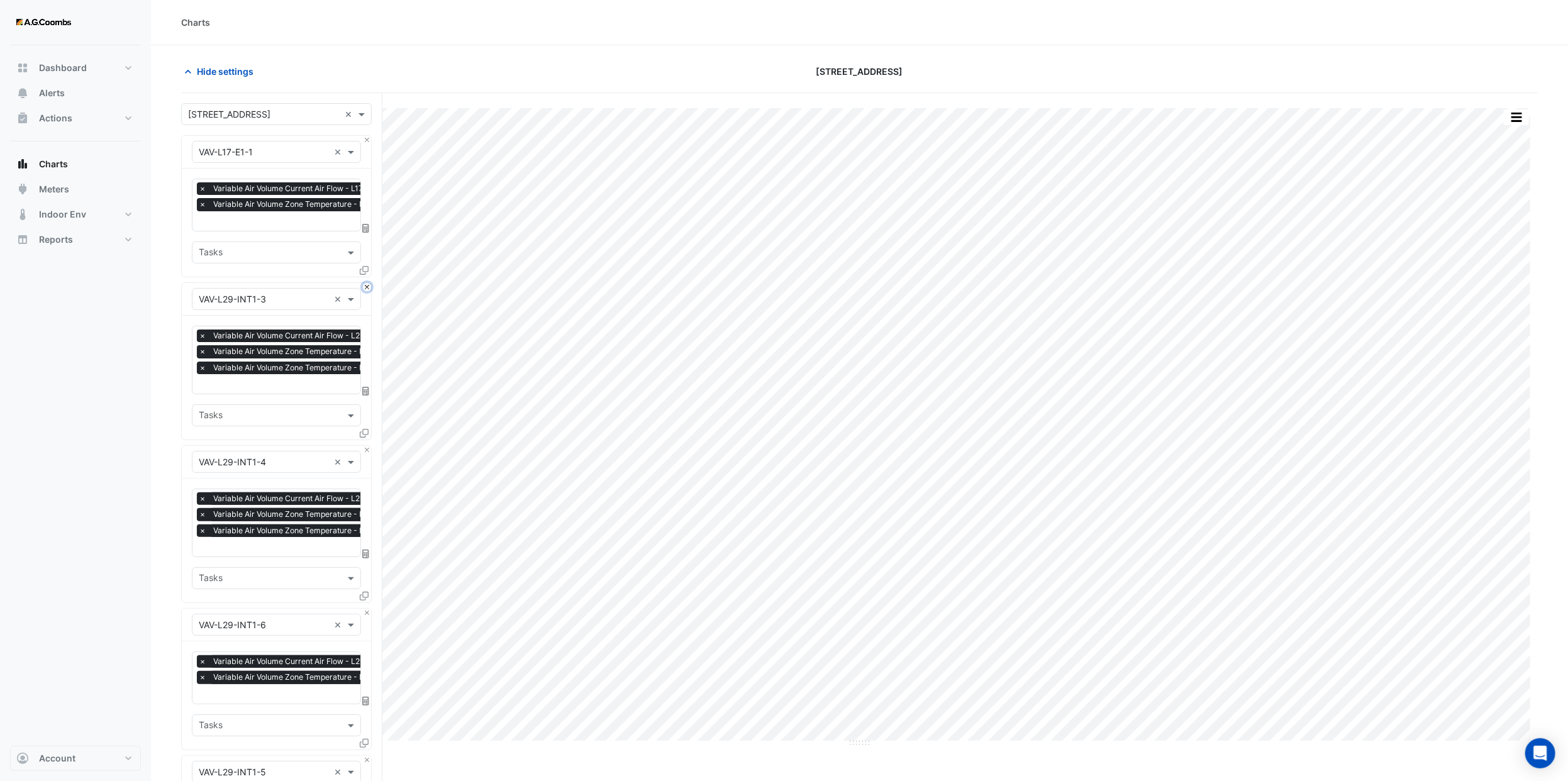
click at [364, 285] on button "Close" at bounding box center [367, 287] width 8 height 8
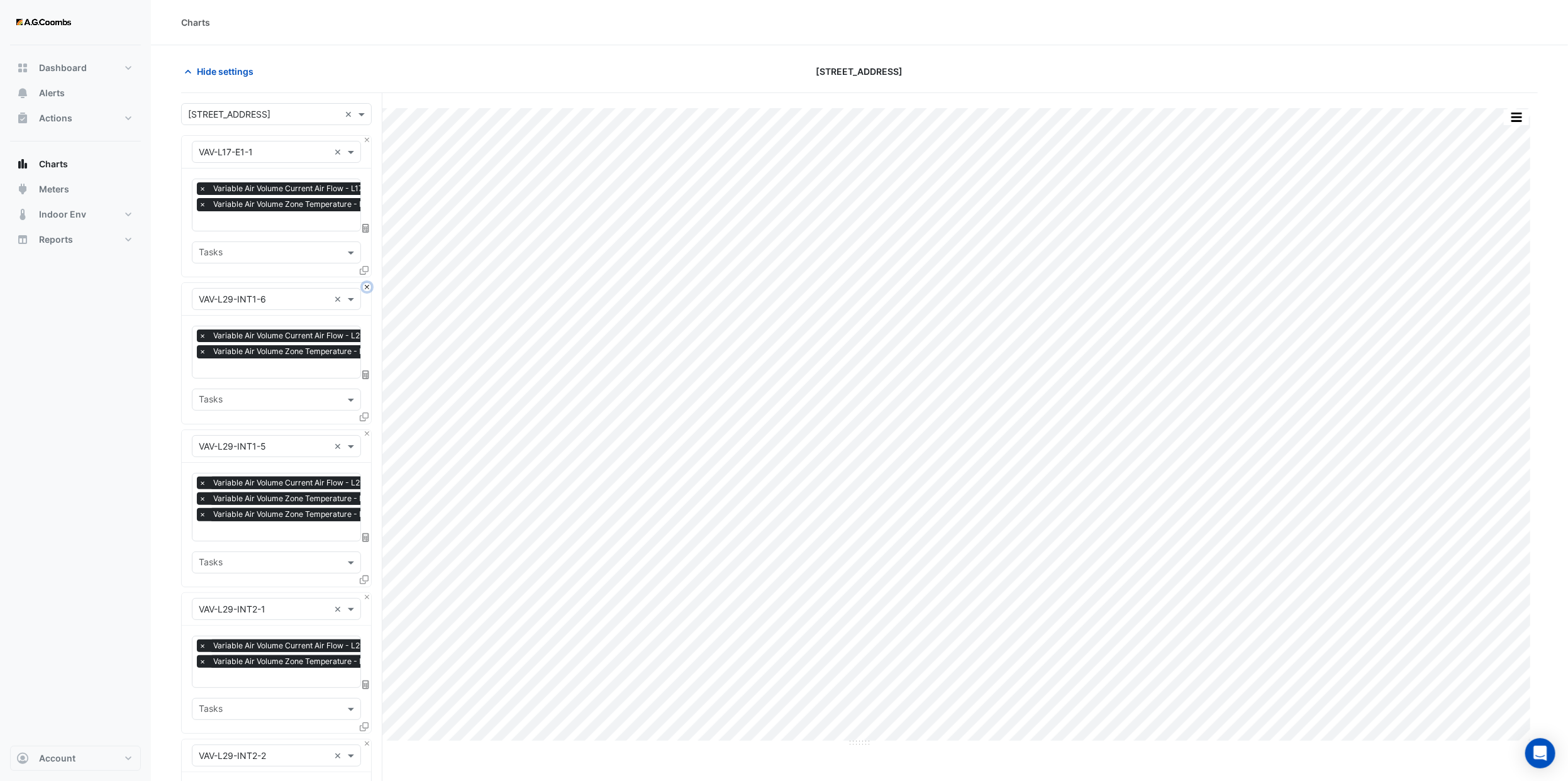
click at [364, 285] on button "Close" at bounding box center [367, 287] width 8 height 8
click at [364, 430] on button "Close" at bounding box center [367, 434] width 8 height 8
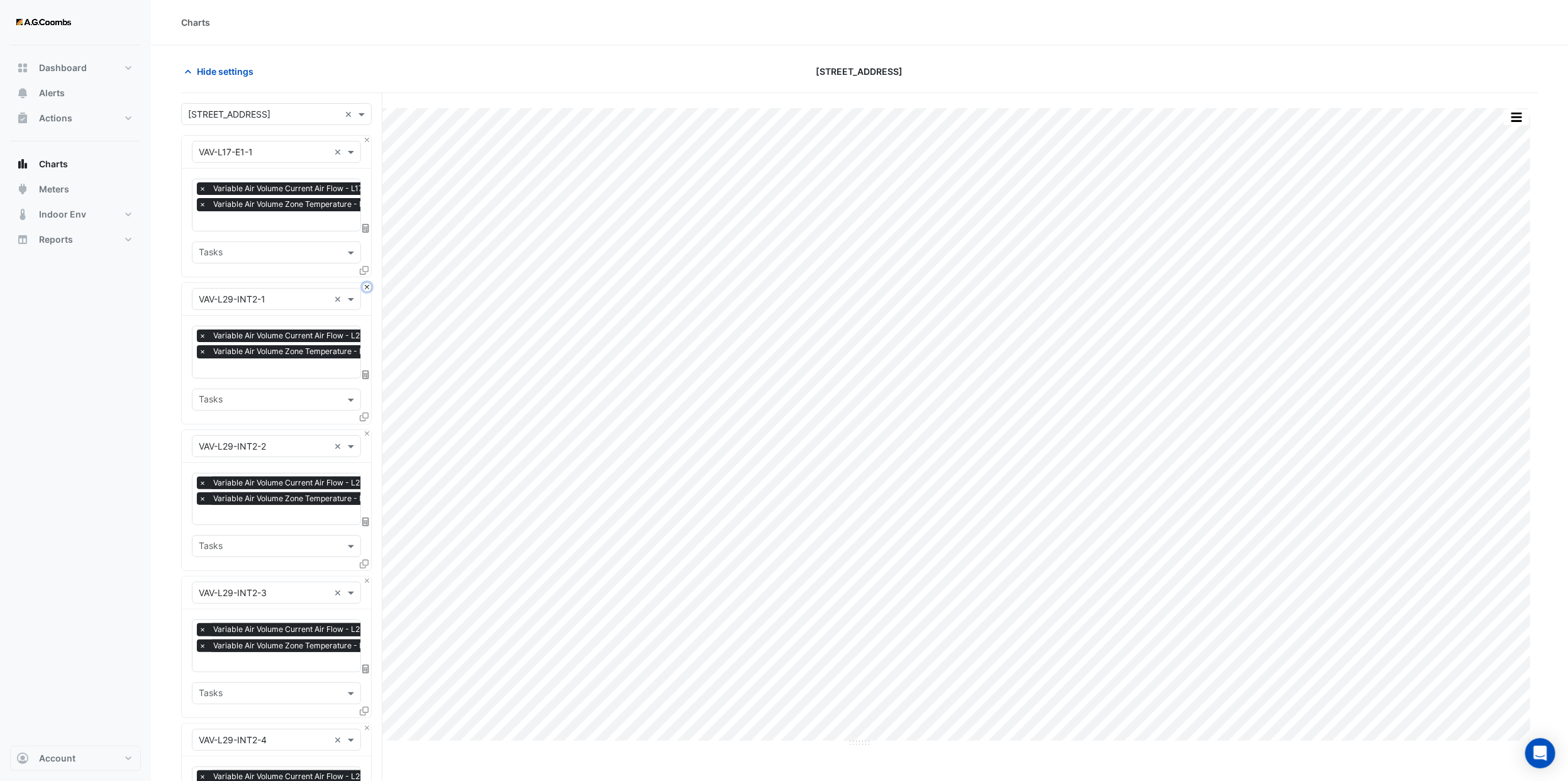
click at [364, 285] on button "Close" at bounding box center [367, 287] width 8 height 8
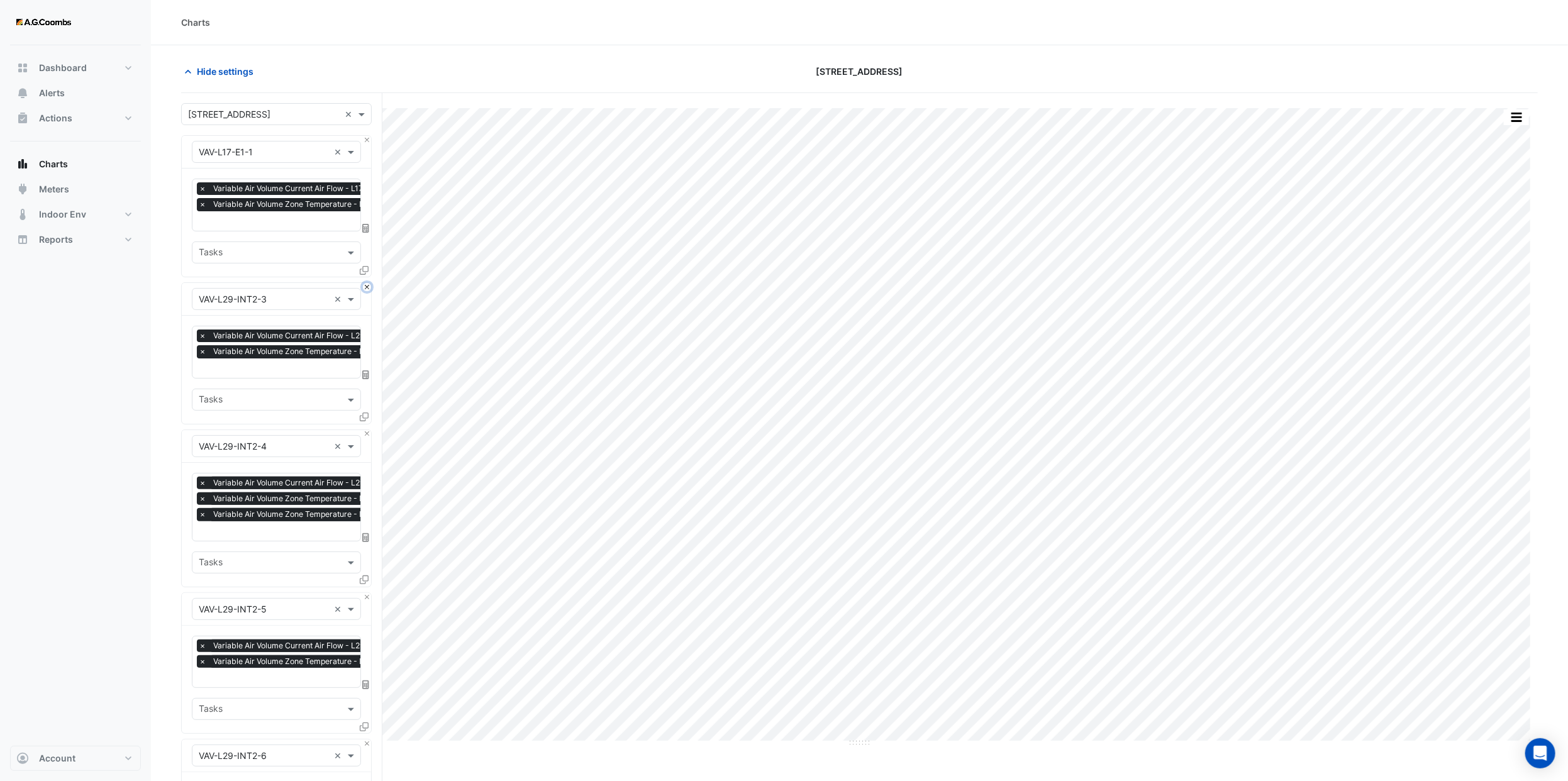
click at [364, 285] on button "Close" at bounding box center [367, 287] width 8 height 8
click at [364, 430] on button "Close" at bounding box center [367, 434] width 8 height 8
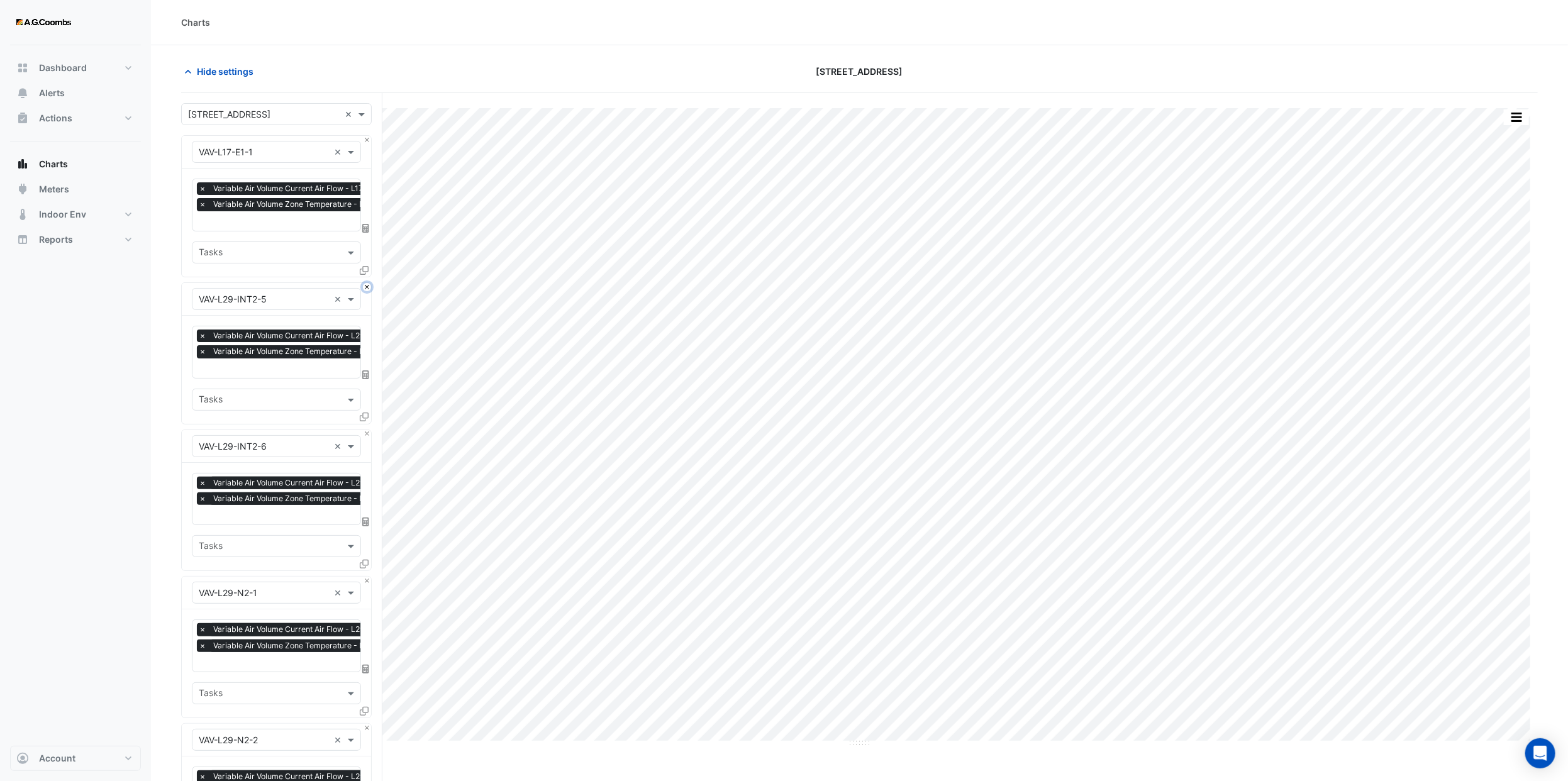
click at [364, 285] on button "Close" at bounding box center [367, 287] width 8 height 8
click at [364, 430] on button "Close" at bounding box center [367, 434] width 8 height 8
click at [364, 285] on button "Close" at bounding box center [367, 287] width 8 height 8
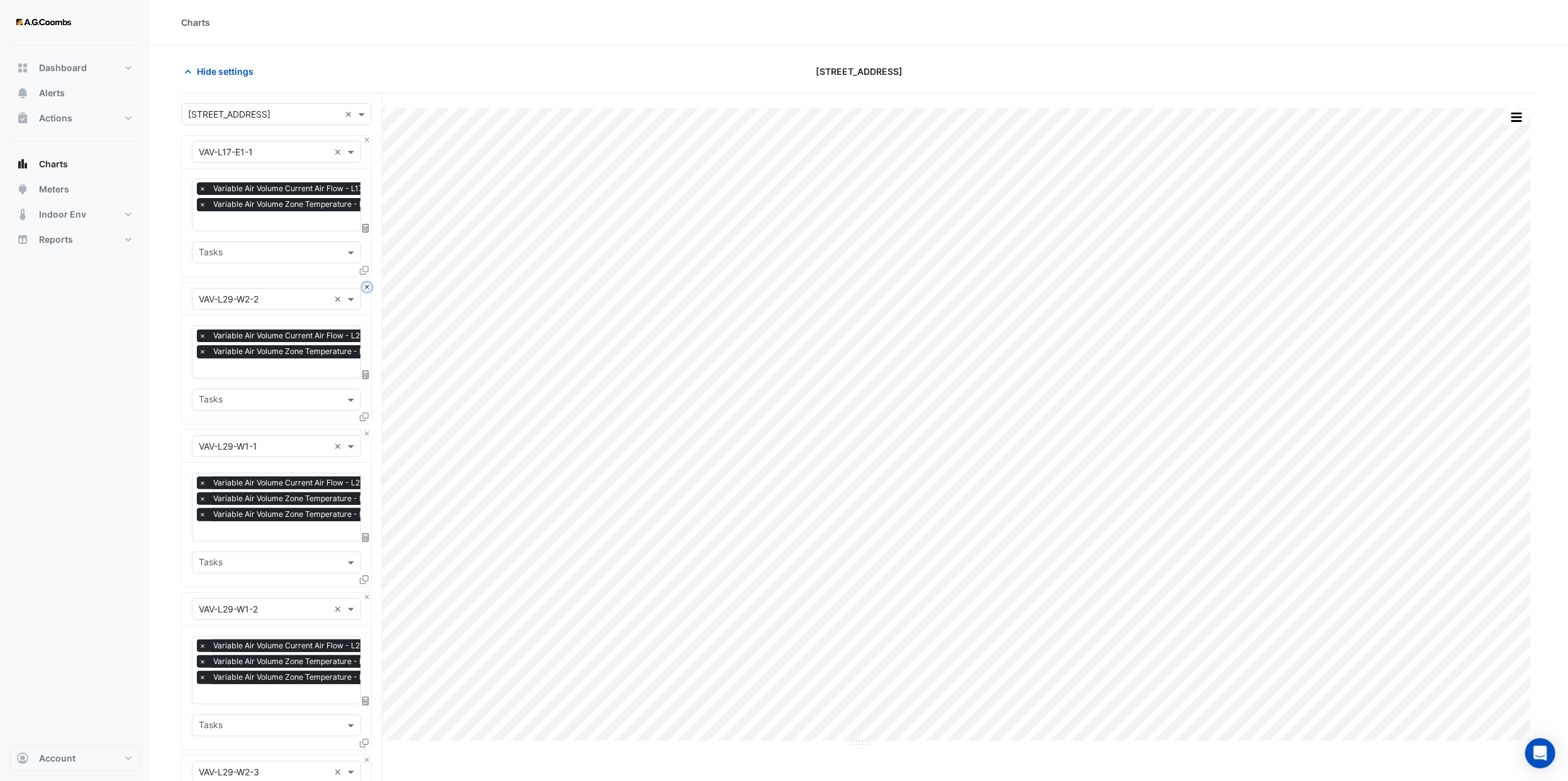
click at [364, 285] on button "Close" at bounding box center [367, 287] width 8 height 8
click at [364, 430] on button "Close" at bounding box center [367, 434] width 8 height 8
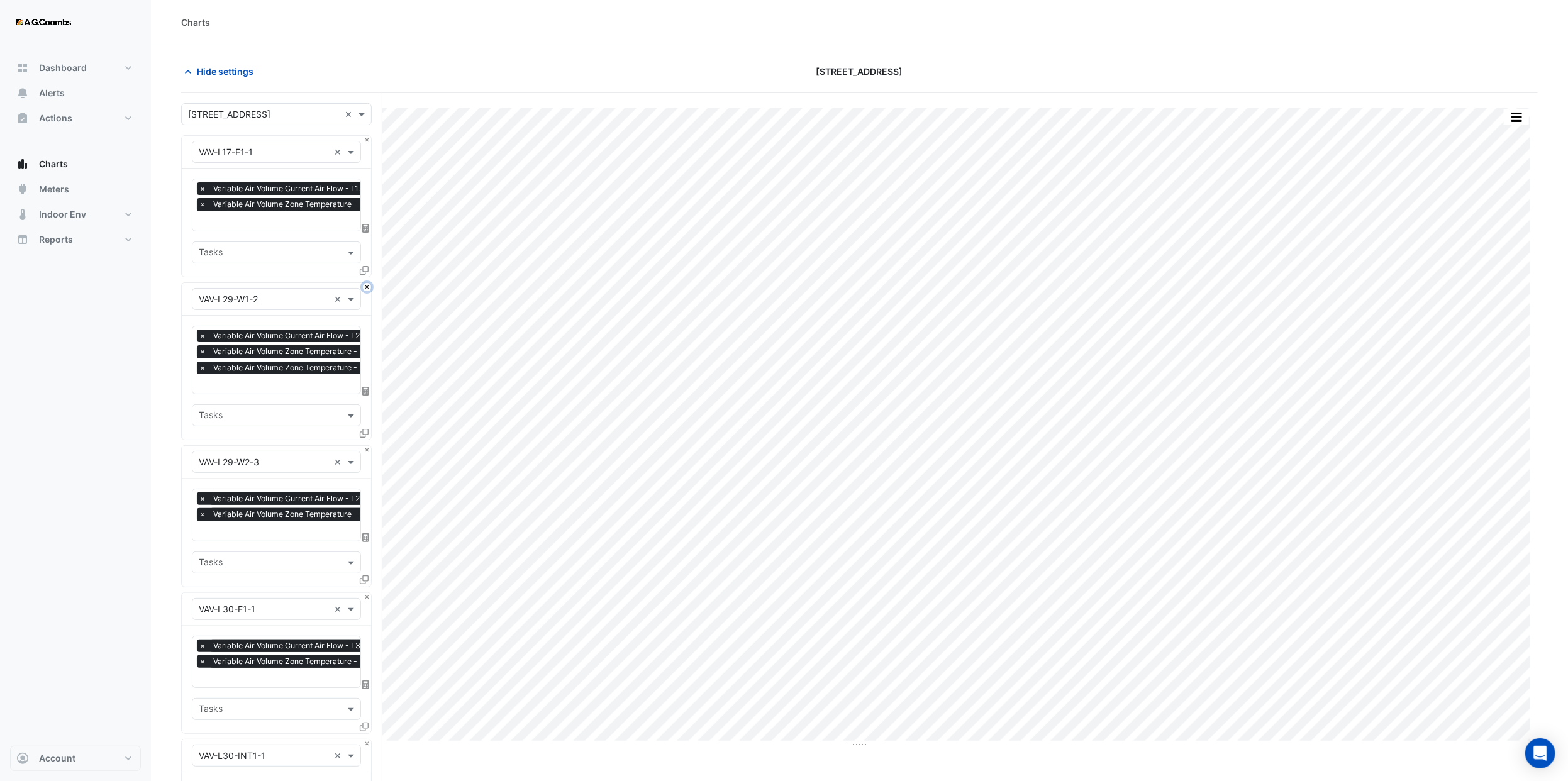
click at [364, 285] on button "Close" at bounding box center [367, 287] width 8 height 8
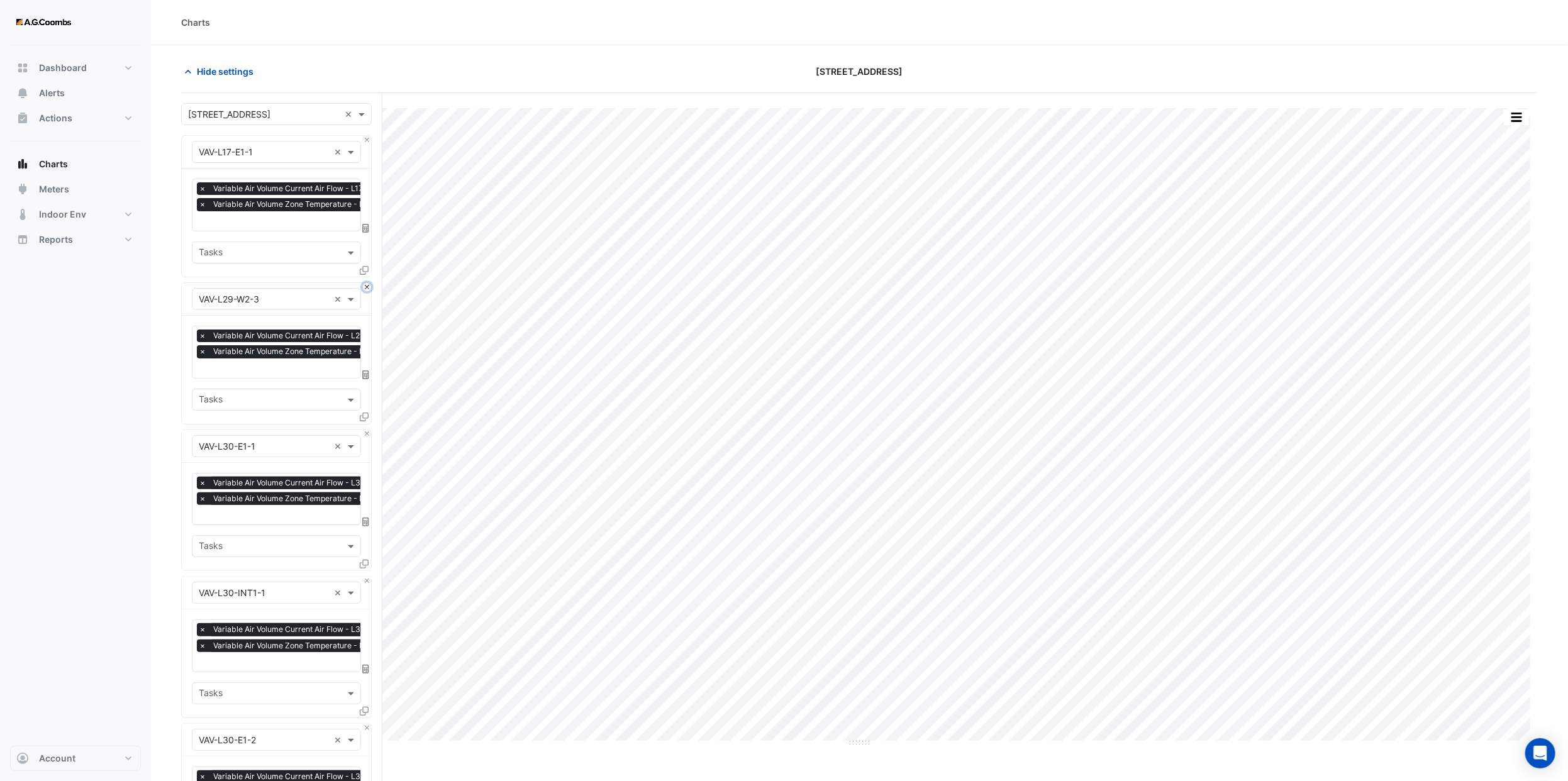
click at [364, 285] on button "Close" at bounding box center [367, 287] width 8 height 8
click at [364, 430] on button "Close" at bounding box center [367, 434] width 8 height 8
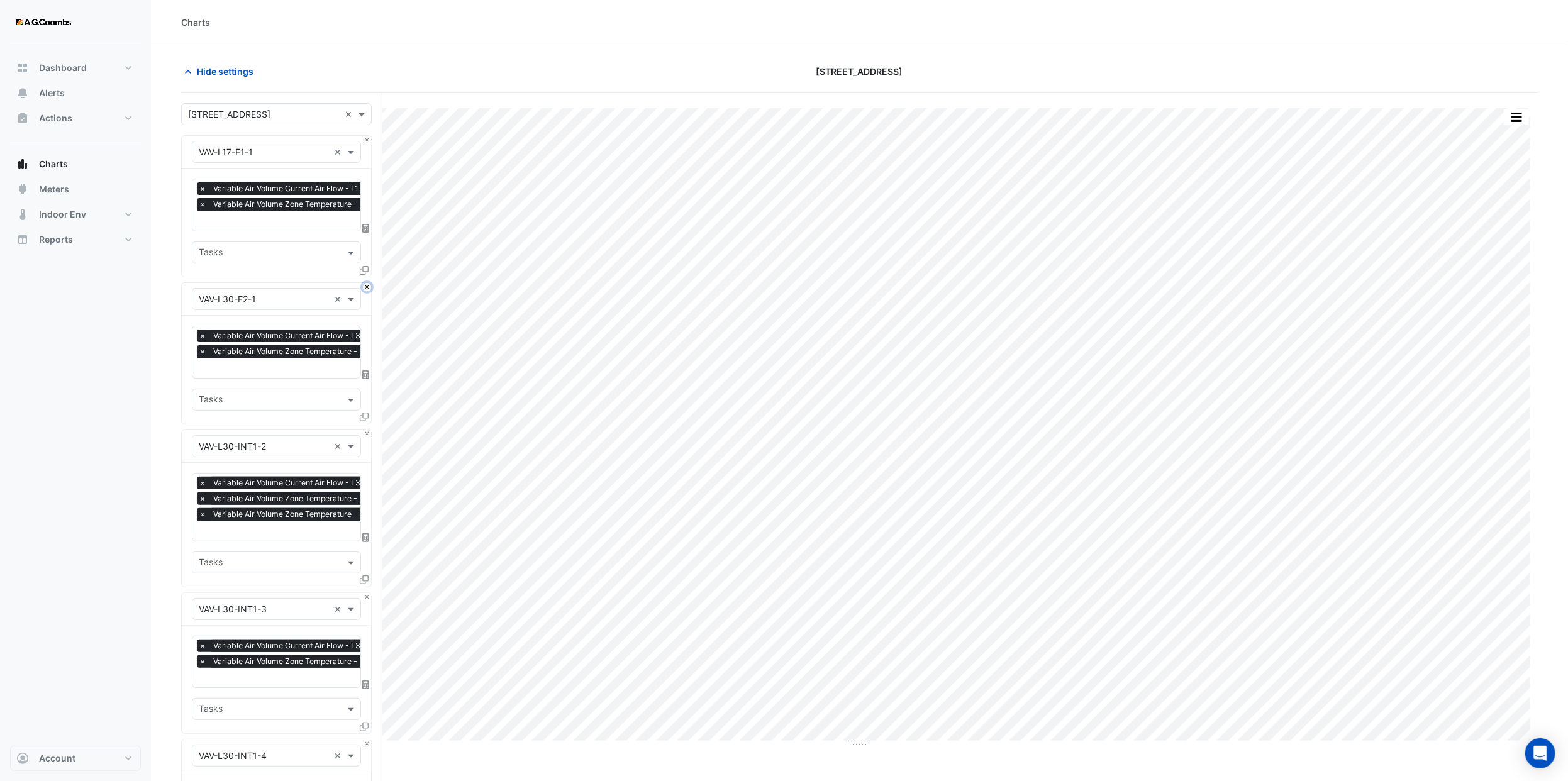
click at [364, 285] on button "Close" at bounding box center [367, 287] width 8 height 8
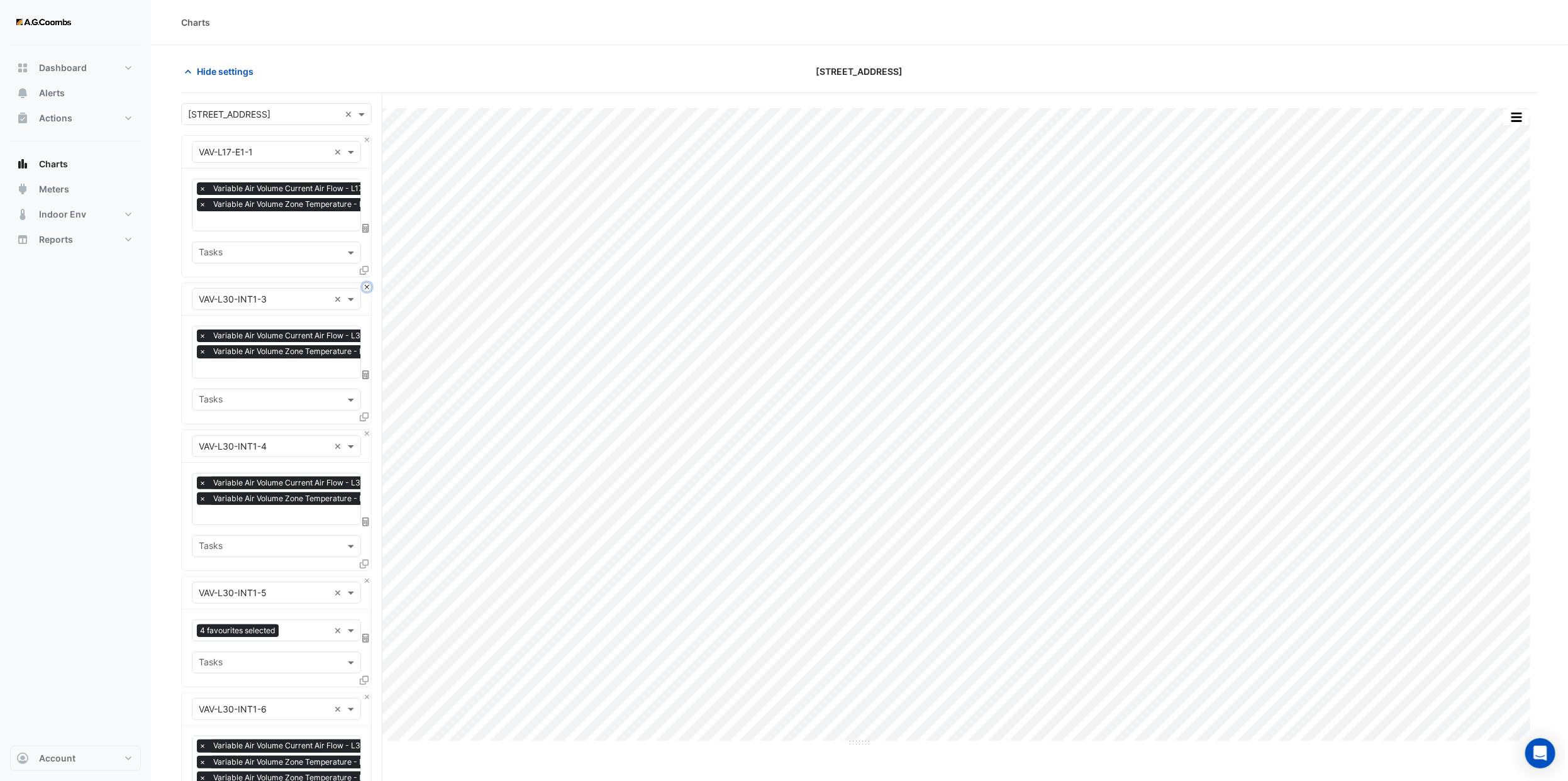
click at [364, 285] on button "Close" at bounding box center [367, 287] width 8 height 8
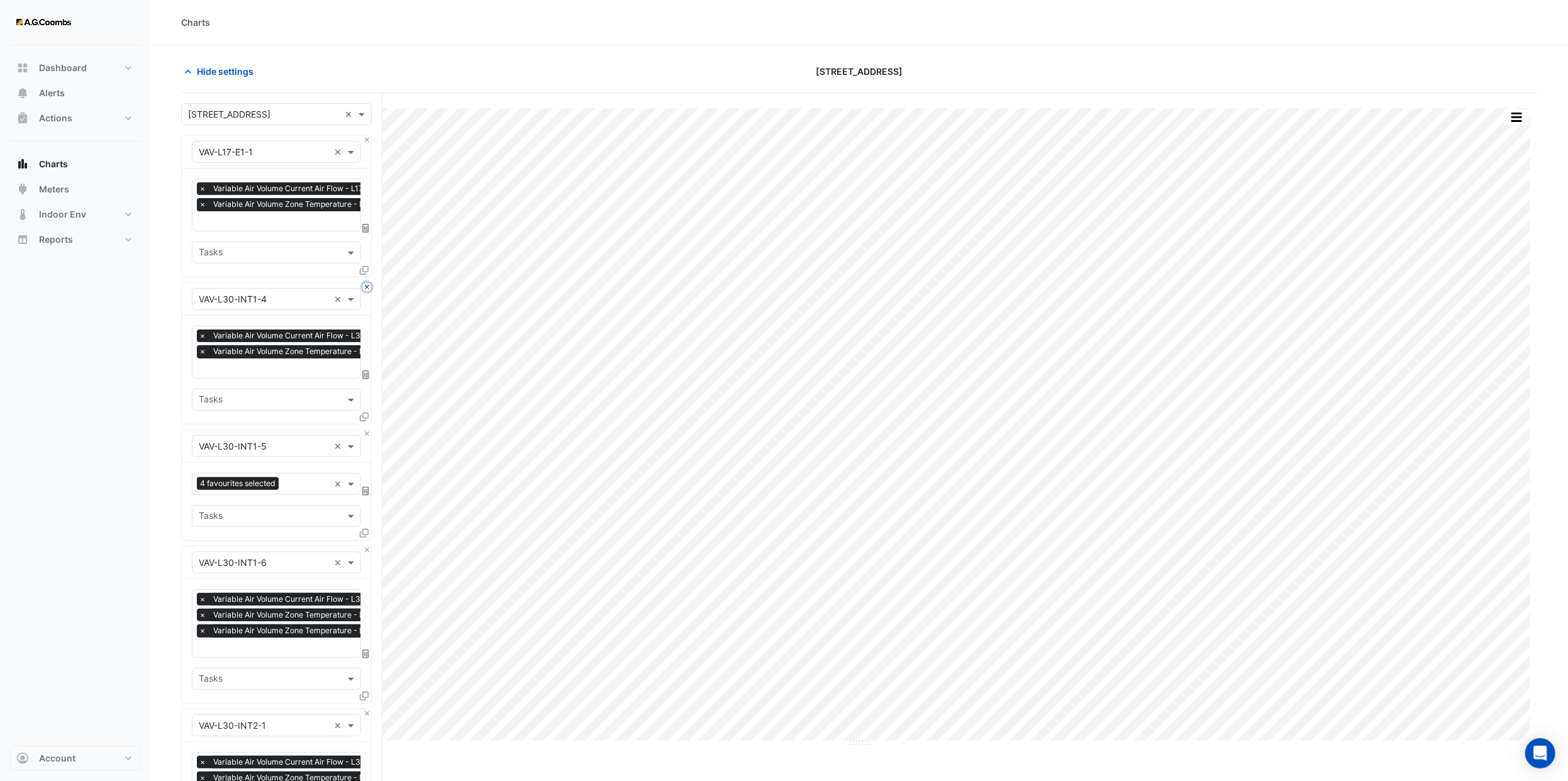
click at [364, 285] on button "Close" at bounding box center [367, 287] width 8 height 8
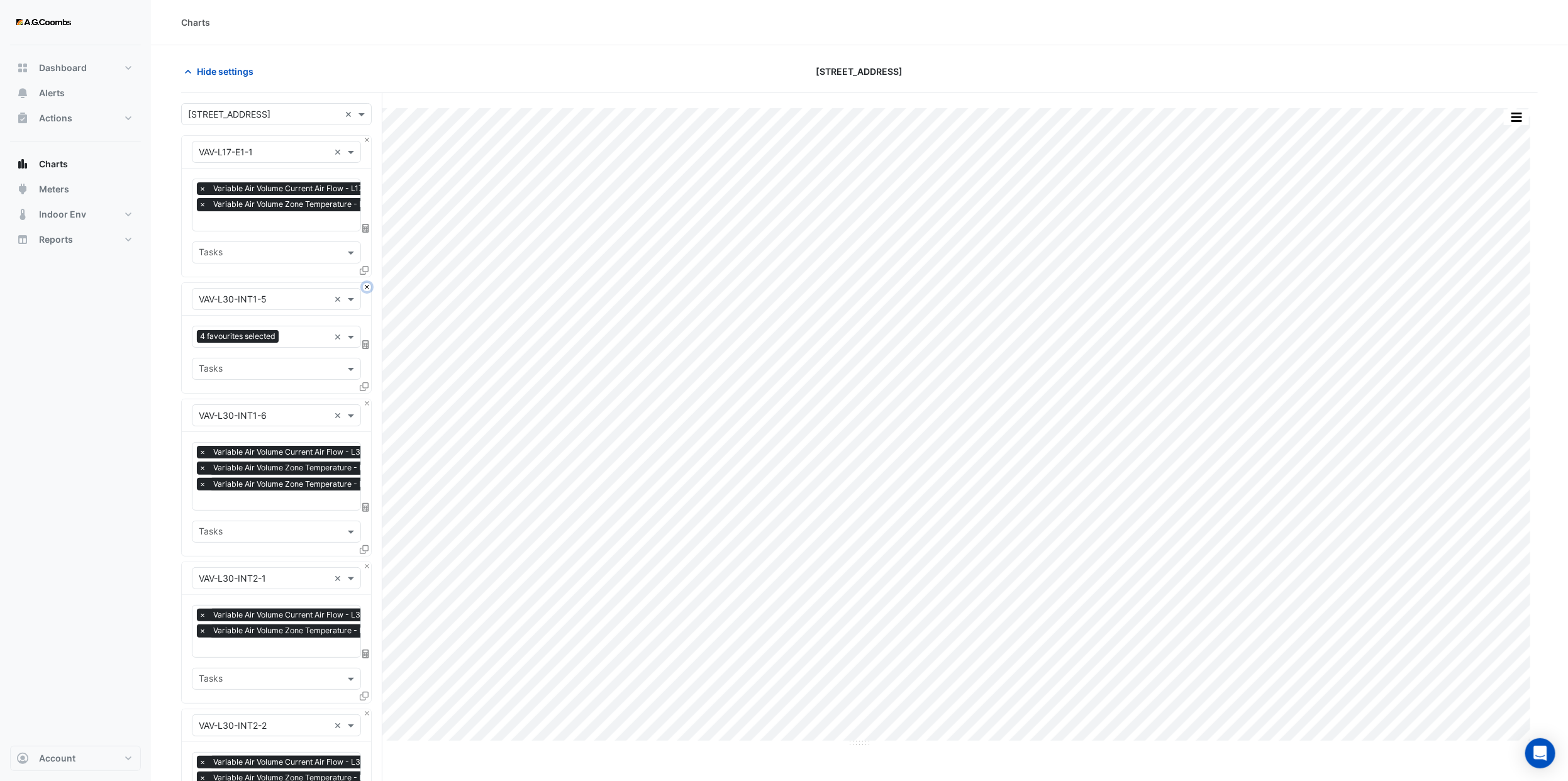
click at [364, 285] on button "Close" at bounding box center [367, 287] width 8 height 8
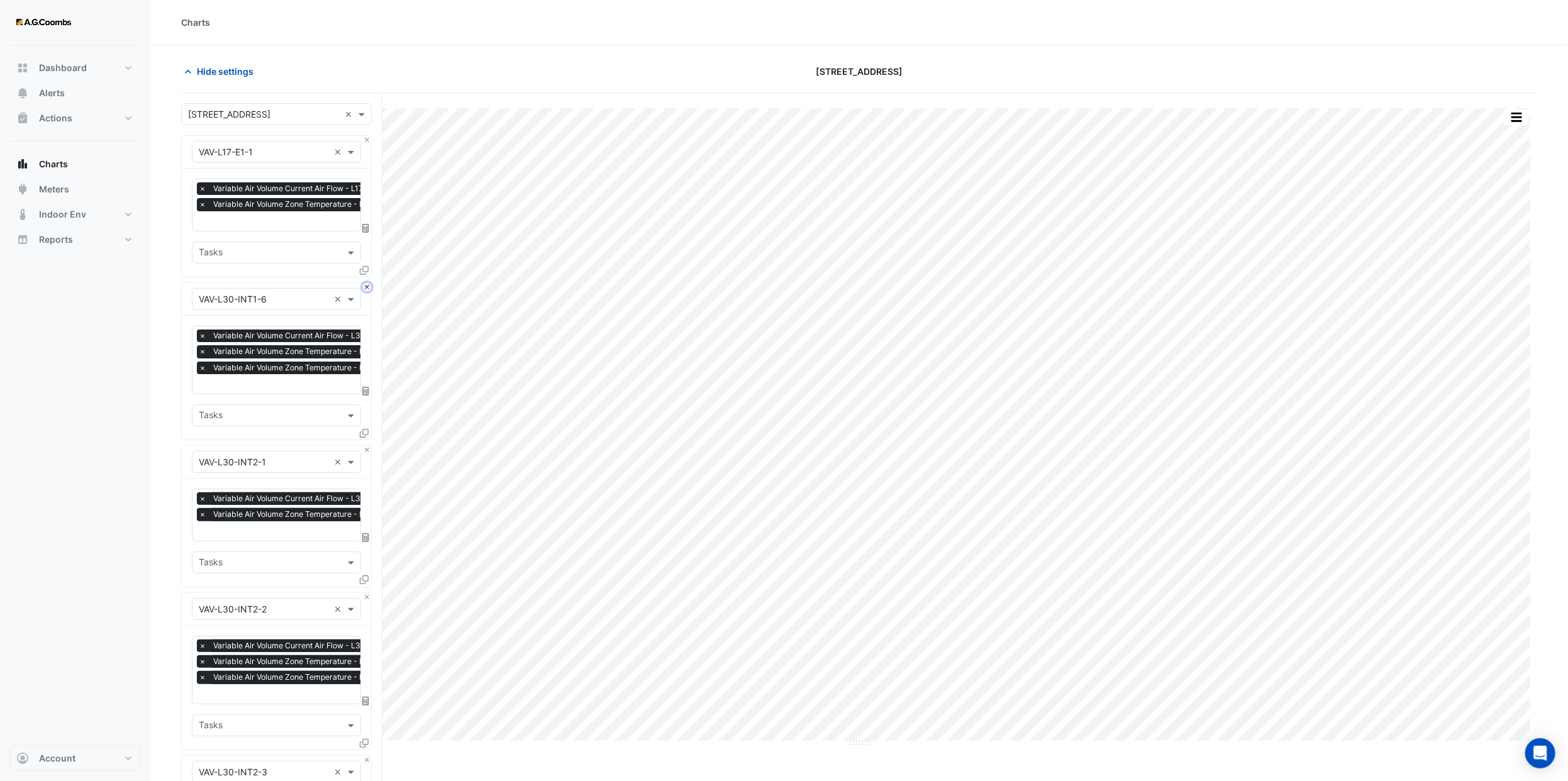
click at [364, 285] on button "Close" at bounding box center [367, 287] width 8 height 8
click at [364, 446] on button "Close" at bounding box center [367, 450] width 8 height 8
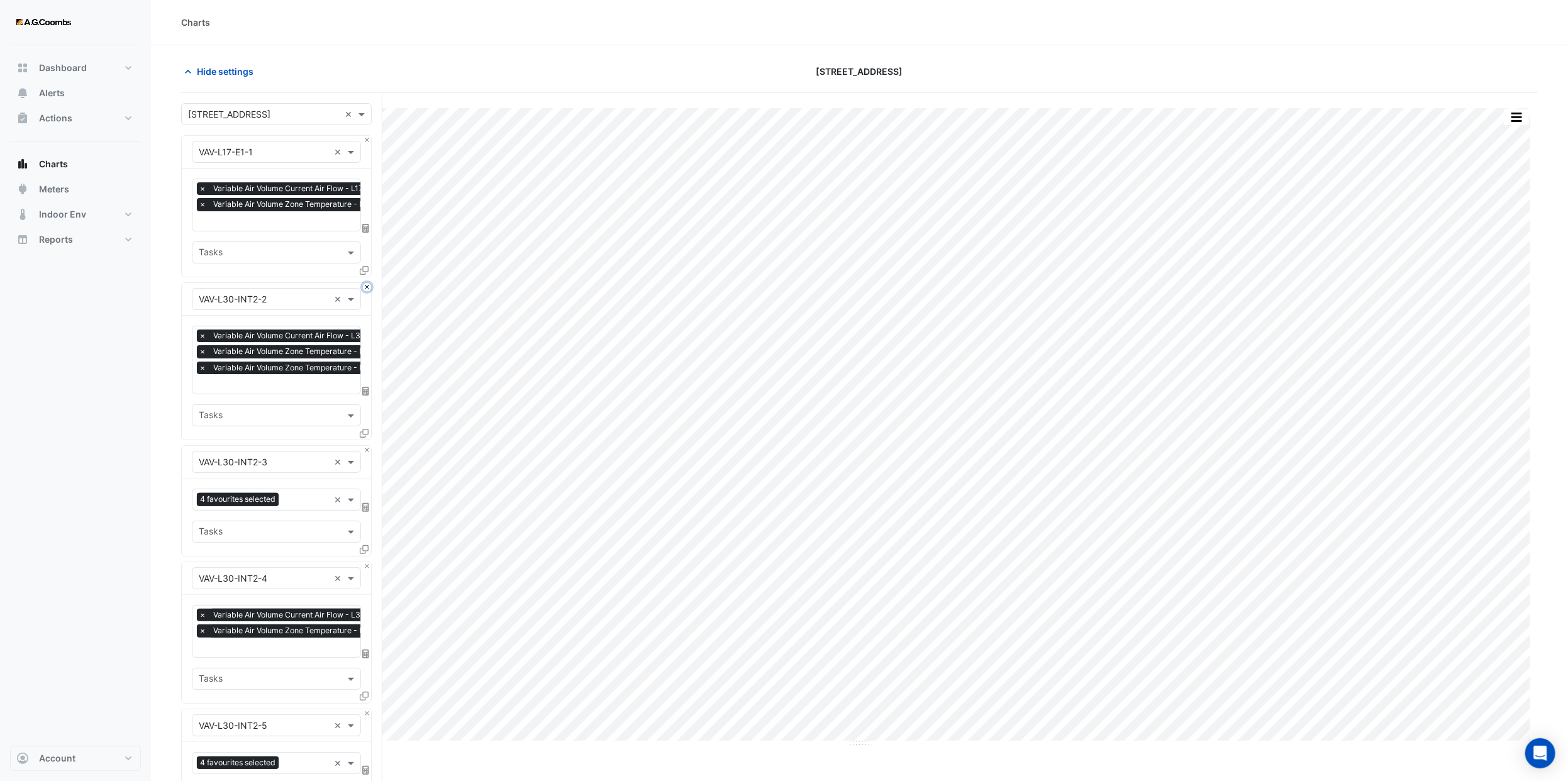
click at [364, 285] on button "Close" at bounding box center [367, 287] width 8 height 8
click at [364, 446] on button "Close" at bounding box center [367, 450] width 8 height 8
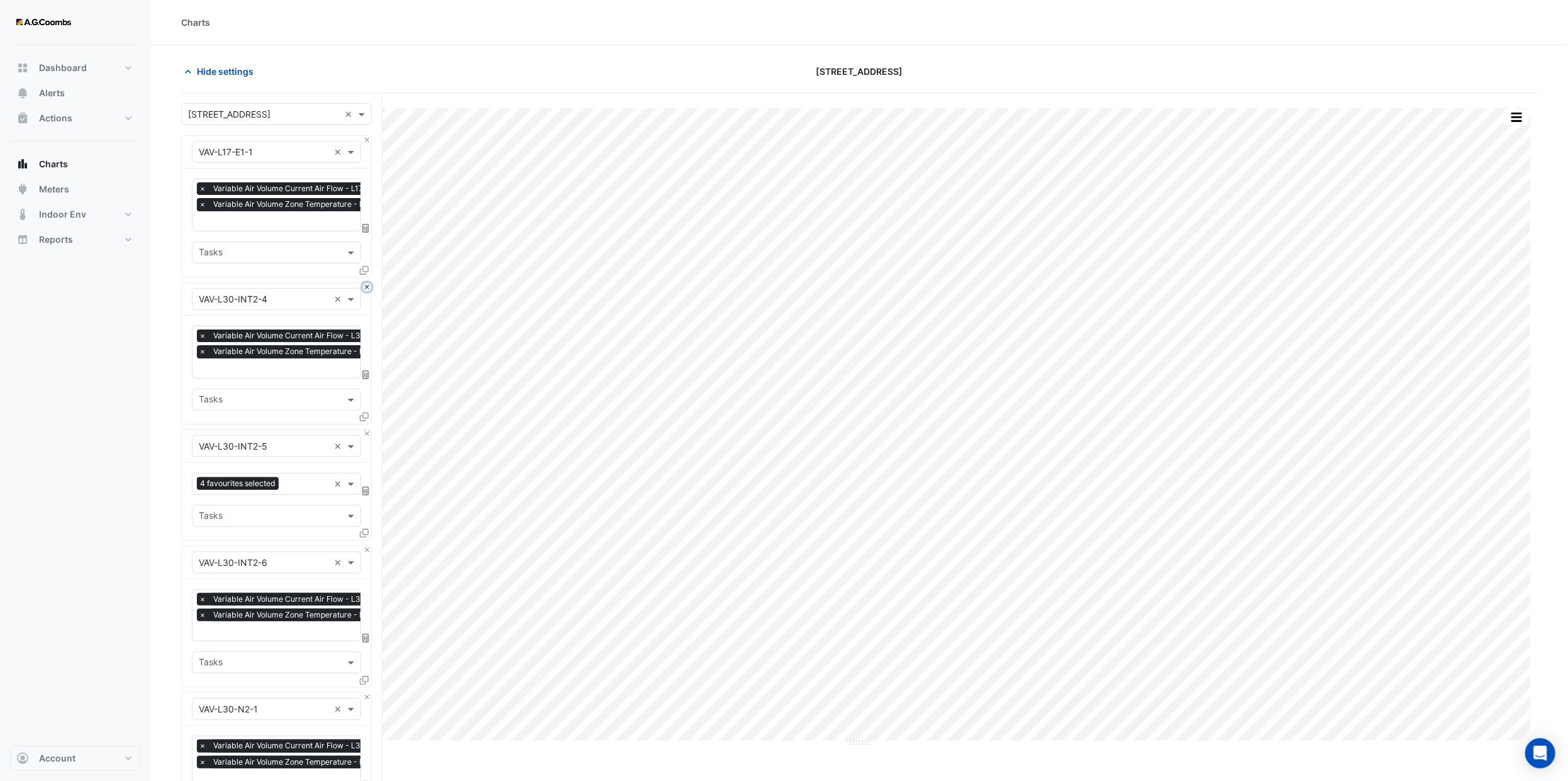
click at [364, 285] on button "Close" at bounding box center [367, 287] width 8 height 8
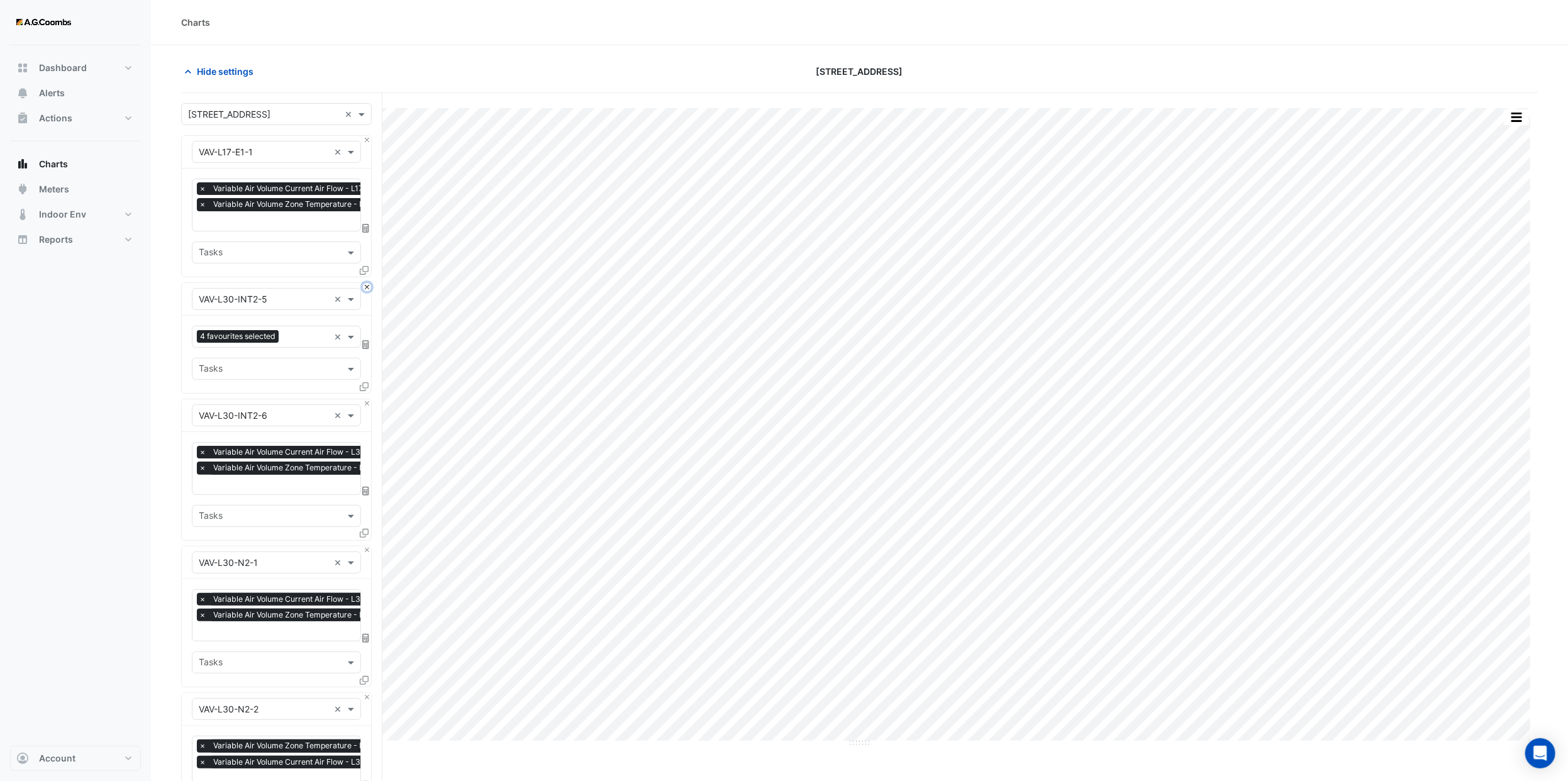
click at [364, 285] on button "Close" at bounding box center [367, 287] width 8 height 8
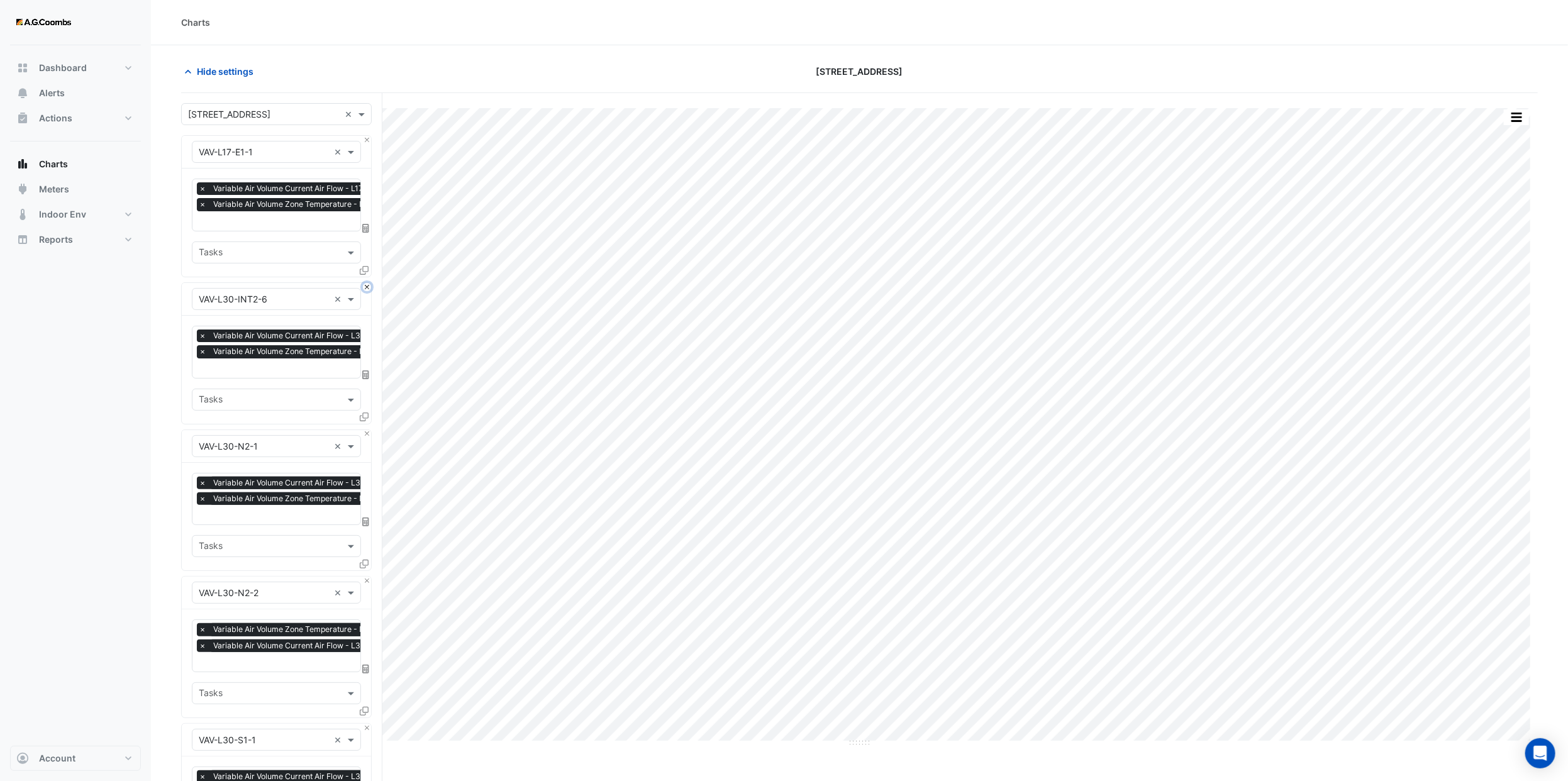
click at [364, 285] on button "Close" at bounding box center [367, 287] width 8 height 8
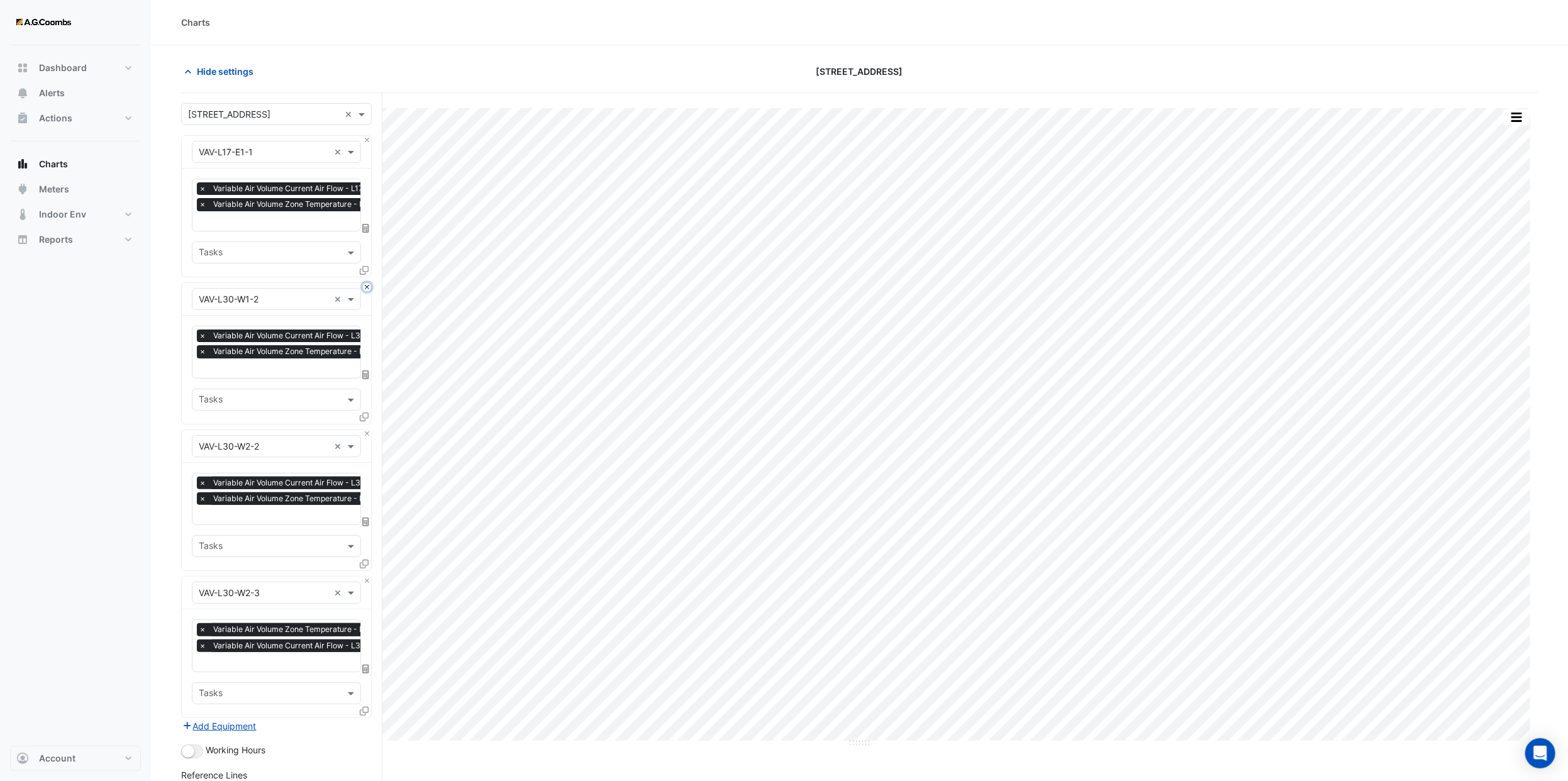
click at [364, 285] on button "Close" at bounding box center [367, 287] width 8 height 8
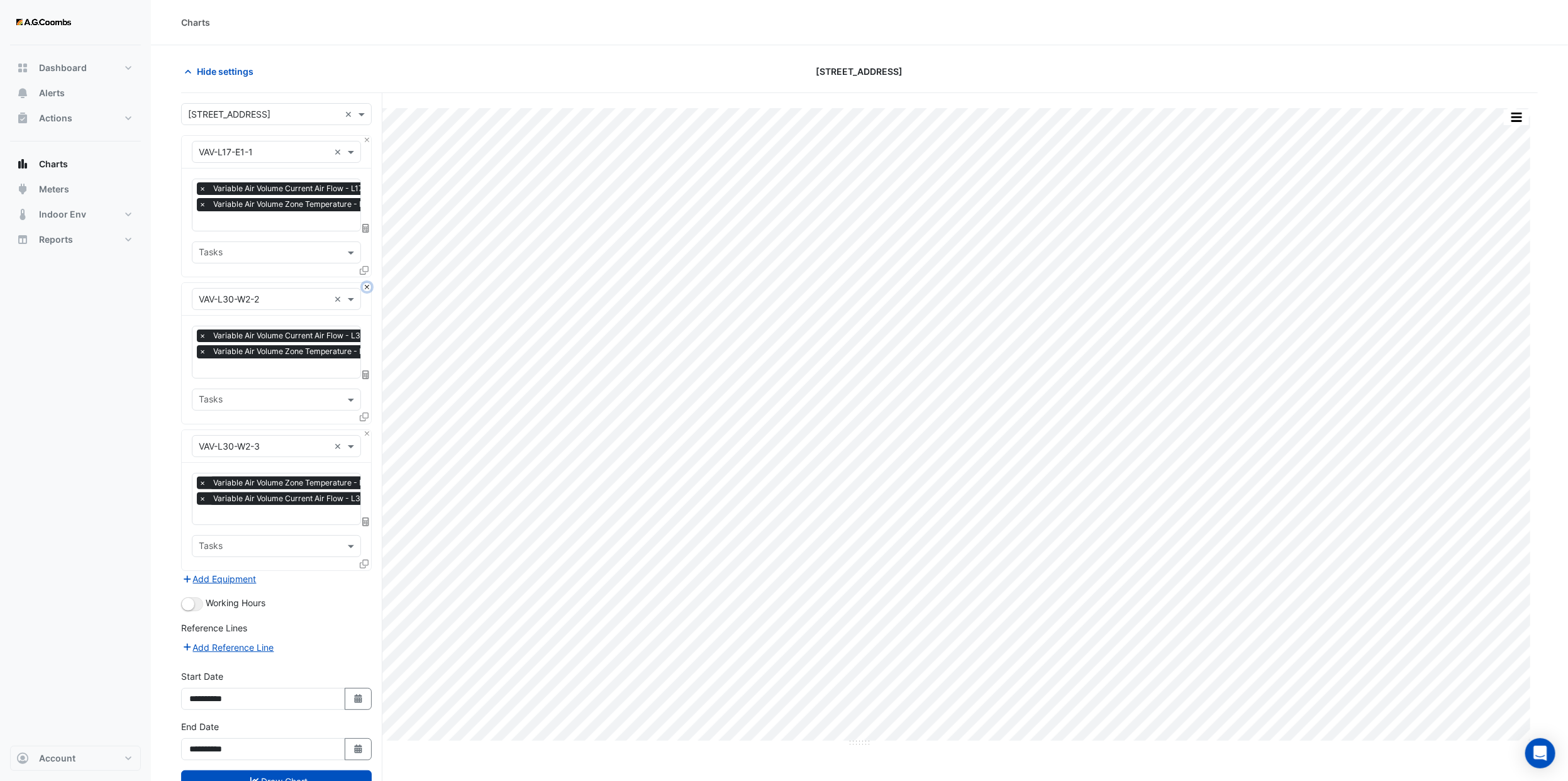
click at [364, 285] on button "Close" at bounding box center [367, 287] width 8 height 8
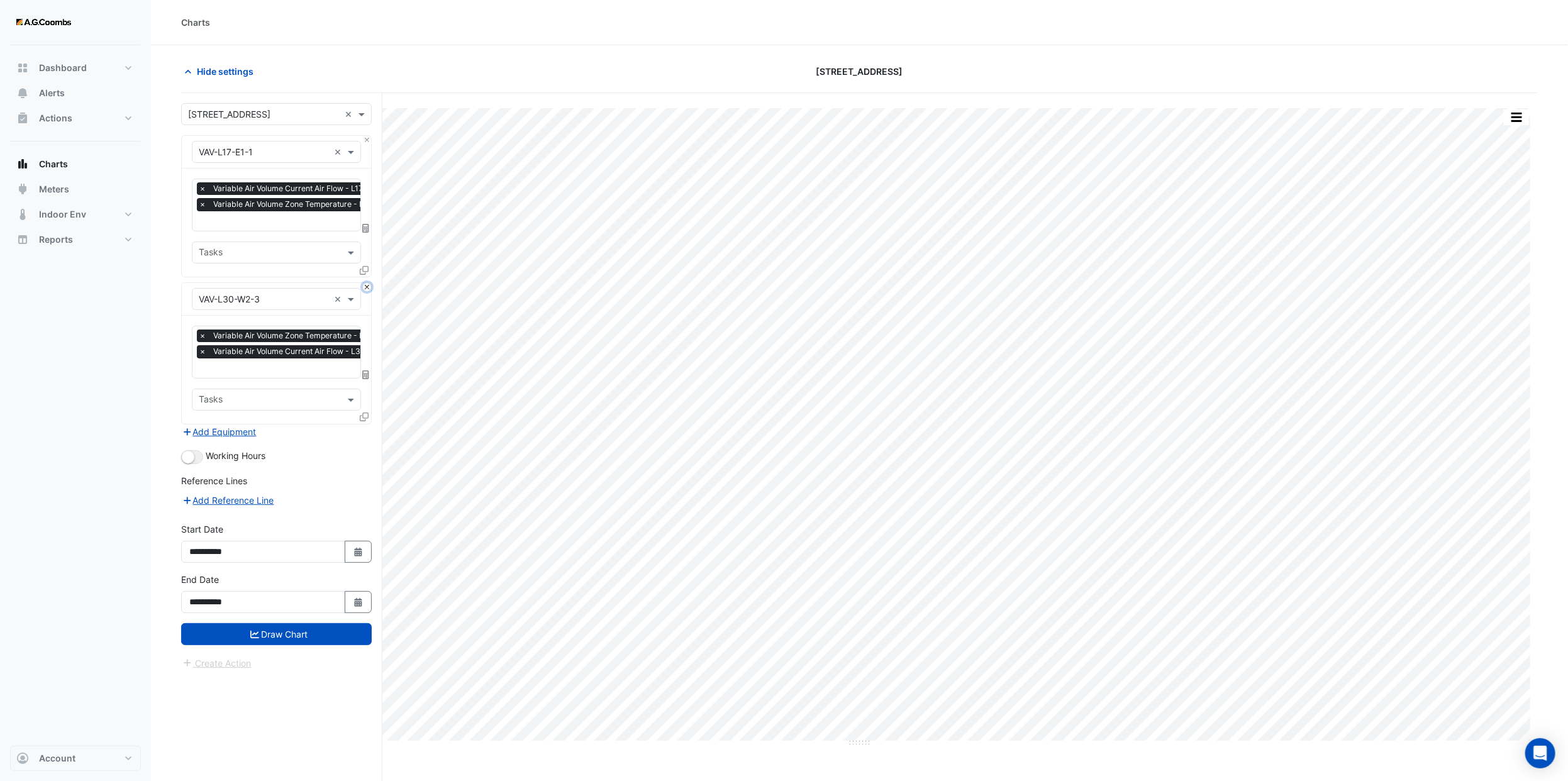
click at [364, 285] on button "Close" at bounding box center [367, 287] width 8 height 8
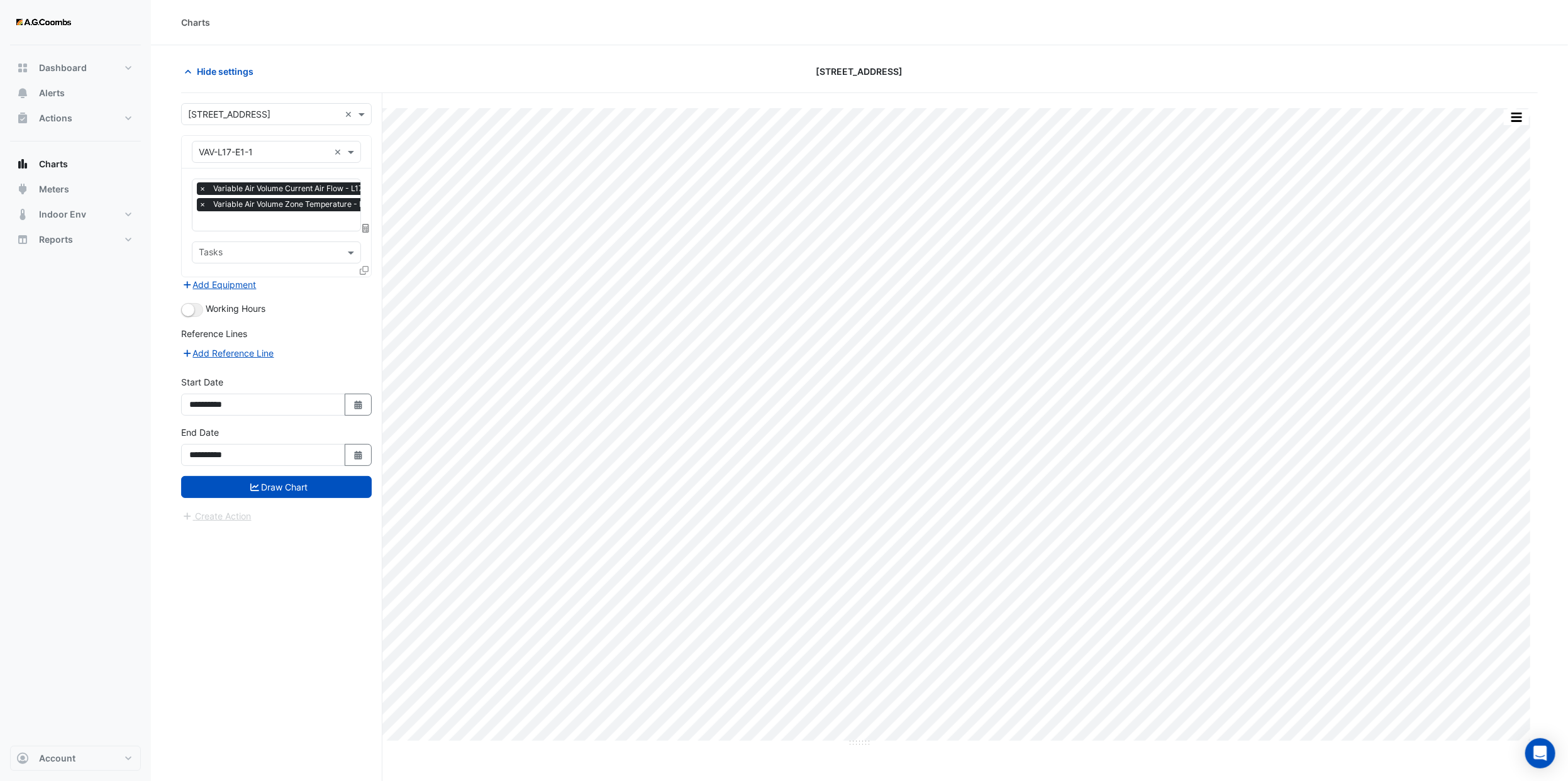
click at [362, 267] on icon at bounding box center [363, 270] width 9 height 9
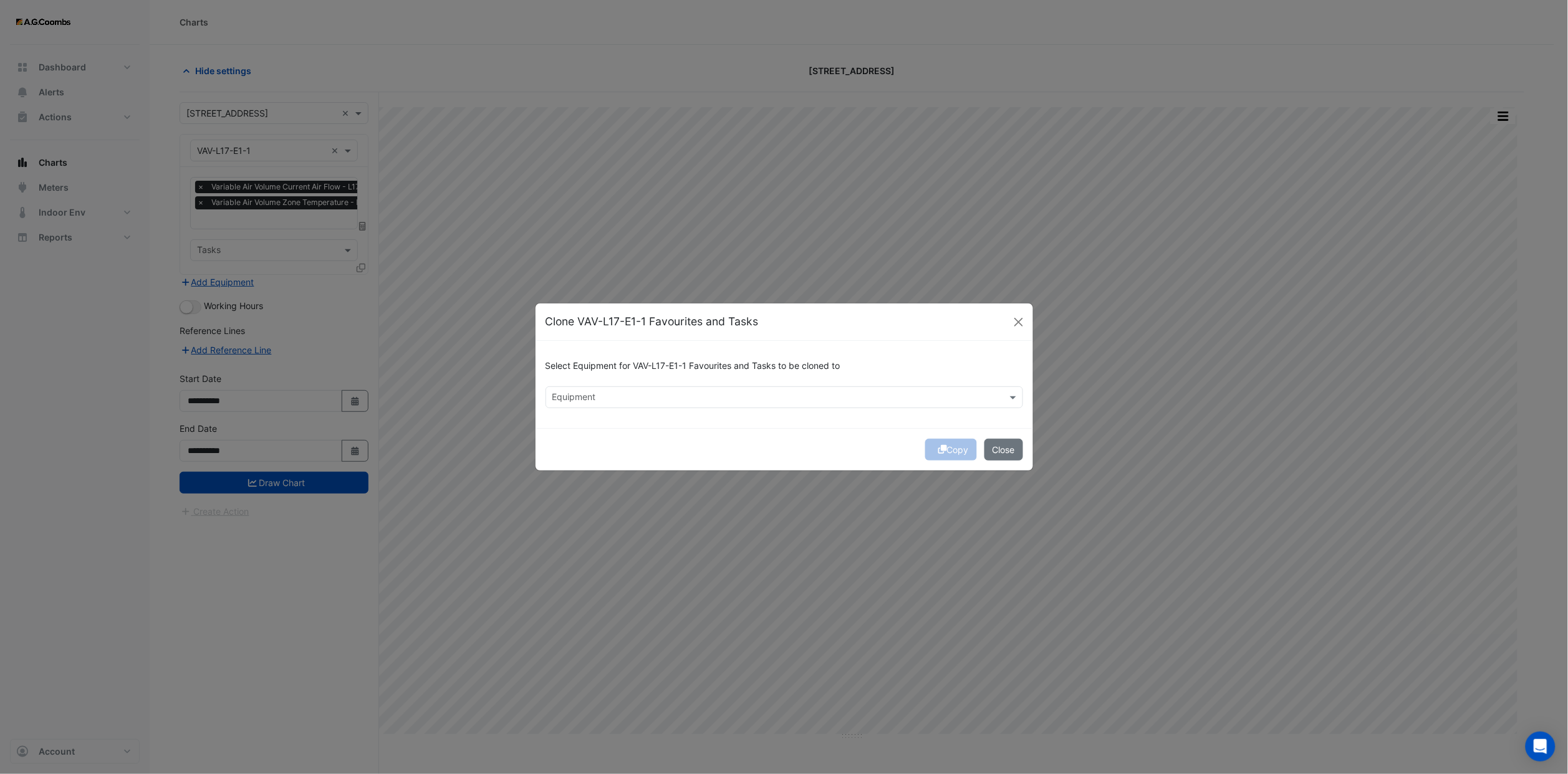
click at [624, 389] on div "Equipment" at bounding box center [774, 397] width 456 height 19
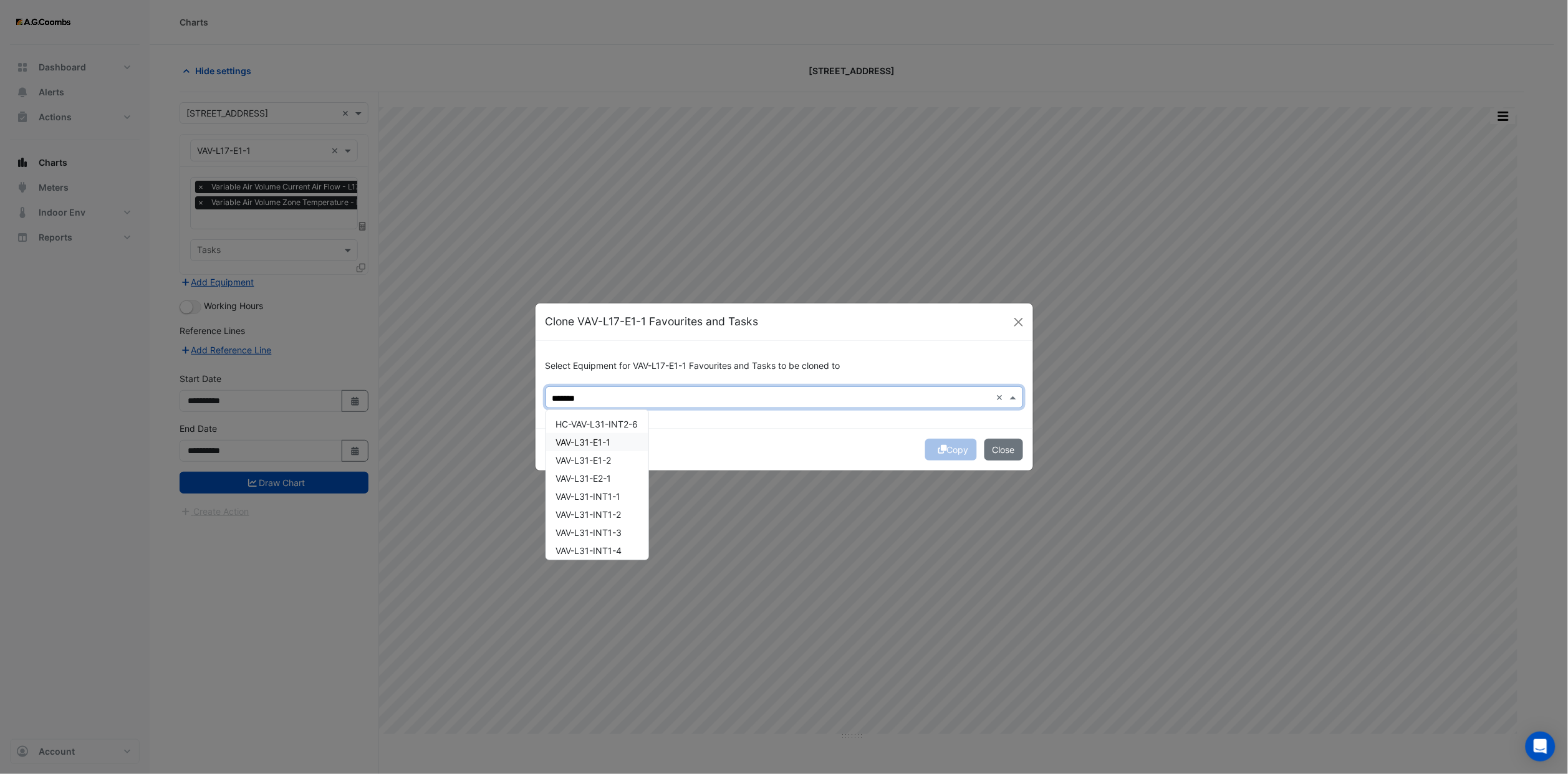
click at [604, 445] on span "VAV-L31-E1-1" at bounding box center [583, 442] width 55 height 11
drag, startPoint x: 604, startPoint y: 455, endPoint x: 603, endPoint y: 467, distance: 12.0
click at [604, 456] on span "VAV-L31-E1-2" at bounding box center [584, 460] width 56 height 11
drag, startPoint x: 603, startPoint y: 477, endPoint x: 602, endPoint y: 490, distance: 13.0
click at [603, 480] on span "VAV-L31-E2-1" at bounding box center [584, 479] width 56 height 11
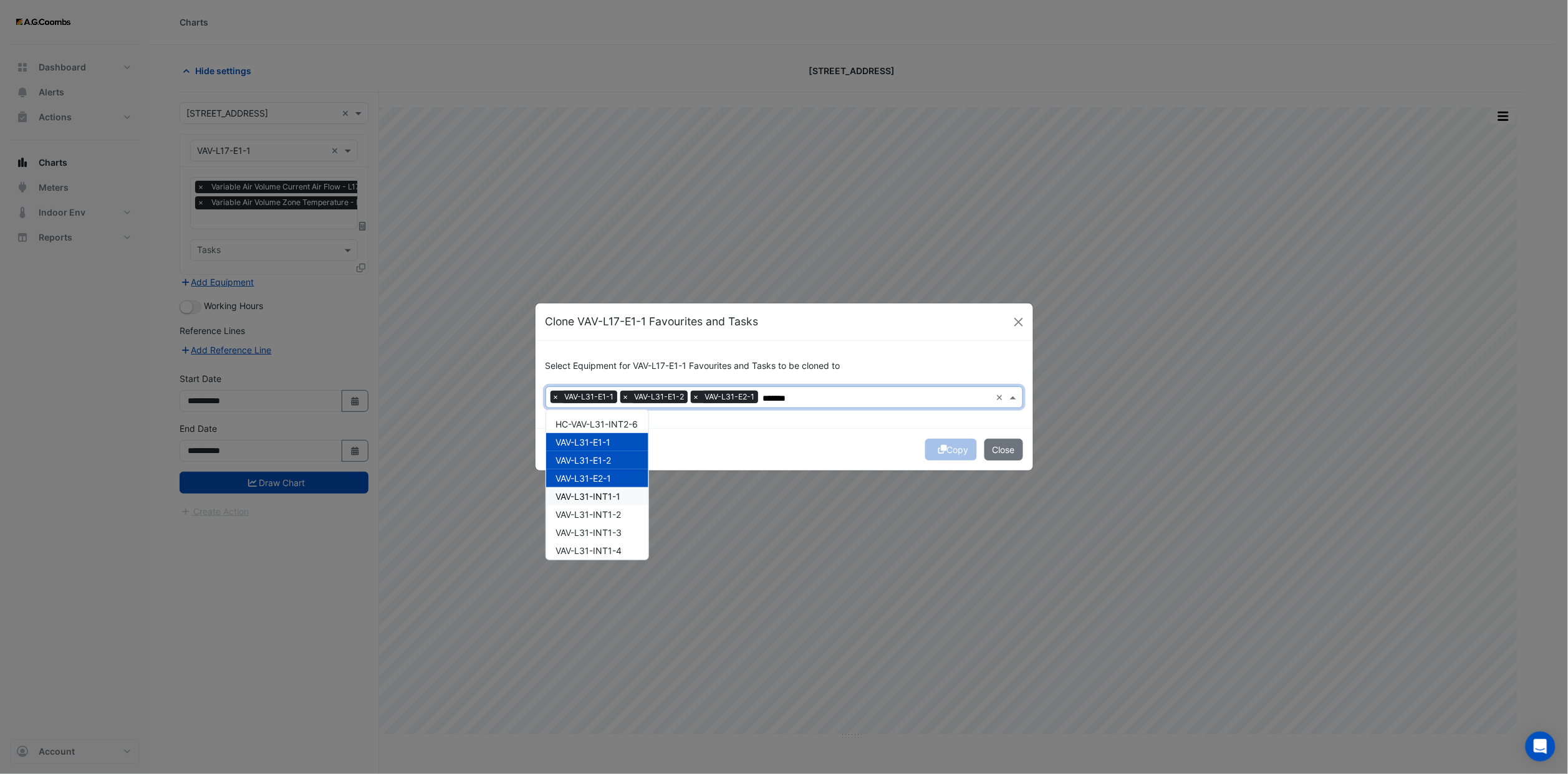
drag, startPoint x: 604, startPoint y: 498, endPoint x: 604, endPoint y: 516, distance: 18.0
click at [604, 506] on div "HC-VAV-L31-INT2-6 VAV-L31-E1-1 VAV-L31-E1-2 VAV-L31-E2-1 VAV-L31-INT1-1 VAV-L31…" at bounding box center [597, 614] width 102 height 397
click at [604, 516] on span "VAV-L31-INT1-2" at bounding box center [589, 514] width 65 height 11
click at [605, 501] on span "VAV-L31-INT1-1" at bounding box center [589, 497] width 65 height 11
click at [610, 529] on span "VAV-L31-INT1-3" at bounding box center [589, 533] width 66 height 11
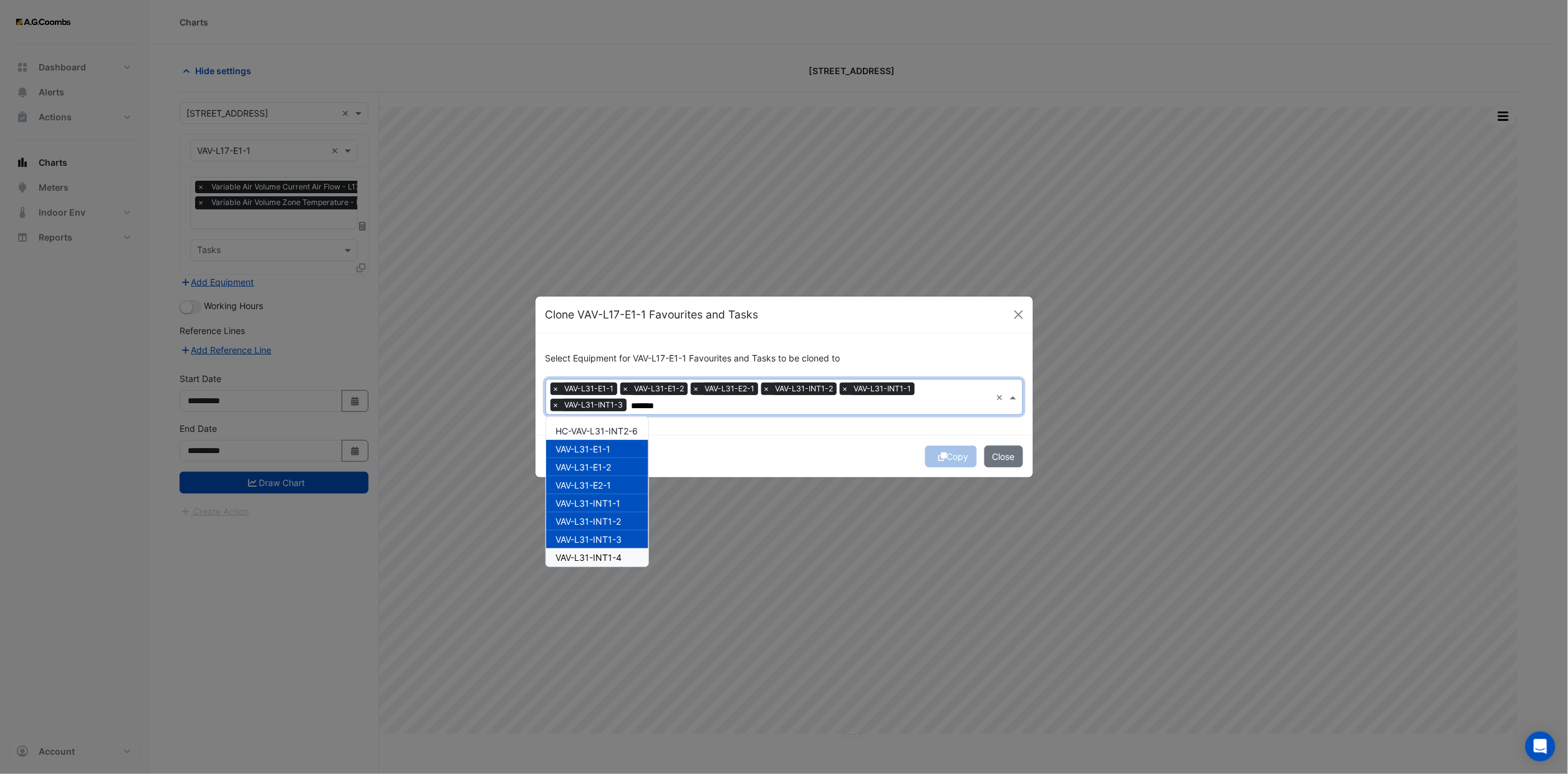
click at [607, 560] on span "VAV-L31-INT1-4" at bounding box center [589, 558] width 66 height 11
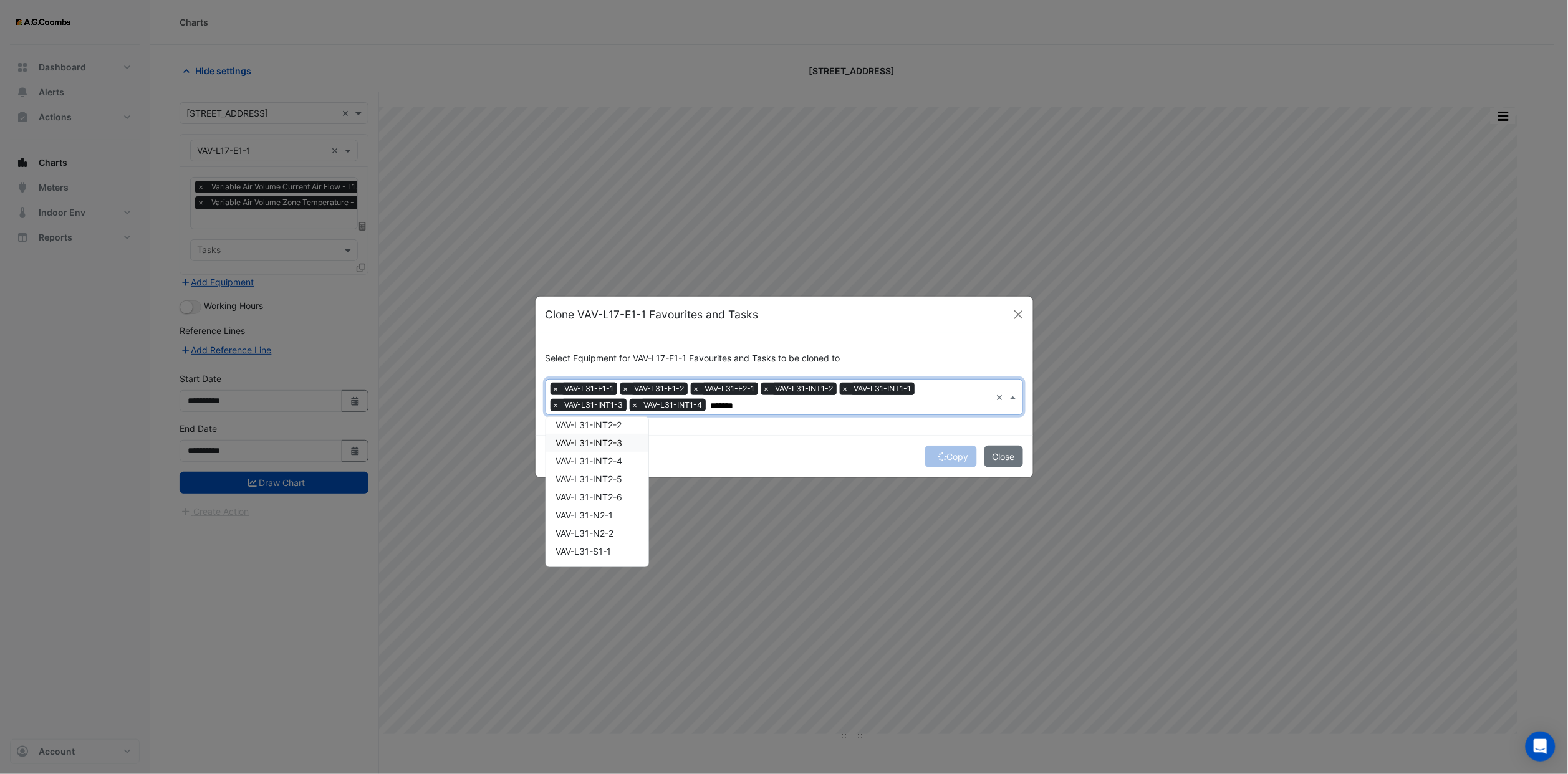
scroll to position [94, 0]
click at [605, 477] on span "VAV-L31-INT1-5" at bounding box center [589, 483] width 66 height 11
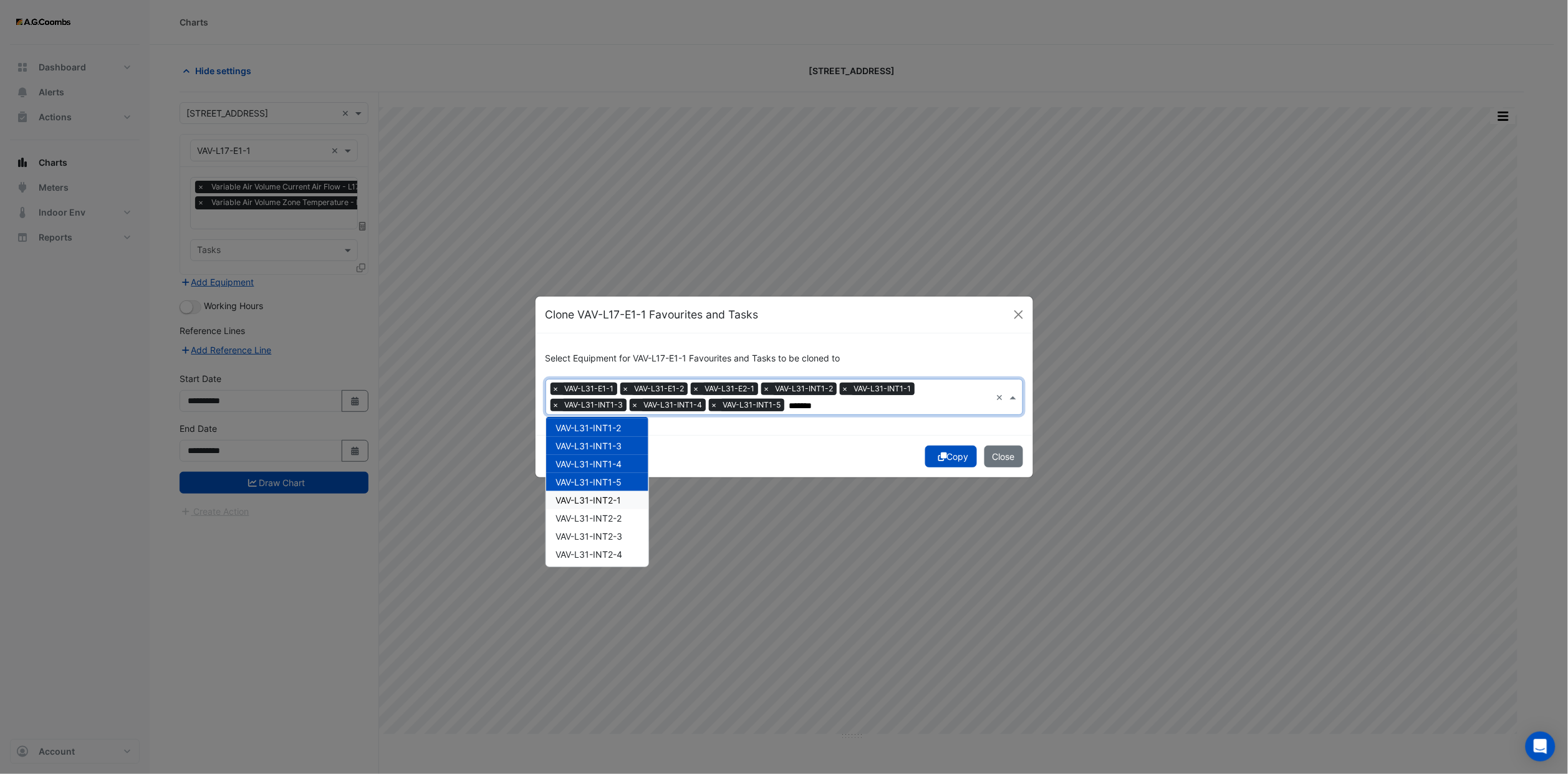
click at [604, 501] on span "VAV-L31-INT2-1" at bounding box center [589, 501] width 65 height 11
click at [604, 515] on span "VAV-L31-INT2-2" at bounding box center [589, 518] width 66 height 11
click at [603, 528] on div "VAV-L31-INT2-3" at bounding box center [597, 536] width 102 height 18
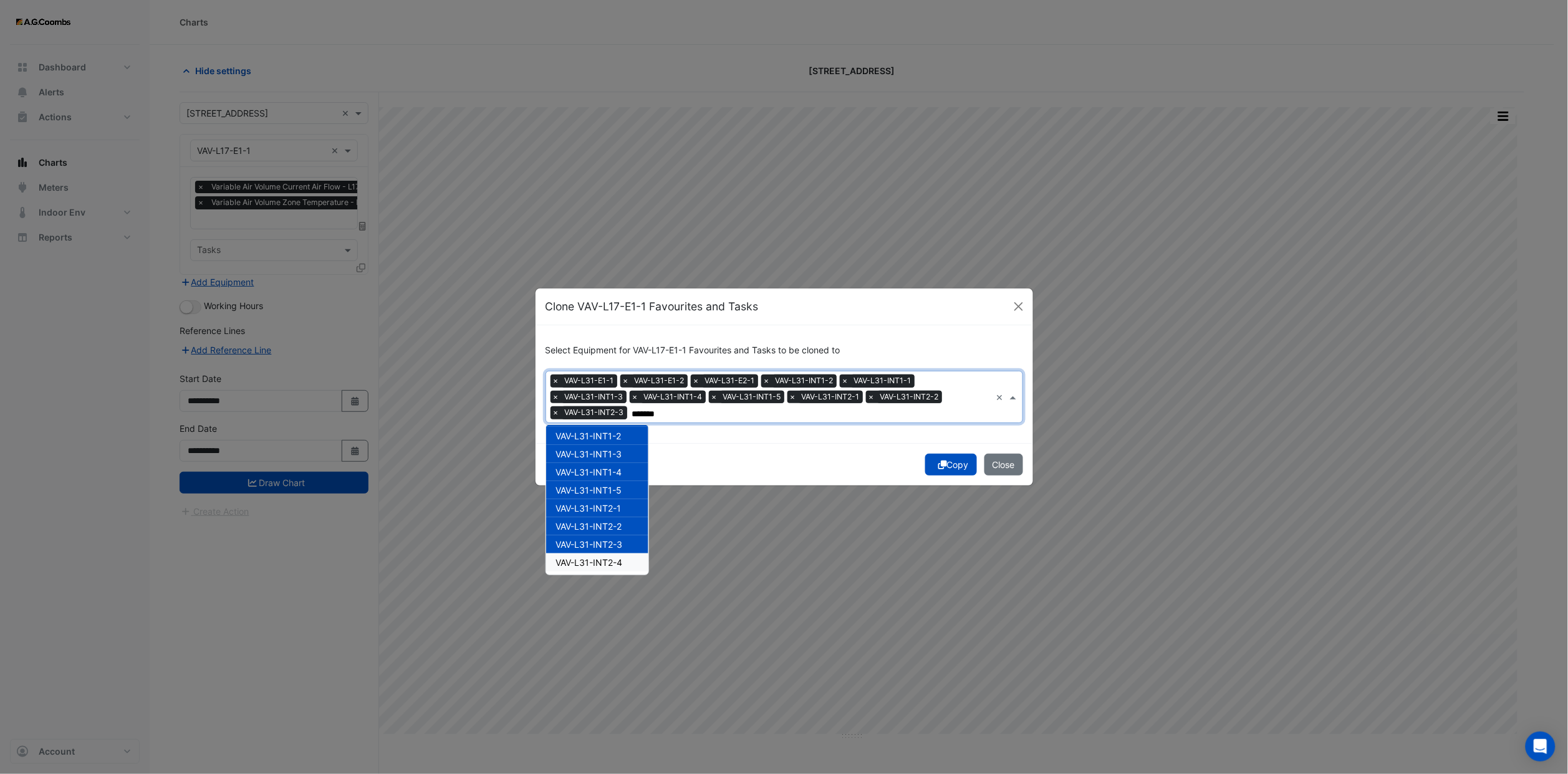
click at [604, 557] on span "VAV-L31-INT2-4" at bounding box center [590, 562] width 67 height 11
click at [614, 485] on span "VAV-L31-INT2-5" at bounding box center [590, 487] width 67 height 11
drag, startPoint x: 611, startPoint y: 506, endPoint x: 608, endPoint y: 522, distance: 16.3
click at [611, 507] on span "VAV-L31-INT2-6" at bounding box center [590, 505] width 67 height 11
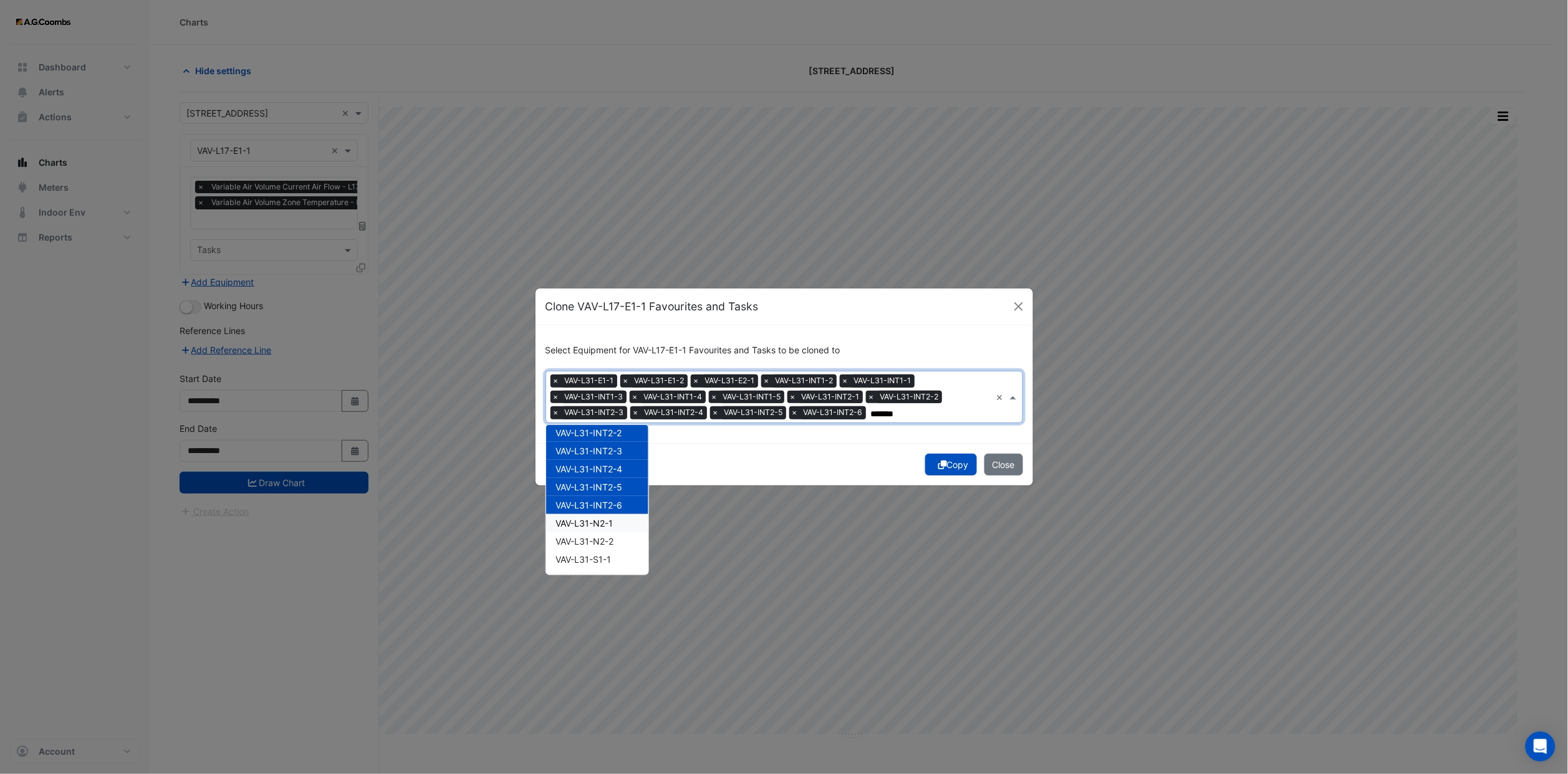
click at [608, 525] on span "VAV-L31-N2-1" at bounding box center [585, 524] width 57 height 11
click at [608, 542] on span "VAV-L31-N2-2" at bounding box center [585, 542] width 58 height 11
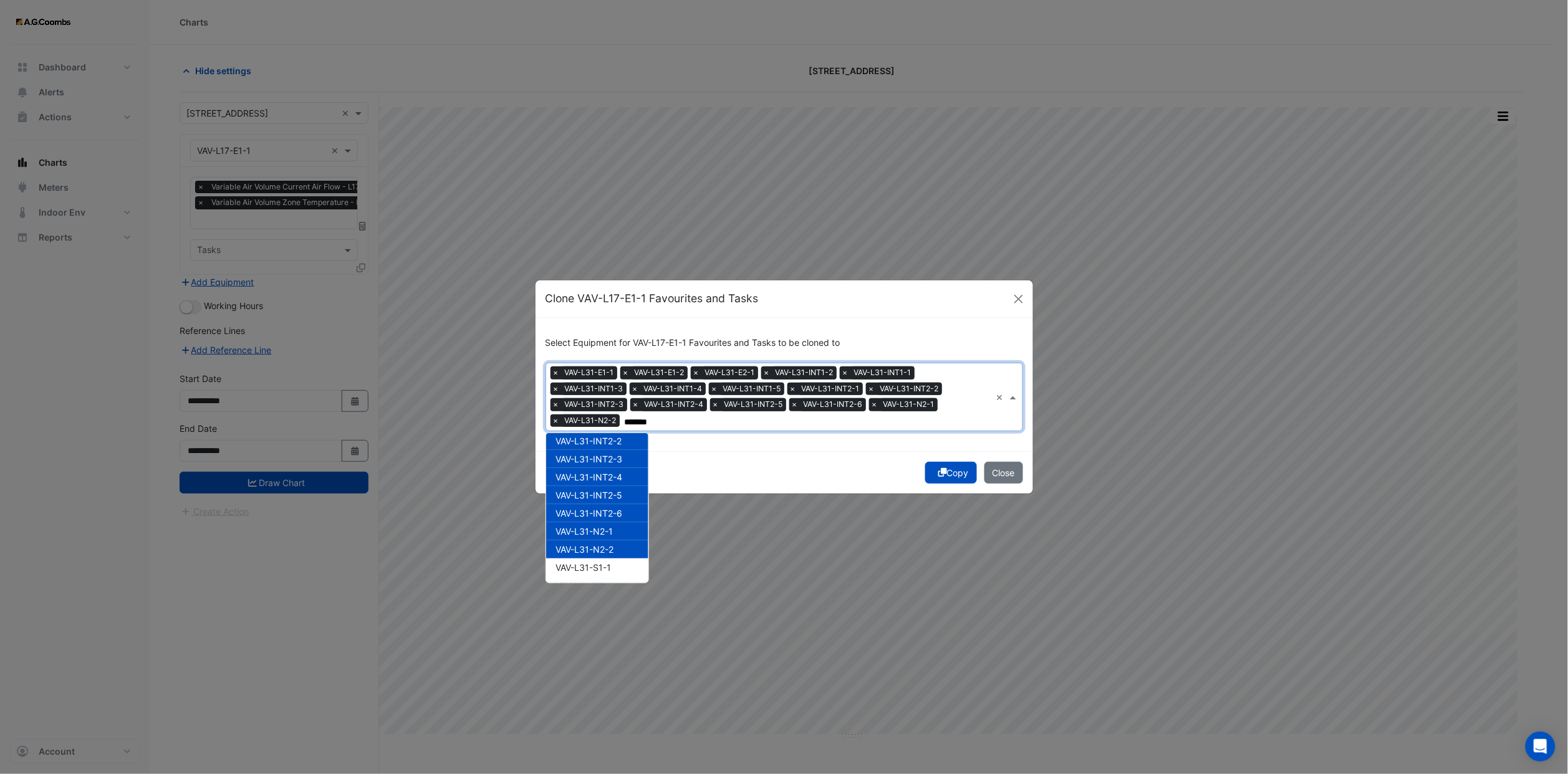
click at [607, 555] on div "VAV-L31-N2-2" at bounding box center [597, 549] width 102 height 18
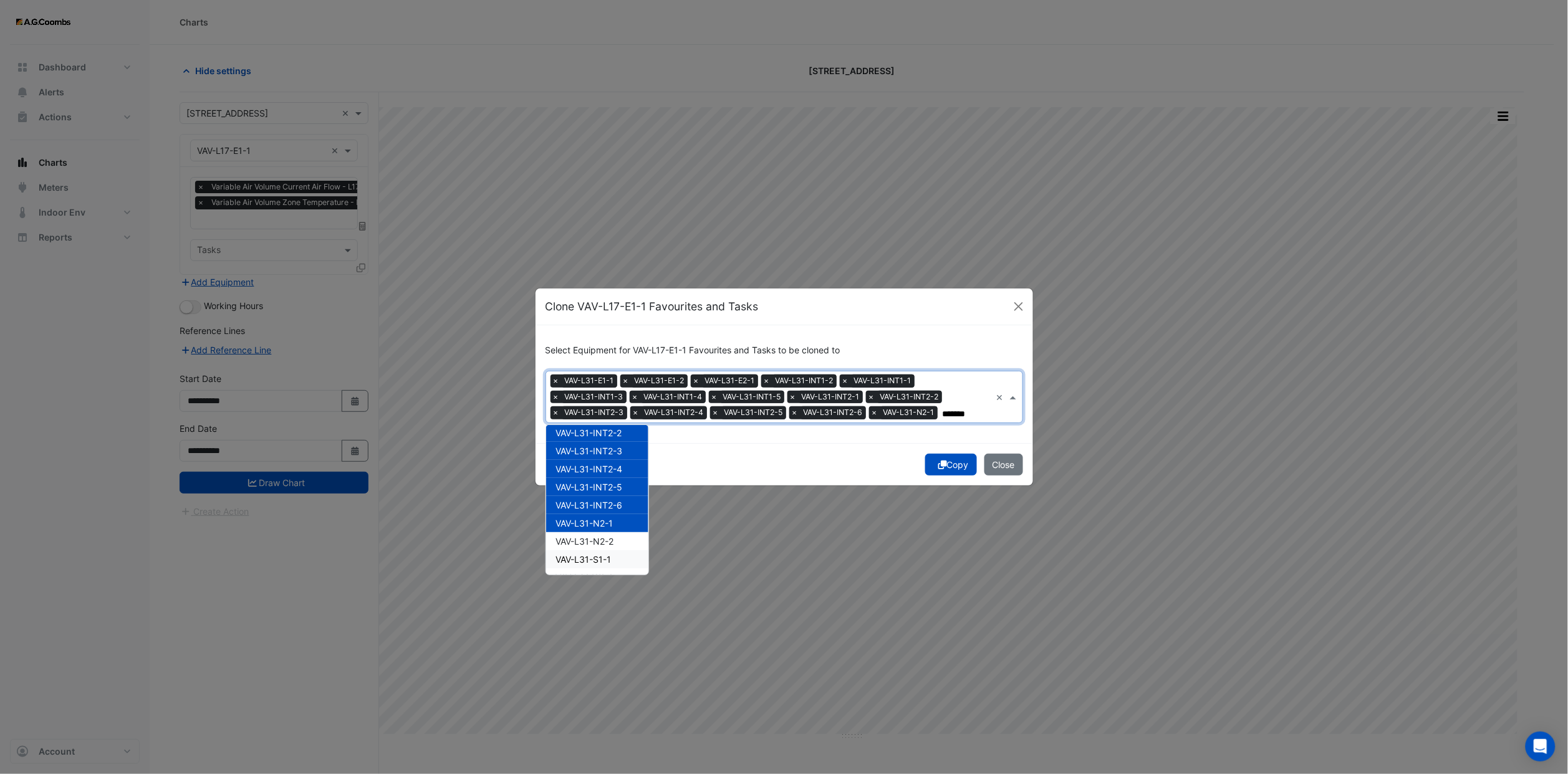
click at [603, 555] on span "VAV-L31-S1-1" at bounding box center [584, 559] width 56 height 11
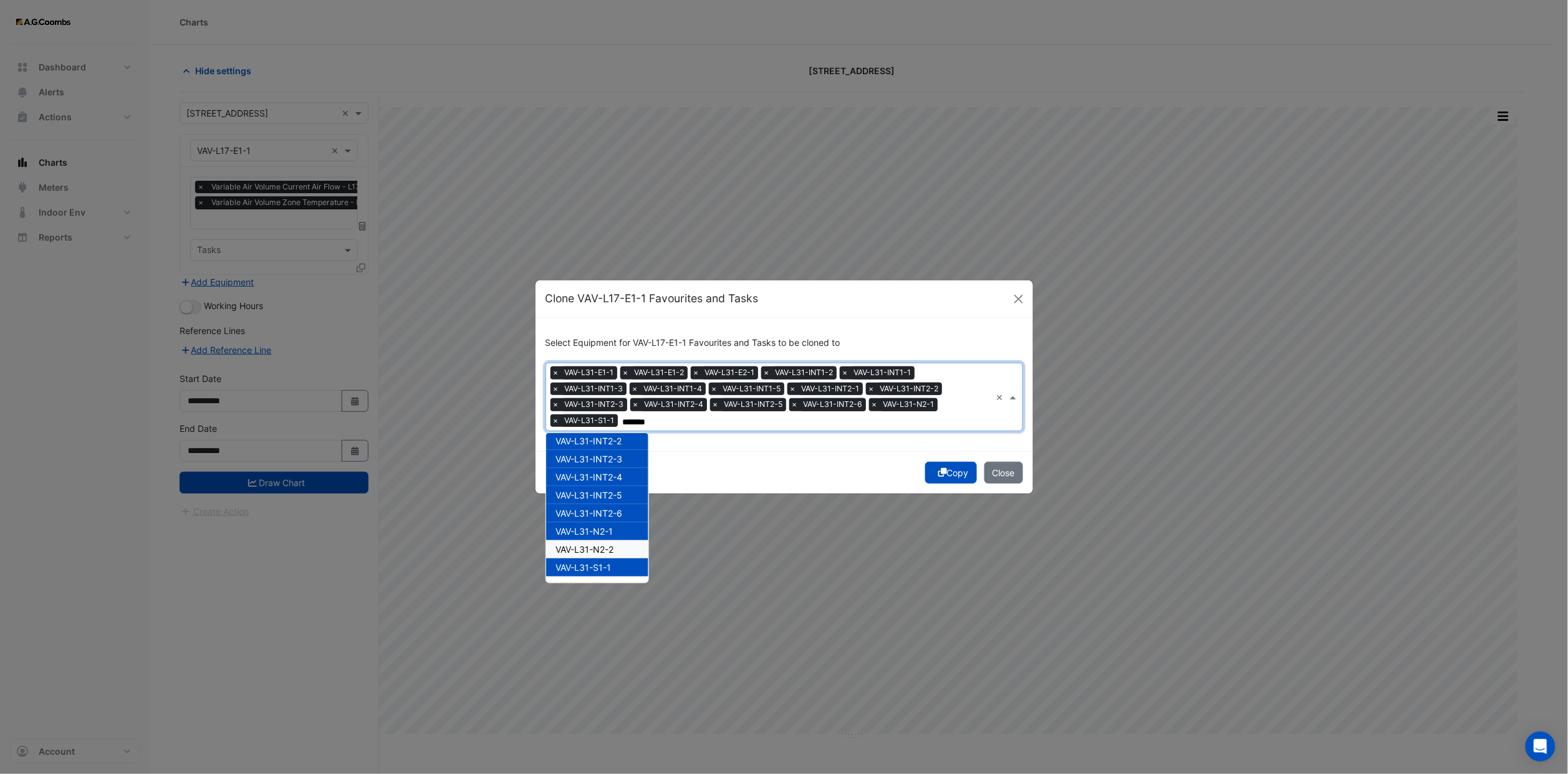
click at [601, 541] on div "VAV-L31-N2-2" at bounding box center [597, 549] width 102 height 18
click at [607, 518] on span "VAV-L31-W1-1" at bounding box center [585, 515] width 57 height 11
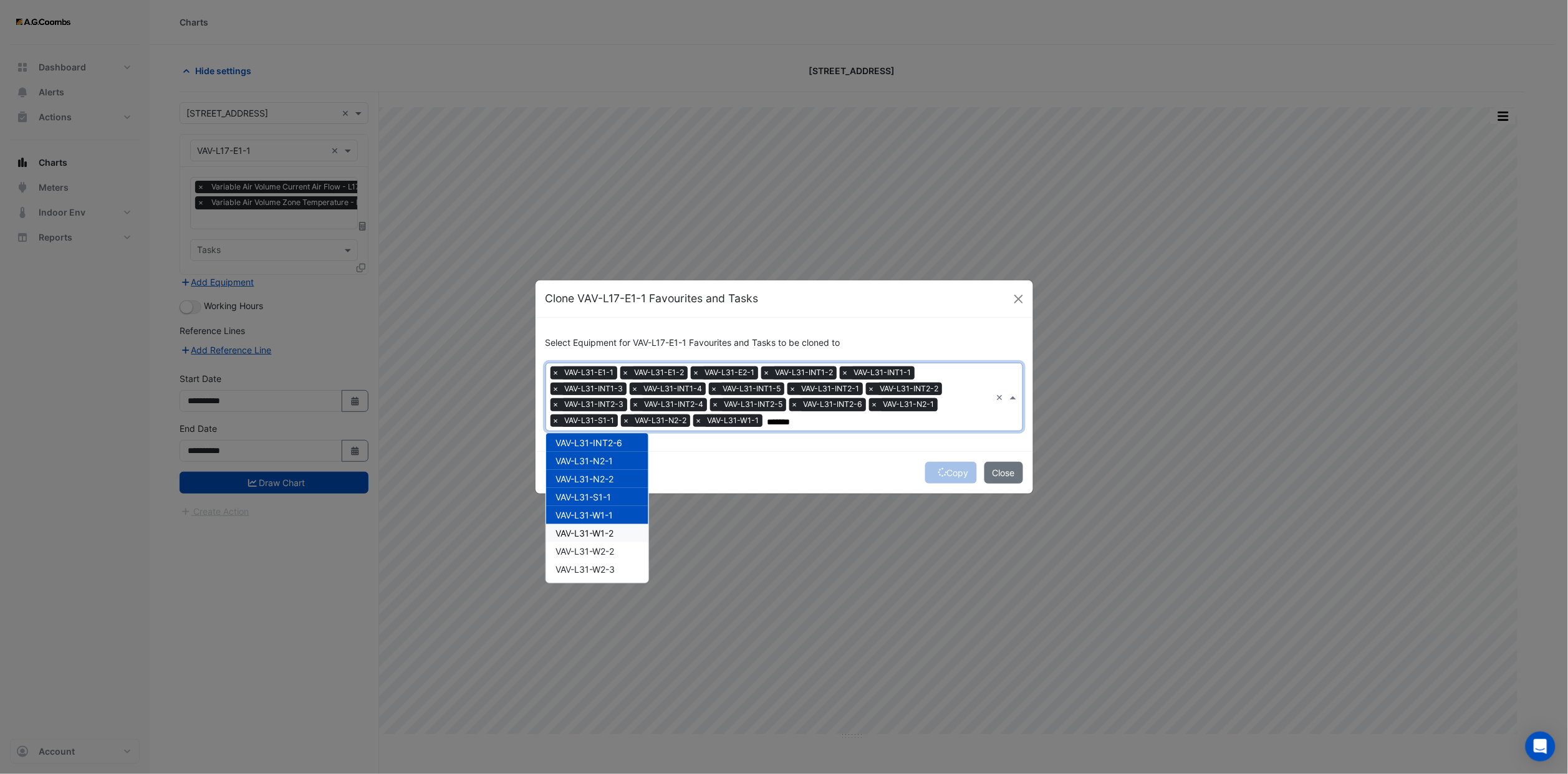
drag, startPoint x: 607, startPoint y: 532, endPoint x: 610, endPoint y: 545, distance: 13.3
click at [607, 534] on span "VAV-L31-W1-2" at bounding box center [585, 533] width 58 height 11
drag, startPoint x: 610, startPoint y: 545, endPoint x: 613, endPoint y: 558, distance: 13.3
click at [610, 546] on span "VAV-L31-W2-2" at bounding box center [586, 552] width 59 height 11
click at [613, 560] on div "VAV-L31-W2-3" at bounding box center [597, 569] width 102 height 18
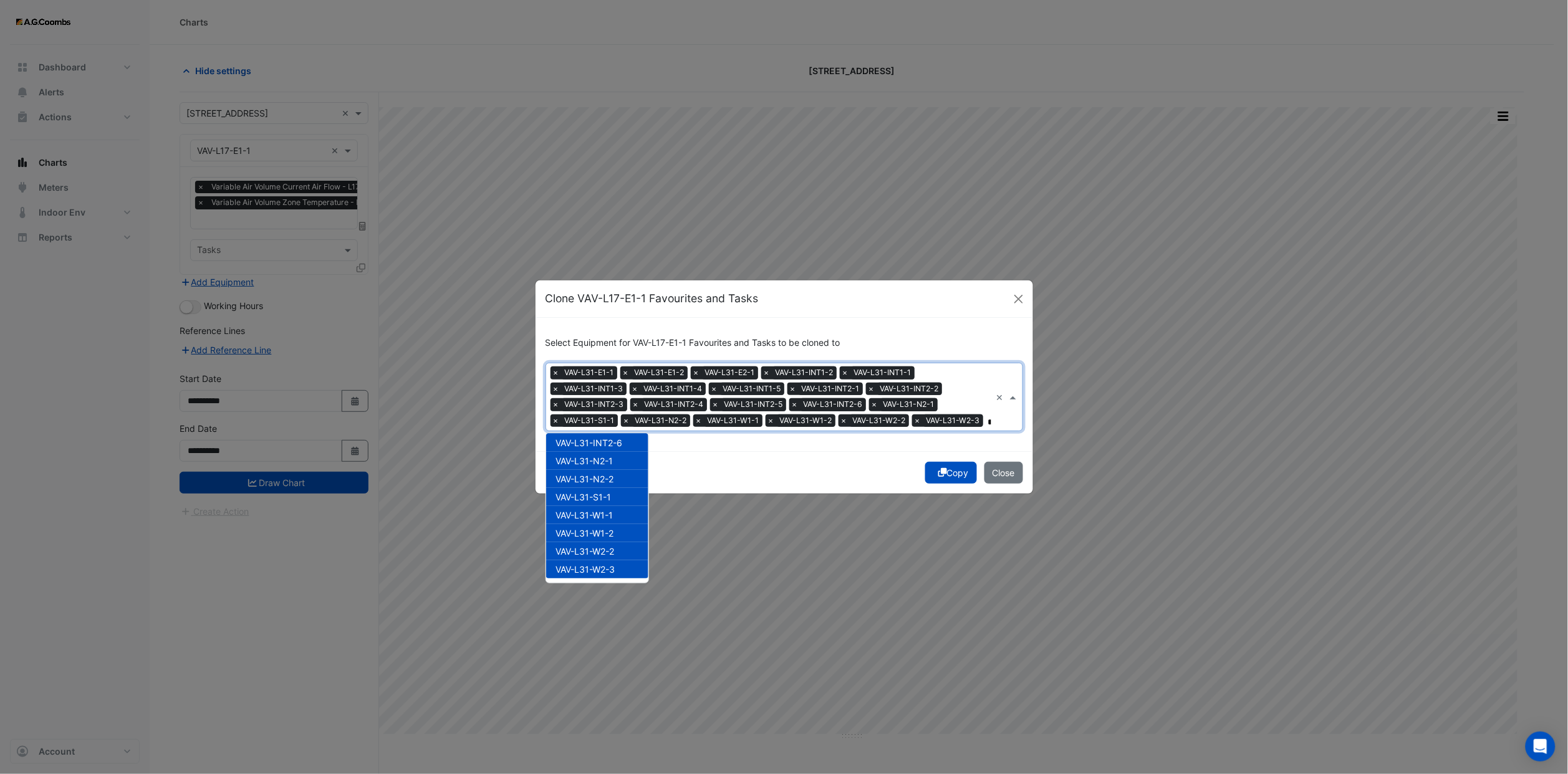
type input "*******"
click at [824, 467] on div "Copy Close" at bounding box center [784, 473] width 497 height 43
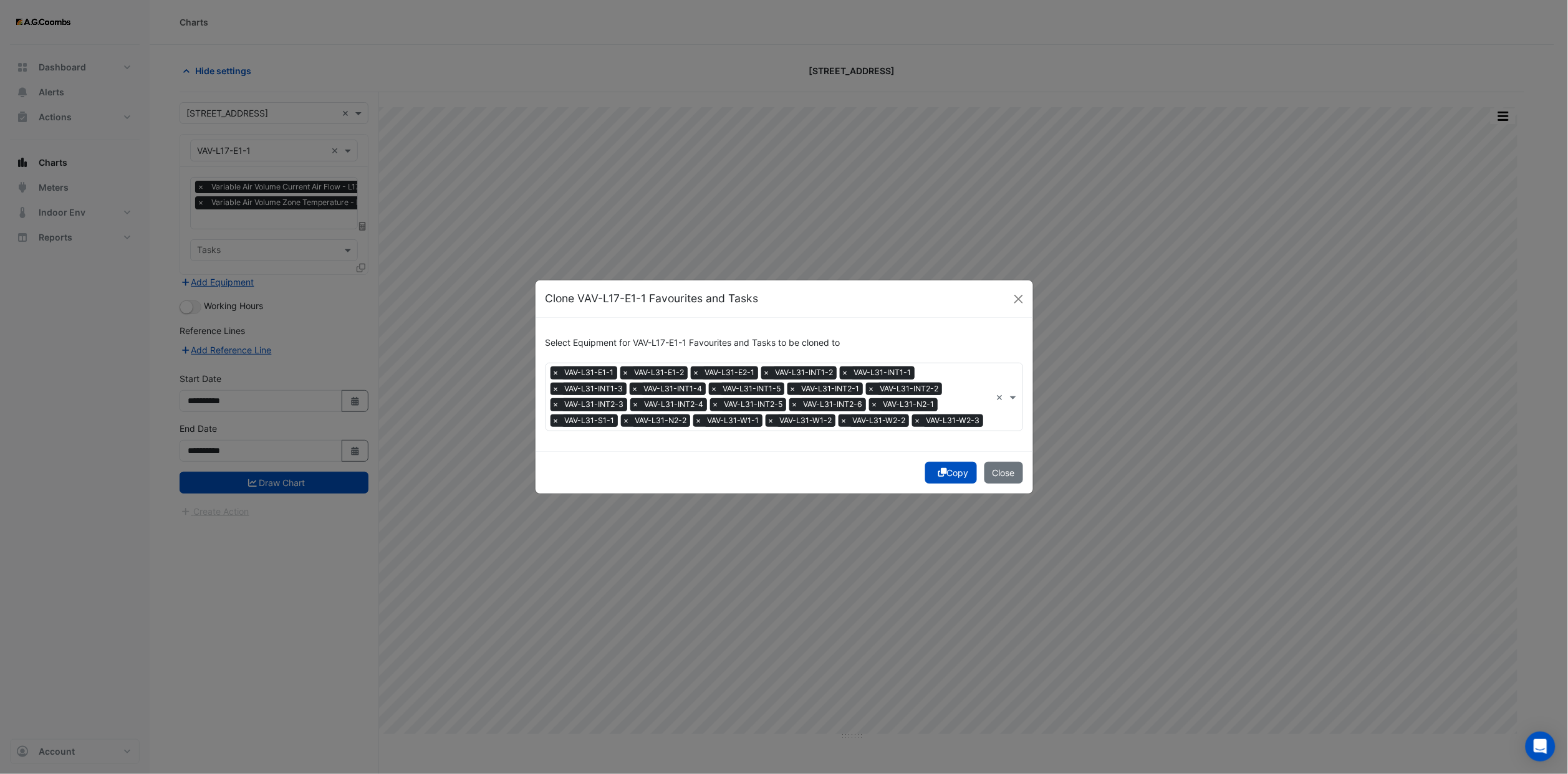
click at [965, 400] on div "Equipment × VAV-L31-E1-1 × VAV-L31-E1-2 × VAV-L31-E2-1 × VAV-L31-INT1-2 × VAV-L…" at bounding box center [769, 397] width 445 height 67
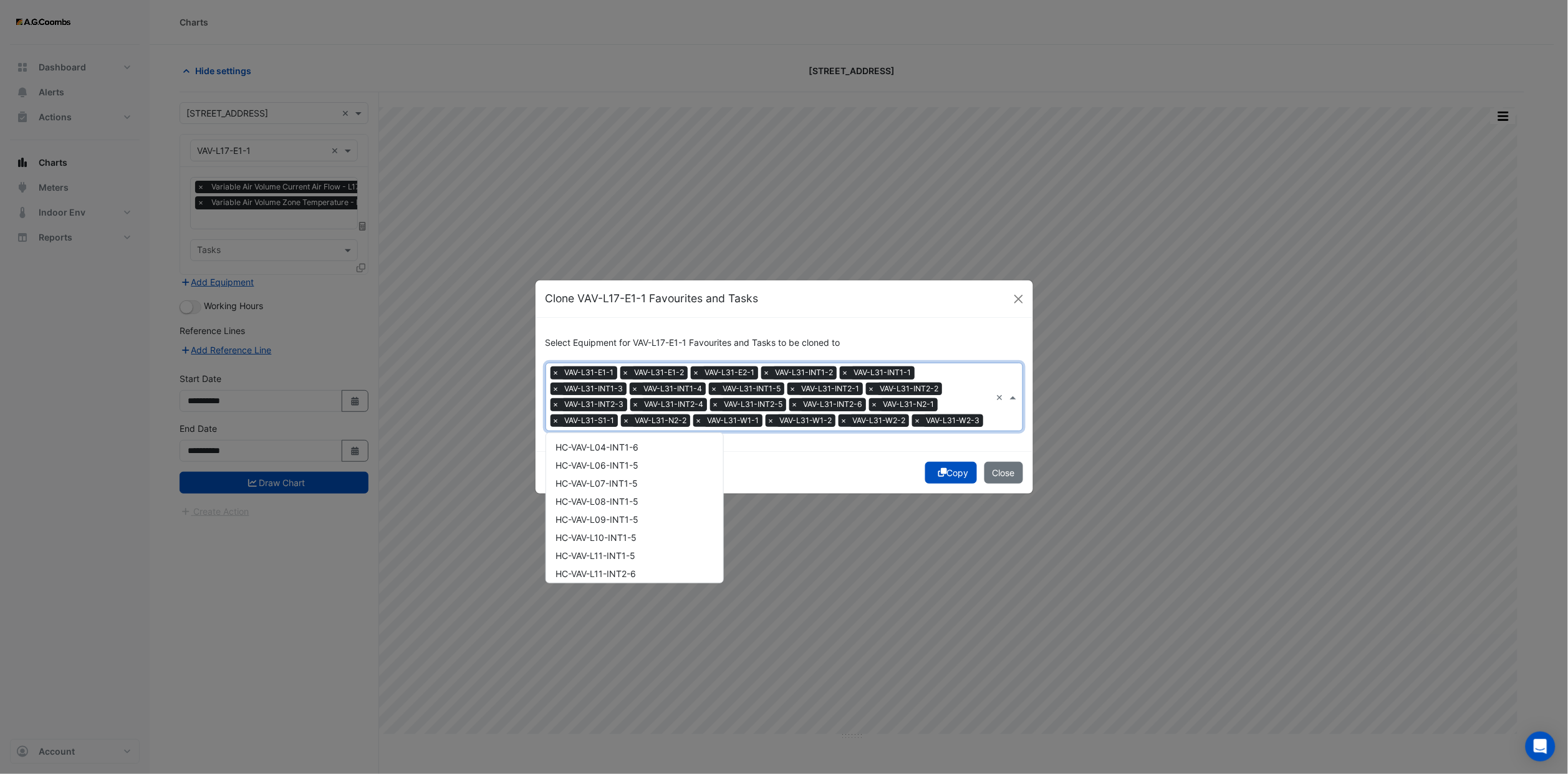
scroll to position [11850, 0]
click at [617, 465] on div "VAV-L32-E1-1" at bounding box center [634, 473] width 177 height 18
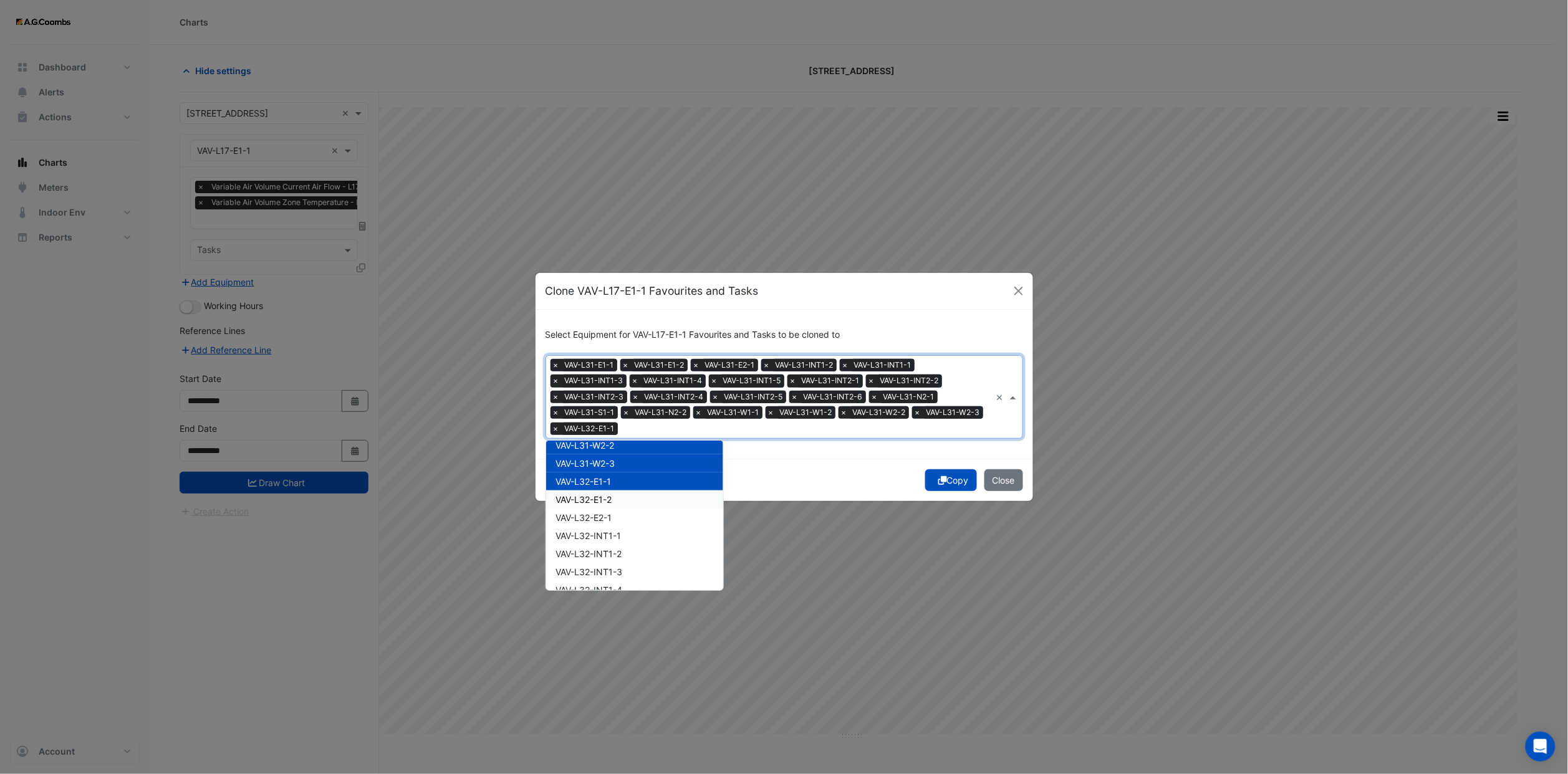
click at [605, 494] on span "VAV-L32-E1-2" at bounding box center [584, 500] width 56 height 11
click at [611, 512] on span "VAV-L32-E2-1" at bounding box center [584, 518] width 56 height 11
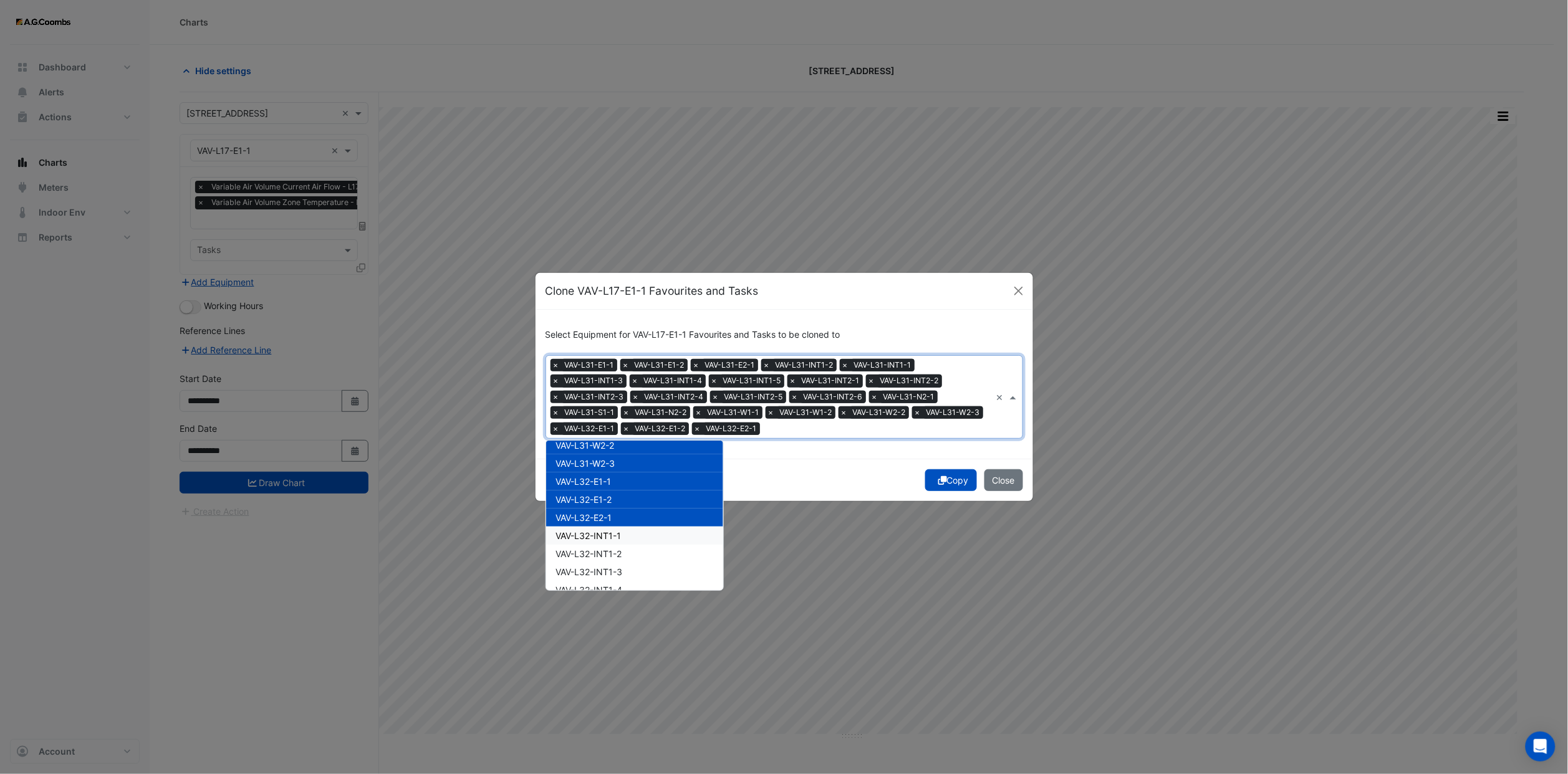
click at [614, 528] on div "VAV-L32-INT1-1" at bounding box center [634, 535] width 177 height 18
drag, startPoint x: 611, startPoint y: 545, endPoint x: 611, endPoint y: 563, distance: 18.0
click at [611, 545] on div "VAV-L32-INT1-2" at bounding box center [634, 553] width 177 height 18
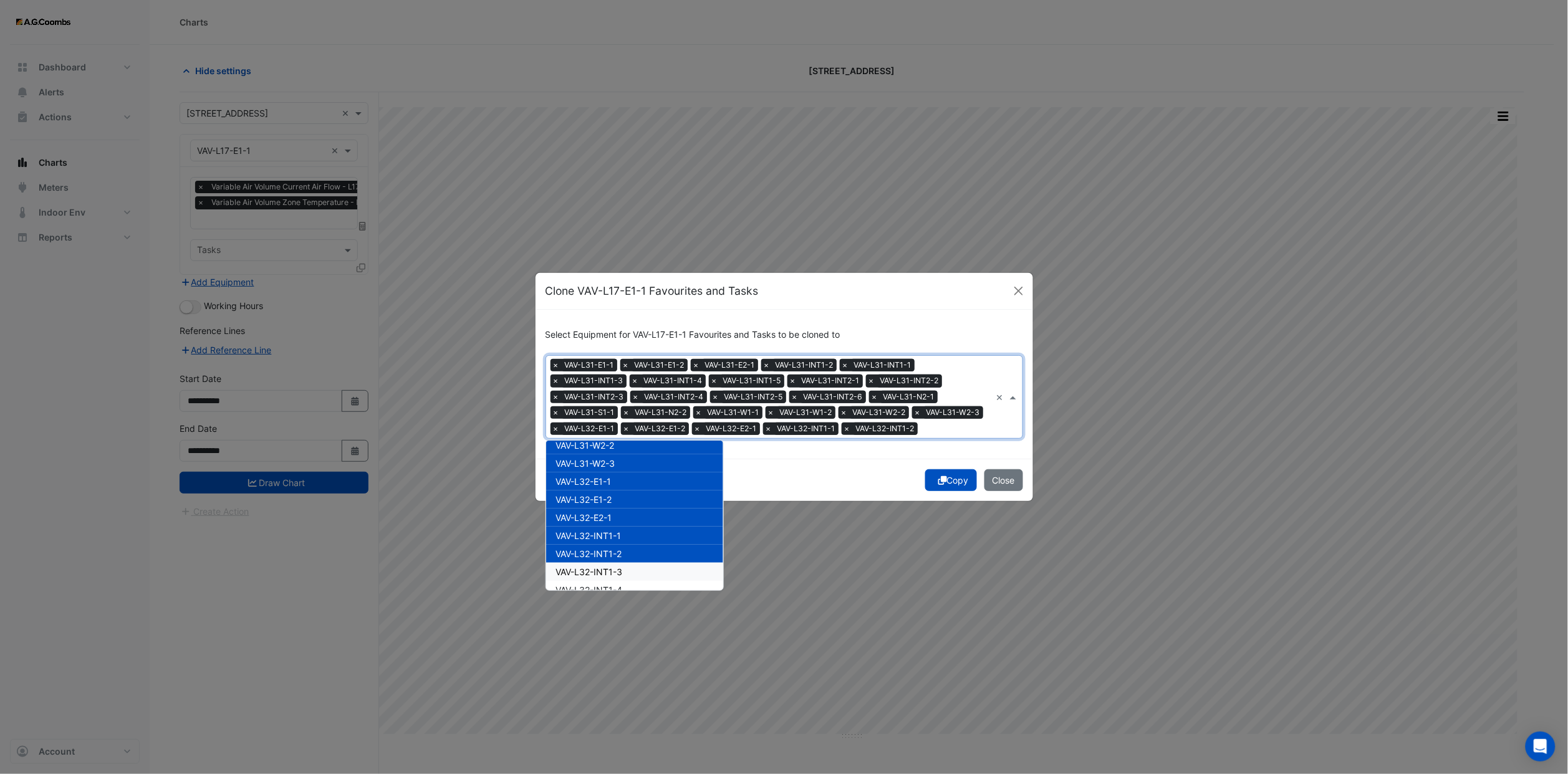
click at [610, 563] on div "VAV-L32-INT1-3" at bounding box center [634, 572] width 177 height 18
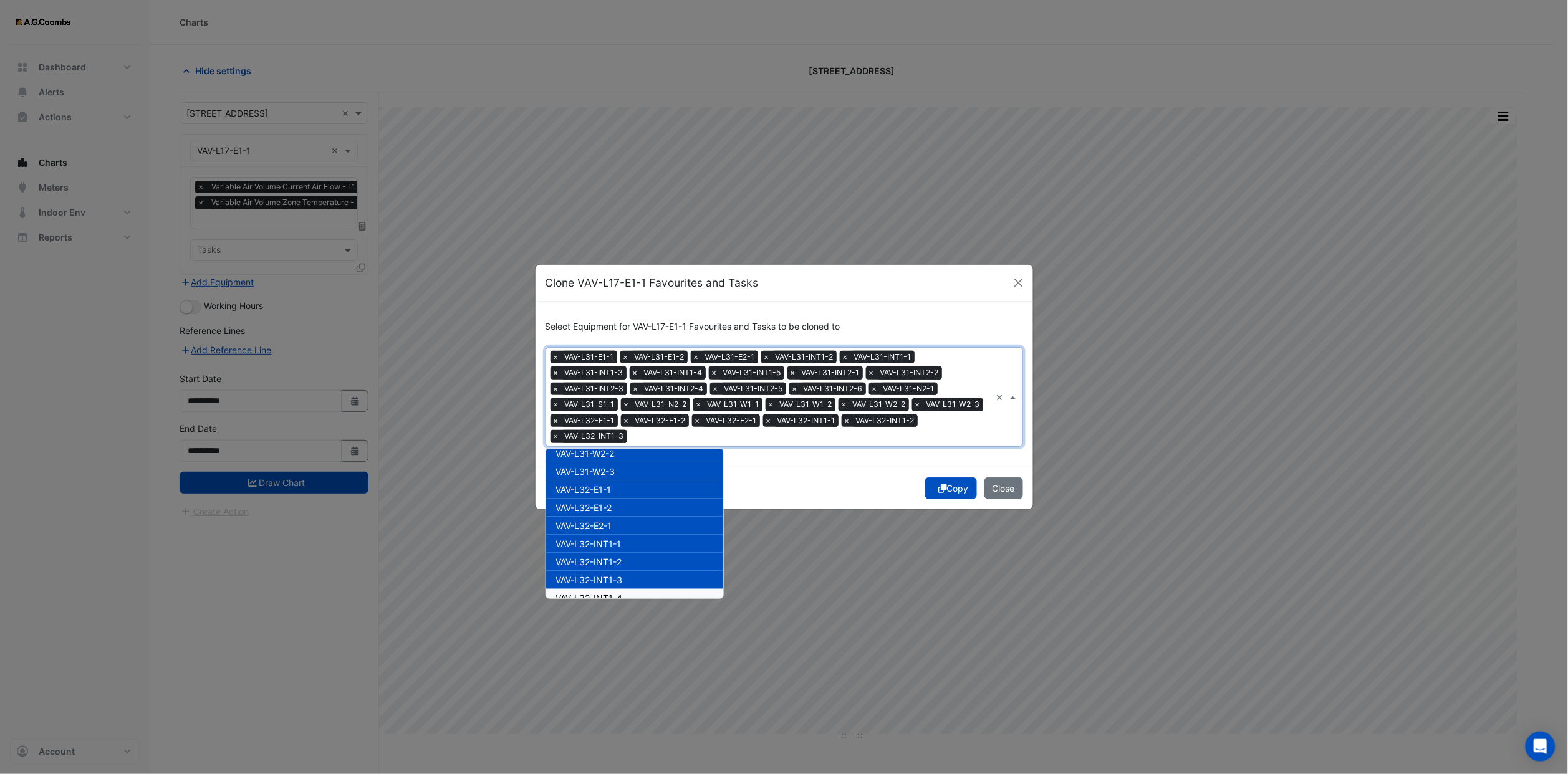
click at [607, 593] on span "VAV-L32-INT1-4" at bounding box center [590, 598] width 67 height 11
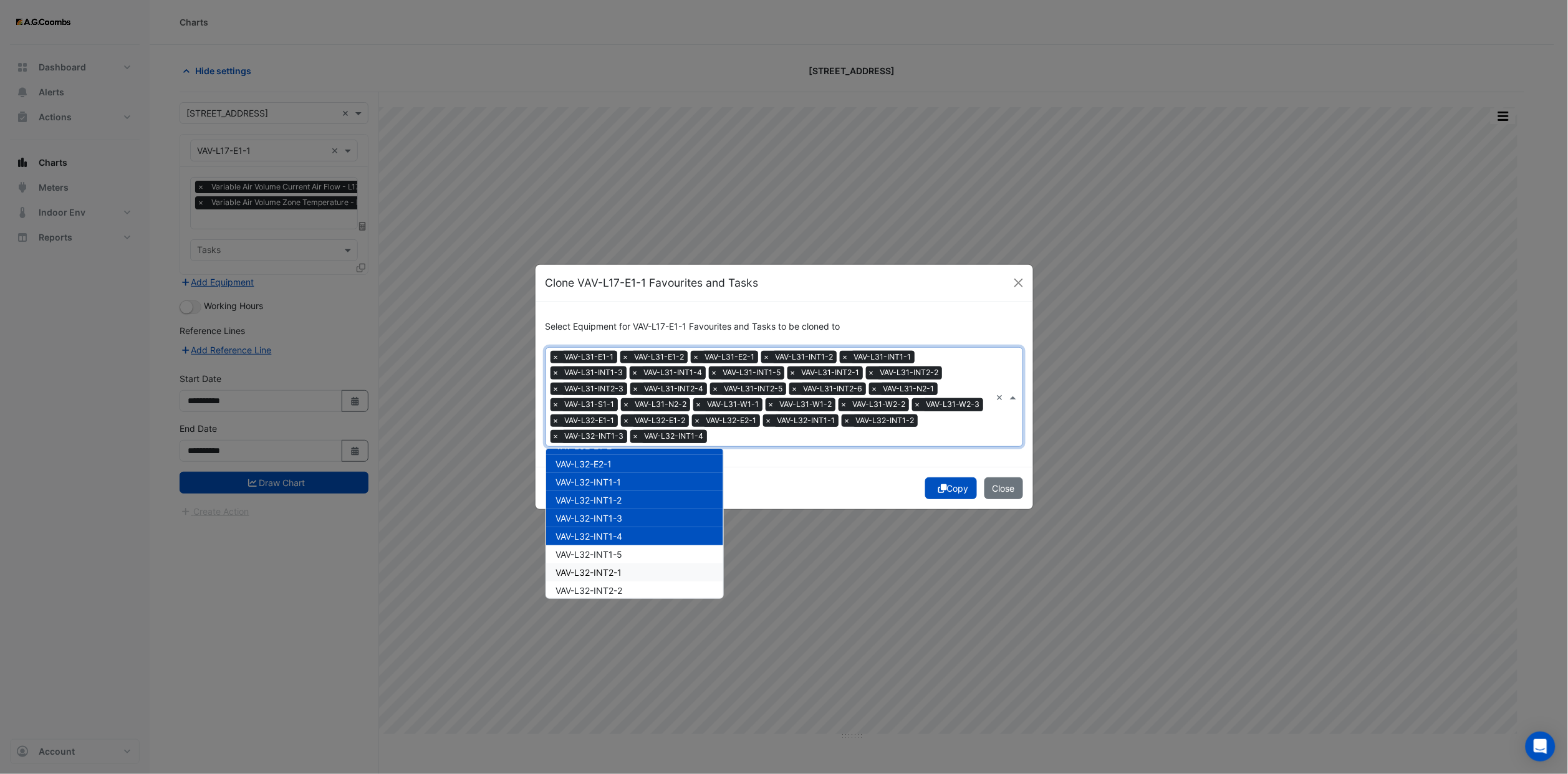
scroll to position [11944, 0]
click at [607, 518] on span "VAV-L32-INT1-5" at bounding box center [590, 523] width 67 height 11
click at [604, 535] on span "VAV-L32-INT2-1" at bounding box center [589, 541] width 66 height 11
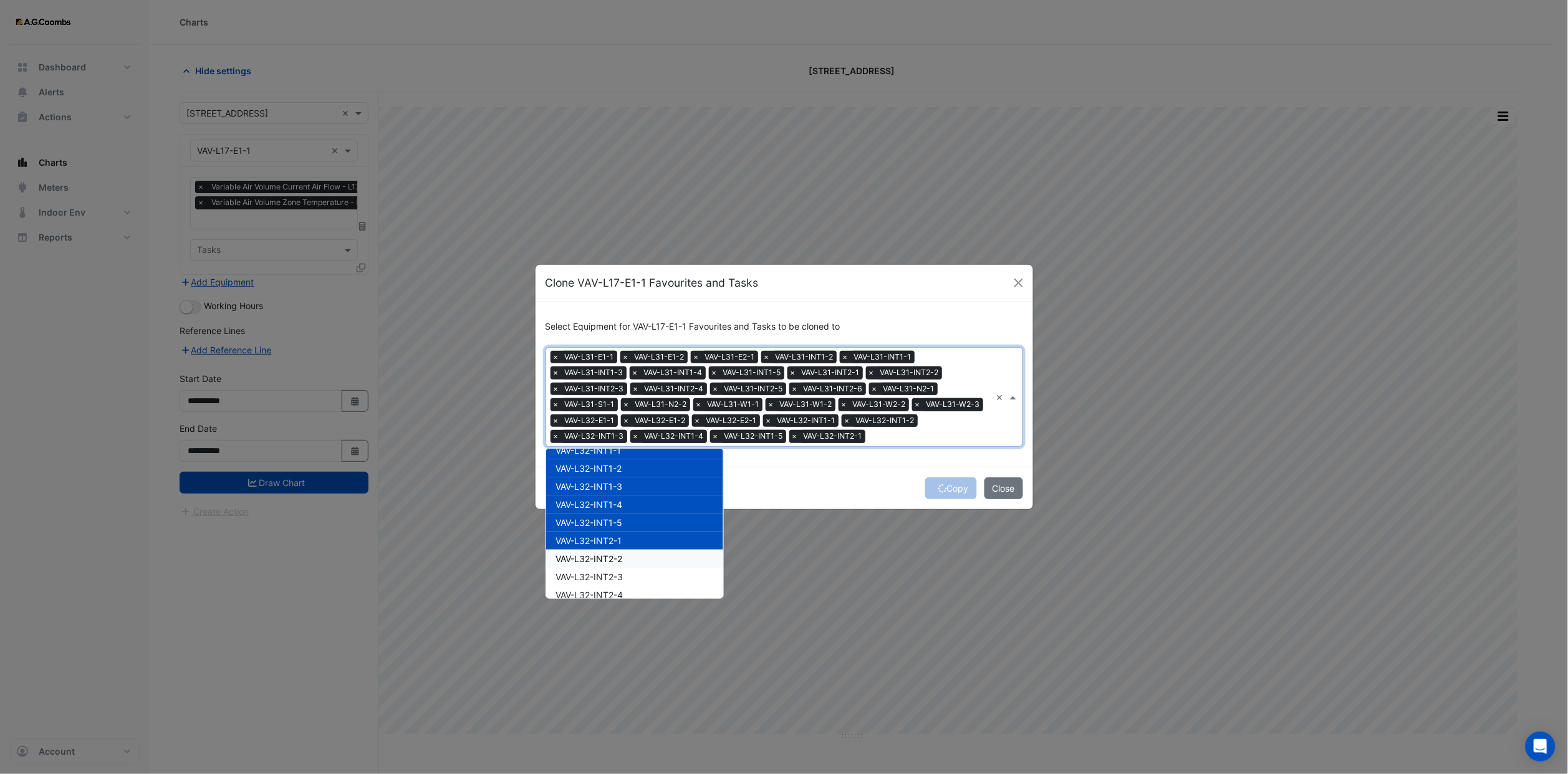
click at [605, 553] on span "VAV-L32-INT2-2" at bounding box center [590, 559] width 67 height 11
click at [607, 572] on span "VAV-L32-INT2-3" at bounding box center [590, 577] width 67 height 11
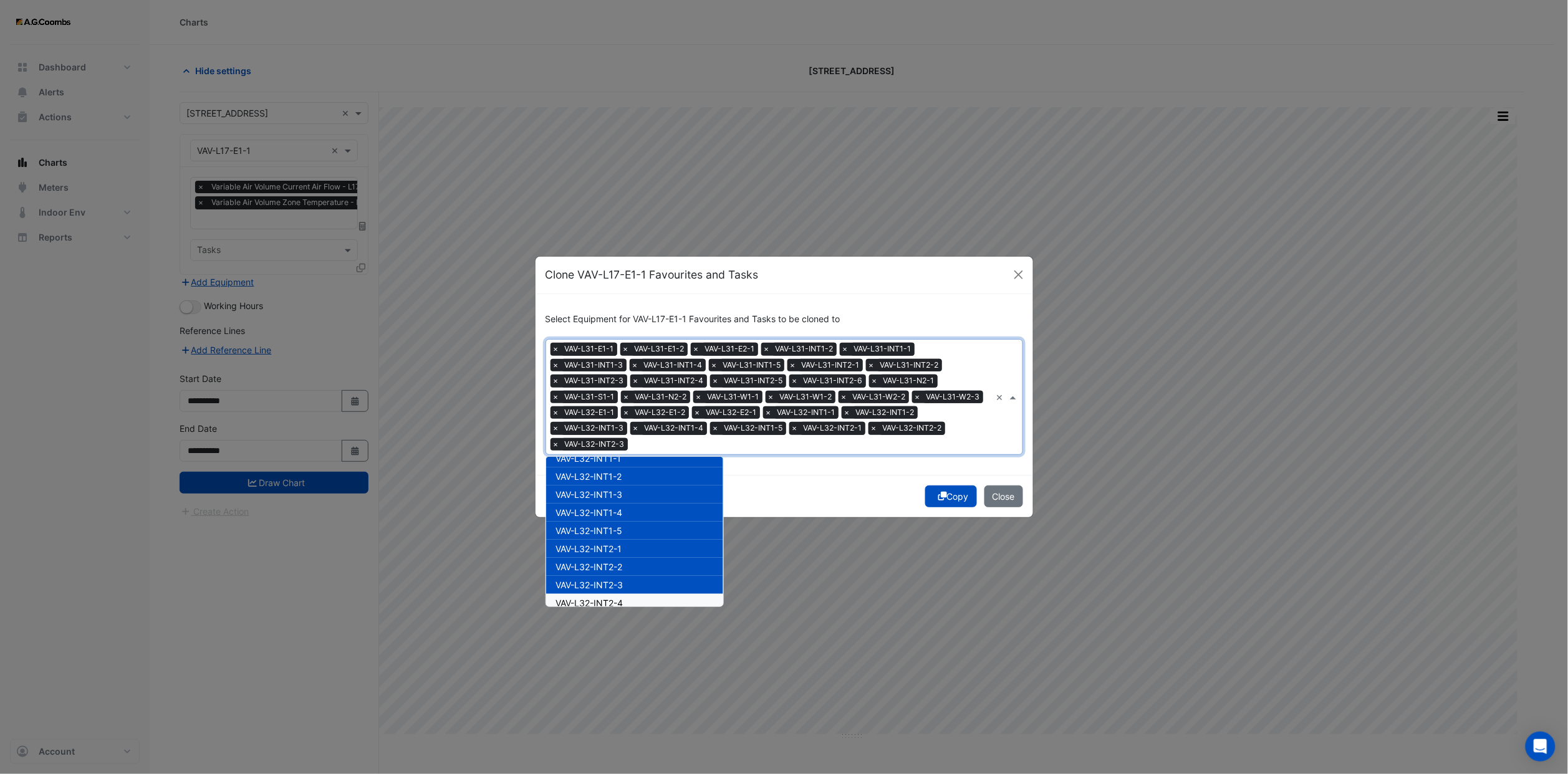
scroll to position [12038, 0]
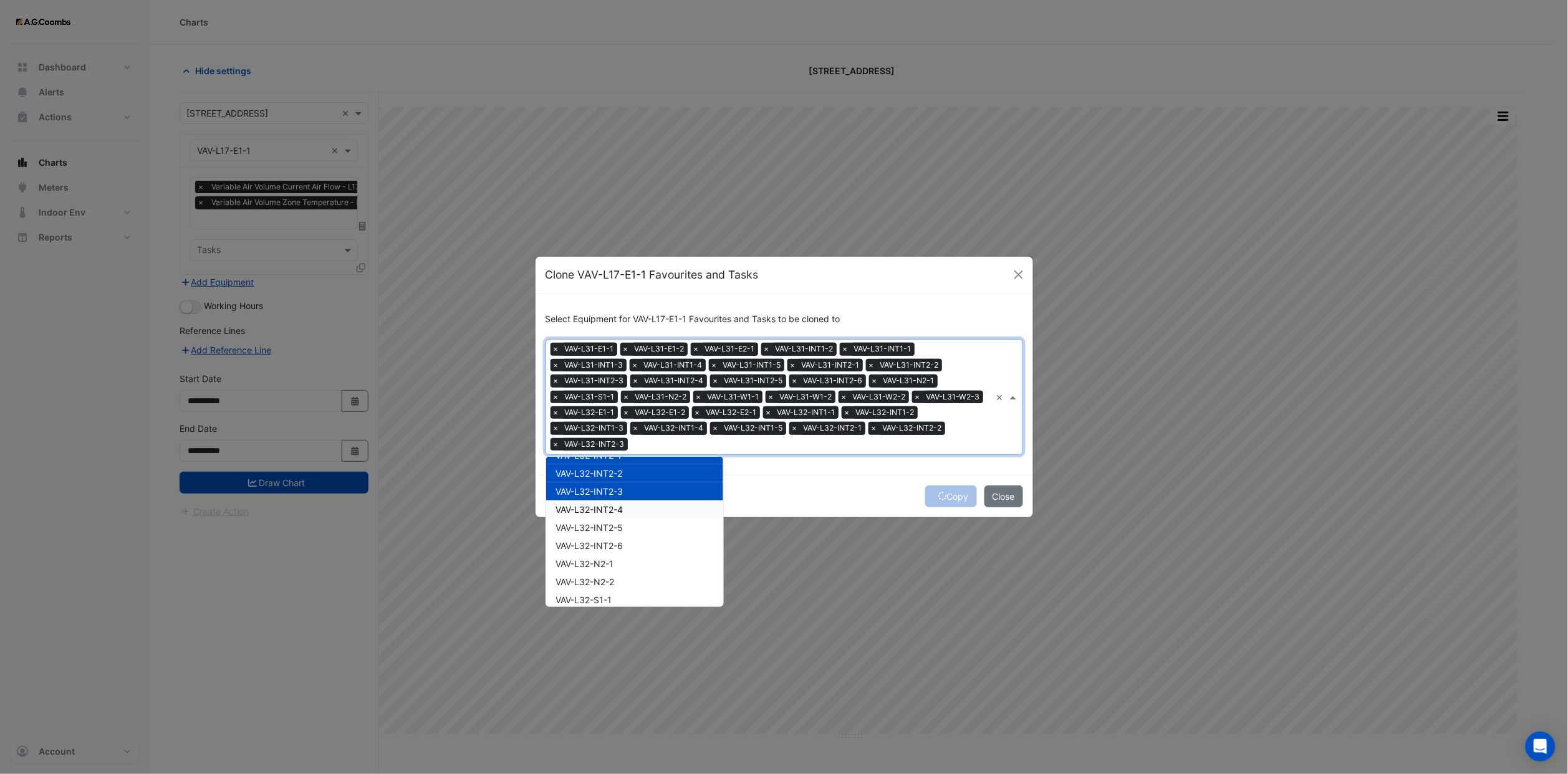
click at [608, 504] on span "VAV-L32-INT2-4" at bounding box center [590, 510] width 67 height 11
click at [610, 541] on span "VAV-L32-INT2-6" at bounding box center [590, 546] width 67 height 11
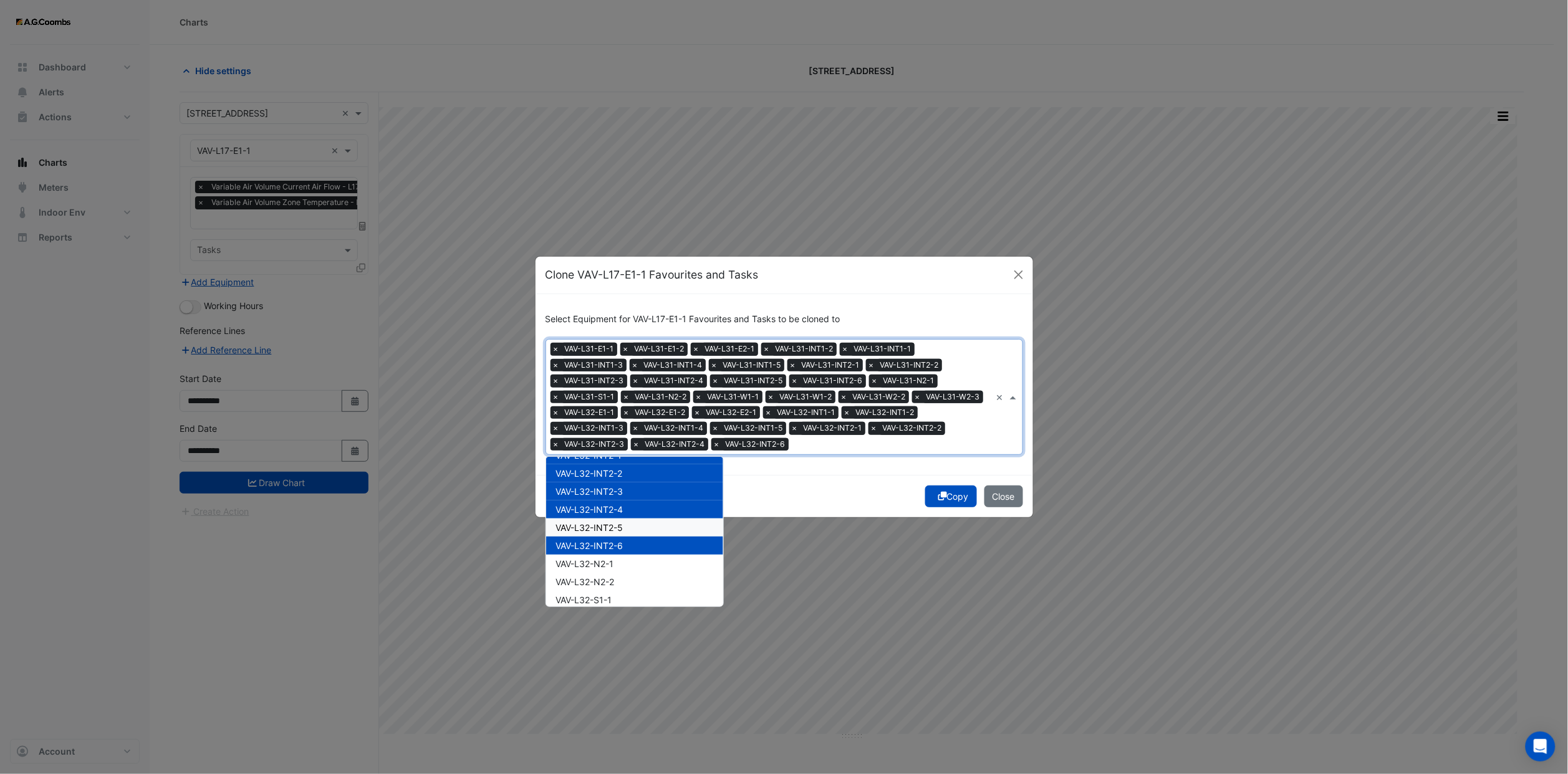
click at [607, 522] on span "VAV-L32-INT2-5" at bounding box center [590, 528] width 67 height 11
click at [610, 559] on span "VAV-L32-N2-1" at bounding box center [585, 564] width 58 height 11
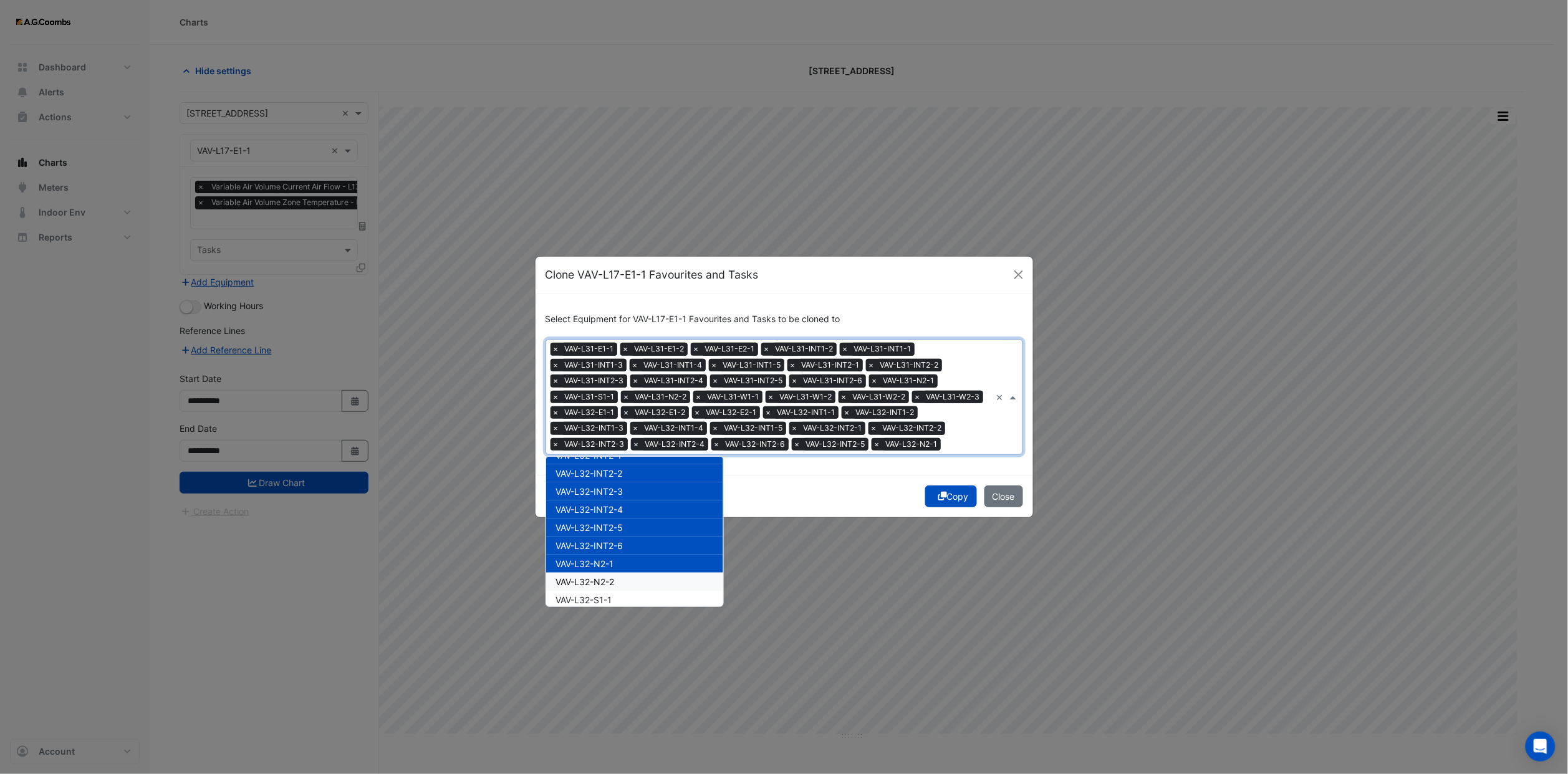
click at [610, 576] on span "VAV-L32-N2-2" at bounding box center [586, 582] width 59 height 11
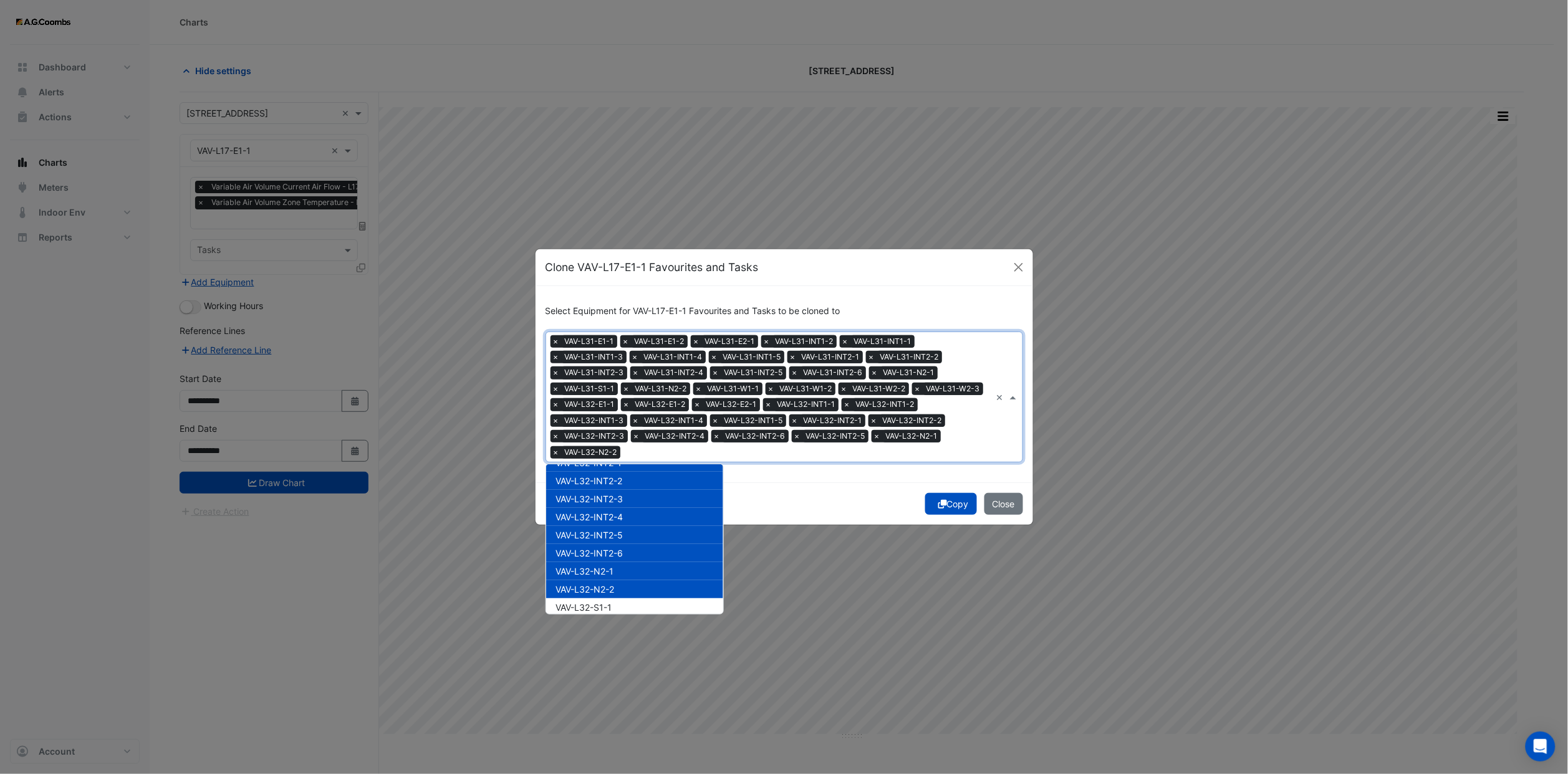
click at [610, 582] on div "VAV-L32-N2-2" at bounding box center [634, 589] width 177 height 18
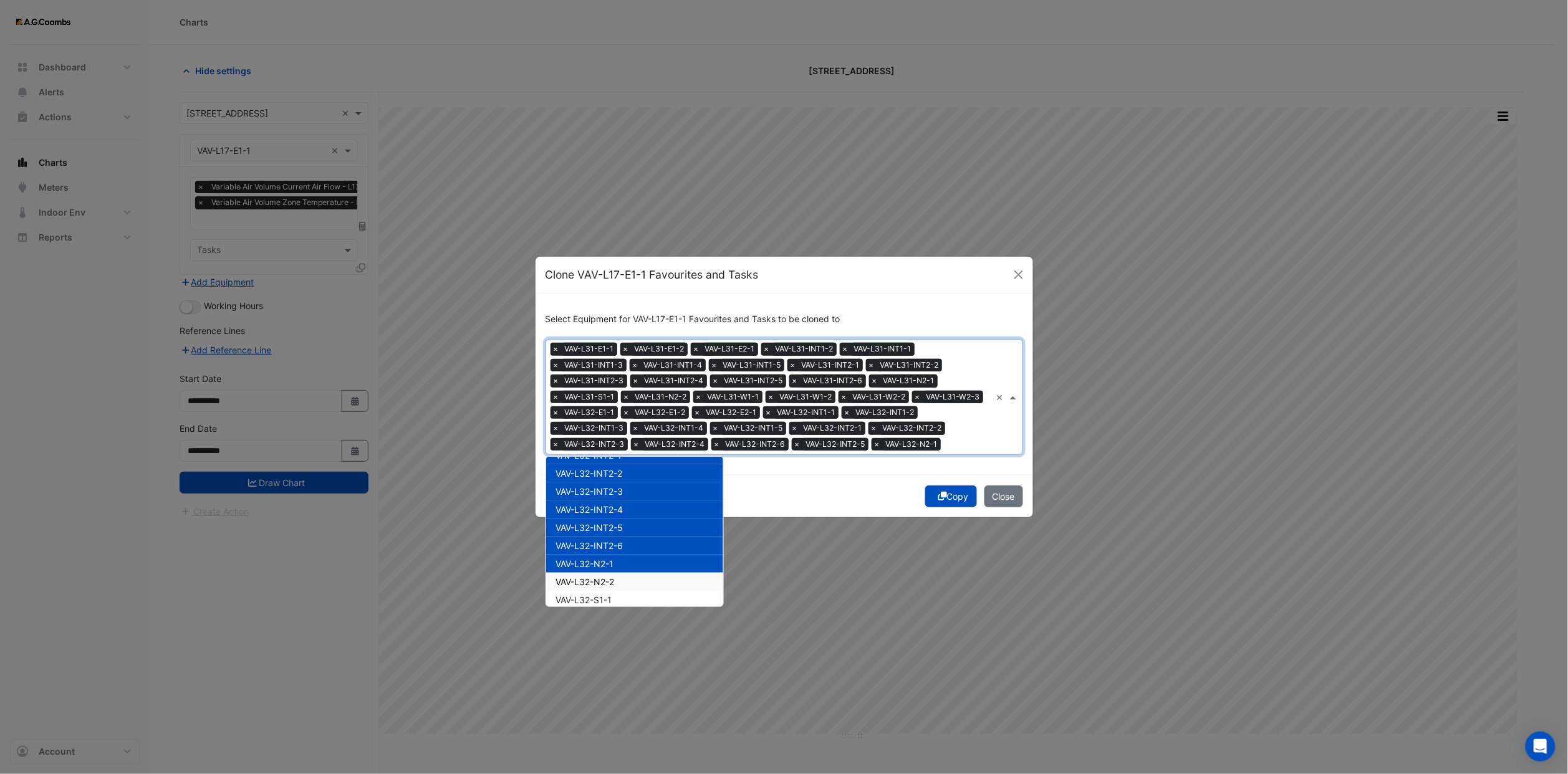
click at [604, 576] on span "VAV-L32-N2-2" at bounding box center [586, 582] width 59 height 11
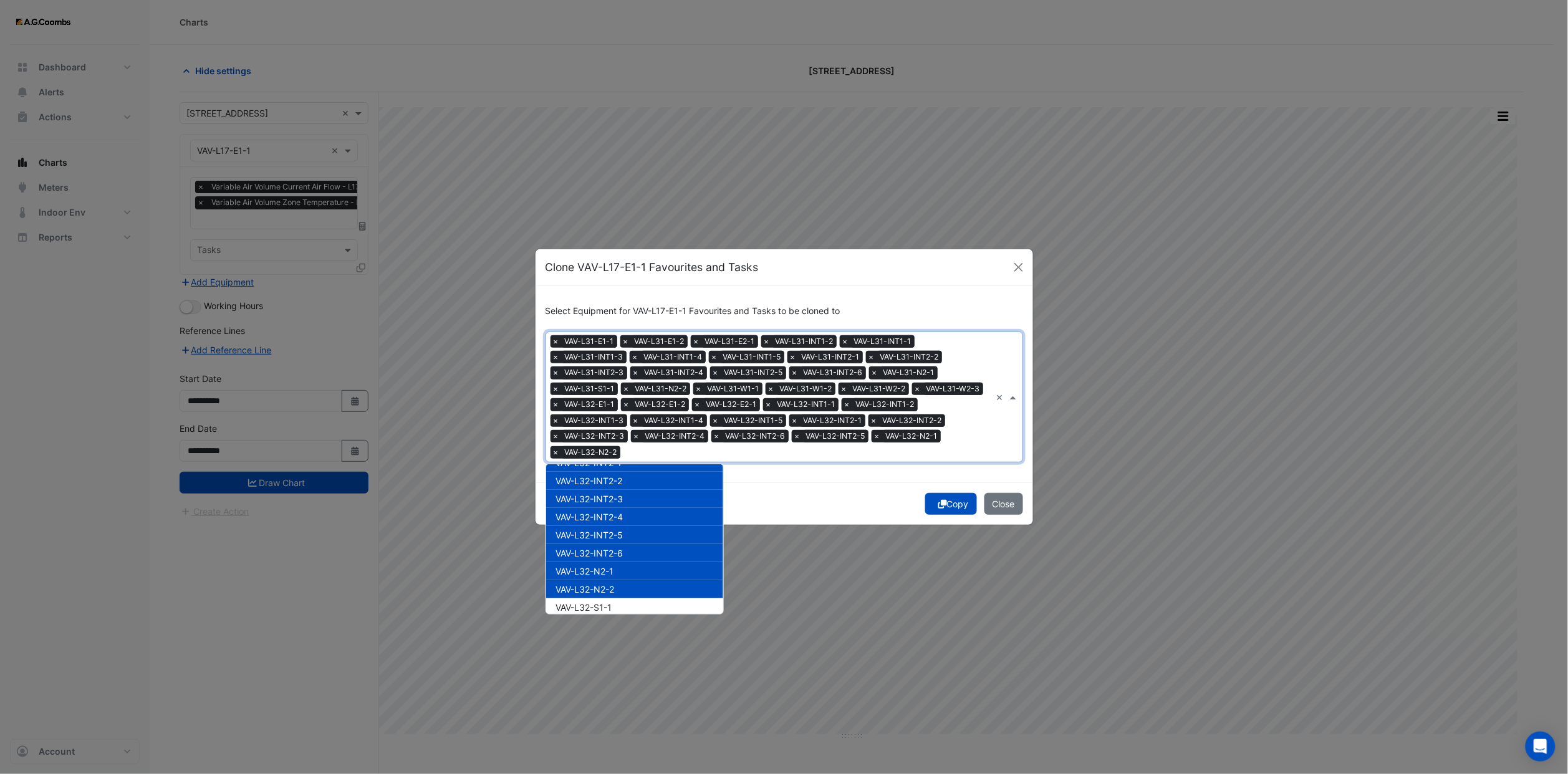
click at [607, 602] on span "VAV-L32-S1-1" at bounding box center [584, 607] width 56 height 11
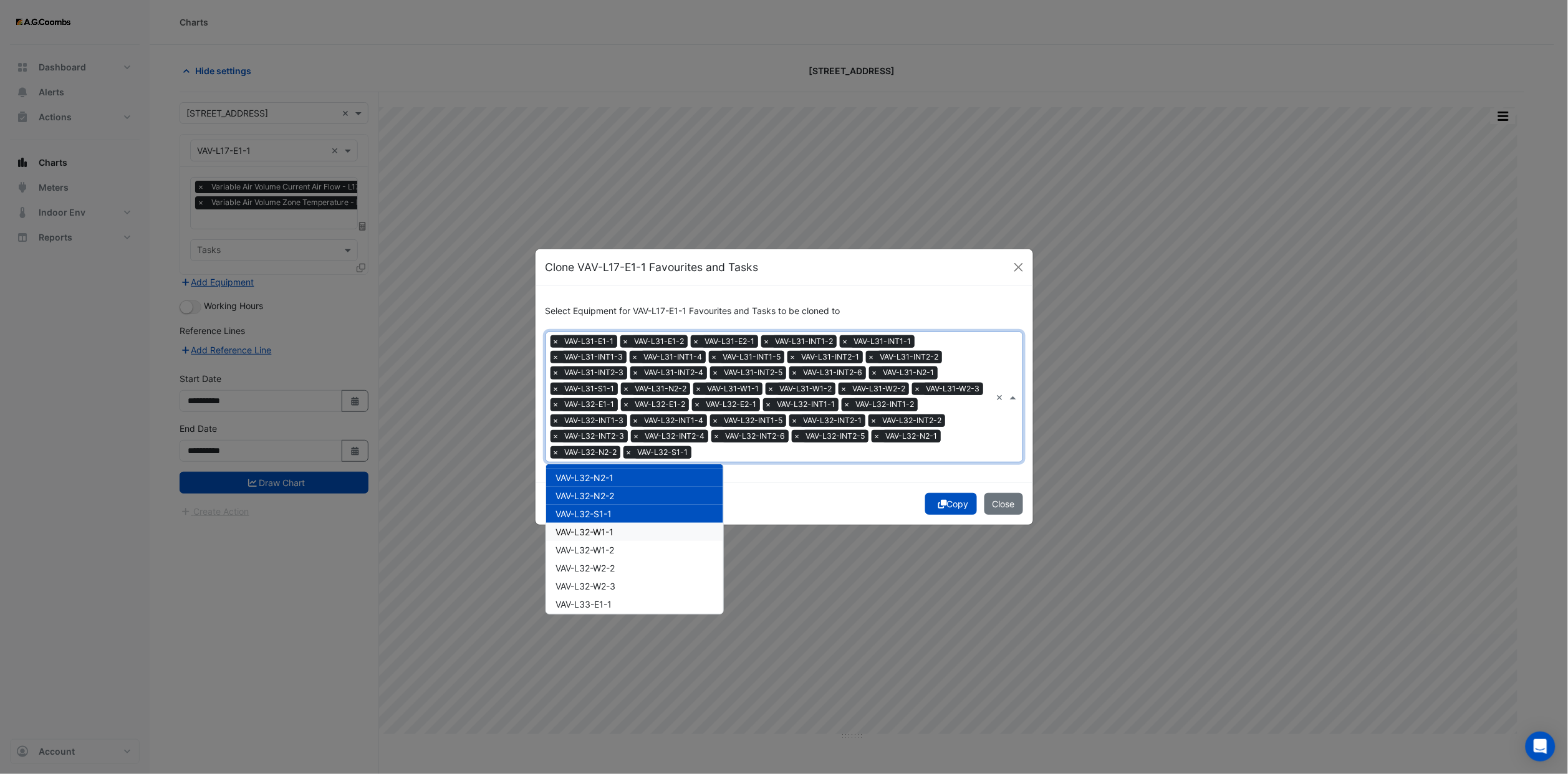
click at [612, 527] on span "VAV-L32-W1-1" at bounding box center [585, 532] width 58 height 11
click at [610, 545] on span "VAV-L32-W1-2" at bounding box center [586, 550] width 59 height 11
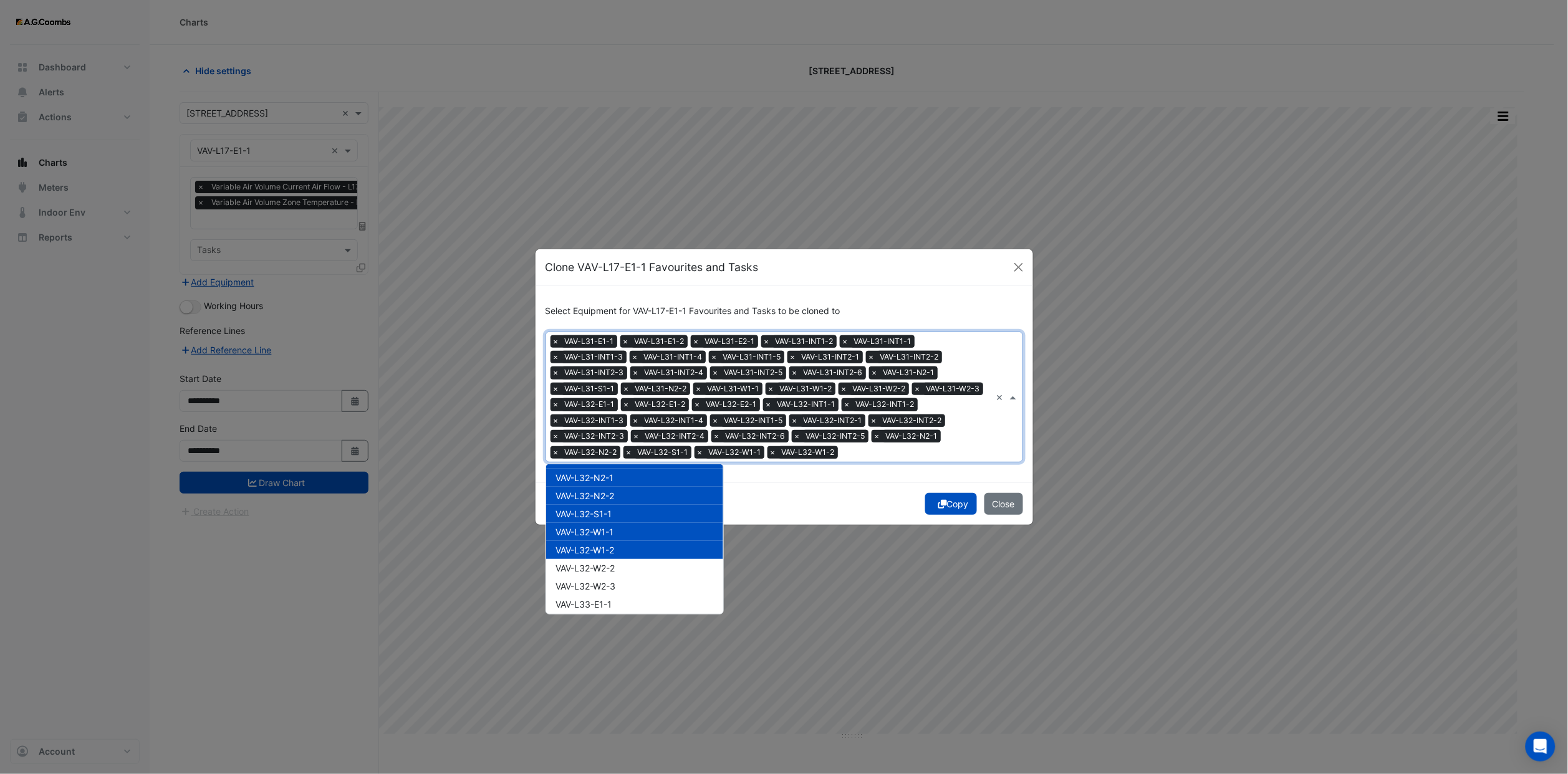
click at [610, 563] on span "VAV-L32-W2-2" at bounding box center [586, 569] width 59 height 11
click at [611, 562] on div "VAV-L32-W2-2" at bounding box center [634, 568] width 177 height 18
click at [614, 581] on span "VAV-L32-W2-3" at bounding box center [586, 587] width 60 height 11
click at [607, 563] on span "VAV-L32-W2-2" at bounding box center [586, 569] width 59 height 11
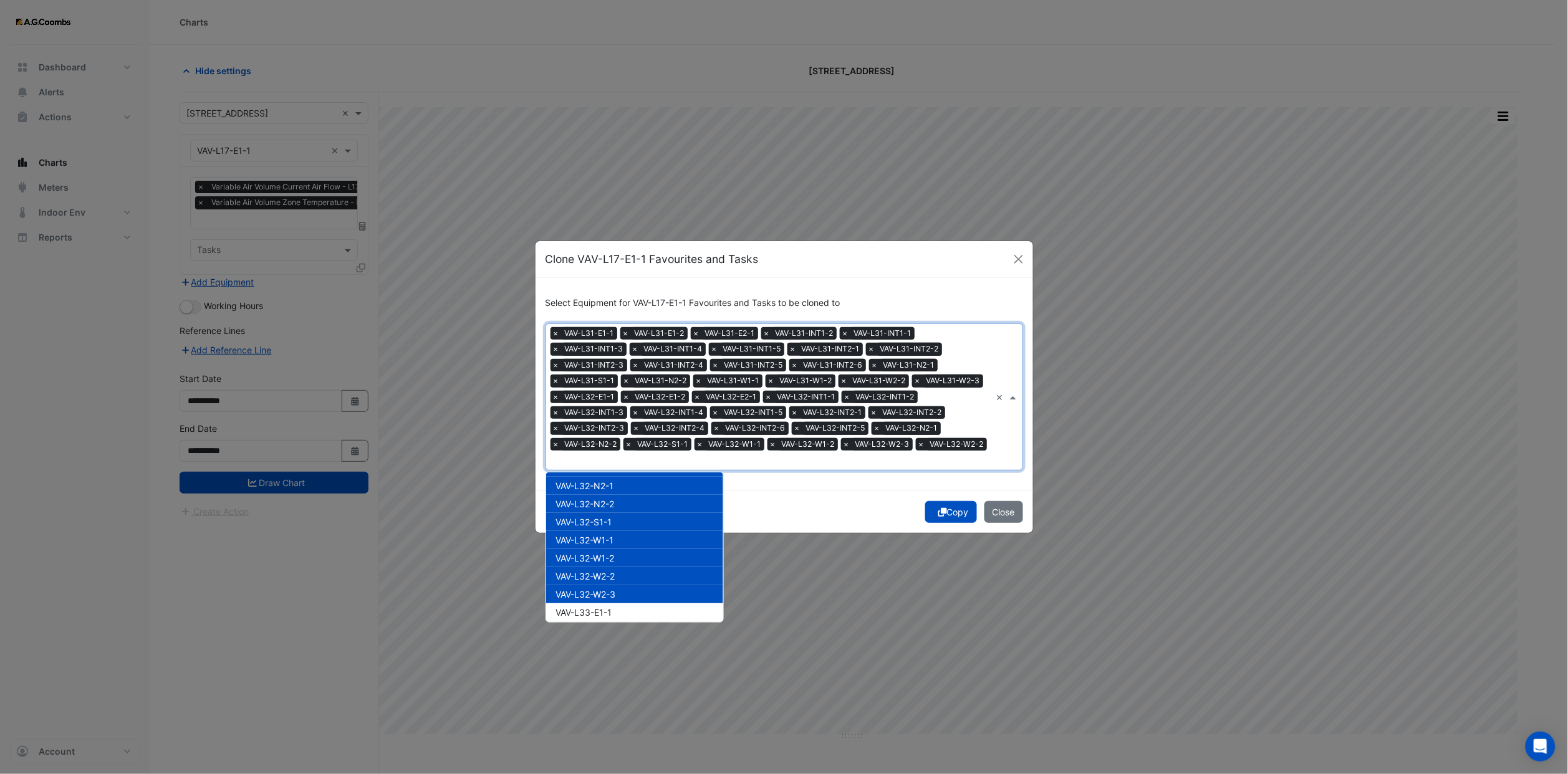
click at [610, 589] on div "VAV-L32-W2-3" at bounding box center [634, 594] width 177 height 18
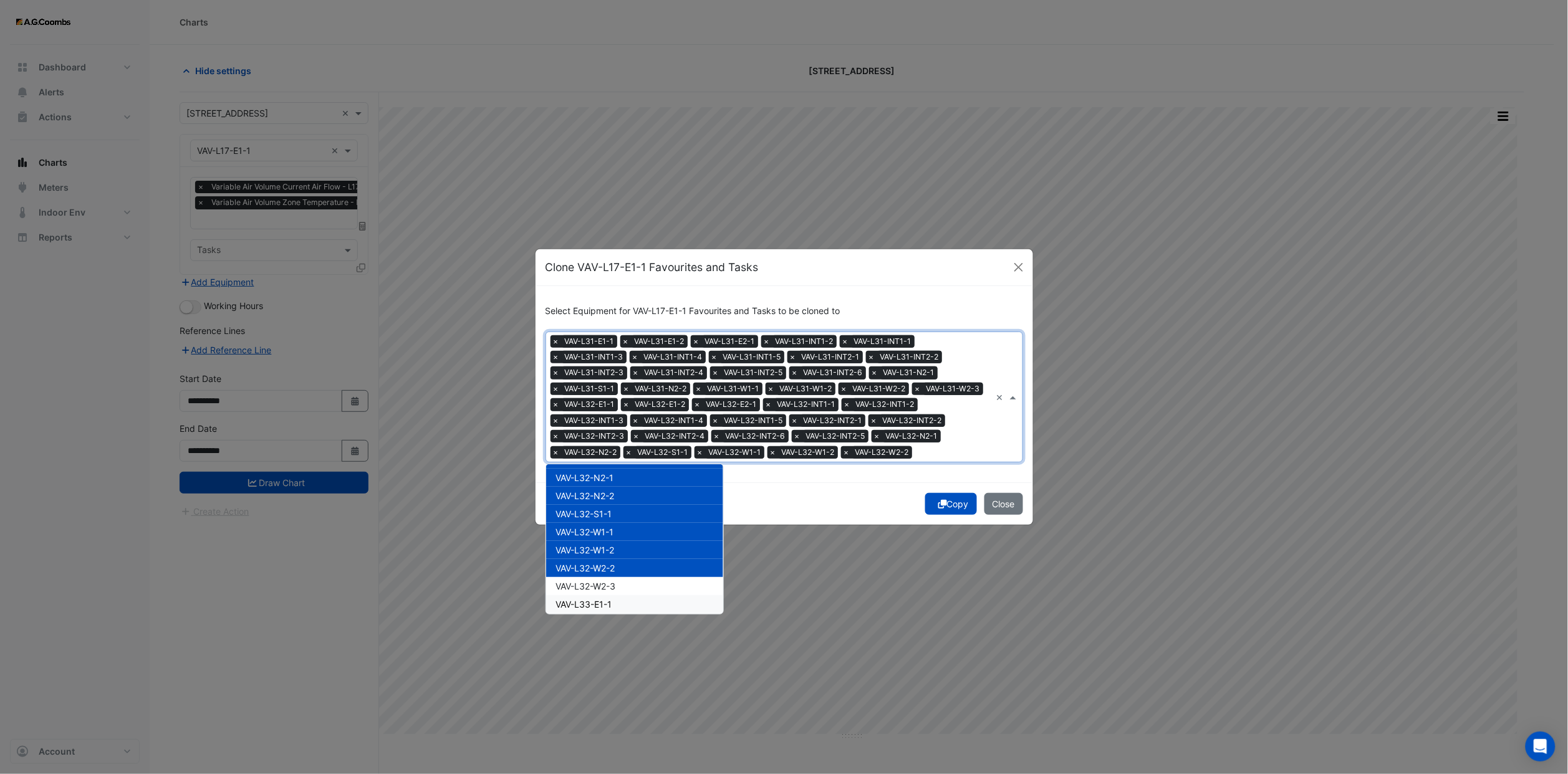
click at [610, 599] on span "VAV-L33-E1-1" at bounding box center [584, 604] width 56 height 11
click at [608, 581] on span "VAV-L32-W2-3" at bounding box center [586, 587] width 60 height 11
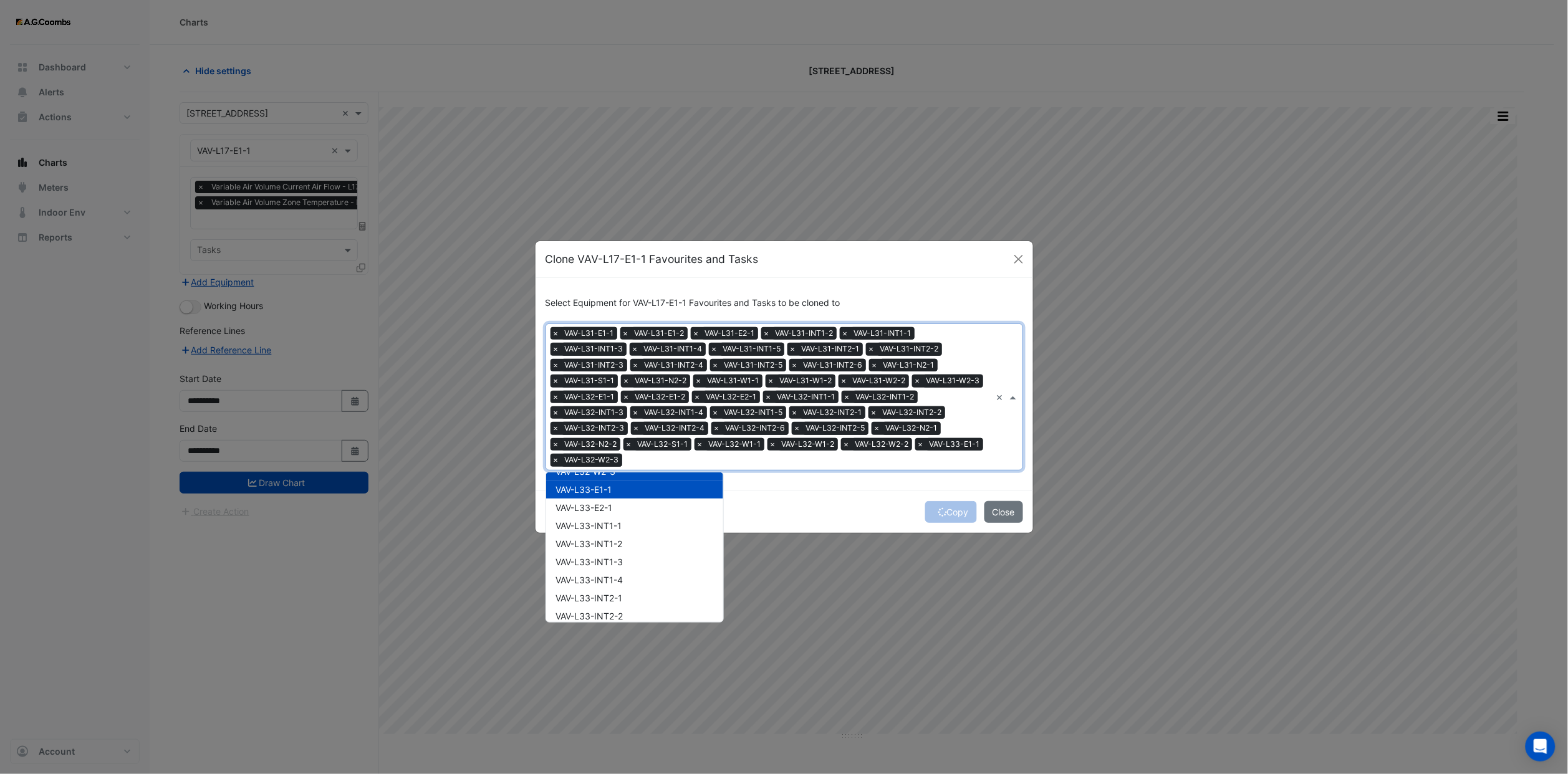
scroll to position [12224, 0]
click at [610, 531] on span "VAV-L33-E2-1" at bounding box center [584, 537] width 57 height 11
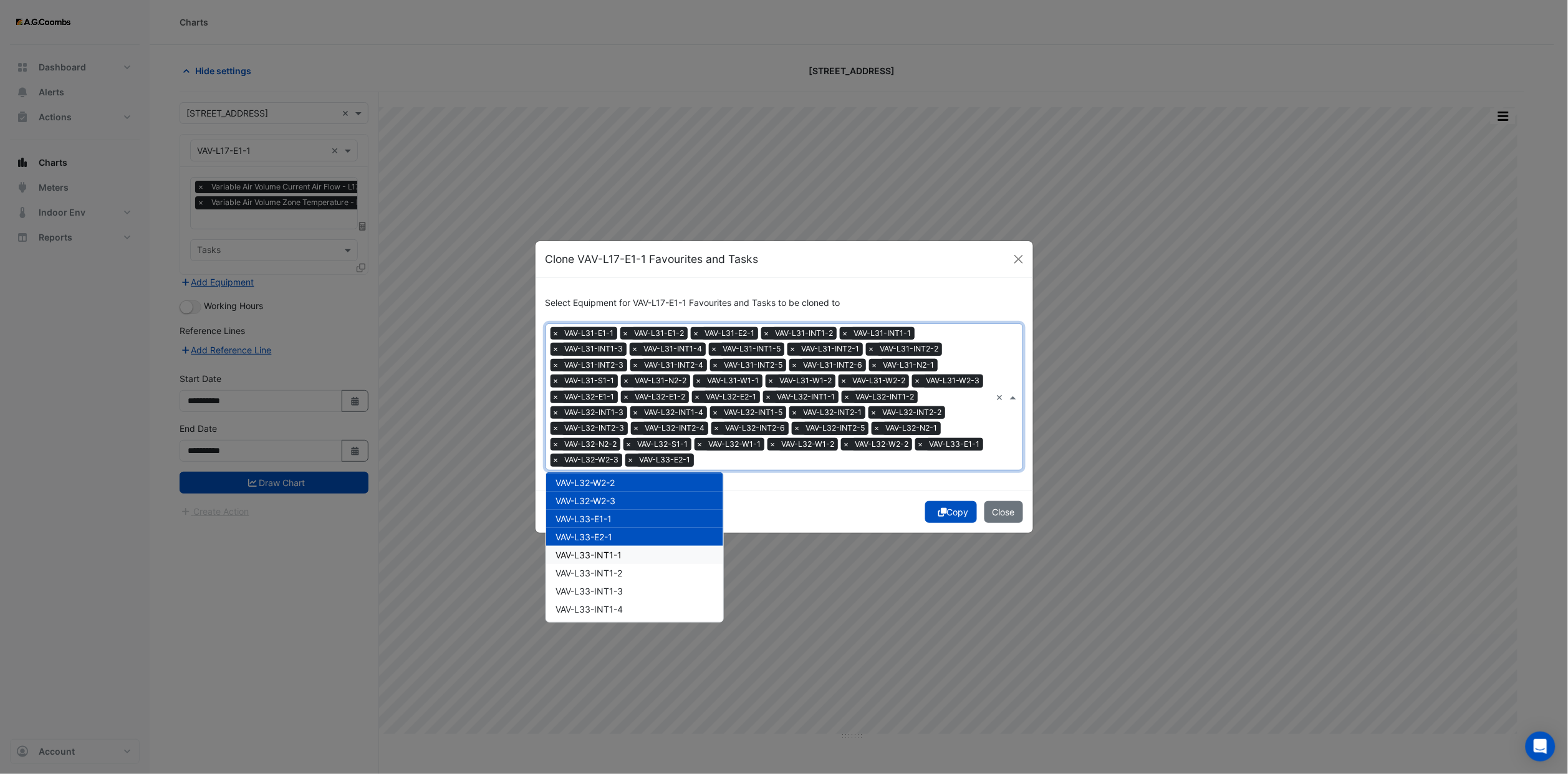
drag, startPoint x: 607, startPoint y: 540, endPoint x: 607, endPoint y: 549, distance: 9.0
click at [607, 550] on span "VAV-L33-INT1-1" at bounding box center [589, 556] width 66 height 11
click at [607, 564] on div "VAV-L33-INT1-2" at bounding box center [634, 573] width 177 height 18
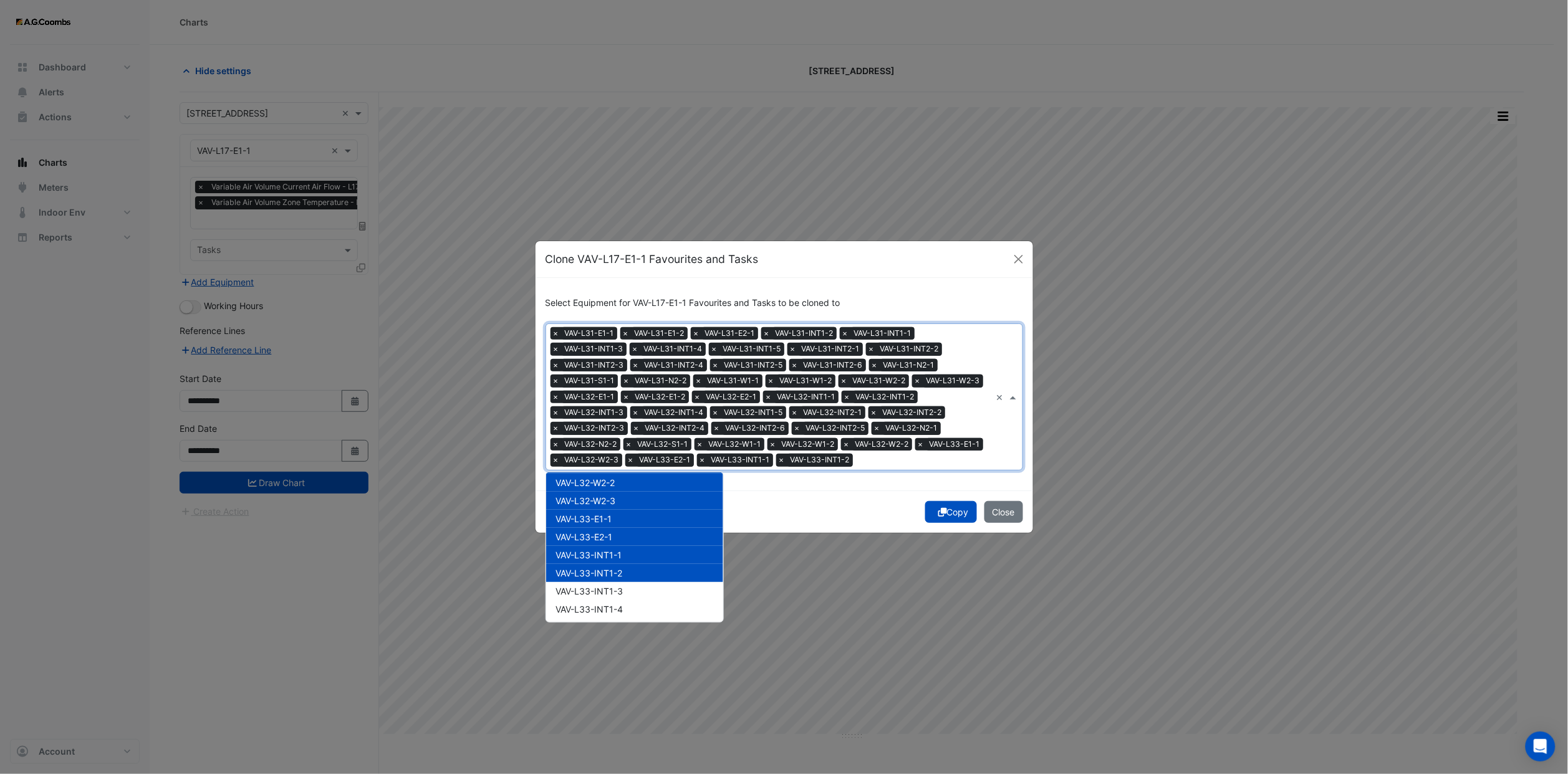
click at [614, 582] on div "VAV-L33-INT1-3" at bounding box center [634, 590] width 177 height 18
drag, startPoint x: 610, startPoint y: 589, endPoint x: 610, endPoint y: 598, distance: 9.0
click at [610, 604] on span "VAV-L33-INT1-4" at bounding box center [590, 610] width 67 height 11
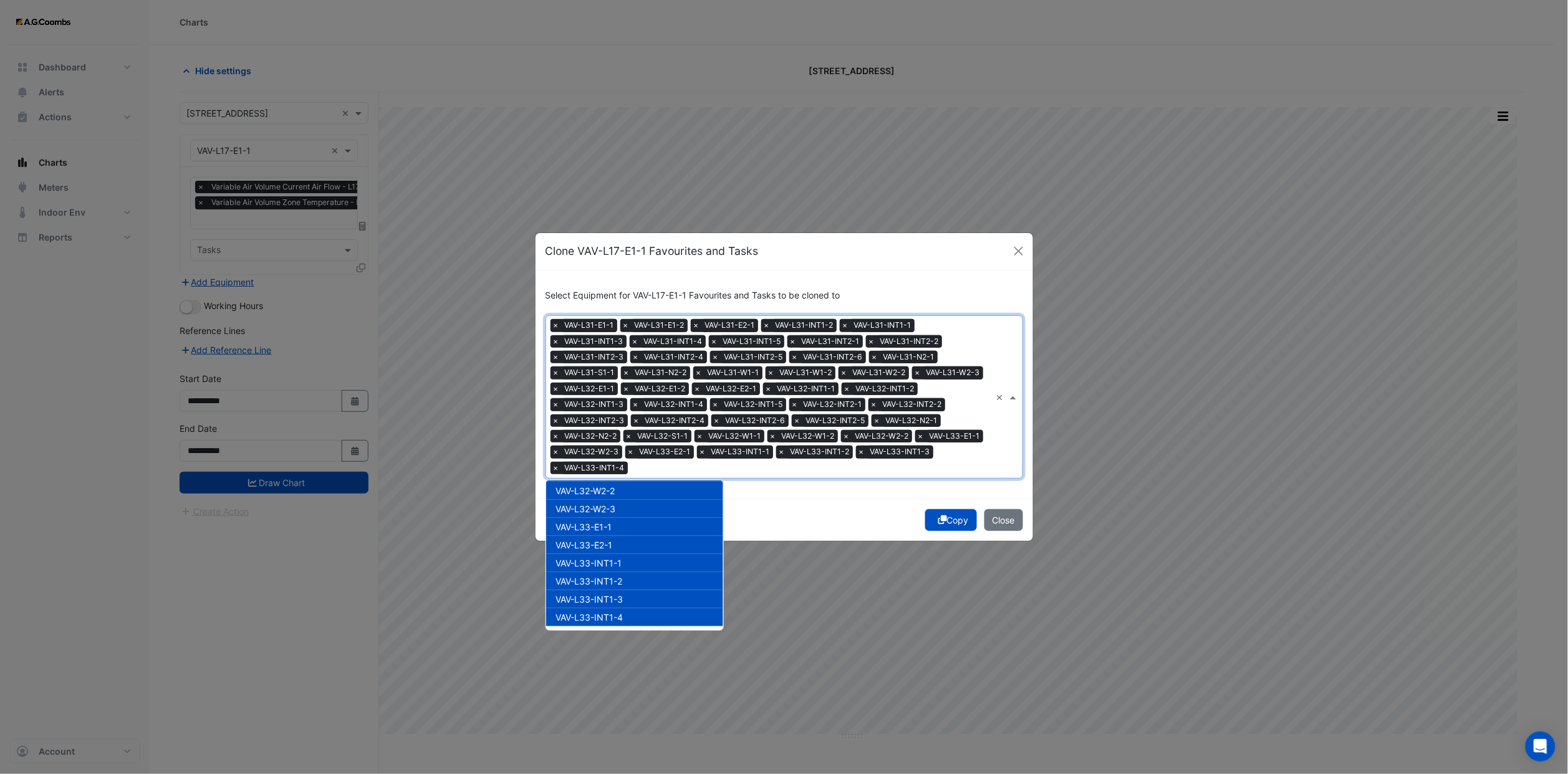
click at [615, 627] on div "VAV-L33-INT2-1" at bounding box center [634, 635] width 177 height 18
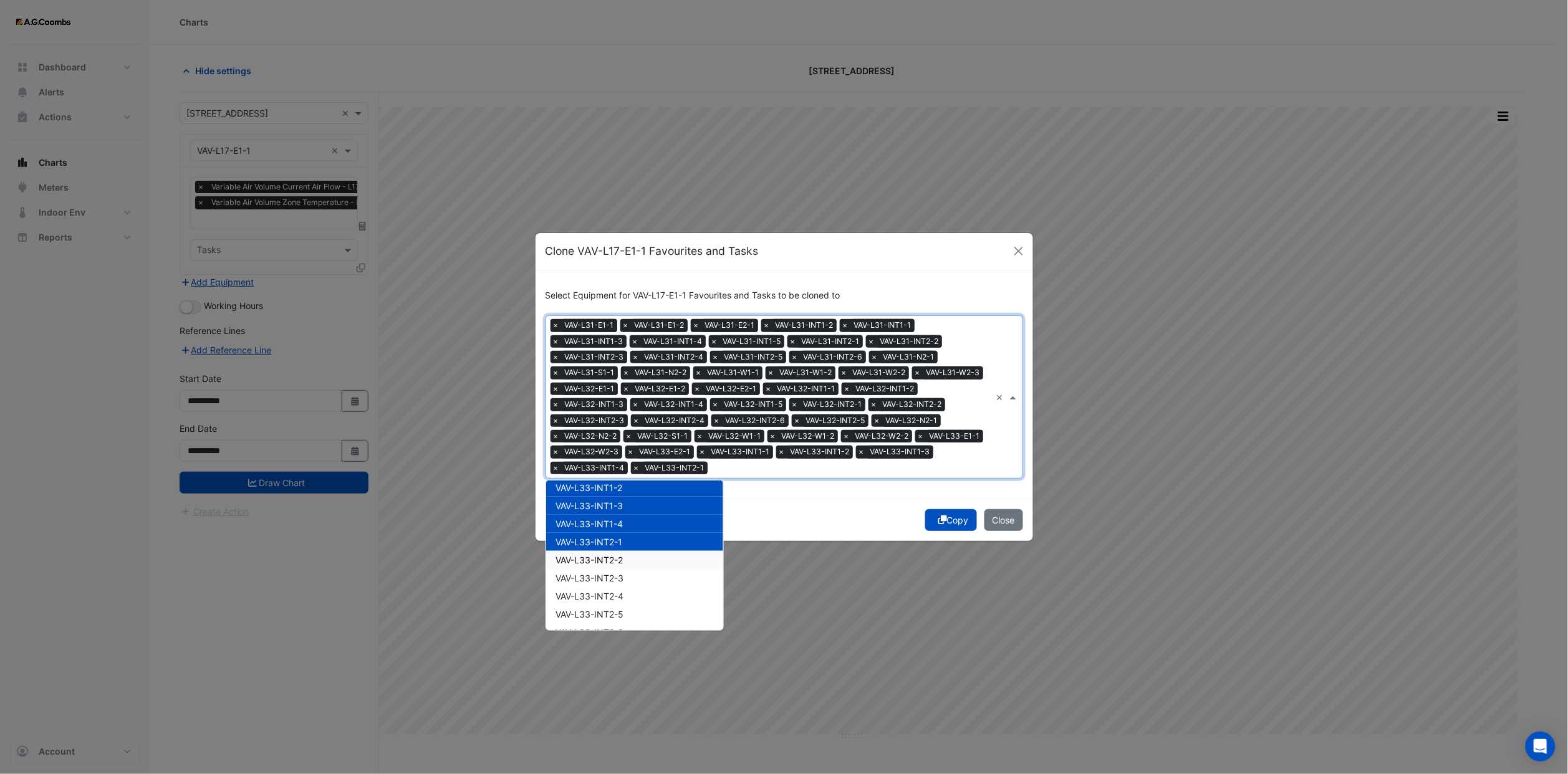
click at [607, 555] on span "VAV-L33-INT2-2" at bounding box center [590, 560] width 67 height 11
click at [605, 573] on span "VAV-L33-INT2-3" at bounding box center [590, 578] width 68 height 11
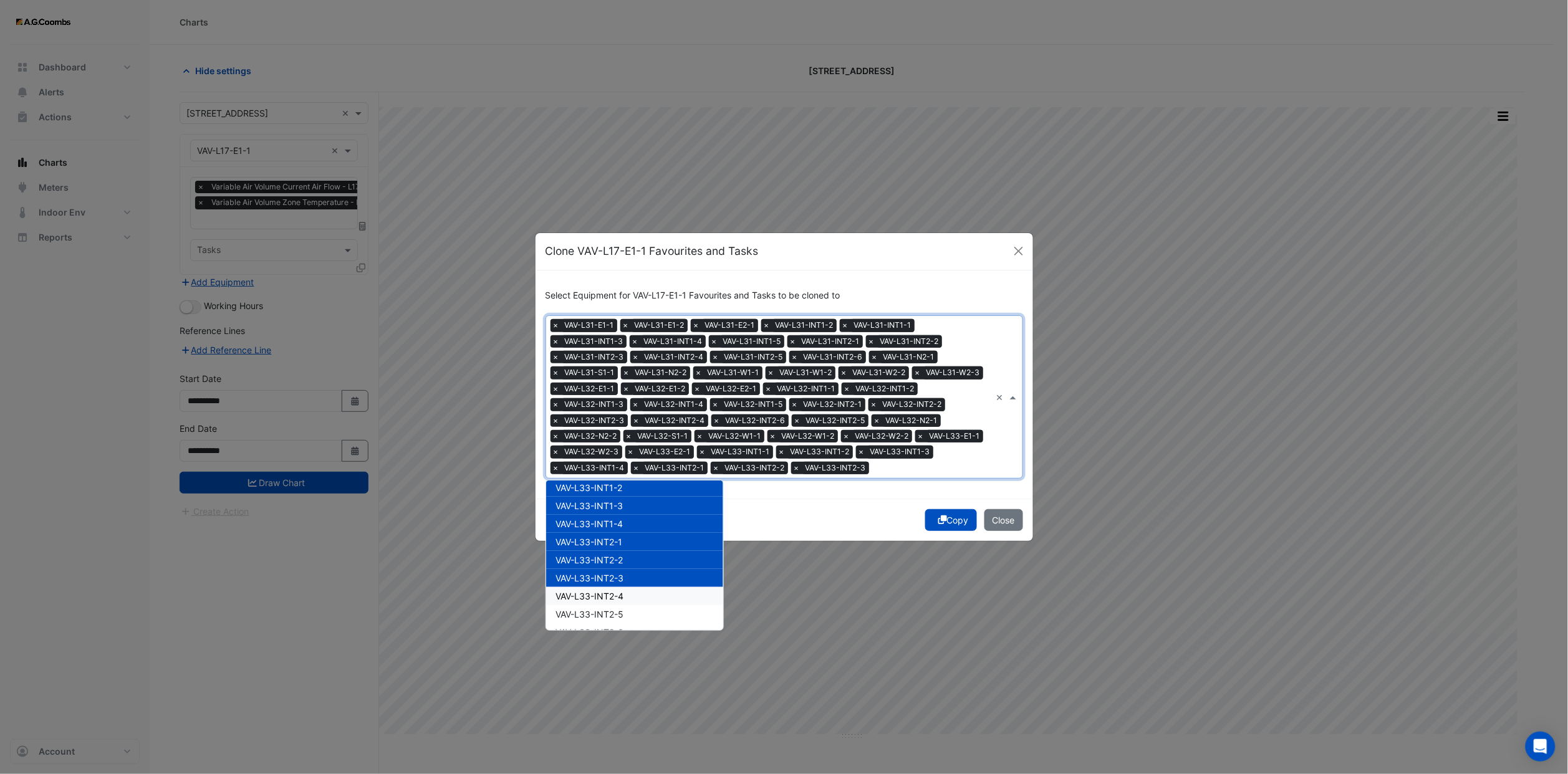
click at [602, 591] on span "VAV-L33-INT2-4" at bounding box center [590, 597] width 68 height 11
click at [602, 605] on div "VAV-L33-INT2-5" at bounding box center [634, 614] width 177 height 18
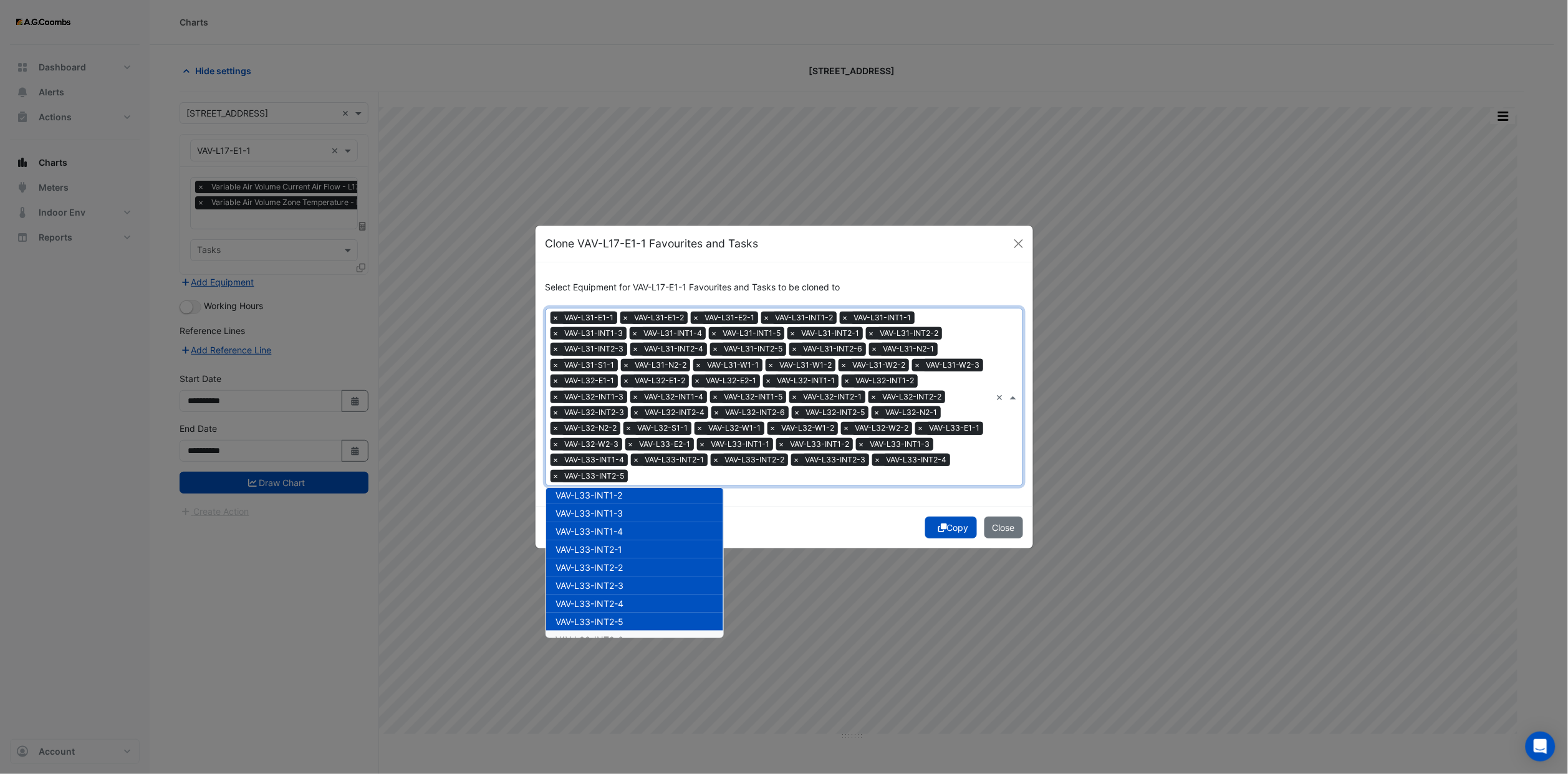
click at [604, 631] on div "VAV-L33-INT2-6" at bounding box center [634, 639] width 177 height 18
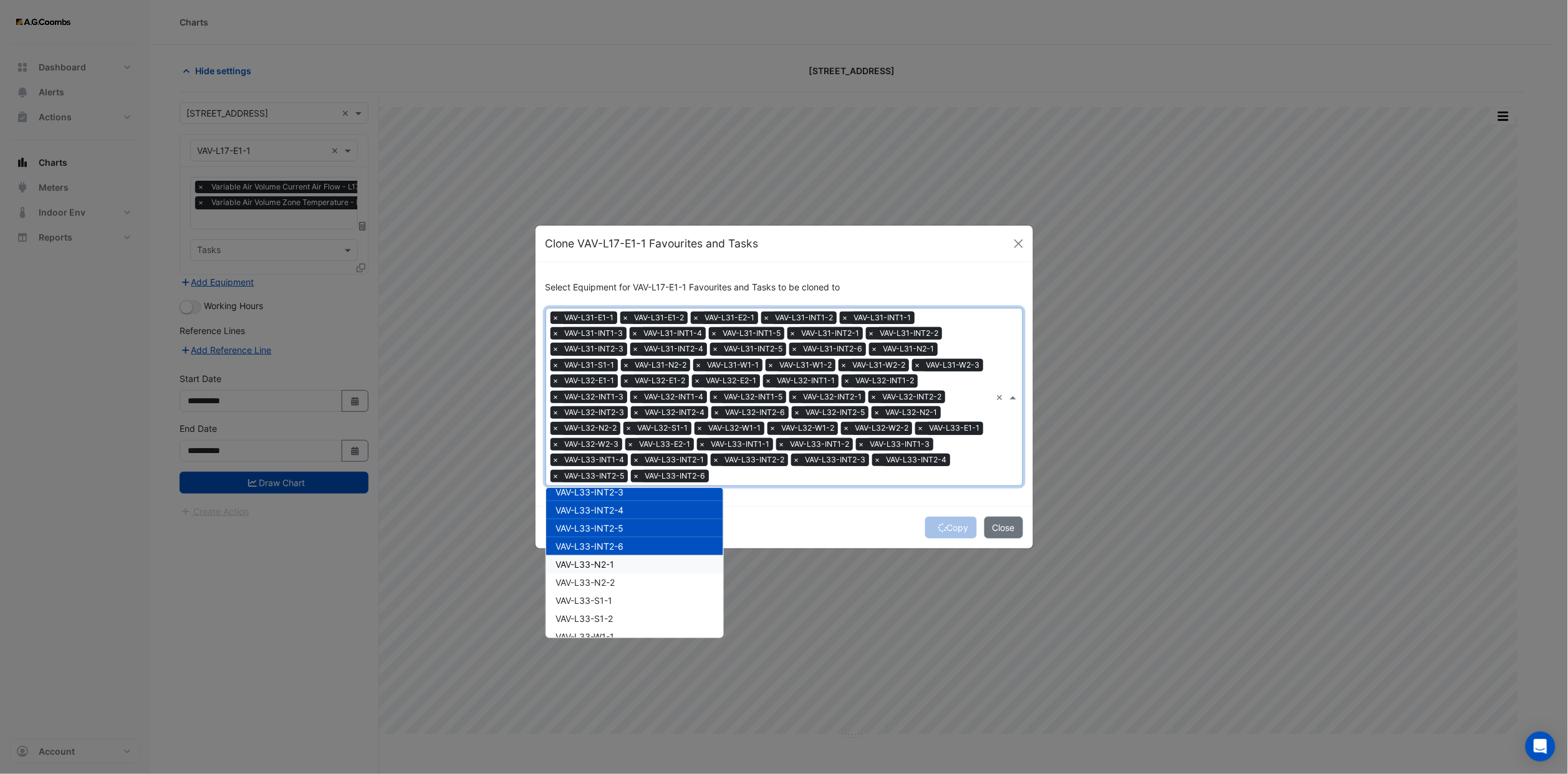
click at [608, 559] on span "VAV-L33-N2-1" at bounding box center [586, 565] width 59 height 11
drag, startPoint x: 607, startPoint y: 567, endPoint x: 607, endPoint y: 587, distance: 20.0
click at [607, 577] on span "VAV-L33-N2-2" at bounding box center [586, 583] width 59 height 11
drag, startPoint x: 607, startPoint y: 587, endPoint x: 607, endPoint y: 593, distance: 6.0
click at [607, 592] on div "VAV-L33-S1-1" at bounding box center [634, 600] width 177 height 18
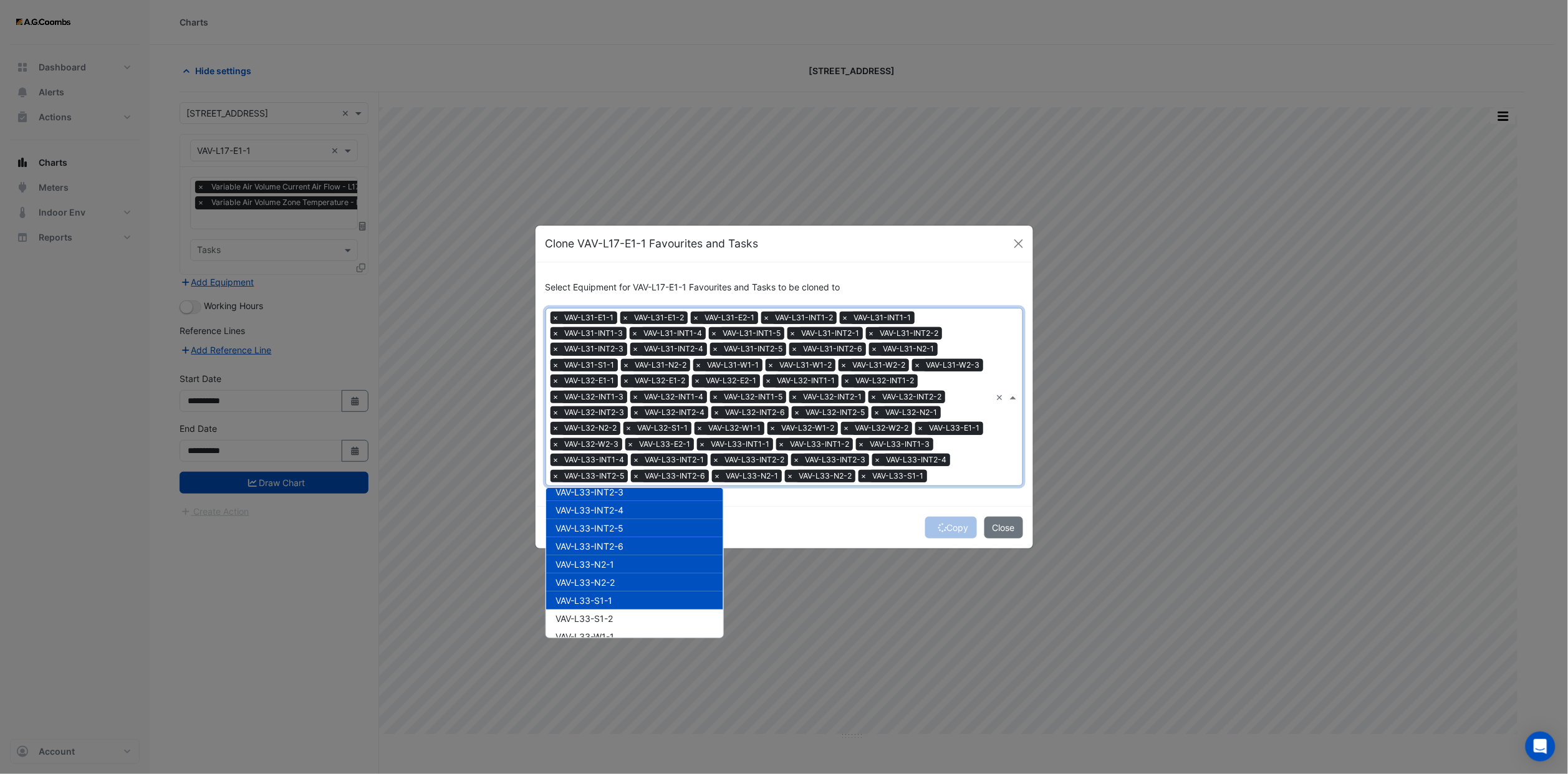
drag, startPoint x: 610, startPoint y: 602, endPoint x: 608, endPoint y: 613, distance: 11.2
click at [610, 614] on span "VAV-L33-S1-2" at bounding box center [585, 619] width 57 height 11
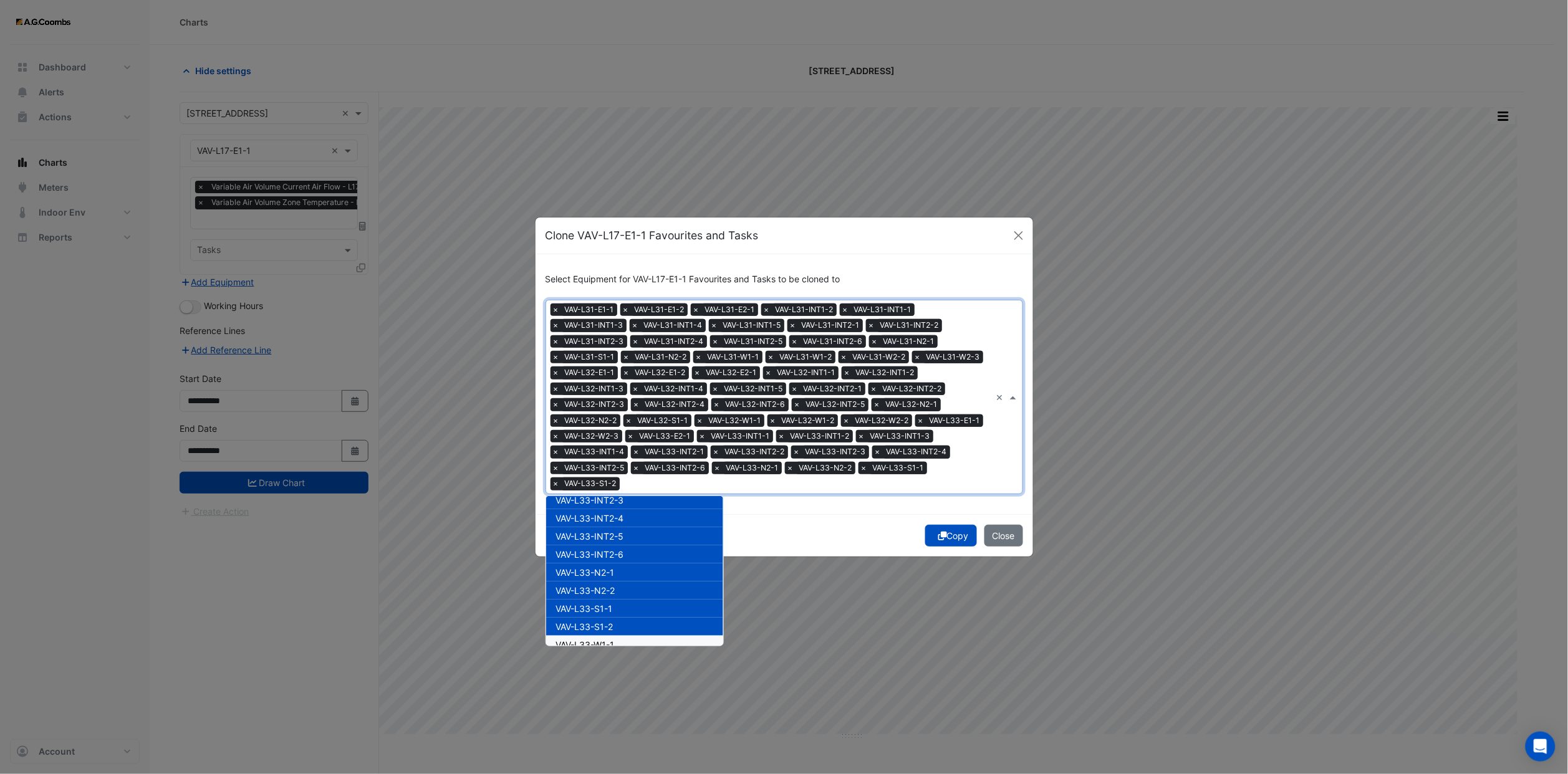
click at [604, 640] on span "VAV-L33-W1-1" at bounding box center [586, 645] width 59 height 11
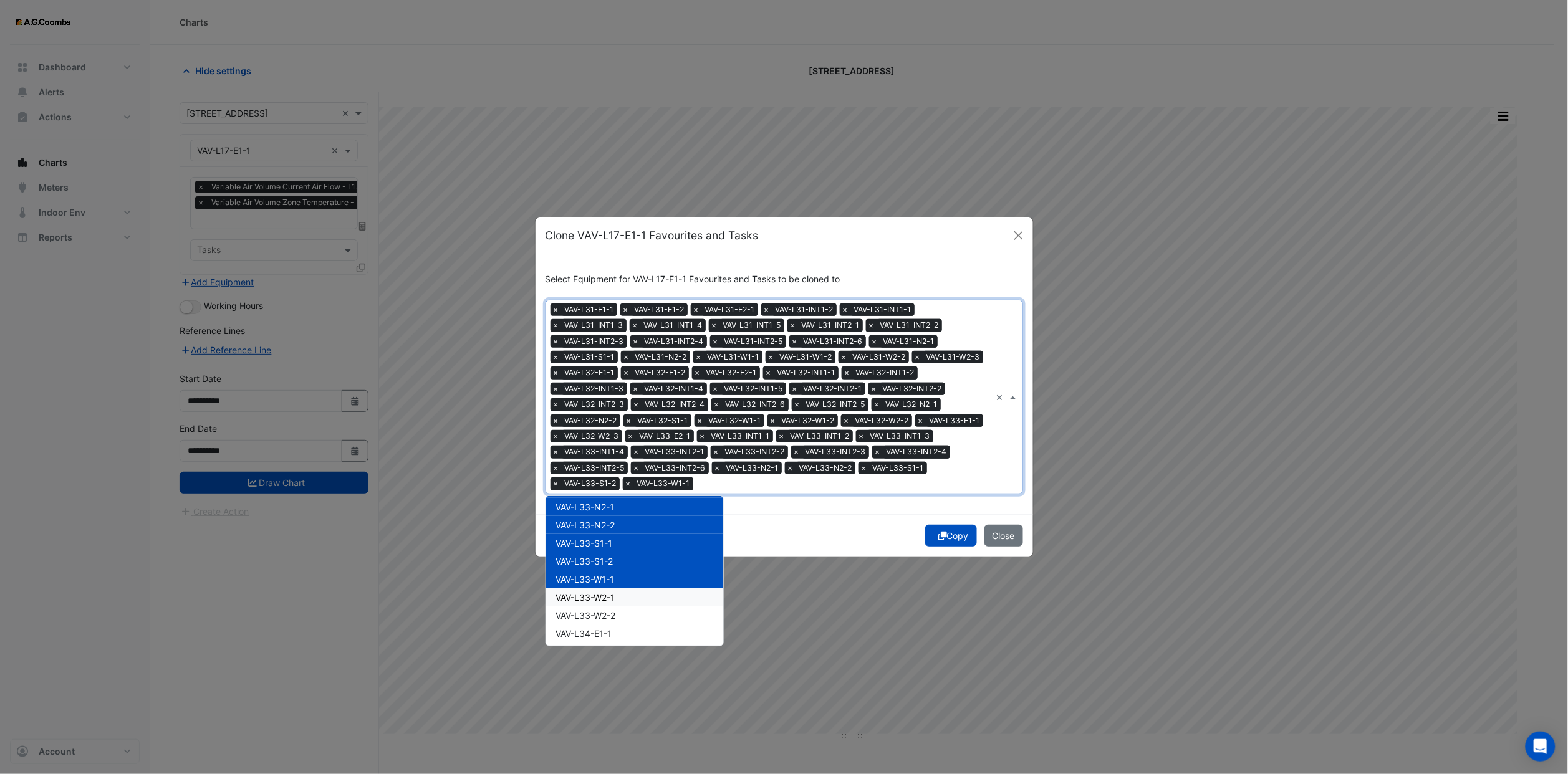
scroll to position [12505, 0]
click at [606, 564] on span "VAV-L33-W2-1" at bounding box center [586, 569] width 59 height 11
drag, startPoint x: 607, startPoint y: 566, endPoint x: 607, endPoint y: 587, distance: 21.0
click at [607, 579] on div "VAV-L33-W2-2" at bounding box center [634, 587] width 177 height 18
drag, startPoint x: 607, startPoint y: 587, endPoint x: 607, endPoint y: 595, distance: 8.0
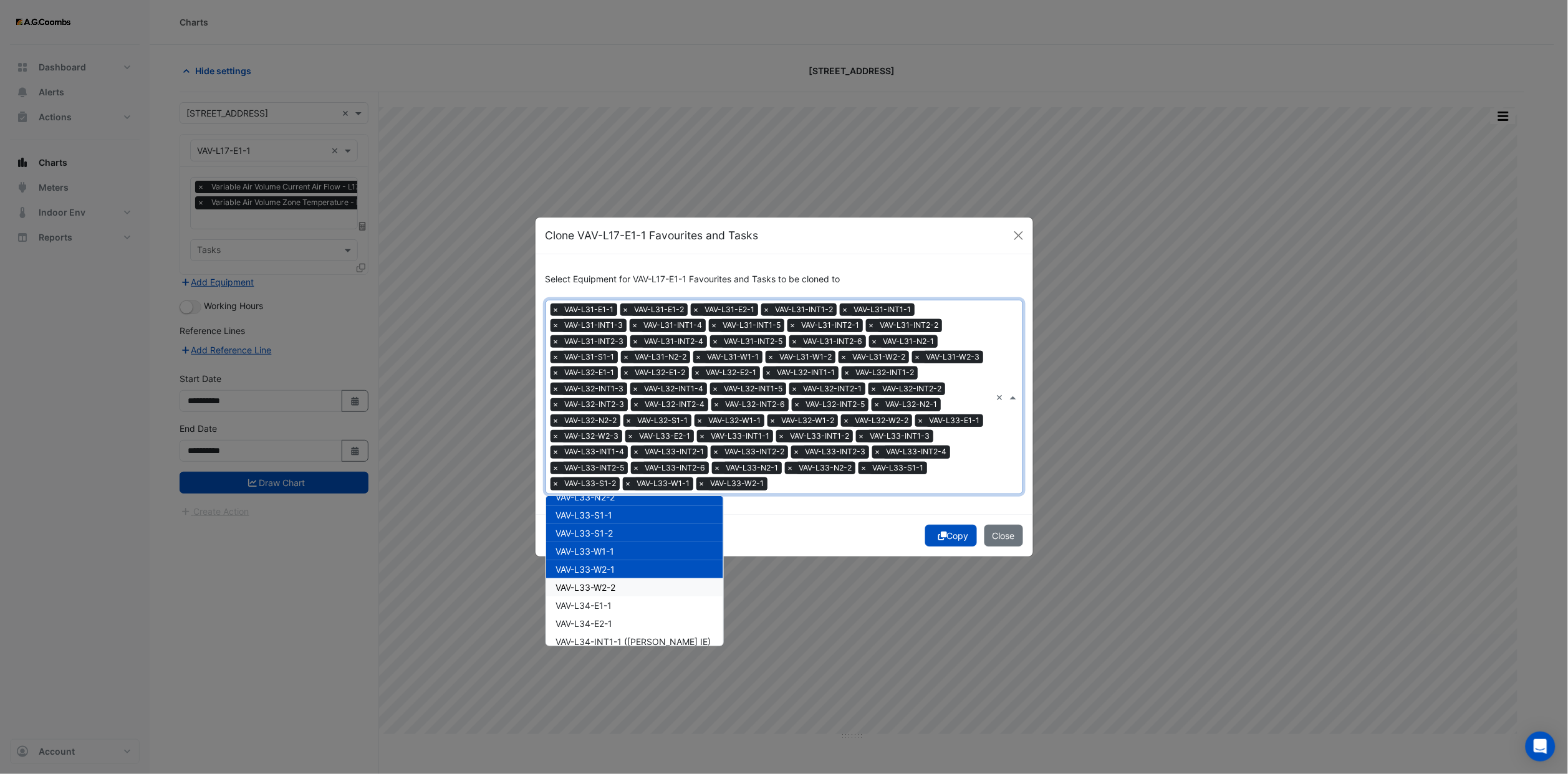
click at [607, 600] on span "VAV-L34-E1-1" at bounding box center [584, 606] width 56 height 11
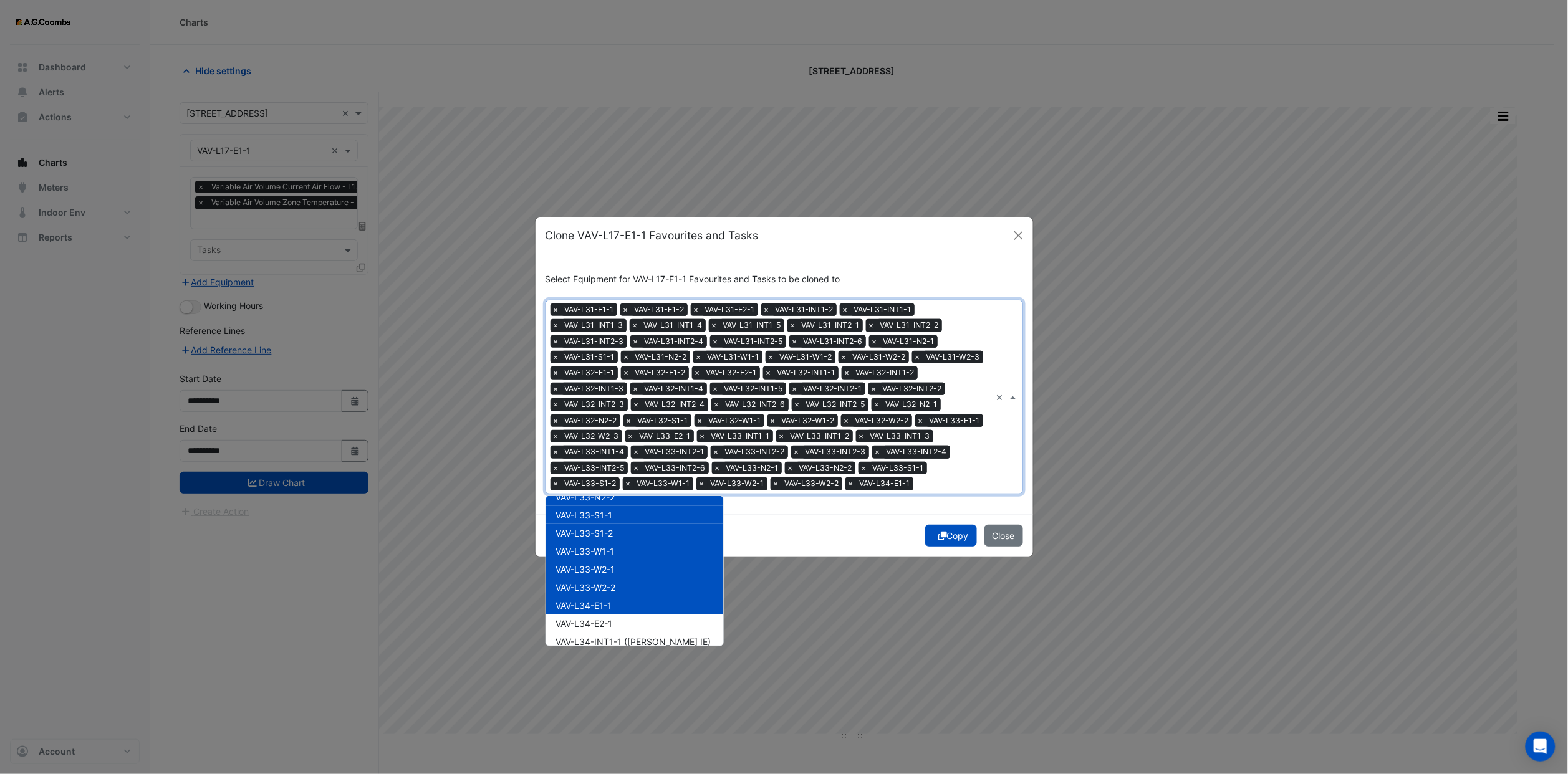
drag, startPoint x: 607, startPoint y: 601, endPoint x: 607, endPoint y: 609, distance: 8.0
click at [607, 614] on div "VAV-L34-E2-1" at bounding box center [634, 623] width 177 height 18
click at [607, 636] on span "VAV-L34-INT1-1 ([PERSON_NAME] IE)" at bounding box center [634, 642] width 155 height 11
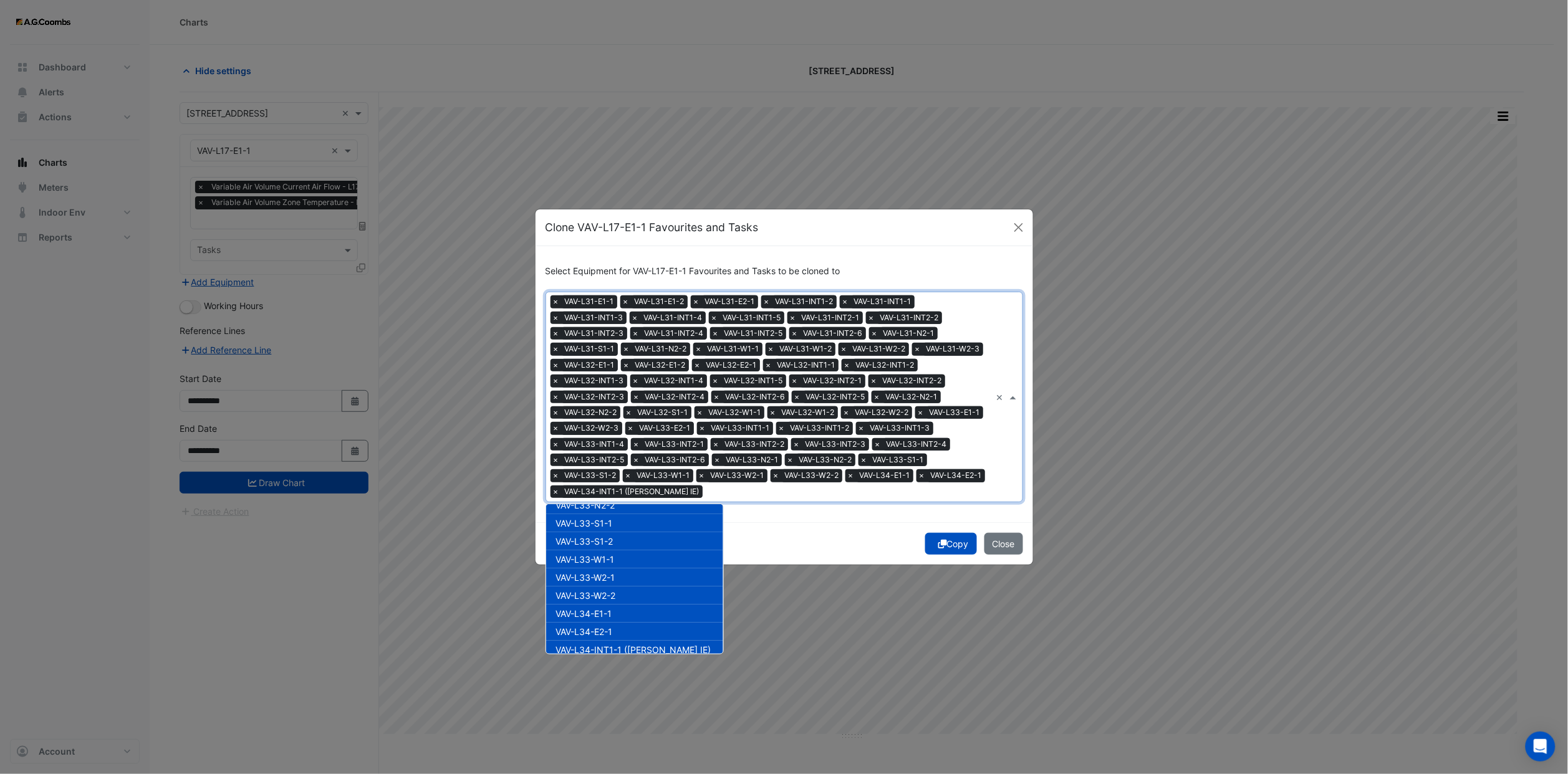
scroll to position [12599, 0]
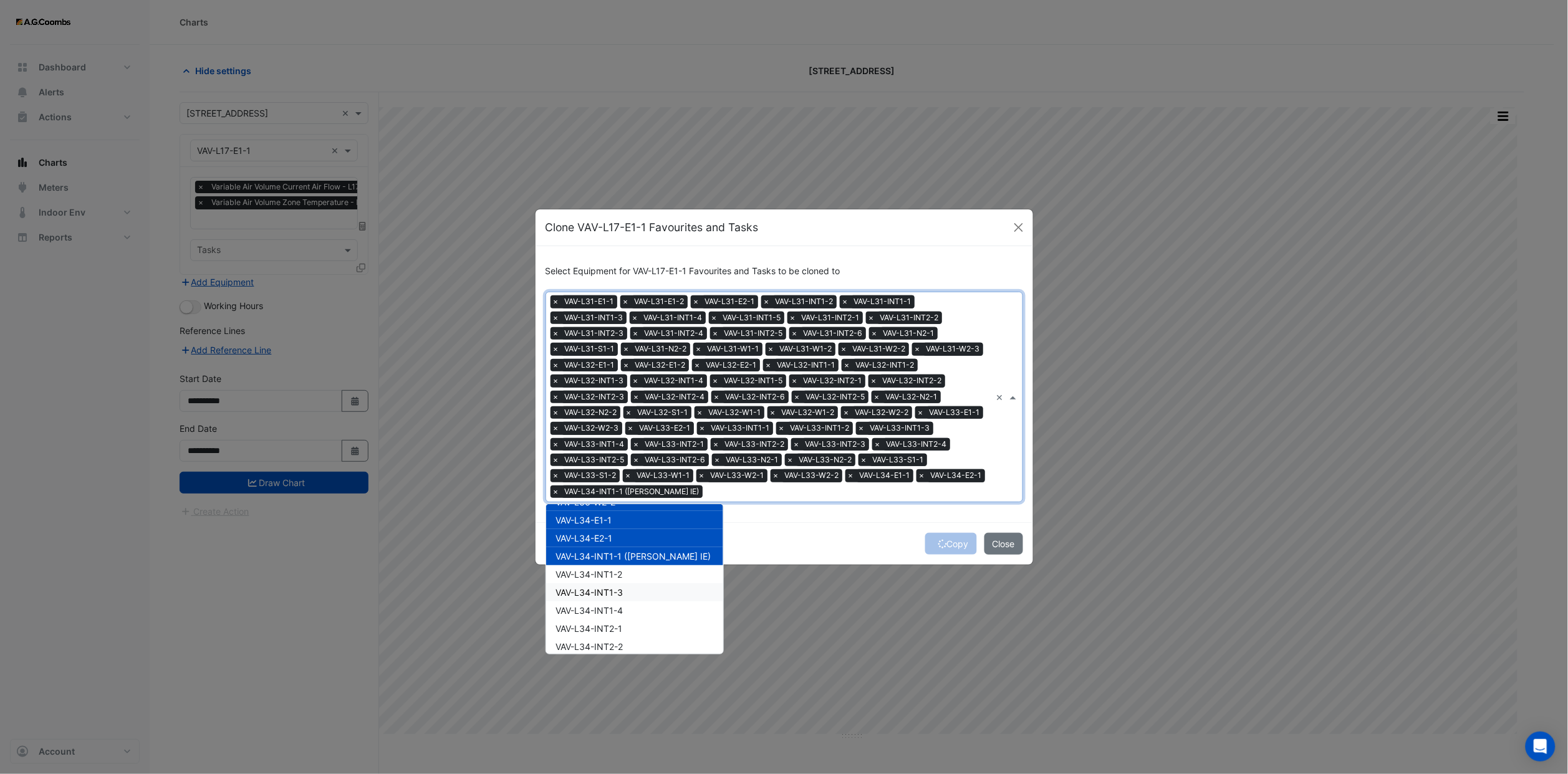
drag, startPoint x: 618, startPoint y: 552, endPoint x: 618, endPoint y: 572, distance: 20.0
drag, startPoint x: 612, startPoint y: 559, endPoint x: 617, endPoint y: 566, distance: 8.6
click at [616, 569] on span "VAV-L34-INT1-2" at bounding box center [590, 575] width 67 height 11
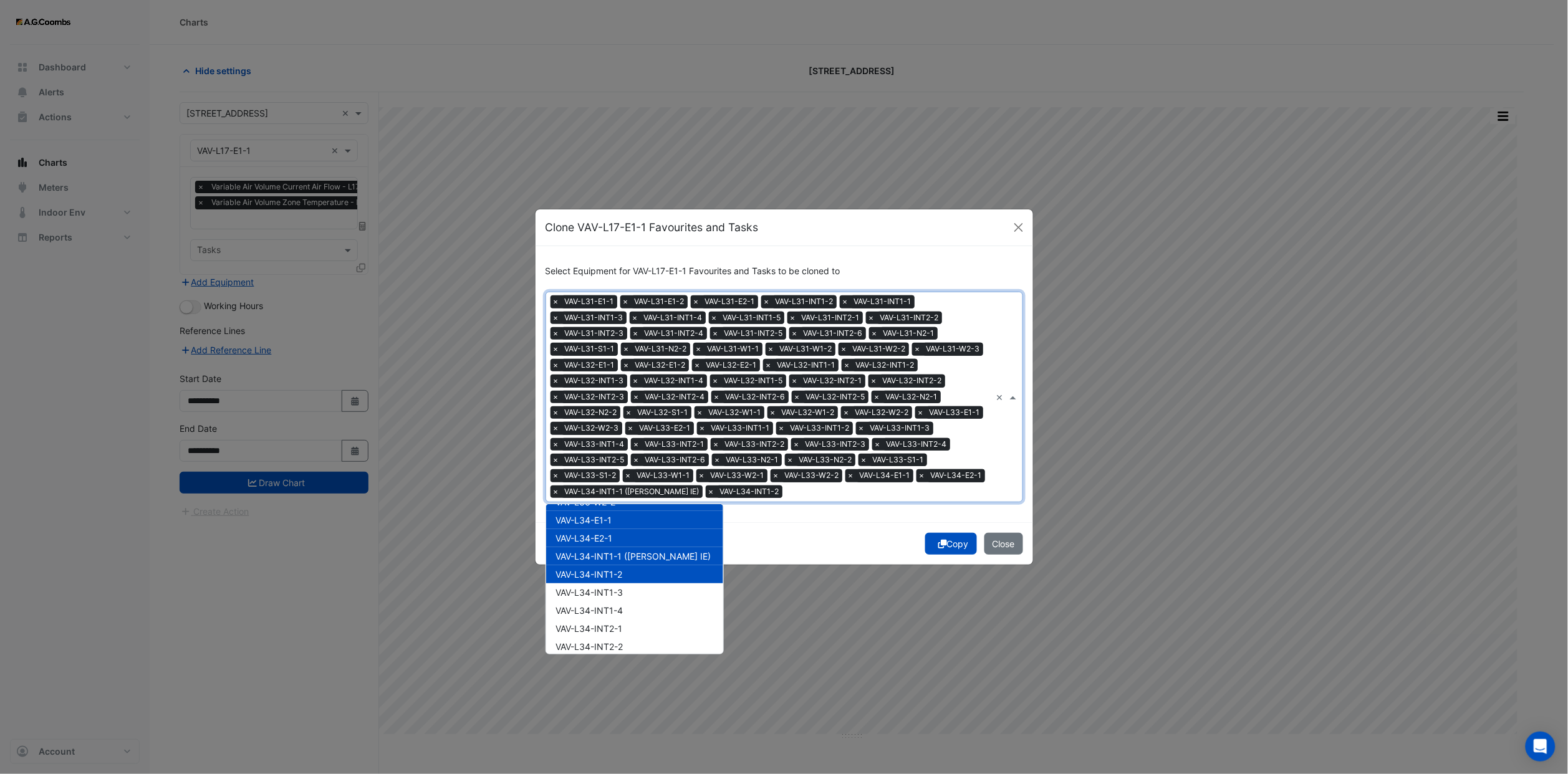
click at [617, 583] on div "VAV-L34-INT1-3" at bounding box center [634, 592] width 177 height 18
drag, startPoint x: 620, startPoint y: 584, endPoint x: 621, endPoint y: 594, distance: 10.0
drag, startPoint x: 621, startPoint y: 594, endPoint x: 621, endPoint y: 615, distance: 21.0
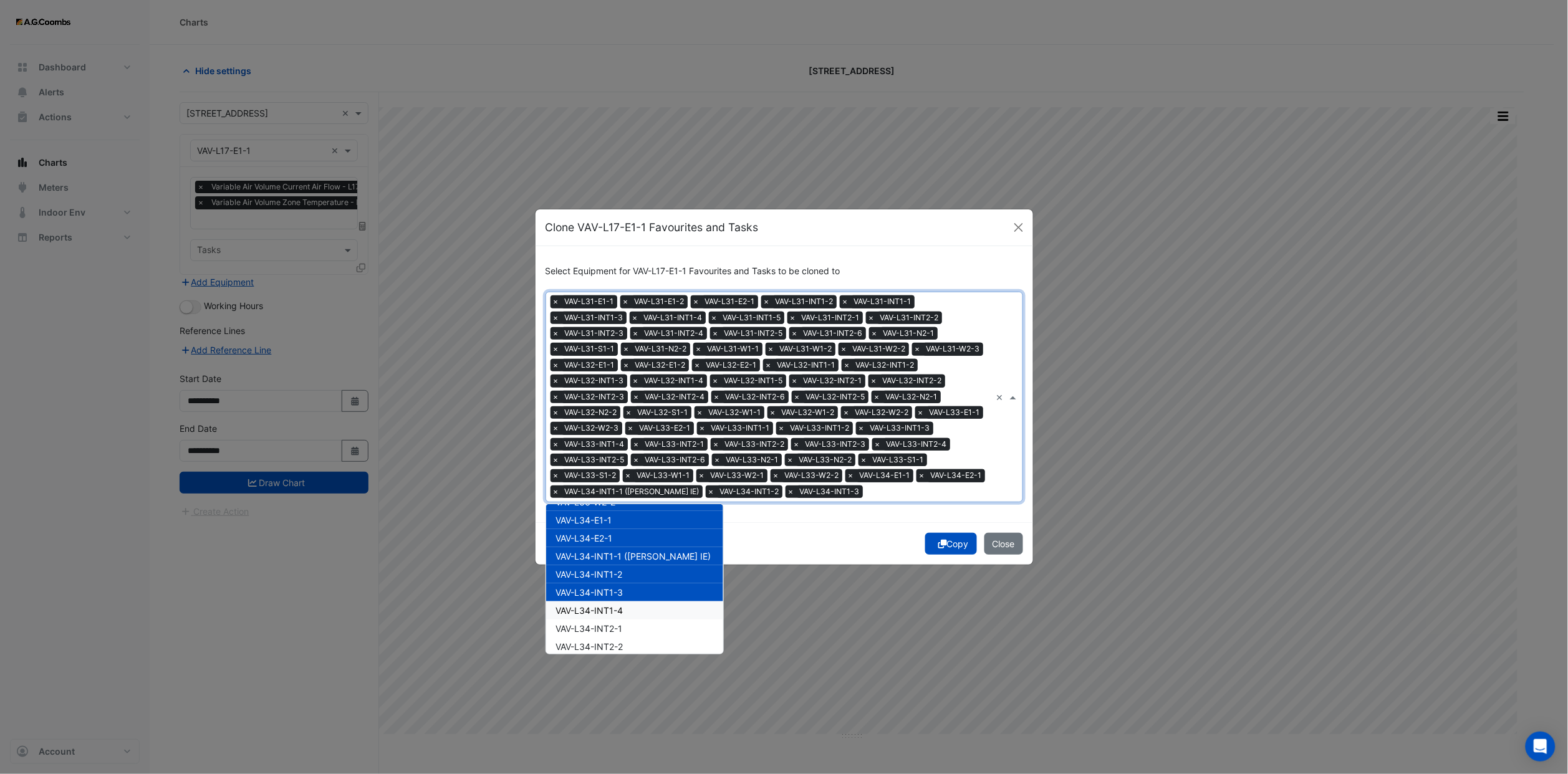
click at [617, 605] on span "VAV-L34-INT1-4" at bounding box center [590, 611] width 67 height 11
drag, startPoint x: 621, startPoint y: 611, endPoint x: 621, endPoint y: 620, distance: 9.0
click at [621, 624] on span "VAV-L34-INT2-1" at bounding box center [590, 629] width 67 height 11
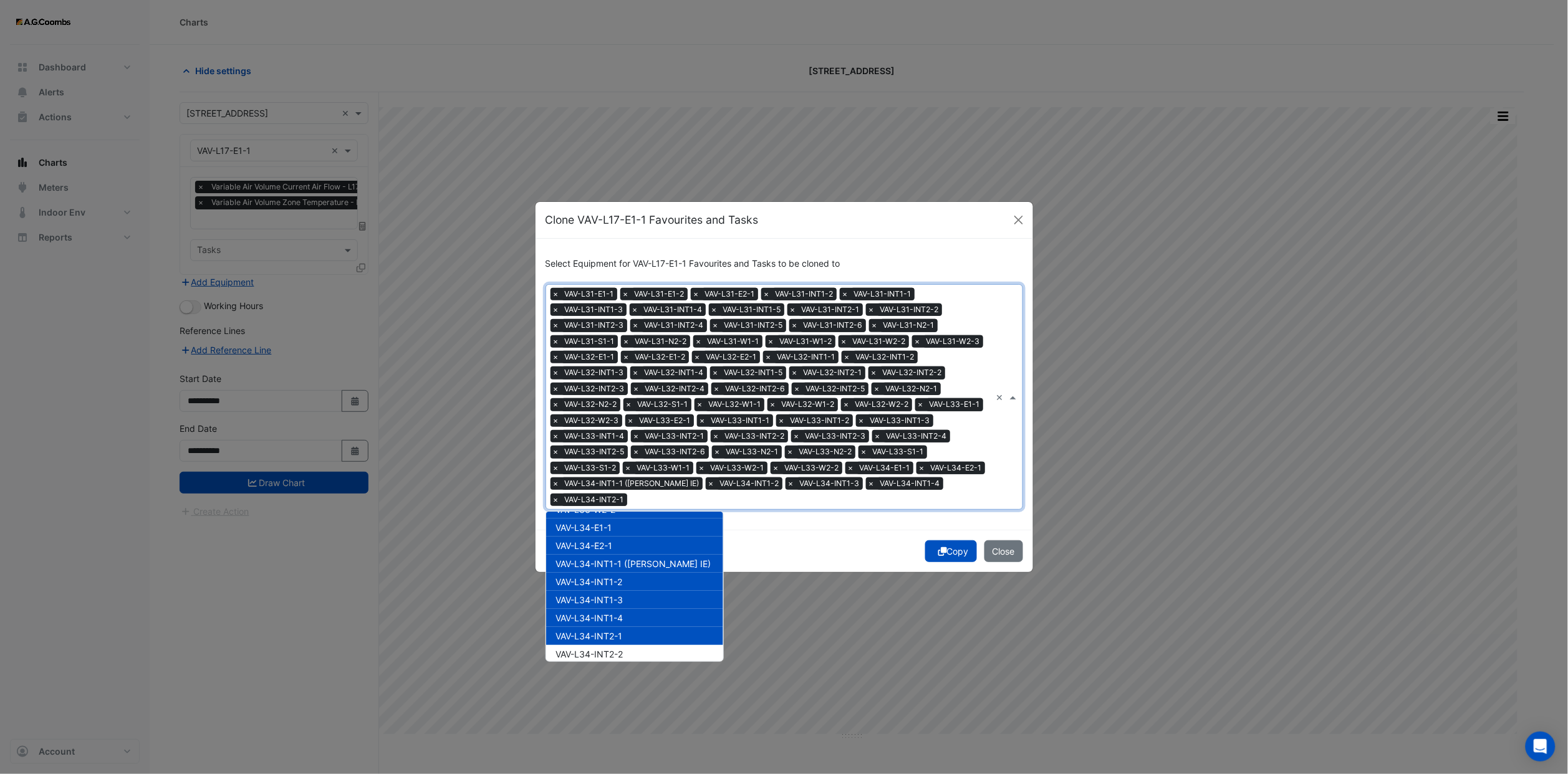
click at [621, 631] on span "VAV-L34-INT2-1" at bounding box center [590, 636] width 67 height 11
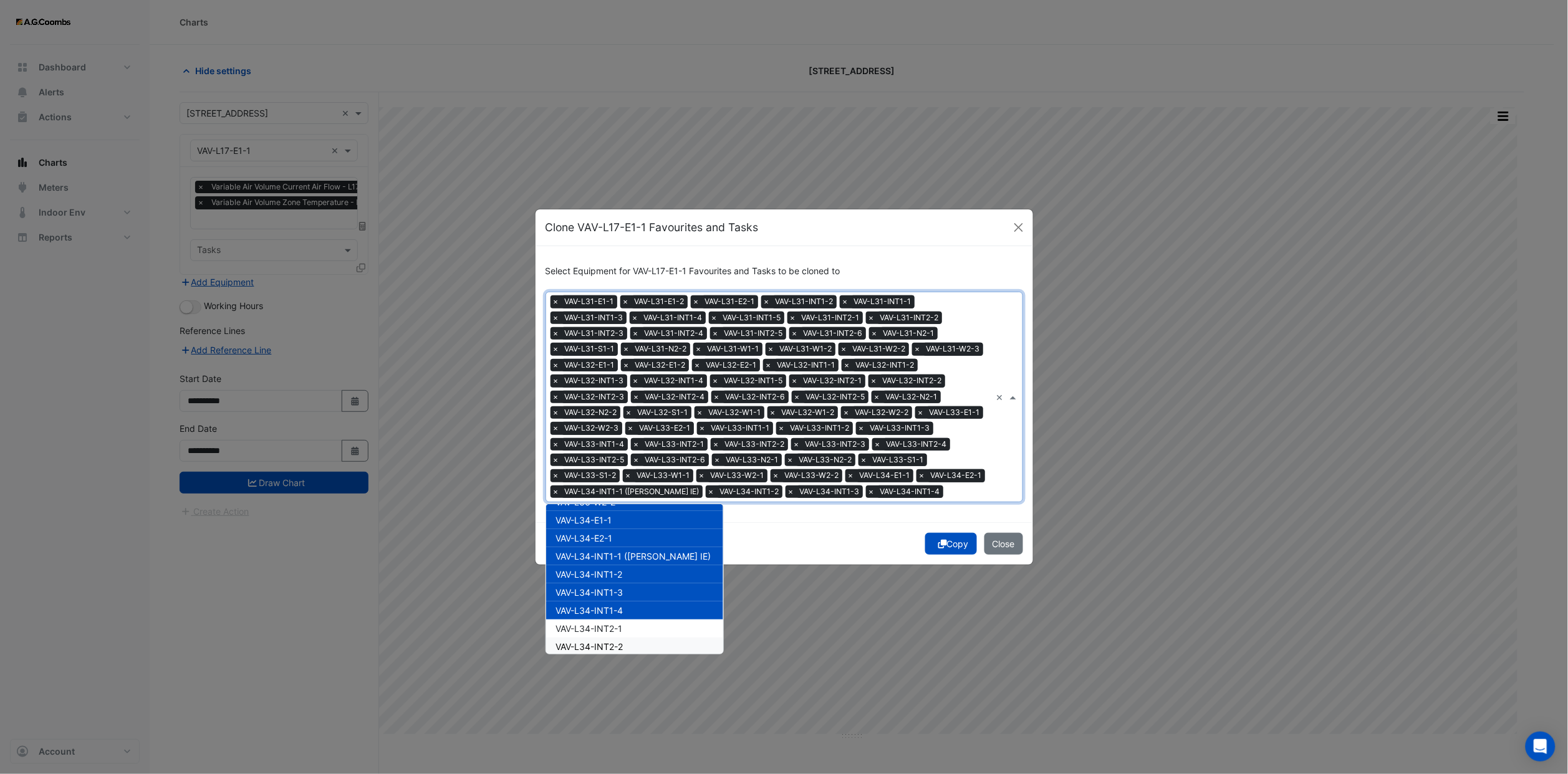
drag, startPoint x: 623, startPoint y: 633, endPoint x: 620, endPoint y: 616, distance: 17.3
click at [621, 642] on span "VAV-L34-INT2-2" at bounding box center [590, 647] width 67 height 11
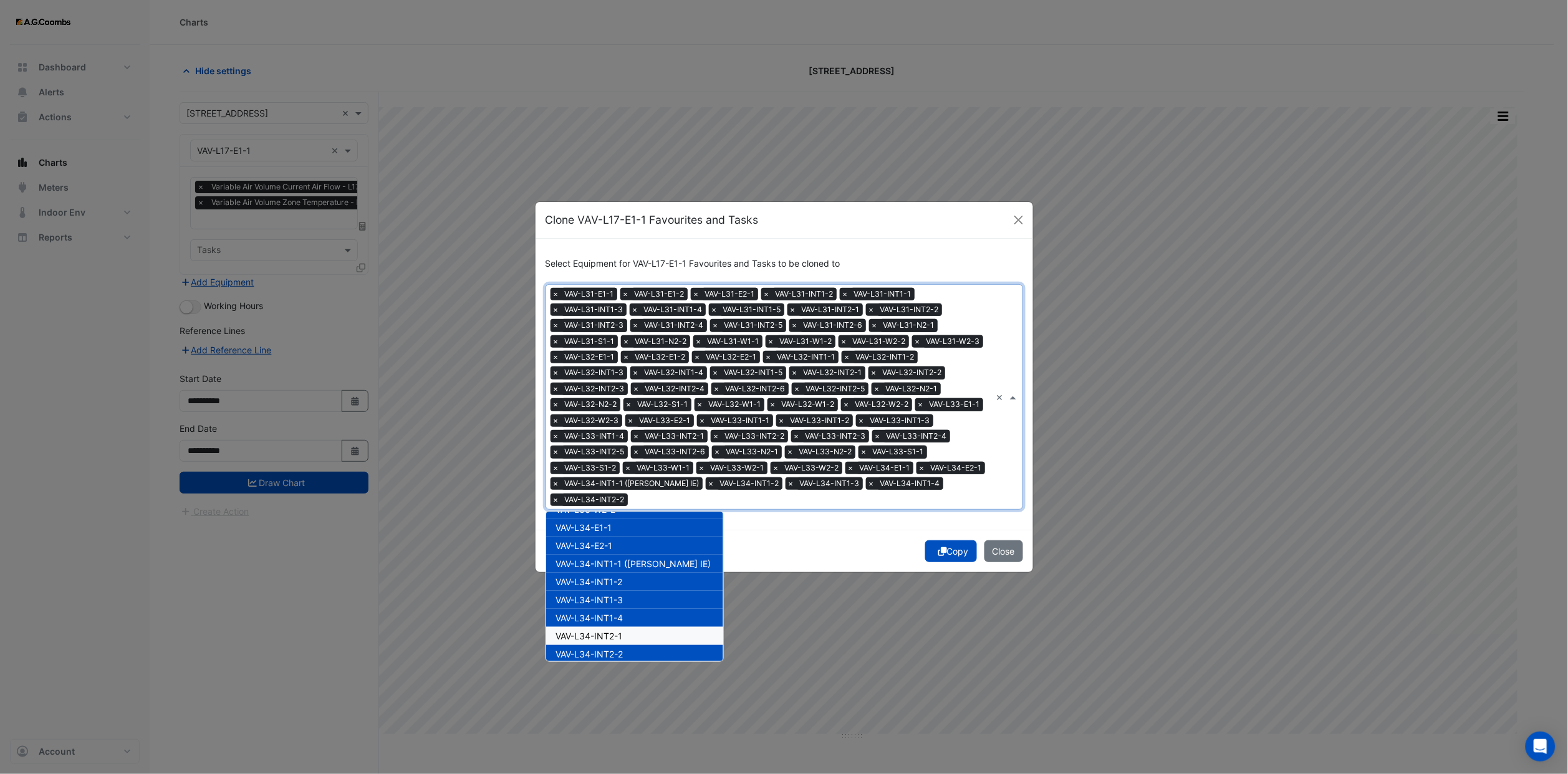
click at [620, 631] on span "VAV-L34-INT2-1" at bounding box center [590, 636] width 67 height 11
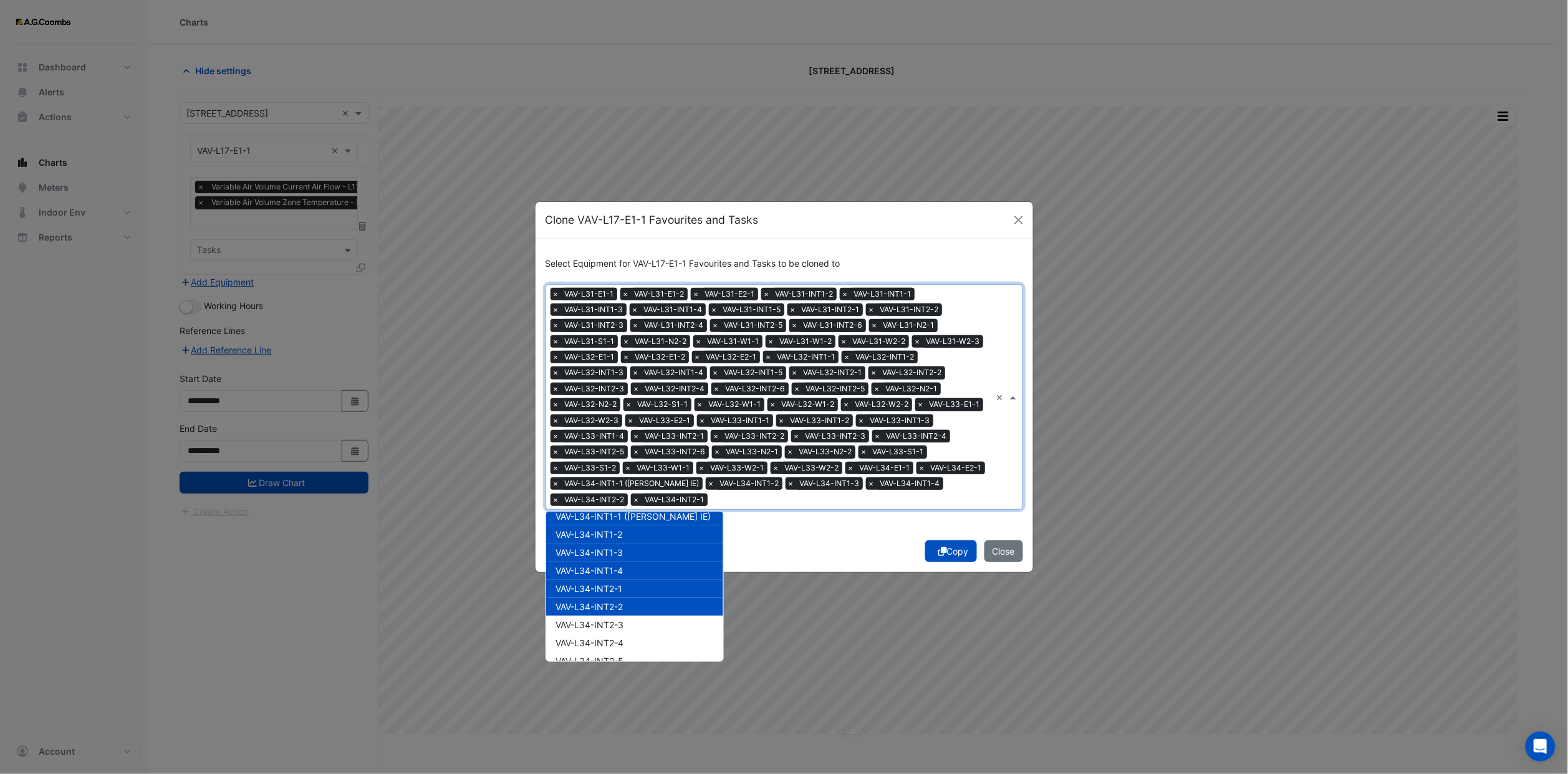
scroll to position [12692, 0]
drag, startPoint x: 621, startPoint y: 562, endPoint x: 621, endPoint y: 579, distance: 17.0
click at [621, 573] on span "VAV-L34-INT2-3" at bounding box center [590, 579] width 68 height 11
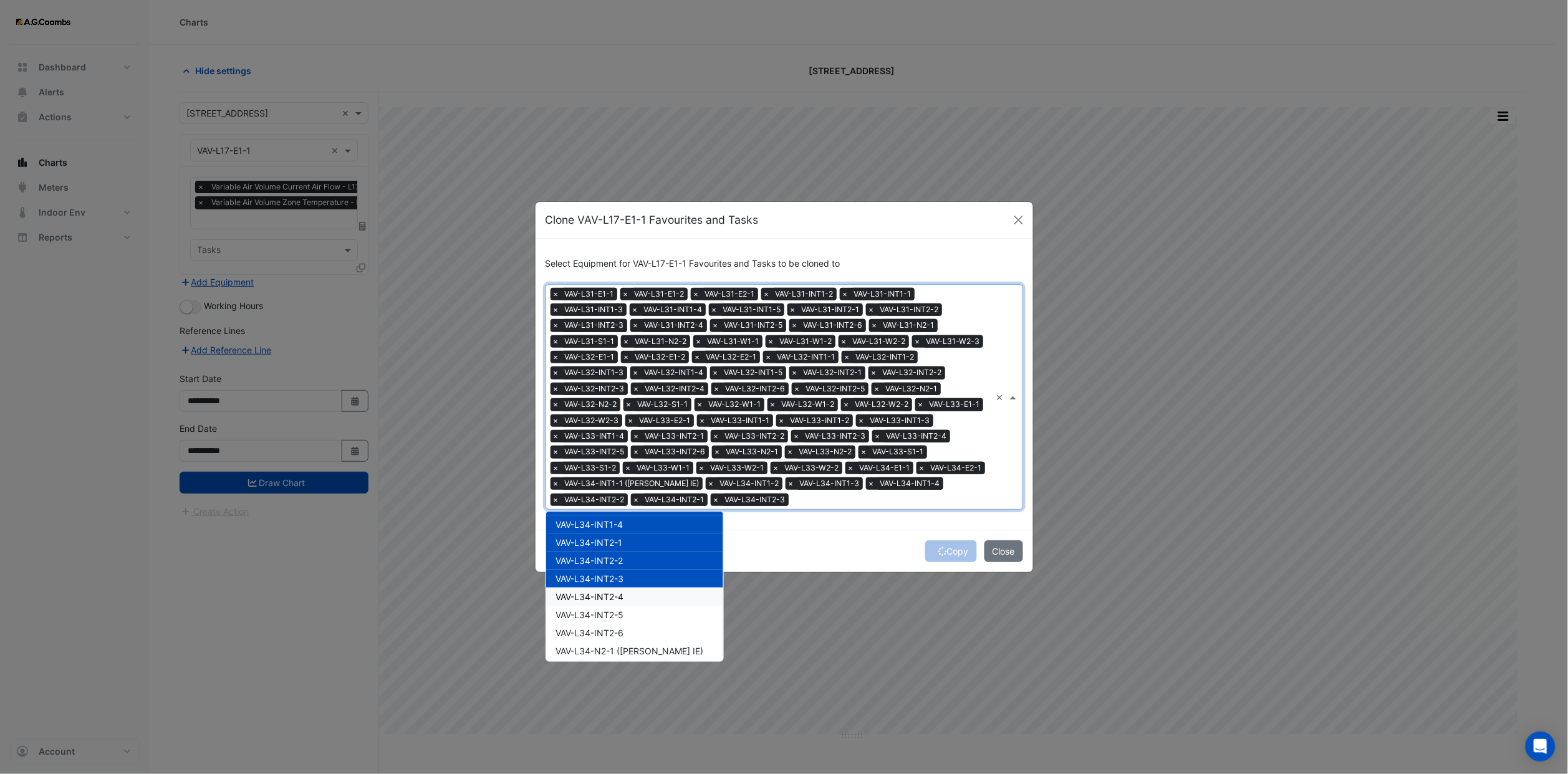
click at [621, 590] on div "VAV-L34-INT2-4" at bounding box center [634, 597] width 177 height 18
click at [624, 607] on div "VAV-L34-INT2-5" at bounding box center [634, 614] width 177 height 18
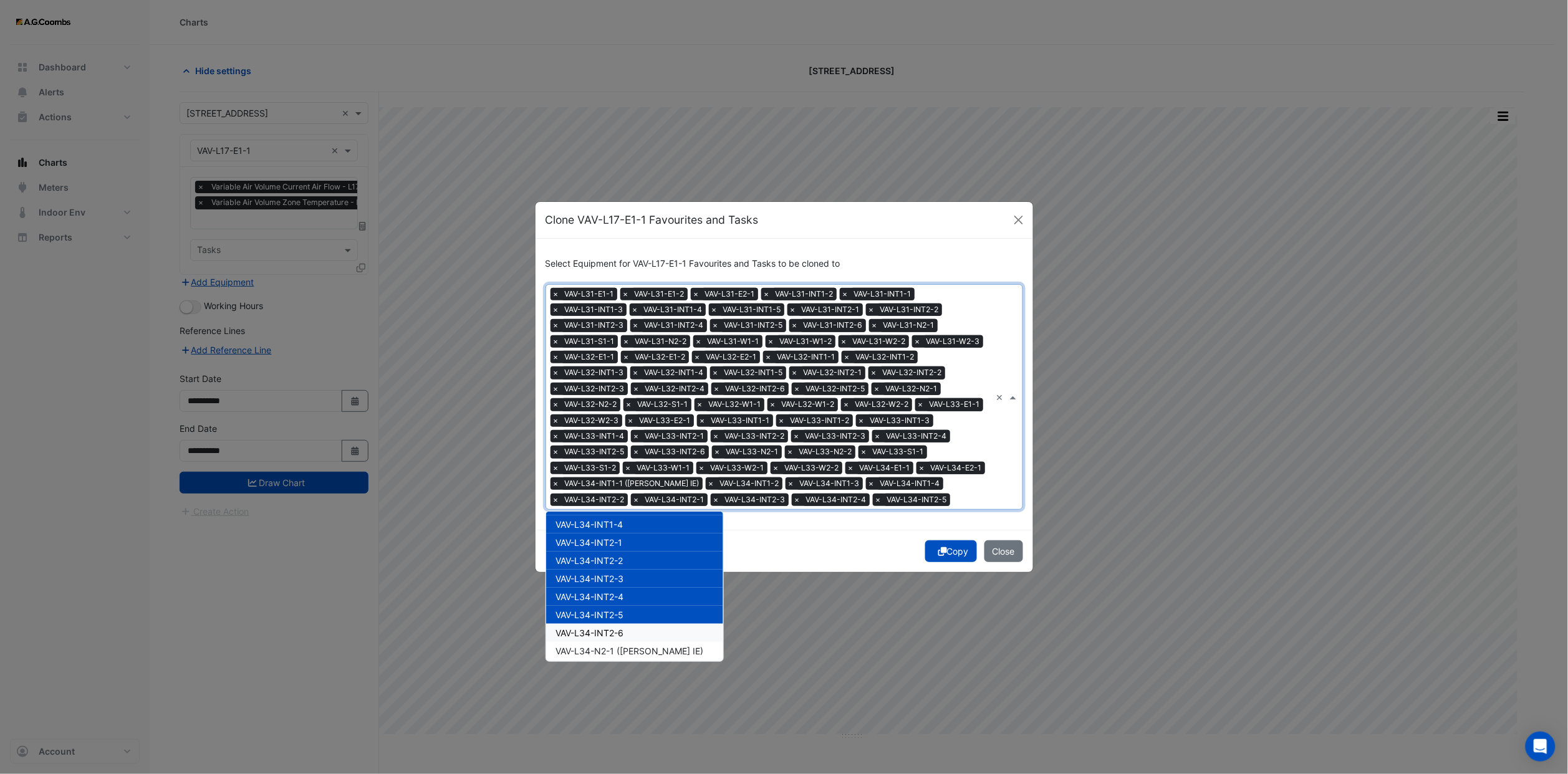
click at [626, 624] on div "VAV-L34-INT2-6" at bounding box center [634, 632] width 177 height 18
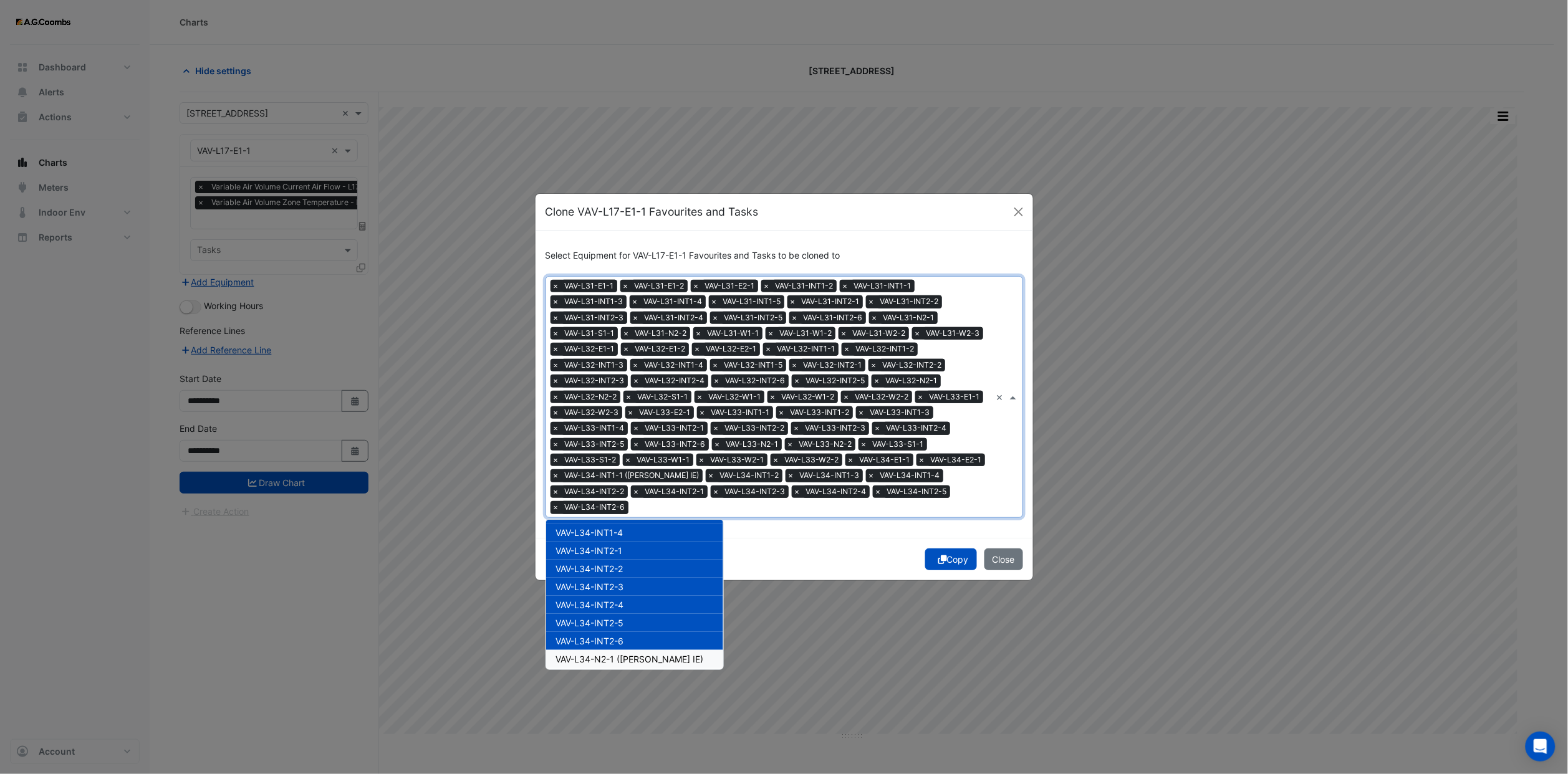
click at [621, 654] on span "VAV-L34-N2-1 ([PERSON_NAME] IE)" at bounding box center [630, 659] width 148 height 11
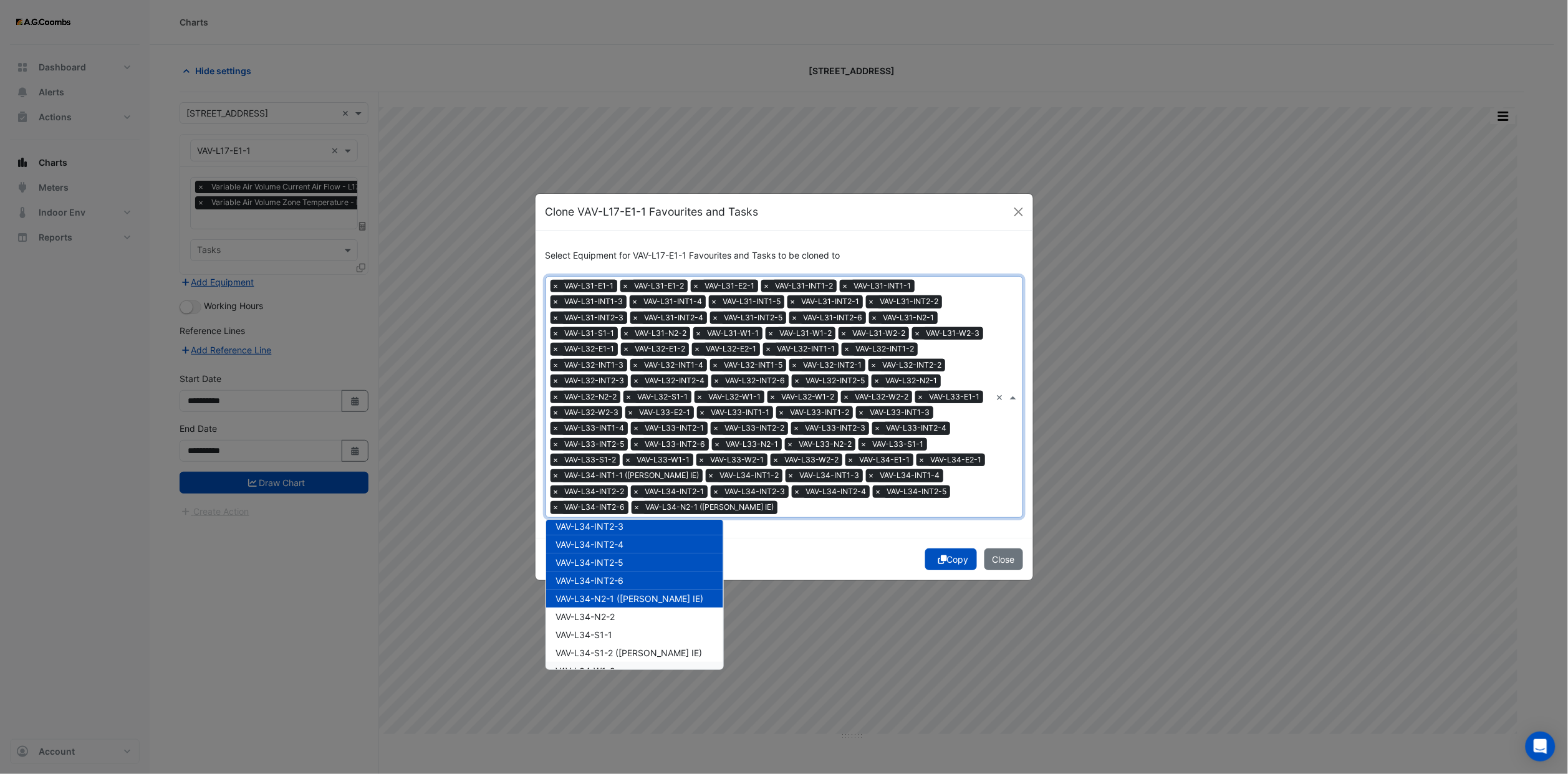
scroll to position [12785, 0]
drag, startPoint x: 610, startPoint y: 572, endPoint x: 610, endPoint y: 592, distance: 20.0
click at [610, 576] on div "VAV-L34-N2-2" at bounding box center [634, 583] width 177 height 18
drag, startPoint x: 610, startPoint y: 592, endPoint x: 608, endPoint y: 607, distance: 15.1
click at [610, 593] on div "VAV-L34-S1-1" at bounding box center [634, 601] width 177 height 18
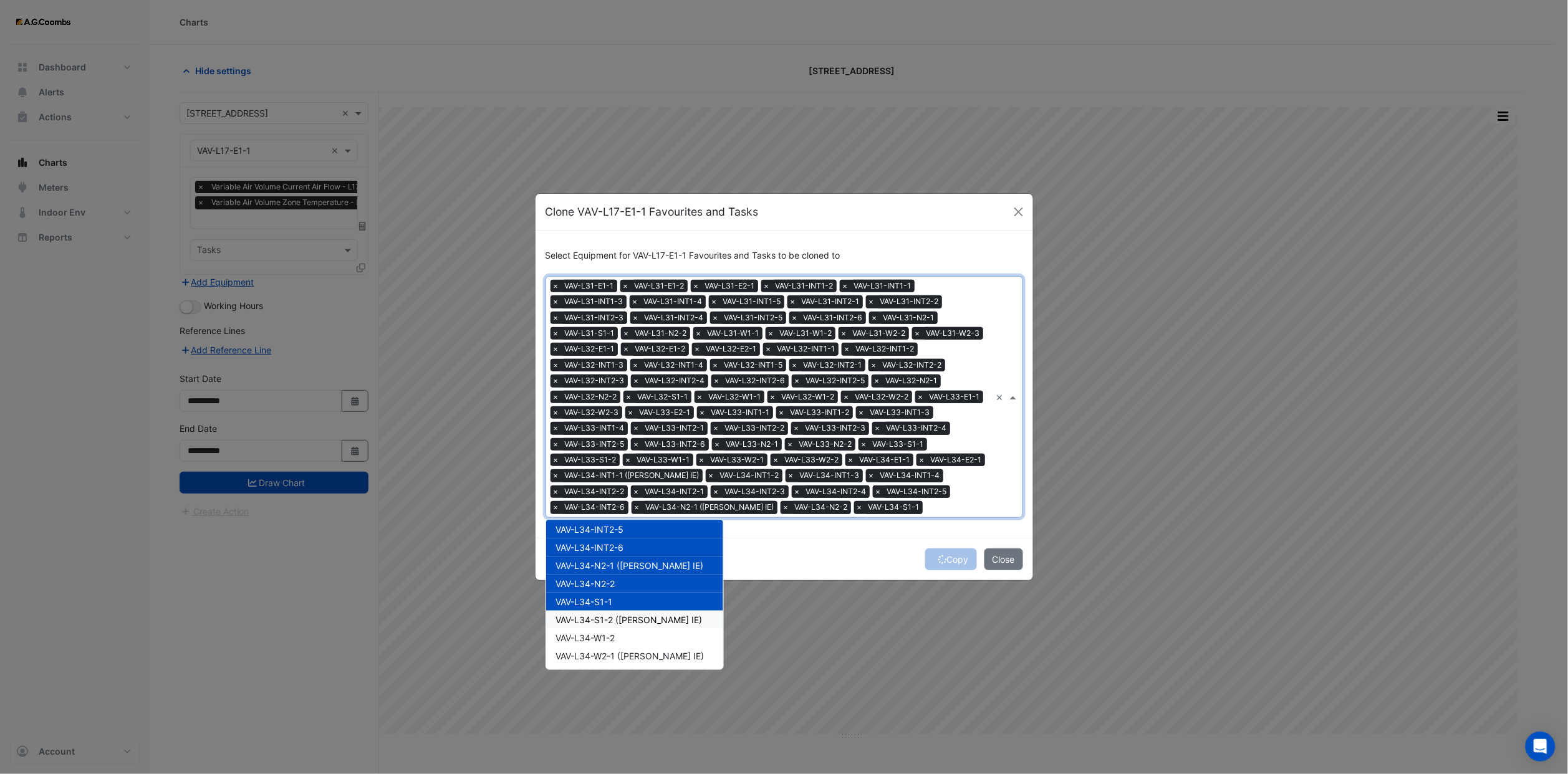
drag, startPoint x: 608, startPoint y: 607, endPoint x: 607, endPoint y: 617, distance: 10.0
click at [608, 614] on span "VAV-L34-S1-2 ([PERSON_NAME] IE)" at bounding box center [629, 620] width 146 height 11
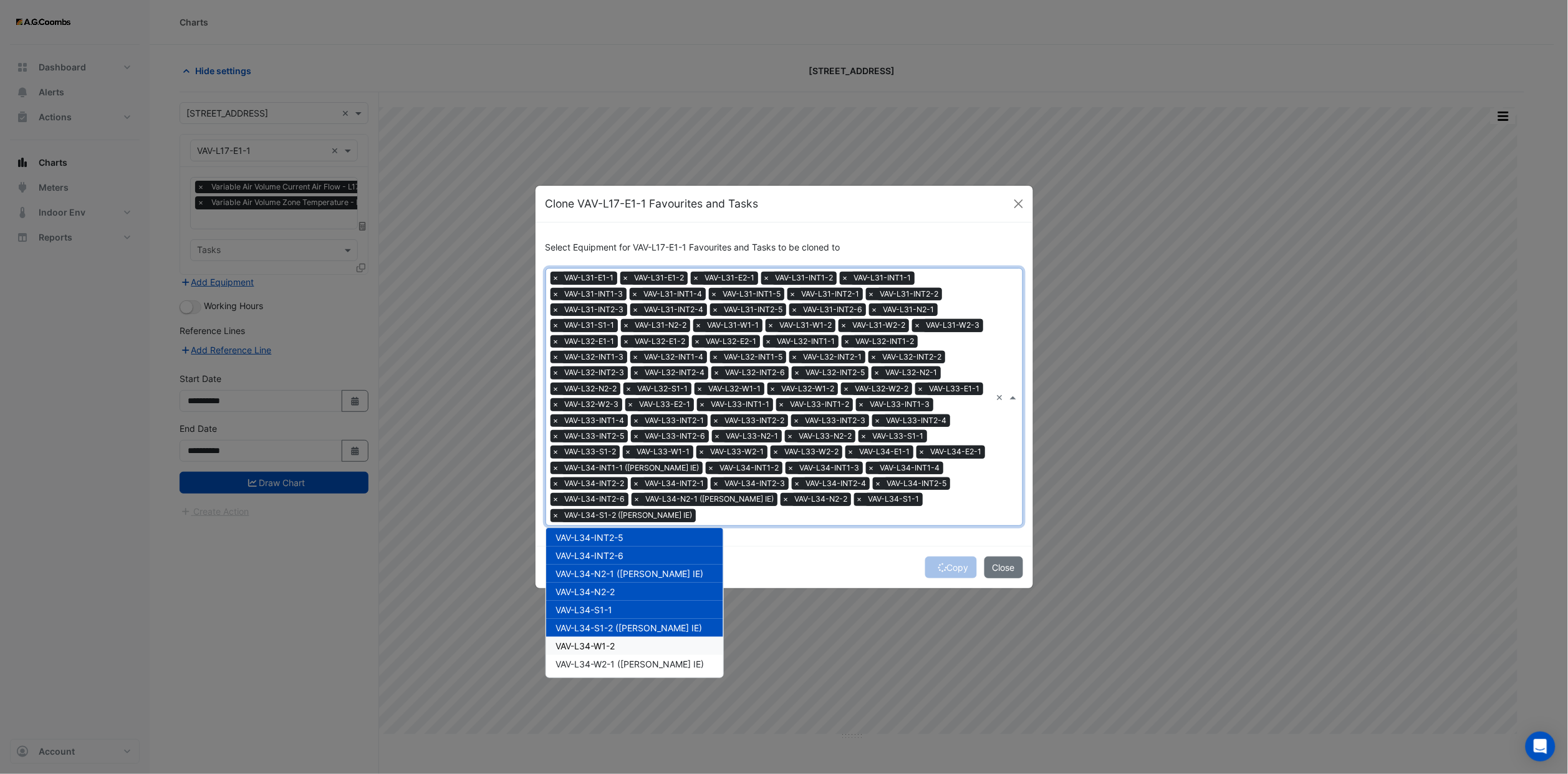
drag, startPoint x: 607, startPoint y: 633, endPoint x: 606, endPoint y: 644, distance: 11.0
click at [607, 637] on div "VAV-L34-W1-2" at bounding box center [634, 645] width 177 height 18
click at [607, 659] on span "VAV-L34-W2-1 ([PERSON_NAME] IE)" at bounding box center [630, 664] width 148 height 11
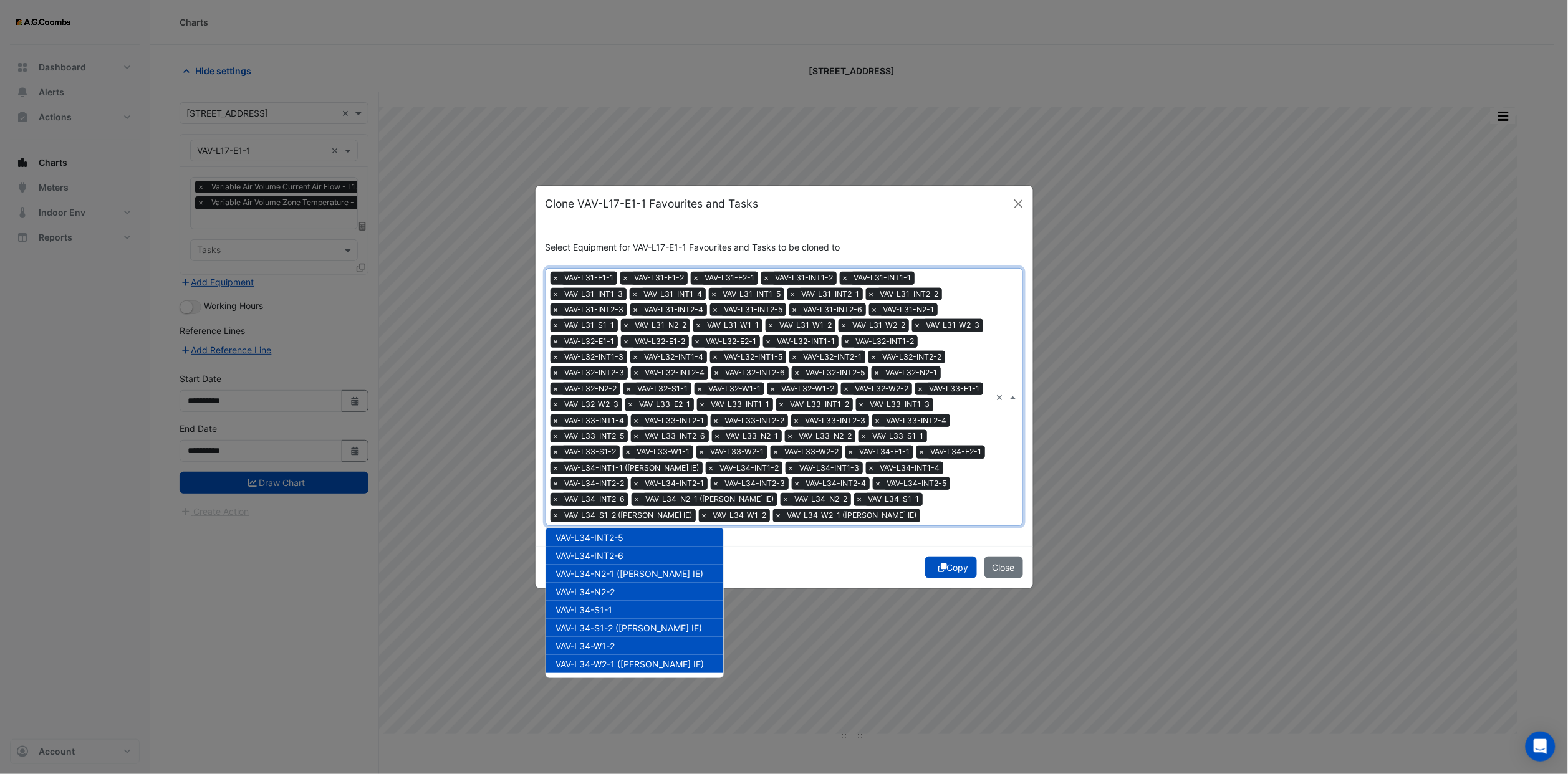
drag, startPoint x: 607, startPoint y: 662, endPoint x: 617, endPoint y: 601, distance: 61.8
click at [607, 677] on span "VAV-L34-W2-2" at bounding box center [586, 683] width 60 height 11
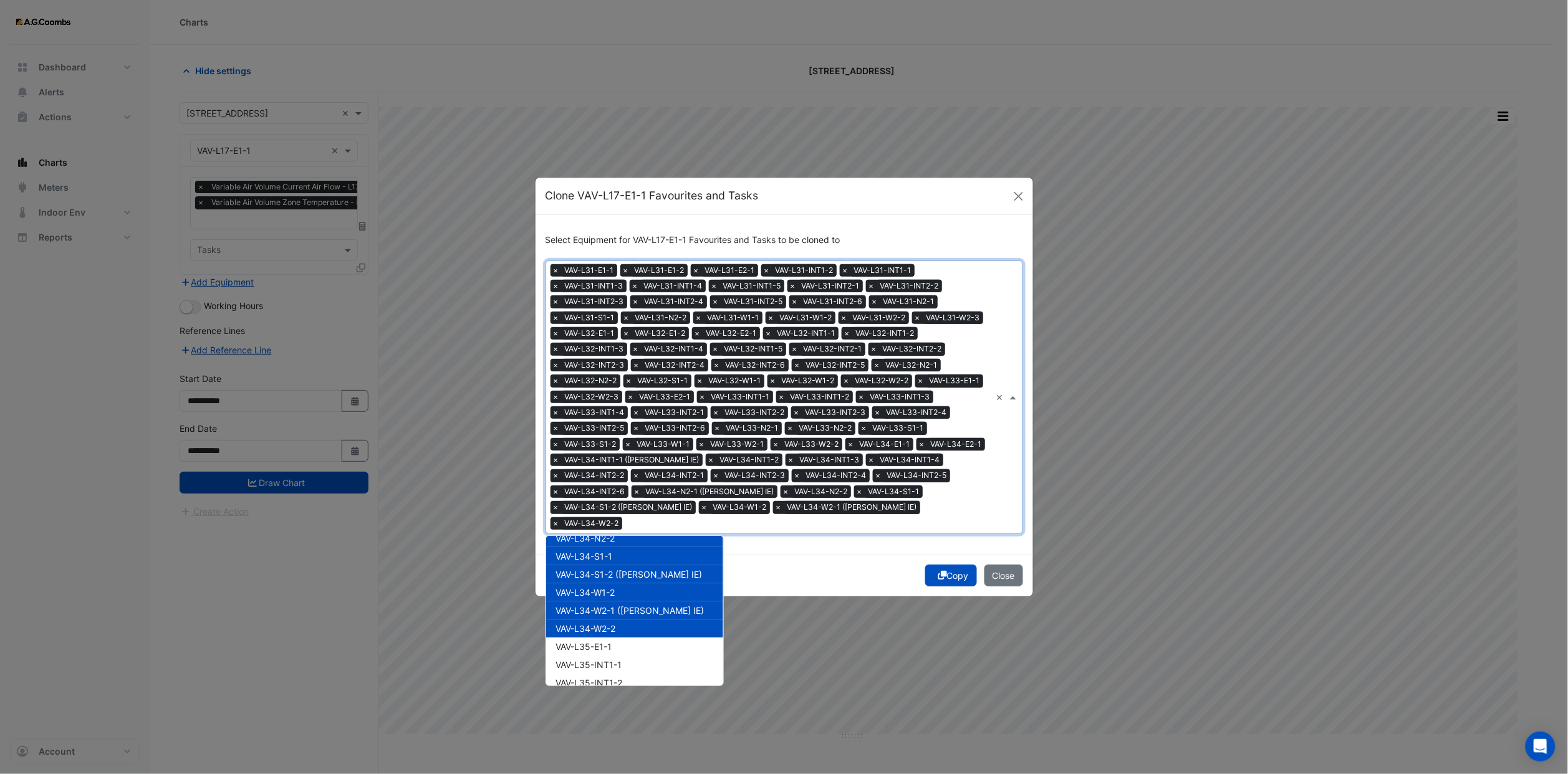
scroll to position [12879, 0]
drag, startPoint x: 617, startPoint y: 589, endPoint x: 617, endPoint y: 603, distance: 14.0
click at [617, 606] on div "VAV-L35-E1-1" at bounding box center [634, 614] width 177 height 18
drag, startPoint x: 617, startPoint y: 603, endPoint x: 616, endPoint y: 611, distance: 8.1
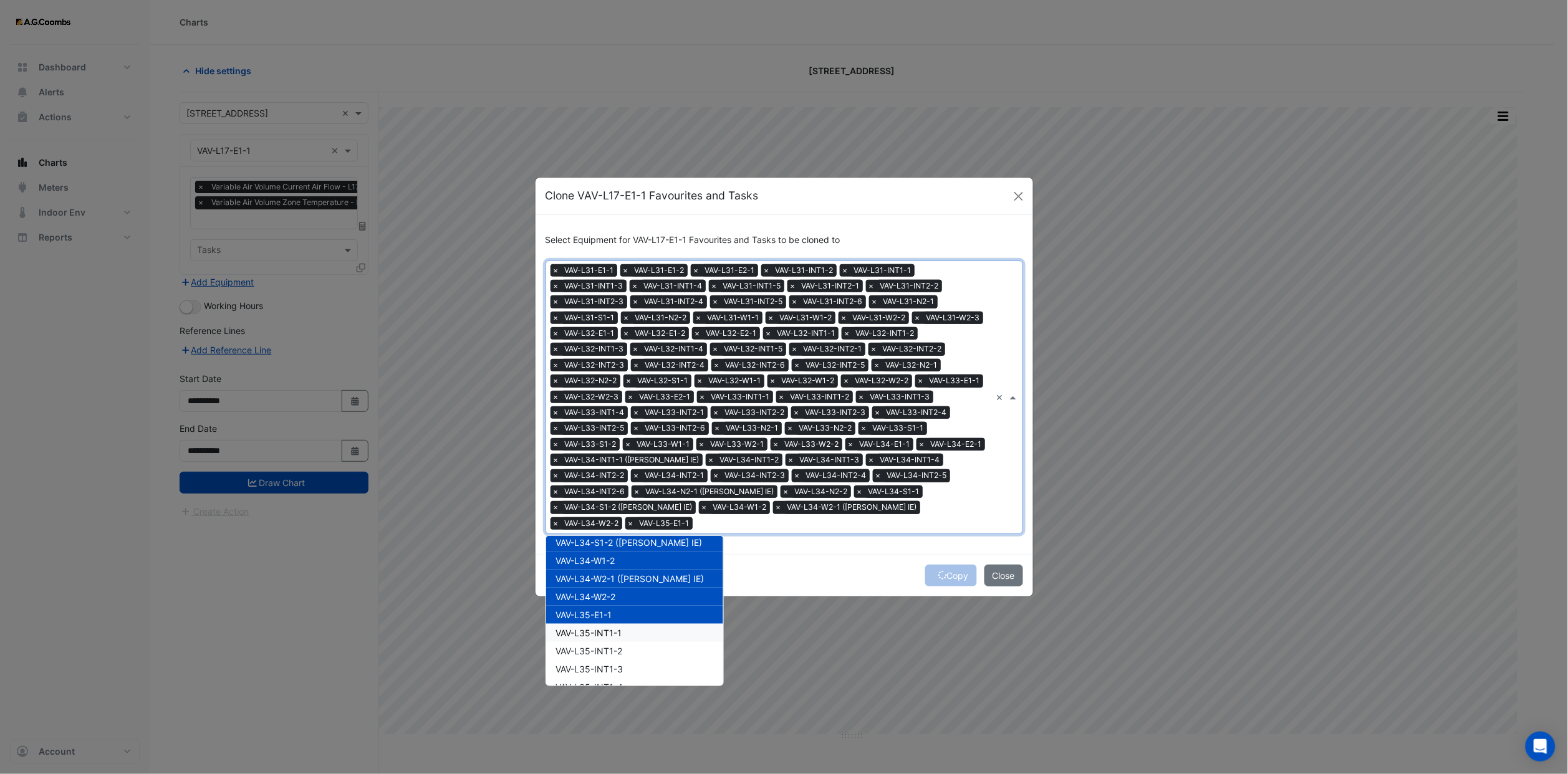
drag, startPoint x: 616, startPoint y: 611, endPoint x: 617, endPoint y: 627, distance: 16.0
click at [617, 628] on span "VAV-L35-INT1-1" at bounding box center [589, 633] width 66 height 11
click at [617, 642] on div "VAV-L35-INT1-2" at bounding box center [634, 651] width 177 height 18
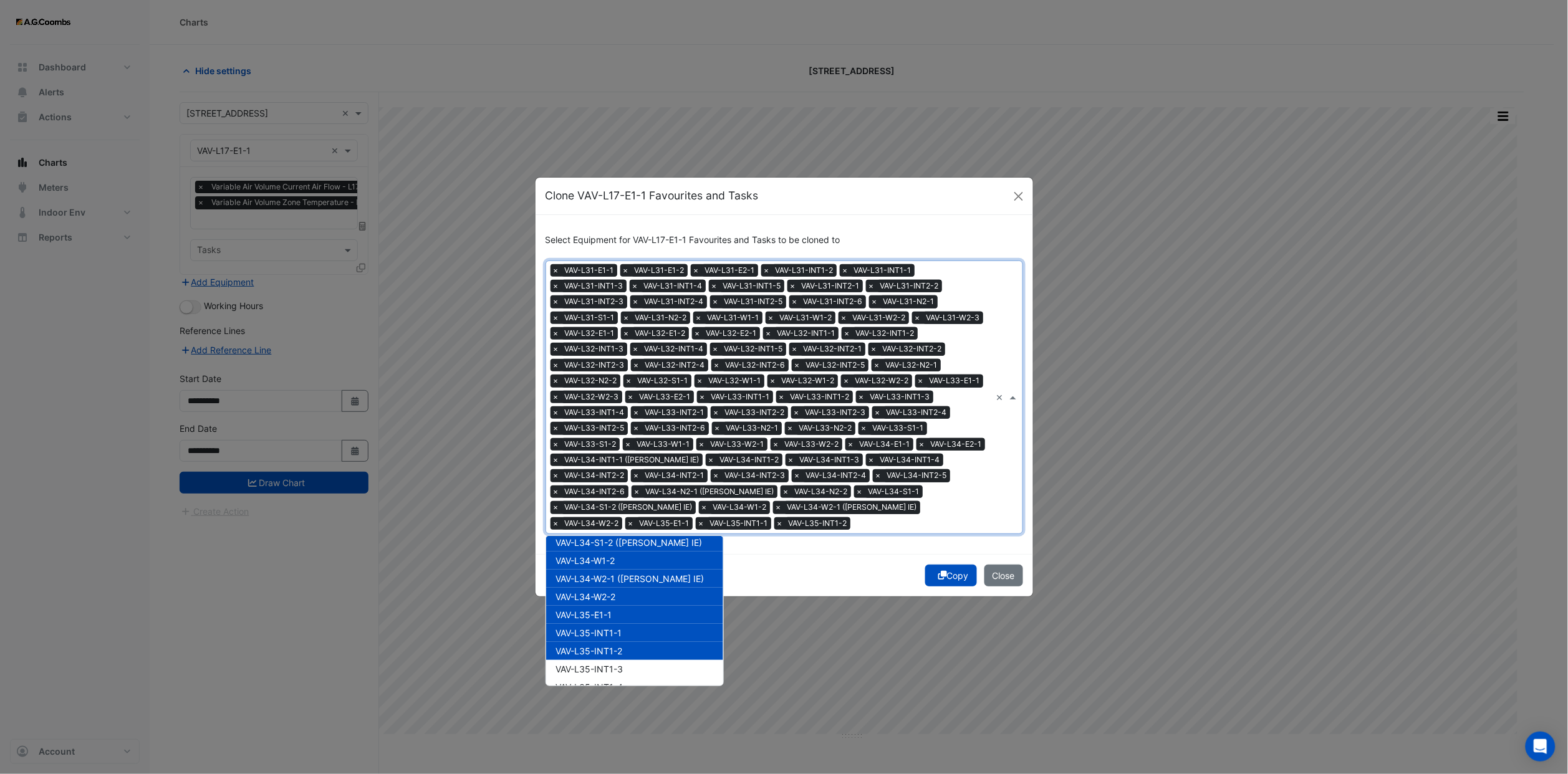
drag
click at [620, 664] on span "VAV-L35-INT1-3" at bounding box center [590, 669] width 67 height 11
click at [624, 678] on div "VAV-L35-INT1-4" at bounding box center [634, 686] width 177 height 18
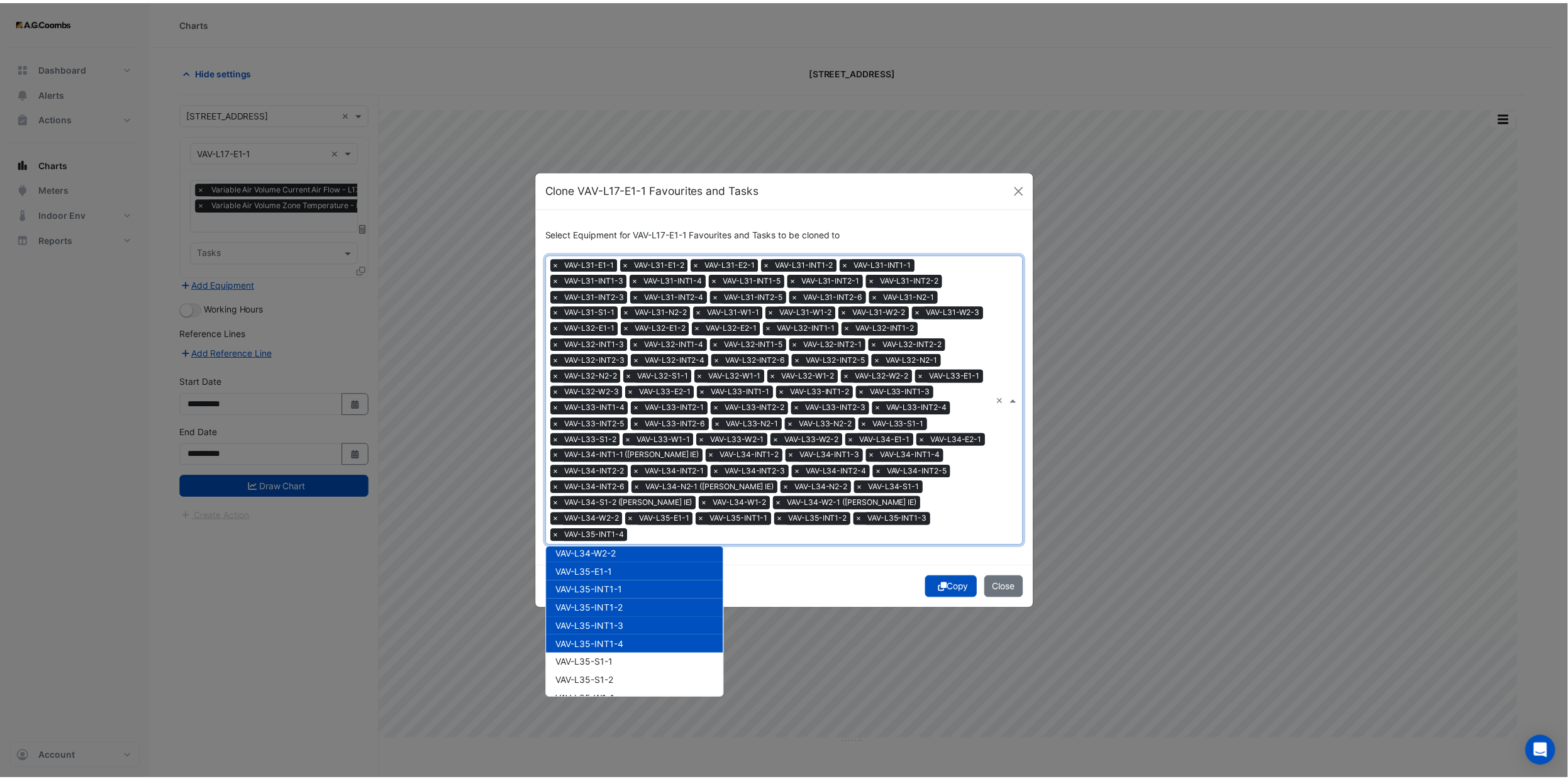
scroll to position [13051, 0]
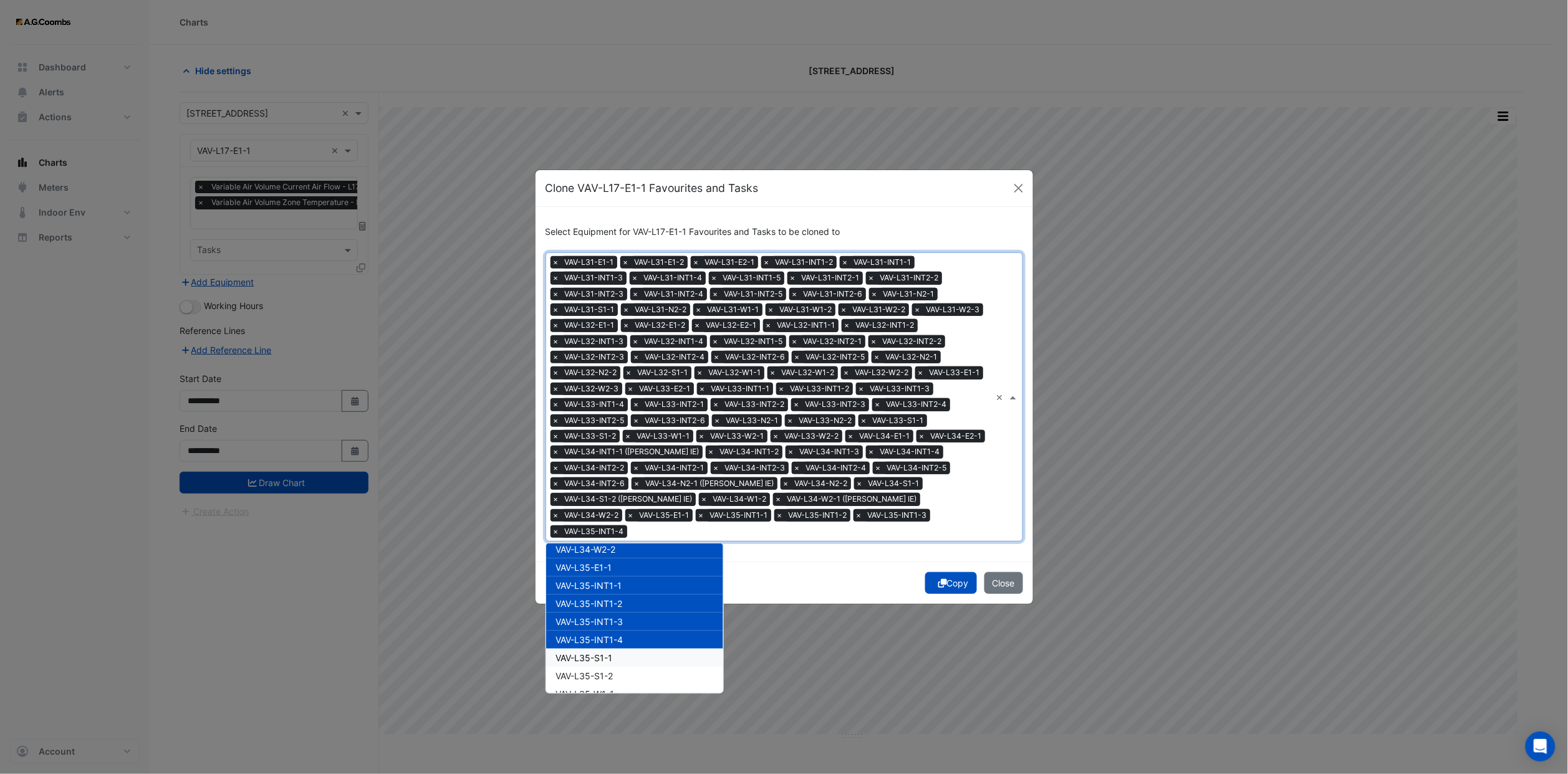
click at [621, 649] on div "VAV-L35-S1-1" at bounding box center [634, 658] width 177 height 18
click at [618, 667] on div "VAV-L35-S1-2" at bounding box center [634, 676] width 177 height 18
click at [617, 685] on div "VAV-L35-W1-1" at bounding box center [634, 693] width 177 height 18
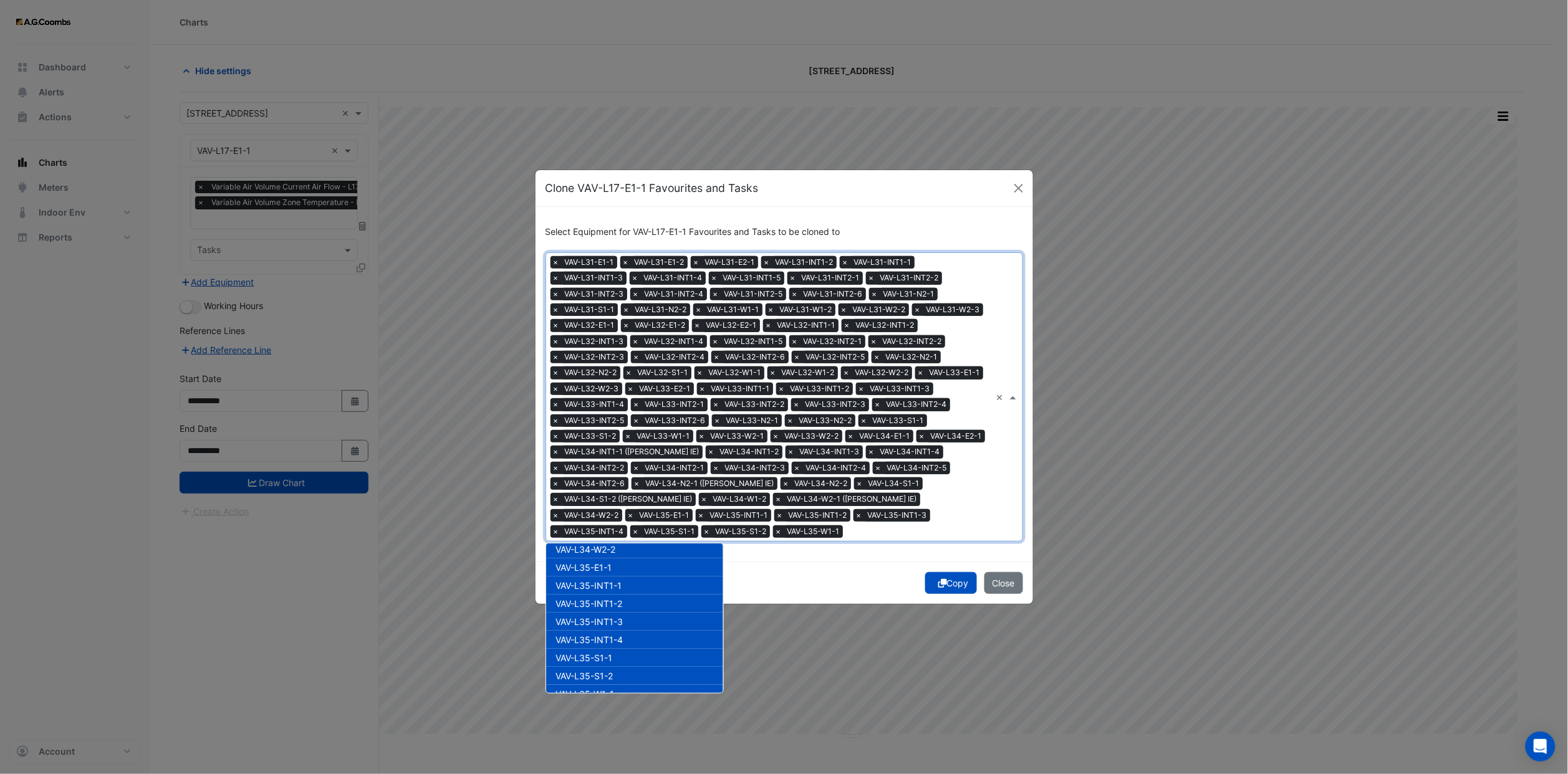
click at [615, 695] on ngb-modal-window "Clone VAV-L17-E1-1 Favourites and Tasks Select Equipment for VAV-L17-E1-1 Favou…" at bounding box center [784, 387] width 1568 height 774
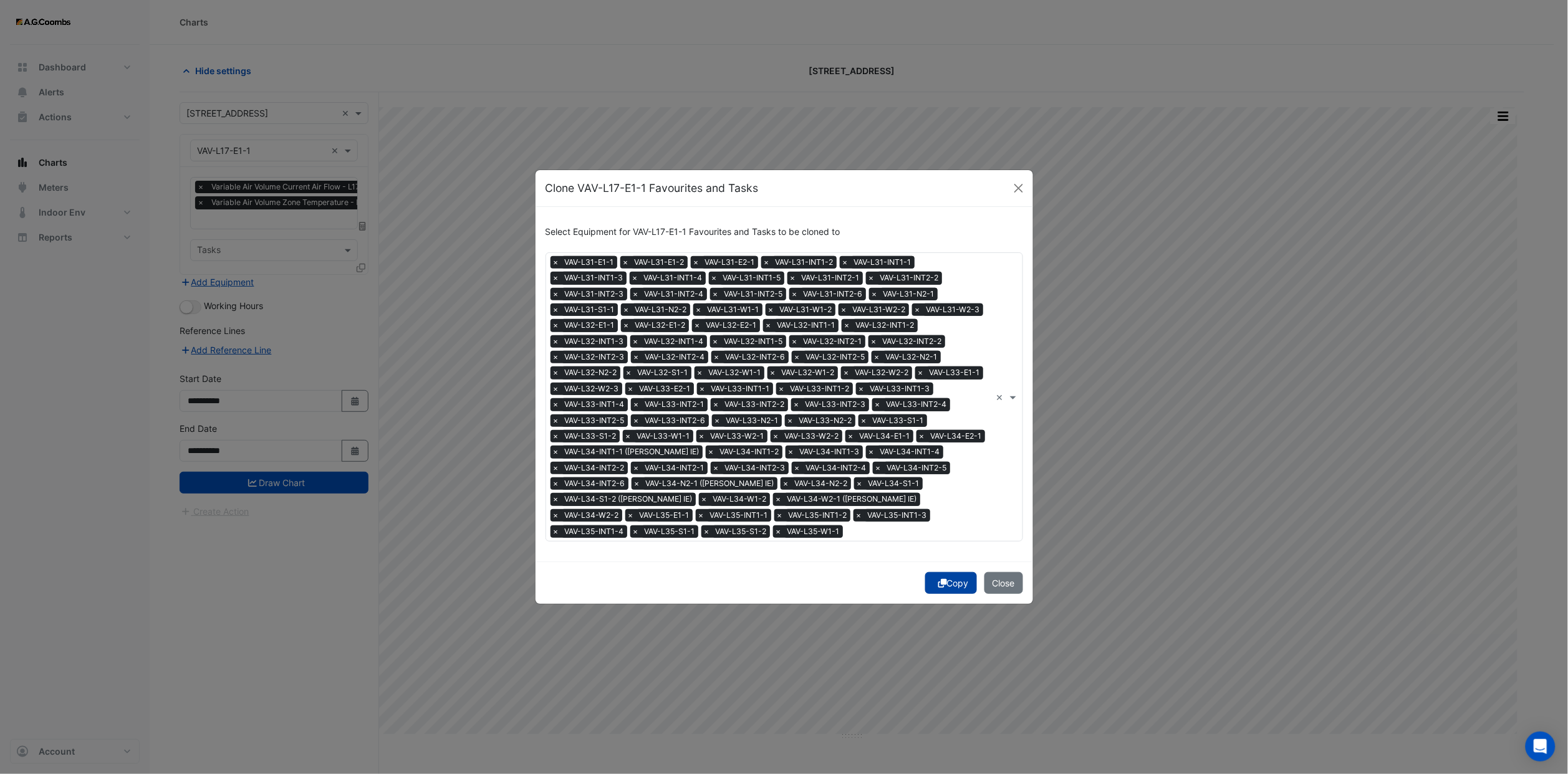
click at [952, 582] on button "Copy" at bounding box center [951, 583] width 52 height 22
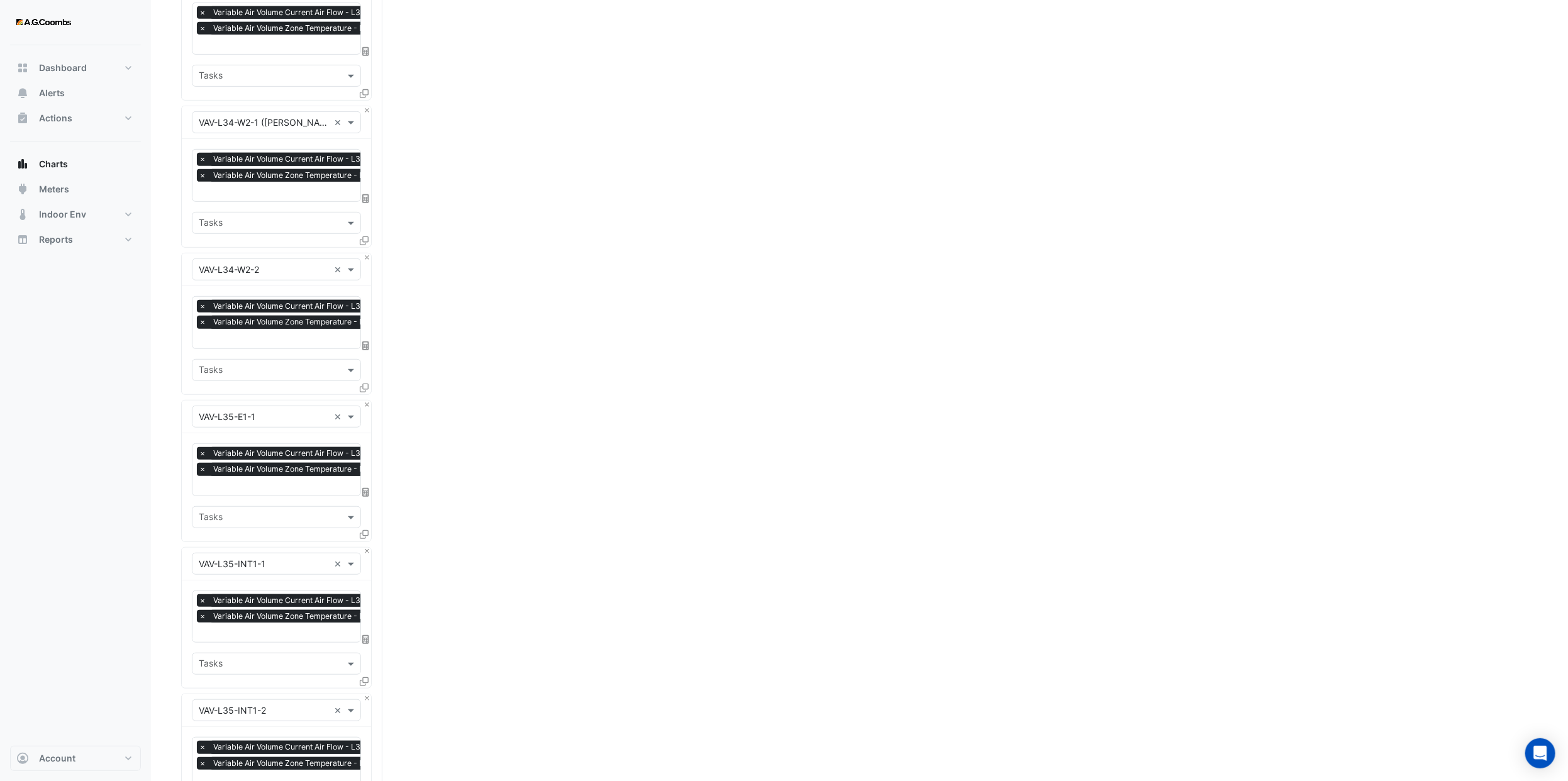
scroll to position [12661, 0]
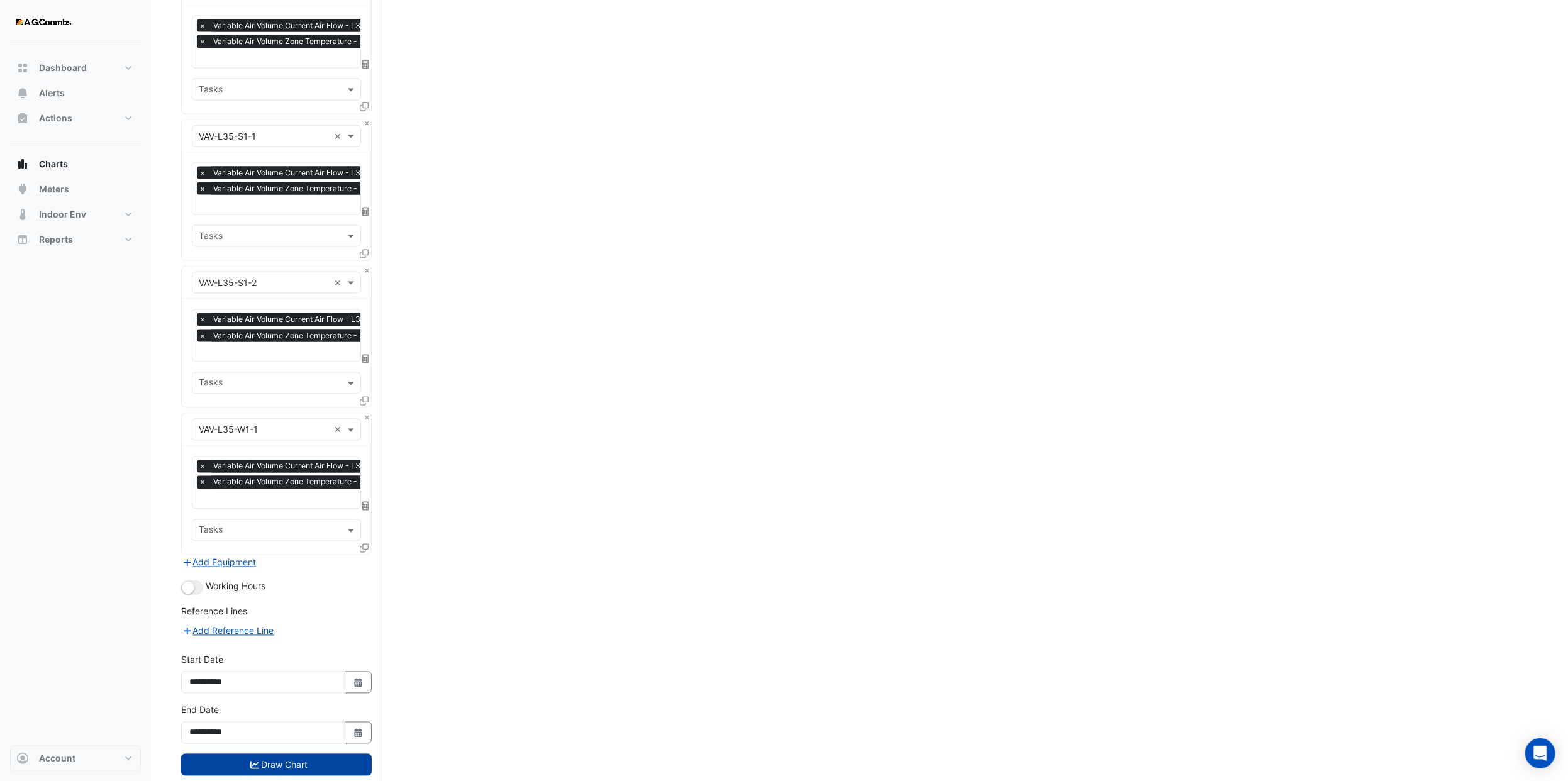
click at [324, 754] on button "Draw Chart" at bounding box center [277, 765] width 191 height 22
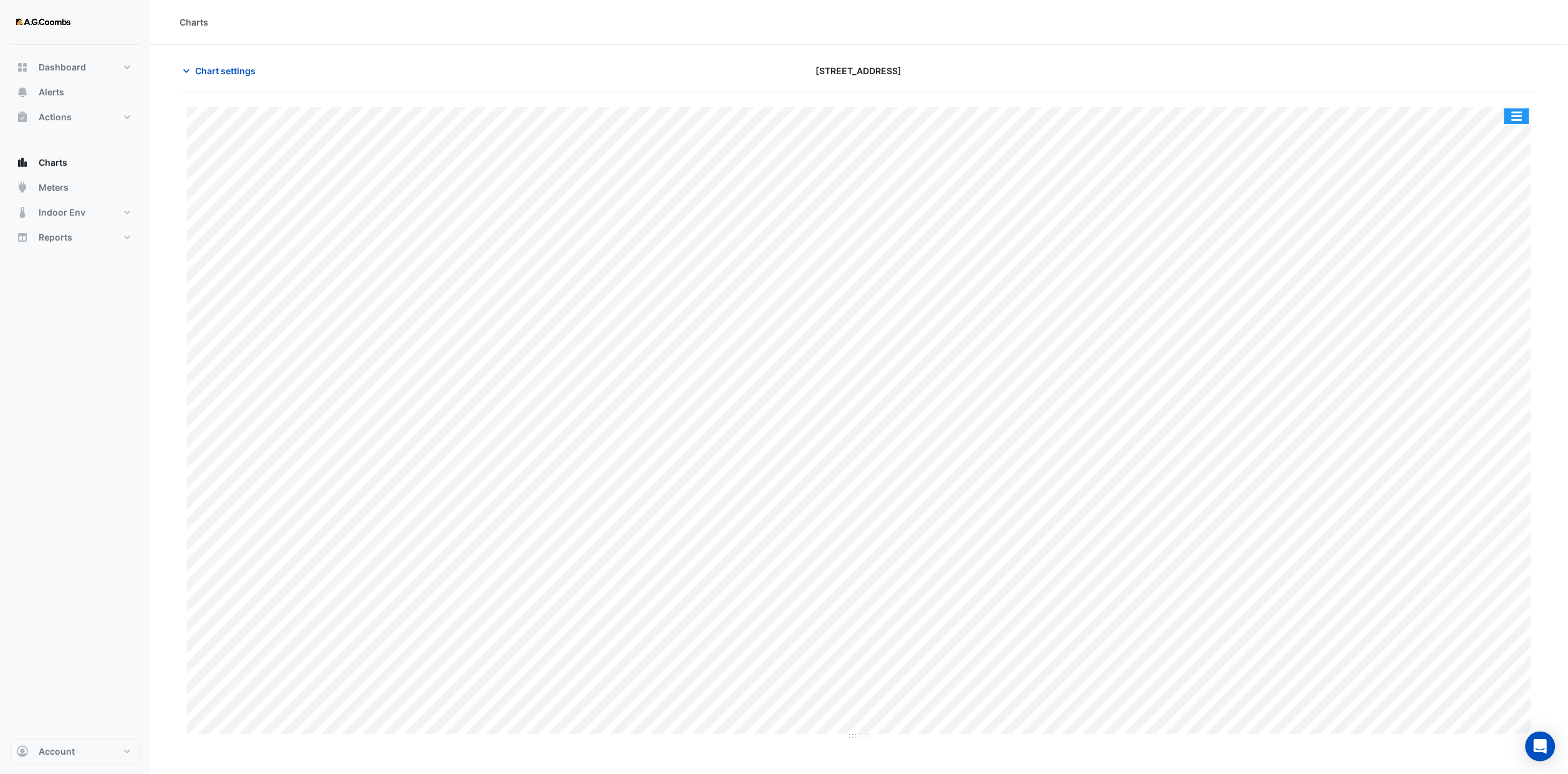
click at [1525, 119] on button "button" at bounding box center [1517, 116] width 25 height 15
click at [1504, 336] on div "Export CSV - Pivot" at bounding box center [1491, 332] width 75 height 30
click at [260, 72] on button "Chart settings" at bounding box center [222, 71] width 84 height 22
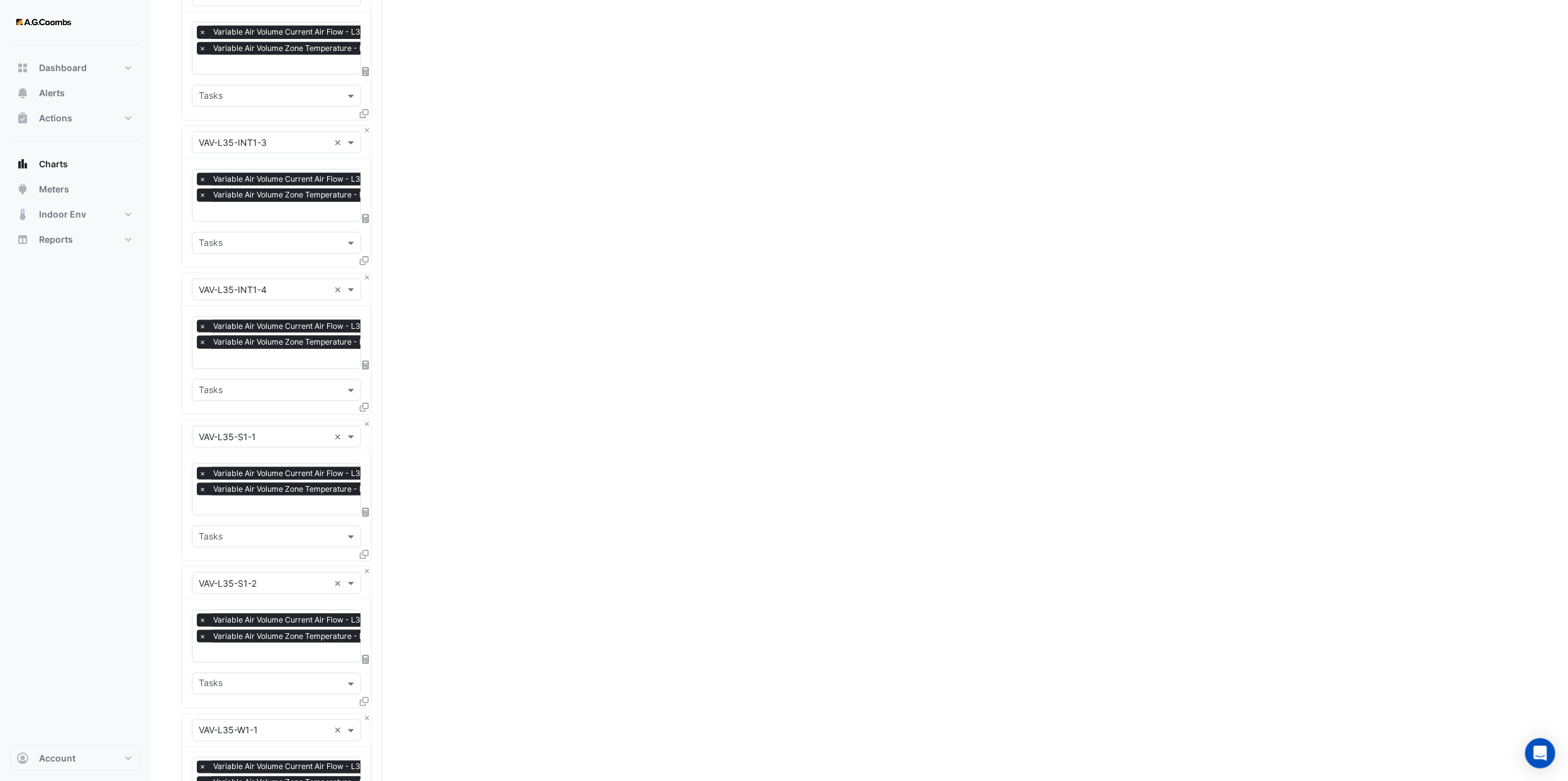
scroll to position [12661, 0]
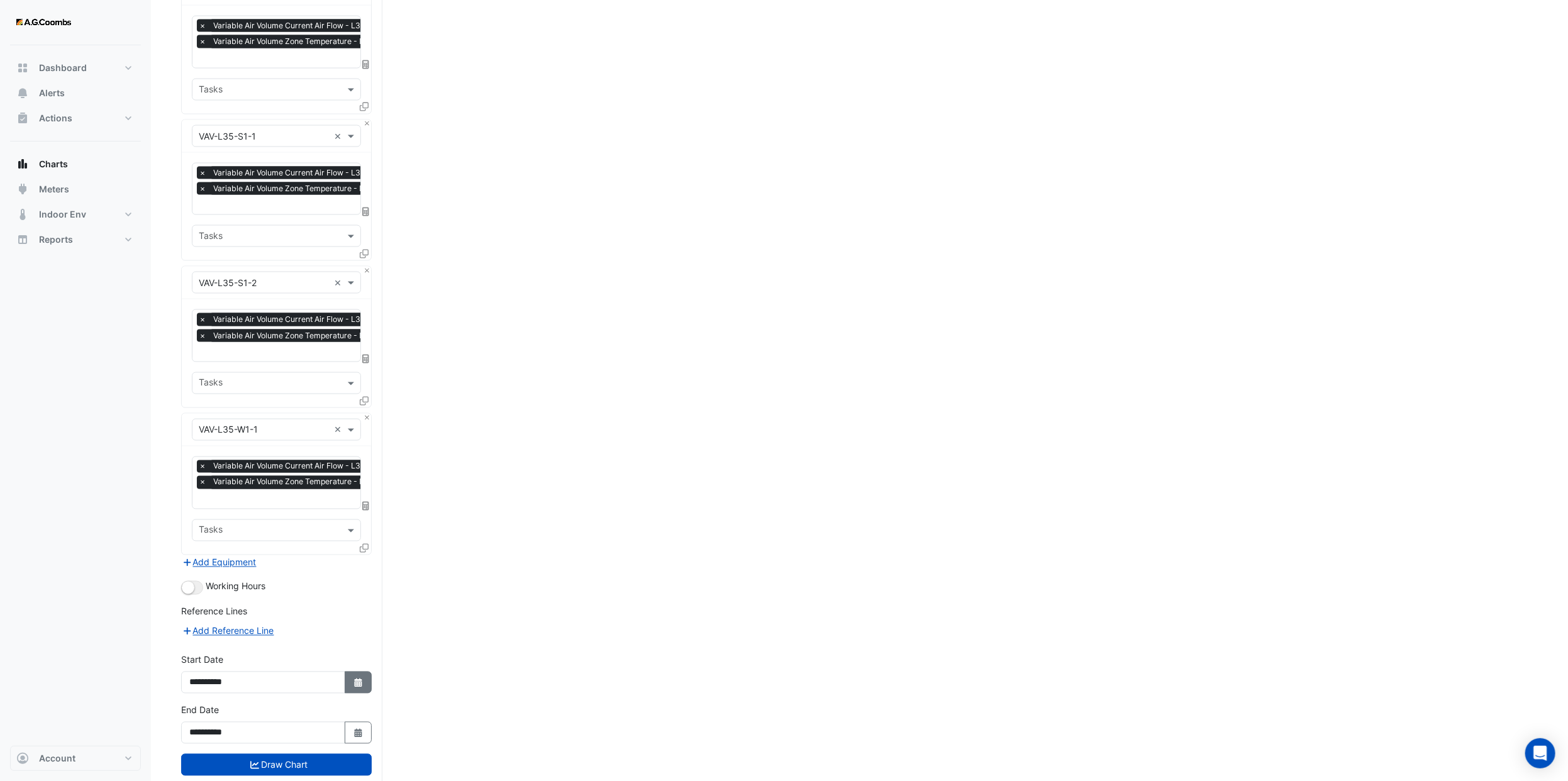
click at [352, 672] on button "Select Date" at bounding box center [358, 682] width 27 height 22
select select "*"
select select "****"
click at [358, 729] on icon "Select Date" at bounding box center [358, 733] width 11 height 9
click at [254, 536] on select "*** *** *** *** *** *** ***" at bounding box center [238, 536] width 48 height 19
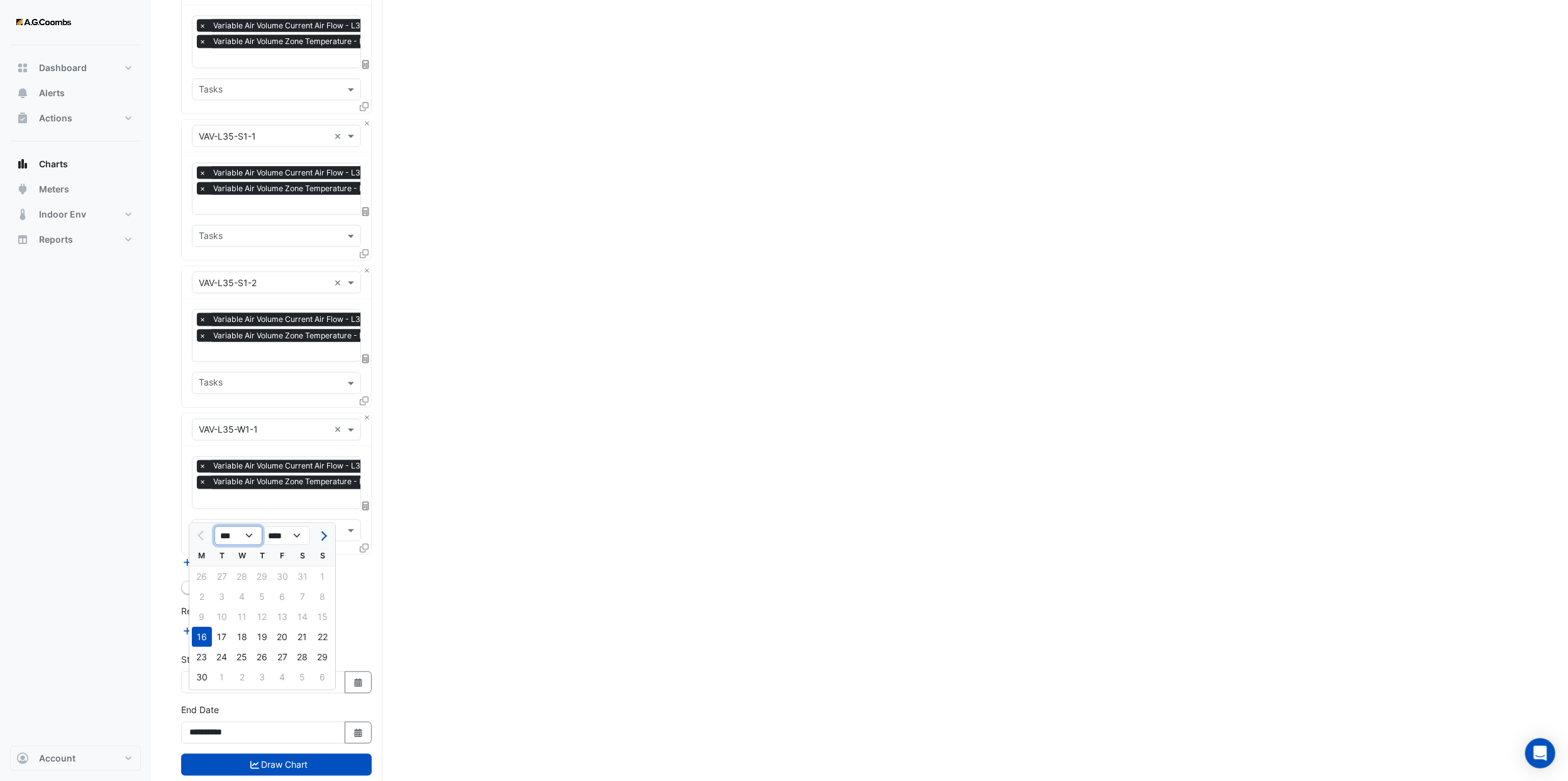
select select "*"
click at [214, 526] on select "*** *** *** *** *** *** ***" at bounding box center [238, 536] width 48 height 19
click at [202, 632] on div "21" at bounding box center [202, 637] width 20 height 20
type input "**********"
click at [354, 678] on fa-icon "Select Date" at bounding box center [358, 683] width 11 height 11
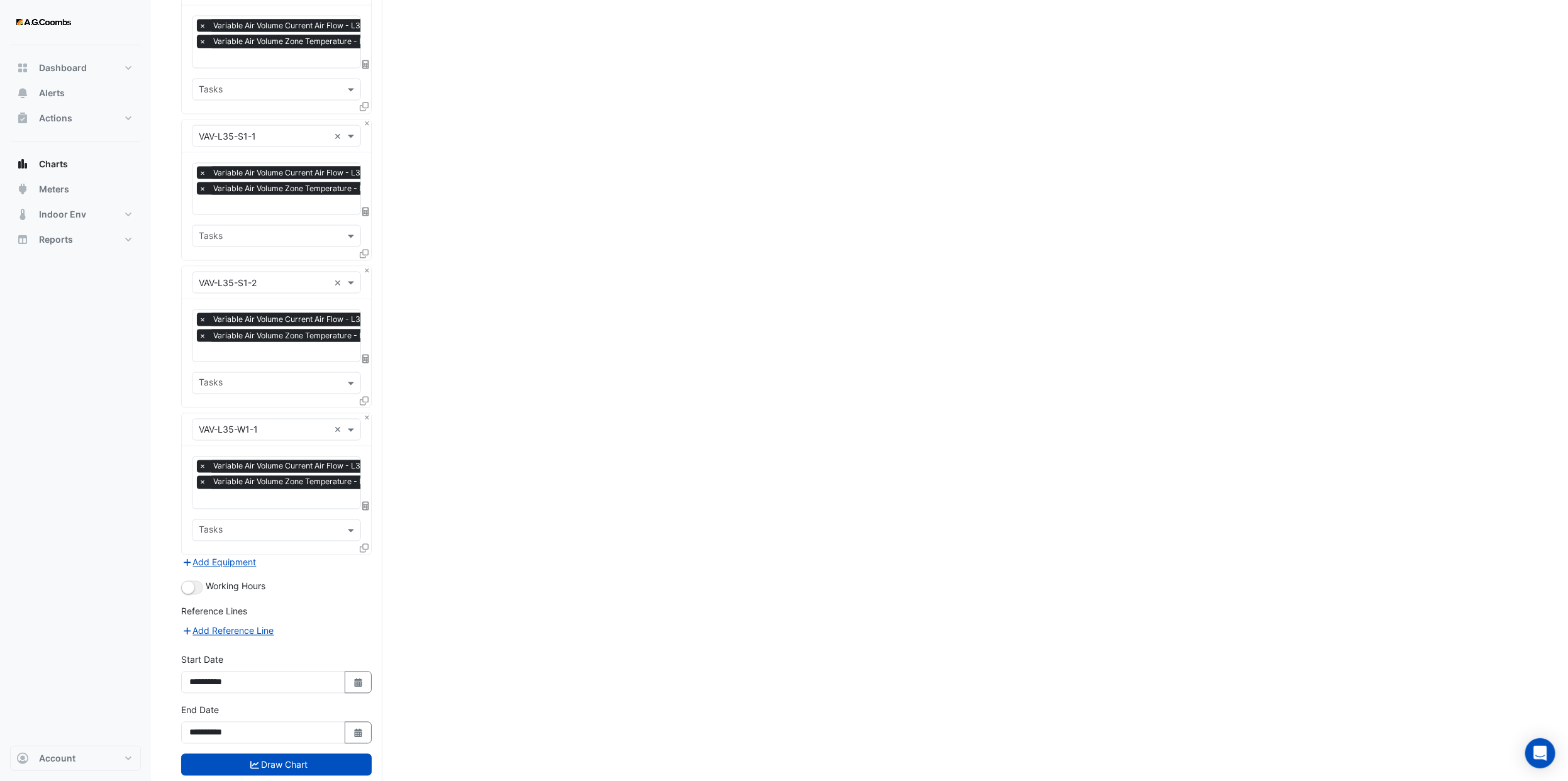
select select "*"
select select "****"
click at [231, 484] on select "*** *** *** *** *** *** ***" at bounding box center [238, 485] width 48 height 19
select select "*"
click at [214, 476] on select "*** *** *** *** *** *** ***" at bounding box center [238, 485] width 48 height 19
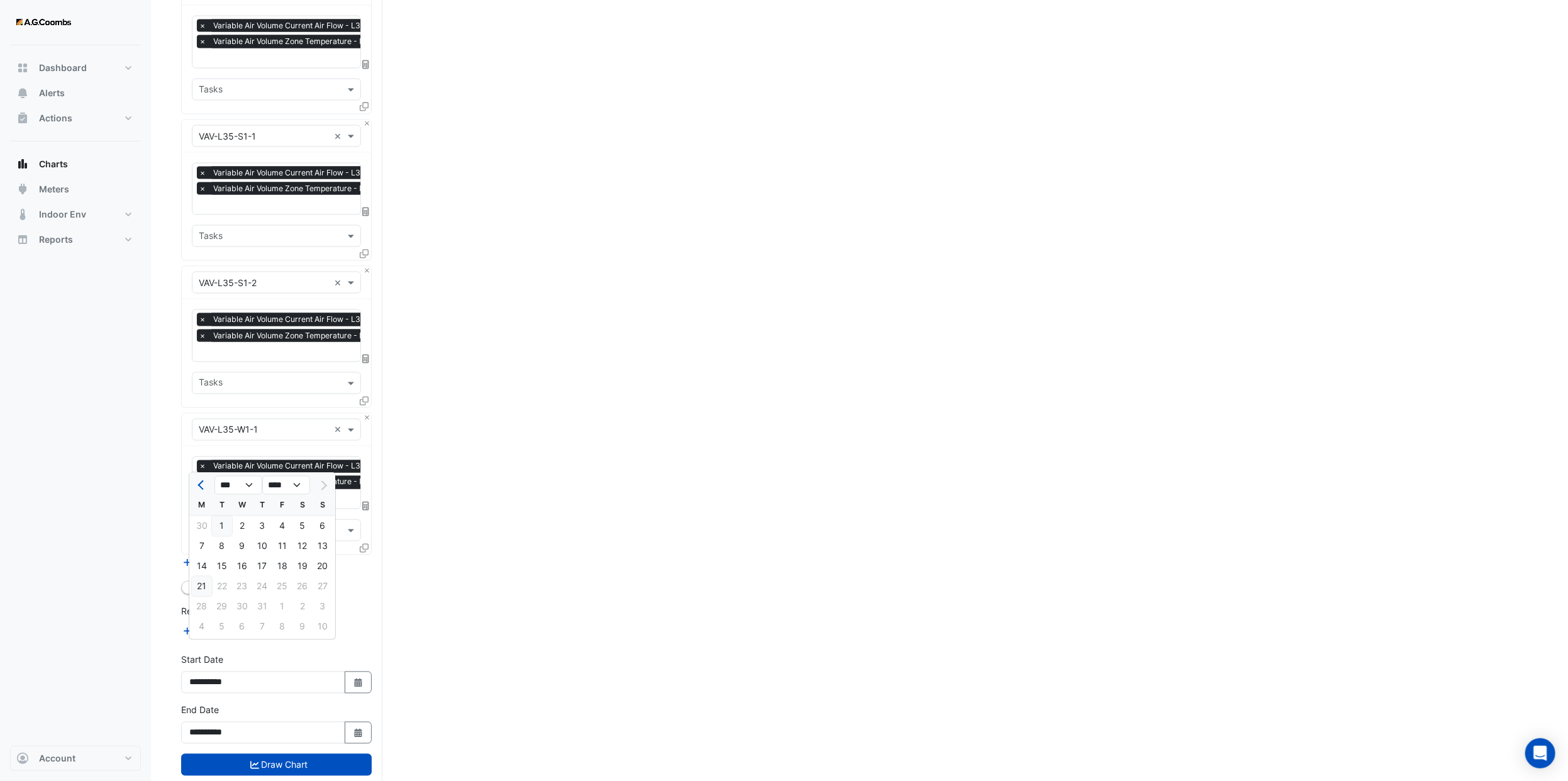
click at [201, 586] on div "21" at bounding box center [202, 587] width 20 height 20
type input "**********"
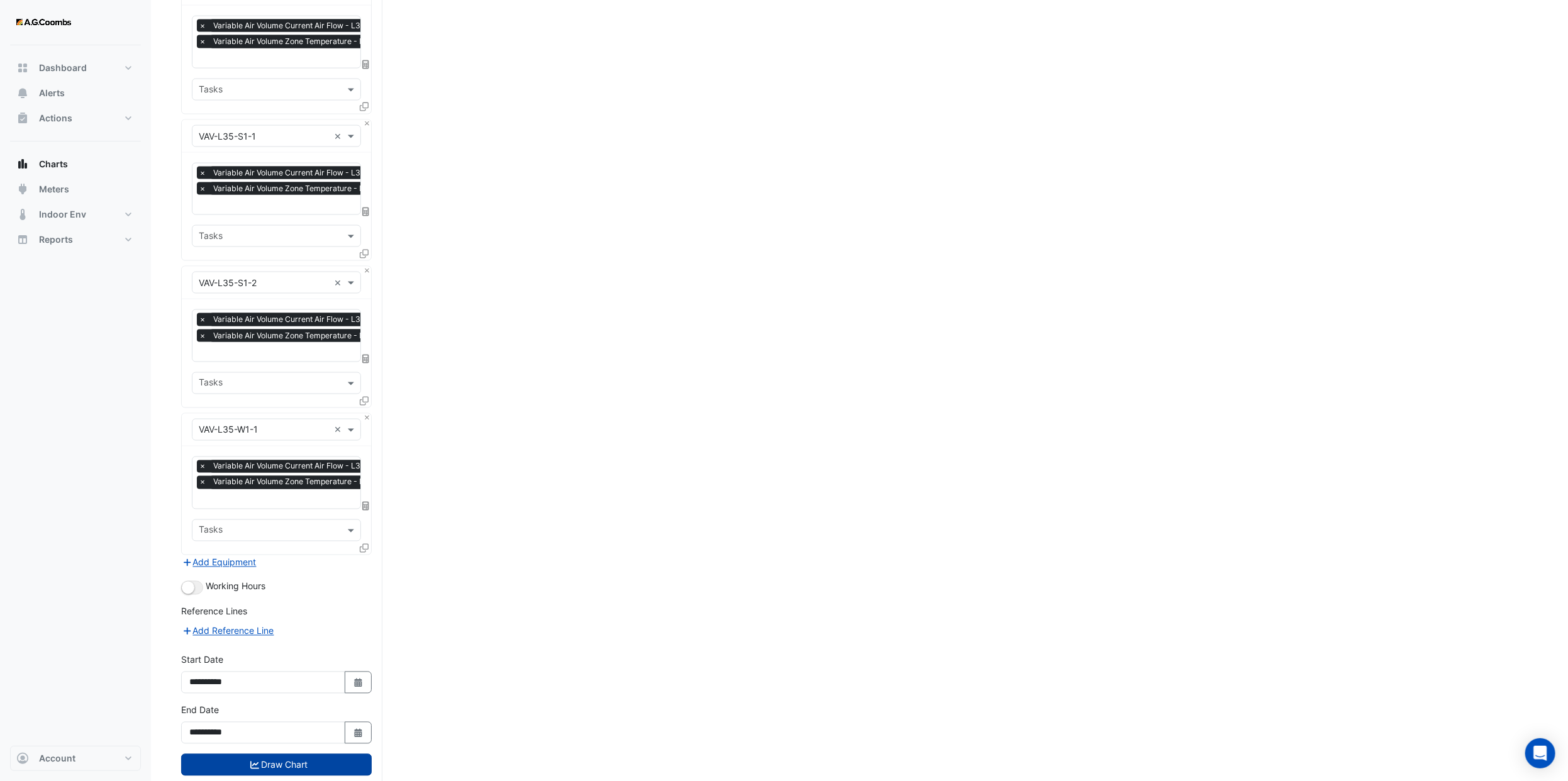
click at [292, 754] on button "Draw Chart" at bounding box center [277, 765] width 191 height 22
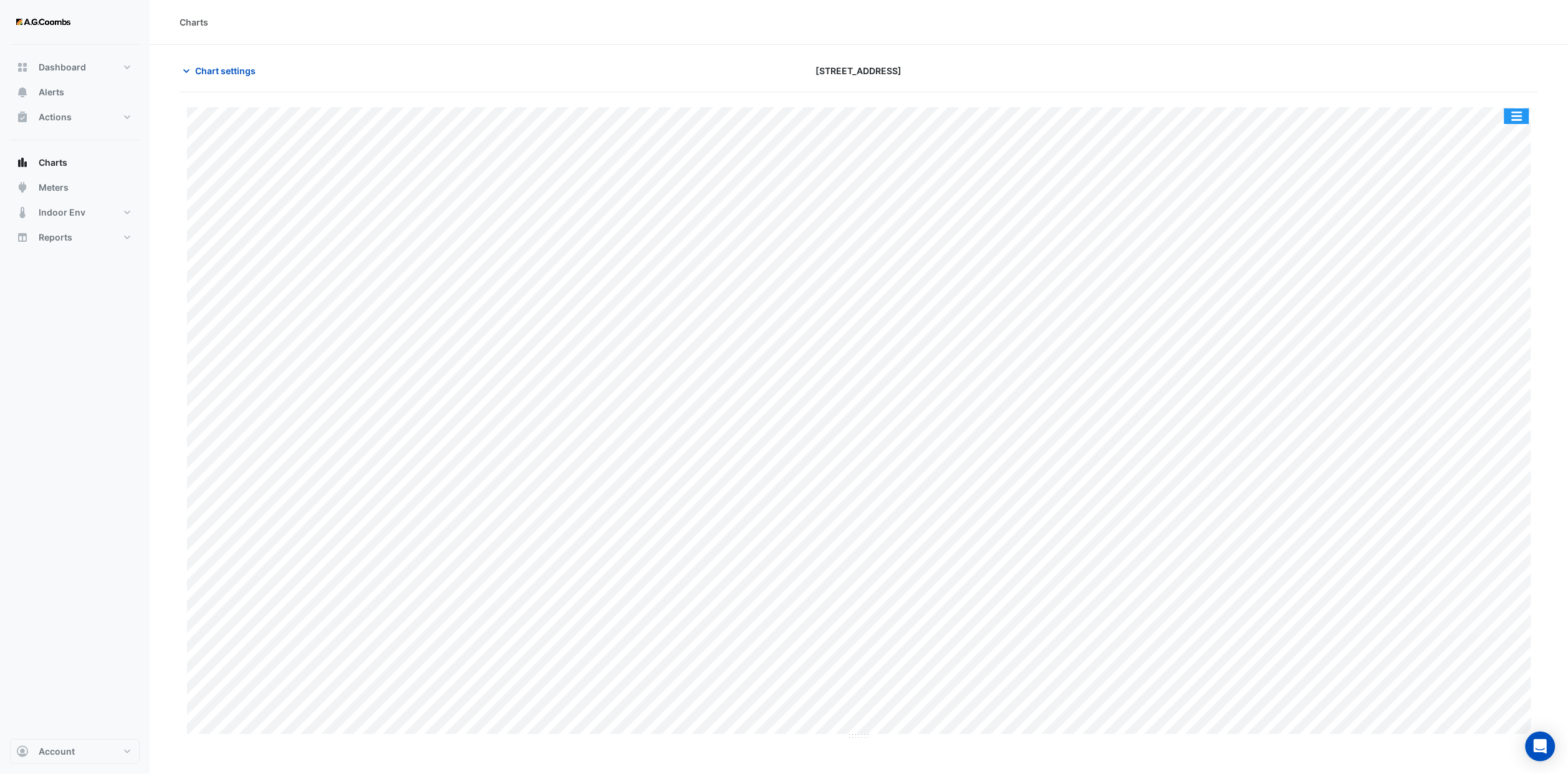
click at [1516, 112] on button "button" at bounding box center [1517, 116] width 25 height 15
click at [1504, 321] on div "Export CSV - Pivot" at bounding box center [1491, 332] width 75 height 30
click at [239, 69] on span "Chart settings" at bounding box center [225, 71] width 60 height 13
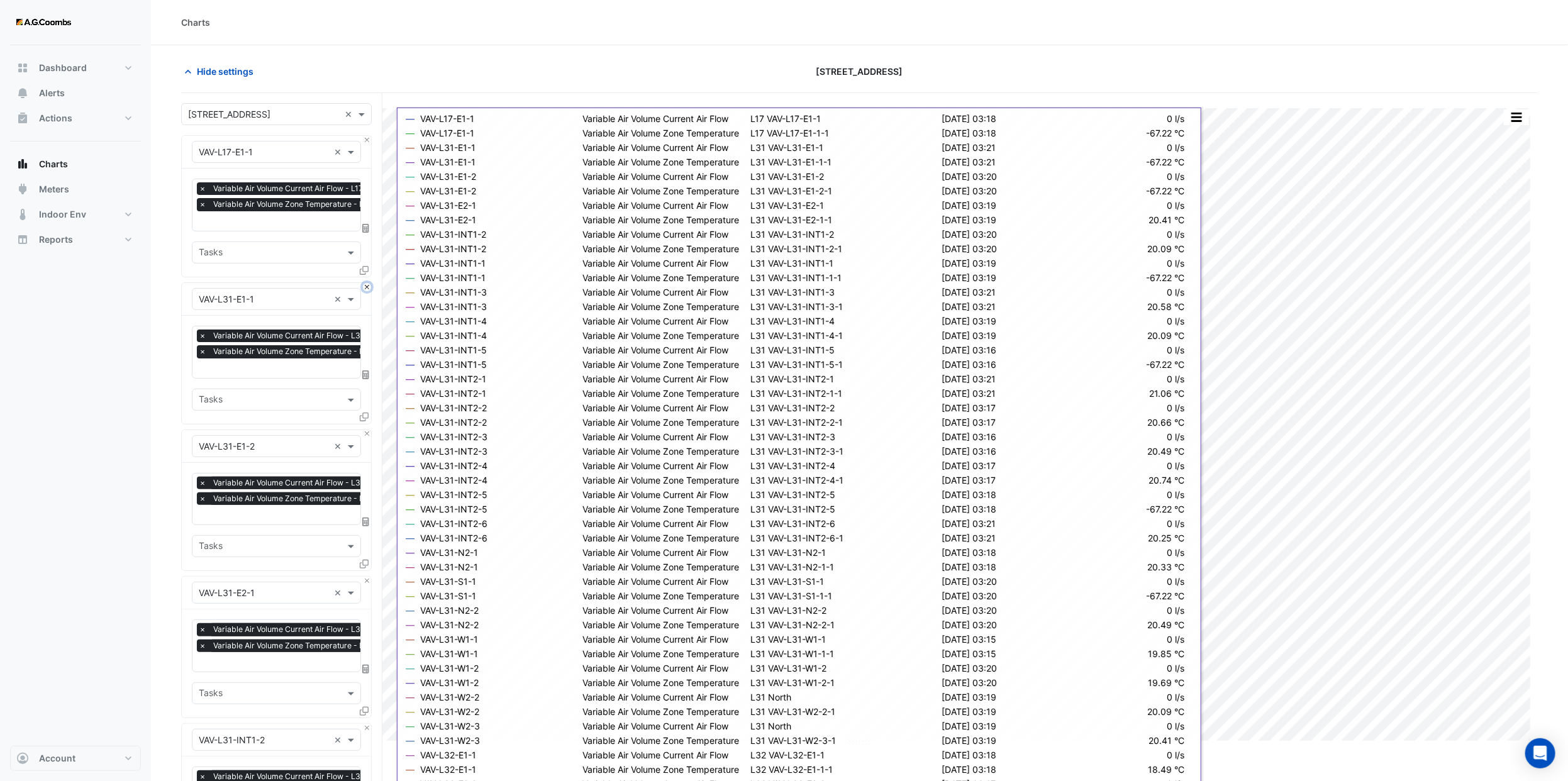
click at [364, 287] on button "Close" at bounding box center [367, 287] width 8 height 8
click at [364, 430] on button "Close" at bounding box center [367, 434] width 8 height 8
click at [364, 287] on button "Close" at bounding box center [367, 287] width 8 height 8
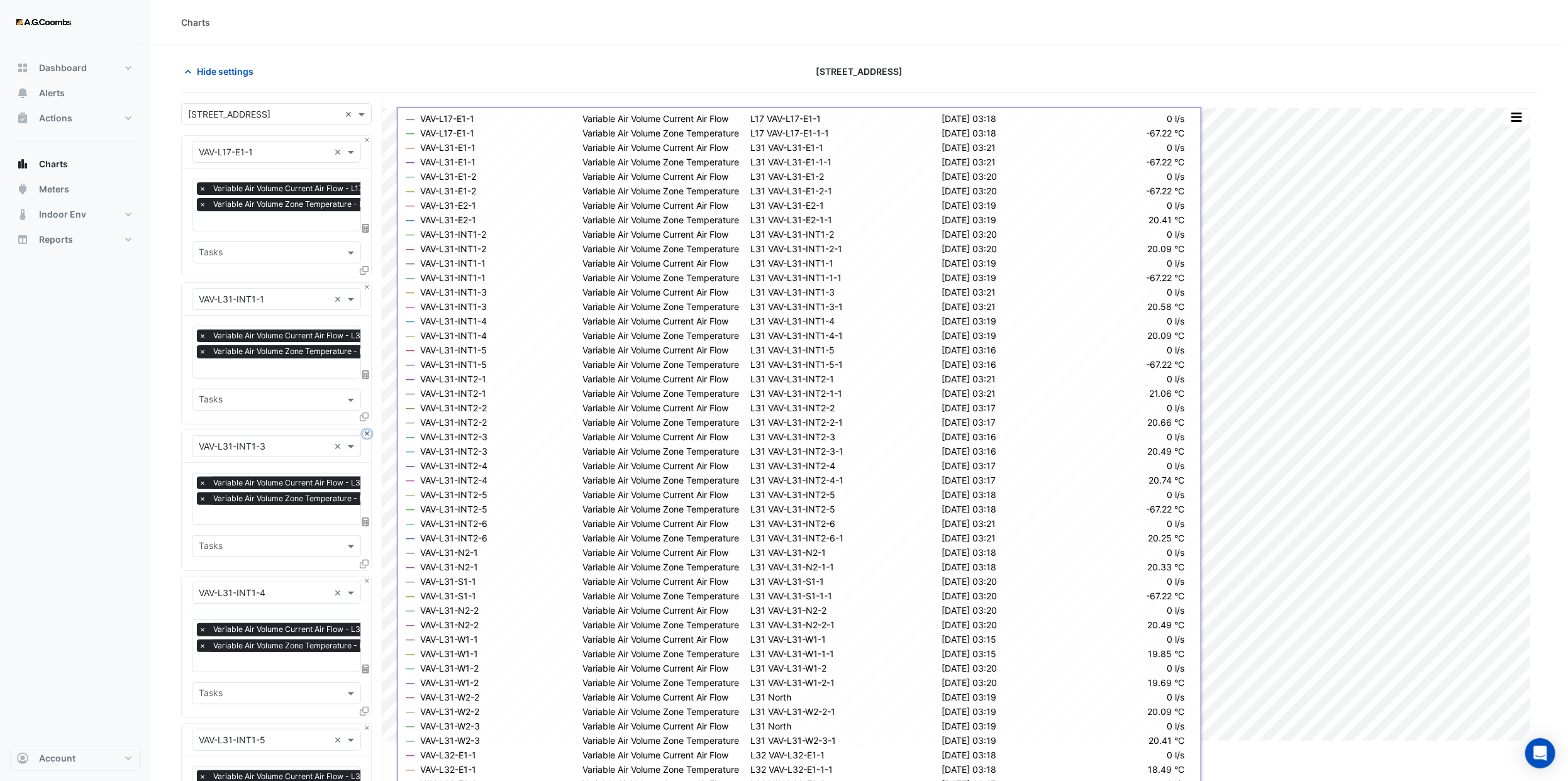
click at [364, 430] on button "Close" at bounding box center [367, 434] width 8 height 8
click at [364, 287] on button "Close" at bounding box center [367, 287] width 8 height 8
click at [364, 430] on button "Close" at bounding box center [367, 434] width 8 height 8
click at [364, 287] on button "Close" at bounding box center [367, 287] width 8 height 8
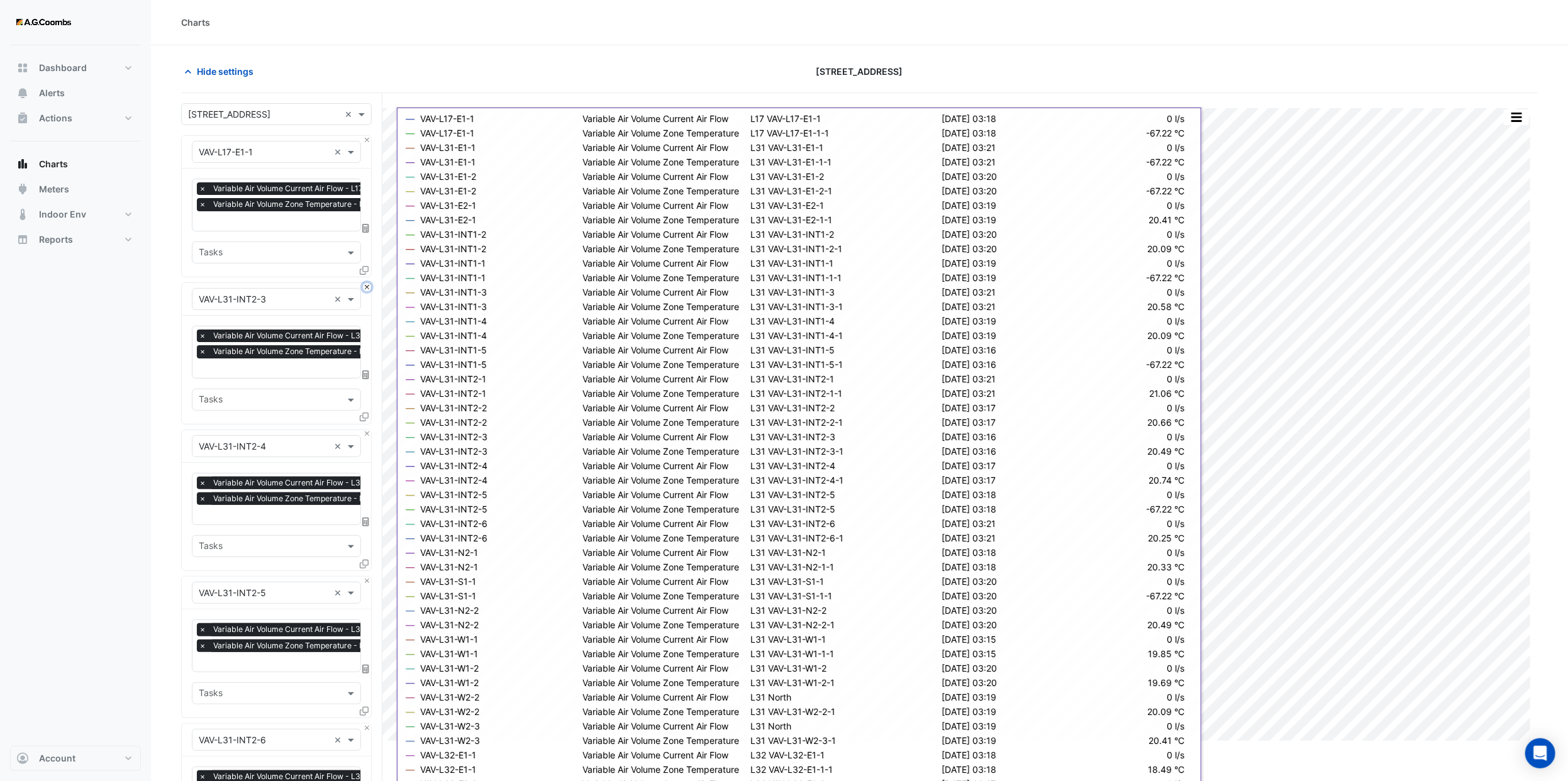
click at [364, 287] on button "Close" at bounding box center [367, 287] width 8 height 8
click at [364, 430] on button "Close" at bounding box center [367, 434] width 8 height 8
click at [364, 287] on button "Close" at bounding box center [367, 287] width 8 height 8
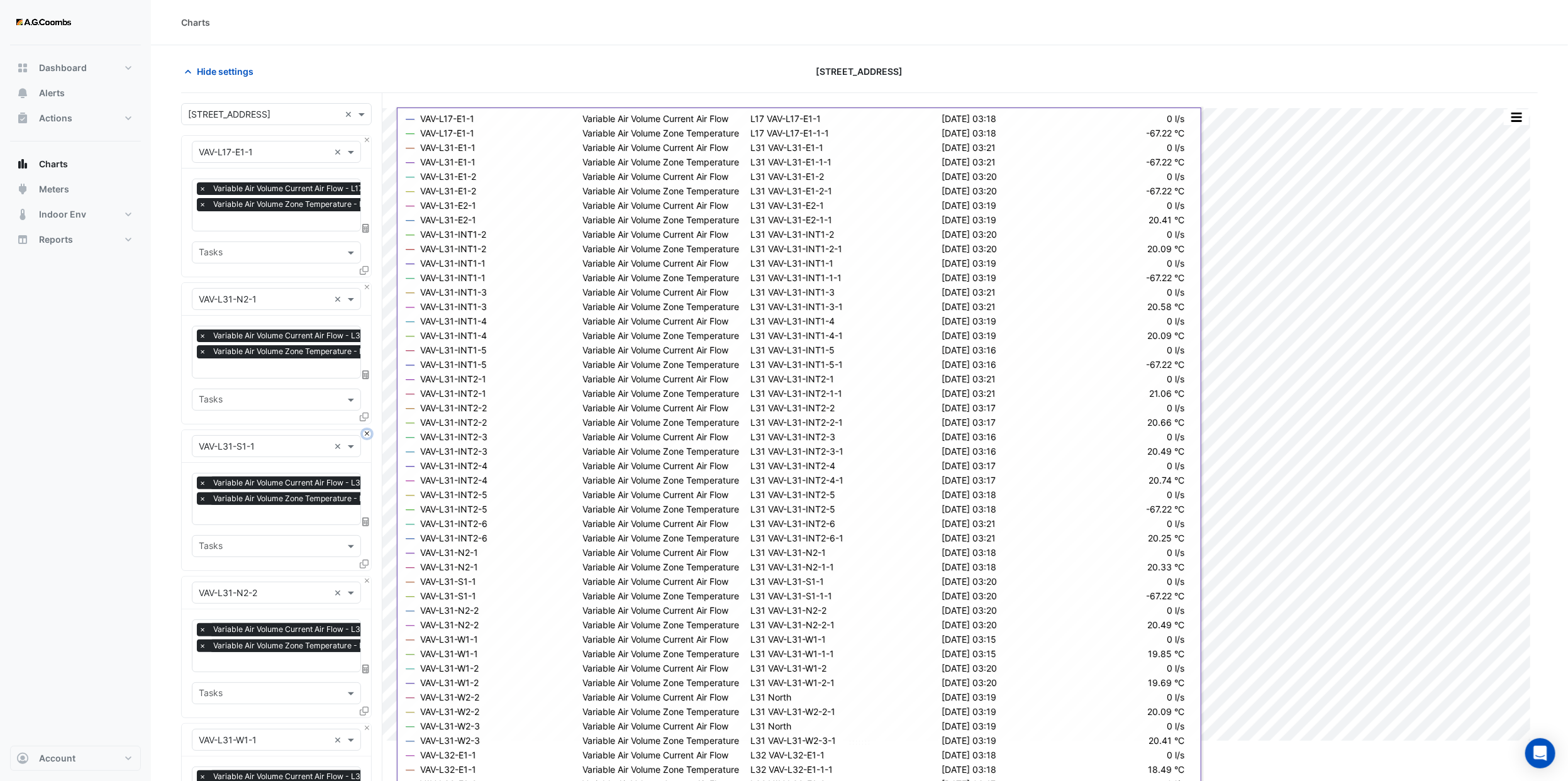
click at [364, 430] on button "Close" at bounding box center [367, 434] width 8 height 8
click at [364, 287] on button "Close" at bounding box center [367, 287] width 8 height 8
click at [364, 430] on button "Close" at bounding box center [367, 434] width 8 height 8
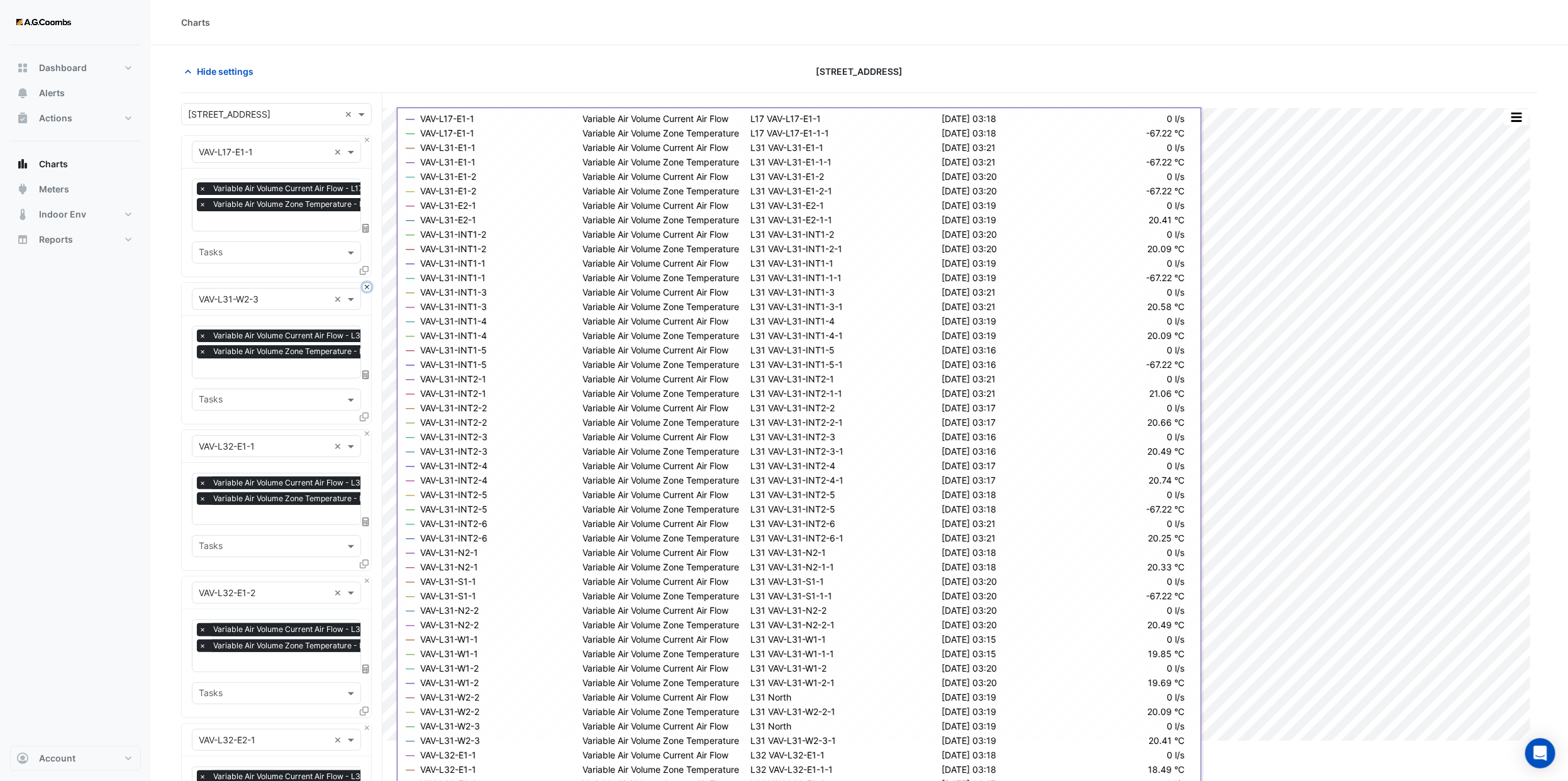
click at [364, 287] on button "Close" at bounding box center [367, 287] width 8 height 8
click at [364, 430] on button "Close" at bounding box center [367, 434] width 8 height 8
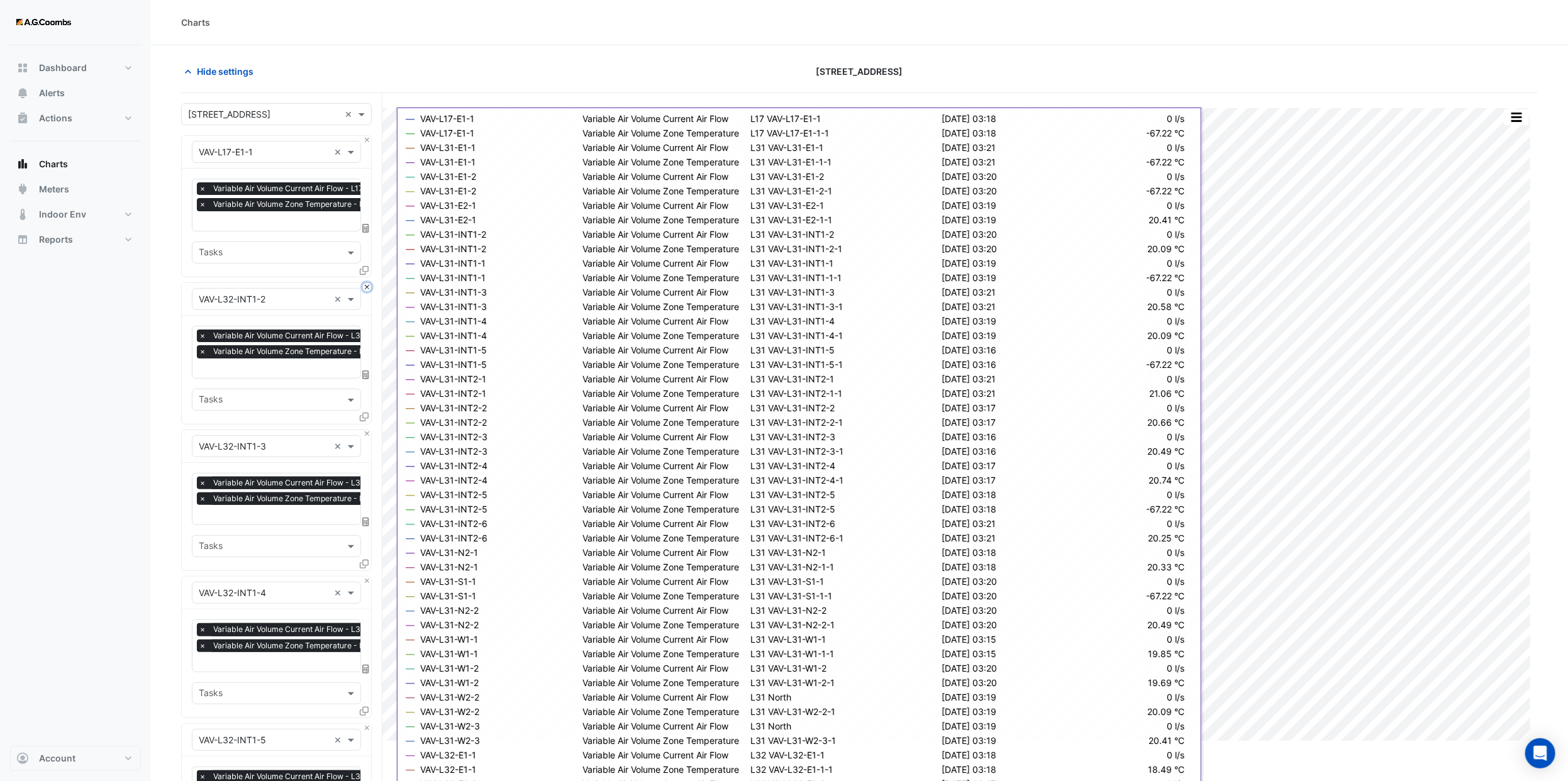
click at [364, 287] on button "Close" at bounding box center [367, 287] width 8 height 8
click at [364, 430] on button "Close" at bounding box center [367, 434] width 8 height 8
click at [364, 287] on button "Close" at bounding box center [367, 287] width 8 height 8
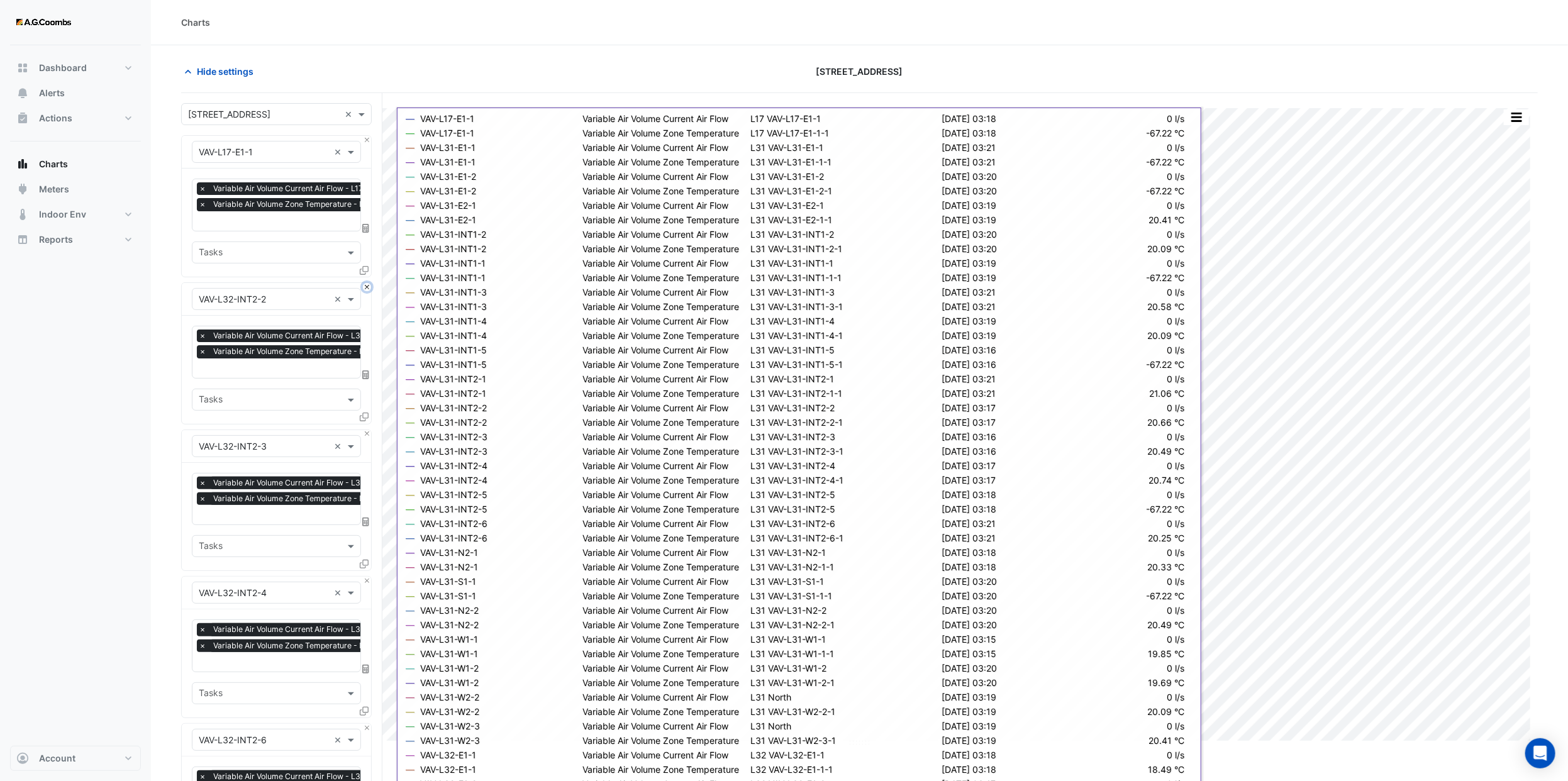
click at [364, 287] on button "Close" at bounding box center [367, 287] width 8 height 8
click at [364, 430] on button "Close" at bounding box center [367, 434] width 8 height 8
click at [364, 287] on button "Close" at bounding box center [367, 287] width 8 height 8
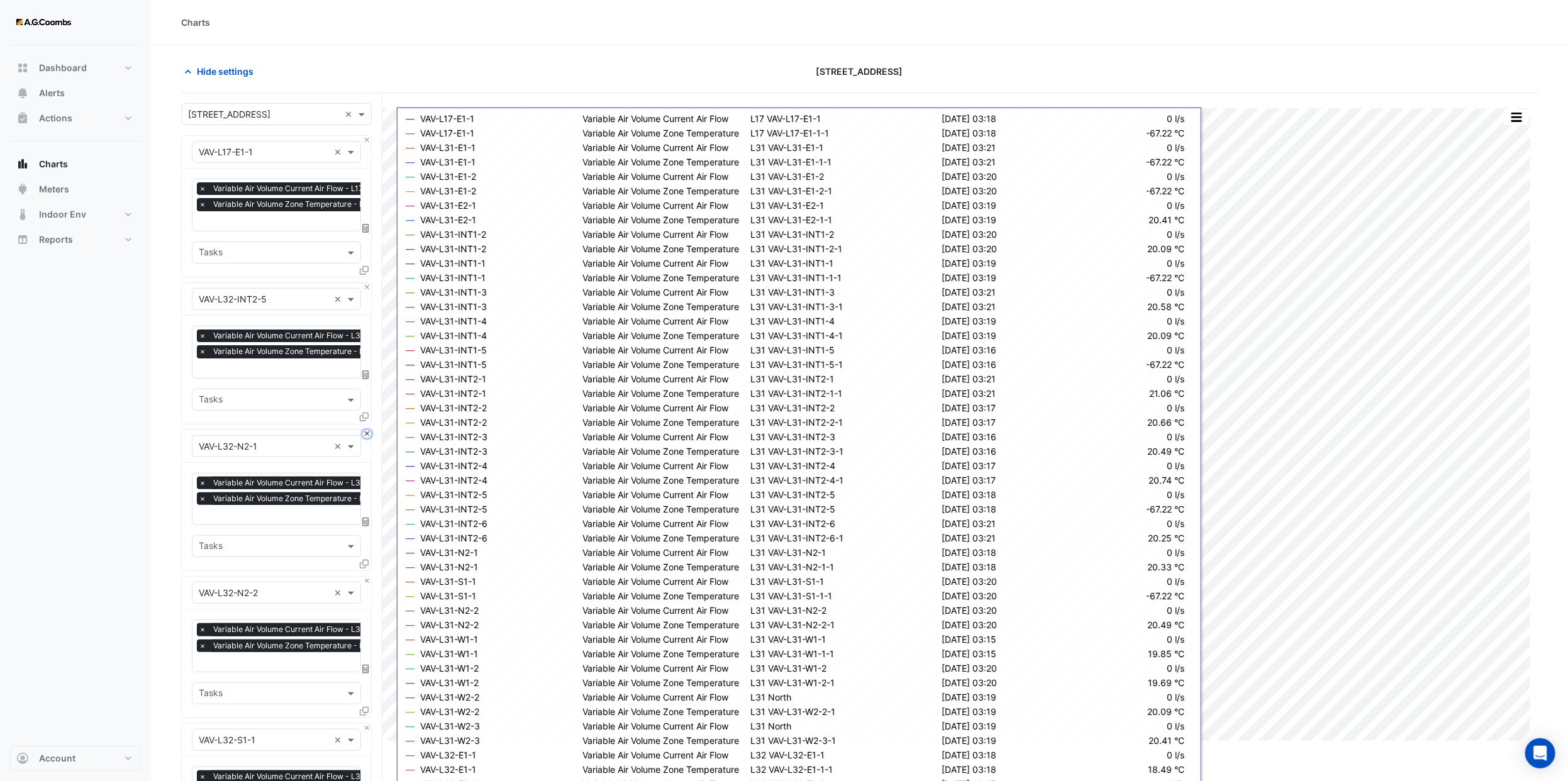
click at [364, 430] on button "Close" at bounding box center [367, 434] width 8 height 8
click at [364, 287] on button "Close" at bounding box center [367, 287] width 8 height 8
click at [364, 430] on button "Close" at bounding box center [367, 434] width 8 height 8
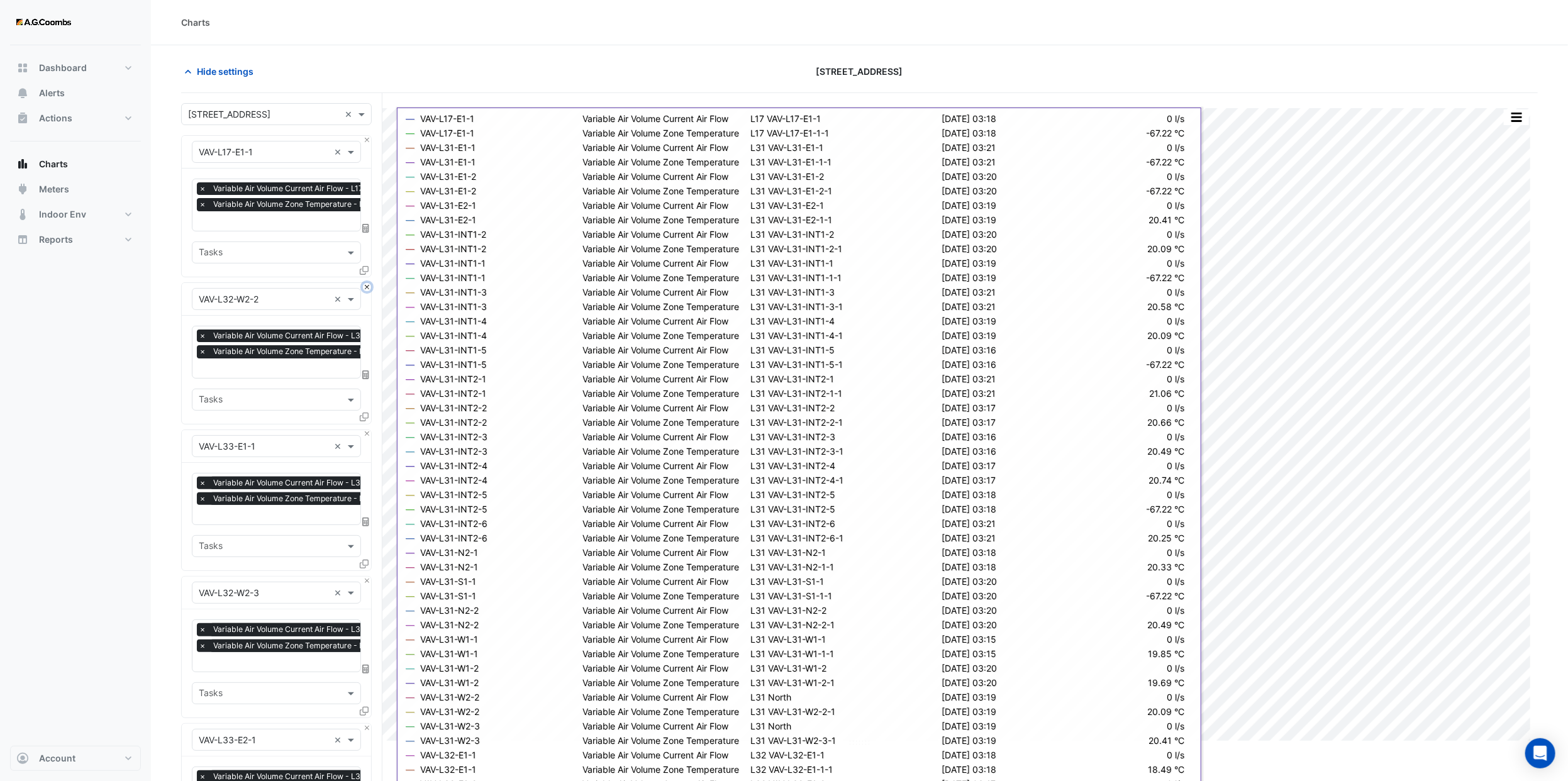
click at [364, 287] on button "Close" at bounding box center [367, 287] width 8 height 8
click at [364, 430] on button "Close" at bounding box center [367, 434] width 8 height 8
click at [364, 287] on button "Close" at bounding box center [367, 287] width 8 height 8
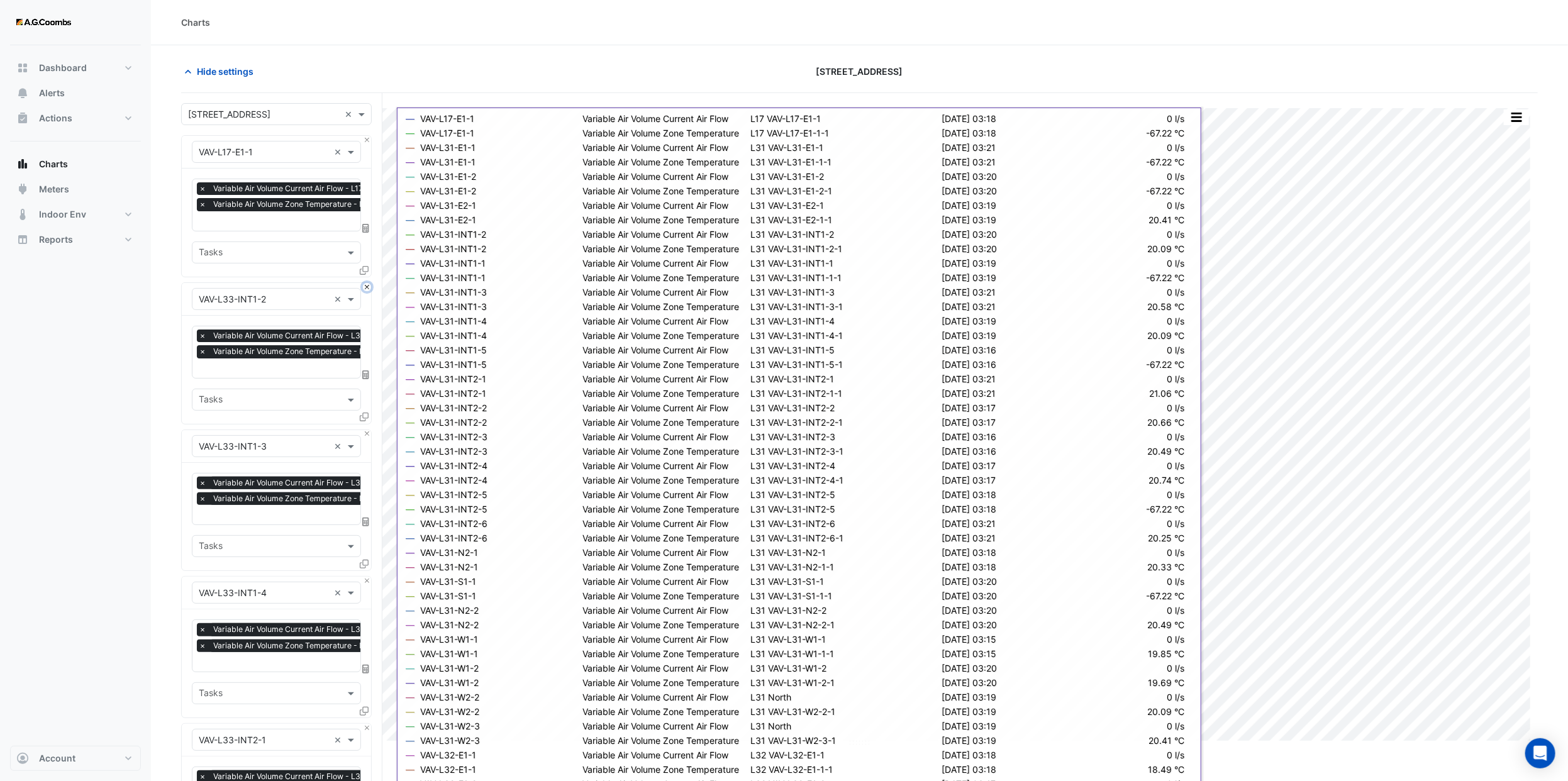
click at [364, 287] on button "Close" at bounding box center [367, 287] width 8 height 8
click at [364, 430] on button "Close" at bounding box center [367, 434] width 8 height 8
click at [364, 287] on button "Close" at bounding box center [367, 287] width 8 height 8
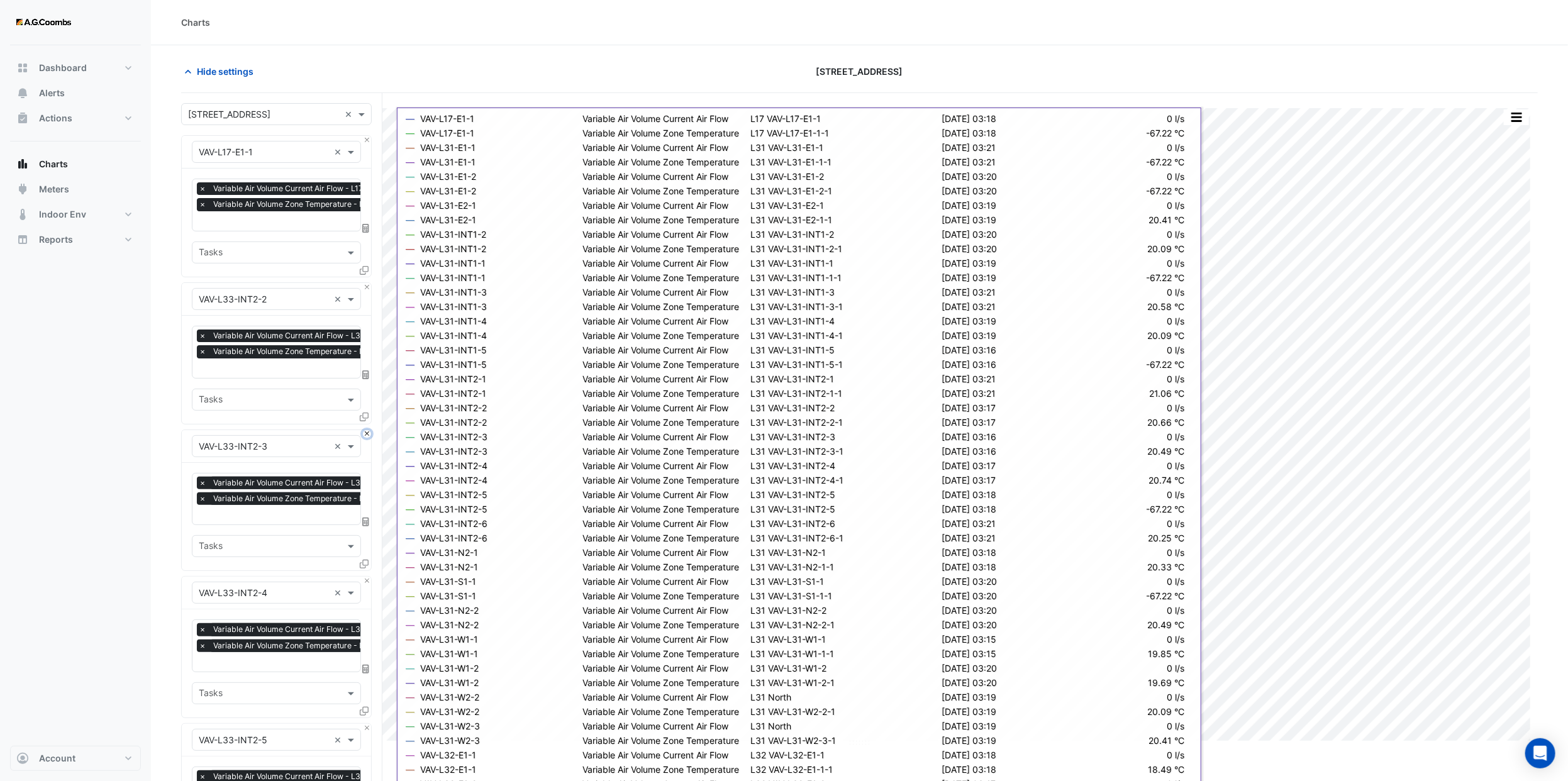
click at [364, 430] on button "Close" at bounding box center [367, 434] width 8 height 8
click at [364, 287] on button "Close" at bounding box center [367, 287] width 8 height 8
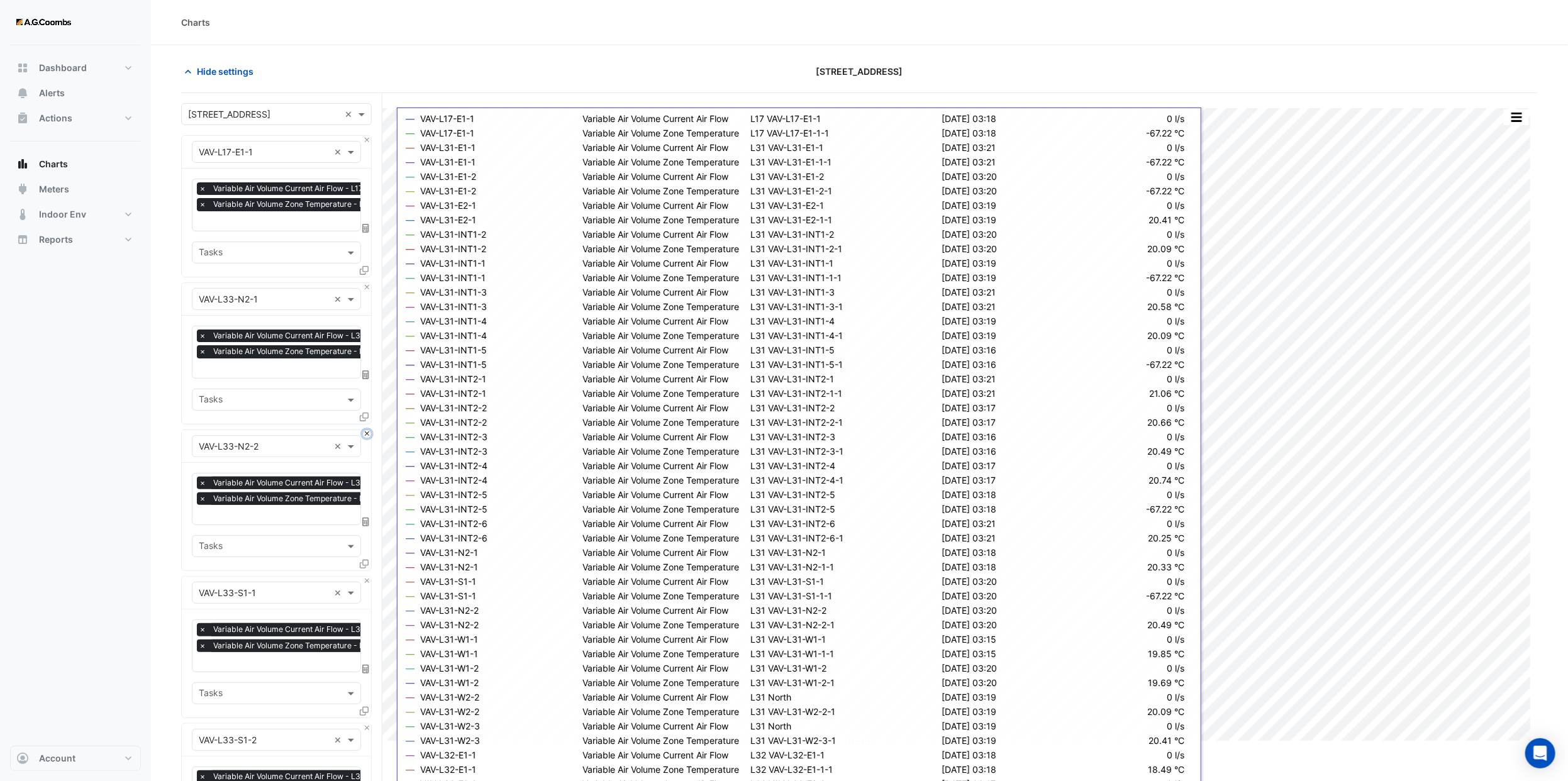
click at [364, 430] on button "Close" at bounding box center [367, 434] width 8 height 8
click at [364, 287] on button "Close" at bounding box center [367, 287] width 8 height 8
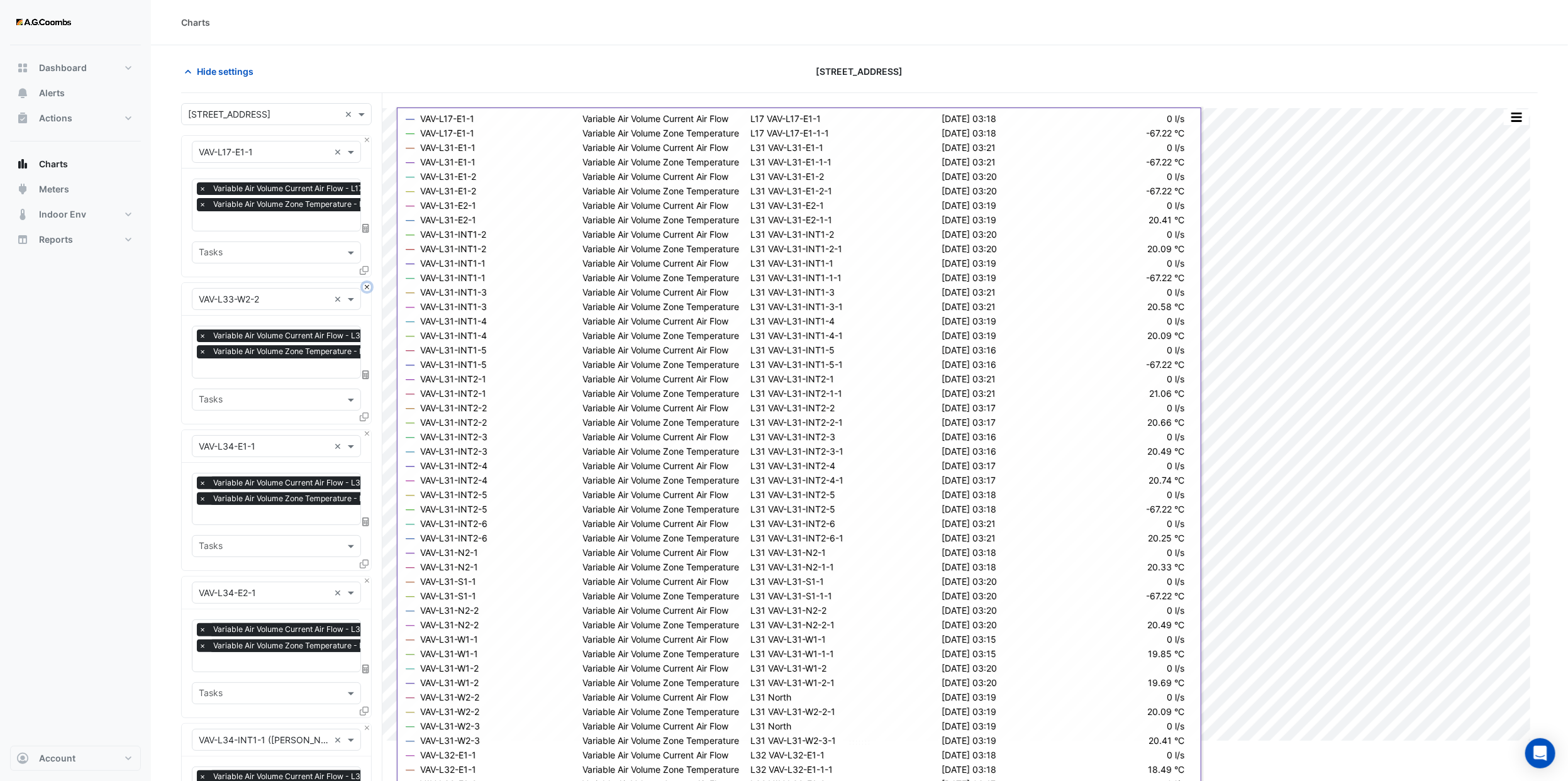
click at [364, 287] on button "Close" at bounding box center [367, 287] width 8 height 8
click at [364, 430] on button "Close" at bounding box center [367, 434] width 8 height 8
click at [364, 287] on button "Close" at bounding box center [367, 287] width 8 height 8
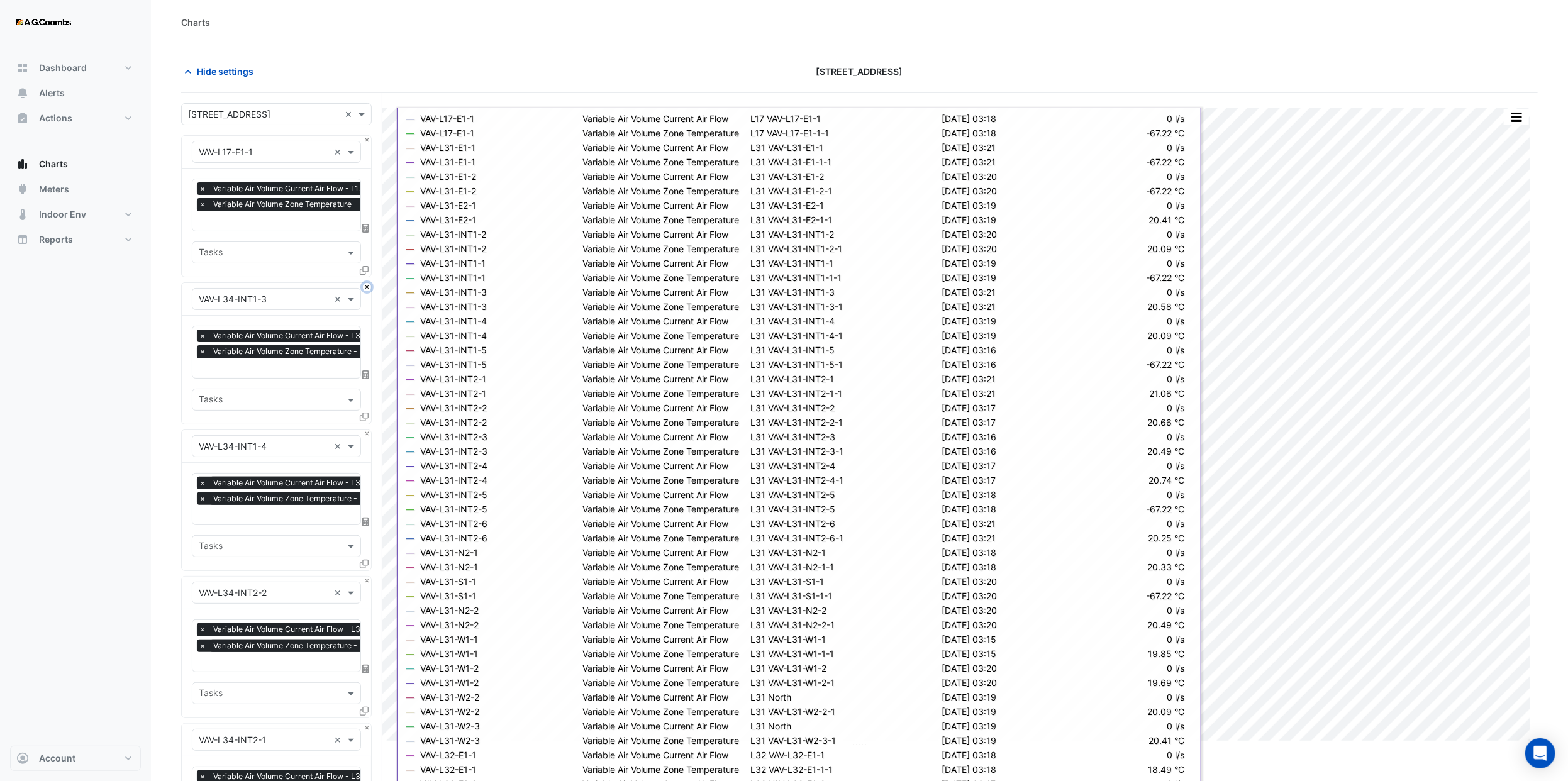
click at [364, 287] on button "Close" at bounding box center [367, 287] width 8 height 8
click at [364, 430] on button "Close" at bounding box center [367, 434] width 8 height 8
click at [364, 287] on button "Close" at bounding box center [367, 287] width 8 height 8
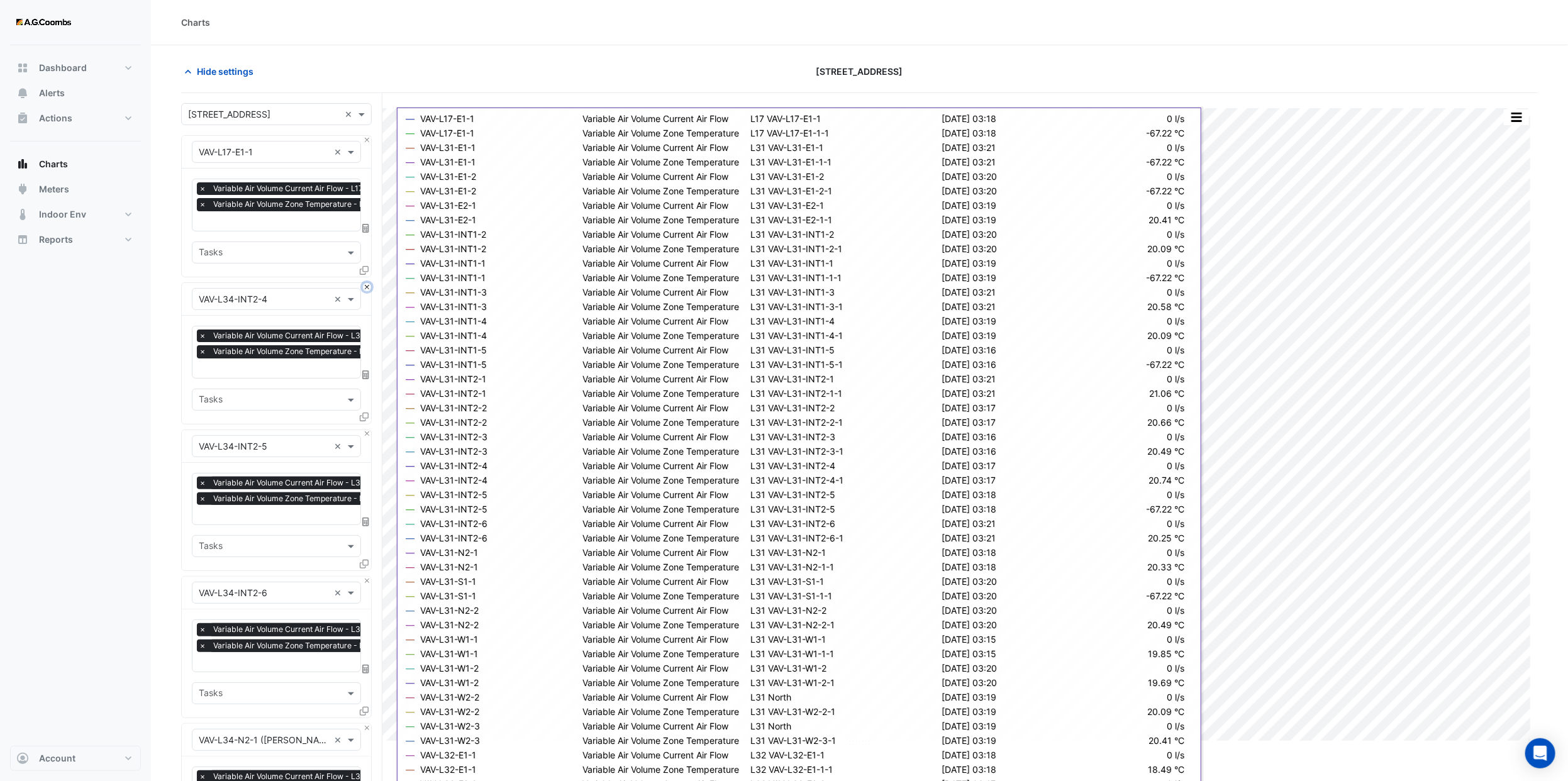
click at [364, 287] on button "Close" at bounding box center [367, 287] width 8 height 8
click at [364, 430] on button "Close" at bounding box center [367, 434] width 8 height 8
click at [364, 287] on button "Close" at bounding box center [367, 287] width 8 height 8
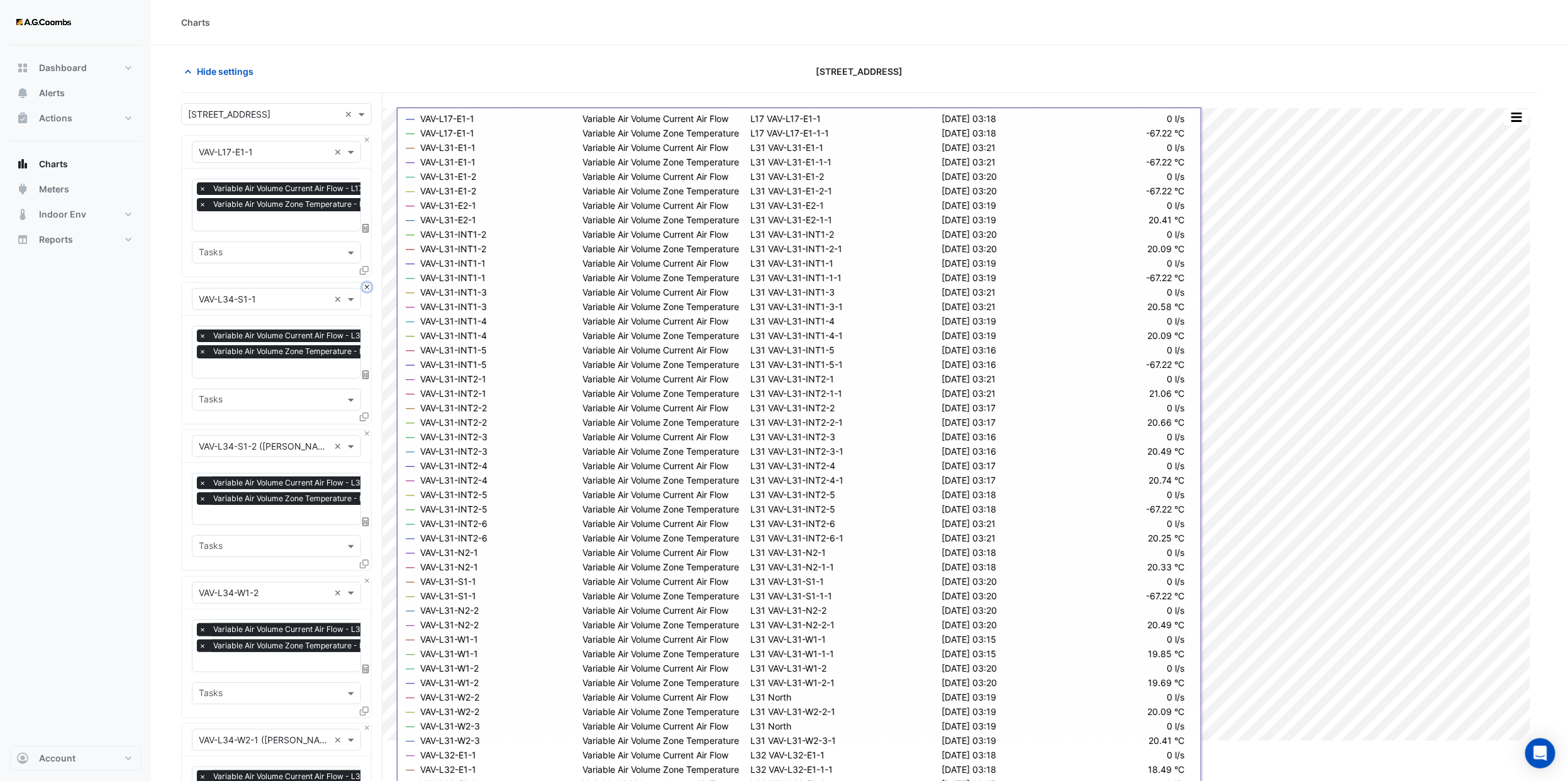
click at [364, 287] on button "Close" at bounding box center [367, 287] width 8 height 8
click at [364, 430] on button "Close" at bounding box center [367, 434] width 8 height 8
click at [364, 287] on button "Close" at bounding box center [367, 287] width 8 height 8
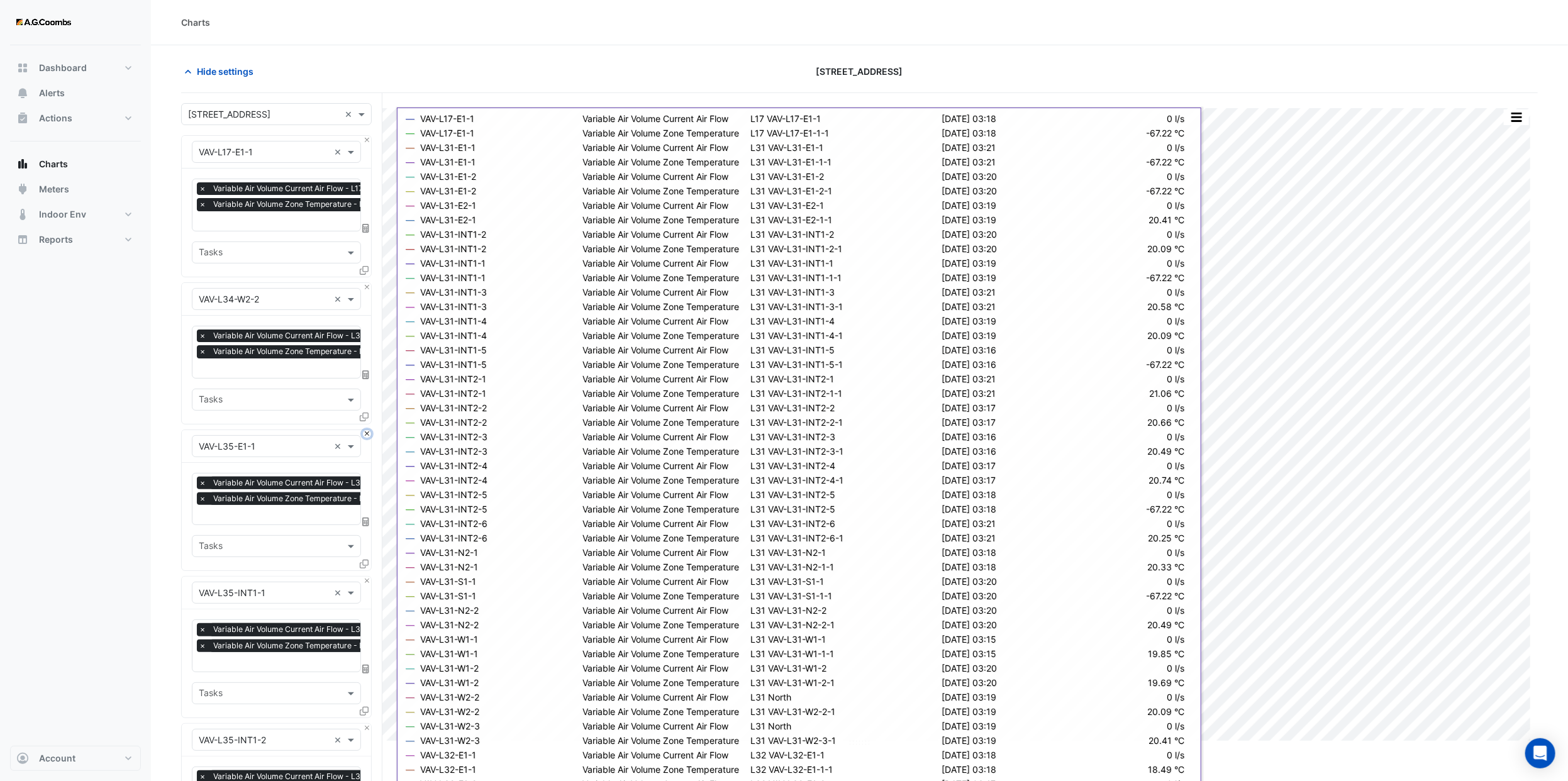
click at [364, 430] on button "Close" at bounding box center [367, 434] width 8 height 8
click at [364, 287] on button "Close" at bounding box center [367, 287] width 8 height 8
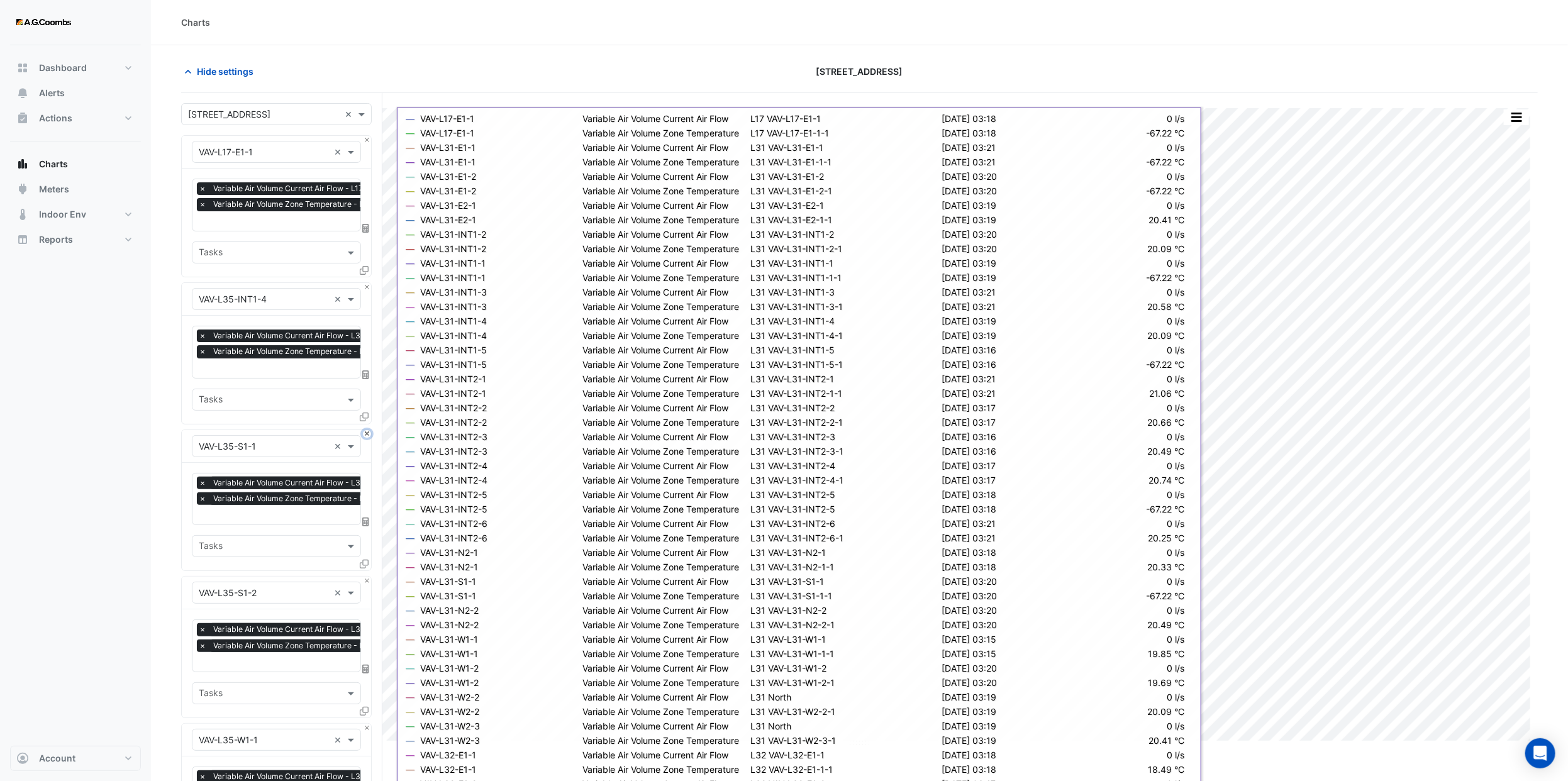
click at [364, 430] on button "Close" at bounding box center [367, 434] width 8 height 8
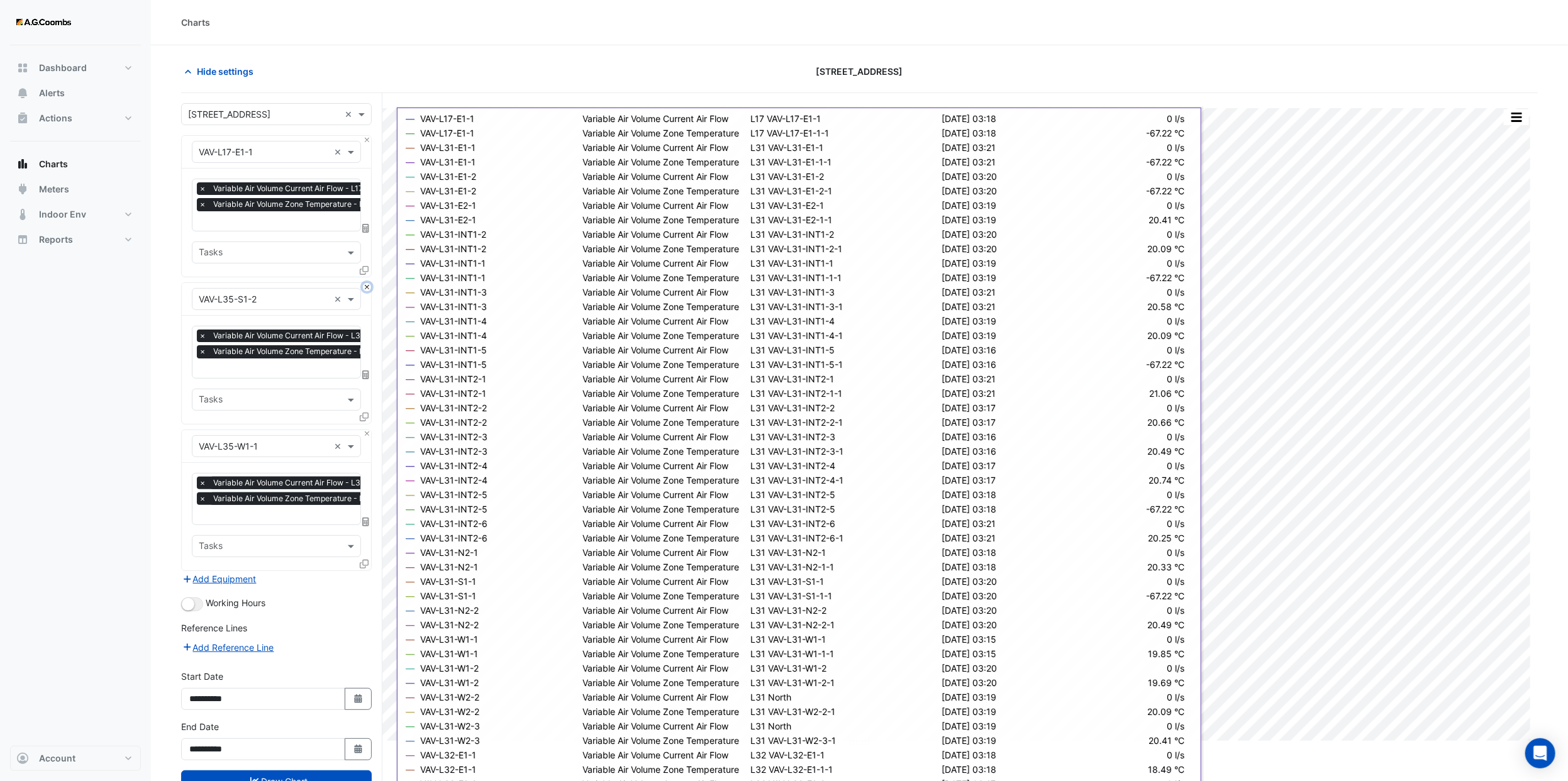
click at [364, 287] on button "Close" at bounding box center [367, 287] width 8 height 8
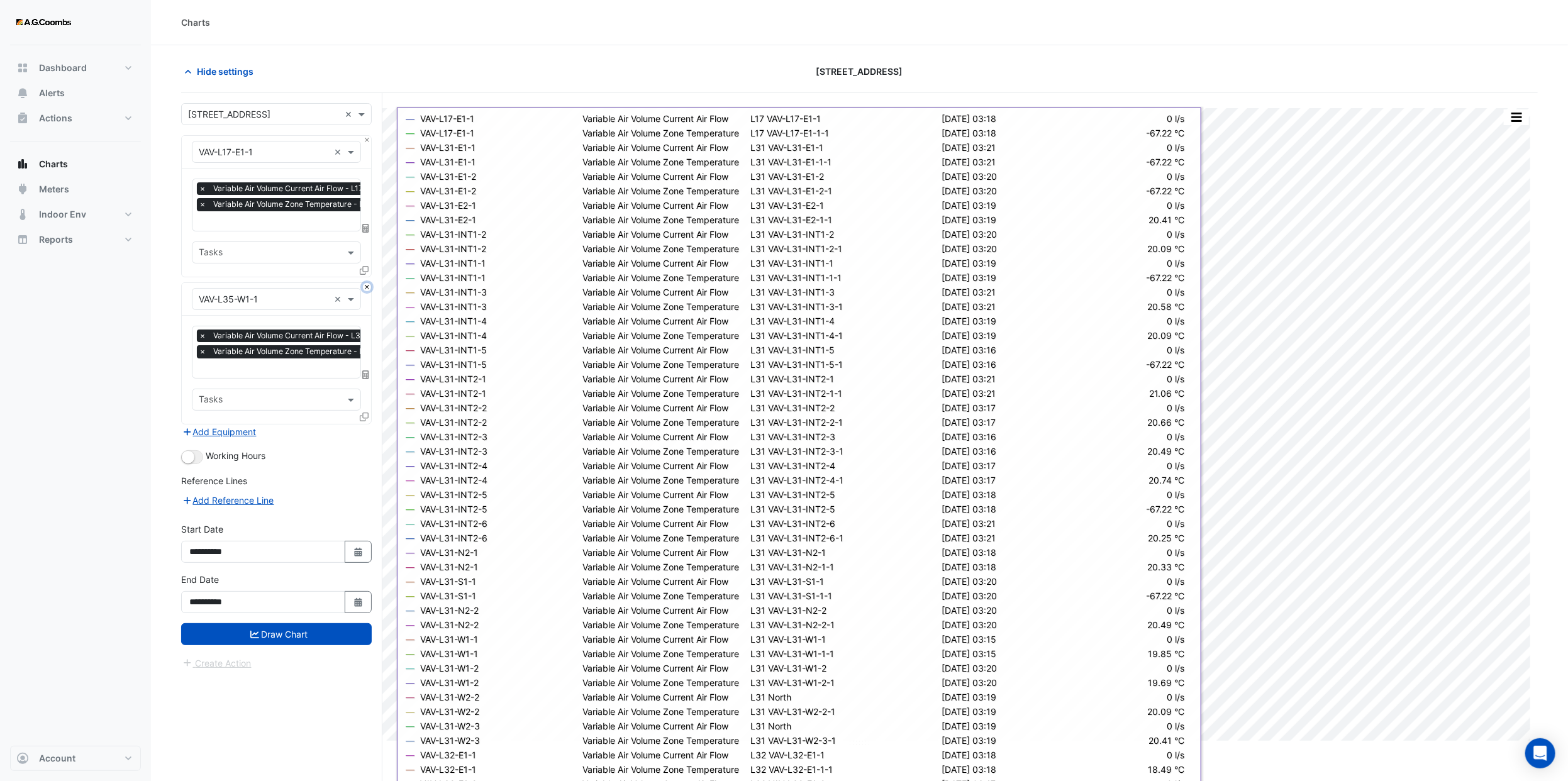
click at [364, 287] on button "Close" at bounding box center [367, 287] width 8 height 8
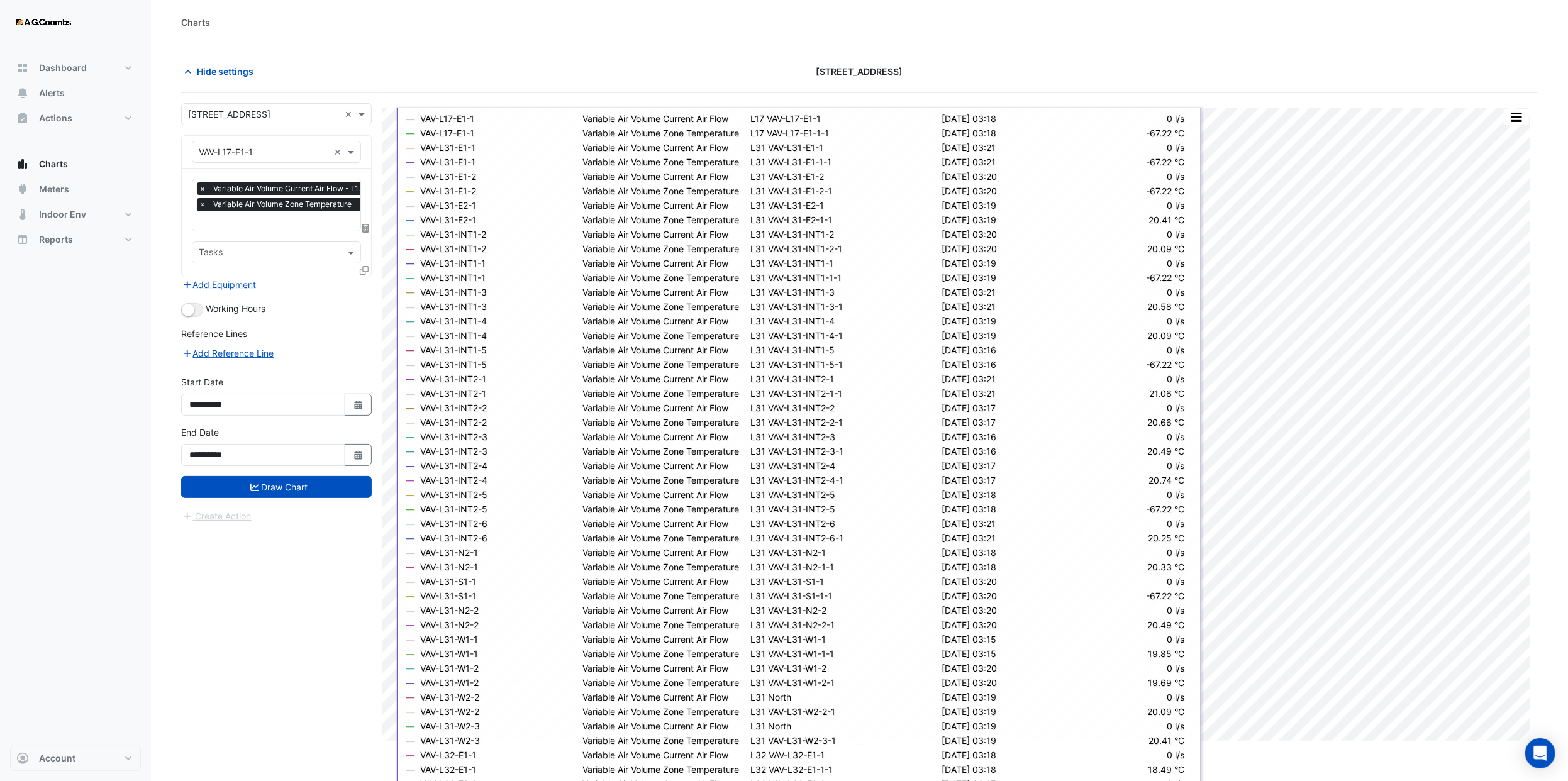
click at [364, 272] on icon at bounding box center [363, 270] width 9 height 9
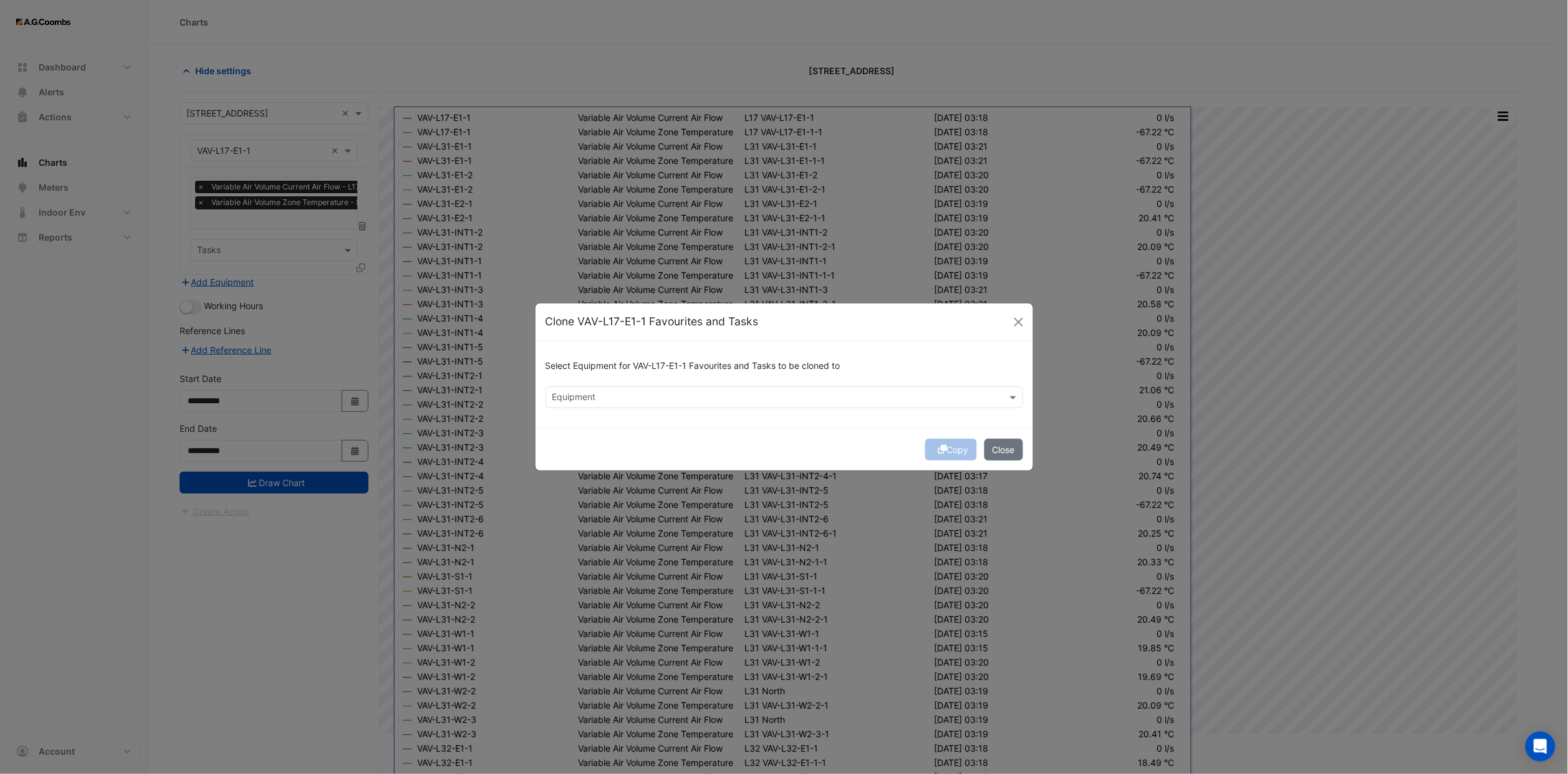
click at [645, 390] on div "Equipment" at bounding box center [774, 397] width 456 height 19
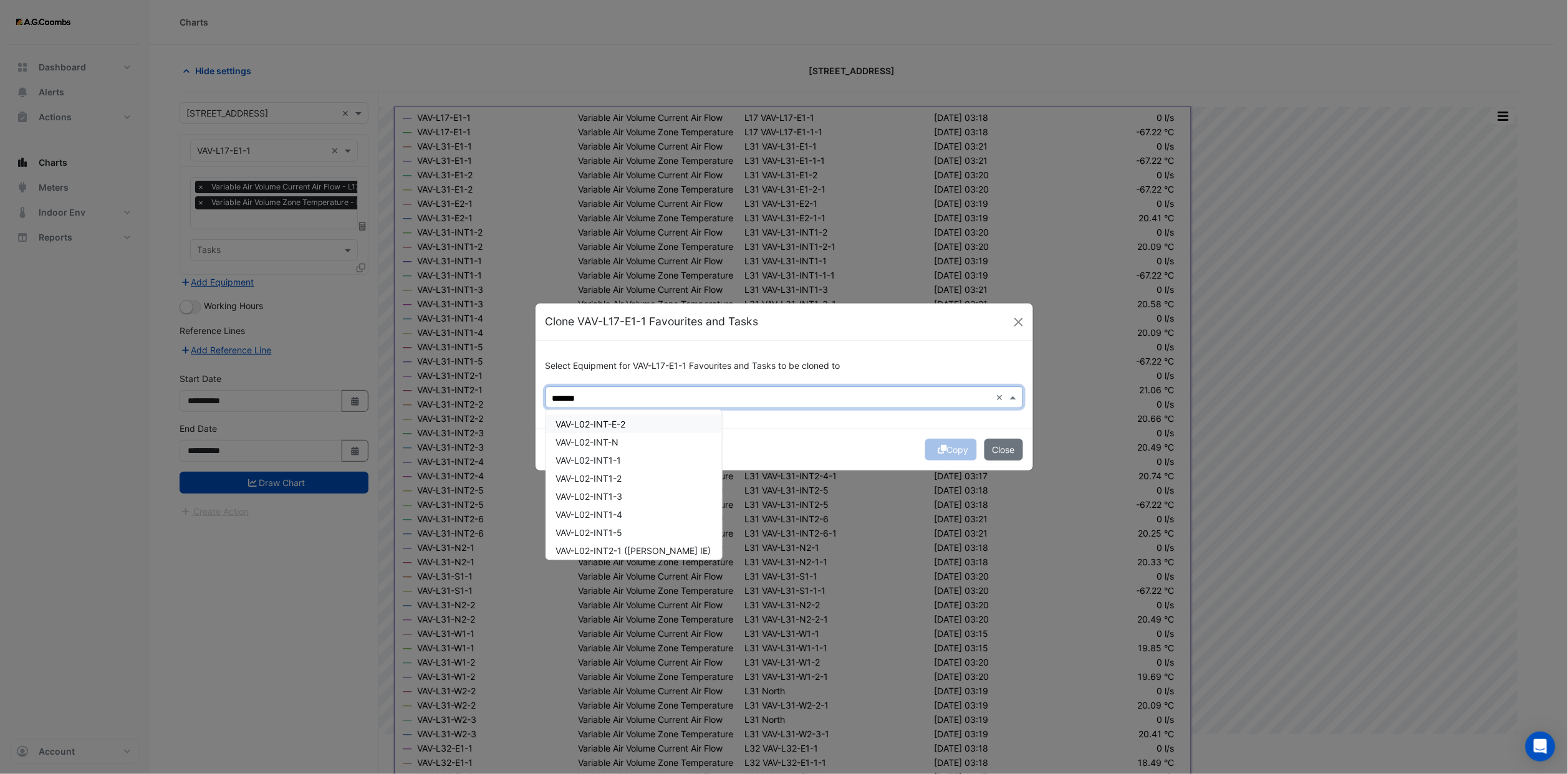
click at [631, 429] on div "VAV-L02-INT-E-2" at bounding box center [634, 424] width 176 height 18
click at [628, 441] on div "VAV-L02-INT-N" at bounding box center [634, 442] width 176 height 18
click at [628, 461] on div "VAV-L02-INT1-1" at bounding box center [634, 460] width 176 height 18
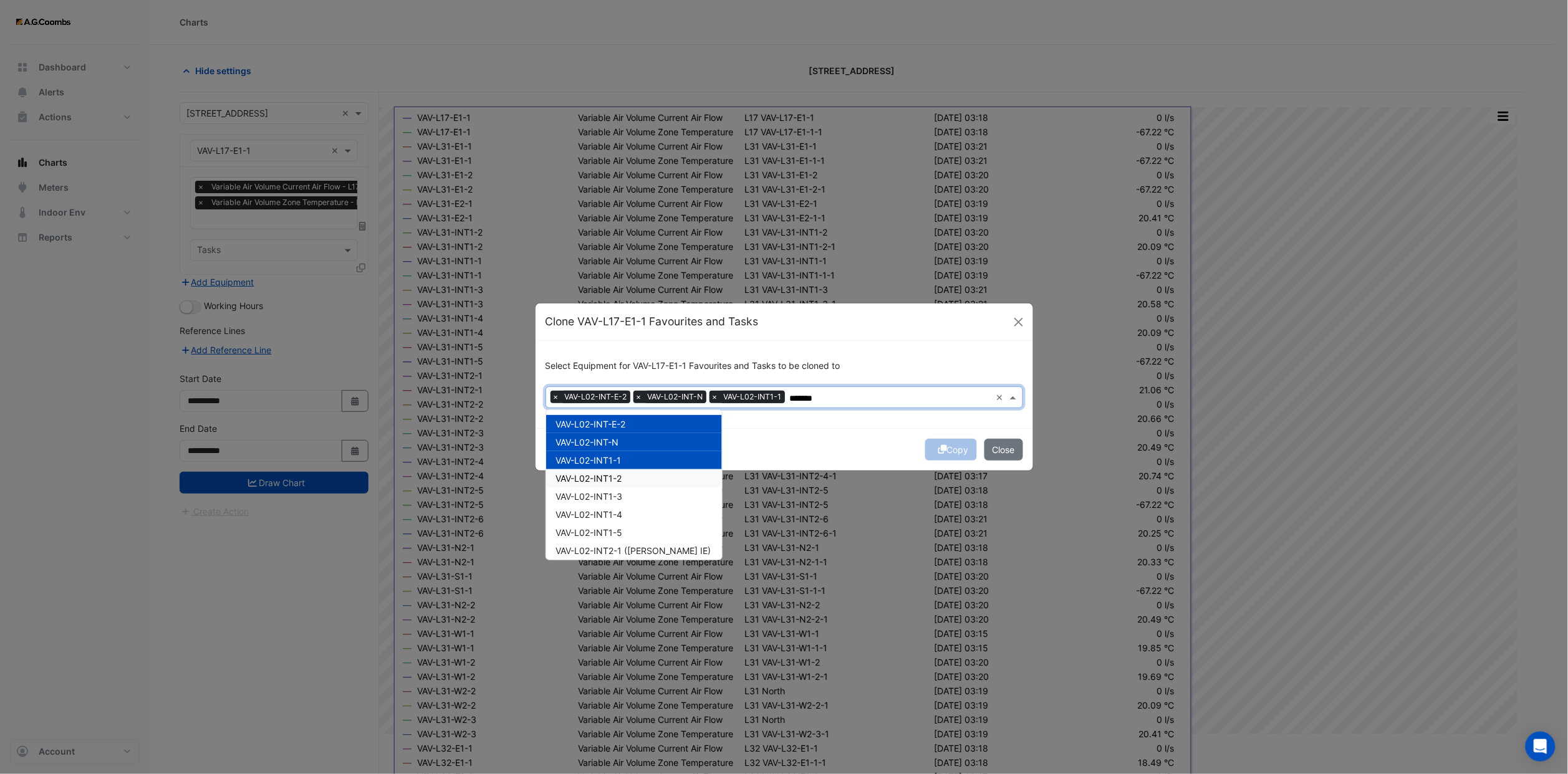
click at [628, 483] on div "VAV-L02-INT1-2" at bounding box center [634, 478] width 176 height 18
click at [630, 498] on div "VAV-L02-INT1-3" at bounding box center [634, 496] width 176 height 18
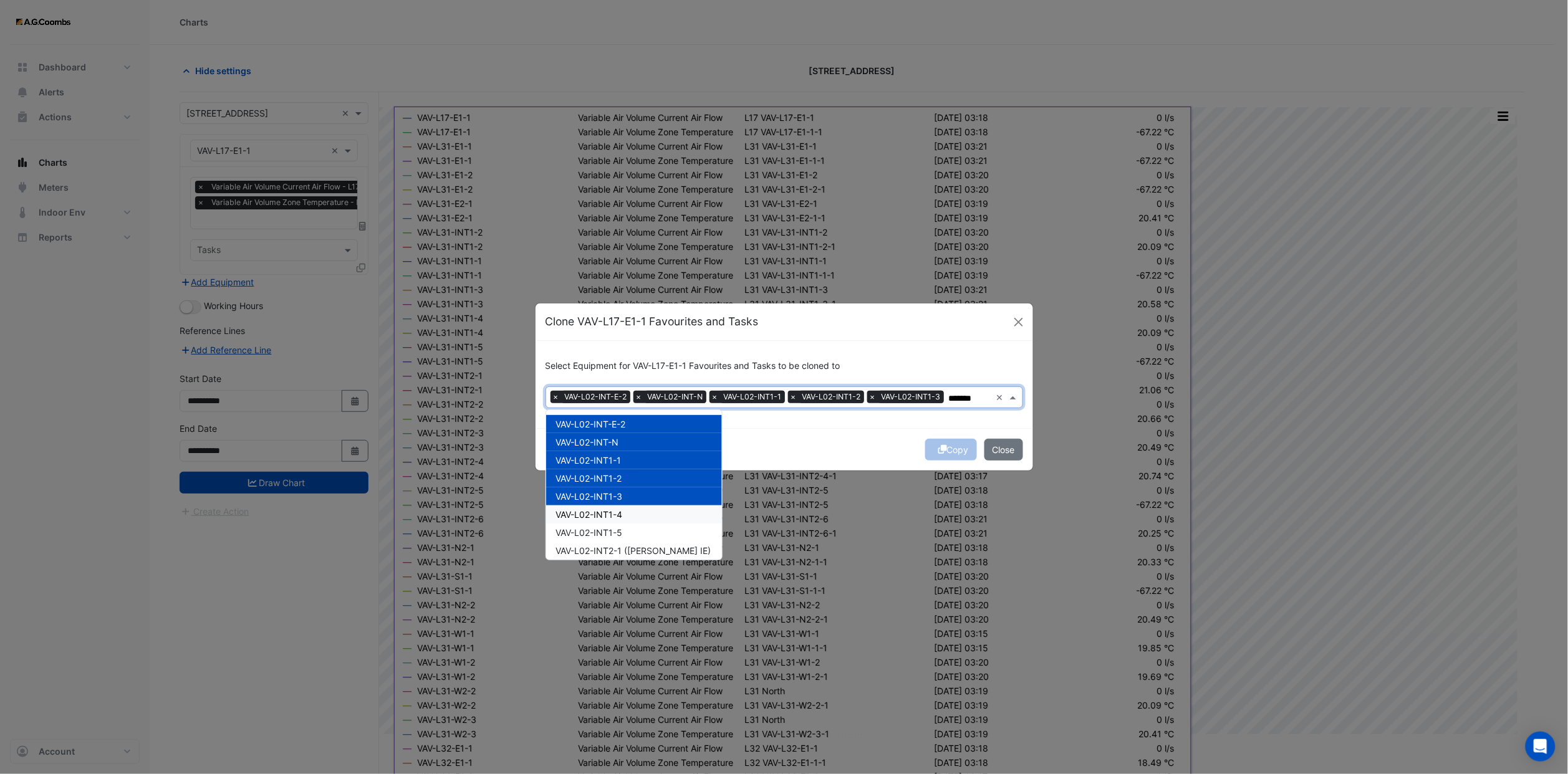
click at [631, 517] on div "VAV-L02-INT1-4" at bounding box center [634, 514] width 176 height 18
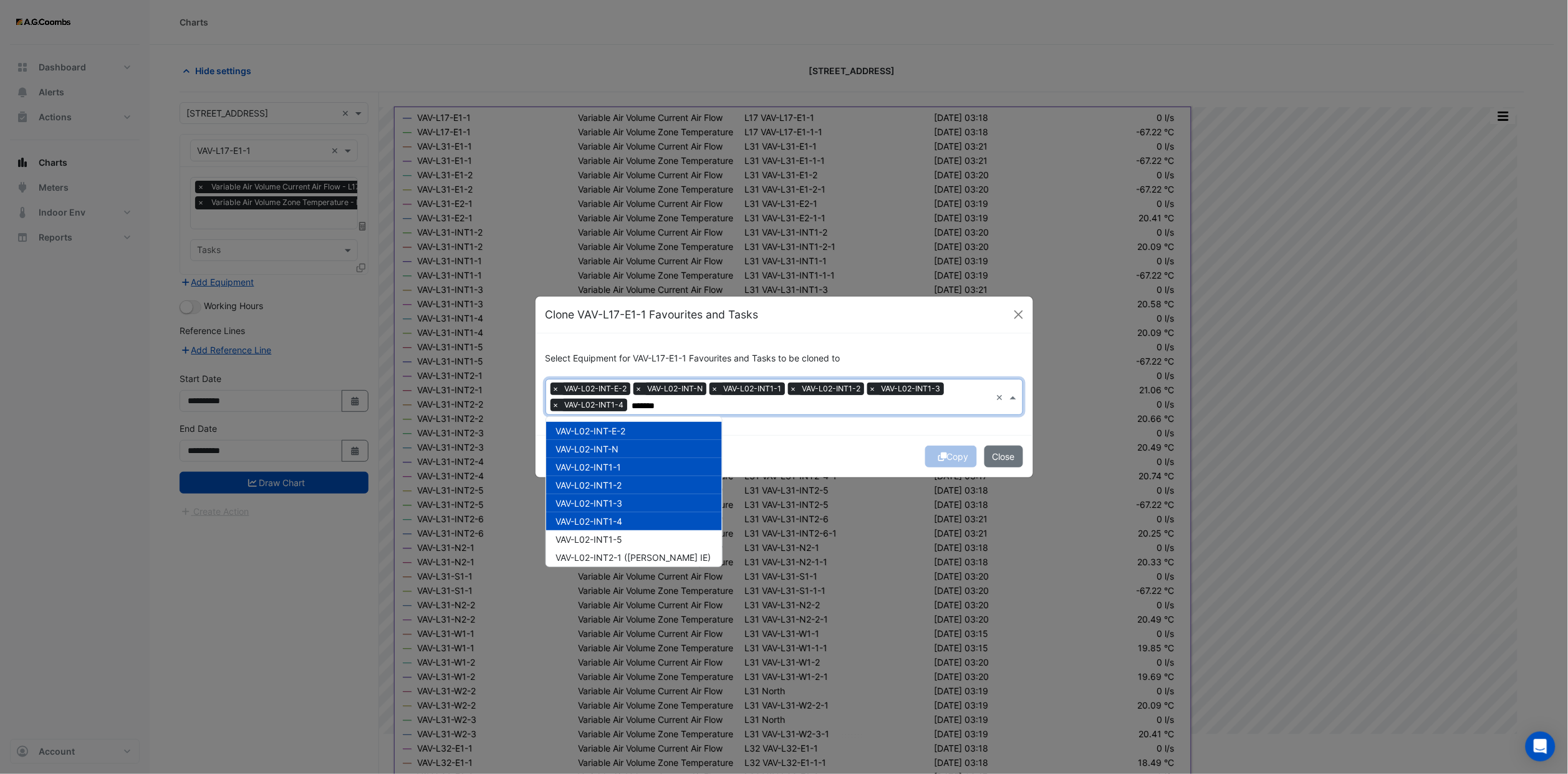
click at [629, 531] on div "VAV-L02-INT1-5" at bounding box center [634, 539] width 176 height 18
click at [628, 555] on span "VAV-L02-INT2-1 ([PERSON_NAME] IE)" at bounding box center [634, 558] width 155 height 11
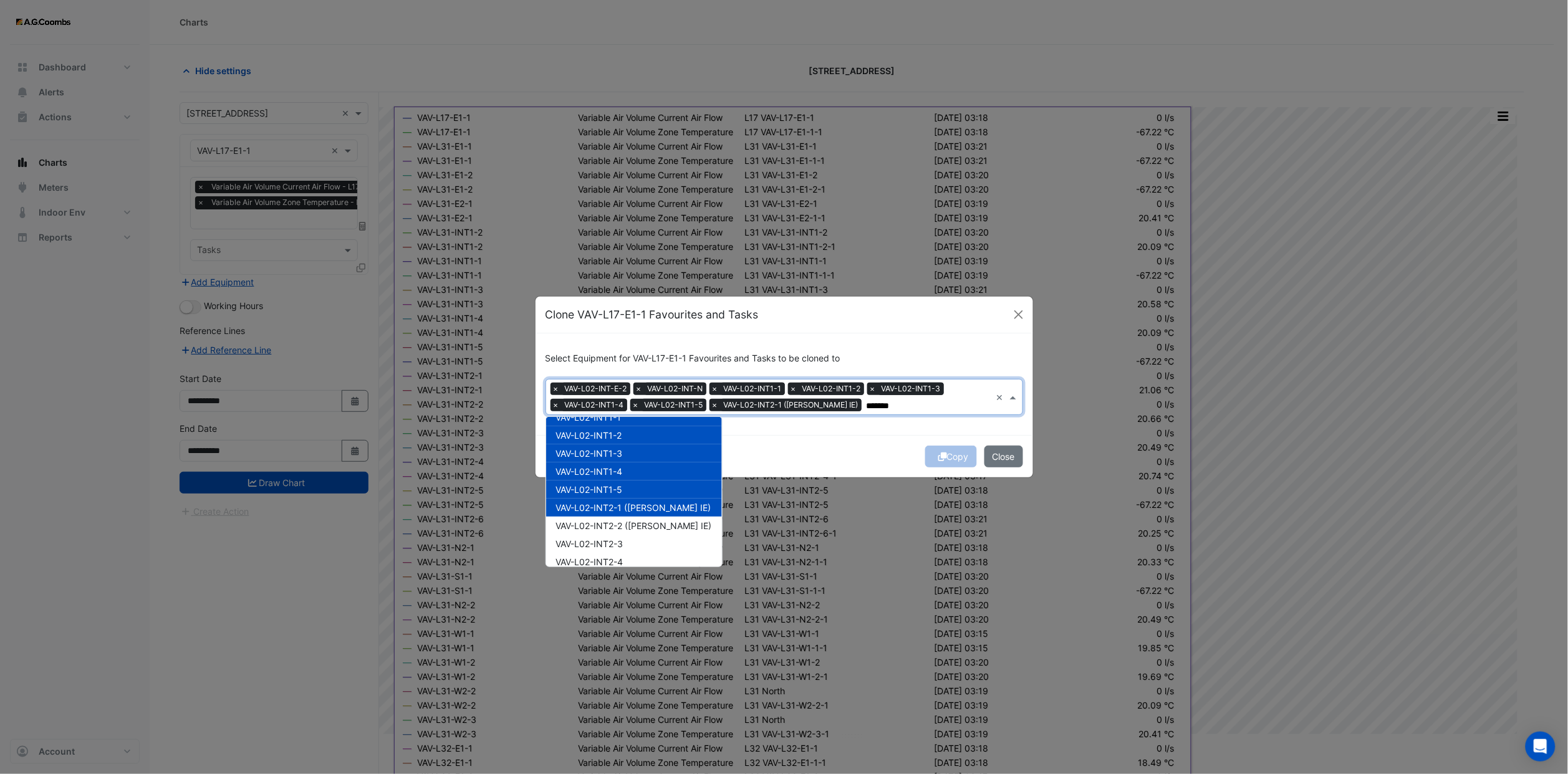
scroll to position [77, 0]
click at [624, 500] on span "VAV-L02-INT2-2 ([PERSON_NAME] IE)" at bounding box center [634, 499] width 156 height 11
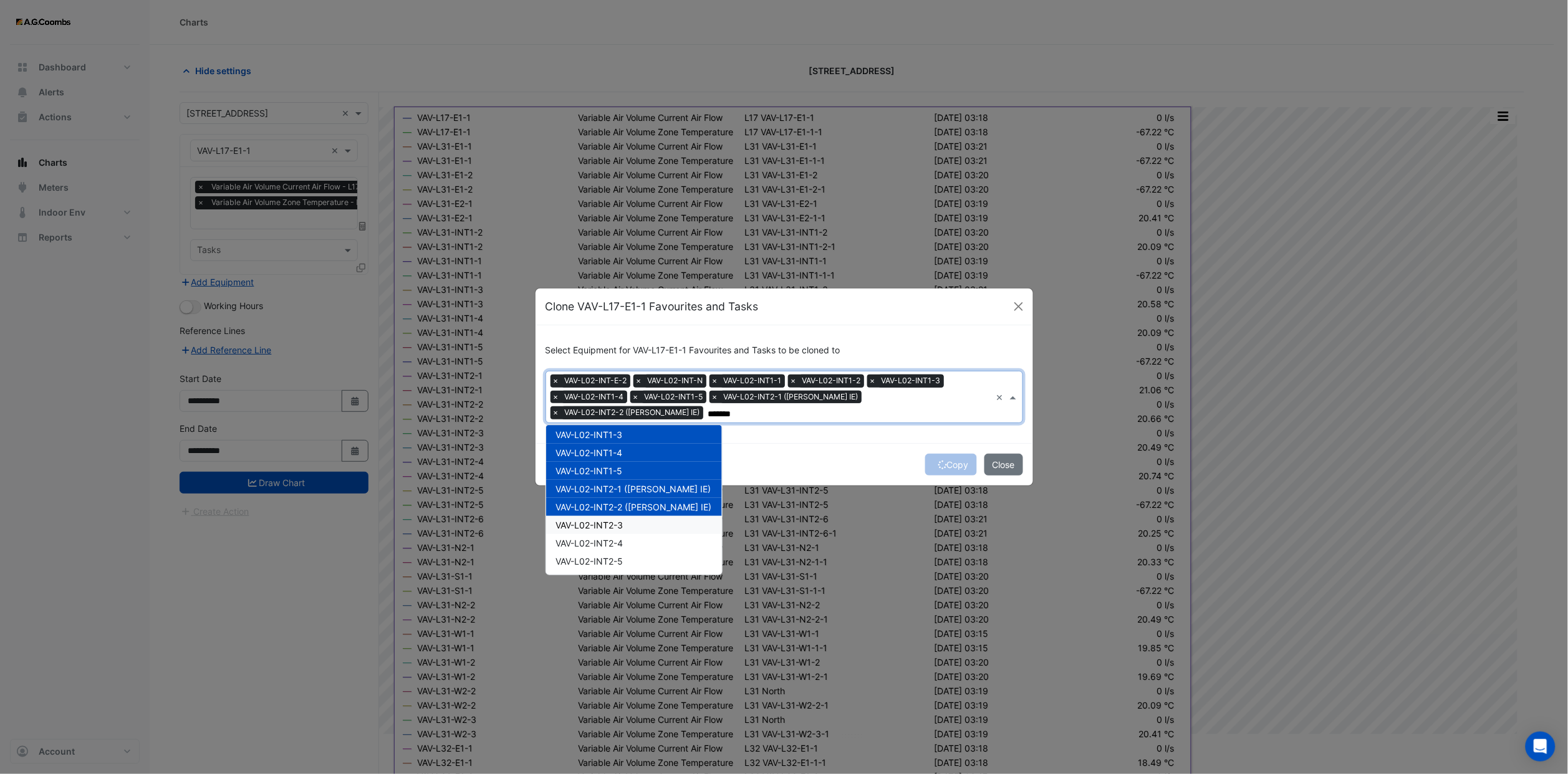
click at [616, 525] on div "VAV-L02-INT2-3" at bounding box center [634, 525] width 176 height 18
click at [616, 539] on span "VAV-L02-INT2-4" at bounding box center [590, 543] width 67 height 11
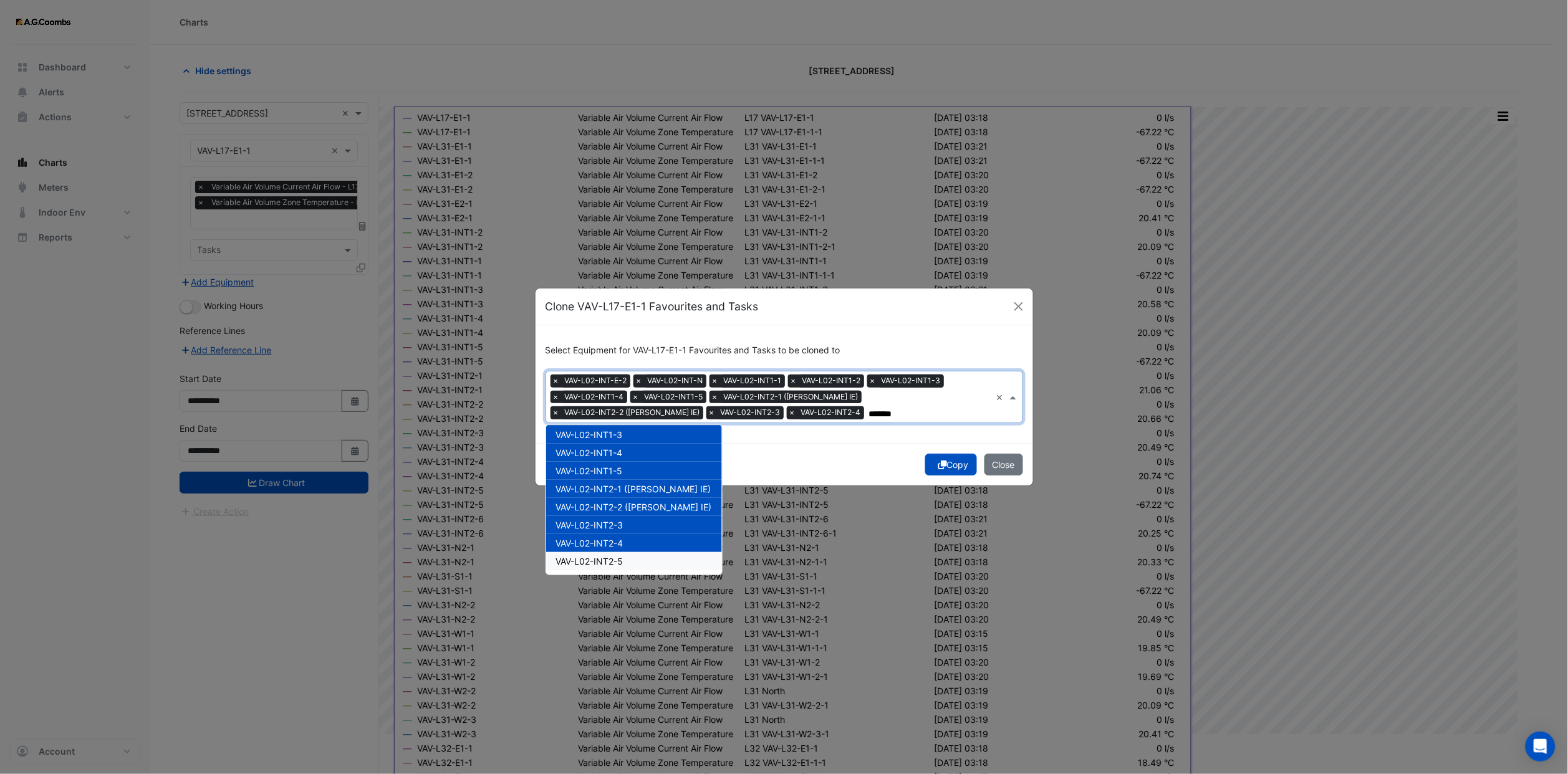
click at [617, 563] on span "VAV-L02-INT2-5" at bounding box center [590, 562] width 67 height 11
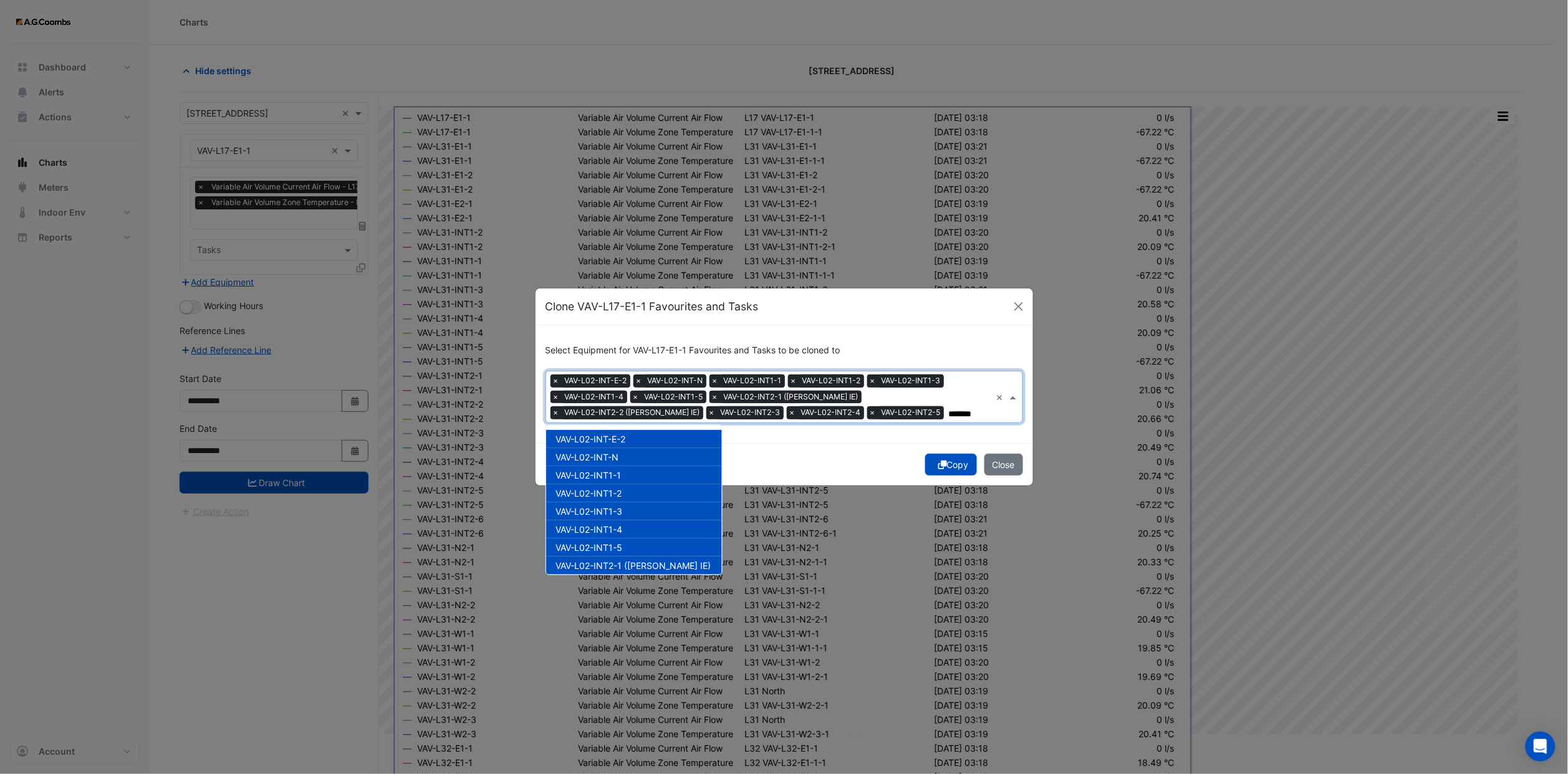
click at [949, 415] on input "*******" at bounding box center [970, 414] width 43 height 13
type input "*******"
click at [842, 446] on div "Copy Close" at bounding box center [784, 464] width 497 height 43
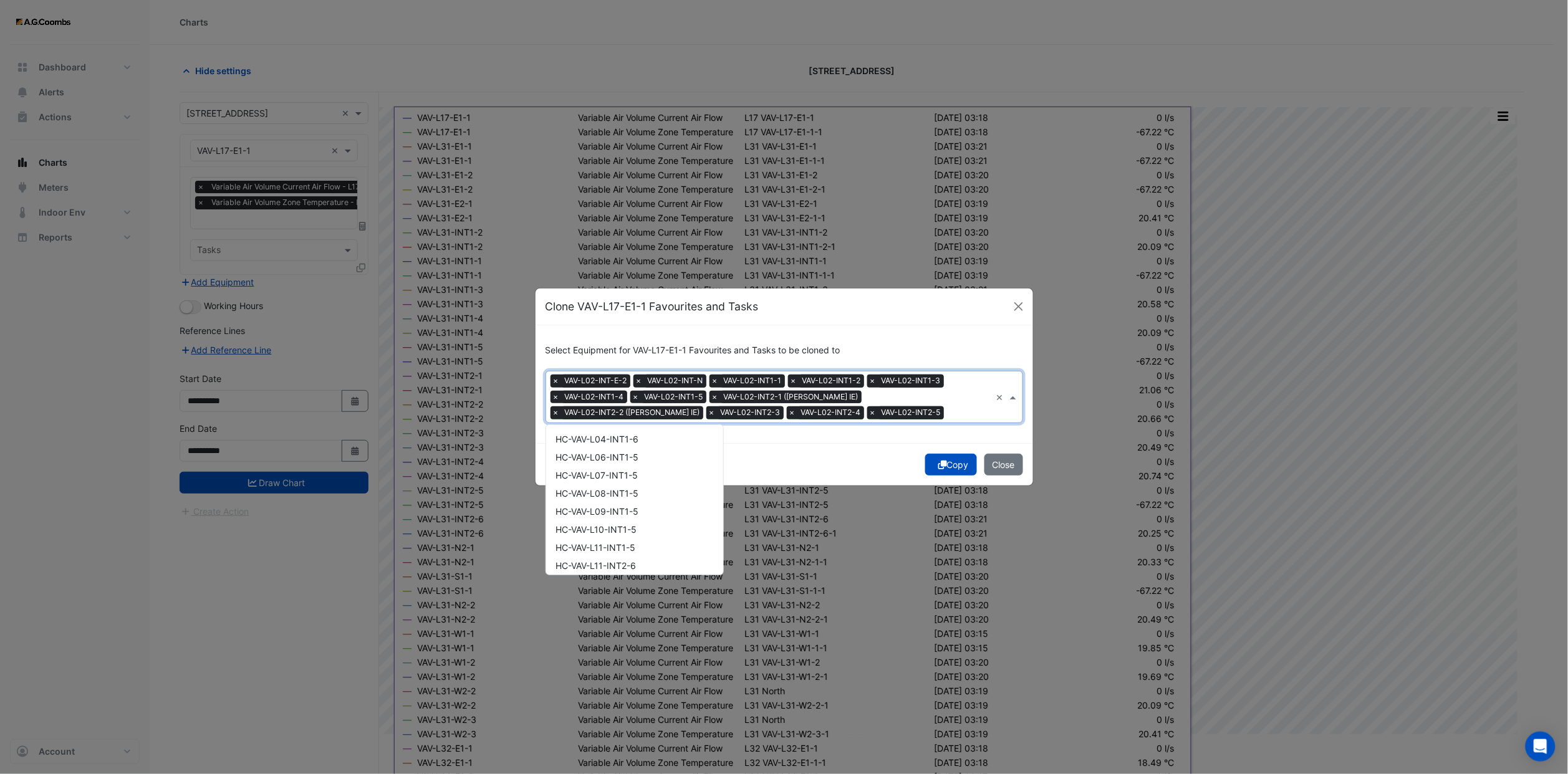
click at [949, 413] on input "text" at bounding box center [970, 414] width 43 height 13
click at [622, 449] on span "VAV-L03-INT1-1" at bounding box center [589, 454] width 66 height 11
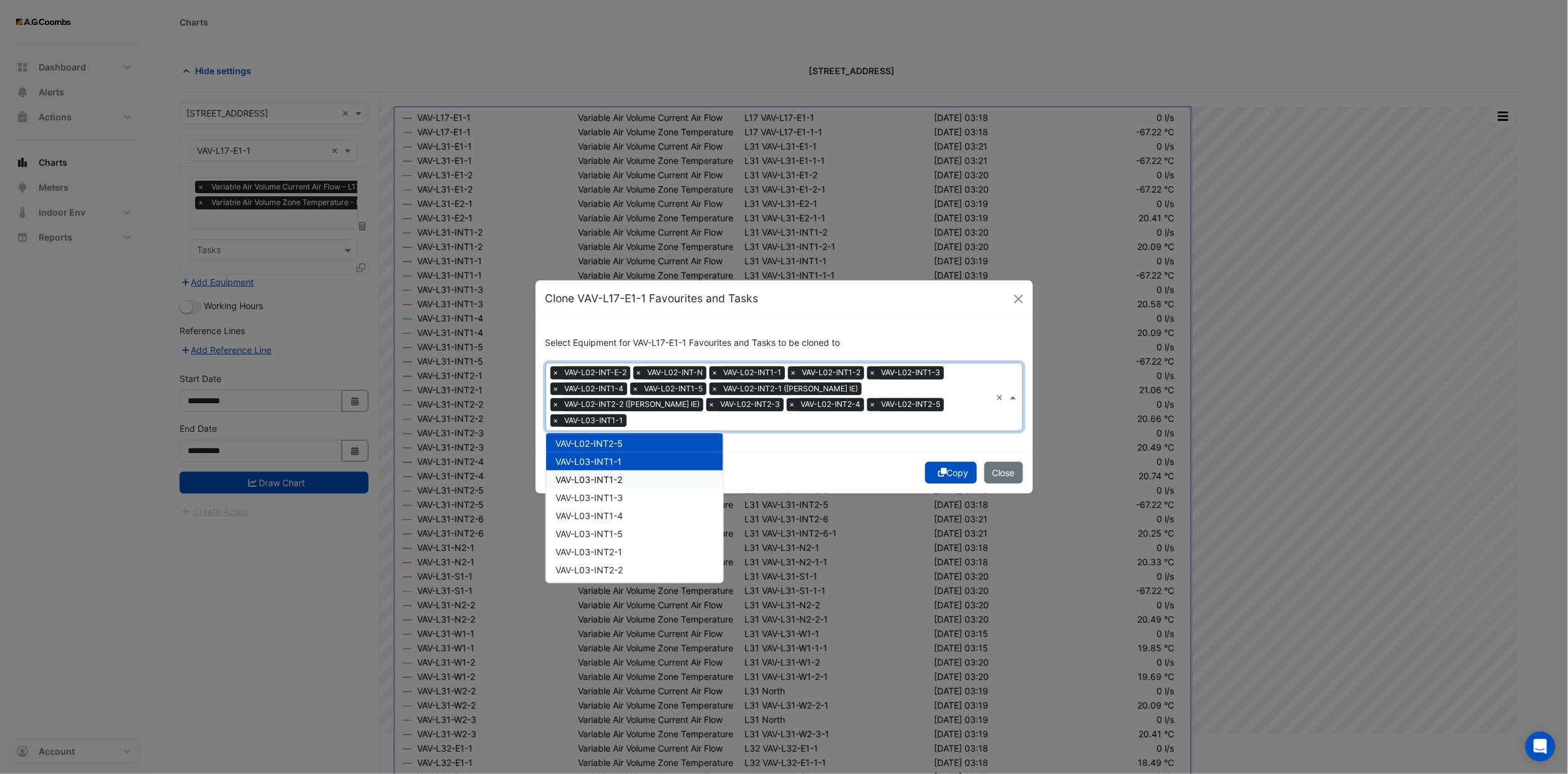
click at [625, 475] on div "VAV-L03-INT1-2" at bounding box center [634, 479] width 177 height 18
click at [626, 493] on div "VAV-L03-INT1-3" at bounding box center [634, 497] width 177 height 18
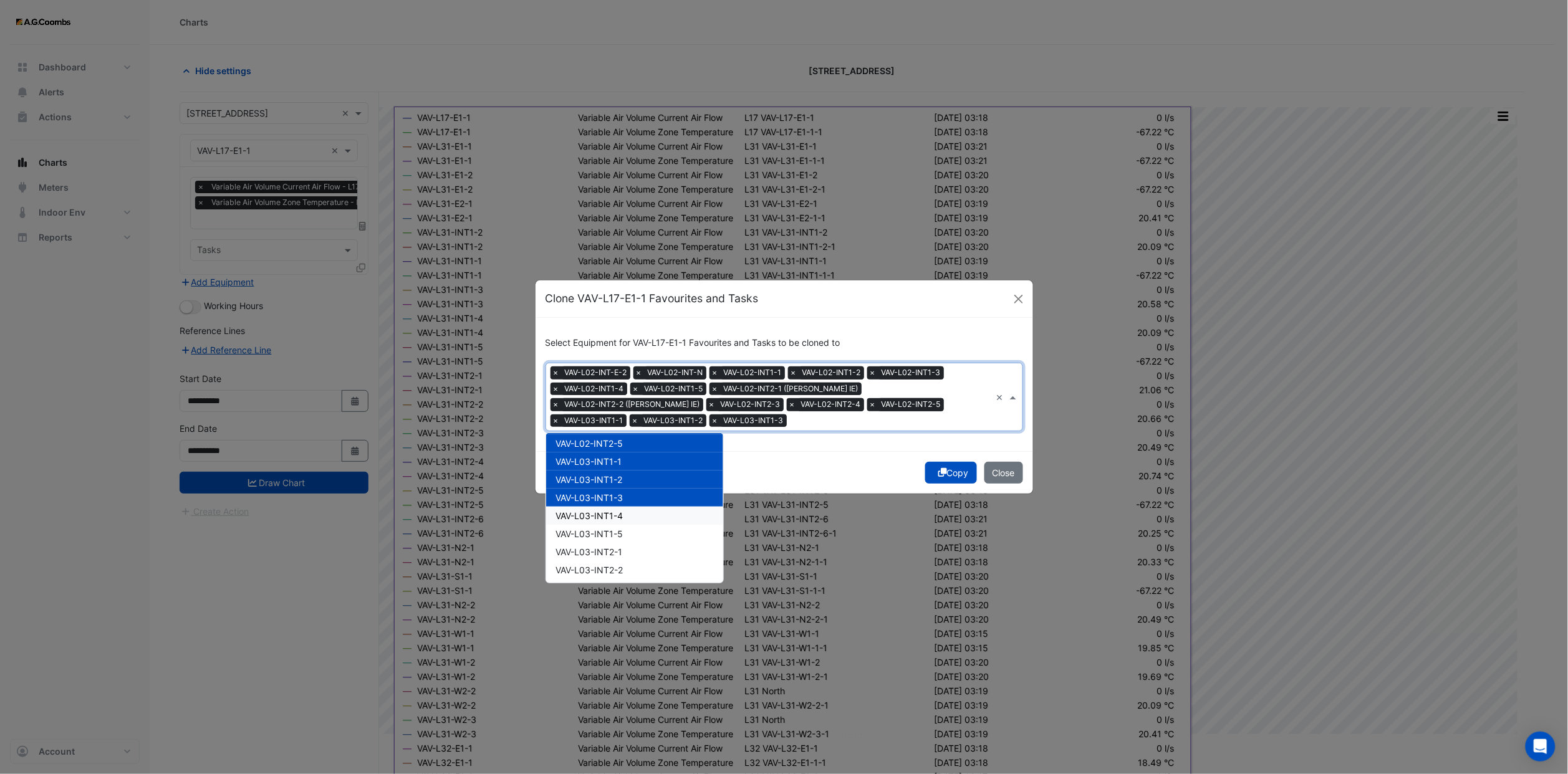
click at [626, 509] on div "VAV-L03-INT1-4" at bounding box center [634, 515] width 177 height 18
drag, startPoint x: 625, startPoint y: 525, endPoint x: 625, endPoint y: 531, distance: 6.0
click at [625, 528] on div "VAV-L03-INT1-5" at bounding box center [634, 533] width 177 height 18
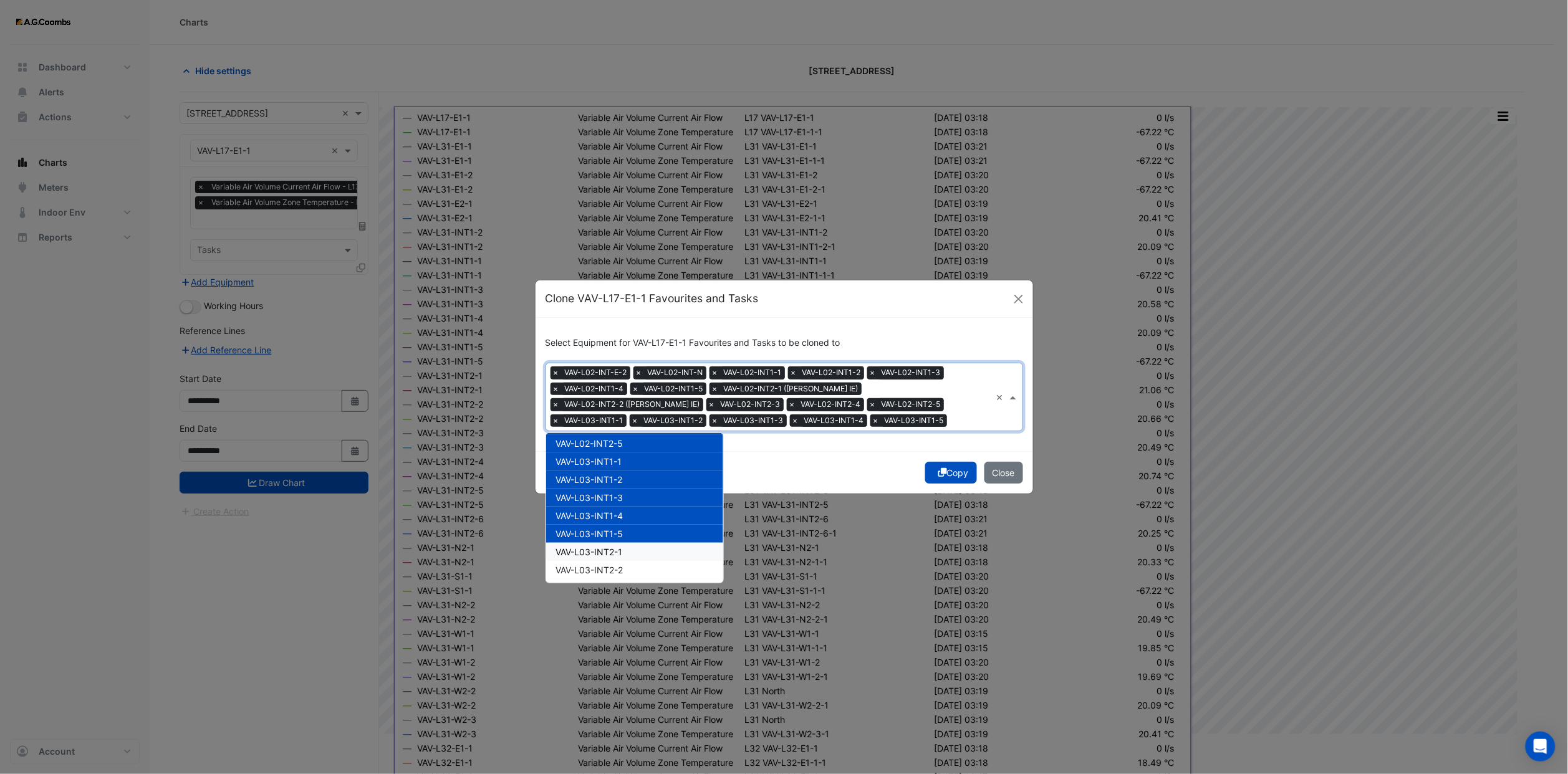
click at [621, 552] on span "VAV-L03-INT2-1" at bounding box center [590, 552] width 67 height 11
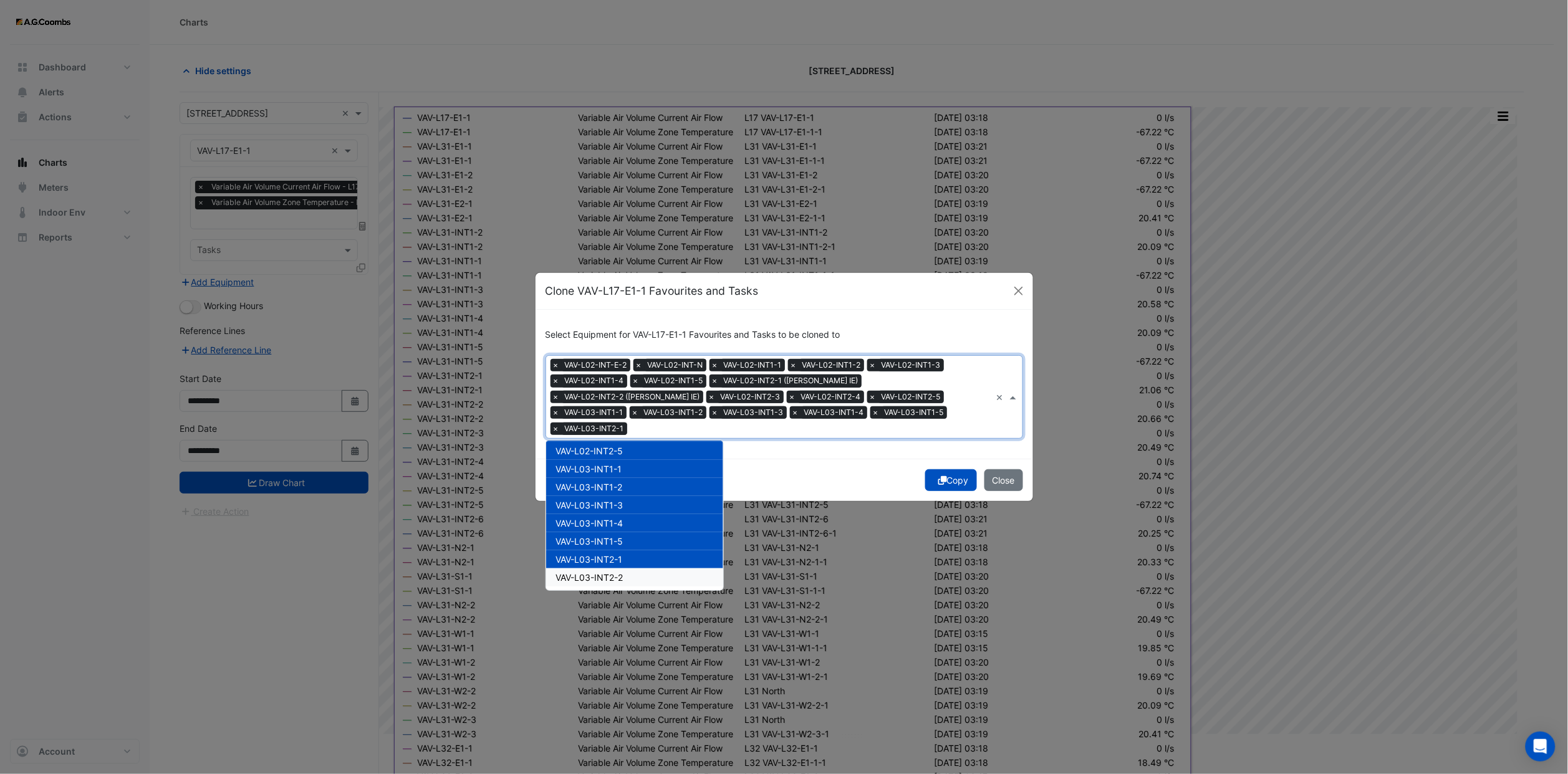
click at [618, 569] on div "VAV-L03-INT2-2" at bounding box center [634, 577] width 177 height 18
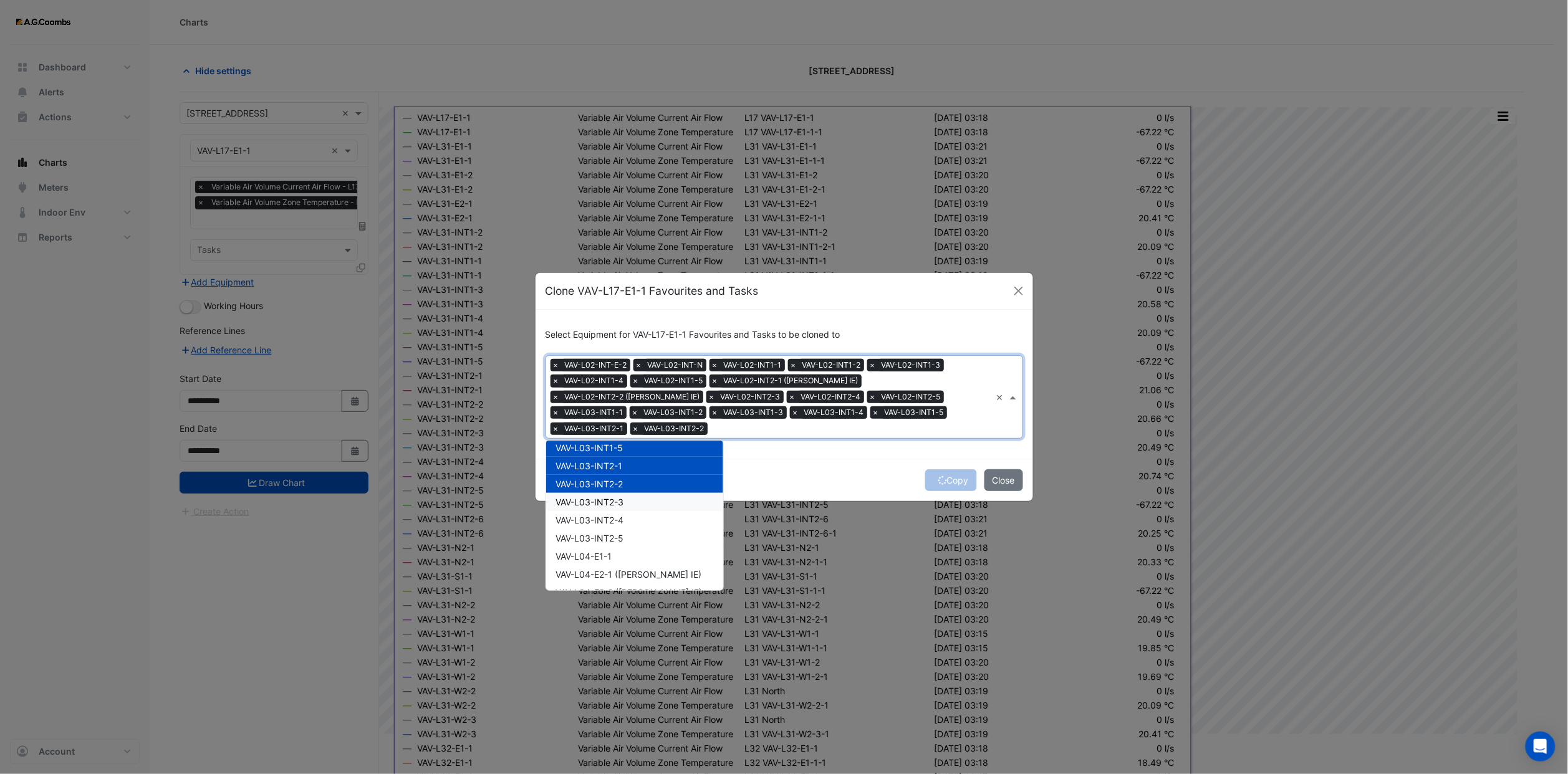
click at [620, 497] on span "VAV-L03-INT2-3" at bounding box center [590, 502] width 68 height 11
drag, startPoint x: 617, startPoint y: 518, endPoint x: 616, endPoint y: 541, distance: 23.0
click at [617, 519] on span "VAV-L03-INT2-4" at bounding box center [590, 521] width 68 height 11
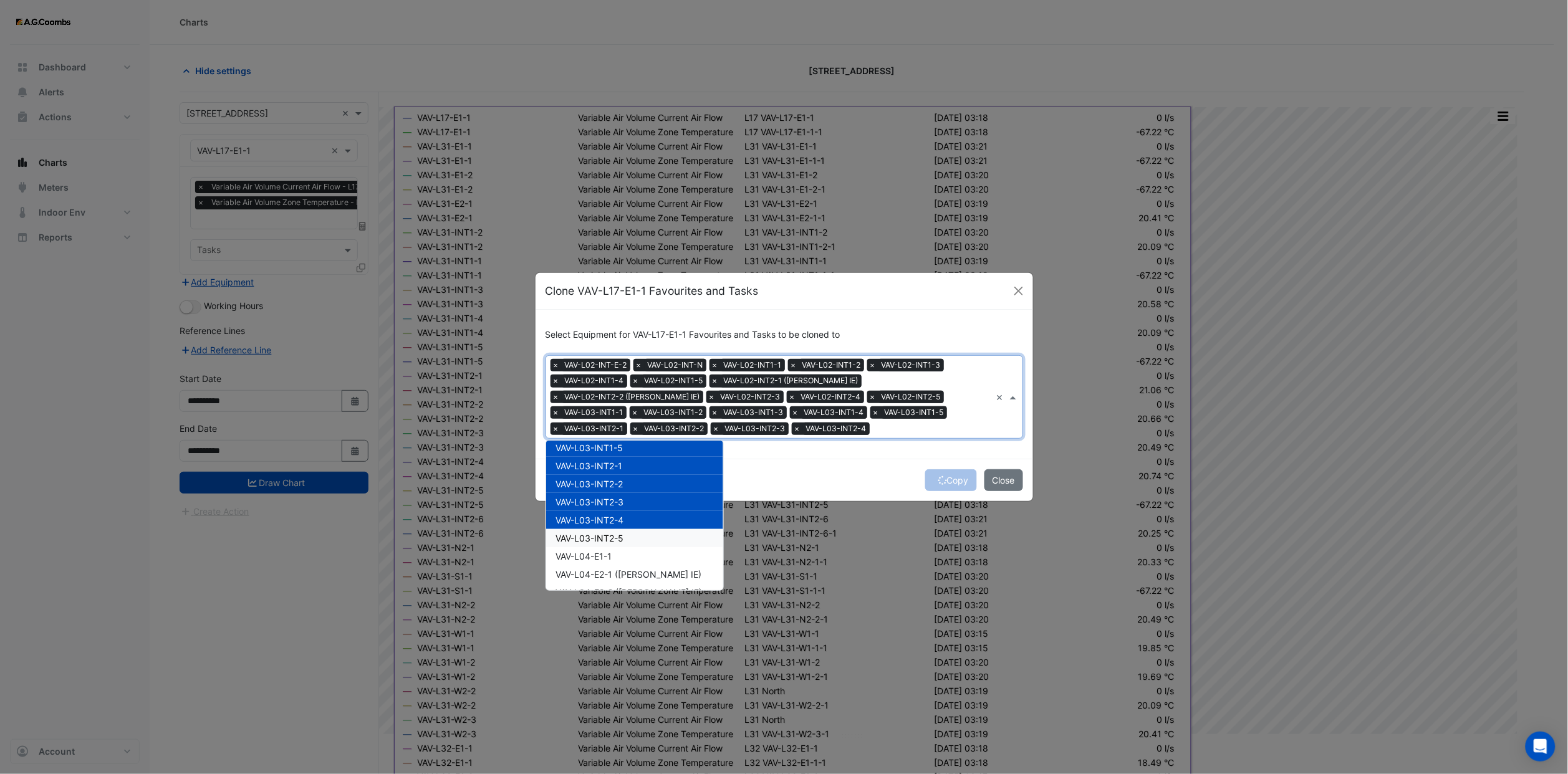
click at [616, 542] on span "VAV-L03-INT2-5" at bounding box center [590, 538] width 68 height 11
click at [616, 550] on div "VAV-L04-E1-1" at bounding box center [634, 556] width 177 height 18
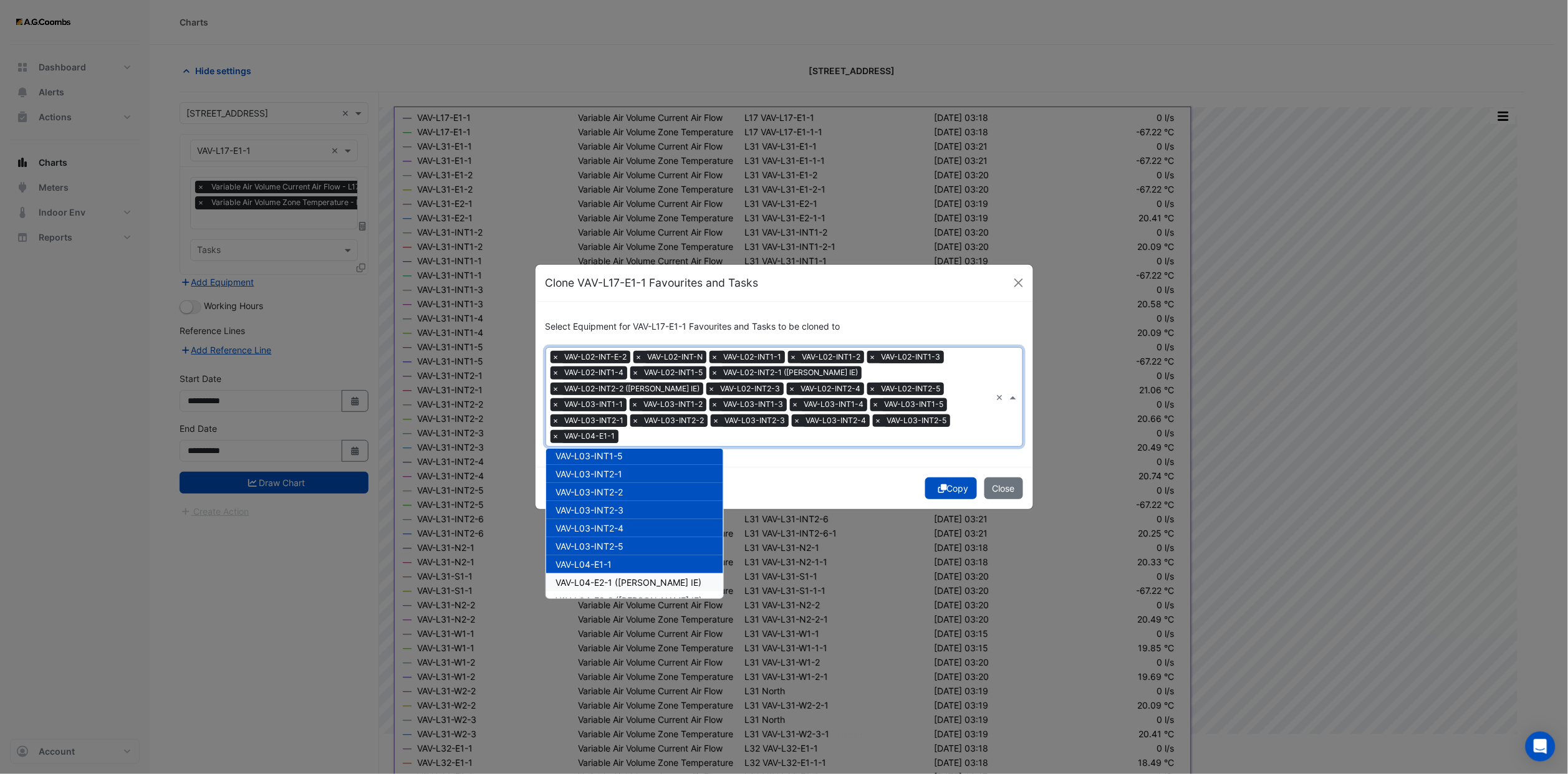
click at [621, 577] on span "VAV-L04-E2-1 ([PERSON_NAME] IE)" at bounding box center [629, 583] width 146 height 11
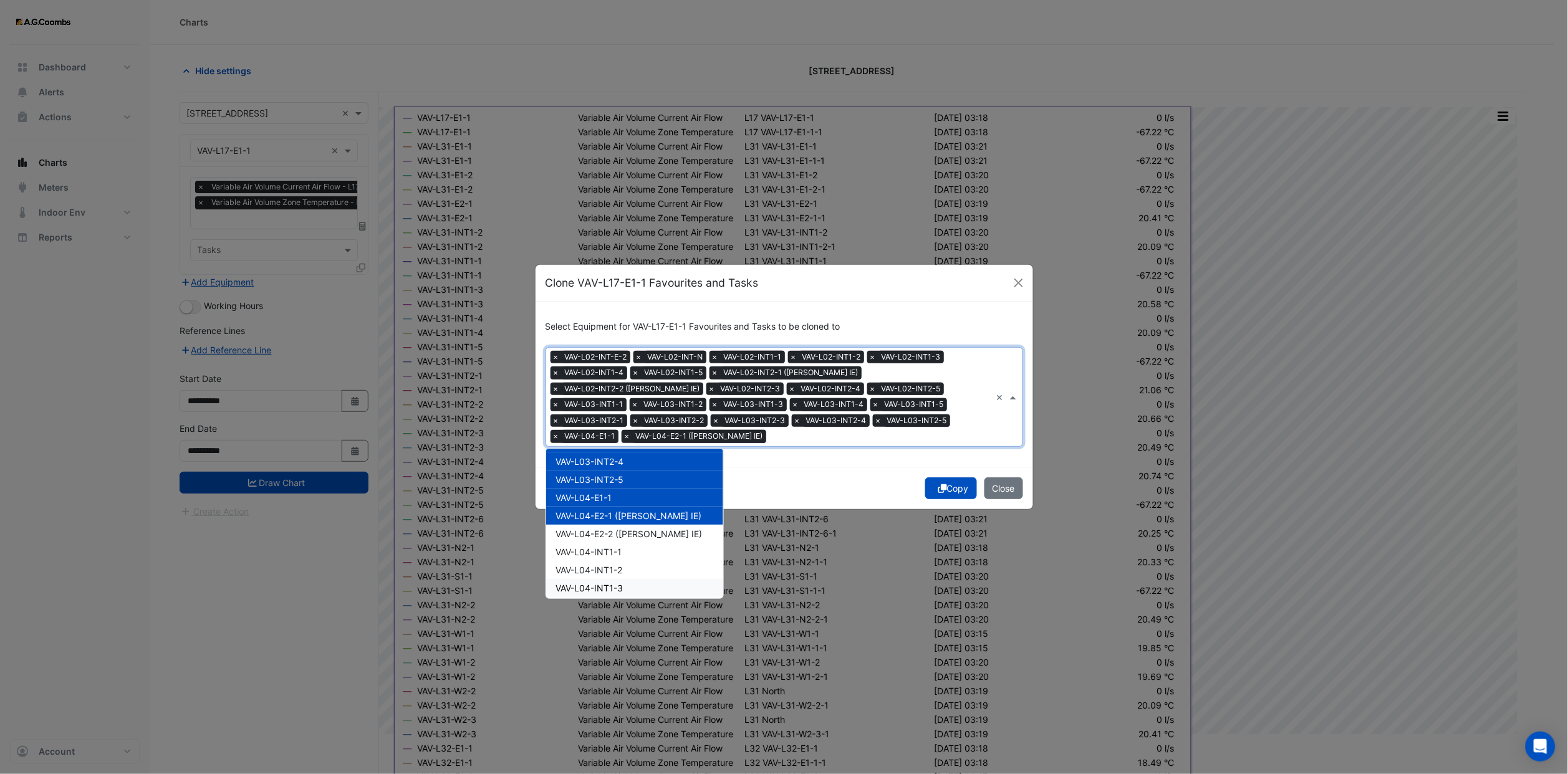
scroll to position [1023, 0]
click at [624, 502] on span "VAV-L04-E2-2 ([PERSON_NAME] IE)" at bounding box center [629, 507] width 146 height 11
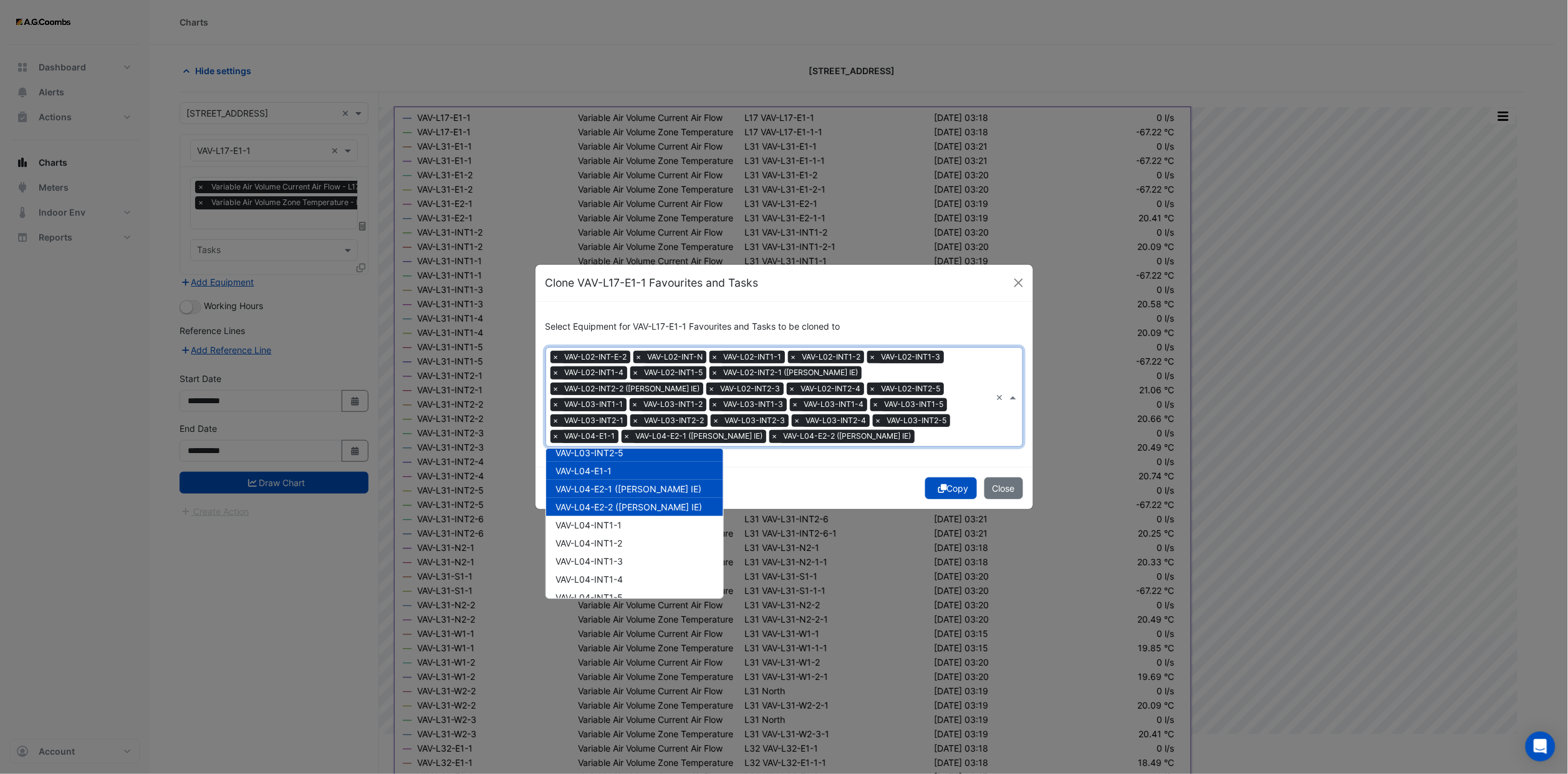
click at [618, 524] on span "VAV-L04-INT1-1" at bounding box center [589, 525] width 66 height 11
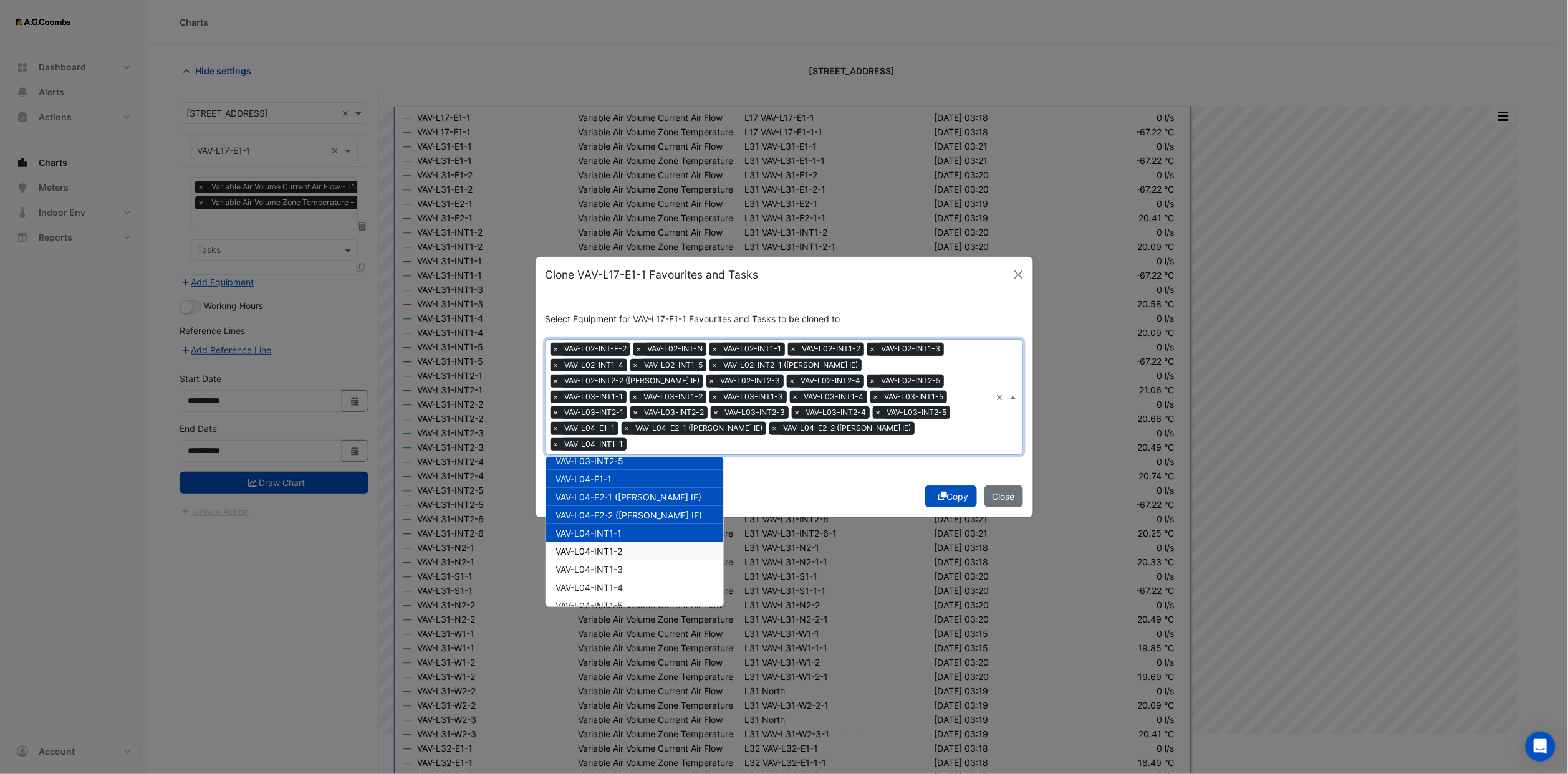
drag, startPoint x: 620, startPoint y: 537, endPoint x: 623, endPoint y: 557, distance: 20.2
click at [620, 546] on span "VAV-L04-INT1-2" at bounding box center [590, 552] width 67 height 11
click at [623, 564] on span "VAV-L04-INT1-3" at bounding box center [590, 569] width 67 height 11
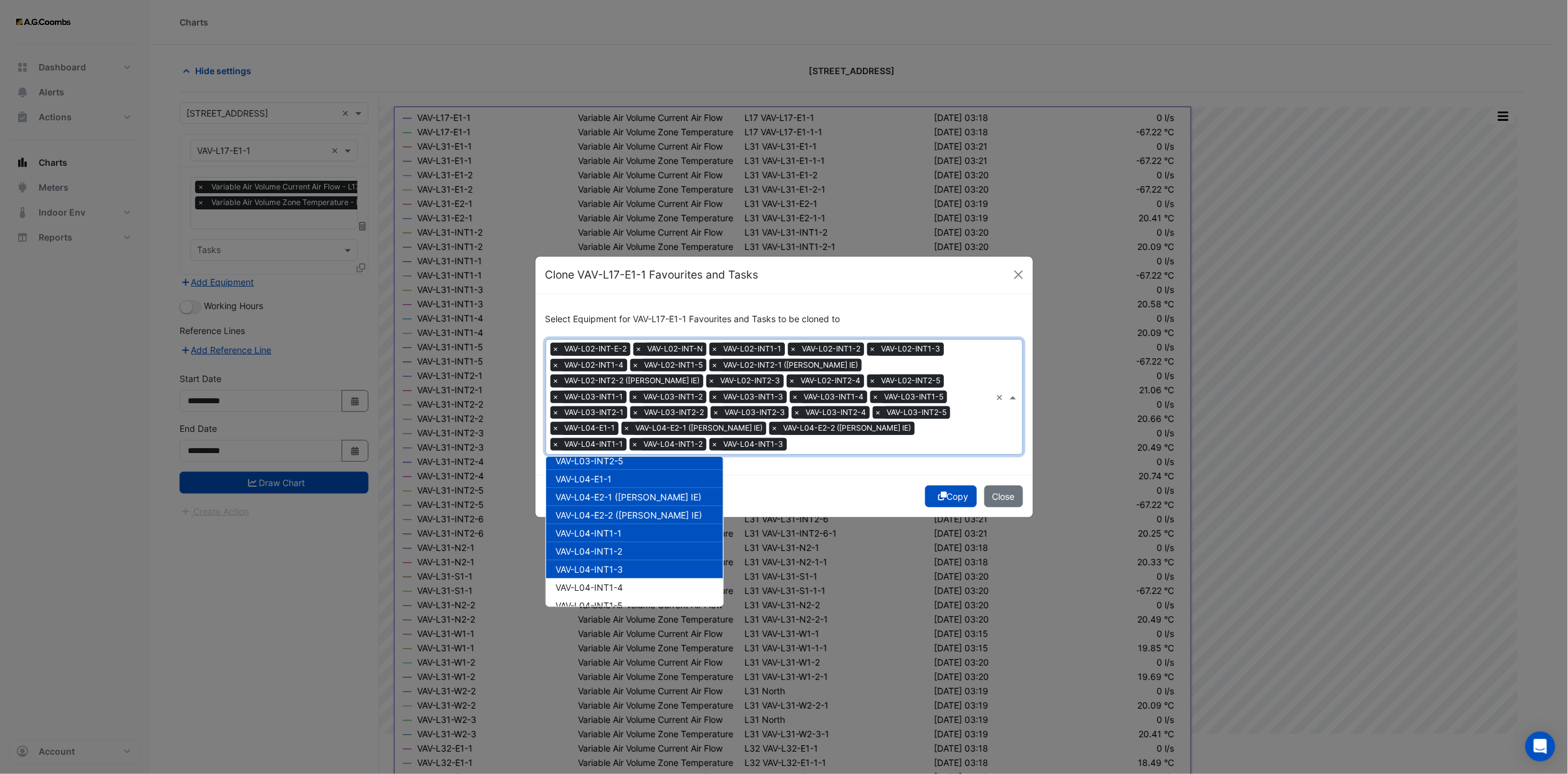
drag, startPoint x: 628, startPoint y: 570, endPoint x: 628, endPoint y: 578, distance: 8.0
click at [628, 579] on div "VAV-L04-INT1-4" at bounding box center [634, 587] width 177 height 18
click at [629, 597] on div "VAV-L04-INT1-5" at bounding box center [634, 605] width 177 height 18
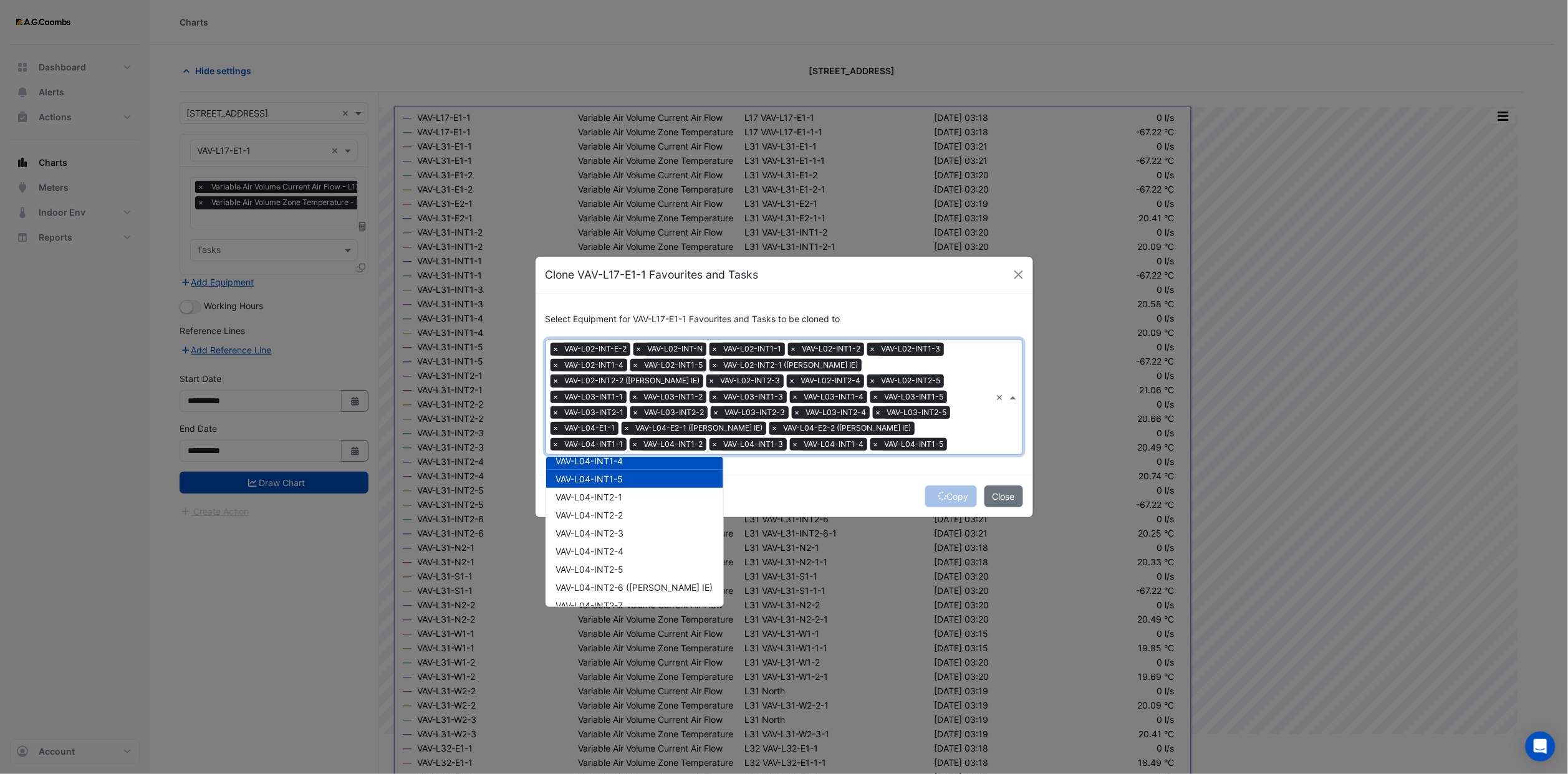
scroll to position [1116, 0]
click at [627, 529] on div "VAV-L04-INT2-1" at bounding box center [634, 530] width 177 height 18
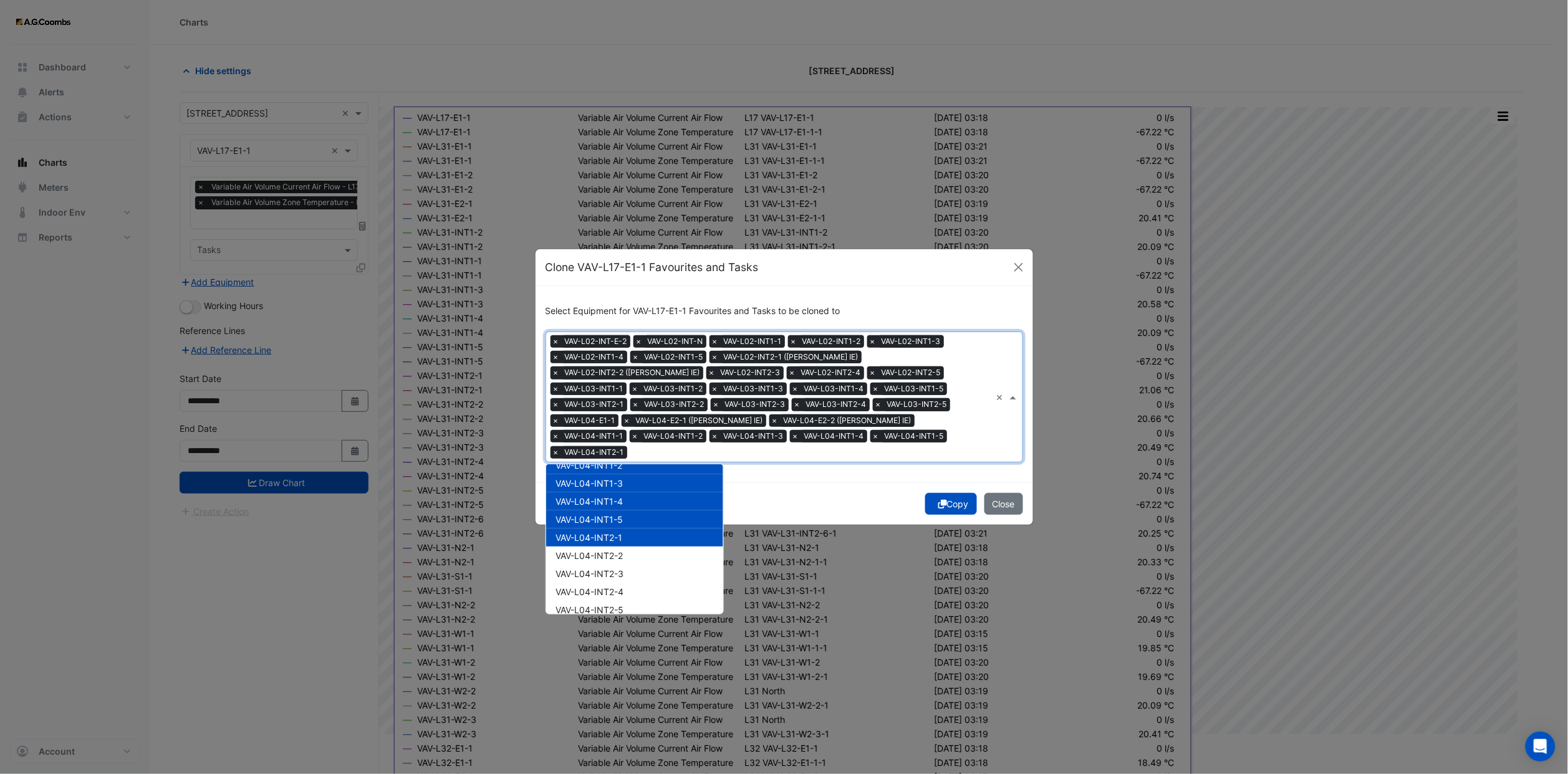
click at [630, 571] on div "VAV-L04-INT2-3" at bounding box center [634, 573] width 177 height 18
click at [629, 547] on div "VAV-L04-INT2-2" at bounding box center [634, 556] width 177 height 18
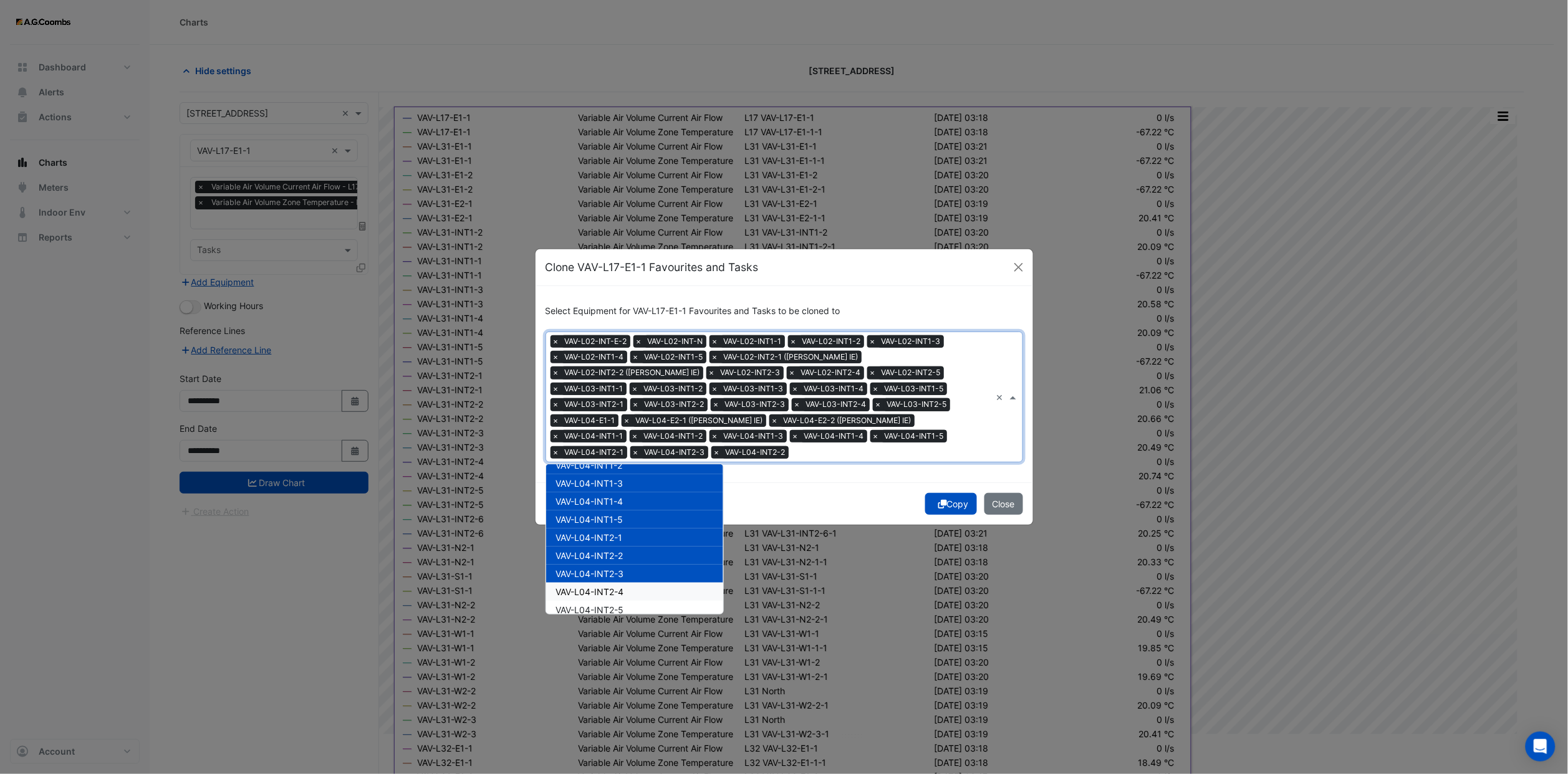
click at [631, 583] on div "VAV-L04-INT2-4" at bounding box center [634, 591] width 177 height 18
click at [631, 601] on div "VAV-L04-INT2-5" at bounding box center [634, 610] width 177 height 18
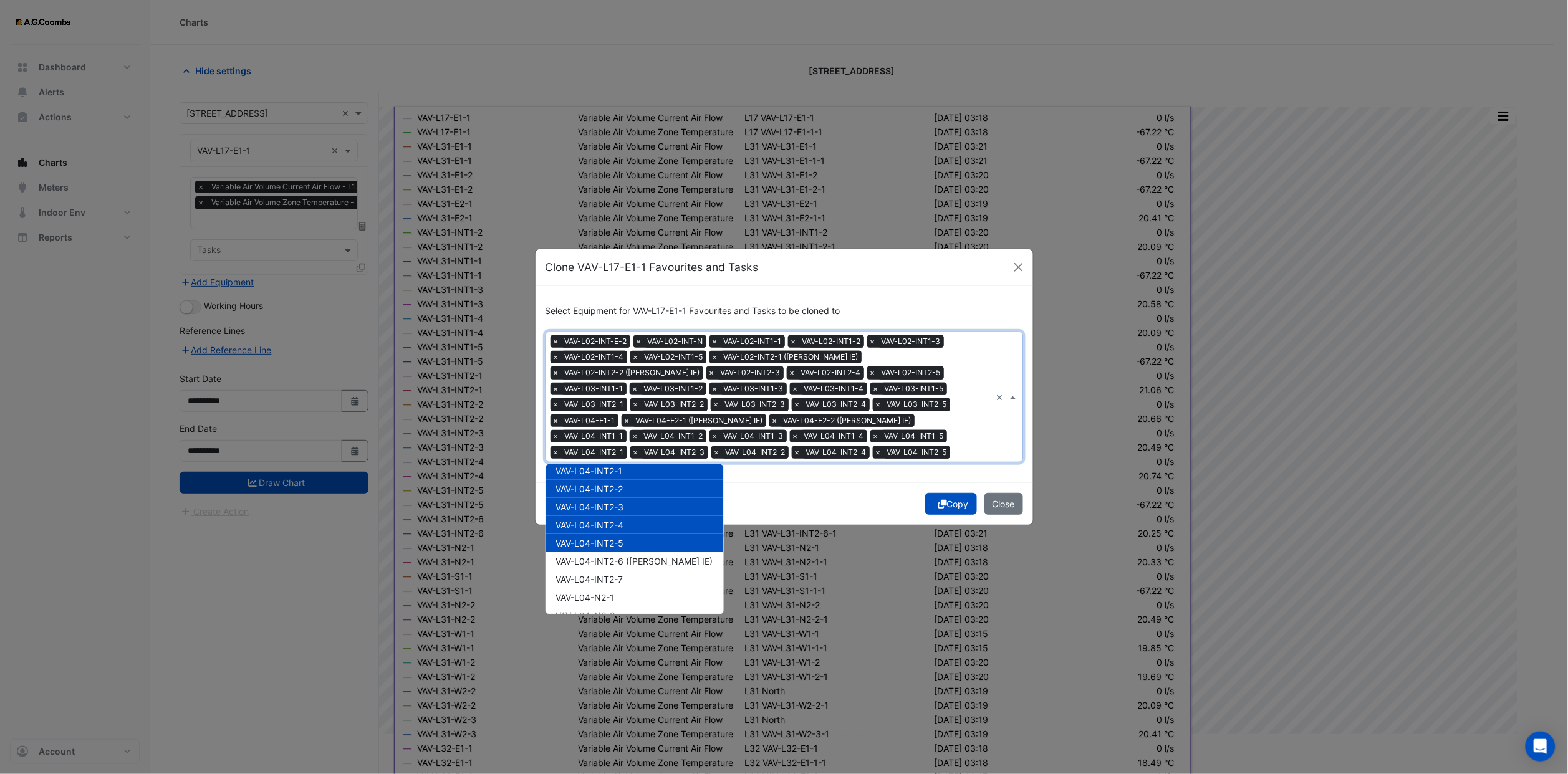
scroll to position [1209, 0]
click at [636, 529] on span "VAV-L04-INT2-6 ([PERSON_NAME] IE)" at bounding box center [634, 535] width 157 height 11
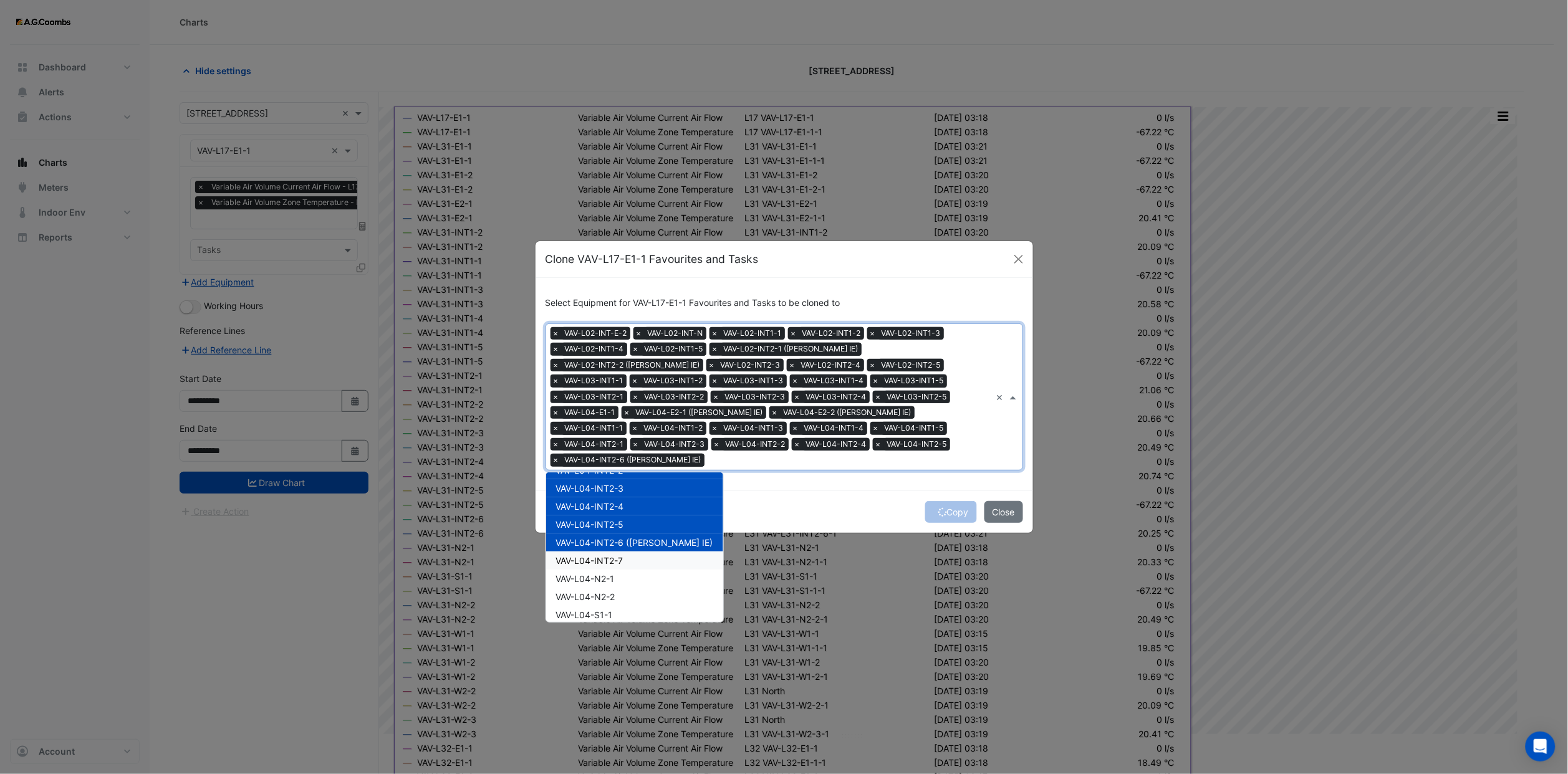
click at [631, 552] on div "VAV-L04-INT2-7" at bounding box center [634, 560] width 177 height 18
drag, startPoint x: 627, startPoint y: 576, endPoint x: 628, endPoint y: 591, distance: 15.0
click at [628, 592] on div "VAV-L04-N2-2" at bounding box center [634, 597] width 177 height 18
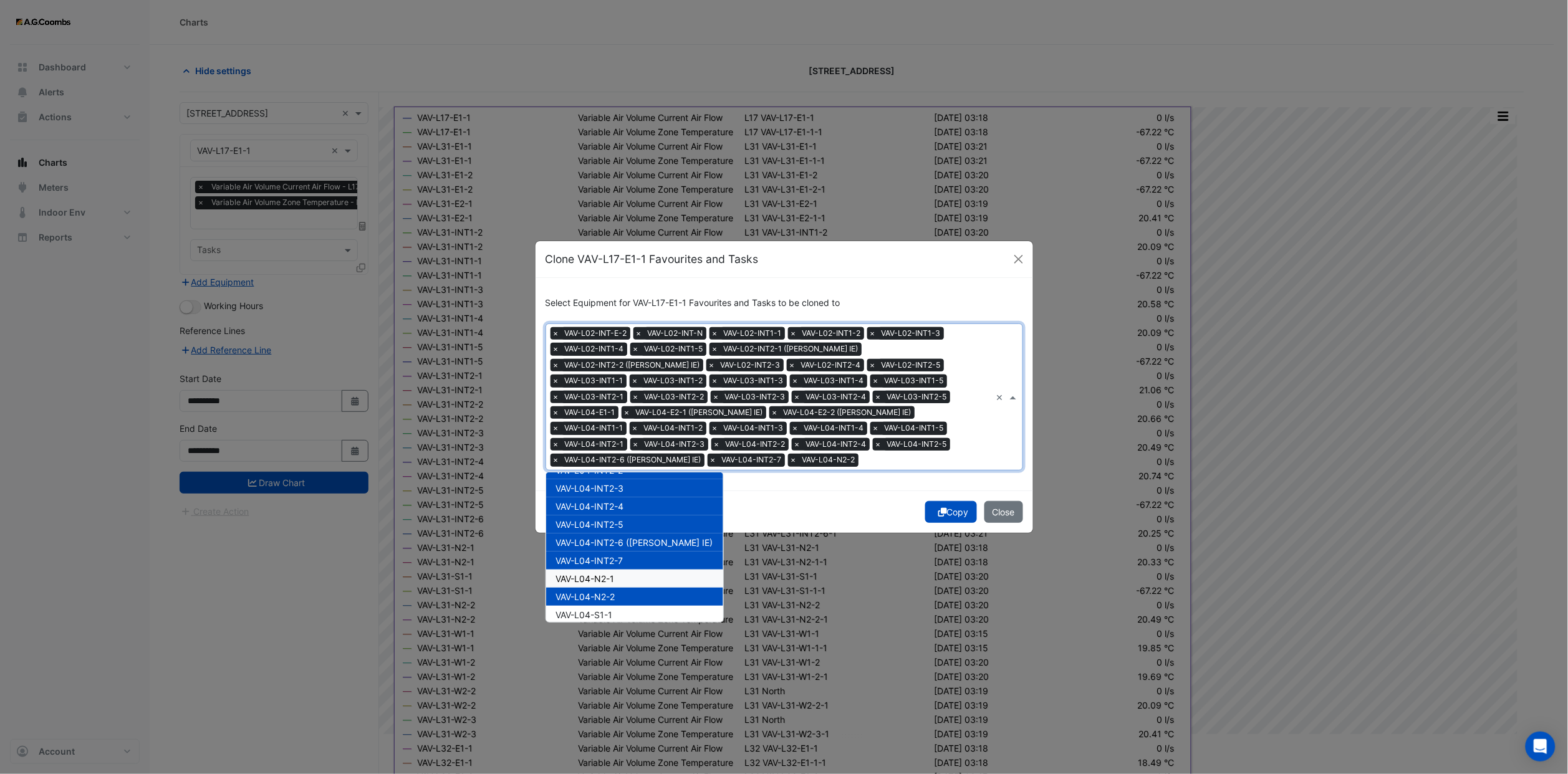
click at [620, 569] on div "VAV-L04-N2-1" at bounding box center [634, 578] width 177 height 18
click at [621, 606] on div "VAV-L04-S1-1" at bounding box center [634, 614] width 177 height 18
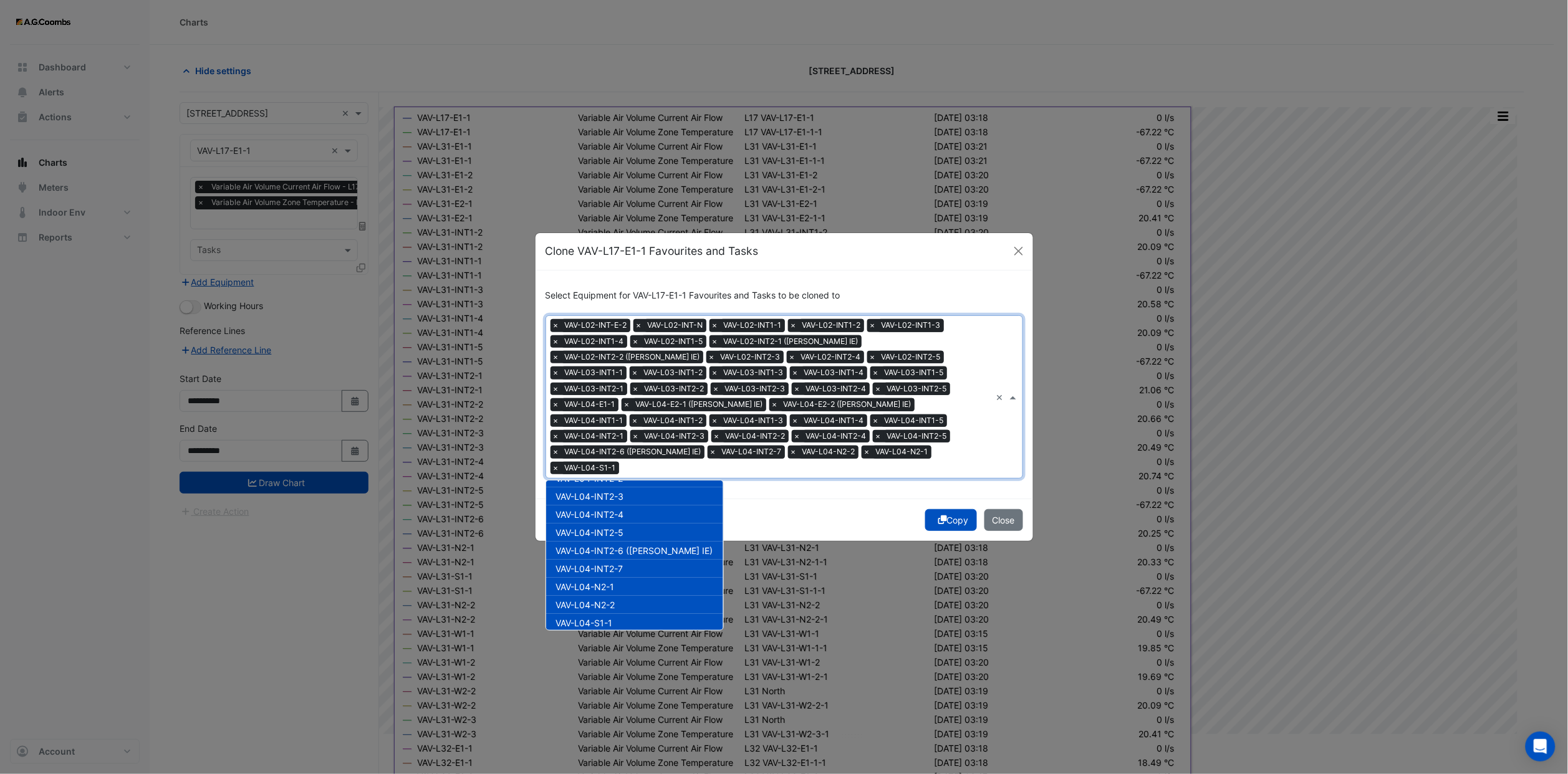
scroll to position [1303, 0]
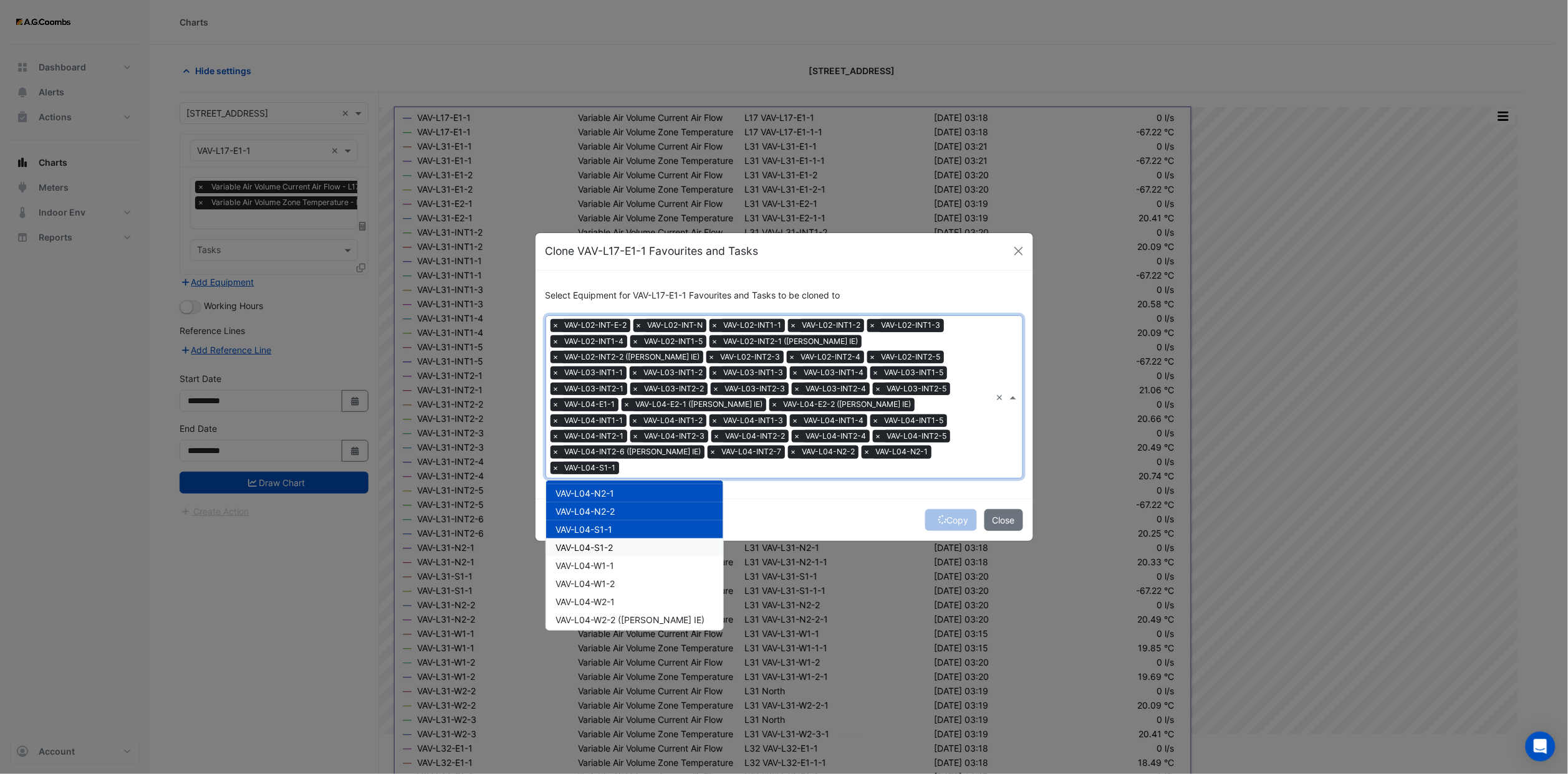
click at [631, 539] on div "VAV-L04-S1-2" at bounding box center [634, 547] width 177 height 18
drag, startPoint x: 629, startPoint y: 560, endPoint x: 628, endPoint y: 579, distance: 19.0
click at [629, 563] on div "VAV-L04-W1-1" at bounding box center [634, 566] width 177 height 18
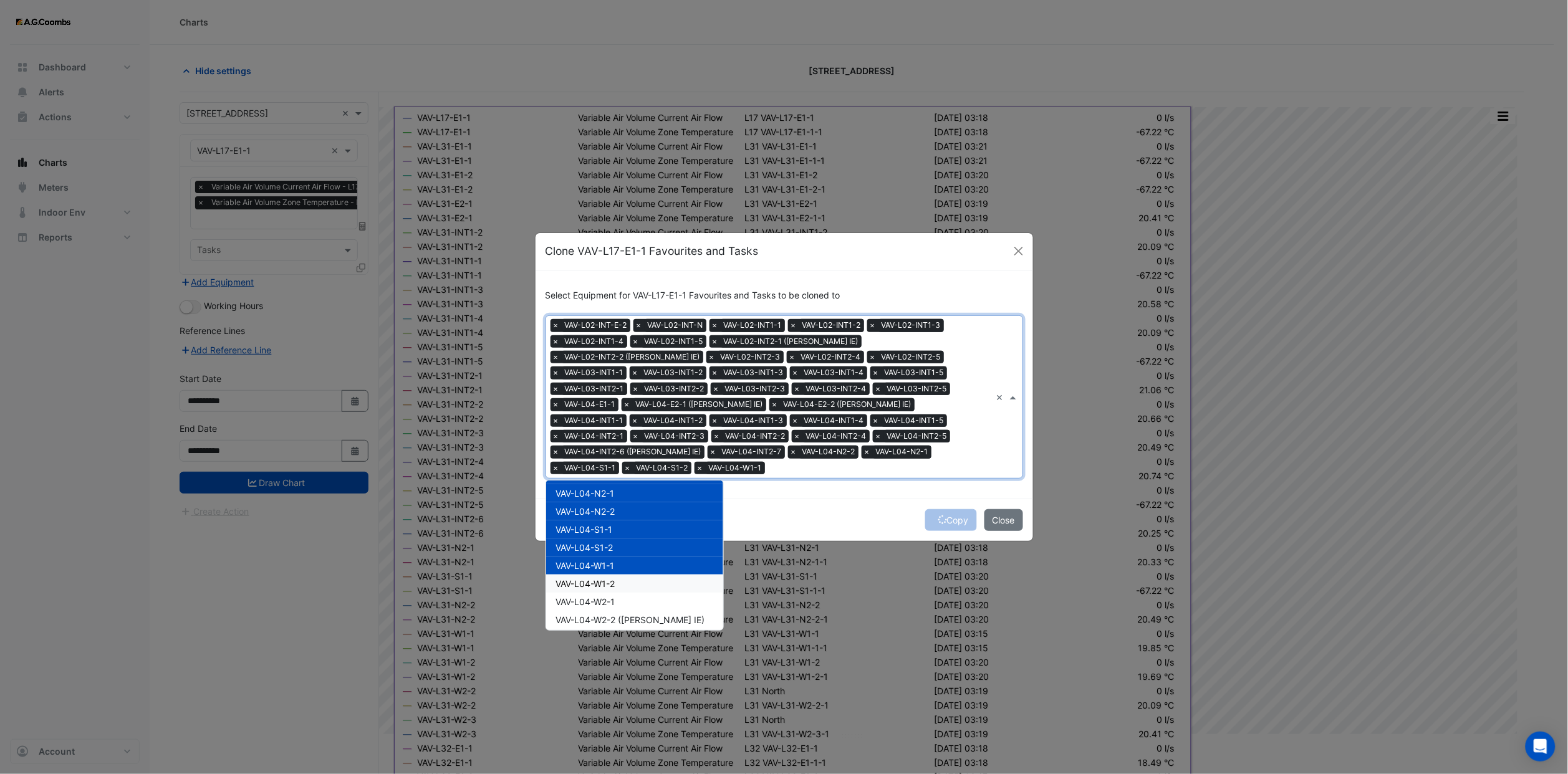
click at [628, 580] on div "VAV-L04-W1-2" at bounding box center [634, 583] width 177 height 18
click at [631, 593] on div "VAV-L04-W2-1" at bounding box center [634, 601] width 177 height 18
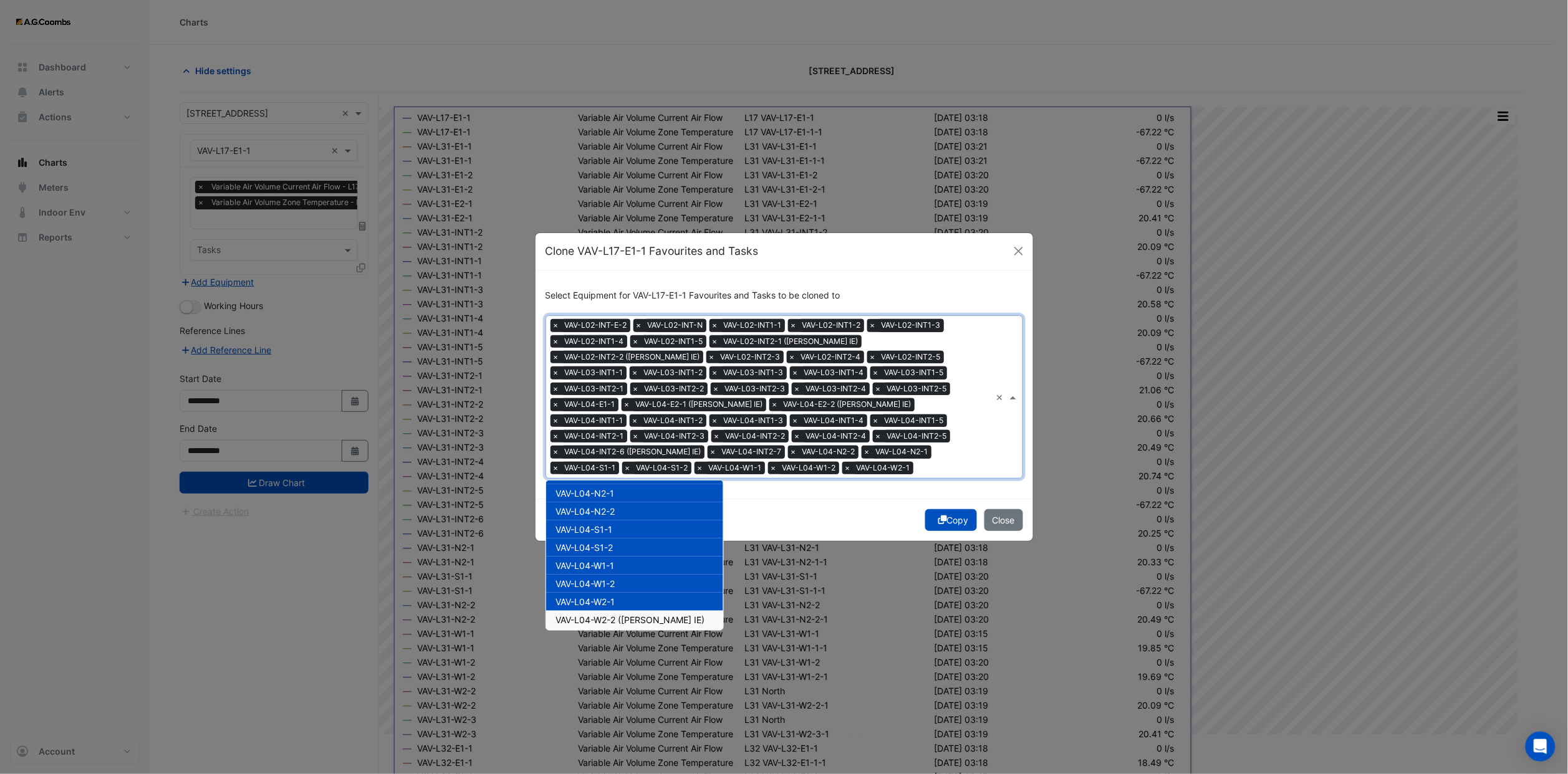
click at [633, 614] on span "VAV-L04-W2-2 ([PERSON_NAME] IE)" at bounding box center [631, 620] width 149 height 11
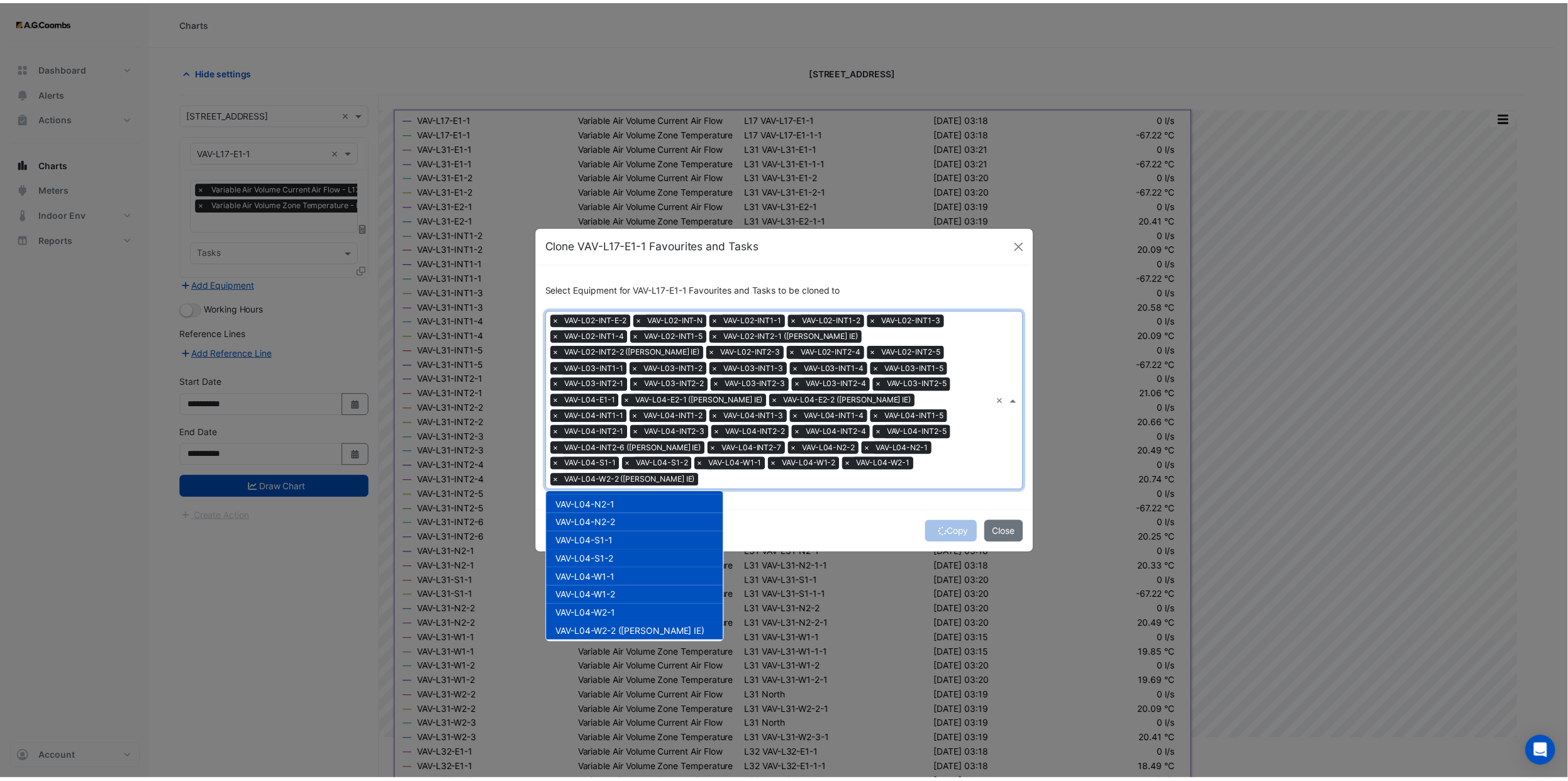
scroll to position [1409, 0]
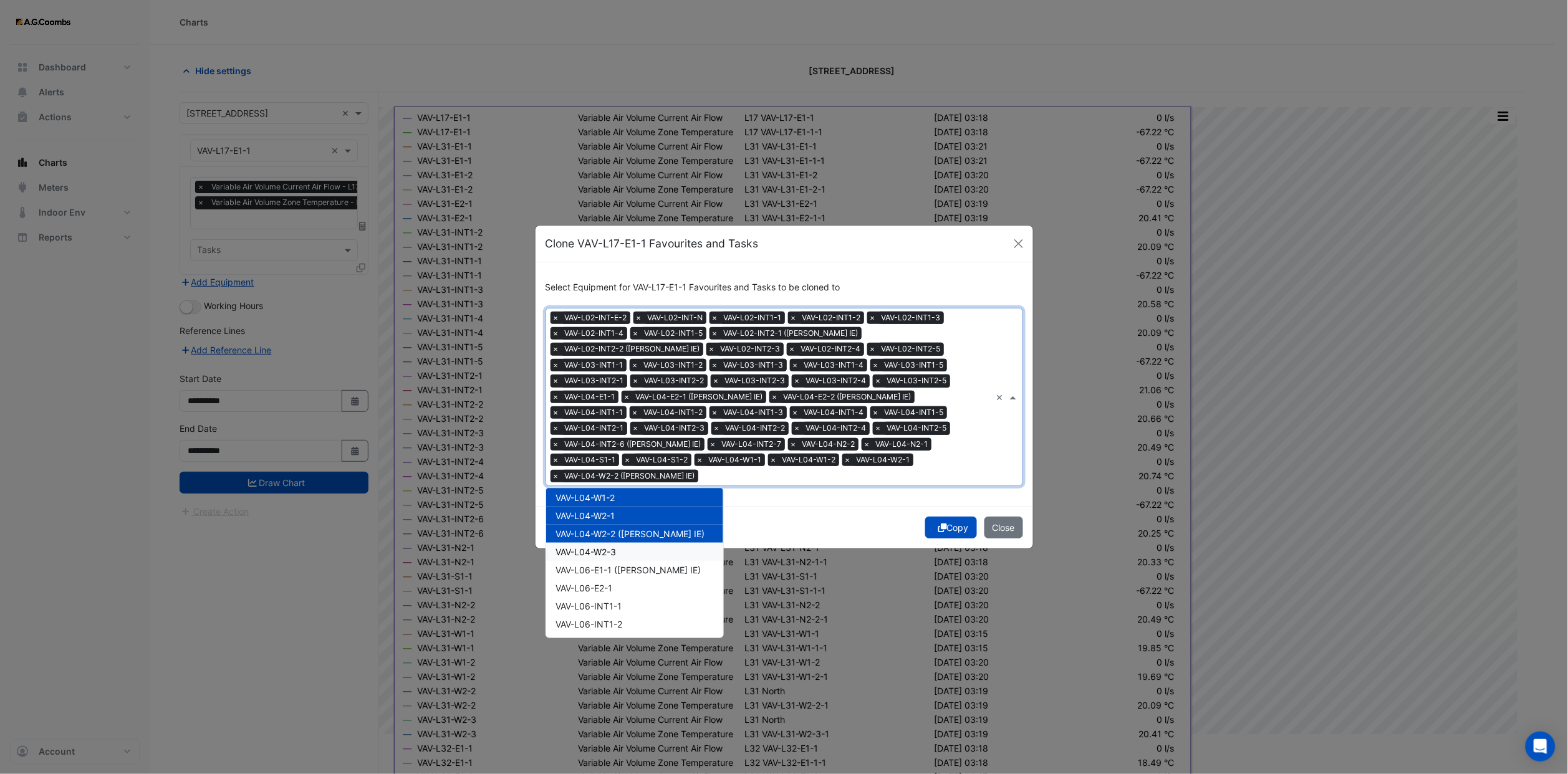
click at [628, 543] on div "VAV-L04-W2-3" at bounding box center [634, 552] width 177 height 18
click at [958, 521] on button "Copy" at bounding box center [951, 528] width 52 height 22
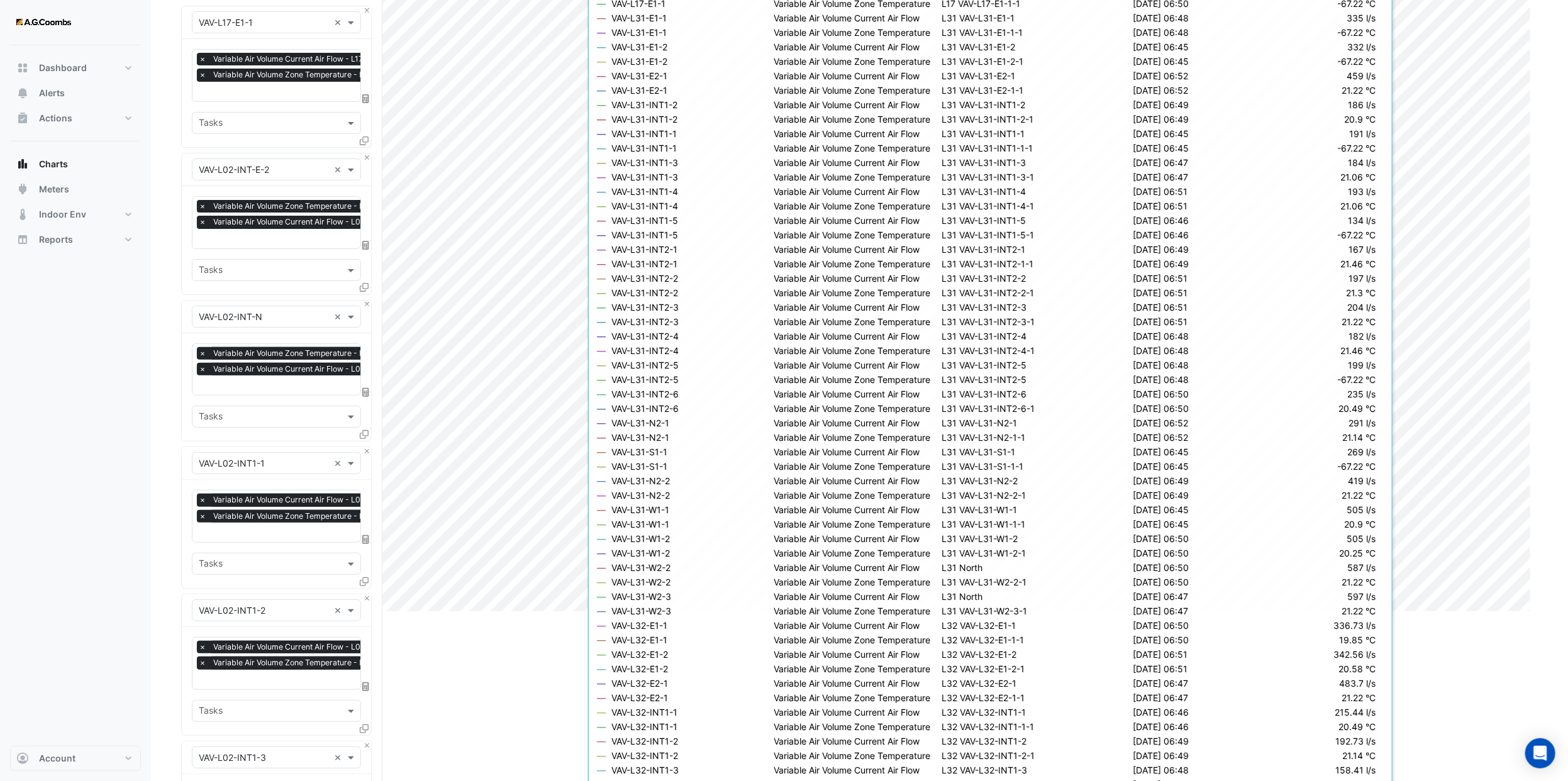
scroll to position [0, 0]
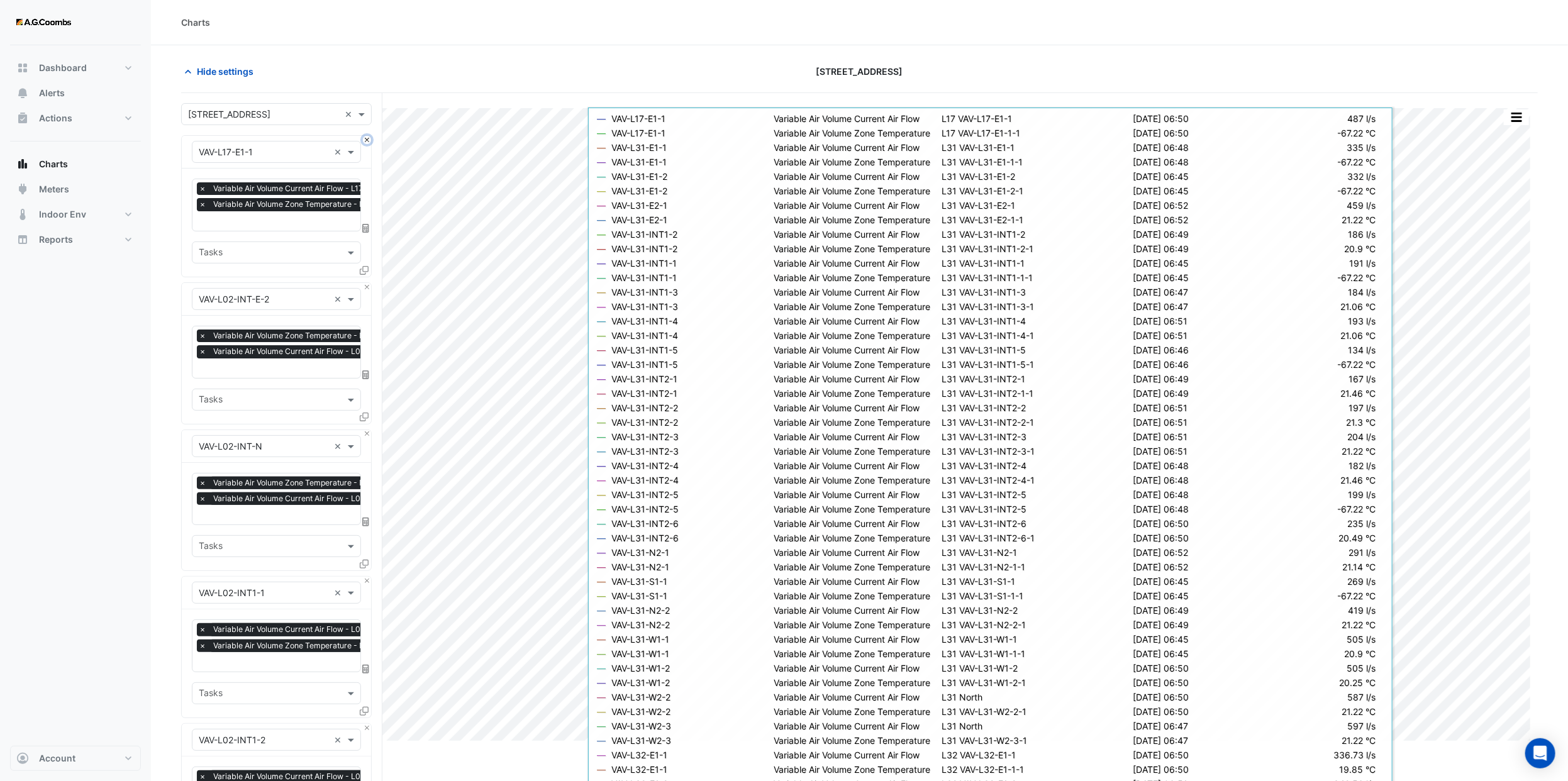
click at [365, 138] on button "Close" at bounding box center [367, 140] width 8 height 8
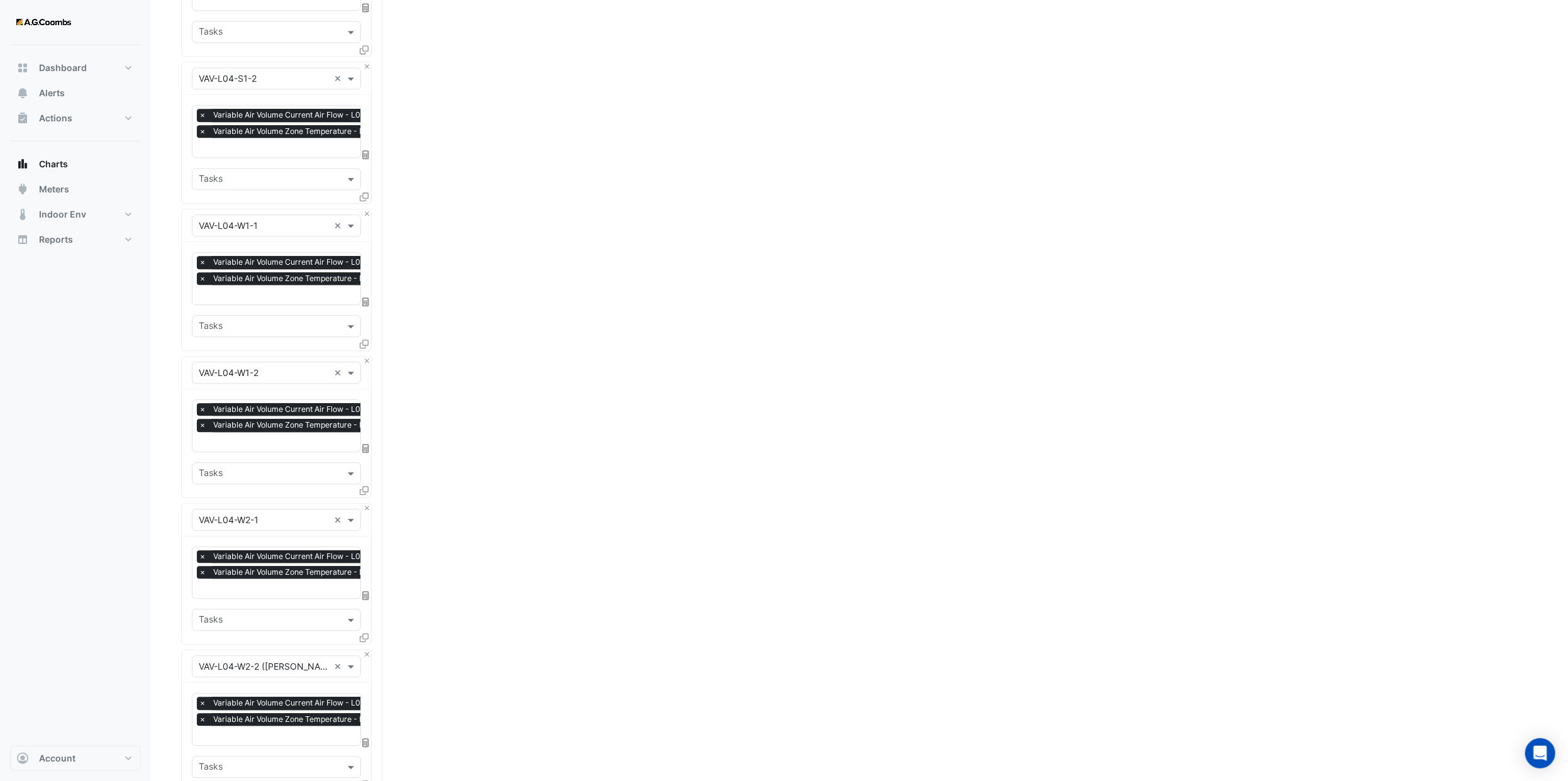
scroll to position [6369, 0]
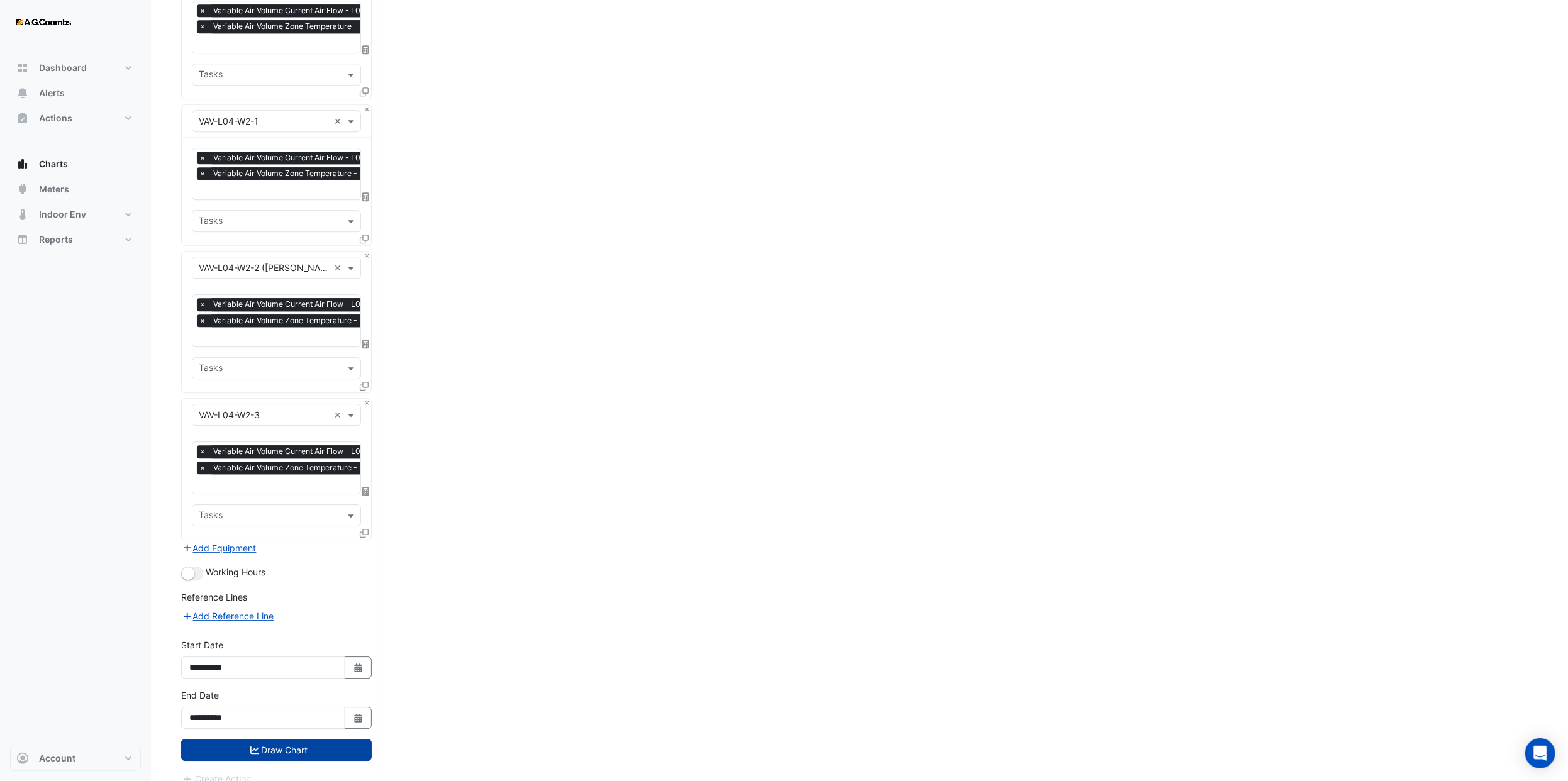
click at [284, 739] on button "Draw Chart" at bounding box center [277, 750] width 191 height 22
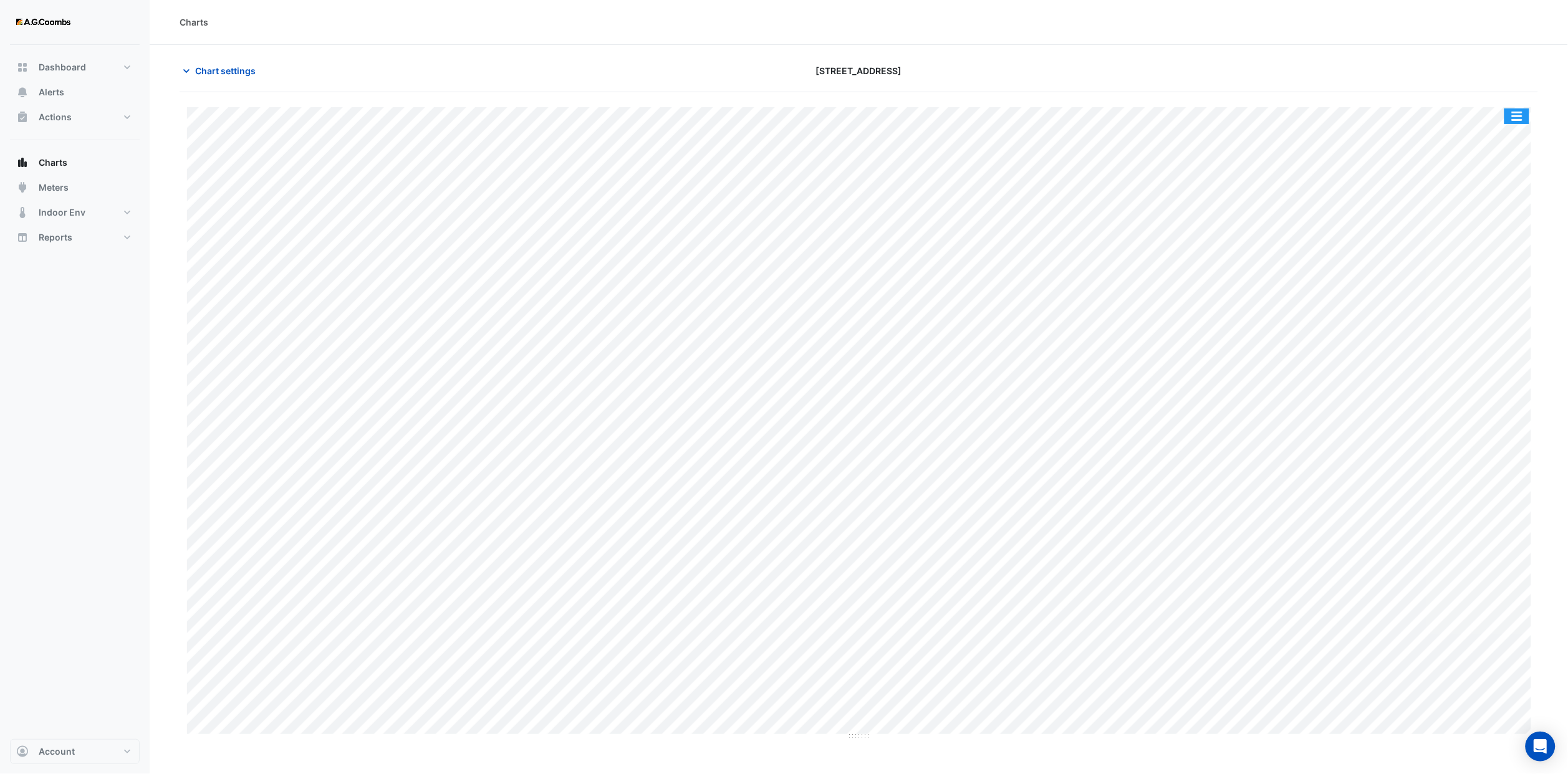
click at [1518, 119] on button "button" at bounding box center [1517, 116] width 25 height 15
click at [1528, 116] on button "button" at bounding box center [1517, 116] width 25 height 15
click at [1490, 330] on div "Export CSV - Pivot" at bounding box center [1491, 332] width 75 height 30
click at [226, 60] on button "Chart settings" at bounding box center [222, 71] width 84 height 22
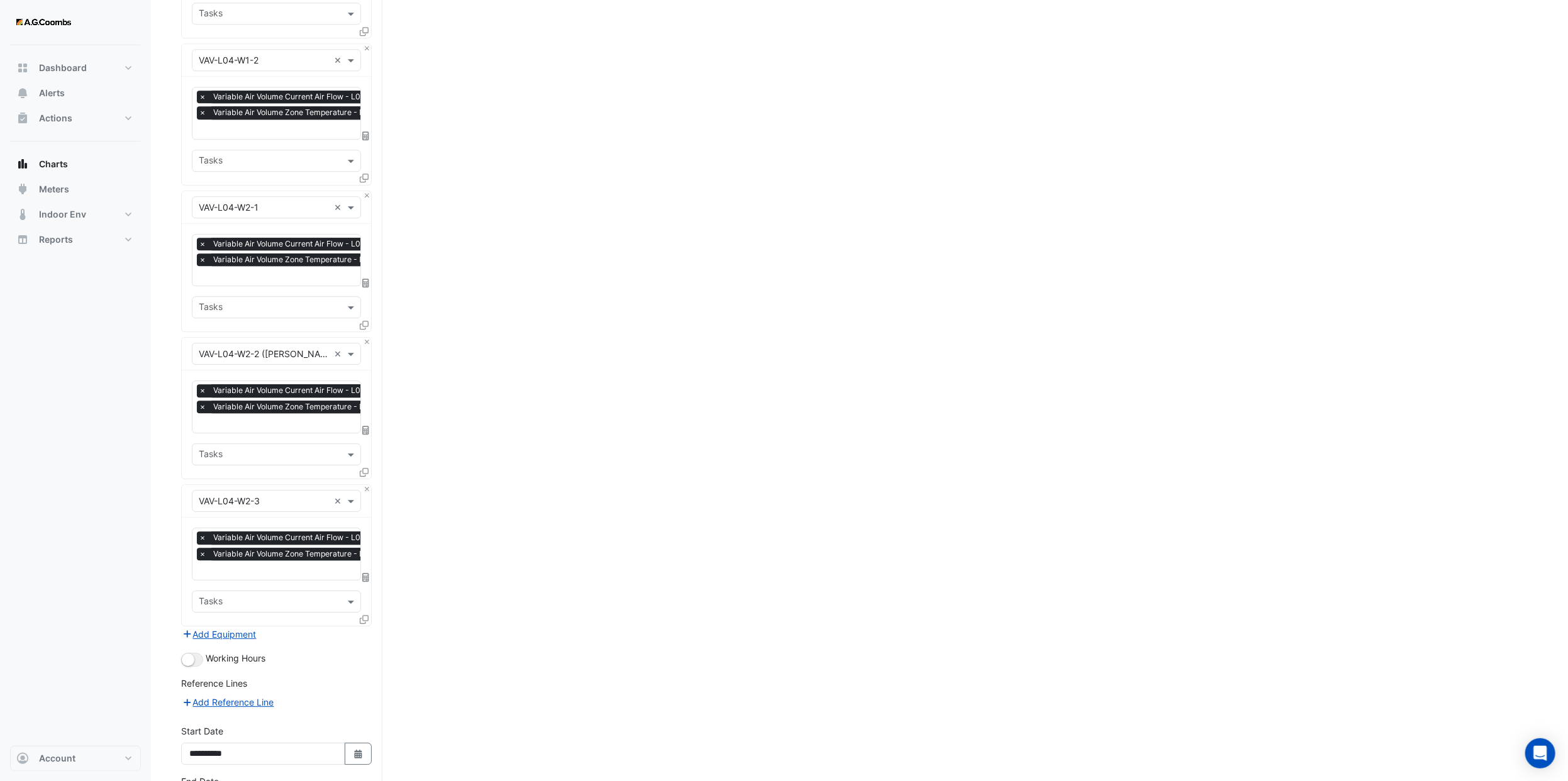
scroll to position [6369, 0]
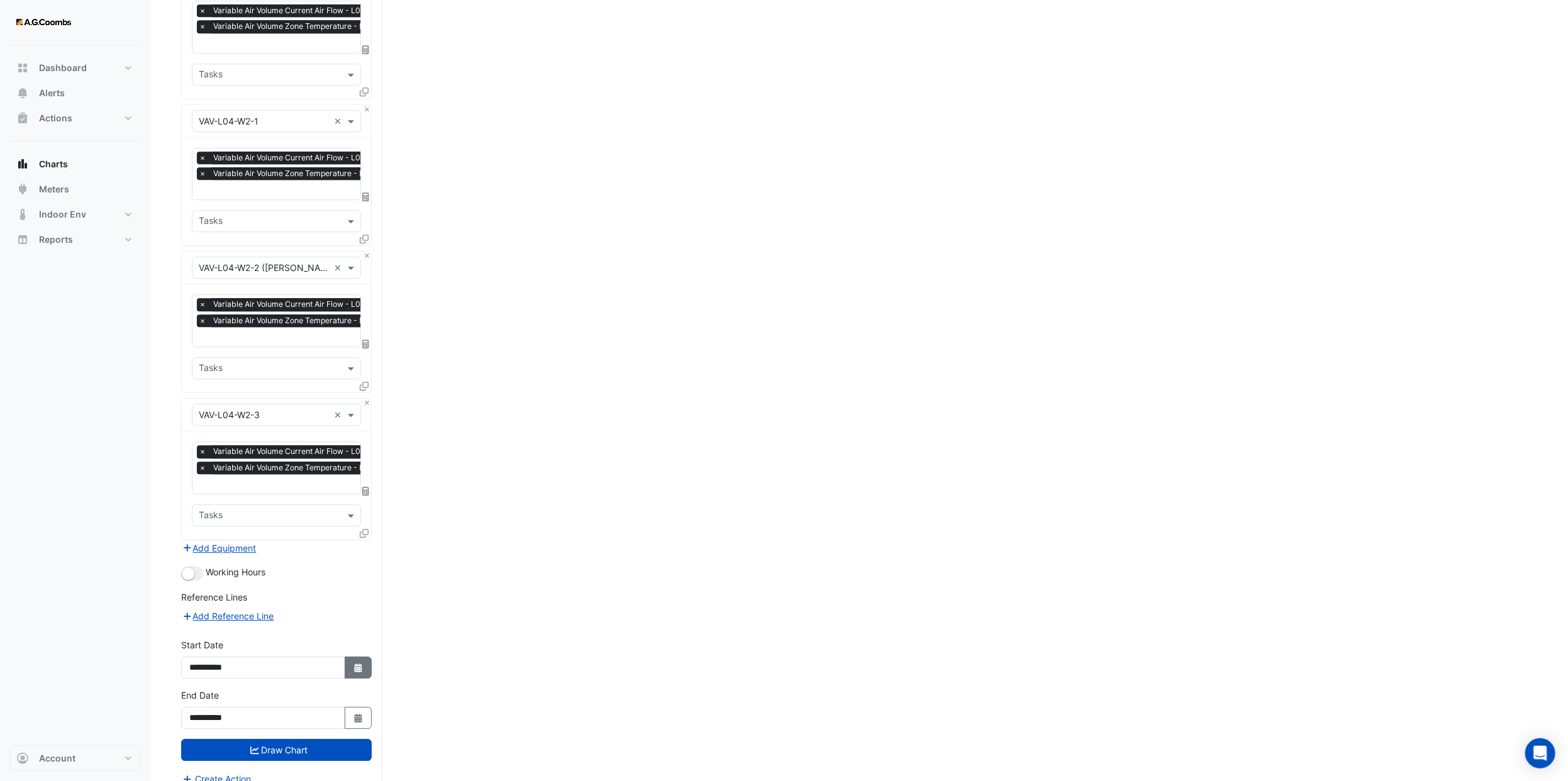
click at [356, 664] on icon "Select Date" at bounding box center [358, 668] width 11 height 9
select select "*"
select select "****"
click at [252, 487] on select "*** *** *** *** *** *** ***" at bounding box center [238, 485] width 48 height 19
select select "*"
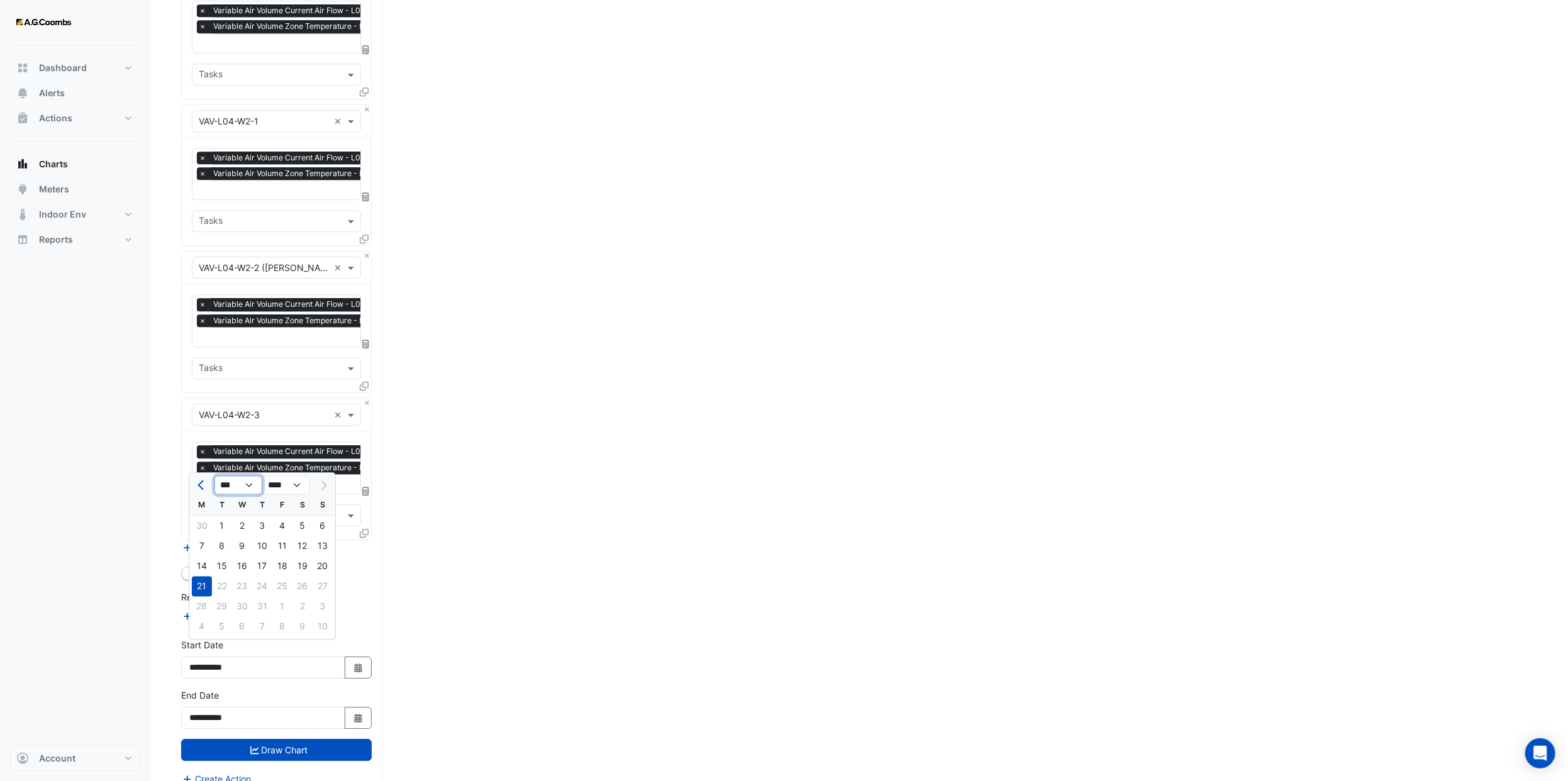
click at [214, 476] on select "*** *** *** *** *** *** ***" at bounding box center [238, 485] width 48 height 19
click at [204, 586] on div "16" at bounding box center [202, 586] width 20 height 20
type input "**********"
click at [362, 714] on icon "Select Date" at bounding box center [358, 718] width 11 height 9
click at [227, 536] on select "*** *** *** *** *** *** ***" at bounding box center [238, 536] width 48 height 19
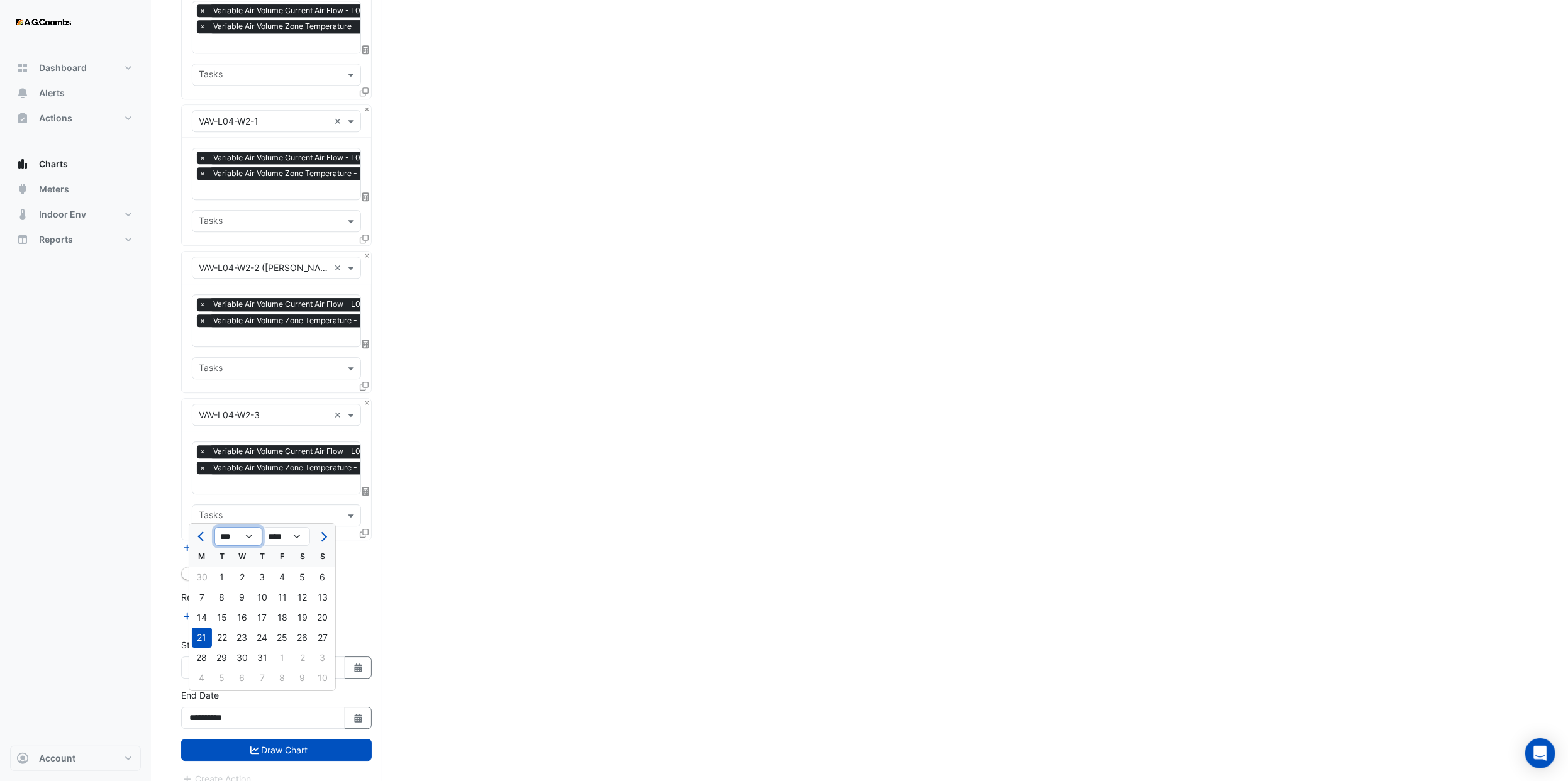
select select "*"
click at [214, 527] on select "*** *** *** *** *** *** ***" at bounding box center [238, 536] width 48 height 19
click at [198, 636] on div "16" at bounding box center [202, 638] width 20 height 20
type input "**********"
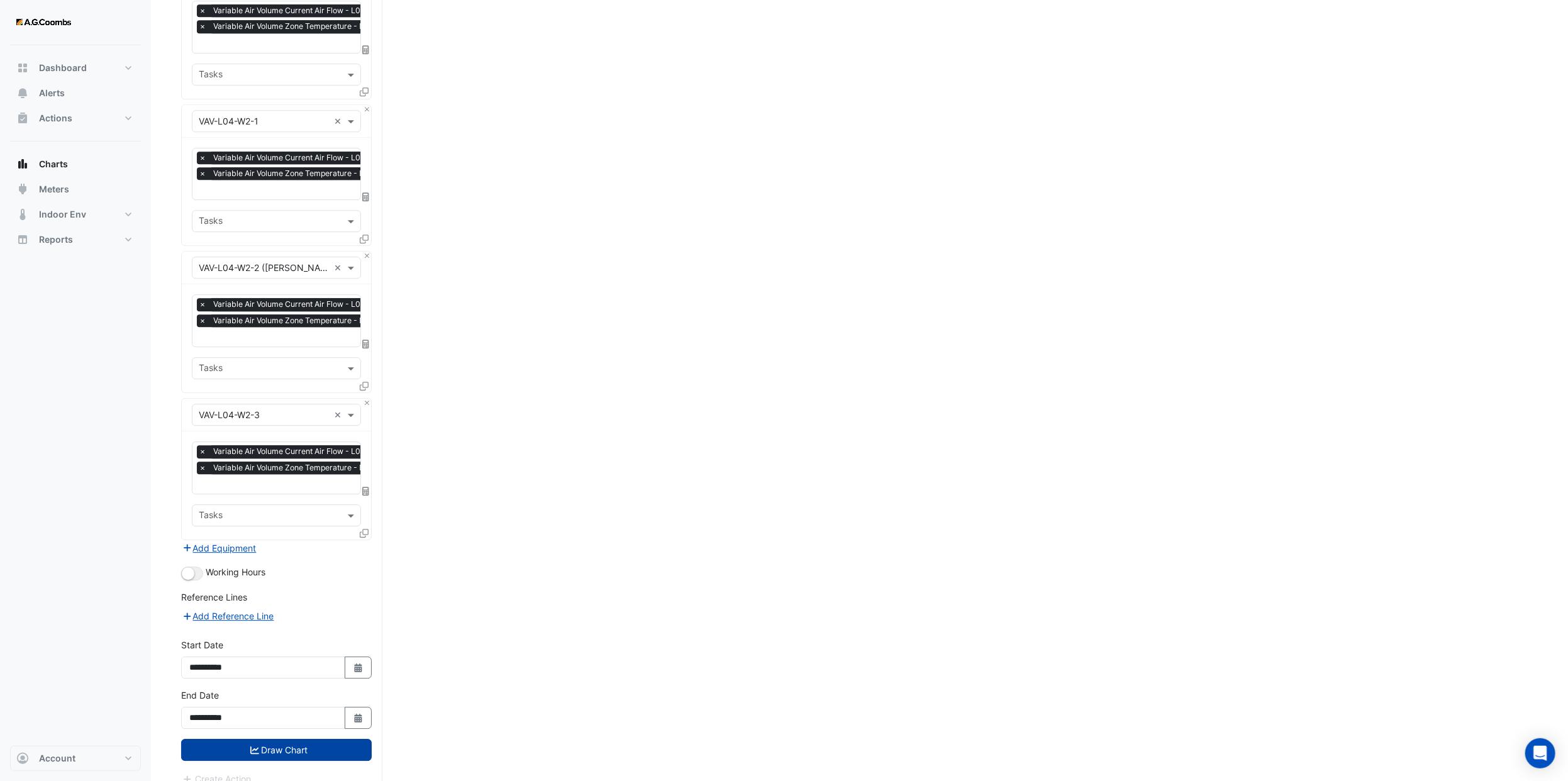
click at [303, 739] on button "Draw Chart" at bounding box center [277, 750] width 191 height 22
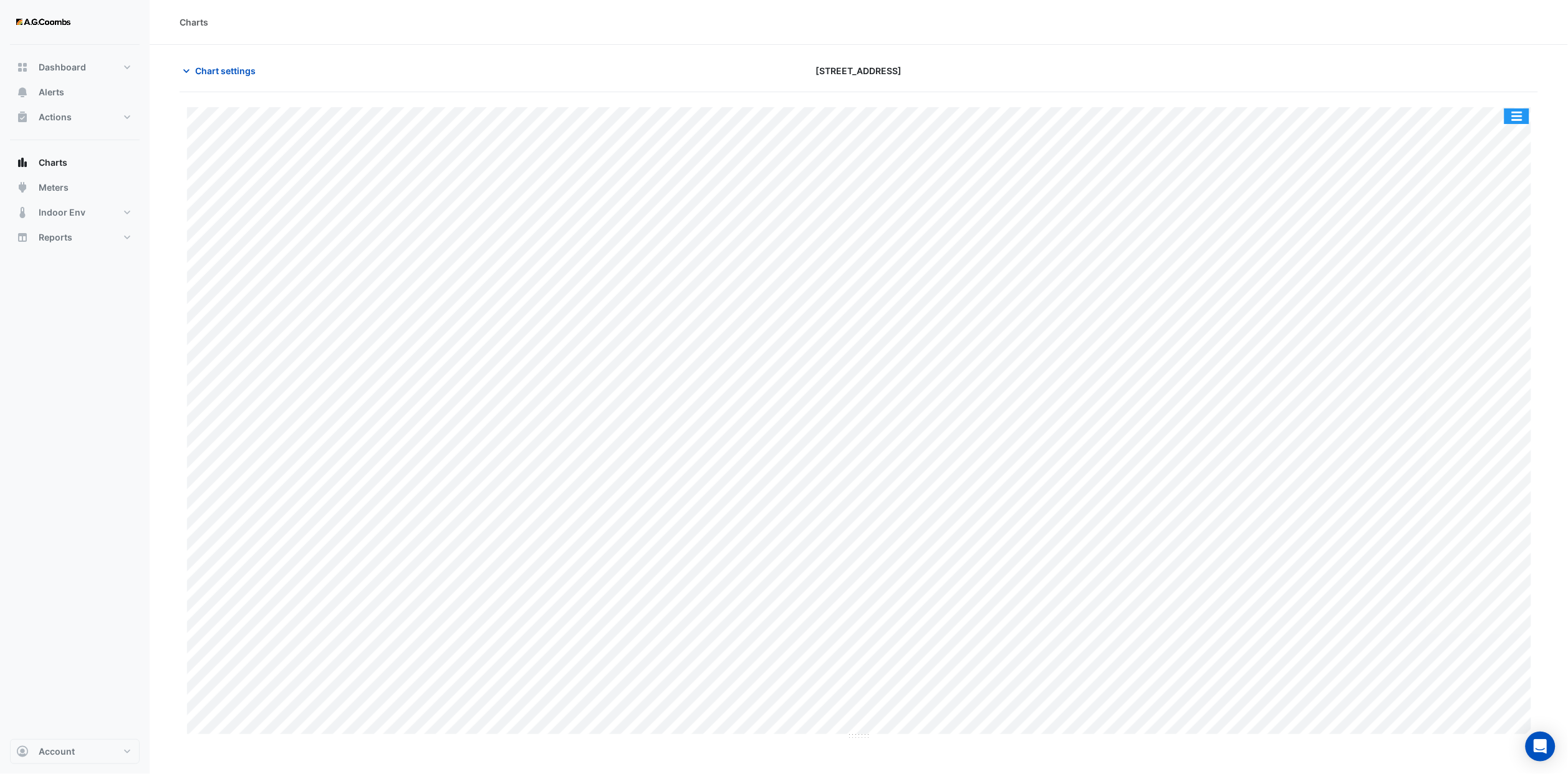
click at [1504, 114] on button "button" at bounding box center [1517, 116] width 25 height 15
click at [1504, 330] on div "Export CSV - Pivot" at bounding box center [1491, 332] width 75 height 30
